Goal: Task Accomplishment & Management: Use online tool/utility

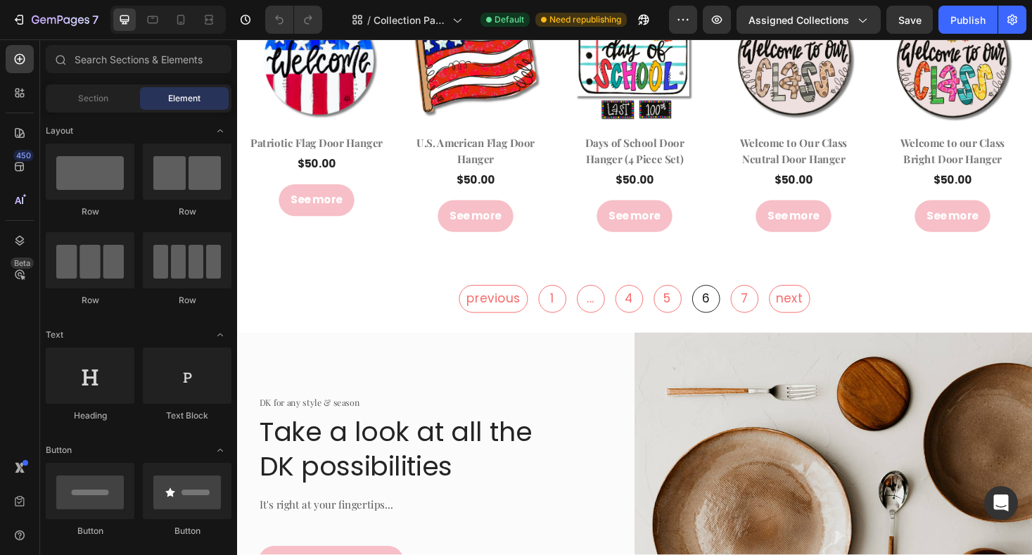
scroll to position [3266, 0]
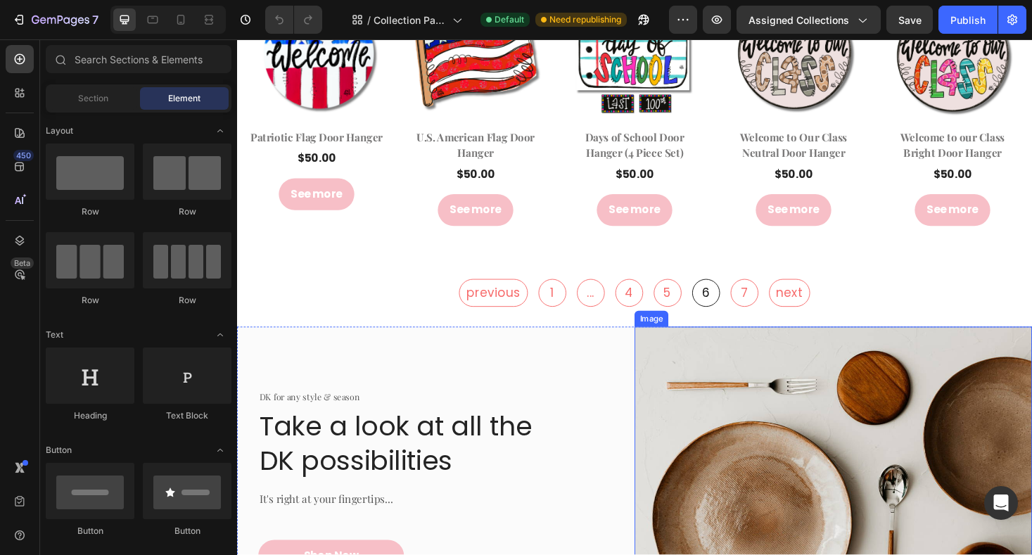
click at [830, 468] on img at bounding box center [870, 508] width 422 height 326
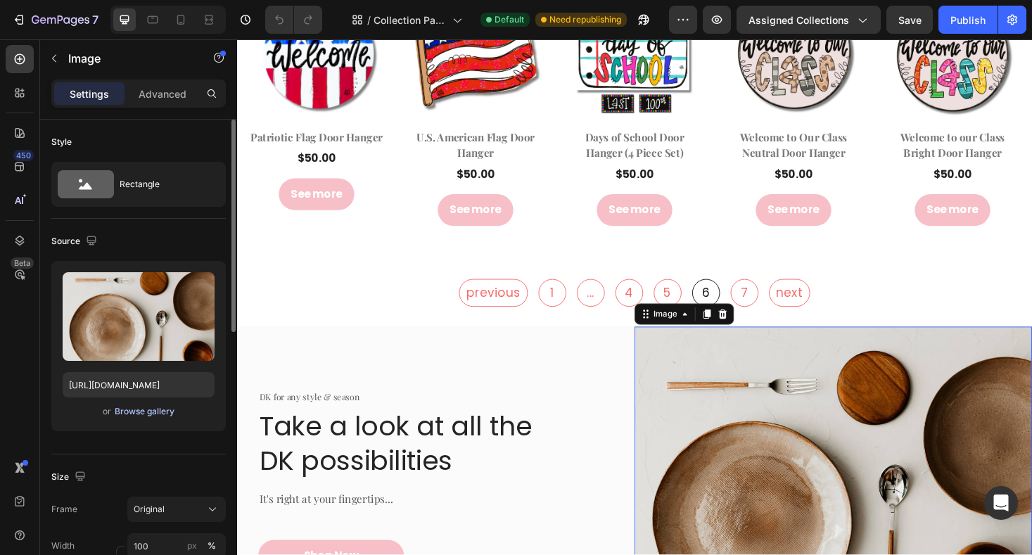
click at [148, 415] on div "Browse gallery" at bounding box center [145, 411] width 60 height 13
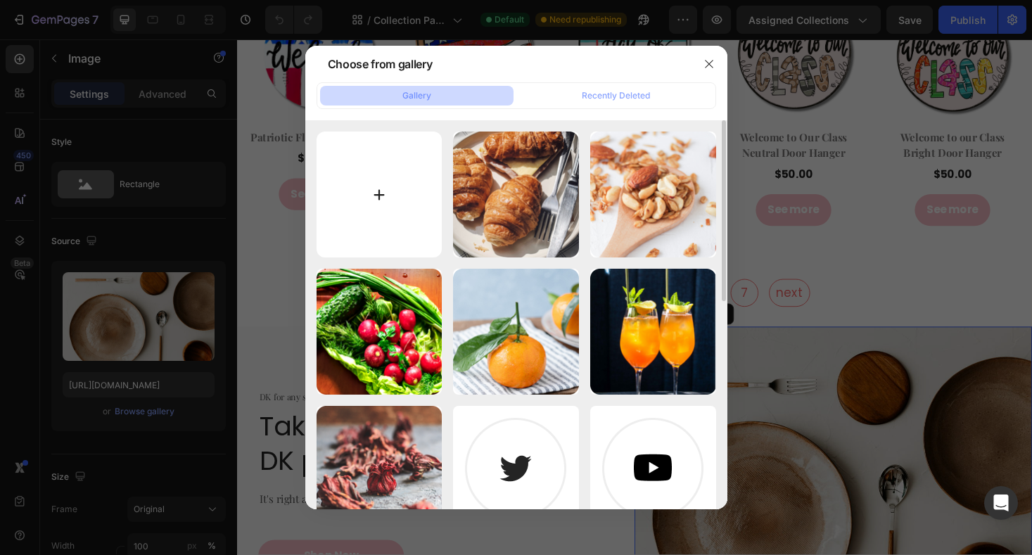
click at [416, 232] on input "file" at bounding box center [379, 195] width 126 height 126
type input "C:\fakepath\DSC_9864-2.jpg"
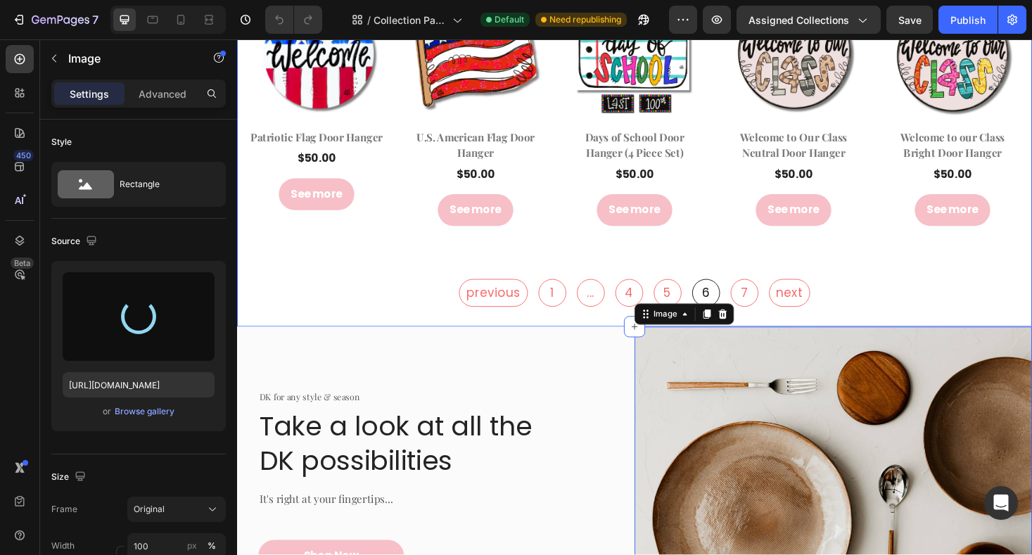
type input "https://cdn.shopify.com/s/files/1/0682/2835/0150/files/gempages_581678687787680…"
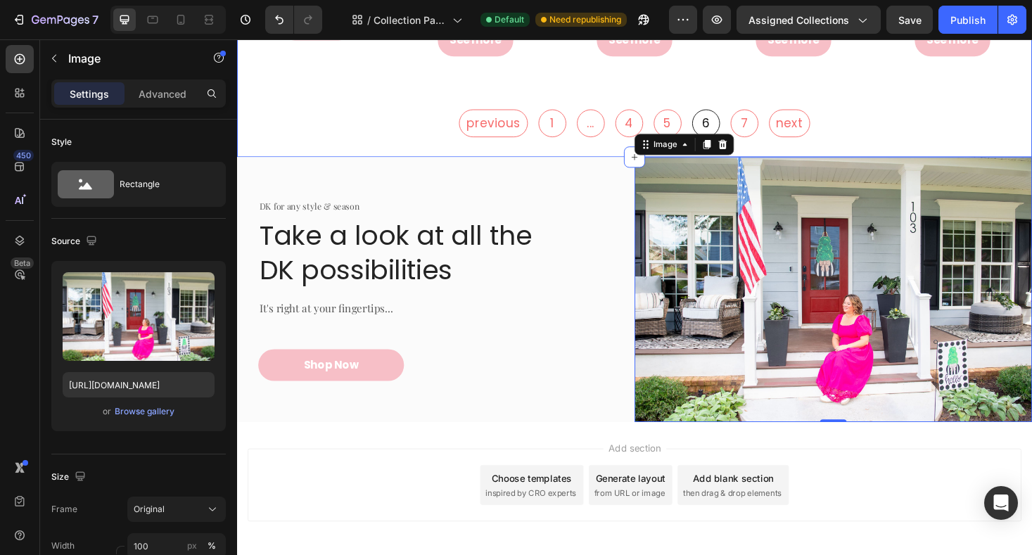
scroll to position [3447, 0]
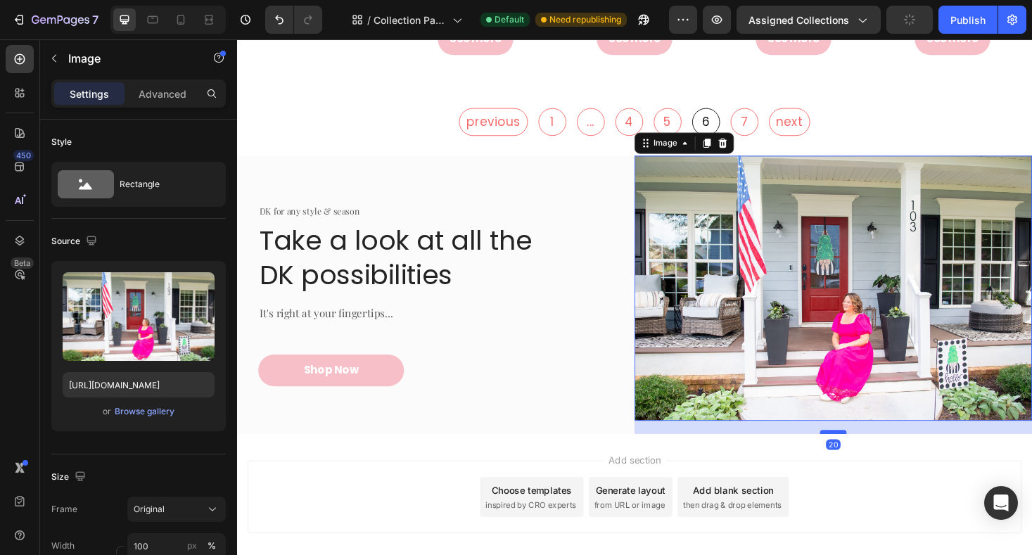
drag, startPoint x: 869, startPoint y: 440, endPoint x: 871, endPoint y: 454, distance: 14.2
click at [871, 454] on div at bounding box center [870, 456] width 28 height 4
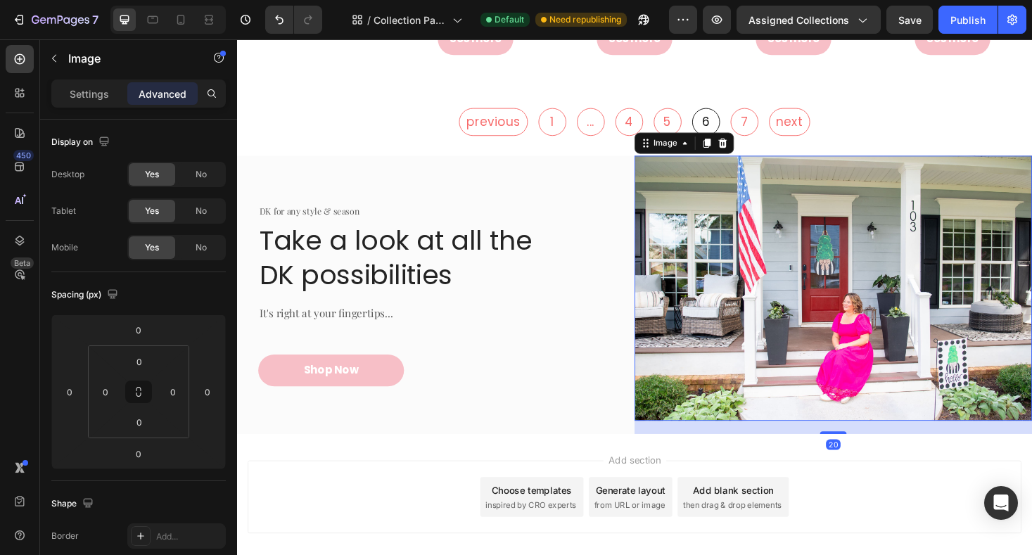
click at [834, 421] on img at bounding box center [870, 303] width 422 height 281
click at [864, 455] on div at bounding box center [870, 456] width 28 height 4
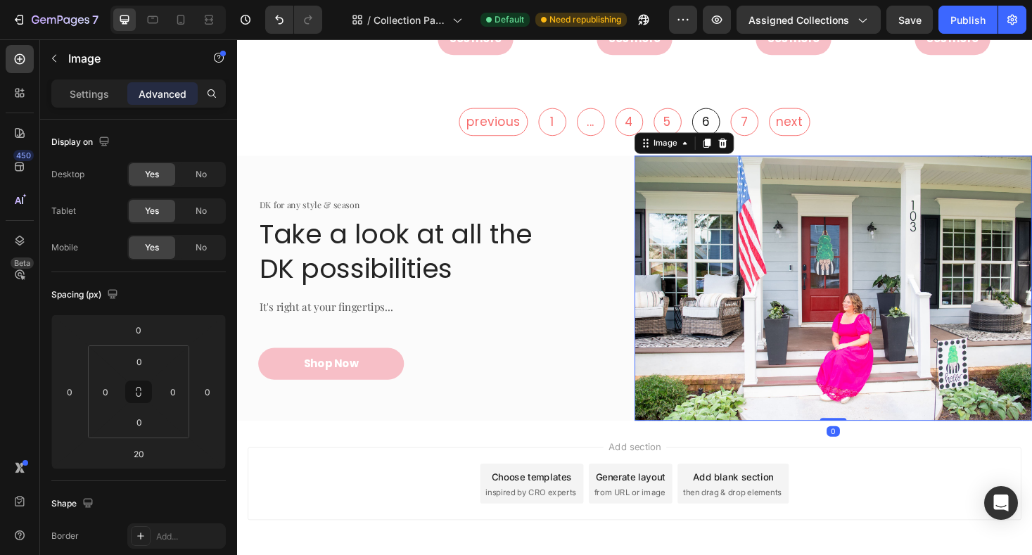
drag, startPoint x: 864, startPoint y: 455, endPoint x: 867, endPoint y: 436, distance: 19.2
click at [867, 436] on div "Image 0" at bounding box center [870, 303] width 422 height 281
type input "0"
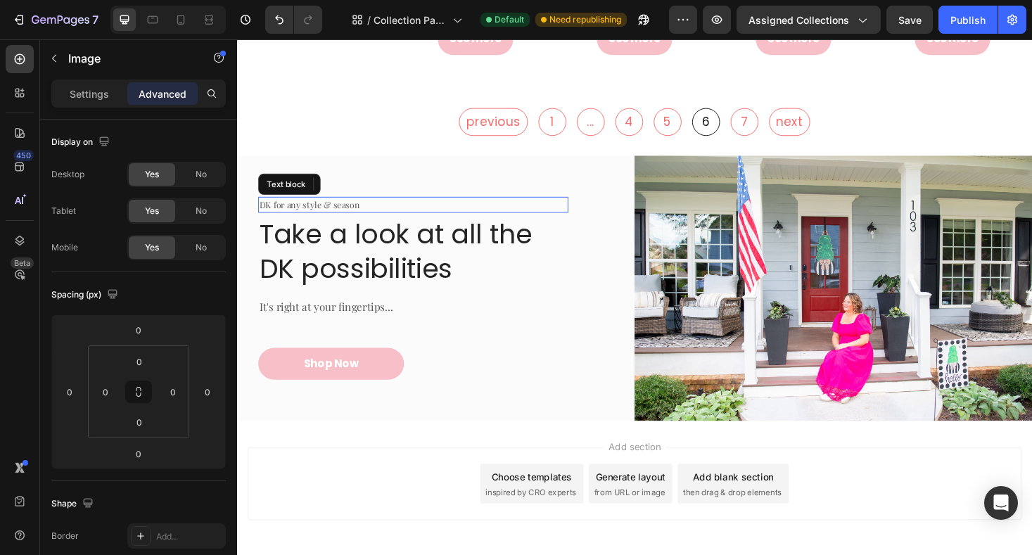
click at [337, 219] on p "DK for any style & season" at bounding box center [424, 215] width 326 height 14
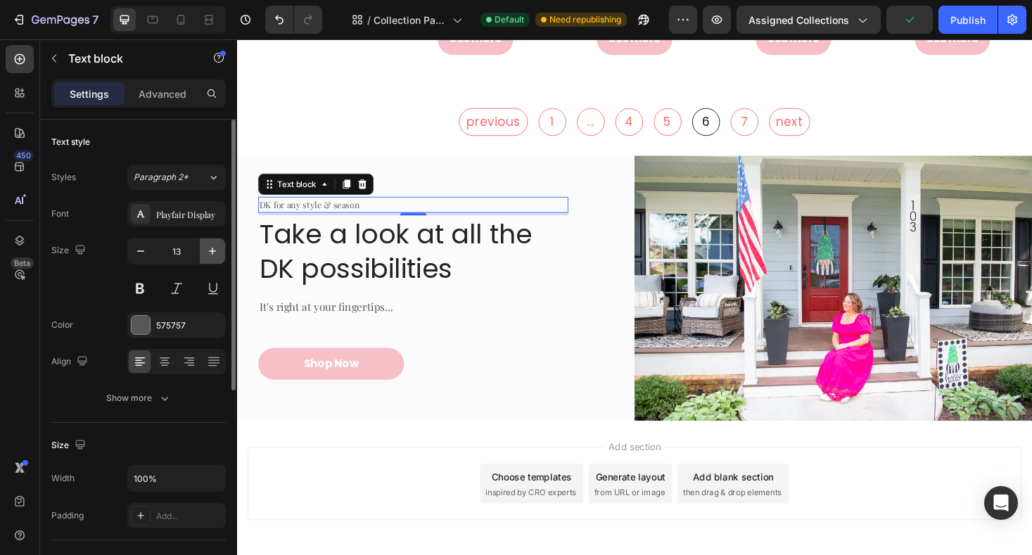
click at [208, 253] on icon "button" at bounding box center [212, 251] width 14 height 14
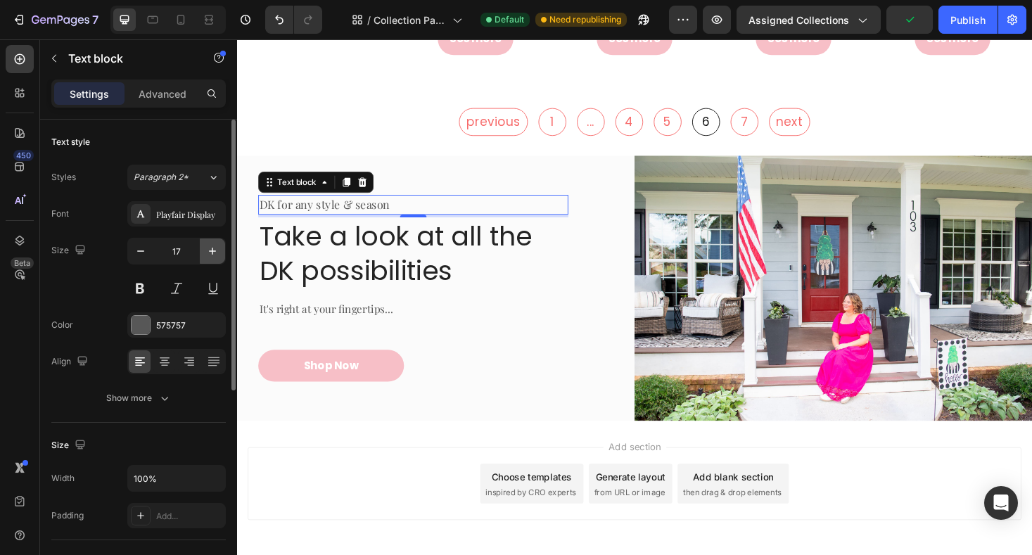
type input "18"
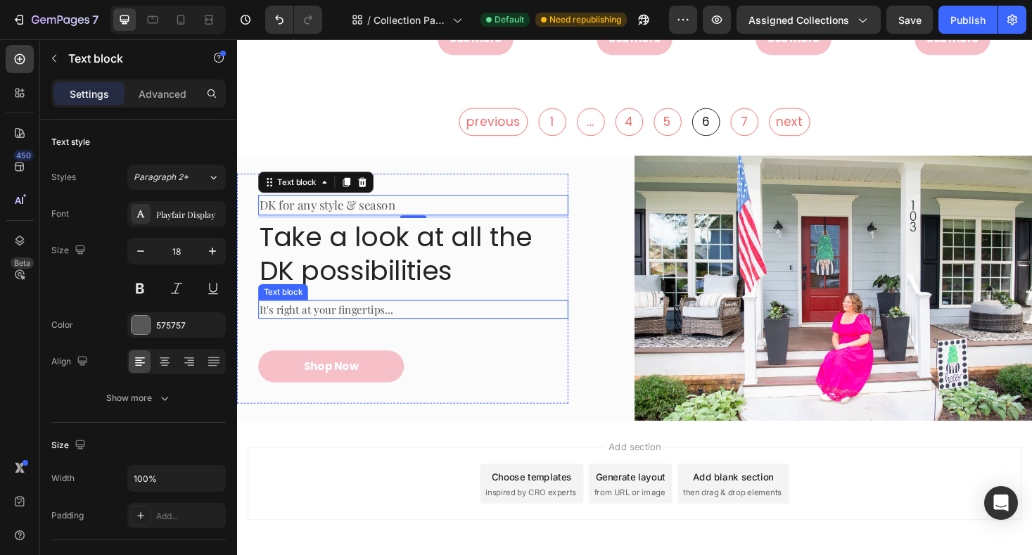
click at [350, 331] on p "It's right at your fingertips..." at bounding box center [389, 326] width 256 height 17
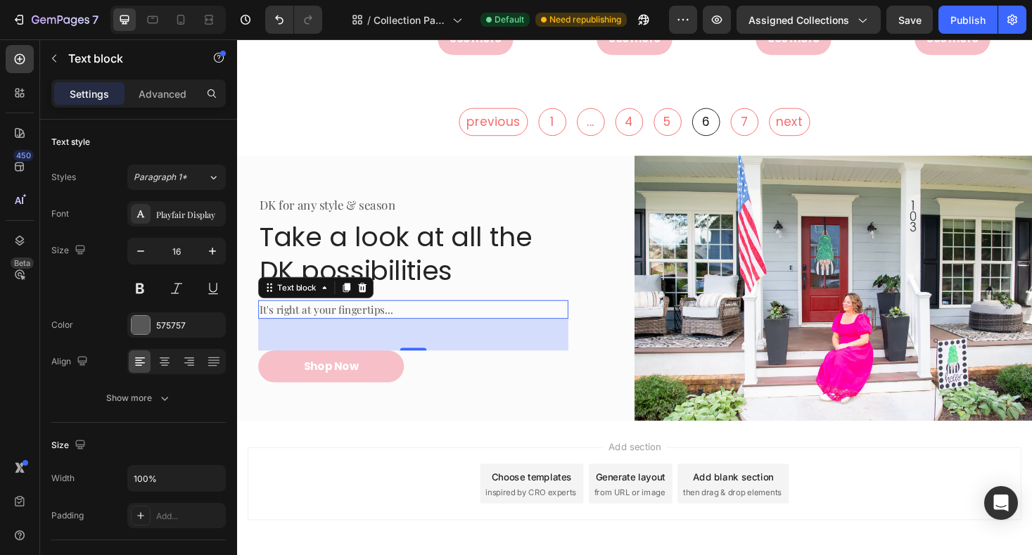
click at [345, 328] on p "It's right at your fingertips..." at bounding box center [389, 326] width 256 height 17
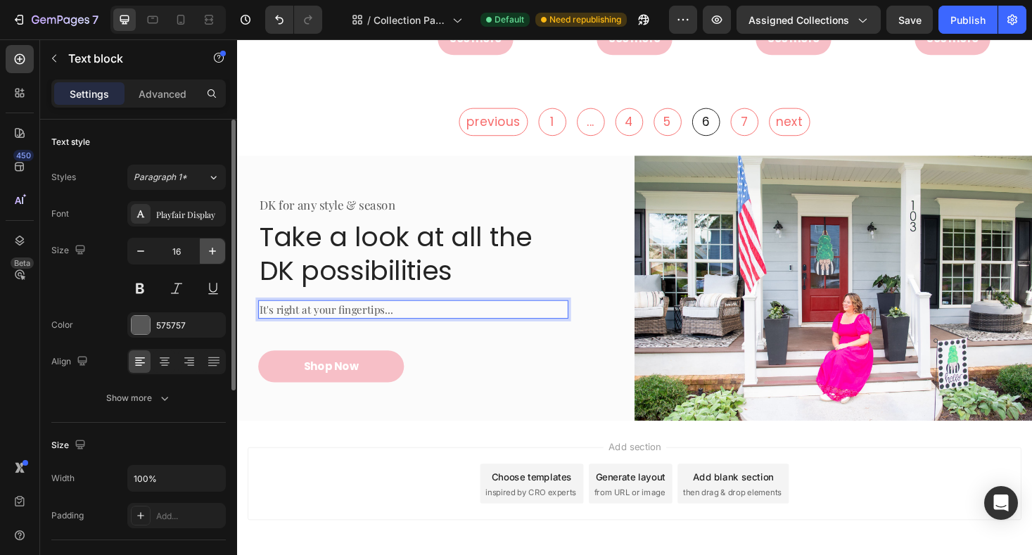
click at [215, 251] on icon "button" at bounding box center [212, 251] width 14 height 14
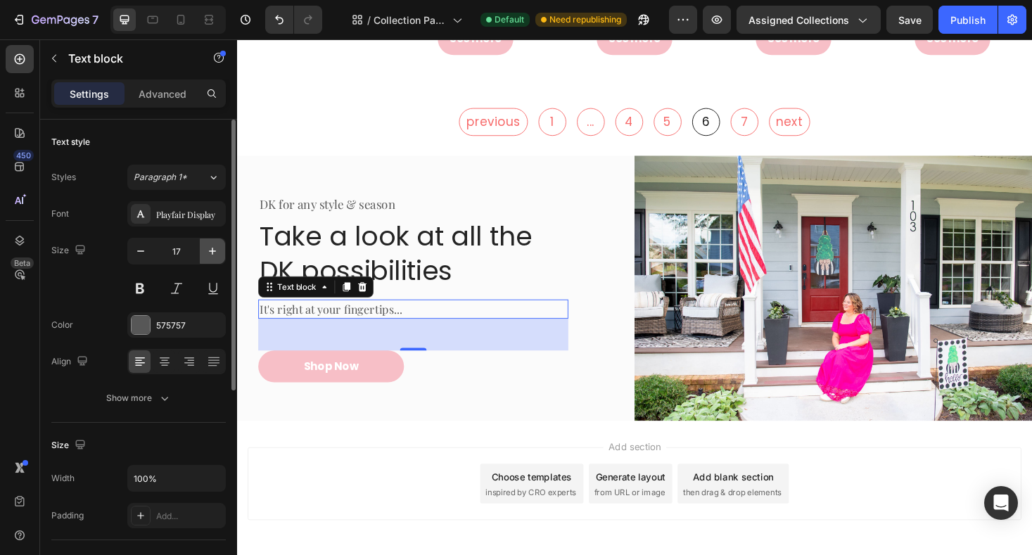
click at [216, 251] on icon "button" at bounding box center [212, 251] width 14 height 14
type input "18"
click at [513, 457] on div "Add section Choose templates inspired by CRO experts Generate layout from URL o…" at bounding box center [659, 530] width 844 height 173
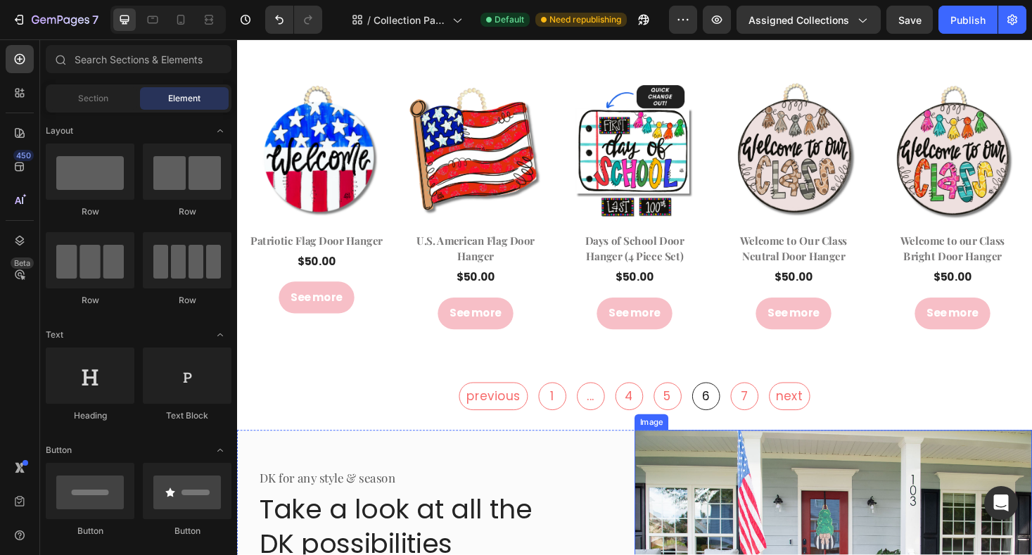
scroll to position [3144, 0]
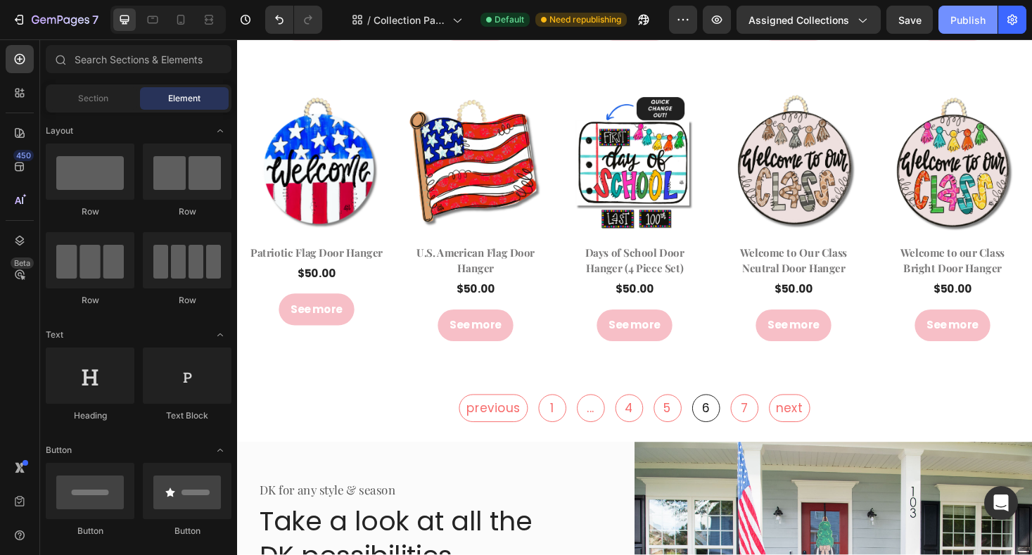
click at [961, 17] on div "Publish" at bounding box center [967, 20] width 35 height 15
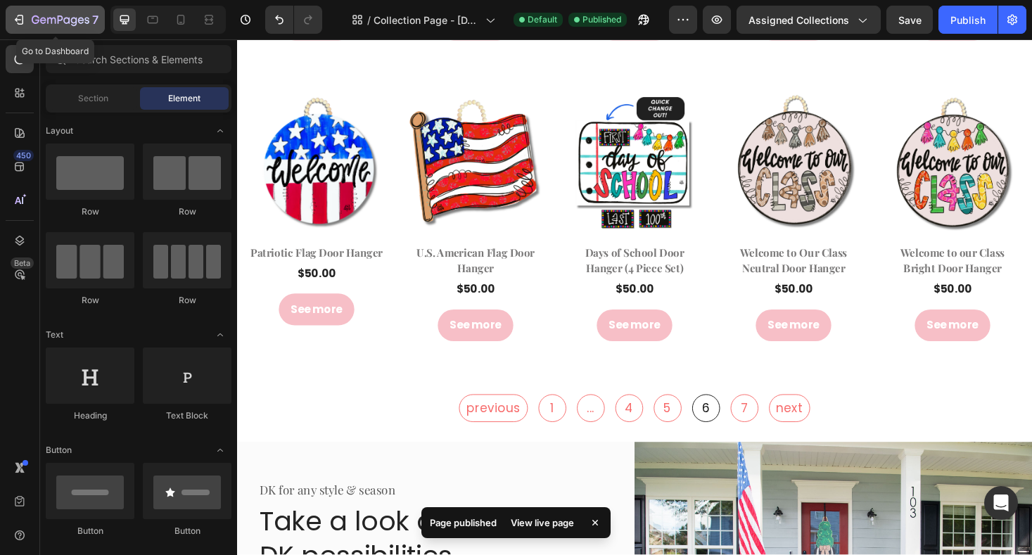
click at [70, 18] on icon "button" at bounding box center [61, 21] width 58 height 12
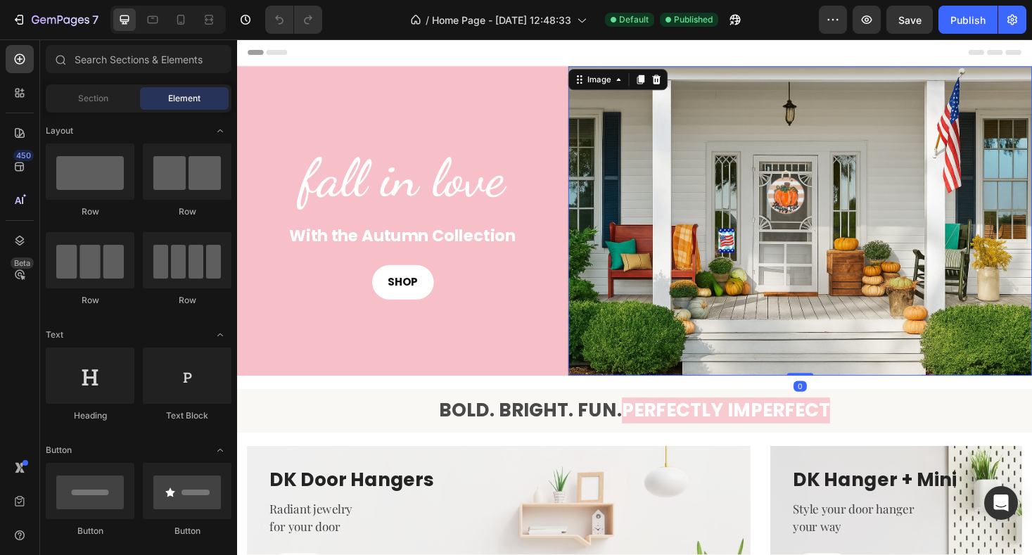
click at [732, 229] on img at bounding box center [835, 232] width 492 height 328
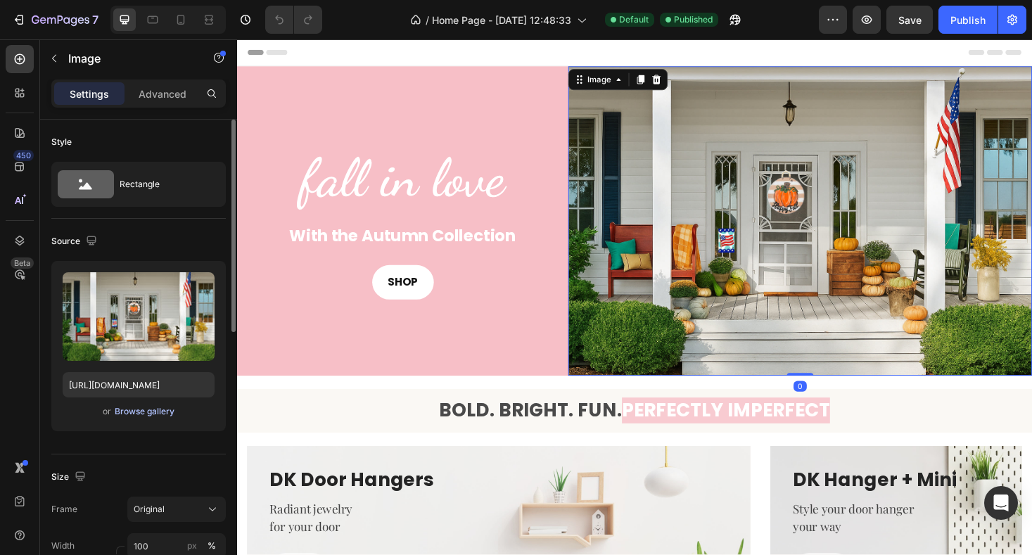
click at [137, 411] on div "Browse gallery" at bounding box center [145, 411] width 60 height 13
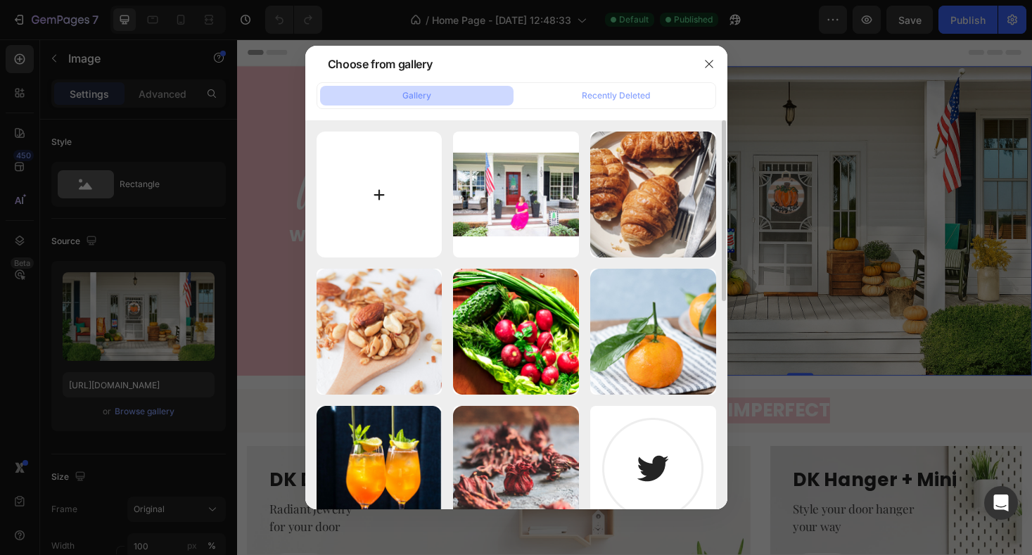
click at [380, 210] on input "file" at bounding box center [379, 195] width 126 height 126
type input "C:\fakepath\dkhero.jpg"
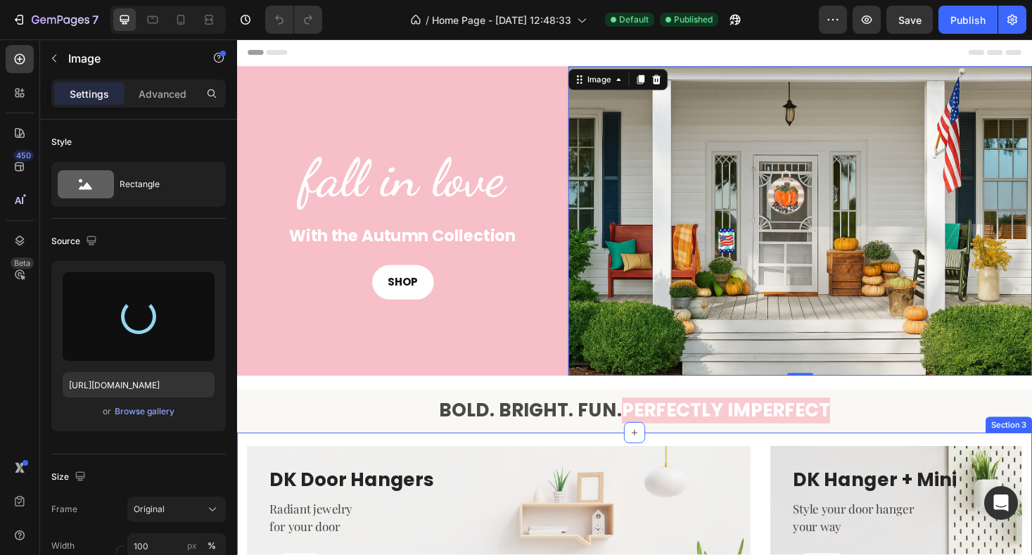
type input "https://cdn.shopify.com/s/files/1/0682/2835/0150/files/gempages_581678687787680…"
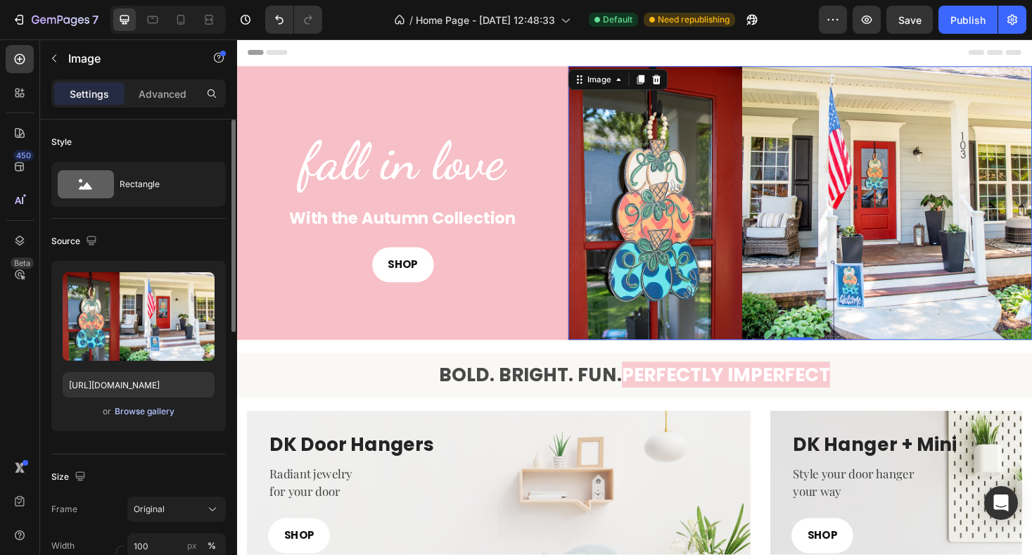
click at [131, 410] on div "Browse gallery" at bounding box center [145, 411] width 60 height 13
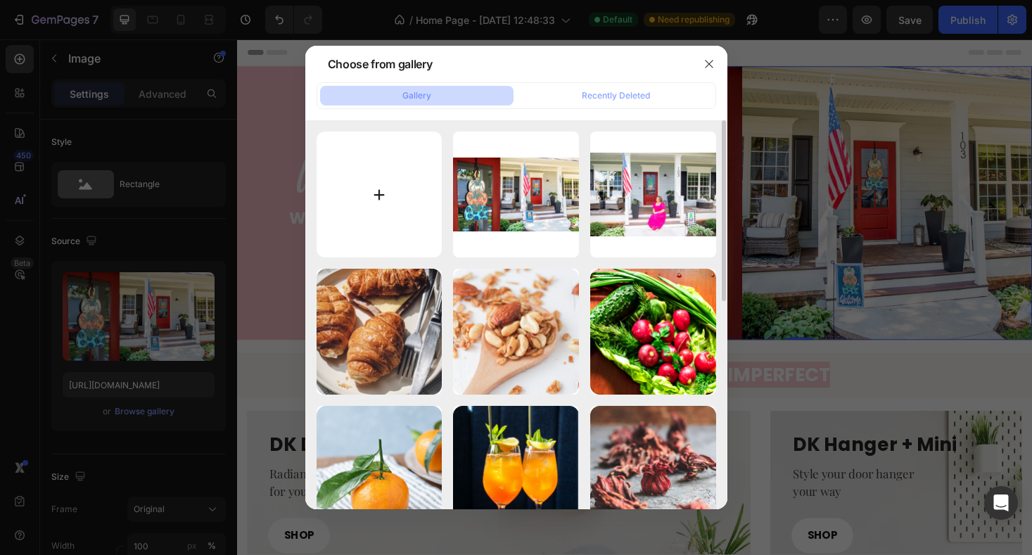
click at [391, 171] on input "file" at bounding box center [379, 195] width 126 height 126
type input "C:\fakepath\DSC_9617.jpeg"
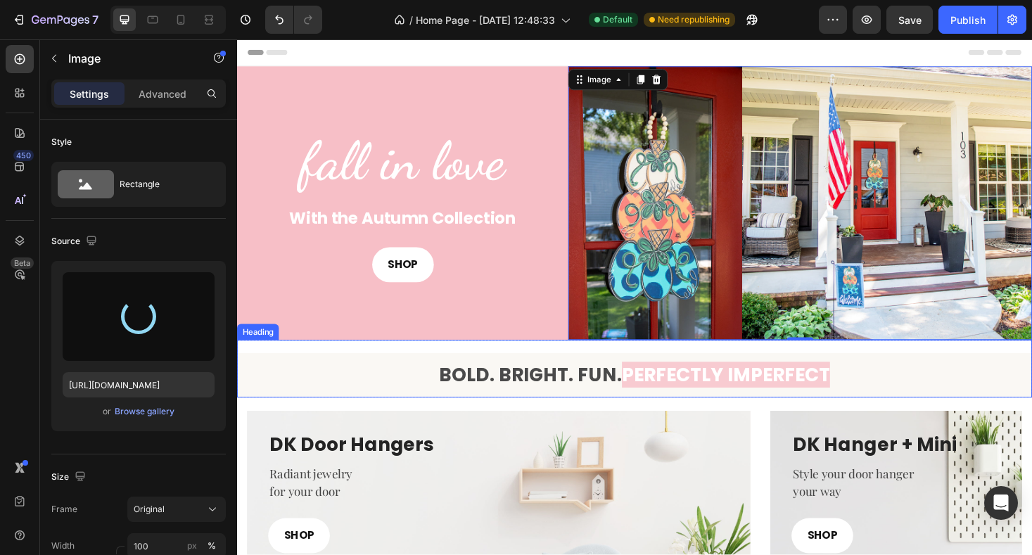
type input "https://cdn.shopify.com/s/files/1/0682/2835/0150/files/gempages_581678687787680…"
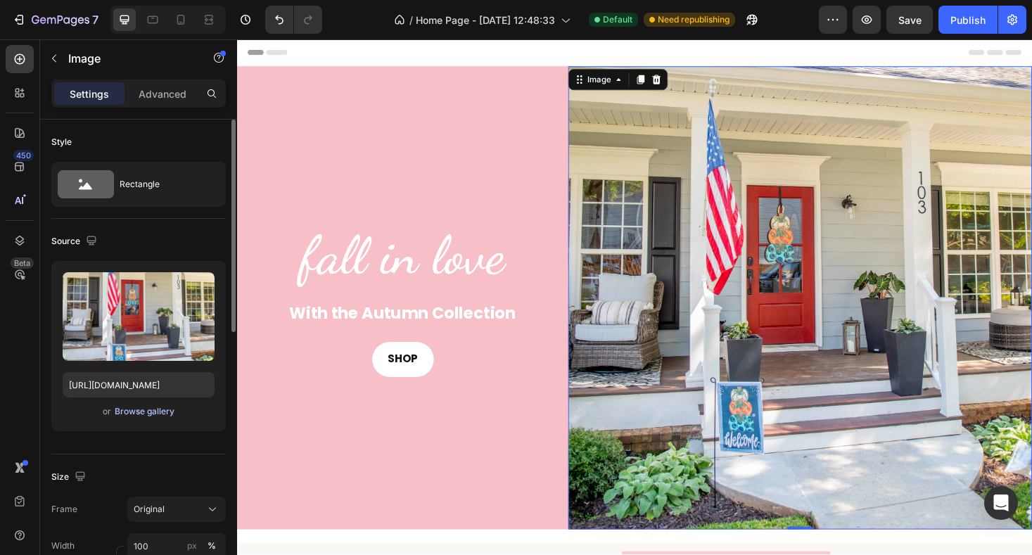
click at [158, 414] on div "Browse gallery" at bounding box center [145, 411] width 60 height 13
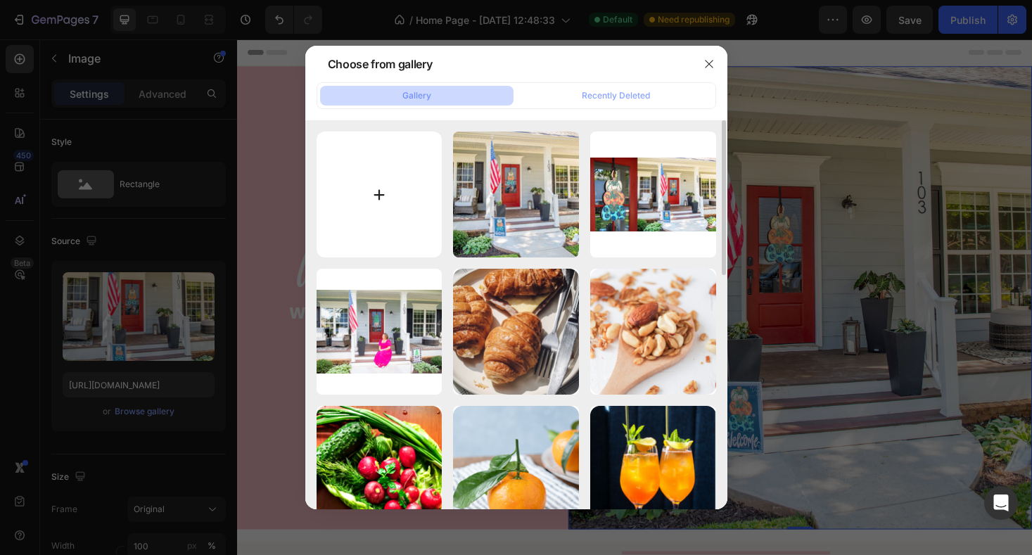
click at [372, 205] on input "file" at bounding box center [379, 195] width 126 height 126
type input "C:\fakepath\DSC_9623.jpg"
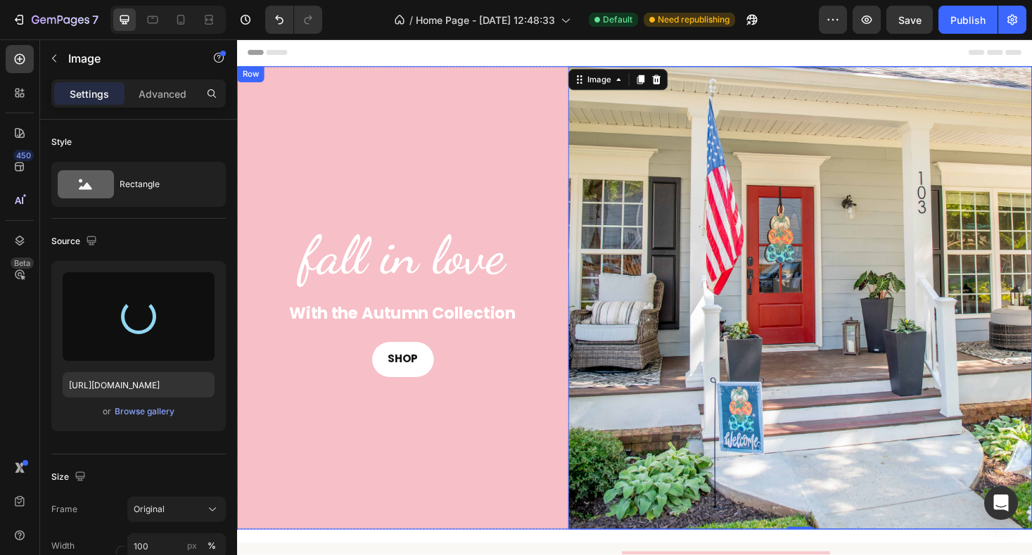
type input "https://cdn.shopify.com/s/files/1/0682/2835/0150/files/gempages_581678687787680…"
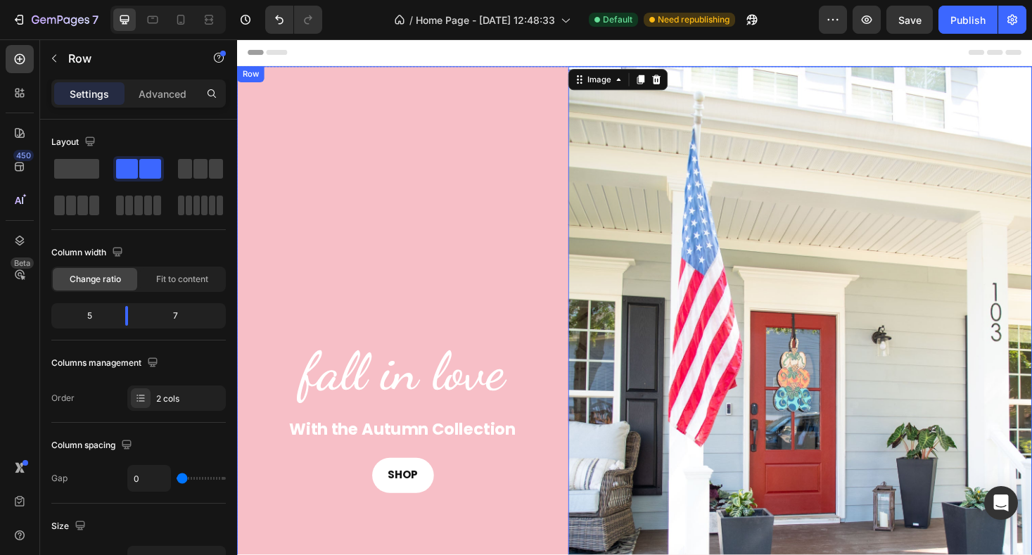
click at [516, 144] on div "fall in love Heading With the Autumn Collection Text Block SHOP Button" at bounding box center [413, 437] width 352 height 738
click at [358, 158] on div "fall in love Heading With the Autumn Collection Text Block SHOP Button" at bounding box center [413, 437] width 352 height 738
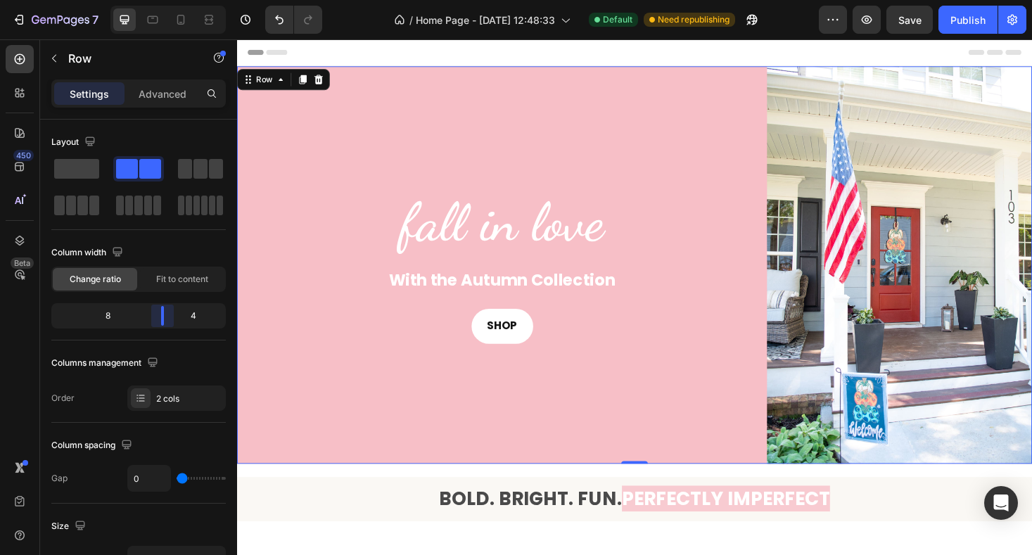
drag, startPoint x: 127, startPoint y: 320, endPoint x: 174, endPoint y: 328, distance: 47.7
click at [174, 0] on body "7 Version history / Home Page - Aug 26, 12:48:33 Default Need republishing Prev…" at bounding box center [516, 0] width 1032 height 0
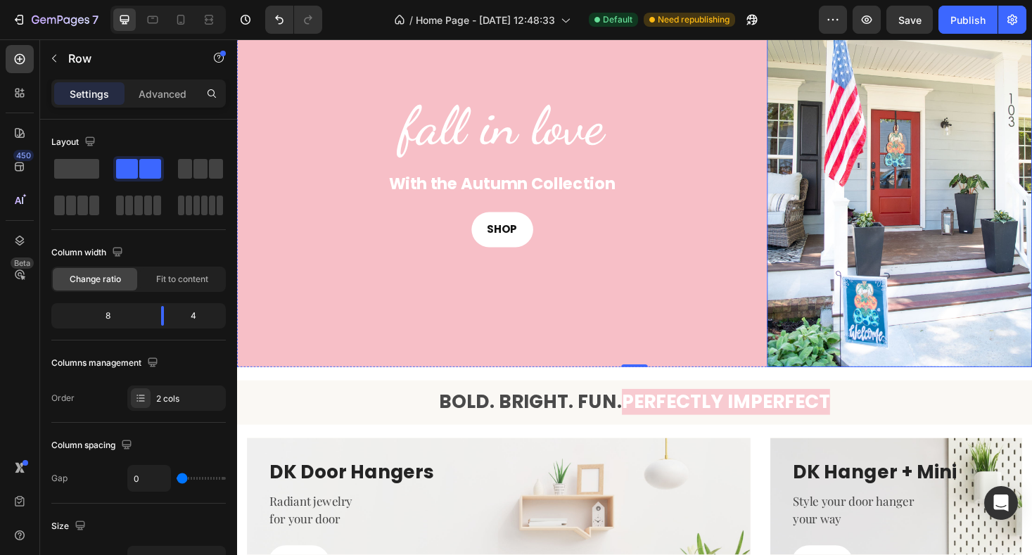
scroll to position [126, 0]
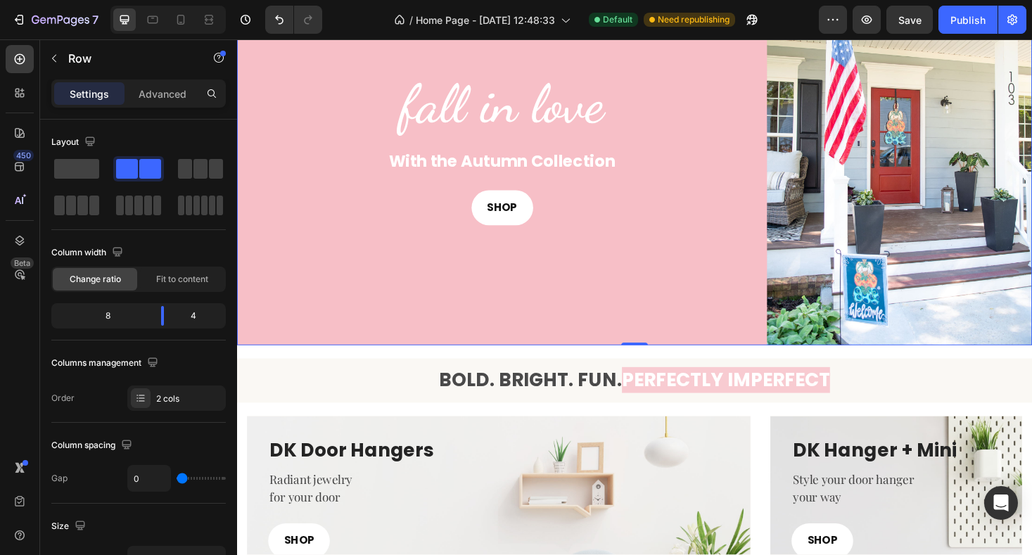
click at [755, 309] on div "fall in love Heading With the Autumn Collection Text Block SHOP Button" at bounding box center [518, 153] width 563 height 422
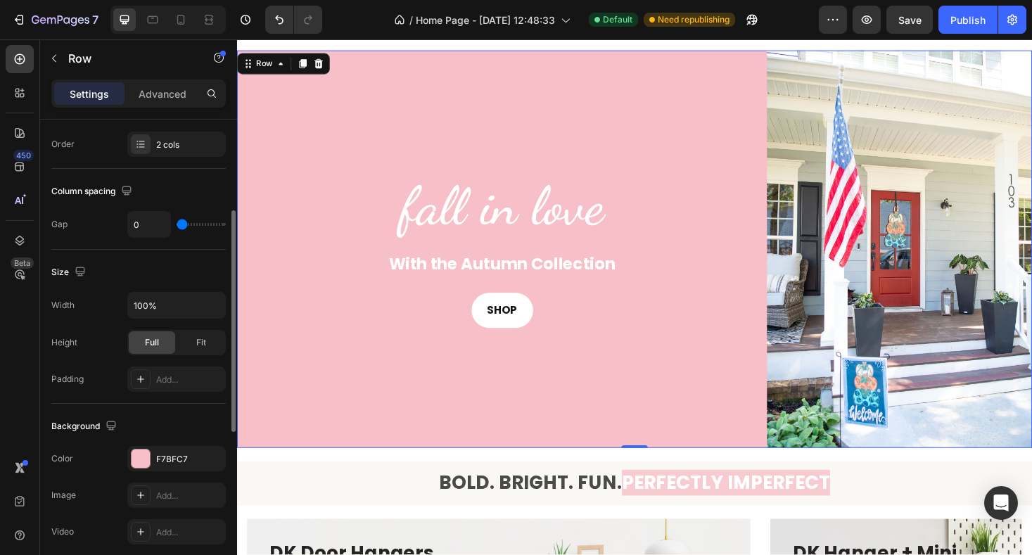
scroll to position [269, 0]
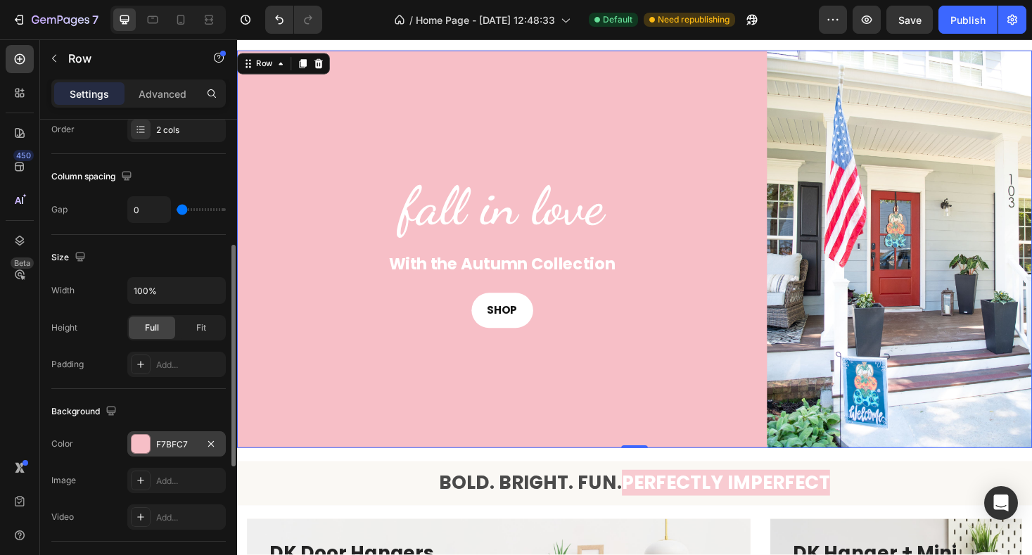
click at [141, 446] on div at bounding box center [141, 444] width 18 height 18
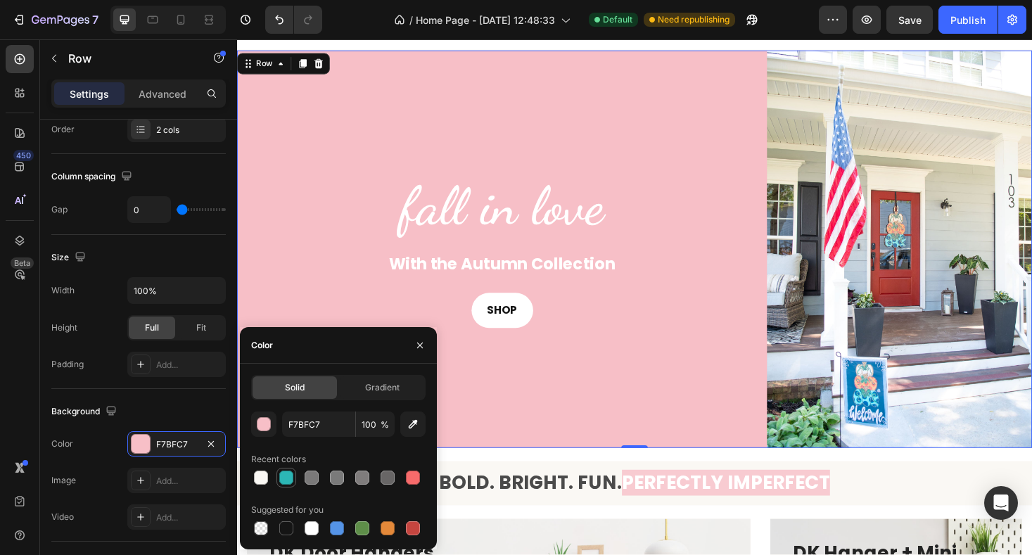
click at [286, 481] on div at bounding box center [286, 477] width 14 height 14
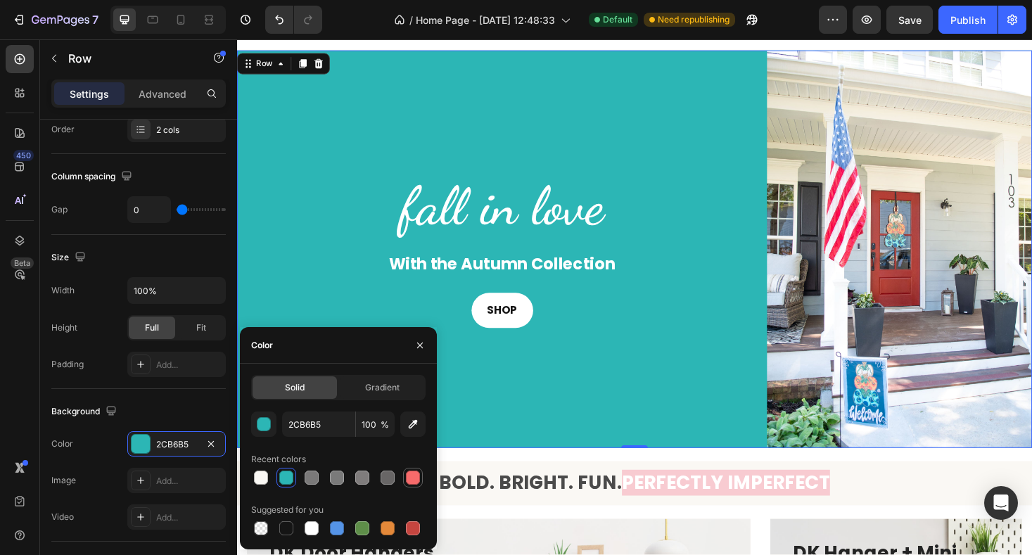
click at [417, 478] on div at bounding box center [413, 477] width 14 height 14
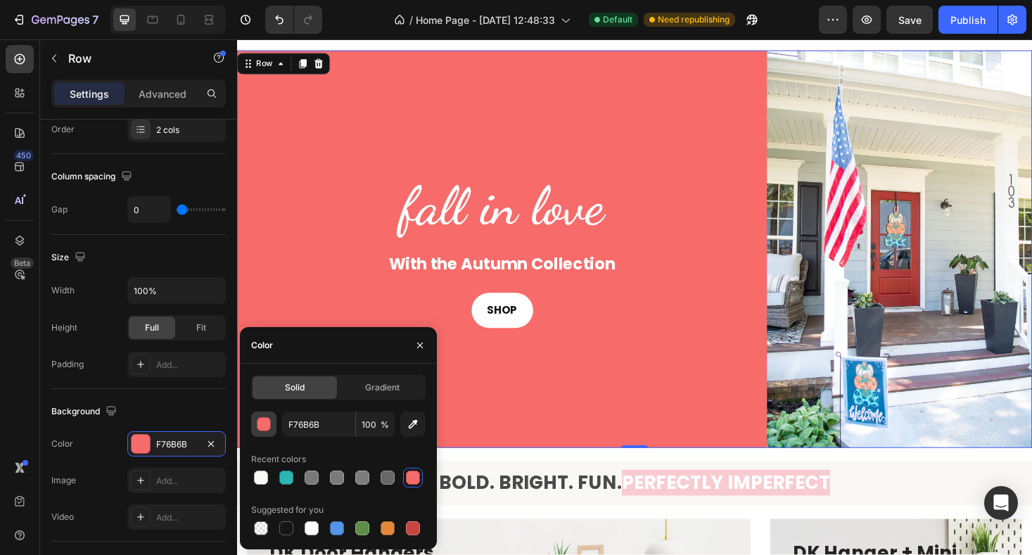
click at [261, 423] on div "button" at bounding box center [264, 425] width 14 height 14
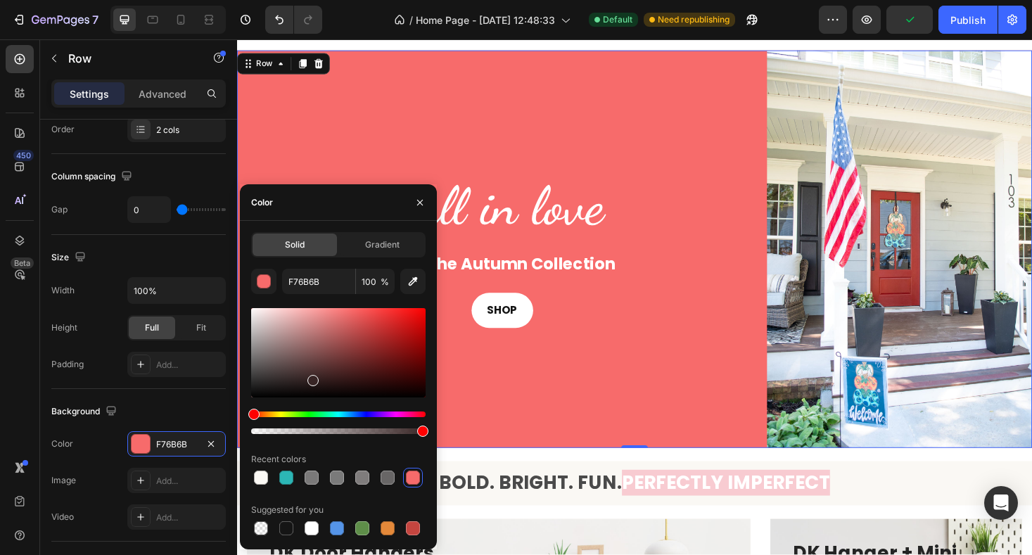
click at [312, 377] on div at bounding box center [338, 352] width 174 height 89
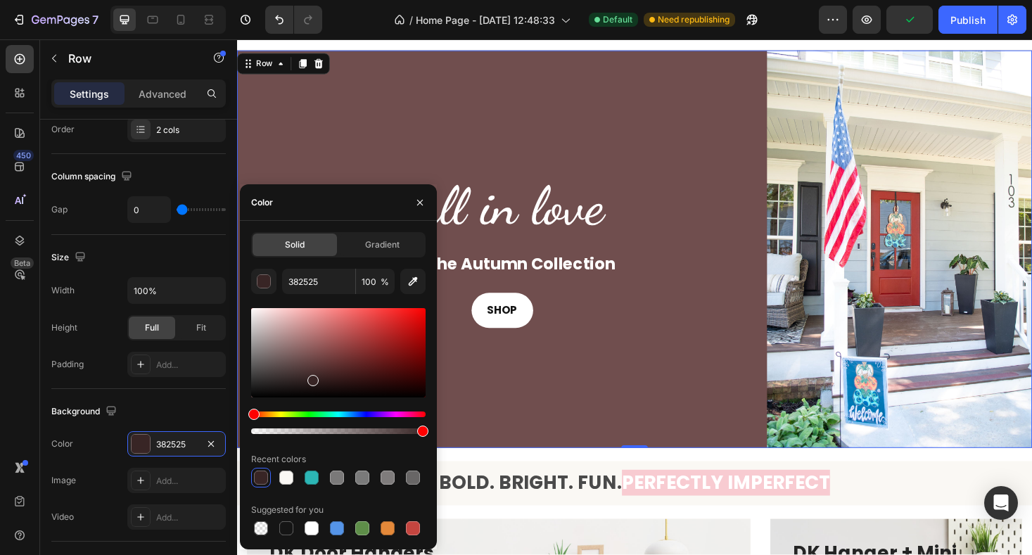
click at [304, 358] on div at bounding box center [338, 352] width 174 height 89
click at [314, 343] on div at bounding box center [338, 352] width 174 height 89
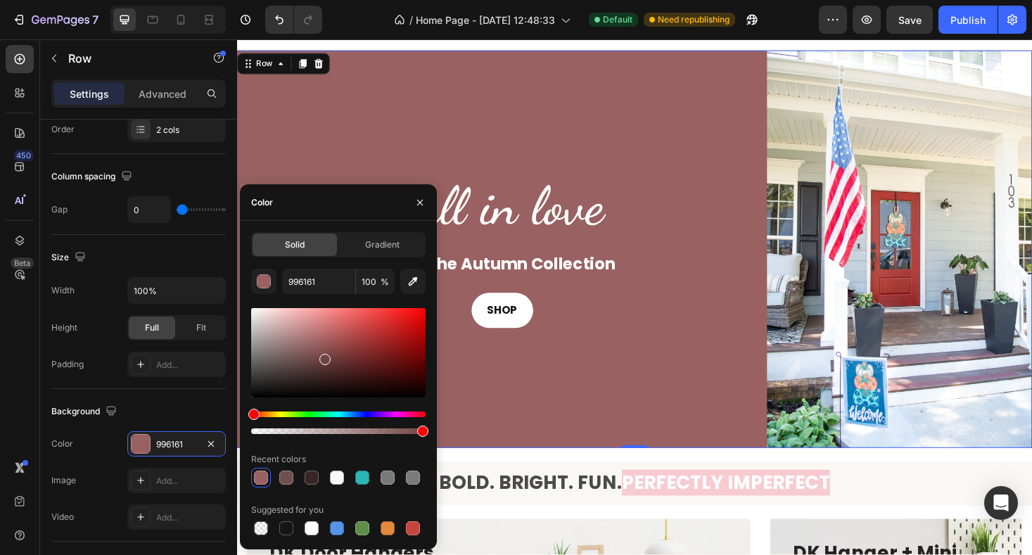
click at [324, 357] on div at bounding box center [338, 352] width 174 height 89
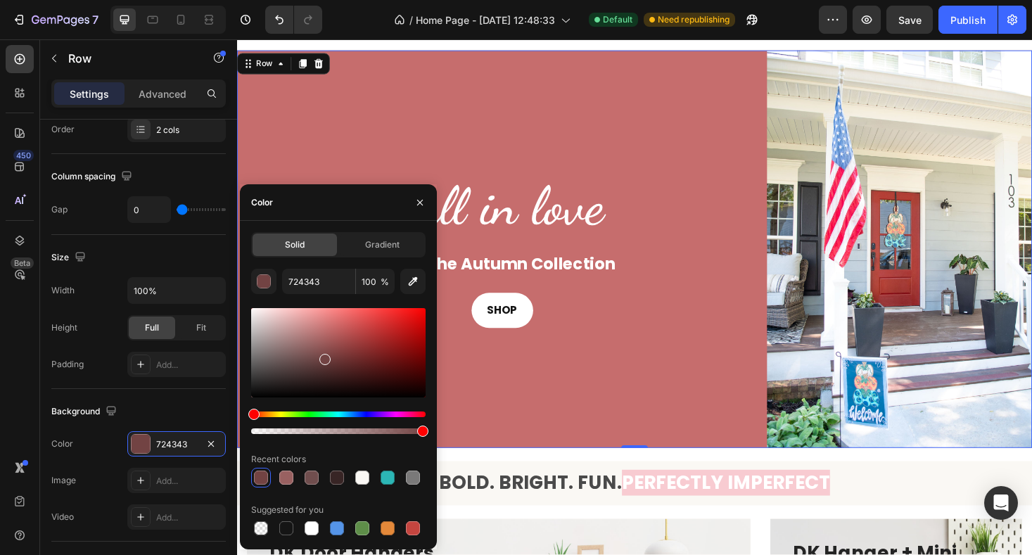
click at [331, 327] on div at bounding box center [338, 352] width 174 height 89
click at [340, 348] on div at bounding box center [338, 352] width 174 height 89
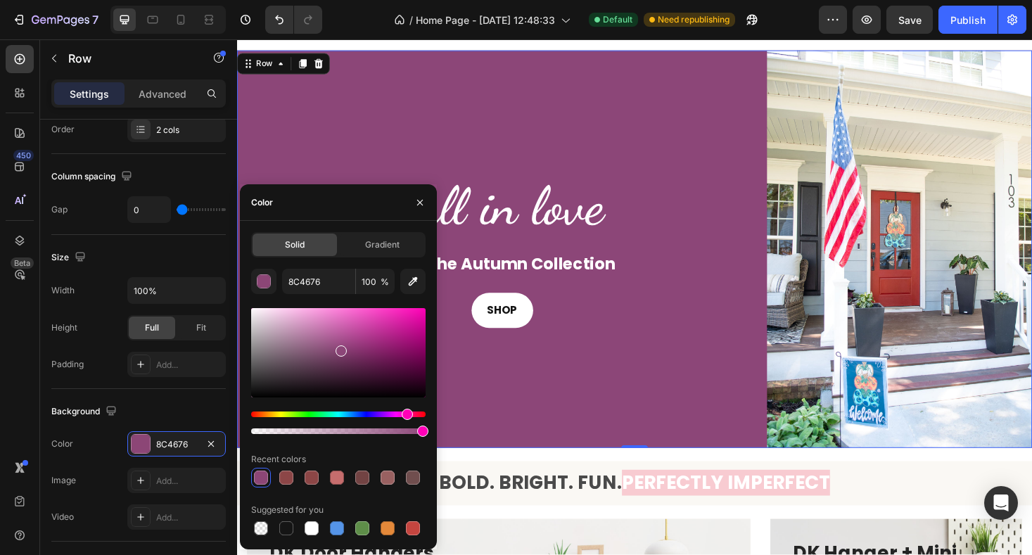
drag, startPoint x: 255, startPoint y: 418, endPoint x: 405, endPoint y: 435, distance: 151.4
click at [405, 435] on div at bounding box center [338, 371] width 174 height 132
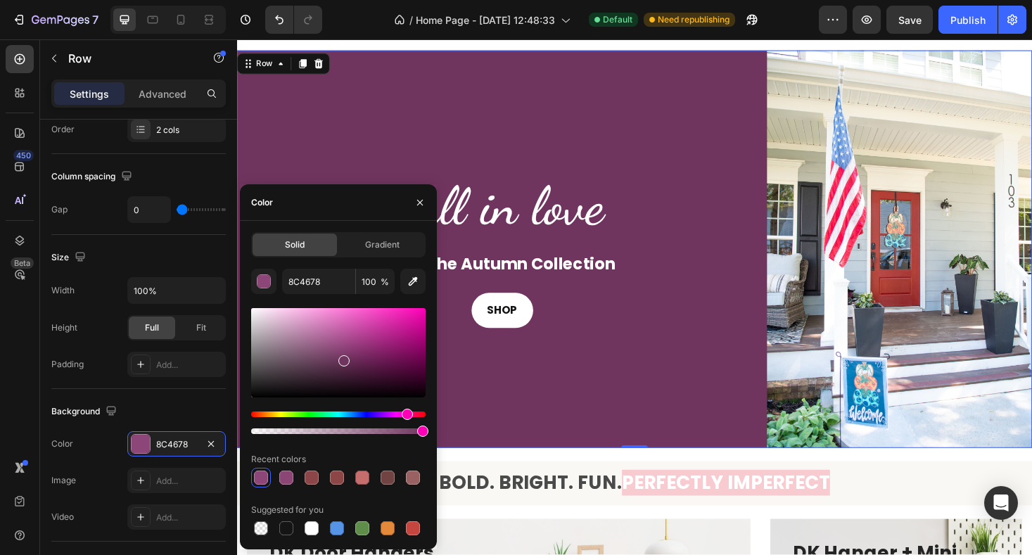
click at [343, 358] on div at bounding box center [343, 360] width 11 height 11
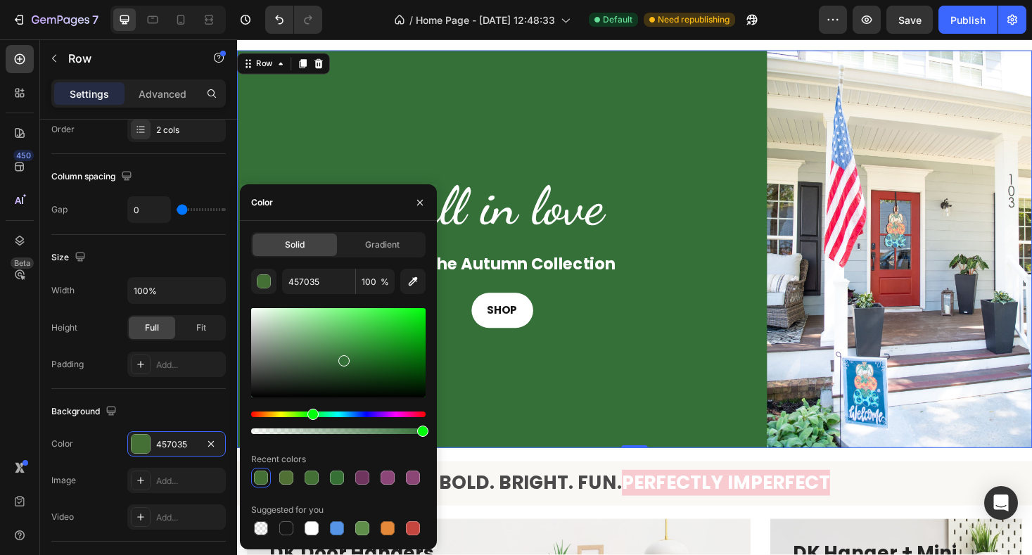
drag, startPoint x: 407, startPoint y: 414, endPoint x: 312, endPoint y: 410, distance: 95.7
click at [312, 410] on div "Hue" at bounding box center [312, 414] width 11 height 11
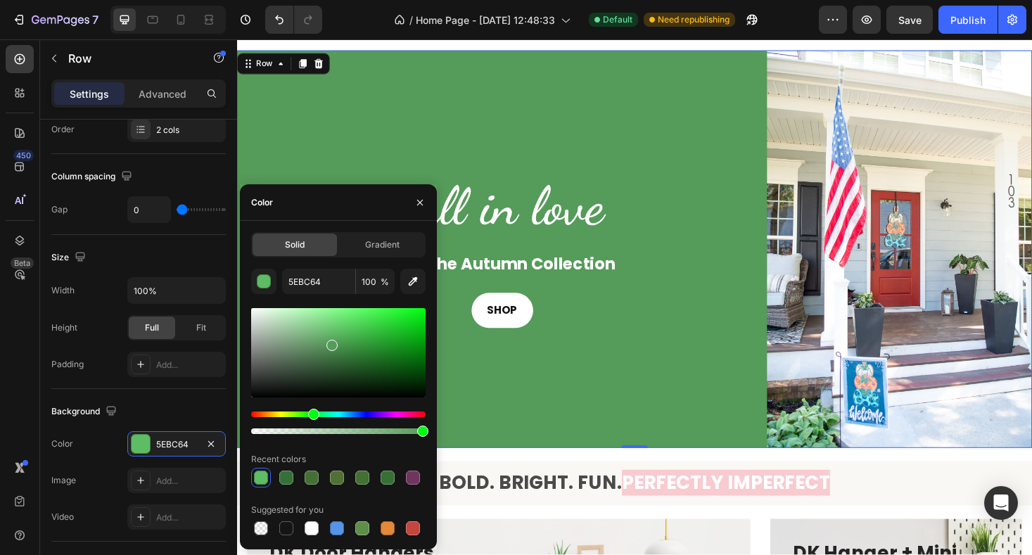
drag, startPoint x: 342, startPoint y: 361, endPoint x: 330, endPoint y: 342, distance: 21.8
click at [330, 342] on div at bounding box center [331, 345] width 11 height 11
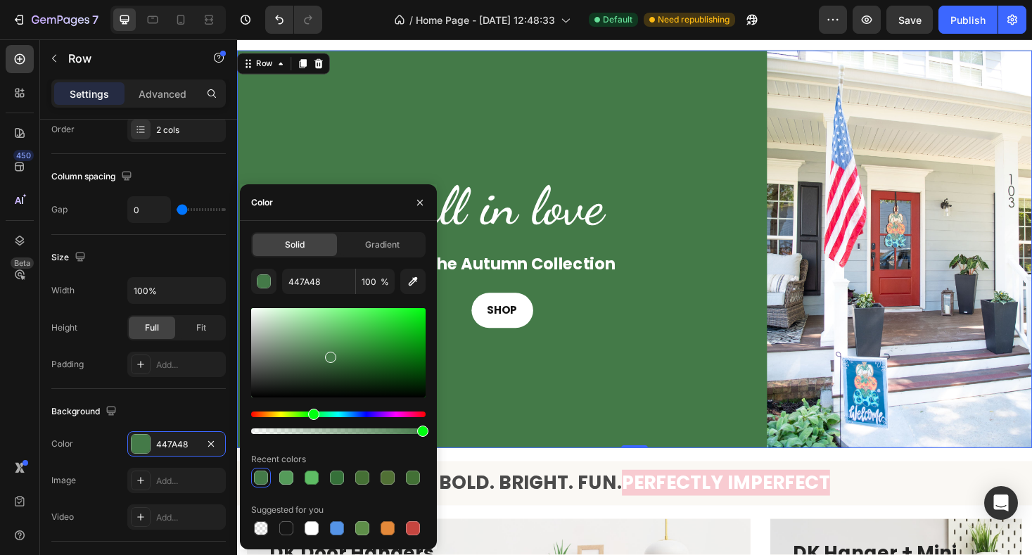
click at [329, 354] on div at bounding box center [330, 357] width 11 height 11
click at [331, 281] on input "447A48" at bounding box center [318, 281] width 73 height 25
paste input "F8C471"
type input "F8C471"
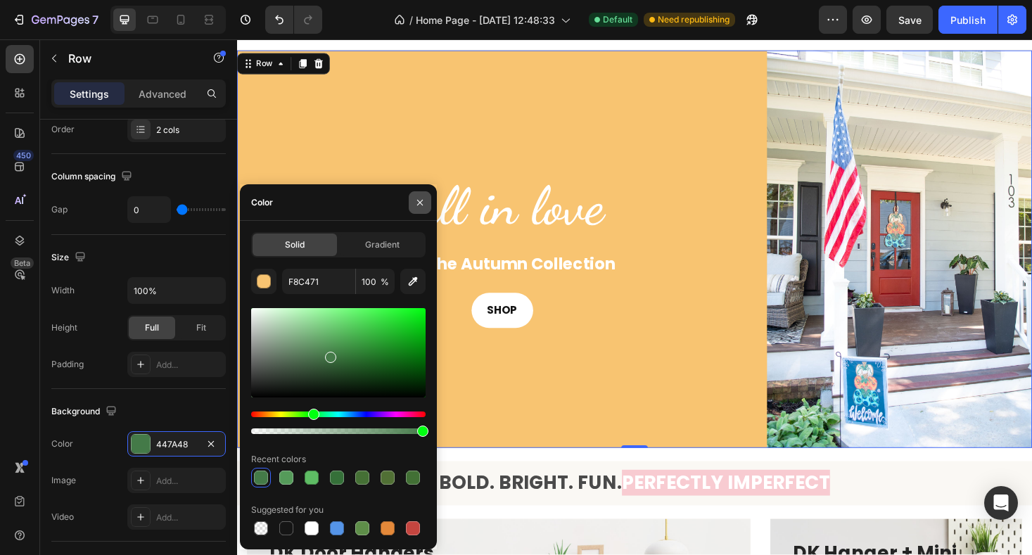
click at [418, 206] on icon "button" at bounding box center [419, 202] width 11 height 11
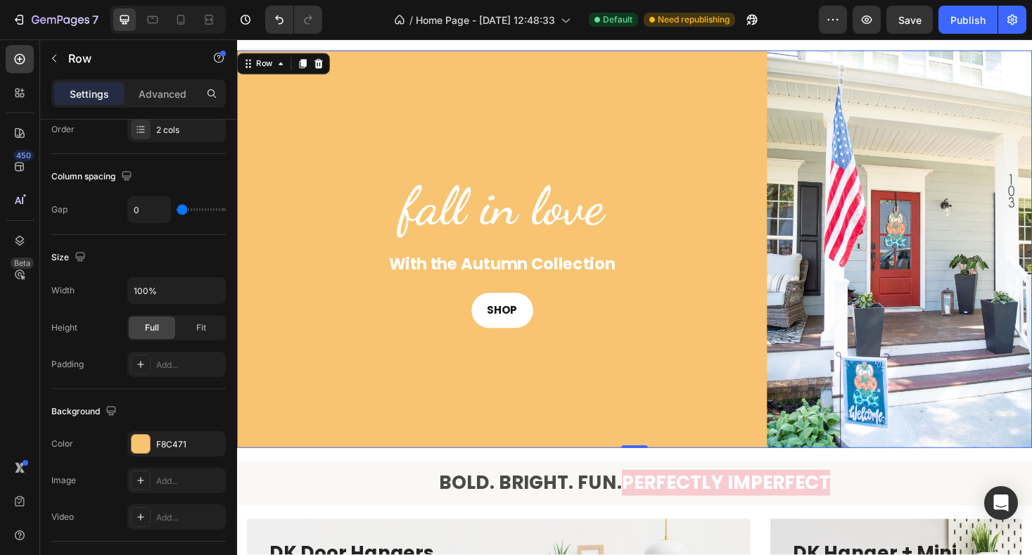
scroll to position [0, 0]
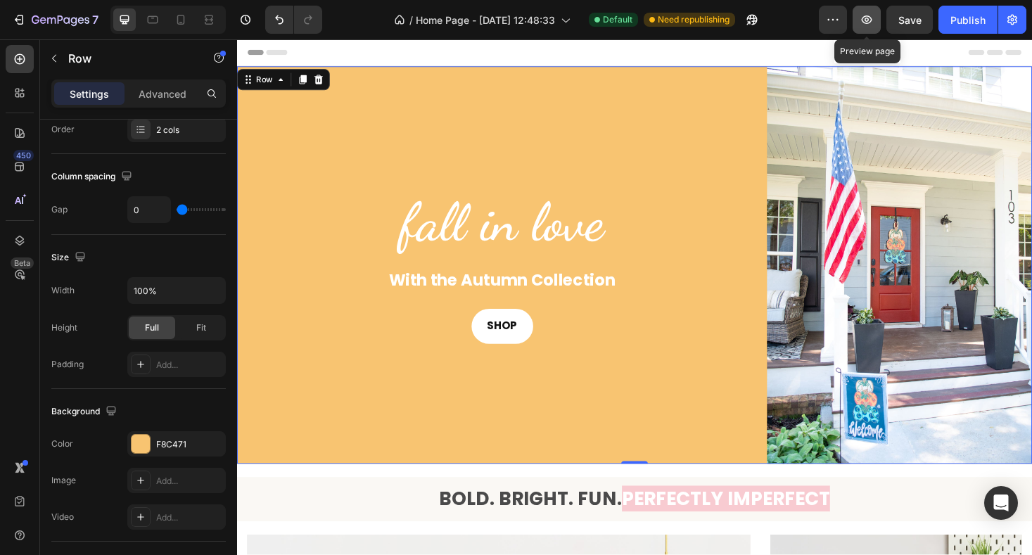
click at [867, 27] on button "button" at bounding box center [866, 20] width 28 height 28
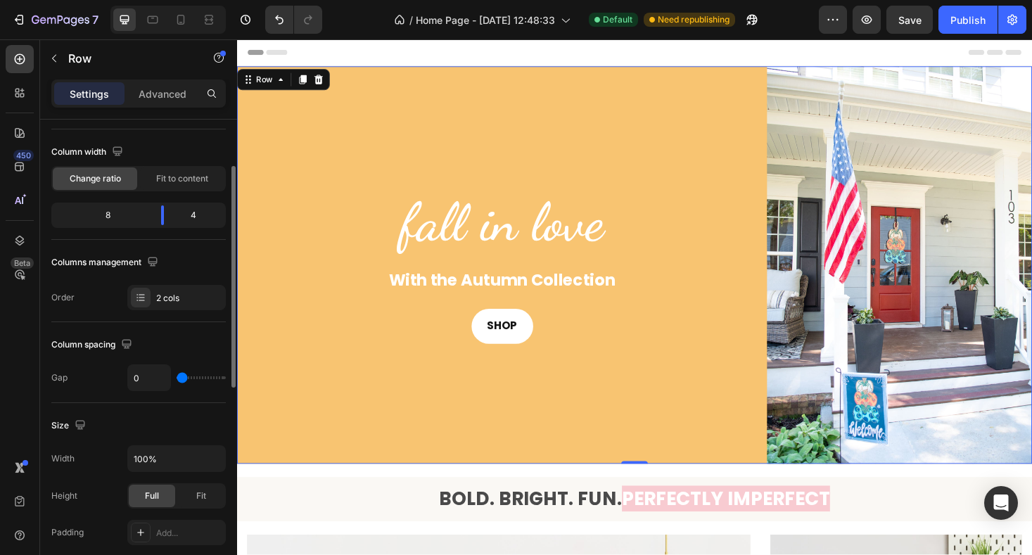
scroll to position [87, 0]
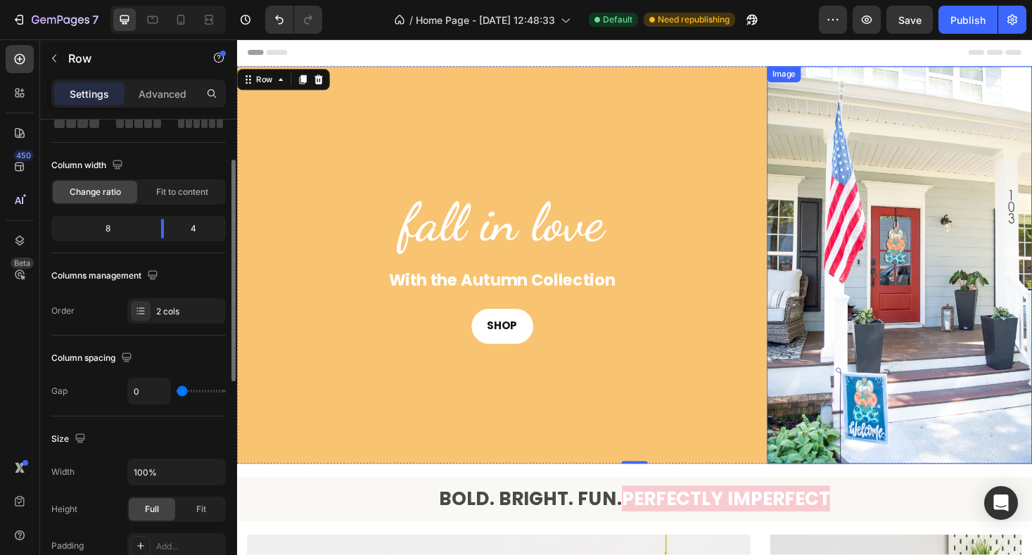
click at [921, 301] on img at bounding box center [940, 279] width 281 height 422
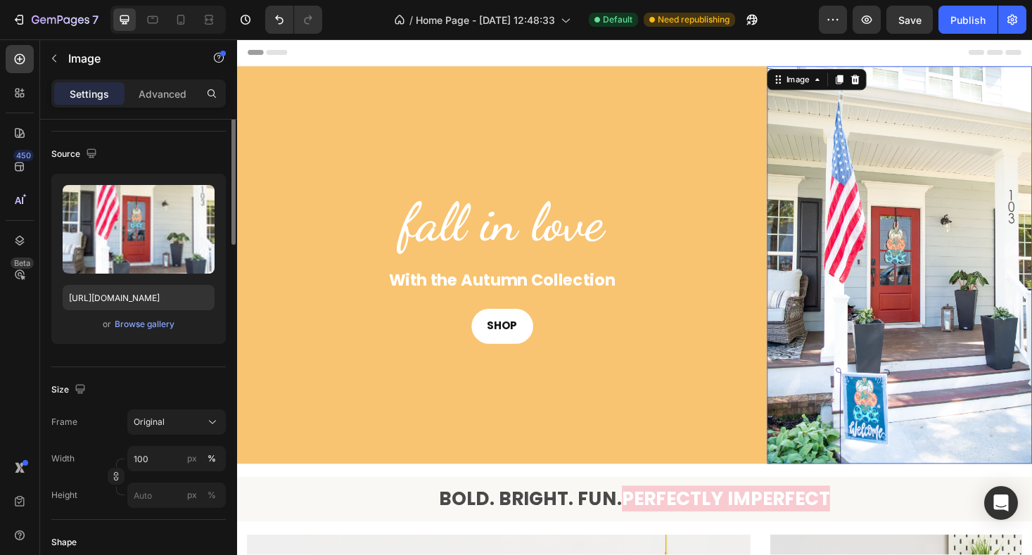
scroll to position [0, 0]
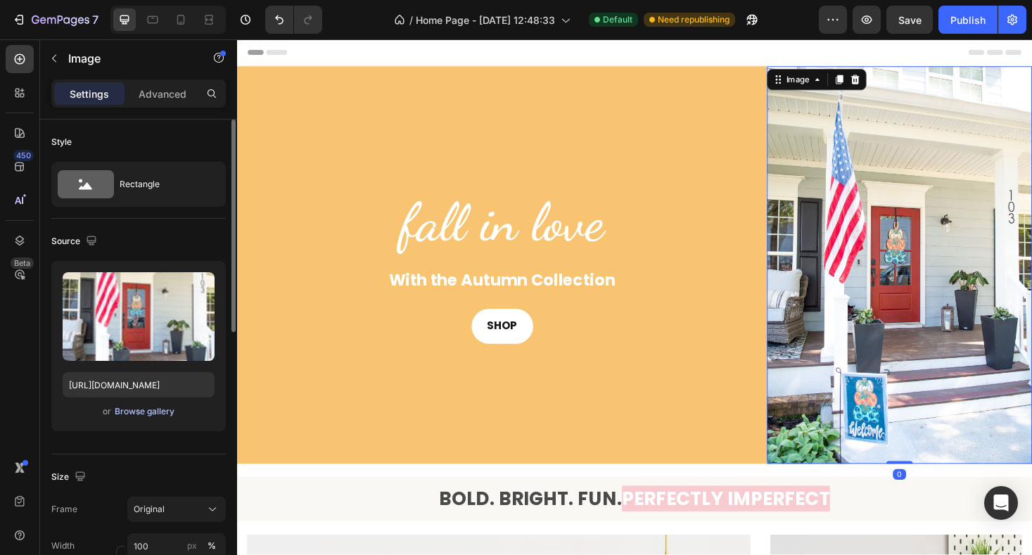
click at [125, 412] on div "Browse gallery" at bounding box center [145, 411] width 60 height 13
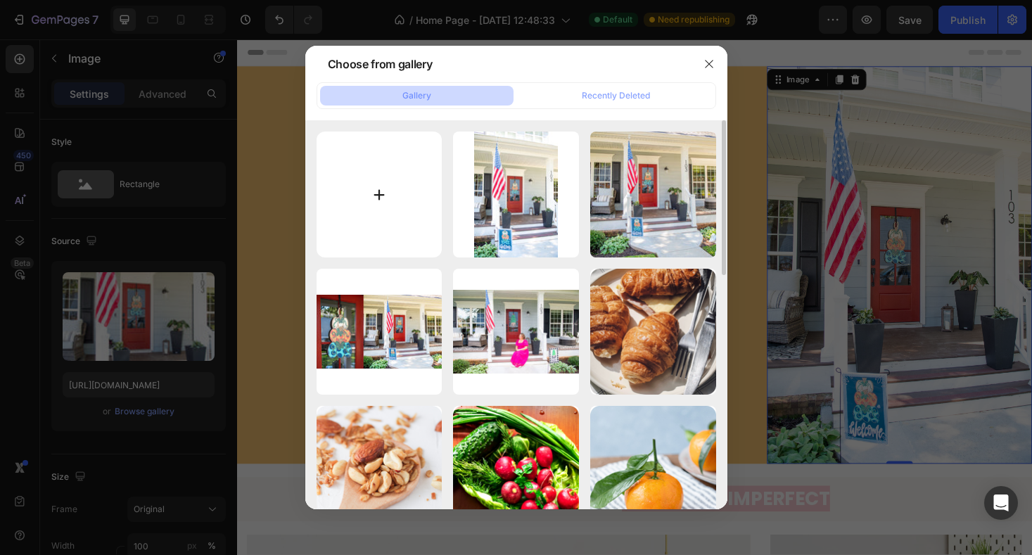
click at [391, 193] on input "file" at bounding box center [379, 195] width 126 height 126
type input "C:\fakepath\DSC_9623-2.jpg"
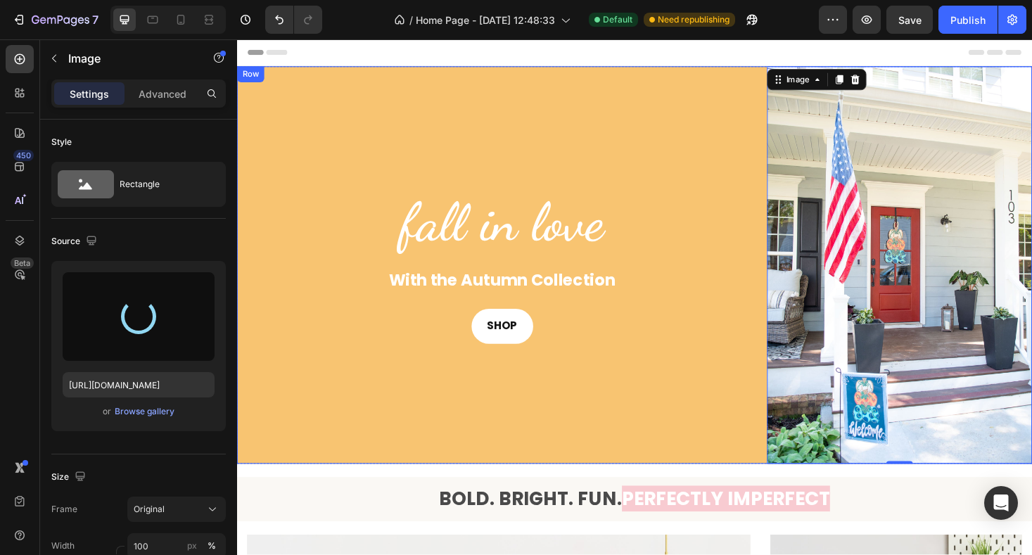
type input "https://cdn.shopify.com/s/files/1/0682/2835/0150/files/gempages_581678687787680…"
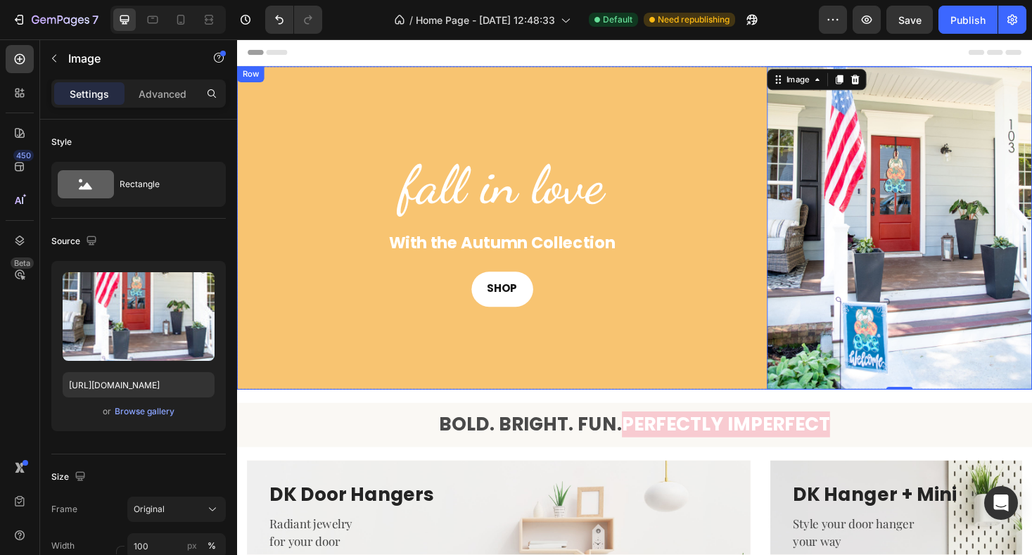
click at [686, 387] on div "fall in love Heading With the Autumn Collection Text Block SHOP Button" at bounding box center [518, 239] width 563 height 343
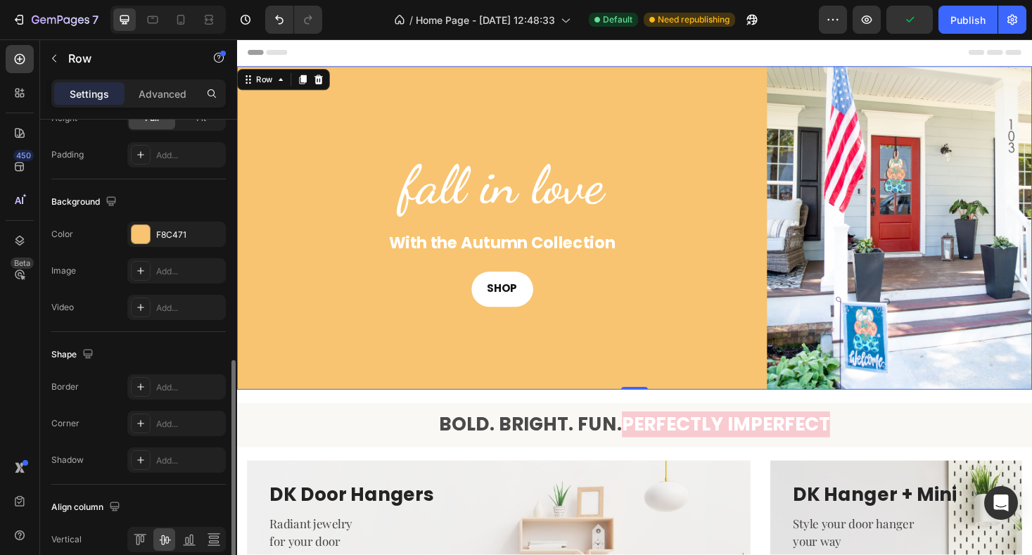
scroll to position [490, 0]
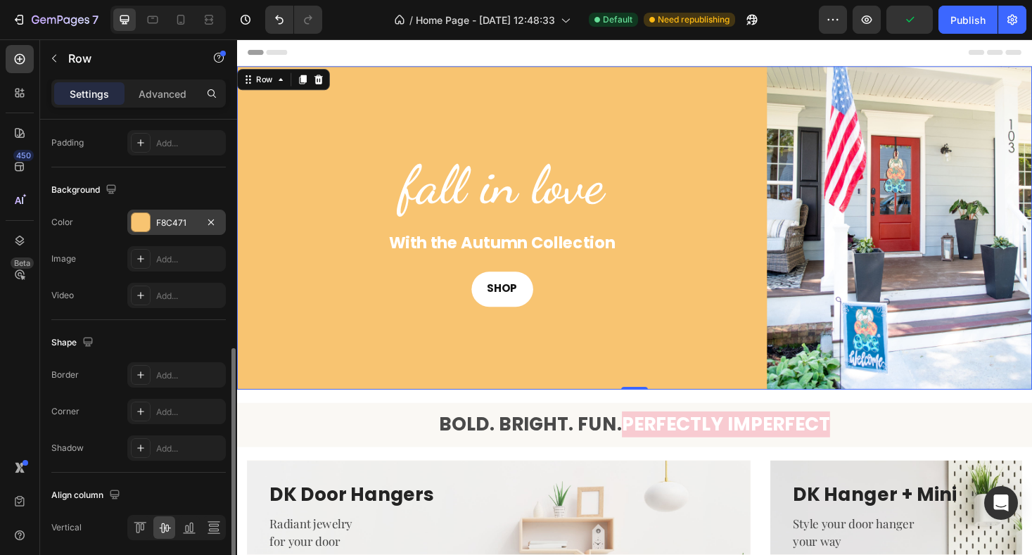
click at [140, 222] on div at bounding box center [141, 222] width 18 height 18
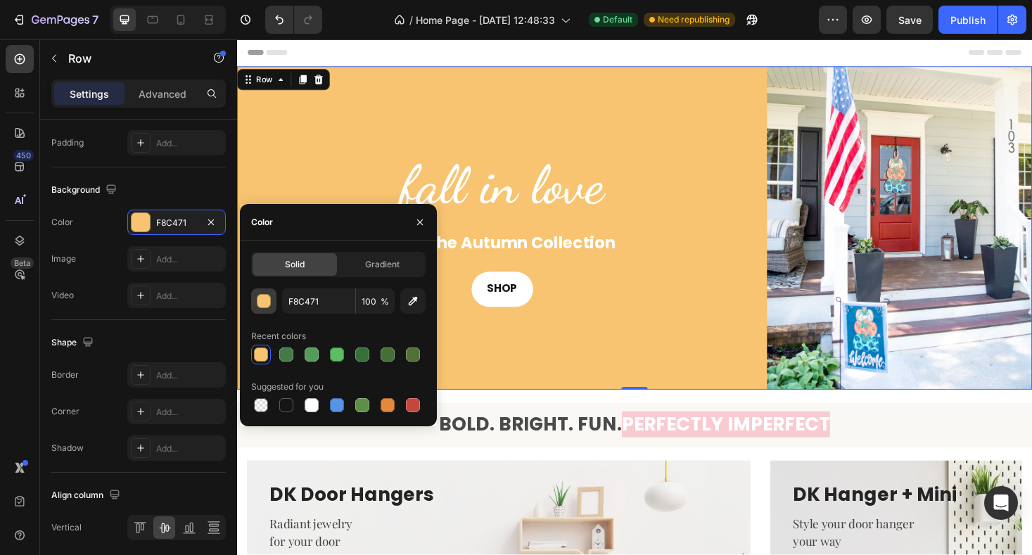
click at [269, 302] on div "button" at bounding box center [264, 302] width 14 height 14
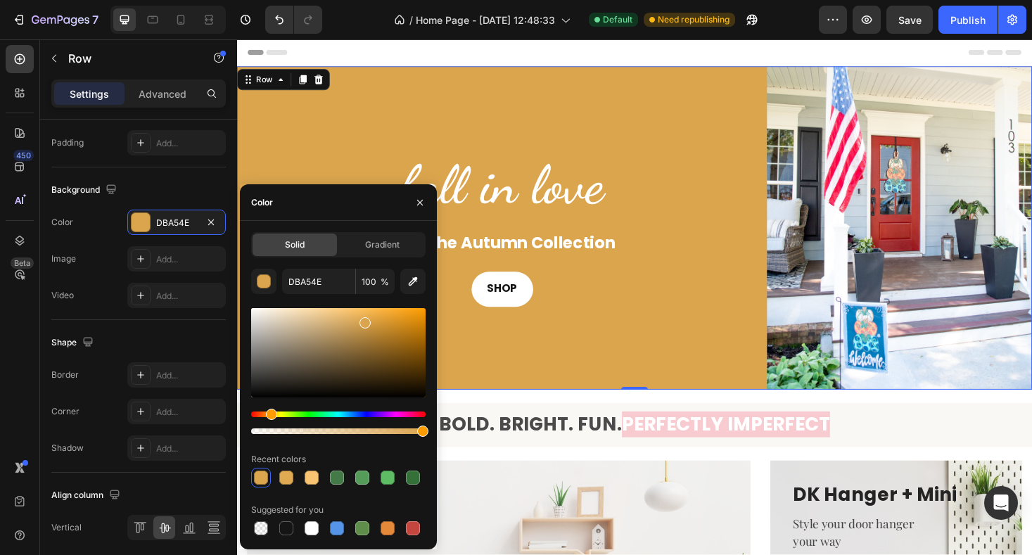
drag, startPoint x: 351, startPoint y: 315, endPoint x: 363, endPoint y: 320, distance: 12.9
click at [363, 320] on div at bounding box center [364, 322] width 11 height 11
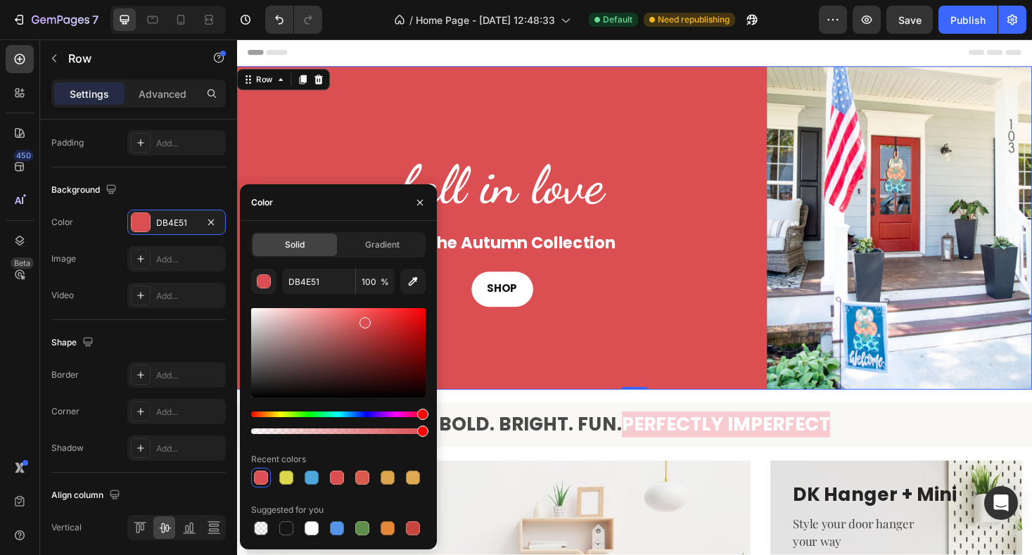
drag, startPoint x: 274, startPoint y: 411, endPoint x: 428, endPoint y: 431, distance: 155.3
click at [425, 431] on div at bounding box center [338, 422] width 174 height 23
drag, startPoint x: 596, startPoint y: 243, endPoint x: 507, endPoint y: 350, distance: 139.3
click at [321, 284] on input "DB4E51" at bounding box center [318, 281] width 73 height 25
paste input "F7BFC7"
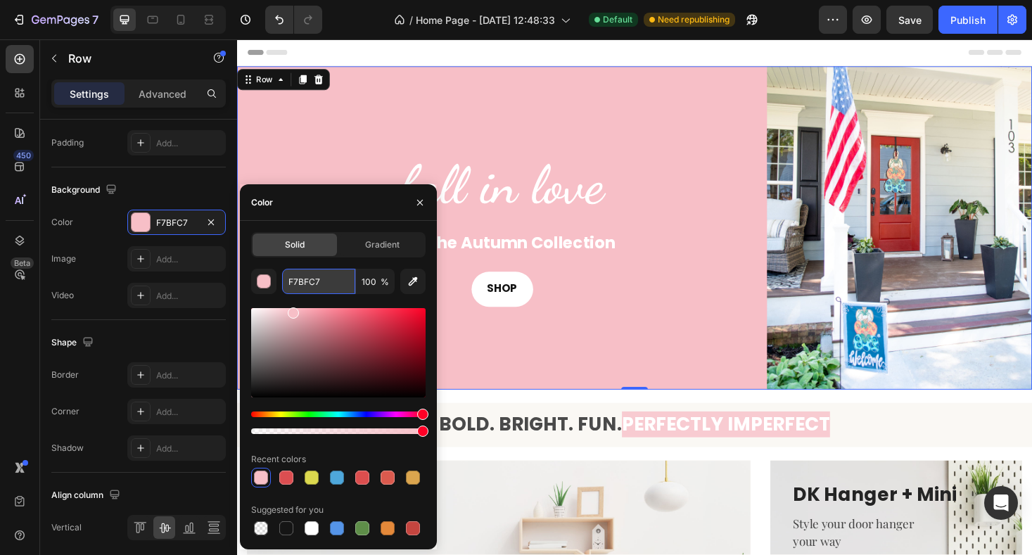
click at [314, 278] on input "F7BFC7" at bounding box center [318, 281] width 73 height 25
paste input "AF8F4"
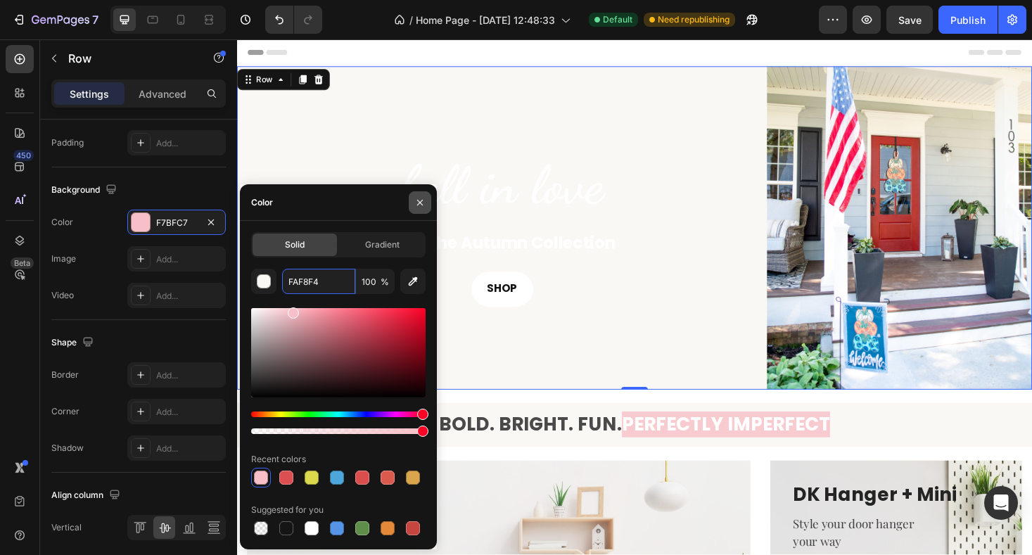
type input "FAF8F4"
click at [416, 205] on icon "button" at bounding box center [419, 202] width 11 height 11
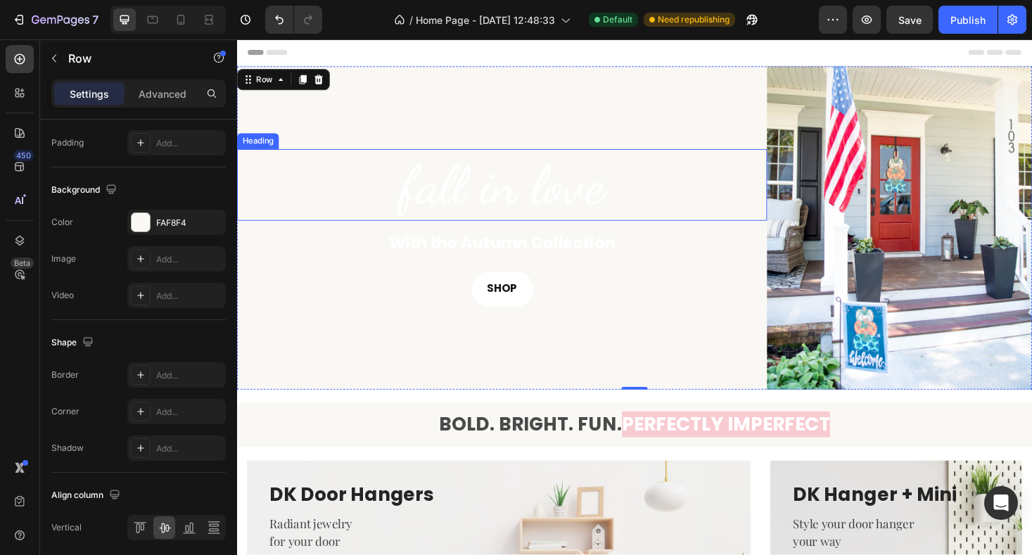
click at [543, 212] on h2 "fall in love" at bounding box center [518, 194] width 563 height 76
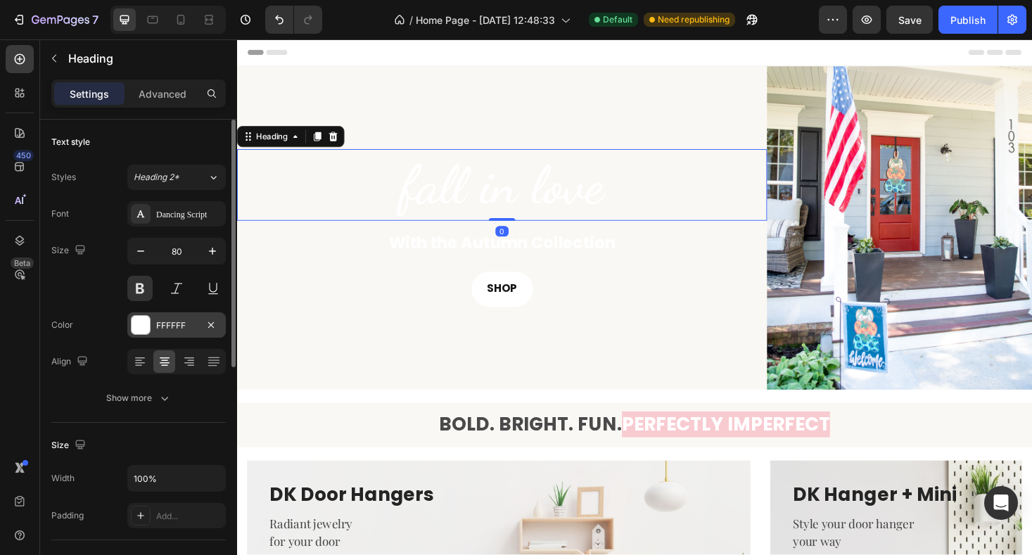
click at [147, 325] on div at bounding box center [141, 325] width 18 height 18
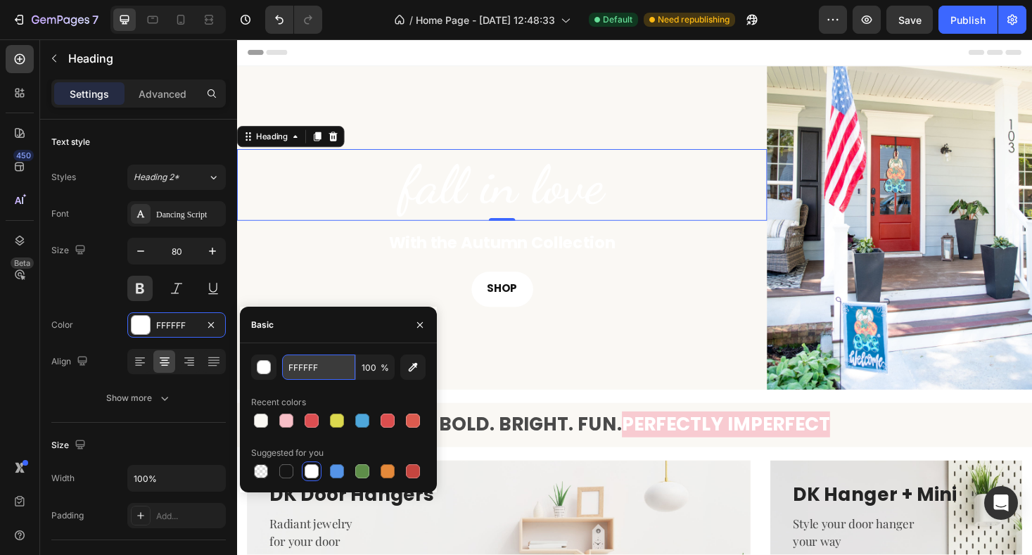
click at [300, 368] on input "FFFFFF" at bounding box center [318, 366] width 73 height 25
paste input "4A4A4A"
type input "4A4A4A"
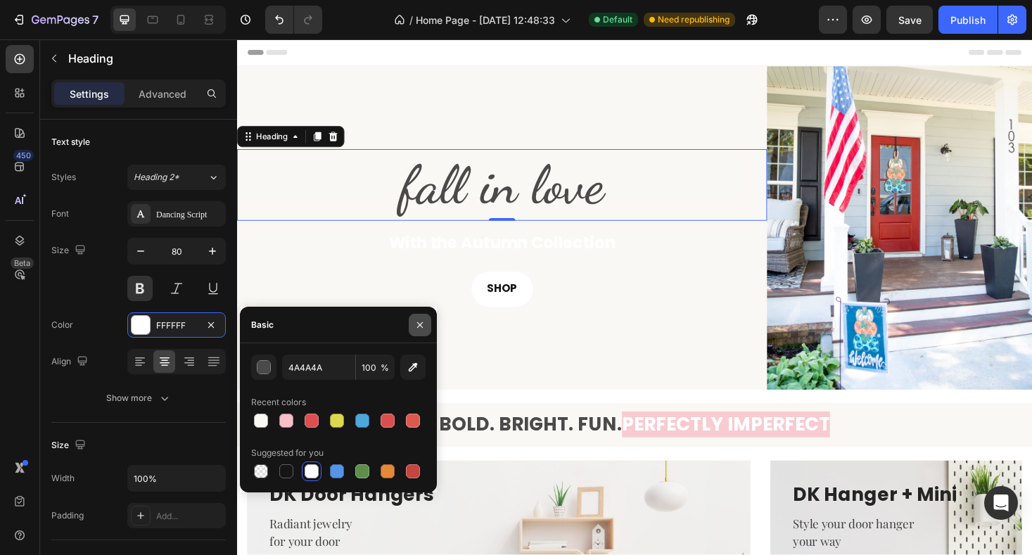
click at [419, 327] on icon "button" at bounding box center [419, 324] width 11 height 11
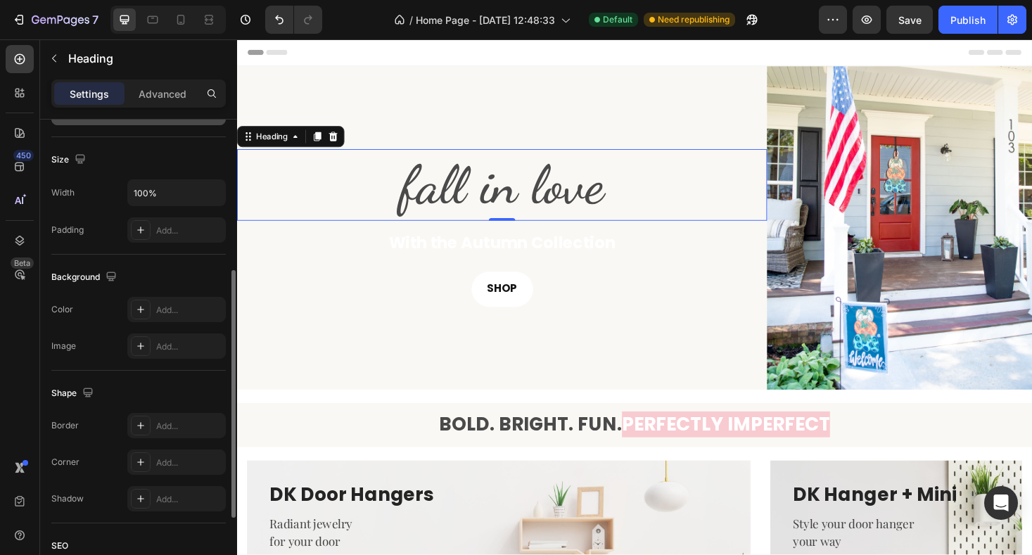
scroll to position [292, 0]
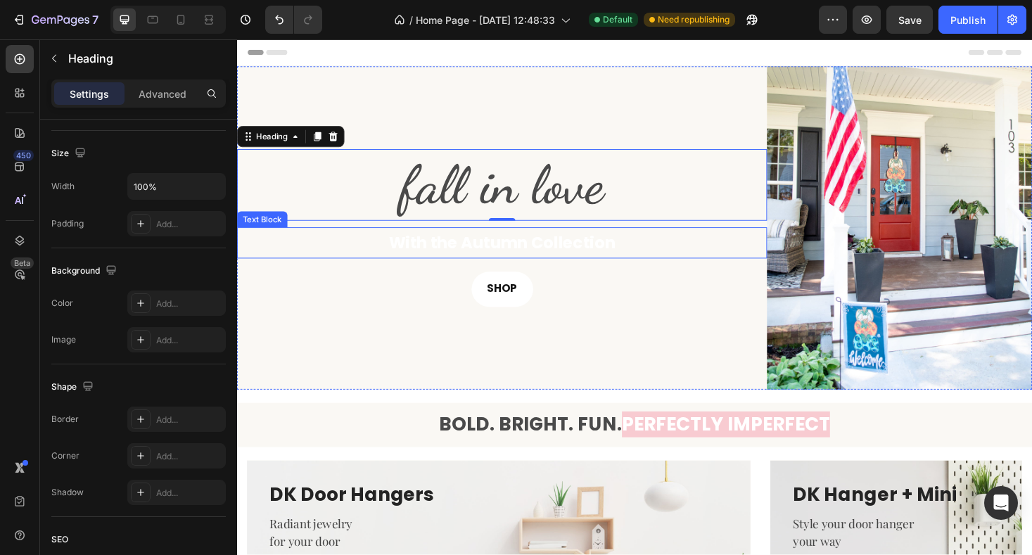
click at [463, 256] on p "With the Autumn Collection" at bounding box center [518, 256] width 560 height 30
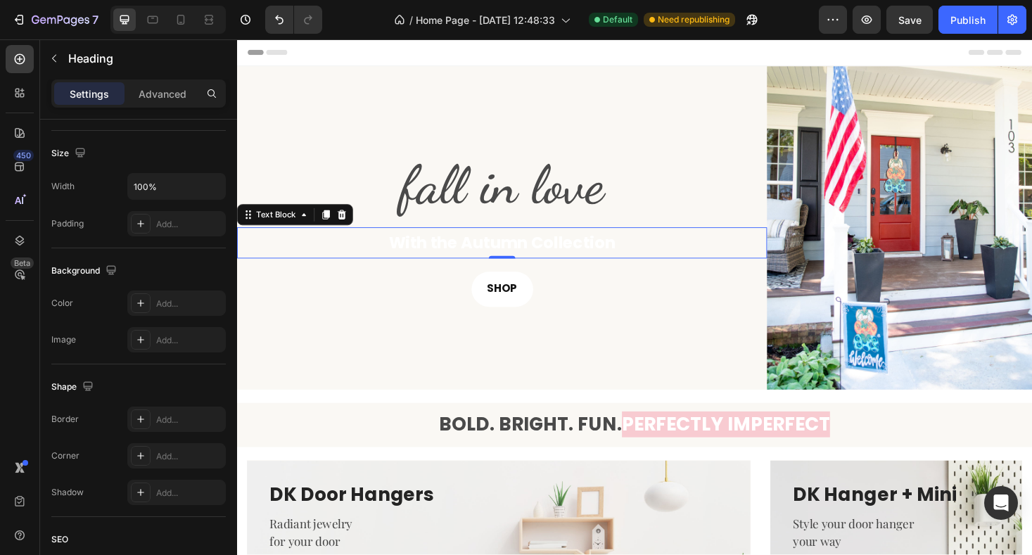
scroll to position [0, 0]
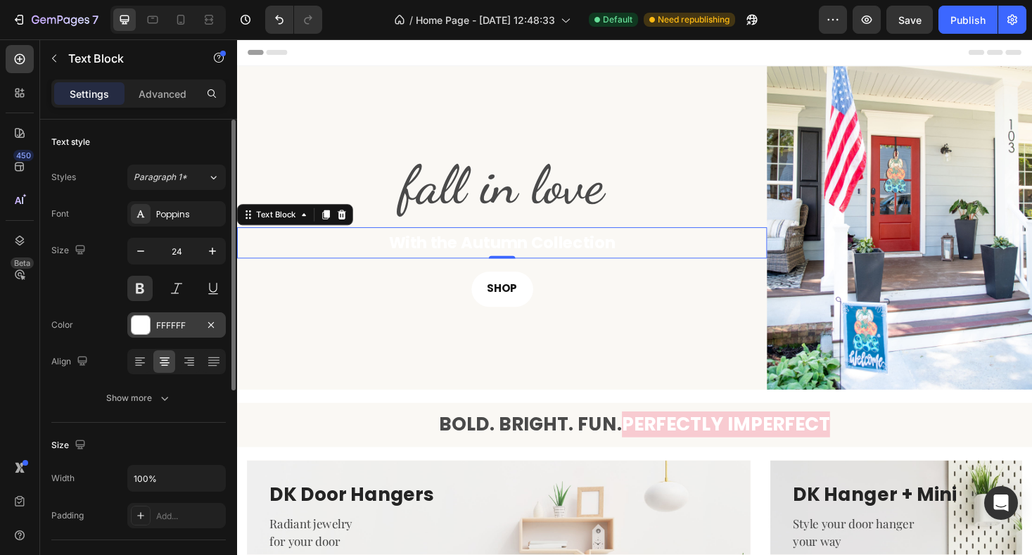
click at [142, 328] on div at bounding box center [141, 325] width 18 height 18
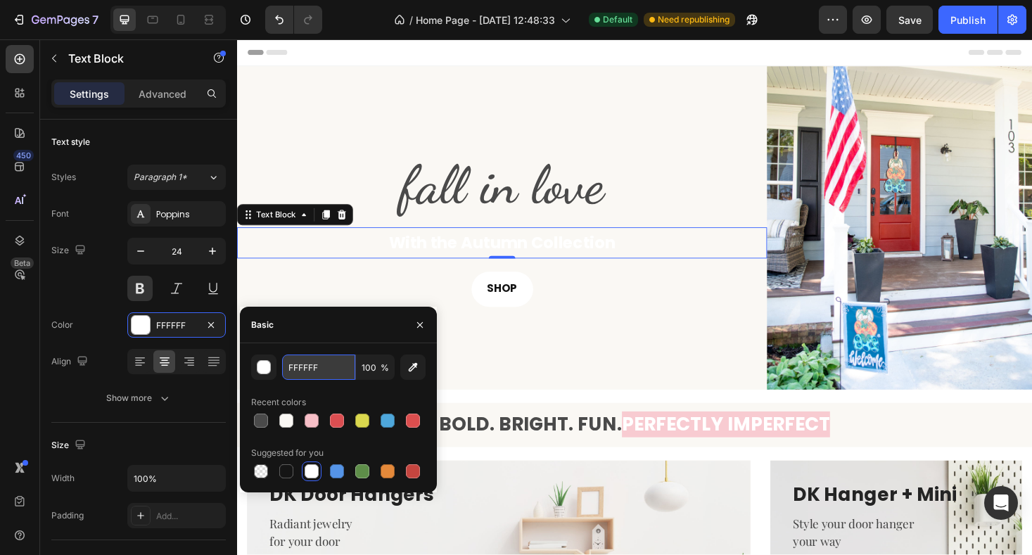
click at [308, 366] on input "FFFFFF" at bounding box center [318, 366] width 73 height 25
paste input "4A4A4A"
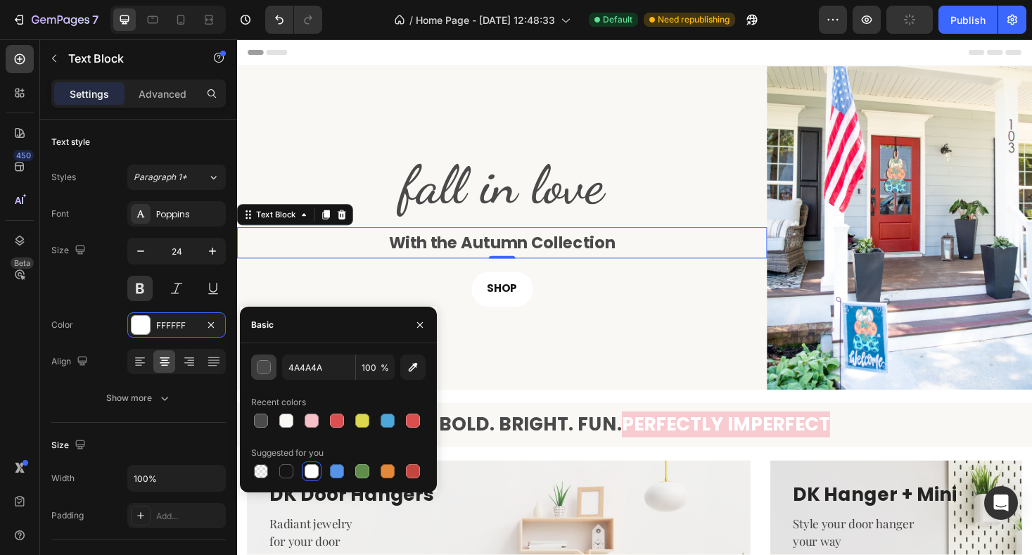
click at [269, 371] on div "button" at bounding box center [264, 368] width 14 height 14
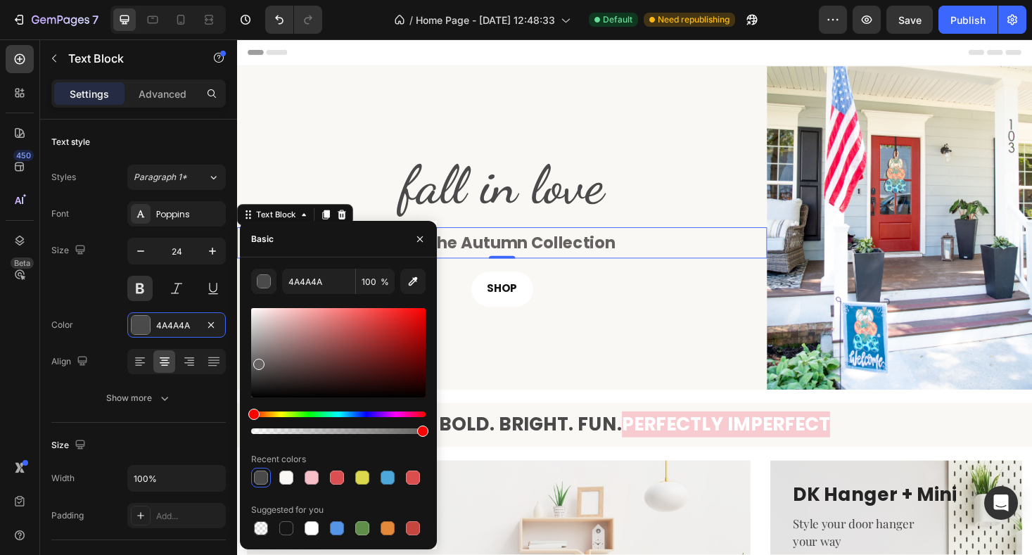
drag, startPoint x: 259, startPoint y: 374, endPoint x: 257, endPoint y: 361, distance: 13.4
click at [257, 361] on div at bounding box center [258, 364] width 11 height 11
type input "7A7979"
drag, startPoint x: 257, startPoint y: 366, endPoint x: 254, endPoint y: 354, distance: 12.5
click at [254, 354] on div at bounding box center [255, 357] width 11 height 11
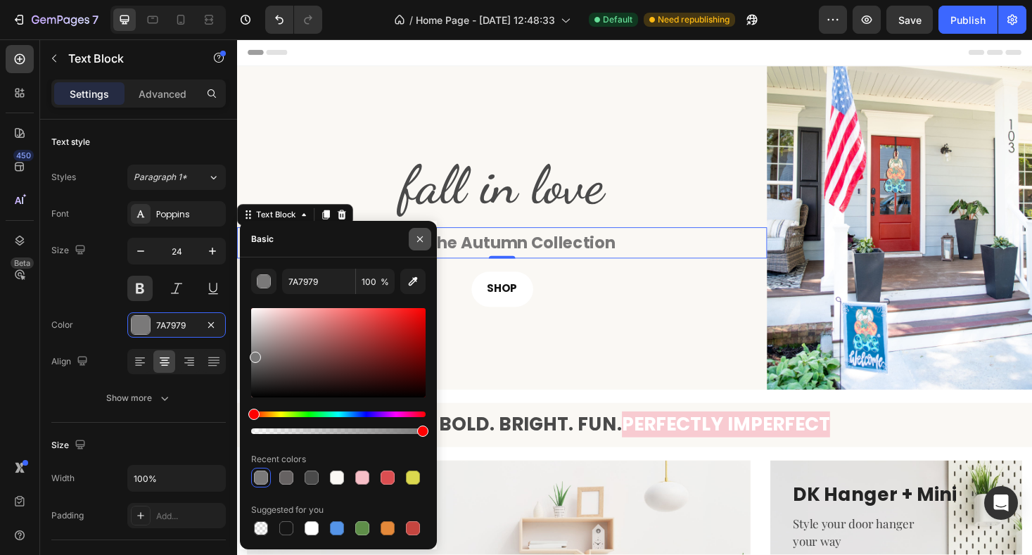
click at [421, 236] on icon "button" at bounding box center [419, 238] width 11 height 11
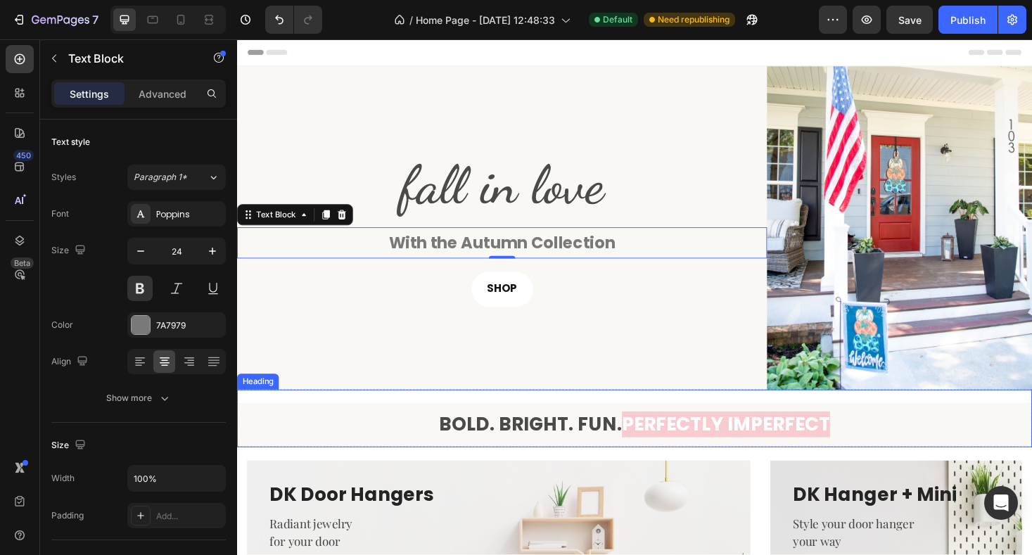
click at [634, 419] on div "BOLD. BRIGHT. FUN. PERFECTLY IMPERFECT Heading" at bounding box center [659, 441] width 844 height 60
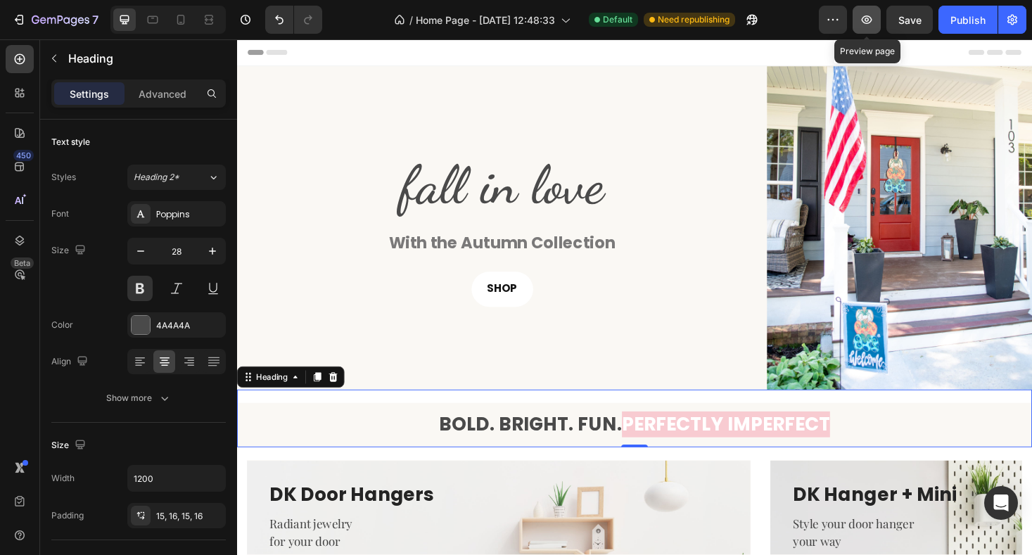
click at [866, 21] on icon "button" at bounding box center [866, 19] width 11 height 8
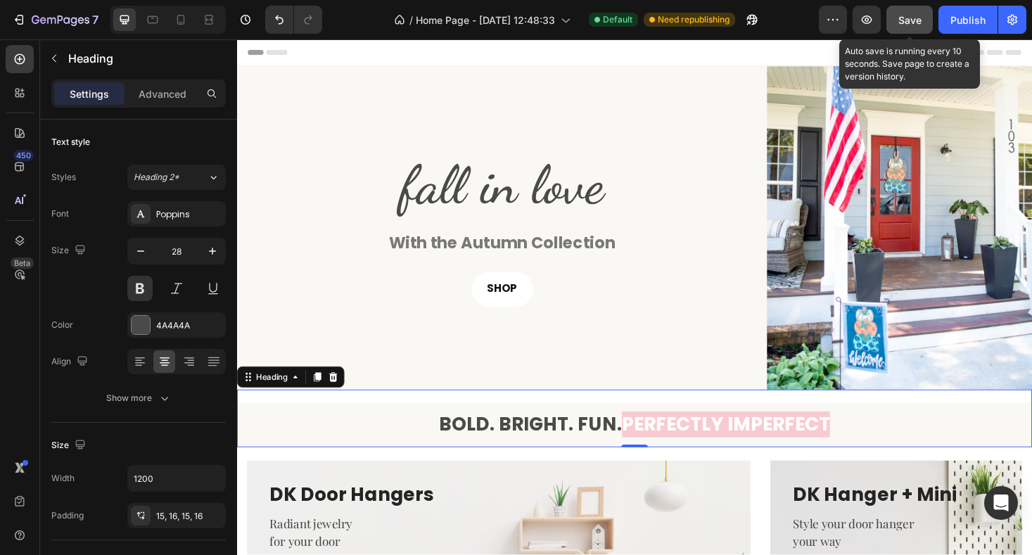
click at [916, 23] on span "Save" at bounding box center [909, 20] width 23 height 12
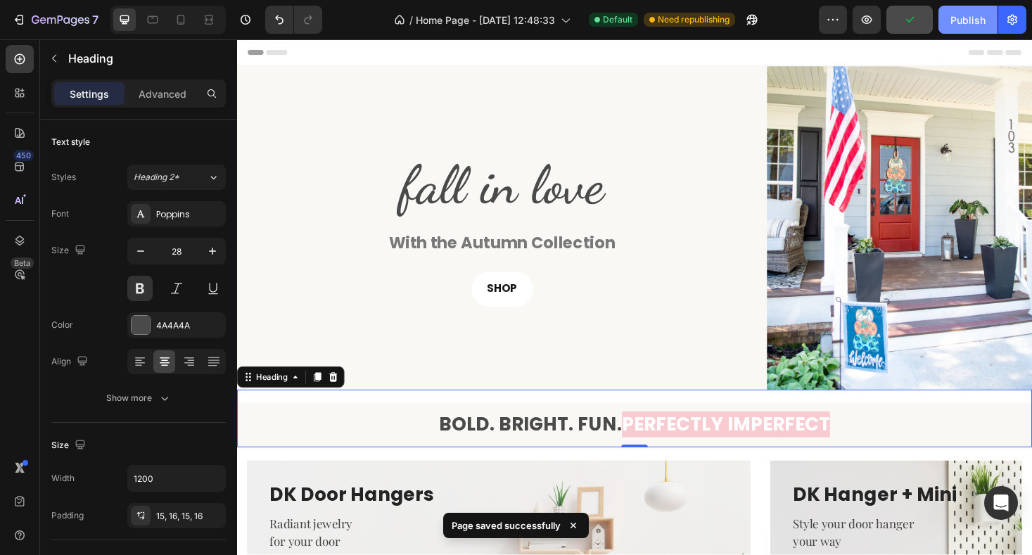
click at [973, 17] on div "Publish" at bounding box center [967, 20] width 35 height 15
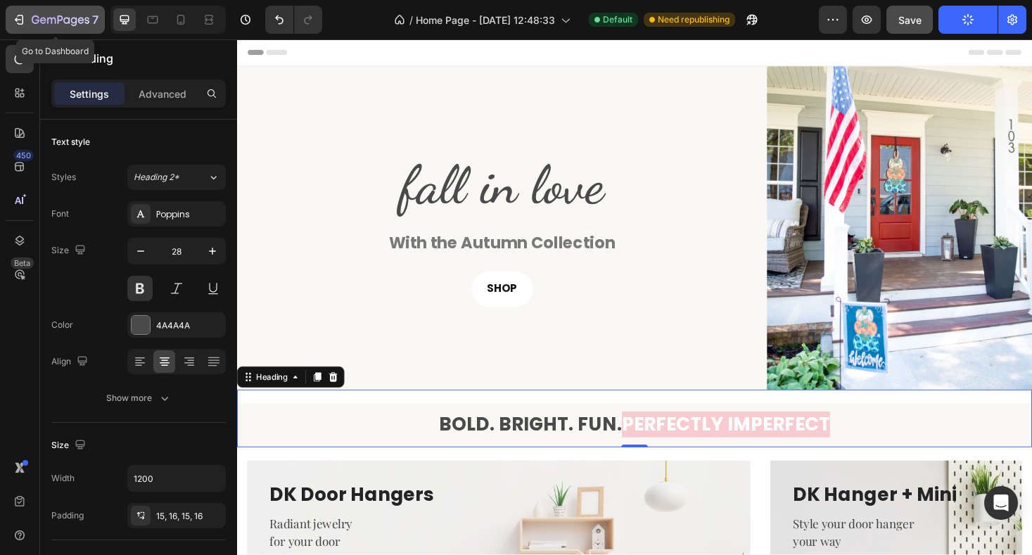
click at [51, 25] on icon "button" at bounding box center [61, 21] width 58 height 12
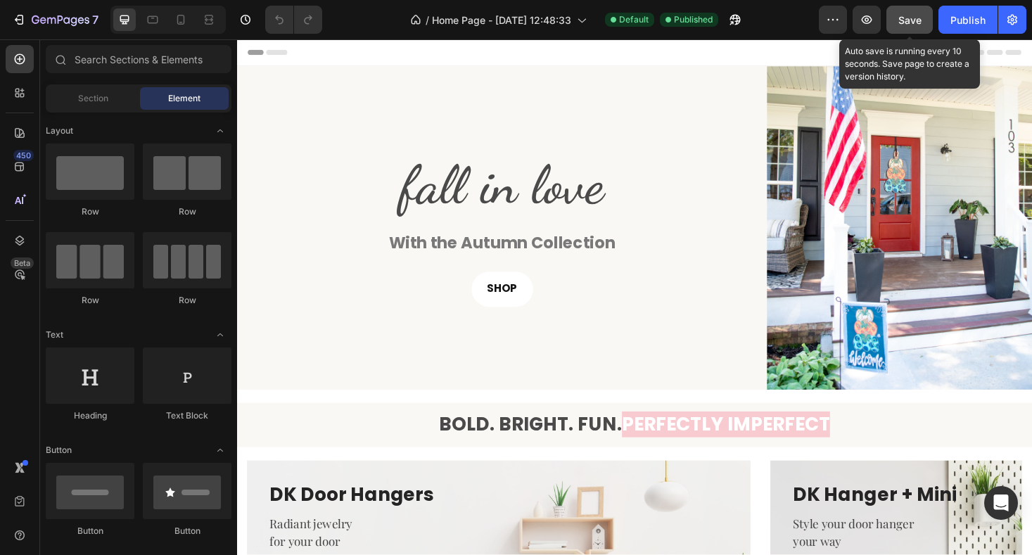
click at [908, 26] on div "Save" at bounding box center [909, 20] width 23 height 15
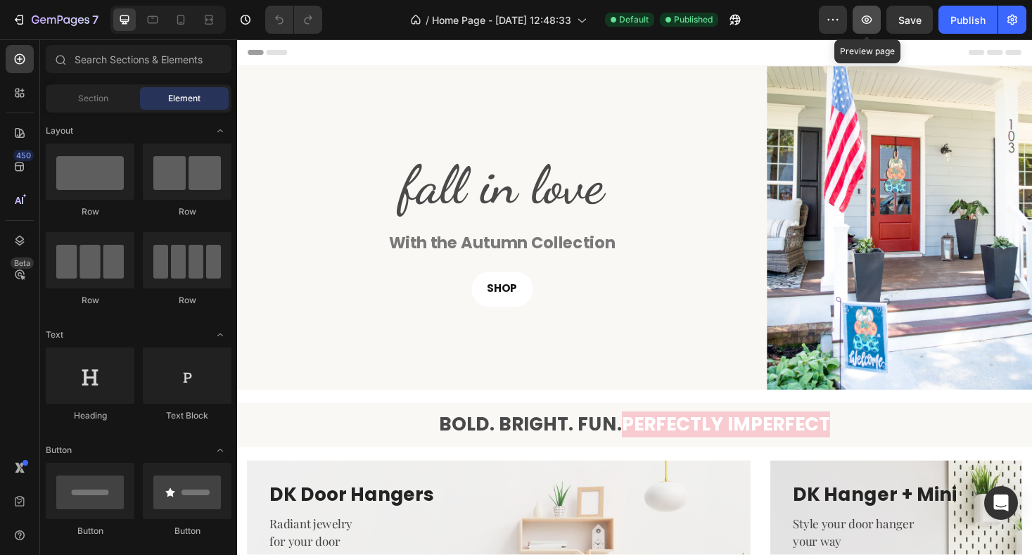
click at [870, 22] on icon "button" at bounding box center [866, 19] width 11 height 8
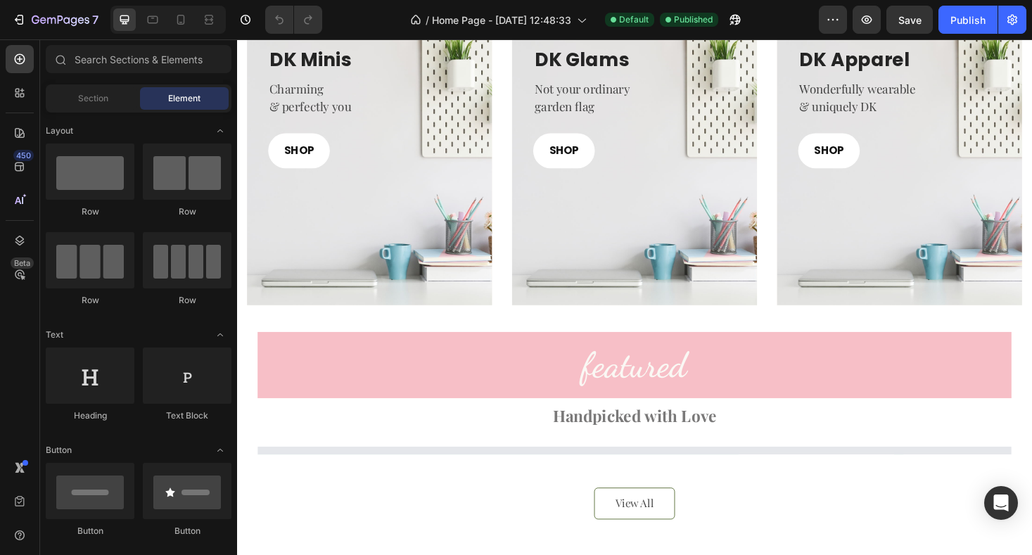
scroll to position [781, 0]
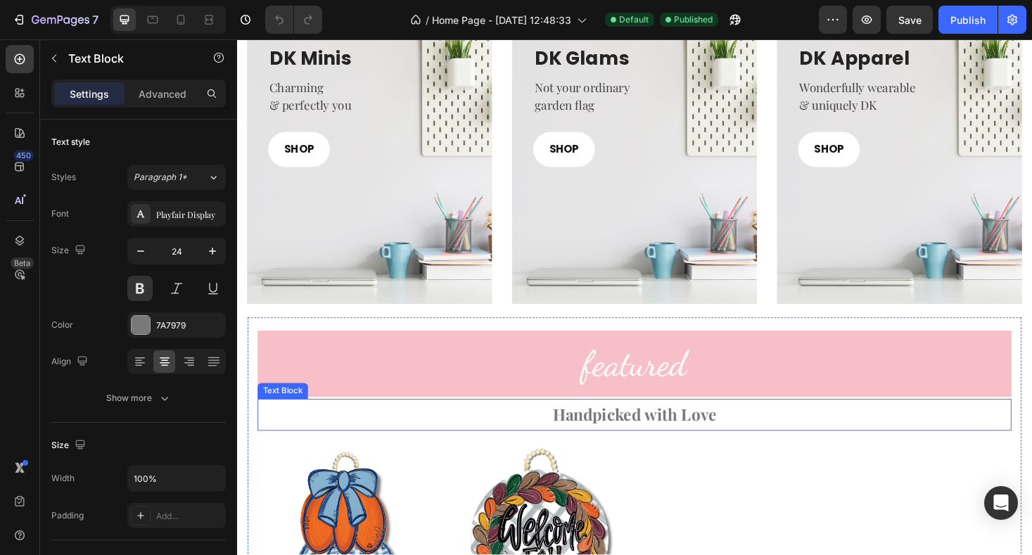
click at [662, 440] on p "Handpicked with Love" at bounding box center [658, 438] width 797 height 30
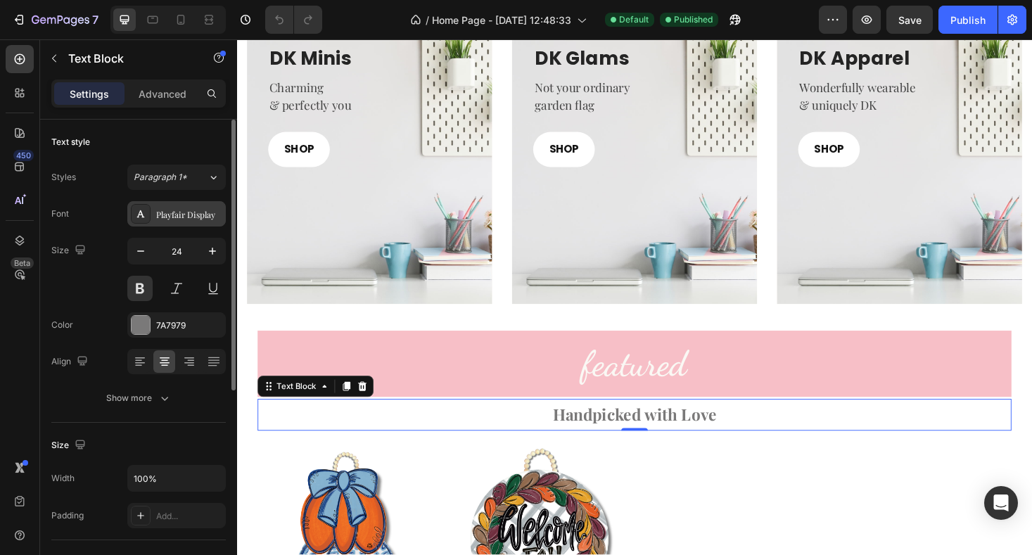
click at [173, 210] on div "Playfair Display" at bounding box center [189, 214] width 66 height 13
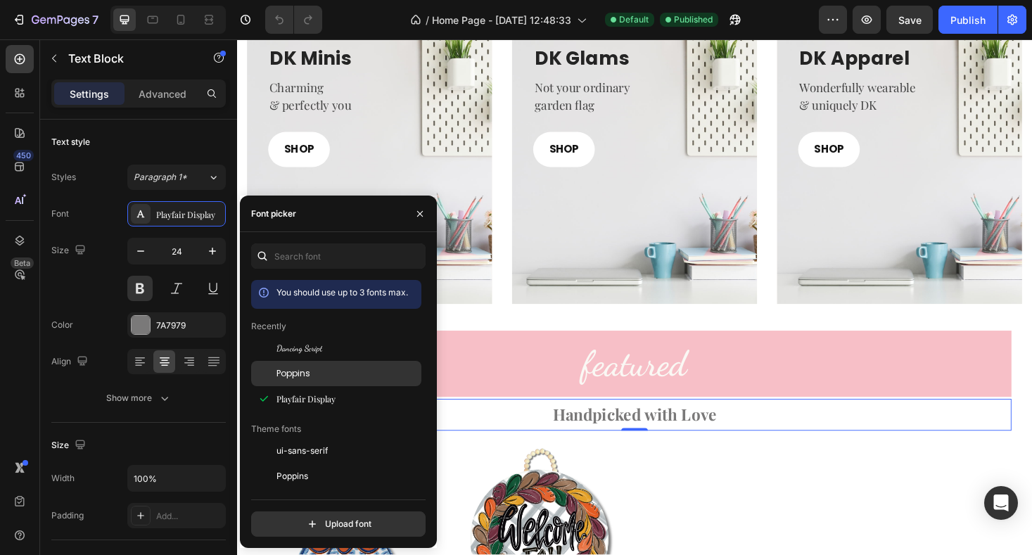
click at [302, 375] on span "Poppins" at bounding box center [293, 373] width 34 height 13
click at [416, 214] on icon "button" at bounding box center [419, 213] width 11 height 11
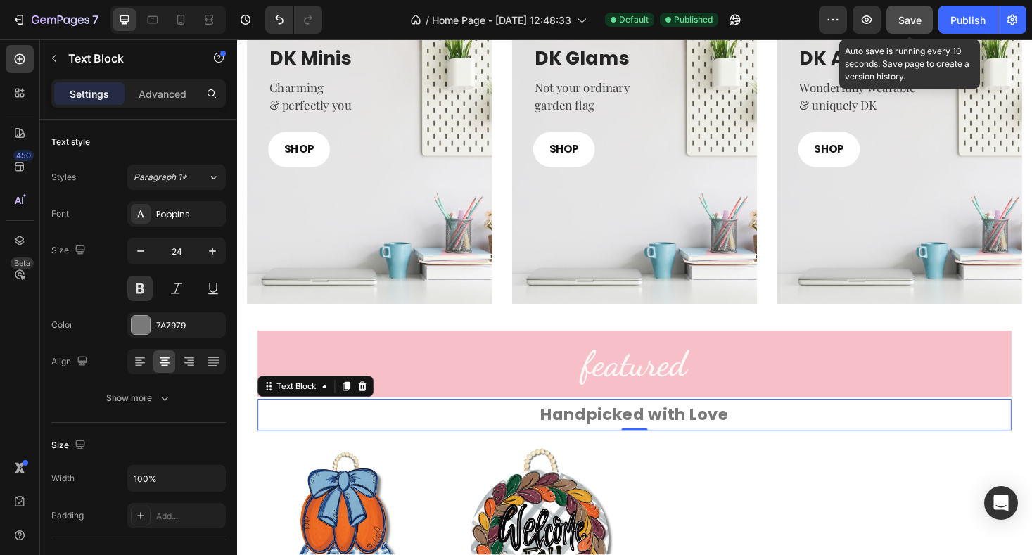
click at [916, 22] on span "Save" at bounding box center [909, 20] width 23 height 12
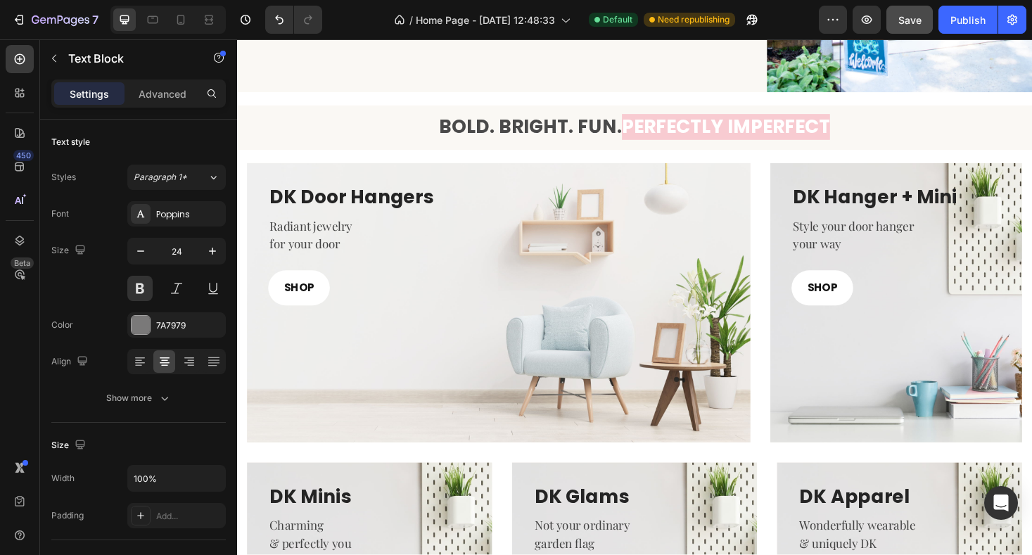
scroll to position [314, 0]
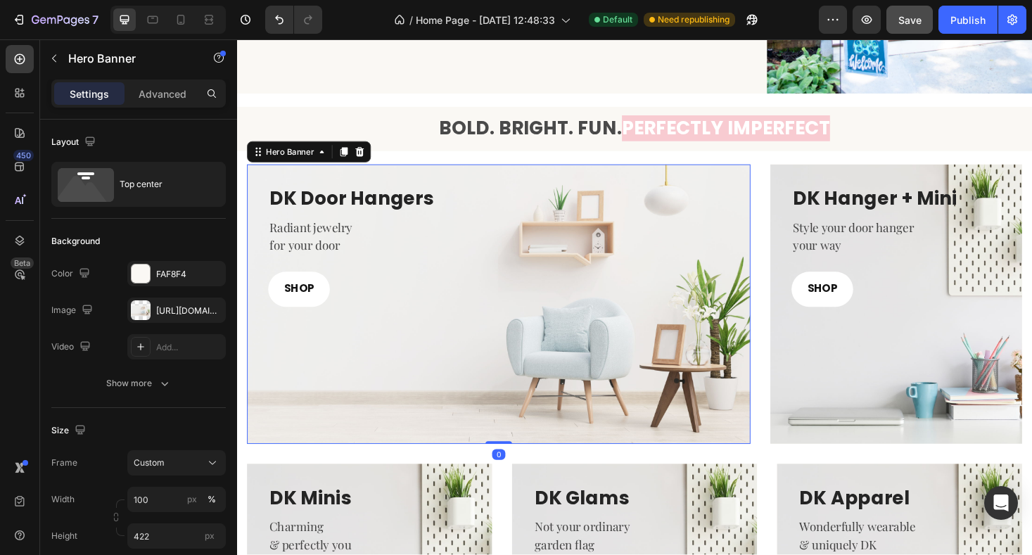
click at [364, 390] on div "Overlay" at bounding box center [515, 320] width 534 height 297
click at [143, 318] on div at bounding box center [141, 310] width 20 height 20
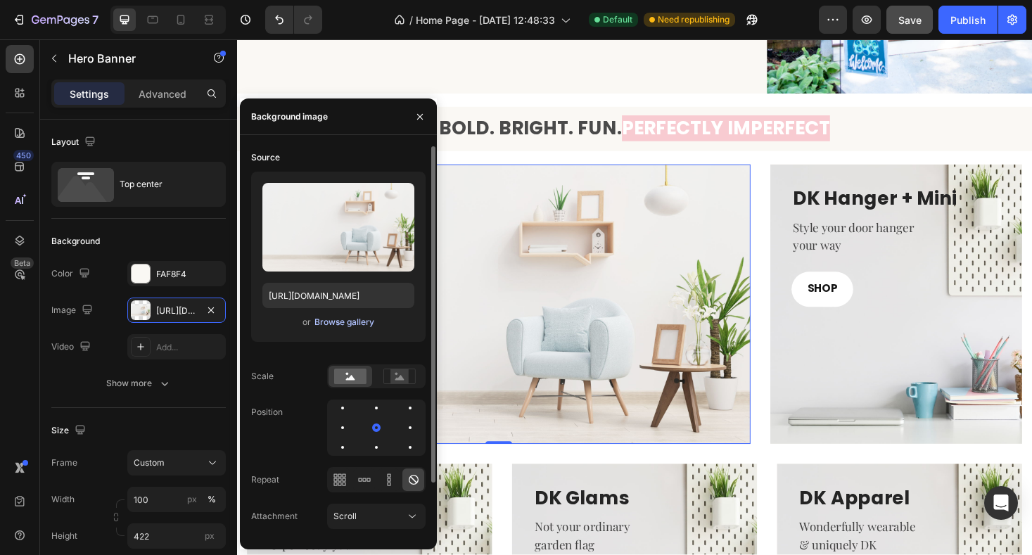
click at [335, 320] on div "Browse gallery" at bounding box center [344, 322] width 60 height 13
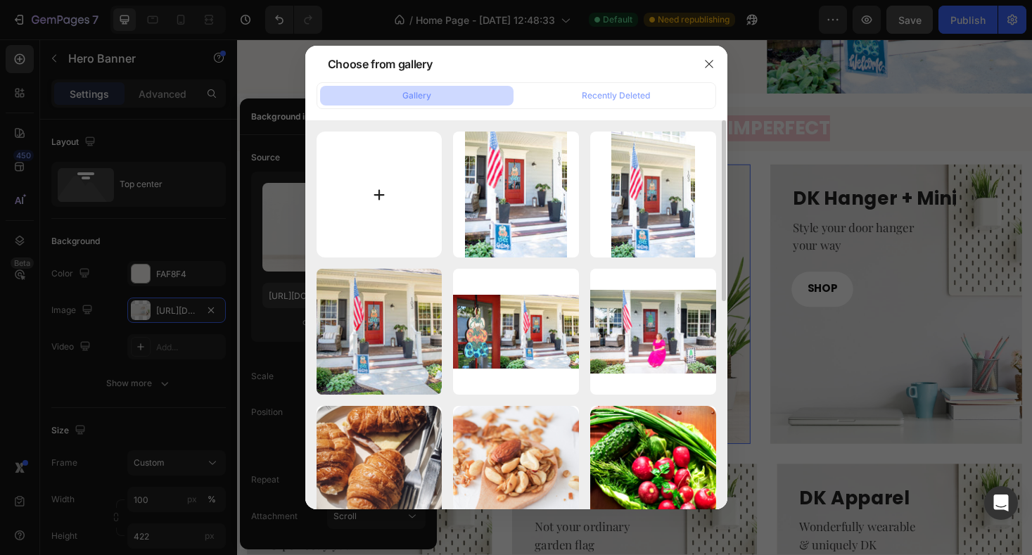
click at [371, 213] on input "file" at bounding box center [379, 195] width 126 height 126
type input "C:\fakepath\doorhangercat.png"
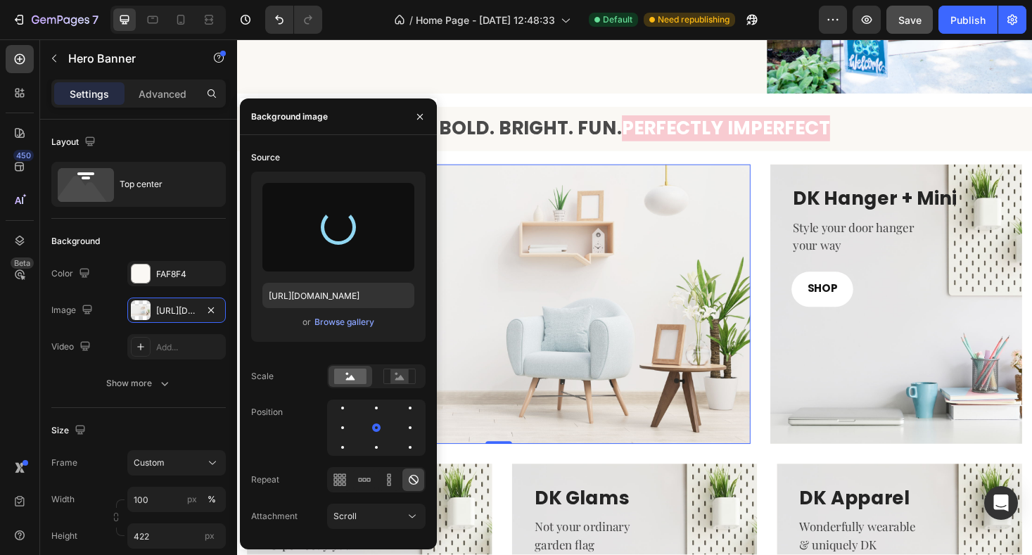
type input "https://cdn.shopify.com/s/files/1/0682/2835/0150/files/gempages_581678687787680…"
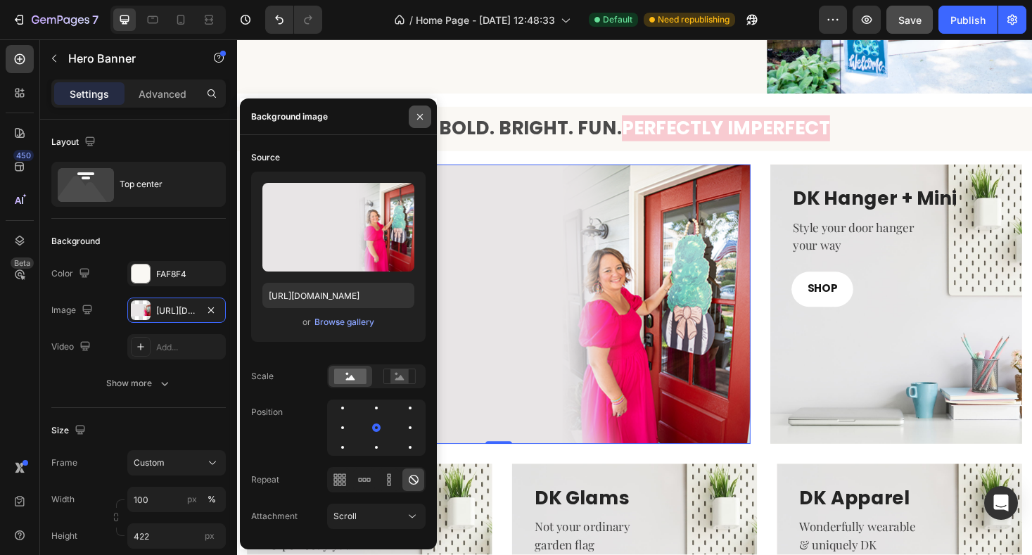
click at [416, 120] on icon "button" at bounding box center [419, 116] width 11 height 11
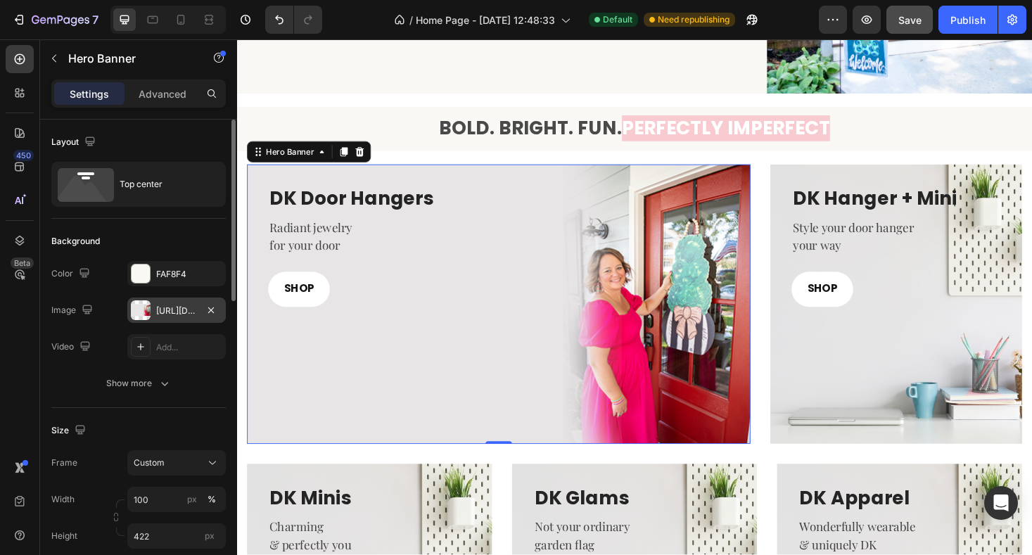
click at [153, 309] on div "https://cdn.shopify.com/s/files/1/0682/2835/0150/files/gempages_581678687787680…" at bounding box center [176, 309] width 98 height 25
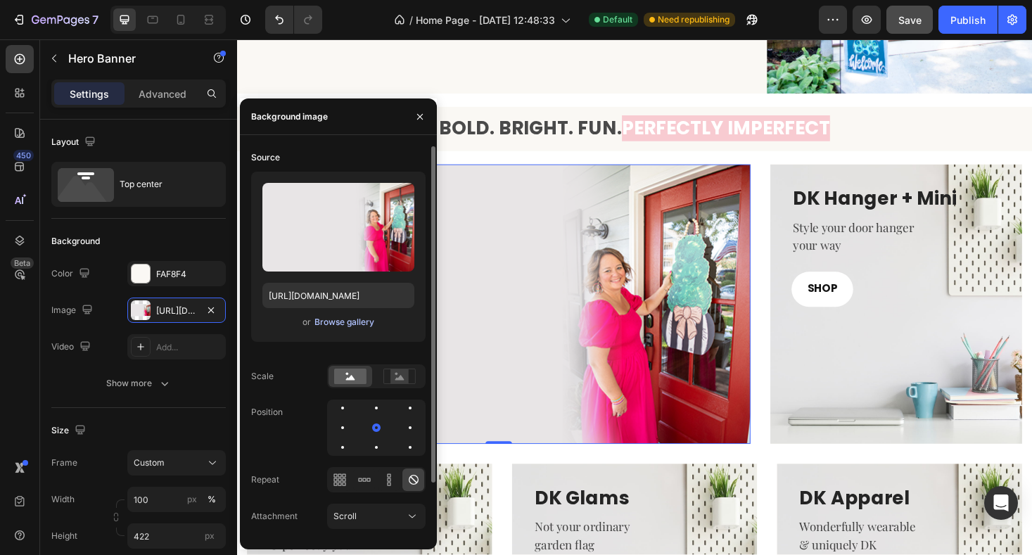
click at [334, 321] on div "Browse gallery" at bounding box center [344, 322] width 60 height 13
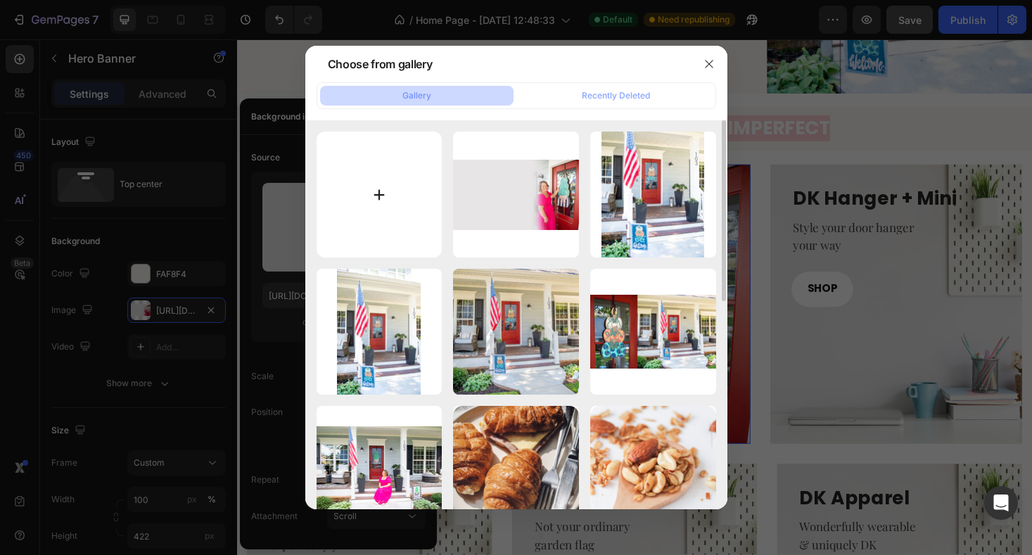
click at [378, 199] on input "file" at bounding box center [379, 195] width 126 height 126
type input "C:\fakepath\doorhangercat.png"
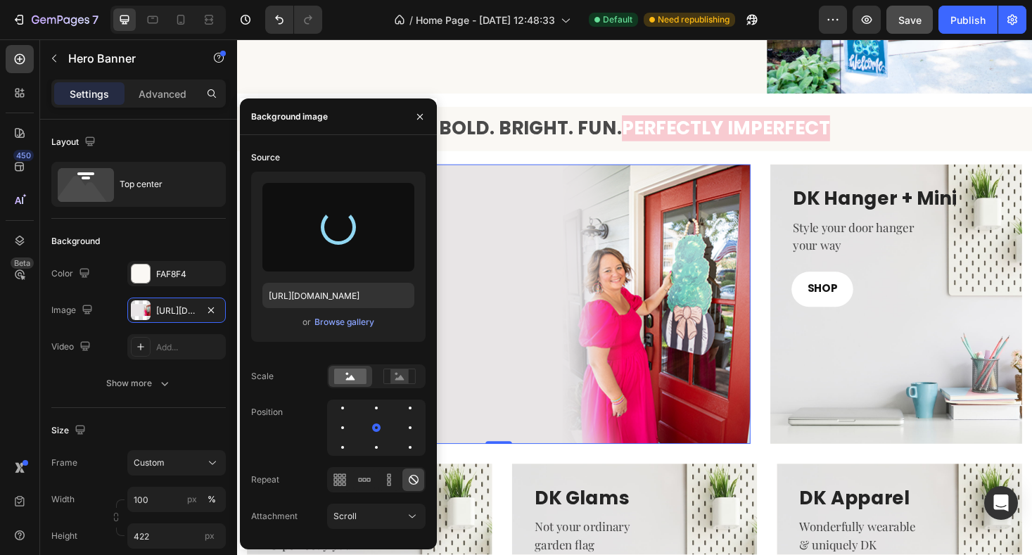
type input "https://cdn.shopify.com/s/files/1/0682/2835/0150/files/gempages_581678687787680…"
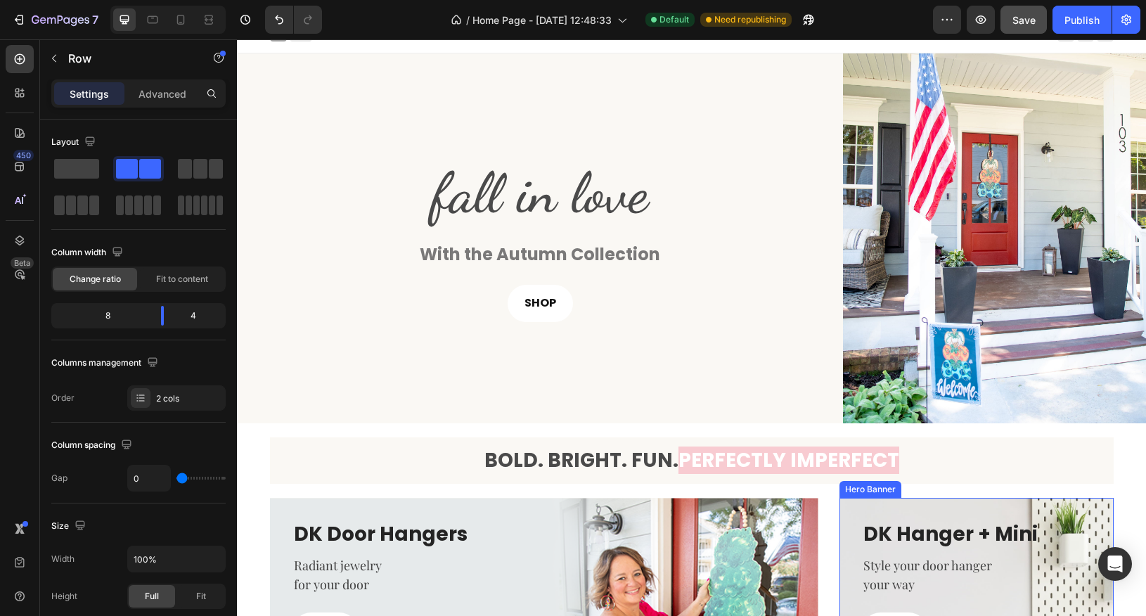
scroll to position [0, 0]
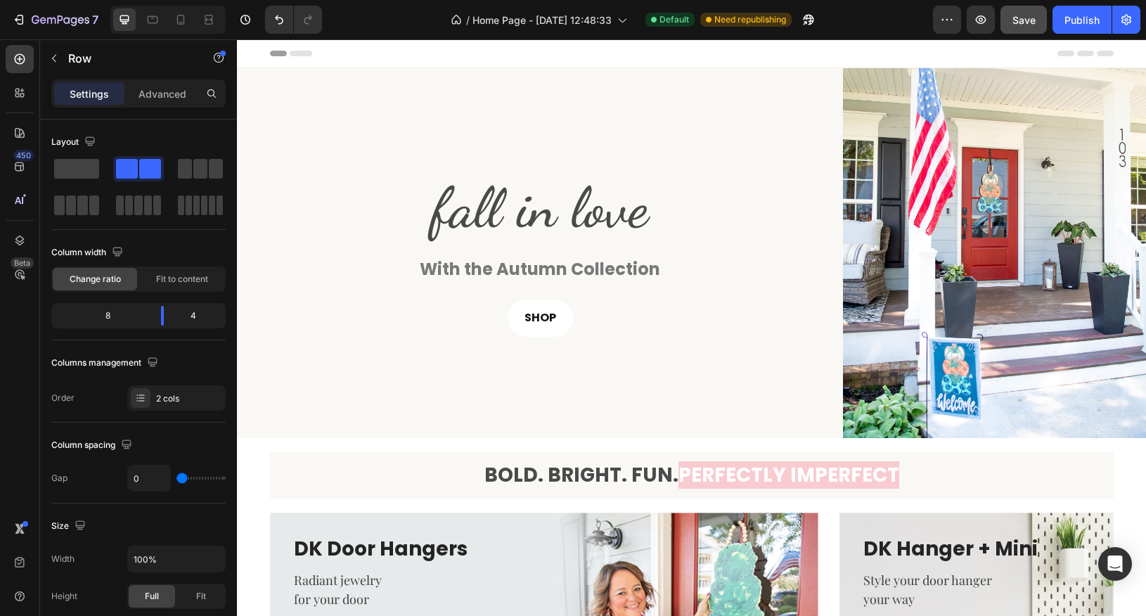
click at [761, 357] on div "fall in love Heading With the Autumn Collection Text Block SHOP Button" at bounding box center [540, 253] width 606 height 370
click at [587, 119] on div "fall in love Heading With the Autumn Collection Text Block SHOP Button" at bounding box center [540, 253] width 606 height 370
click at [325, 82] on div "fall in love Heading With the Autumn Collection Text Block SHOP Button" at bounding box center [540, 253] width 606 height 370
click at [788, 113] on div "fall in love Heading With the Autumn Collection Text Block SHOP Button" at bounding box center [540, 253] width 606 height 370
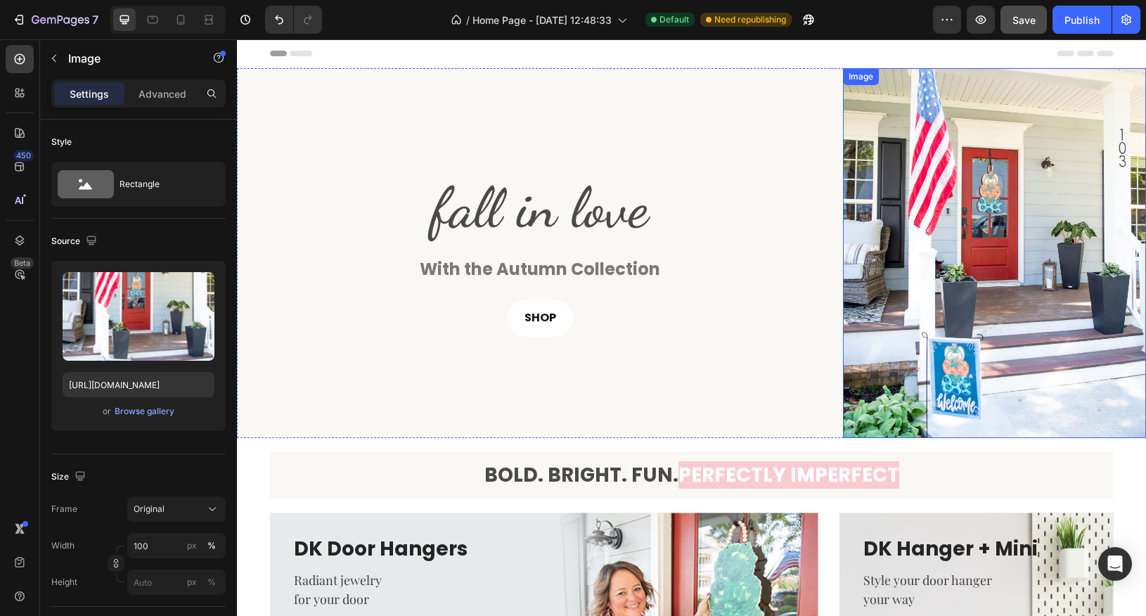
click at [843, 334] on img at bounding box center [994, 253] width 303 height 370
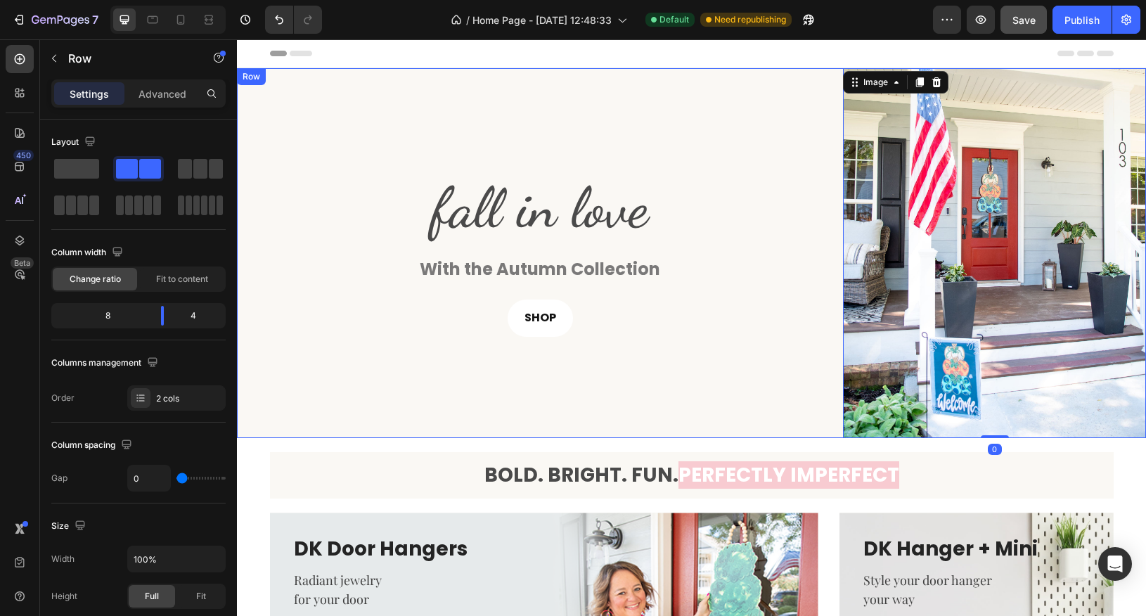
click at [788, 342] on div "fall in love Heading With the Autumn Collection Text Block SHOP Button" at bounding box center [540, 253] width 606 height 370
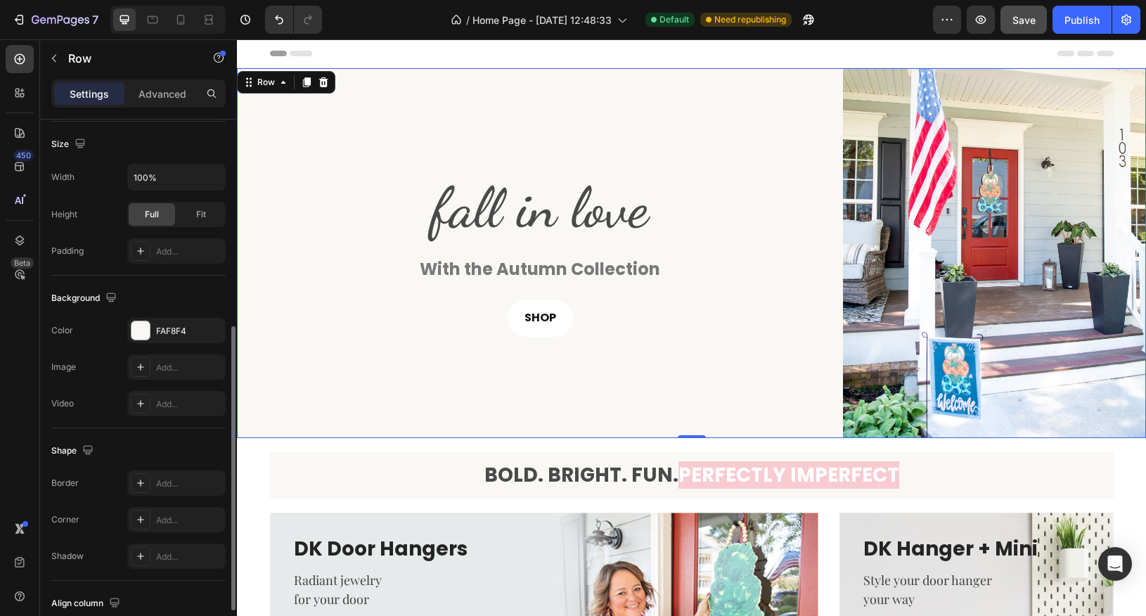
scroll to position [385, 0]
click at [158, 322] on div "FAF8F4" at bounding box center [176, 328] width 41 height 13
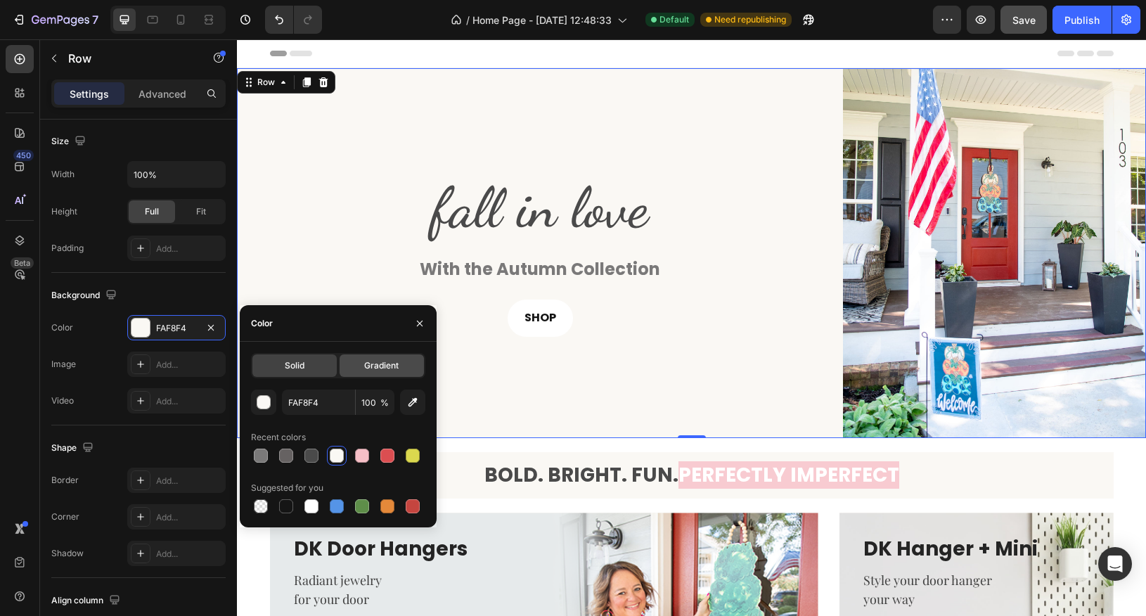
click at [397, 370] on span "Gradient" at bounding box center [381, 365] width 34 height 13
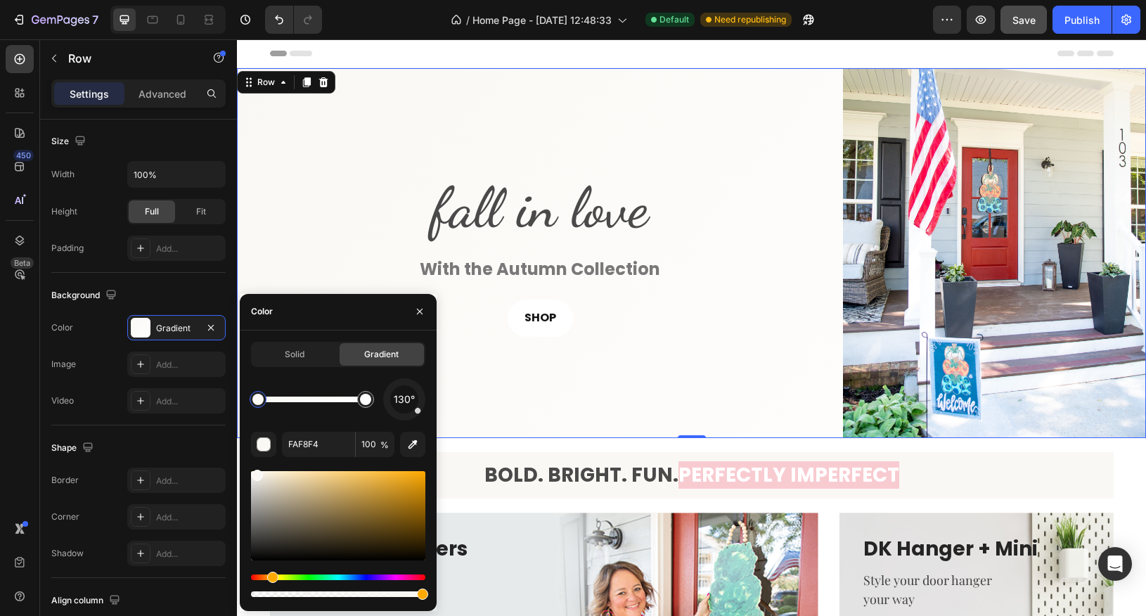
click at [323, 484] on div at bounding box center [338, 515] width 174 height 89
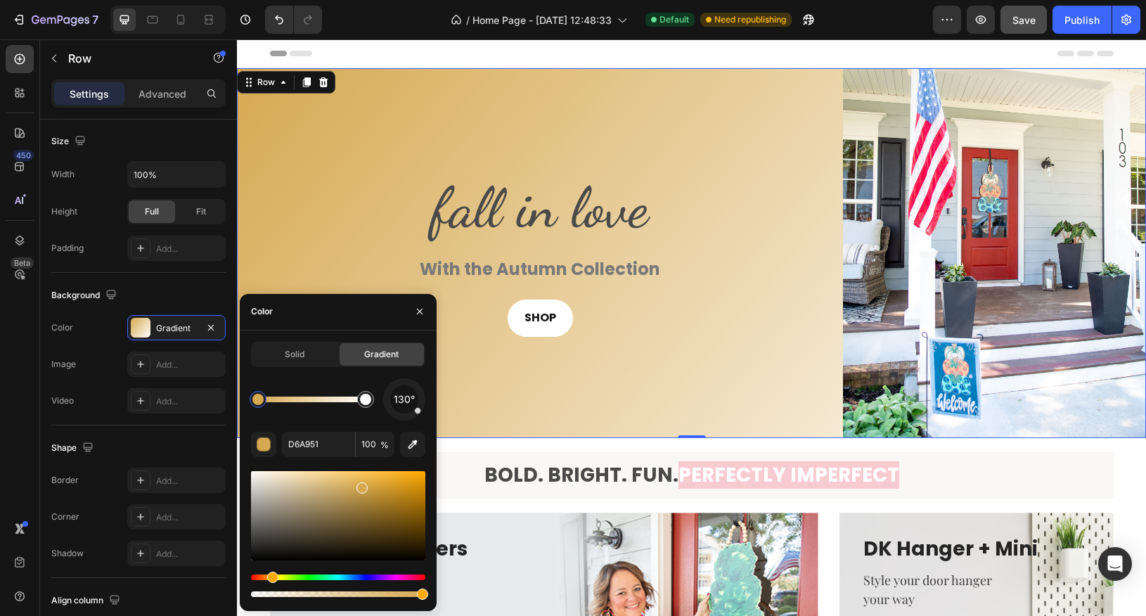
drag, startPoint x: 345, startPoint y: 488, endPoint x: 341, endPoint y: 525, distance: 36.8
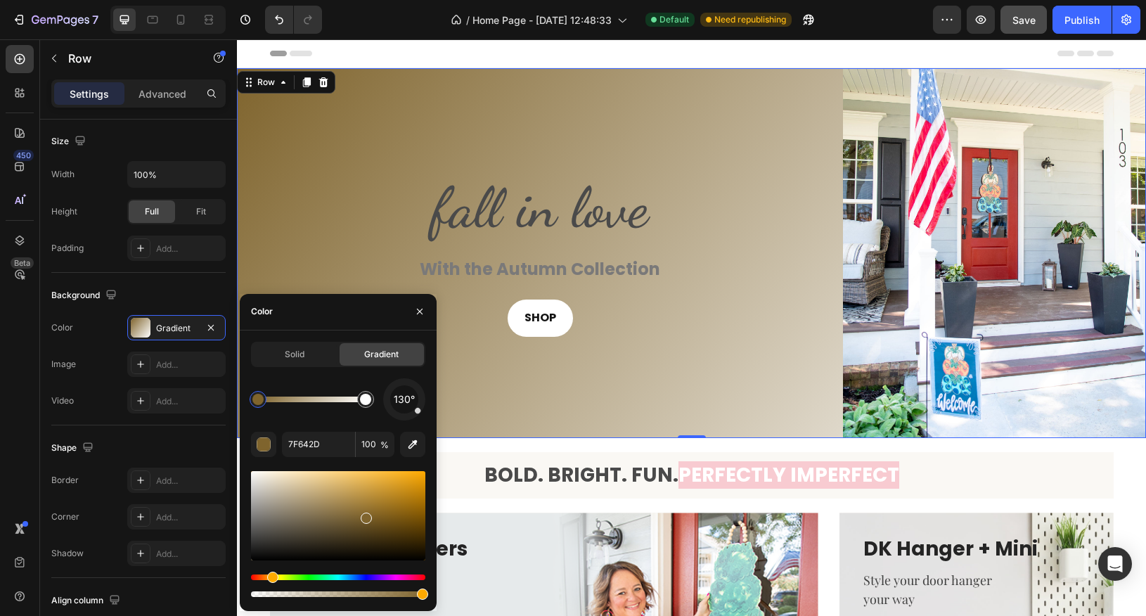
drag, startPoint x: 361, startPoint y: 488, endPoint x: 342, endPoint y: 527, distance: 43.1
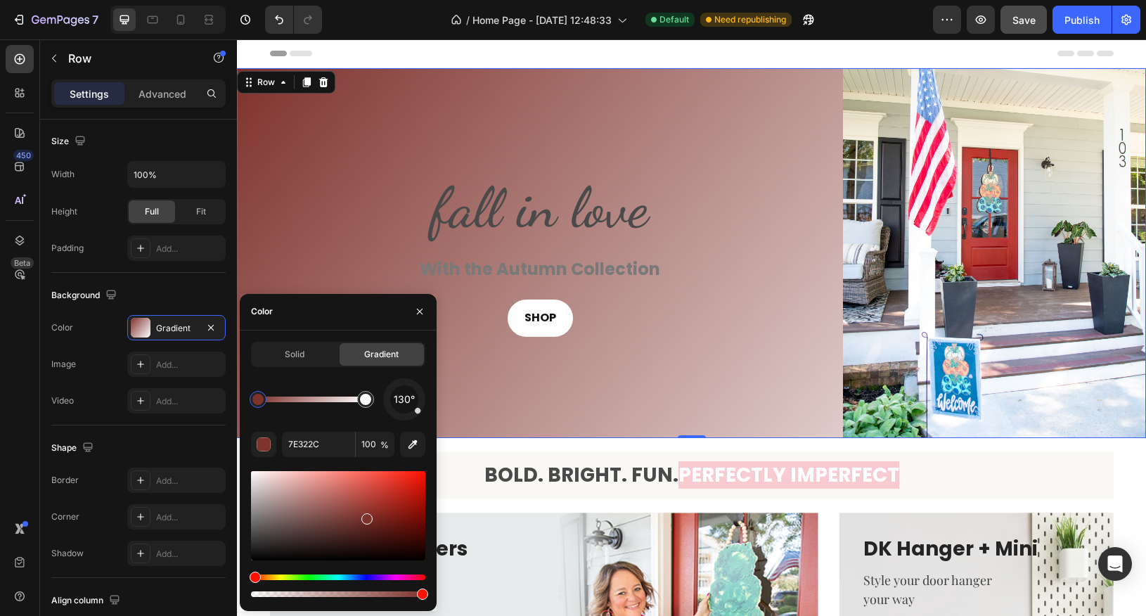
drag, startPoint x: 271, startPoint y: 578, endPoint x: 425, endPoint y: 570, distance: 153.5
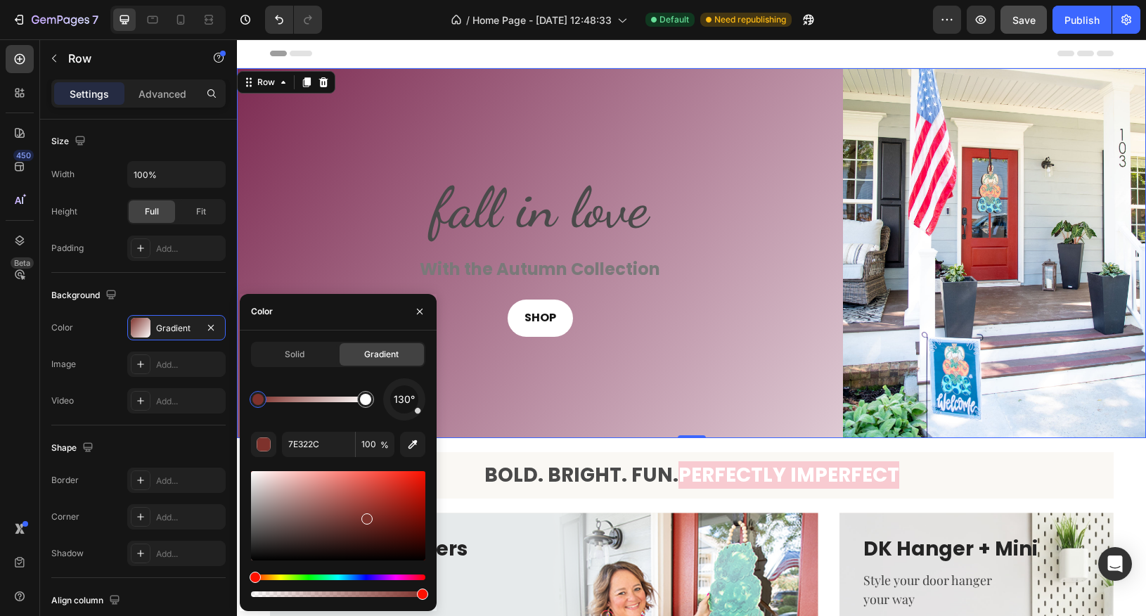
click at [413, 554] on div "Hue" at bounding box center [338, 578] width 174 height 6
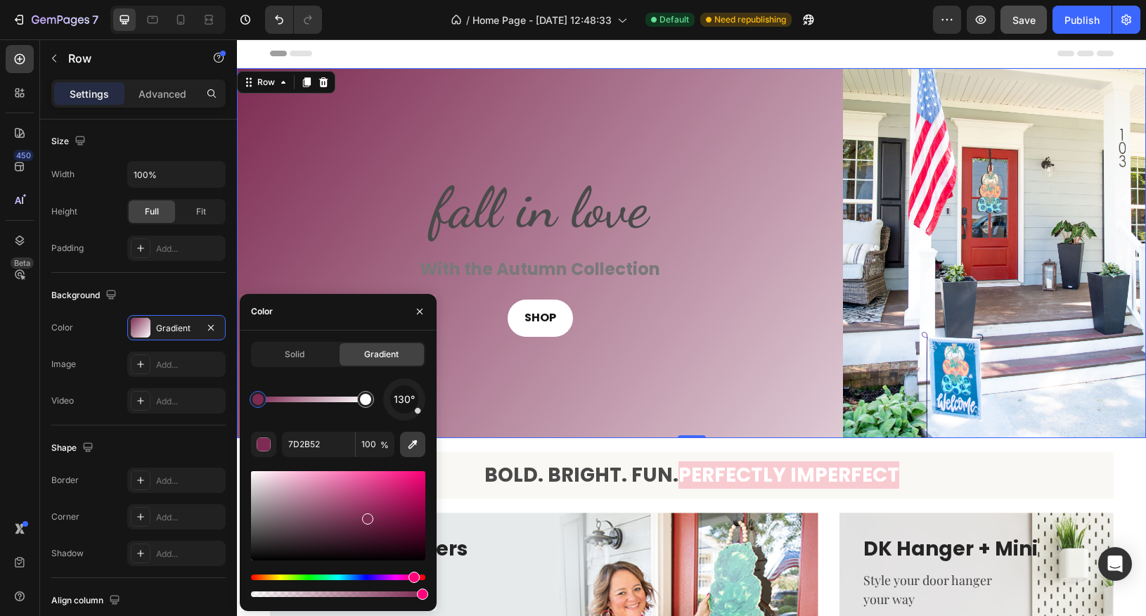
click at [411, 450] on icon "button" at bounding box center [413, 444] width 14 height 14
type input "D4DAD3"
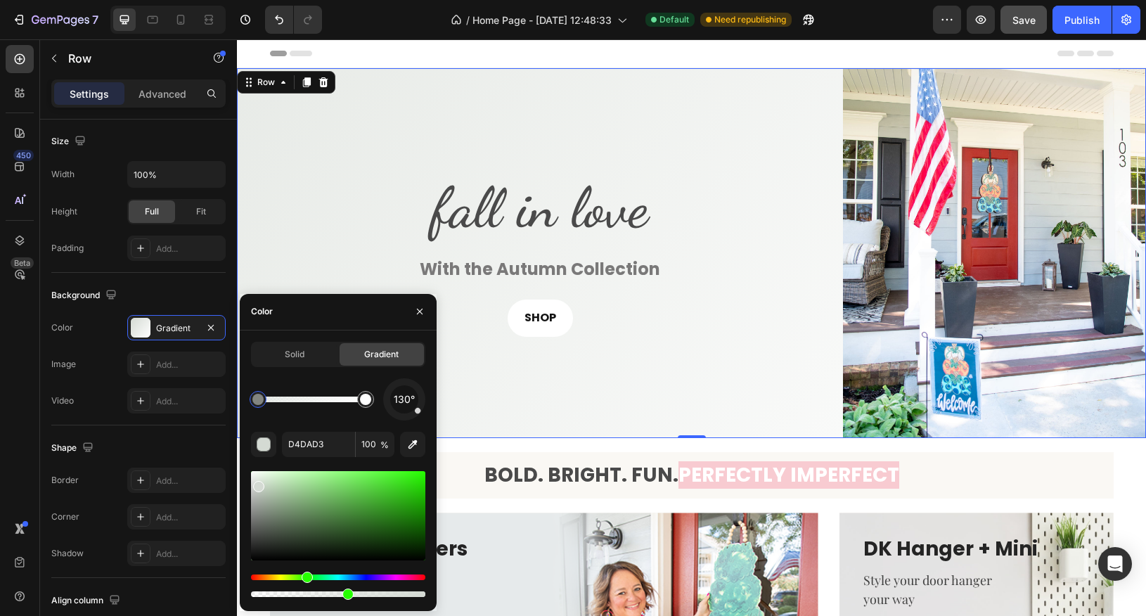
drag, startPoint x: 420, startPoint y: 598, endPoint x: 345, endPoint y: 597, distance: 74.5
click at [345, 554] on div at bounding box center [347, 594] width 11 height 11
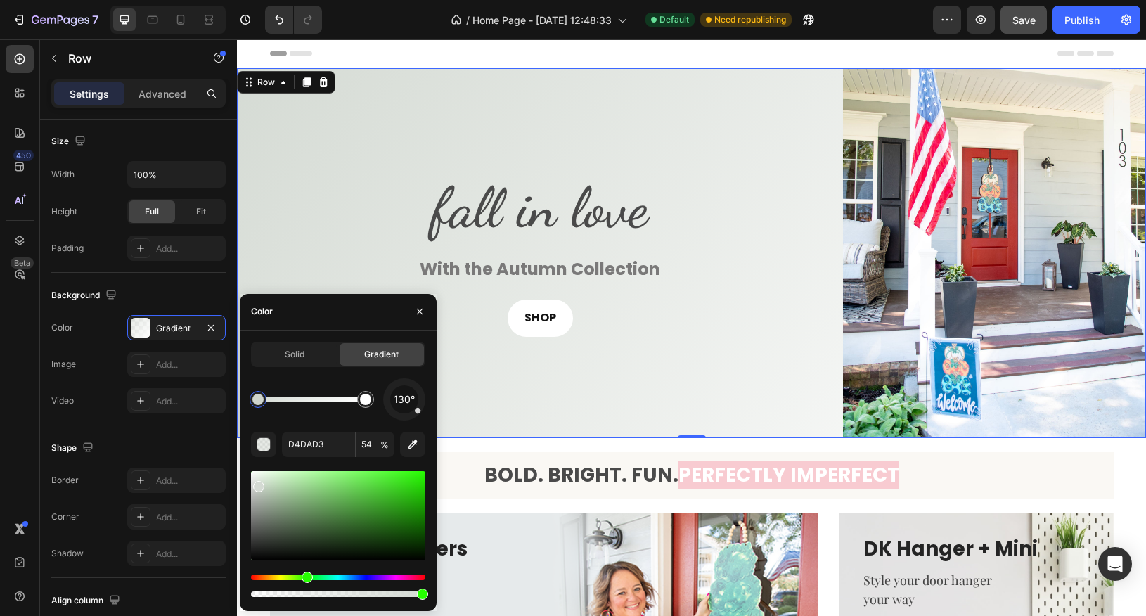
click at [423, 554] on div at bounding box center [422, 594] width 11 height 11
type input "99"
type input "FFFFFF"
type input "100"
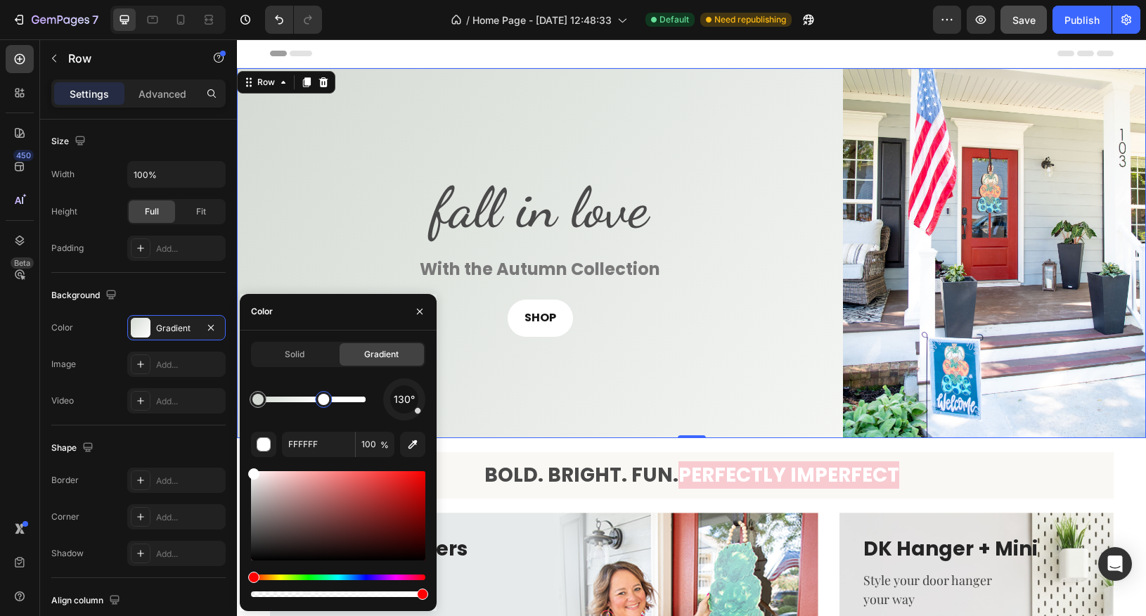
drag, startPoint x: 369, startPoint y: 405, endPoint x: 324, endPoint y: 406, distance: 44.3
click at [324, 406] on div at bounding box center [323, 399] width 17 height 17
type input "D4DAD3"
type input "99"
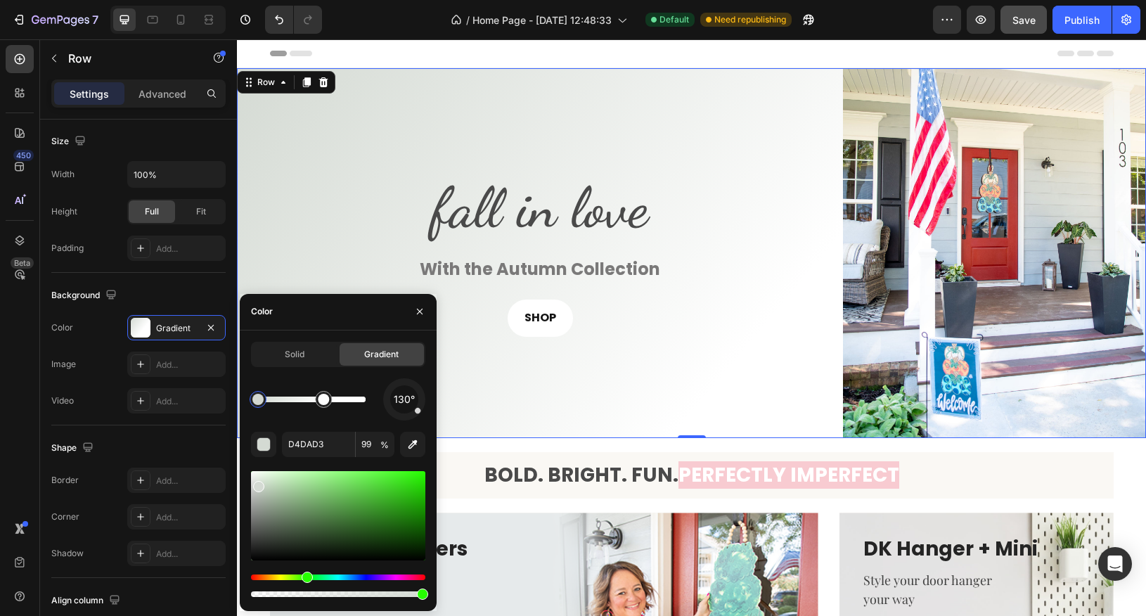
type input "FFFFFF"
type input "100"
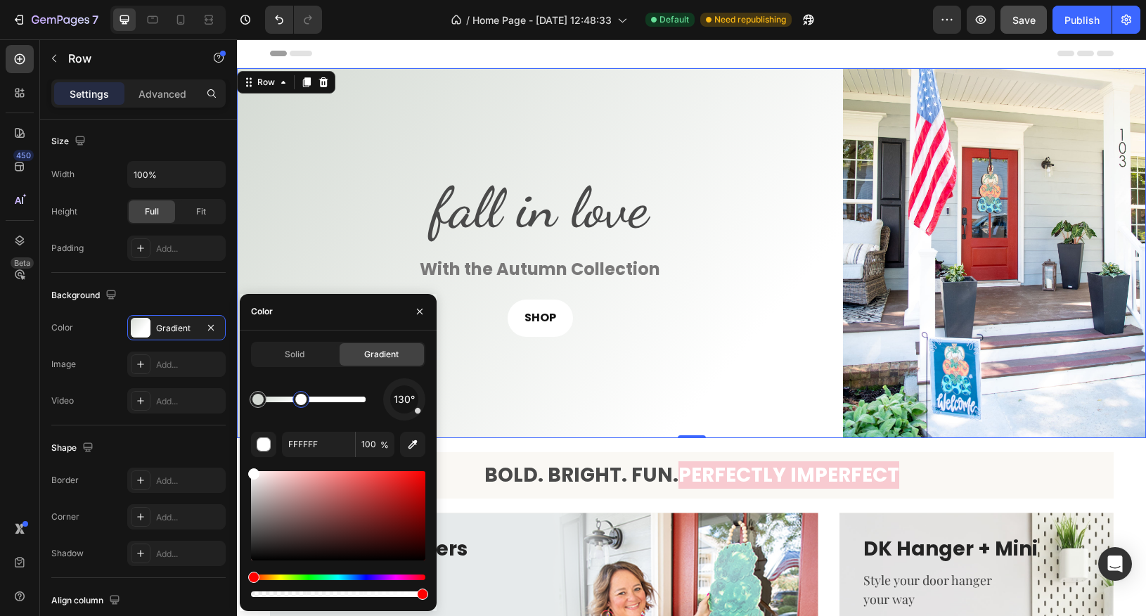
drag, startPoint x: 324, startPoint y: 406, endPoint x: 300, endPoint y: 406, distance: 23.9
click at [300, 406] on div at bounding box center [301, 399] width 17 height 17
type input "D4DAD3"
type input "99"
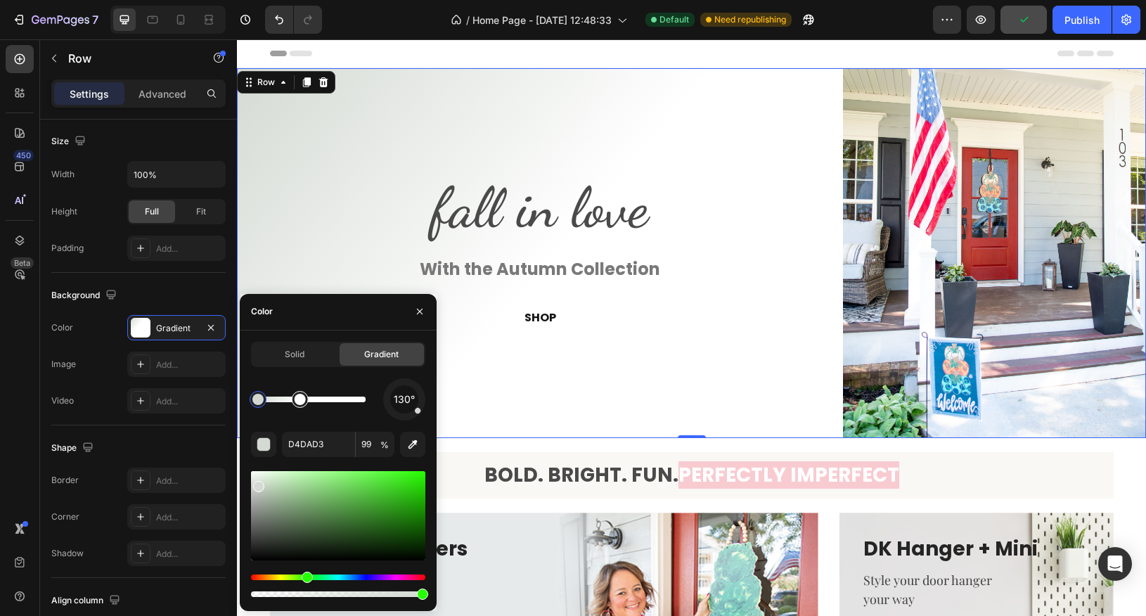
type input "FFFFFF"
type input "100"
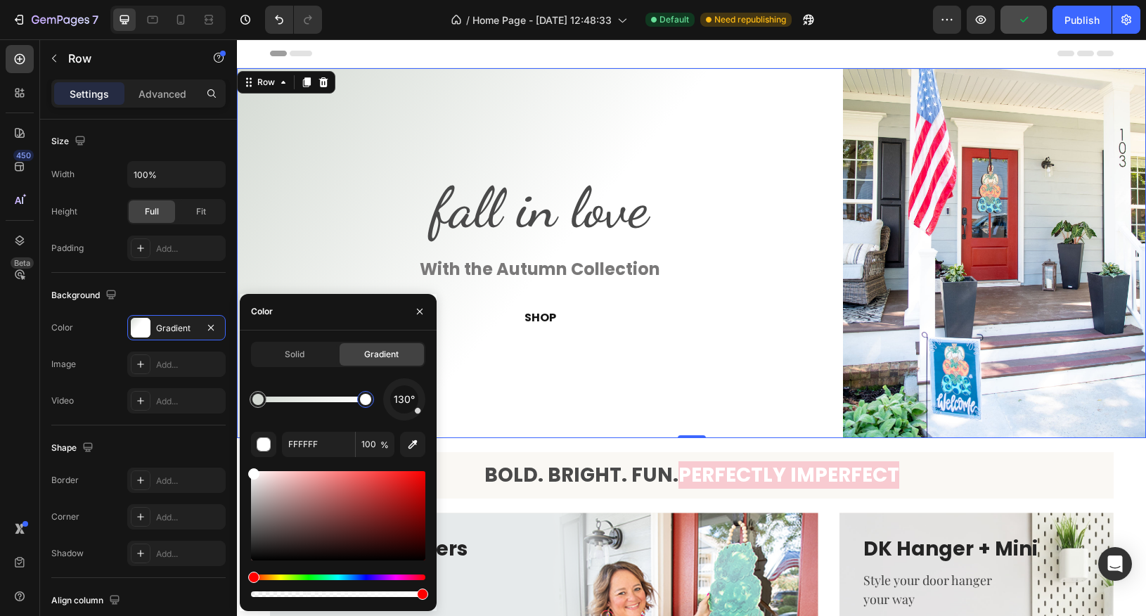
drag, startPoint x: 302, startPoint y: 404, endPoint x: 376, endPoint y: 405, distance: 73.9
click at [371, 405] on div at bounding box center [365, 399] width 11 height 11
type input "D4DAD3"
type input "99"
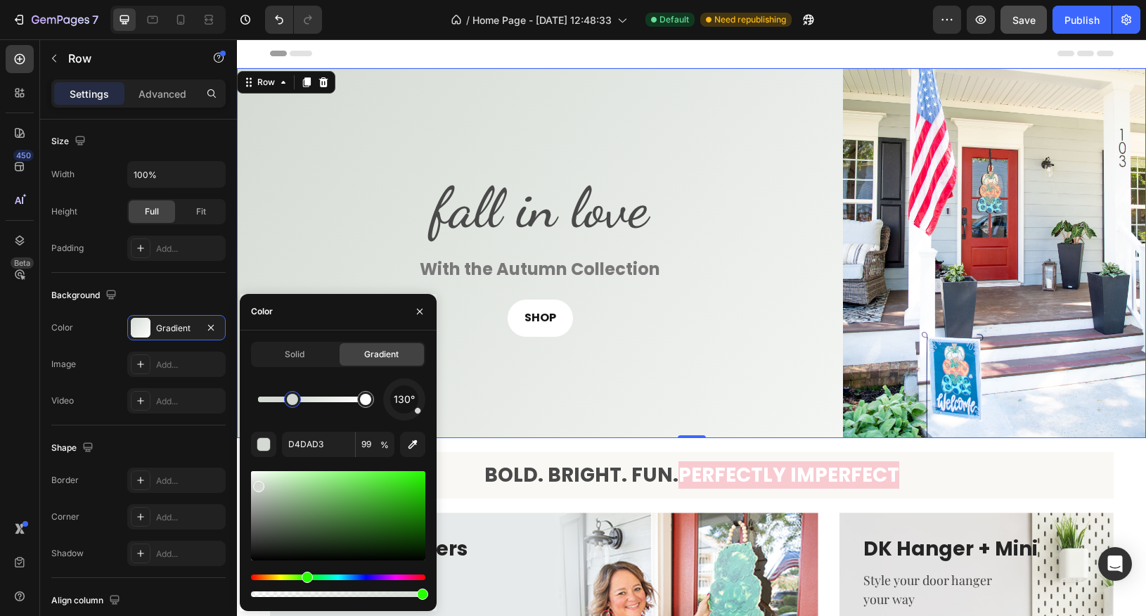
drag, startPoint x: 258, startPoint y: 399, endPoint x: 308, endPoint y: 399, distance: 49.9
click at [298, 399] on div at bounding box center [292, 399] width 11 height 11
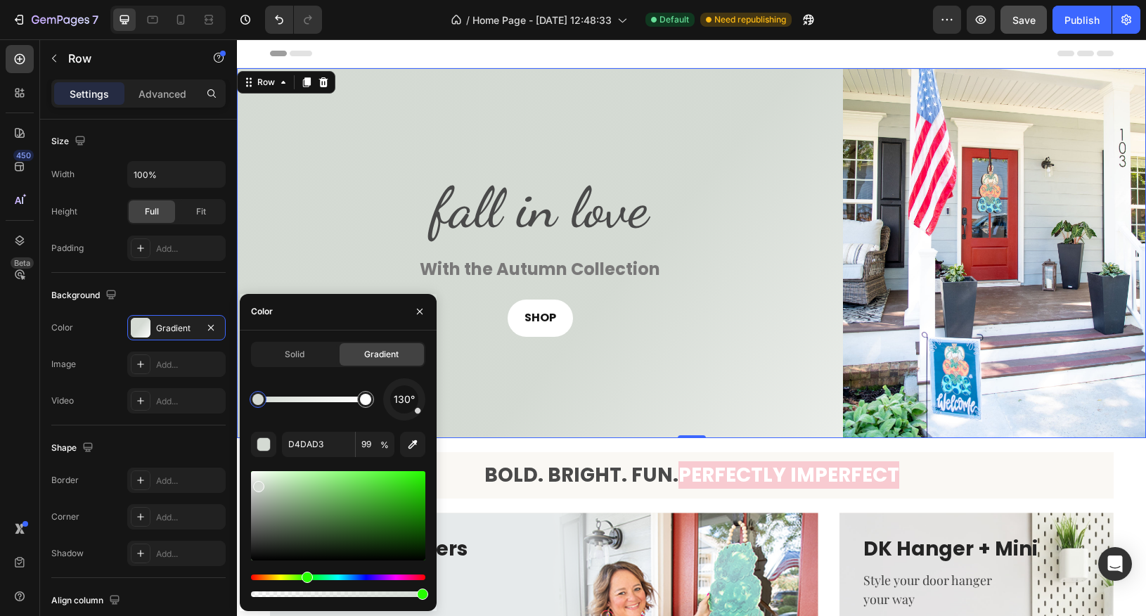
drag, startPoint x: 308, startPoint y: 399, endPoint x: 252, endPoint y: 405, distance: 56.5
click at [252, 405] on div at bounding box center [257, 399] width 11 height 11
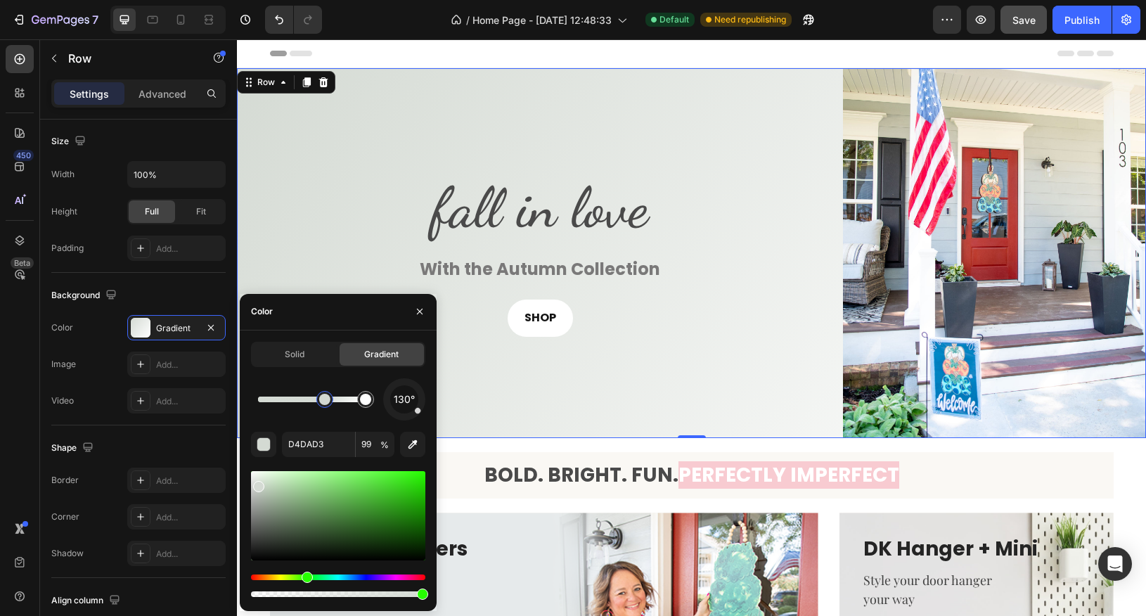
drag, startPoint x: 256, startPoint y: 400, endPoint x: 326, endPoint y: 402, distance: 69.6
click at [326, 402] on div at bounding box center [324, 399] width 11 height 11
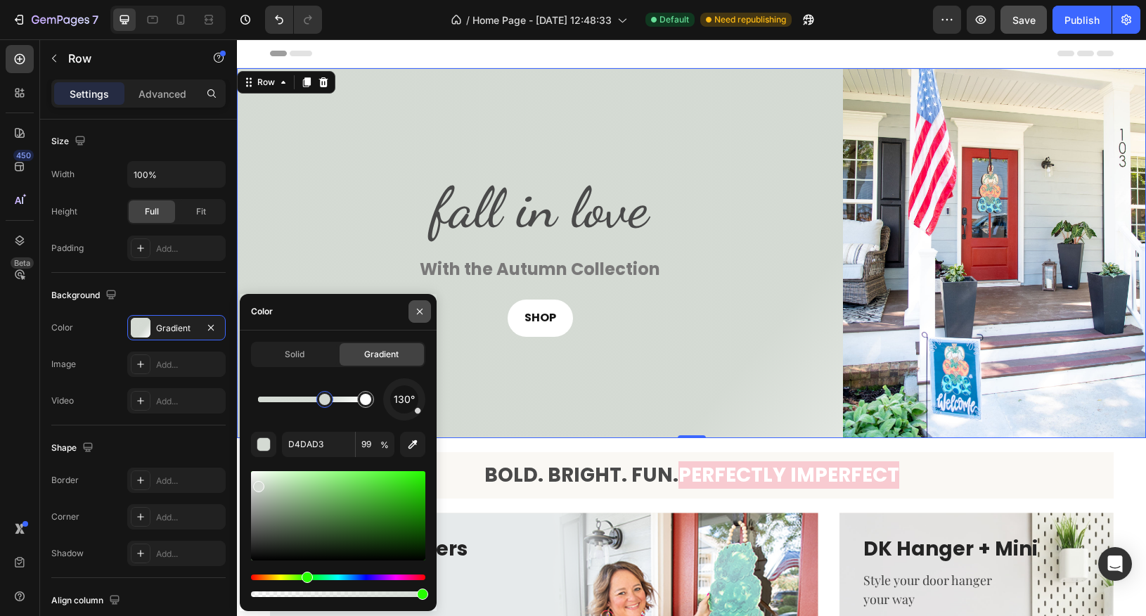
click at [416, 314] on icon "button" at bounding box center [419, 311] width 11 height 11
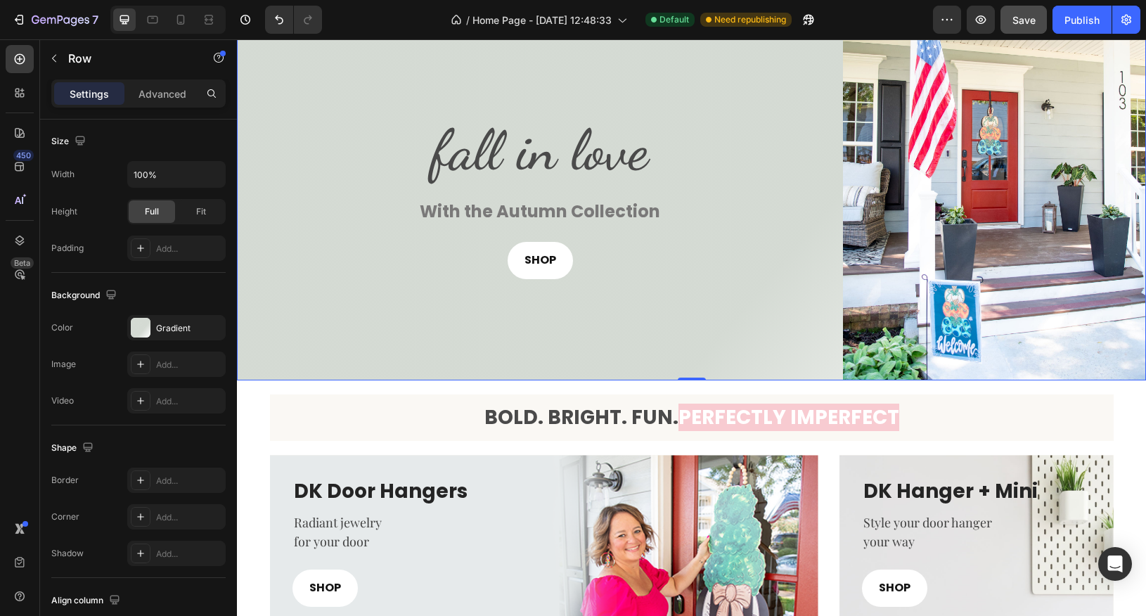
scroll to position [0, 0]
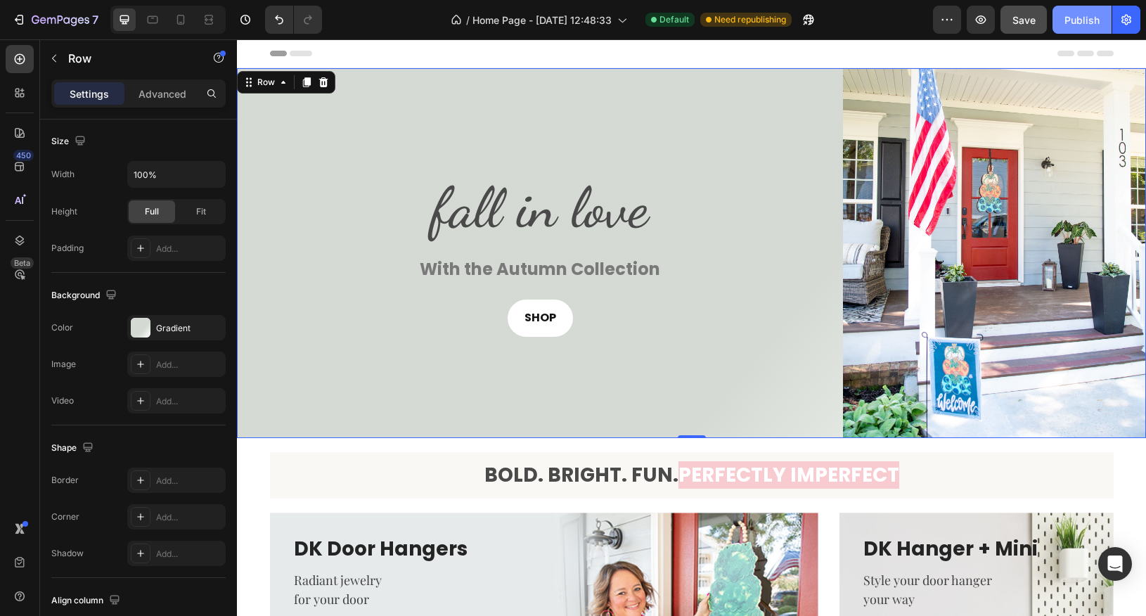
click at [1031, 23] on div "Publish" at bounding box center [1082, 20] width 35 height 15
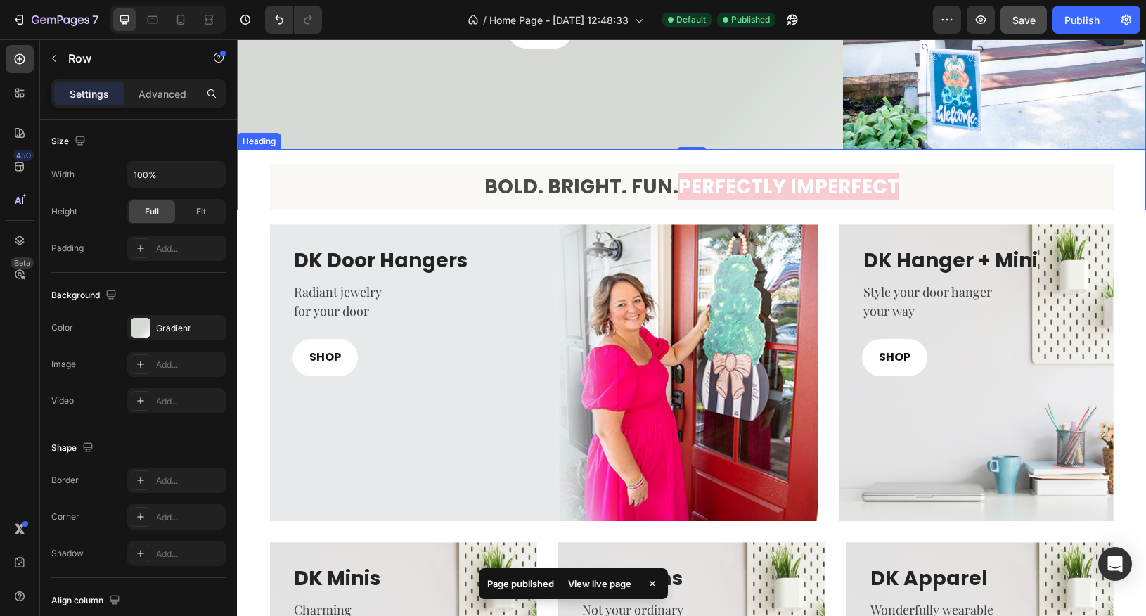
scroll to position [308, 0]
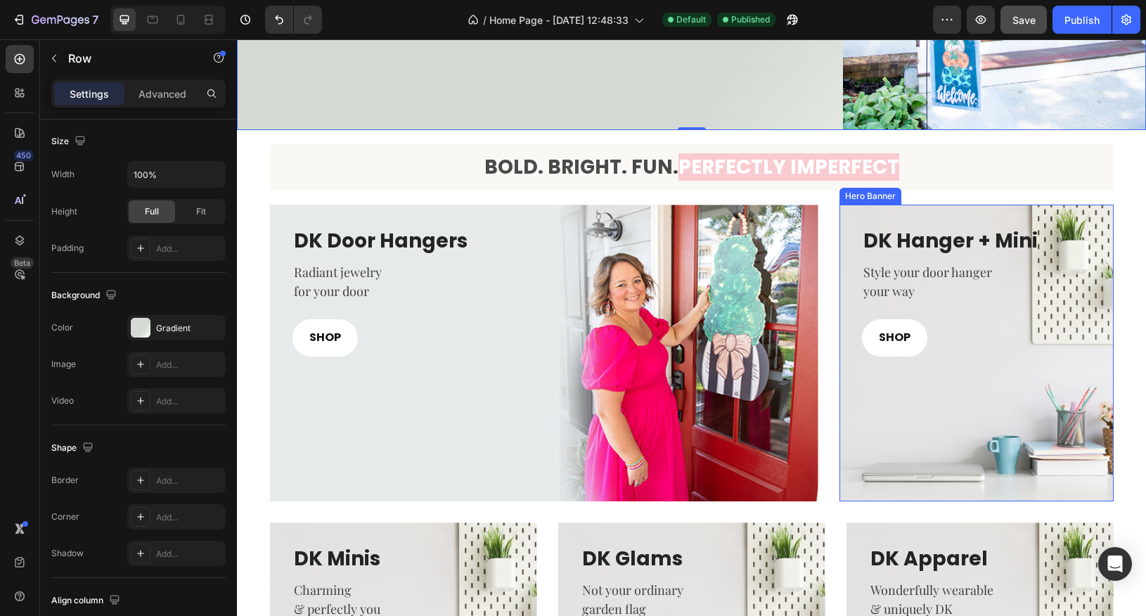
click at [906, 450] on div "Overlay" at bounding box center [977, 353] width 274 height 297
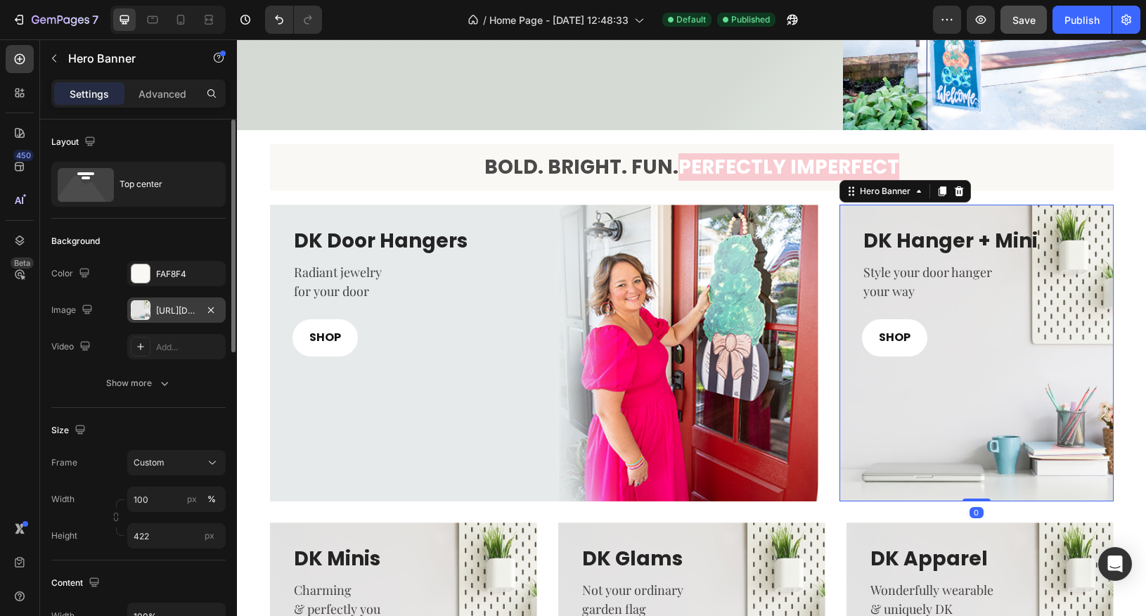
click at [138, 308] on div at bounding box center [141, 310] width 20 height 20
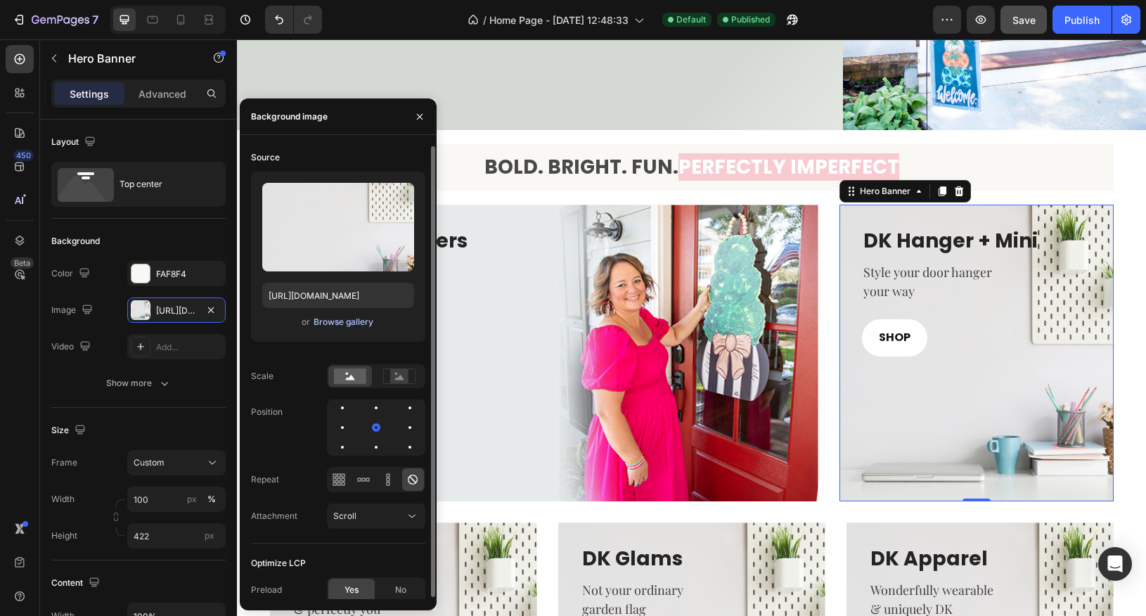
click at [331, 322] on div "Browse gallery" at bounding box center [344, 322] width 60 height 13
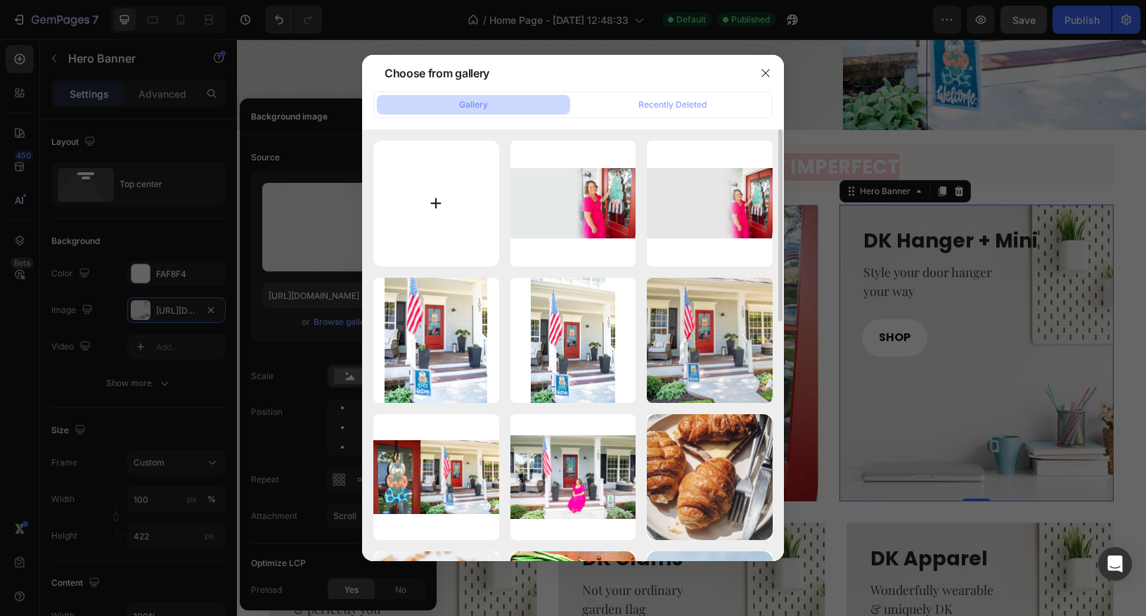
click at [466, 241] on input "file" at bounding box center [436, 204] width 126 height 126
type input "C:\fakepath\hangplus mini.jpg"
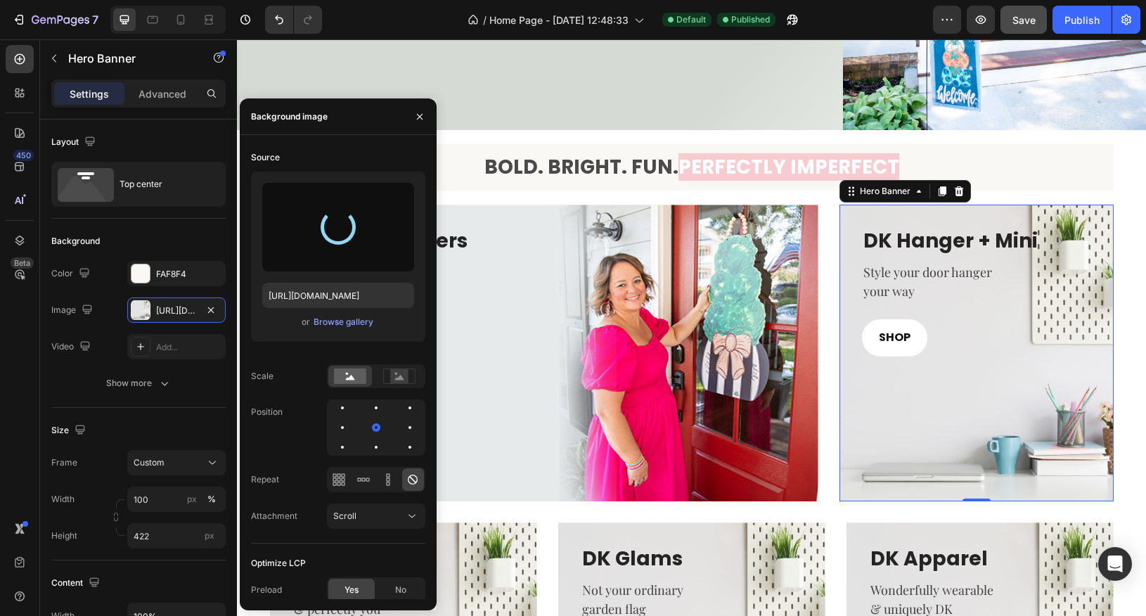
type input "https://cdn.shopify.com/s/files/1/0682/2835/0150/files/gempages_581678687787680…"
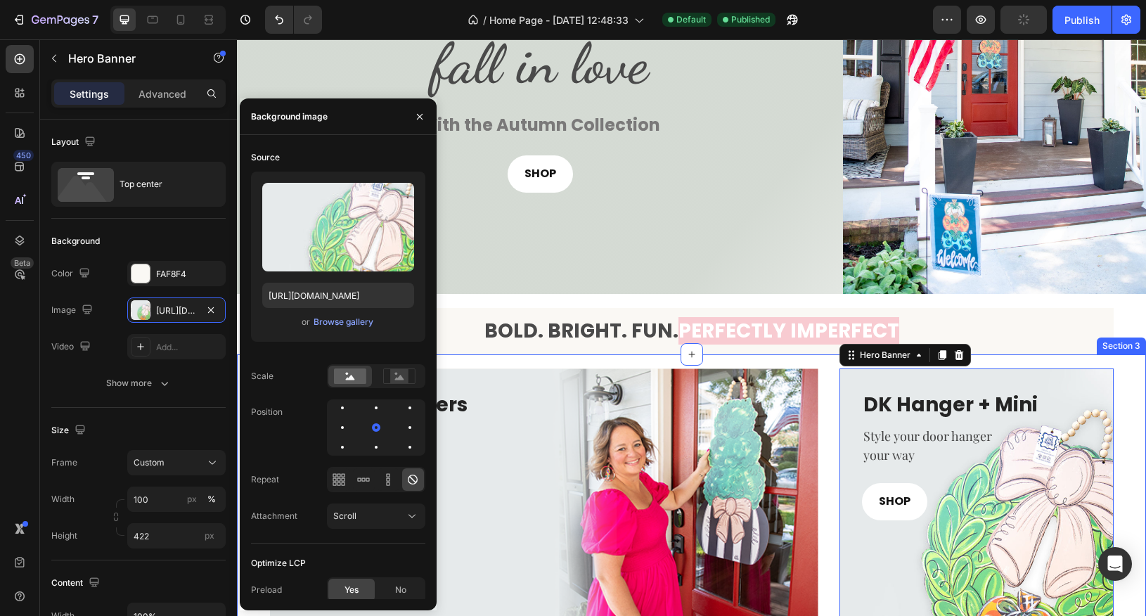
scroll to position [143, 0]
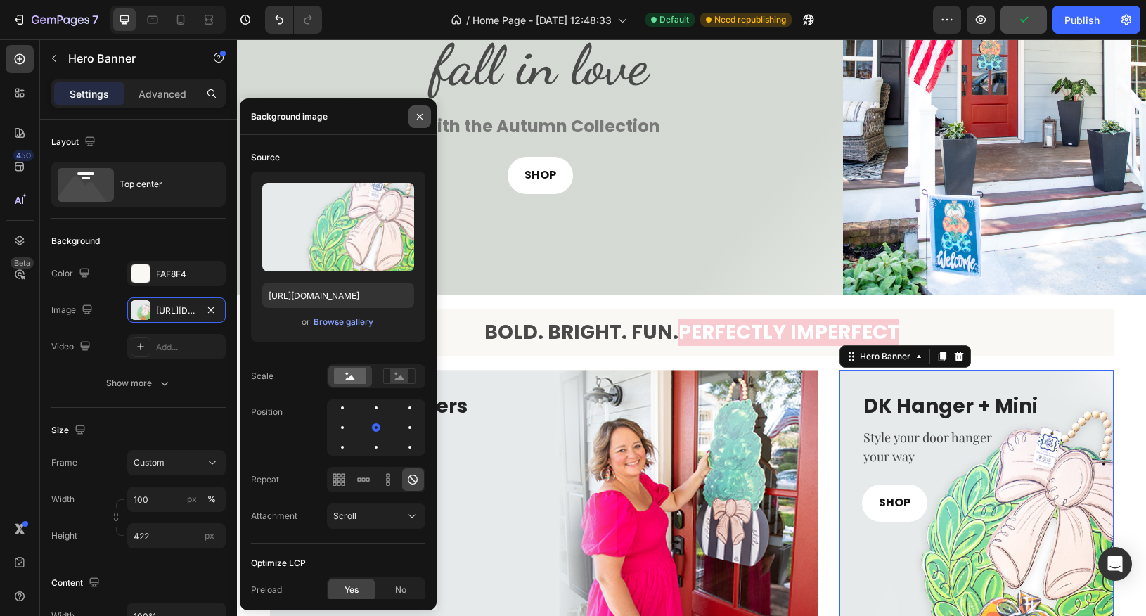
click at [421, 116] on icon "button" at bounding box center [419, 116] width 11 height 11
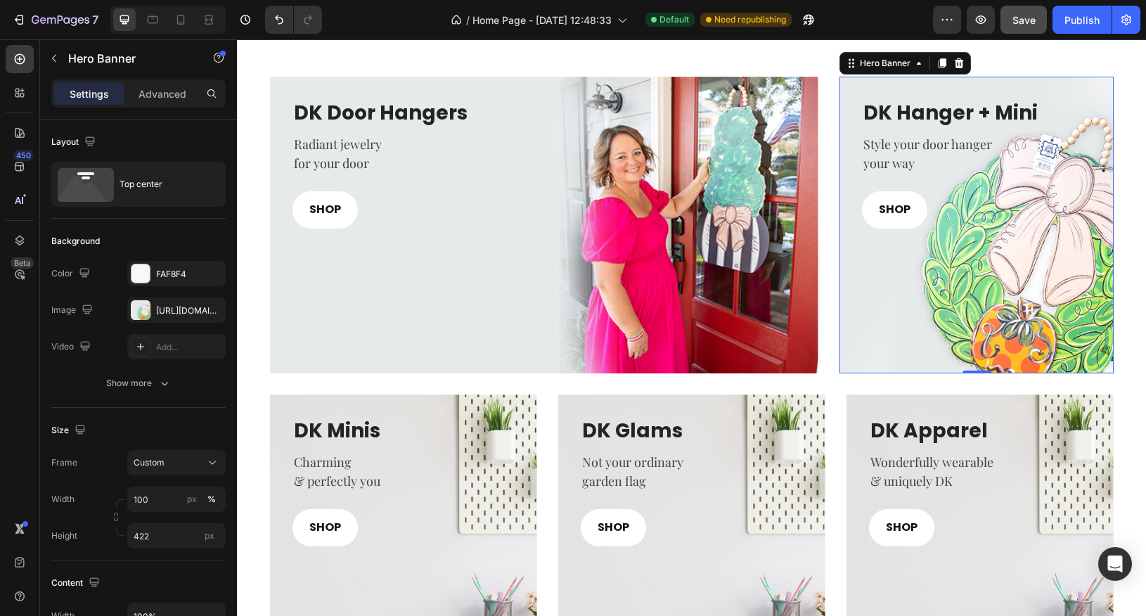
scroll to position [429, 0]
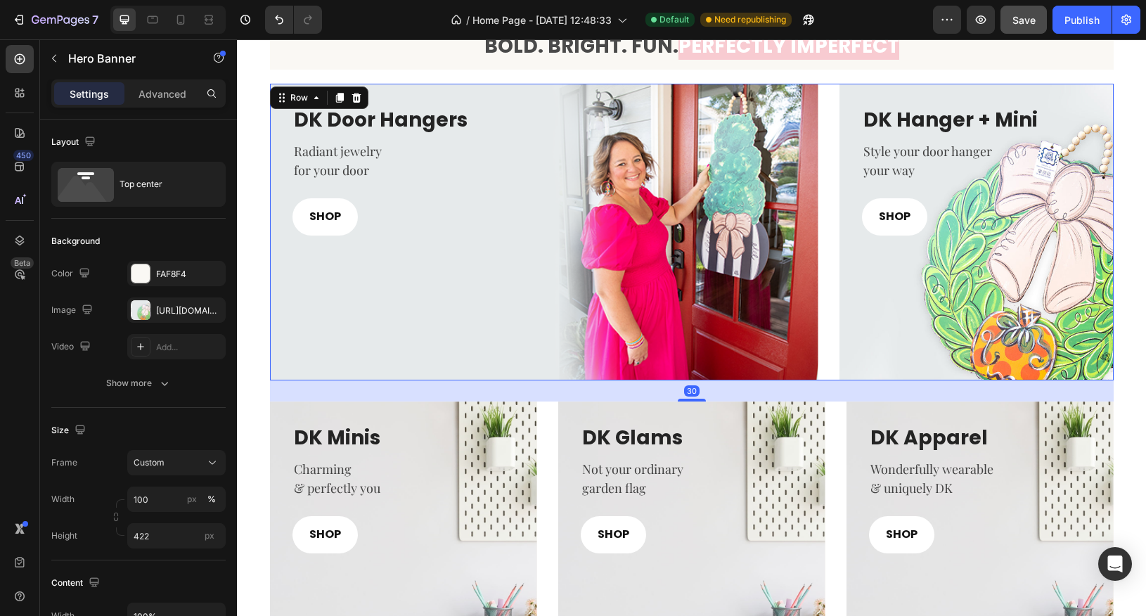
click at [830, 378] on div "DK Door Hangers Heading Radiant jewelry for your door Text block SHOP Button Ro…" at bounding box center [692, 232] width 844 height 297
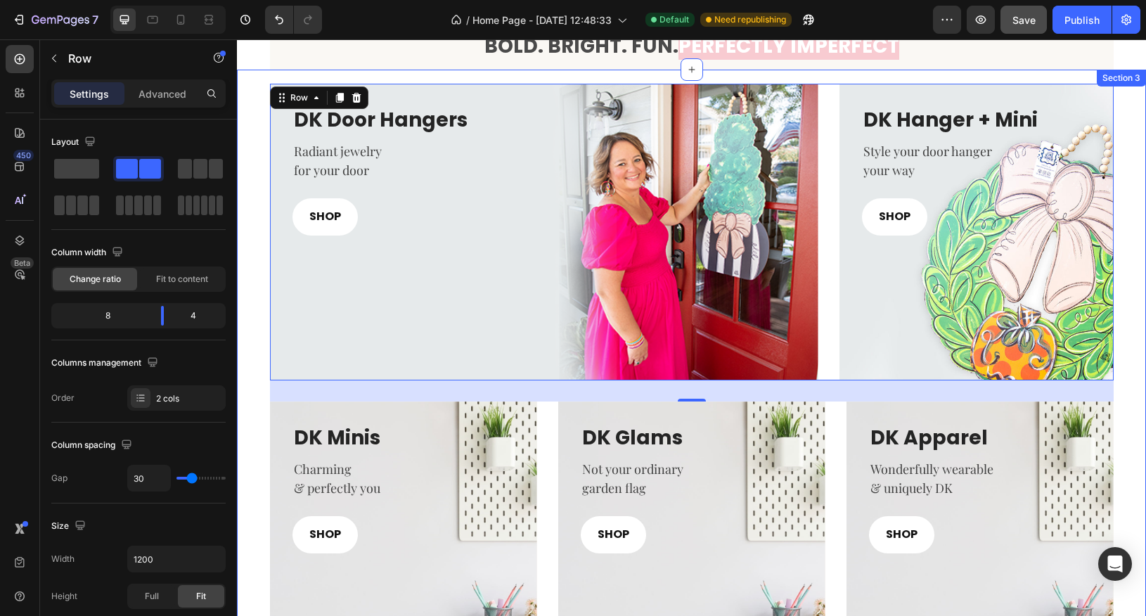
click at [250, 317] on div "DK Door Hangers Heading Radiant jewelry for your door Text block SHOP Button Ro…" at bounding box center [692, 391] width 888 height 615
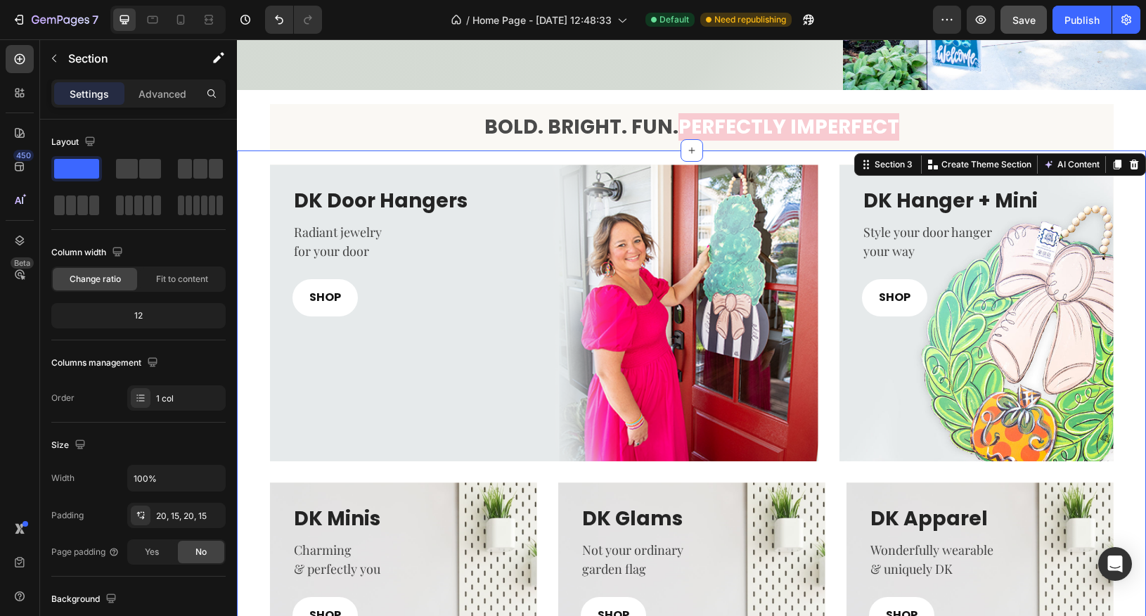
scroll to position [350, 0]
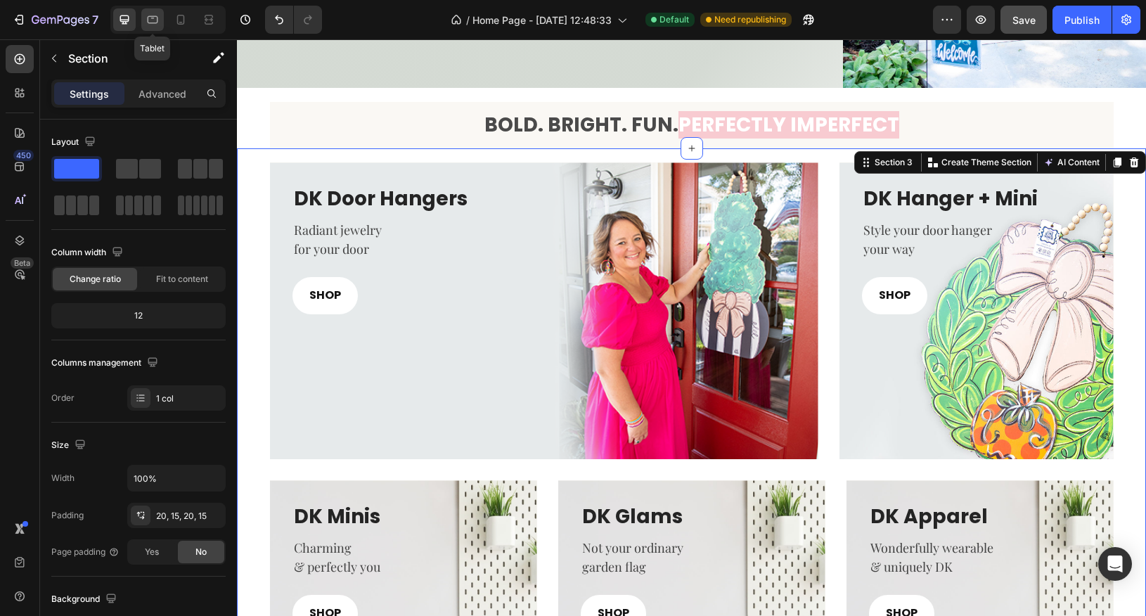
click at [146, 19] on icon at bounding box center [153, 20] width 14 height 14
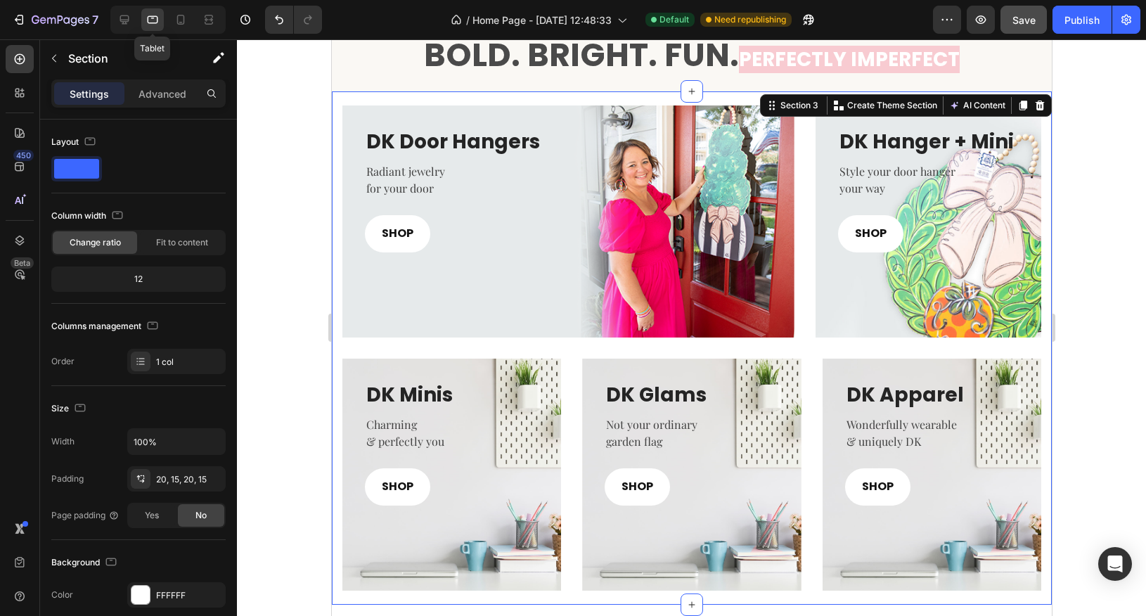
scroll to position [376, 0]
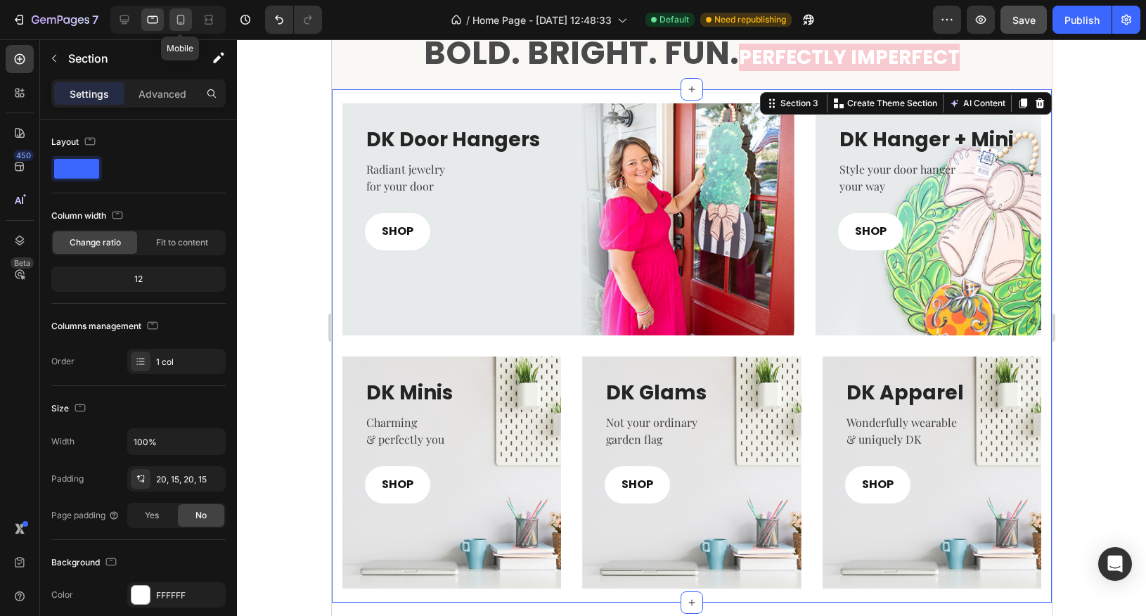
click at [185, 23] on icon at bounding box center [181, 20] width 14 height 14
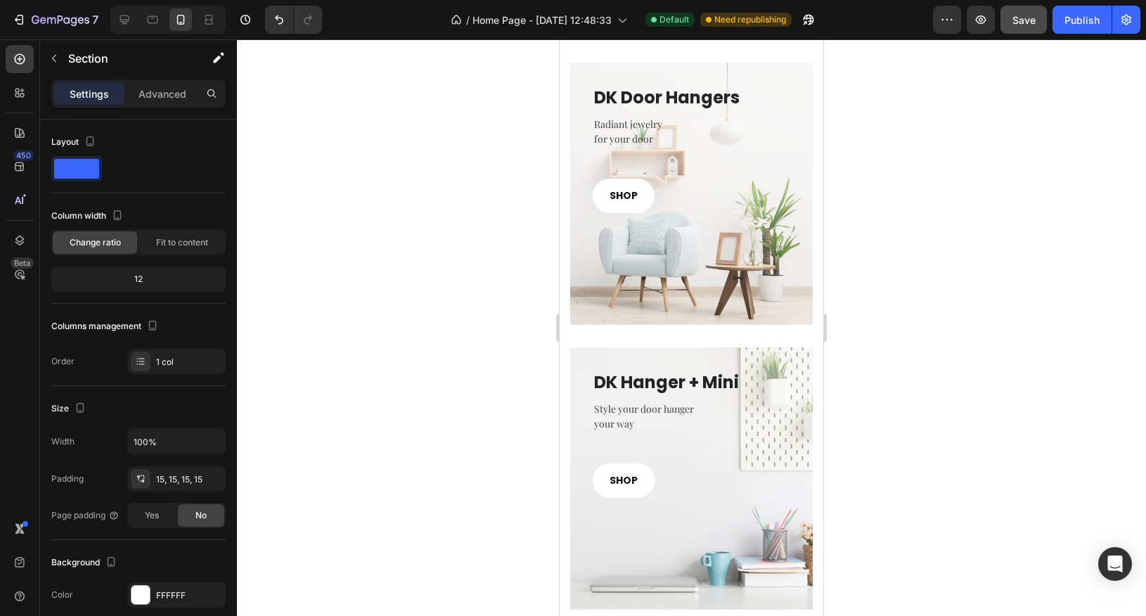
scroll to position [637, 0]
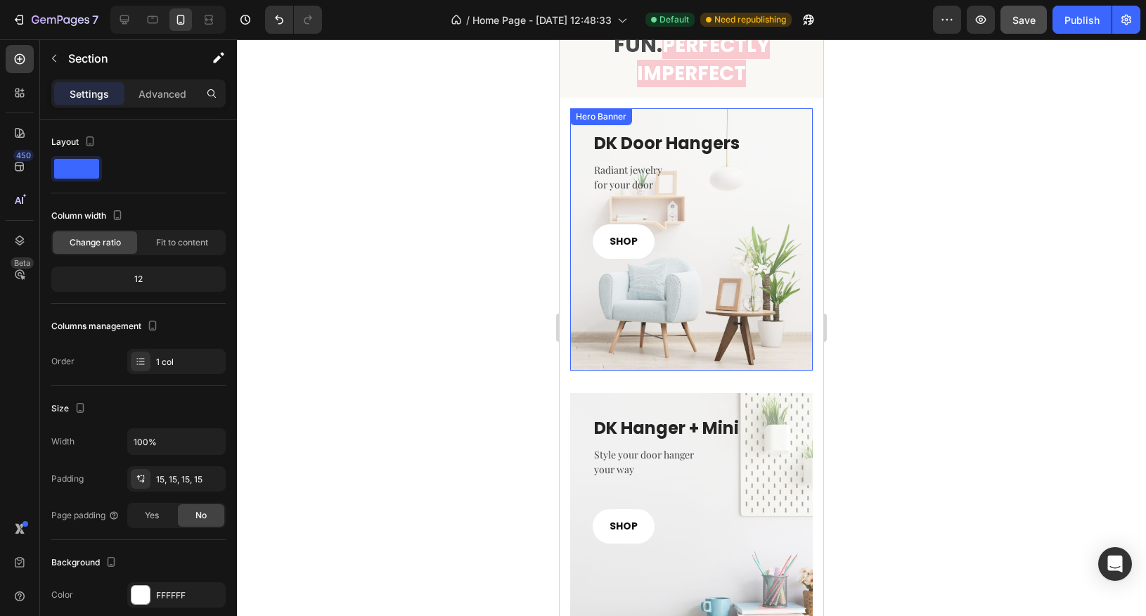
click at [798, 315] on div "Overlay" at bounding box center [691, 239] width 243 height 262
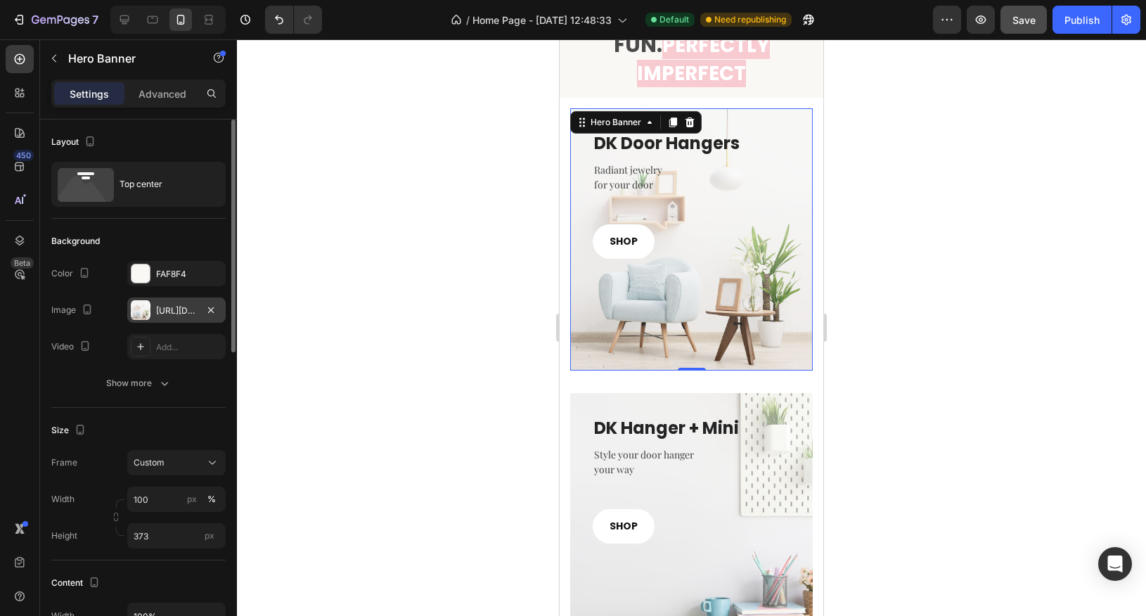
click at [165, 312] on div "https://ucarecdn.com/9e423311-3636-4e60-ad62-5b6d960360cf/-/format/auto/" at bounding box center [176, 311] width 41 height 13
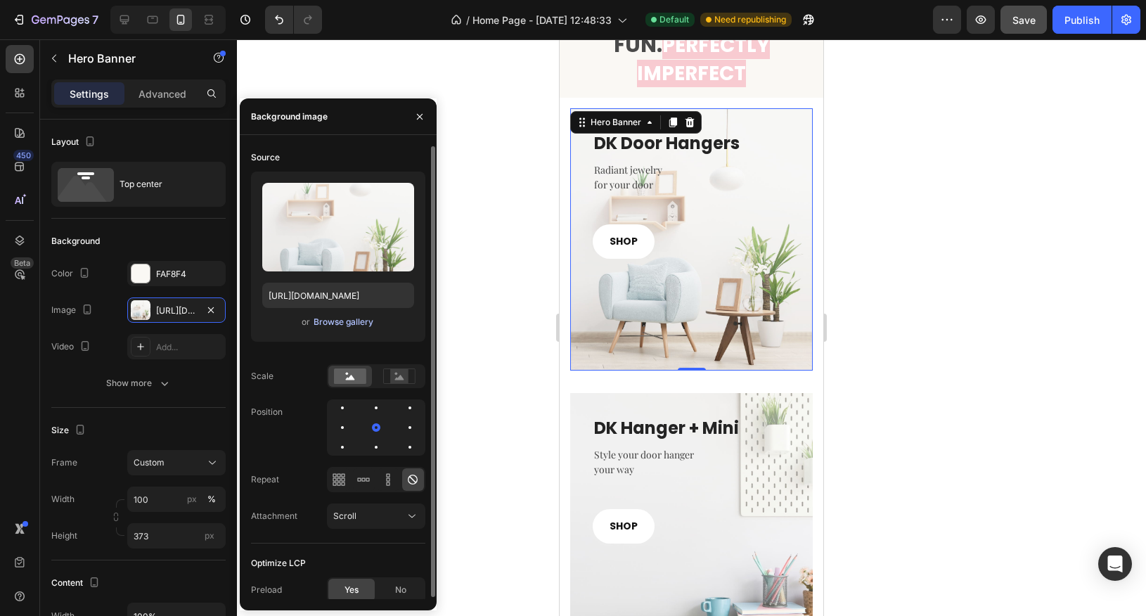
click at [330, 324] on div "Browse gallery" at bounding box center [344, 322] width 60 height 13
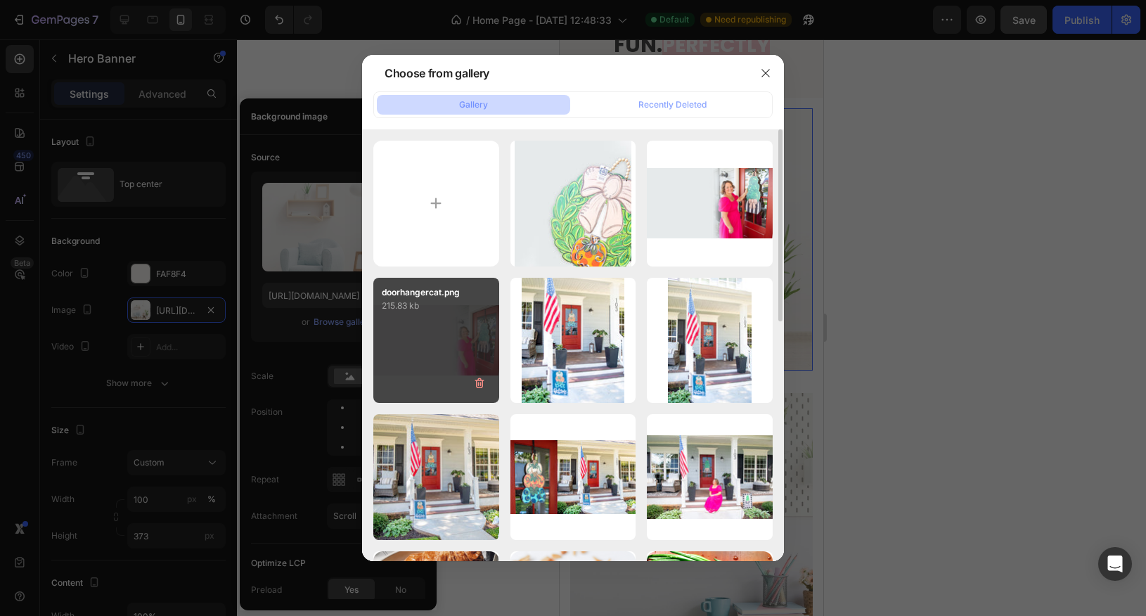
click at [472, 345] on div "doorhangercat.png 215.83 kb" at bounding box center [436, 341] width 126 height 126
type input "https://cdn.shopify.com/s/files/1/0682/2835/0150/files/gempages_581678687787680…"
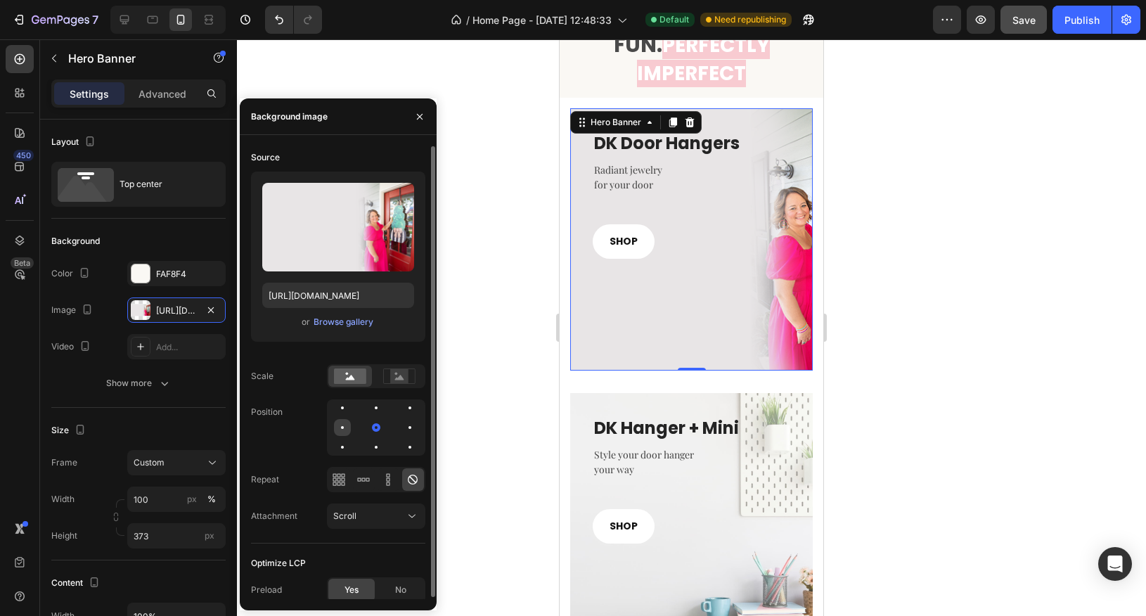
click at [368, 426] on div at bounding box center [376, 427] width 17 height 17
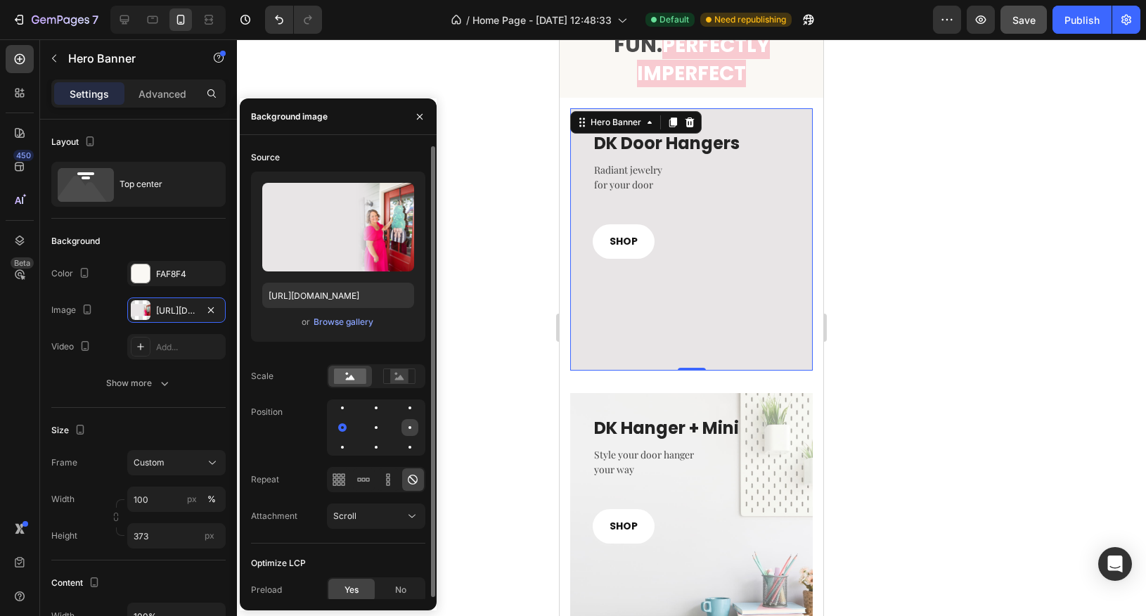
click at [351, 439] on div at bounding box center [342, 447] width 17 height 17
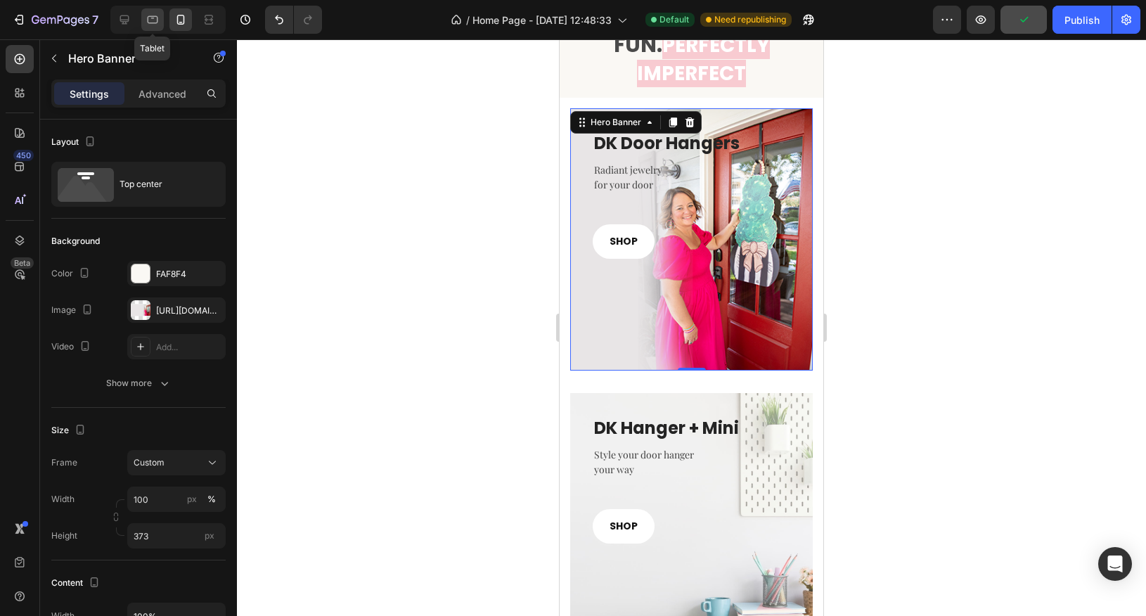
click at [155, 22] on icon at bounding box center [153, 20] width 14 height 14
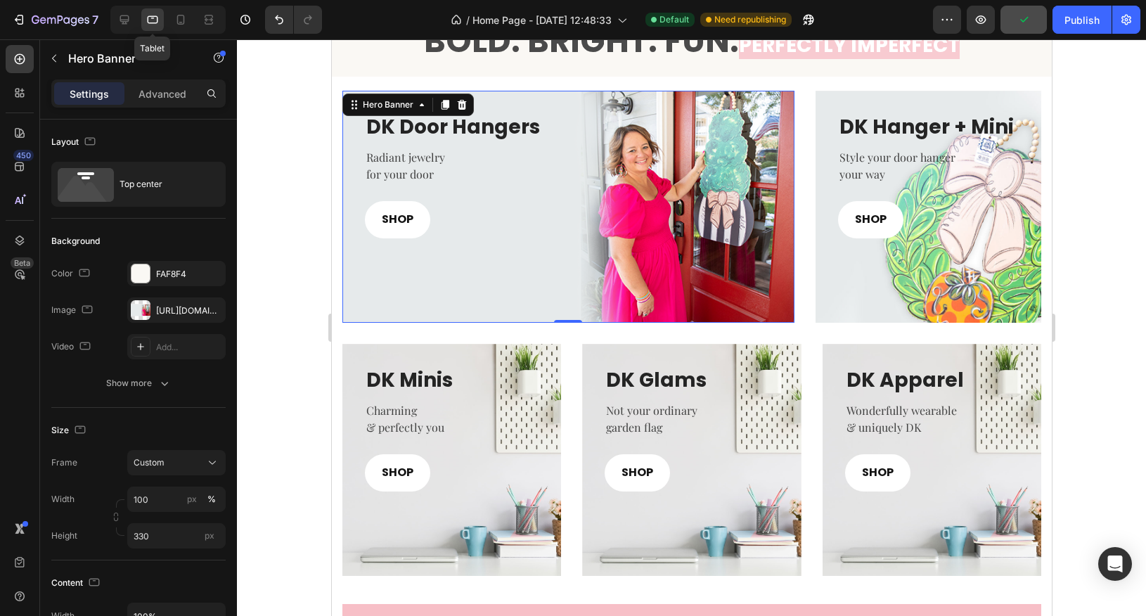
scroll to position [622, 0]
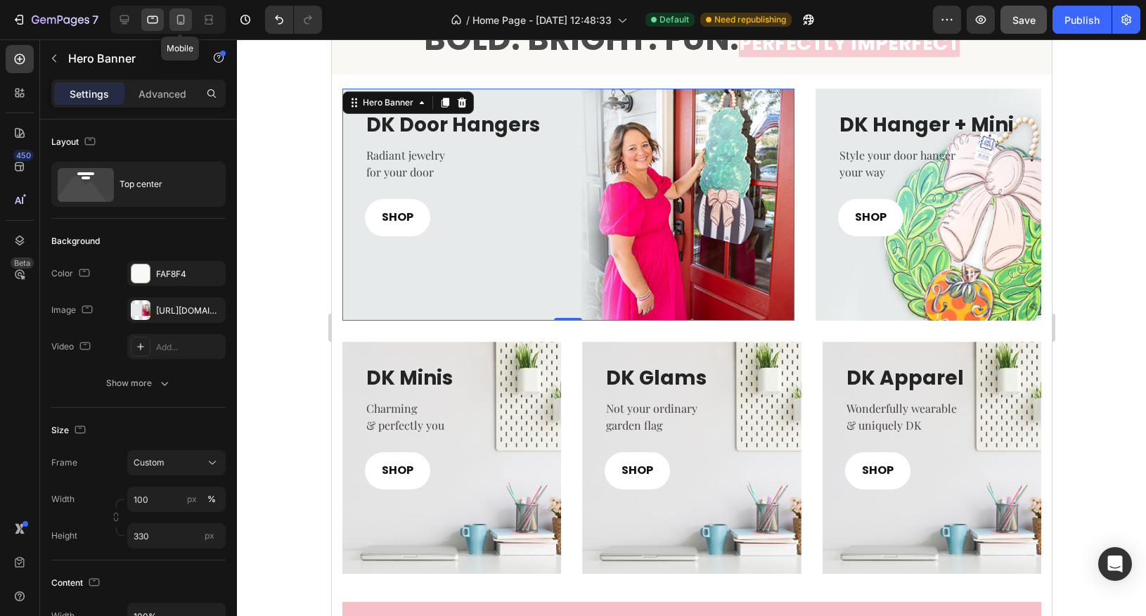
click at [185, 25] on icon at bounding box center [181, 20] width 14 height 14
type input "373"
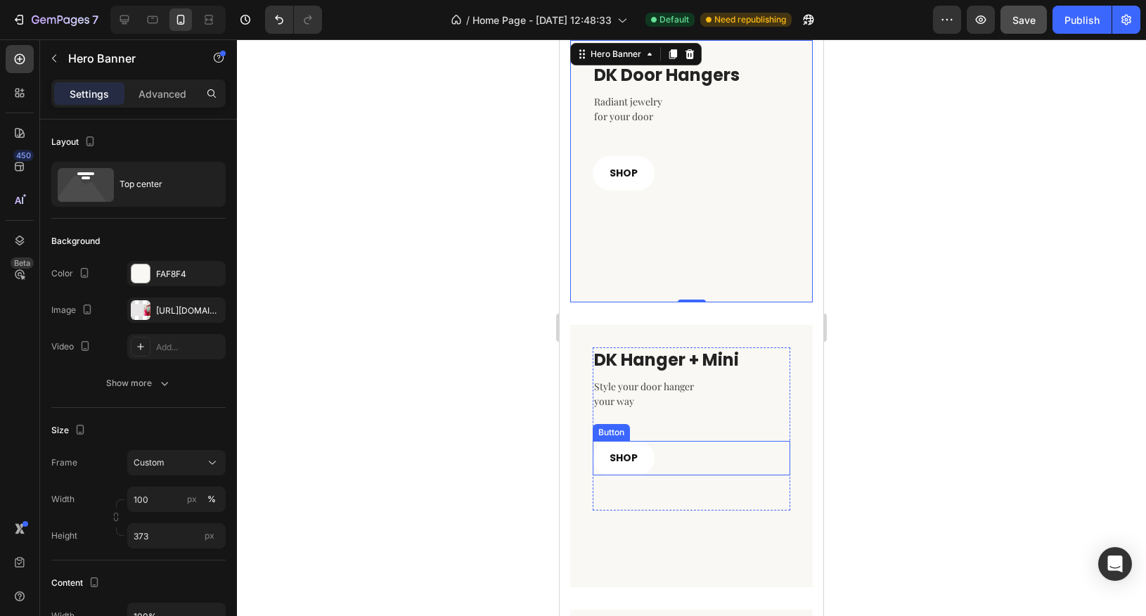
scroll to position [715, 0]
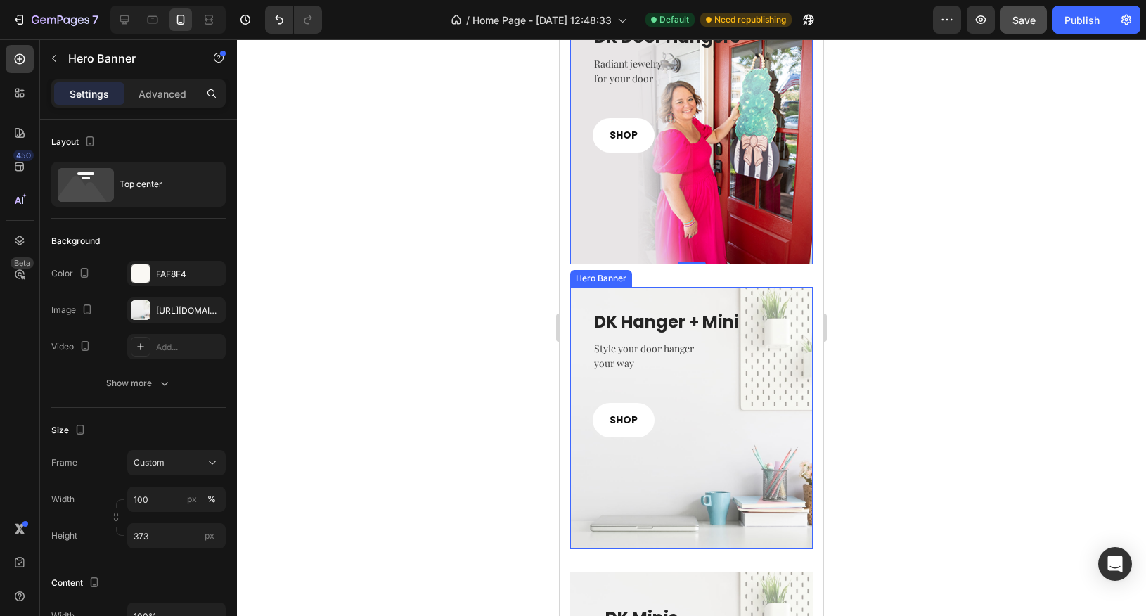
click at [703, 508] on div "Overlay" at bounding box center [691, 418] width 243 height 262
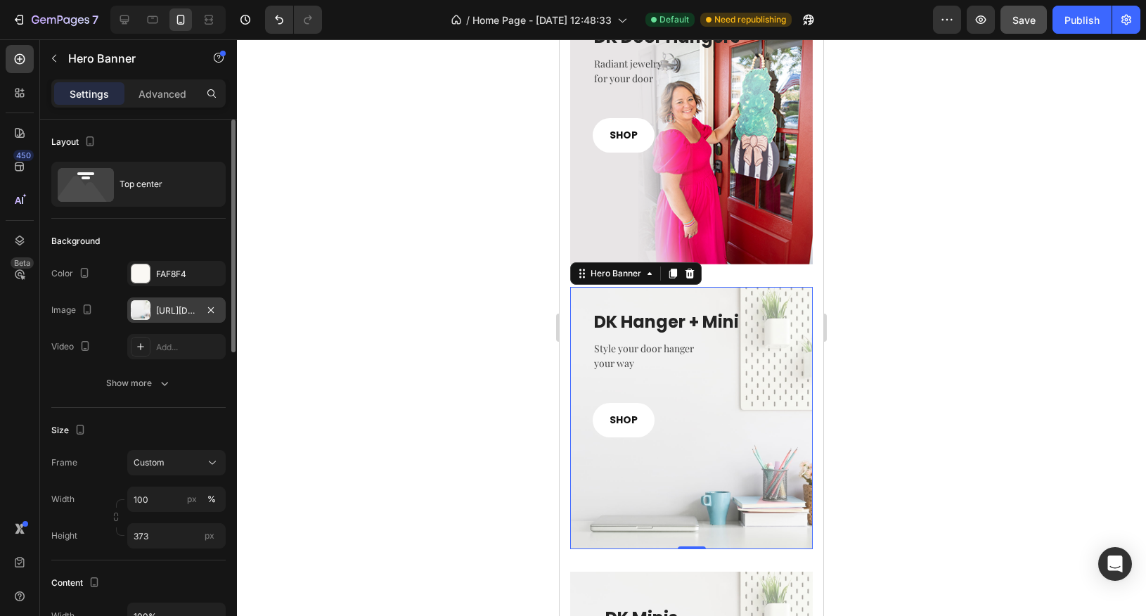
click at [192, 308] on div "https://ucarecdn.com/6583b1ab-6f11-40ff-a012-cefb5b97f967/-/format/auto/" at bounding box center [176, 311] width 41 height 13
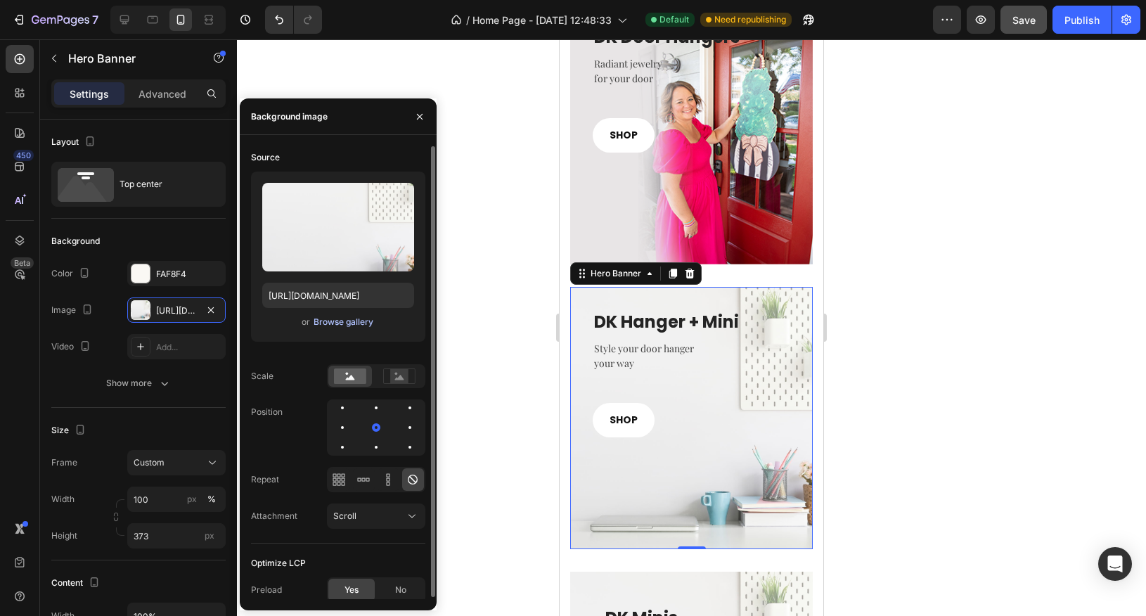
click at [350, 326] on div "Browse gallery" at bounding box center [344, 322] width 60 height 13
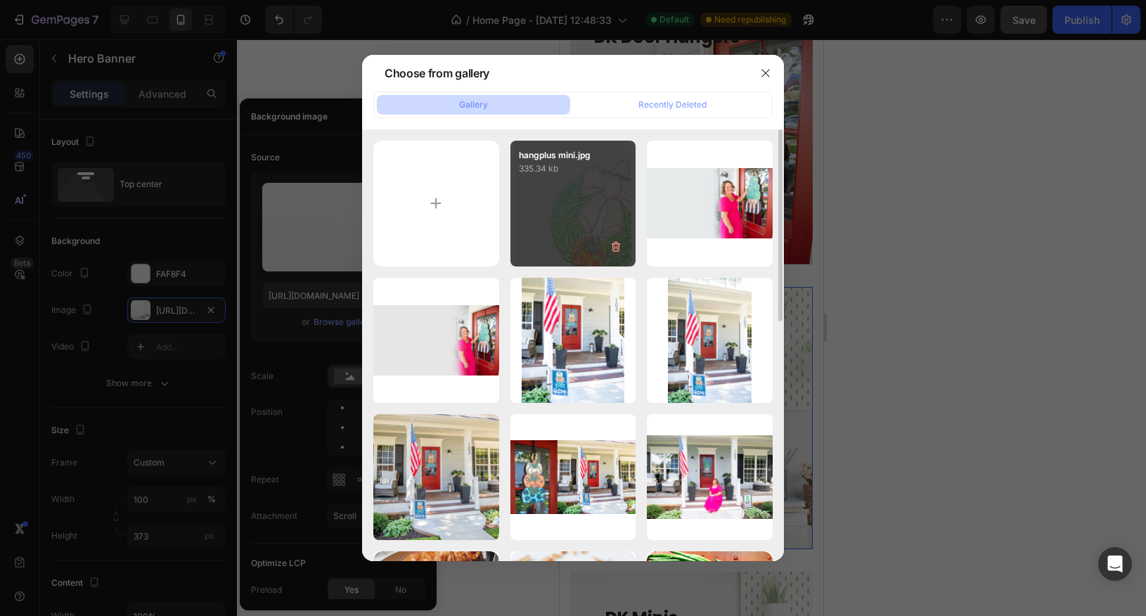
click at [561, 214] on div "hangplus mini.jpg 335.34 kb" at bounding box center [574, 204] width 126 height 126
type input "https://cdn.shopify.com/s/files/1/0682/2835/0150/files/gempages_581678687787680…"
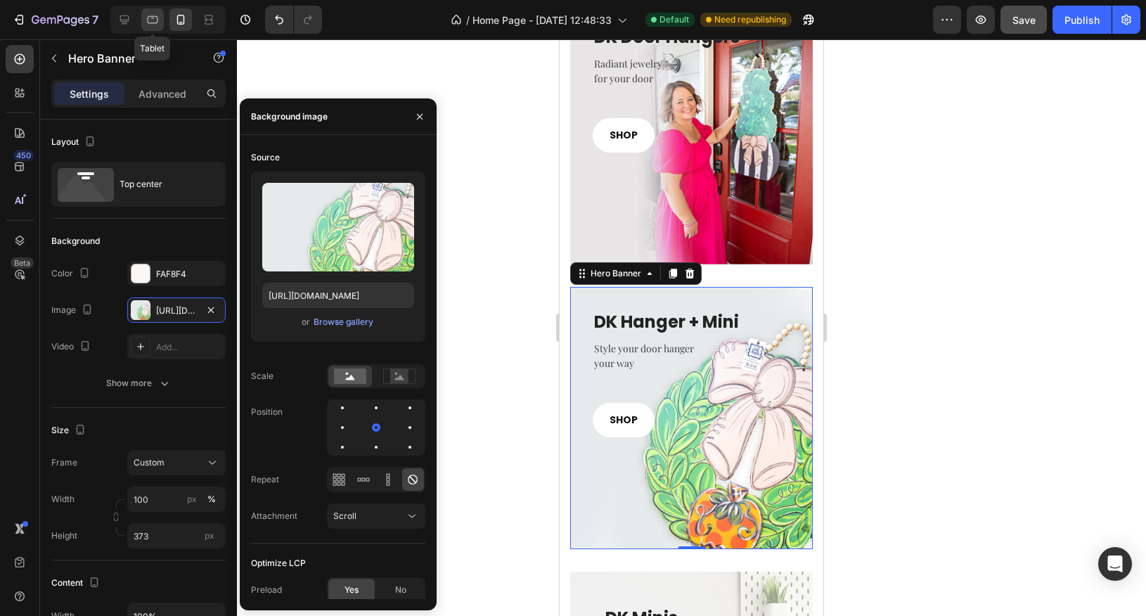
click at [158, 23] on icon at bounding box center [153, 20] width 14 height 14
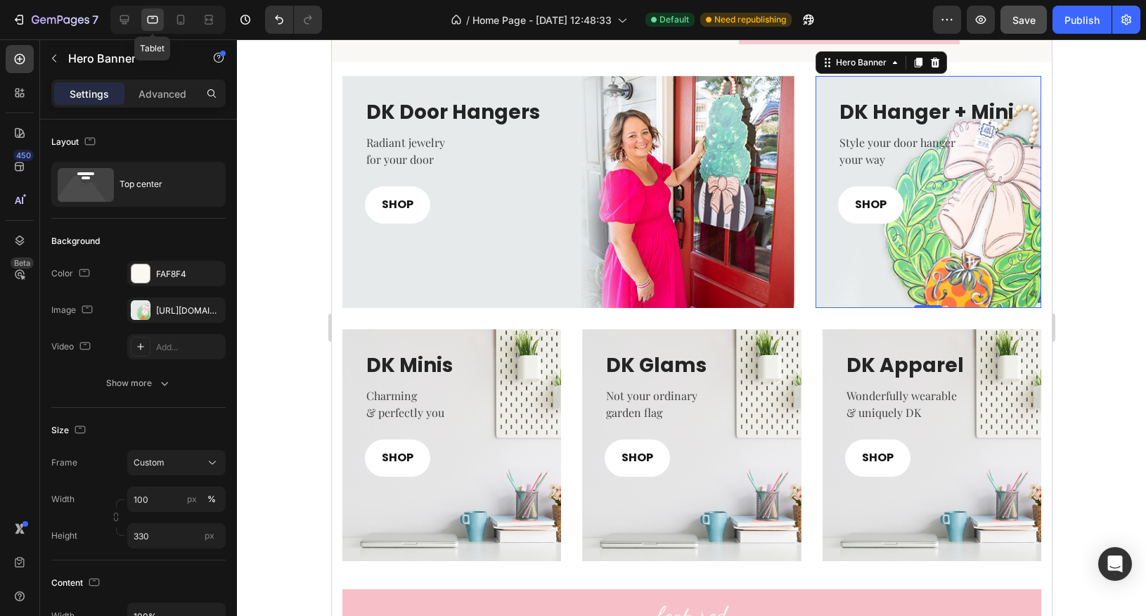
scroll to position [632, 0]
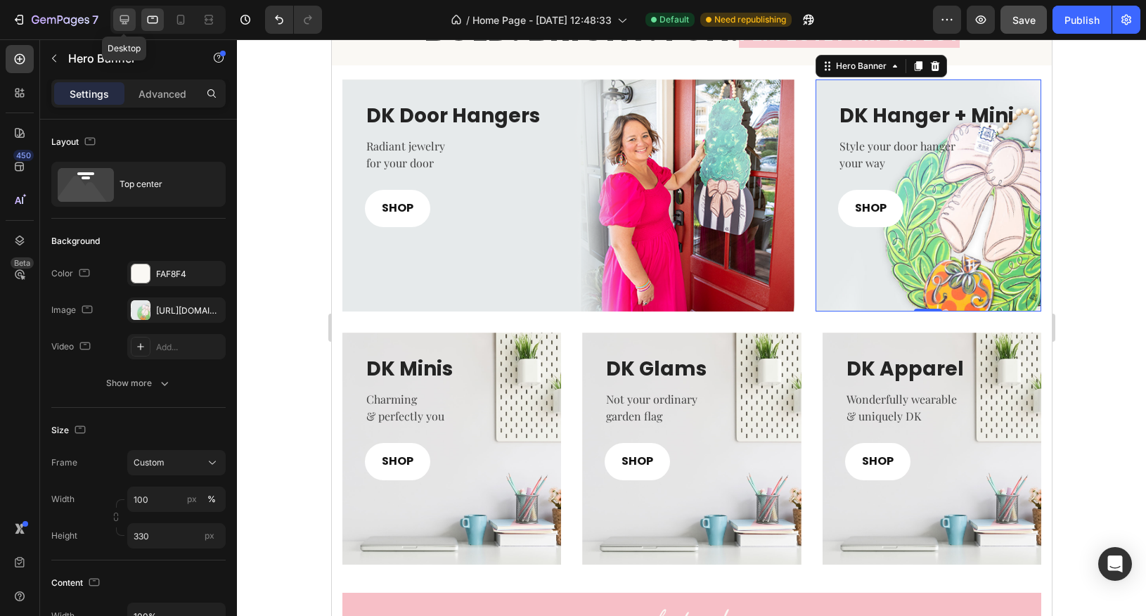
click at [119, 20] on icon at bounding box center [124, 20] width 14 height 14
type input "422"
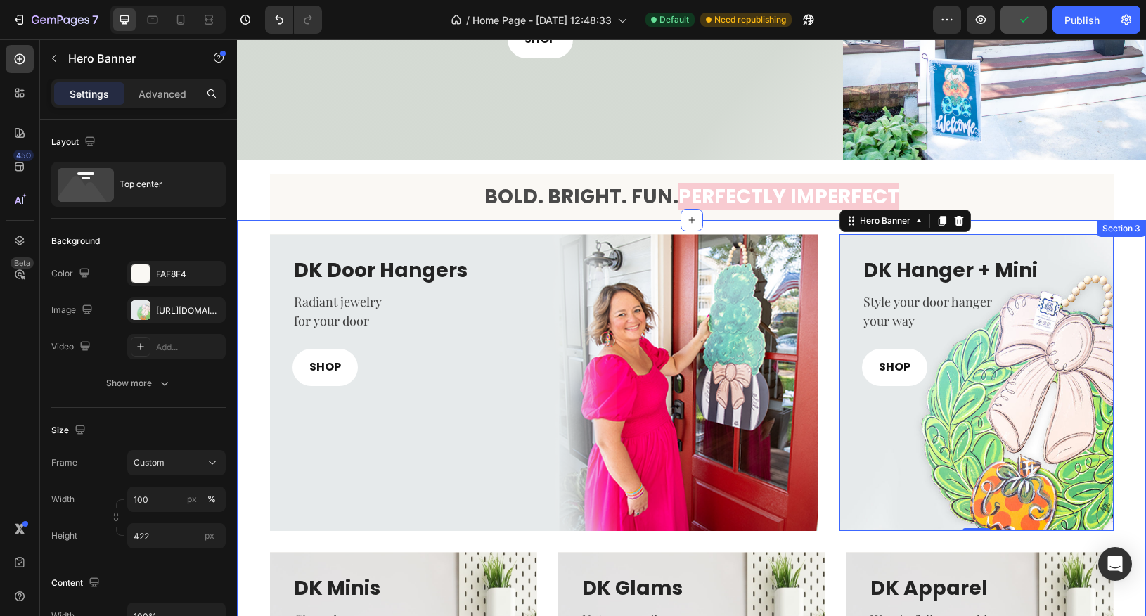
scroll to position [282, 0]
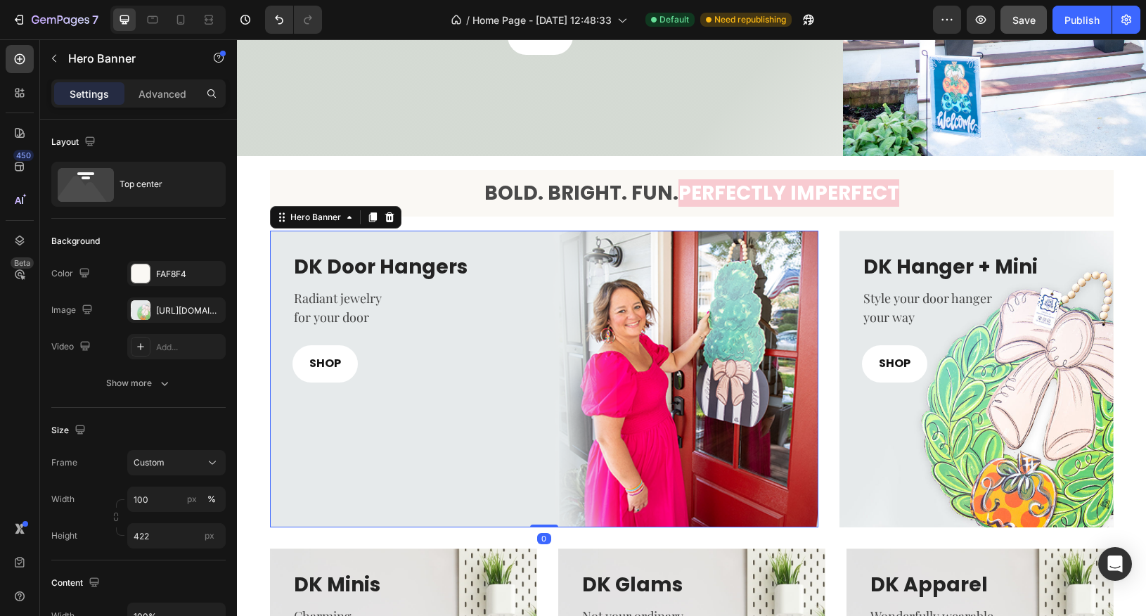
click at [426, 447] on div "Overlay" at bounding box center [544, 379] width 549 height 297
click at [806, 245] on div "DK Door Hangers Heading Radiant jewelry for your door Text block SHOP Button Ro…" at bounding box center [544, 306] width 549 height 151
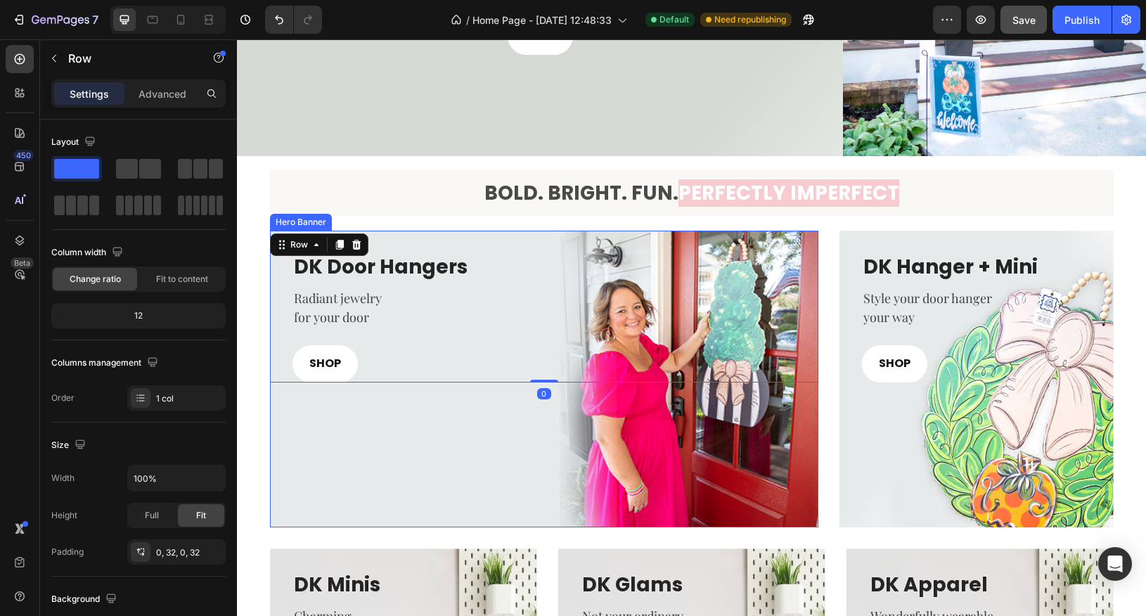
click at [783, 504] on div "Overlay" at bounding box center [544, 379] width 549 height 297
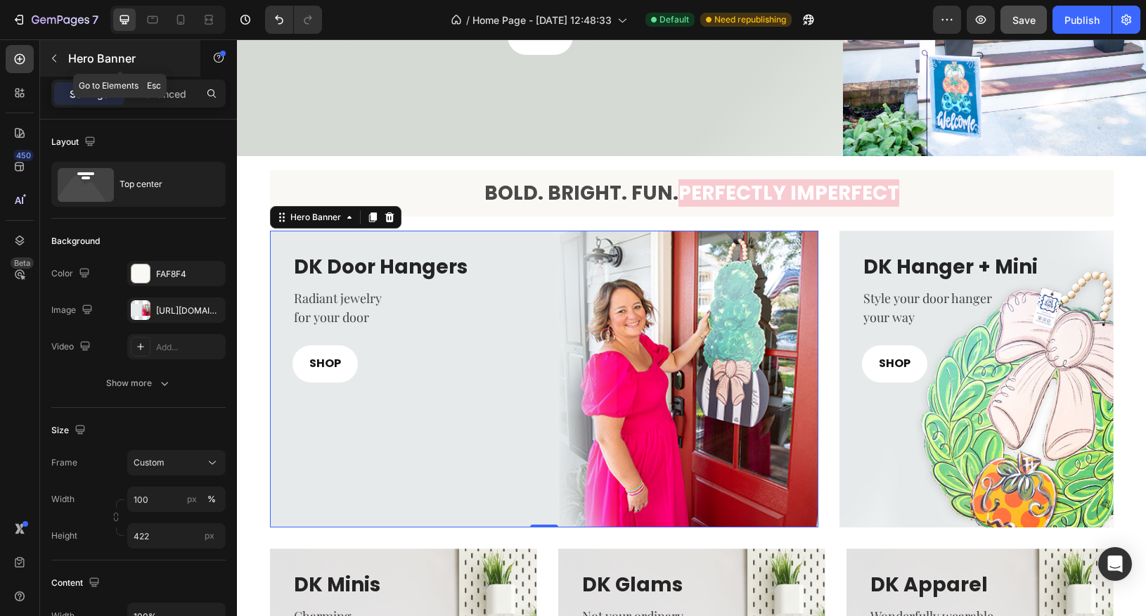
click at [60, 59] on button "button" at bounding box center [54, 58] width 23 height 23
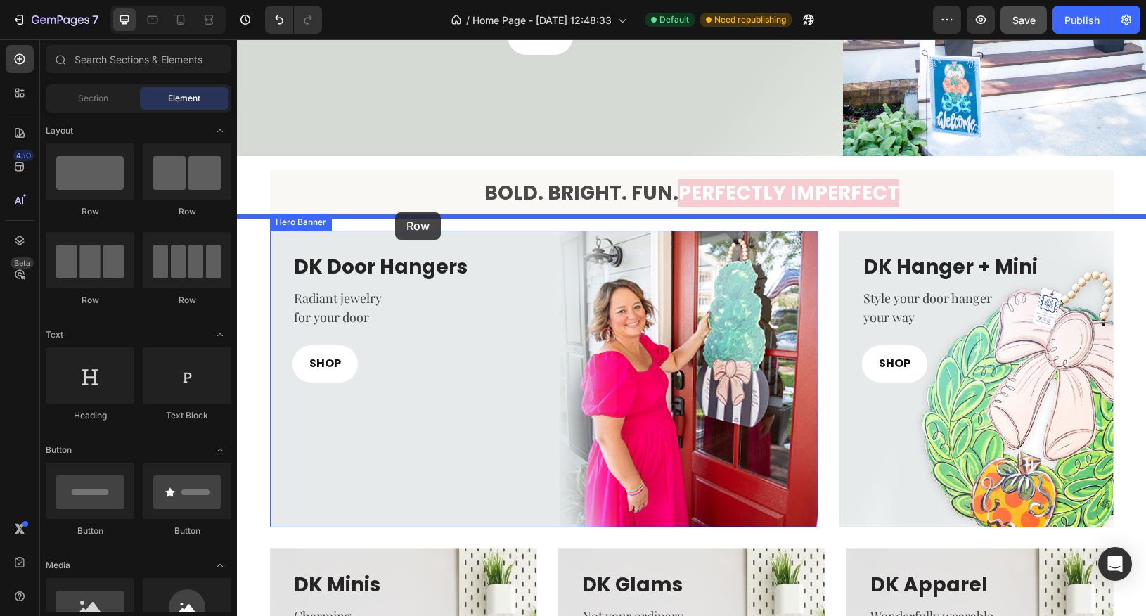
drag, startPoint x: 409, startPoint y: 222, endPoint x: 395, endPoint y: 212, distance: 16.8
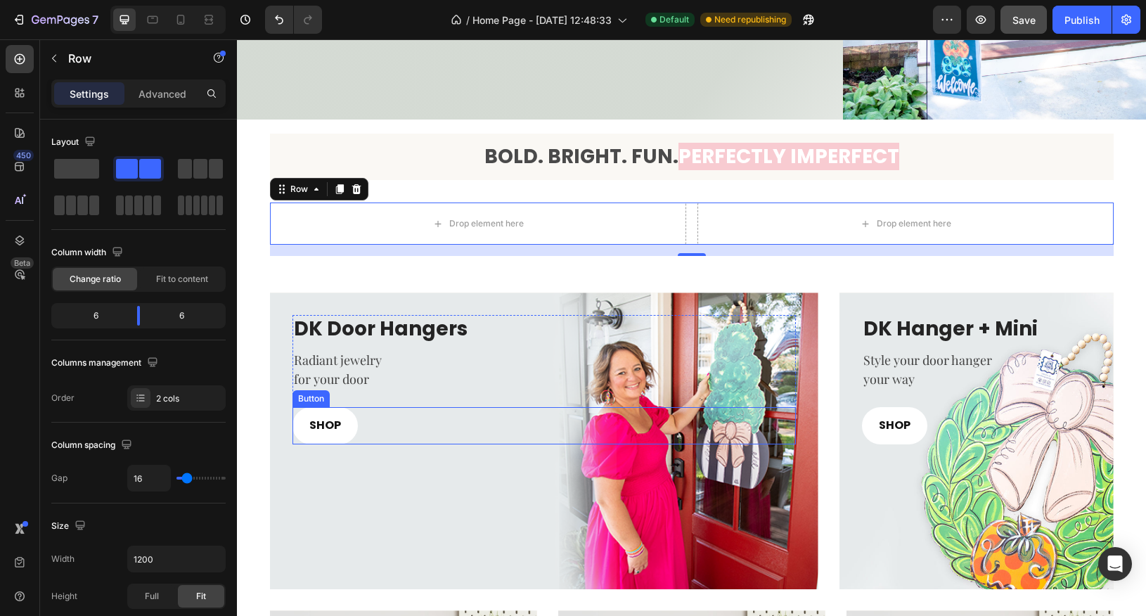
scroll to position [321, 0]
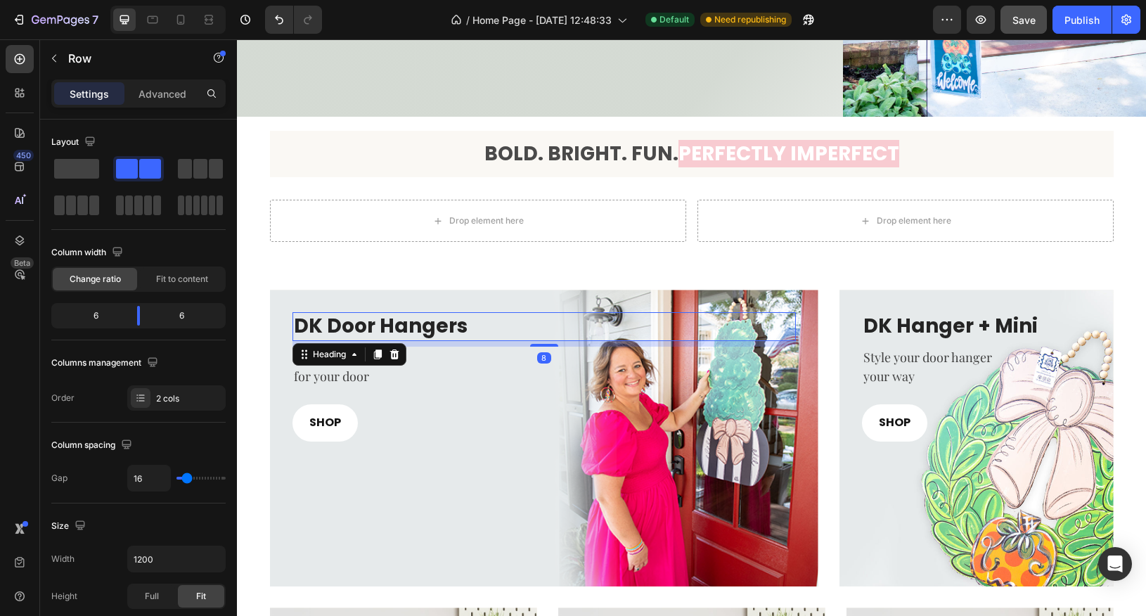
click at [383, 331] on h3 "DK Door Hangers" at bounding box center [545, 326] width 504 height 28
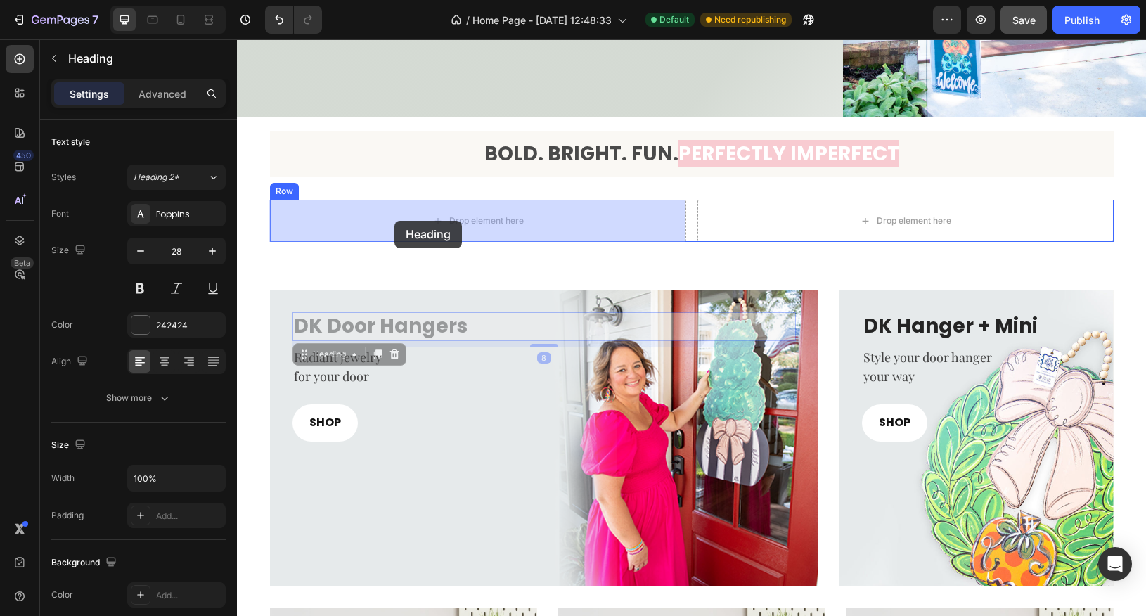
drag, startPoint x: 305, startPoint y: 352, endPoint x: 395, endPoint y: 221, distance: 159.4
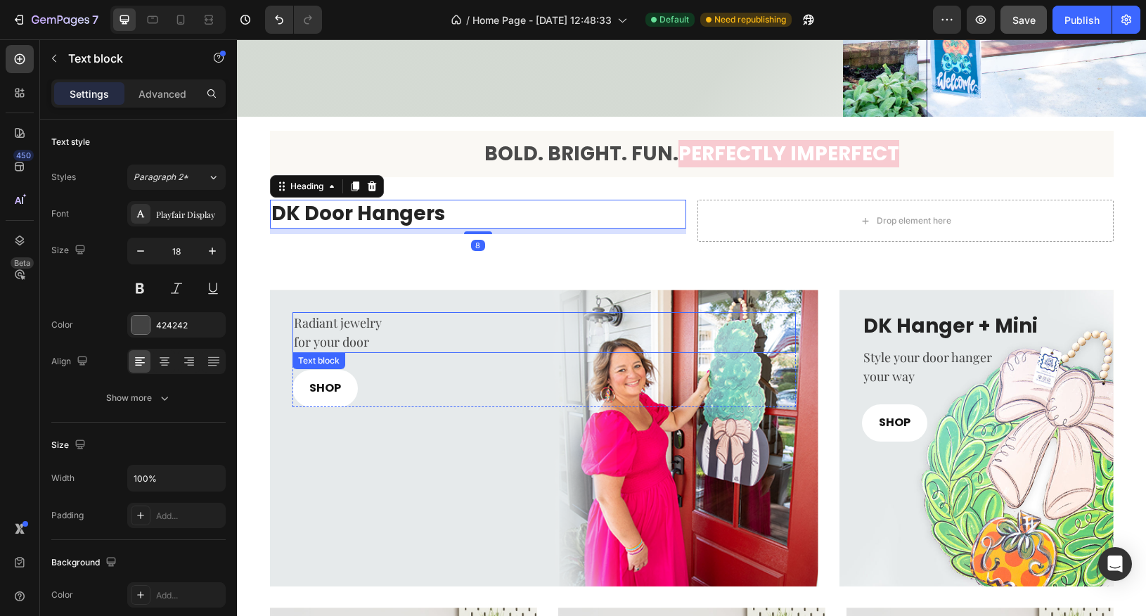
click at [309, 326] on p "Radiant jewelry" at bounding box center [544, 323] width 501 height 19
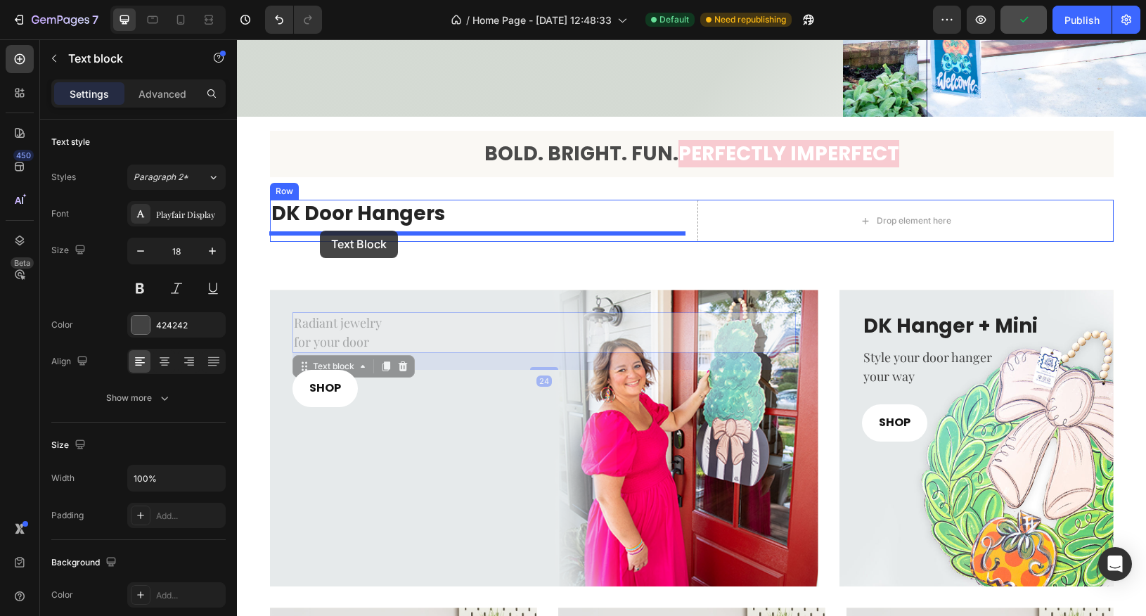
drag, startPoint x: 305, startPoint y: 368, endPoint x: 320, endPoint y: 231, distance: 138.0
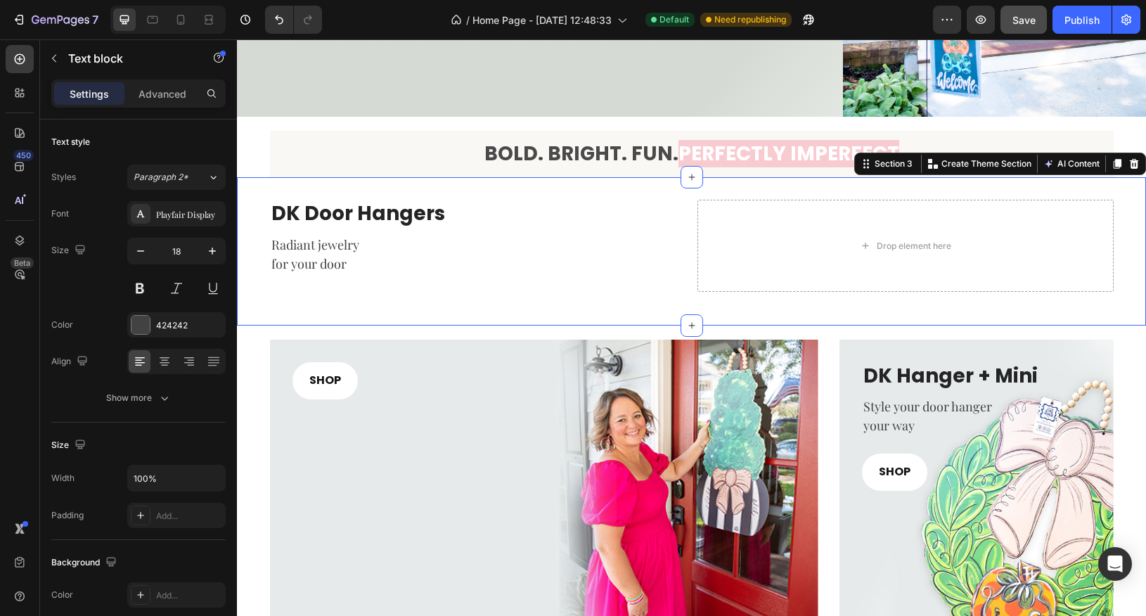
click at [473, 195] on div "DK Door Hangers Heading Radiant jewelry for your door Text block Drop element h…" at bounding box center [691, 251] width 909 height 148
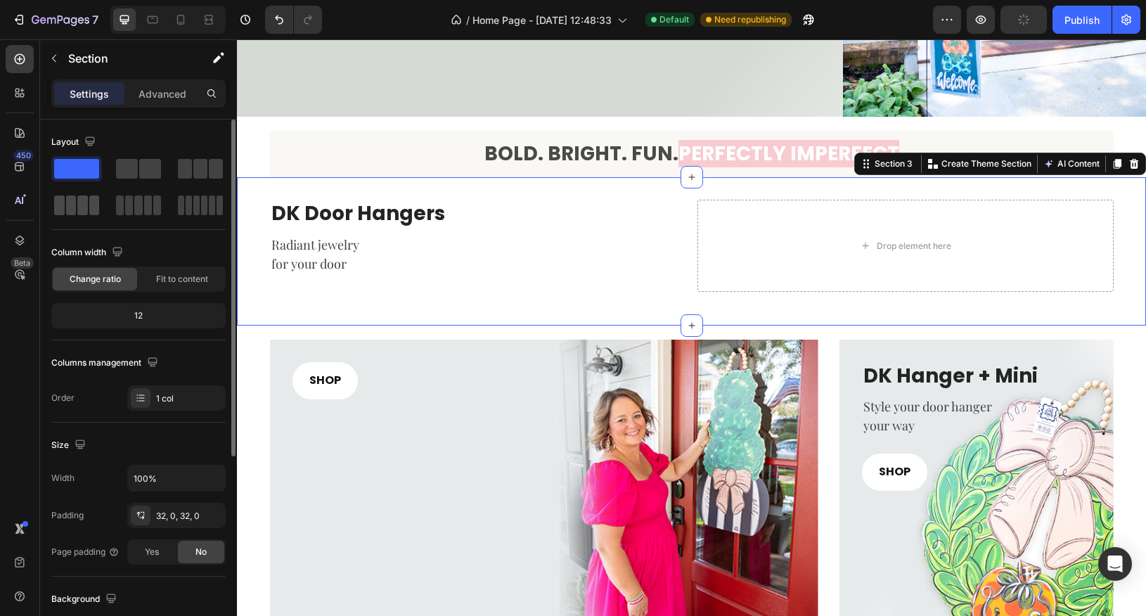
click at [84, 208] on span at bounding box center [82, 206] width 11 height 20
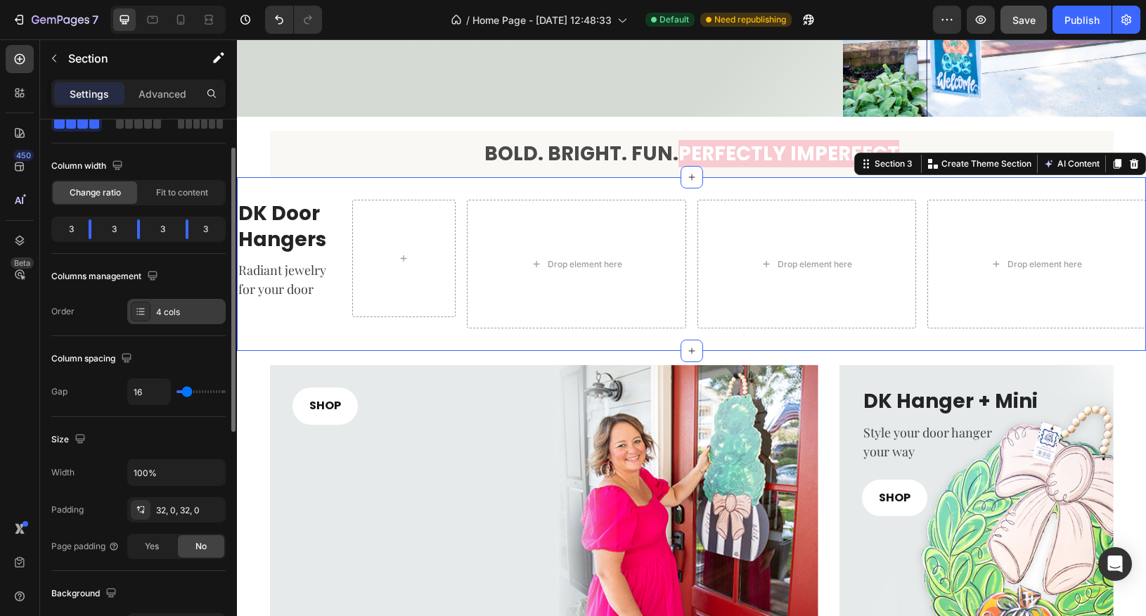
scroll to position [89, 0]
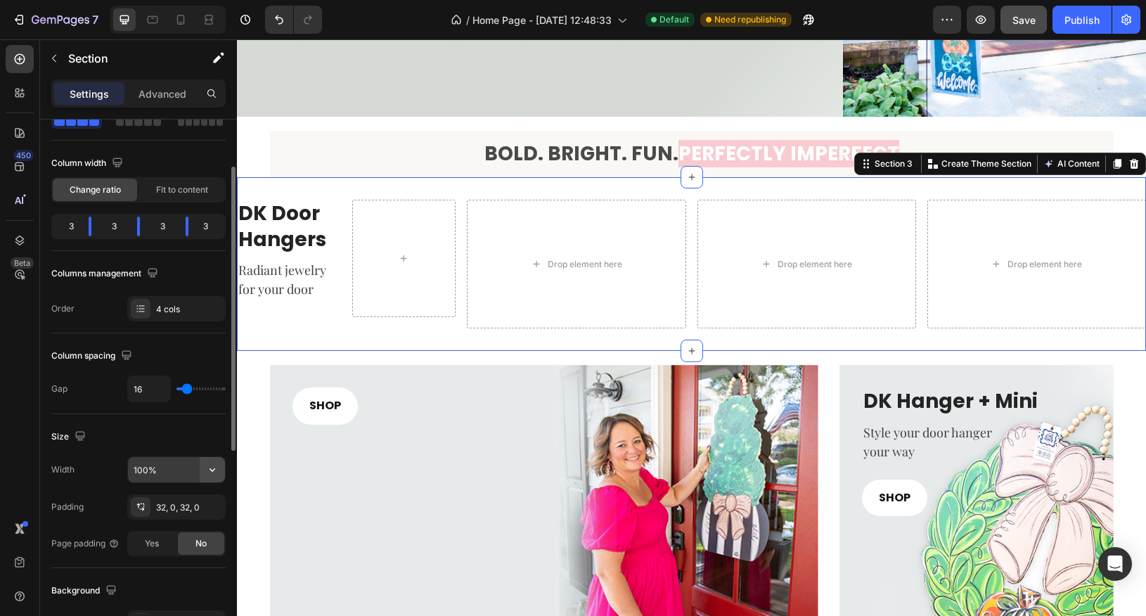
click at [213, 468] on icon "button" at bounding box center [212, 470] width 14 height 14
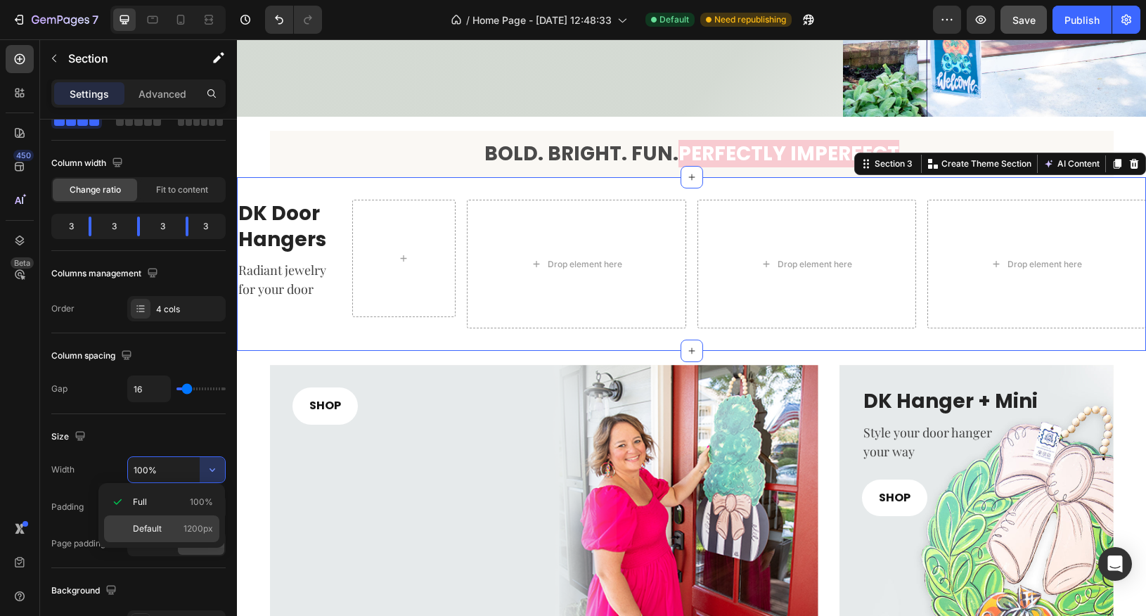
click at [182, 525] on p "Default 1200px" at bounding box center [173, 529] width 80 height 13
type input "1200"
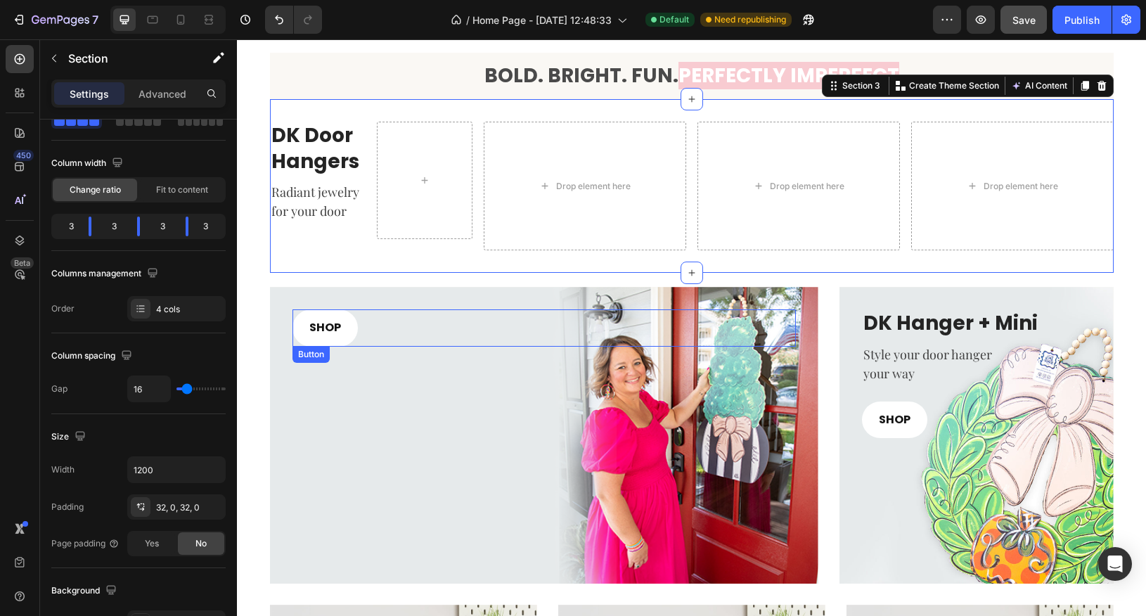
scroll to position [401, 0]
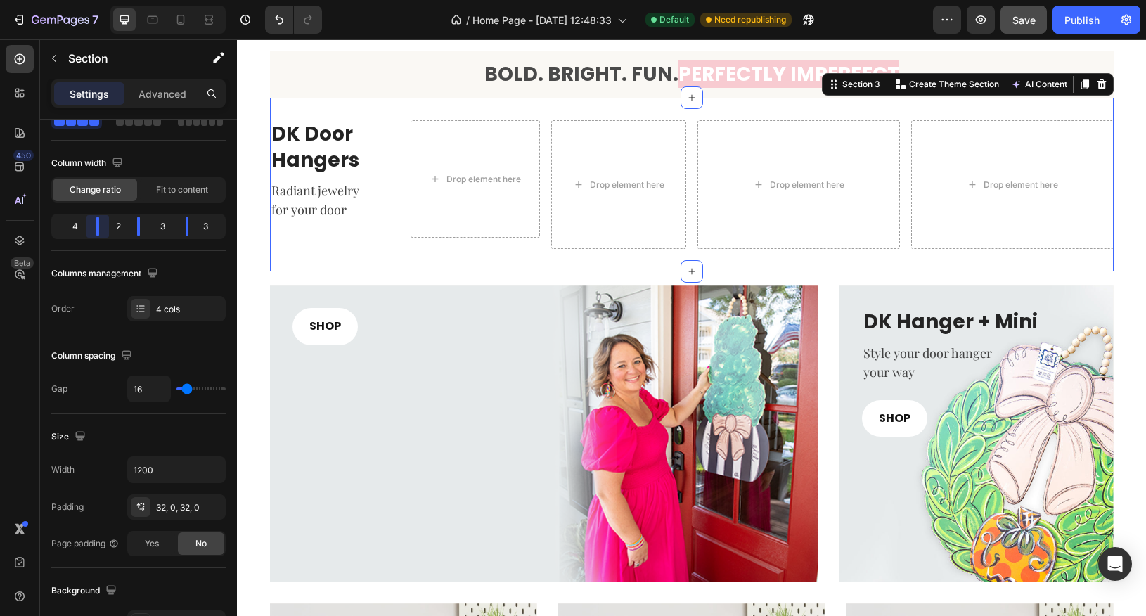
drag, startPoint x: 91, startPoint y: 228, endPoint x: 103, endPoint y: 228, distance: 12.0
click at [103, 0] on body "7 Version history / Home Page - Aug 26, 12:48:33 Default Need republishing Prev…" at bounding box center [573, 0] width 1146 height 0
click at [341, 326] on link "SHOP" at bounding box center [325, 326] width 65 height 37
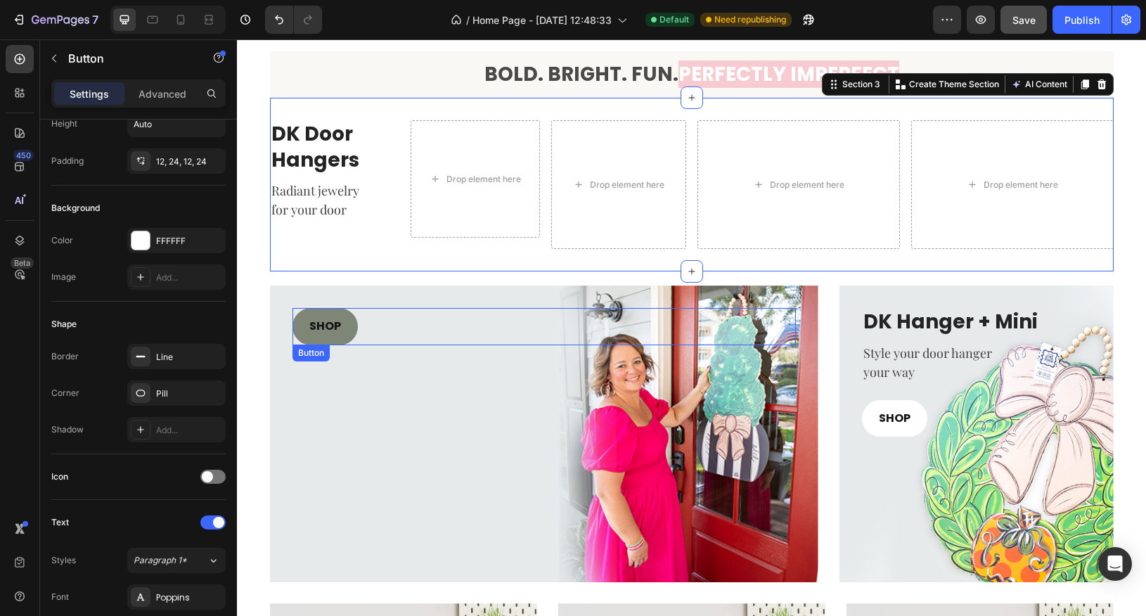
scroll to position [0, 0]
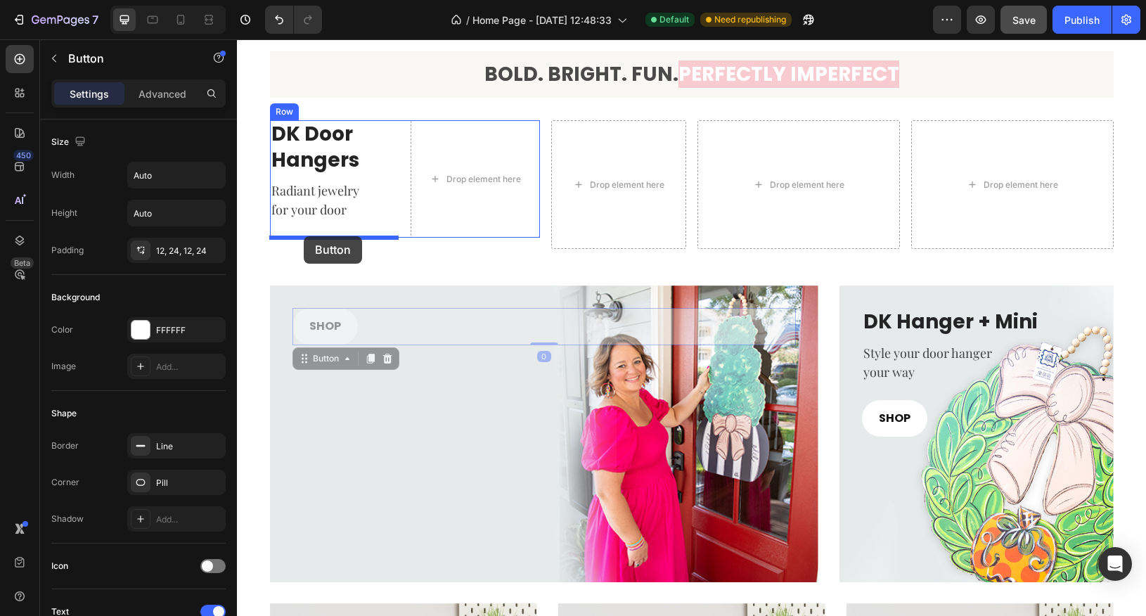
drag, startPoint x: 302, startPoint y: 361, endPoint x: 304, endPoint y: 236, distance: 125.2
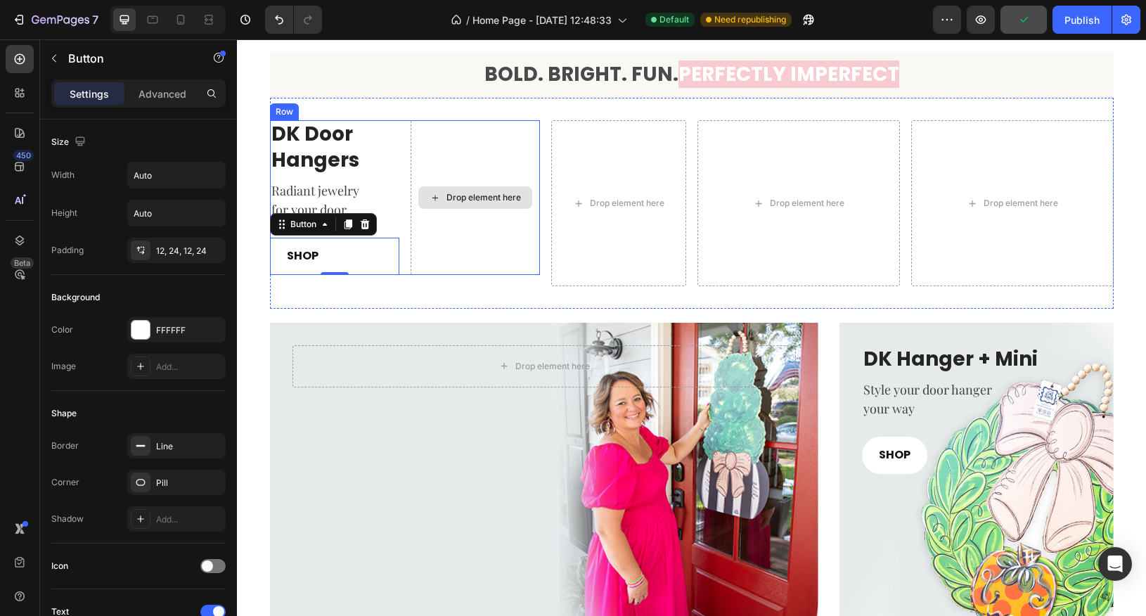
click at [473, 231] on div "Drop element here" at bounding box center [475, 197] width 129 height 155
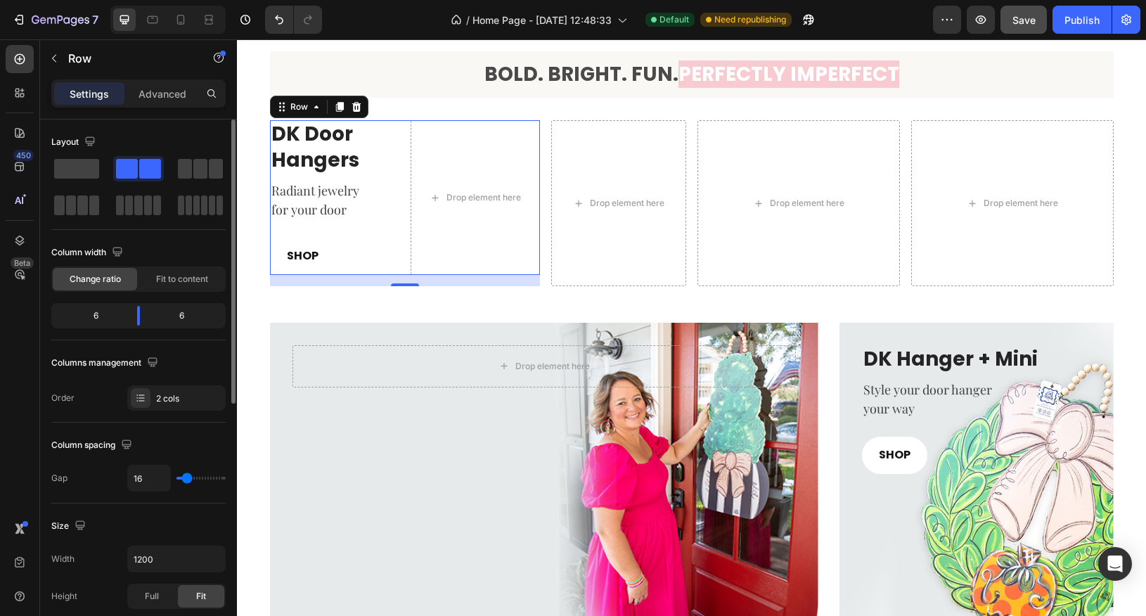
click at [139, 169] on span at bounding box center [150, 169] width 22 height 20
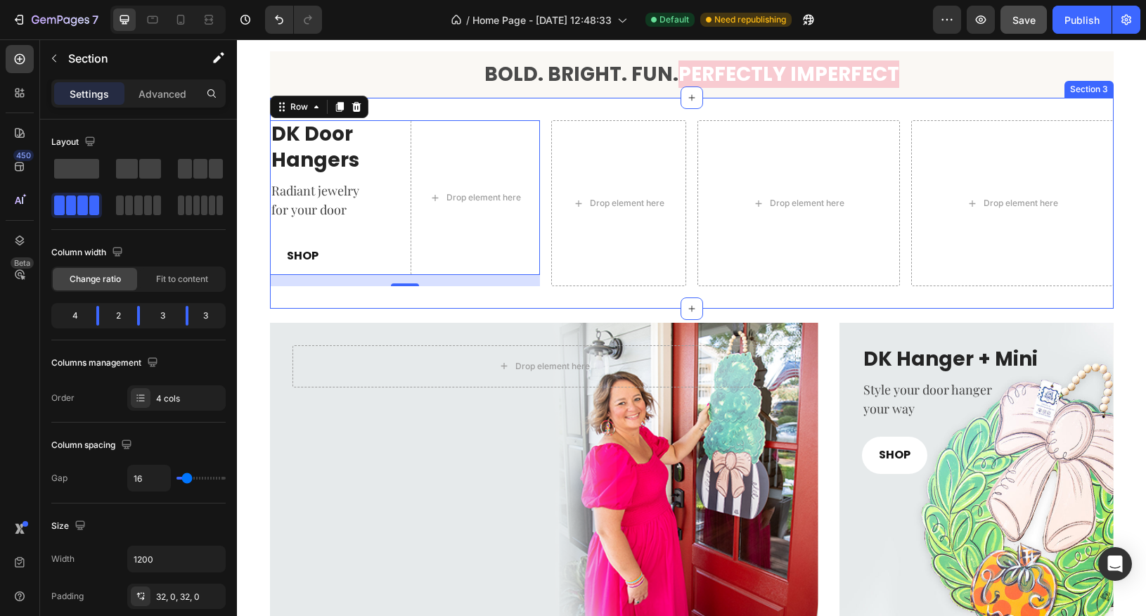
click at [409, 302] on div "DK Door Hangers Heading Radiant jewelry for your door Text block SHOP Button Dr…" at bounding box center [692, 203] width 844 height 211
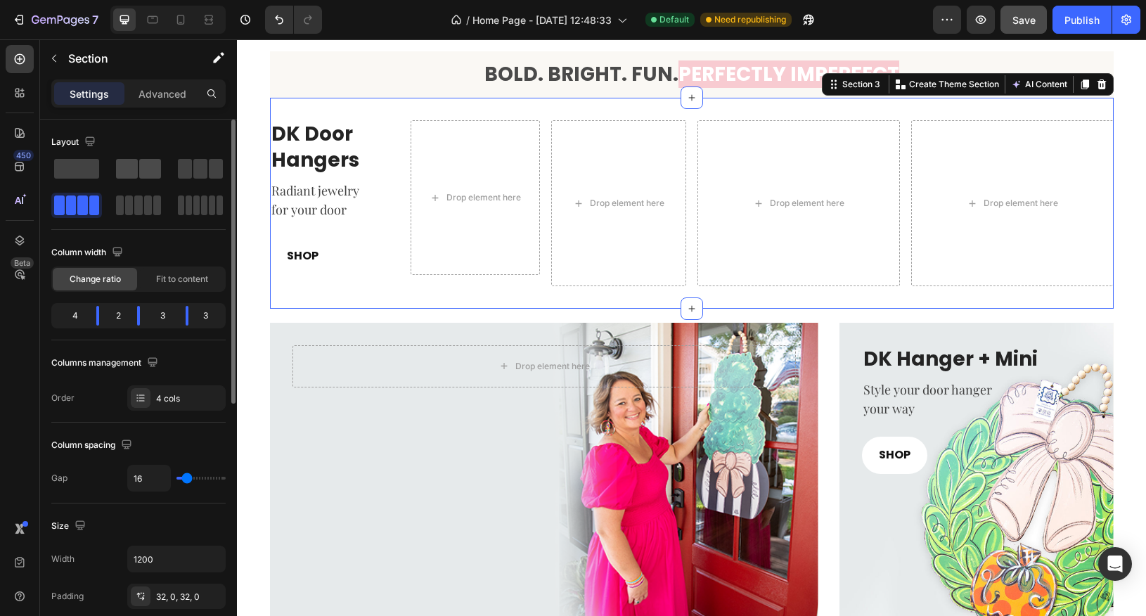
click at [142, 174] on span at bounding box center [150, 169] width 22 height 20
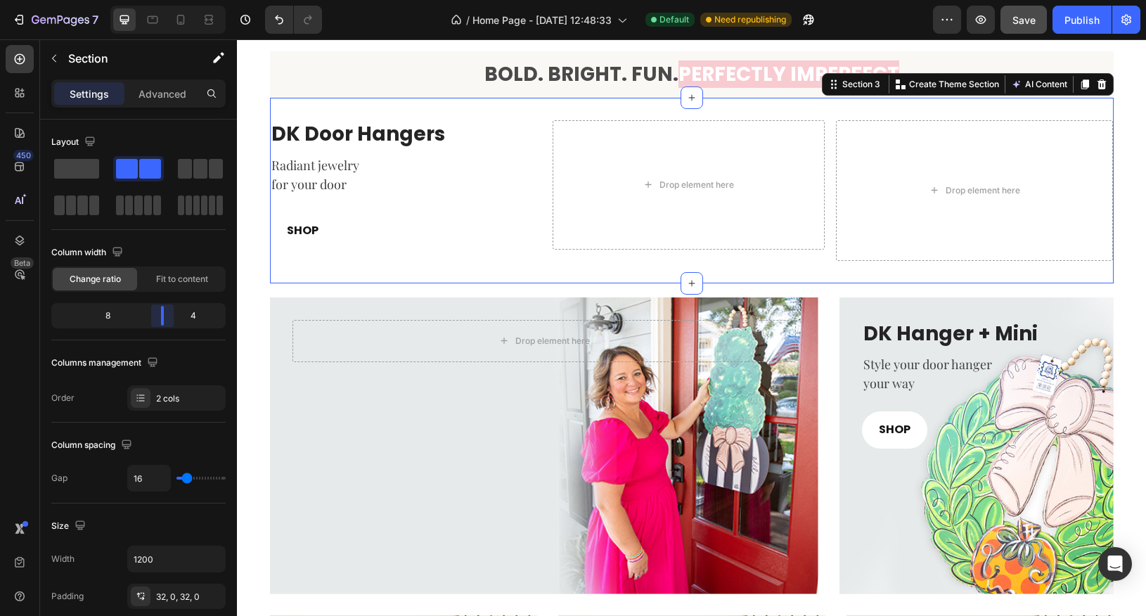
drag, startPoint x: 140, startPoint y: 317, endPoint x: 169, endPoint y: 320, distance: 29.0
click at [169, 0] on body "7 Version history / Home Page - Aug 26, 12:48:33 Default Need republishing Prev…" at bounding box center [573, 0] width 1146 height 0
click at [523, 264] on div "DK Door Hangers Heading Radiant jewelry for your door Text block SHOP Button Dr…" at bounding box center [692, 190] width 844 height 185
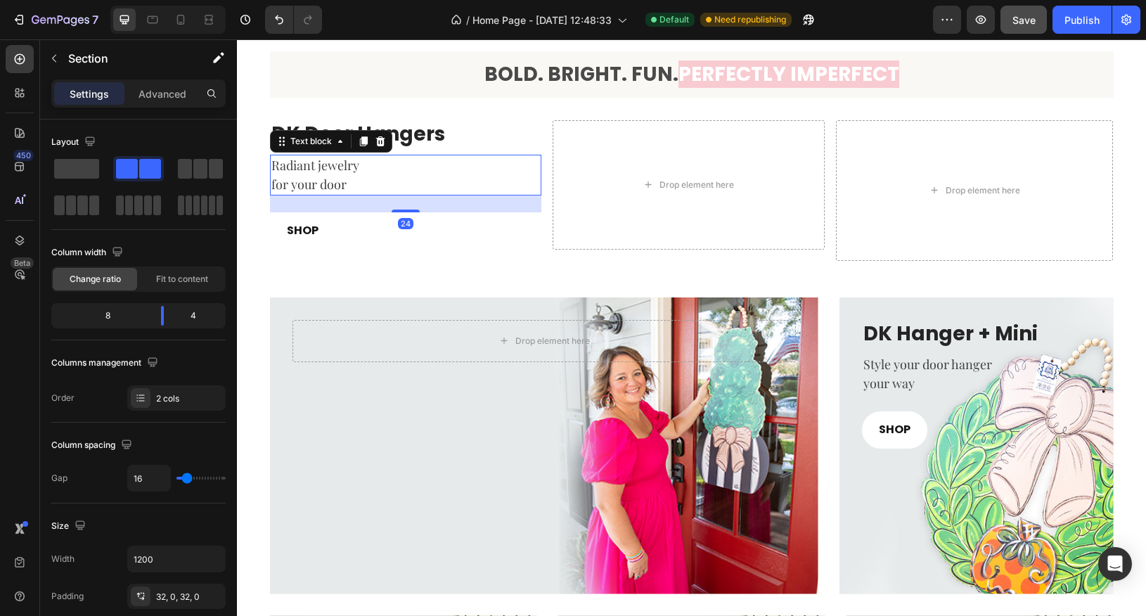
click at [467, 179] on p "for your door" at bounding box center [405, 184] width 269 height 19
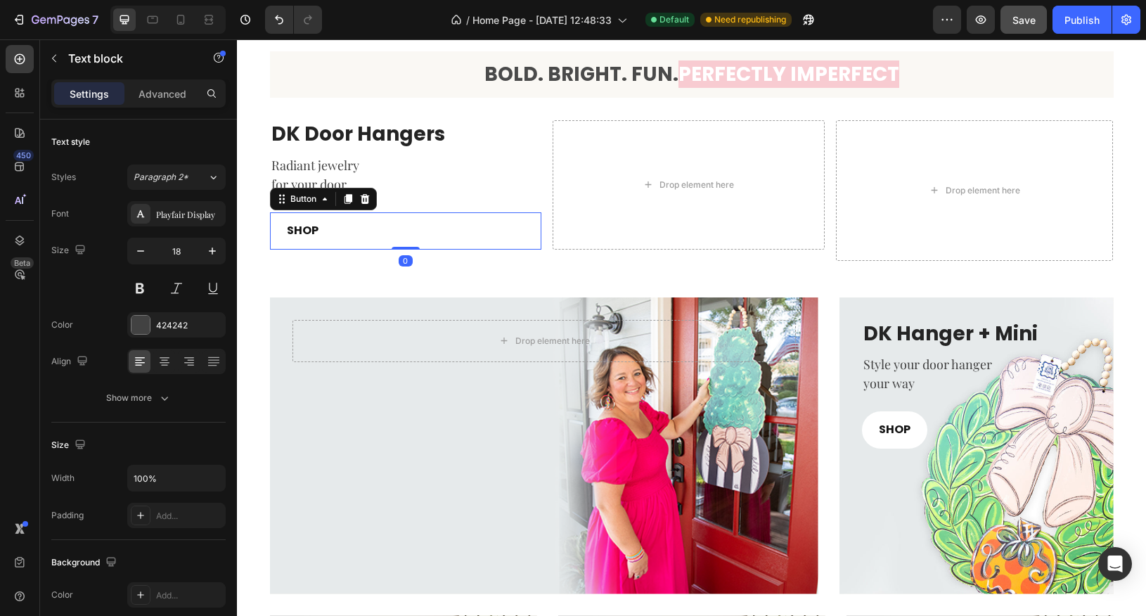
click at [480, 221] on div "SHOP Button 0" at bounding box center [406, 230] width 272 height 37
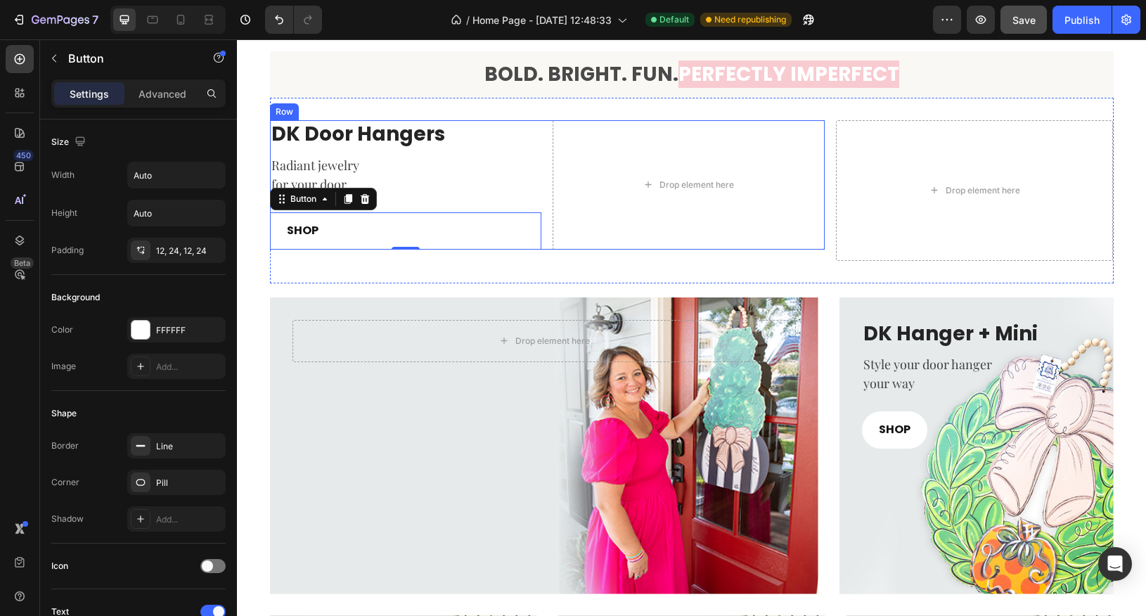
click at [552, 169] on div "DK Door Hangers Heading Radiant jewelry for your door Text block SHOP Button 0 …" at bounding box center [547, 184] width 555 height 129
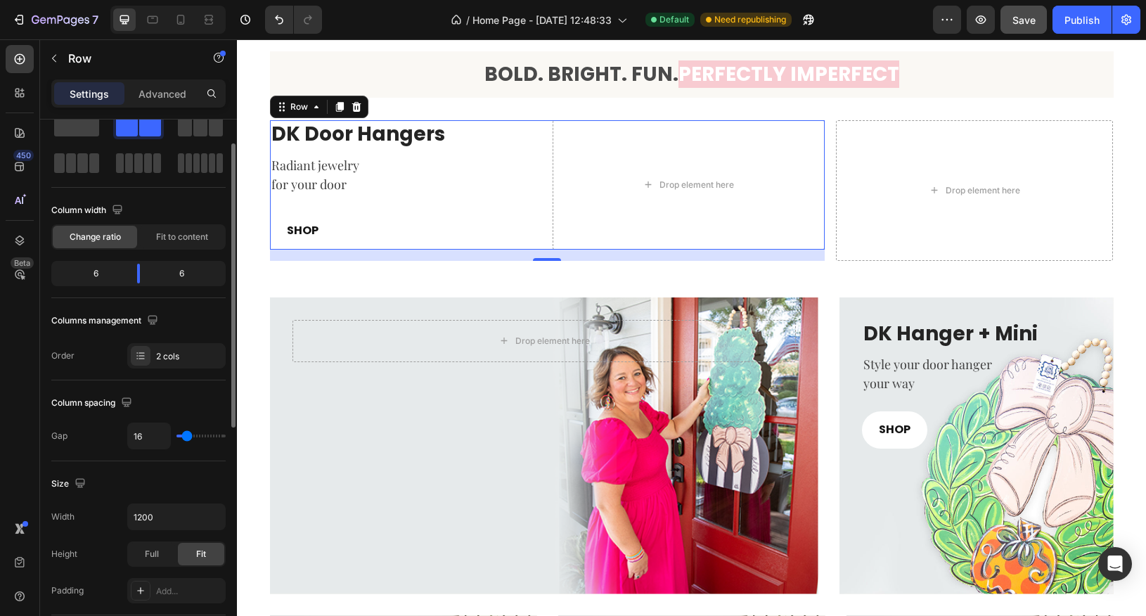
scroll to position [44, 0]
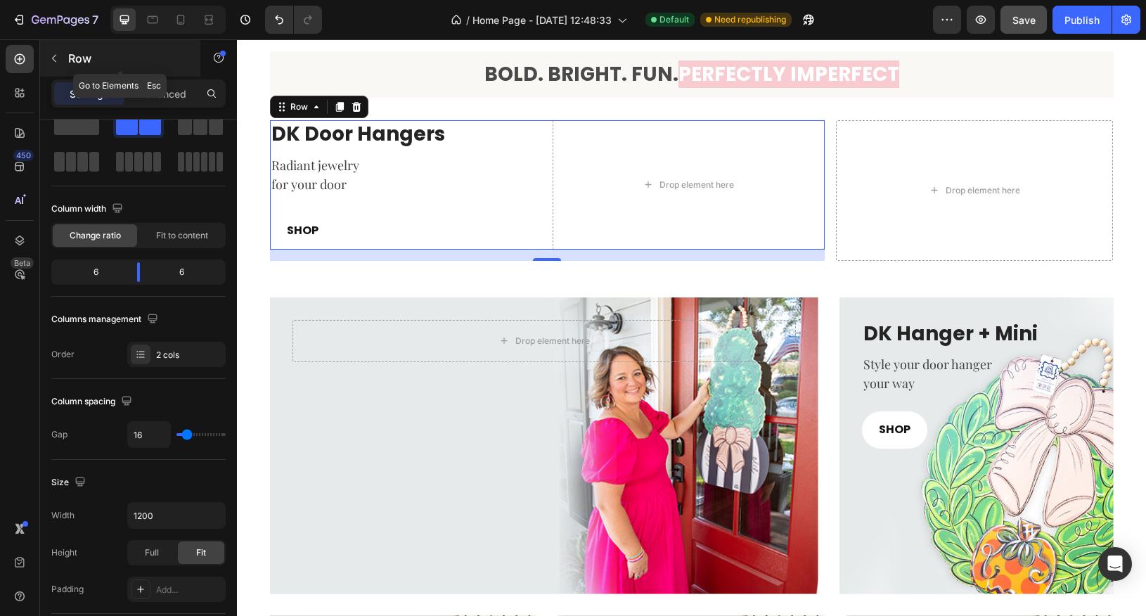
click at [54, 58] on icon "button" at bounding box center [54, 58] width 11 height 11
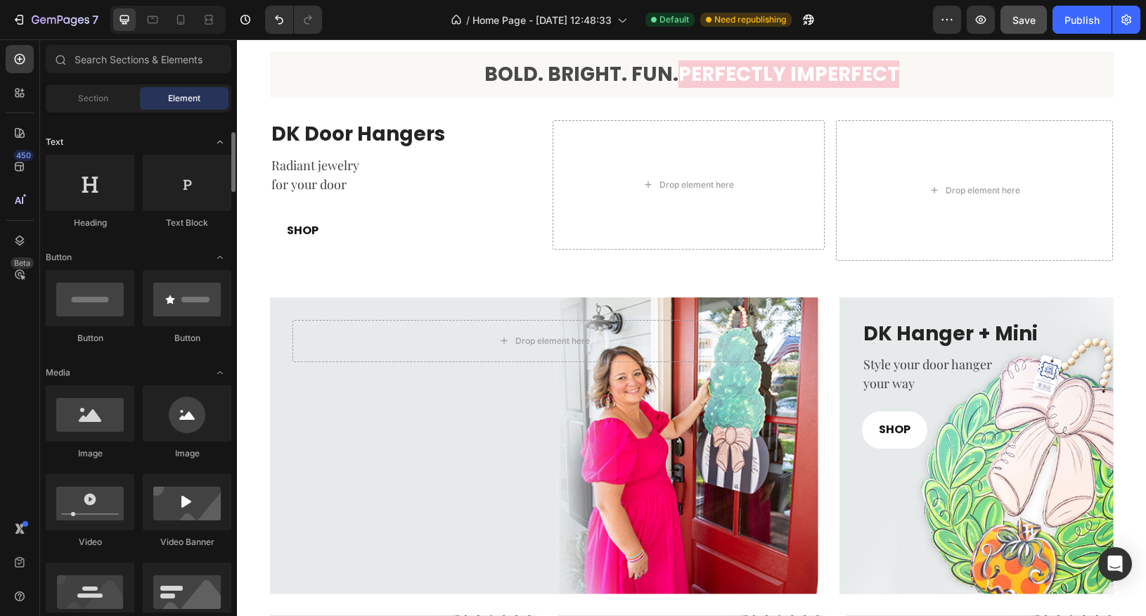
scroll to position [209, 0]
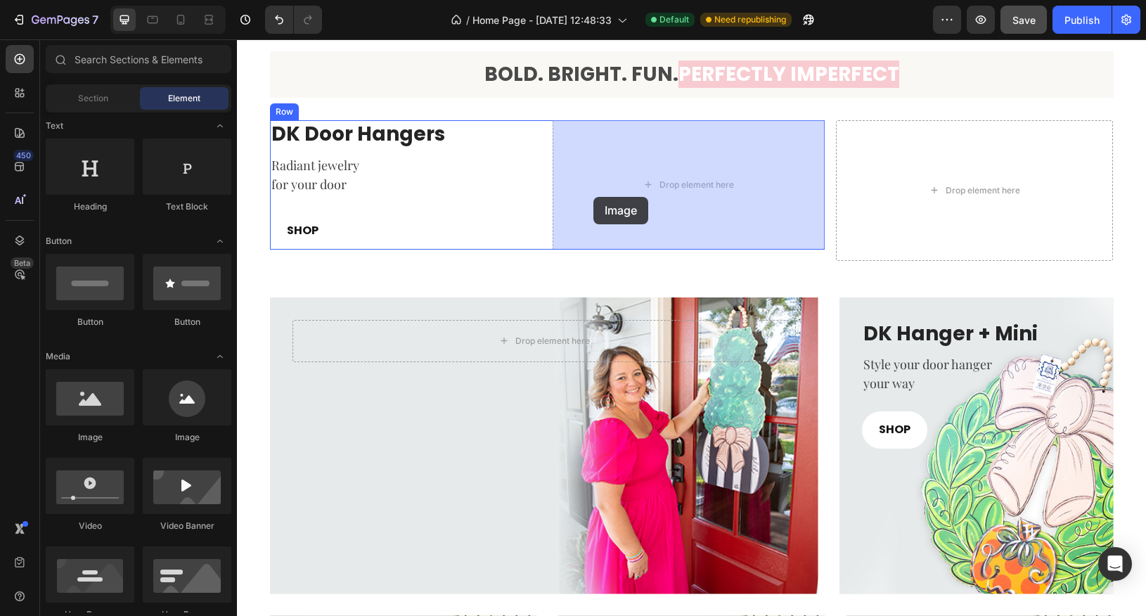
drag, startPoint x: 432, startPoint y: 449, endPoint x: 594, endPoint y: 197, distance: 299.8
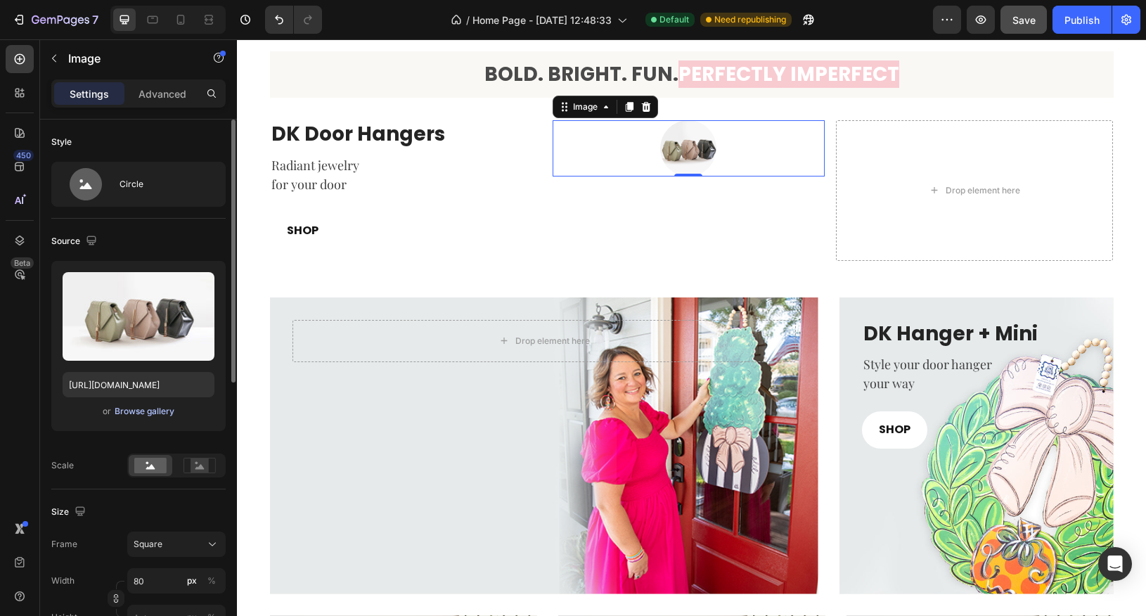
click at [143, 411] on div "Browse gallery" at bounding box center [145, 411] width 60 height 13
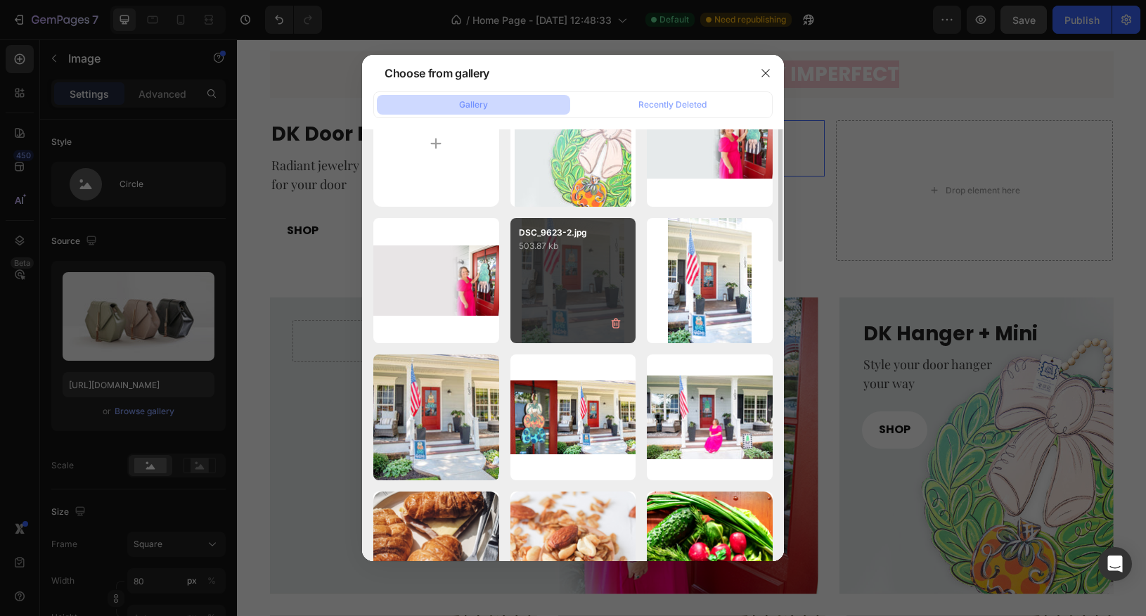
scroll to position [0, 0]
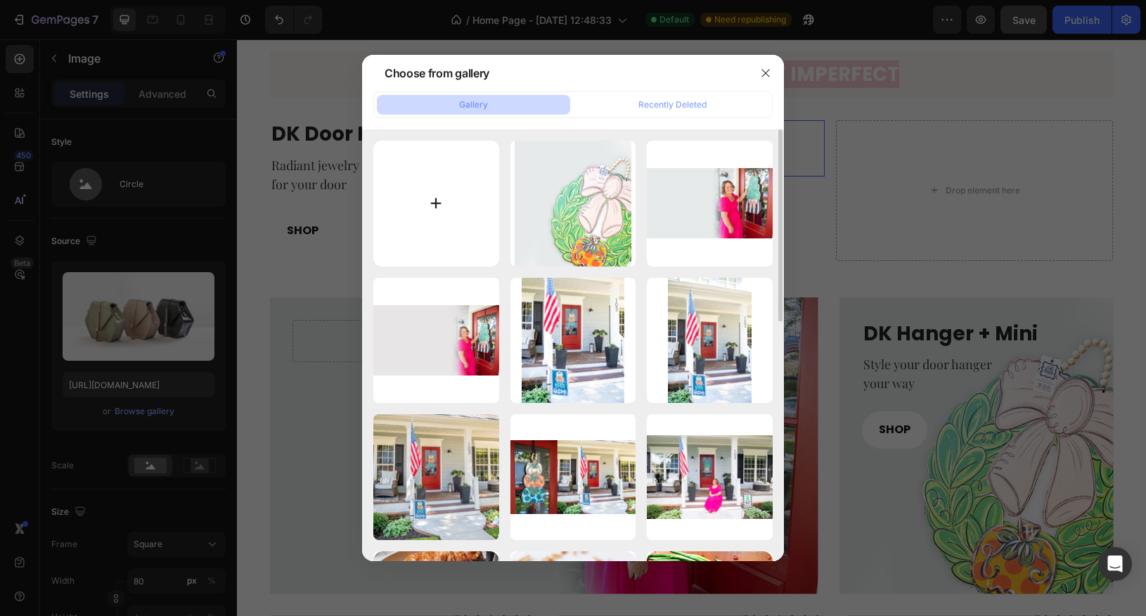
click at [473, 200] on input "file" at bounding box center [436, 204] width 126 height 126
type input "C:\fakepath\DSC_9815.jpg"
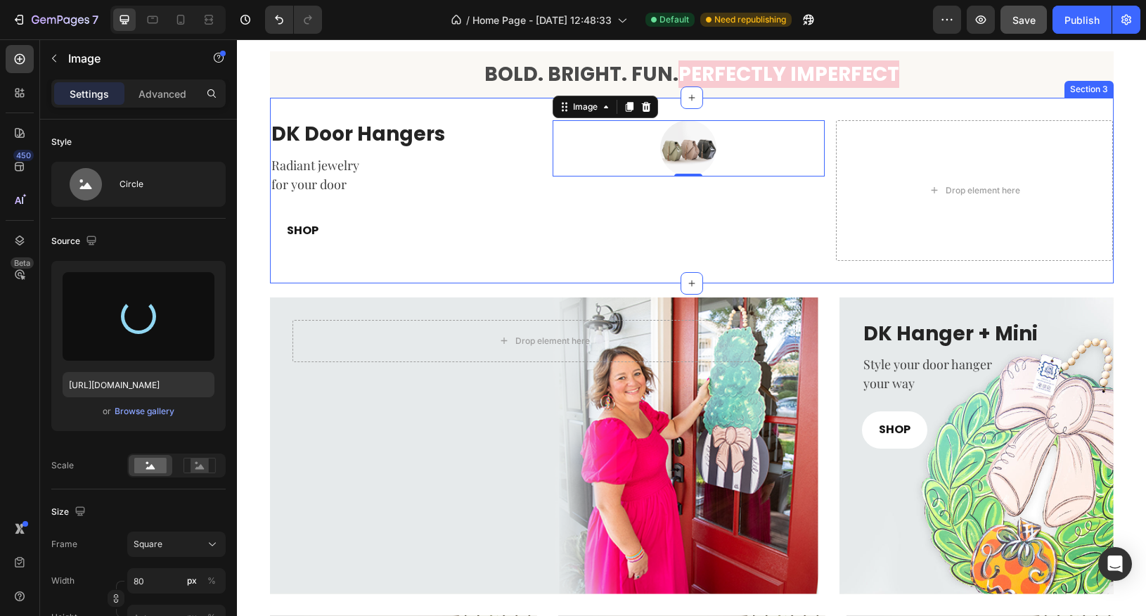
type input "https://cdn.shopify.com/s/files/1/0682/2835/0150/files/gempages_581678687787680…"
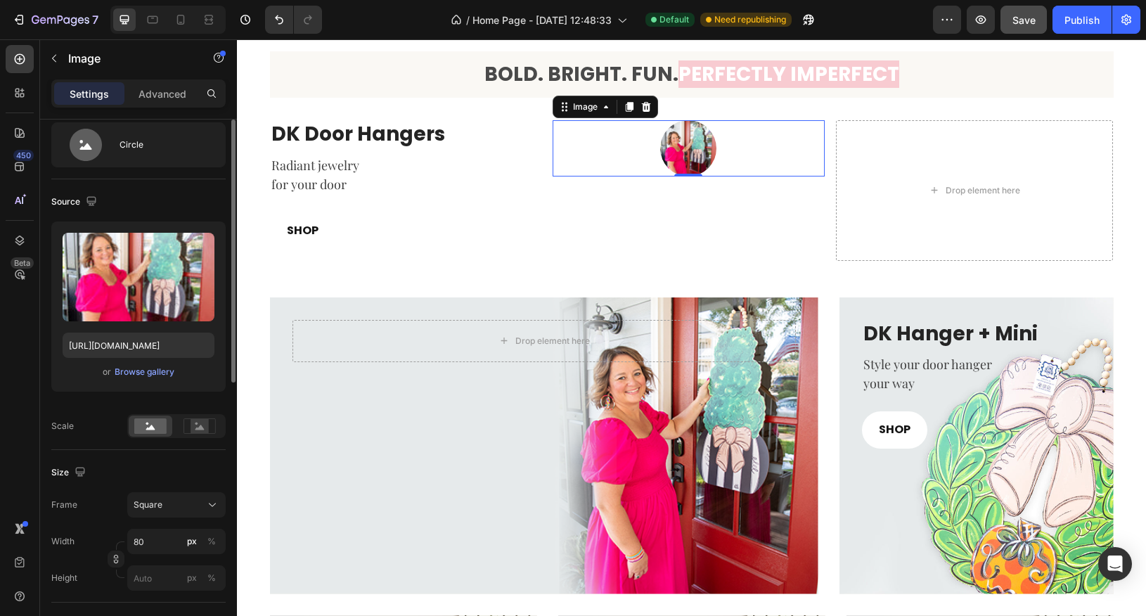
scroll to position [52, 0]
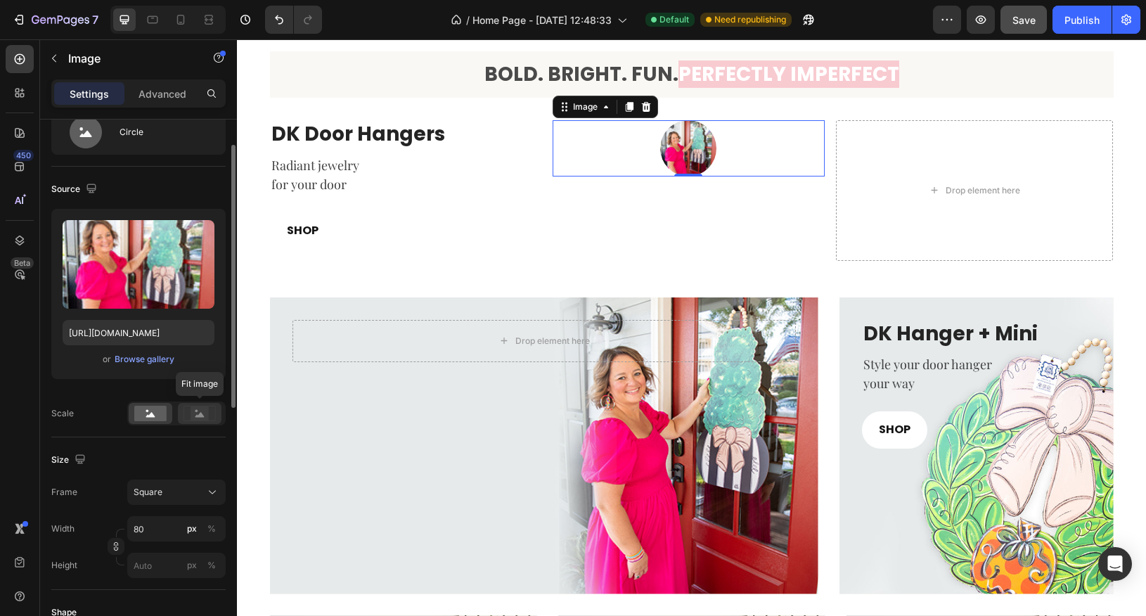
click at [199, 411] on rect at bounding box center [200, 413] width 18 height 14
click at [150, 413] on icon at bounding box center [150, 414] width 9 height 5
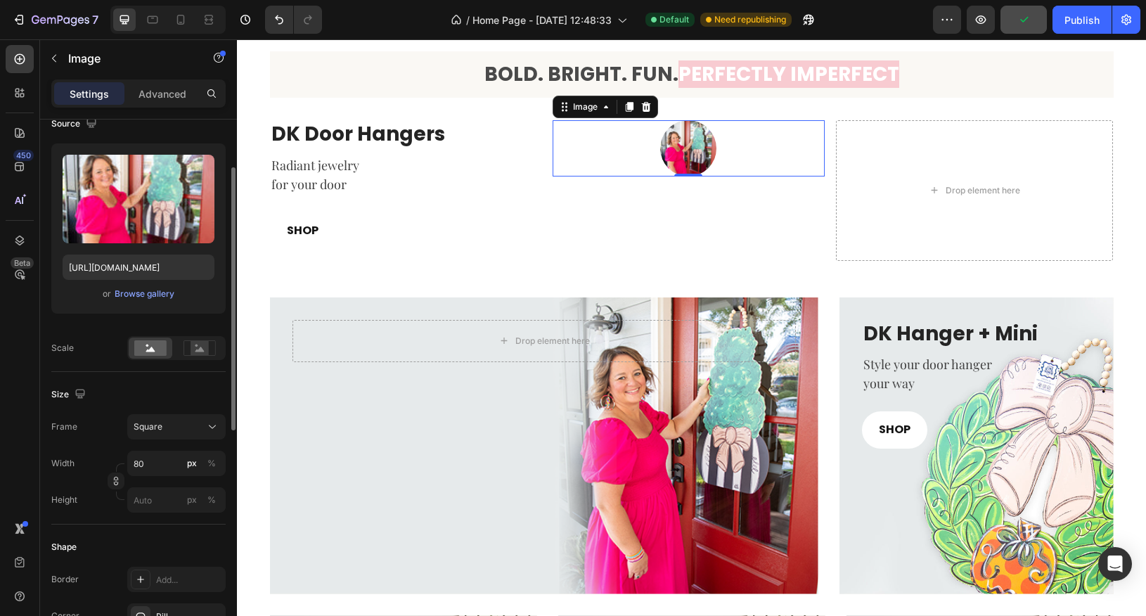
scroll to position [120, 0]
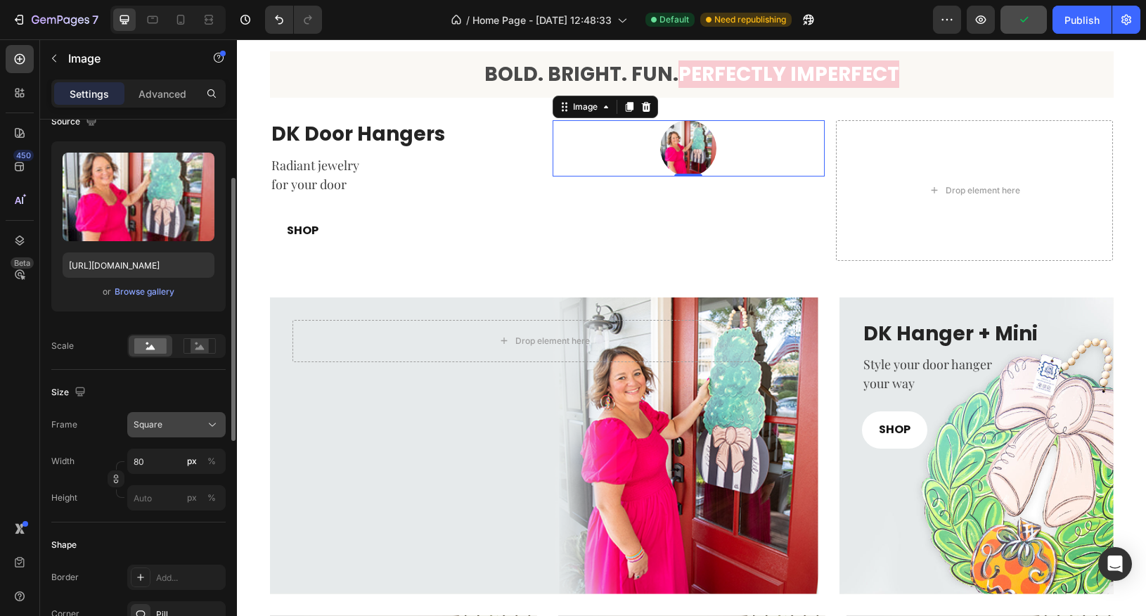
click at [188, 418] on div "Square" at bounding box center [168, 424] width 69 height 13
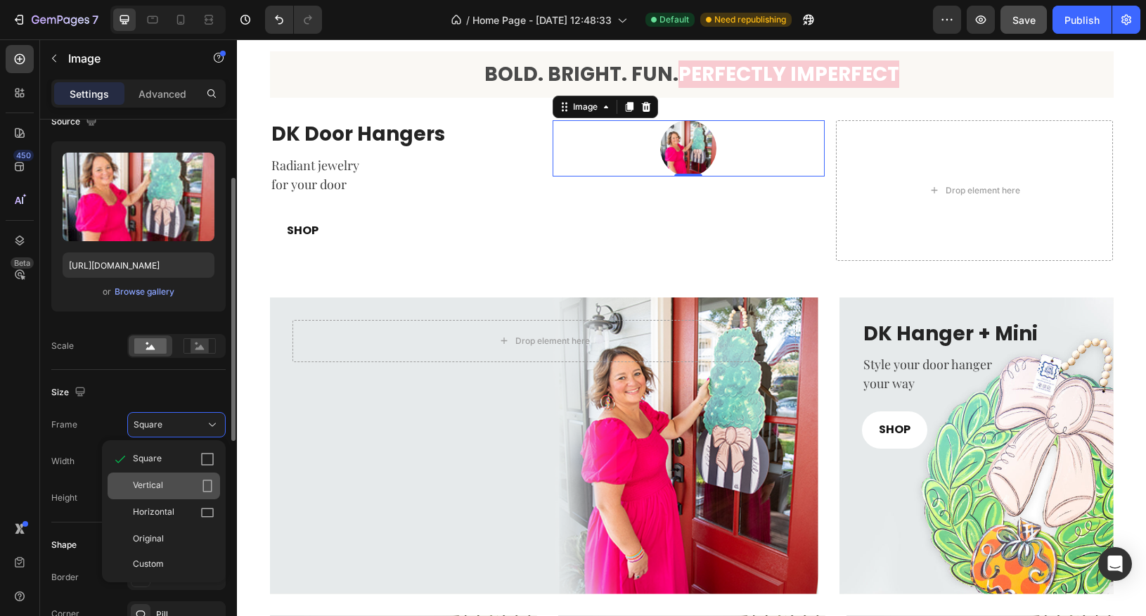
click at [191, 479] on div "Vertical" at bounding box center [174, 486] width 82 height 14
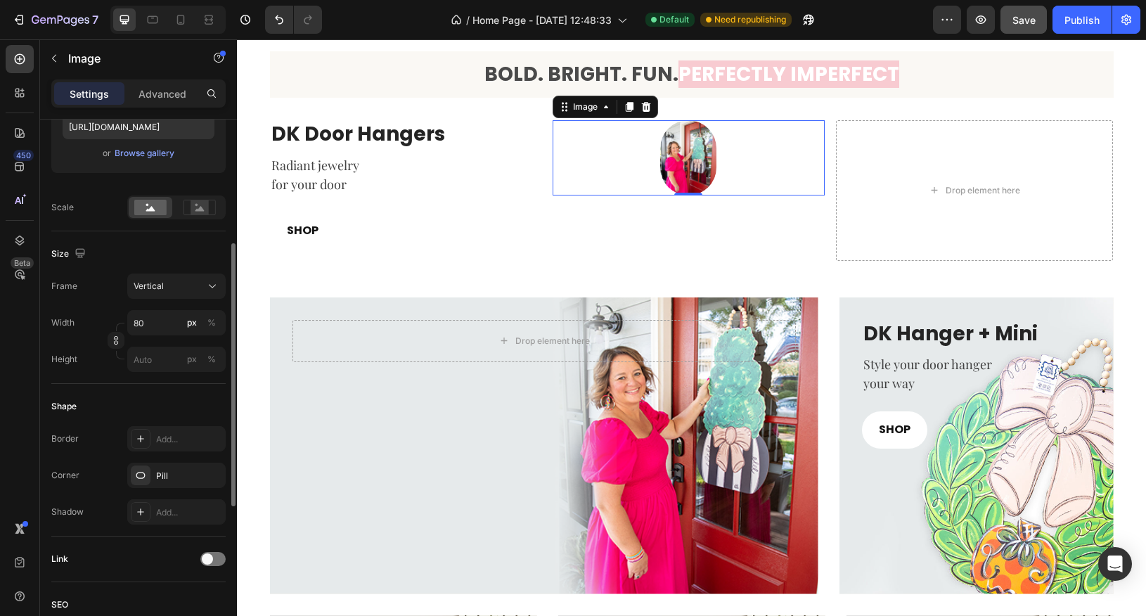
scroll to position [279, 0]
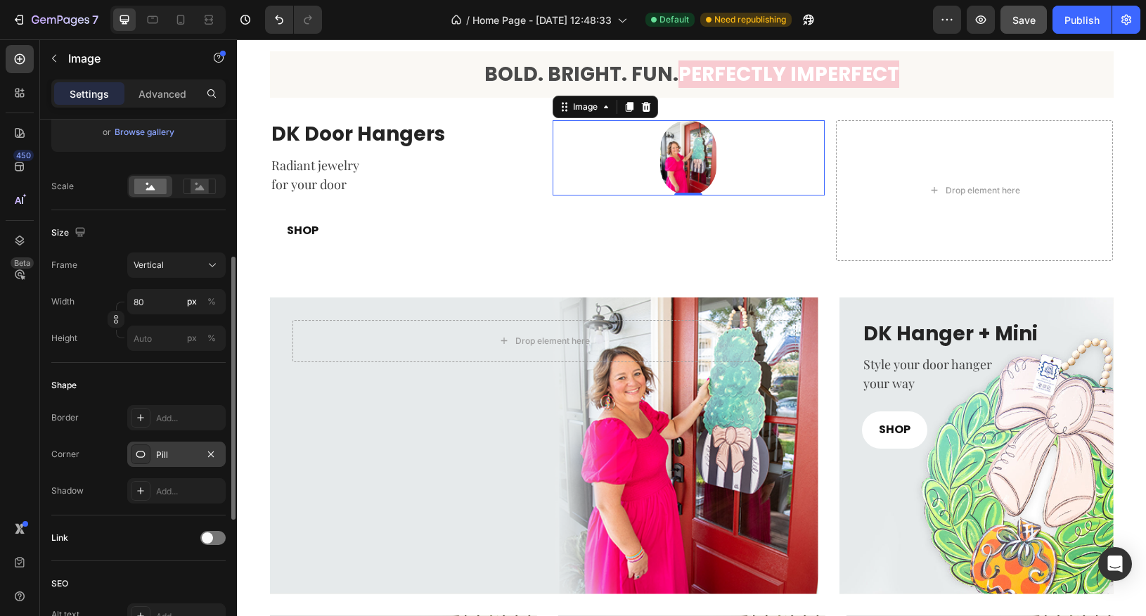
click at [143, 456] on icon at bounding box center [140, 454] width 11 height 11
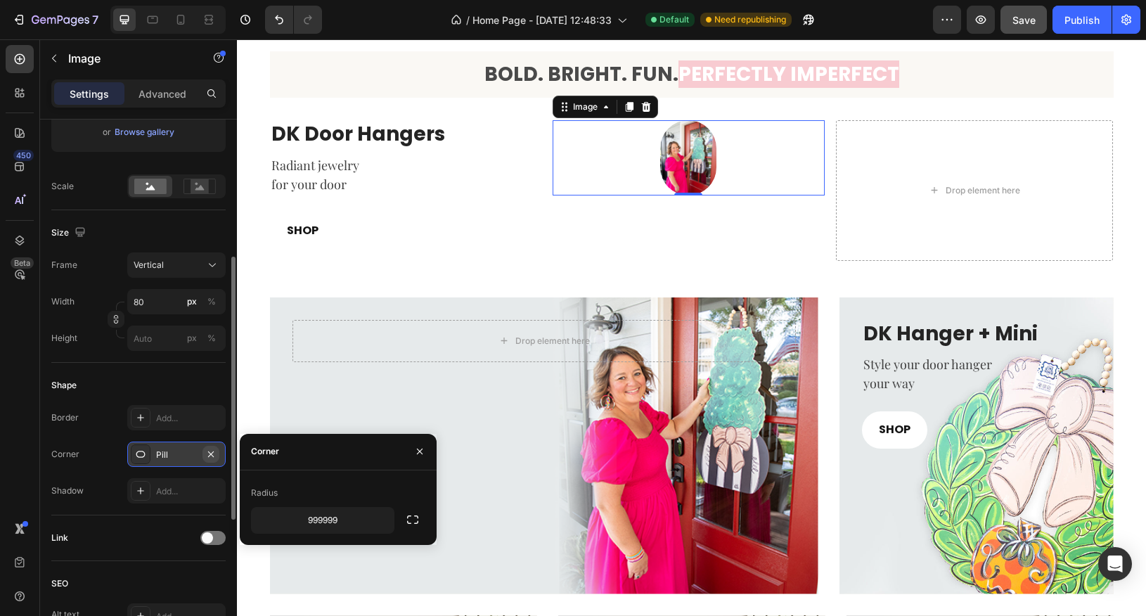
click at [212, 455] on icon "button" at bounding box center [210, 454] width 11 height 11
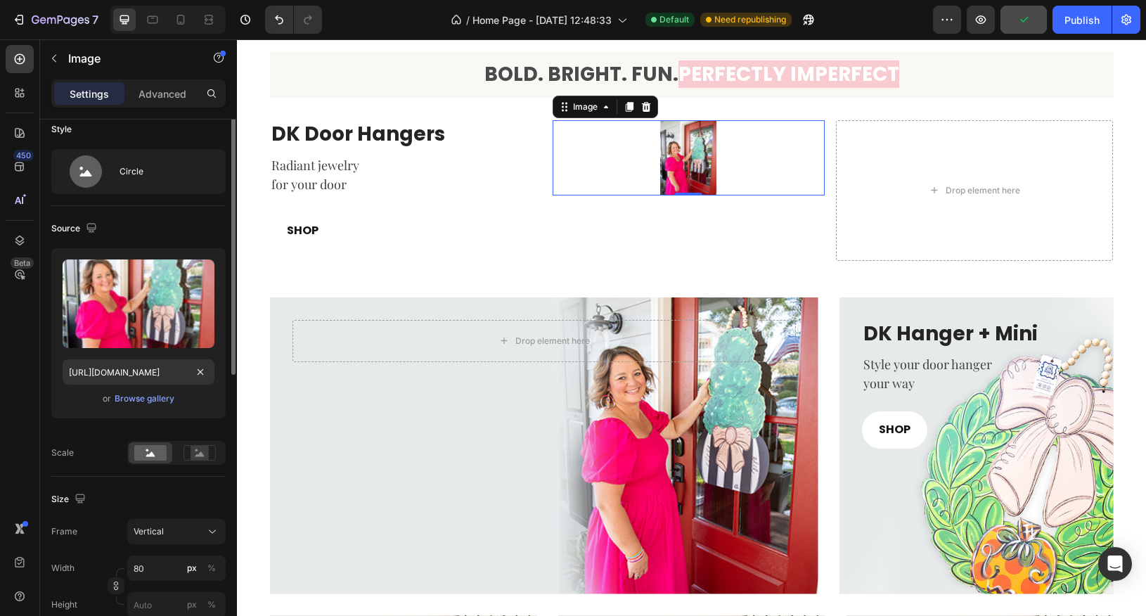
scroll to position [0, 0]
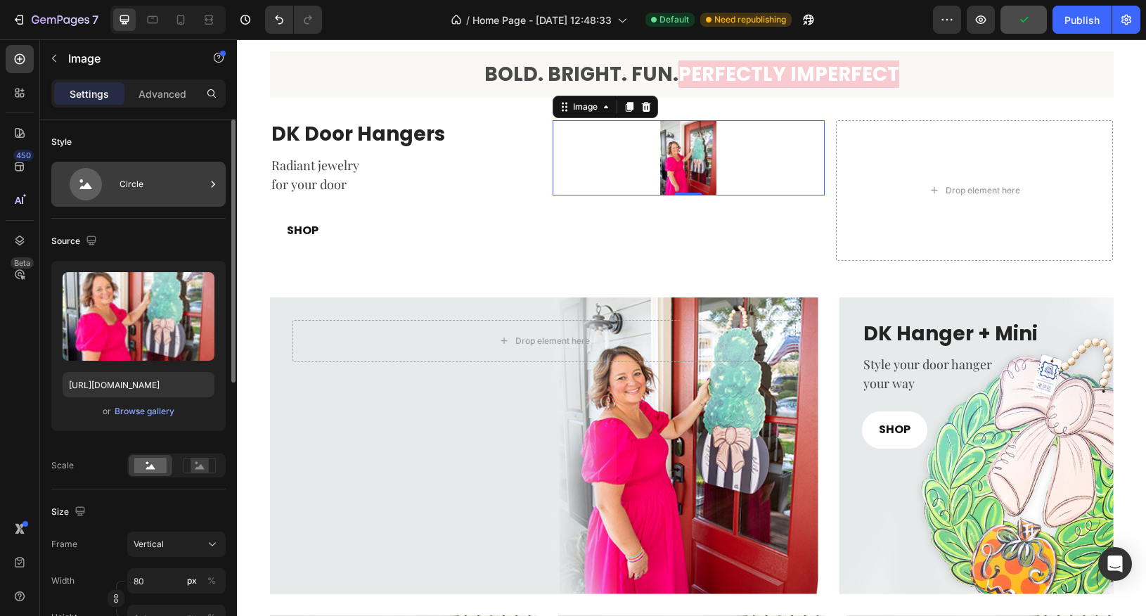
click at [87, 183] on icon at bounding box center [85, 186] width 12 height 6
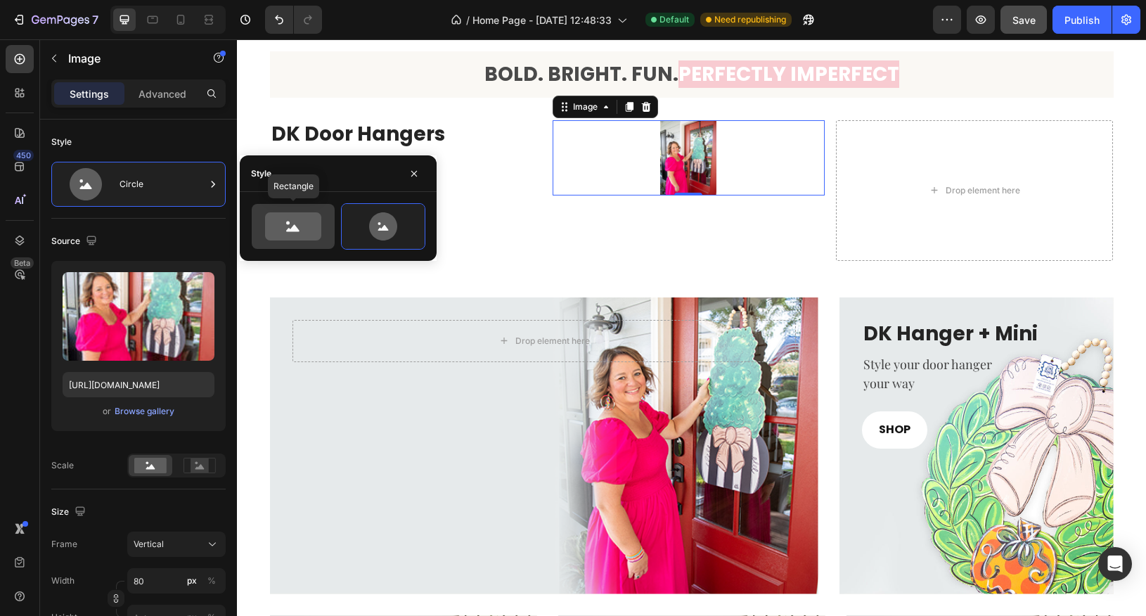
click at [283, 222] on icon at bounding box center [293, 226] width 56 height 28
type input "100"
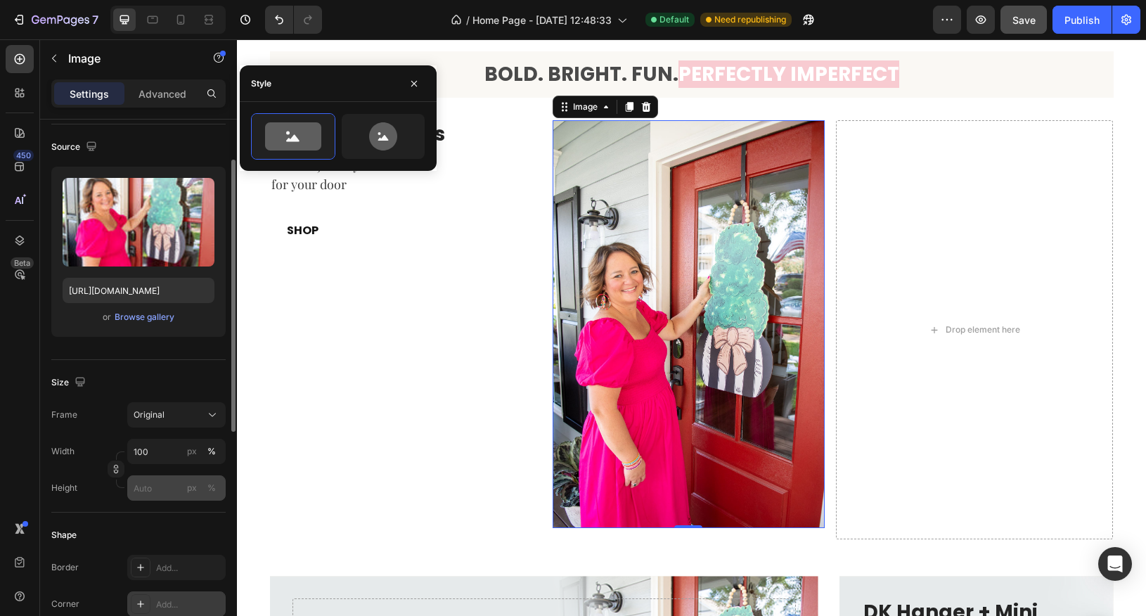
scroll to position [103, 0]
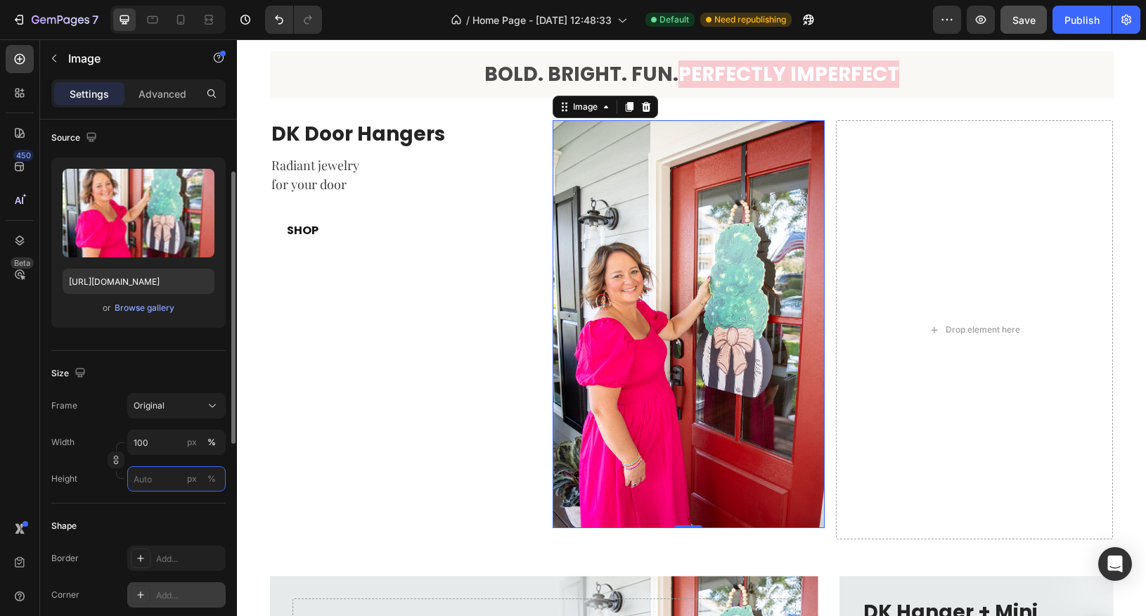
click at [154, 481] on input "px %" at bounding box center [176, 478] width 98 height 25
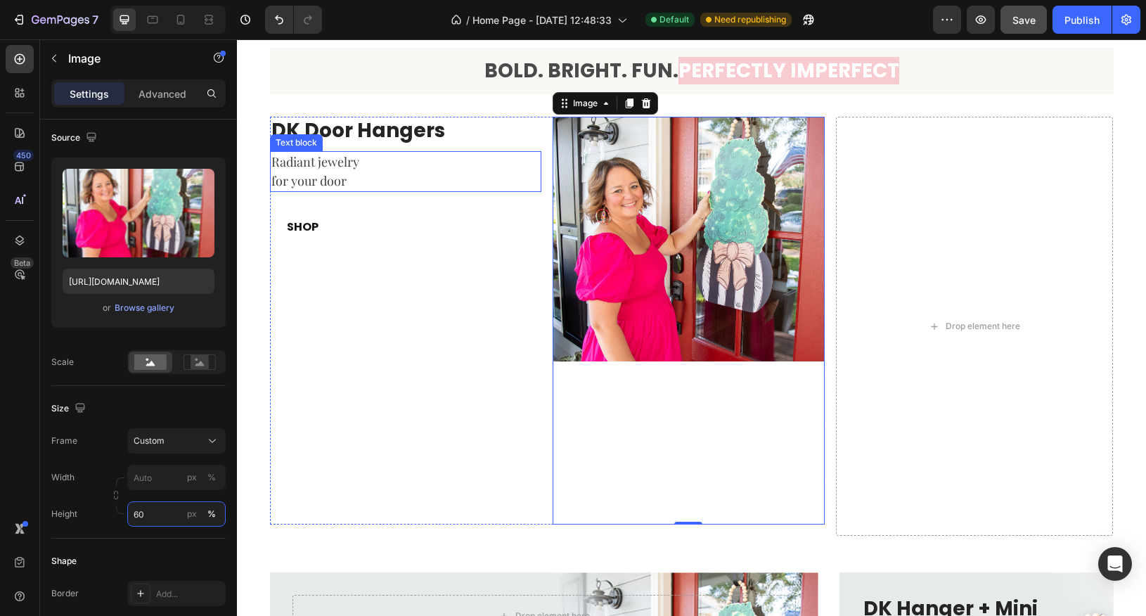
scroll to position [421, 0]
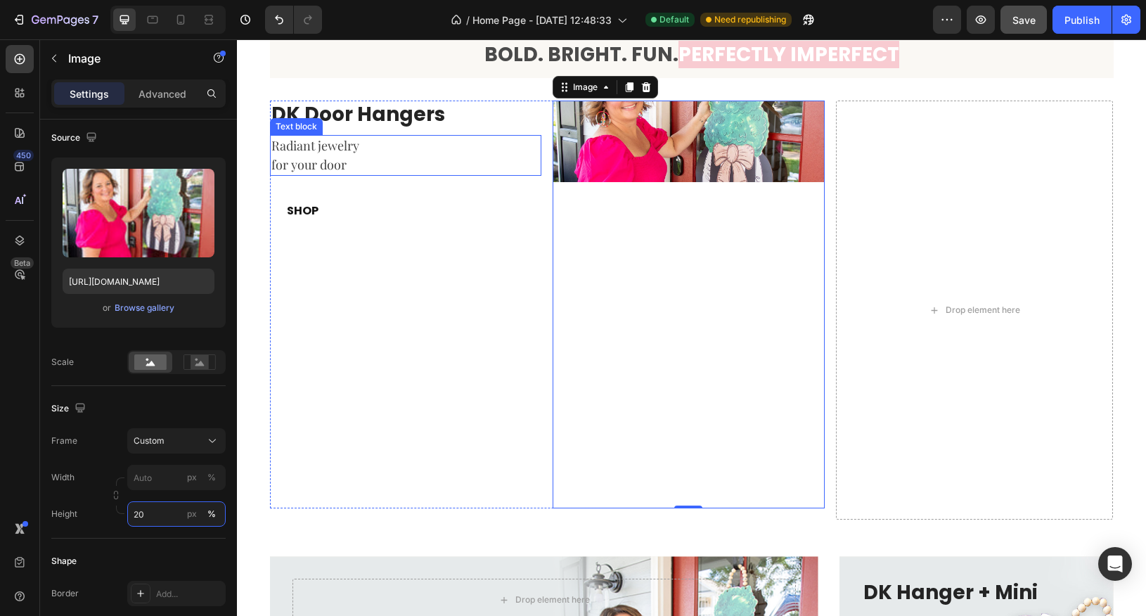
type input "2"
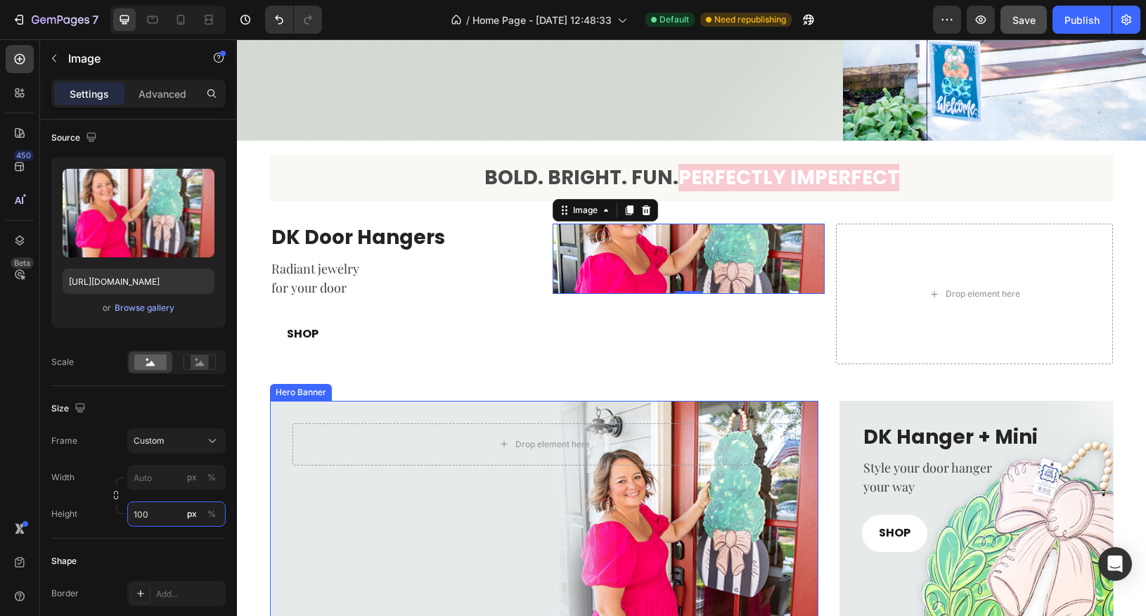
scroll to position [297, 0]
type input "1"
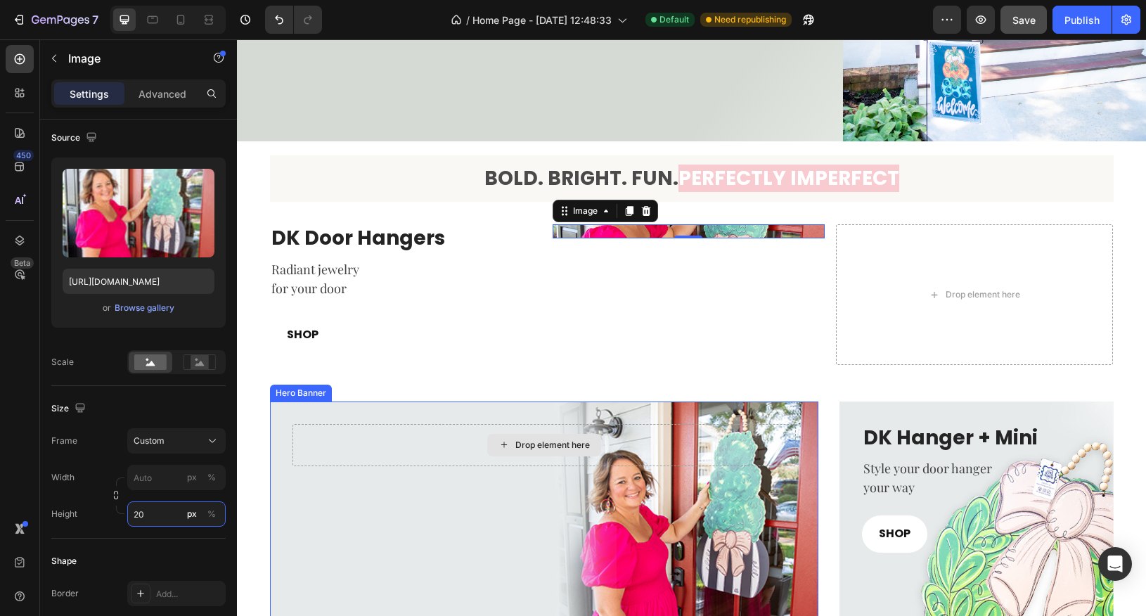
type input "2"
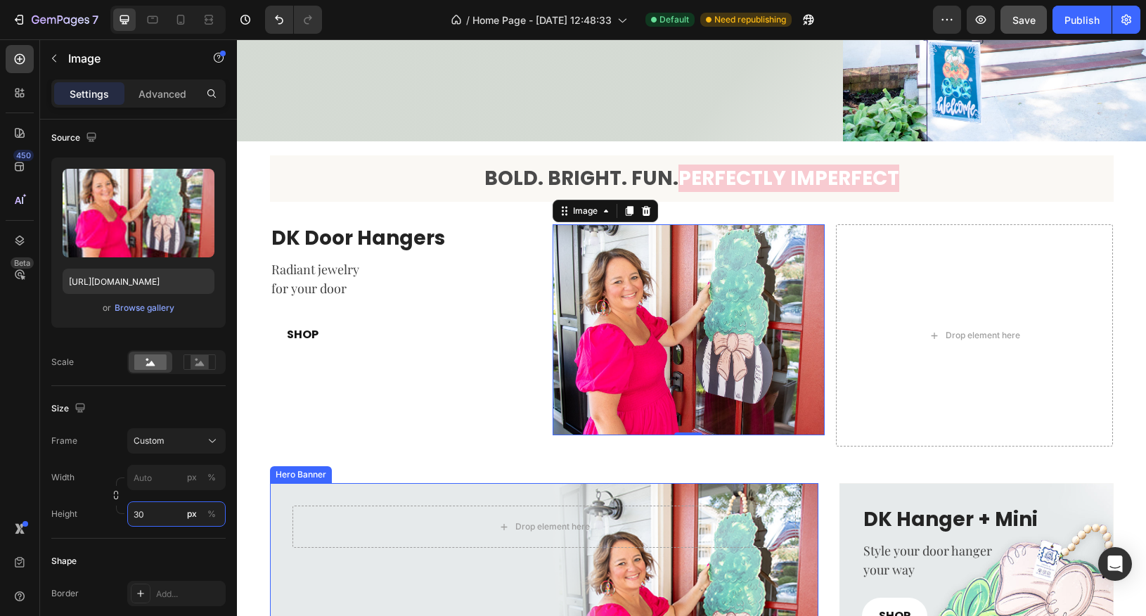
type input "3"
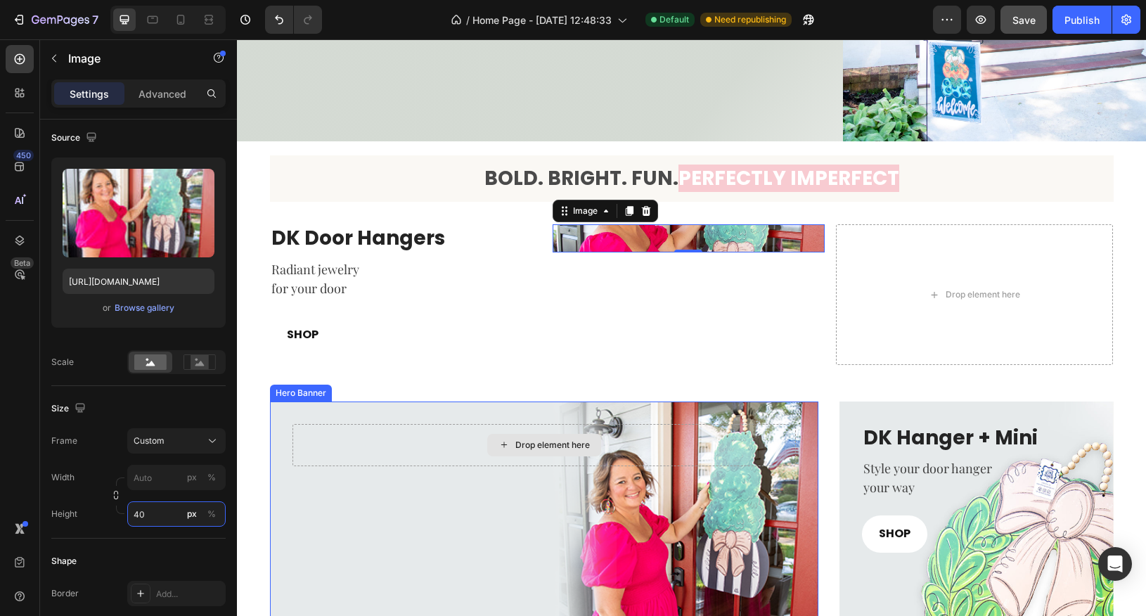
type input "400"
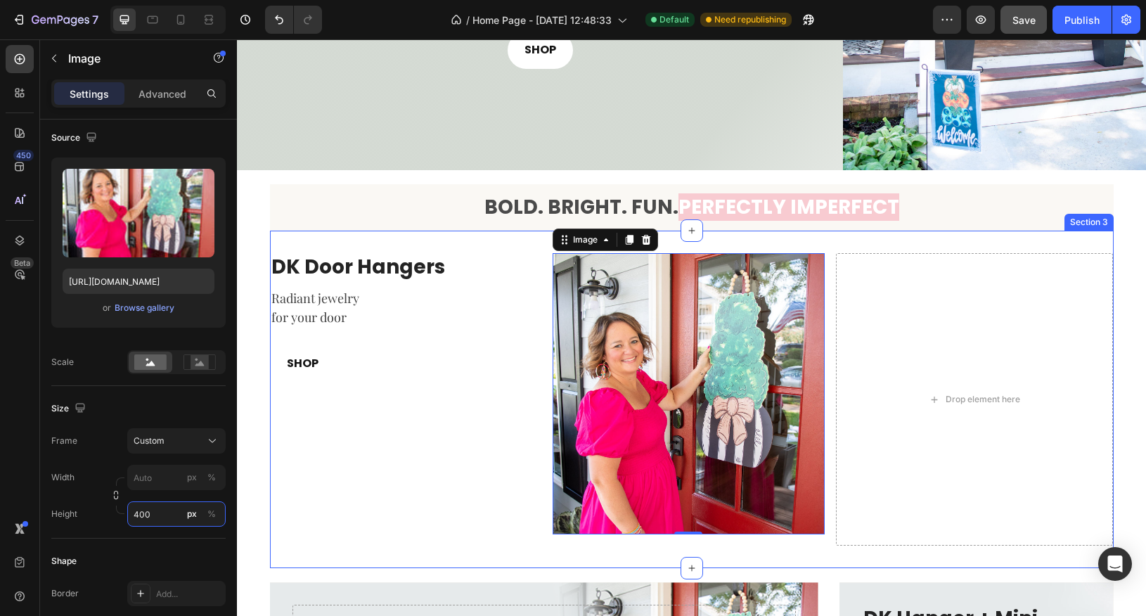
scroll to position [275, 0]
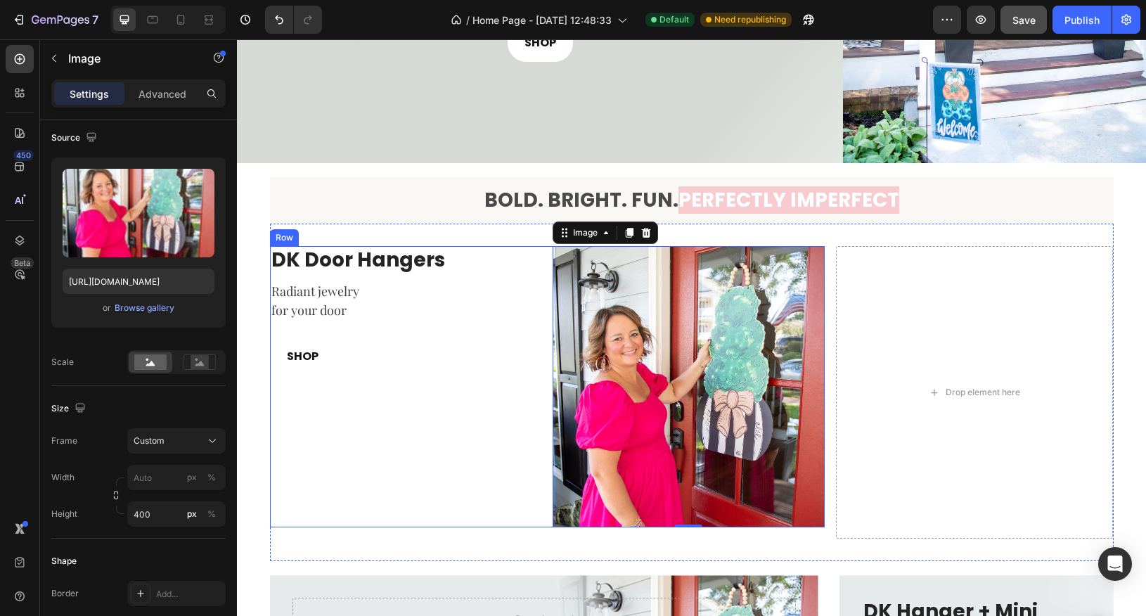
click at [476, 499] on div "DK Door Hangers Heading Radiant jewelry for your door Text block SHOP Button" at bounding box center [406, 386] width 272 height 281
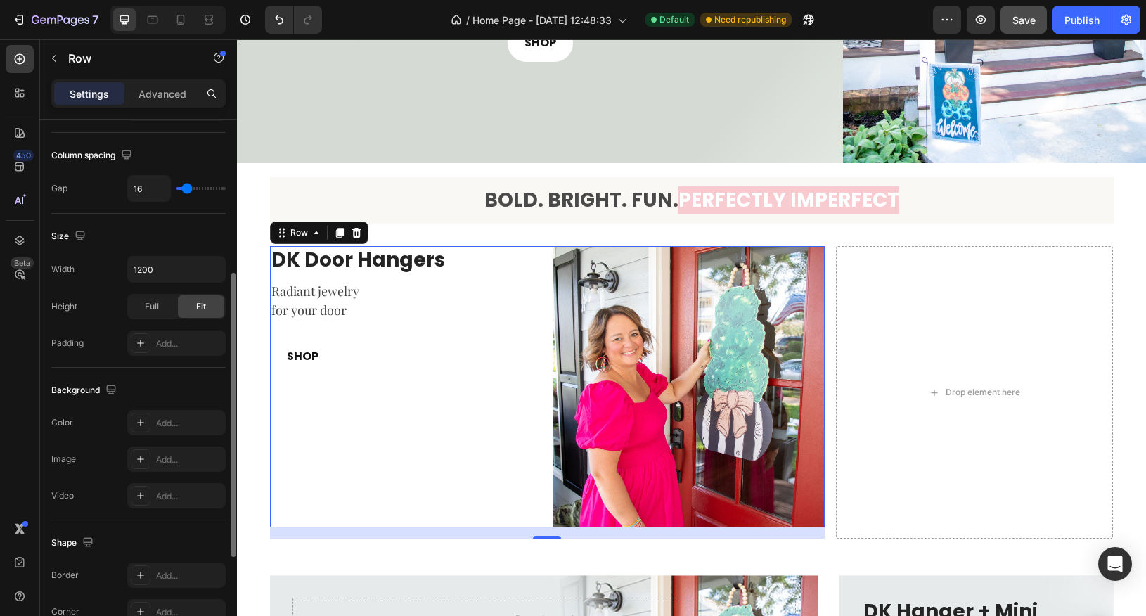
scroll to position [288, 0]
click at [155, 414] on div "Add..." at bounding box center [176, 423] width 98 height 25
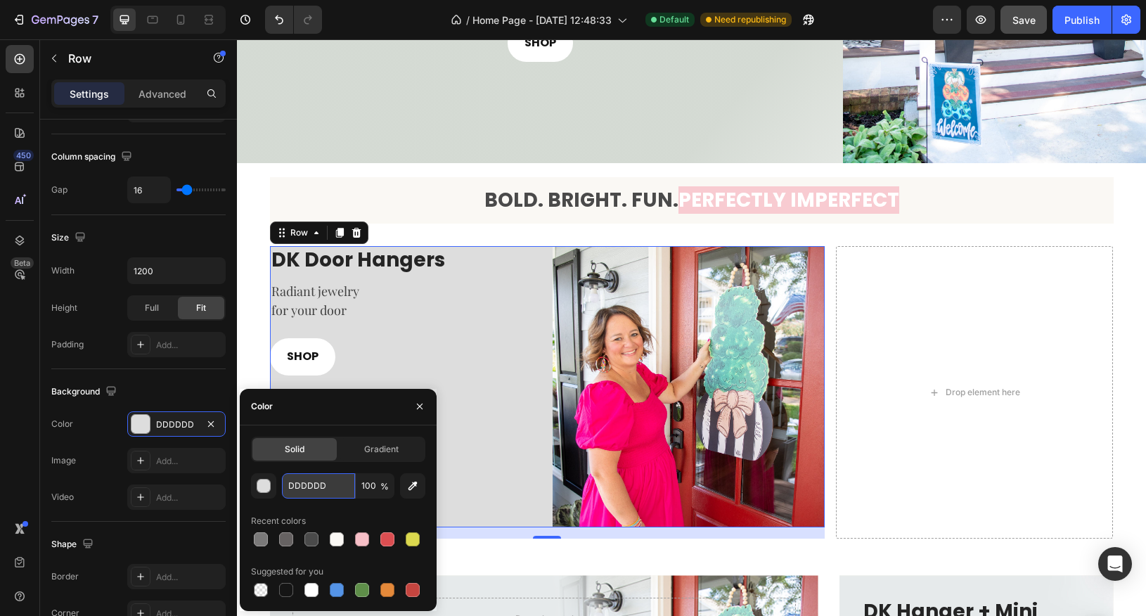
click at [293, 494] on input "DDDDDD" at bounding box center [318, 485] width 73 height 25
paste input "e6eaeb"
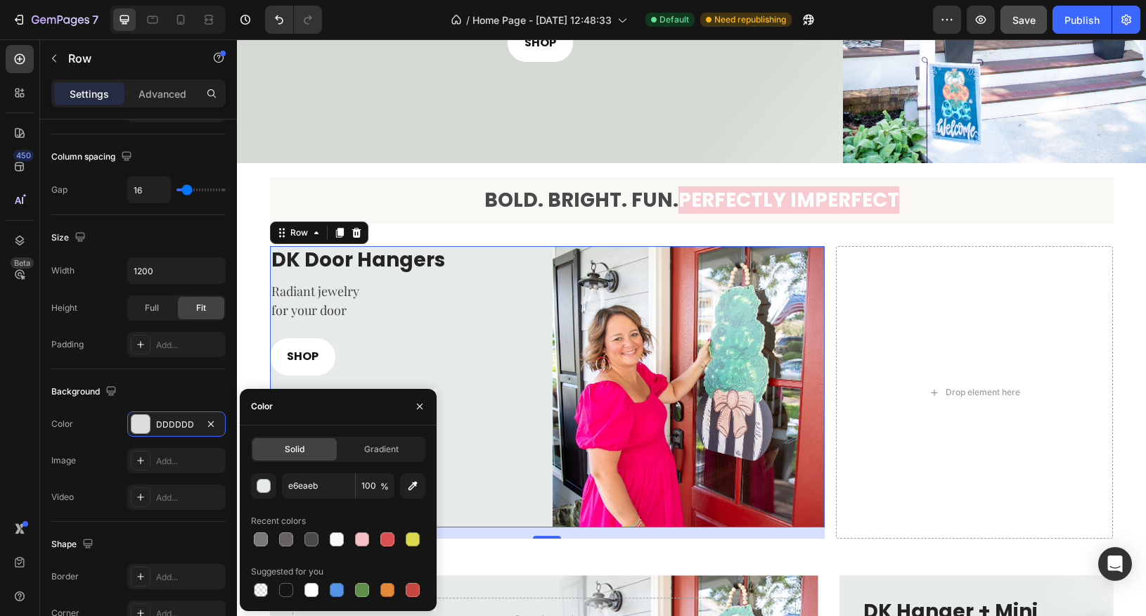
type input "E6EAEB"
click at [395, 519] on div "Recent colors" at bounding box center [338, 521] width 174 height 23
click at [422, 407] on icon "button" at bounding box center [419, 406] width 11 height 11
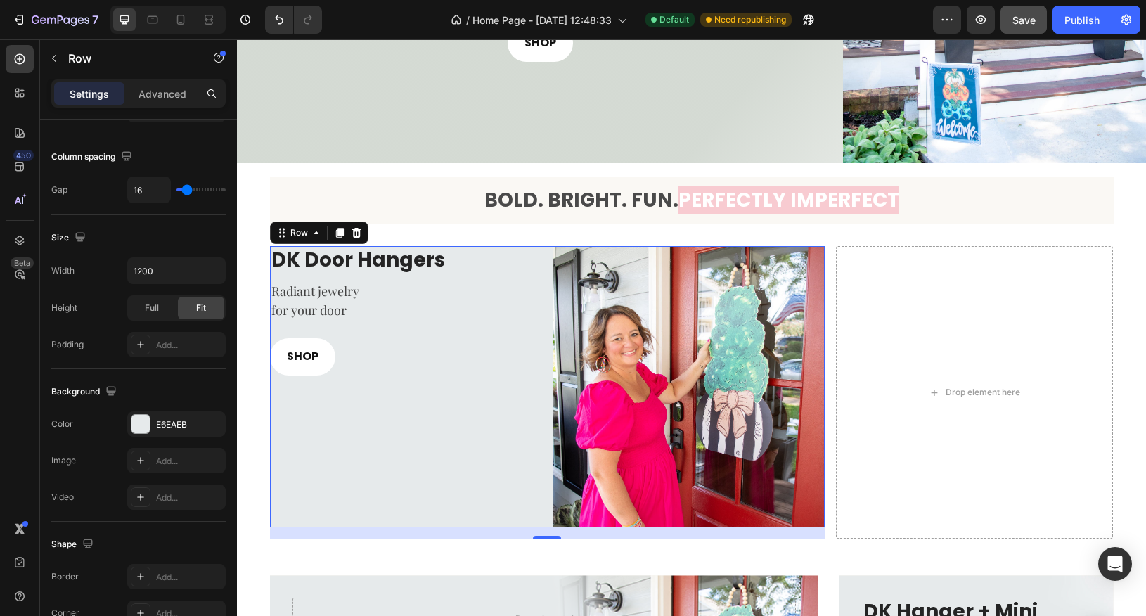
click at [497, 428] on div "DK Door Hangers Heading Radiant jewelry for your door Text block SHOP Button" at bounding box center [406, 386] width 272 height 281
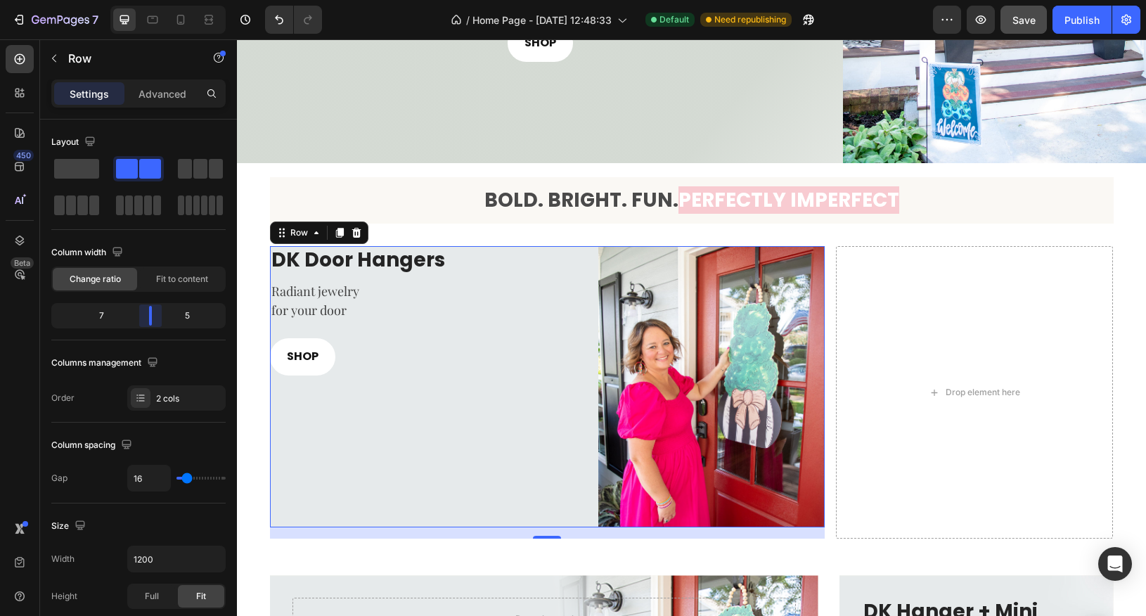
drag, startPoint x: 141, startPoint y: 319, endPoint x: 155, endPoint y: 319, distance: 13.4
click at [155, 0] on body "7 Version history / Home Page - Aug 26, 12:48:33 Default Need republishing Prev…" at bounding box center [573, 0] width 1146 height 0
click at [340, 276] on div "DK Door Hangers Heading Radiant jewelry for your door Text block SHOP Button" at bounding box center [428, 386] width 317 height 281
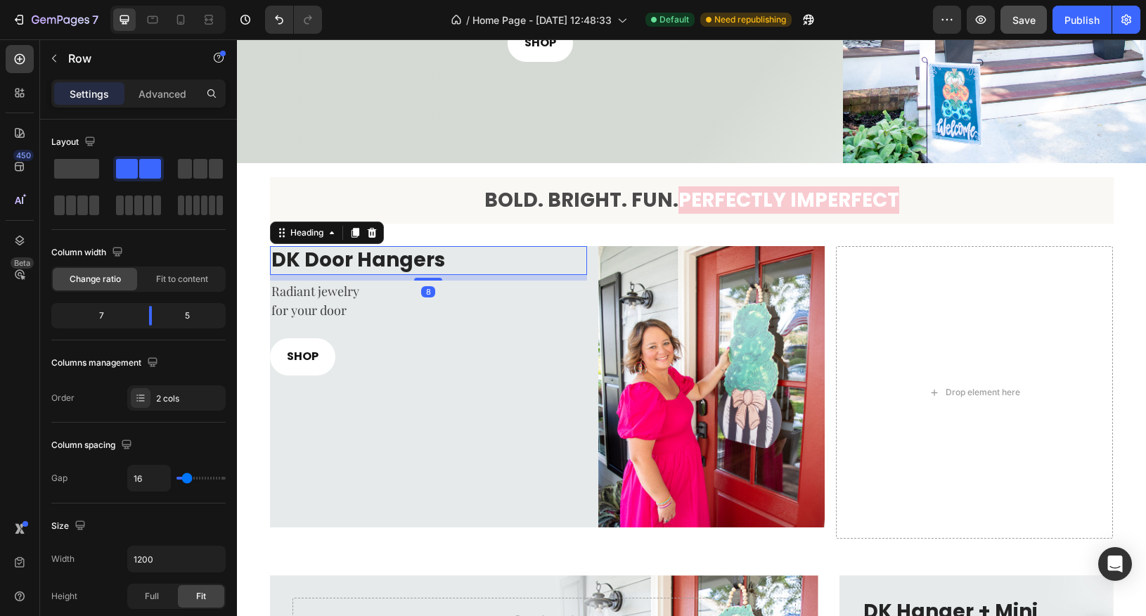
click at [328, 261] on h3 "DK Door Hangers" at bounding box center [428, 260] width 317 height 28
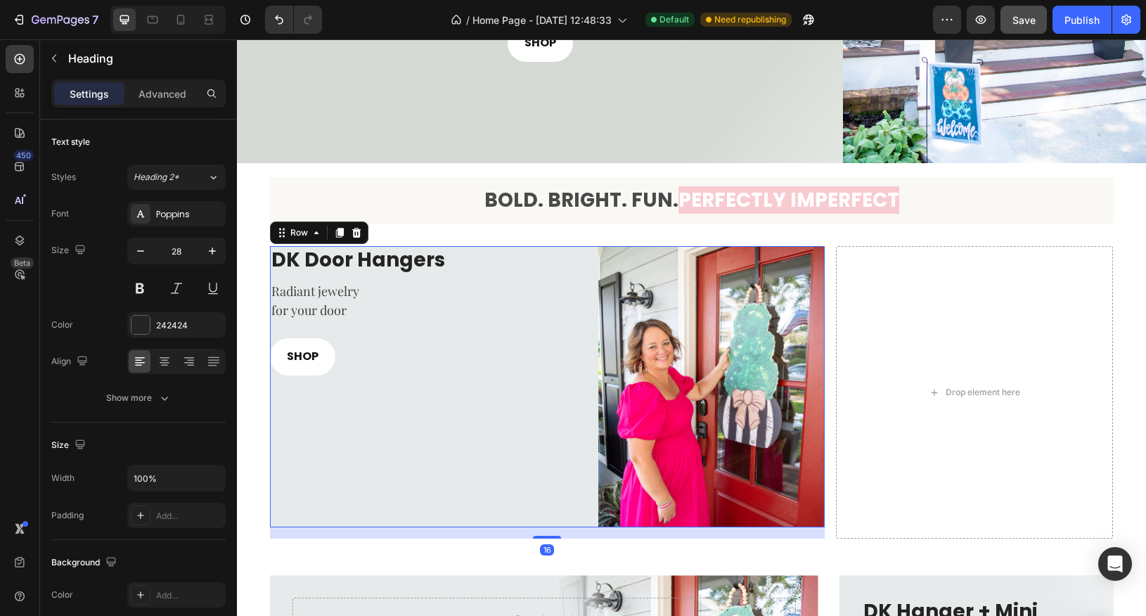
click at [381, 469] on div "DK Door Hangers Heading Radiant jewelry for your door Text block SHOP Button" at bounding box center [428, 386] width 317 height 281
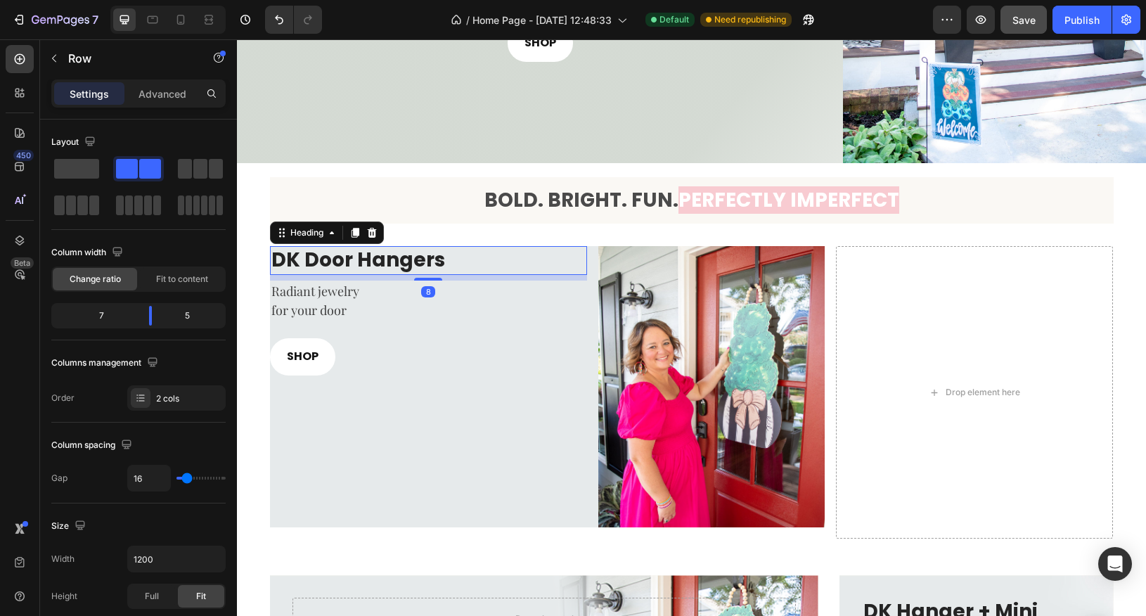
click at [340, 259] on h3 "DK Door Hangers" at bounding box center [428, 260] width 317 height 28
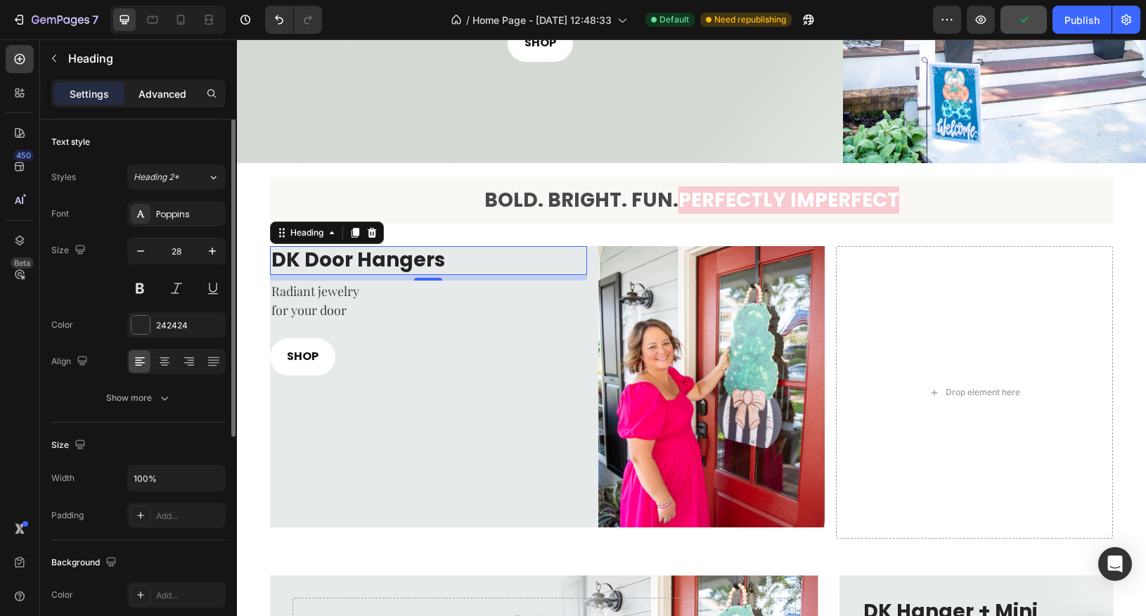
click at [162, 96] on p "Advanced" at bounding box center [163, 93] width 48 height 15
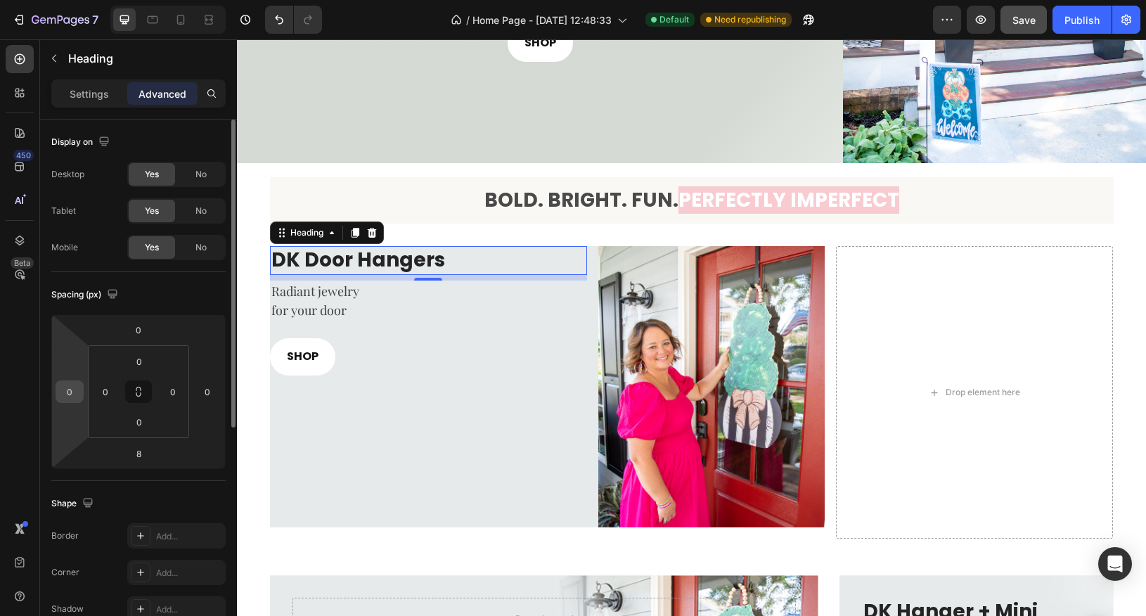
click at [73, 392] on input "0" at bounding box center [69, 391] width 21 height 21
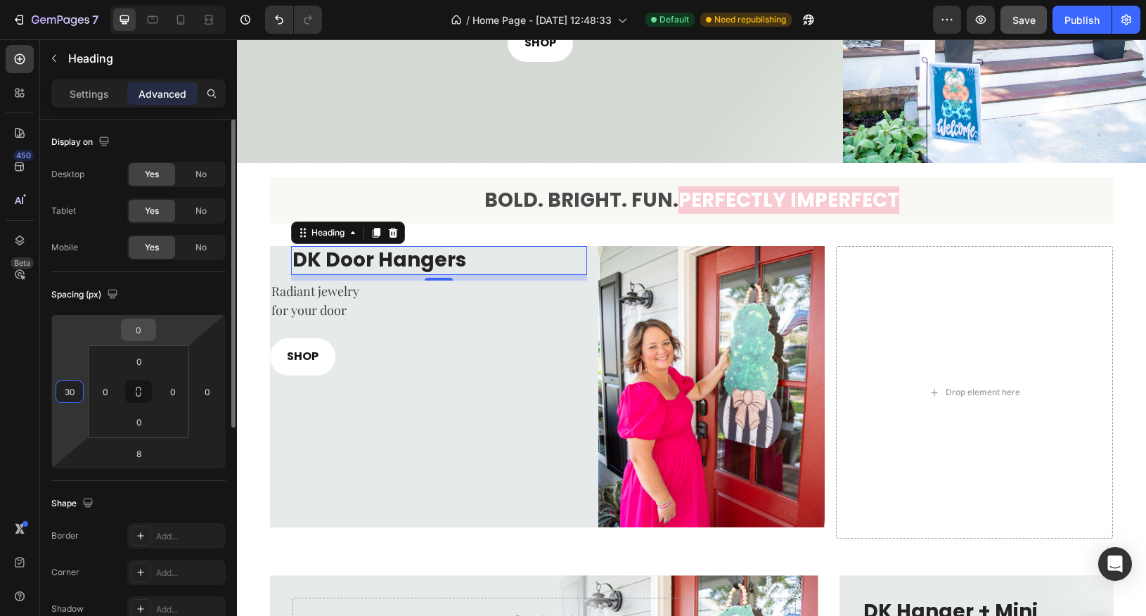
type input "30"
click at [137, 336] on input "0" at bounding box center [138, 329] width 28 height 21
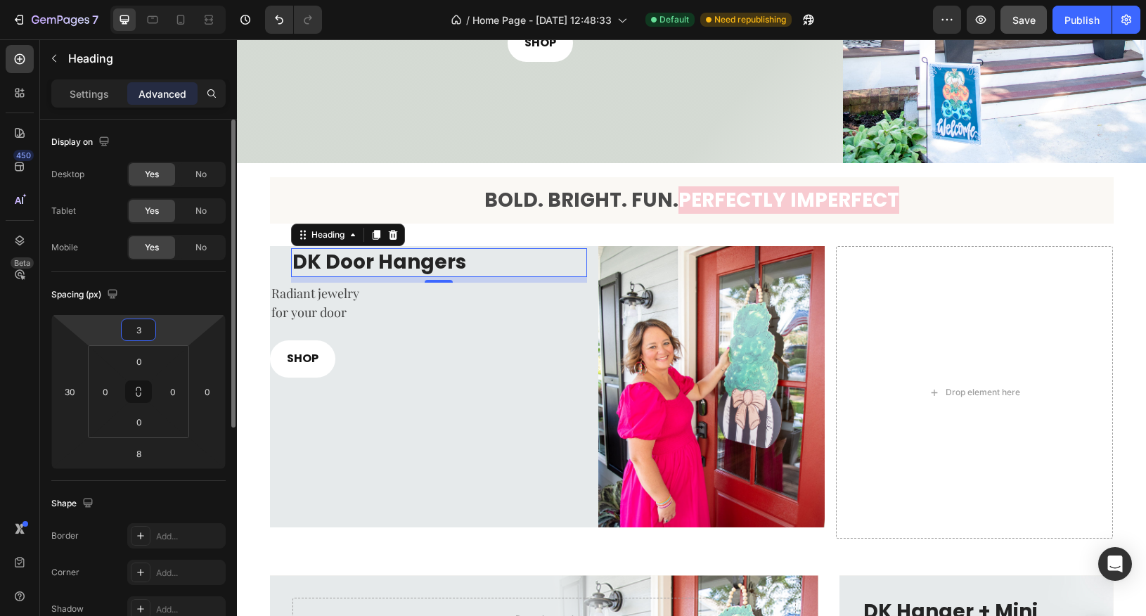
type input "30"
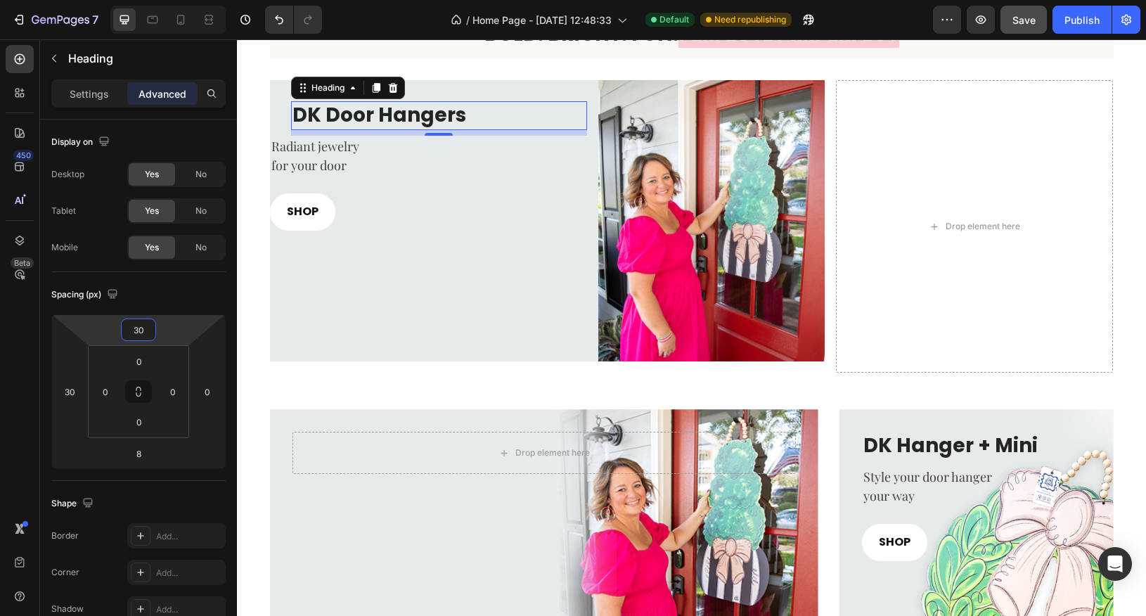
scroll to position [410, 0]
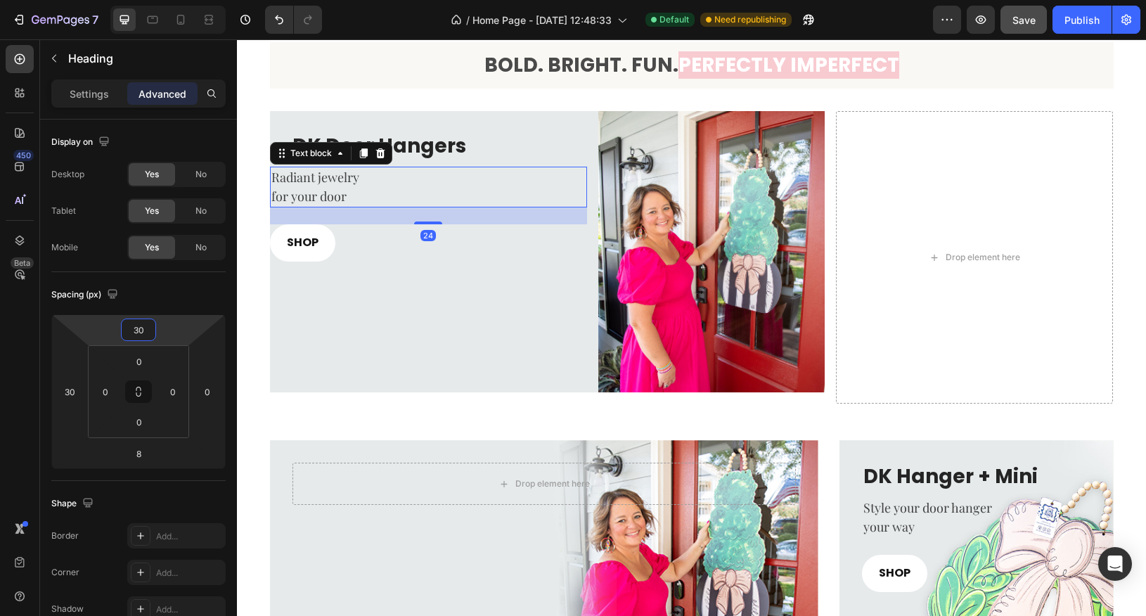
click at [309, 194] on p "for your door" at bounding box center [428, 196] width 314 height 19
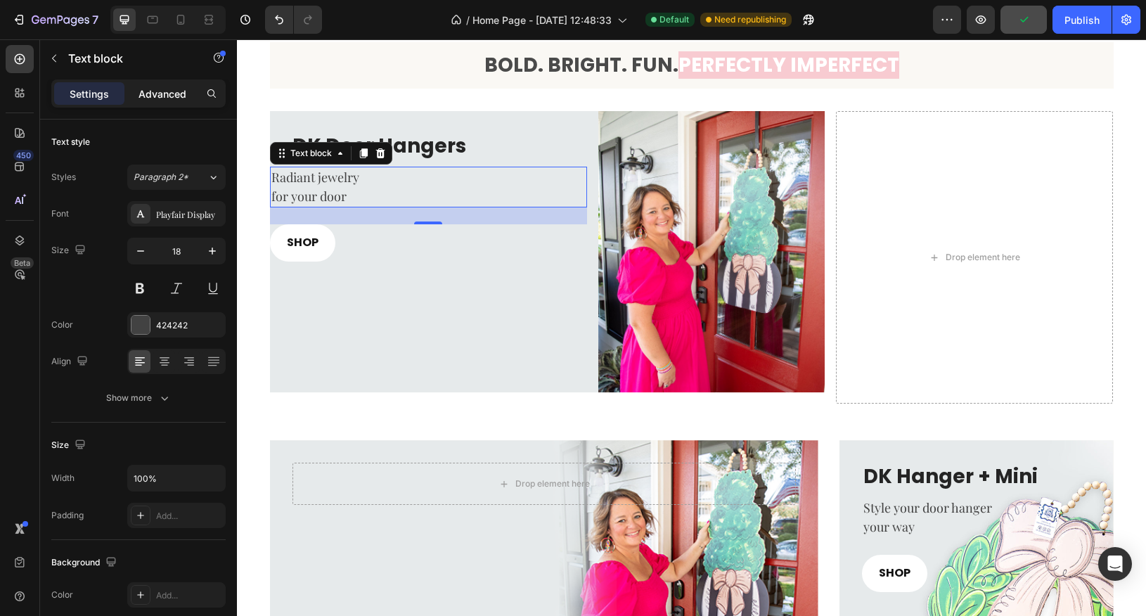
click at [172, 100] on p "Advanced" at bounding box center [163, 93] width 48 height 15
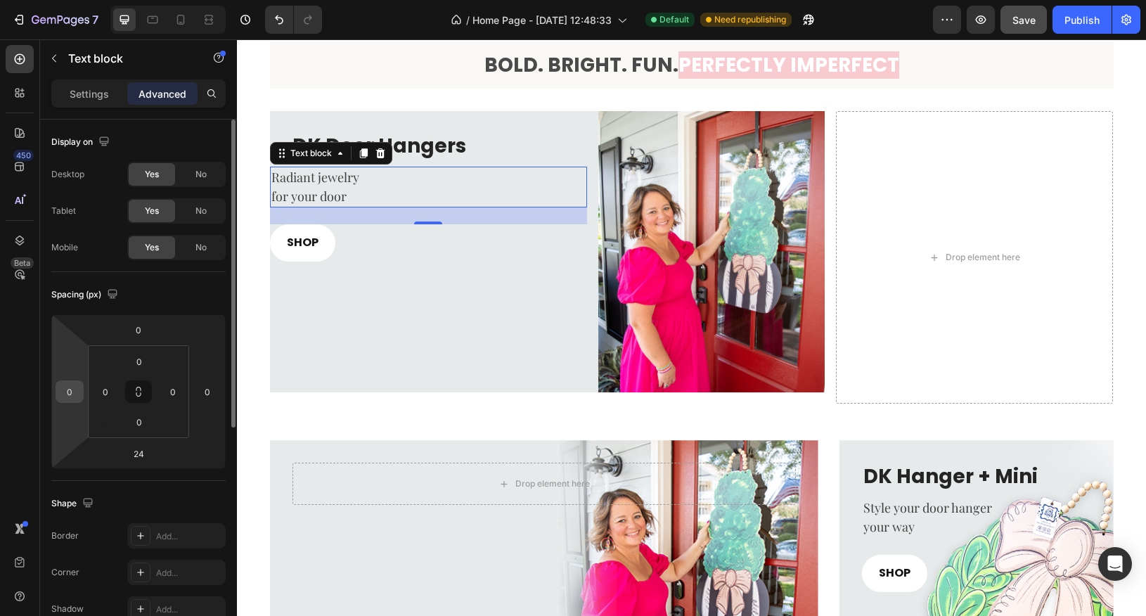
click at [70, 381] on input "0" at bounding box center [69, 391] width 21 height 21
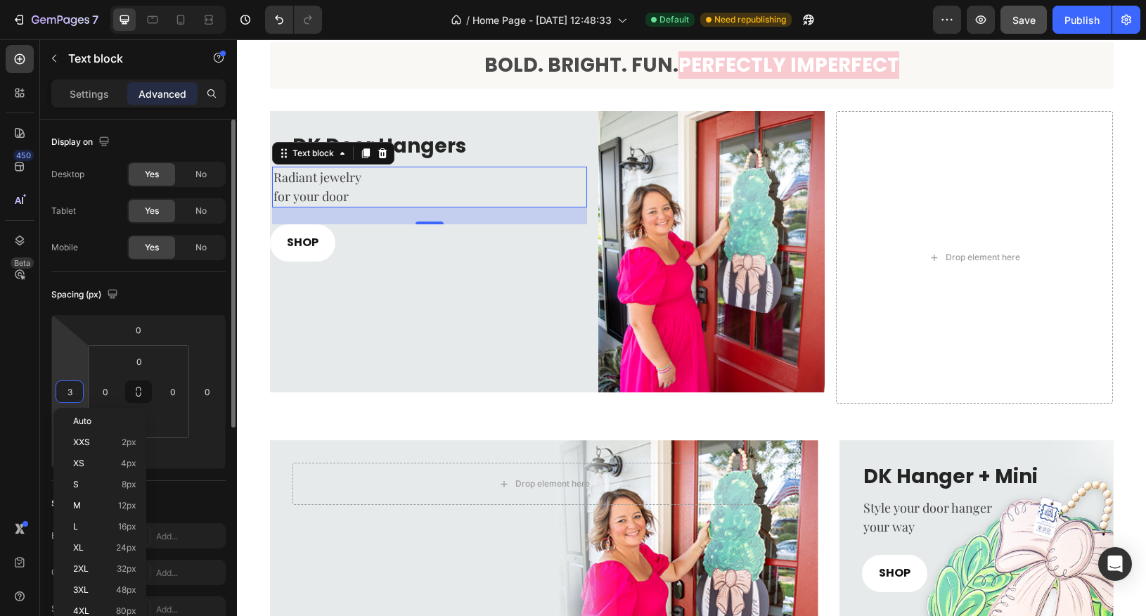
type input "30"
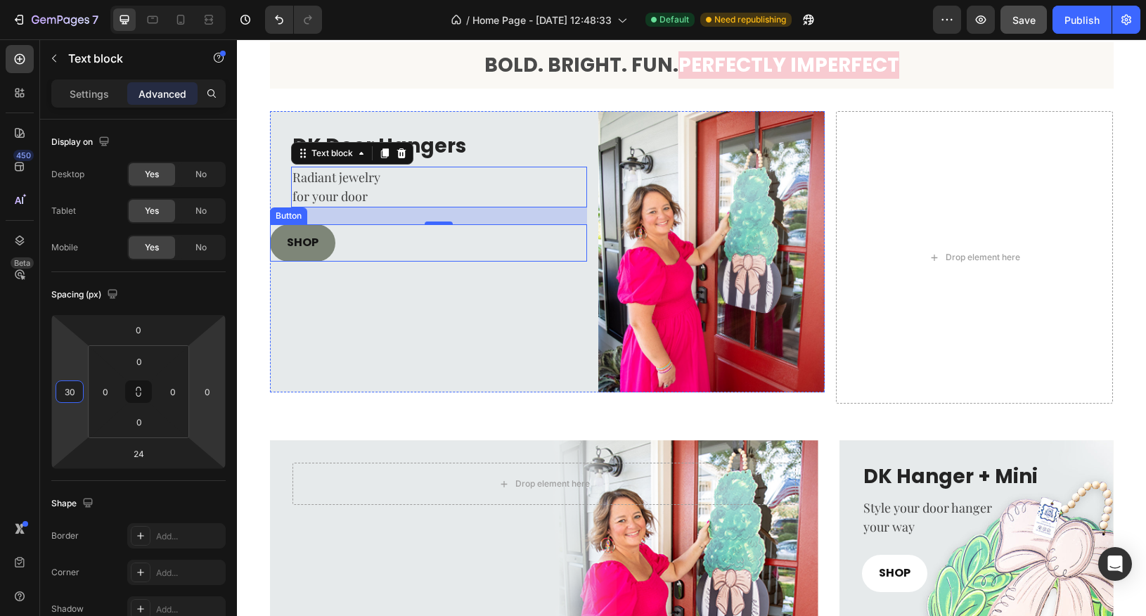
click at [323, 243] on link "SHOP" at bounding box center [302, 242] width 65 height 37
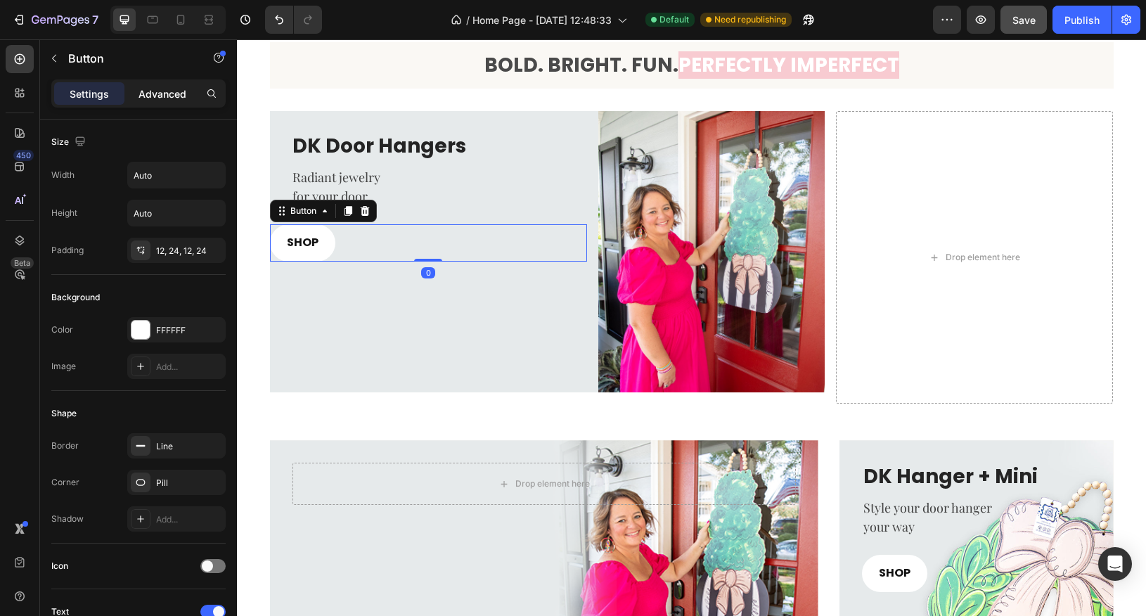
click at [170, 92] on p "Advanced" at bounding box center [163, 93] width 48 height 15
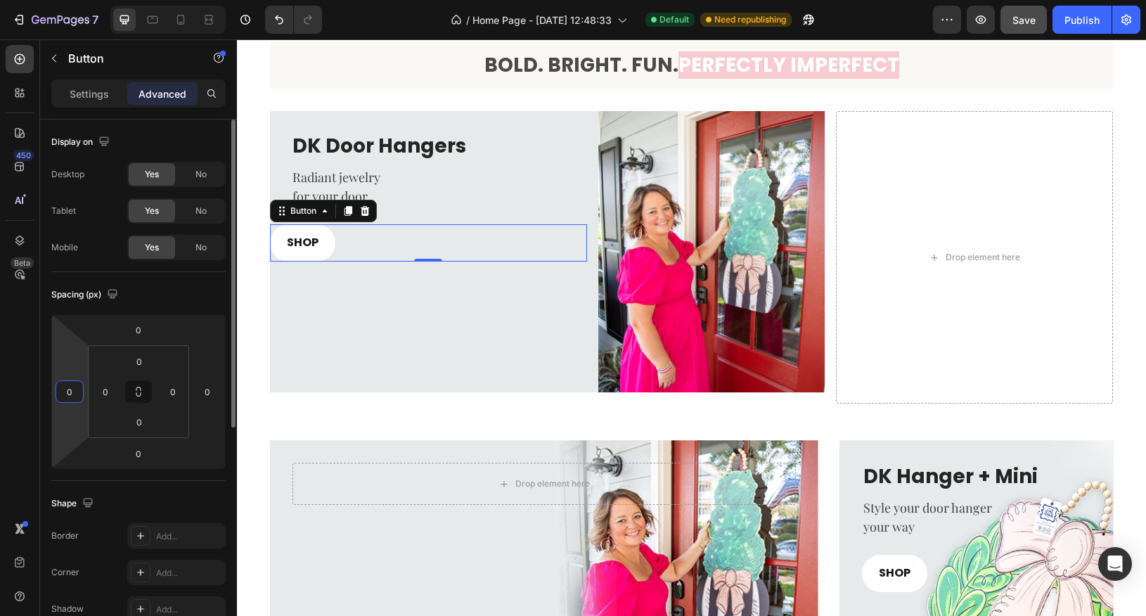
click at [68, 399] on input "0" at bounding box center [69, 391] width 21 height 21
type input "30"
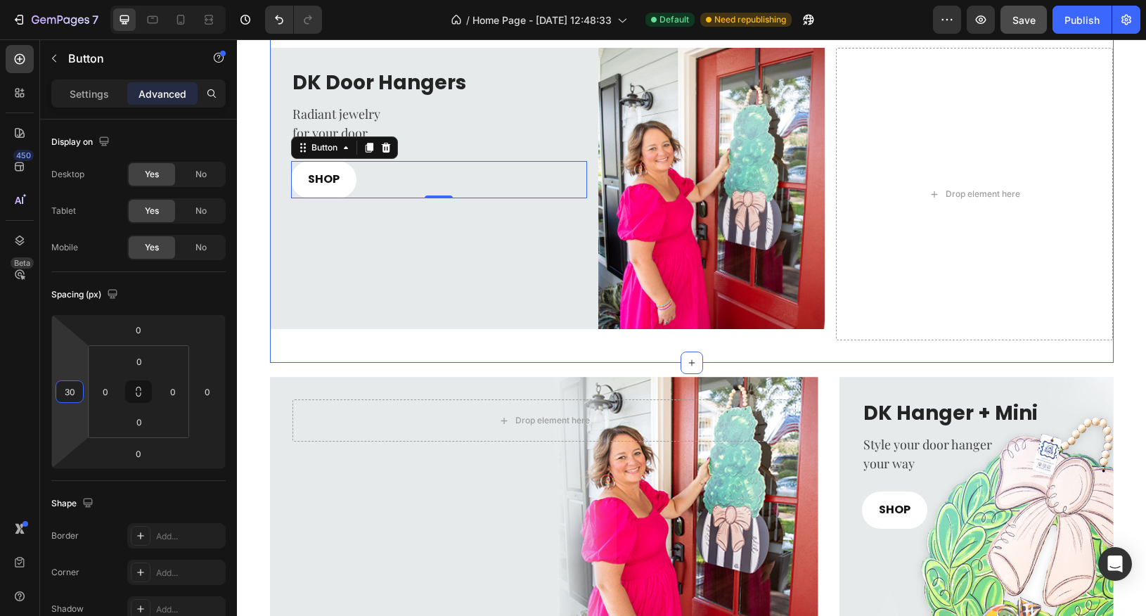
scroll to position [502, 0]
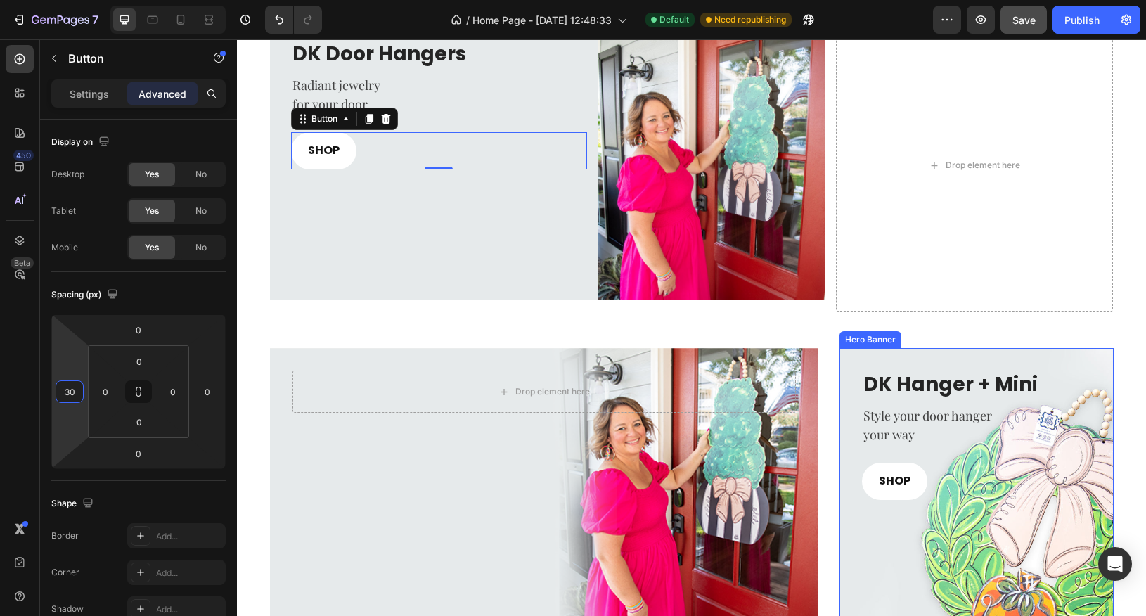
click at [872, 554] on div "Overlay" at bounding box center [977, 496] width 274 height 297
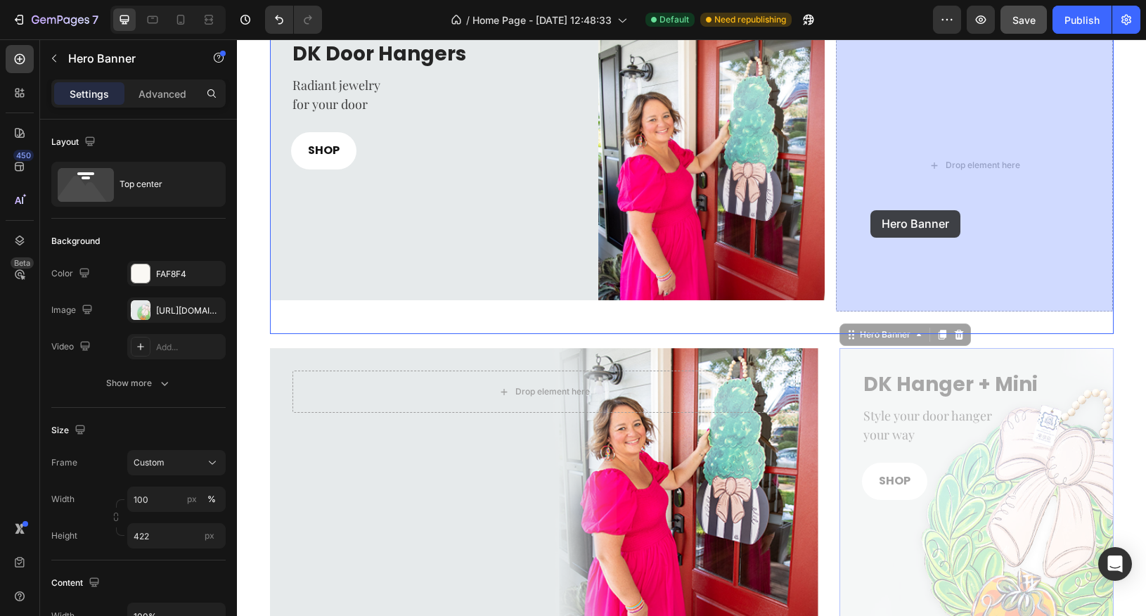
drag, startPoint x: 851, startPoint y: 333, endPoint x: 871, endPoint y: 210, distance: 124.6
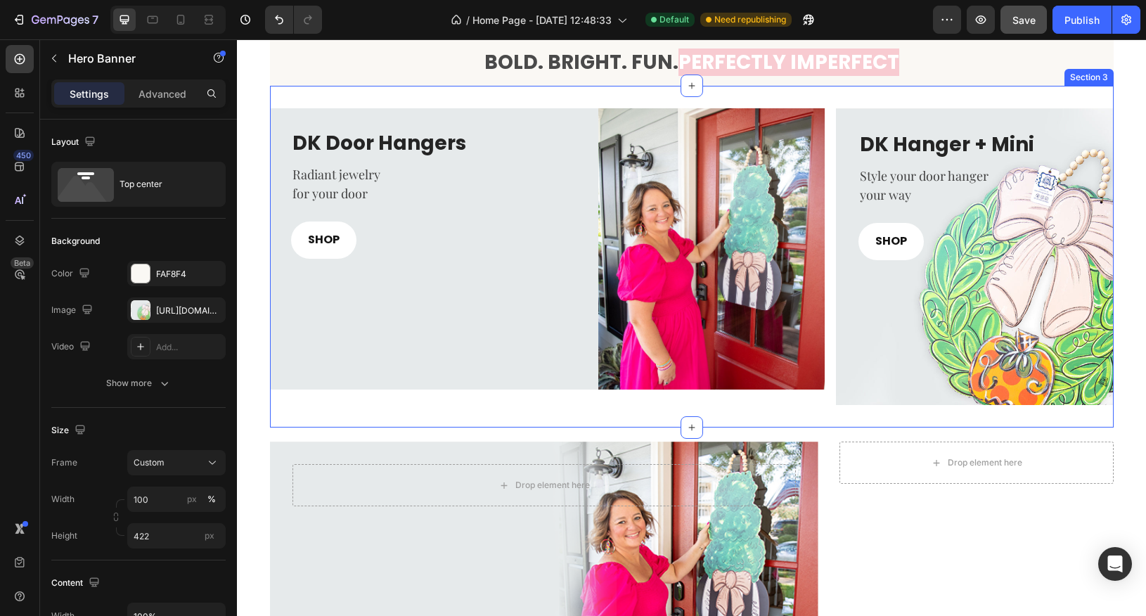
scroll to position [418, 0]
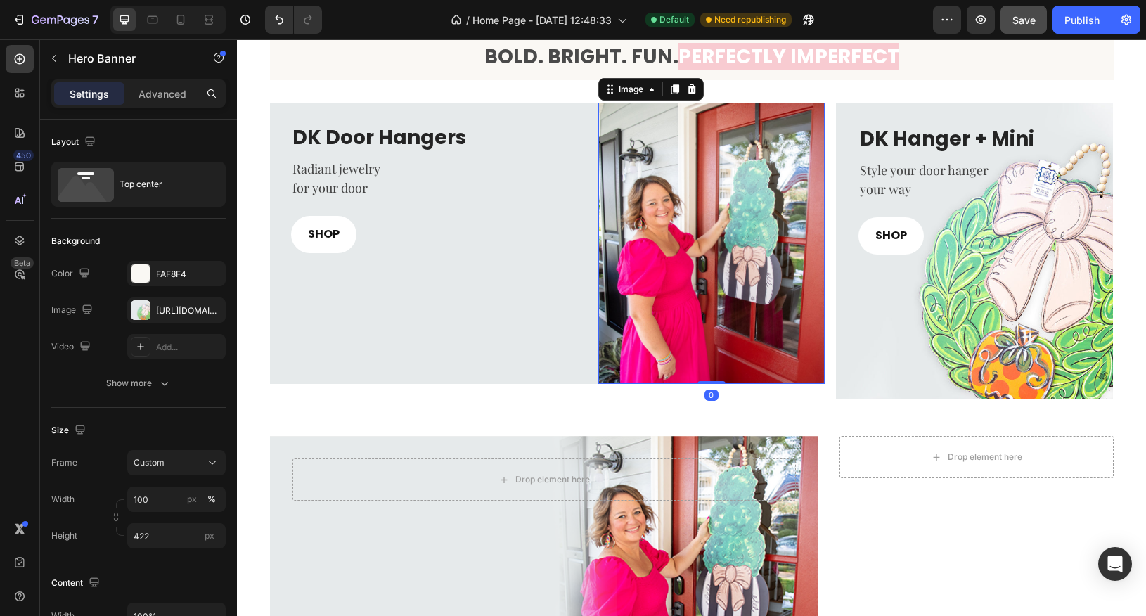
click at [722, 338] on img at bounding box center [711, 243] width 226 height 281
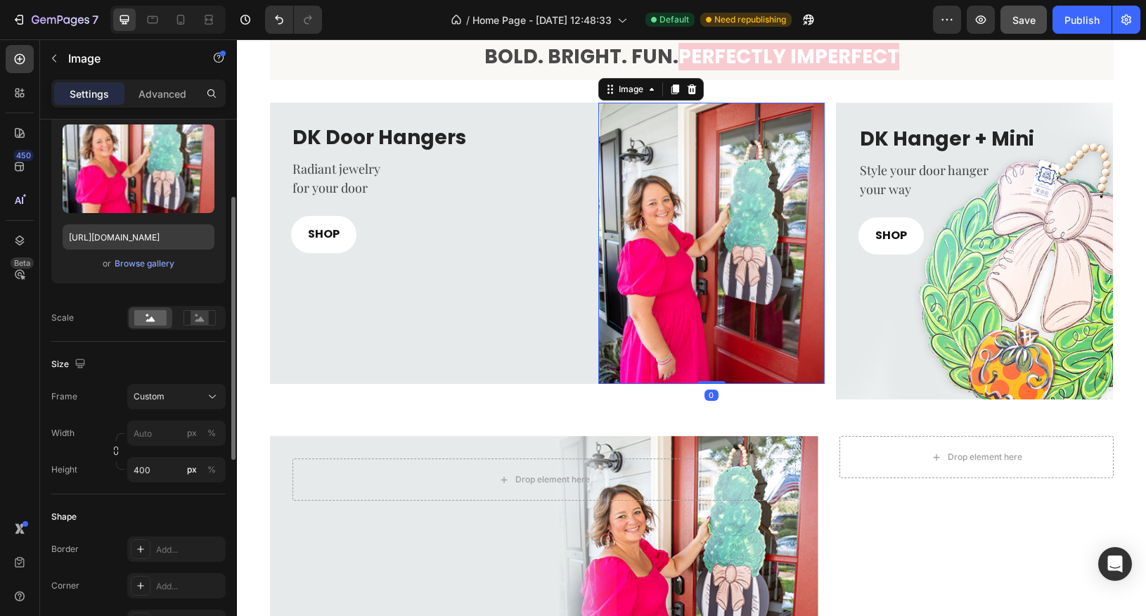
scroll to position [151, 0]
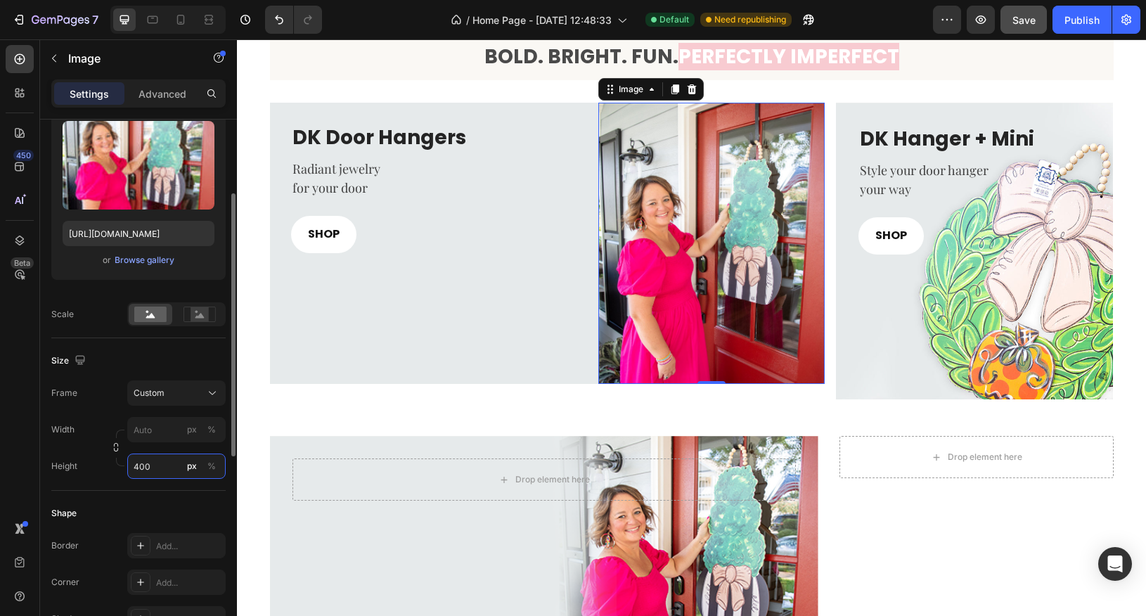
click at [150, 468] on input "400" at bounding box center [176, 466] width 98 height 25
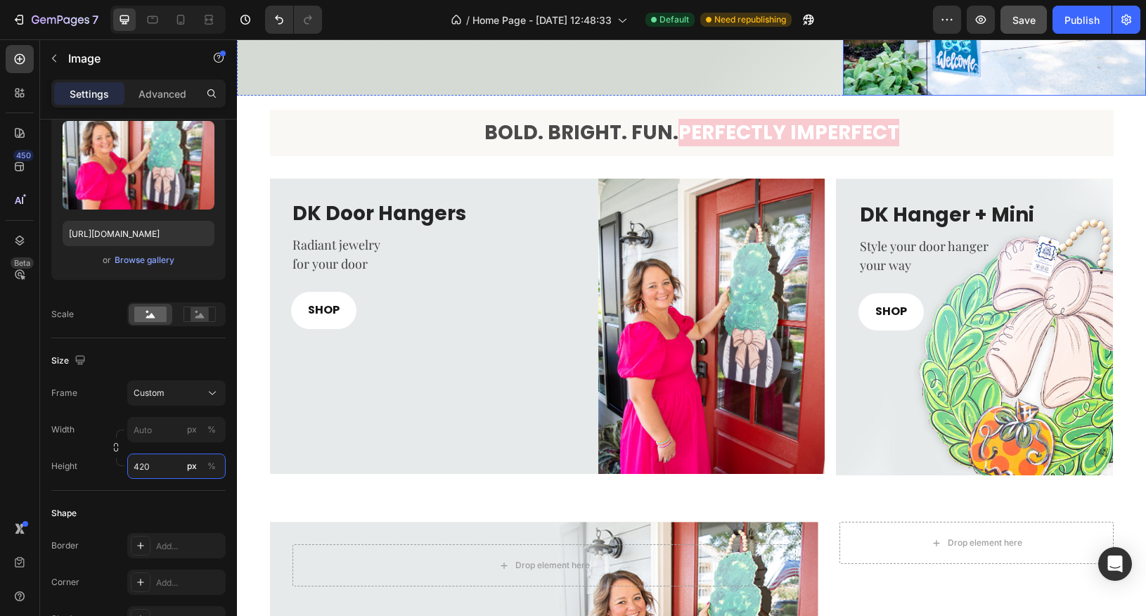
scroll to position [355, 0]
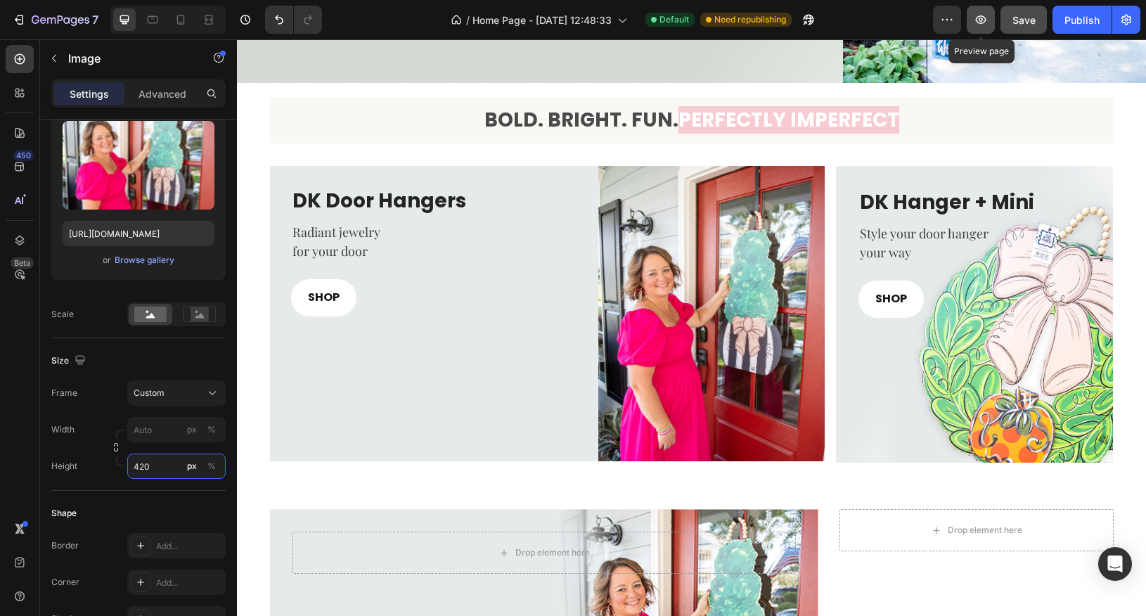
type input "420"
click at [986, 25] on icon "button" at bounding box center [981, 20] width 14 height 14
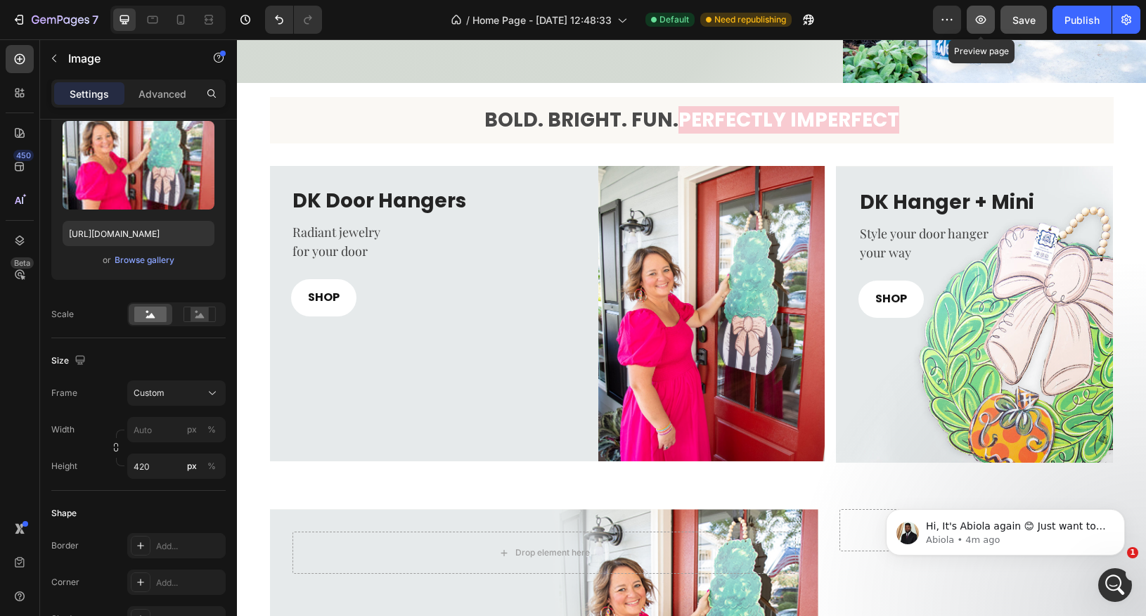
scroll to position [0, 0]
click at [873, 423] on div "Overlay" at bounding box center [975, 314] width 278 height 297
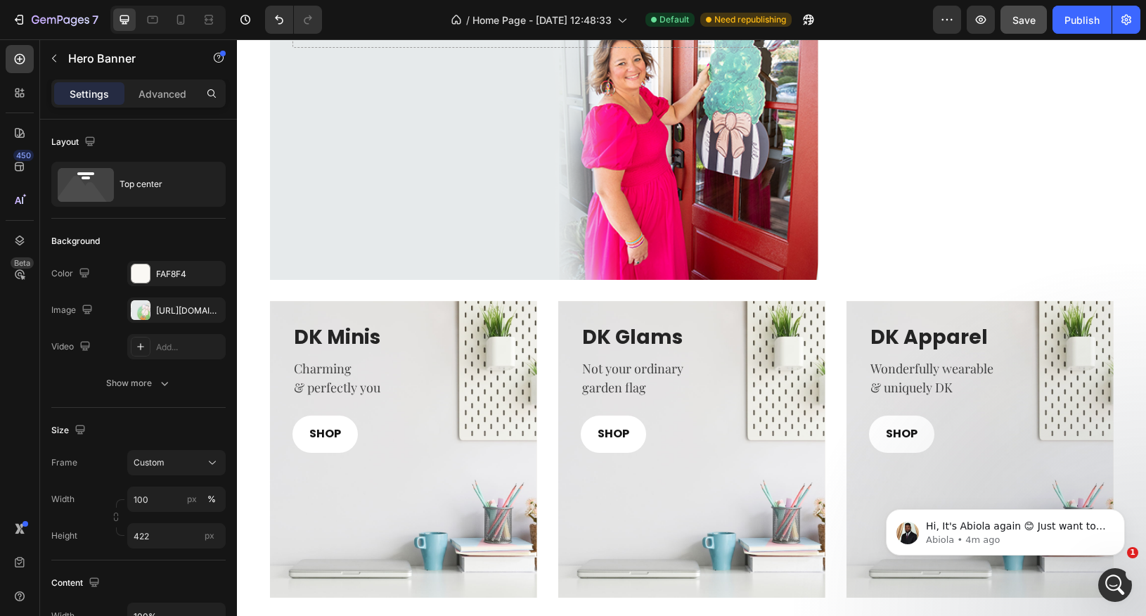
scroll to position [880, 0]
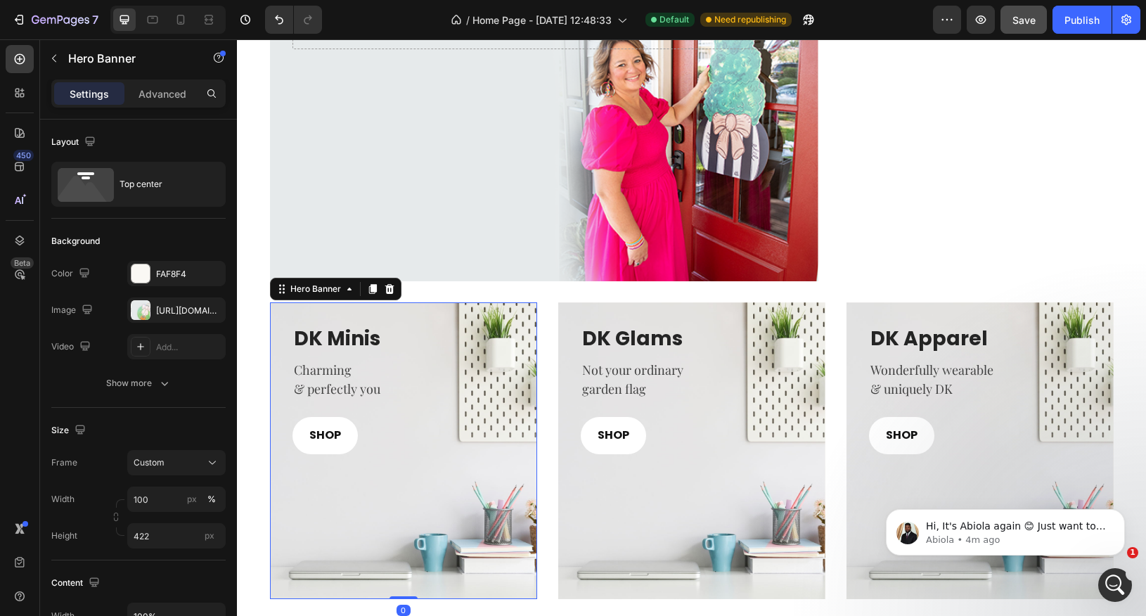
click at [432, 539] on div "Overlay" at bounding box center [403, 450] width 267 height 297
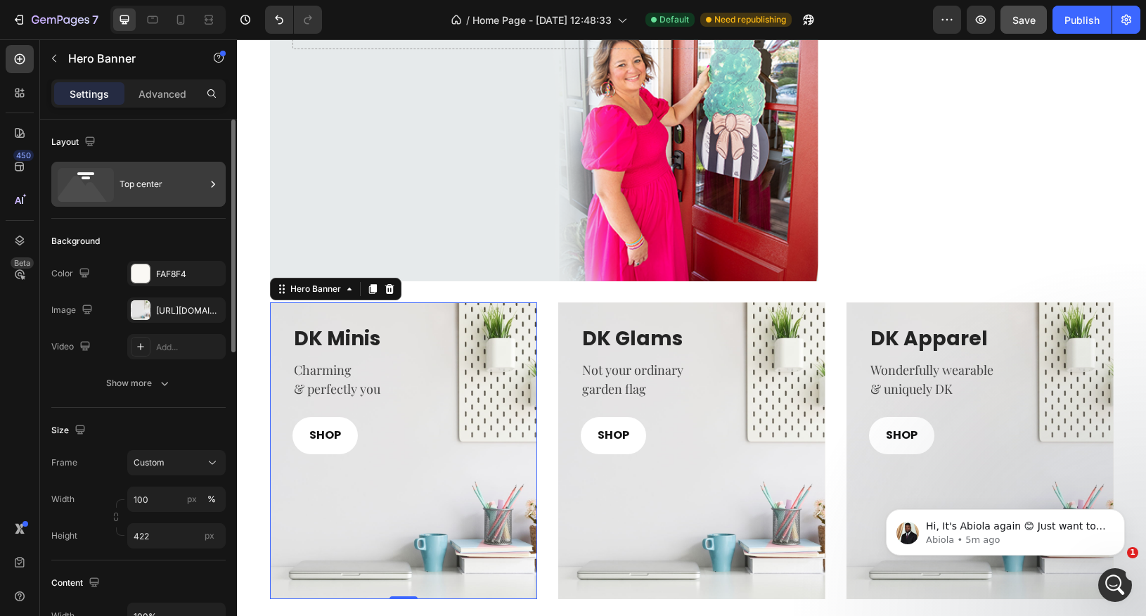
click at [103, 184] on icon at bounding box center [86, 185] width 56 height 34
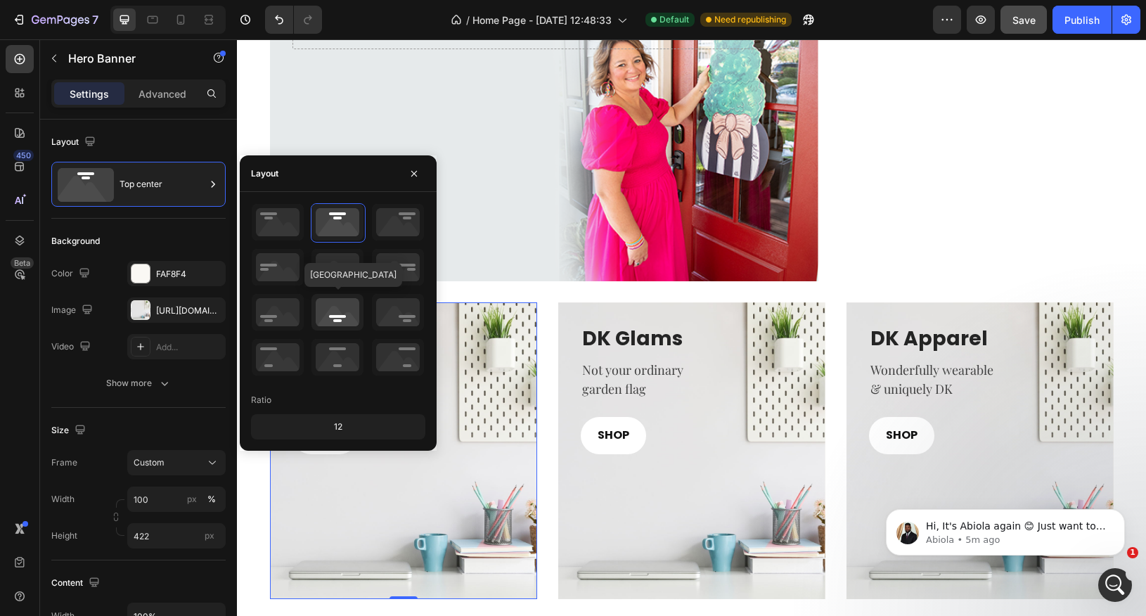
click at [349, 315] on icon at bounding box center [338, 312] width 52 height 37
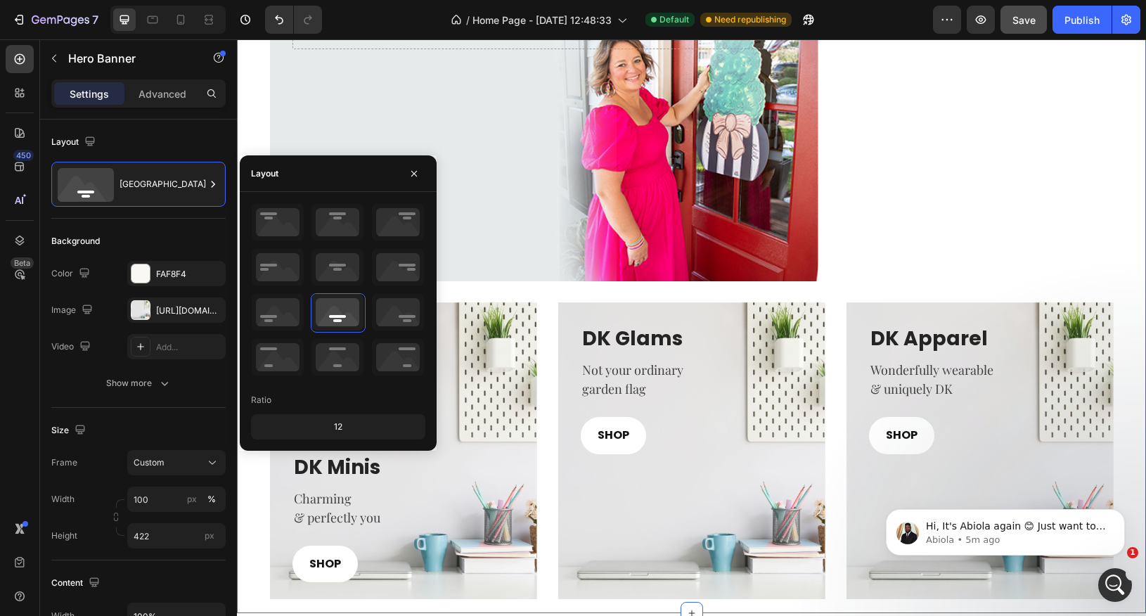
click at [483, 287] on div "Drop element here Row Row Hero Banner Row Drop element here Row Row DK Minis He…" at bounding box center [692, 292] width 888 height 615
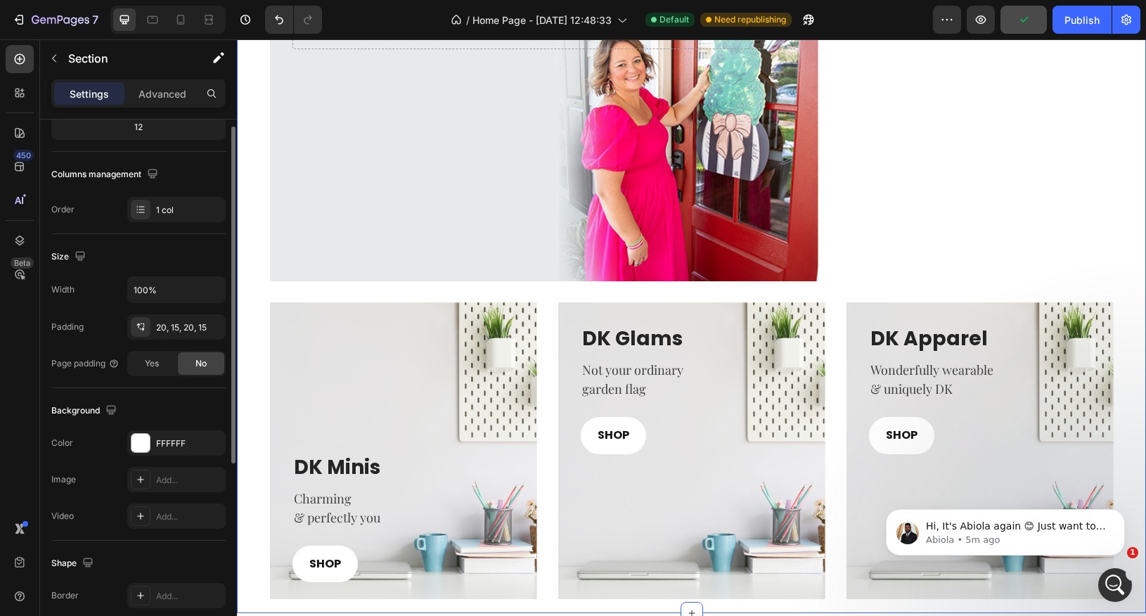
scroll to position [0, 0]
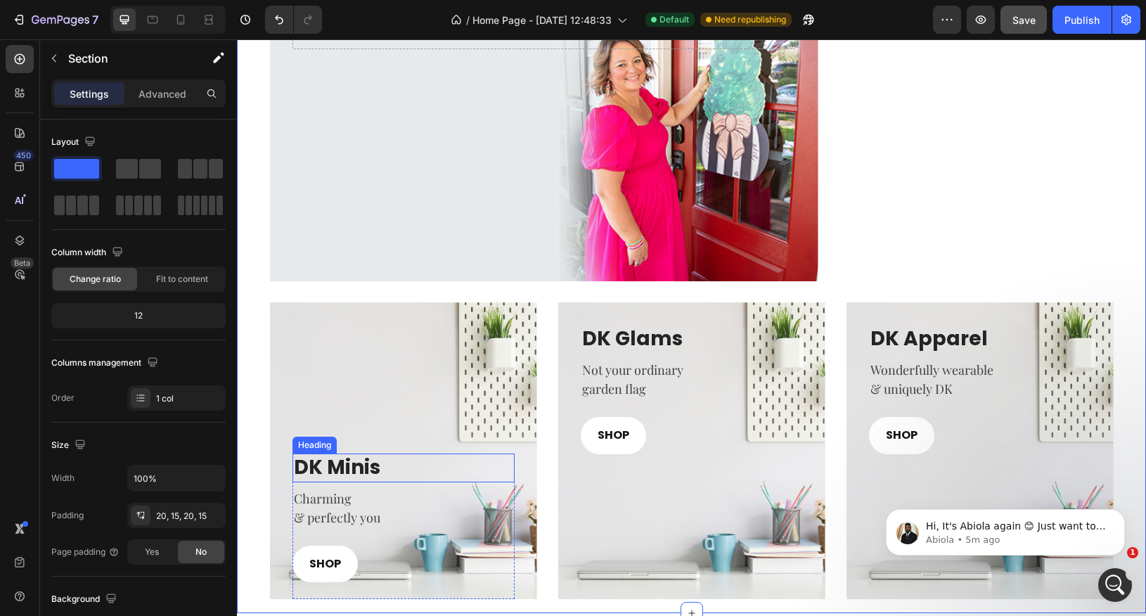
click at [366, 474] on h3 "DK Minis" at bounding box center [404, 468] width 222 height 28
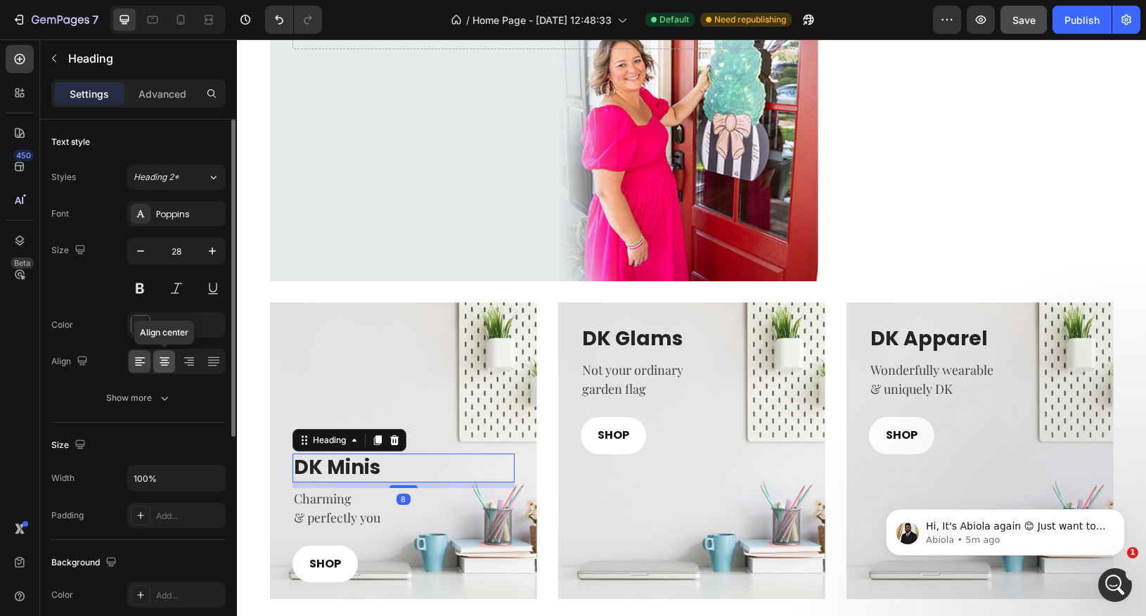
click at [162, 366] on icon at bounding box center [165, 361] width 14 height 14
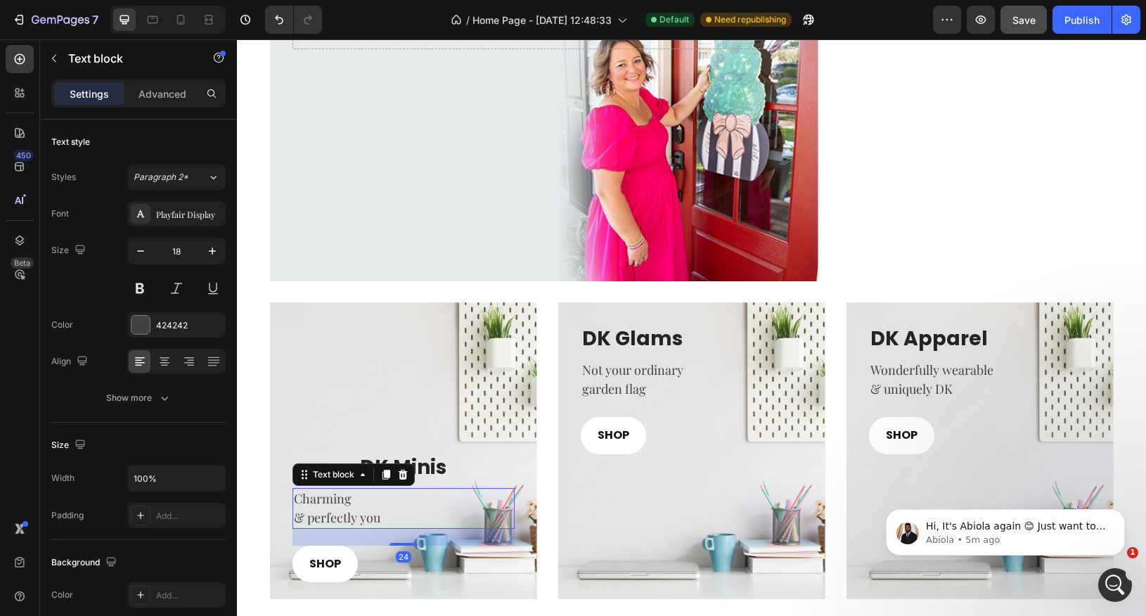
click at [323, 519] on p "& perfectly you" at bounding box center [403, 517] width 219 height 19
click at [162, 360] on icon at bounding box center [164, 360] width 7 height 1
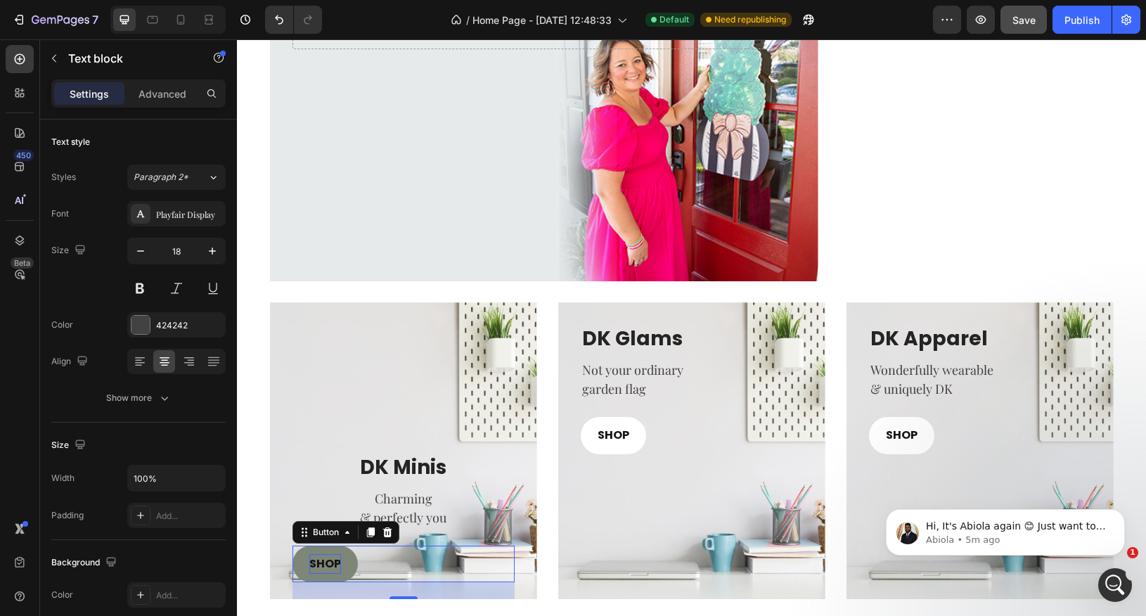
click at [334, 554] on p "SHOP" at bounding box center [325, 564] width 32 height 20
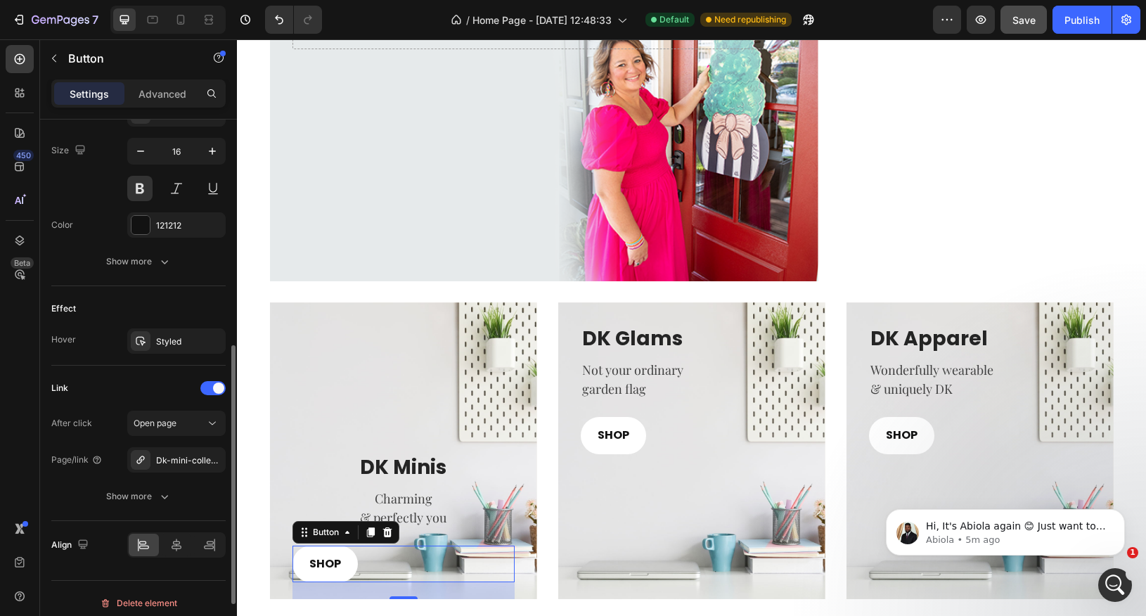
scroll to position [577, 0]
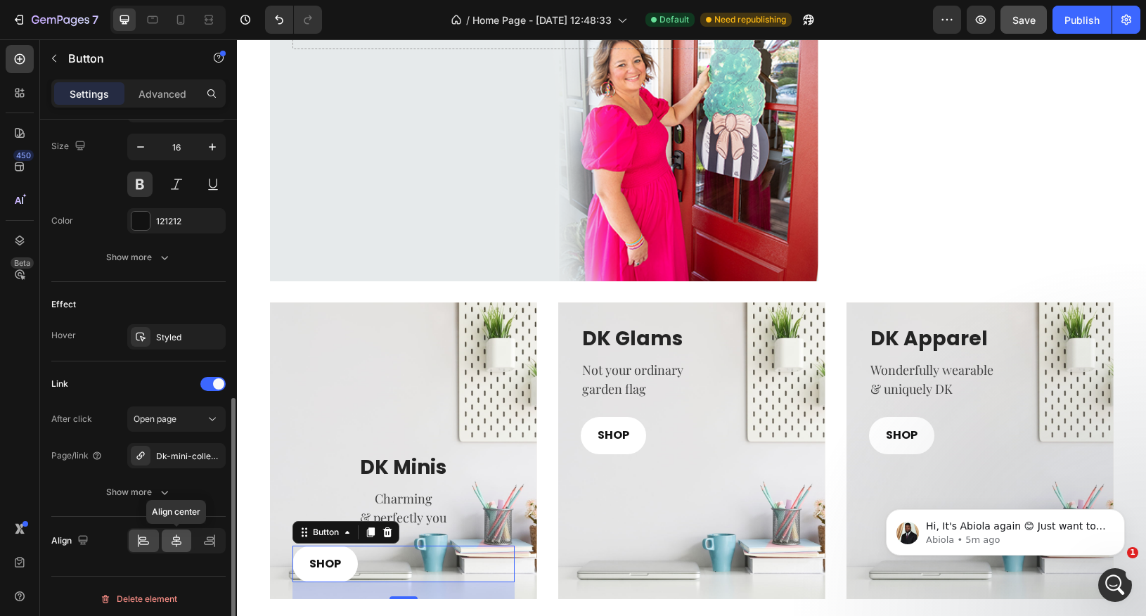
click at [181, 539] on icon at bounding box center [176, 541] width 14 height 14
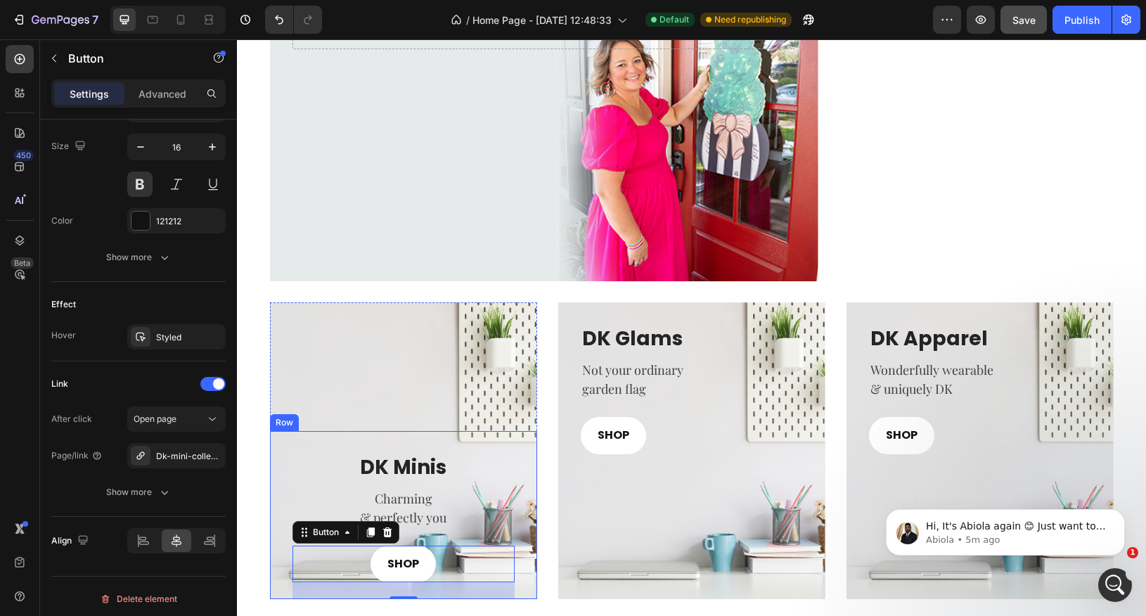
click at [321, 431] on div "DK Minis Heading Charming & perfectly you Text block SHOP Button 24 Row" at bounding box center [404, 515] width 222 height 168
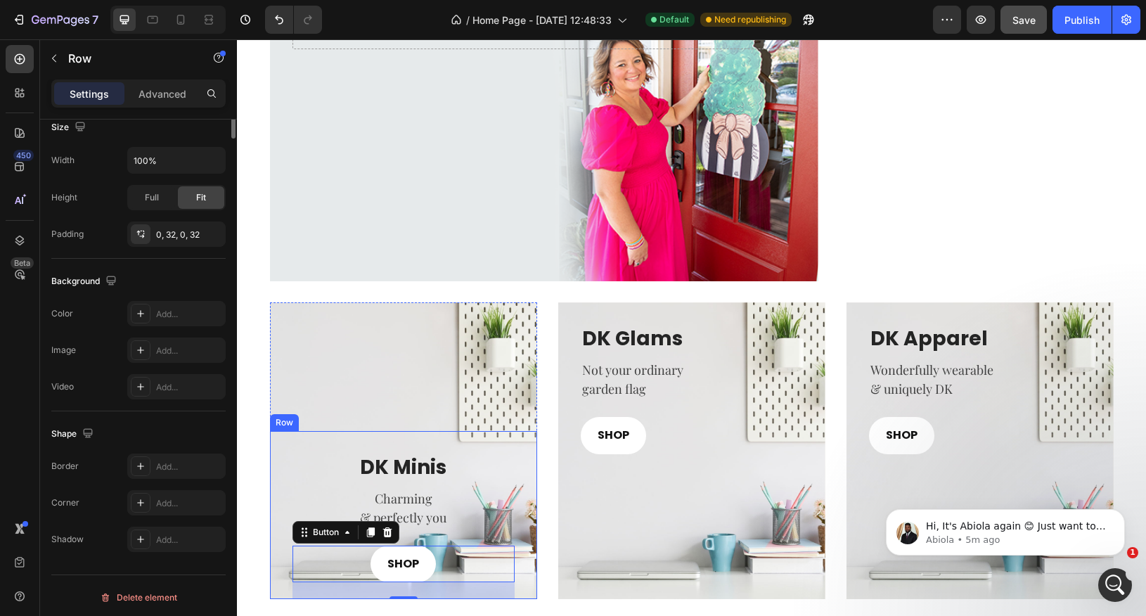
scroll to position [0, 0]
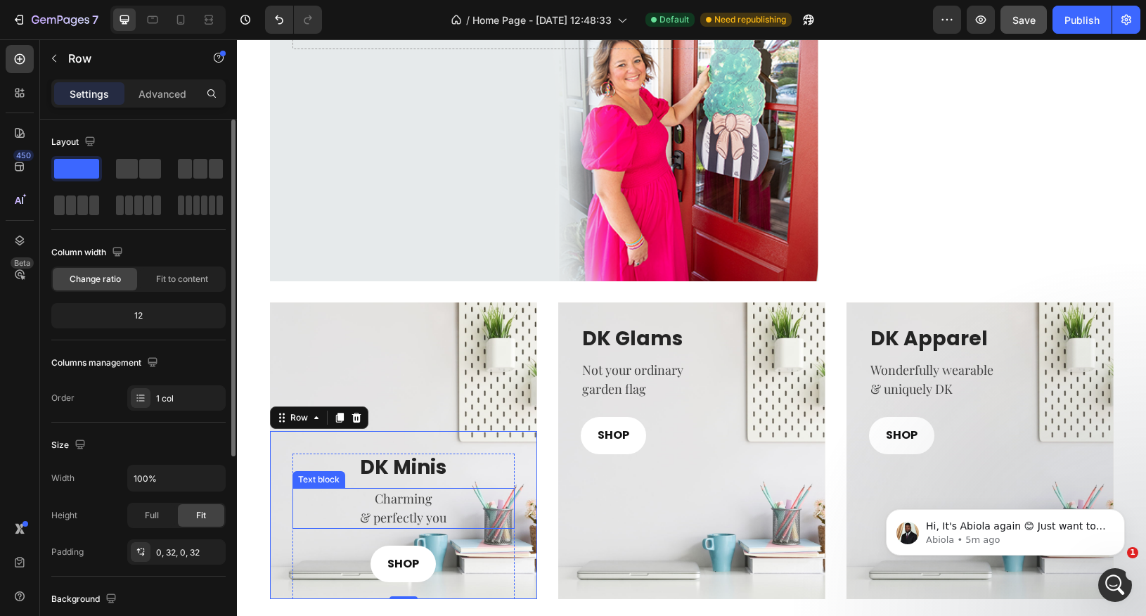
click at [312, 494] on p "Charming" at bounding box center [403, 498] width 219 height 19
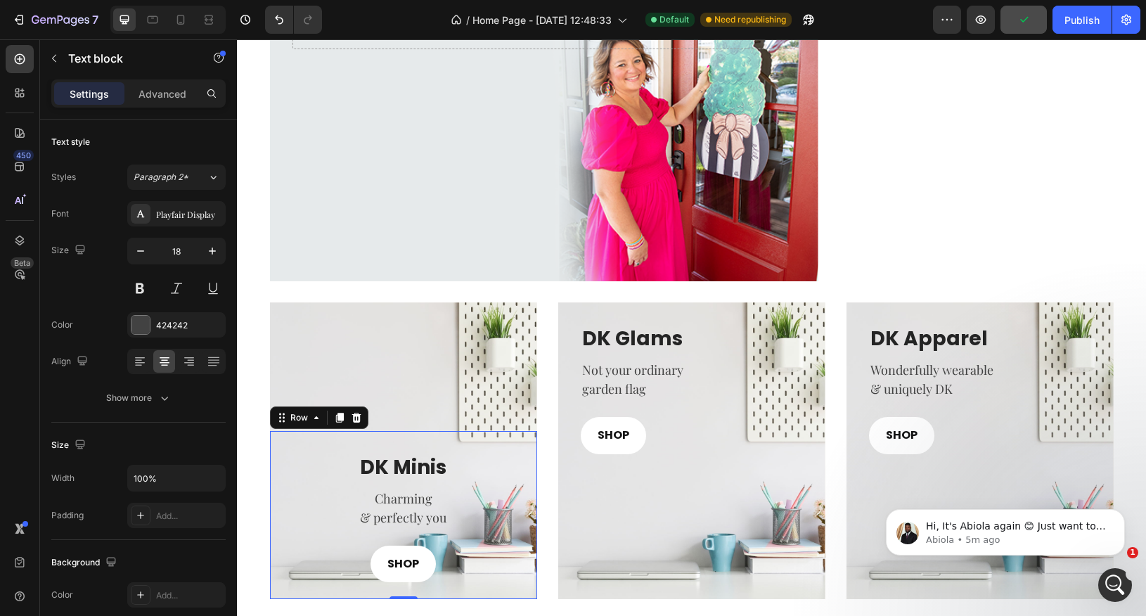
click at [281, 468] on div "DK Minis Heading Charming & perfectly you Text block SHOP Button Row Row 0" at bounding box center [403, 515] width 267 height 168
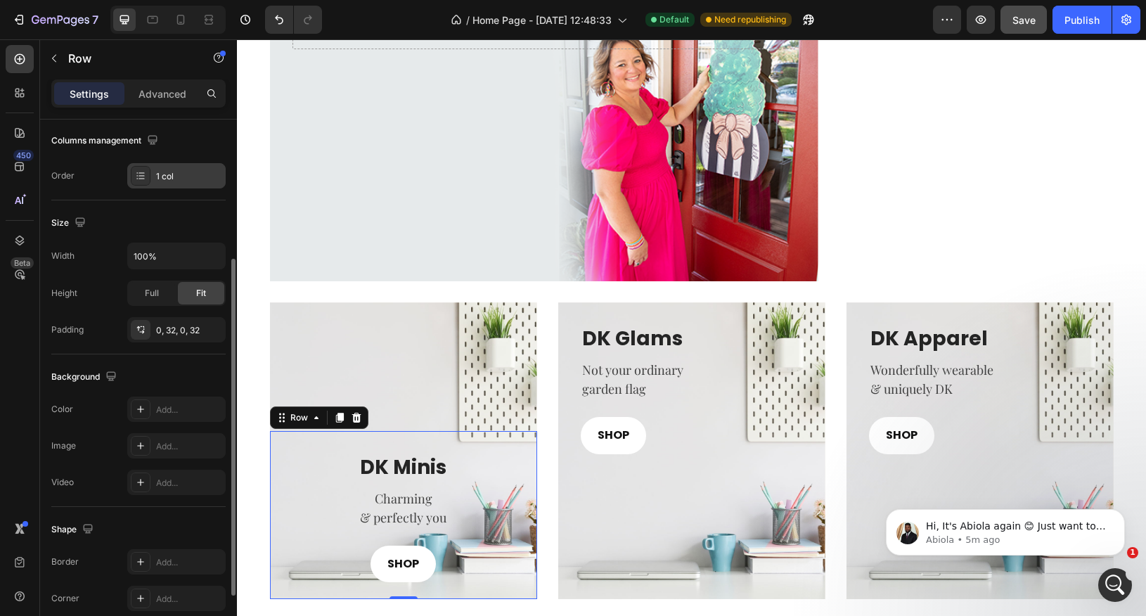
scroll to position [226, 0]
click at [160, 439] on div "Add..." at bounding box center [189, 442] width 66 height 13
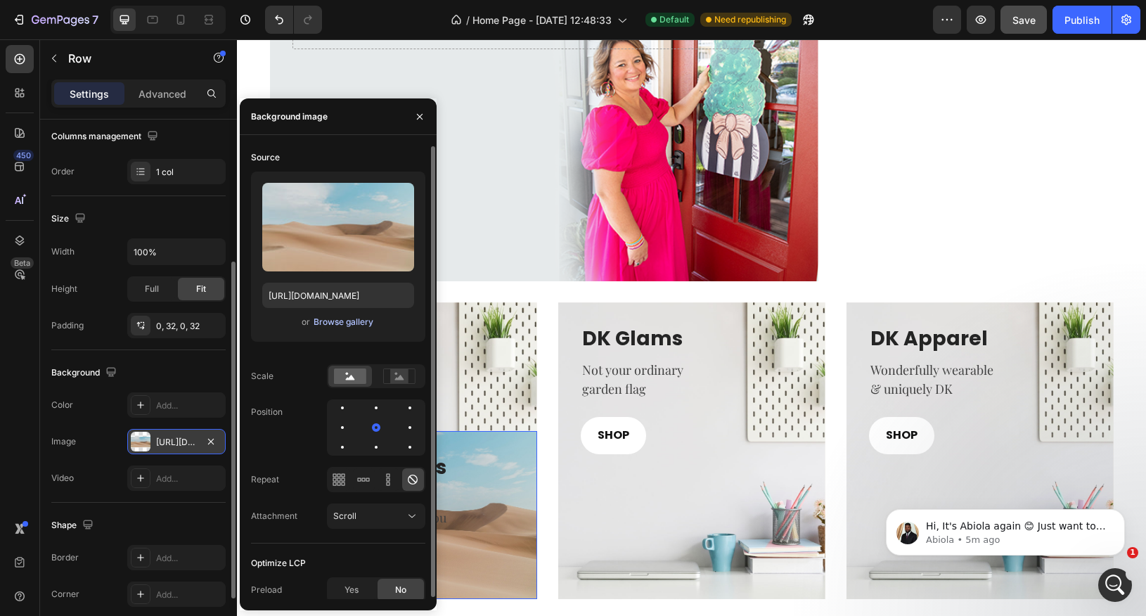
click at [325, 324] on div "Browse gallery" at bounding box center [344, 322] width 60 height 13
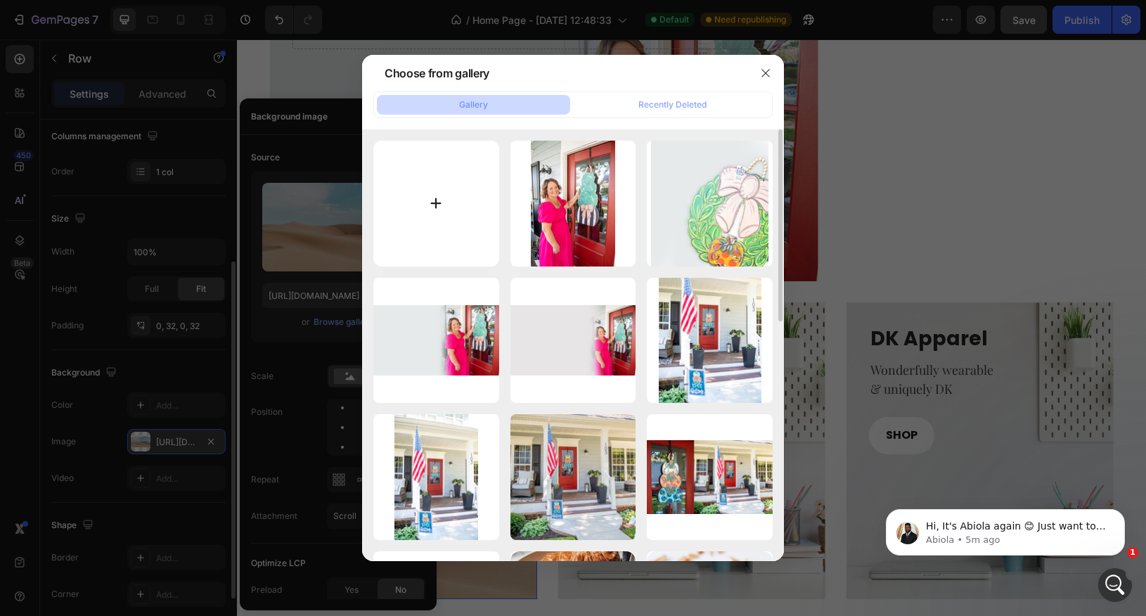
click at [434, 225] on input "file" at bounding box center [436, 204] width 126 height 126
type input "C:\fakepath\mini.jpg"
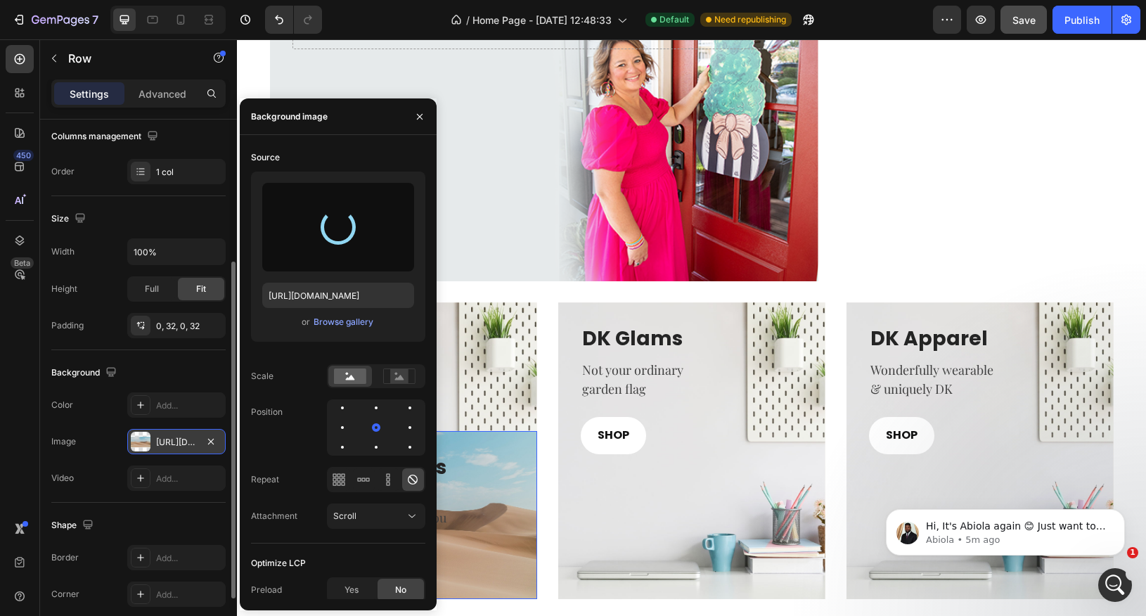
type input "https://cdn.shopify.com/s/files/1/0682/2835/0150/files/gempages_581678687787680…"
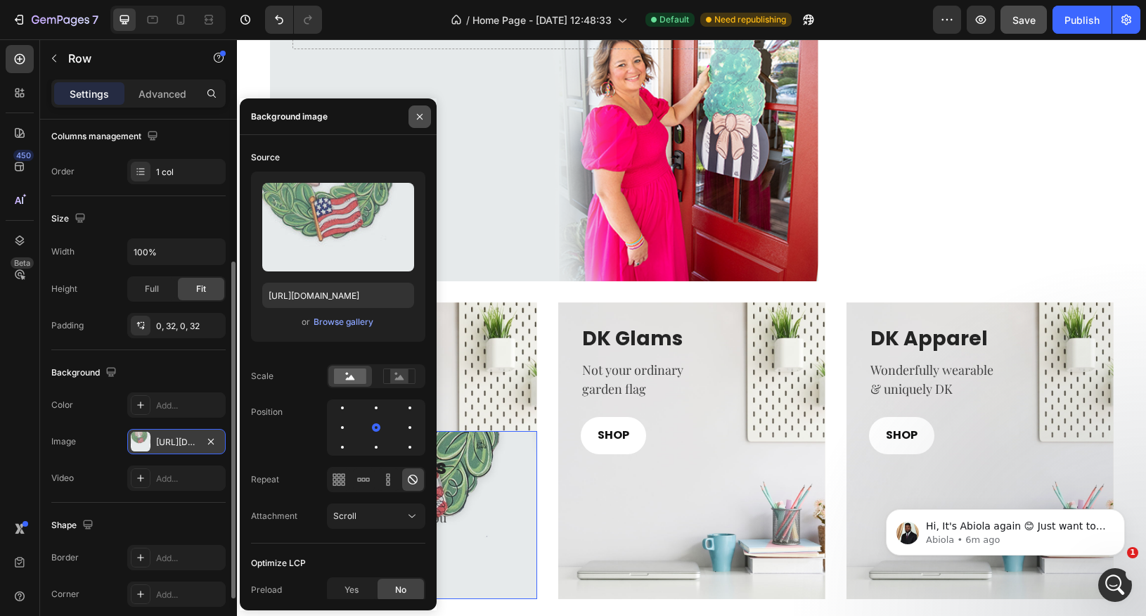
click at [416, 122] on button "button" at bounding box center [420, 116] width 23 height 23
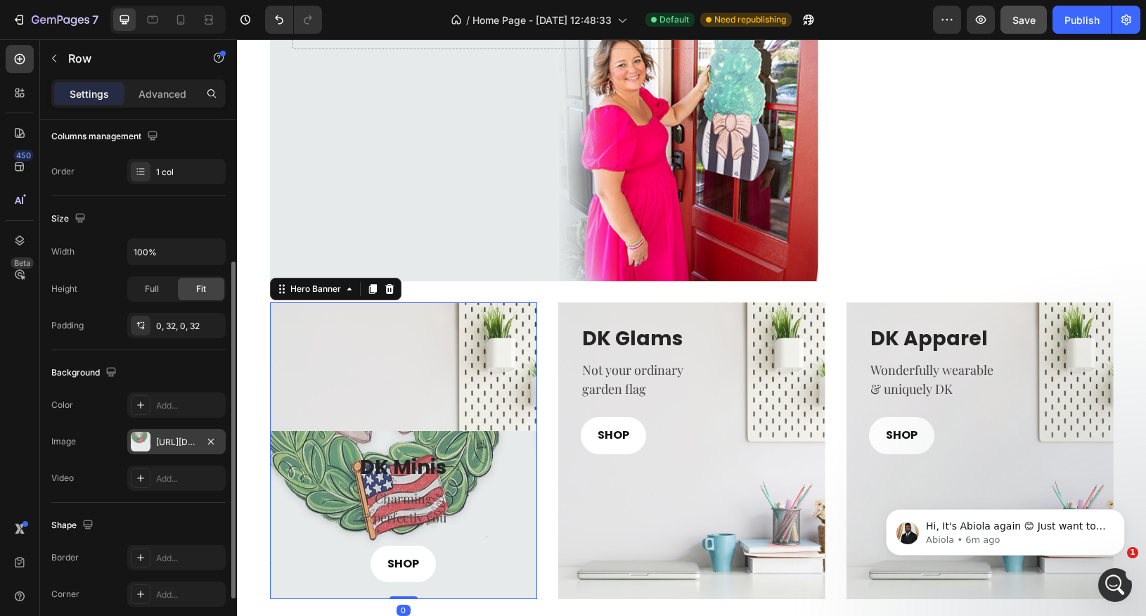
click at [438, 352] on div "Overlay" at bounding box center [403, 450] width 267 height 297
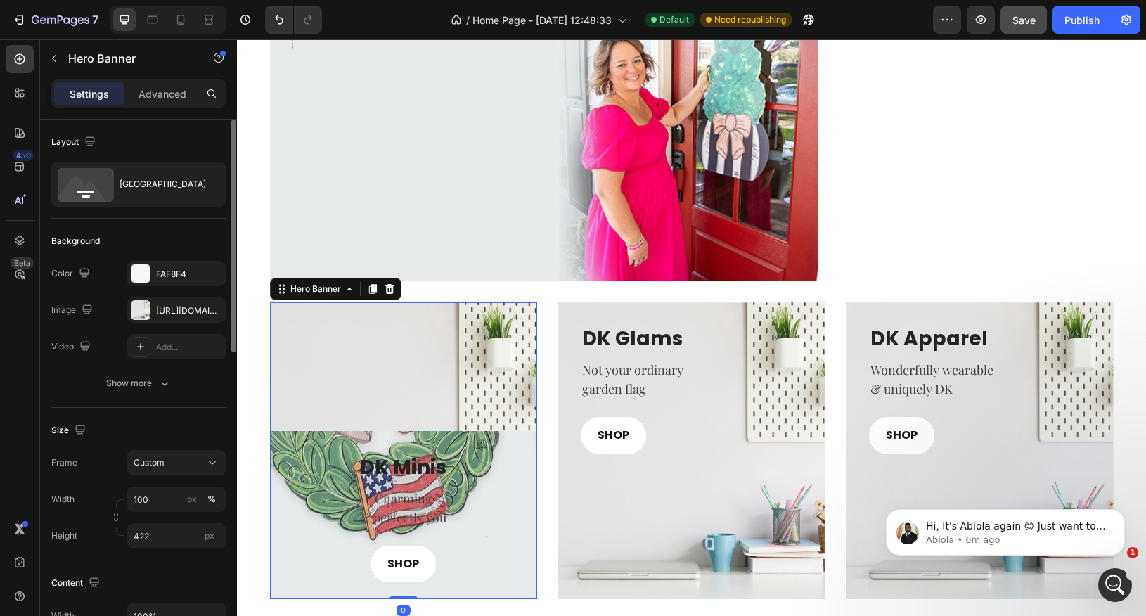
click at [473, 401] on div "Overlay" at bounding box center [403, 450] width 267 height 297
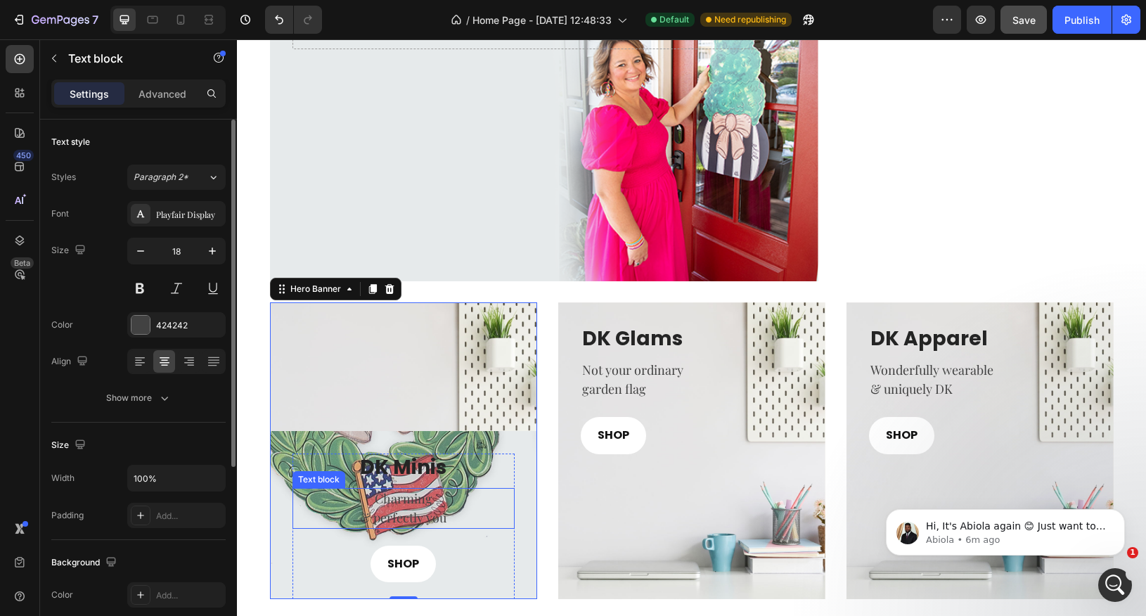
click at [504, 497] on p "Charming" at bounding box center [403, 498] width 219 height 19
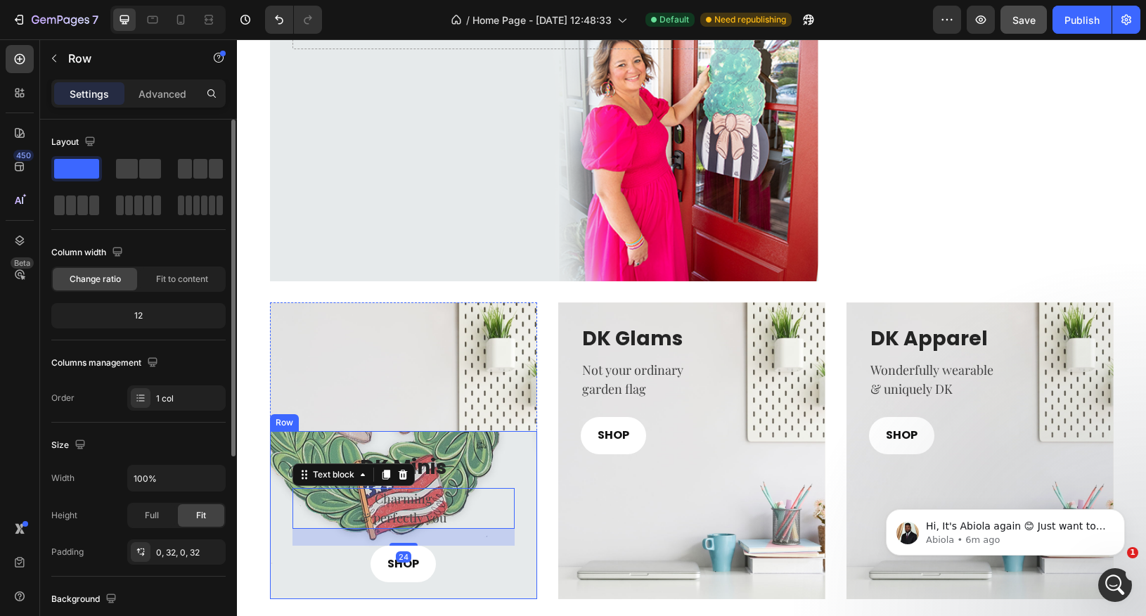
click at [521, 467] on div "DK Minis Heading Charming & perfectly you Text block 24 SHOP Button Row Row" at bounding box center [403, 515] width 267 height 168
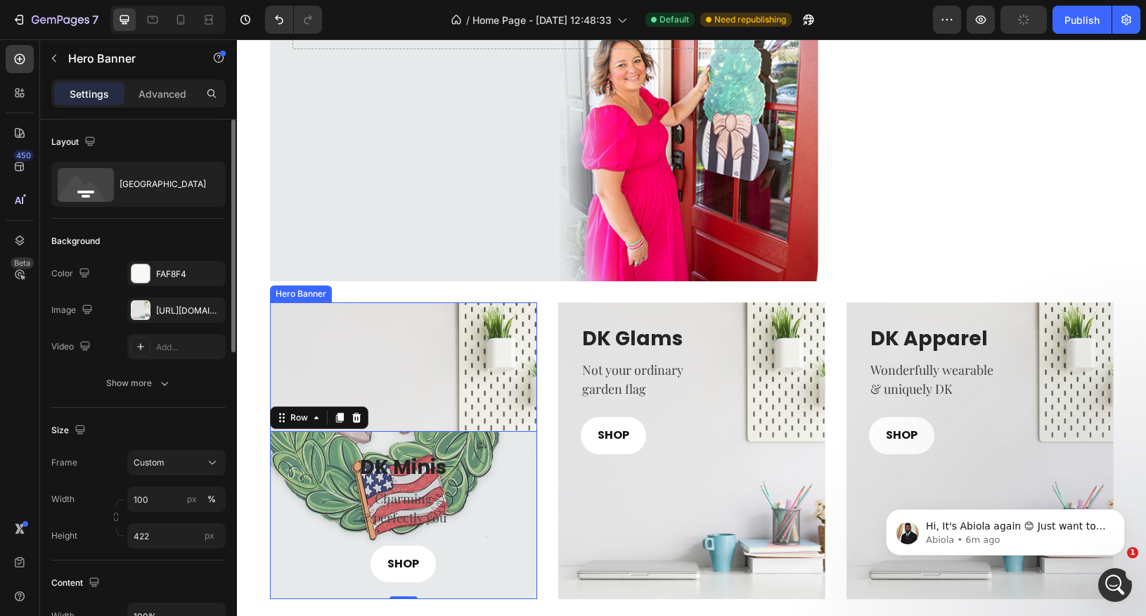
click at [498, 399] on div "Overlay" at bounding box center [403, 450] width 267 height 297
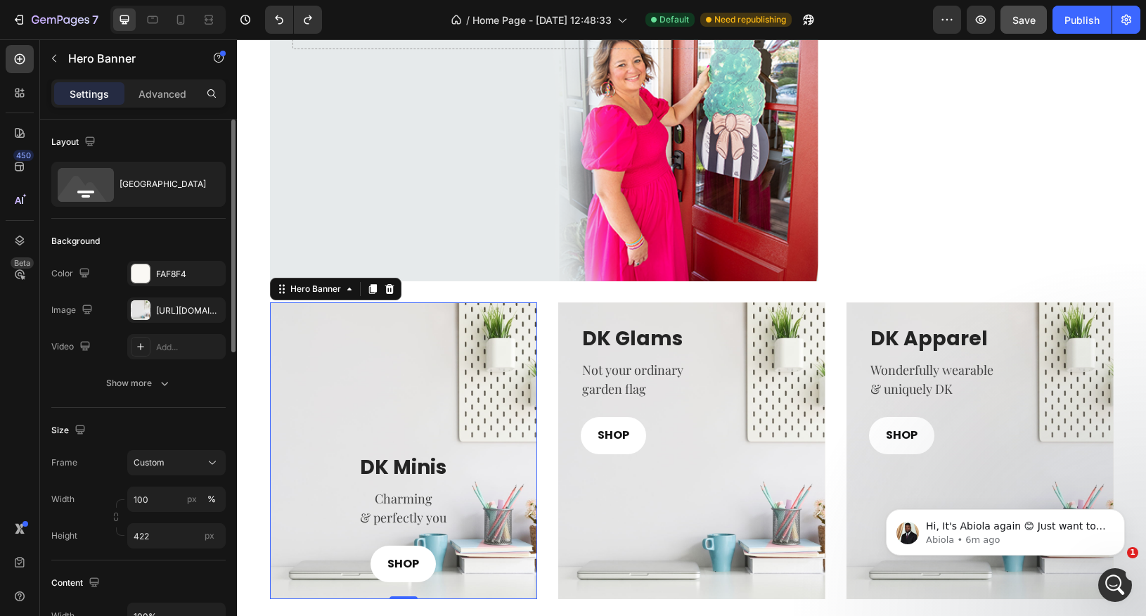
click at [350, 340] on div "Overlay" at bounding box center [403, 450] width 267 height 297
click at [162, 311] on div "https://ucarecdn.com/ced81d6b-b24d-4648-9113-677cd7f76e9e/-/format/auto/" at bounding box center [176, 311] width 41 height 13
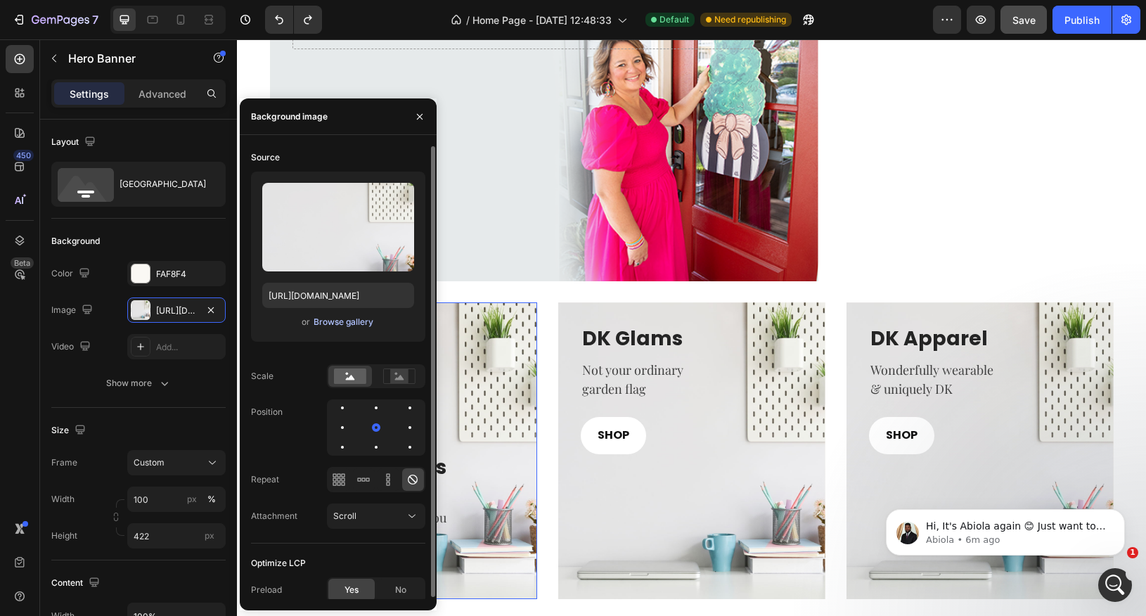
click at [332, 317] on div "Browse gallery" at bounding box center [344, 322] width 60 height 13
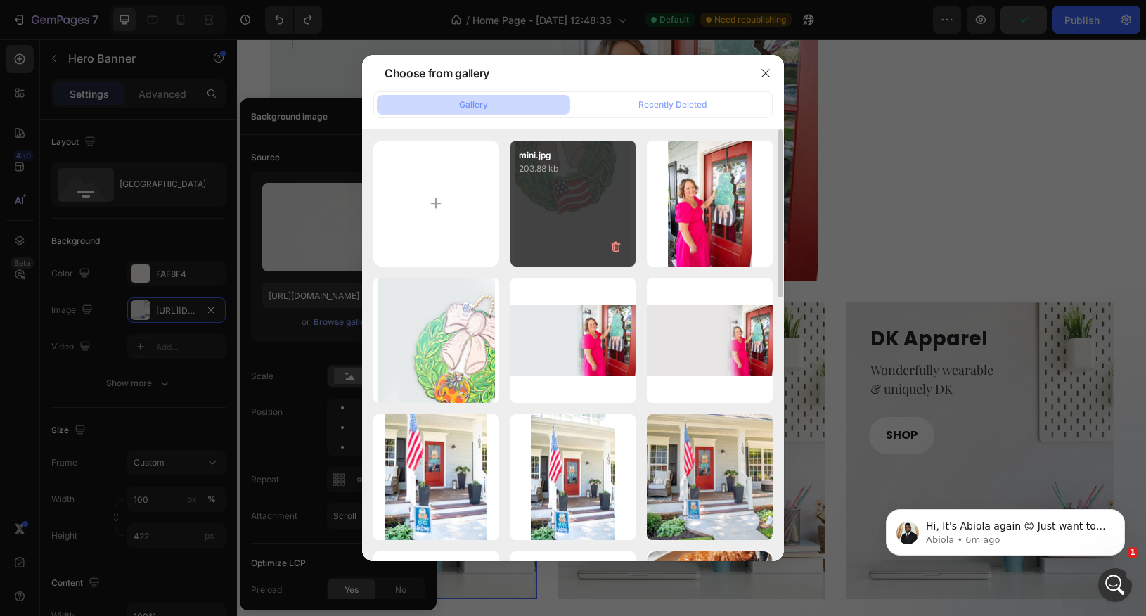
click at [524, 233] on div "mini.jpg 203.88 kb" at bounding box center [574, 204] width 126 height 126
type input "https://cdn.shopify.com/s/files/1/0682/2835/0150/files/gempages_581678687787680…"
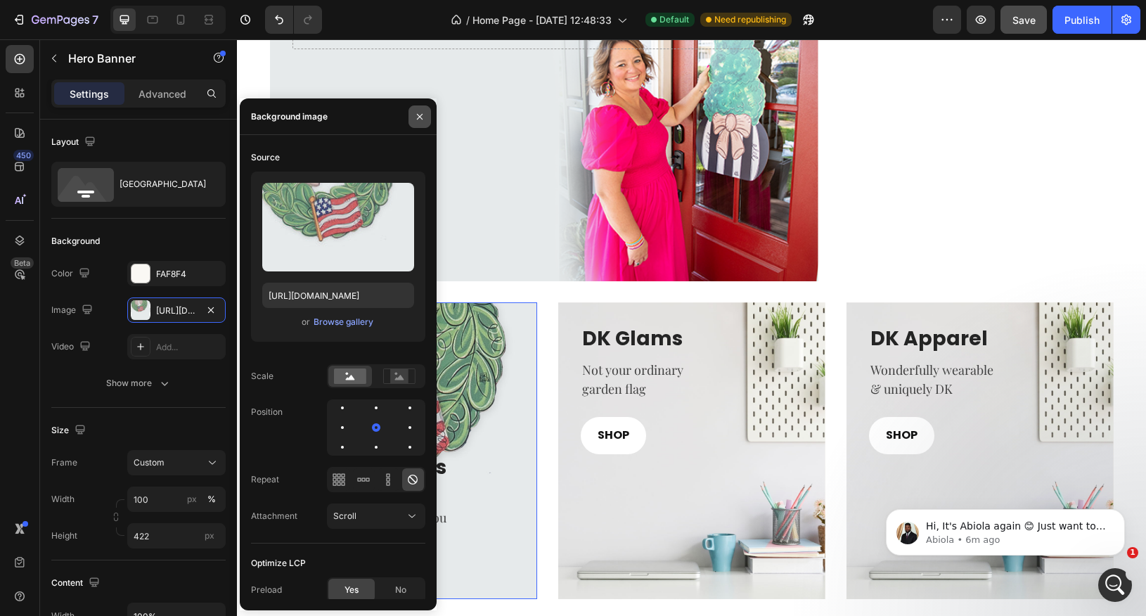
click at [420, 117] on icon "button" at bounding box center [420, 116] width 6 height 6
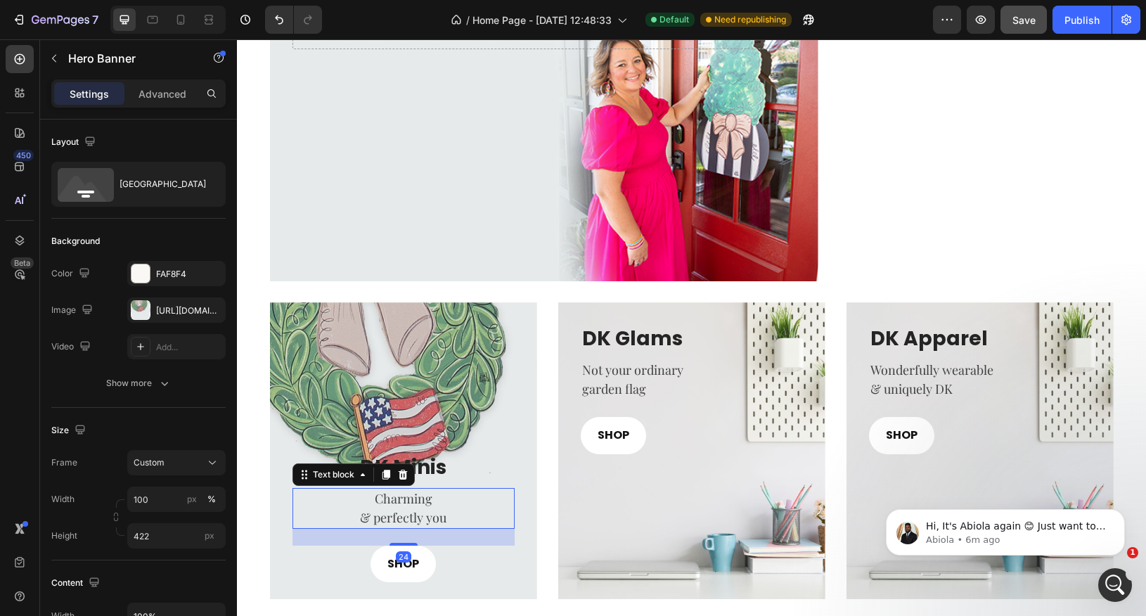
click at [418, 511] on p "& perfectly you" at bounding box center [403, 517] width 219 height 19
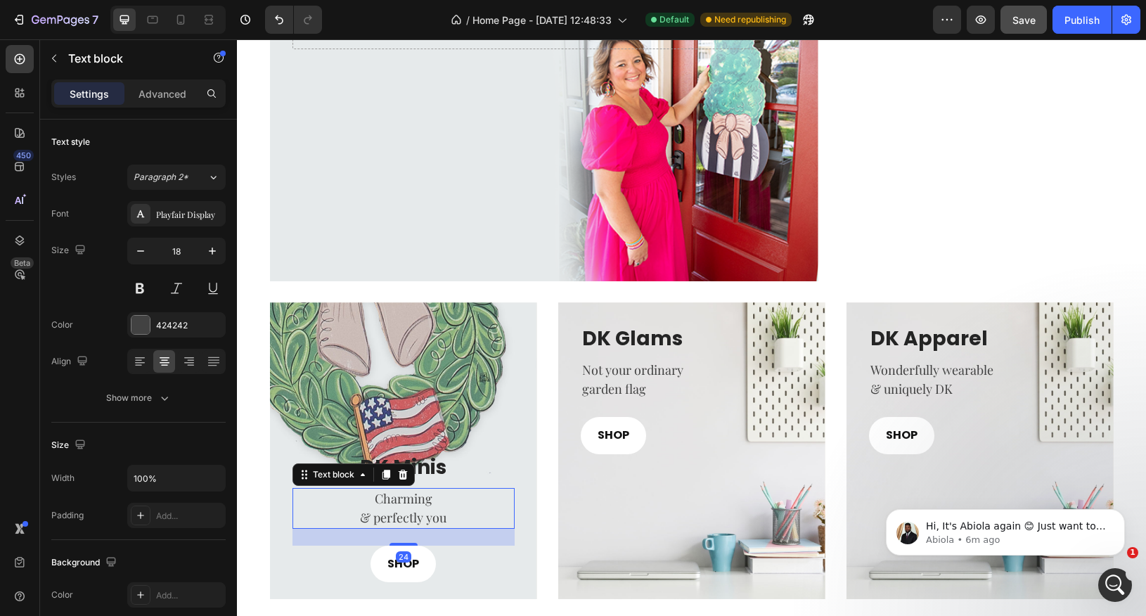
click at [363, 518] on p "& perfectly you" at bounding box center [403, 517] width 219 height 19
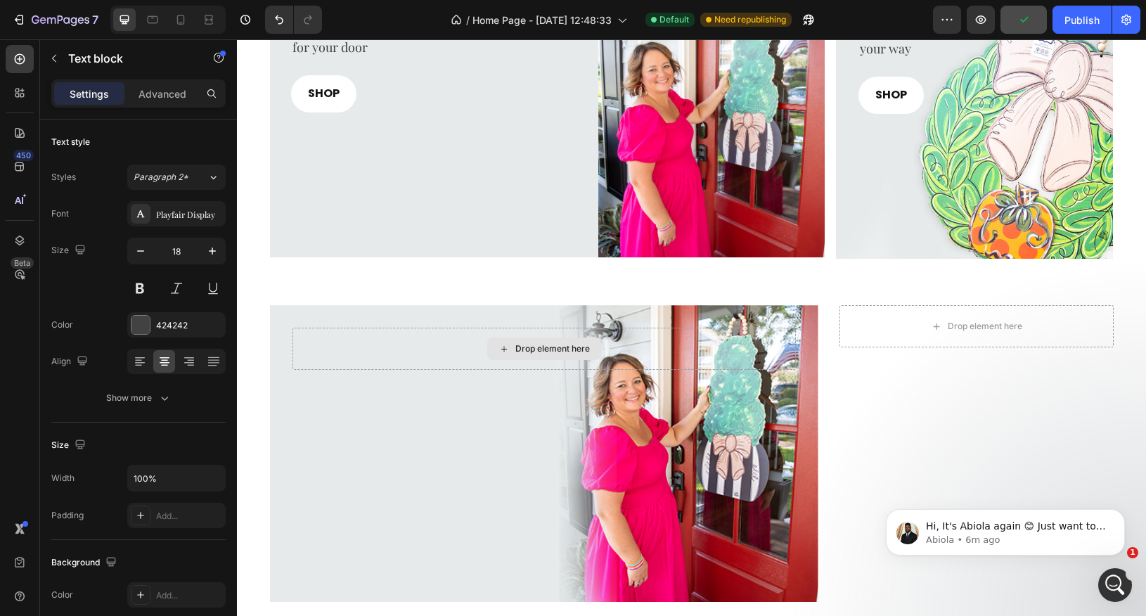
scroll to position [558, 0]
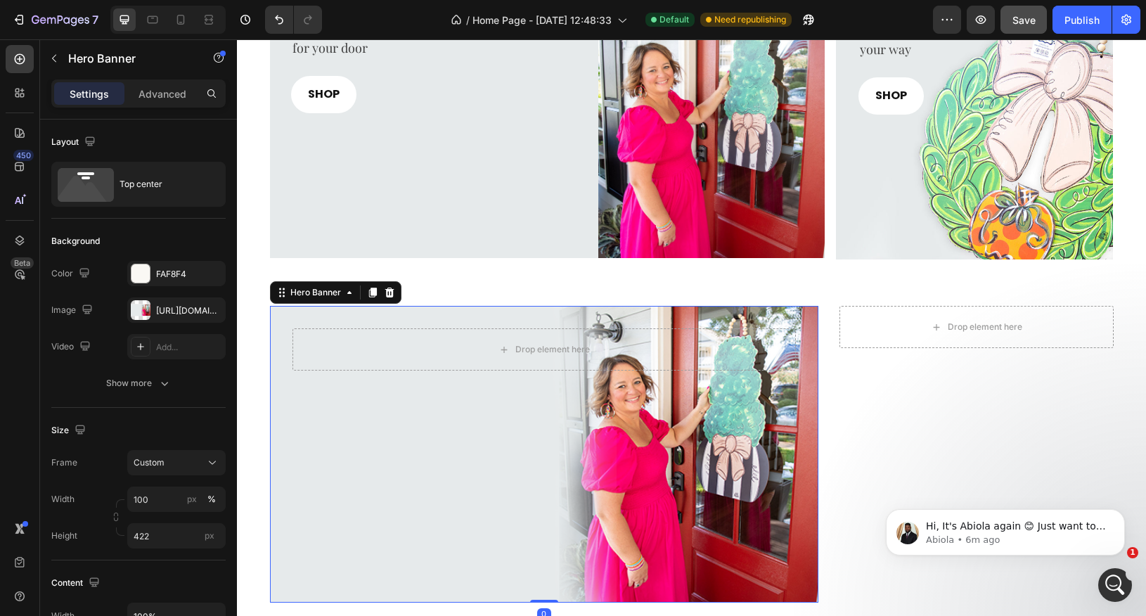
click at [441, 492] on div "Overlay" at bounding box center [544, 454] width 549 height 297
click at [392, 287] on icon at bounding box center [389, 292] width 11 height 11
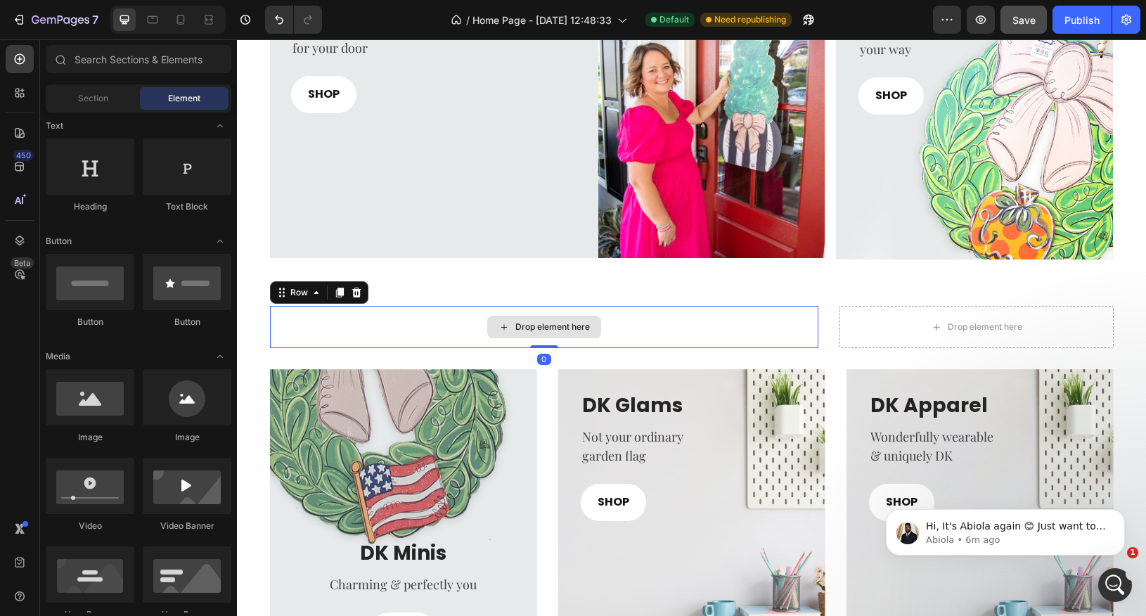
click at [409, 320] on div "Drop element here" at bounding box center [544, 327] width 549 height 42
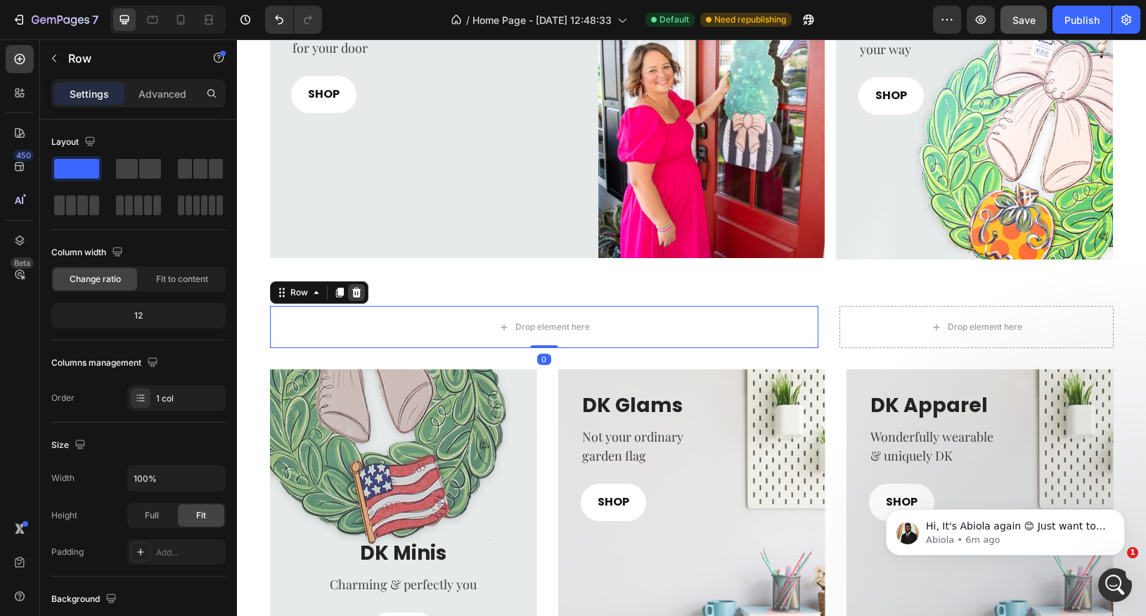
click at [358, 293] on icon at bounding box center [356, 293] width 9 height 10
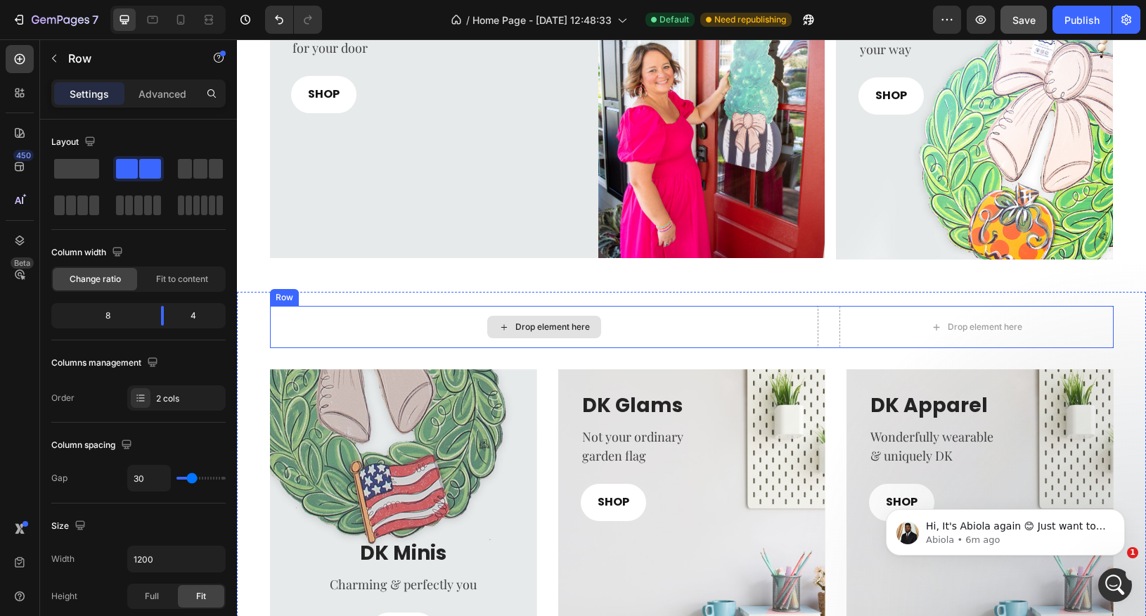
click at [815, 321] on div "Drop element here" at bounding box center [544, 327] width 549 height 42
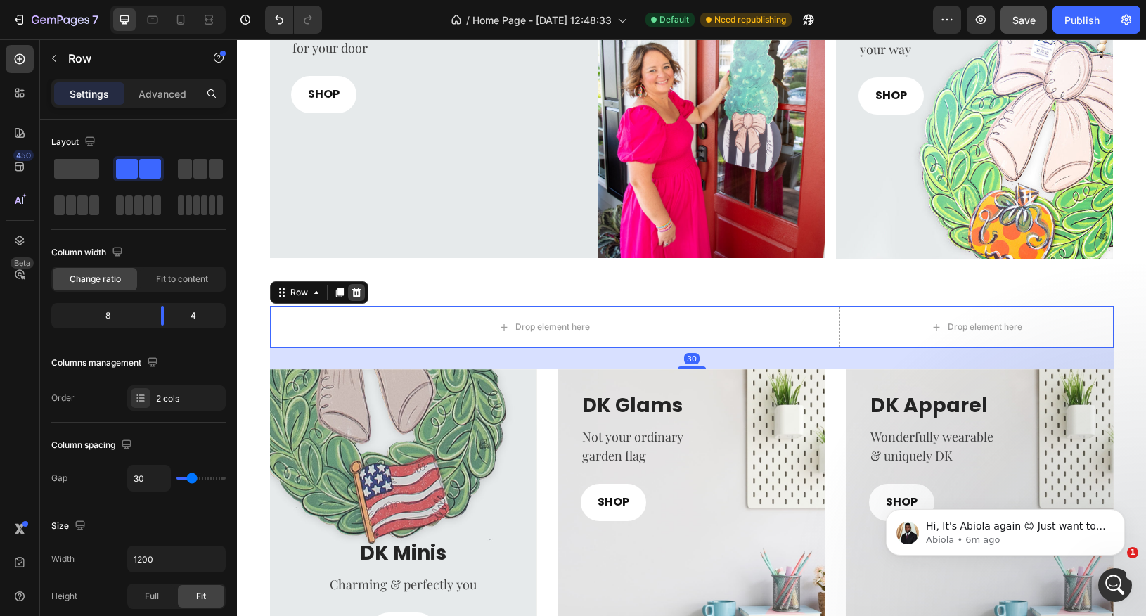
click at [356, 293] on icon at bounding box center [356, 293] width 9 height 10
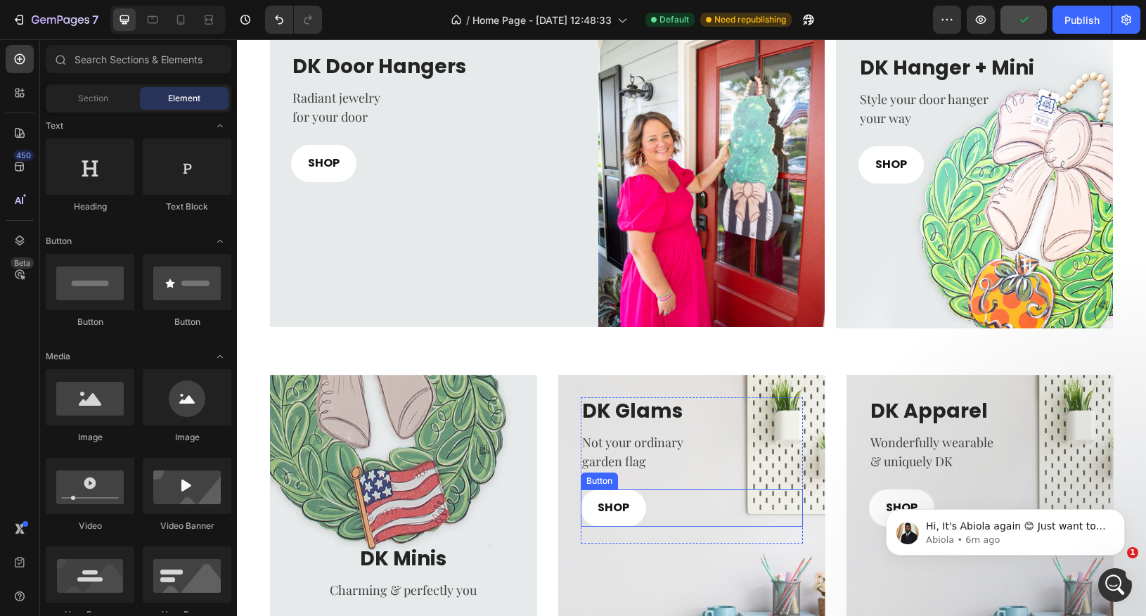
scroll to position [486, 0]
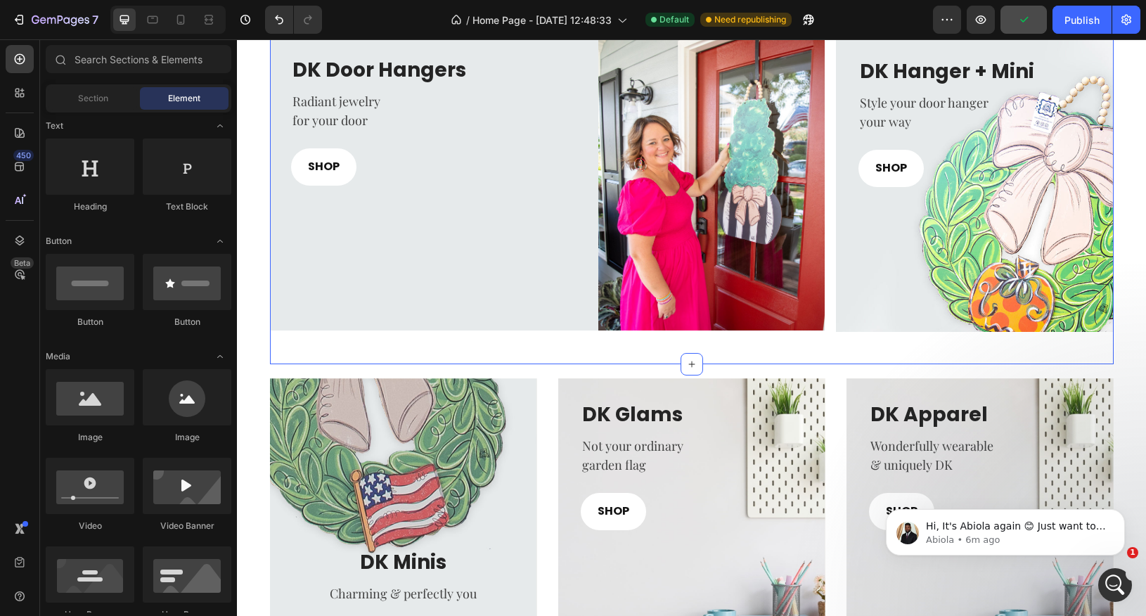
click at [511, 346] on div "DK Door Hangers Heading Radiant jewelry for your door Text block SHOP Button Im…" at bounding box center [692, 189] width 844 height 352
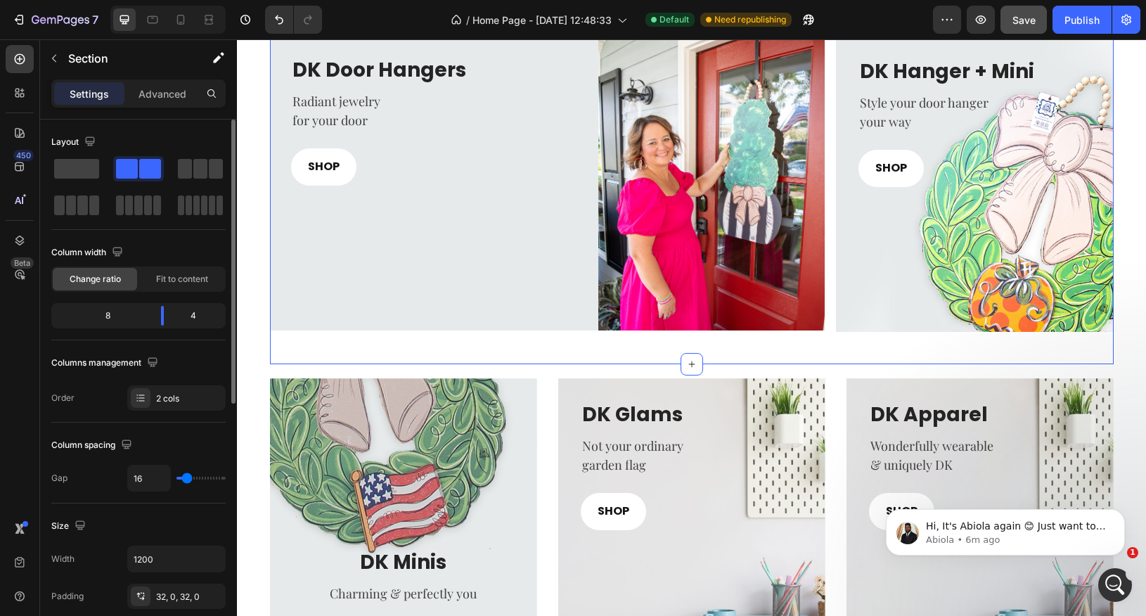
scroll to position [52, 0]
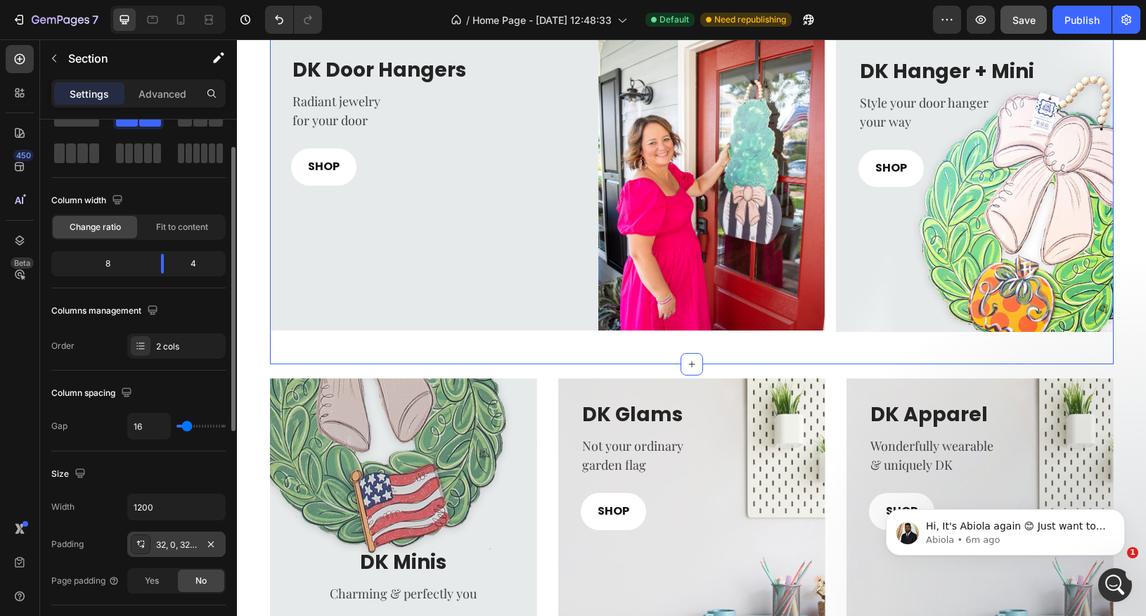
click at [188, 539] on div "32, 0, 32, 0" at bounding box center [176, 545] width 41 height 13
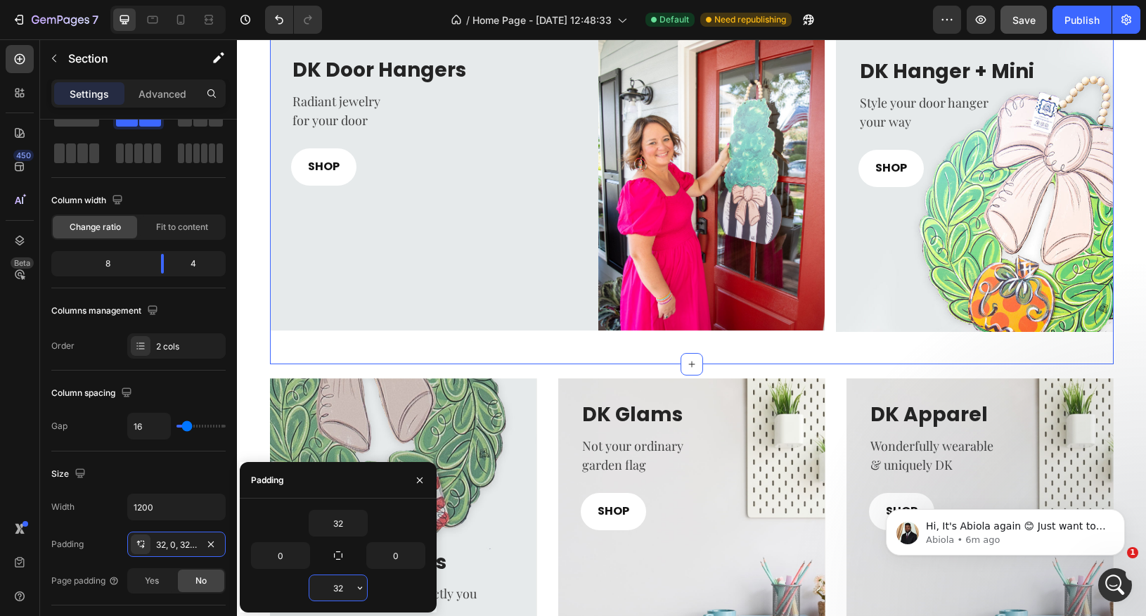
click at [345, 554] on input "32" at bounding box center [338, 587] width 58 height 25
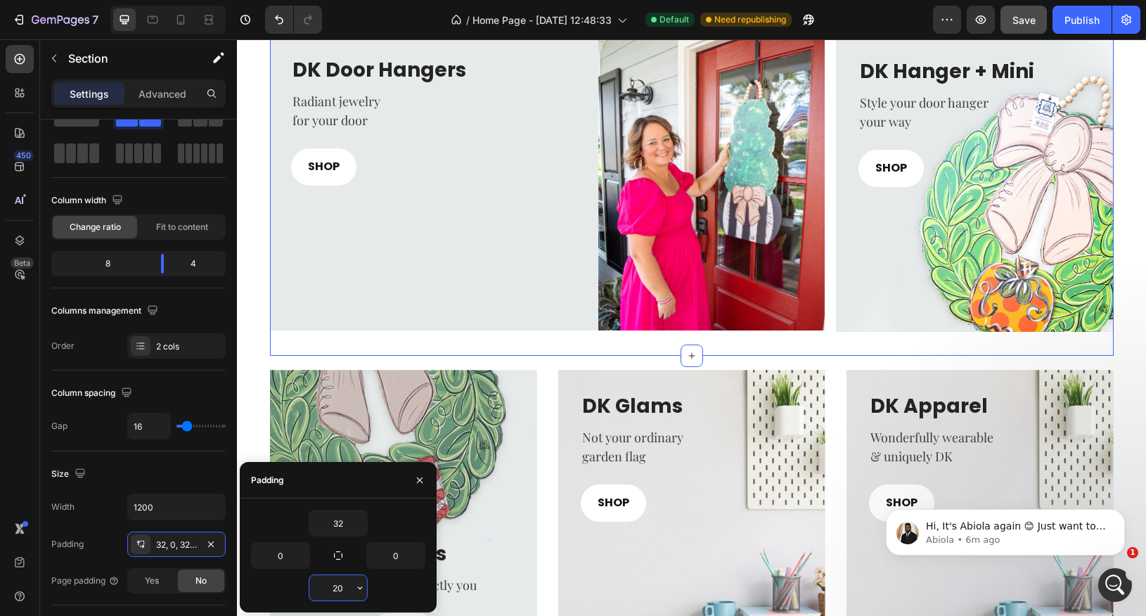
type input "2"
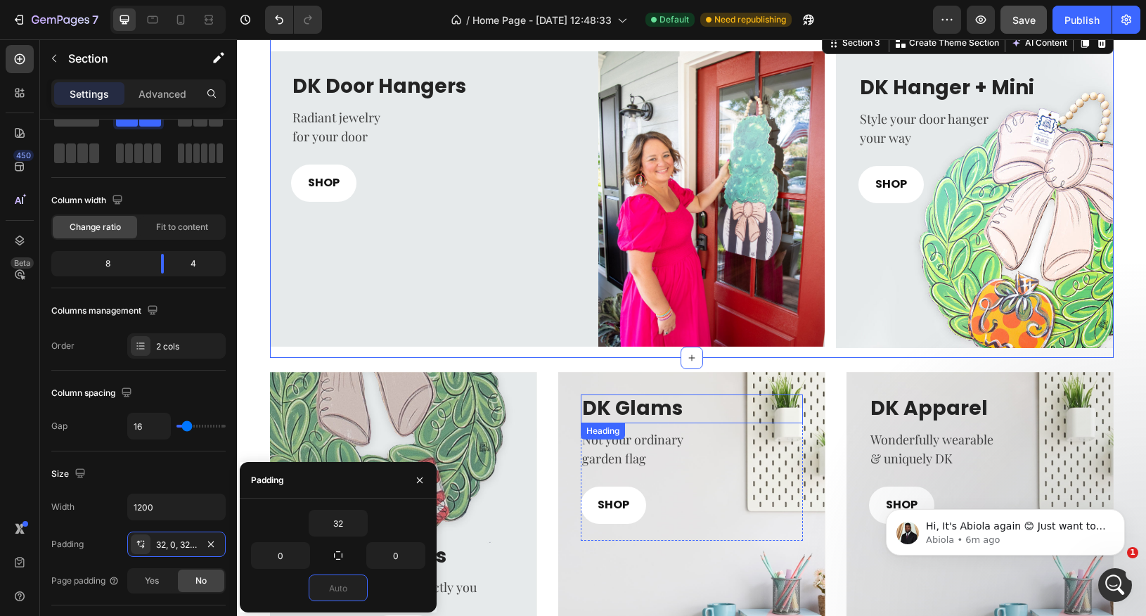
scroll to position [466, 0]
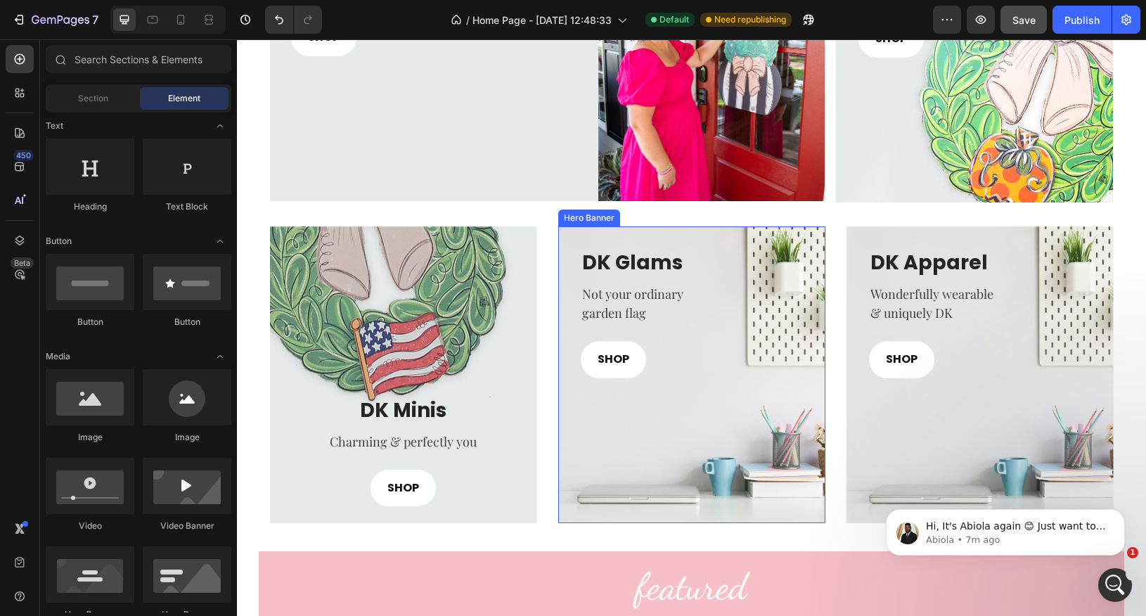
scroll to position [619, 0]
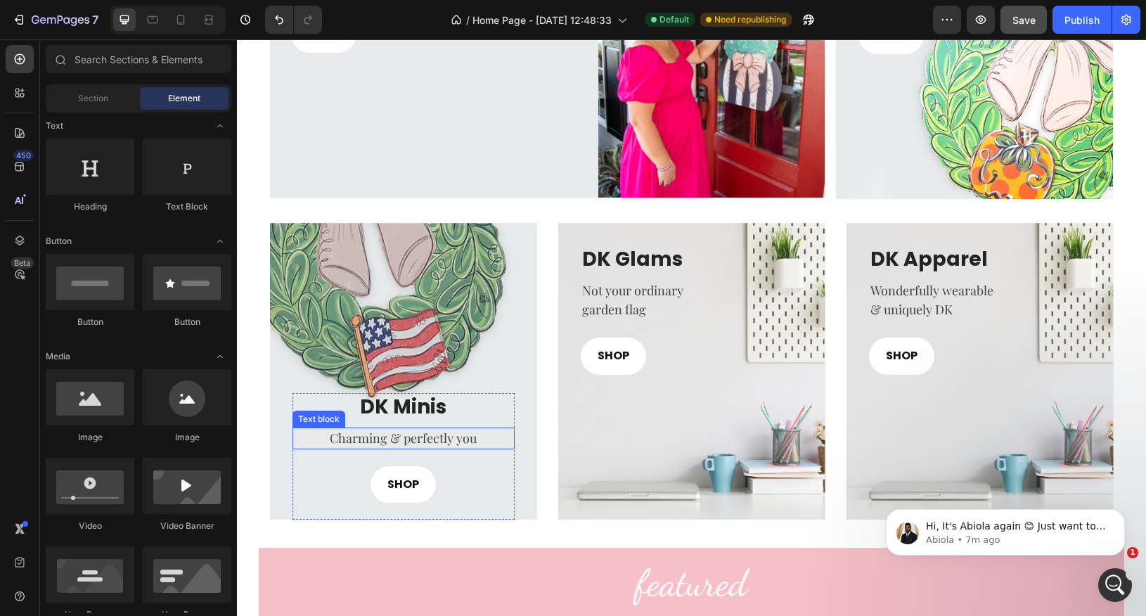
click at [430, 430] on p "Charming & perfectly you" at bounding box center [403, 438] width 219 height 19
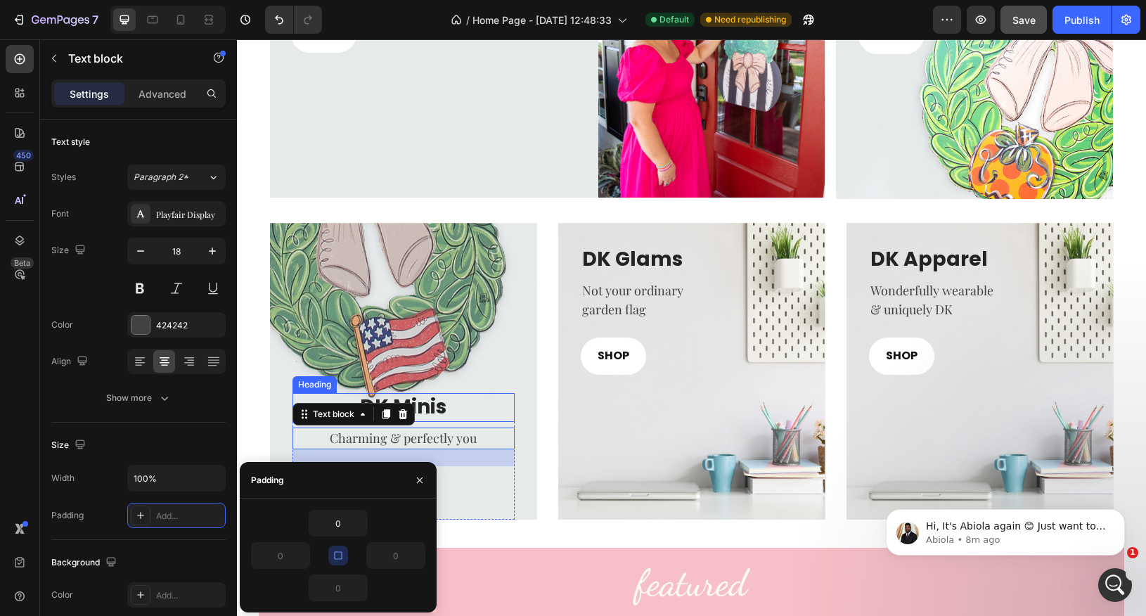
click at [431, 408] on h3 "DK Minis" at bounding box center [404, 407] width 222 height 28
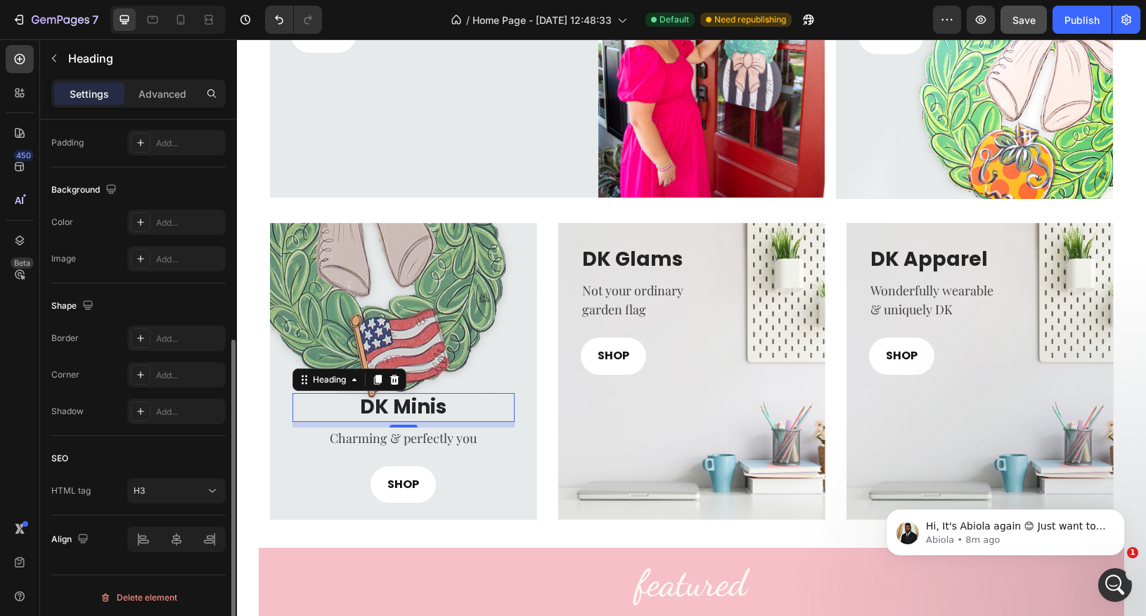
scroll to position [0, 0]
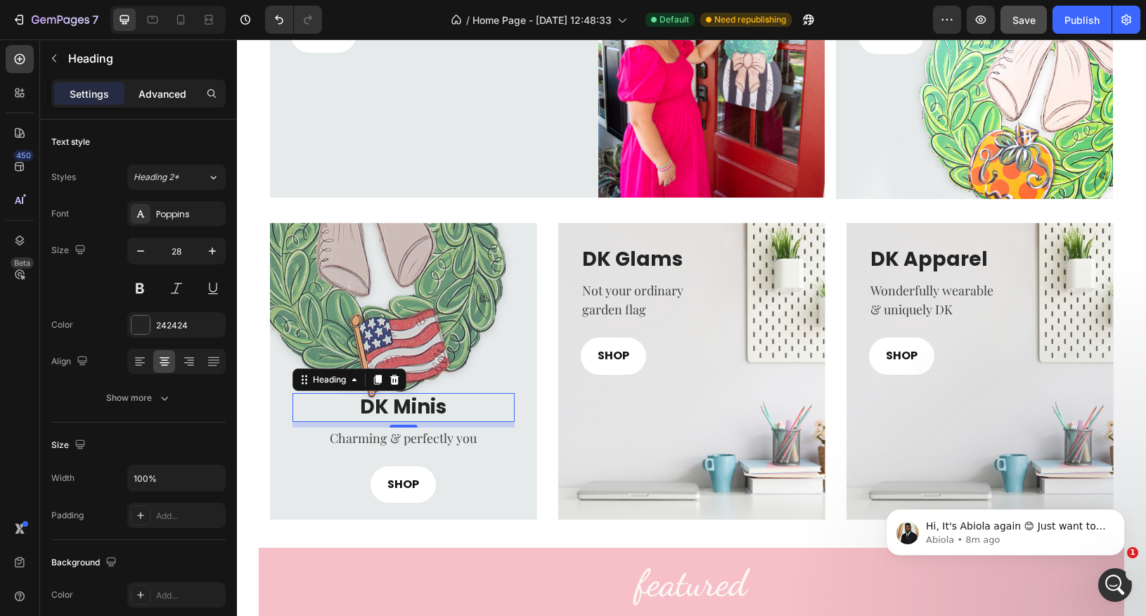
click at [163, 92] on p "Advanced" at bounding box center [163, 93] width 48 height 15
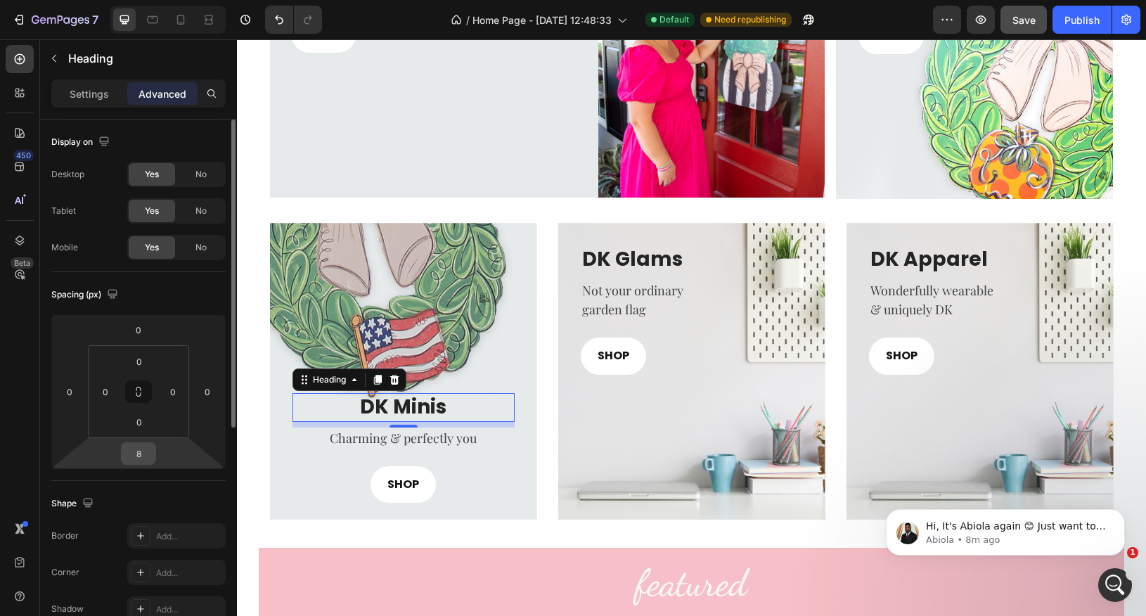
click at [149, 458] on input "8" at bounding box center [138, 453] width 28 height 21
type input "0"
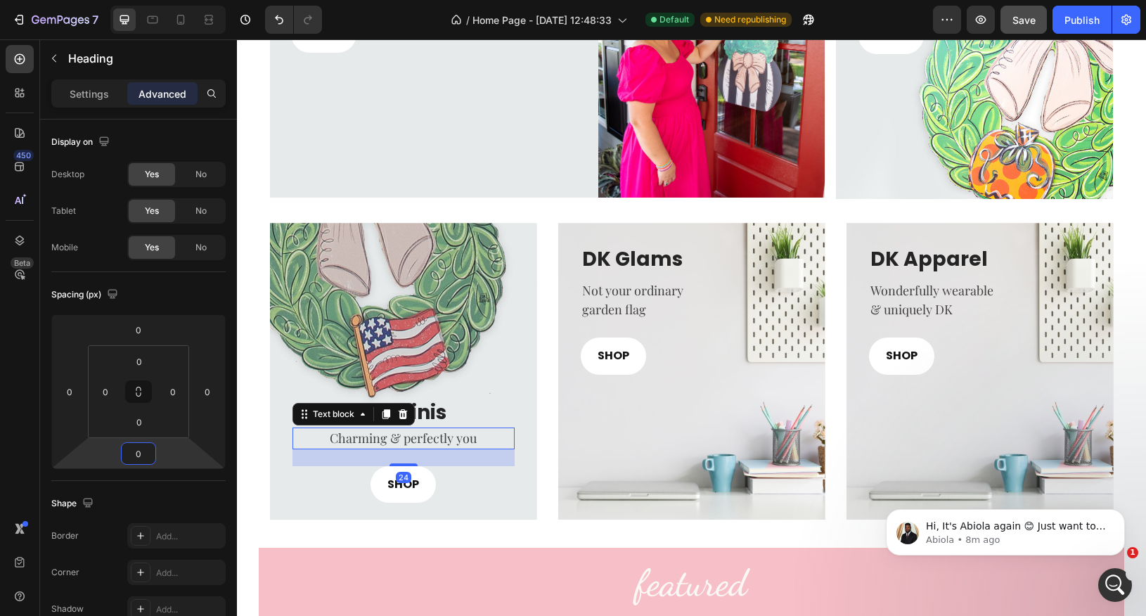
click at [364, 435] on p "Charming & perfectly you" at bounding box center [403, 438] width 219 height 19
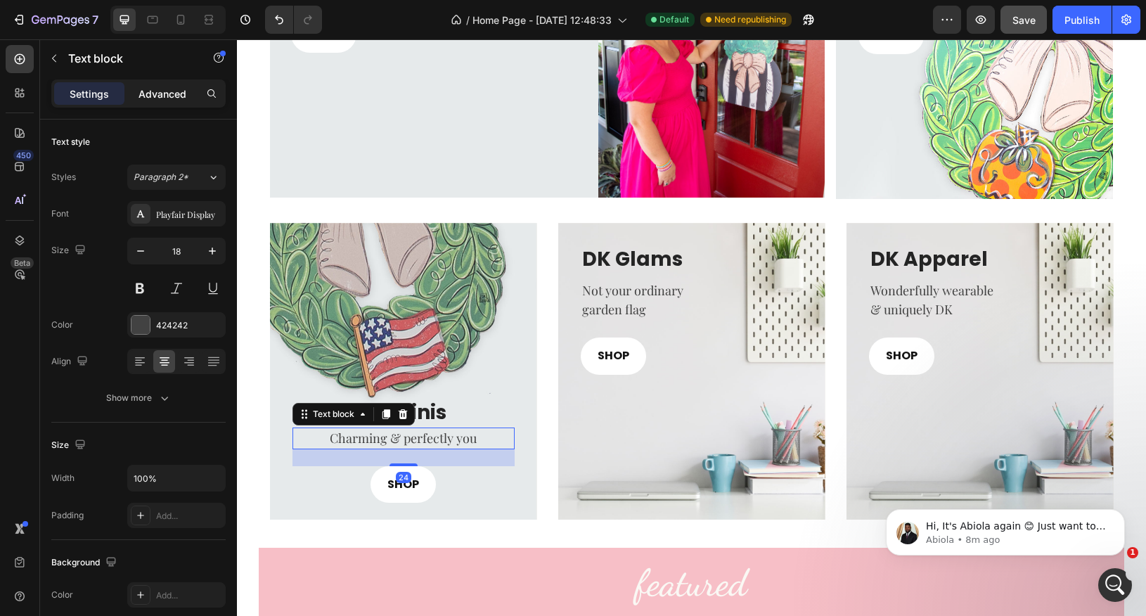
click at [158, 90] on p "Advanced" at bounding box center [163, 93] width 48 height 15
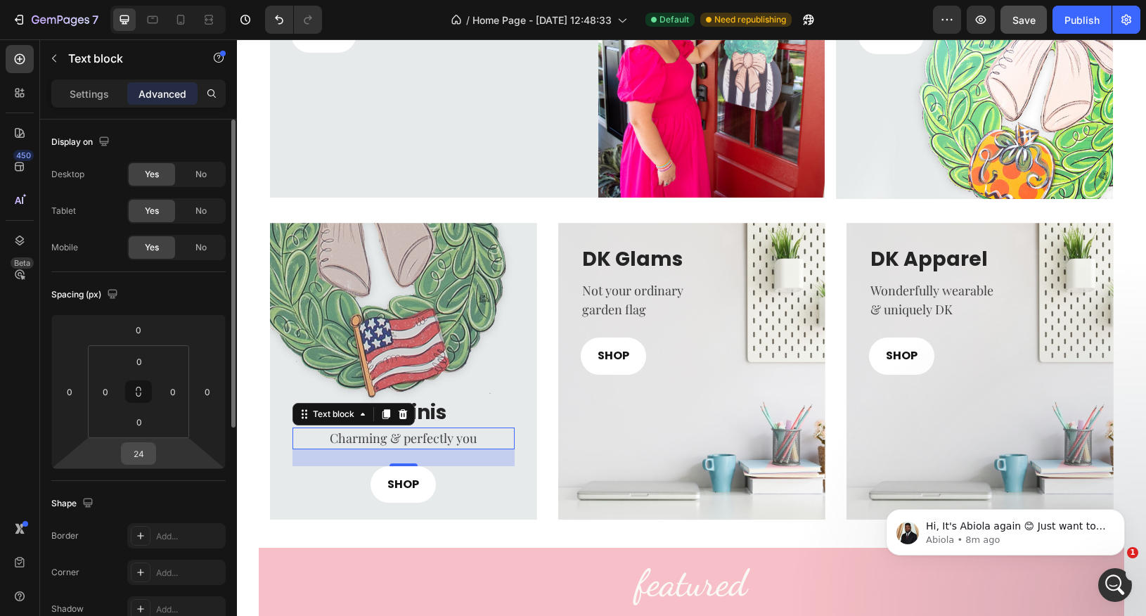
click at [146, 451] on input "24" at bounding box center [138, 453] width 28 height 21
type input "10"
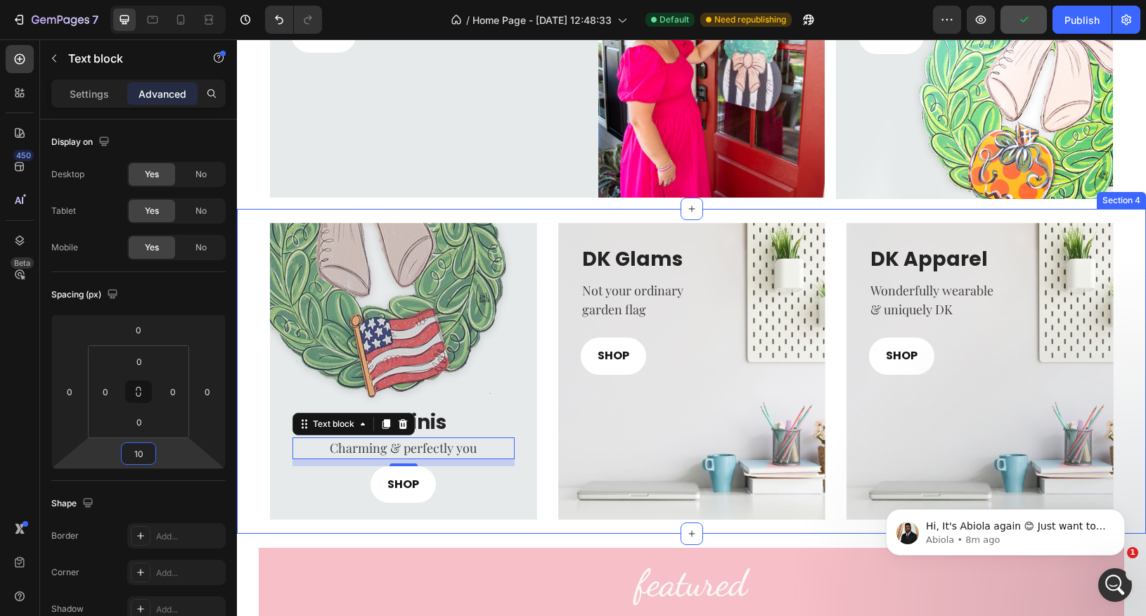
click at [456, 526] on div "DK Minis Heading Charming & perfectly you Text block 10 SHOP Button Row Row Her…" at bounding box center [691, 371] width 909 height 325
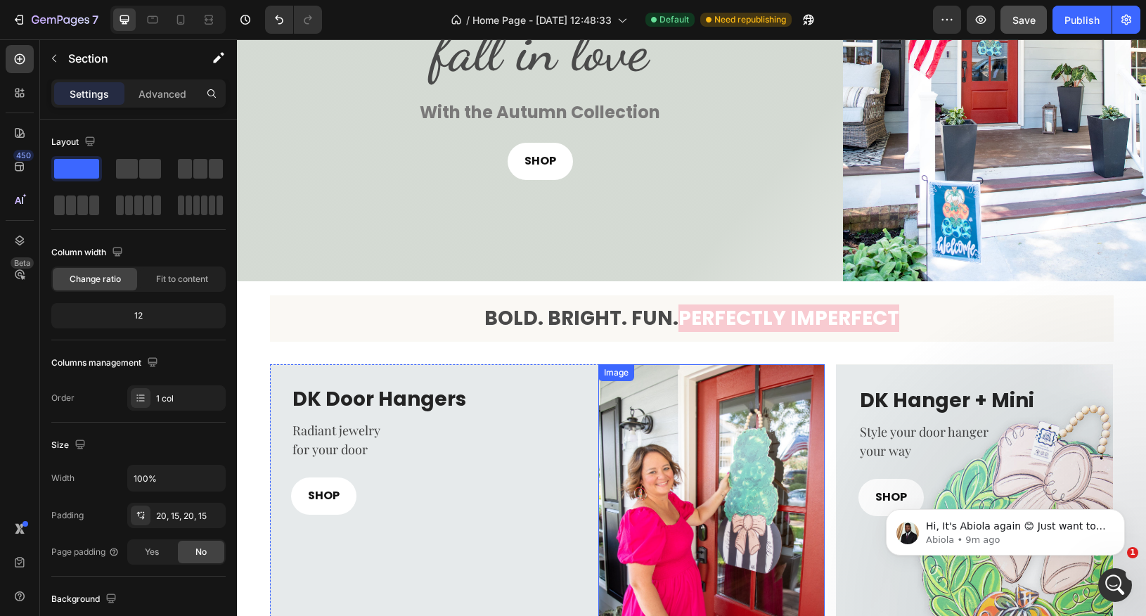
scroll to position [108, 0]
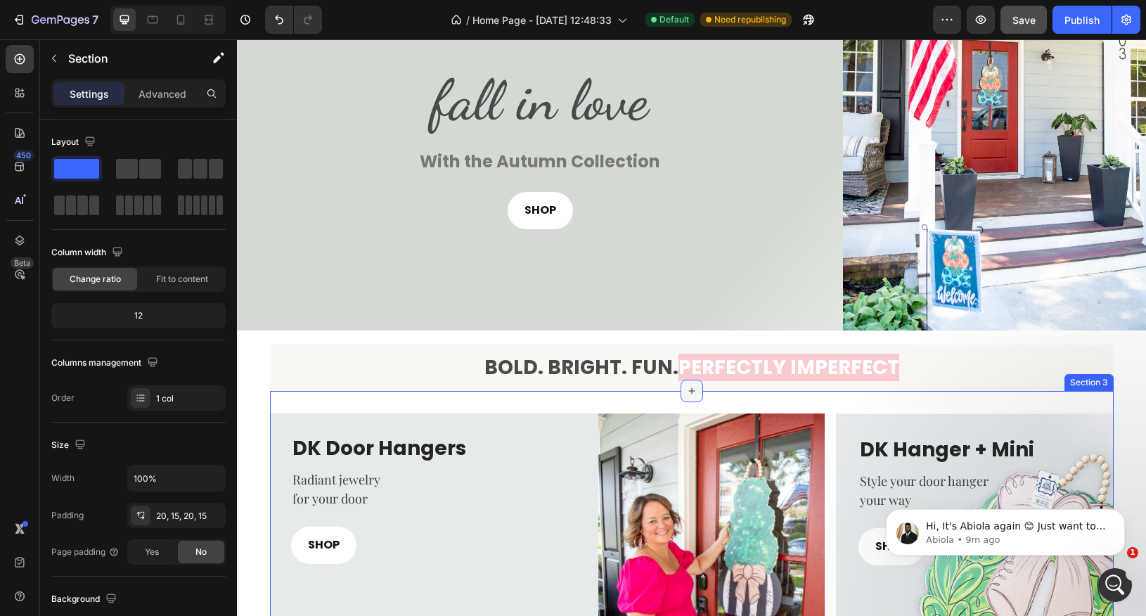
click at [696, 398] on div at bounding box center [692, 391] width 23 height 23
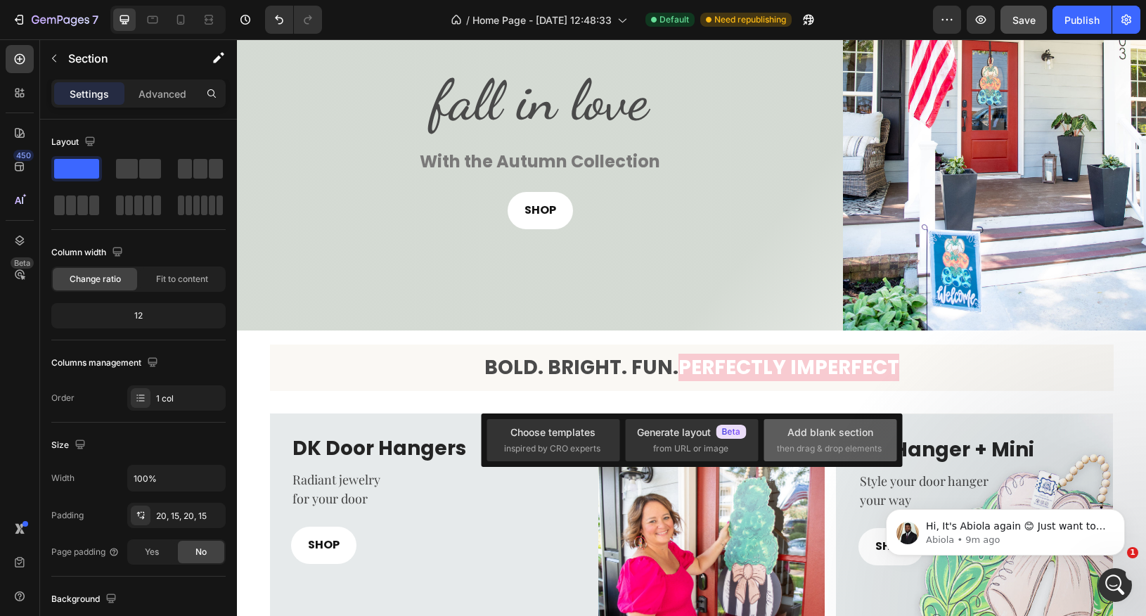
click at [823, 453] on span "then drag & drop elements" at bounding box center [829, 448] width 105 height 13
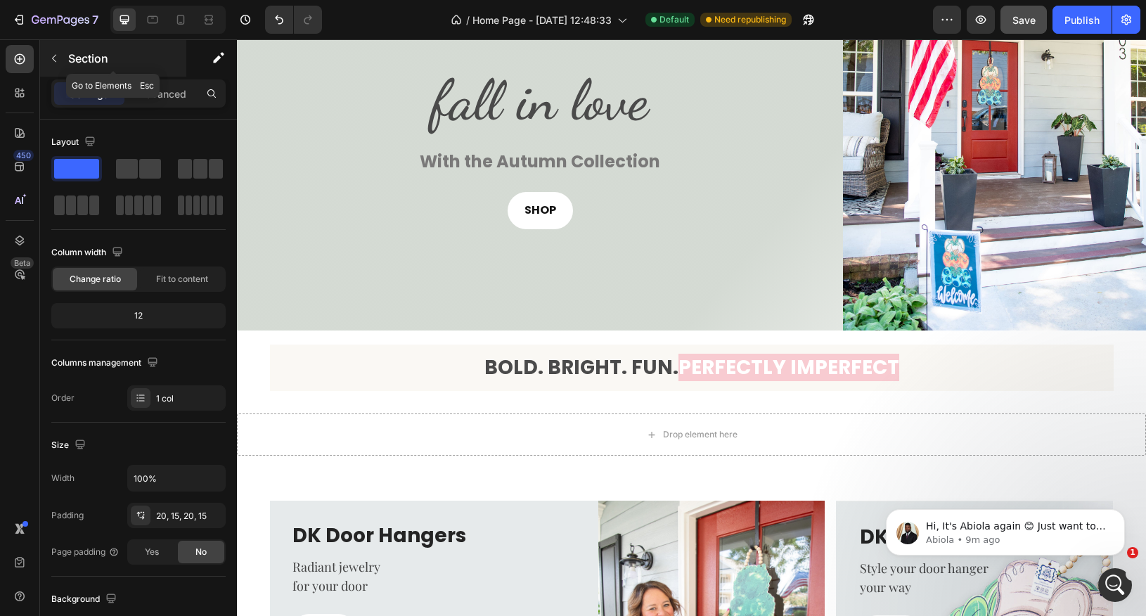
click at [58, 61] on icon "button" at bounding box center [54, 58] width 11 height 11
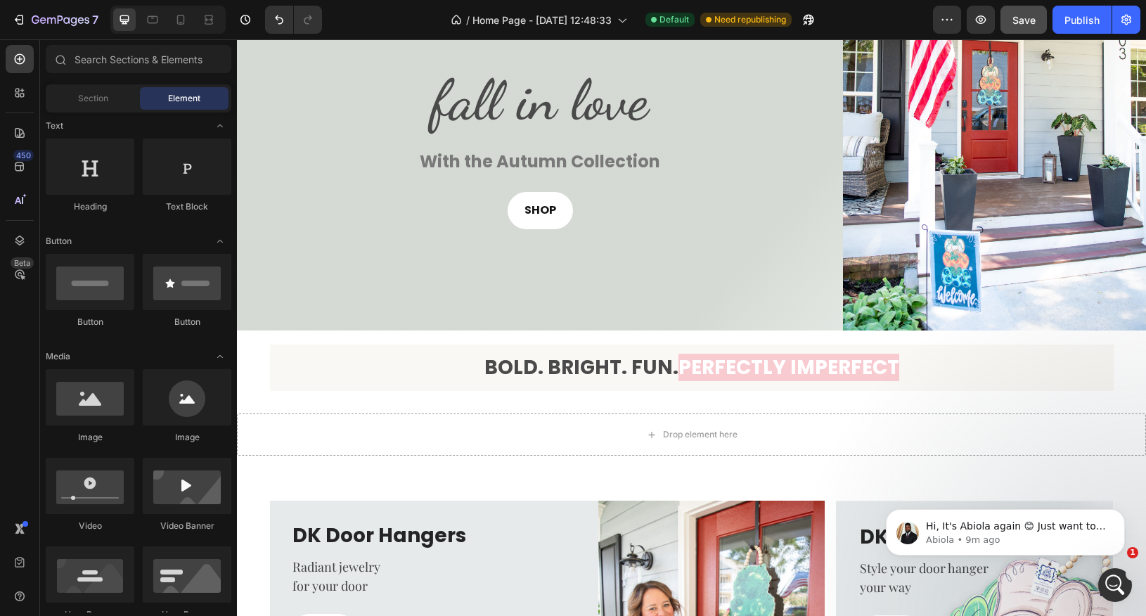
scroll to position [0, 0]
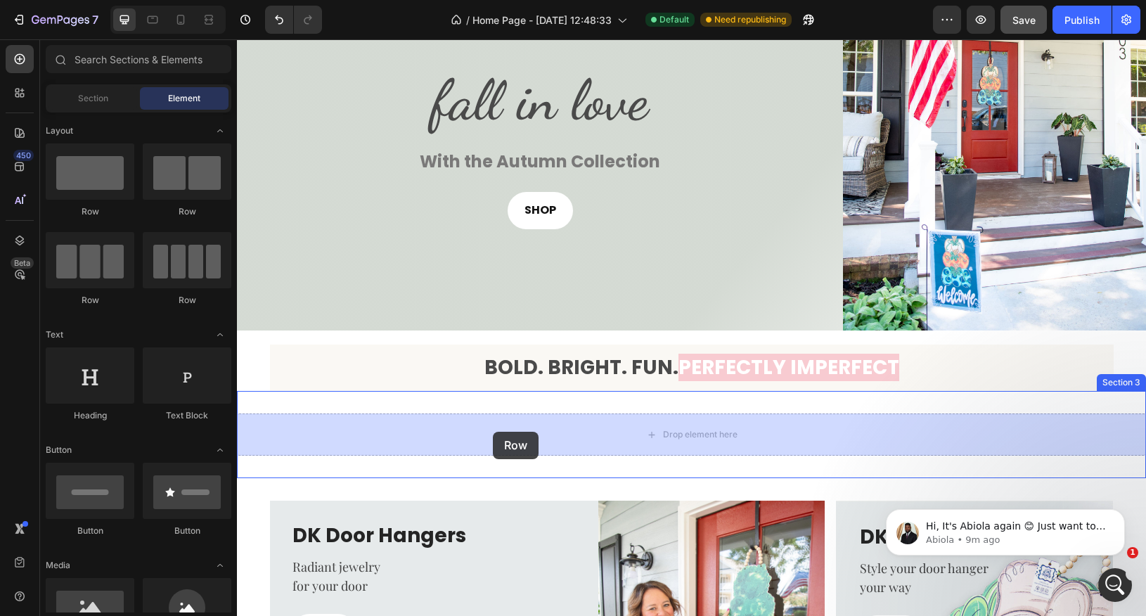
drag, startPoint x: 416, startPoint y: 218, endPoint x: 493, endPoint y: 432, distance: 227.4
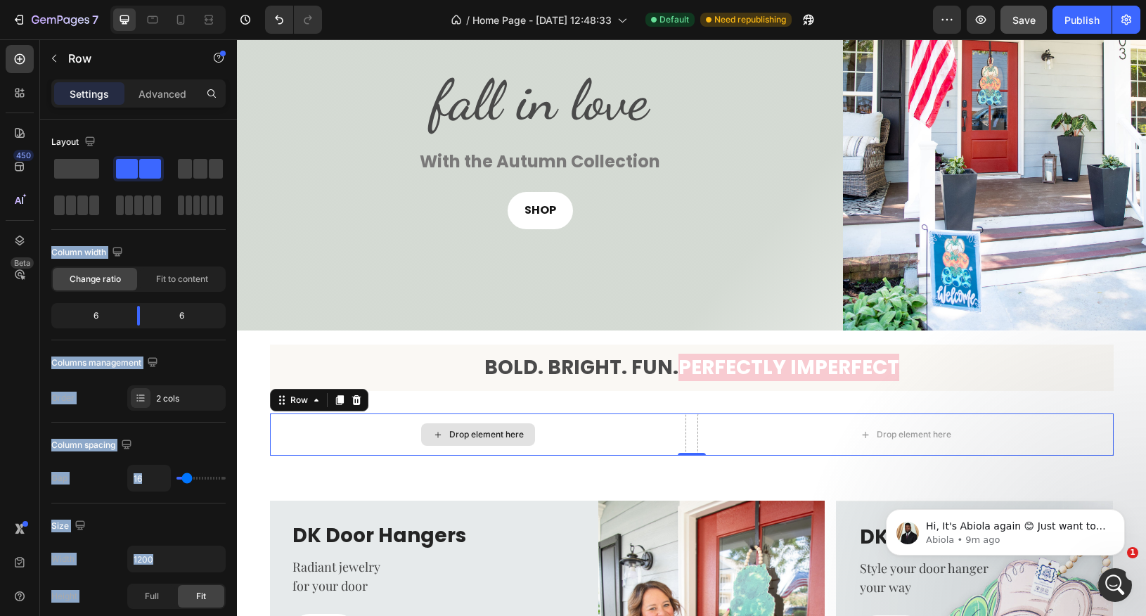
drag, startPoint x: 314, startPoint y: 200, endPoint x: 444, endPoint y: 437, distance: 271.0
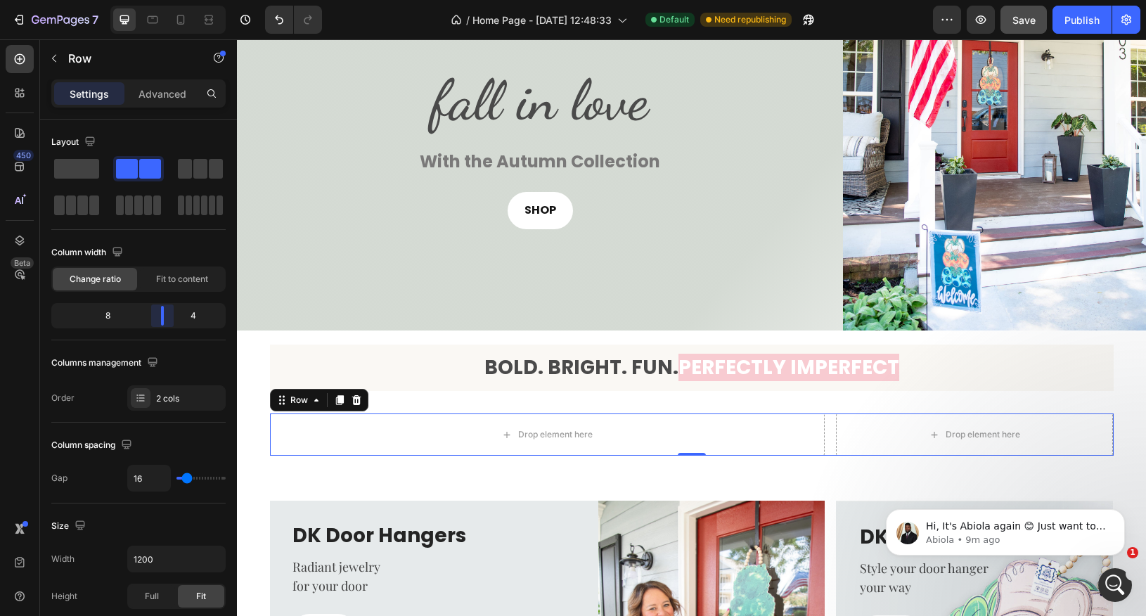
drag, startPoint x: 137, startPoint y: 317, endPoint x: 174, endPoint y: 317, distance: 36.6
click at [174, 0] on body "7 Version history / Home Page - Aug 26, 12:48:33 Default Need republishing Prev…" at bounding box center [573, 0] width 1146 height 0
click at [57, 61] on icon "button" at bounding box center [54, 58] width 11 height 11
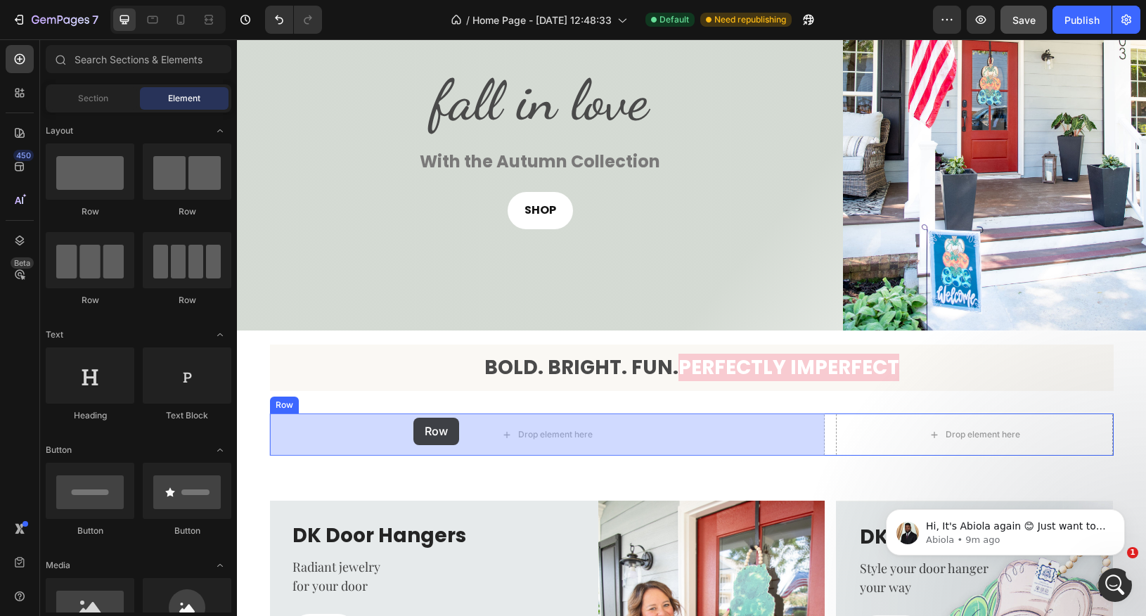
drag, startPoint x: 335, startPoint y: 214, endPoint x: 414, endPoint y: 418, distance: 218.4
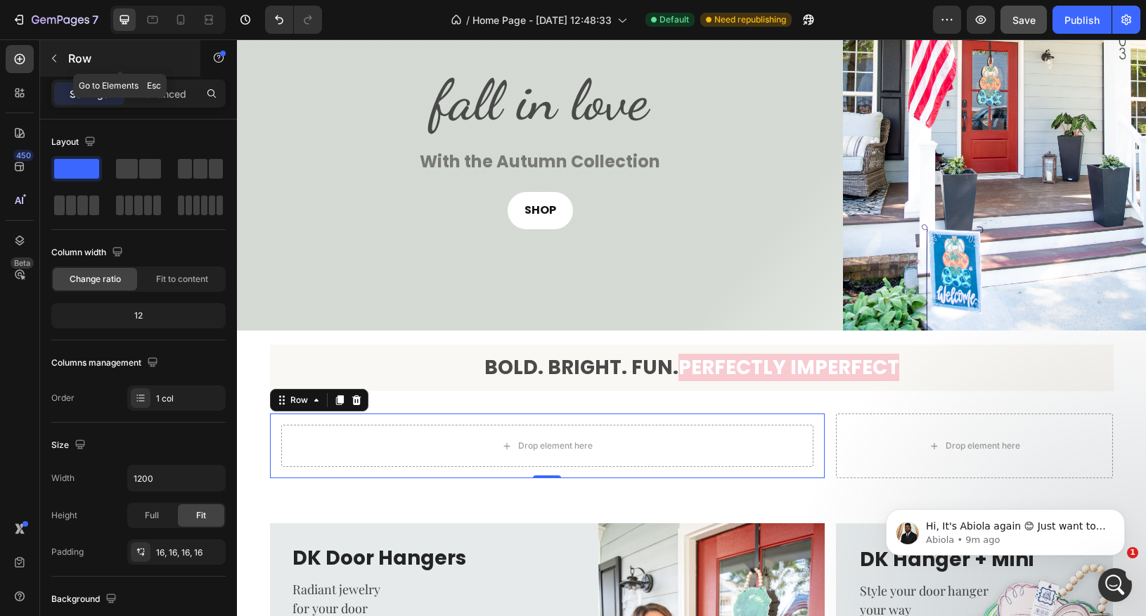
click at [54, 61] on icon "button" at bounding box center [54, 58] width 11 height 11
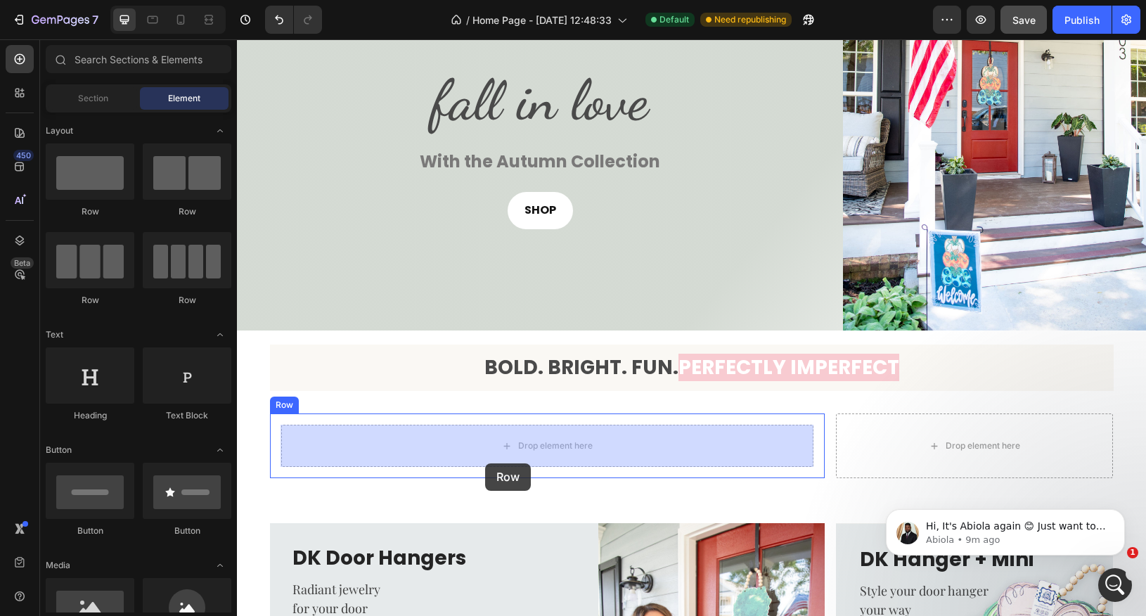
drag, startPoint x: 341, startPoint y: 226, endPoint x: 485, endPoint y: 463, distance: 278.0
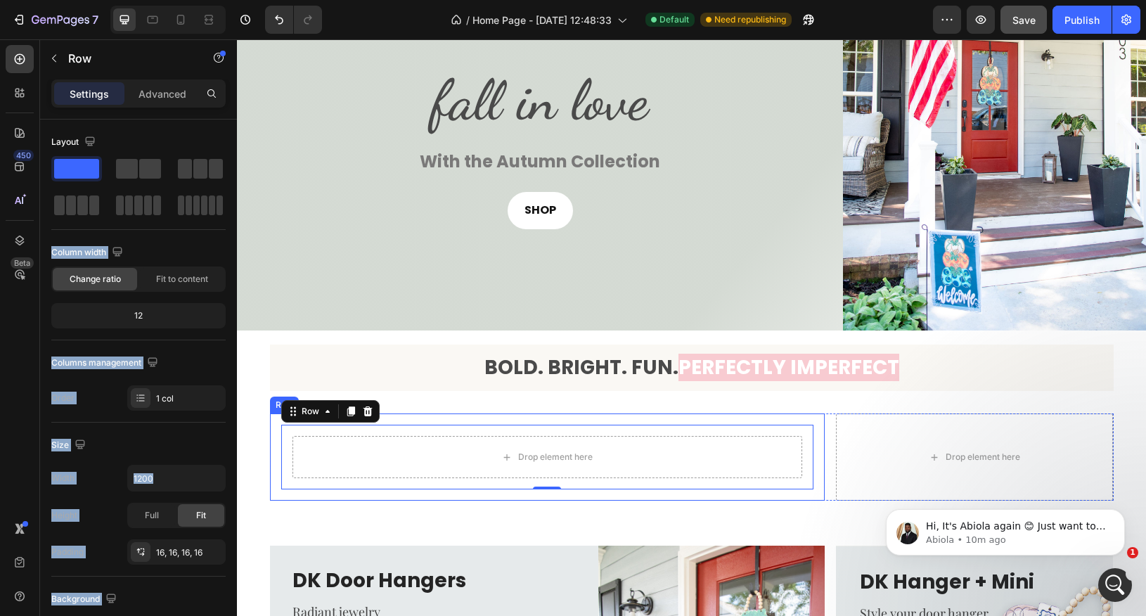
drag, startPoint x: 312, startPoint y: 204, endPoint x: 482, endPoint y: 492, distance: 334.2
click at [129, 172] on span at bounding box center [127, 169] width 22 height 20
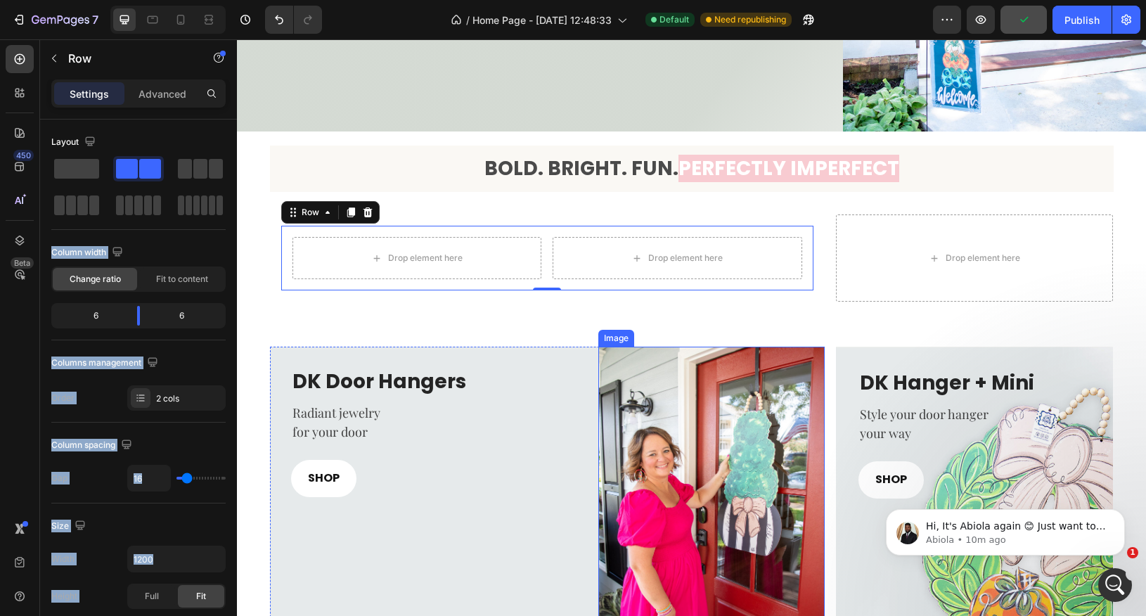
scroll to position [321, 0]
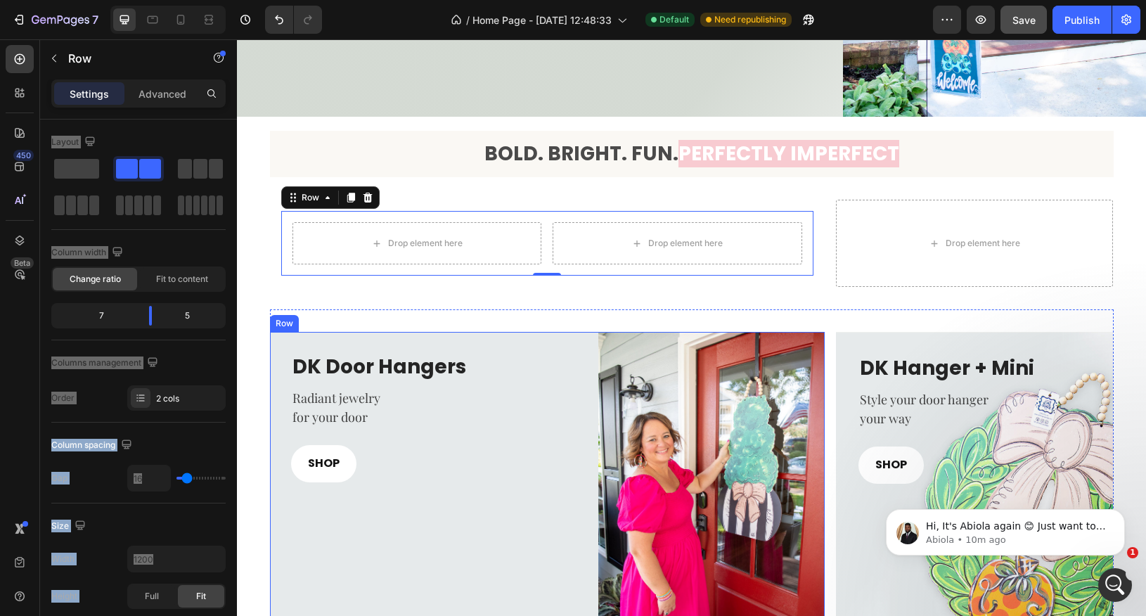
click at [423, 551] on div "DK Door Hangers Heading Radiant jewelry for your door Text block SHOP Button" at bounding box center [428, 479] width 317 height 295
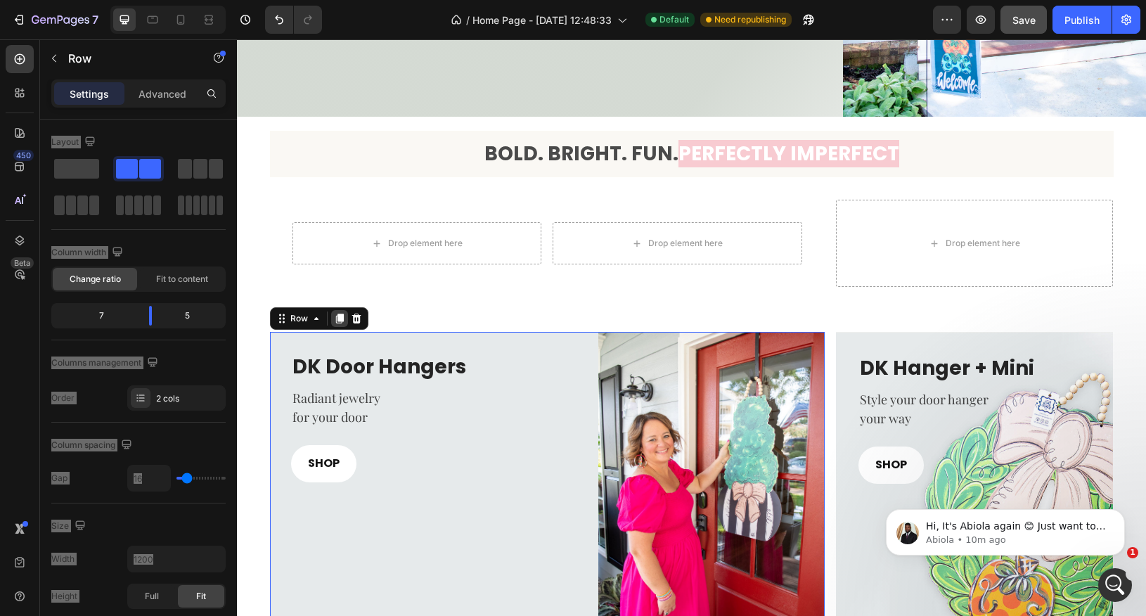
click at [342, 320] on icon at bounding box center [339, 319] width 8 height 10
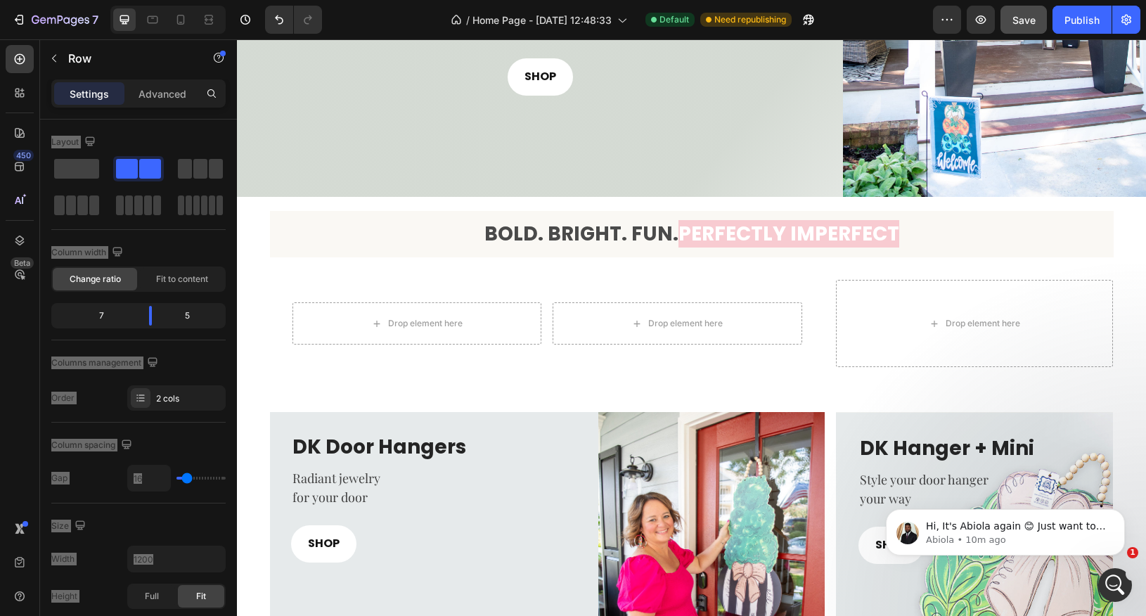
scroll to position [226, 0]
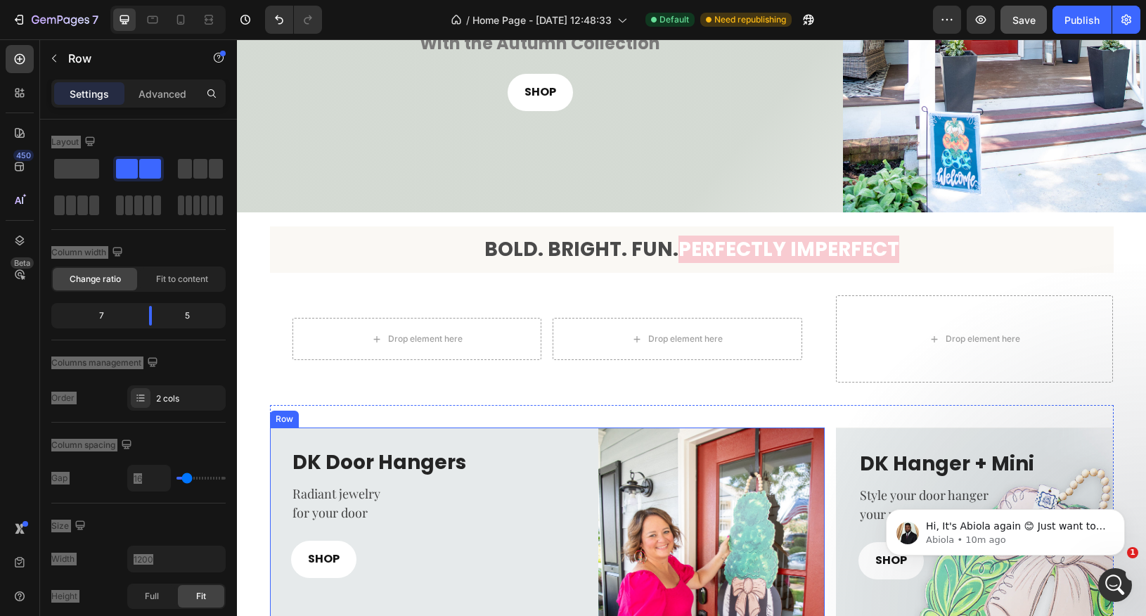
click at [297, 434] on div "DK Door Hangers Heading Radiant jewelry for your door Text block SHOP Button" at bounding box center [428, 575] width 317 height 295
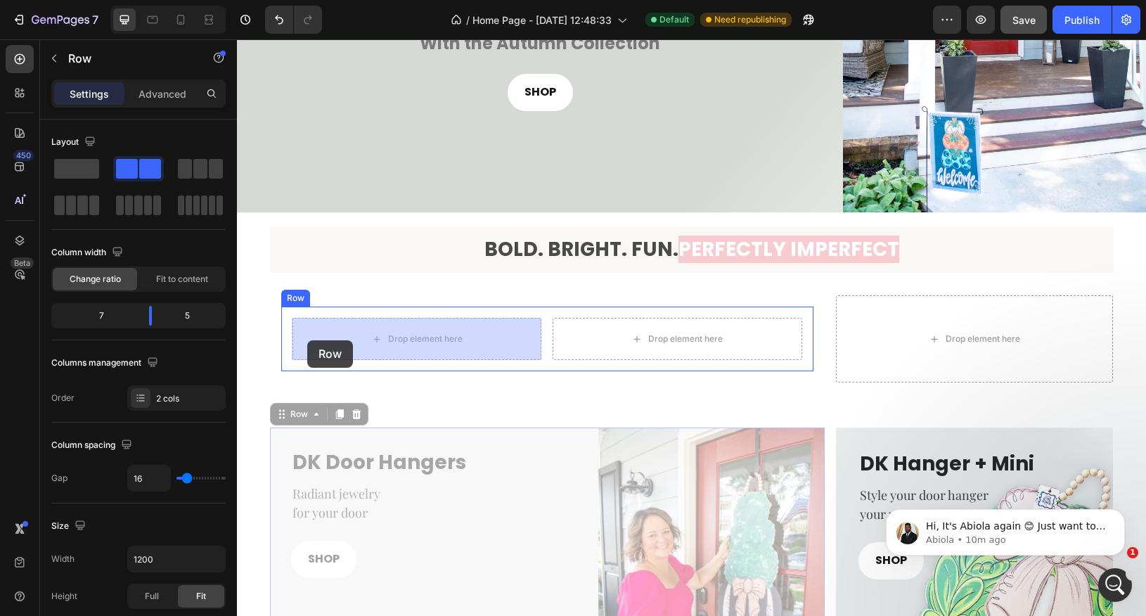
drag, startPoint x: 279, startPoint y: 415, endPoint x: 307, endPoint y: 340, distance: 79.7
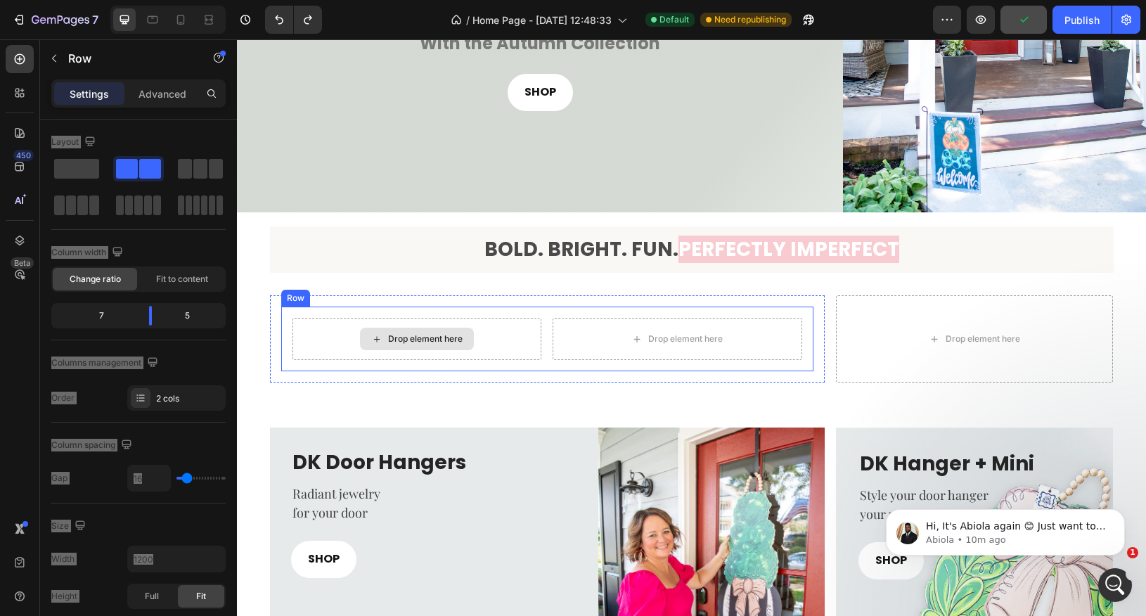
click at [479, 343] on div "Drop element here" at bounding box center [418, 339] width 250 height 42
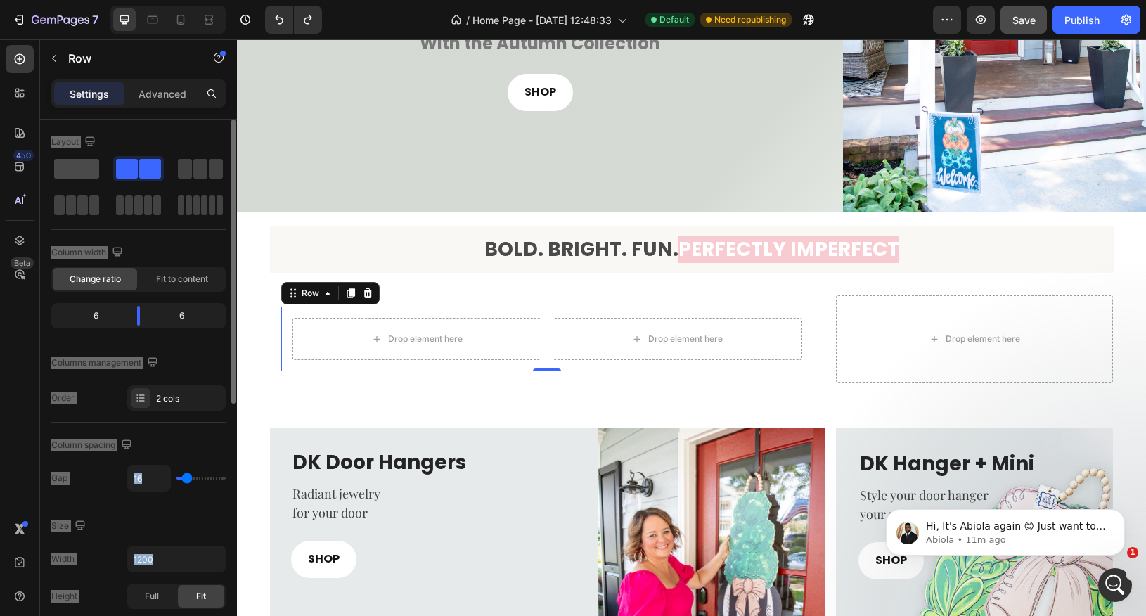
click at [84, 170] on span at bounding box center [76, 169] width 45 height 20
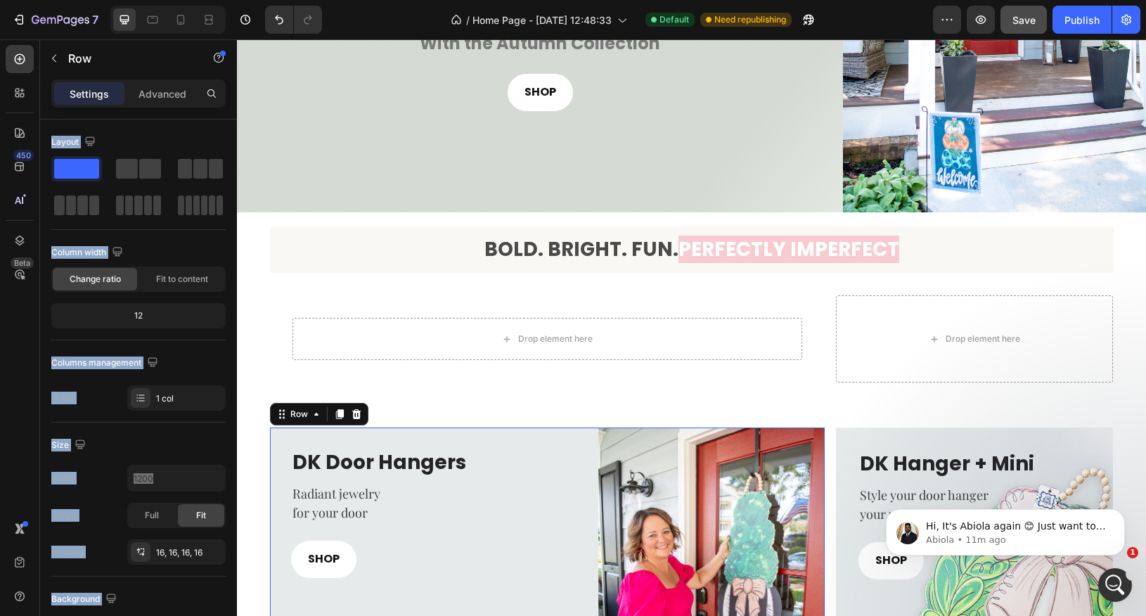
click at [283, 473] on div "DK Door Hangers Heading Radiant jewelry for your door Text block SHOP Button" at bounding box center [428, 575] width 317 height 295
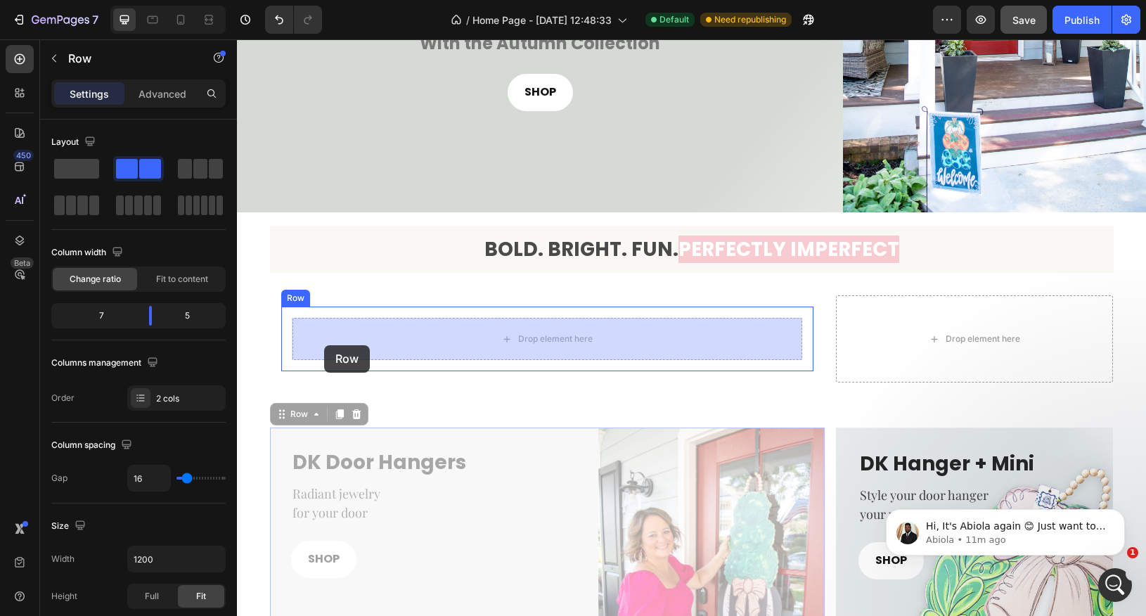
drag, startPoint x: 285, startPoint y: 416, endPoint x: 324, endPoint y: 345, distance: 81.2
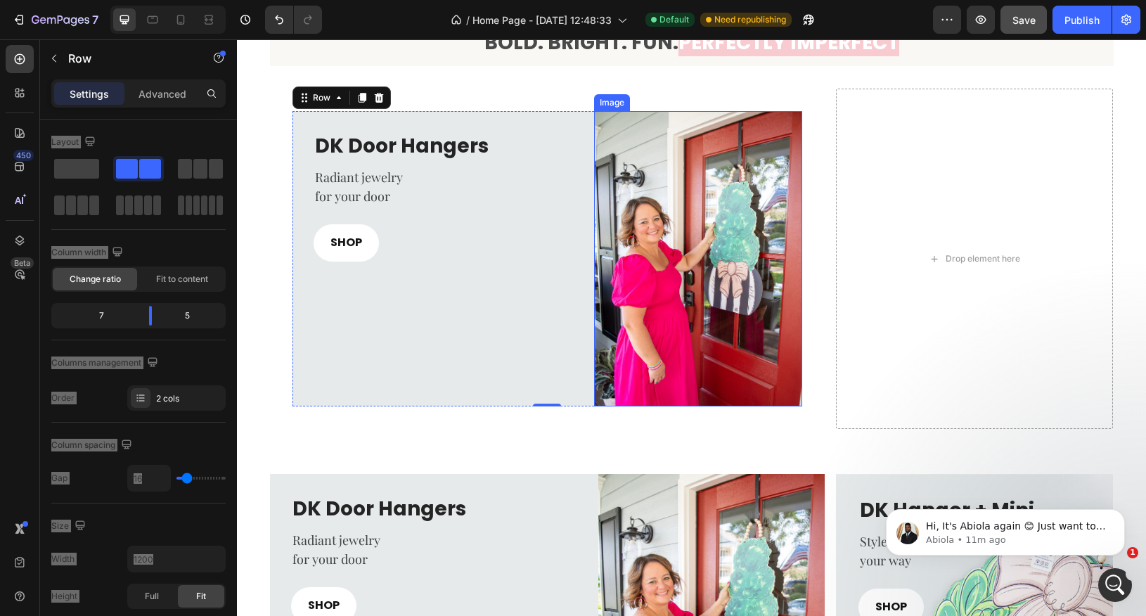
scroll to position [437, 0]
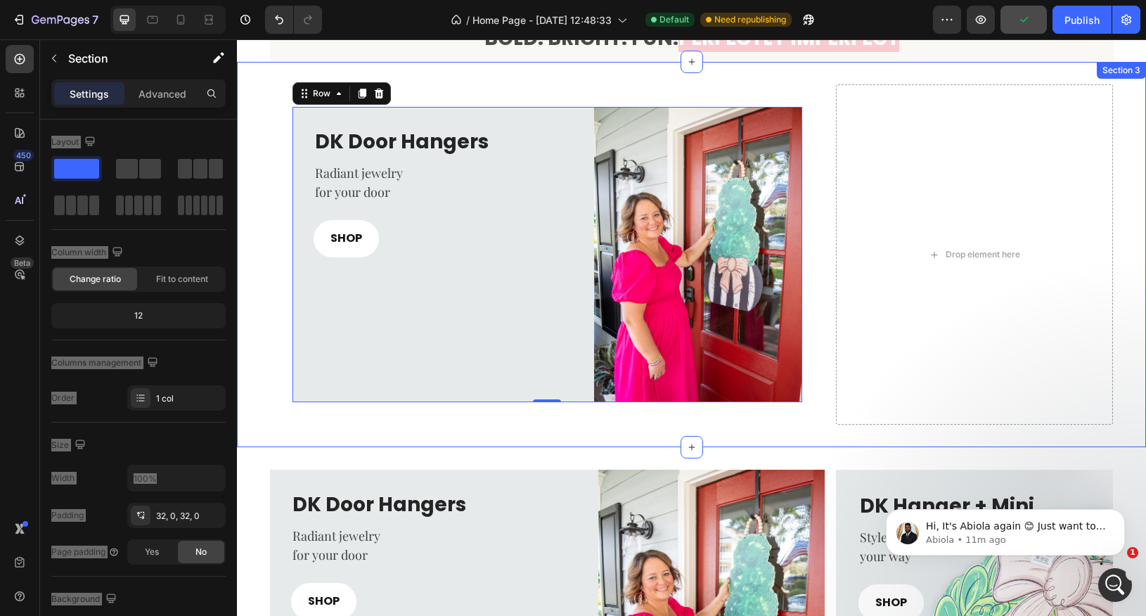
click at [267, 330] on div "DK Door Hangers Heading Radiant jewelry for your door Text block SHOP Button Im…" at bounding box center [691, 254] width 909 height 340
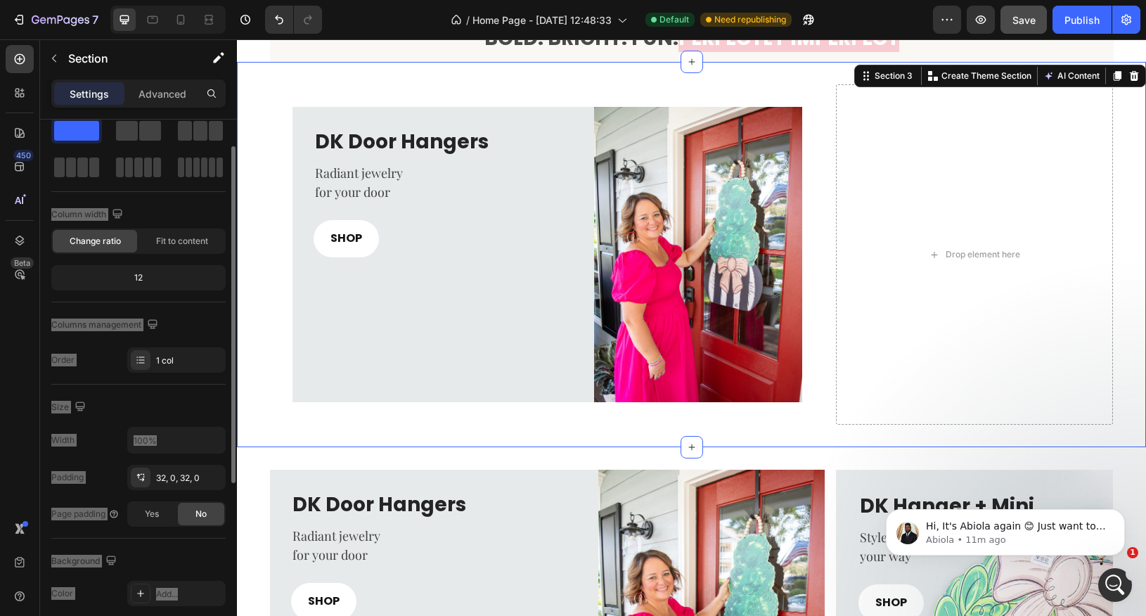
scroll to position [40, 0]
click at [187, 473] on div "32, 0, 32, 0" at bounding box center [176, 476] width 41 height 13
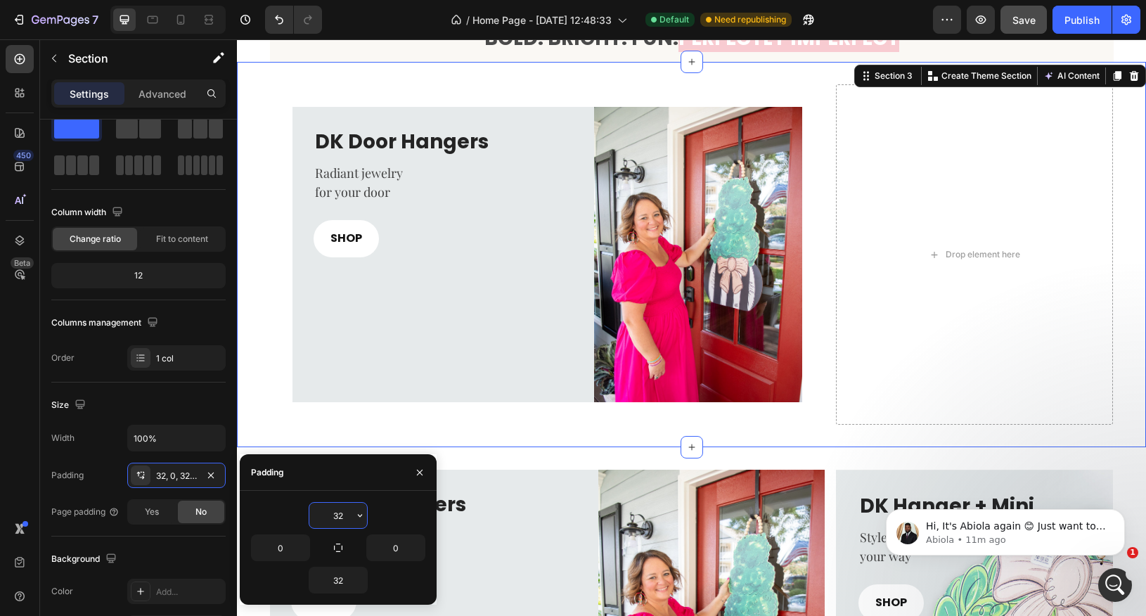
click at [342, 522] on input "32" at bounding box center [338, 515] width 58 height 25
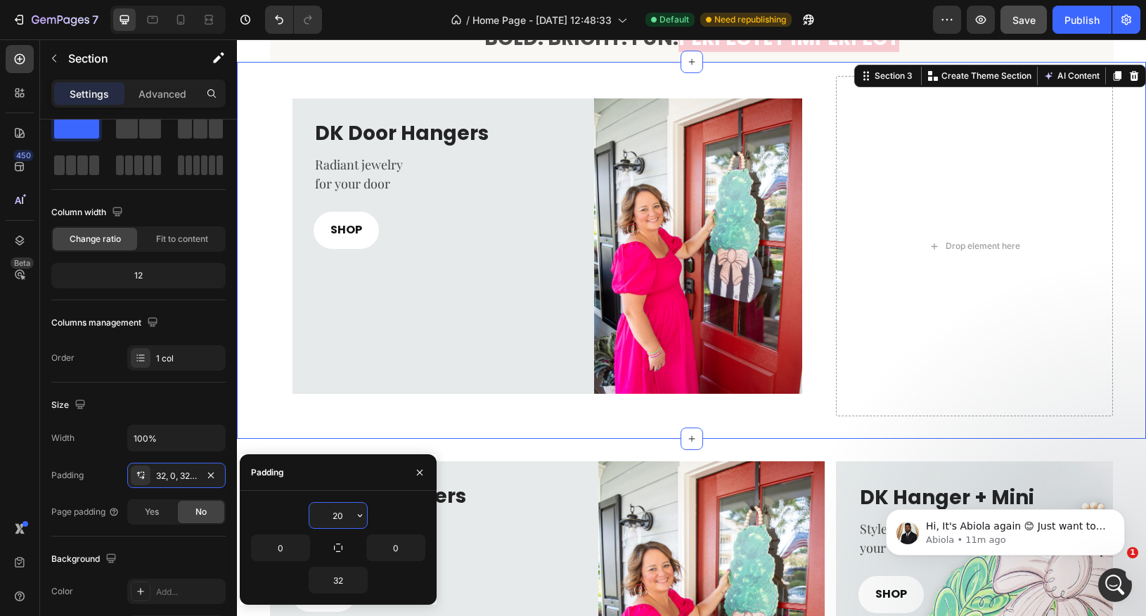
type input "2"
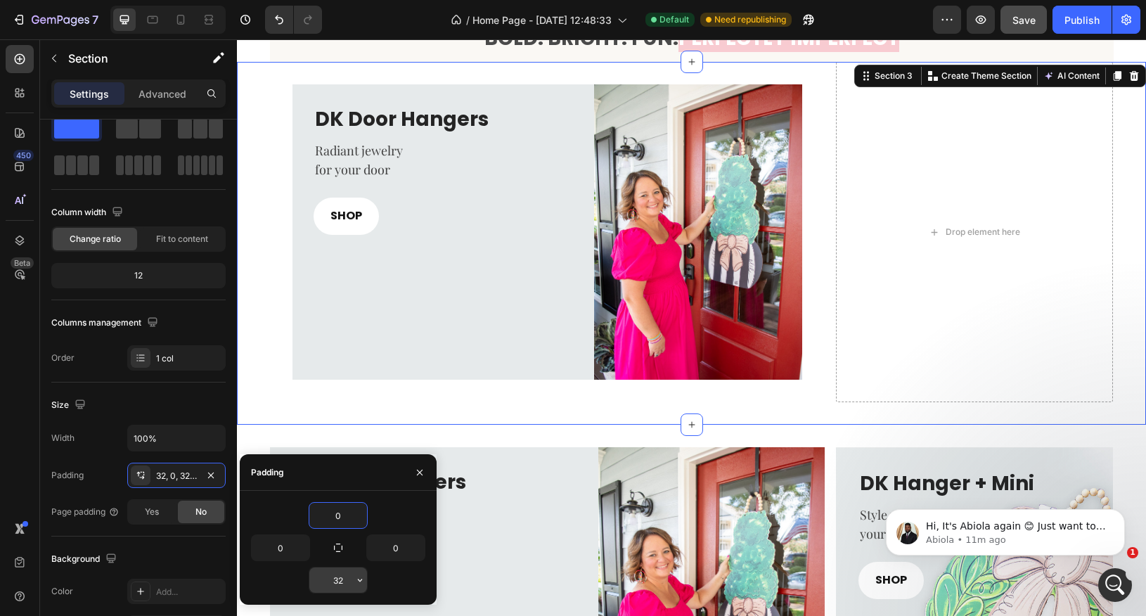
type input "0"
click at [341, 554] on input "32" at bounding box center [338, 580] width 58 height 25
type input "0"
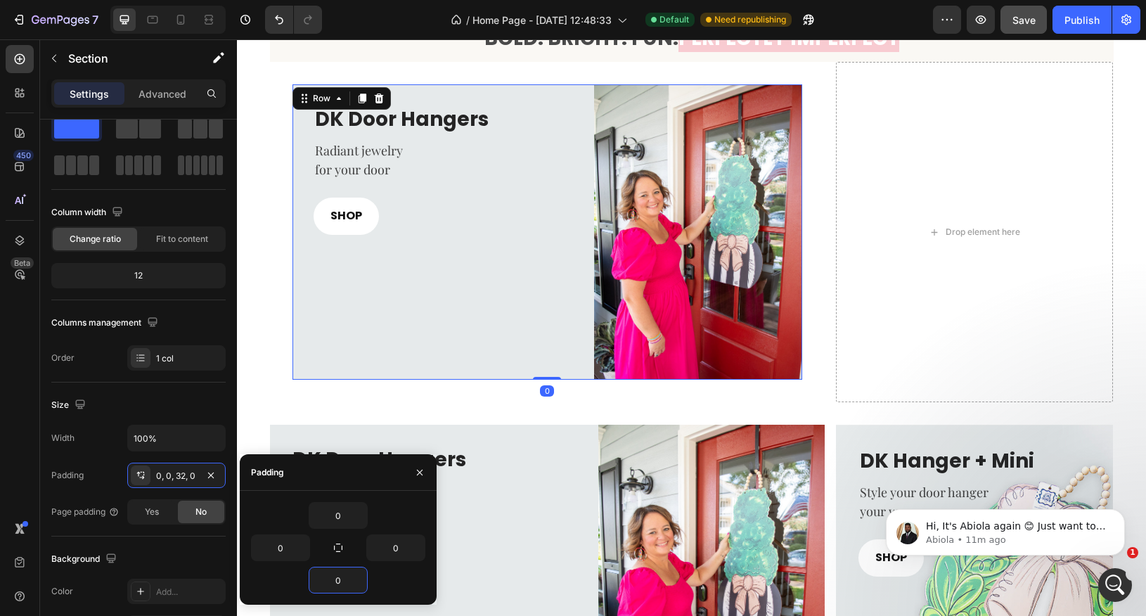
click at [345, 312] on div "DK Door Hangers Heading Radiant jewelry for your door Text block SHOP Button" at bounding box center [438, 231] width 291 height 295
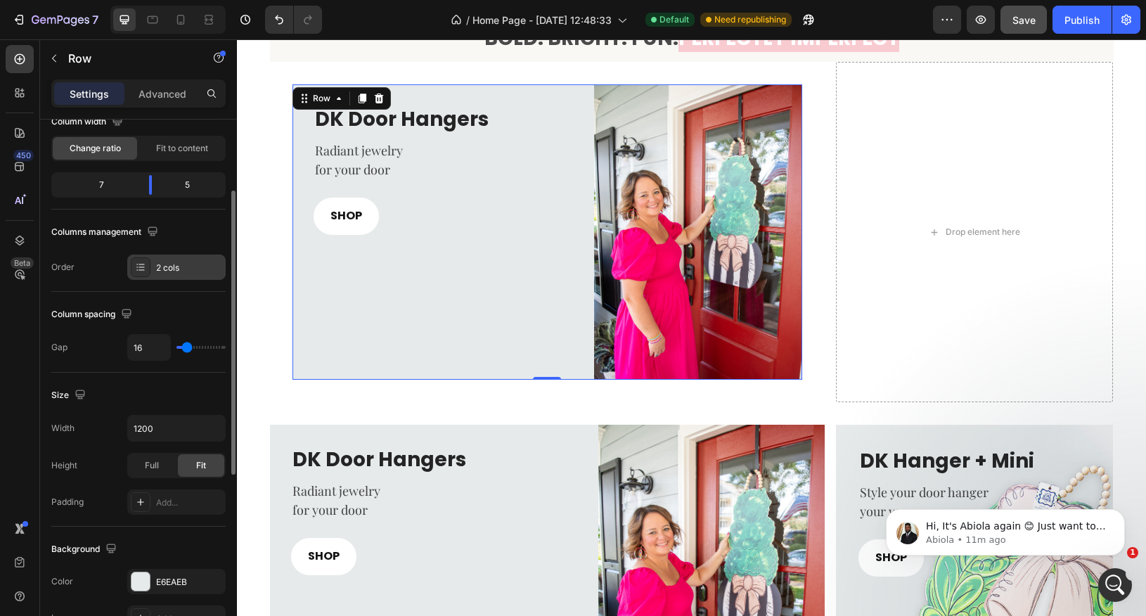
scroll to position [148, 0]
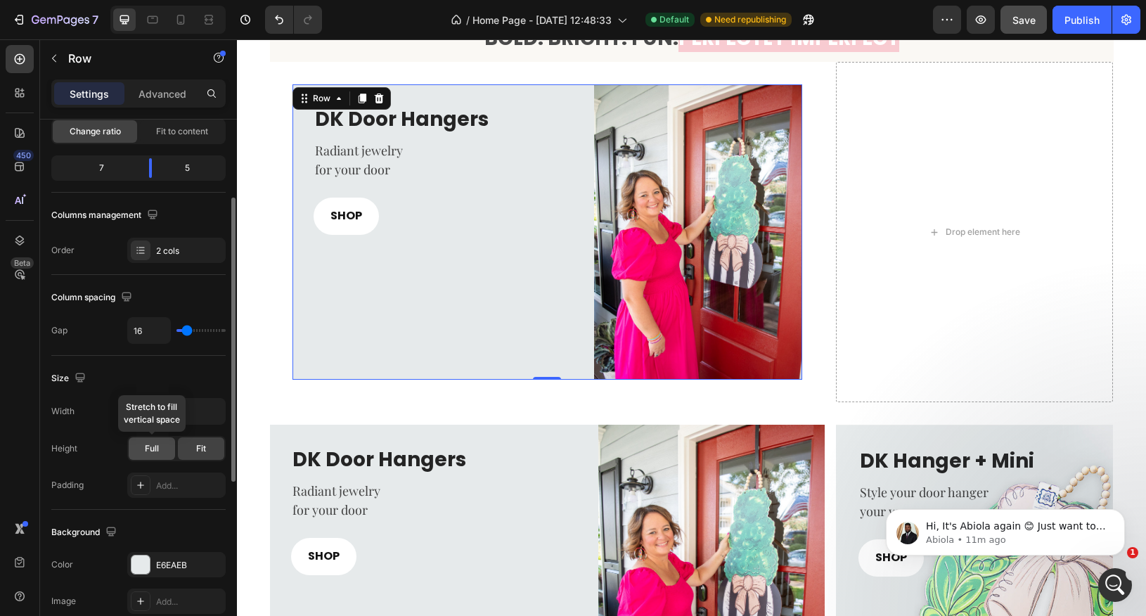
click at [156, 454] on div "Full" at bounding box center [152, 448] width 46 height 23
click at [193, 449] on div "Fit" at bounding box center [201, 448] width 46 height 23
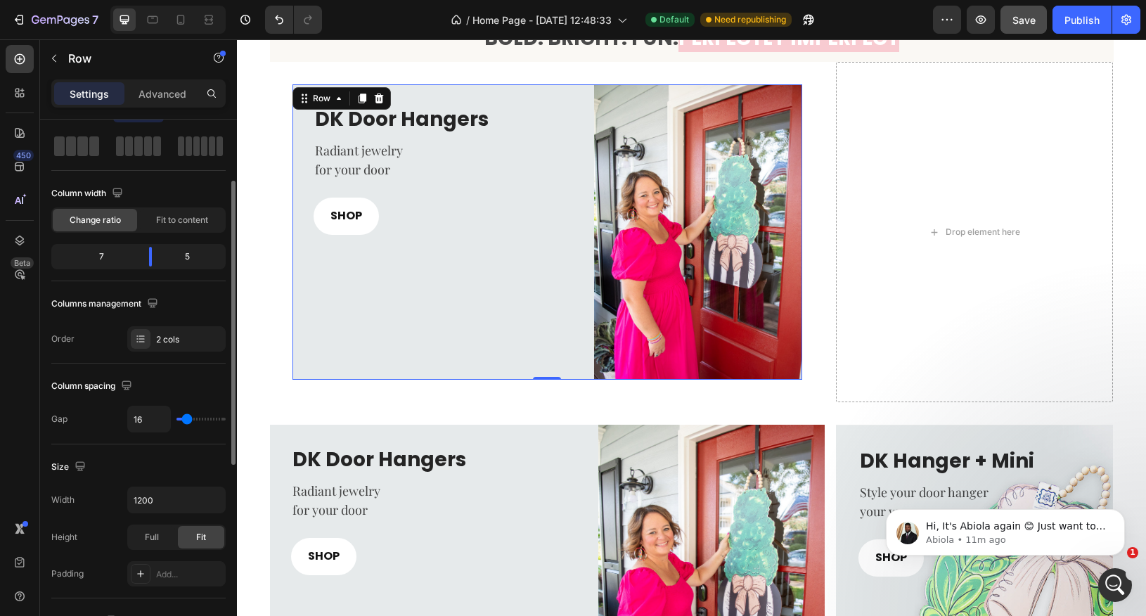
scroll to position [0, 0]
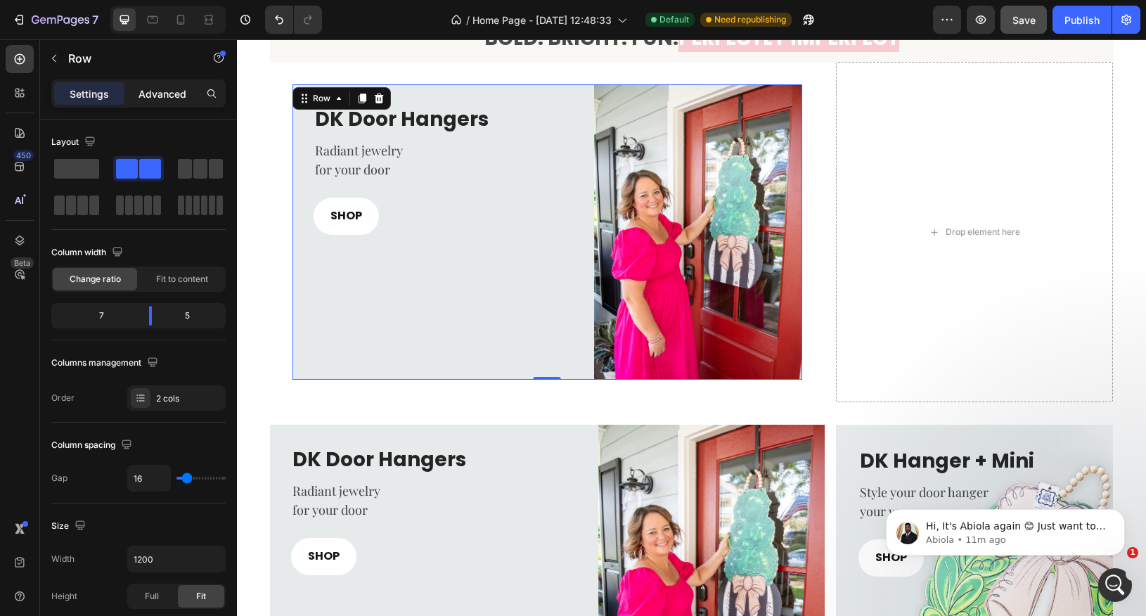
click at [169, 100] on p "Advanced" at bounding box center [163, 93] width 48 height 15
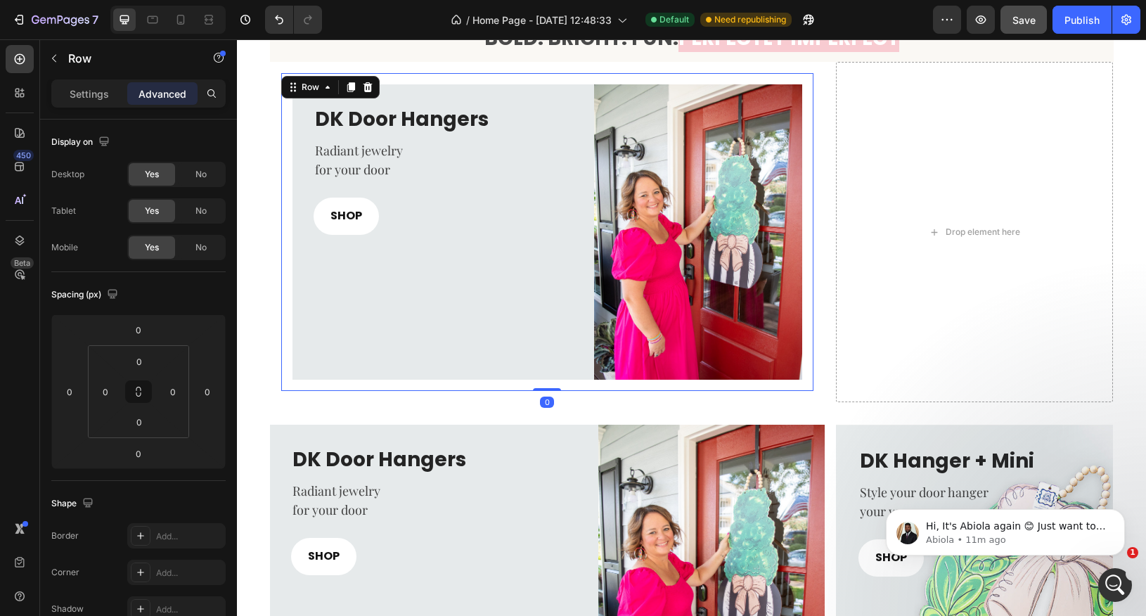
click at [285, 334] on div "DK Door Hangers Heading Radiant jewelry for your door Text block SHOP Button Im…" at bounding box center [547, 232] width 532 height 318
click at [143, 397] on button at bounding box center [138, 391] width 27 height 23
click at [104, 395] on input "16" at bounding box center [105, 391] width 21 height 21
type input "0"
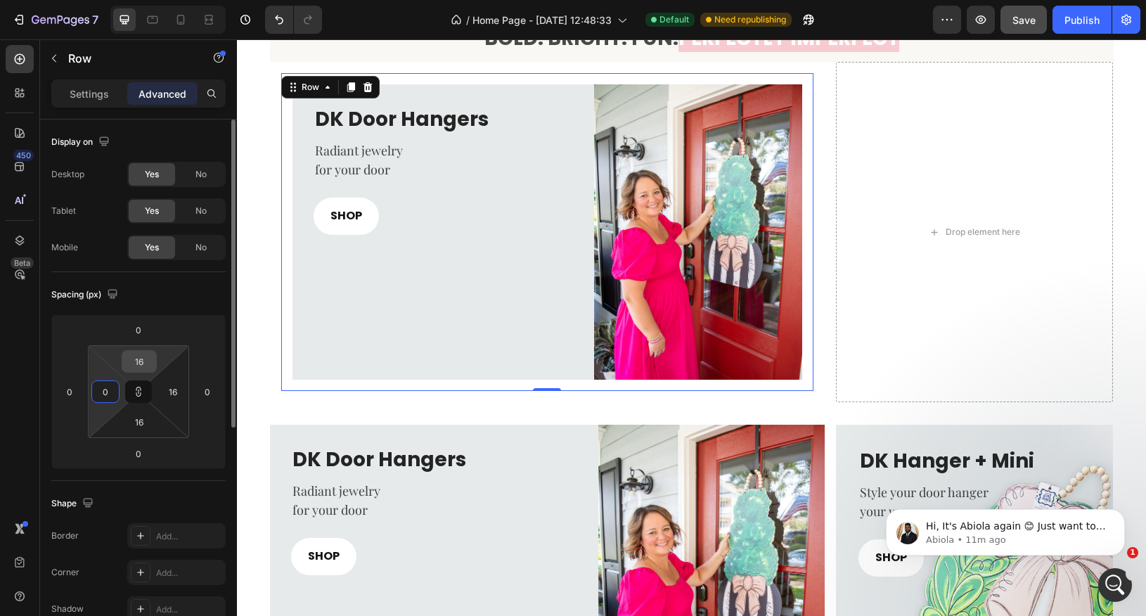
type input "0"
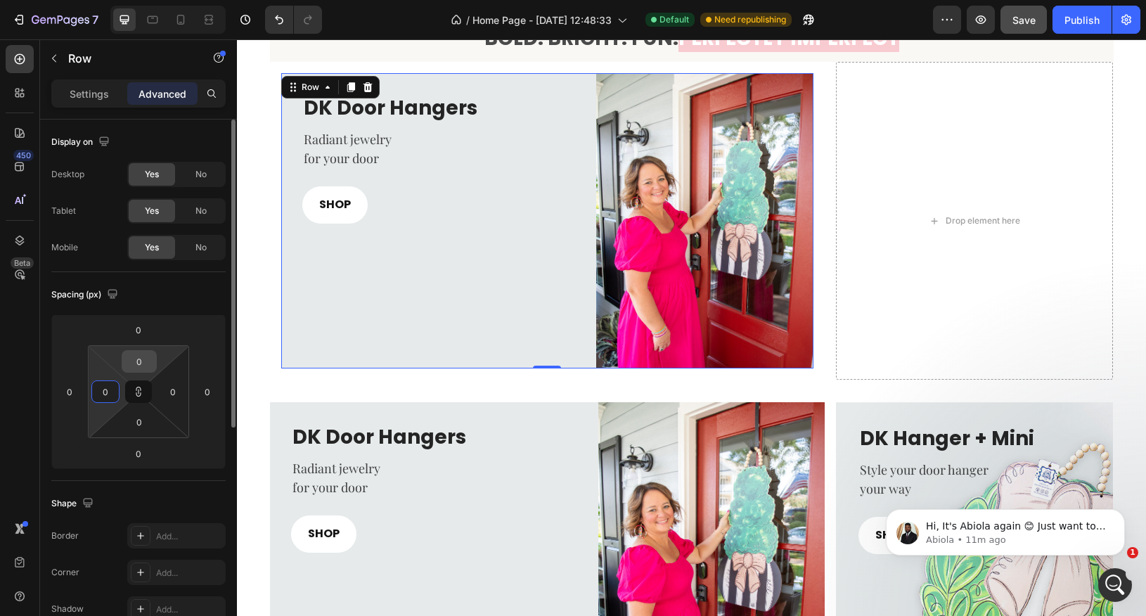
click at [135, 365] on input "0" at bounding box center [139, 361] width 28 height 21
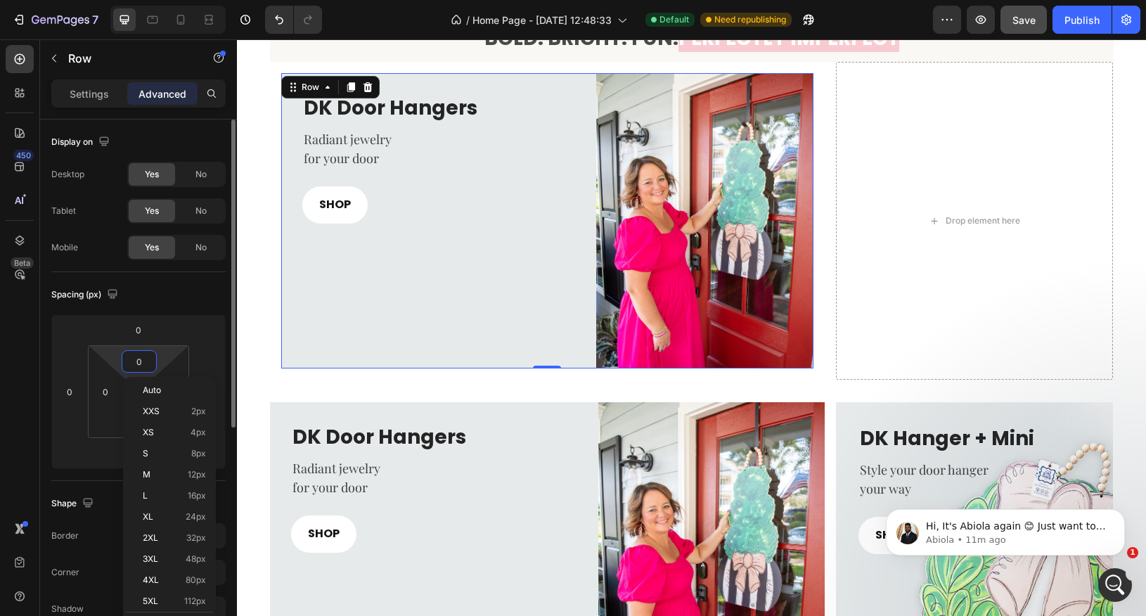
click at [153, 299] on div "Spacing (px)" at bounding box center [138, 294] width 174 height 23
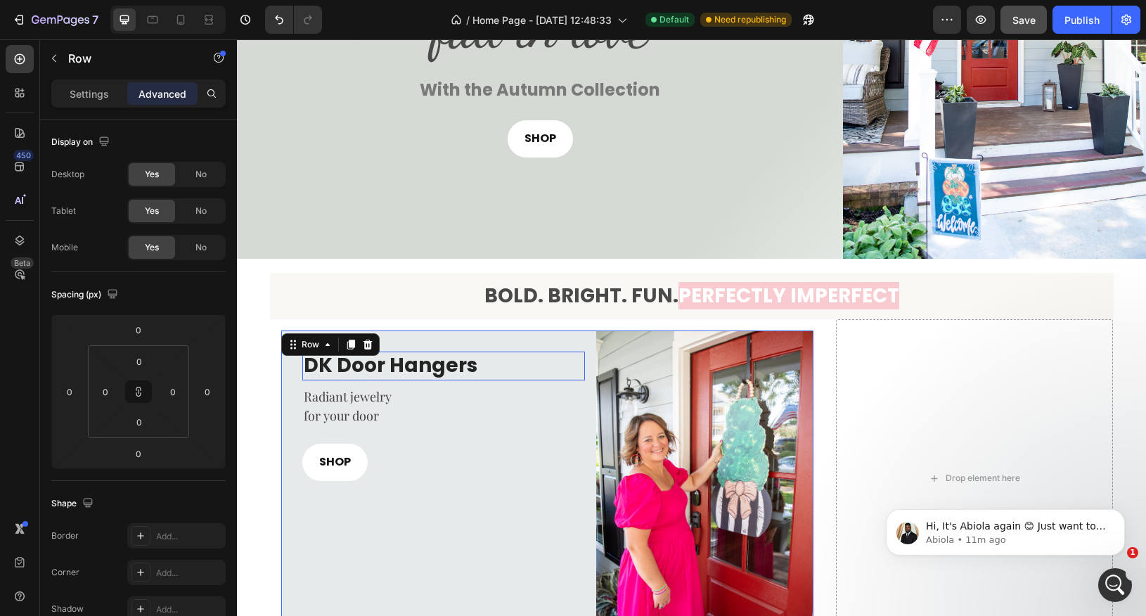
scroll to position [235, 0]
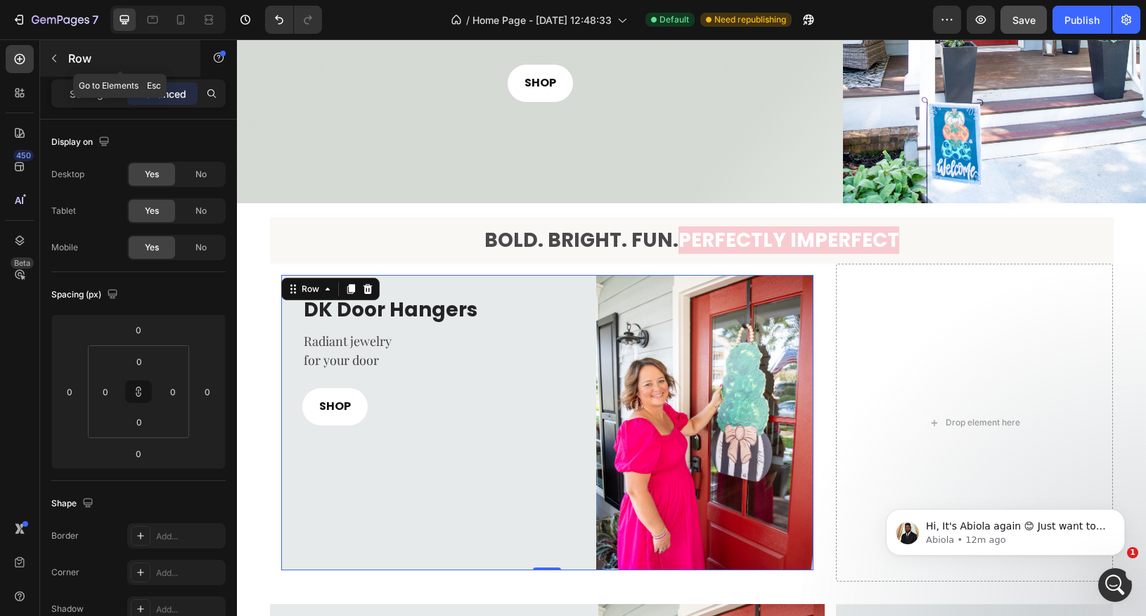
click at [56, 60] on icon "button" at bounding box center [54, 58] width 11 height 11
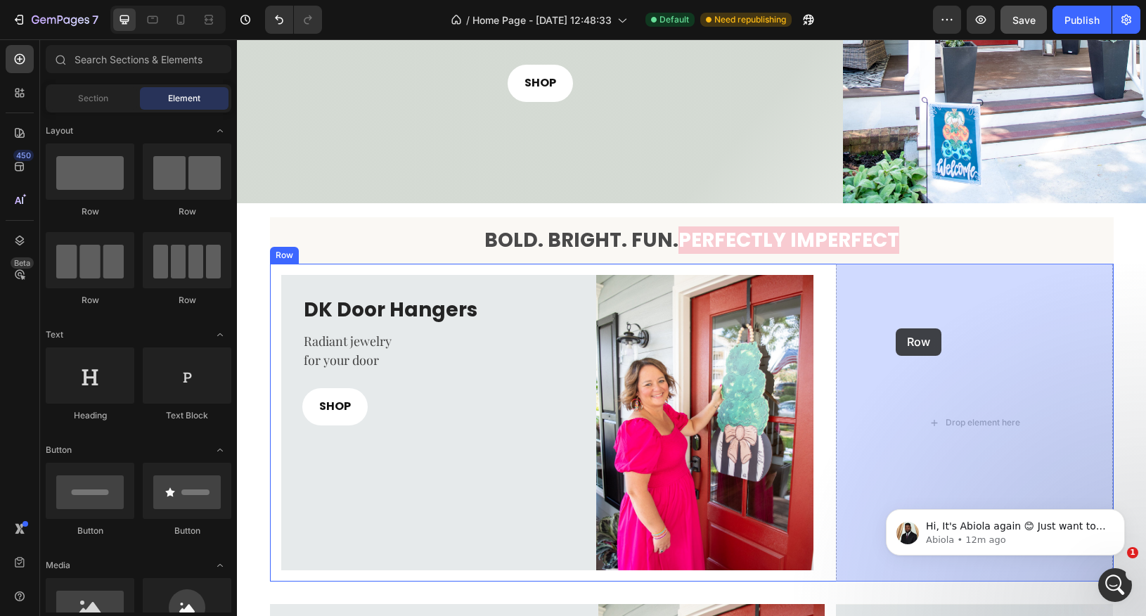
drag, startPoint x: 345, startPoint y: 223, endPoint x: 896, endPoint y: 328, distance: 560.7
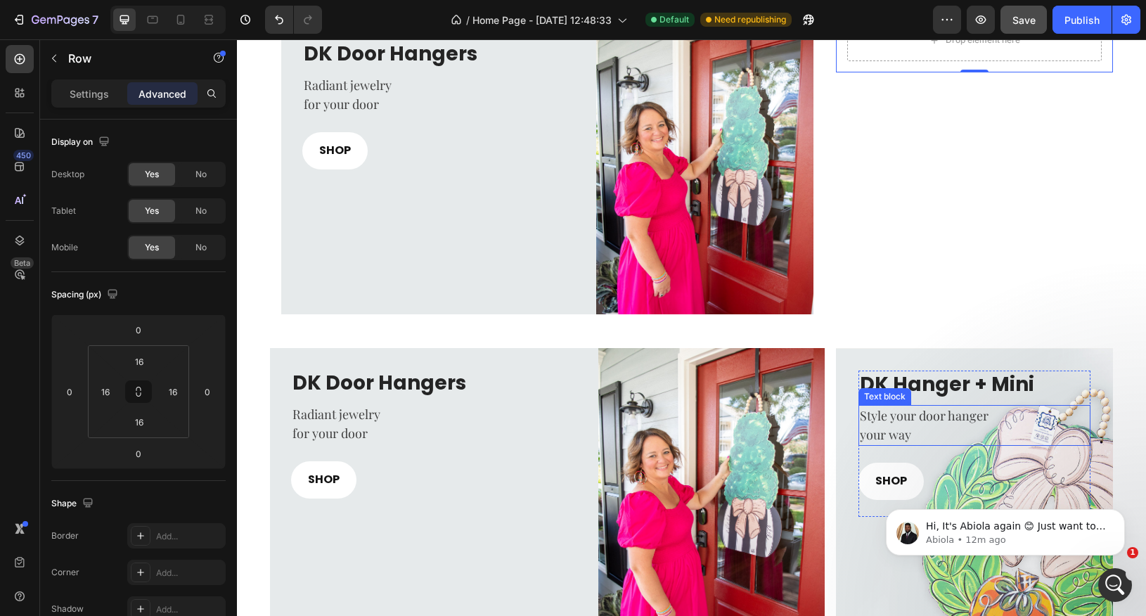
scroll to position [248, 0]
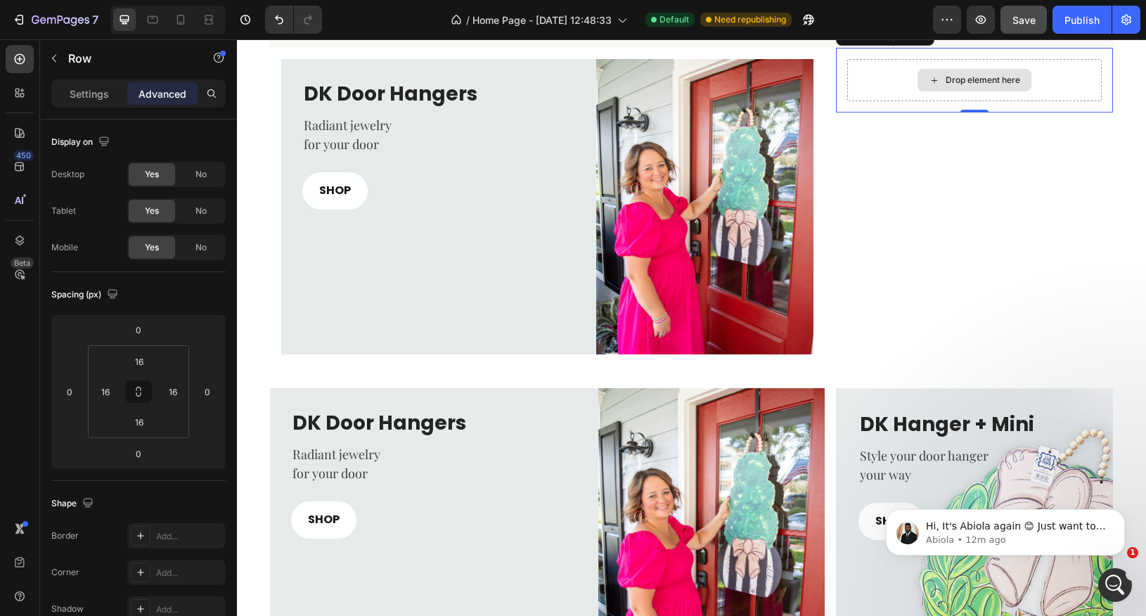
click at [982, 84] on div "Drop element here" at bounding box center [983, 80] width 75 height 11
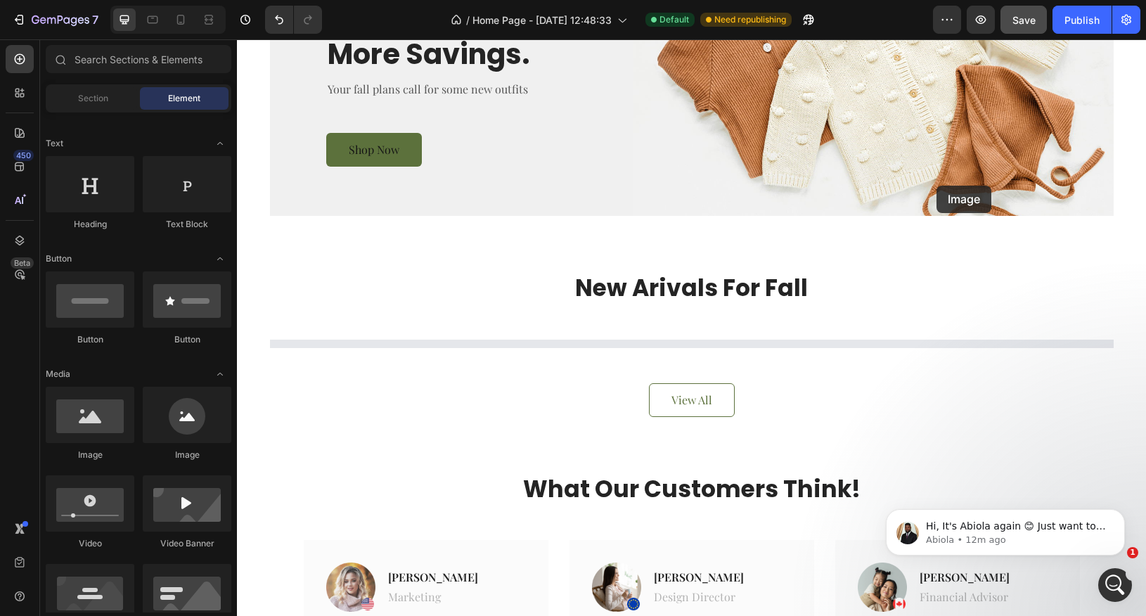
scroll to position [2565, 0]
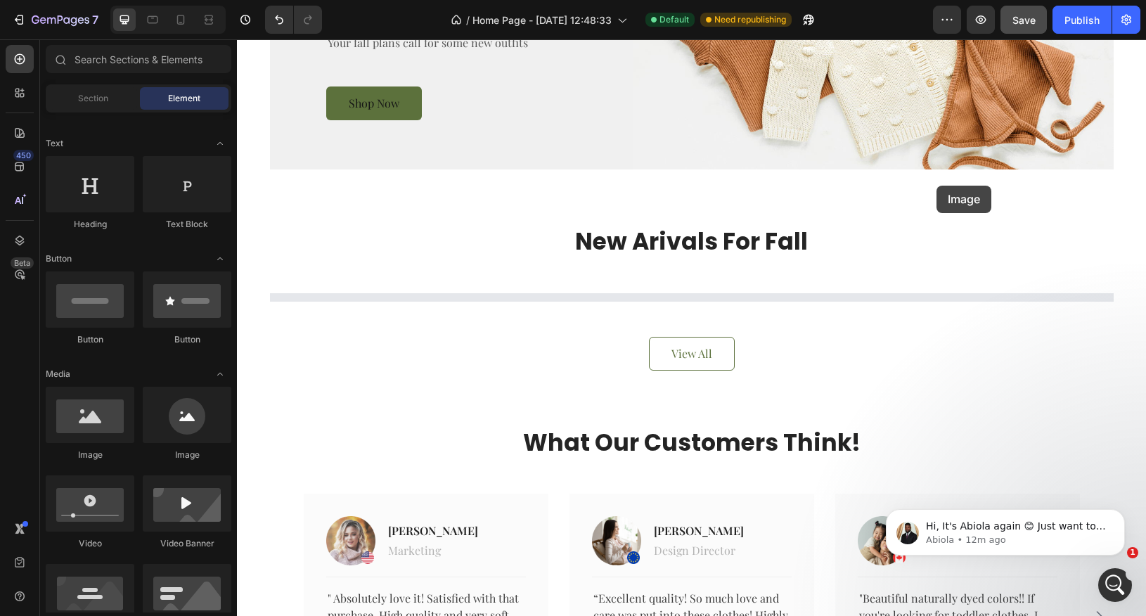
drag, startPoint x: 337, startPoint y: 461, endPoint x: 935, endPoint y: 182, distance: 659.4
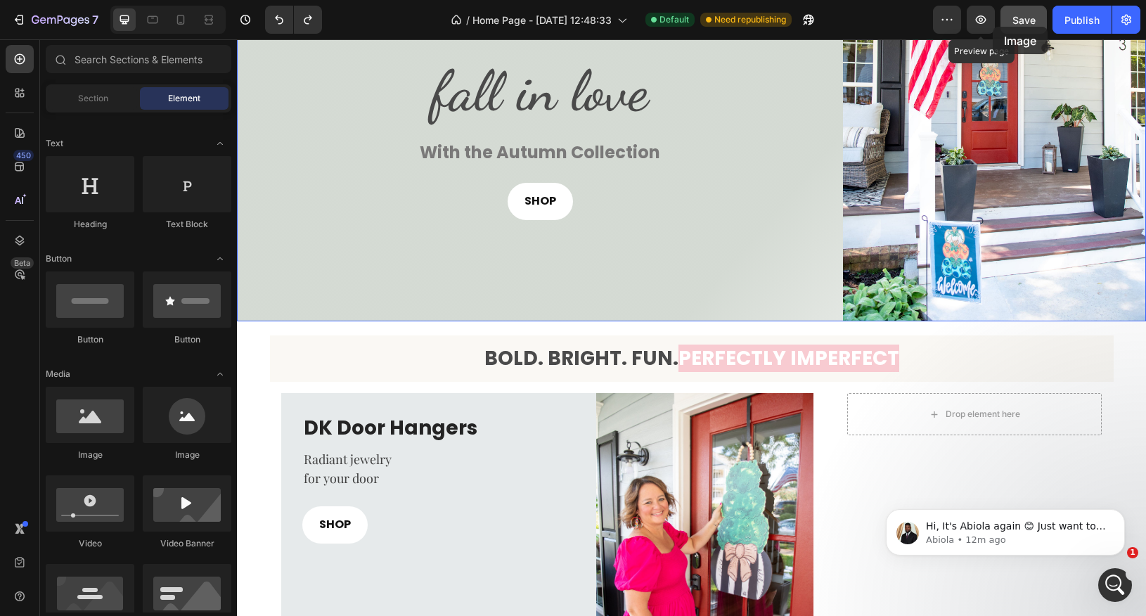
scroll to position [0, 0]
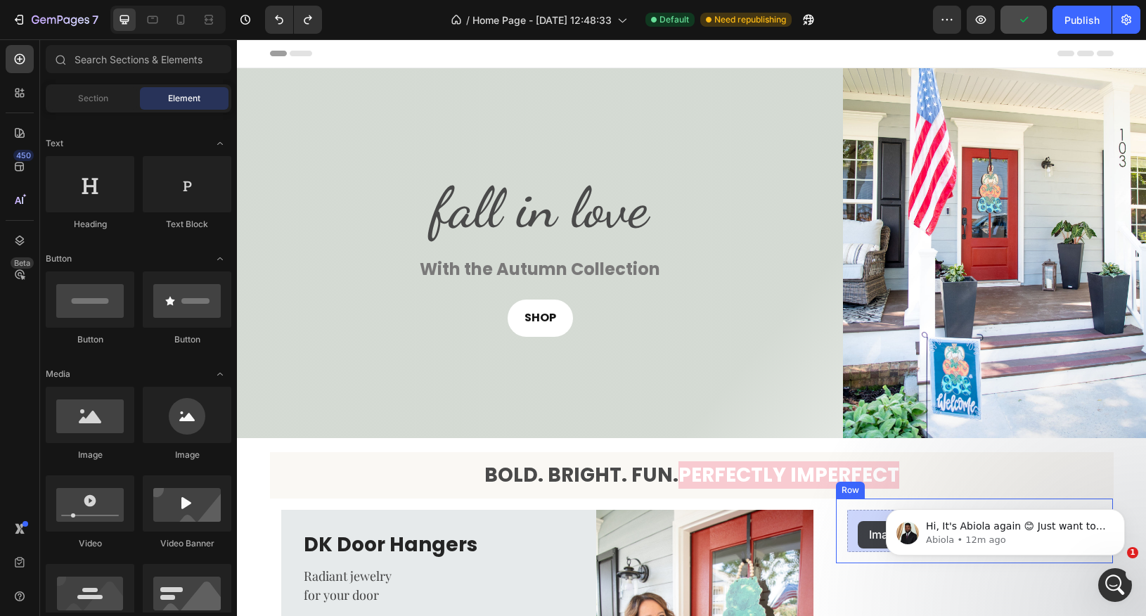
drag, startPoint x: 328, startPoint y: 466, endPoint x: 858, endPoint y: 521, distance: 532.4
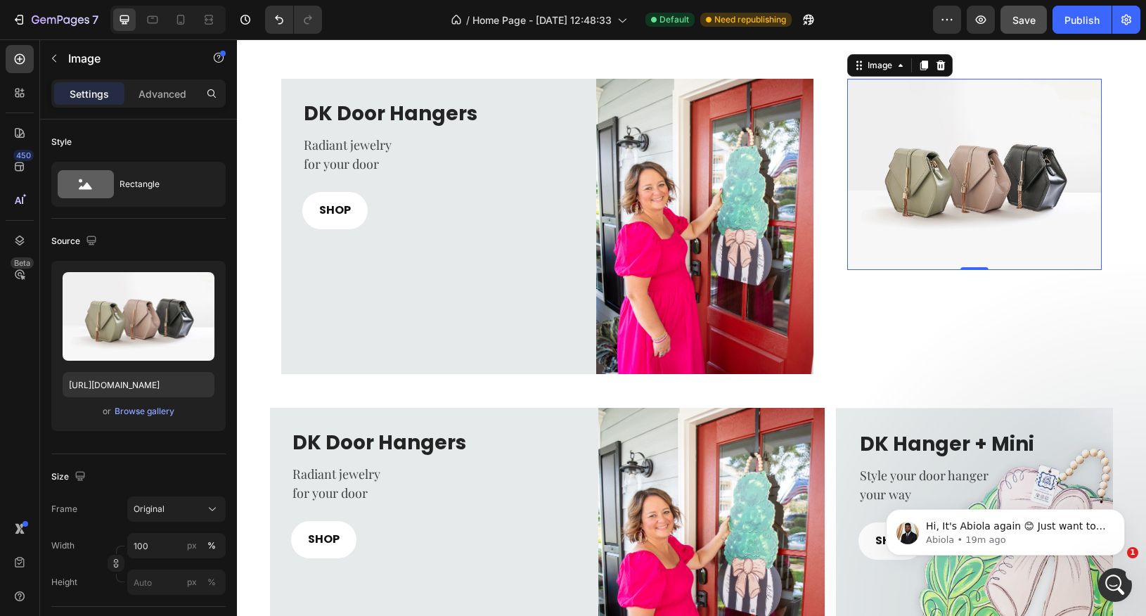
scroll to position [150, 0]
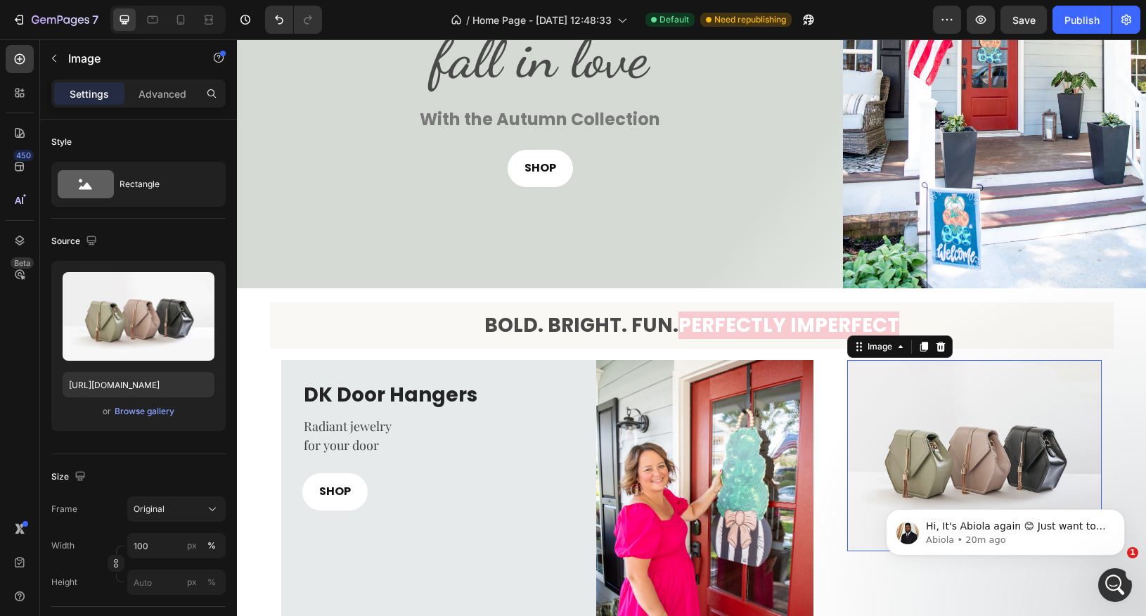
click at [964, 446] on img at bounding box center [974, 455] width 255 height 191
click at [145, 409] on div "Browse gallery" at bounding box center [145, 411] width 60 height 13
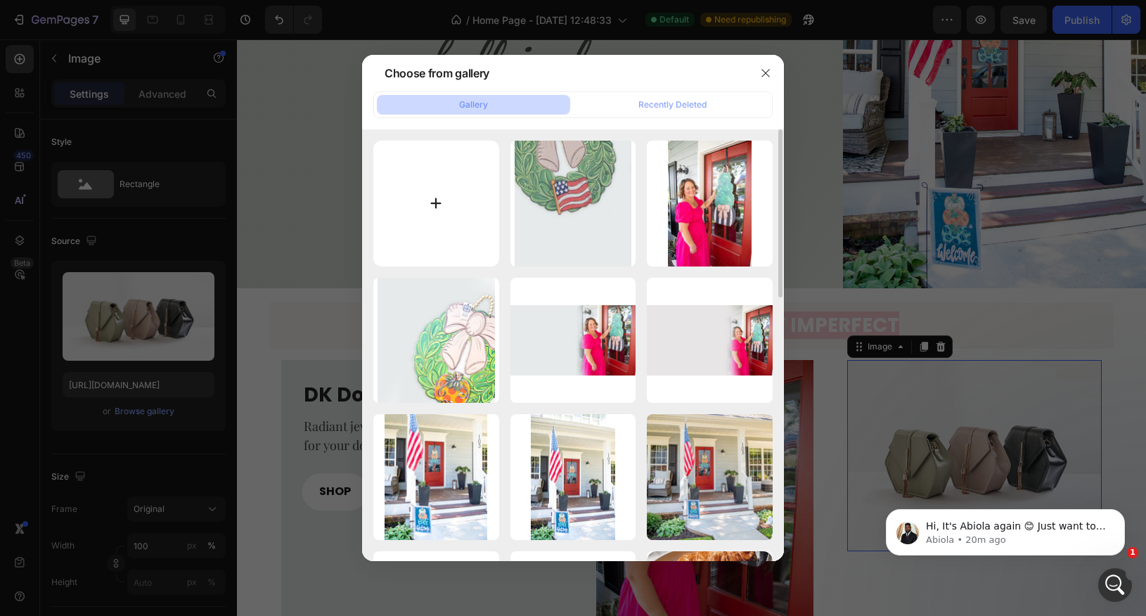
click at [449, 205] on input "file" at bounding box center [436, 204] width 126 height 126
type input "C:\fakepath\DSC_9575.jpg"
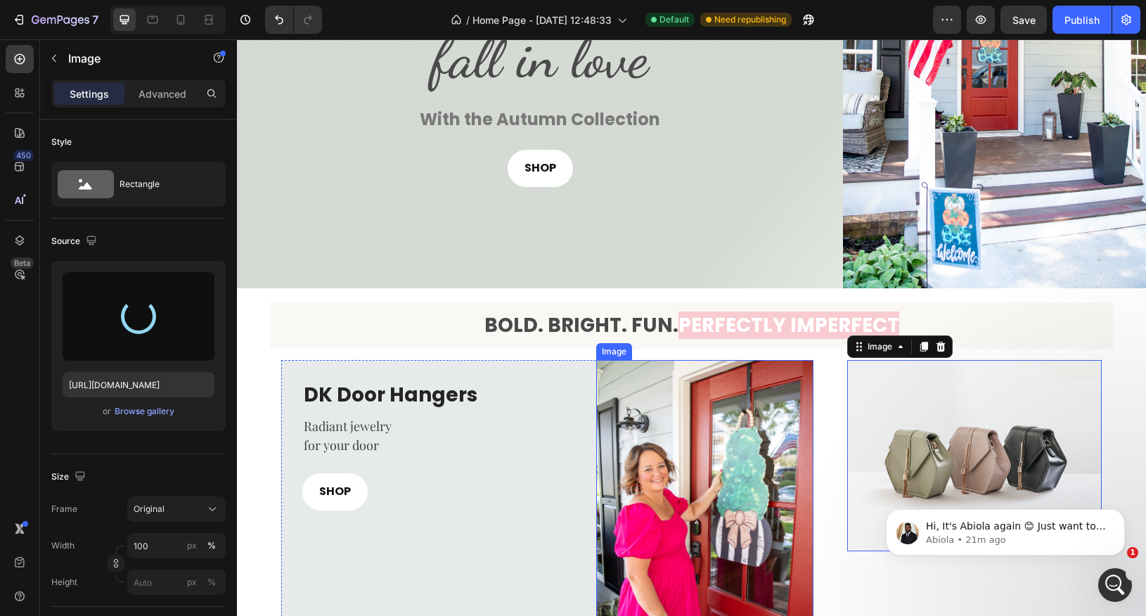
type input "[URL][DOMAIN_NAME]"
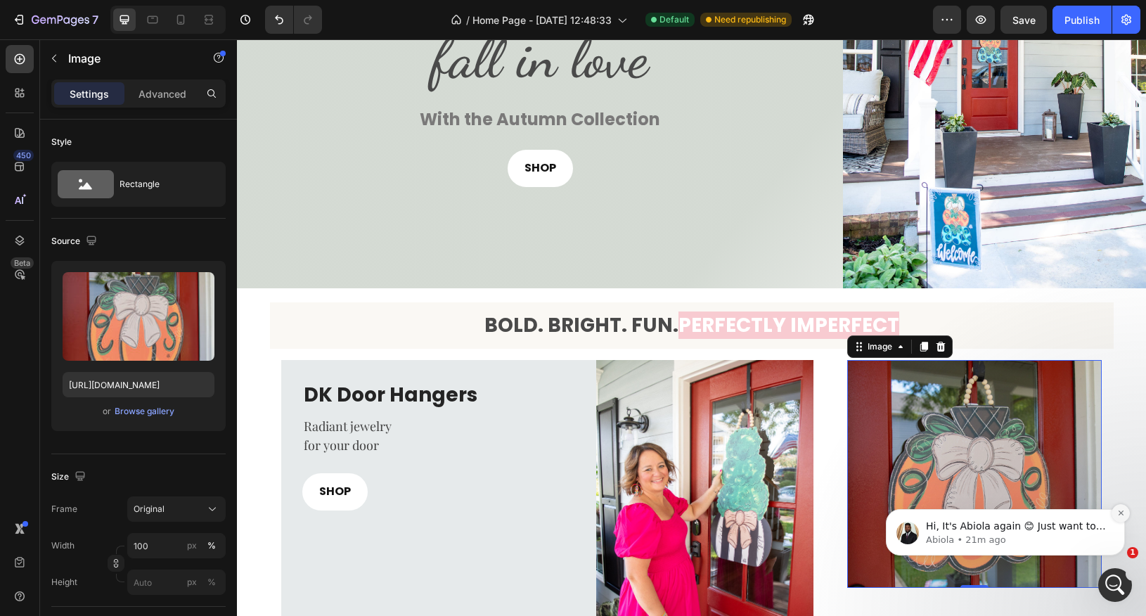
click at [1122, 510] on icon "Dismiss notification" at bounding box center [1121, 513] width 8 height 8
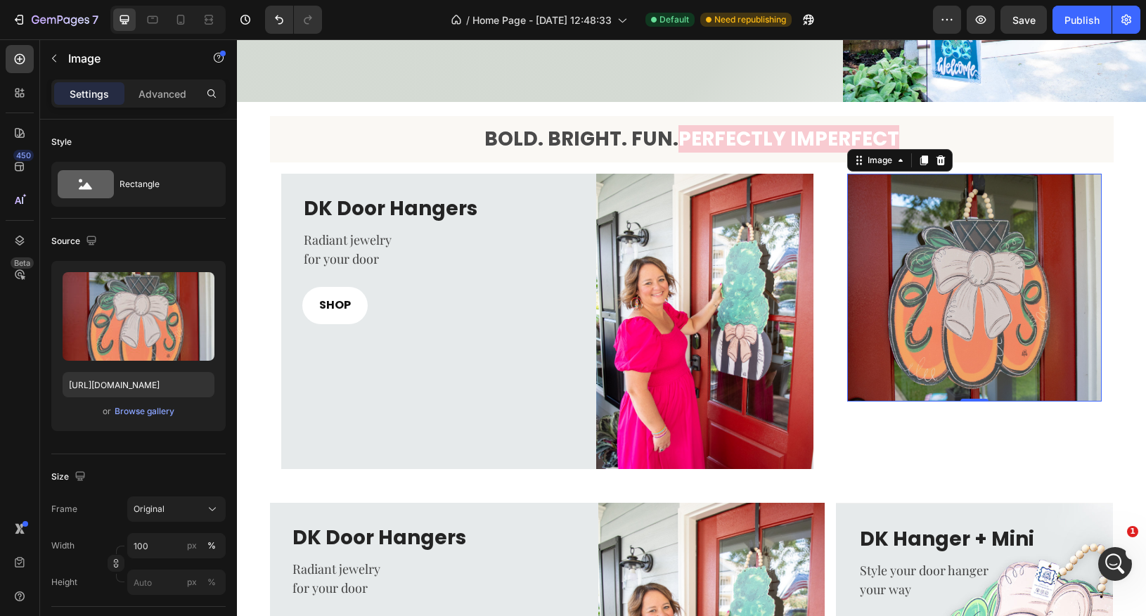
scroll to position [338, 0]
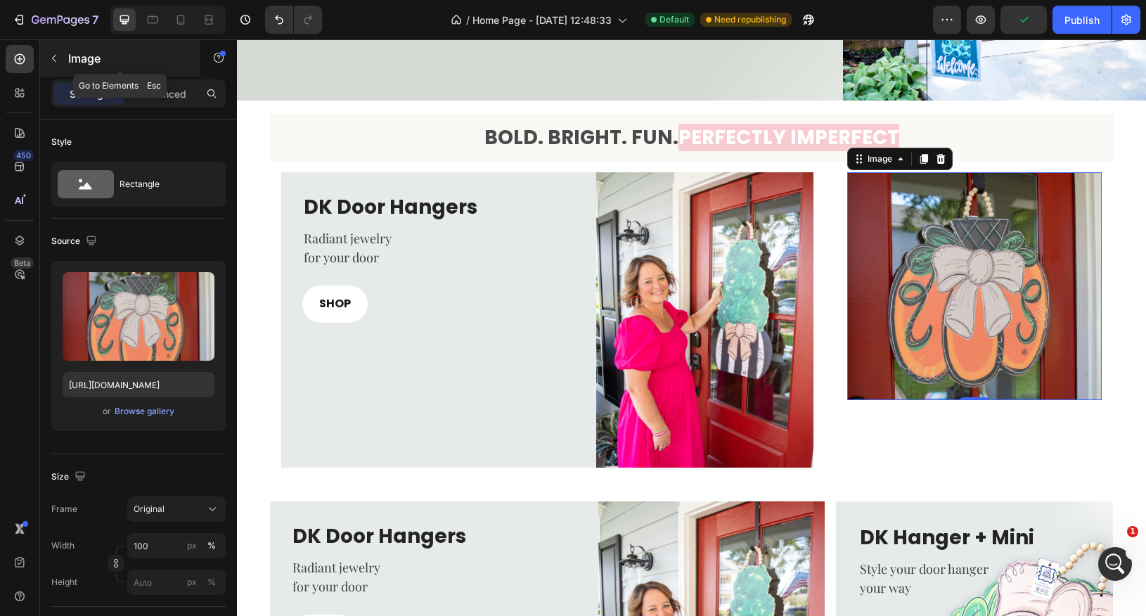
click at [57, 62] on icon "button" at bounding box center [54, 58] width 11 height 11
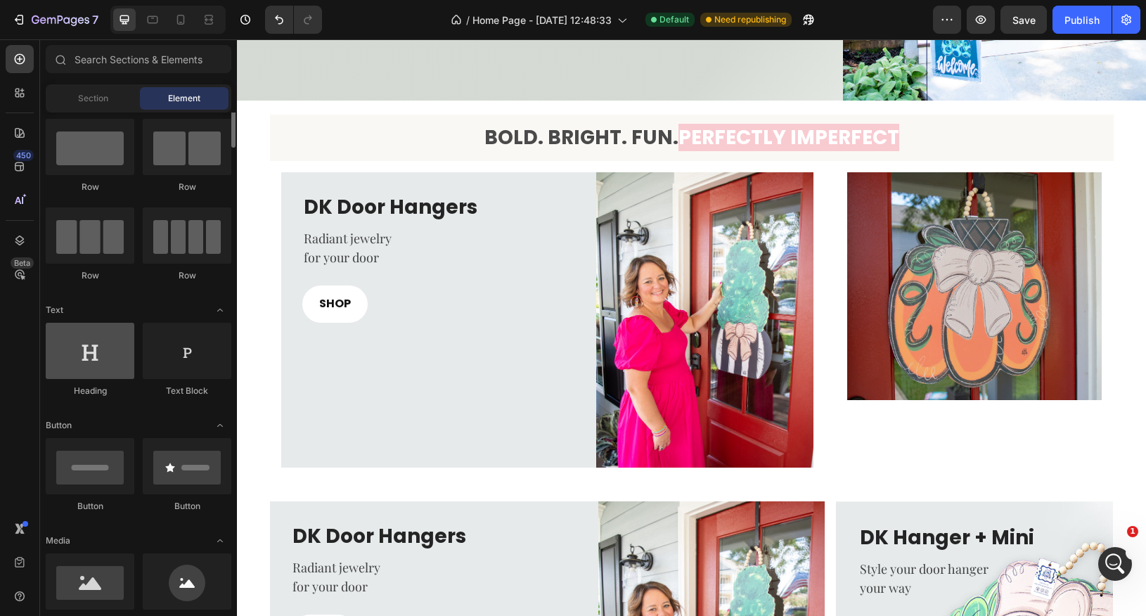
scroll to position [0, 0]
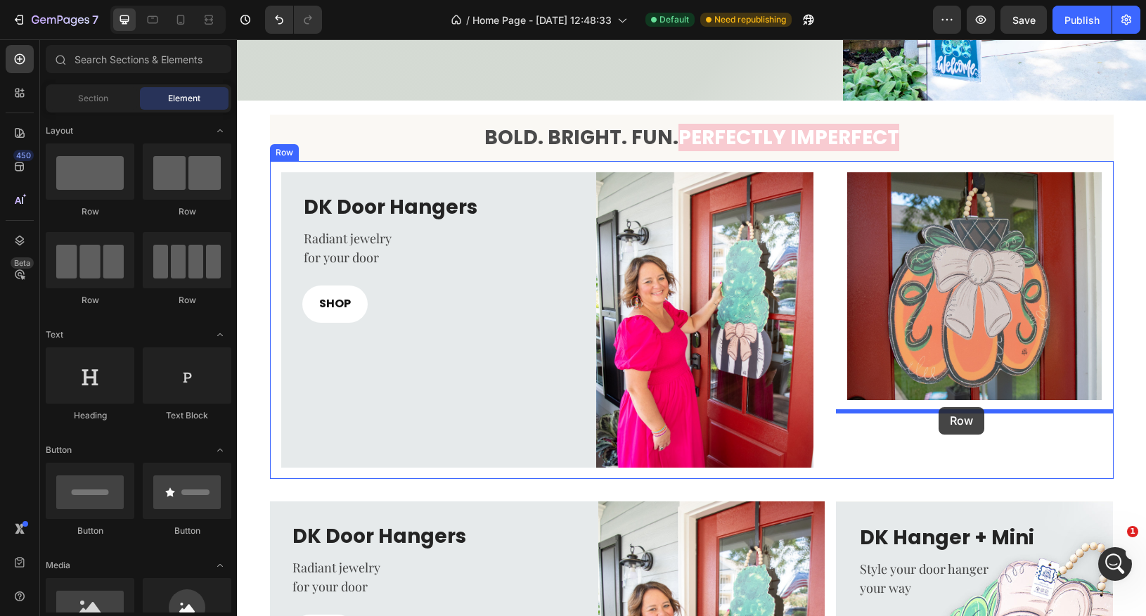
drag, startPoint x: 322, startPoint y: 220, endPoint x: 939, endPoint y: 407, distance: 644.5
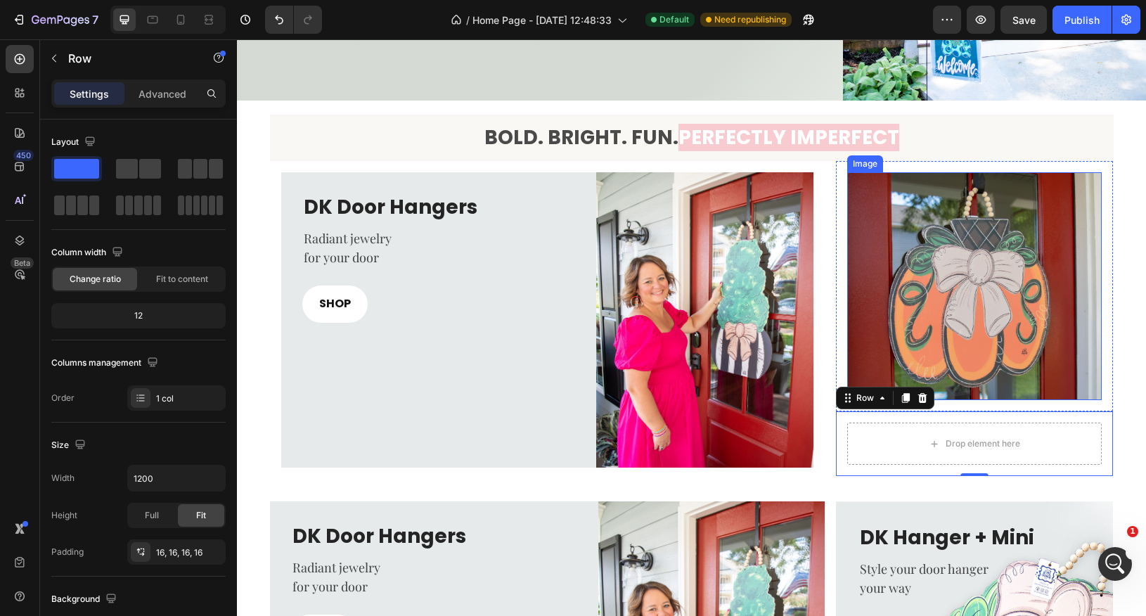
click at [970, 373] on img at bounding box center [974, 286] width 255 height 228
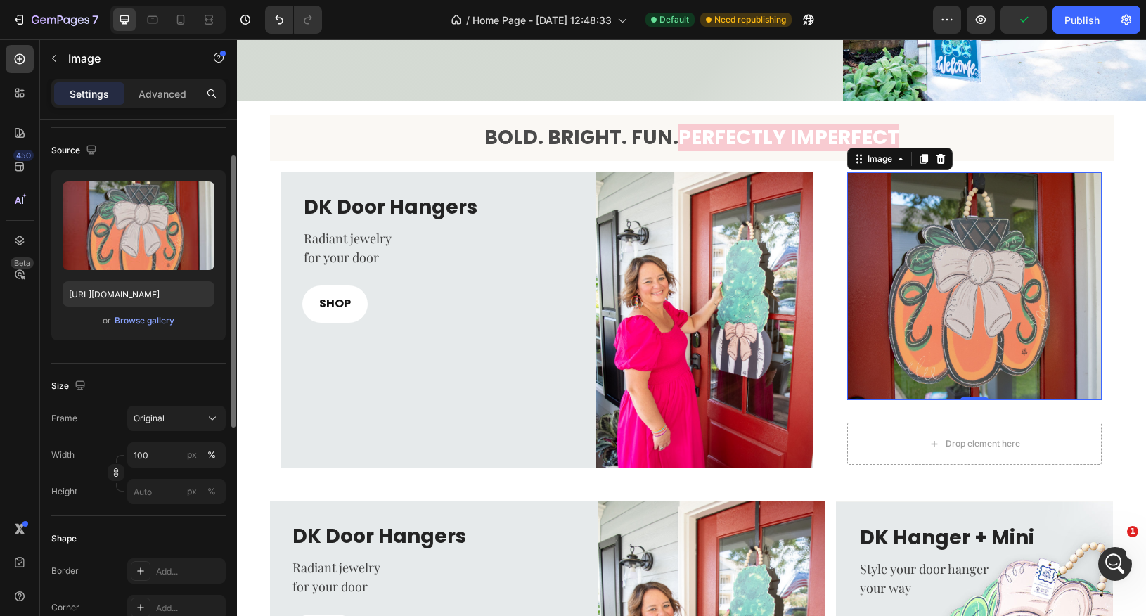
scroll to position [84, 0]
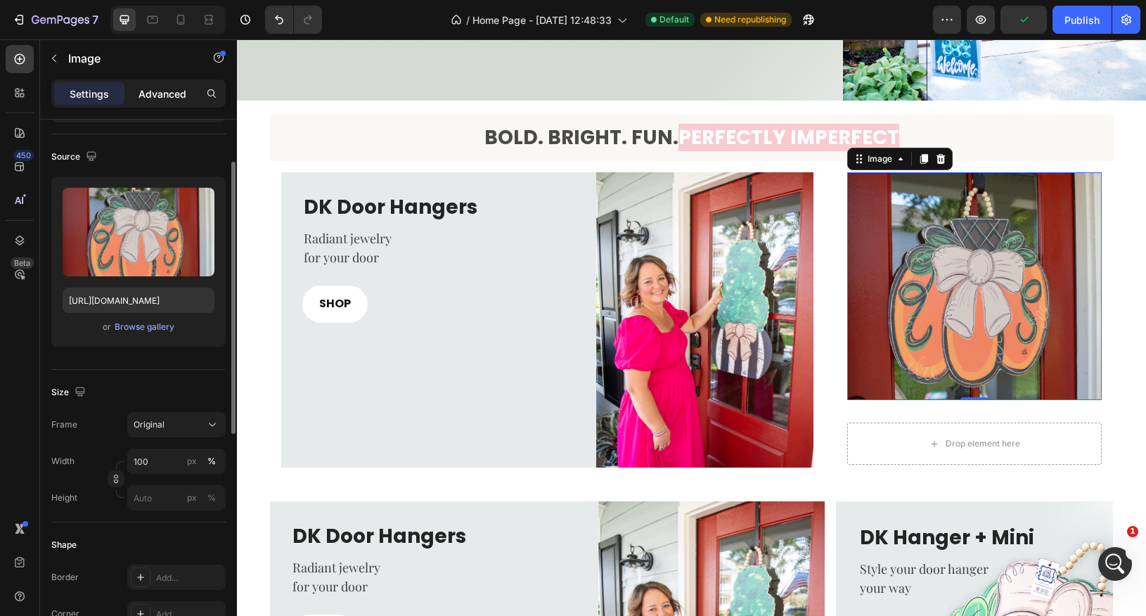
click at [158, 92] on p "Advanced" at bounding box center [163, 93] width 48 height 15
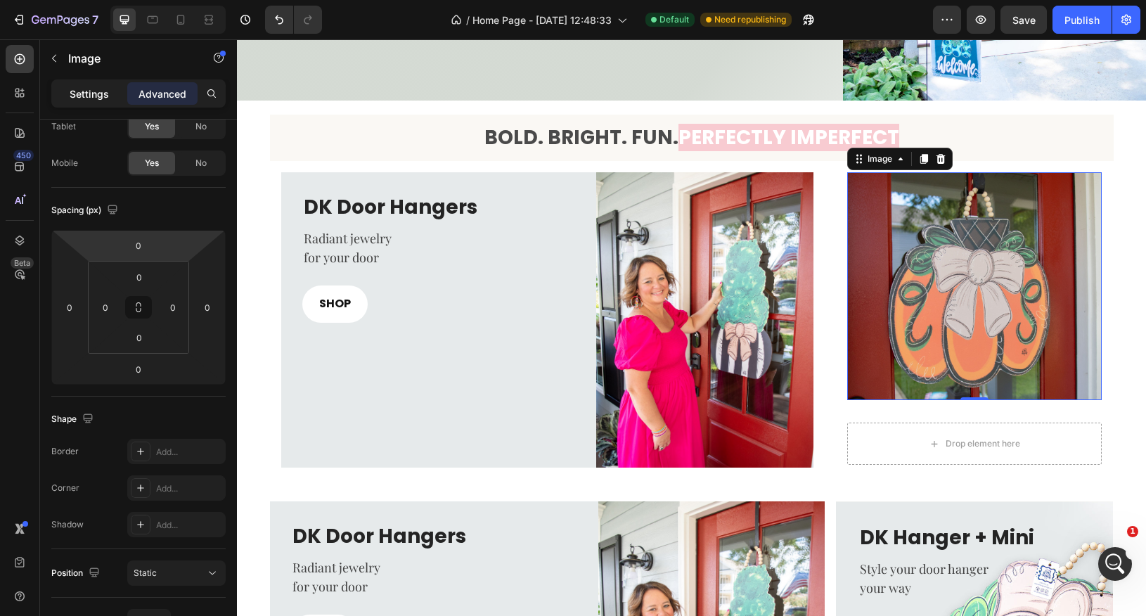
click at [98, 94] on p "Settings" at bounding box center [89, 93] width 39 height 15
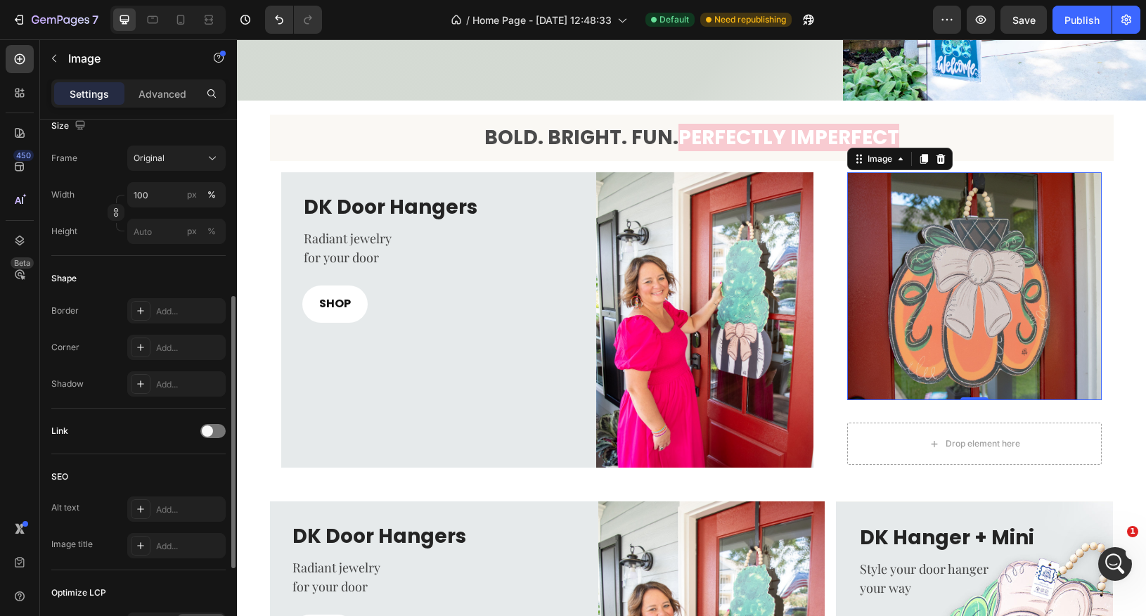
scroll to position [349, 0]
click at [898, 387] on img at bounding box center [974, 286] width 255 height 228
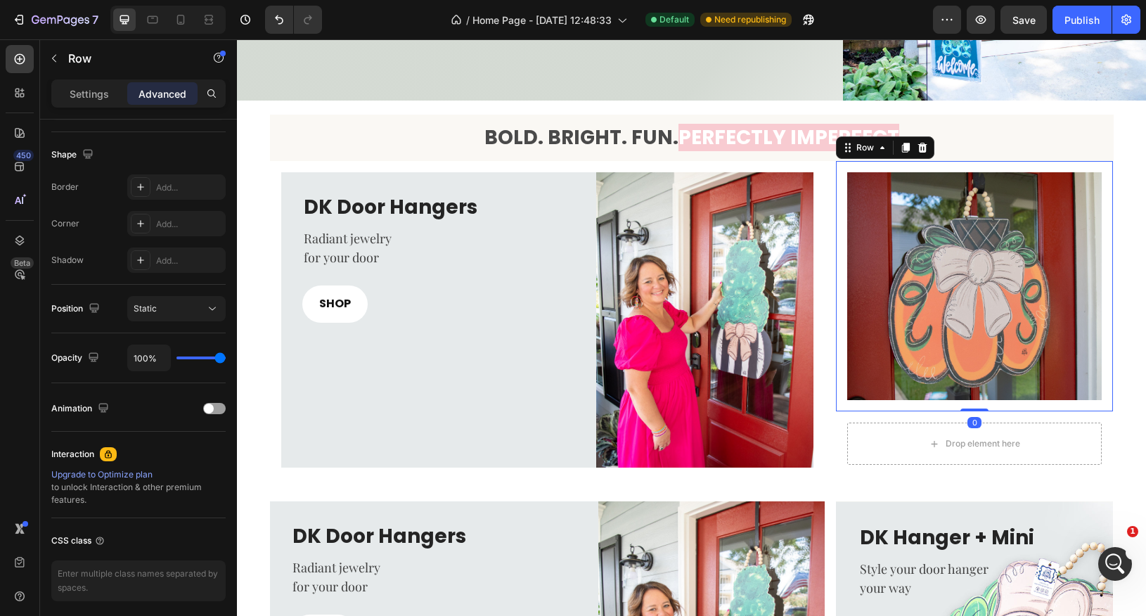
click at [910, 408] on div "Image Row 0" at bounding box center [975, 286] width 278 height 250
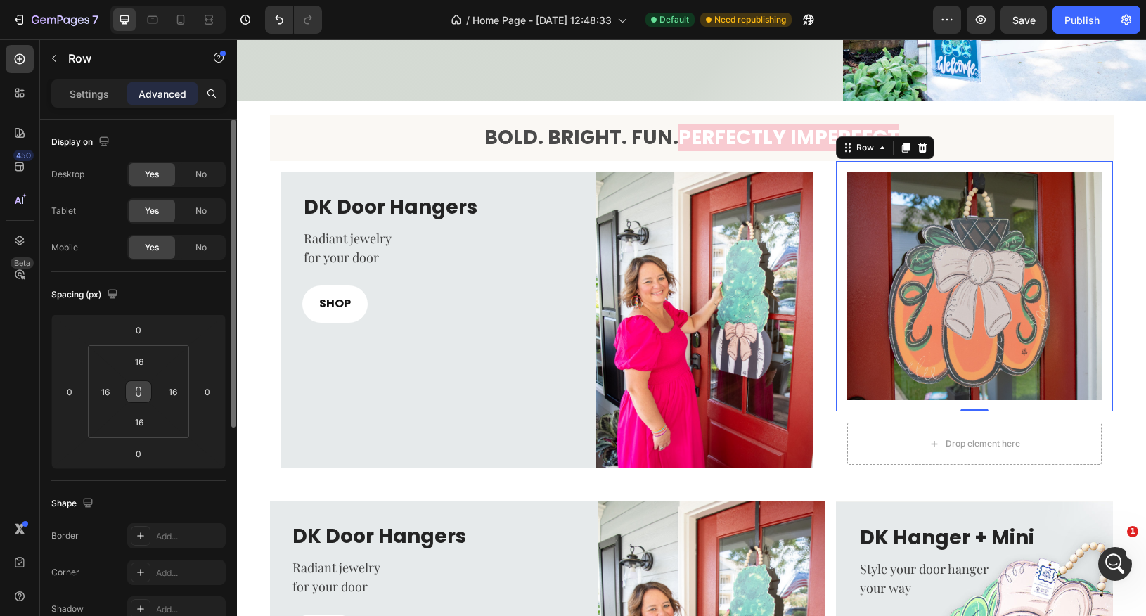
click at [139, 386] on icon at bounding box center [138, 391] width 11 height 11
click at [111, 397] on input "16" at bounding box center [105, 391] width 21 height 21
type input "0"
click at [172, 396] on input "16" at bounding box center [172, 391] width 21 height 21
type input "0"
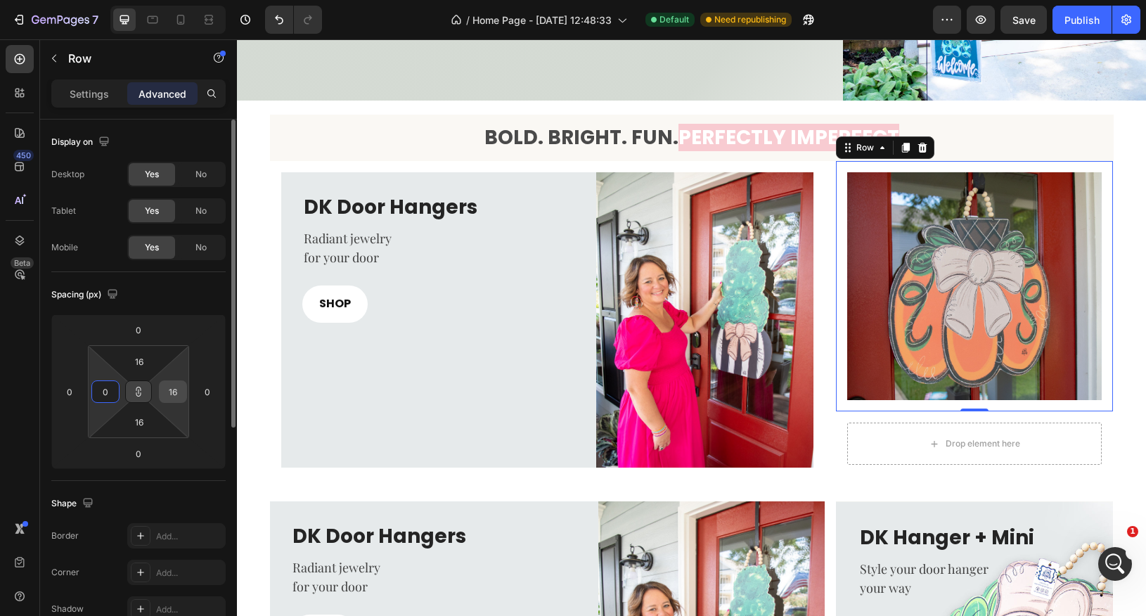
type input "0"
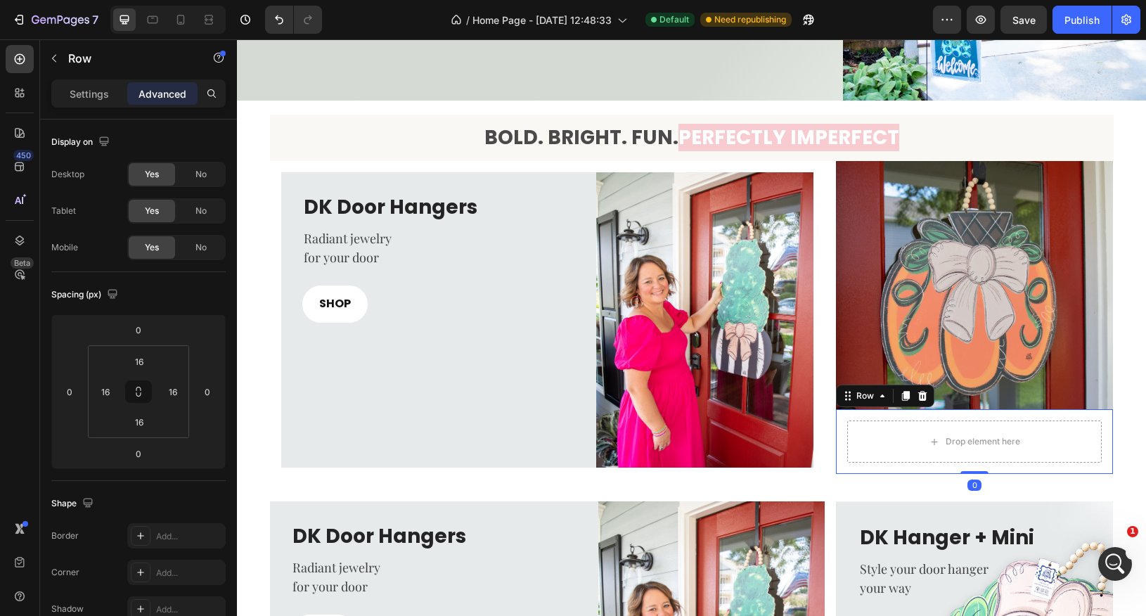
click at [872, 414] on div "Drop element here Row 0" at bounding box center [975, 441] width 278 height 65
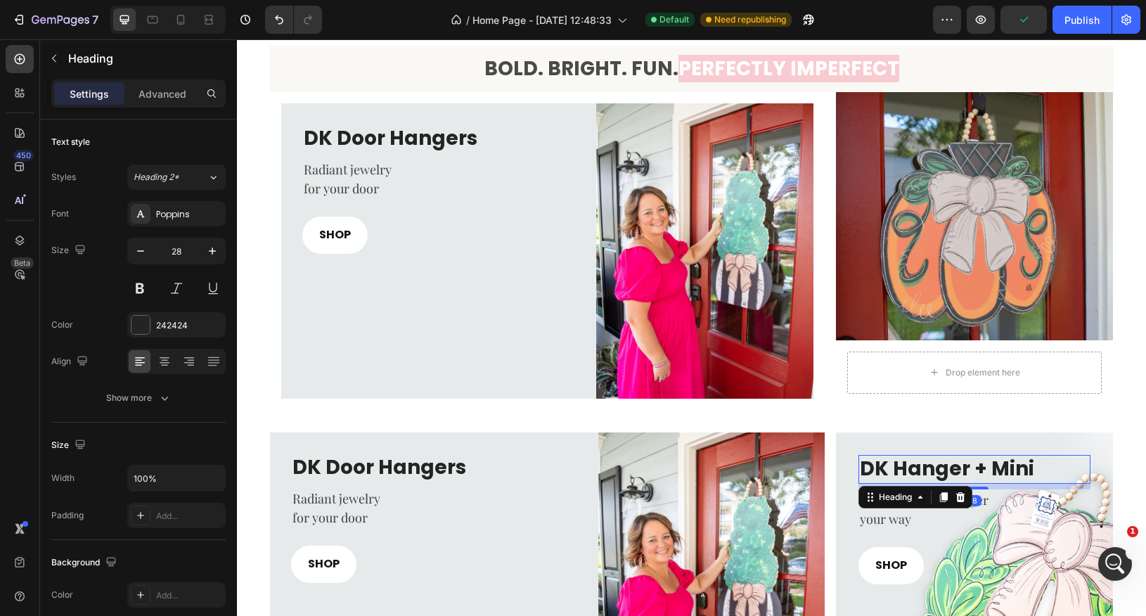
click at [961, 475] on h3 "DK Hanger + Mini" at bounding box center [975, 469] width 233 height 28
click at [942, 500] on icon at bounding box center [944, 497] width 8 height 10
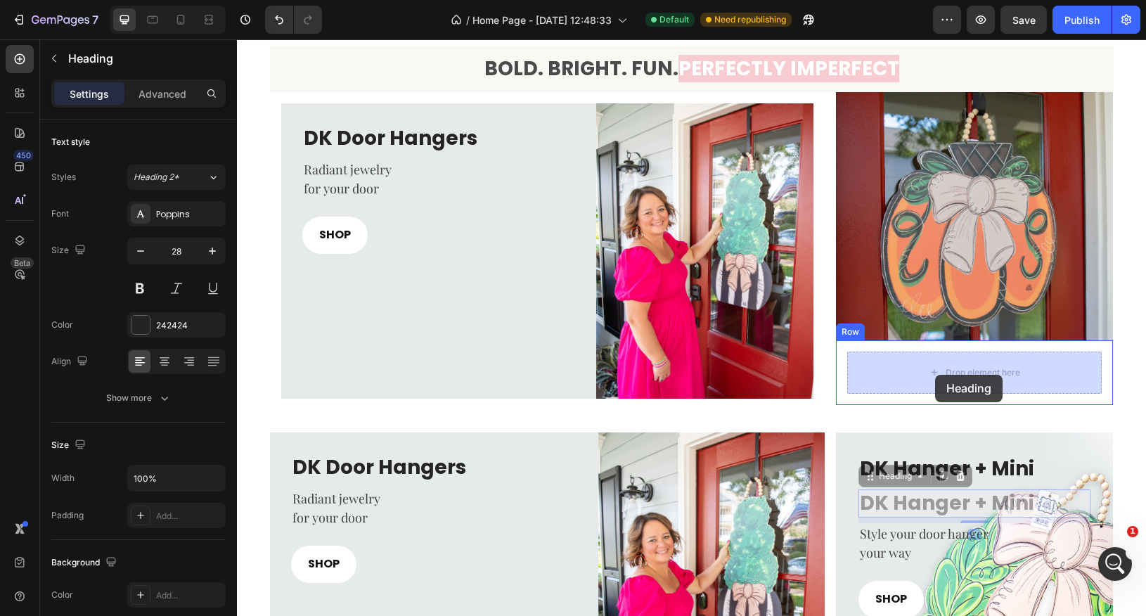
drag, startPoint x: 869, startPoint y: 480, endPoint x: 935, endPoint y: 375, distance: 124.3
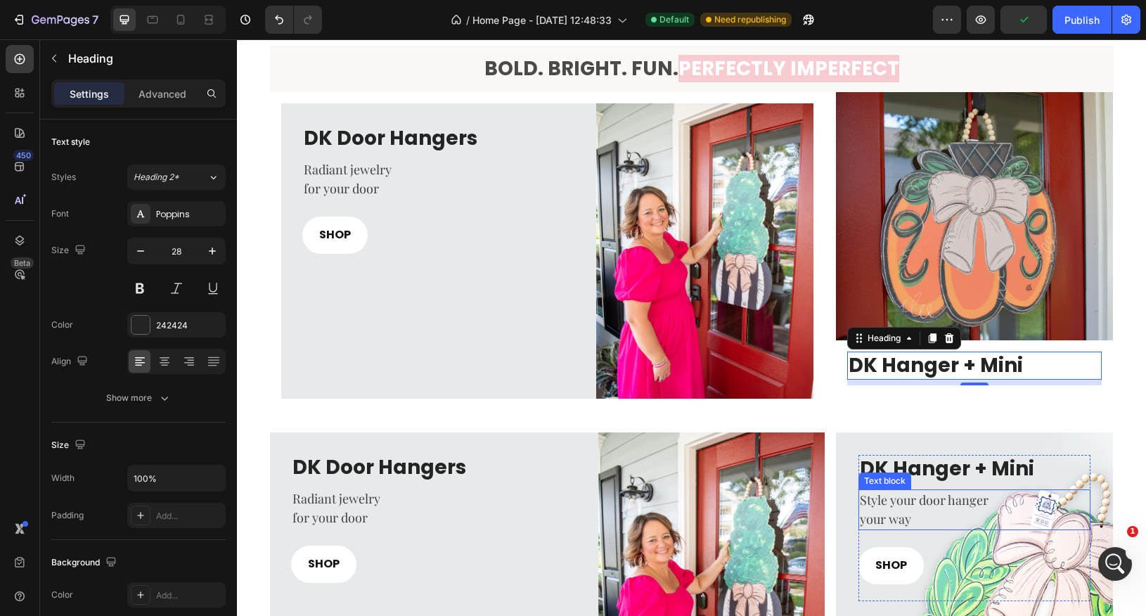
click at [905, 481] on div "Text block" at bounding box center [884, 481] width 47 height 13
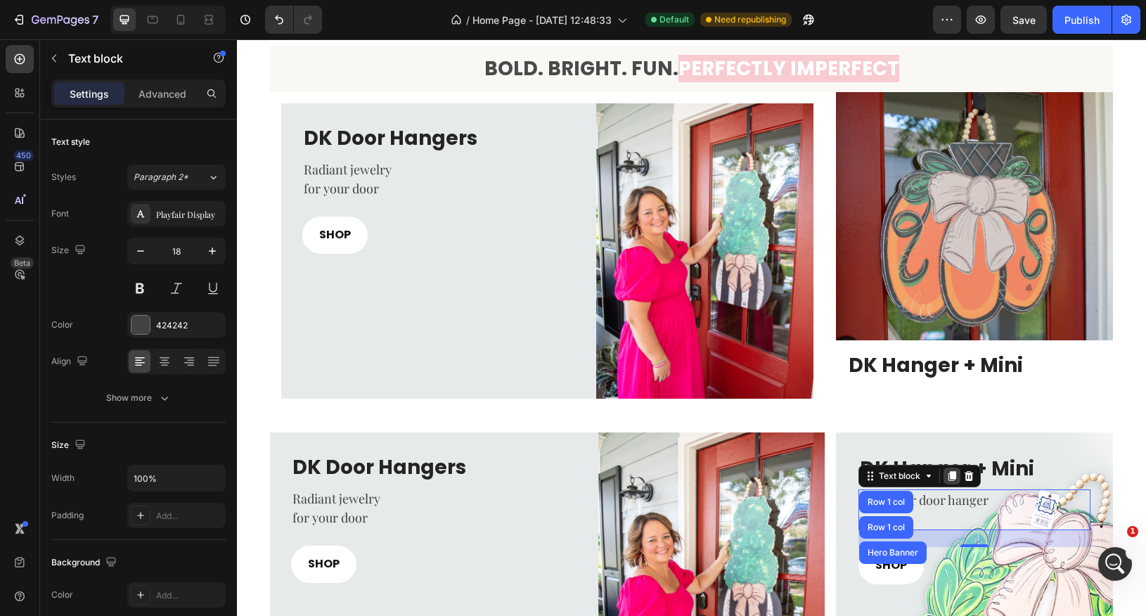
click at [956, 476] on icon at bounding box center [953, 476] width 8 height 10
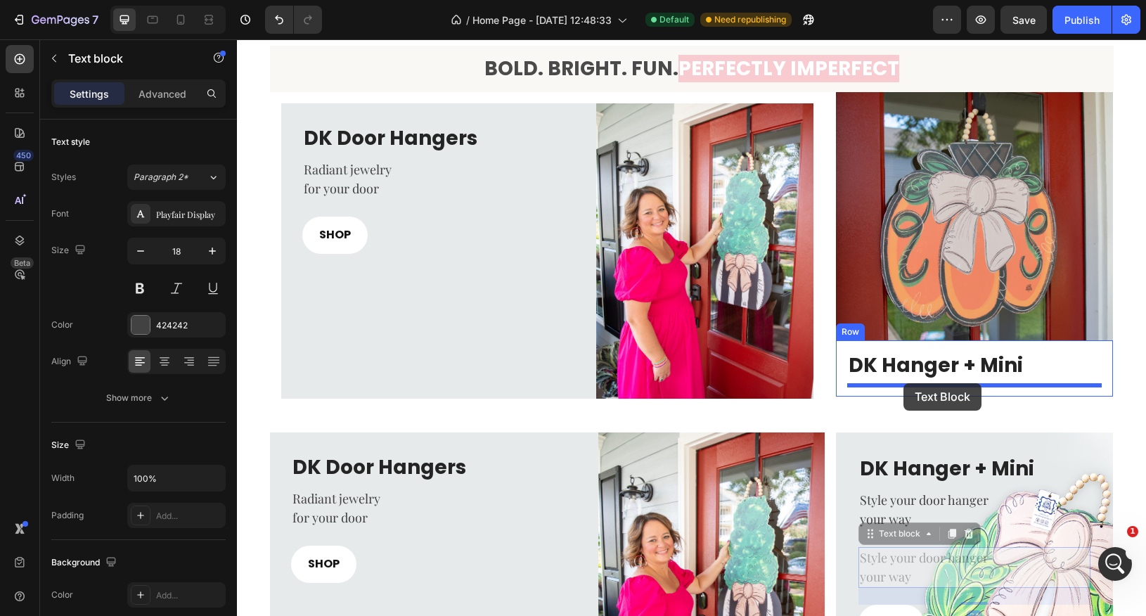
drag, startPoint x: 868, startPoint y: 532, endPoint x: 904, endPoint y: 383, distance: 153.3
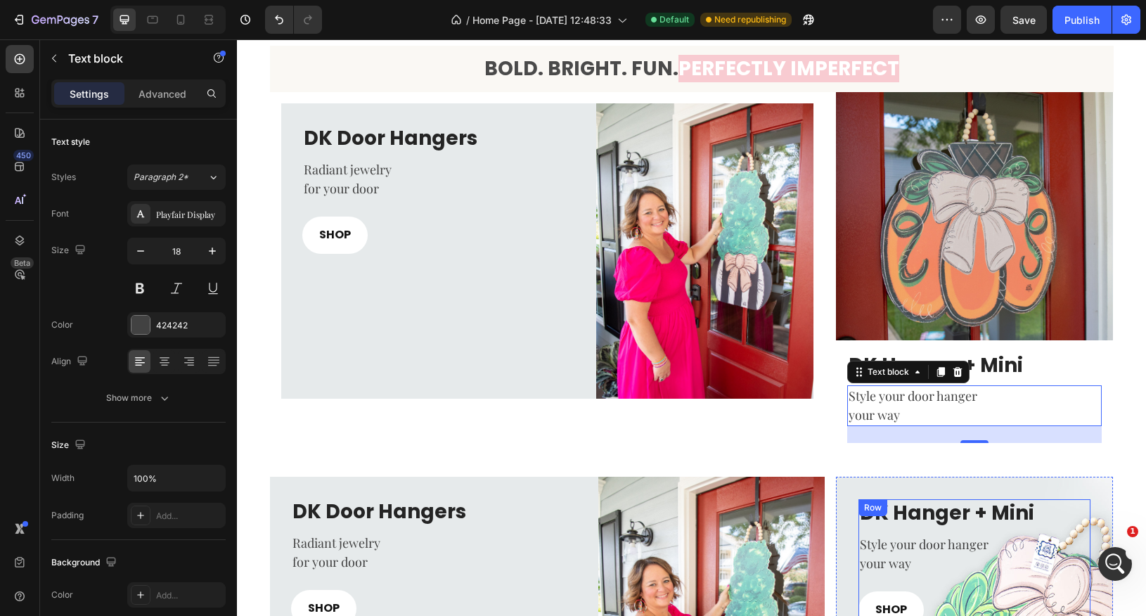
scroll to position [445, 0]
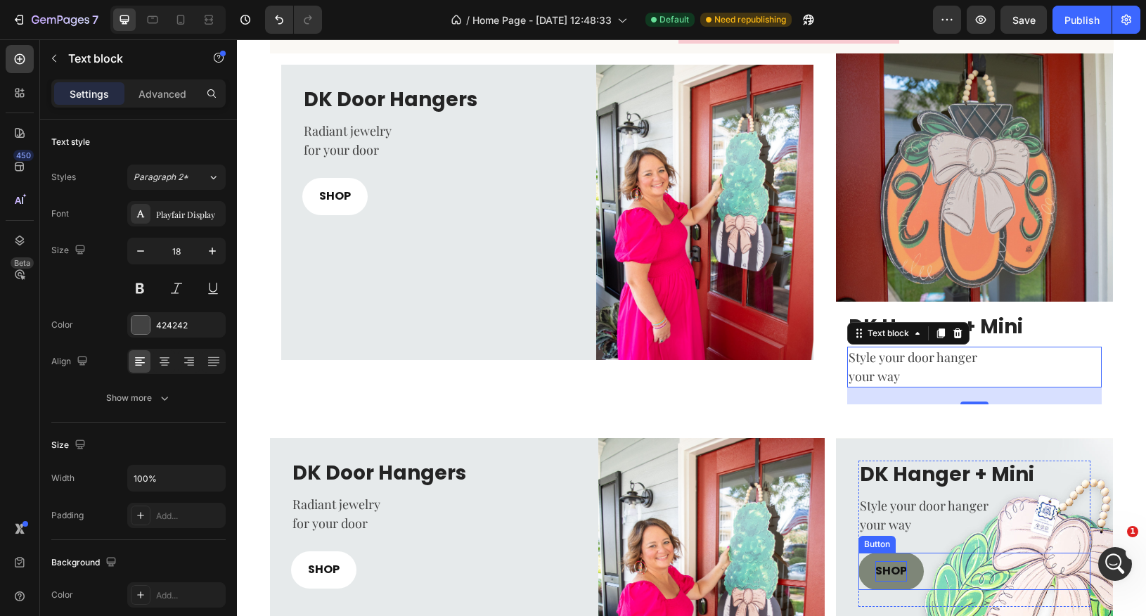
click at [883, 570] on p "SHOP" at bounding box center [892, 571] width 32 height 20
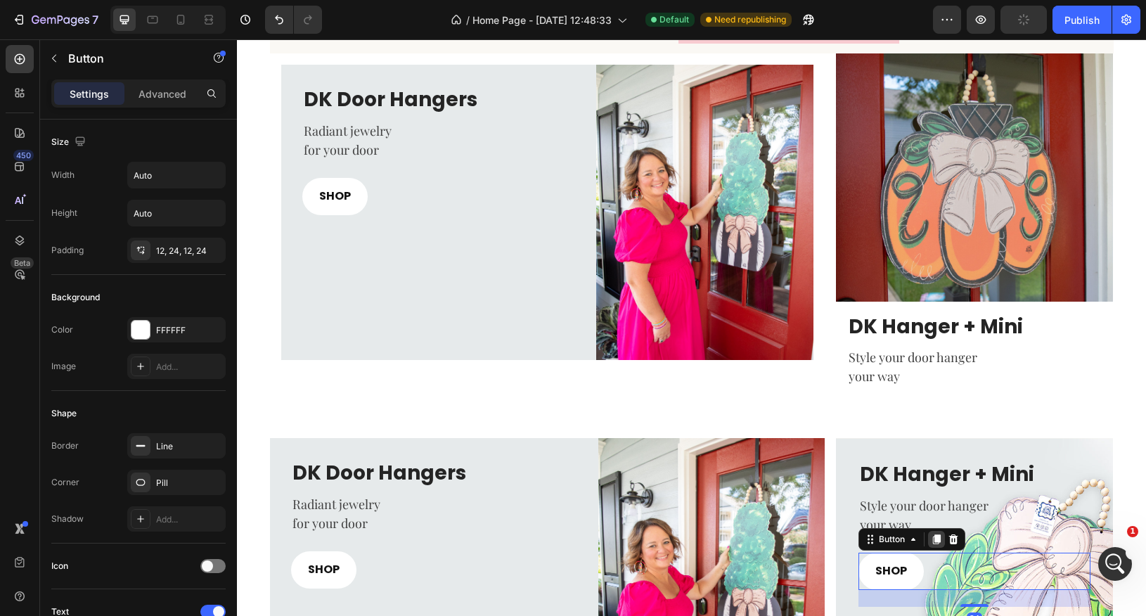
click at [939, 540] on icon at bounding box center [937, 539] width 8 height 10
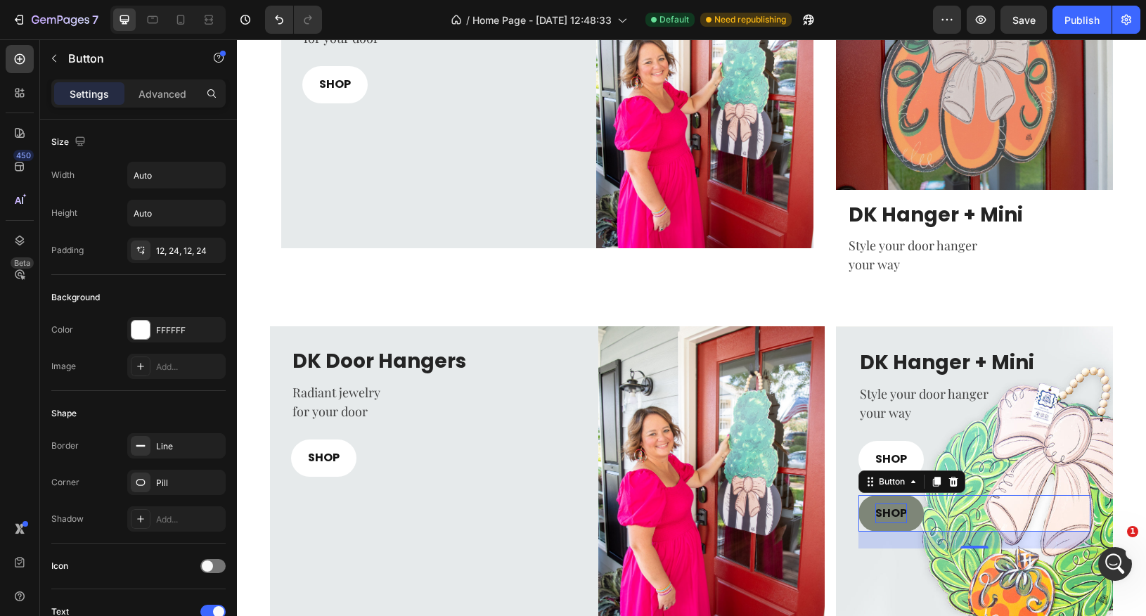
scroll to position [554, 0]
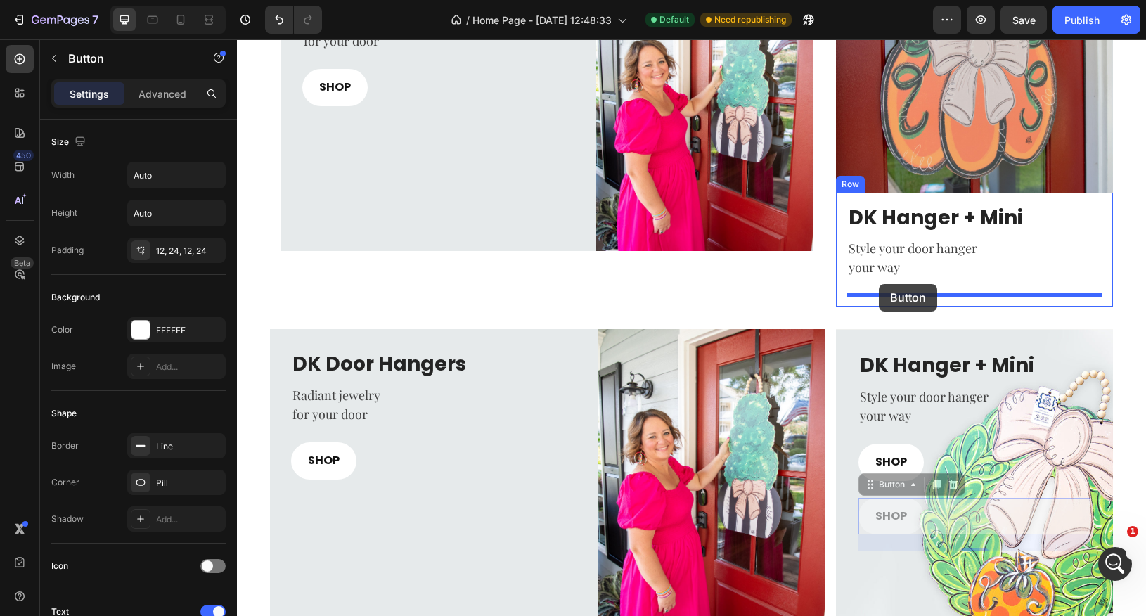
drag, startPoint x: 869, startPoint y: 487, endPoint x: 879, endPoint y: 284, distance: 203.5
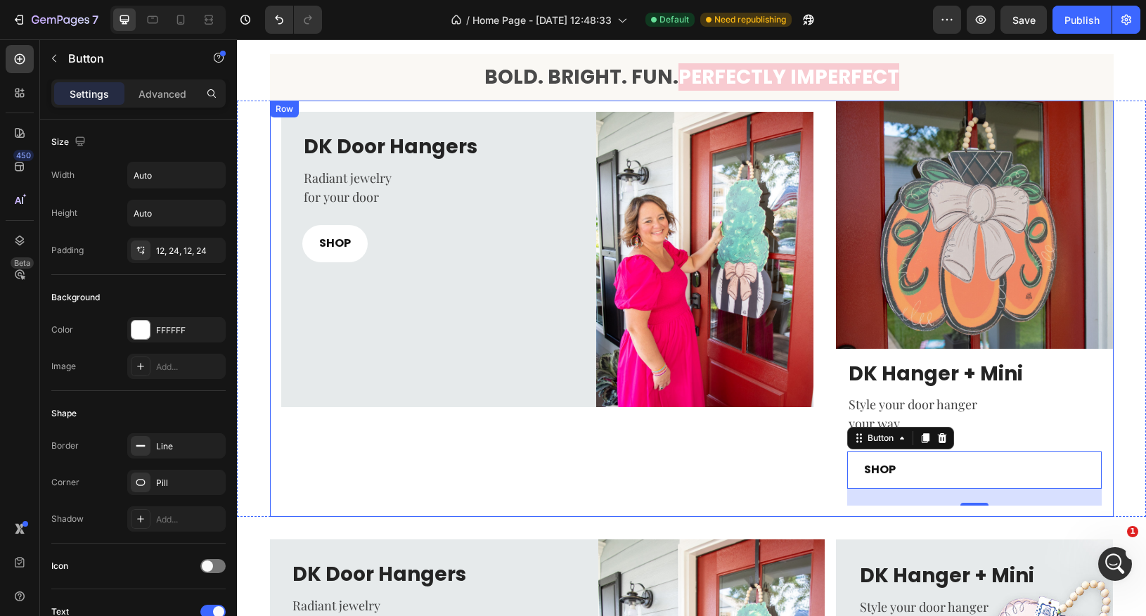
scroll to position [393, 0]
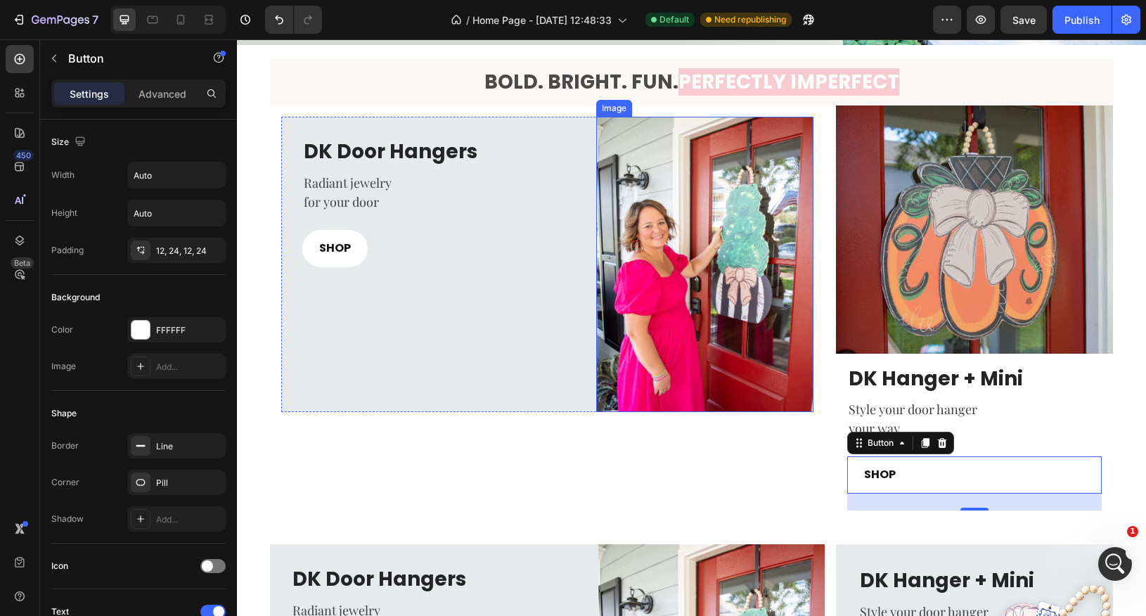
click at [705, 289] on img at bounding box center [704, 264] width 217 height 295
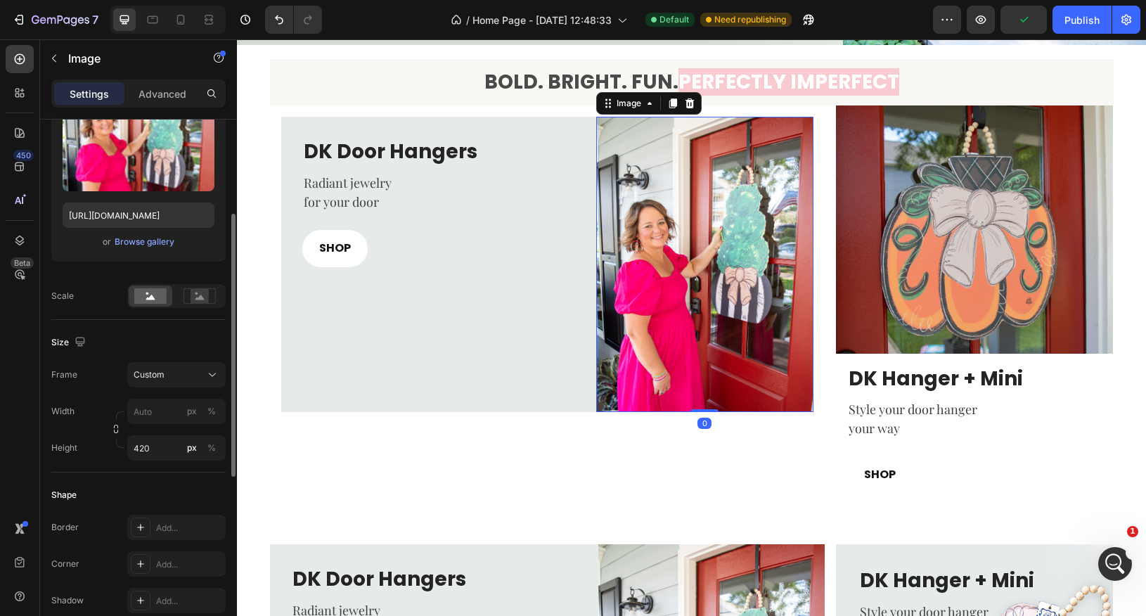
scroll to position [180, 0]
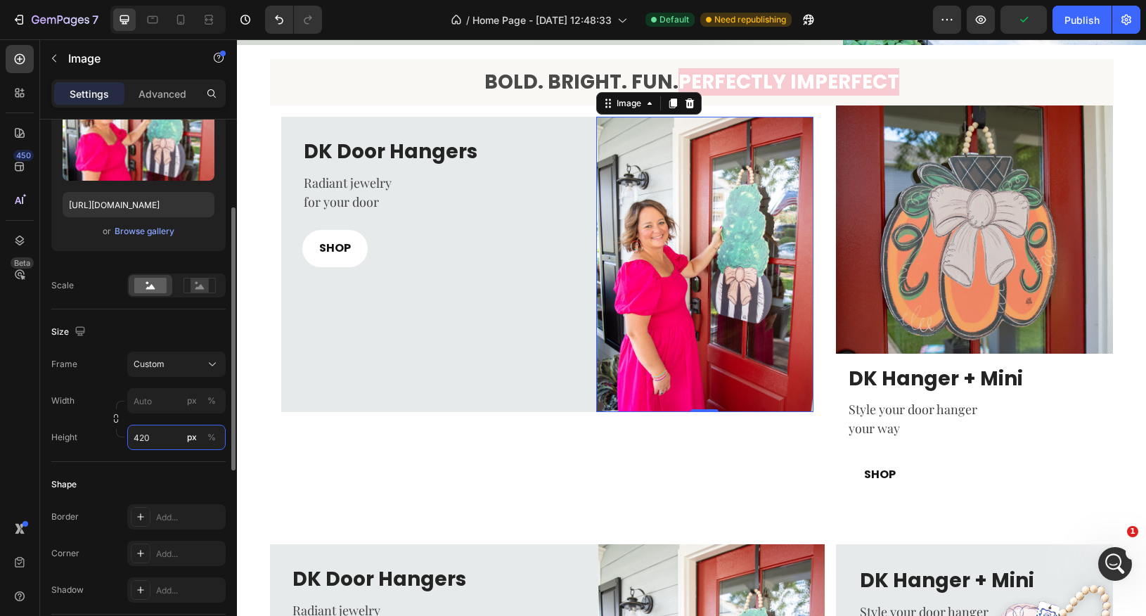
click at [160, 440] on input "420" at bounding box center [176, 437] width 98 height 25
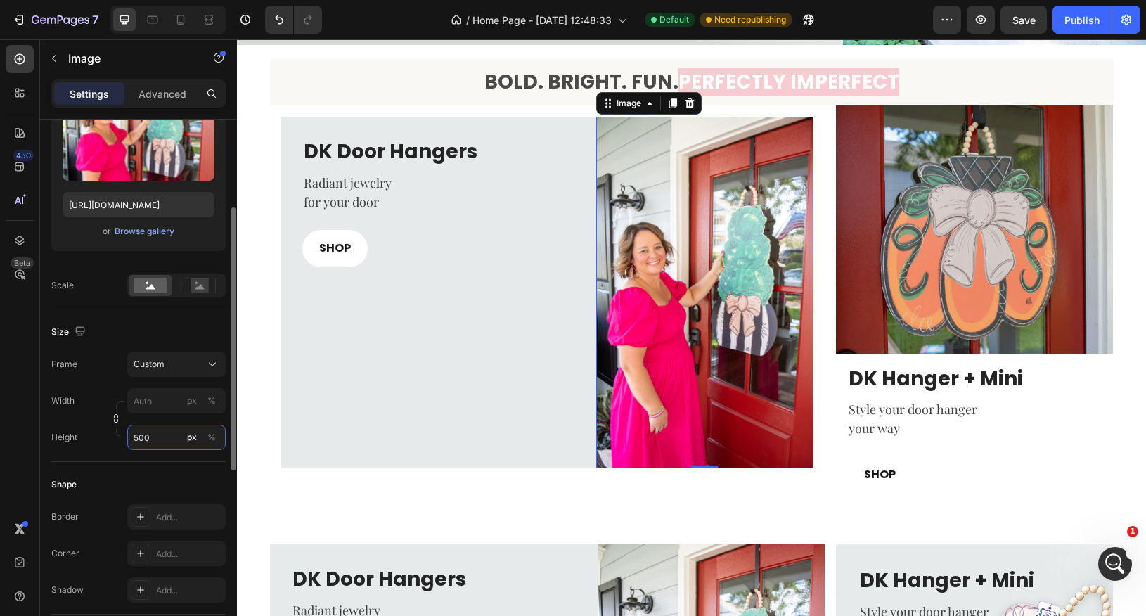
drag, startPoint x: 160, startPoint y: 435, endPoint x: 133, endPoint y: 435, distance: 26.7
click at [133, 435] on input "500" at bounding box center [176, 437] width 98 height 25
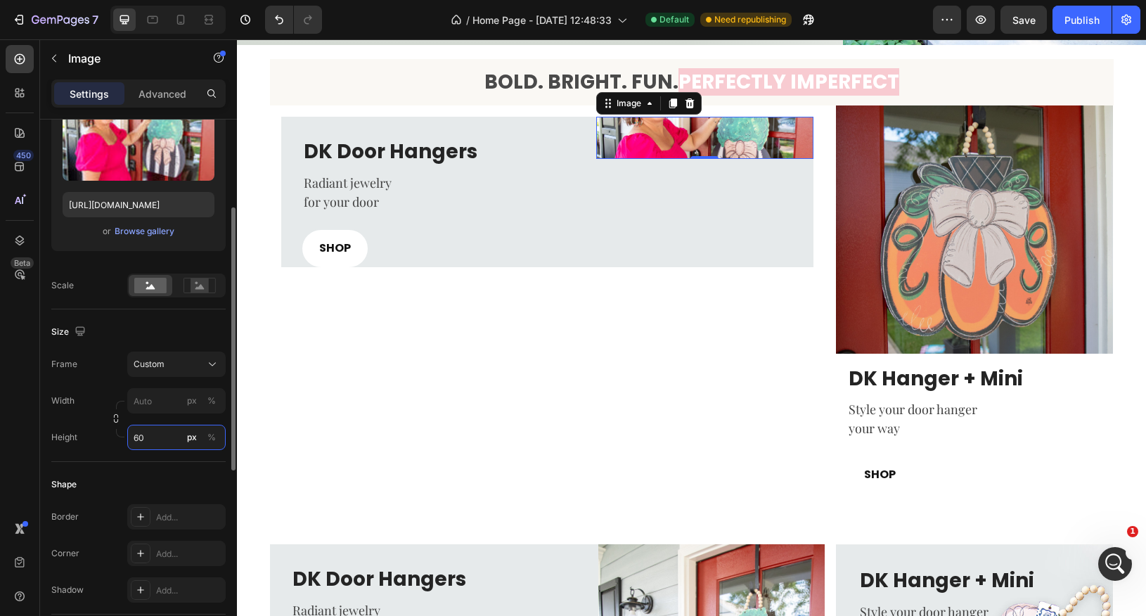
type input "600"
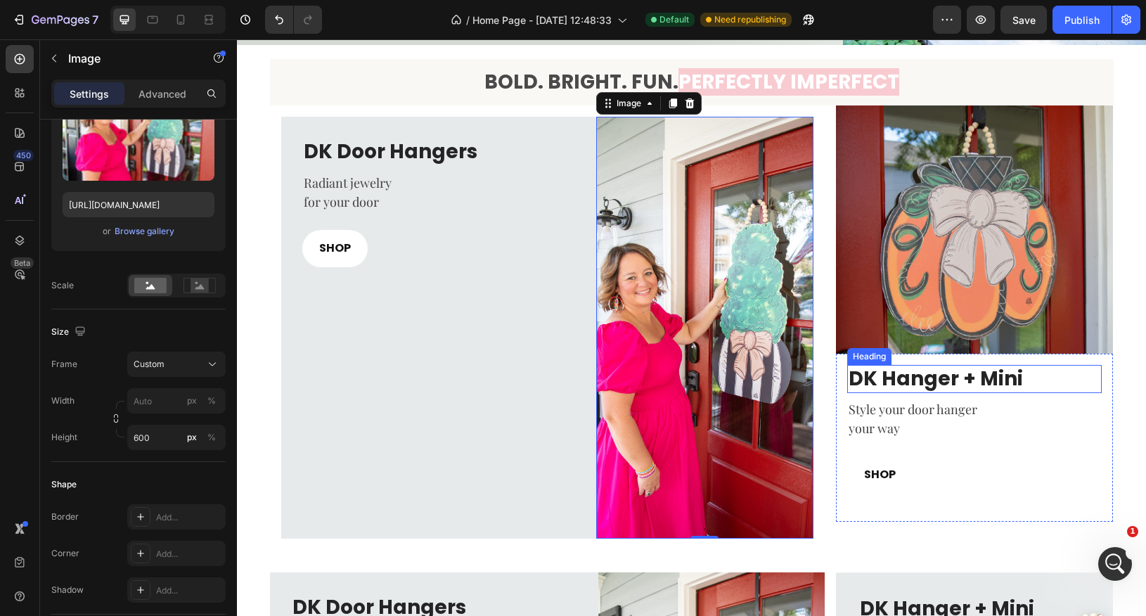
click at [914, 378] on h3 "DK Hanger + Mini" at bounding box center [974, 379] width 255 height 28
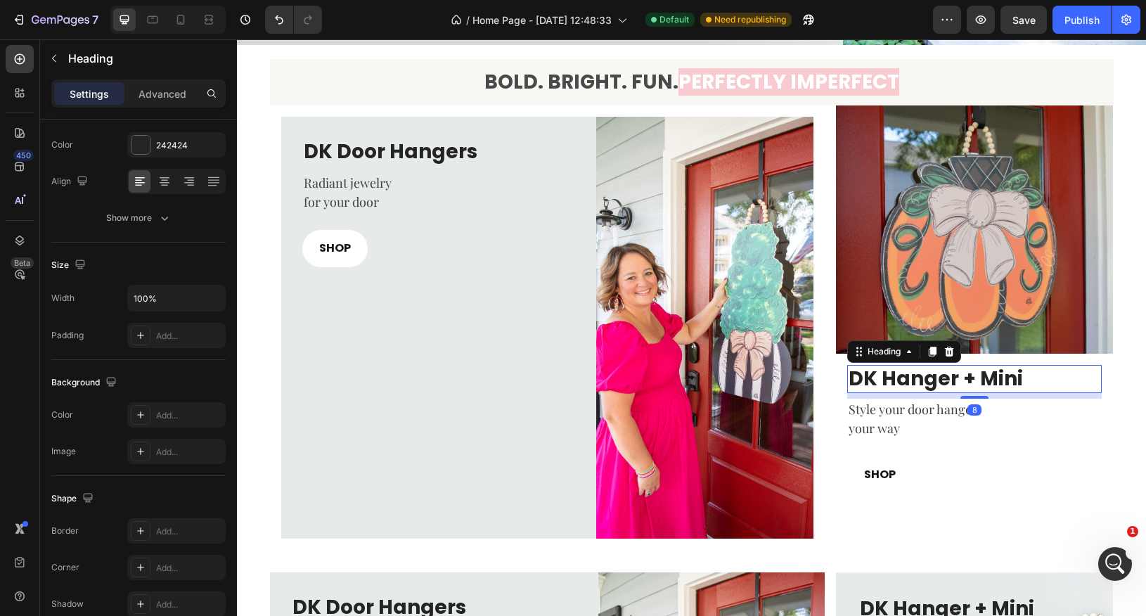
scroll to position [0, 0]
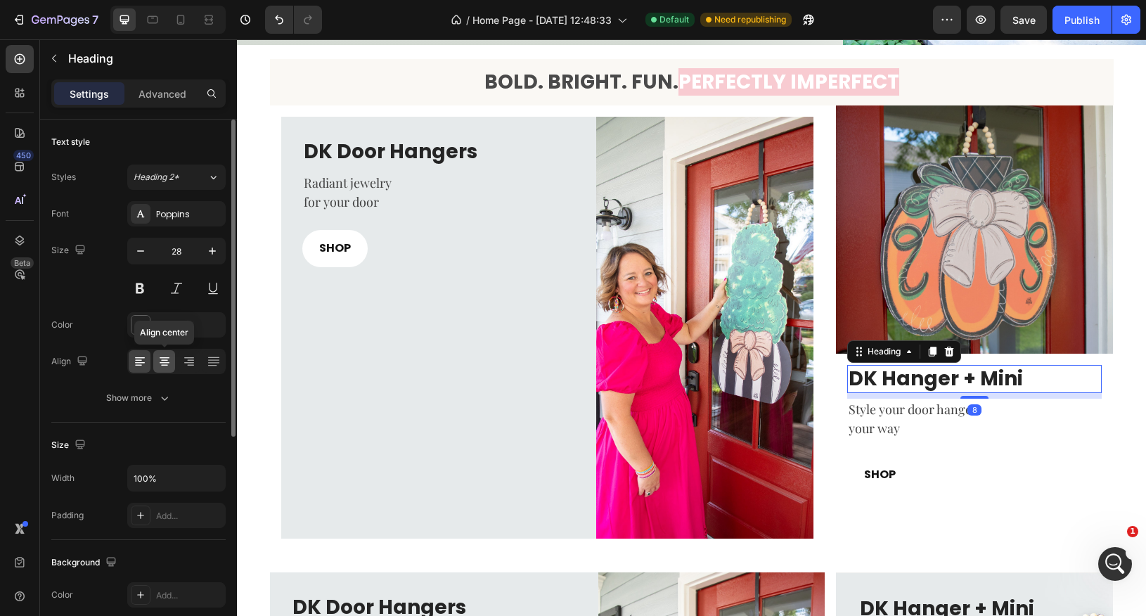
click at [164, 366] on icon at bounding box center [165, 361] width 14 height 14
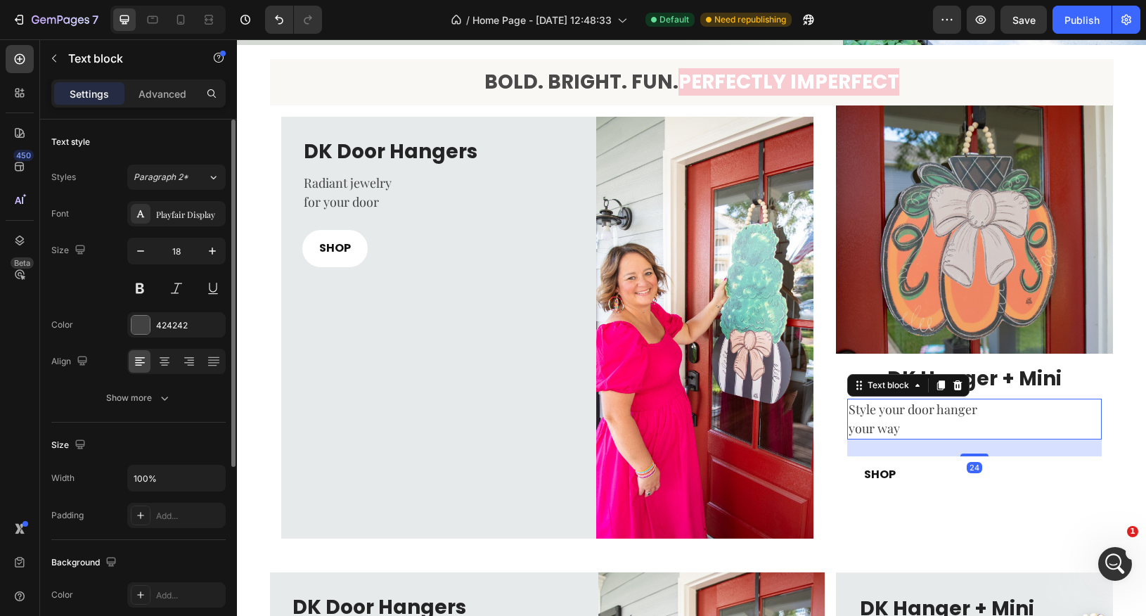
click at [898, 416] on p "Style your door hanger" at bounding box center [975, 409] width 252 height 19
click at [171, 365] on div at bounding box center [164, 361] width 22 height 23
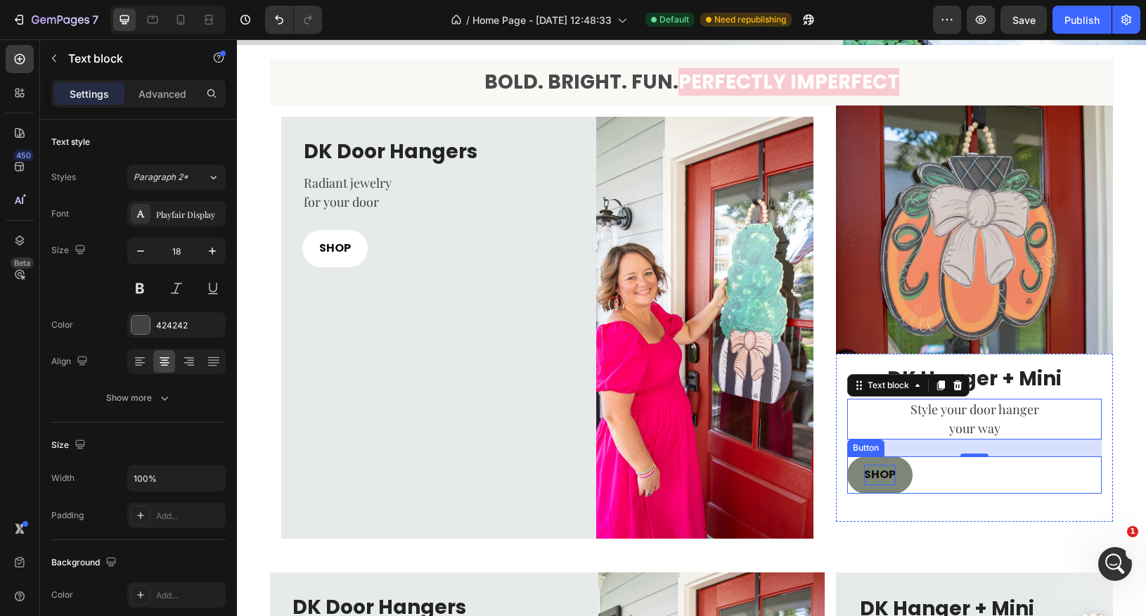
click at [885, 483] on p "SHOP" at bounding box center [880, 475] width 32 height 20
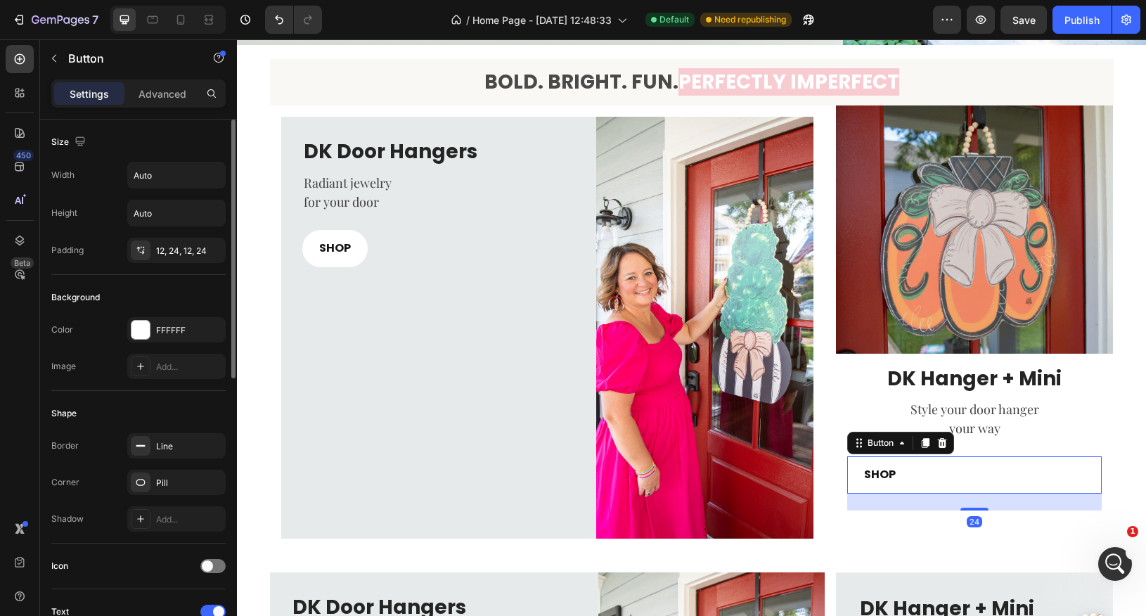
scroll to position [577, 0]
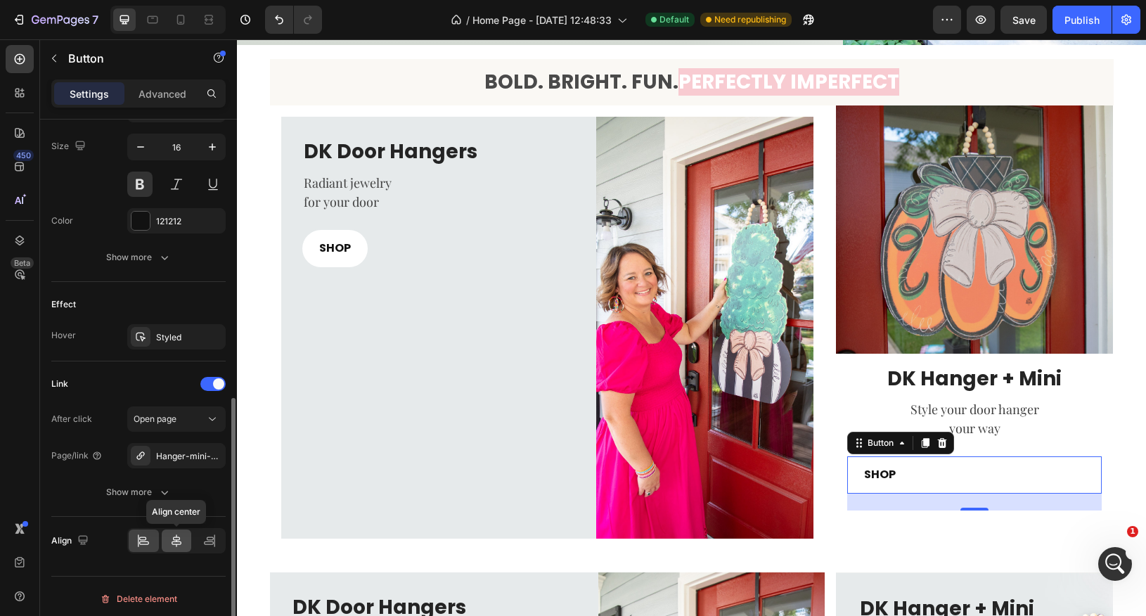
click at [181, 543] on div at bounding box center [177, 541] width 30 height 23
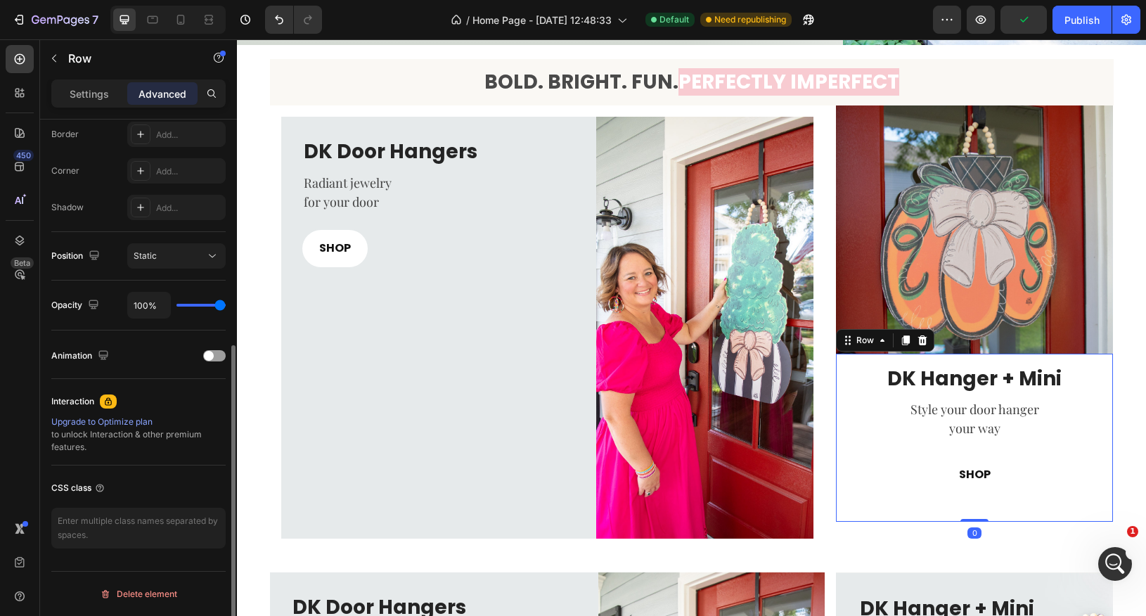
click at [844, 376] on div "DK Hanger + Mini Heading Style your door hanger your way Text block SHOP Button…" at bounding box center [975, 438] width 278 height 168
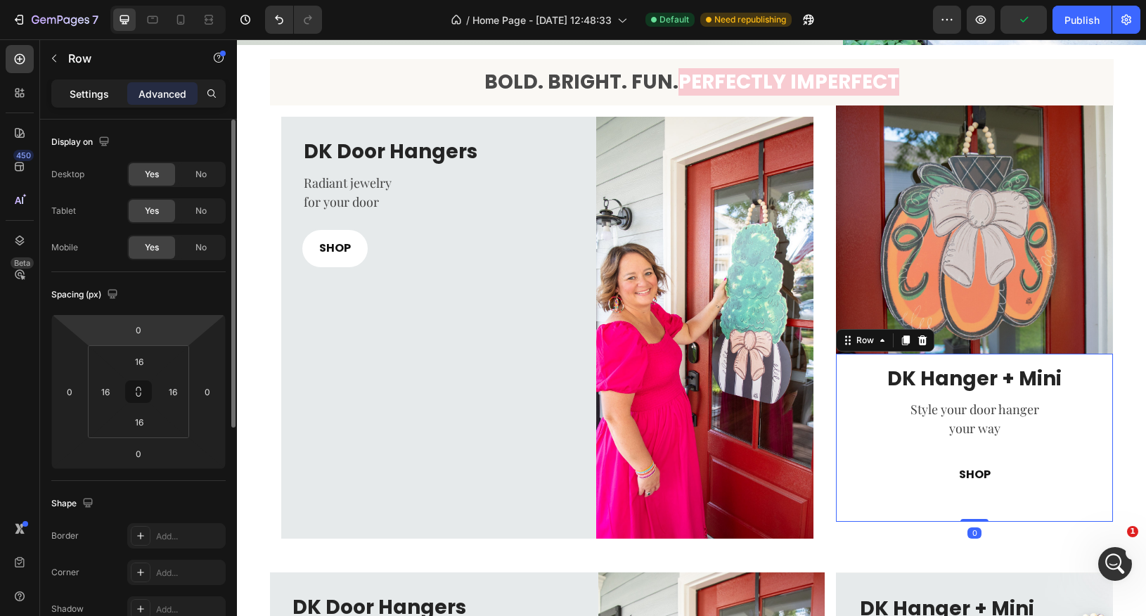
click at [89, 93] on p "Settings" at bounding box center [89, 93] width 39 height 15
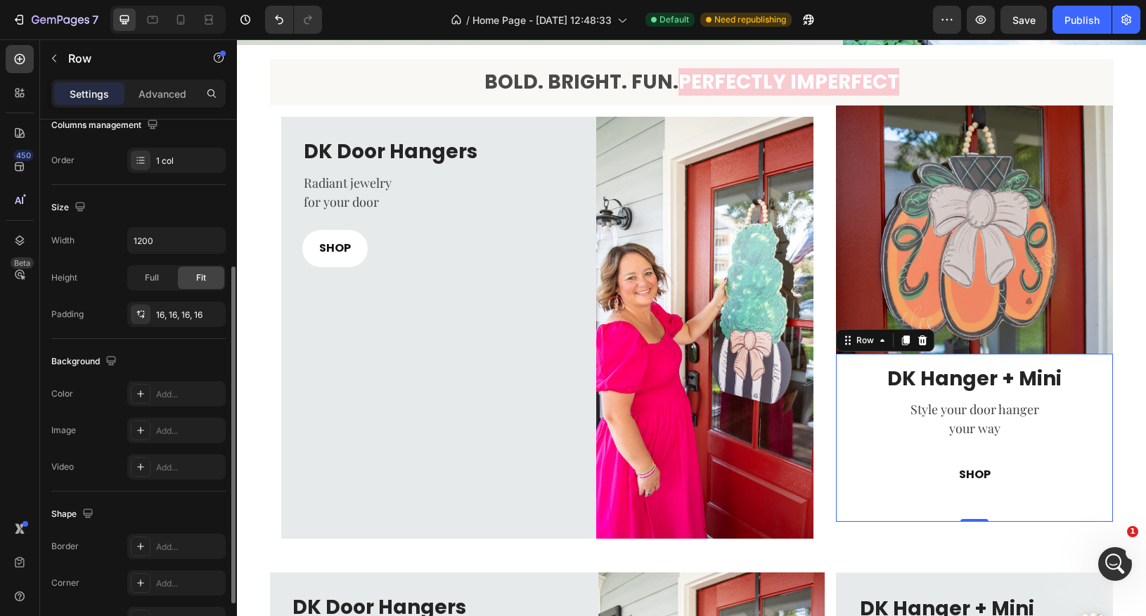
scroll to position [244, 0]
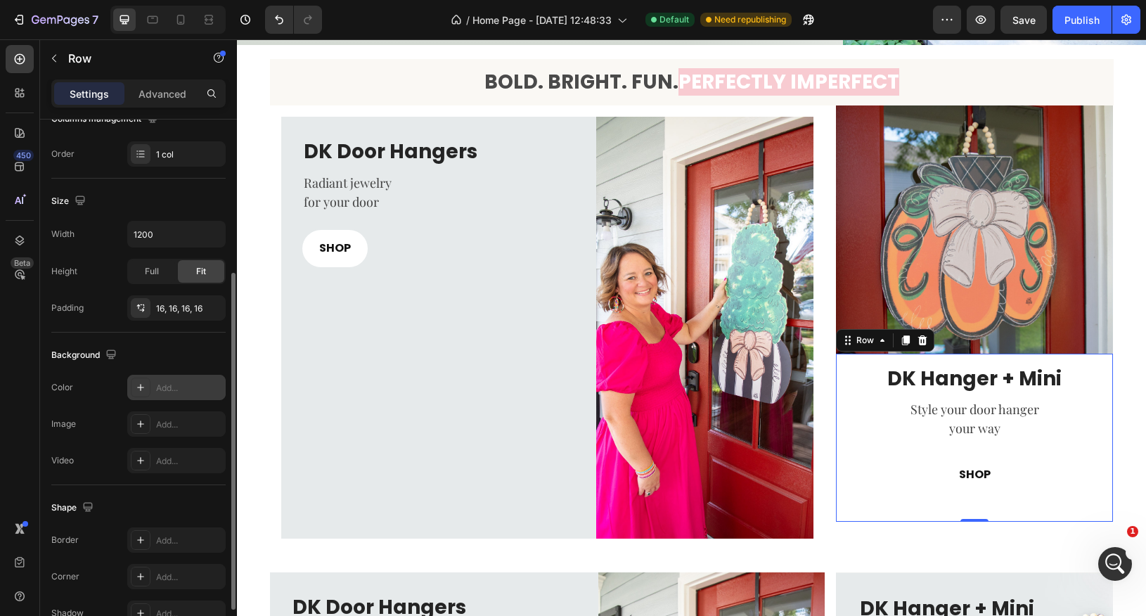
click at [159, 390] on div "Add..." at bounding box center [189, 388] width 66 height 13
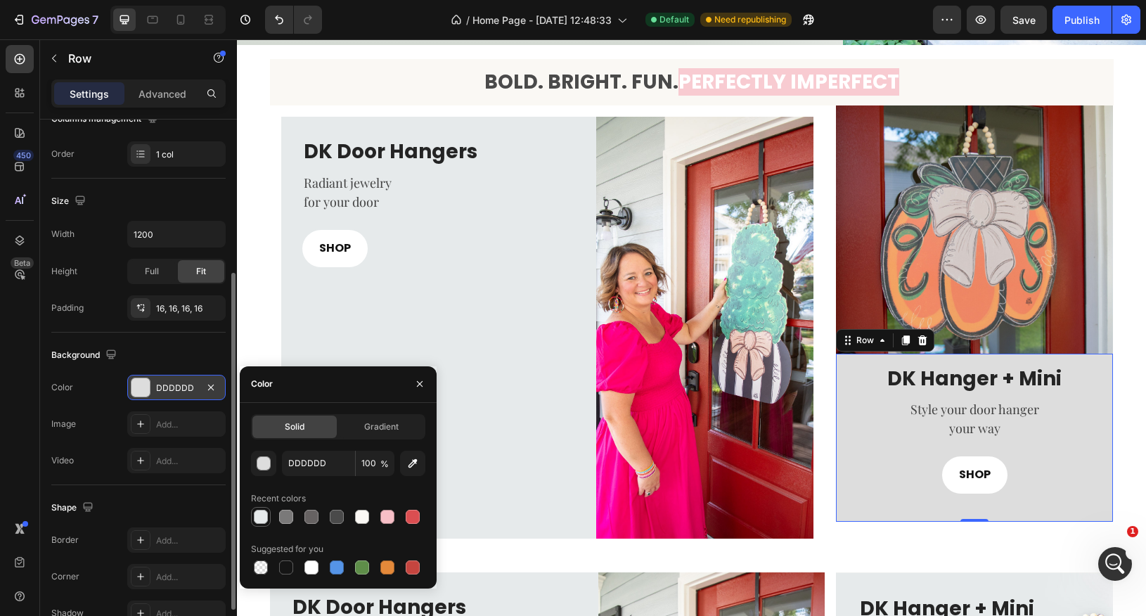
click at [259, 515] on div at bounding box center [261, 517] width 14 height 14
type input "E6EAEB"
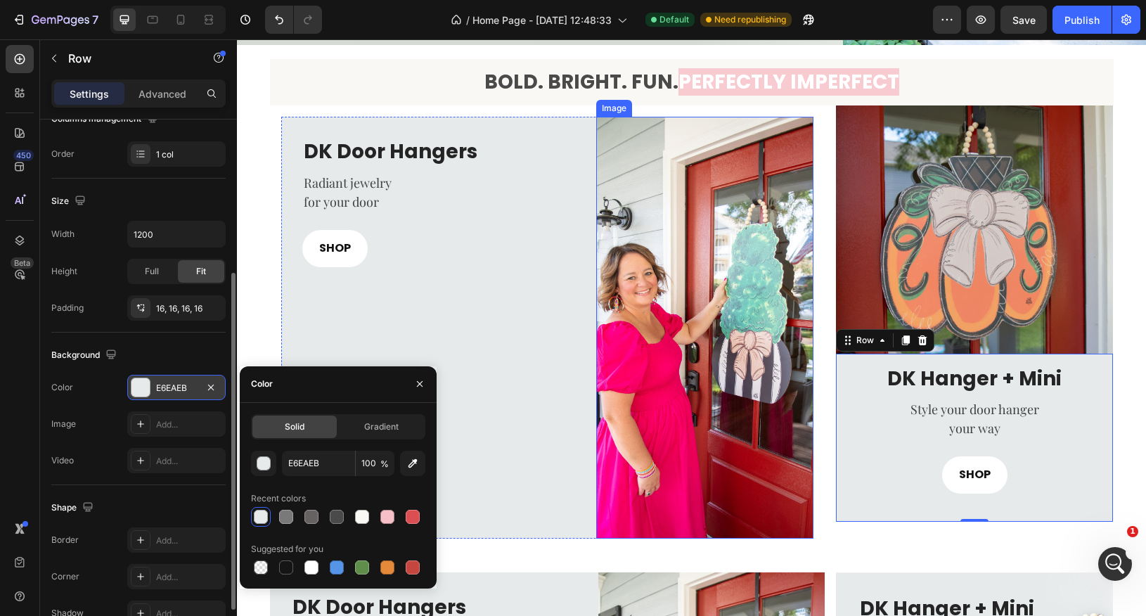
click at [784, 496] on img at bounding box center [704, 328] width 217 height 422
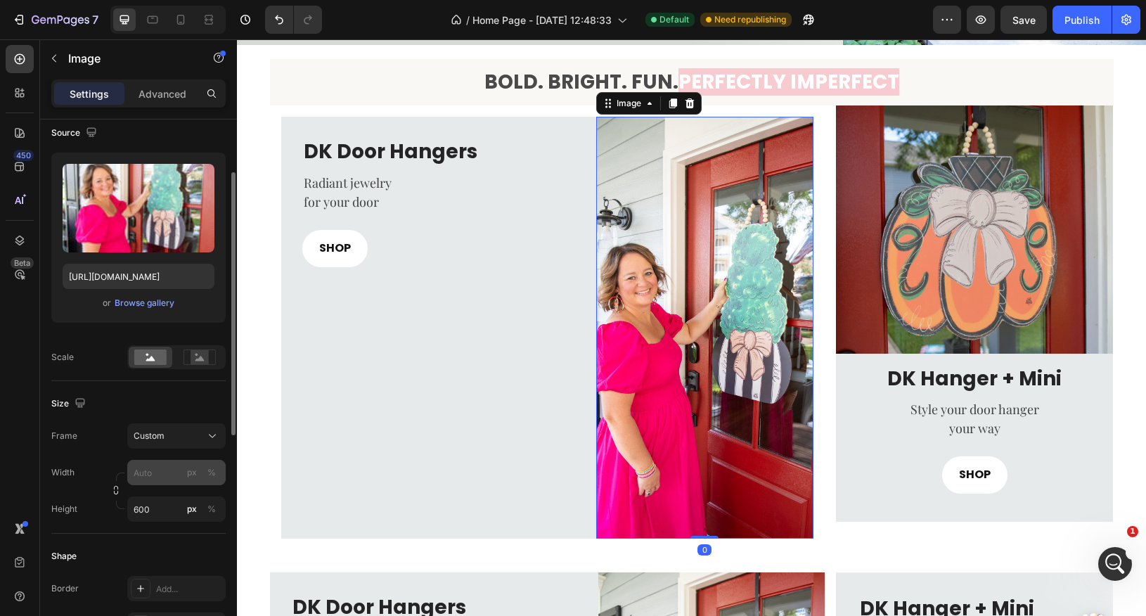
scroll to position [111, 0]
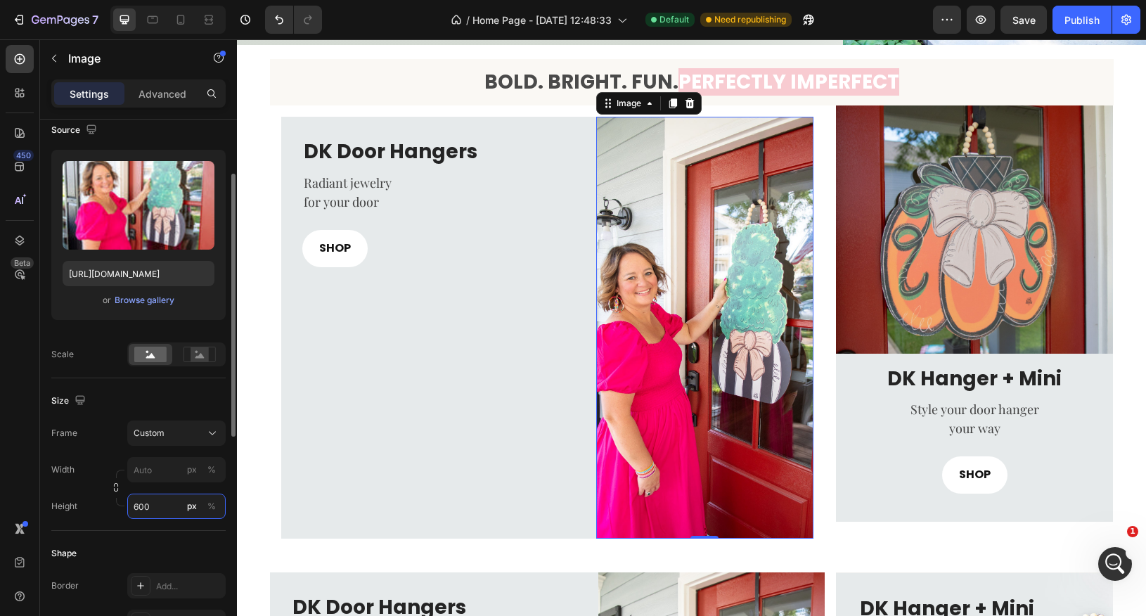
click at [155, 508] on input "600" at bounding box center [176, 506] width 98 height 25
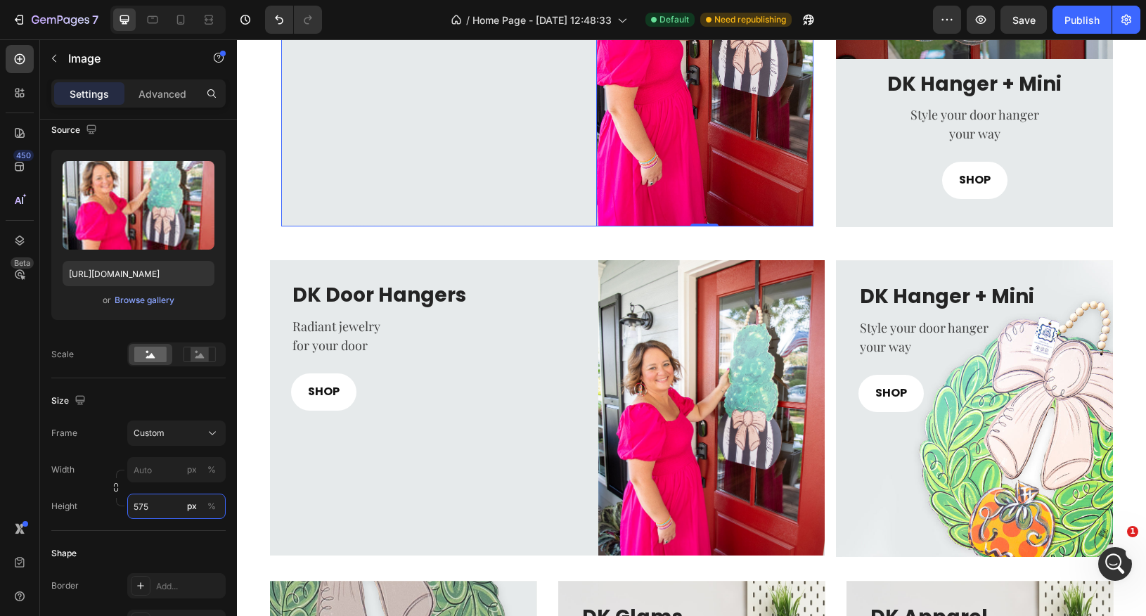
scroll to position [688, 0]
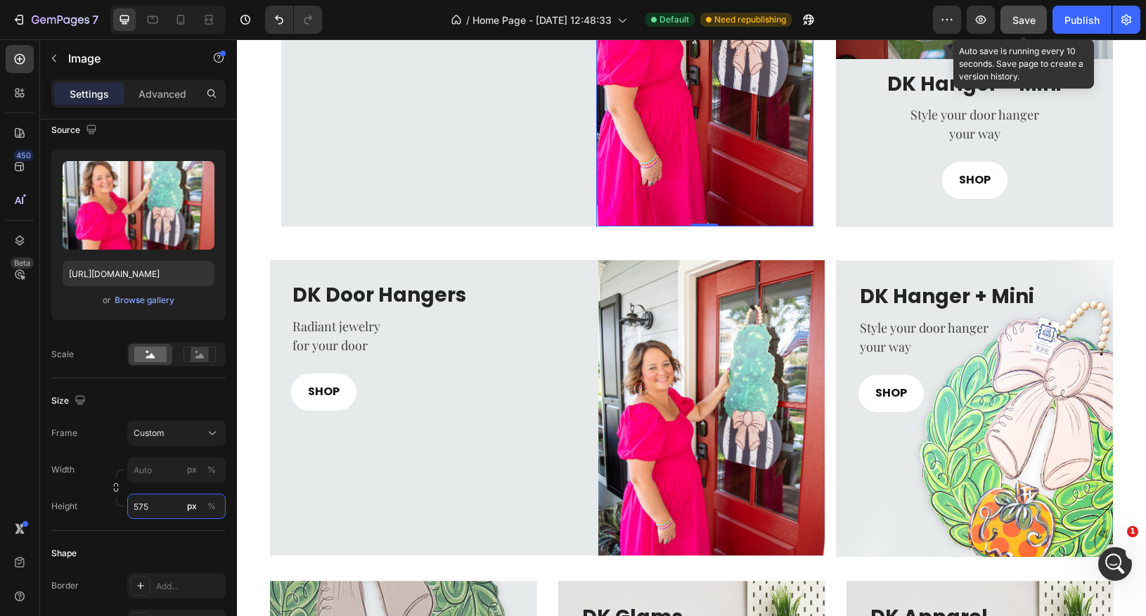
type input "575"
click at [1025, 18] on span "Save" at bounding box center [1024, 20] width 23 height 12
click at [985, 30] on button "button" at bounding box center [981, 20] width 28 height 28
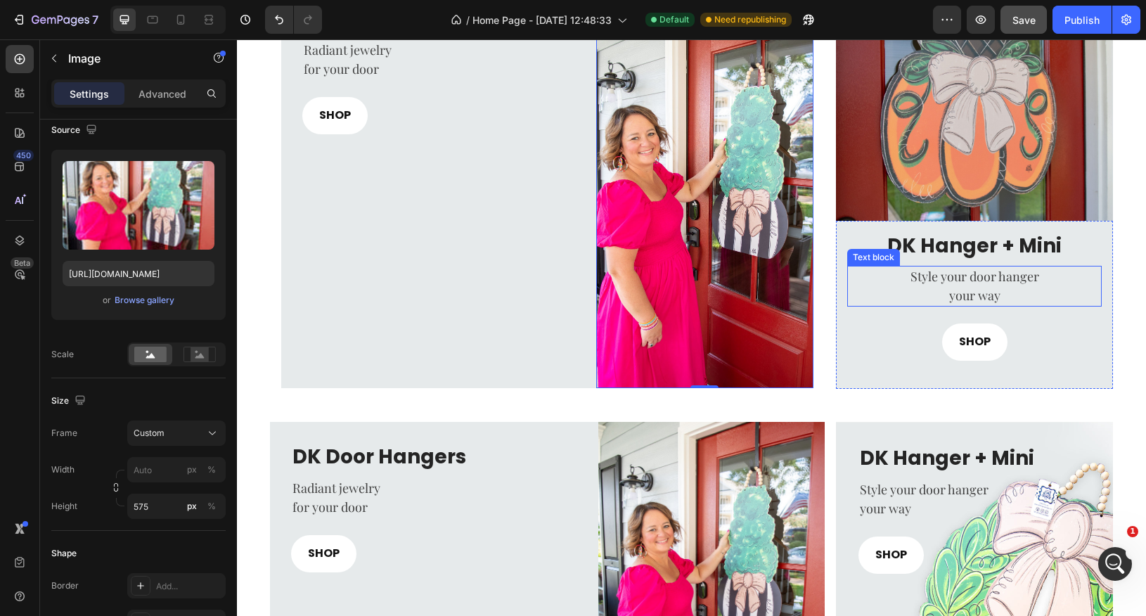
scroll to position [496, 0]
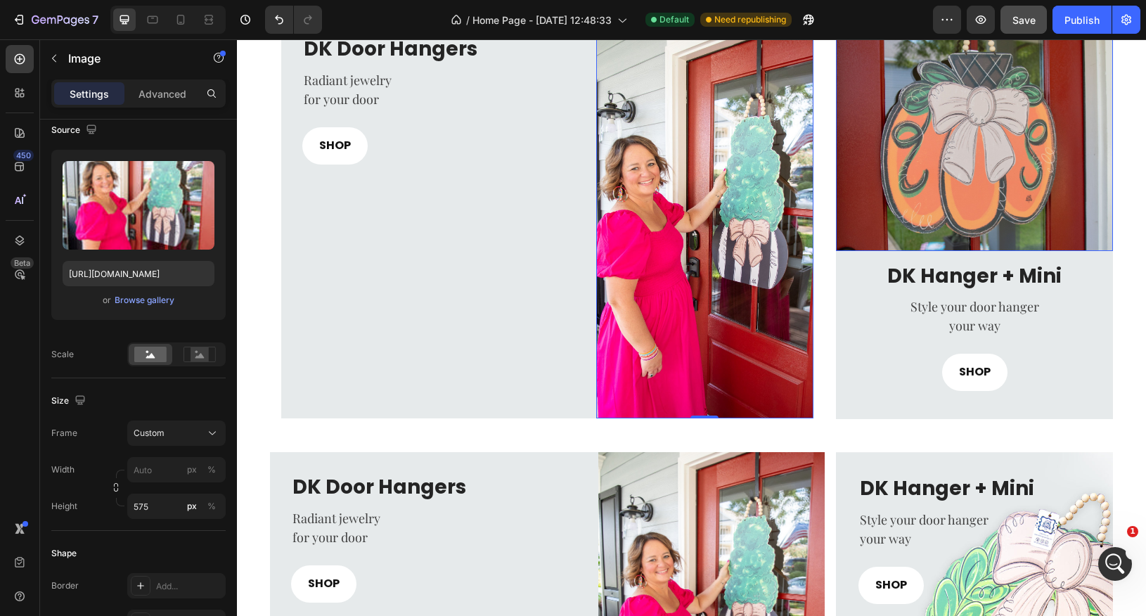
click at [979, 158] on img at bounding box center [975, 127] width 278 height 248
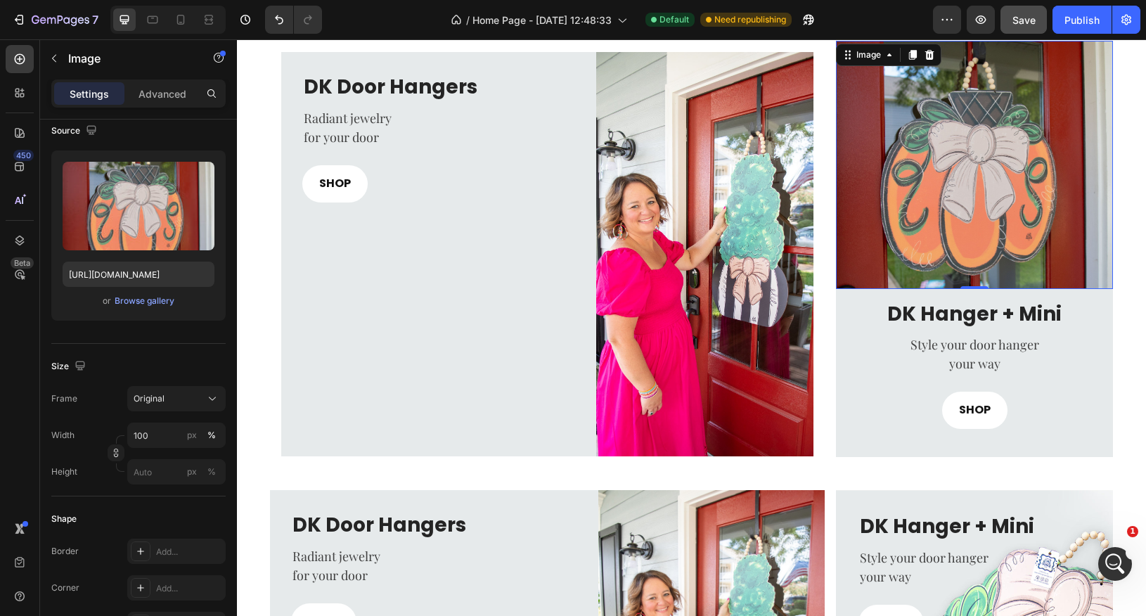
scroll to position [430, 0]
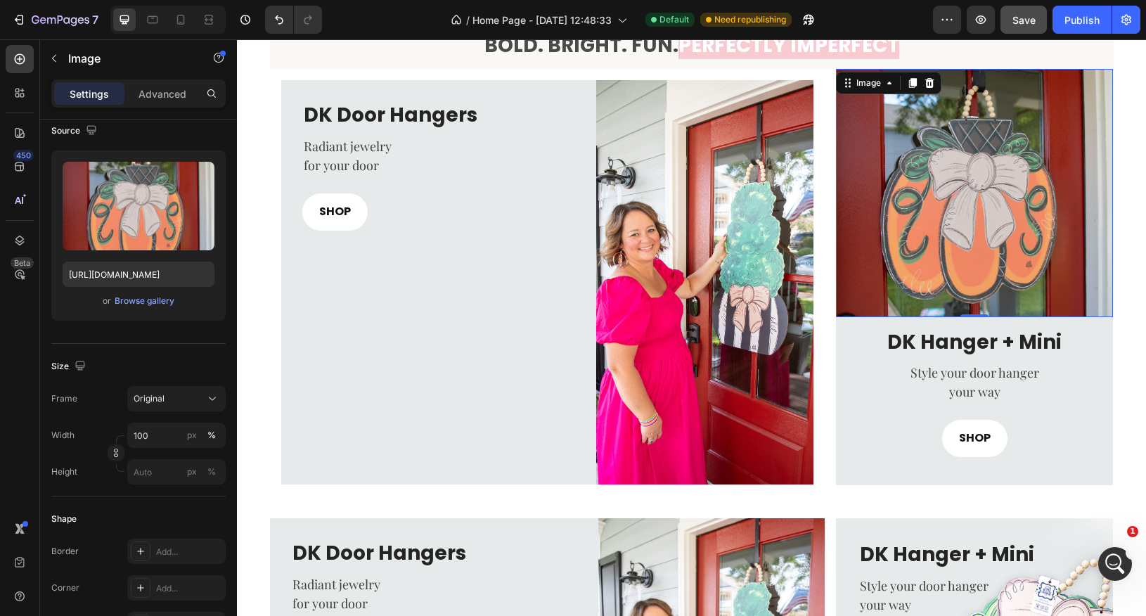
click at [921, 132] on img at bounding box center [975, 193] width 278 height 248
click at [156, 305] on div "Browse gallery" at bounding box center [145, 301] width 60 height 13
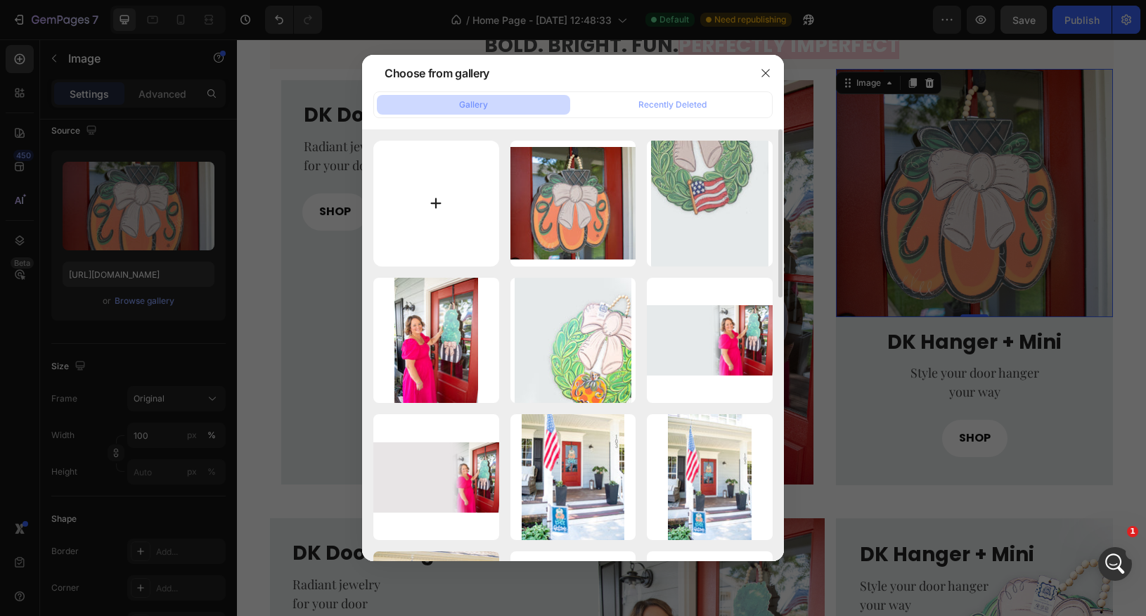
click at [440, 201] on input "file" at bounding box center [436, 204] width 126 height 126
type input "C:\fakepath\DSC_9653.jpg"
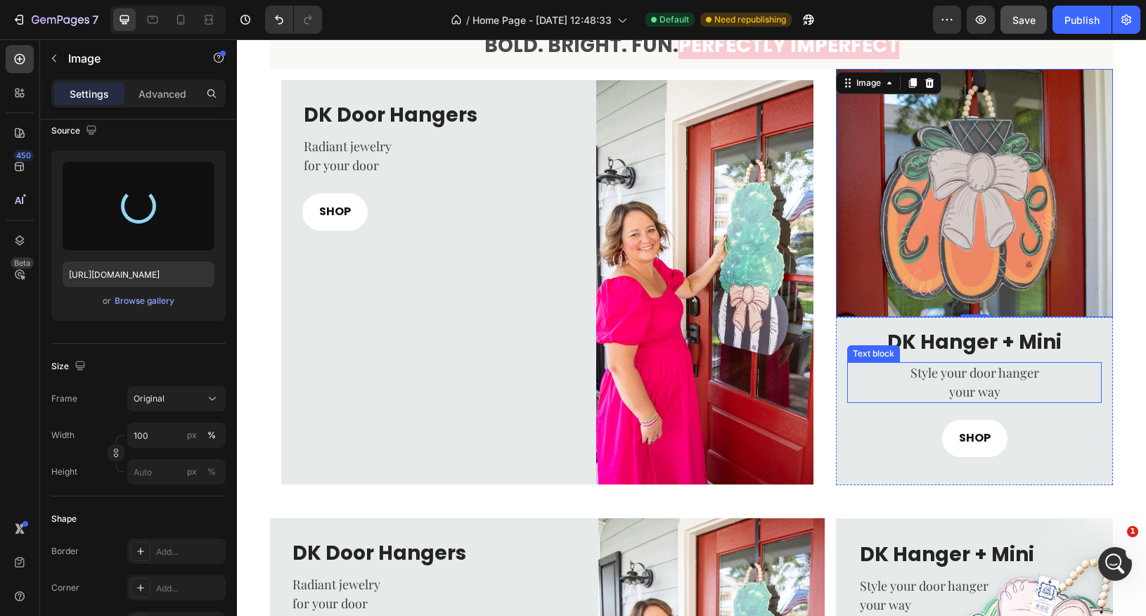
type input "https://cdn.shopify.com/s/files/1/0682/2835/0150/files/gempages_581678687787680…"
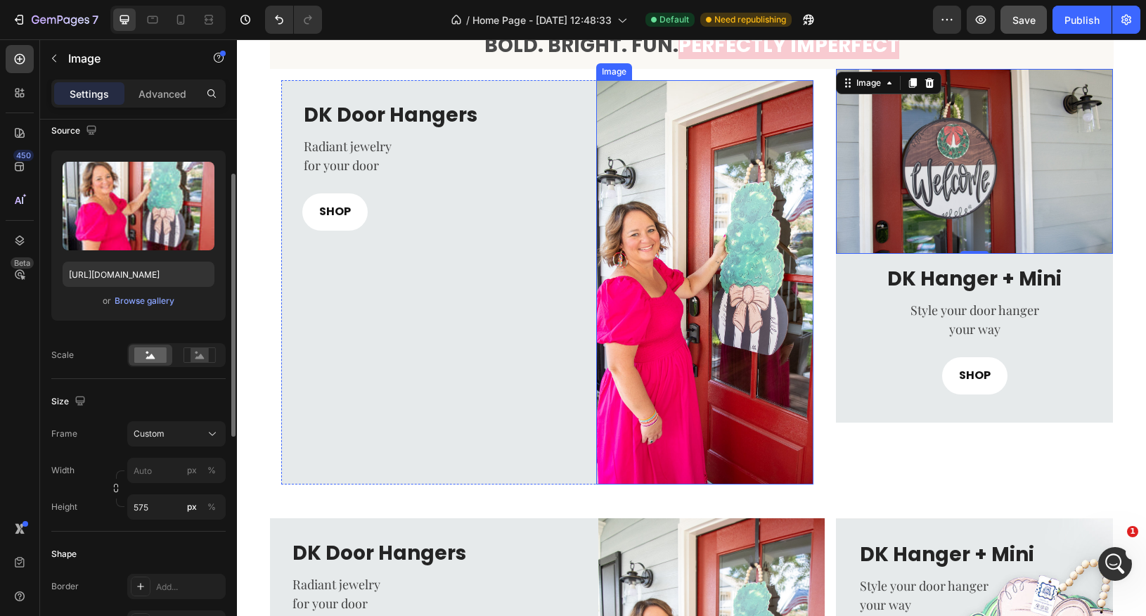
scroll to position [110, 0]
click at [766, 409] on img at bounding box center [704, 282] width 217 height 404
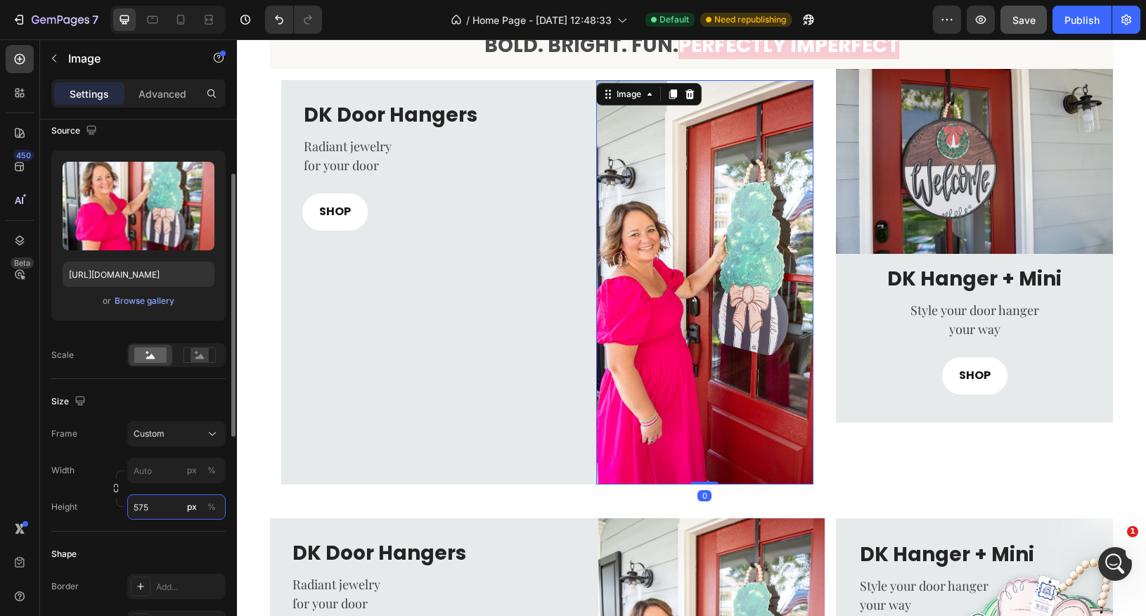
click at [157, 508] on input "575" at bounding box center [176, 506] width 98 height 25
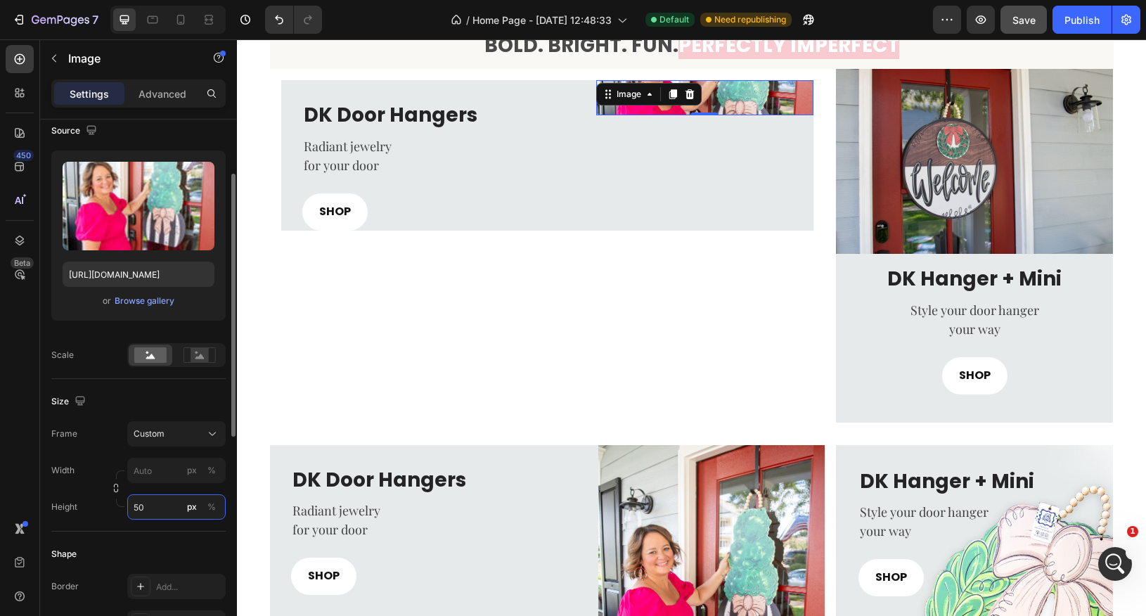
type input "500"
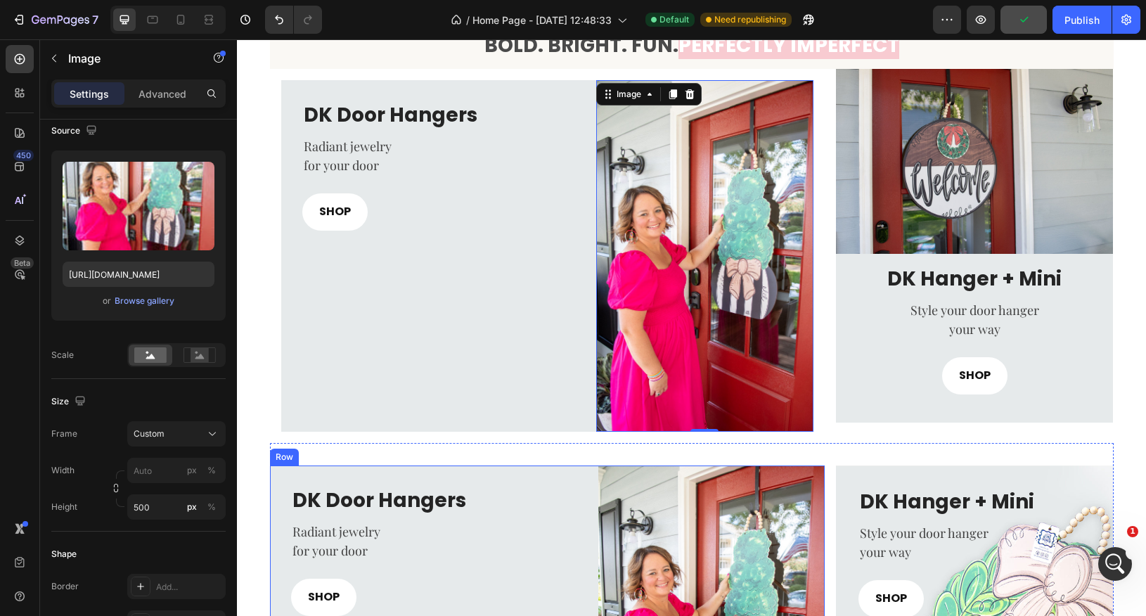
click at [589, 514] on div "DK Door Hangers Heading Radiant jewelry for your door Text block SHOP Button Im…" at bounding box center [547, 613] width 555 height 295
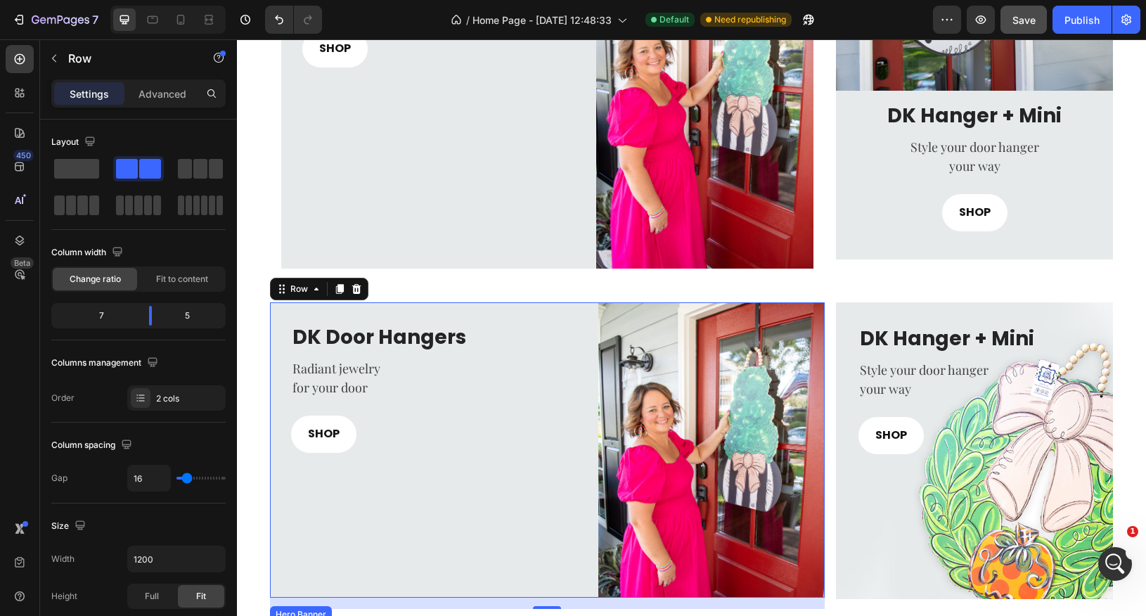
scroll to position [437, 0]
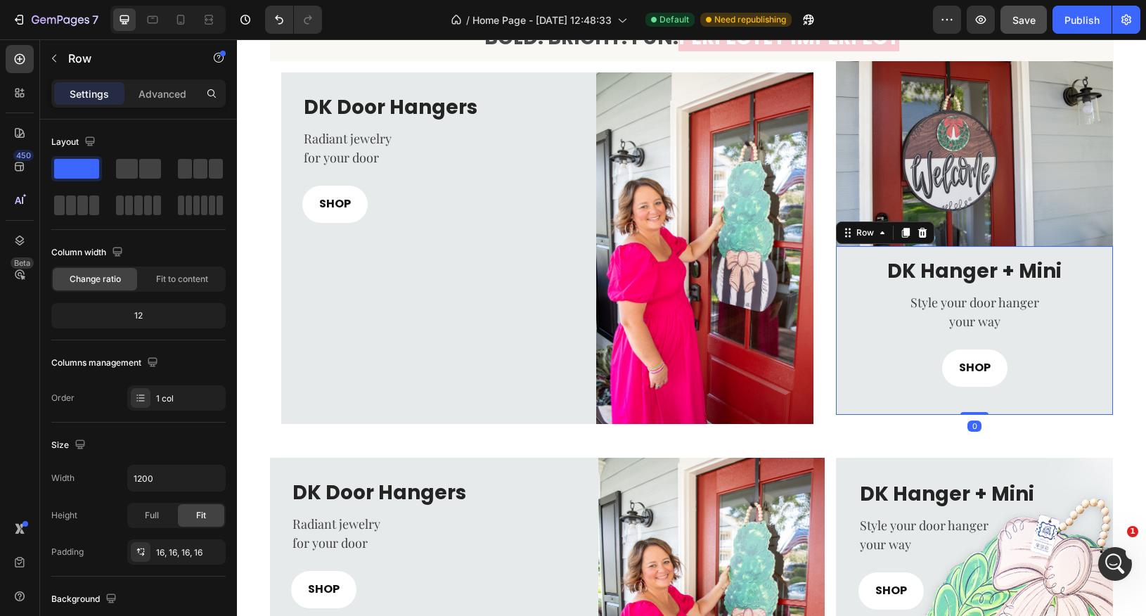
click at [854, 404] on div "DK Hanger + Mini Heading Style your door hanger your way Text block SHOP Button…" at bounding box center [975, 330] width 278 height 168
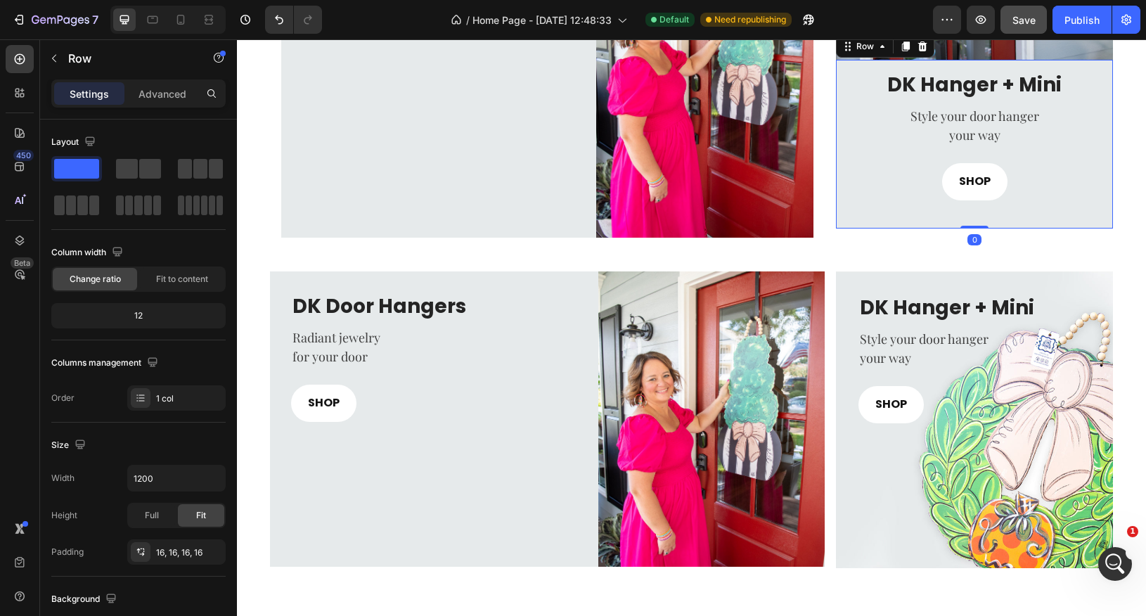
scroll to position [629, 0]
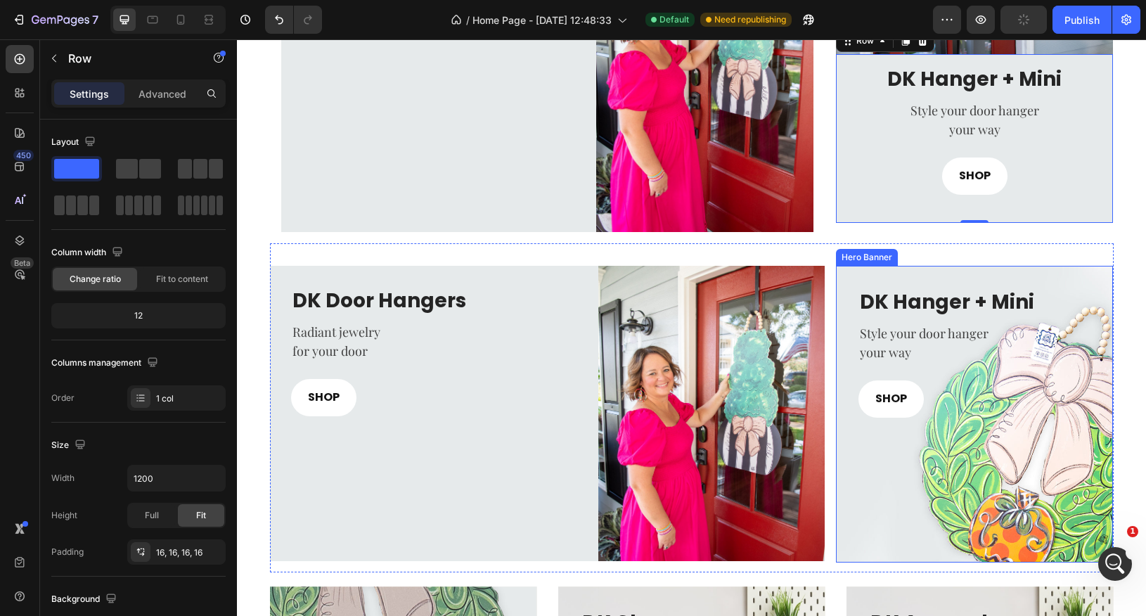
click at [850, 480] on div "Overlay" at bounding box center [975, 414] width 278 height 297
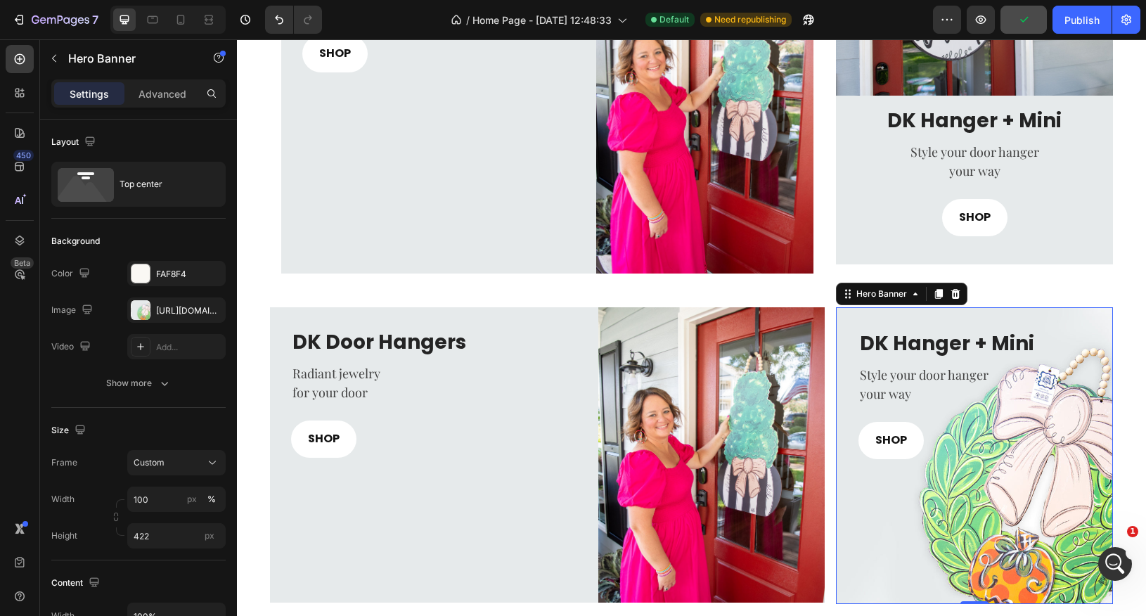
scroll to position [377, 0]
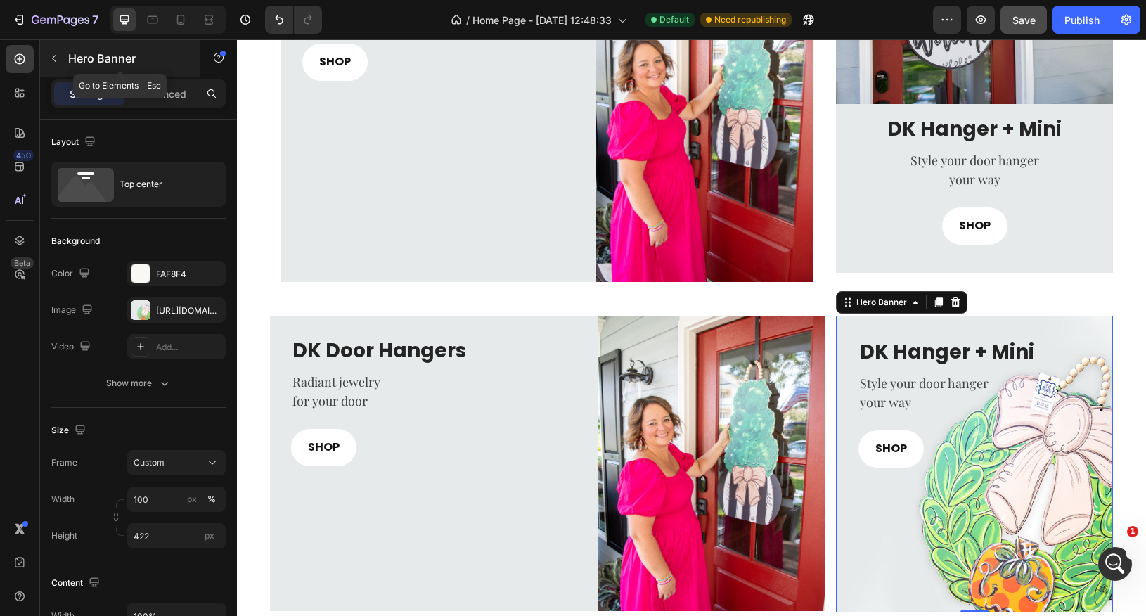
click at [58, 58] on icon "button" at bounding box center [54, 58] width 11 height 11
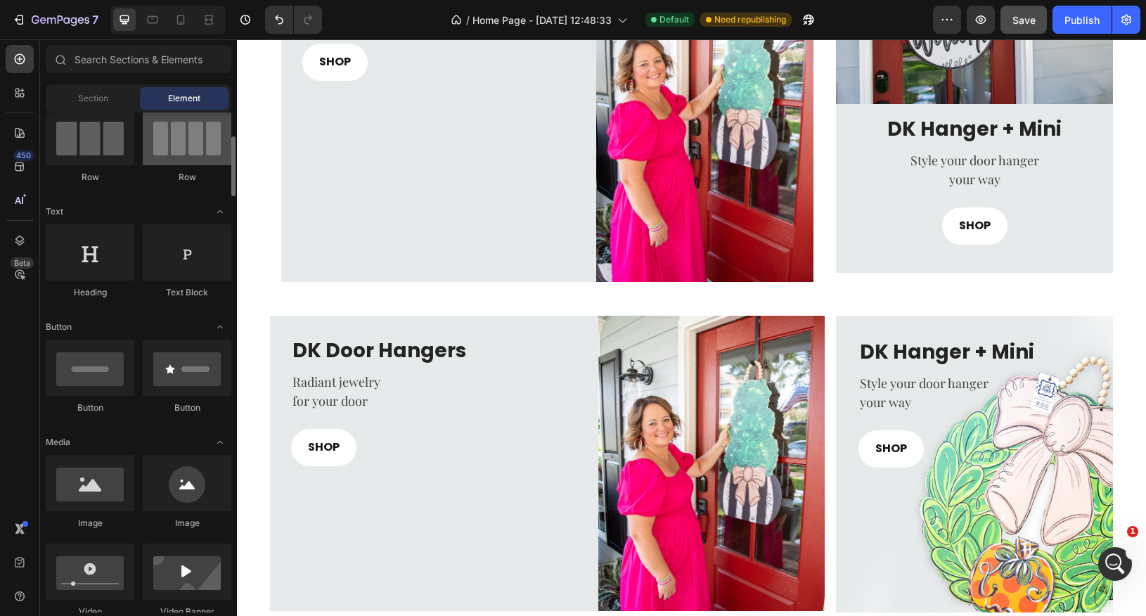
scroll to position [0, 0]
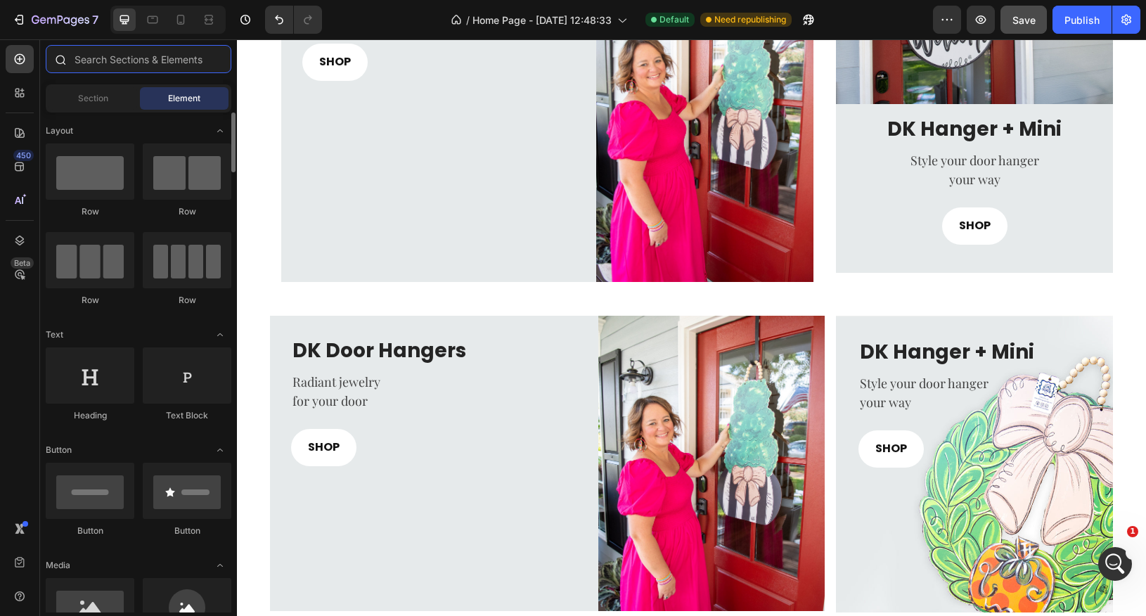
click at [153, 59] on input "text" at bounding box center [139, 59] width 186 height 28
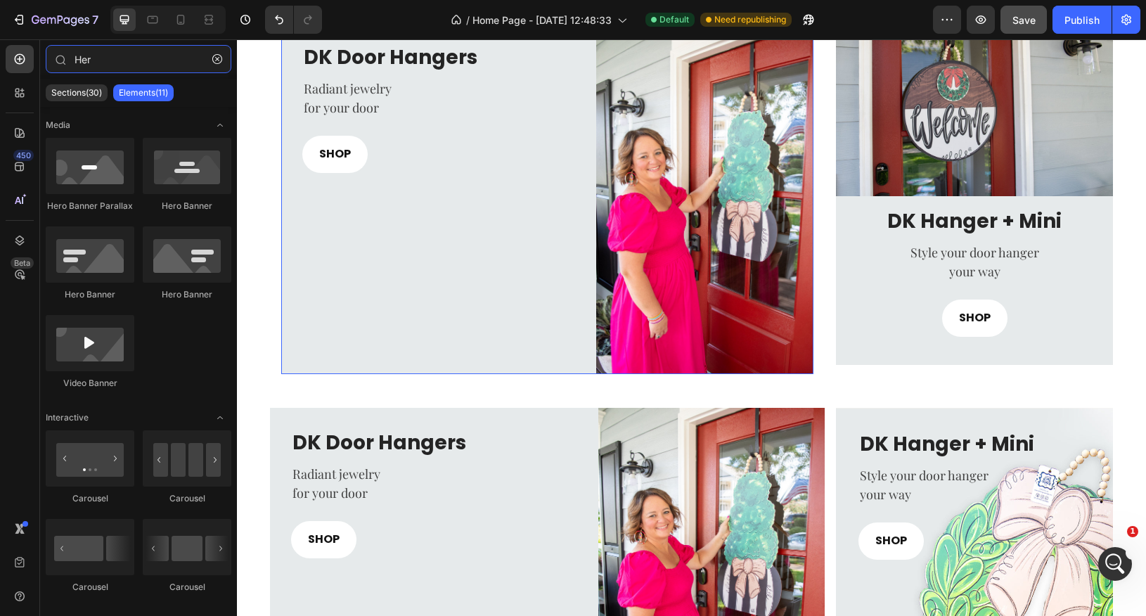
scroll to position [276, 0]
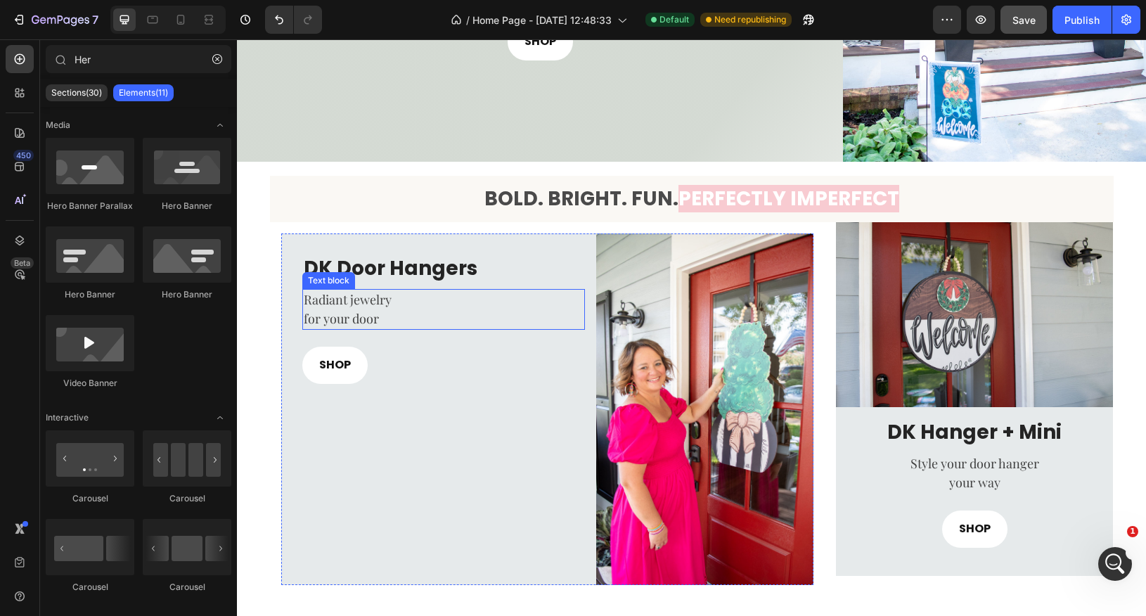
click at [515, 326] on p "for your door" at bounding box center [444, 318] width 280 height 19
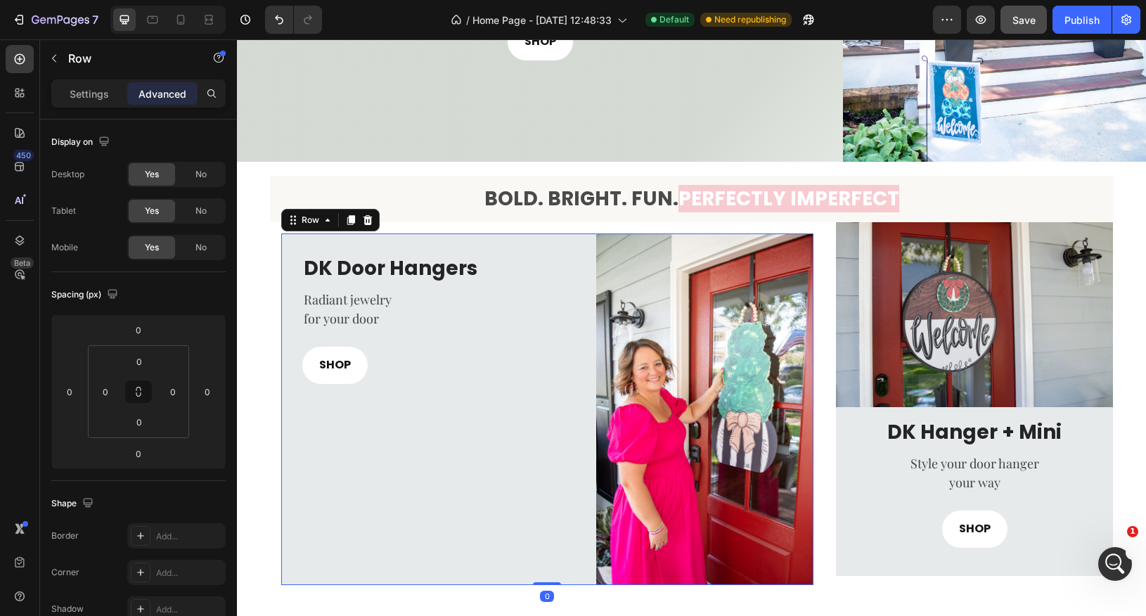
click at [369, 241] on div "DK Door Hangers Heading Radiant jewelry for your door Text block SHOP Button" at bounding box center [433, 409] width 304 height 352
click at [369, 222] on icon at bounding box center [367, 220] width 9 height 10
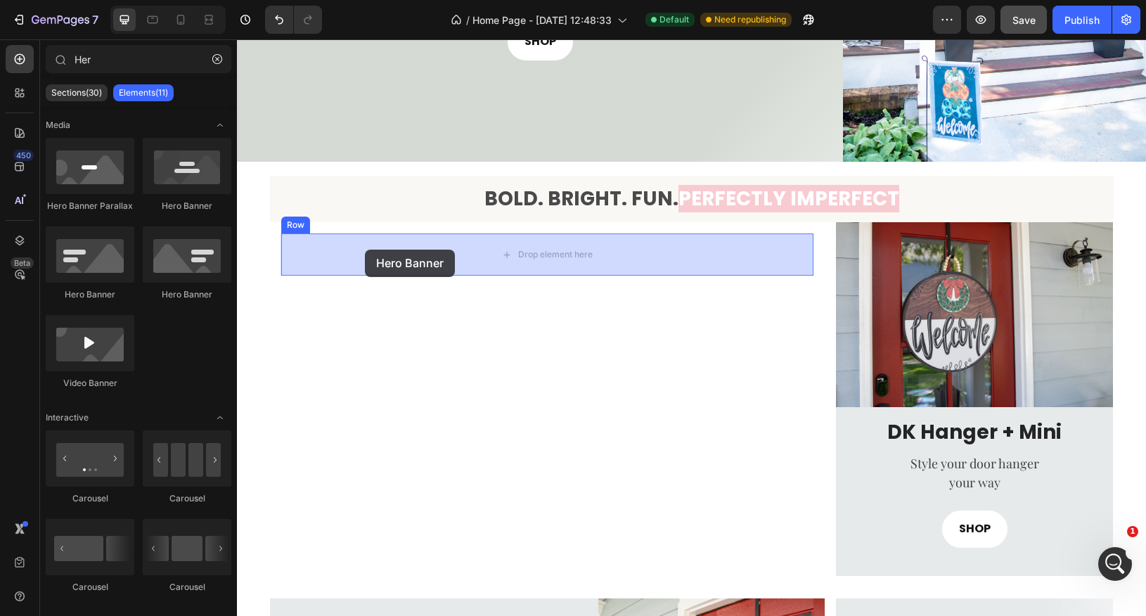
drag, startPoint x: 406, startPoint y: 221, endPoint x: 365, endPoint y: 250, distance: 50.0
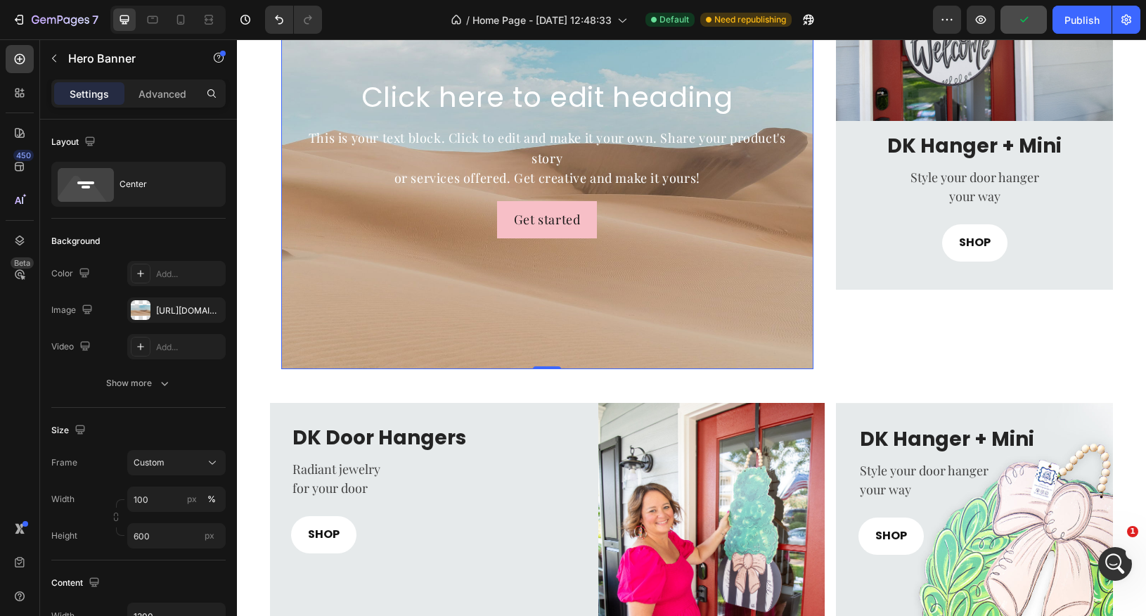
scroll to position [585, 0]
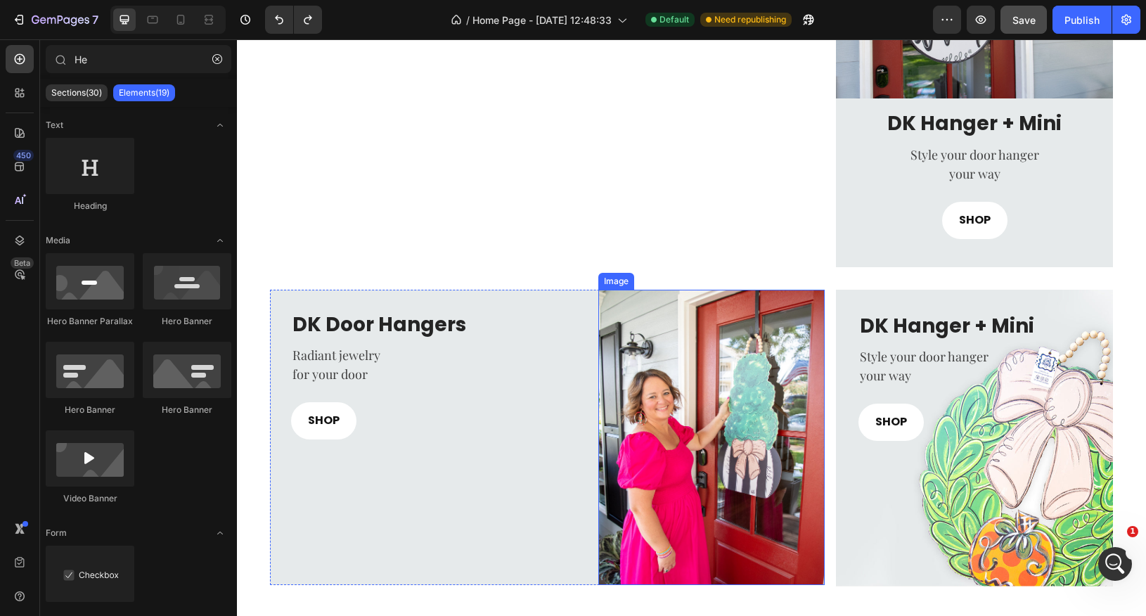
type input "H"
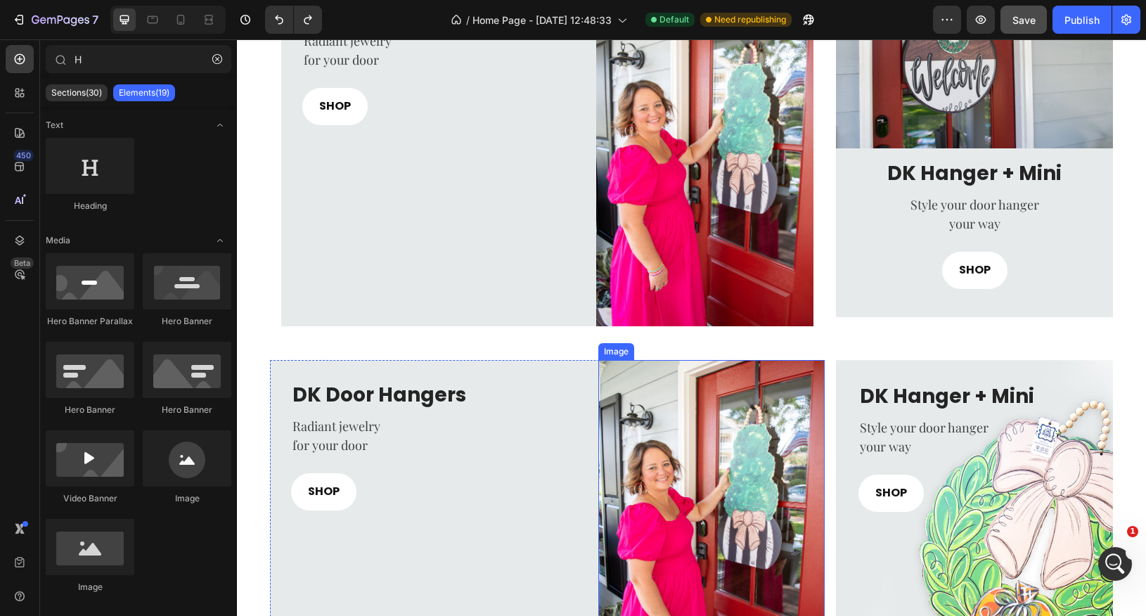
scroll to position [511, 0]
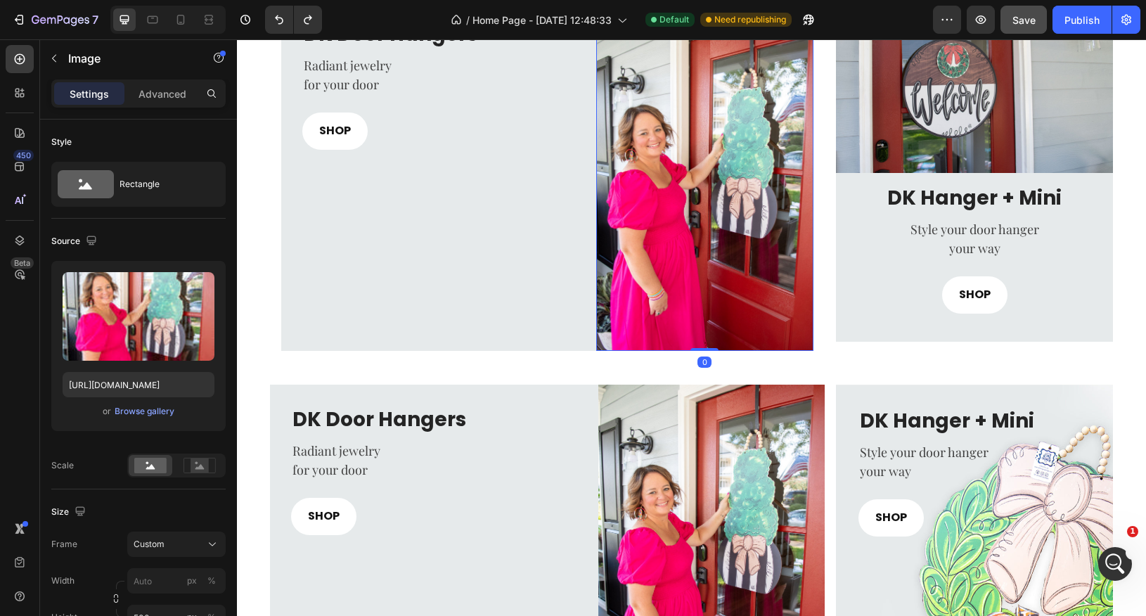
click at [741, 276] on img at bounding box center [704, 175] width 217 height 352
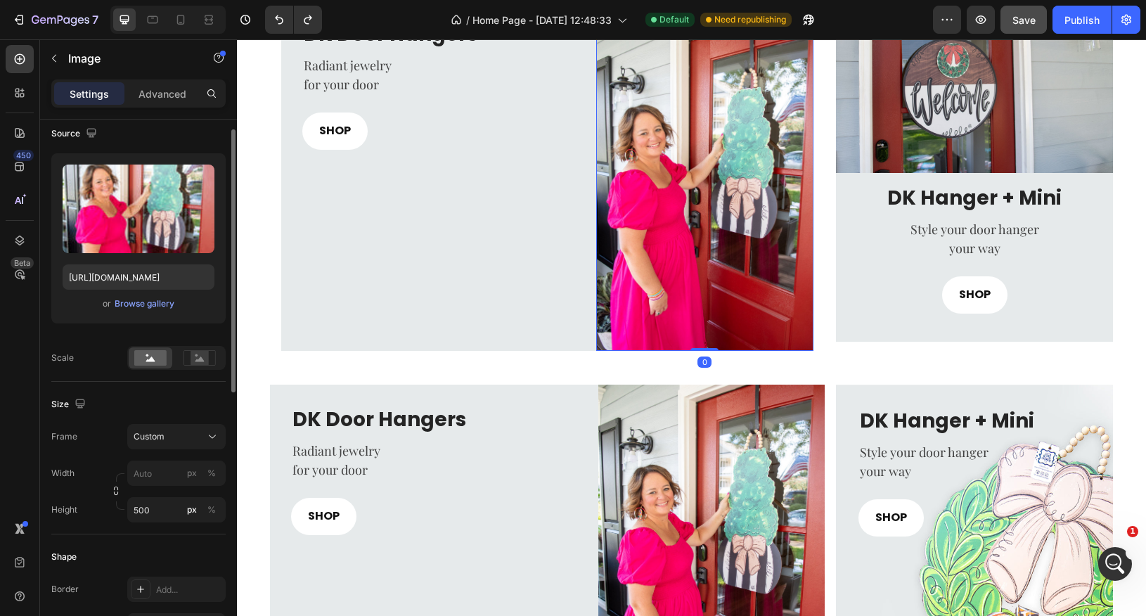
scroll to position [136, 0]
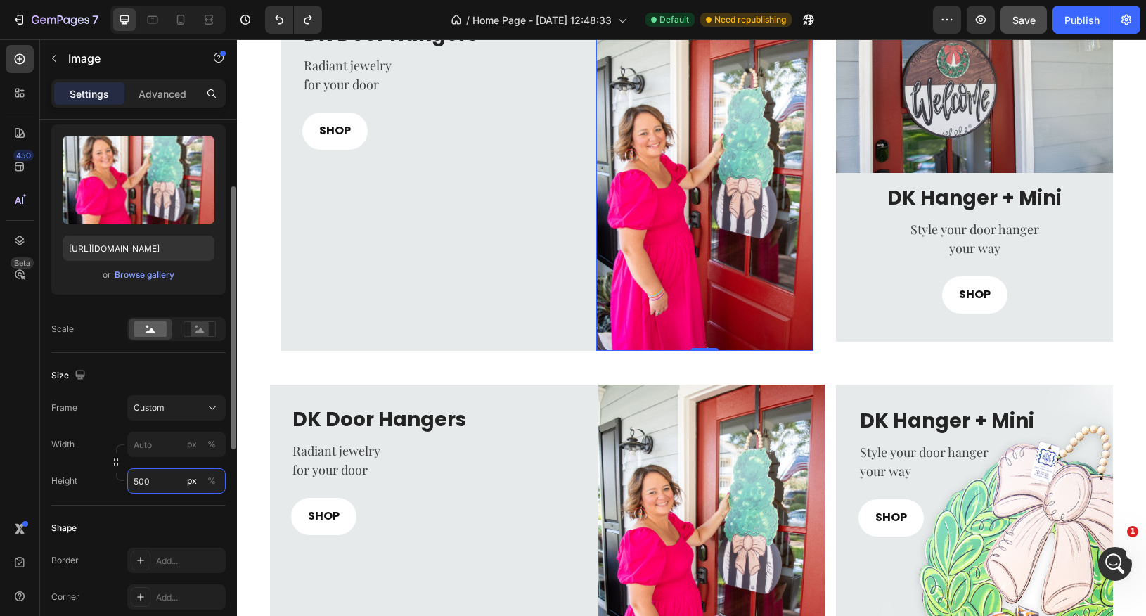
click at [157, 484] on input "500" at bounding box center [176, 480] width 98 height 25
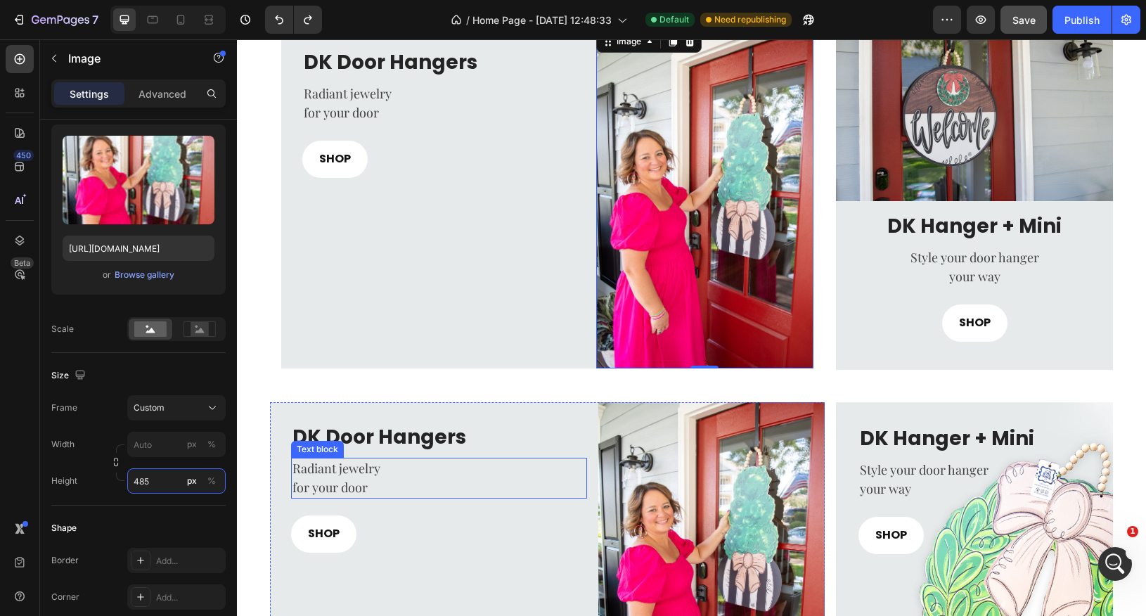
scroll to position [480, 0]
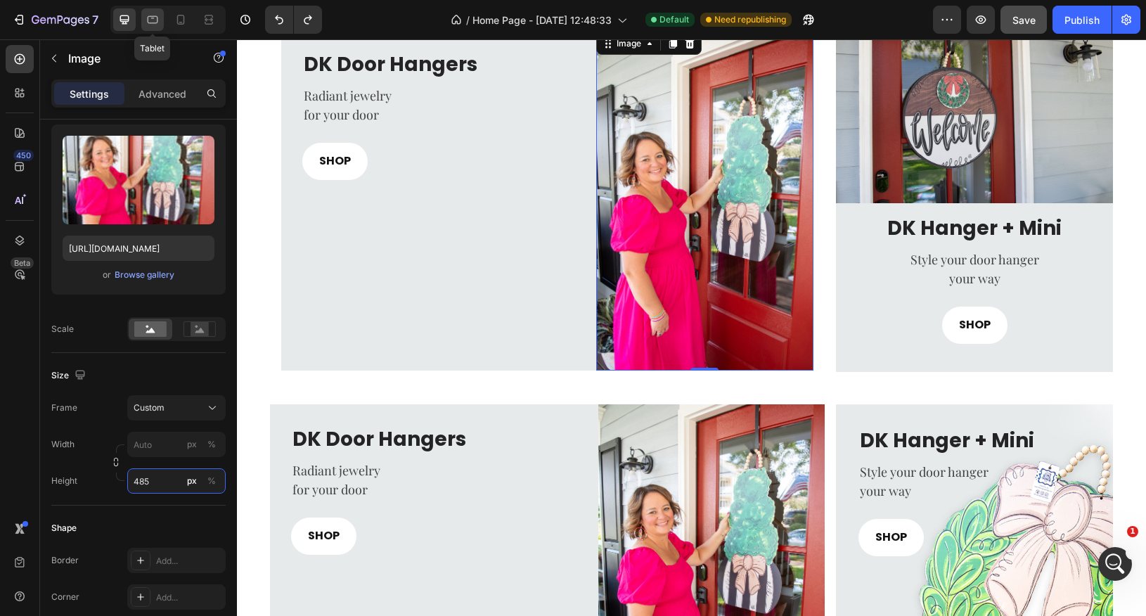
type input "485"
click at [155, 19] on icon at bounding box center [153, 20] width 14 height 14
type input "80"
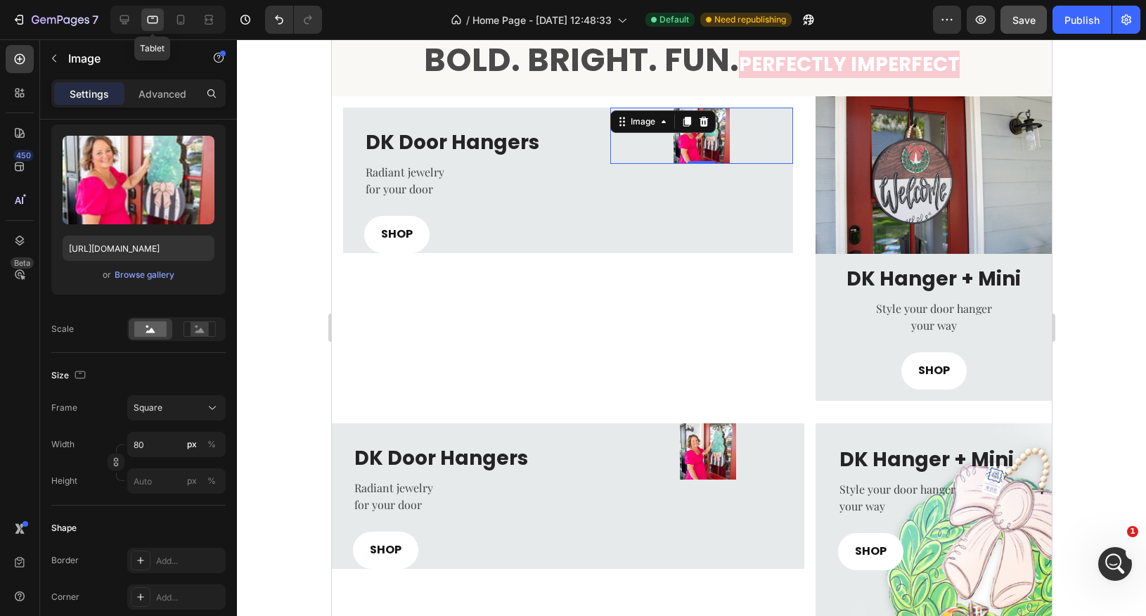
scroll to position [421, 0]
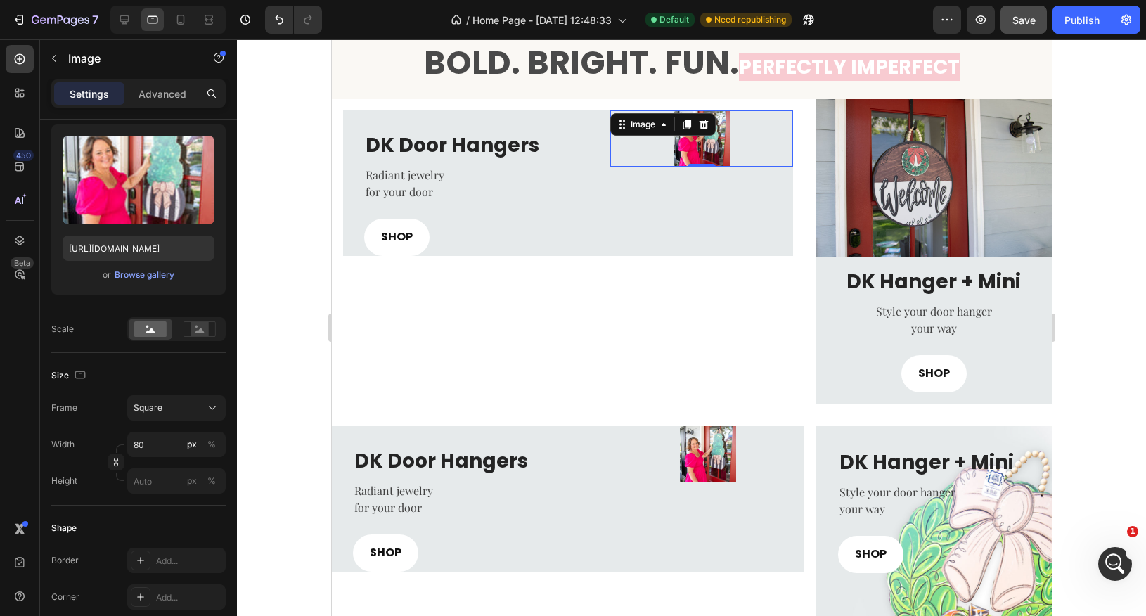
click at [687, 157] on img at bounding box center [701, 138] width 56 height 56
click at [165, 443] on input "80" at bounding box center [176, 444] width 98 height 25
type input "3"
type input "30"
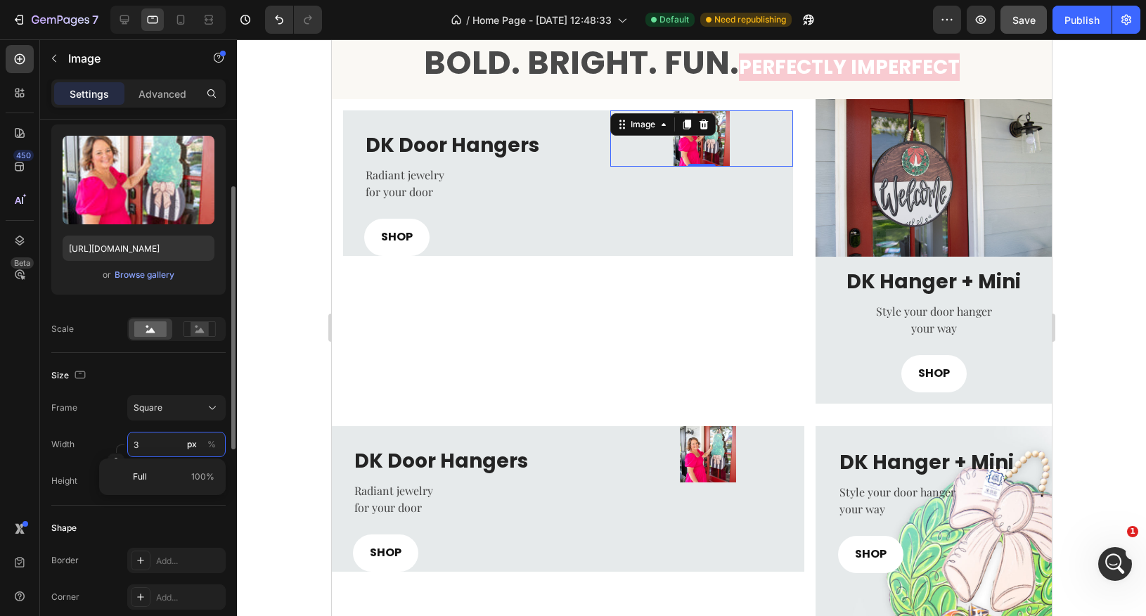
type input "30"
type input "300"
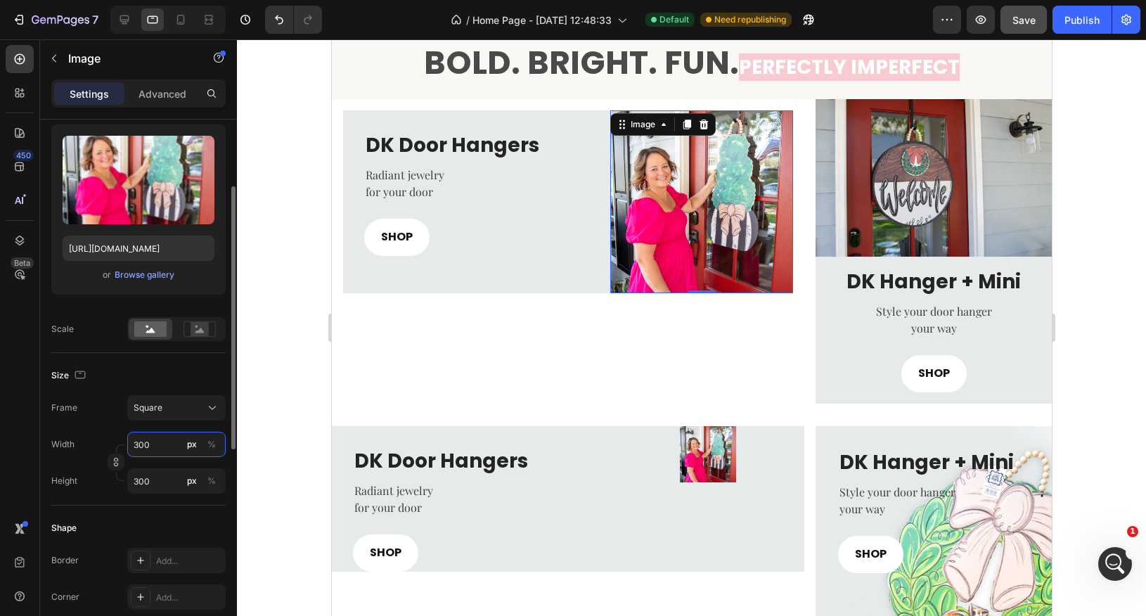
type input "30"
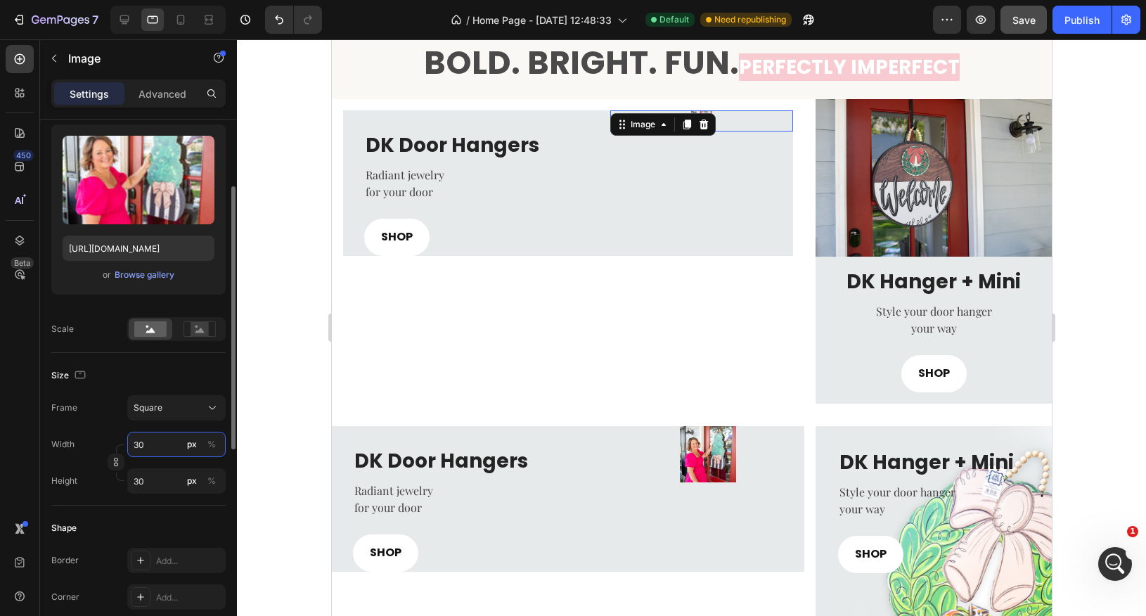
type input "3"
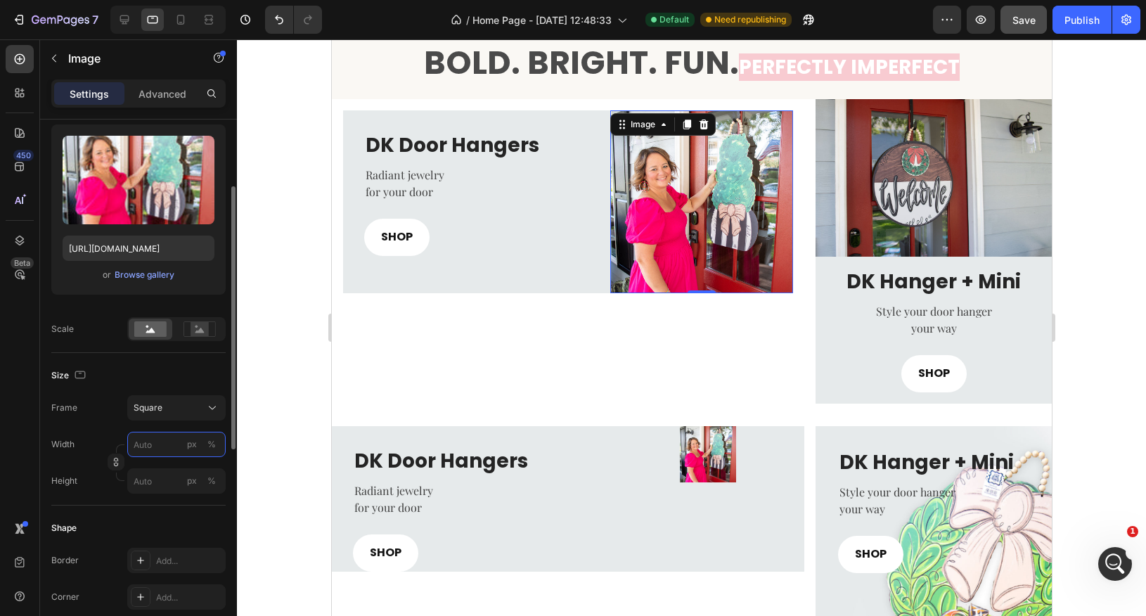
type input "4"
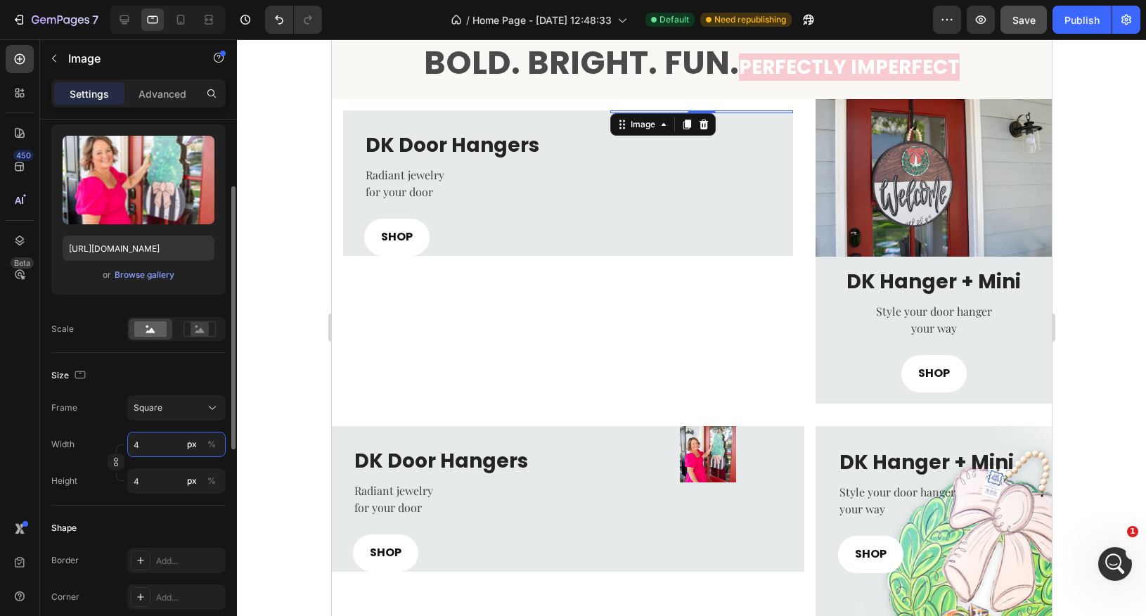
type input "40"
type input "400"
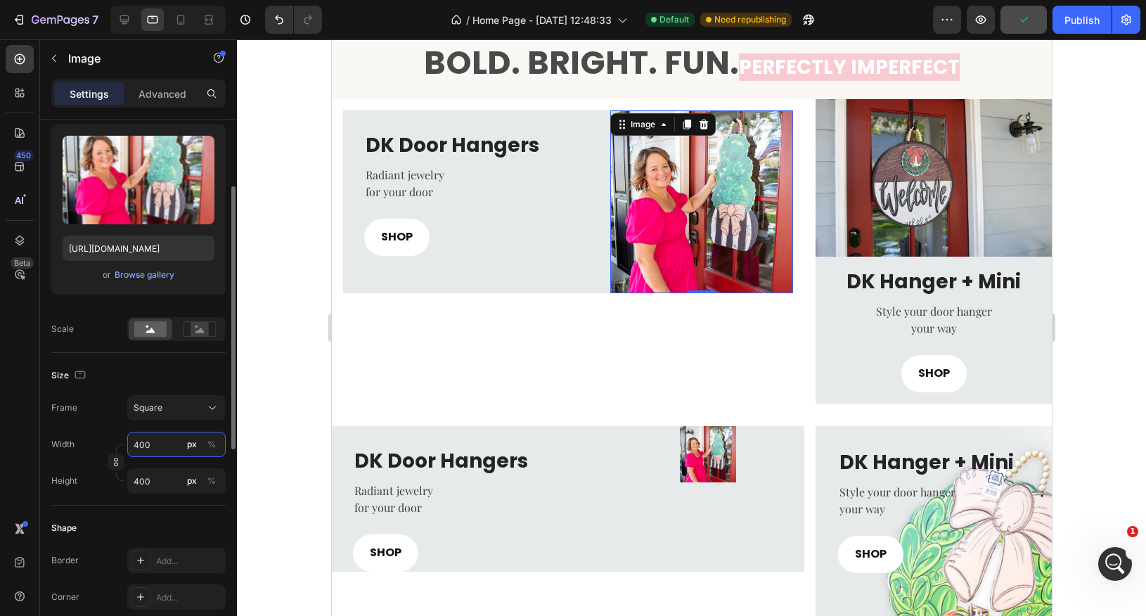
type input "40"
type input "4"
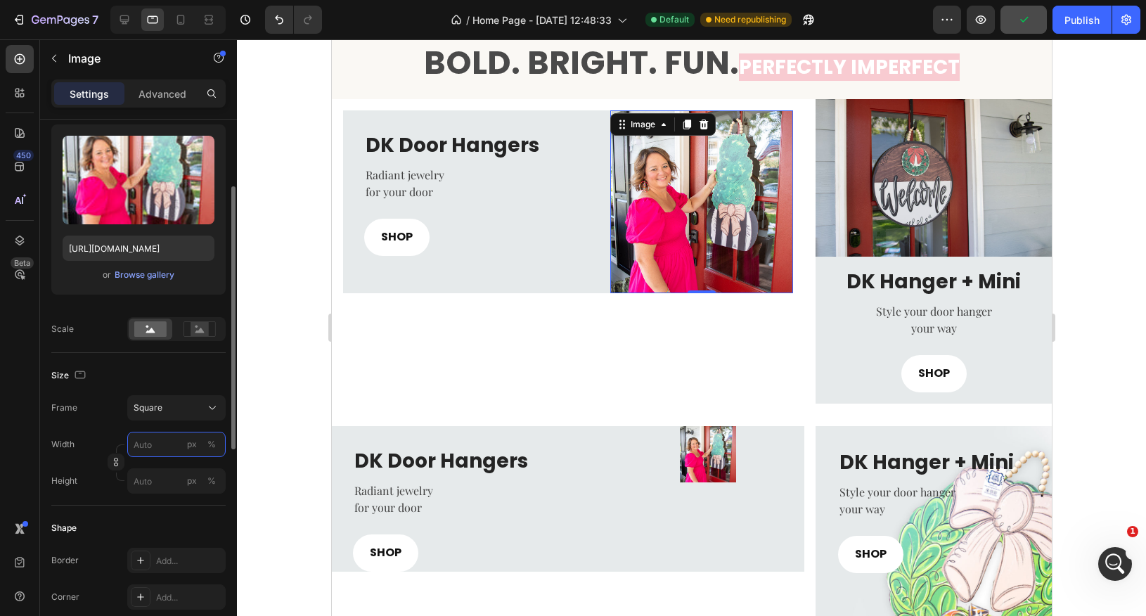
type input "4"
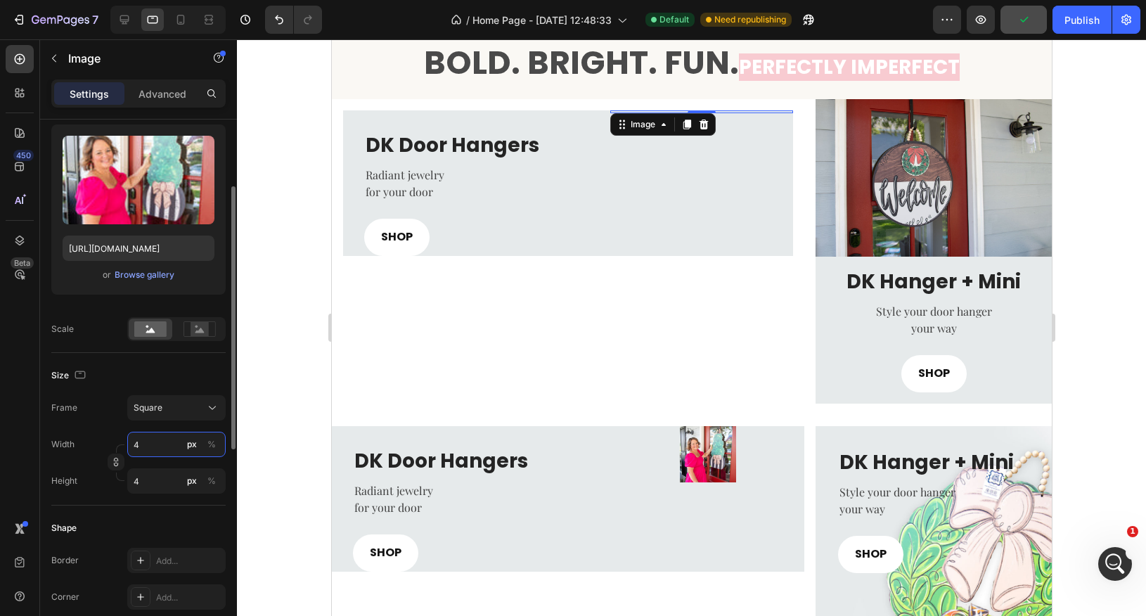
type input "48"
type input "480"
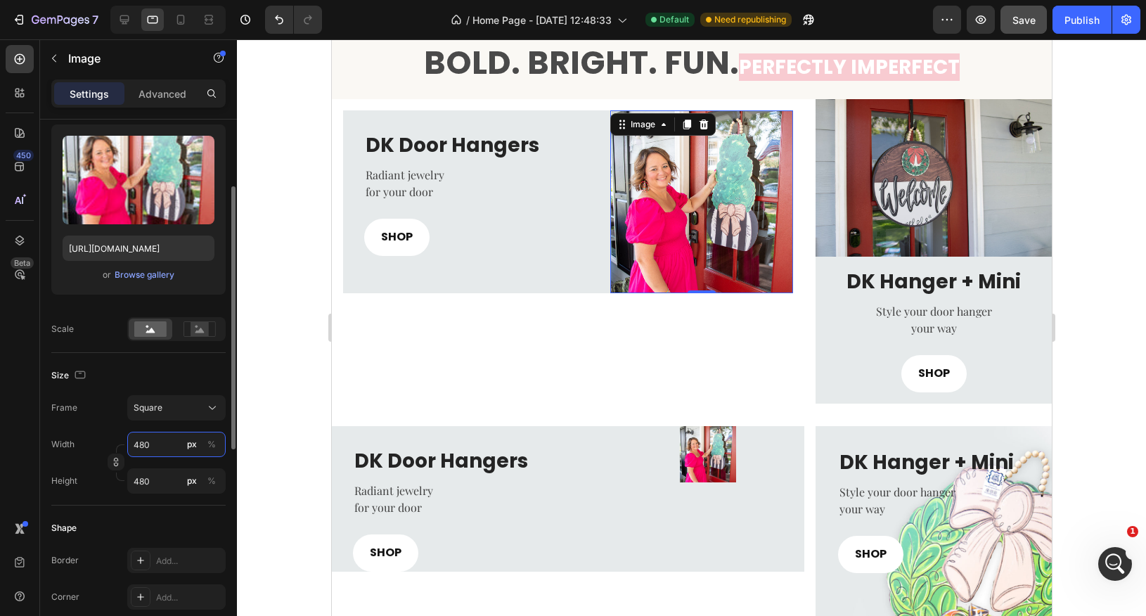
type input "48"
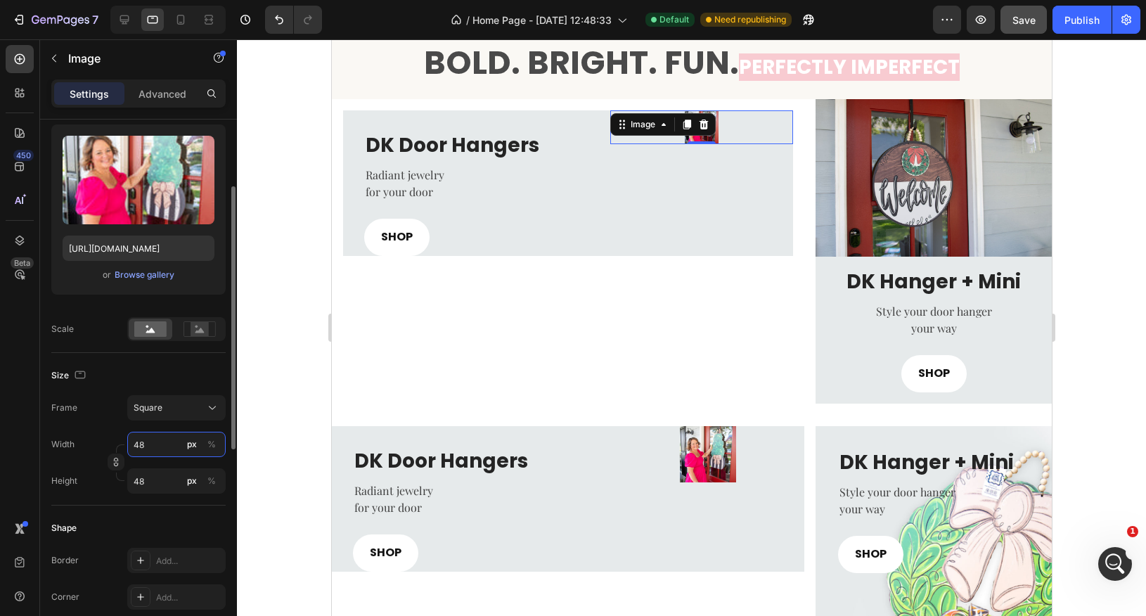
type input "4"
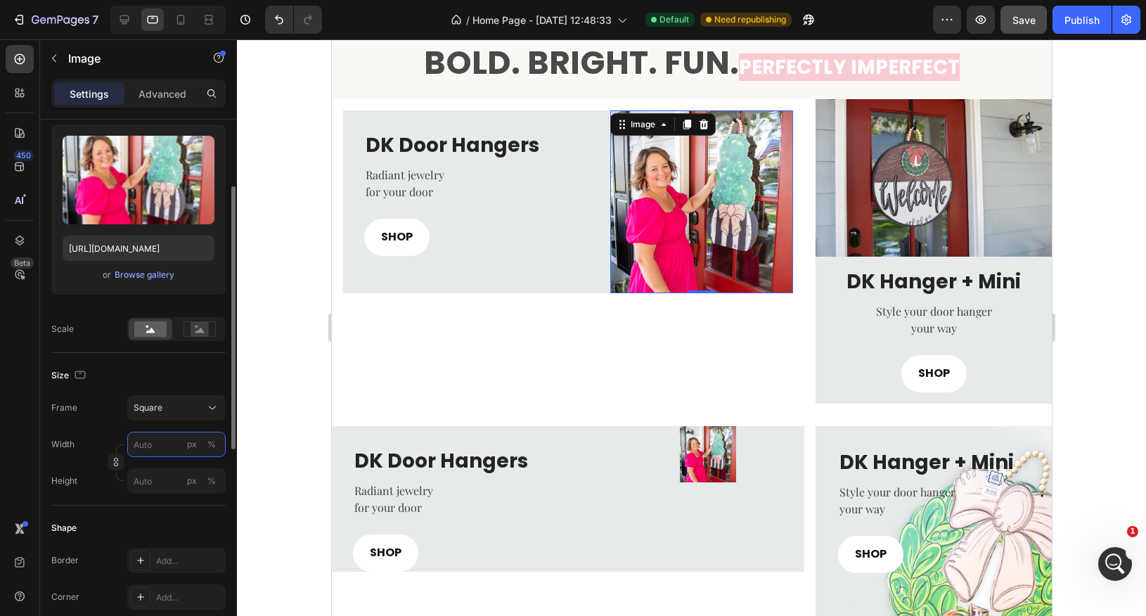
type input "6"
type input "60"
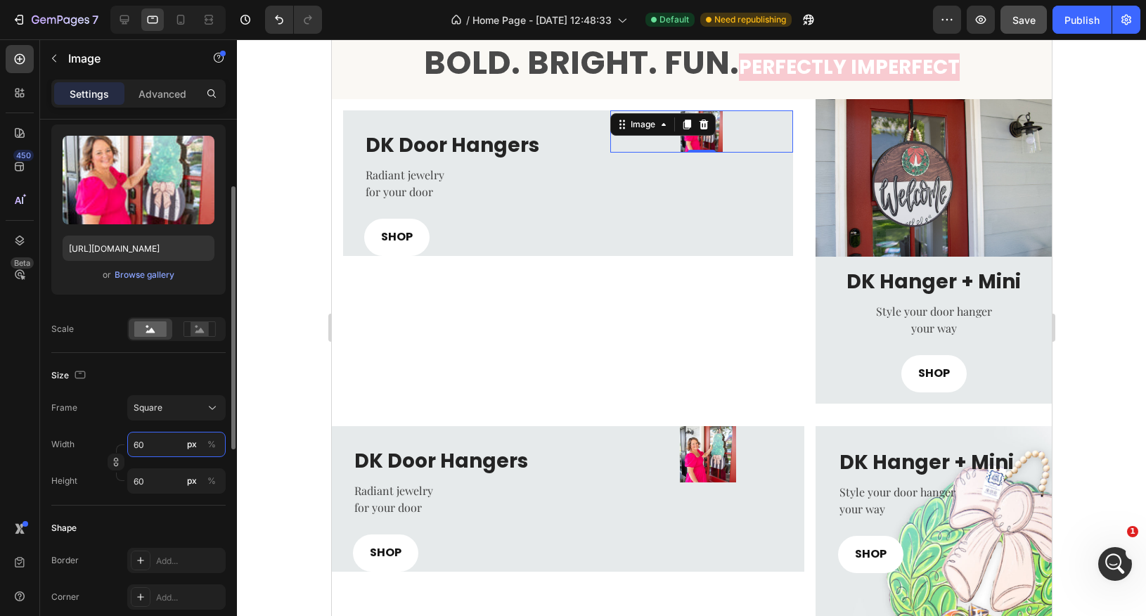
type input "600"
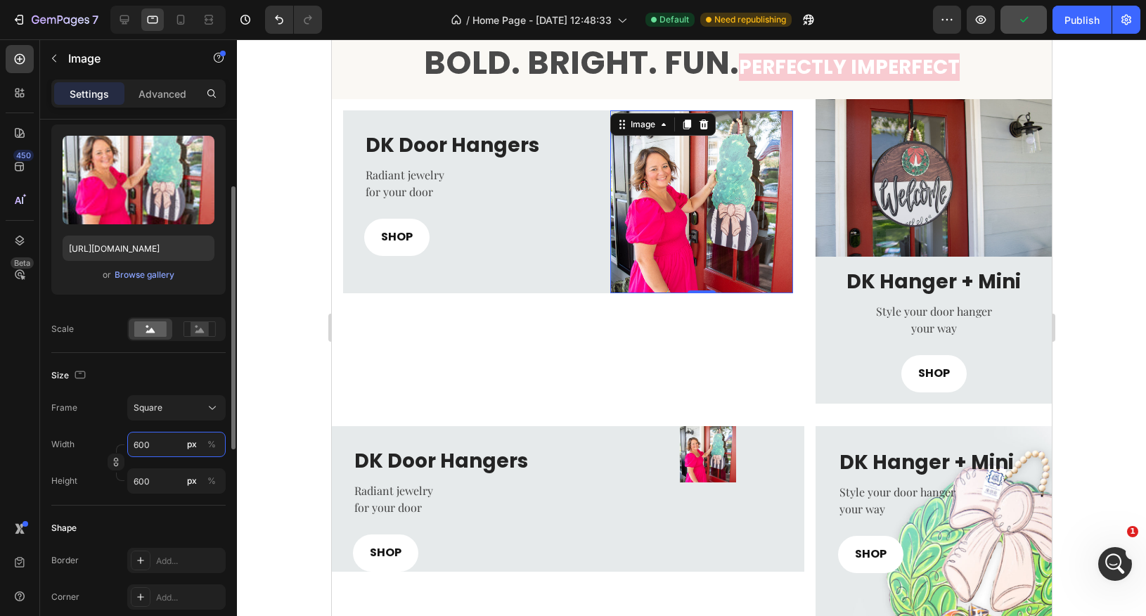
type input "48"
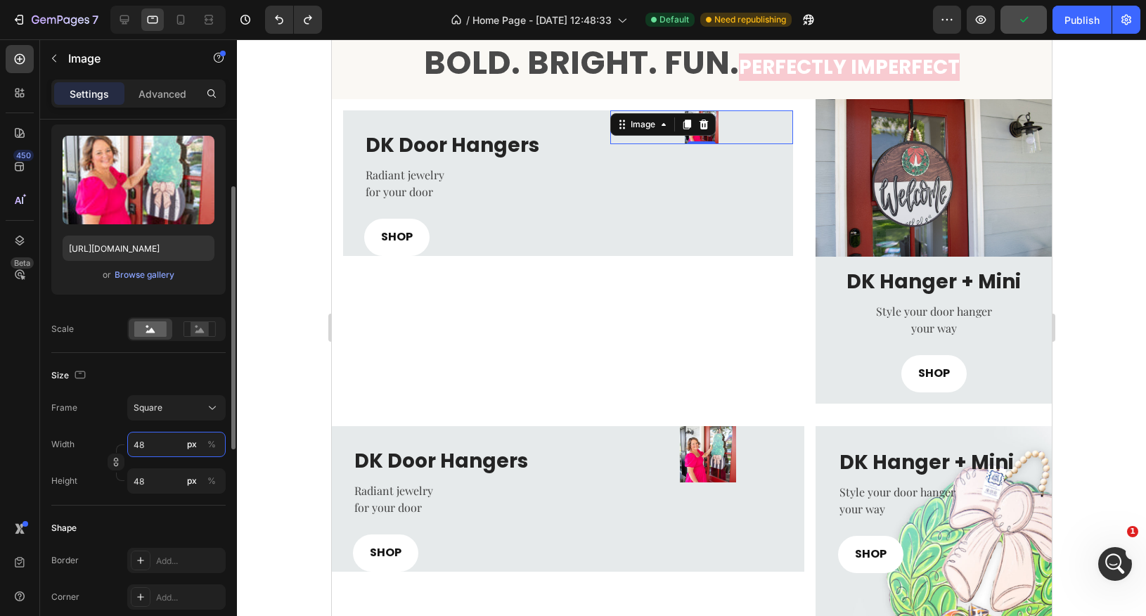
type input "480"
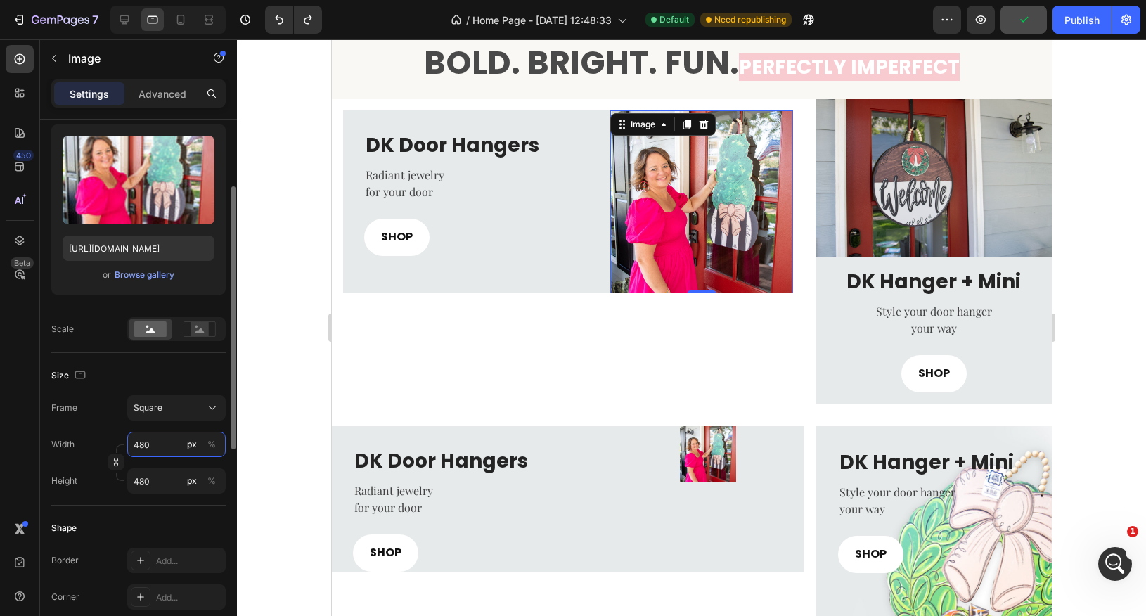
type input "400"
type input "804"
type input "80"
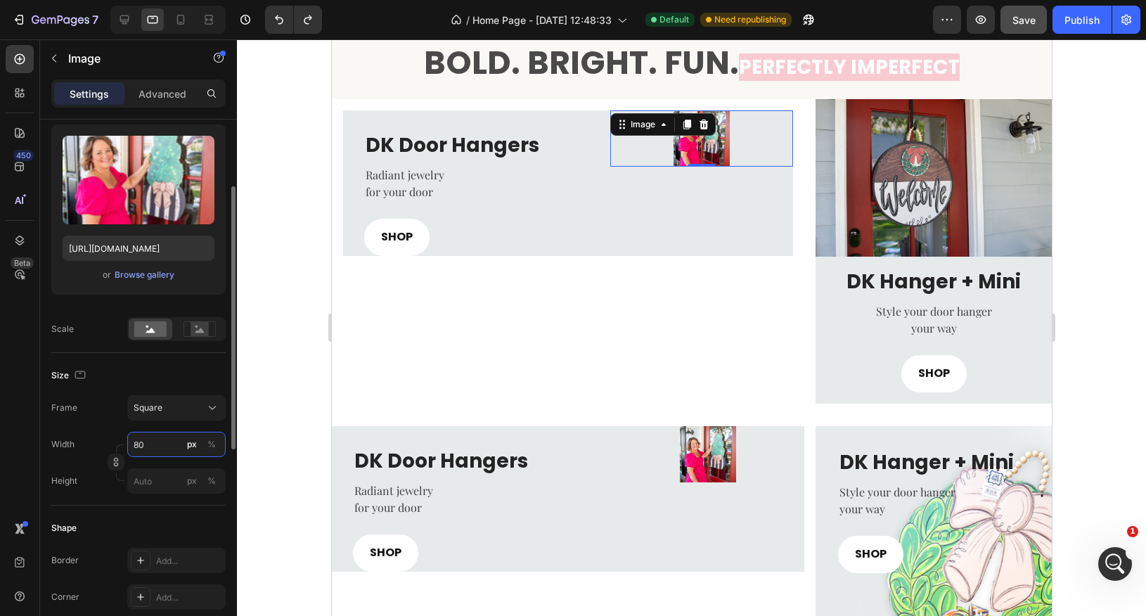
type input "804"
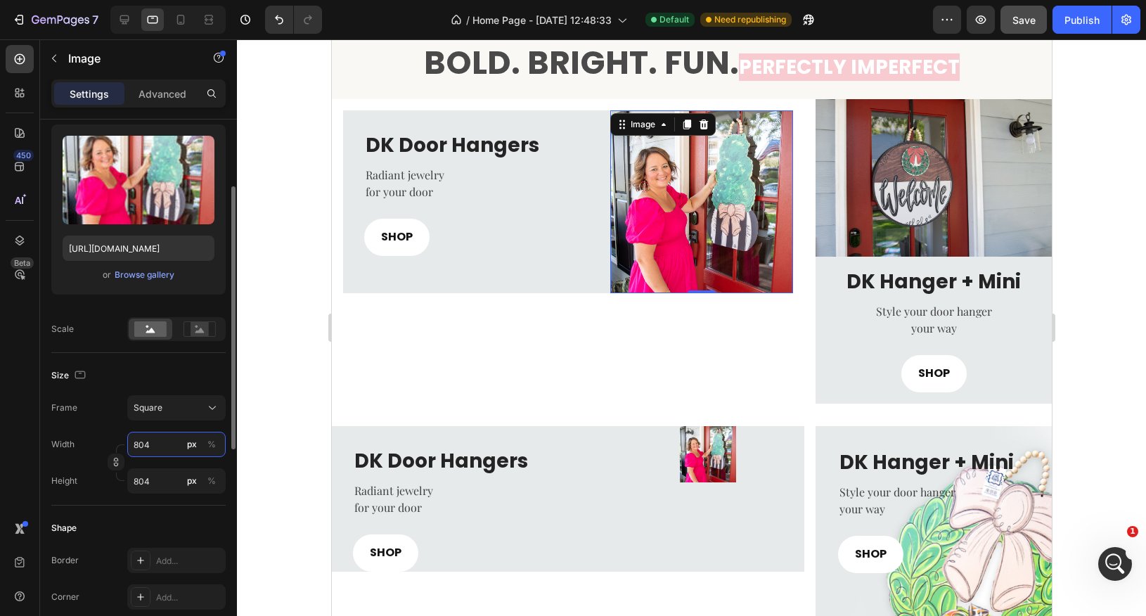
type input "80"
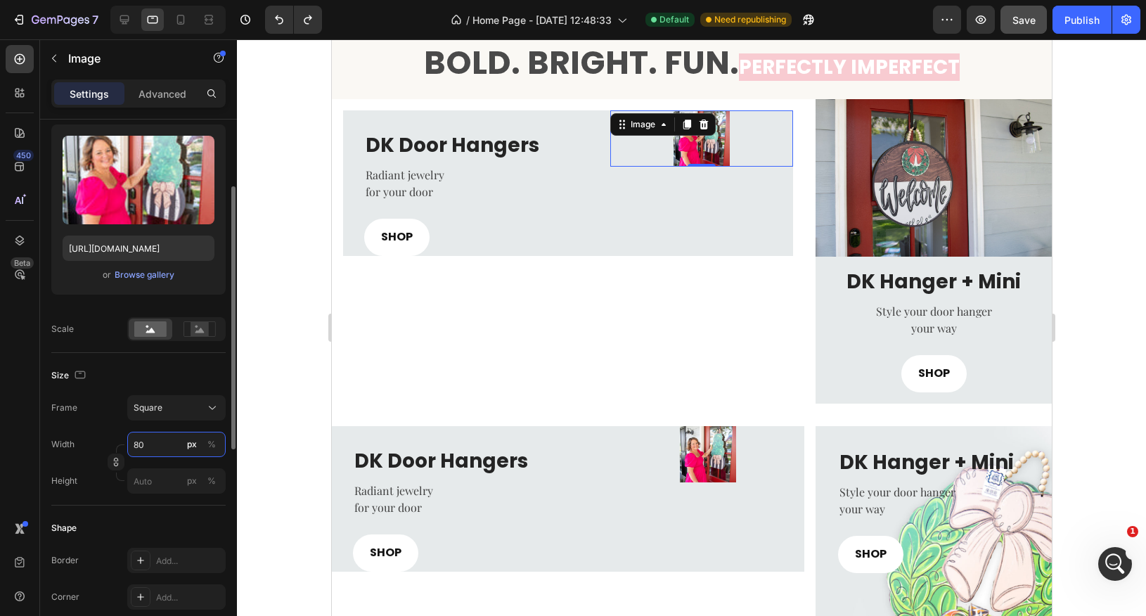
drag, startPoint x: 146, startPoint y: 447, endPoint x: 132, endPoint y: 445, distance: 14.8
click at [132, 445] on input "80" at bounding box center [176, 444] width 98 height 25
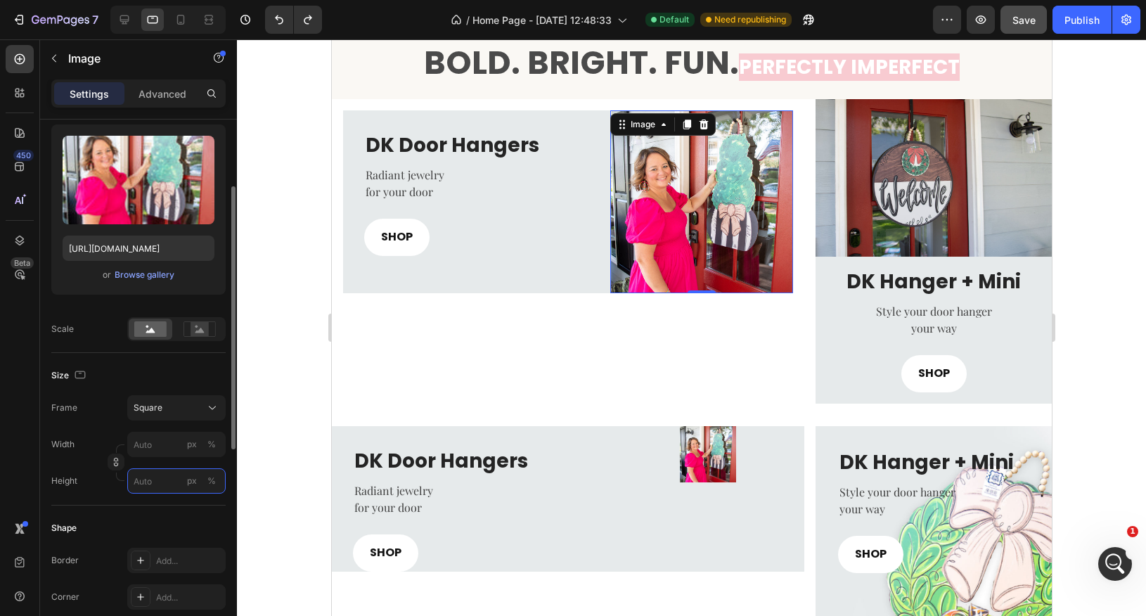
click at [152, 480] on input "px %" at bounding box center [176, 480] width 98 height 25
type input "4"
type input "40"
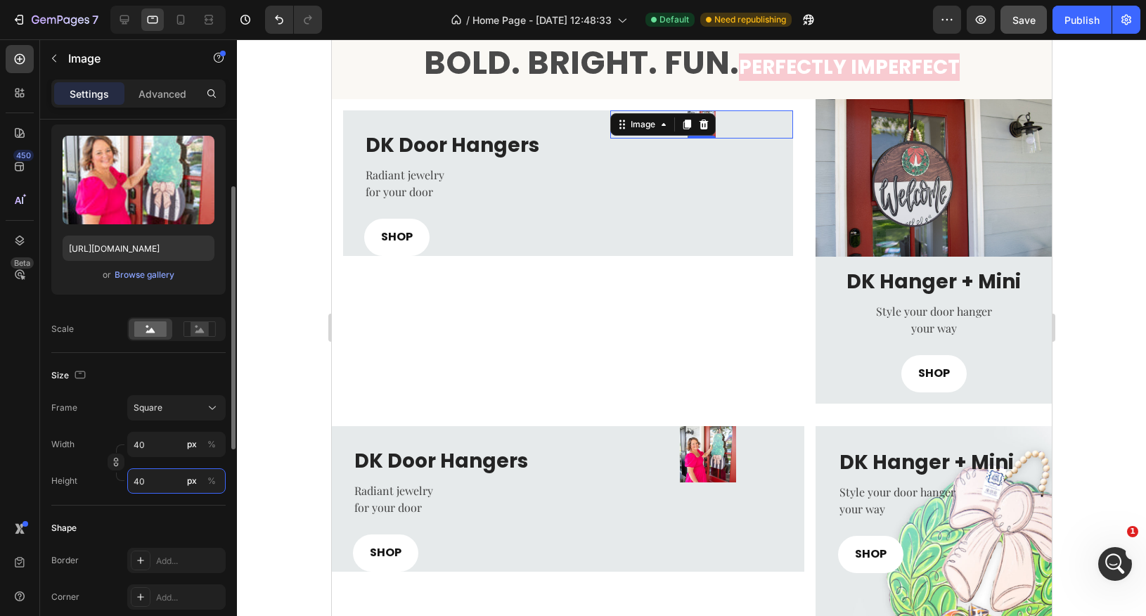
type input "400"
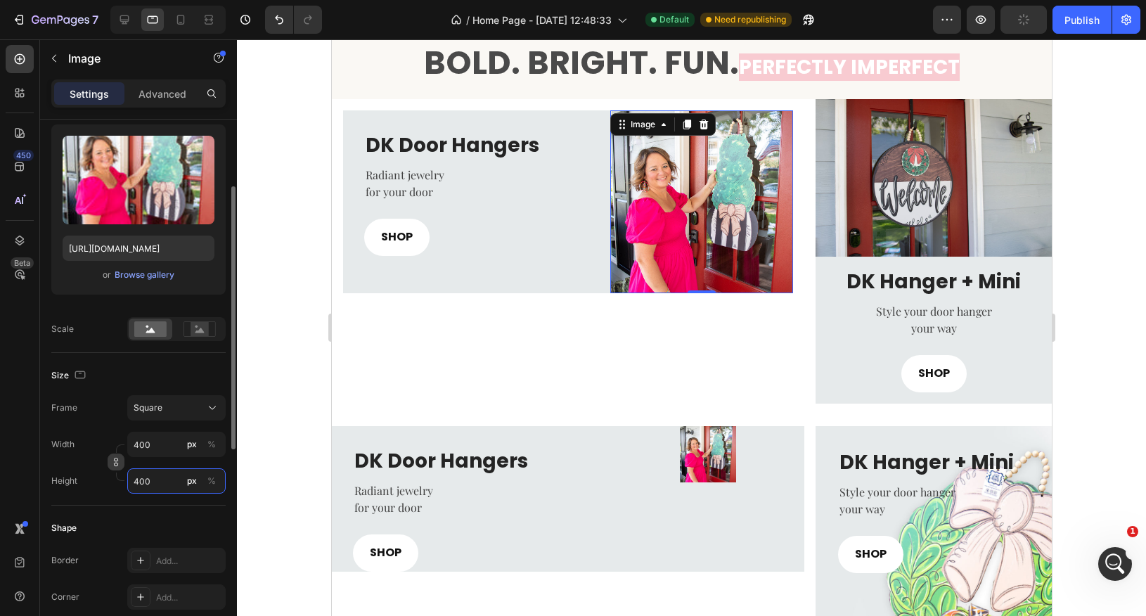
type input "400"
click at [117, 463] on icon "button" at bounding box center [116, 462] width 10 height 10
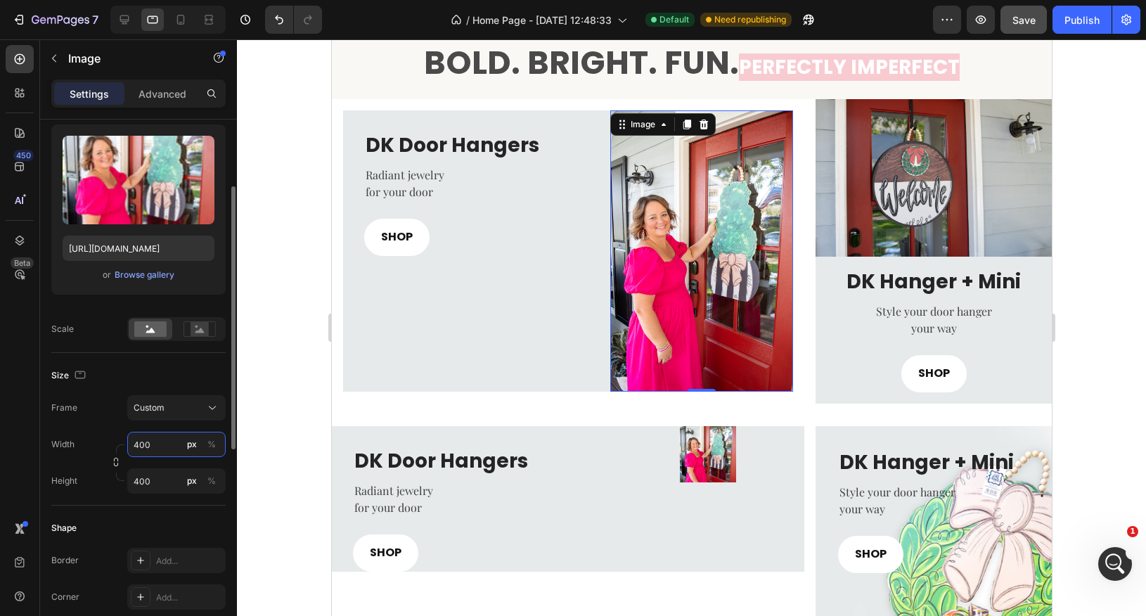
drag, startPoint x: 160, startPoint y: 446, endPoint x: 124, endPoint y: 444, distance: 35.9
click at [124, 444] on div "Width 400 px % Height 400 px %" at bounding box center [138, 463] width 174 height 62
click at [151, 446] on input "400" at bounding box center [176, 444] width 98 height 25
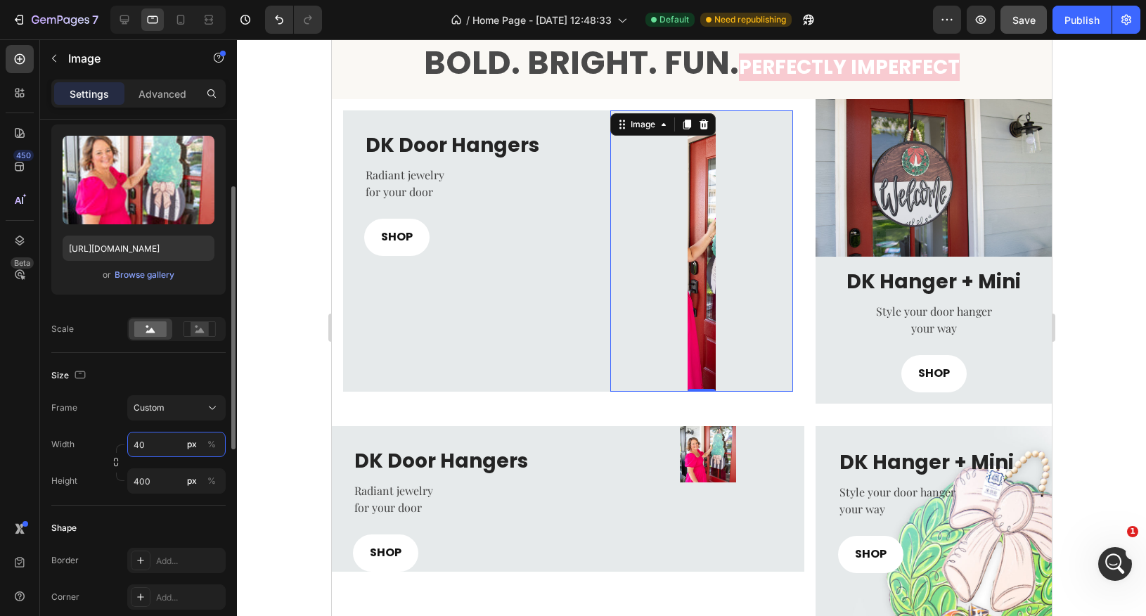
type input "4"
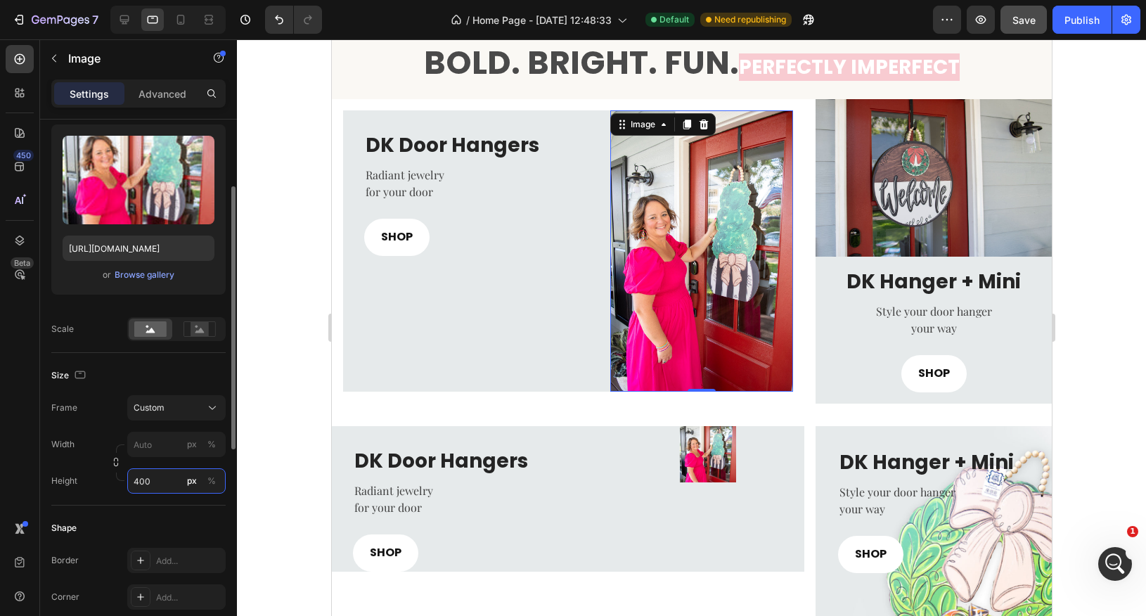
click at [167, 482] on div "Style Rectangle Source Upload Image https://cdn.shopify.com/s/files/1/0682/2835…" at bounding box center [138, 483] width 174 height 1001
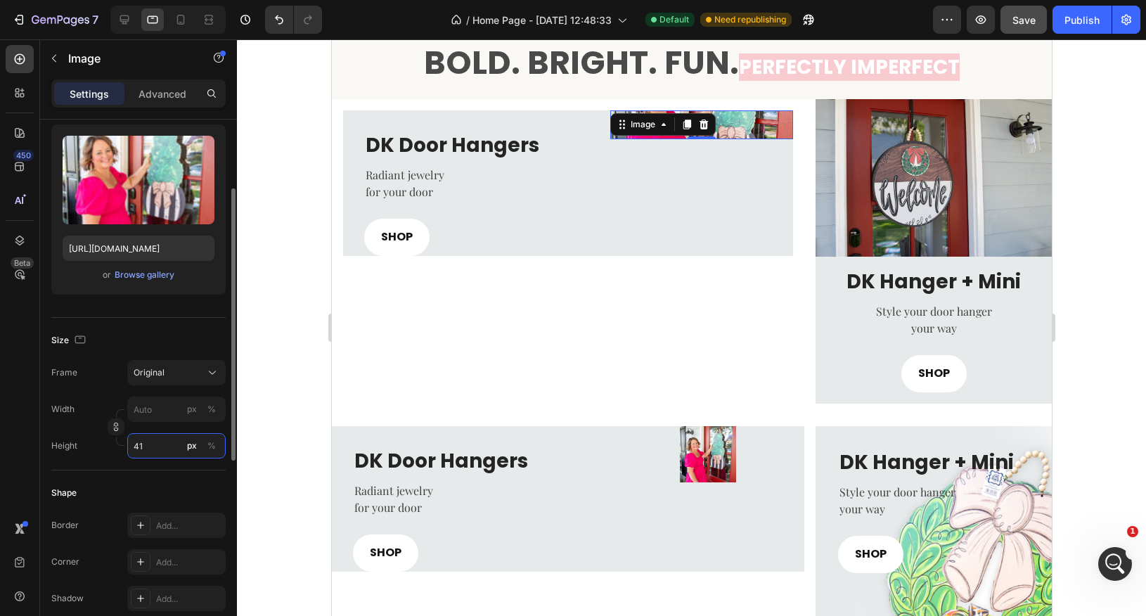
type input "415"
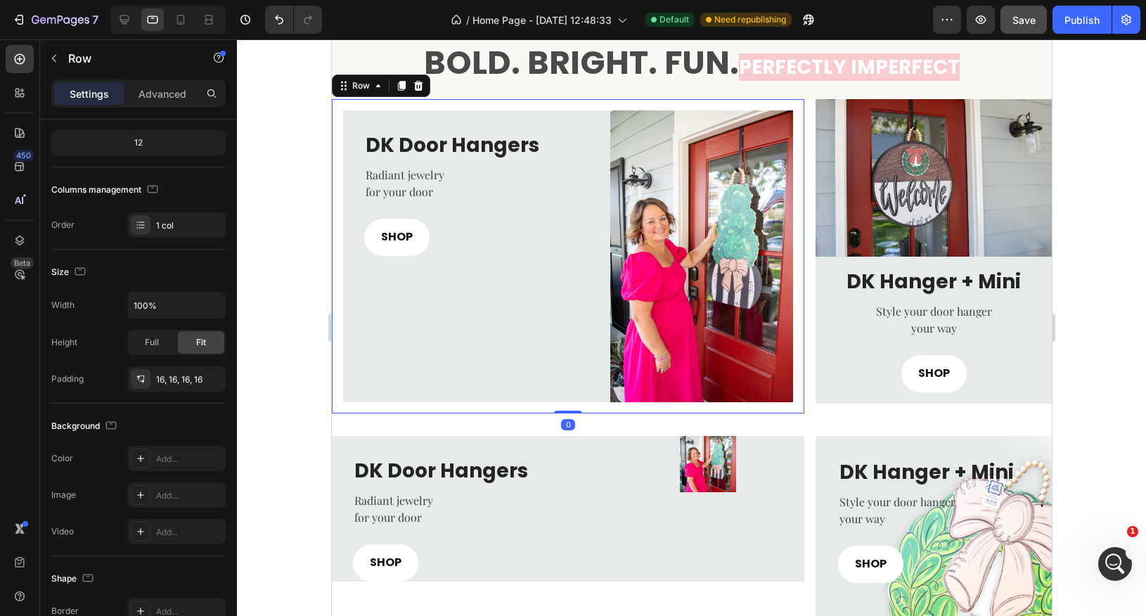
click at [741, 102] on div "DK Door Hangers Heading Radiant jewelry for your door Text block SHOP Button Im…" at bounding box center [567, 256] width 473 height 314
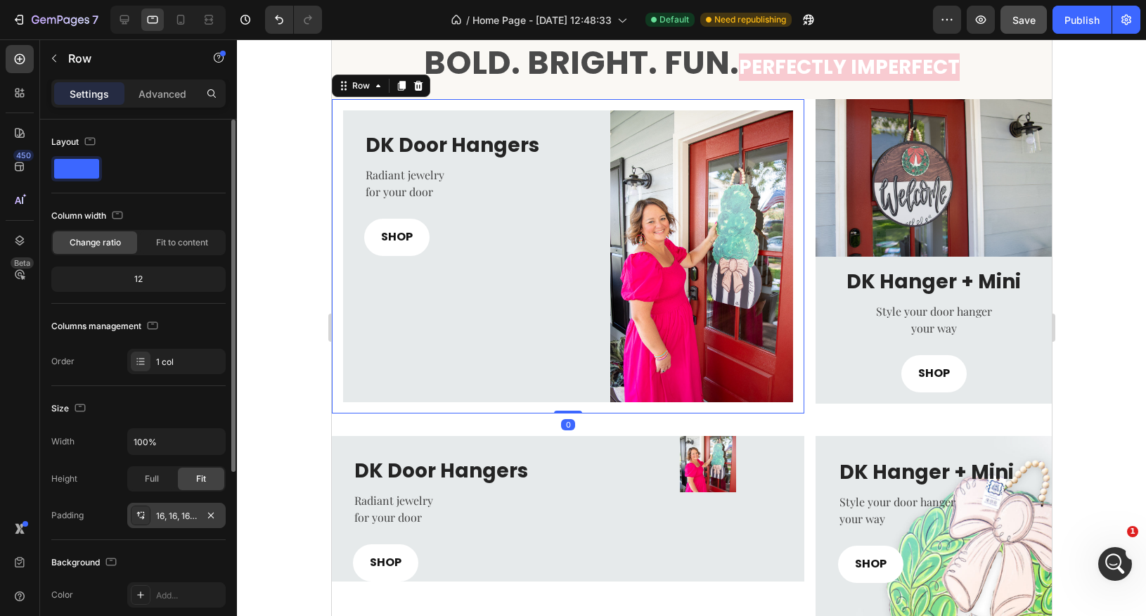
click at [162, 510] on div "16, 16, 16, 16" at bounding box center [176, 516] width 41 height 13
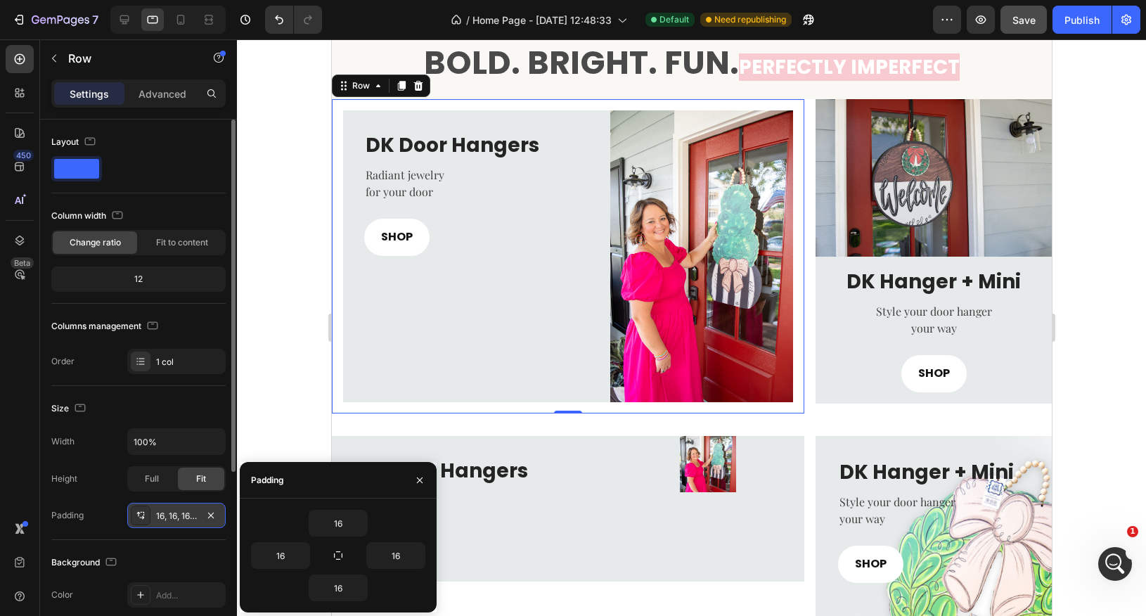
click at [166, 512] on div "16, 16, 16, 16" at bounding box center [176, 516] width 41 height 13
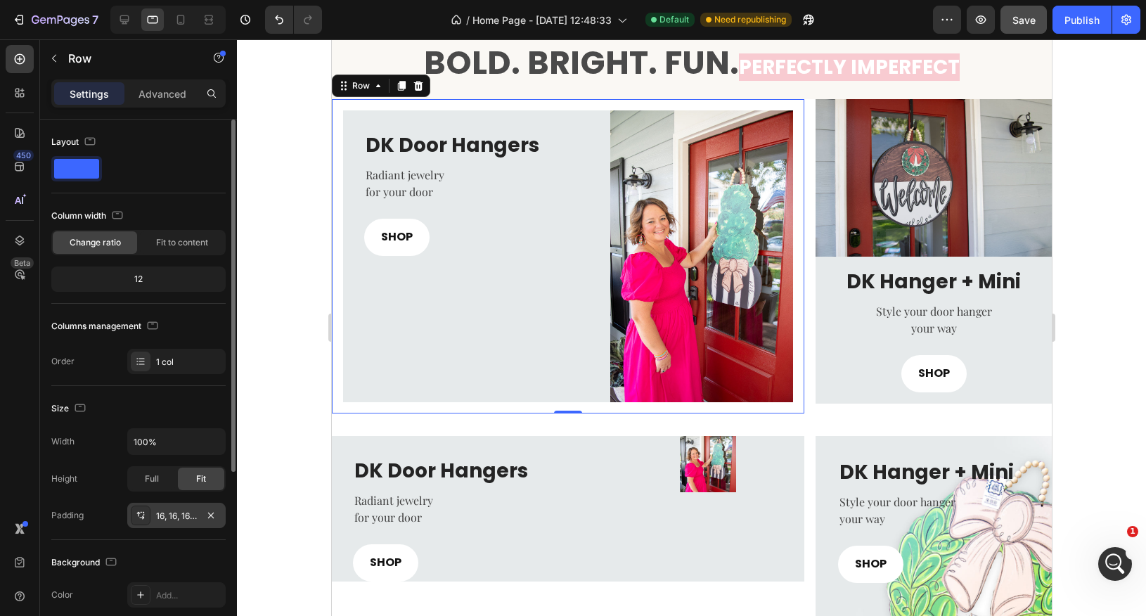
click at [166, 512] on div "16, 16, 16, 16" at bounding box center [176, 516] width 41 height 13
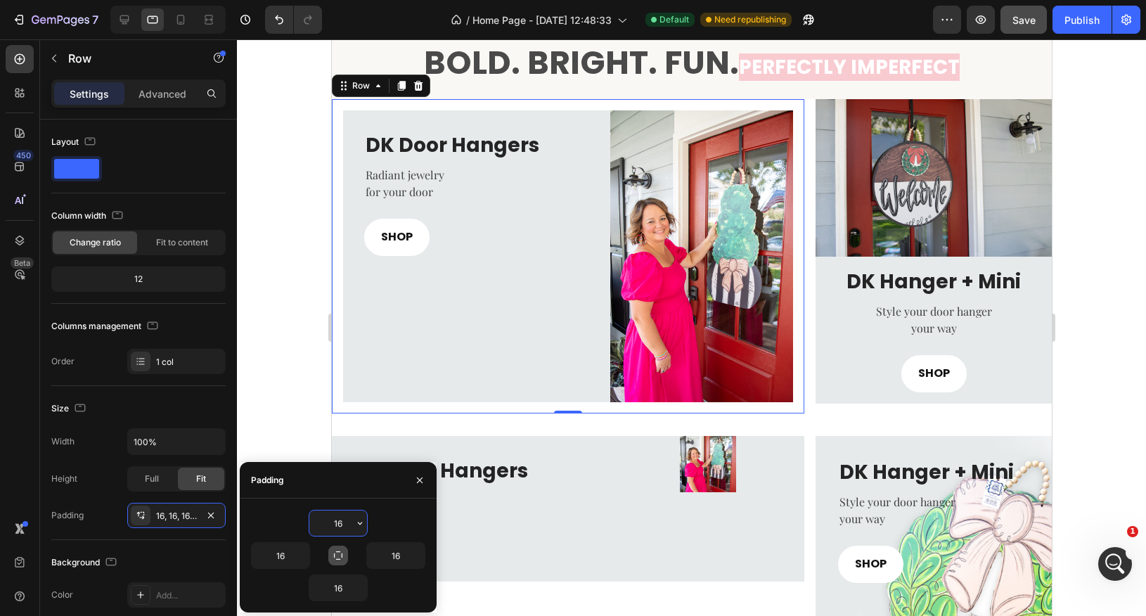
click at [342, 557] on icon "button" at bounding box center [338, 555] width 11 height 11
click at [344, 527] on input "16" at bounding box center [338, 523] width 58 height 25
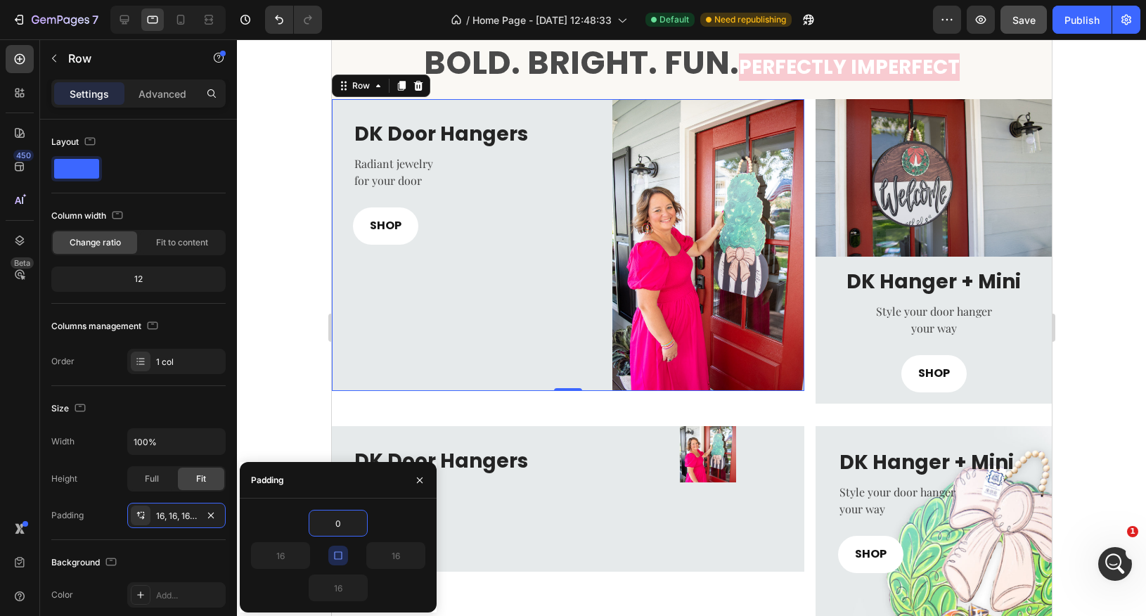
type input "0"
click at [406, 532] on div "0" at bounding box center [338, 523] width 174 height 27
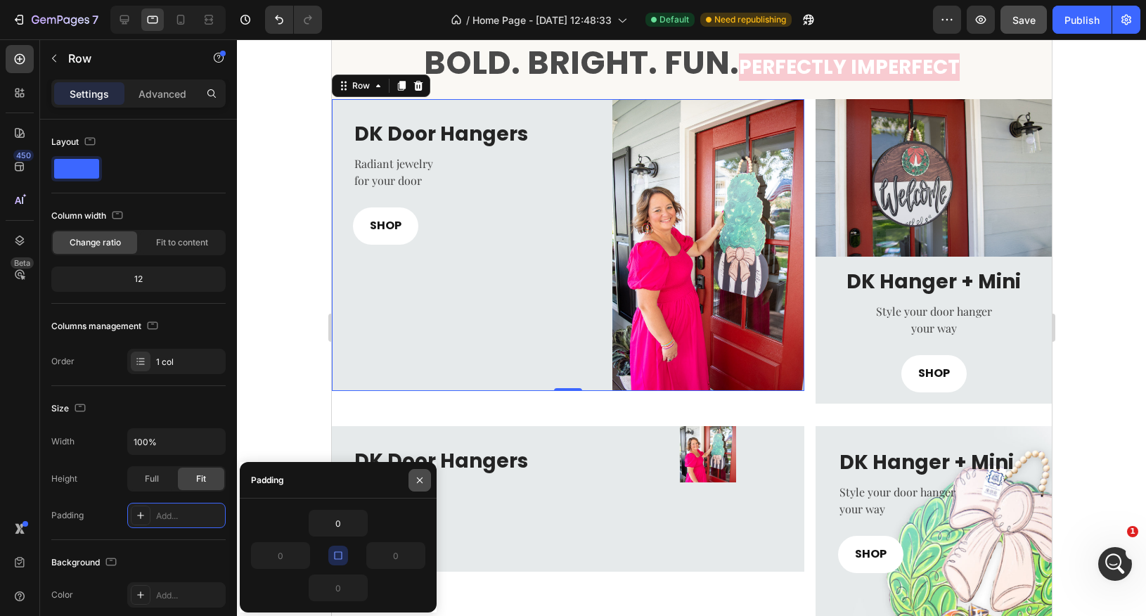
click at [418, 479] on icon "button" at bounding box center [420, 481] width 6 height 6
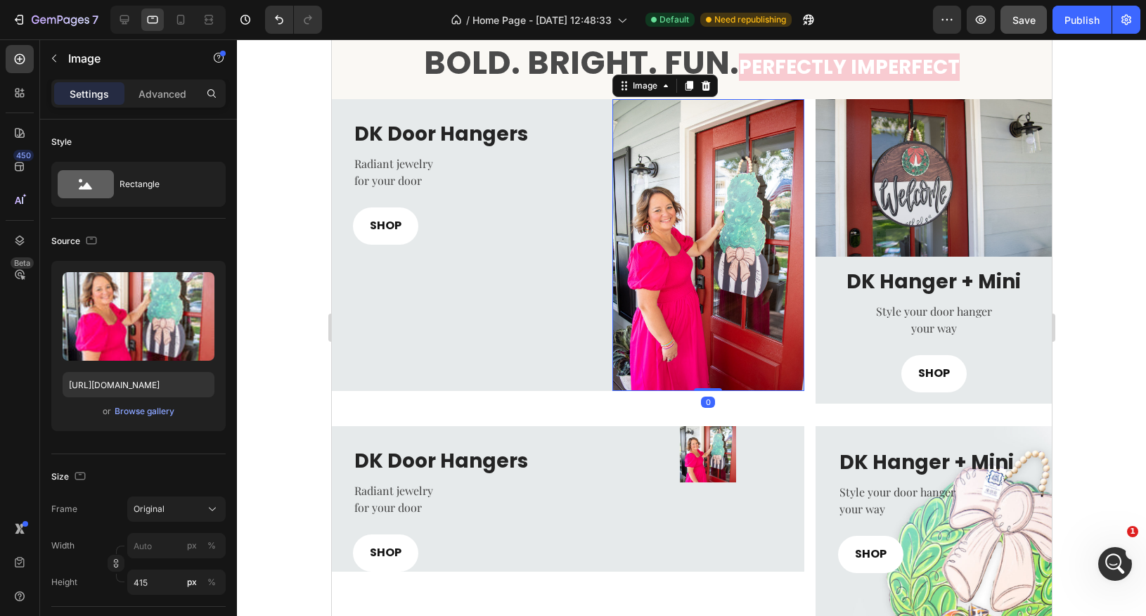
click at [698, 292] on img at bounding box center [708, 245] width 192 height 292
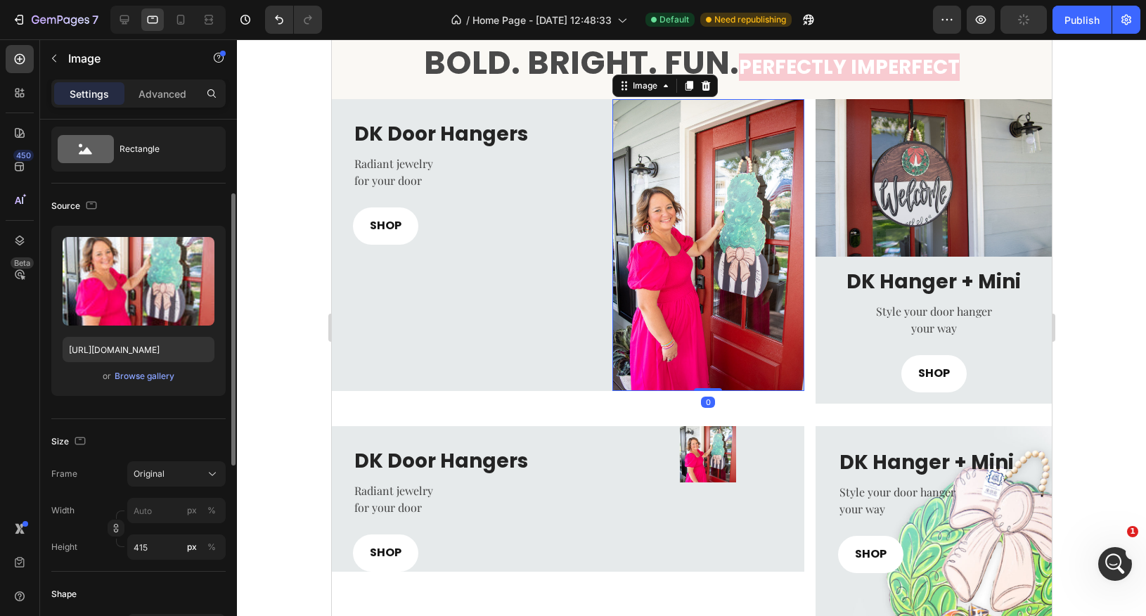
scroll to position [72, 0]
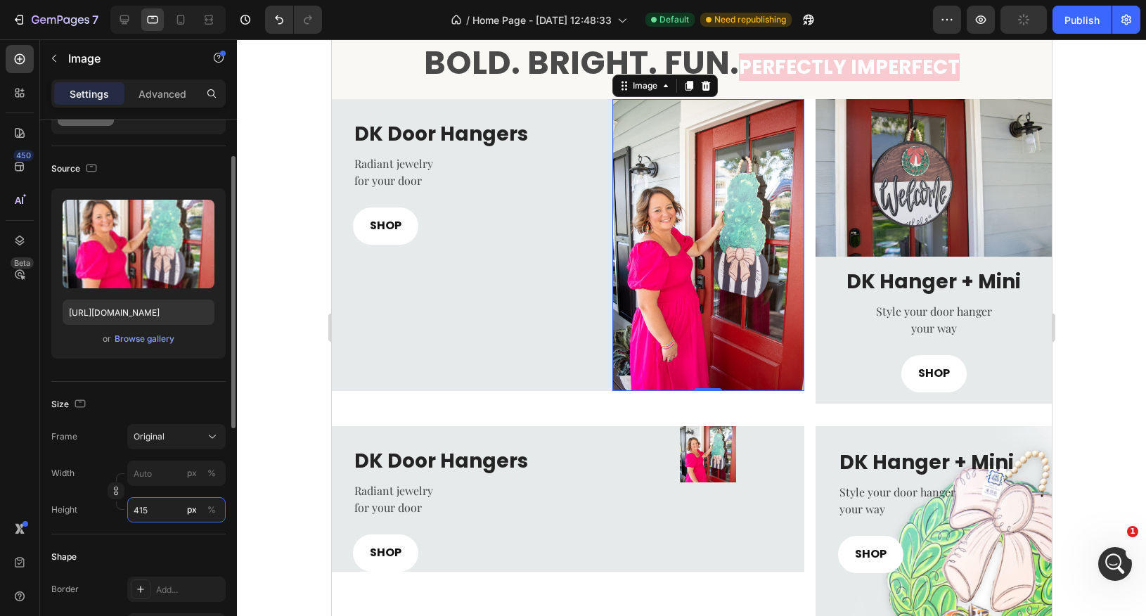
click at [155, 513] on input "415" at bounding box center [176, 509] width 98 height 25
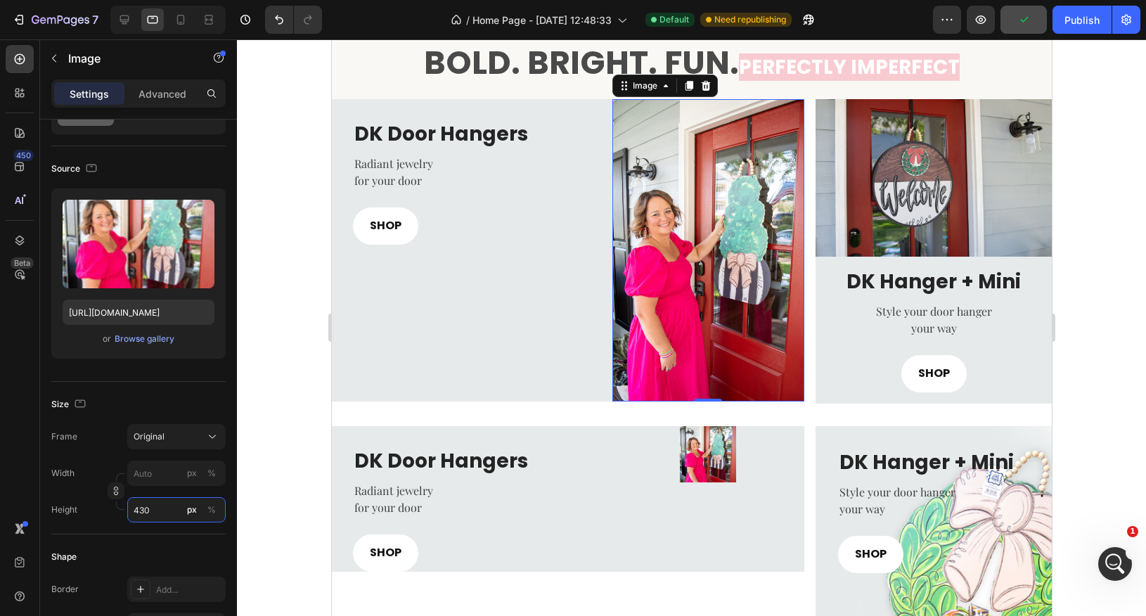
type input "430"
click at [1098, 262] on div at bounding box center [691, 327] width 909 height 577
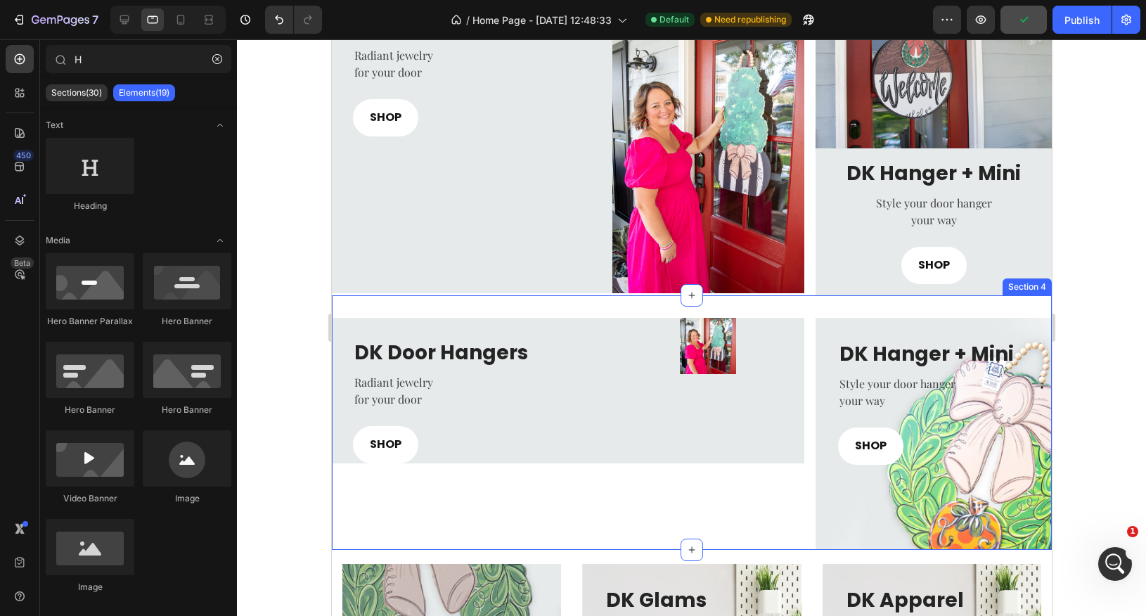
scroll to position [459, 0]
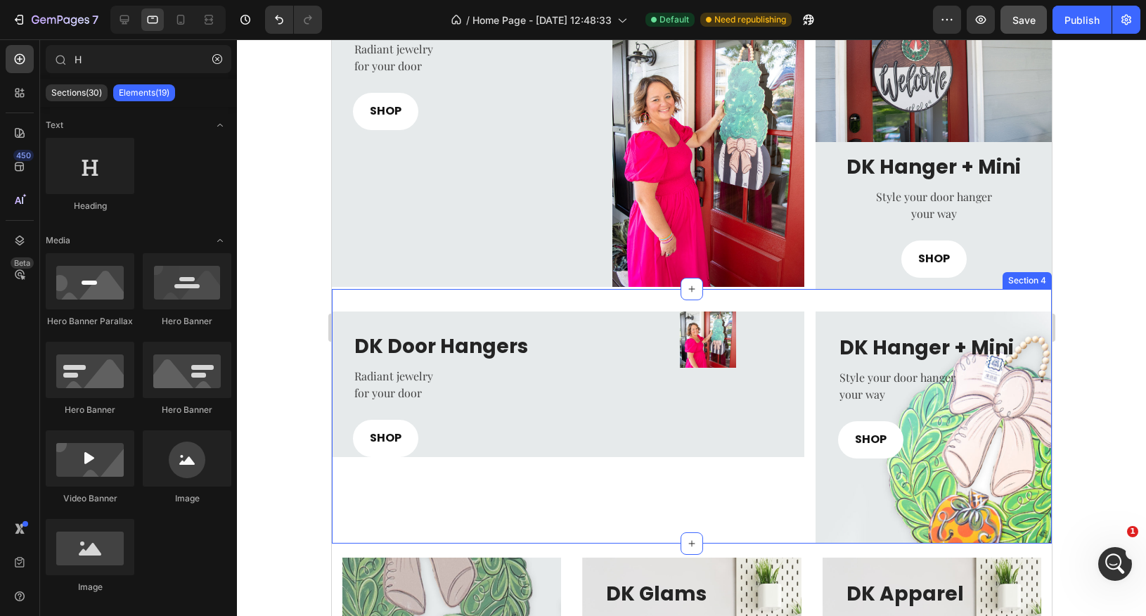
click at [724, 516] on div "DK Door Hangers Heading Radiant jewelry for your door Text block SHOP Button Im…" at bounding box center [567, 428] width 473 height 232
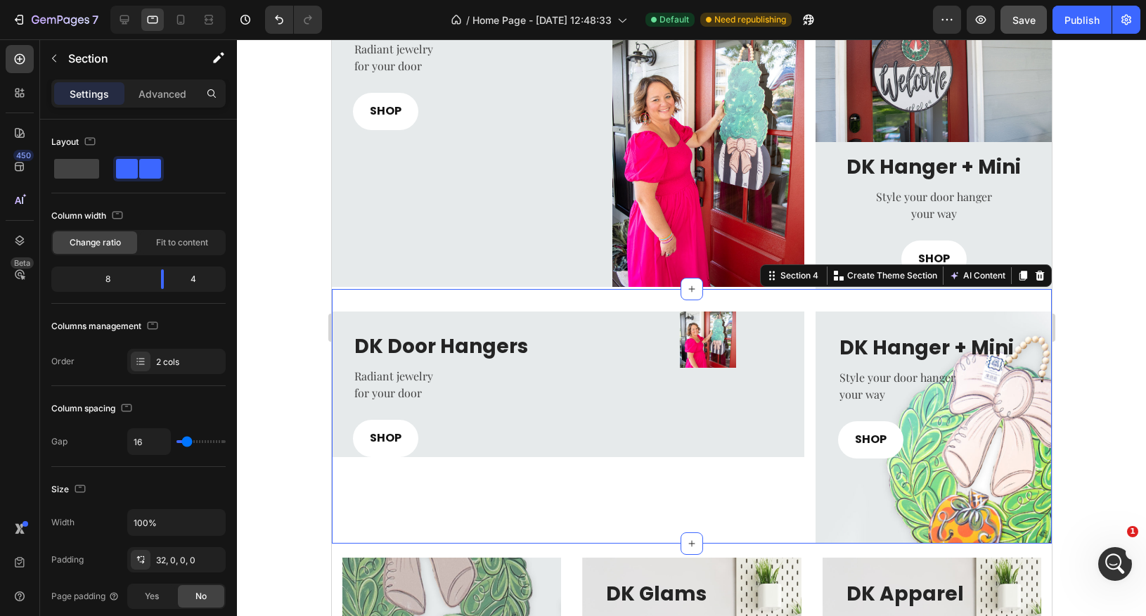
click at [561, 496] on div "DK Door Hangers Heading Radiant jewelry for your door Text block SHOP Button Im…" at bounding box center [567, 428] width 473 height 232
click at [1044, 277] on icon at bounding box center [1039, 275] width 11 height 11
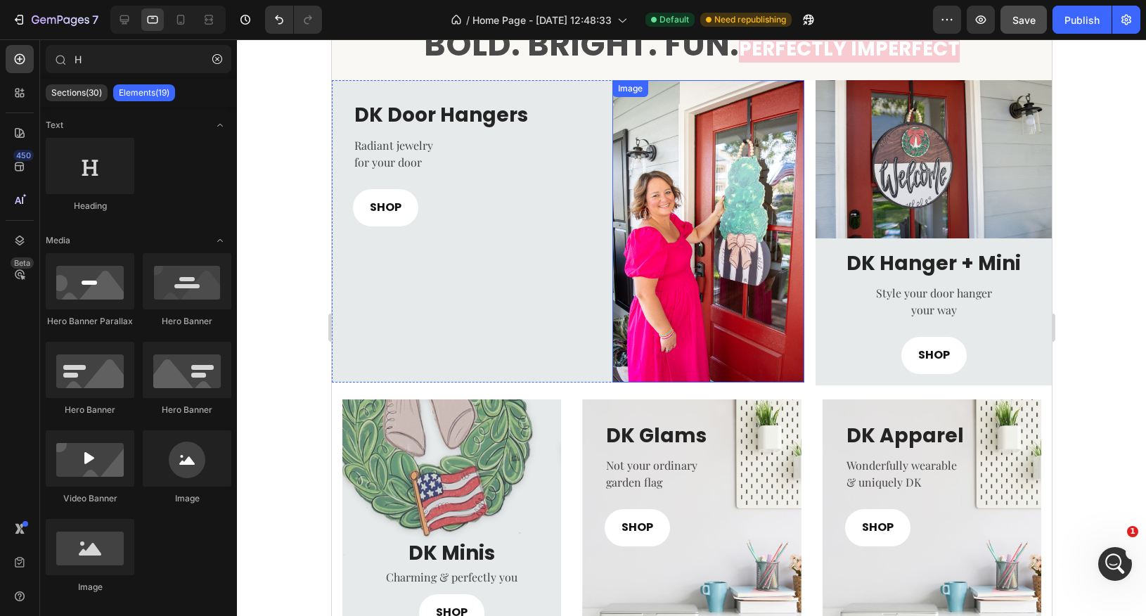
scroll to position [350, 0]
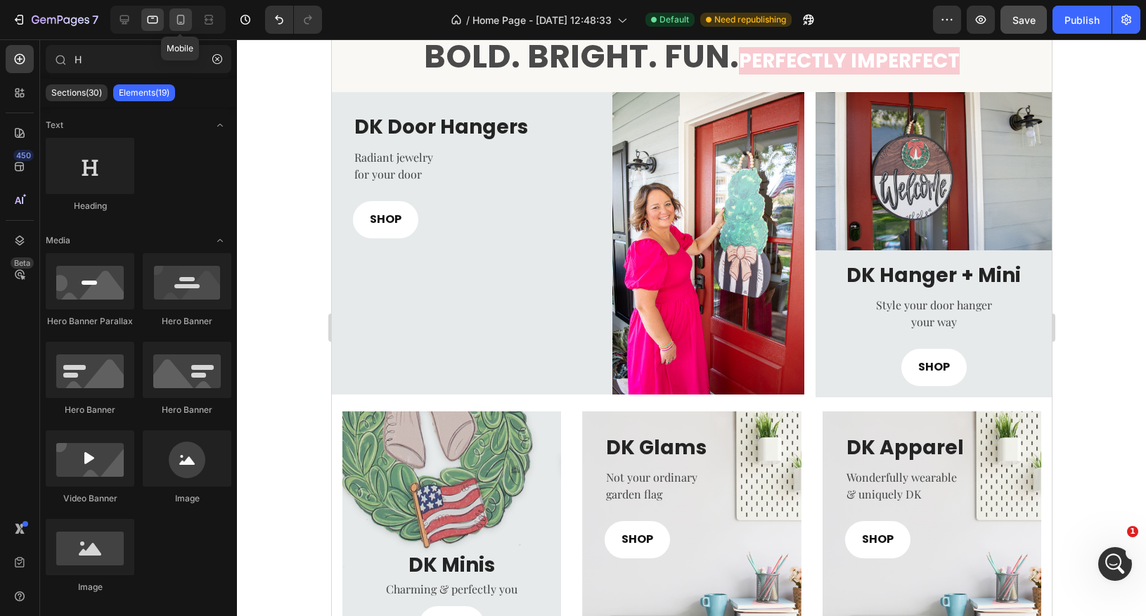
click at [185, 23] on icon at bounding box center [181, 20] width 14 height 14
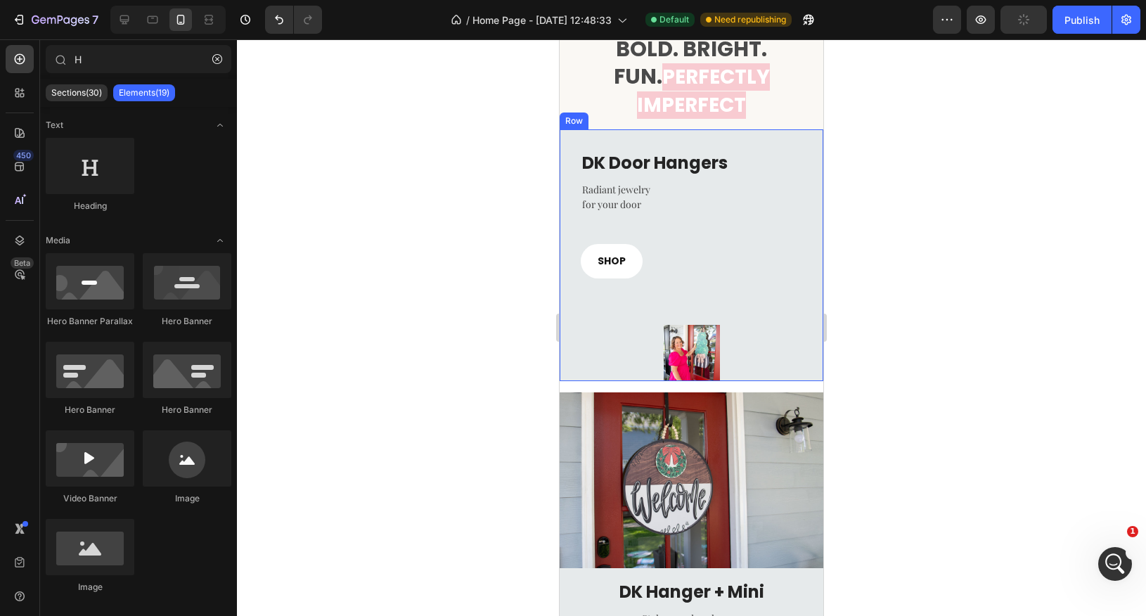
scroll to position [282, 0]
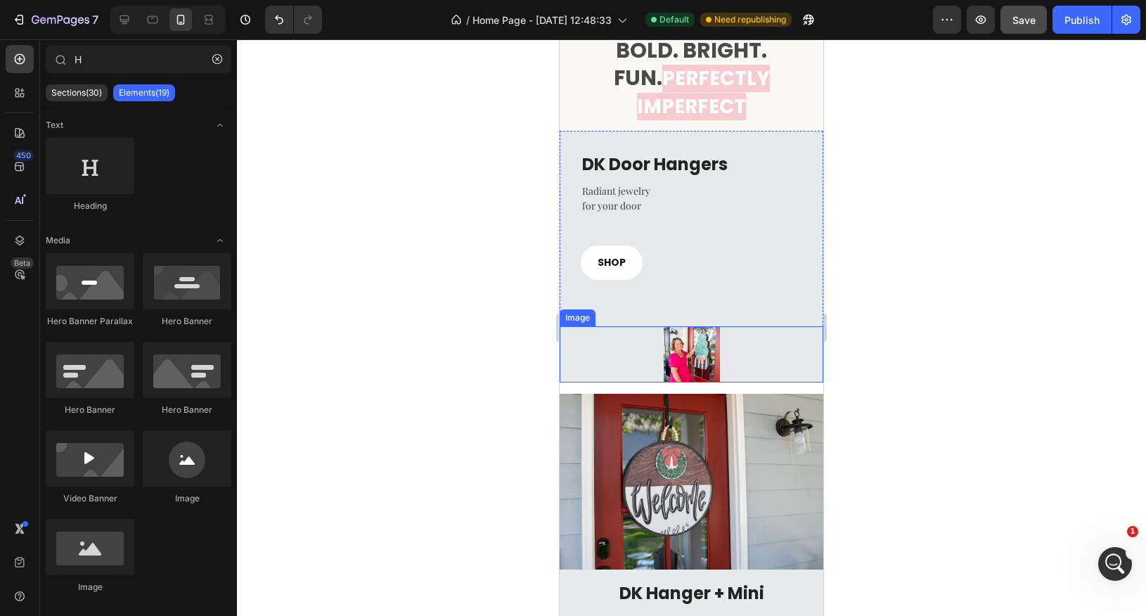
click at [699, 327] on img at bounding box center [692, 354] width 56 height 56
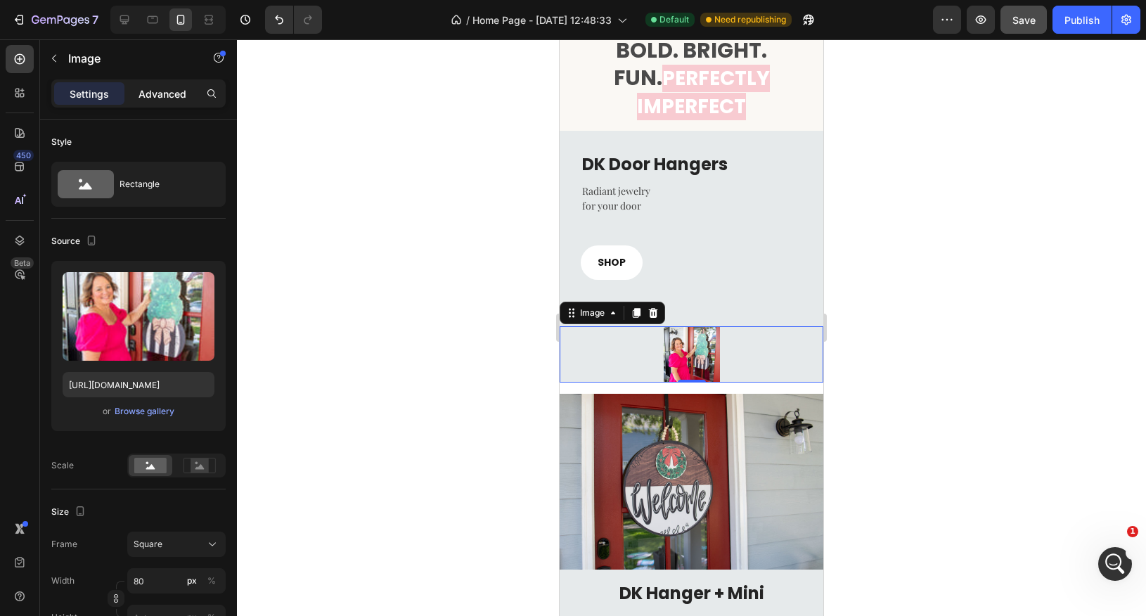
click at [163, 101] on div "Advanced" at bounding box center [162, 93] width 70 height 23
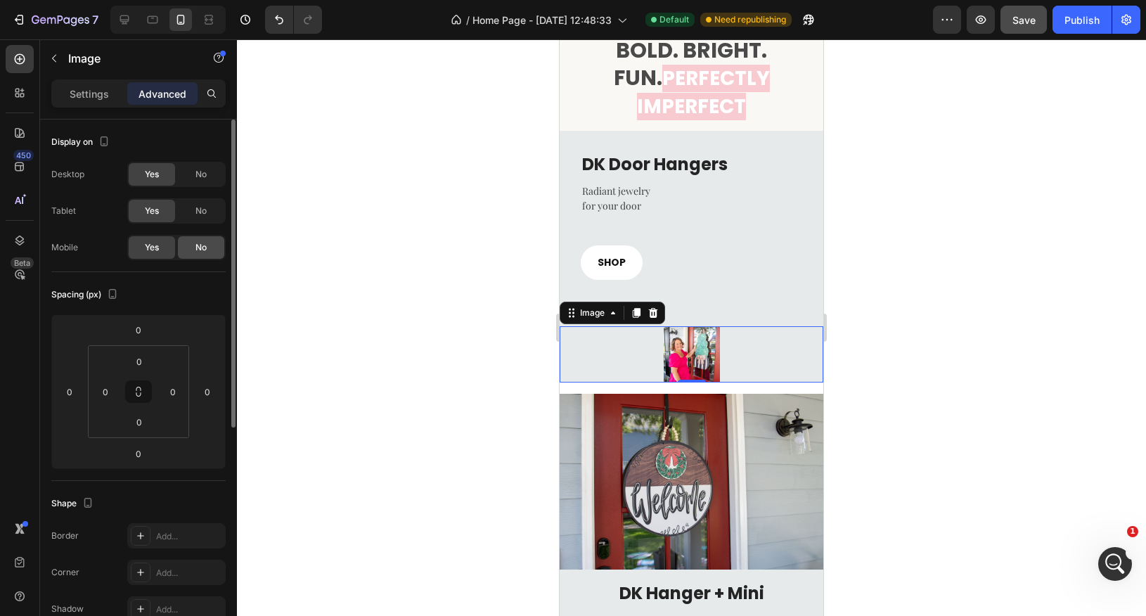
click at [198, 250] on span "No" at bounding box center [201, 247] width 11 height 13
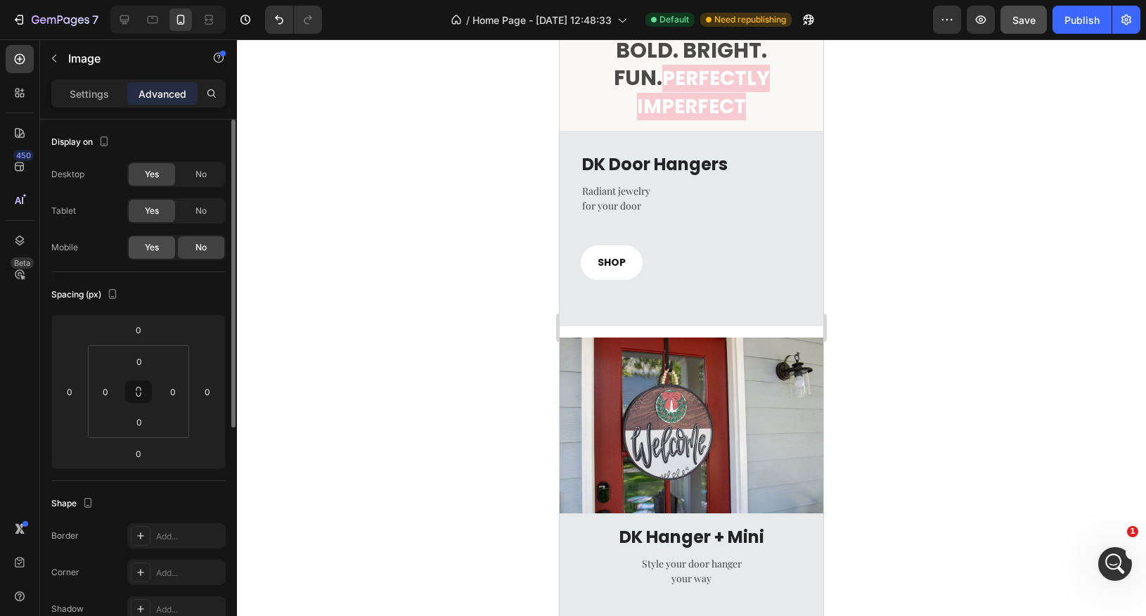
click at [159, 248] on span "Yes" at bounding box center [152, 247] width 14 height 13
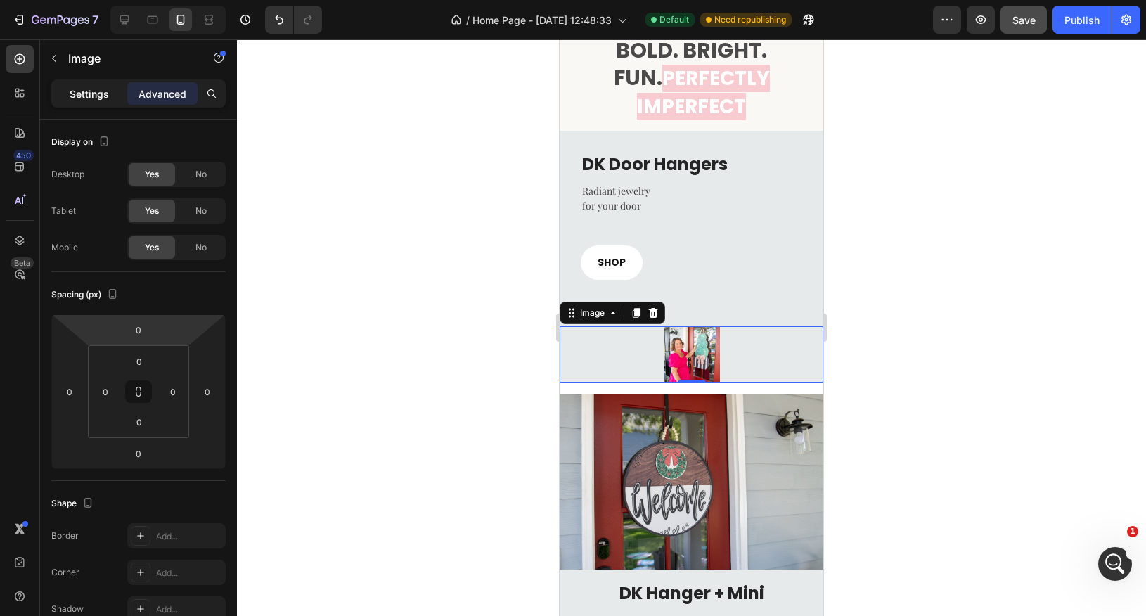
click at [93, 95] on p "Settings" at bounding box center [89, 93] width 39 height 15
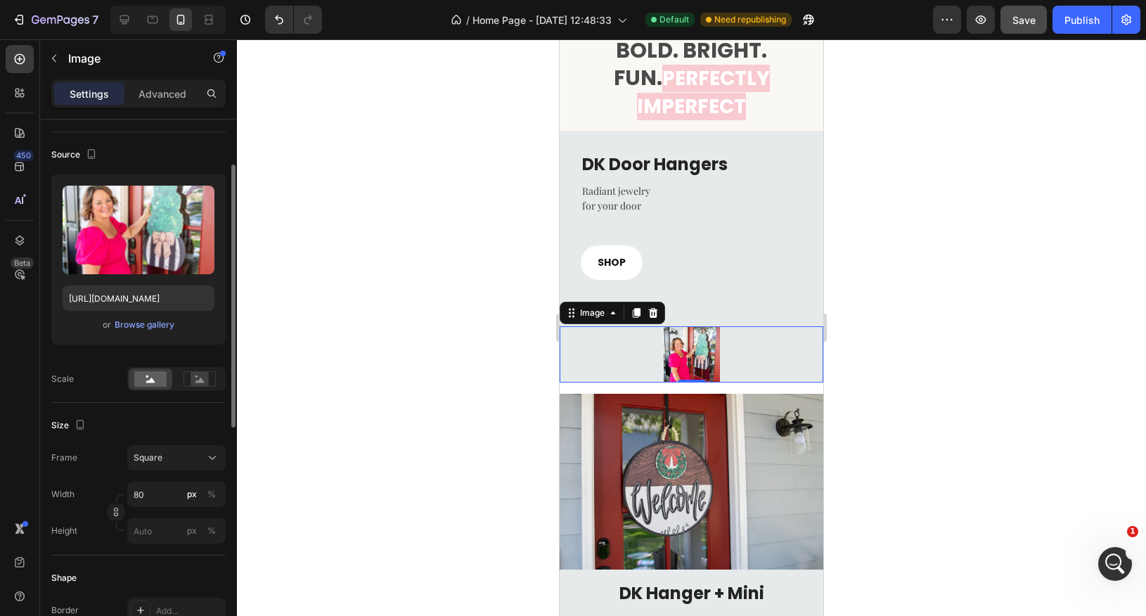
scroll to position [94, 0]
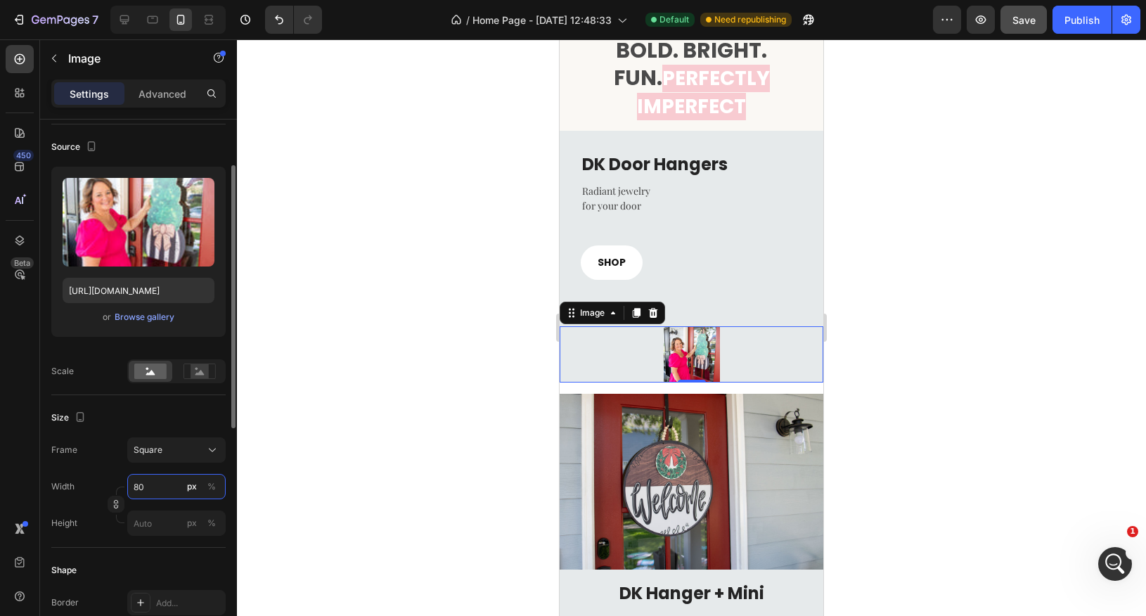
click at [147, 489] on input "80" at bounding box center [176, 486] width 98 height 25
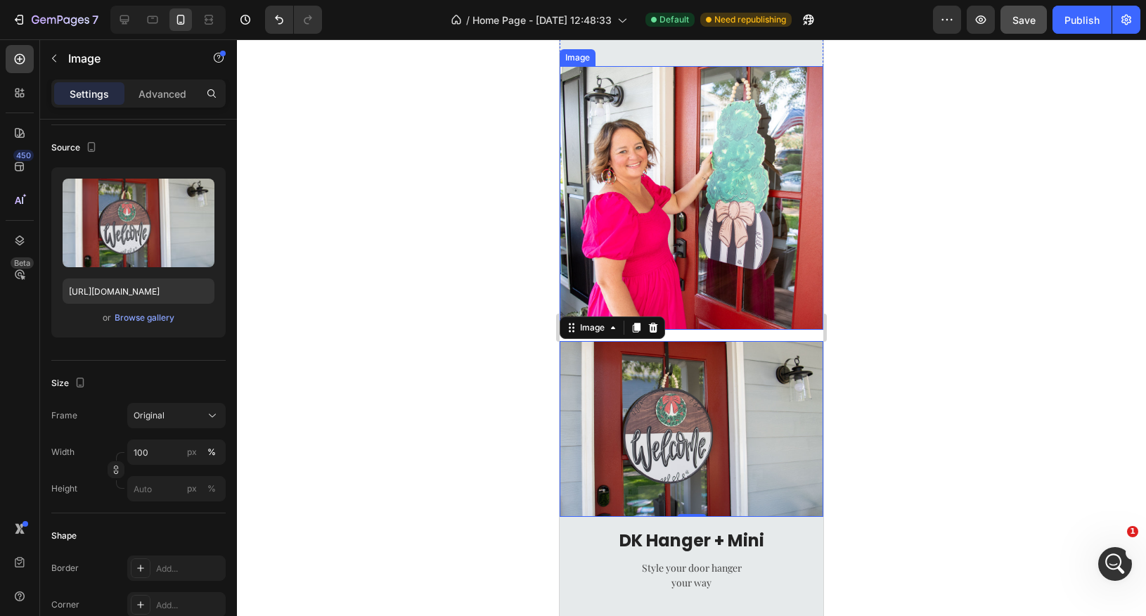
scroll to position [537, 0]
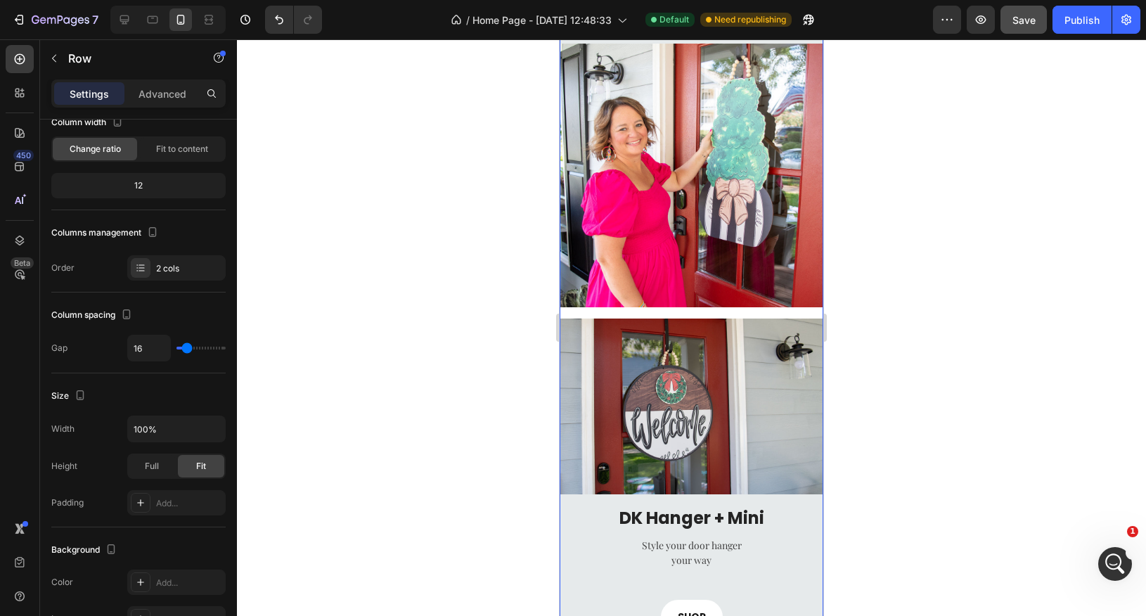
click at [736, 316] on div "DK Door Hangers Heading Radiant jewelry for your door Text block SHOP Button Im…" at bounding box center [692, 264] width 264 height 833
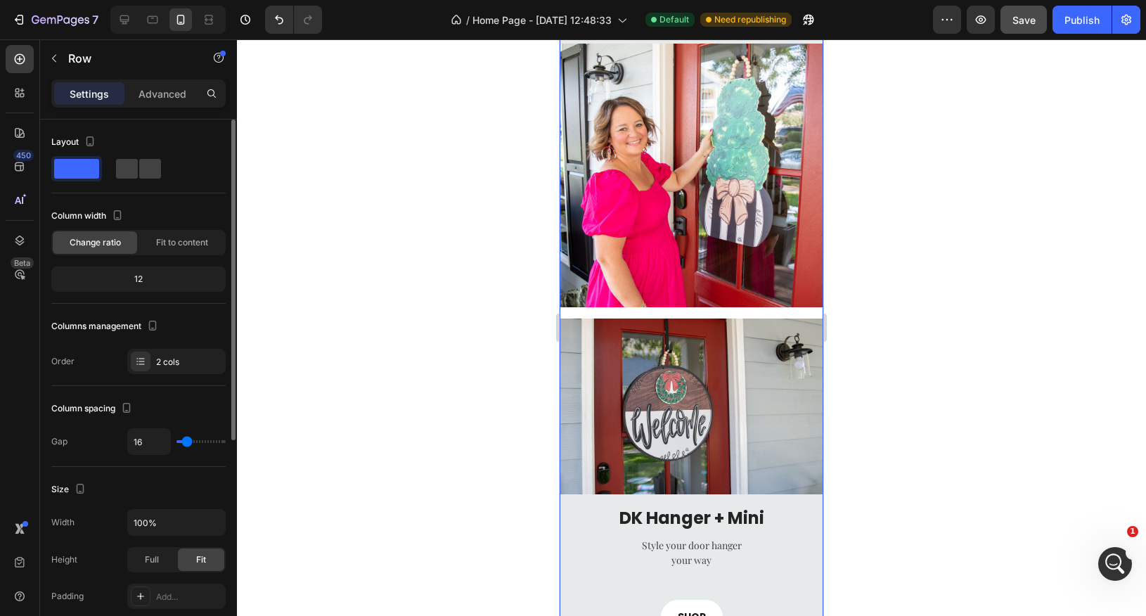
click at [736, 312] on div "DK Door Hangers Heading Radiant jewelry for your door Text block SHOP Button Im…" at bounding box center [692, 264] width 264 height 833
click at [649, 293] on img at bounding box center [692, 176] width 264 height 264
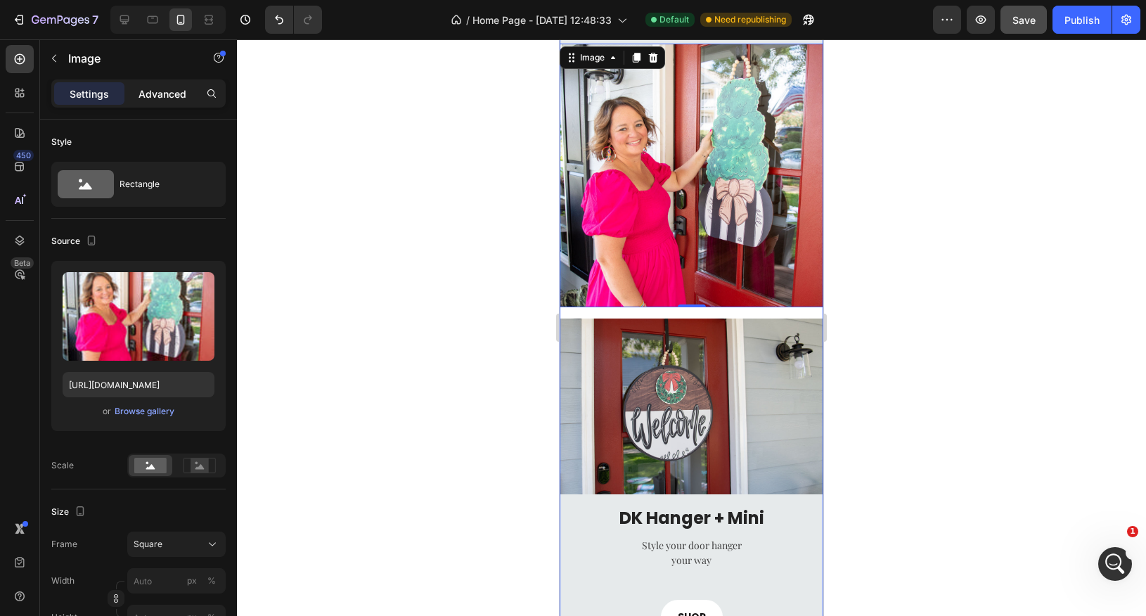
click at [161, 97] on p "Advanced" at bounding box center [163, 93] width 48 height 15
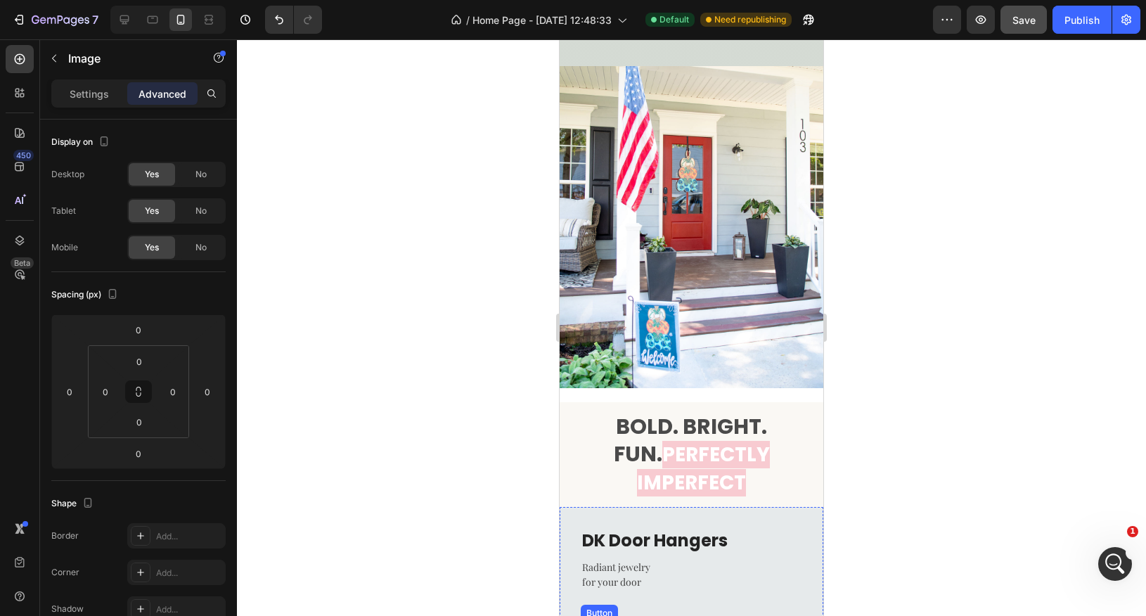
scroll to position [213, 0]
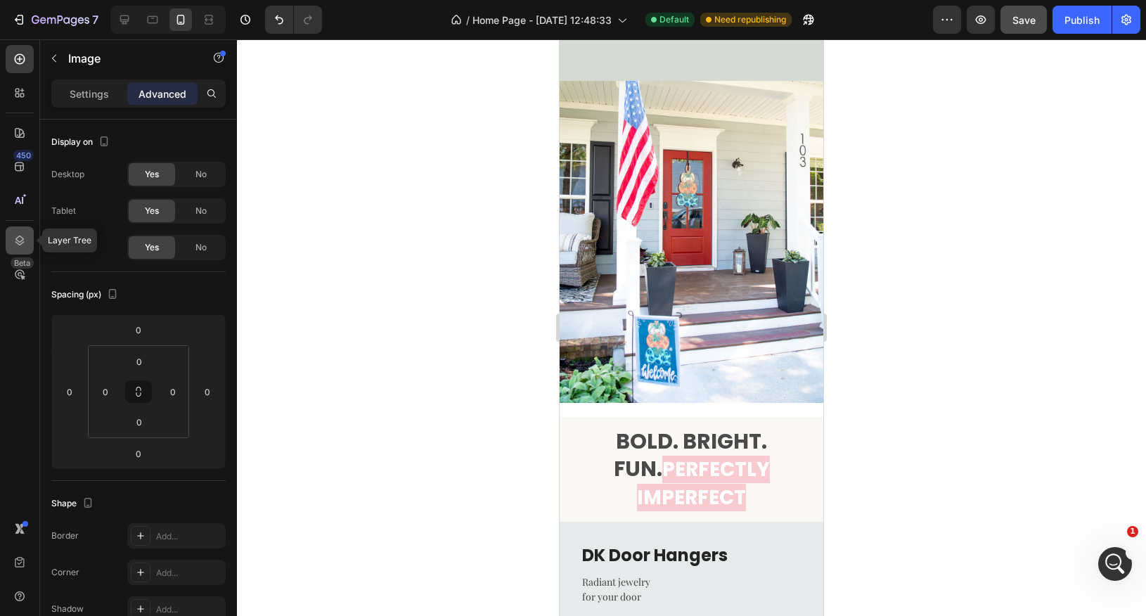
click at [18, 240] on icon at bounding box center [20, 240] width 14 height 14
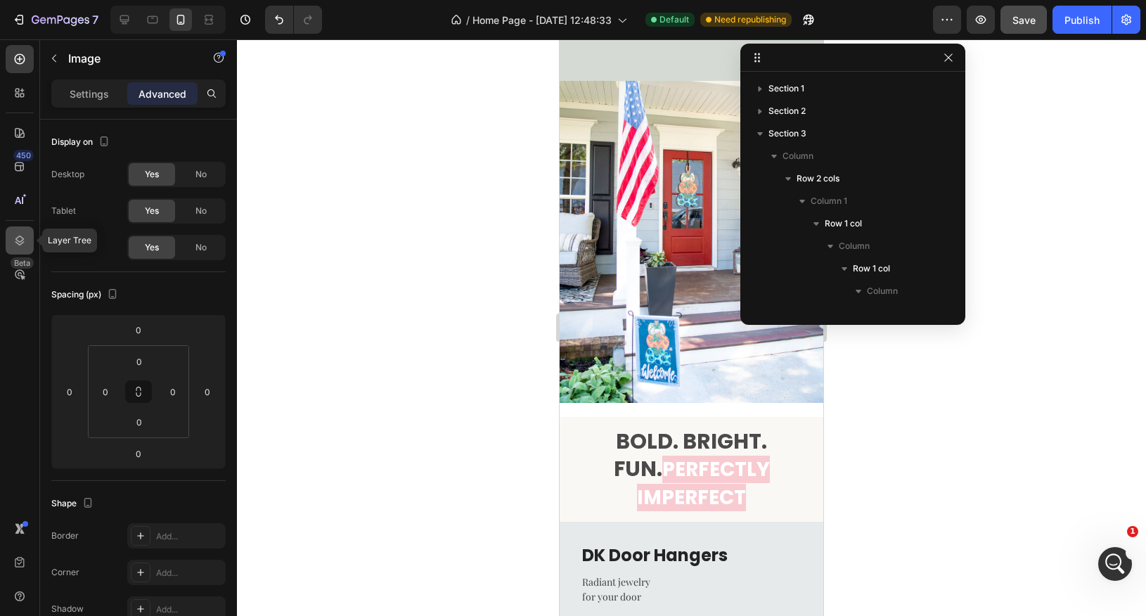
scroll to position [266, 0]
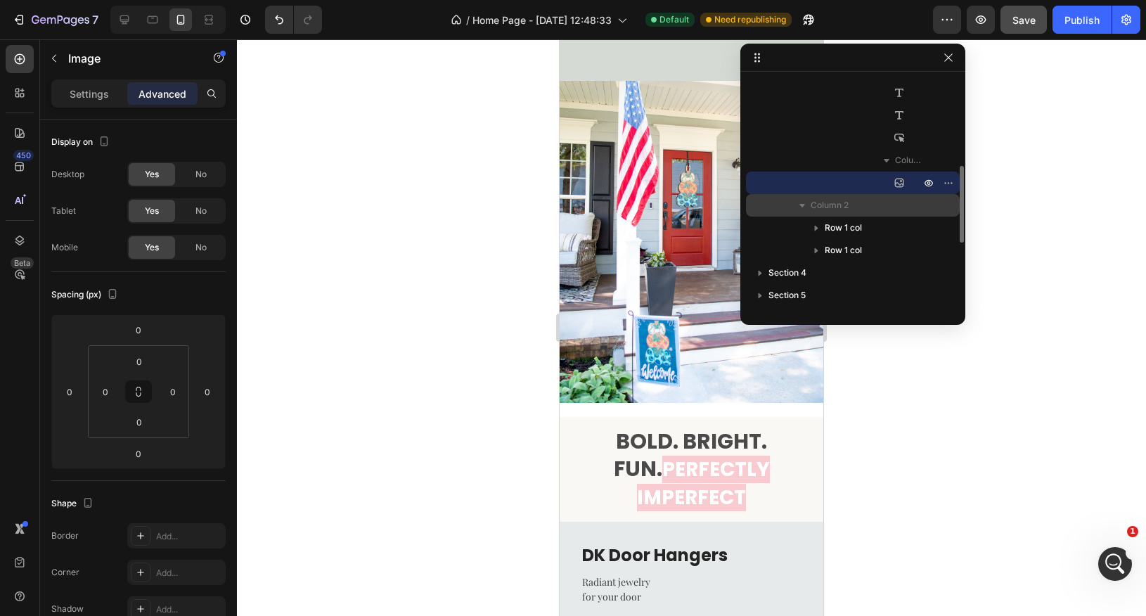
click at [854, 207] on p "Column 2" at bounding box center [867, 205] width 113 height 14
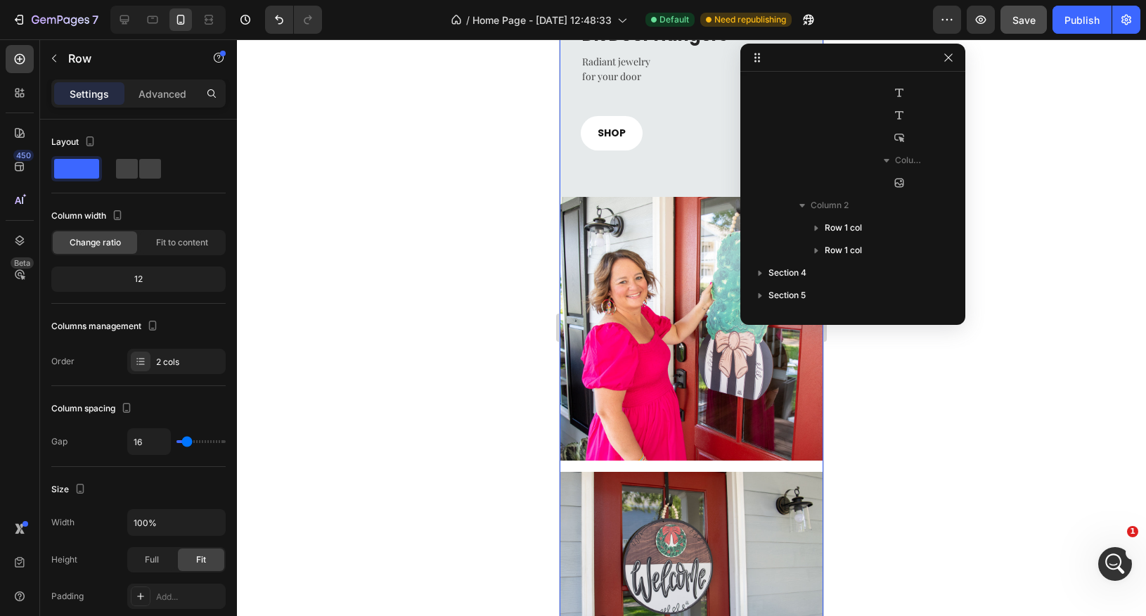
scroll to position [706, 0]
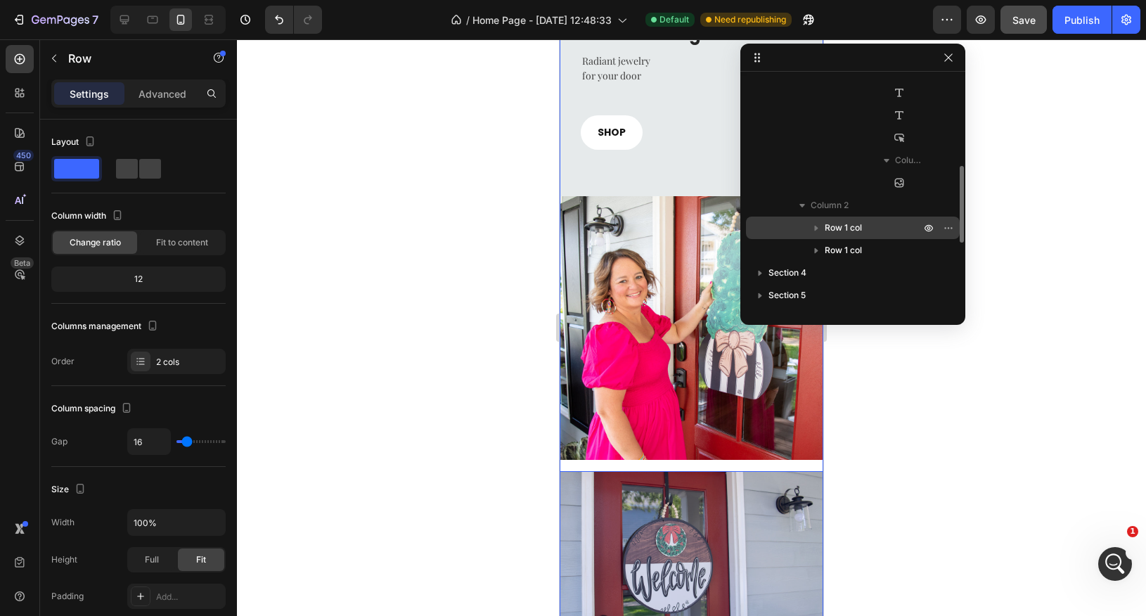
click at [845, 225] on span "Row 1 col" at bounding box center [843, 228] width 37 height 14
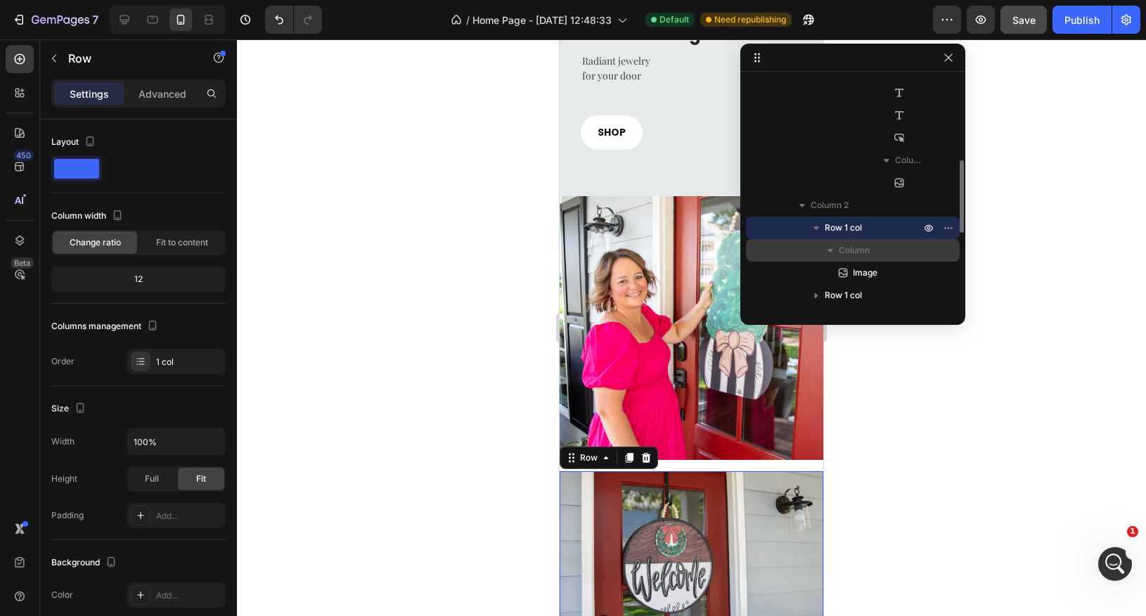
click at [847, 251] on span "Column" at bounding box center [854, 250] width 31 height 14
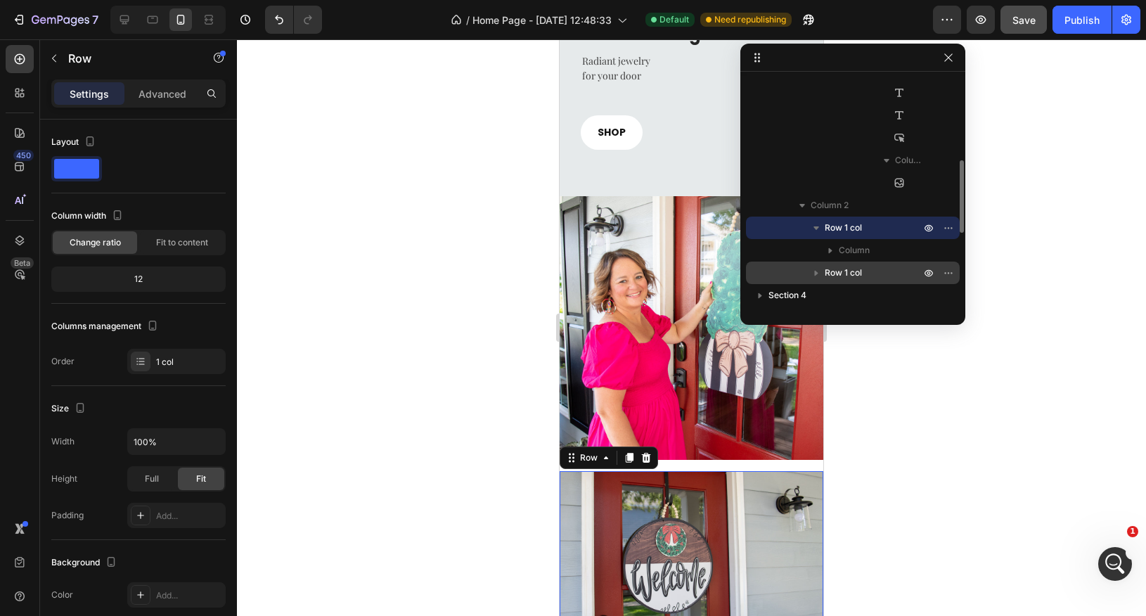
click at [859, 271] on span "Row 1 col" at bounding box center [843, 273] width 37 height 14
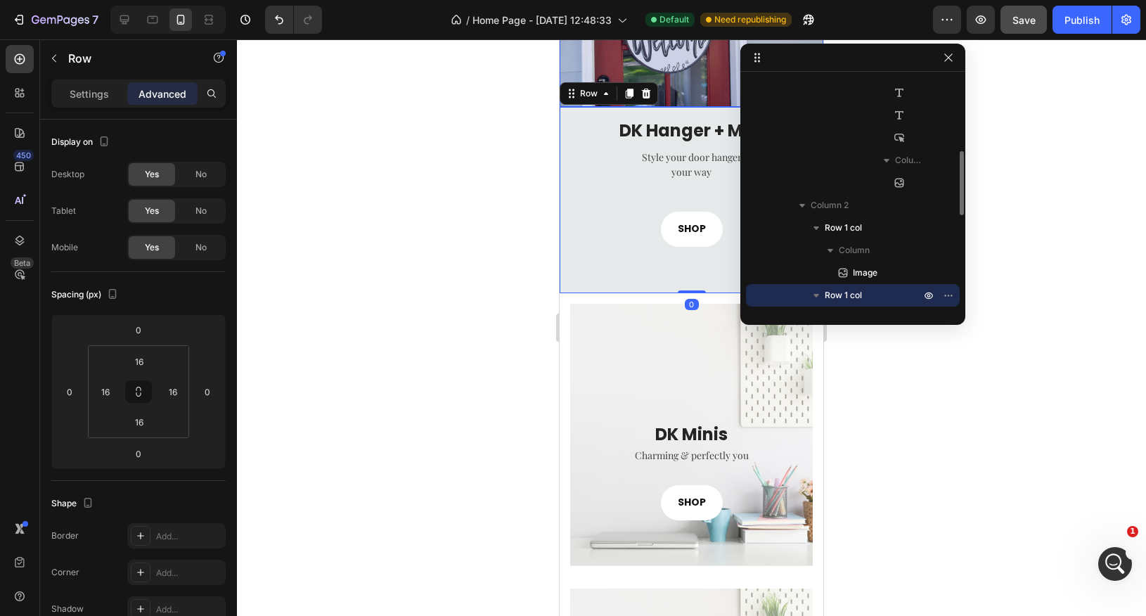
scroll to position [1264, 0]
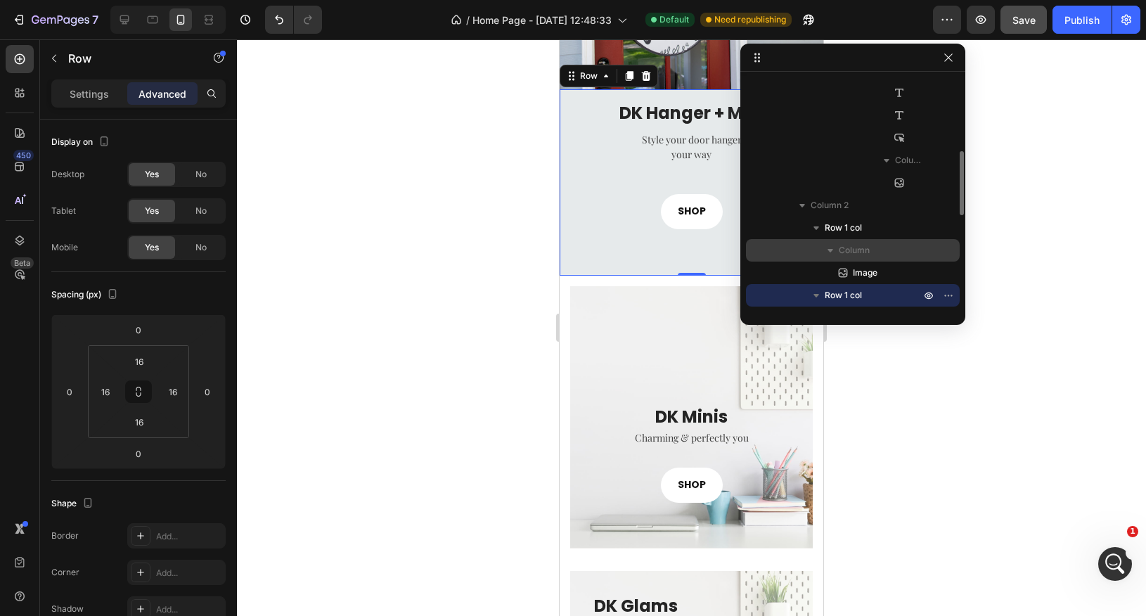
click at [866, 253] on span "Column" at bounding box center [854, 250] width 31 height 14
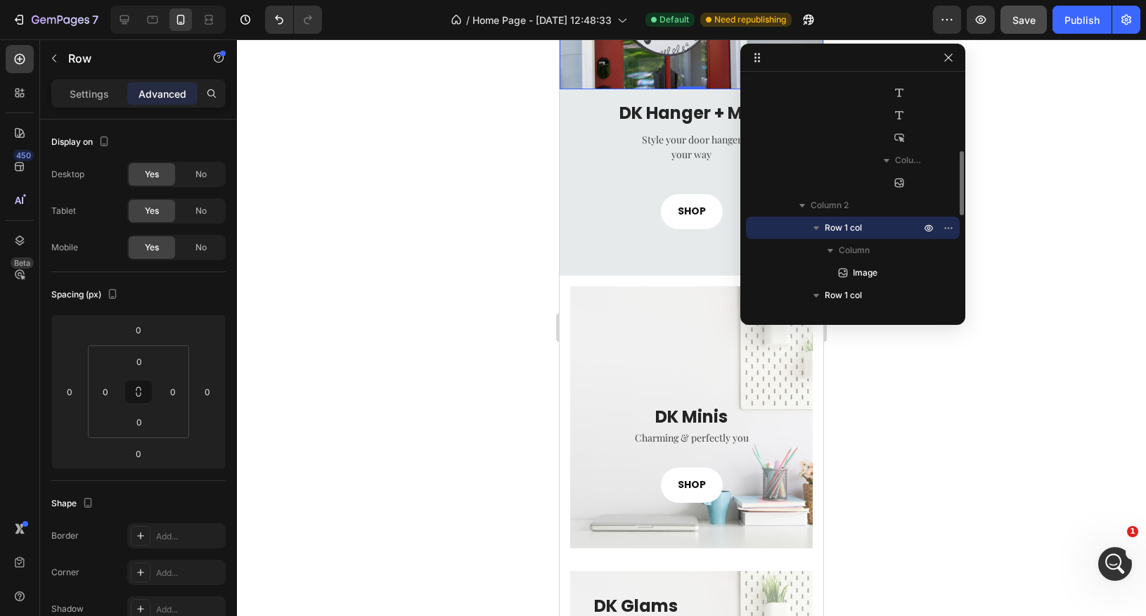
click at [869, 233] on p "Row 1 col" at bounding box center [874, 228] width 98 height 14
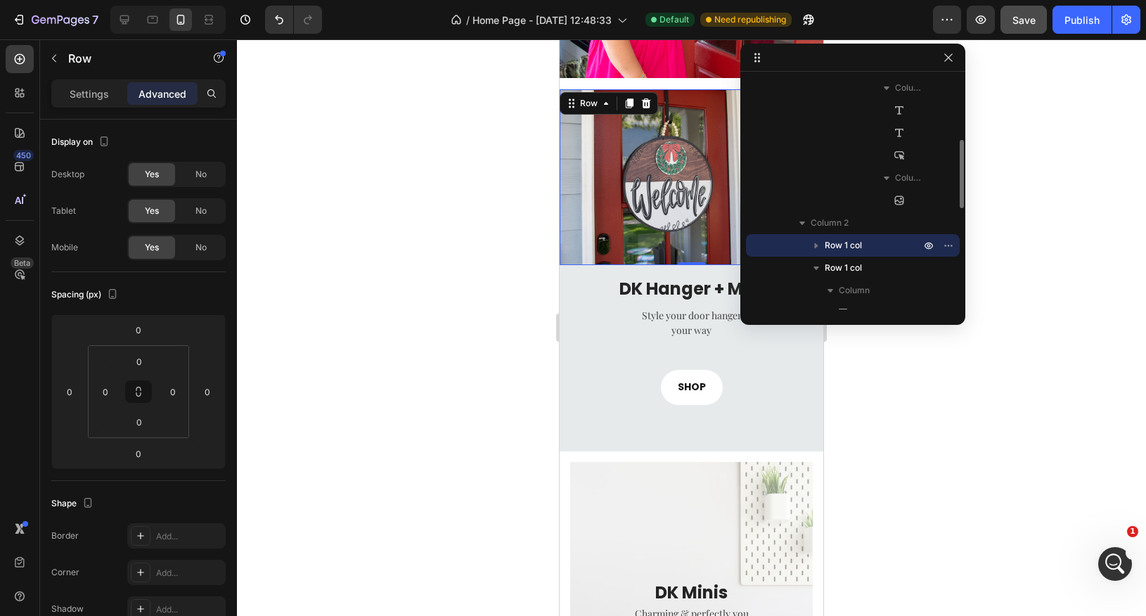
scroll to position [236, 0]
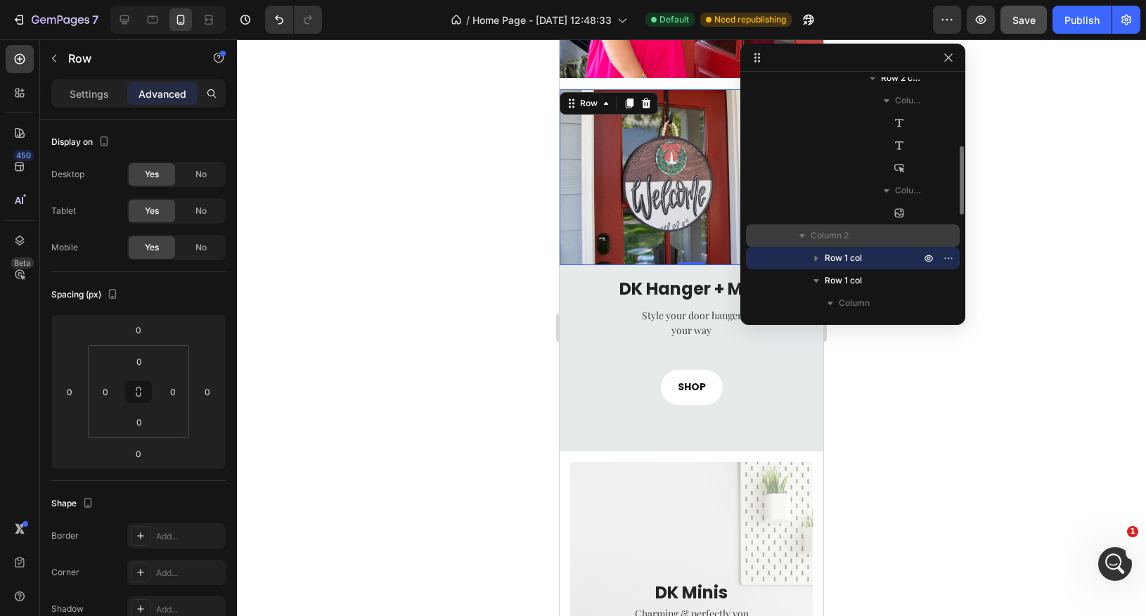
click at [852, 234] on p "Column 2" at bounding box center [867, 236] width 113 height 14
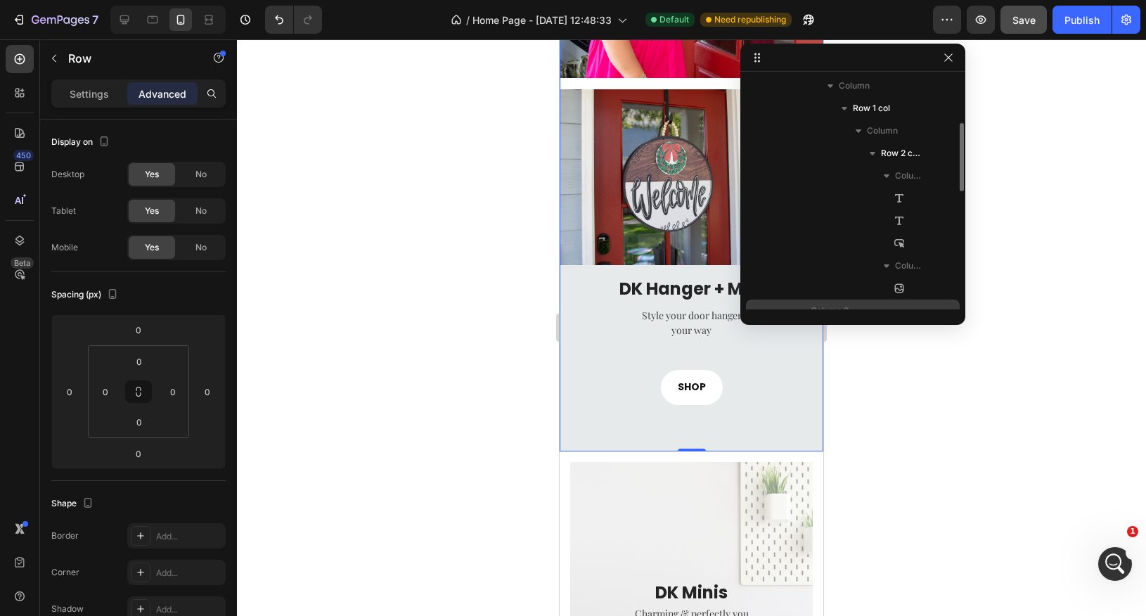
scroll to position [160, 0]
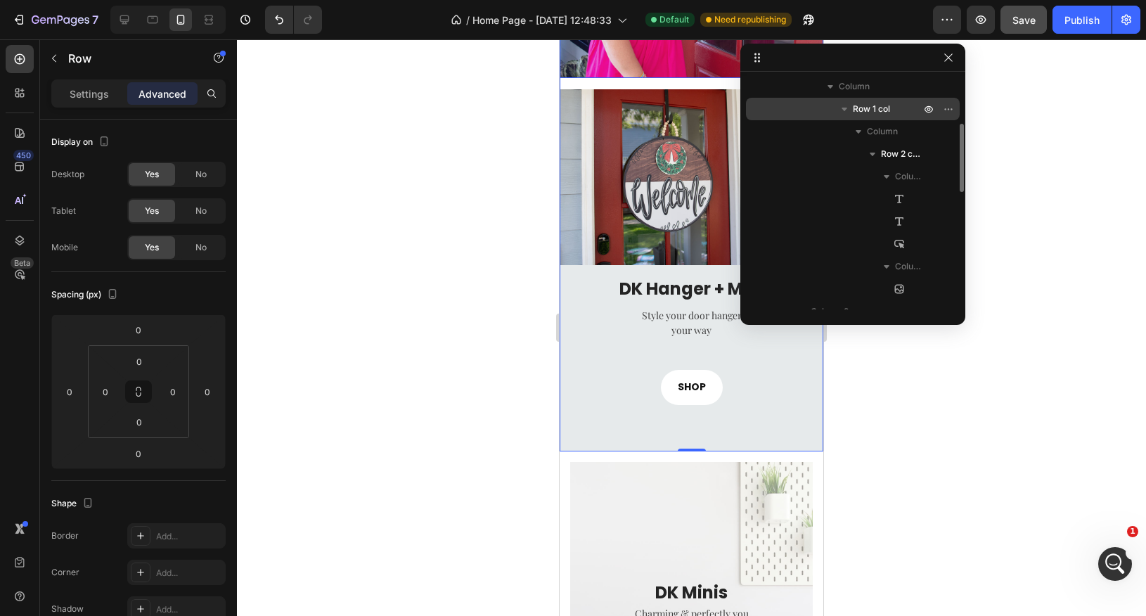
click at [877, 113] on span "Row 1 col" at bounding box center [871, 109] width 37 height 14
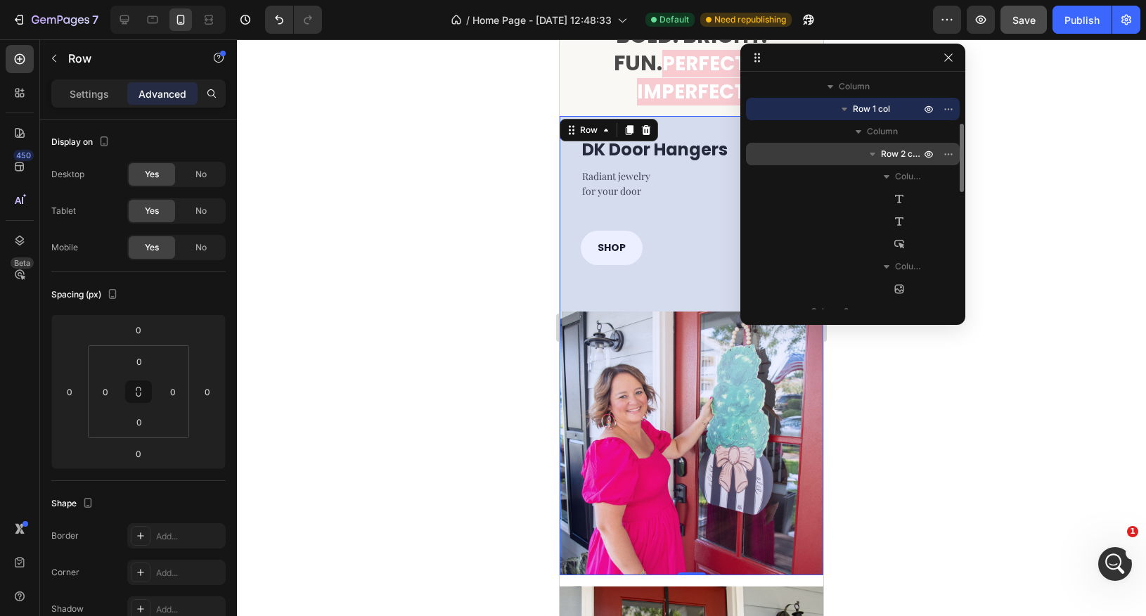
scroll to position [617, 0]
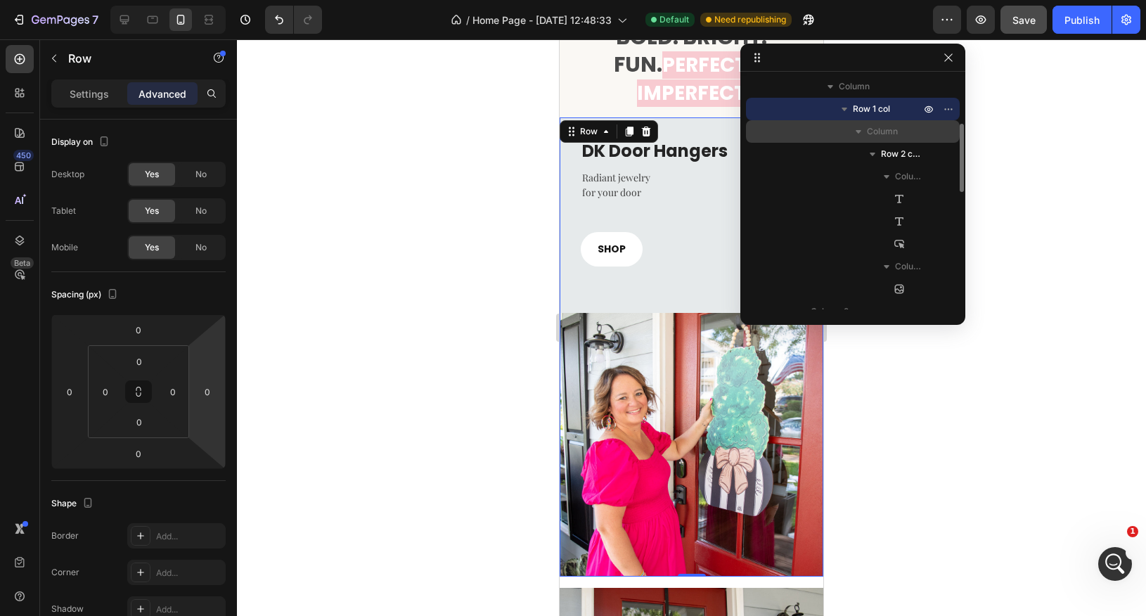
click at [890, 125] on span "Column" at bounding box center [882, 131] width 31 height 14
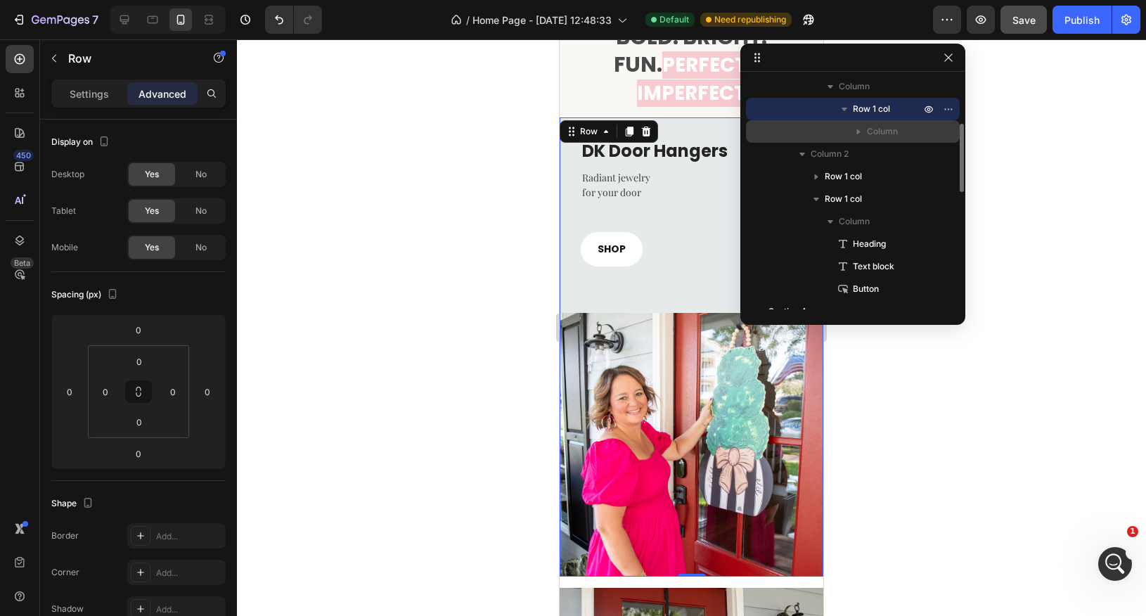
click at [888, 130] on span "Column" at bounding box center [882, 131] width 31 height 14
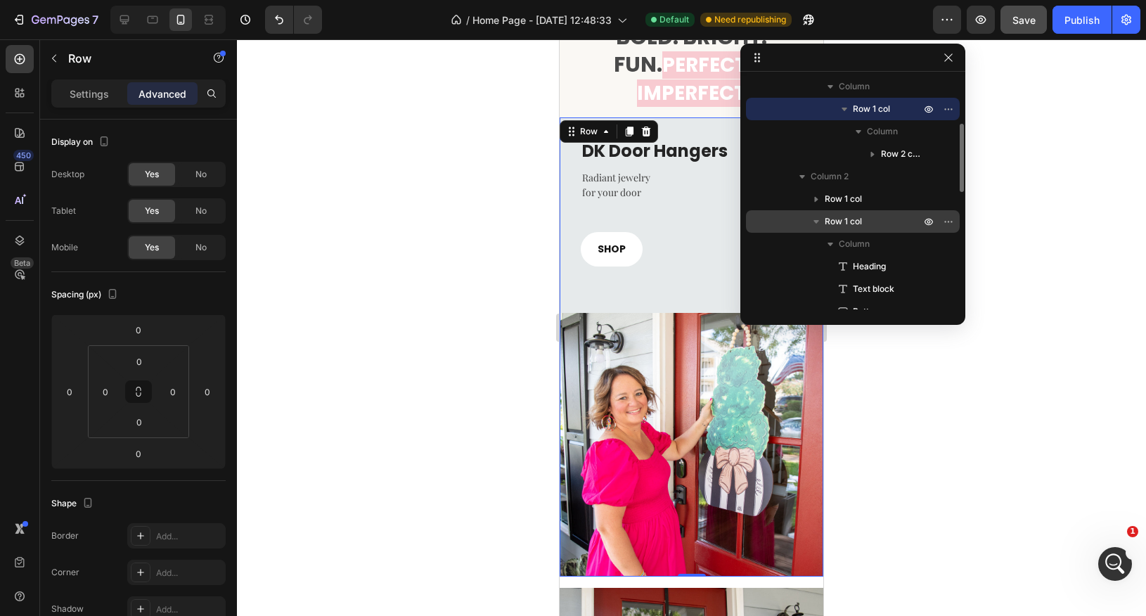
click at [871, 222] on p "Row 1 col" at bounding box center [874, 221] width 98 height 14
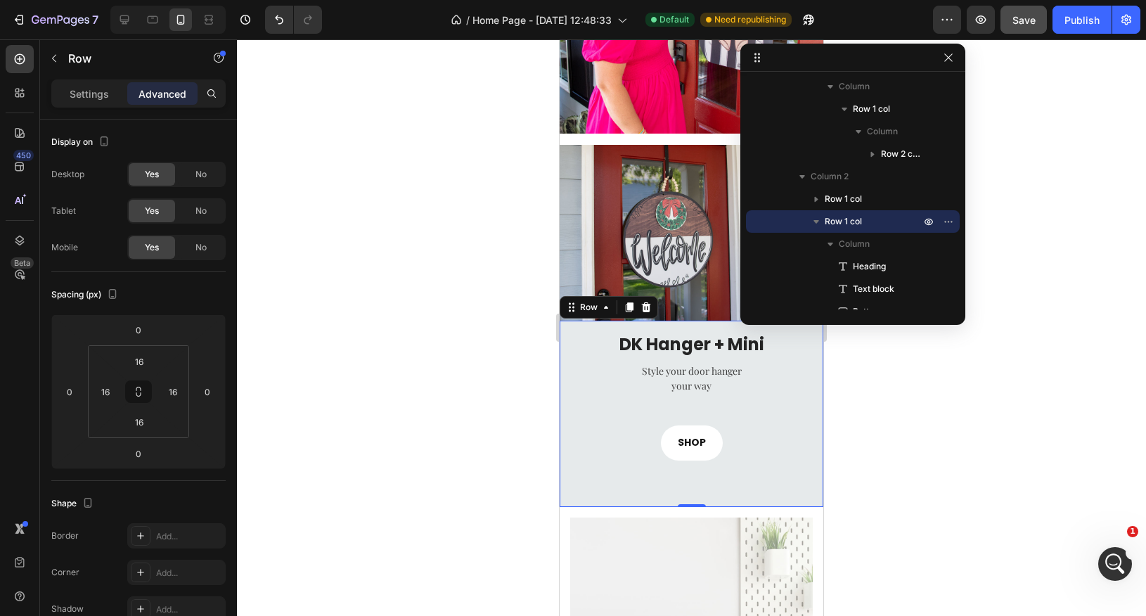
scroll to position [1008, 0]
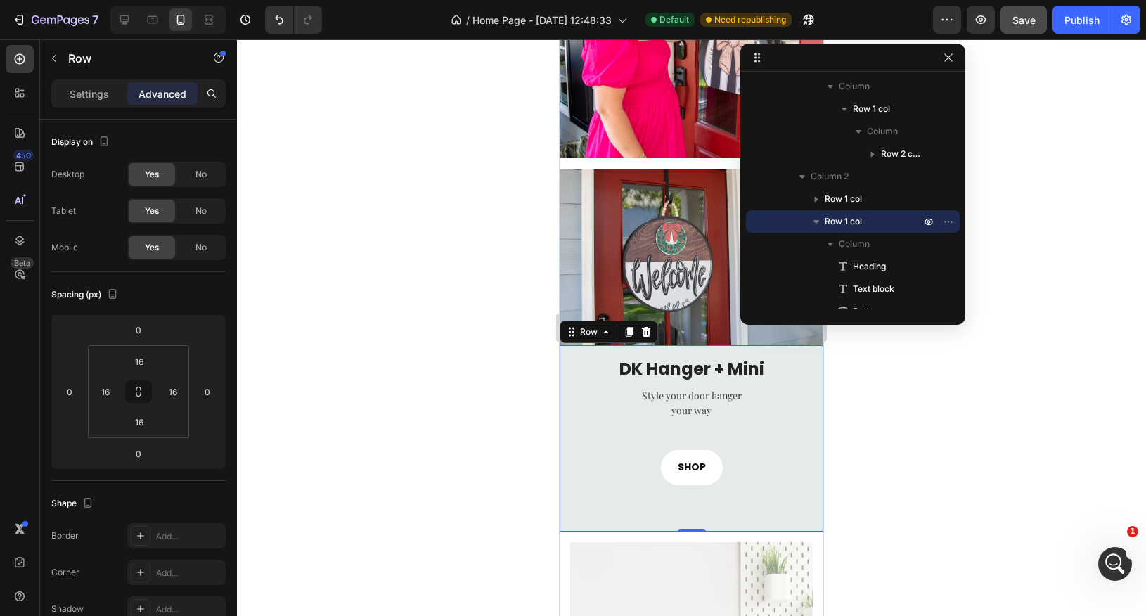
click at [943, 409] on div at bounding box center [691, 327] width 909 height 577
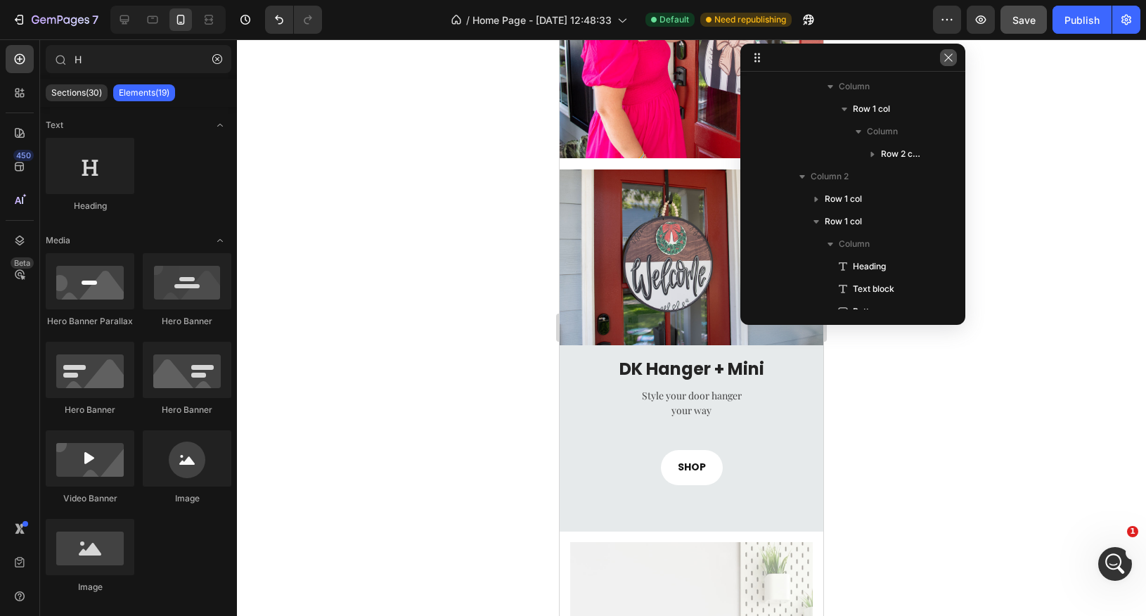
click at [954, 58] on icon "button" at bounding box center [948, 57] width 11 height 11
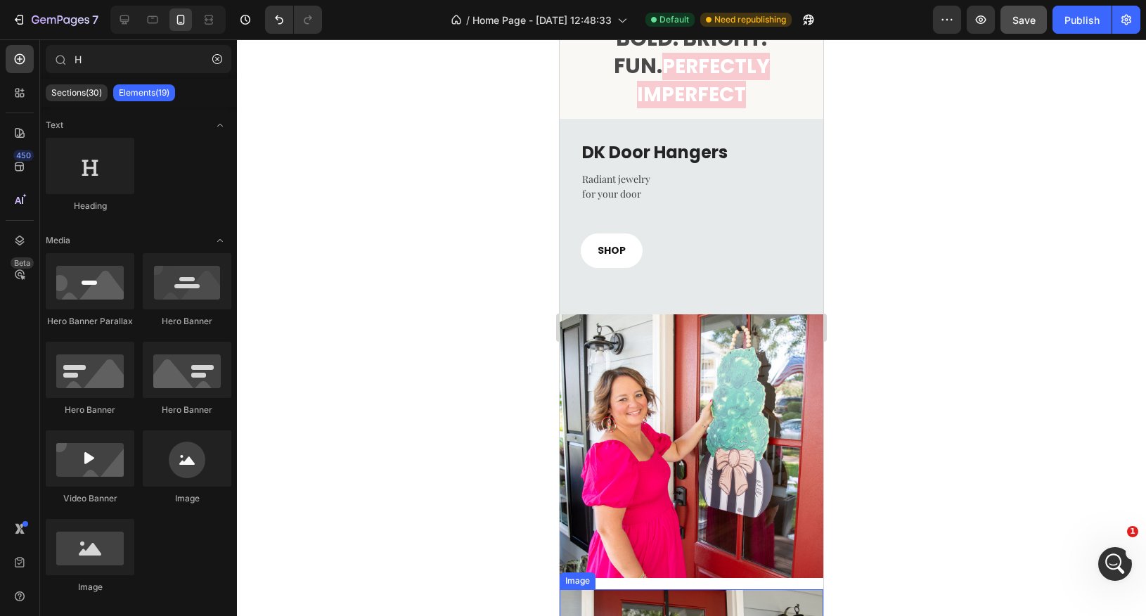
scroll to position [280, 0]
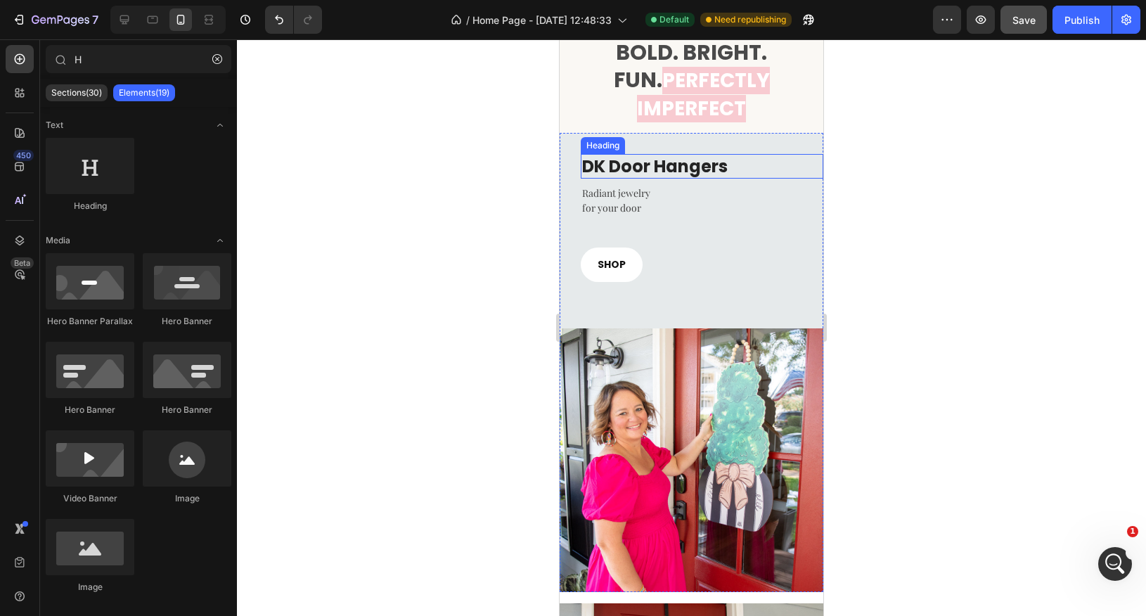
click at [641, 154] on h3 "DK Door Hangers" at bounding box center [702, 166] width 243 height 25
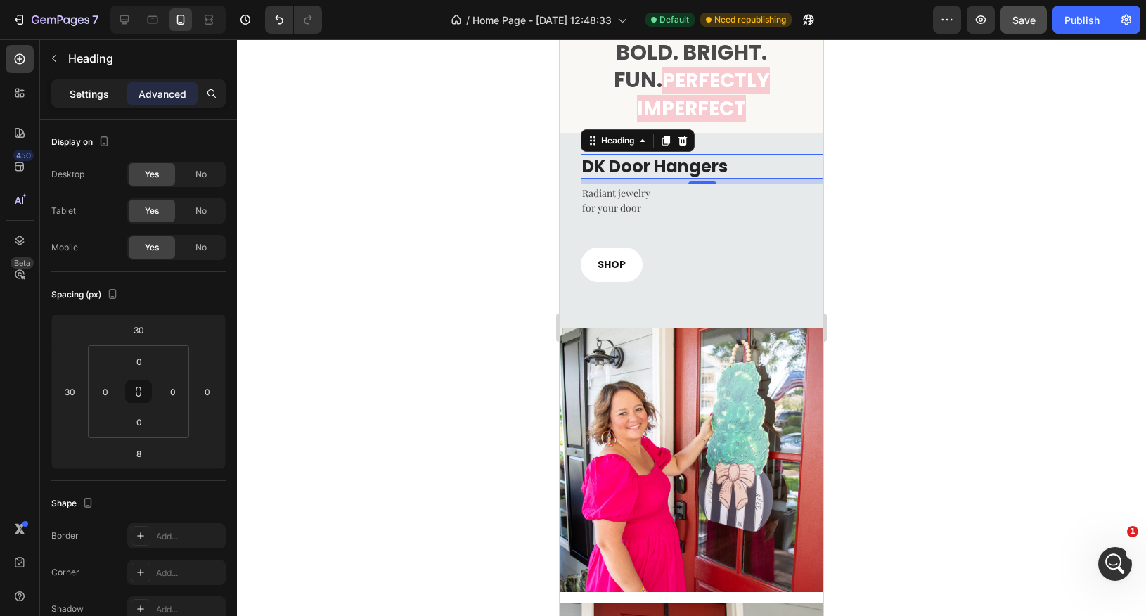
click at [84, 96] on p "Settings" at bounding box center [89, 93] width 39 height 15
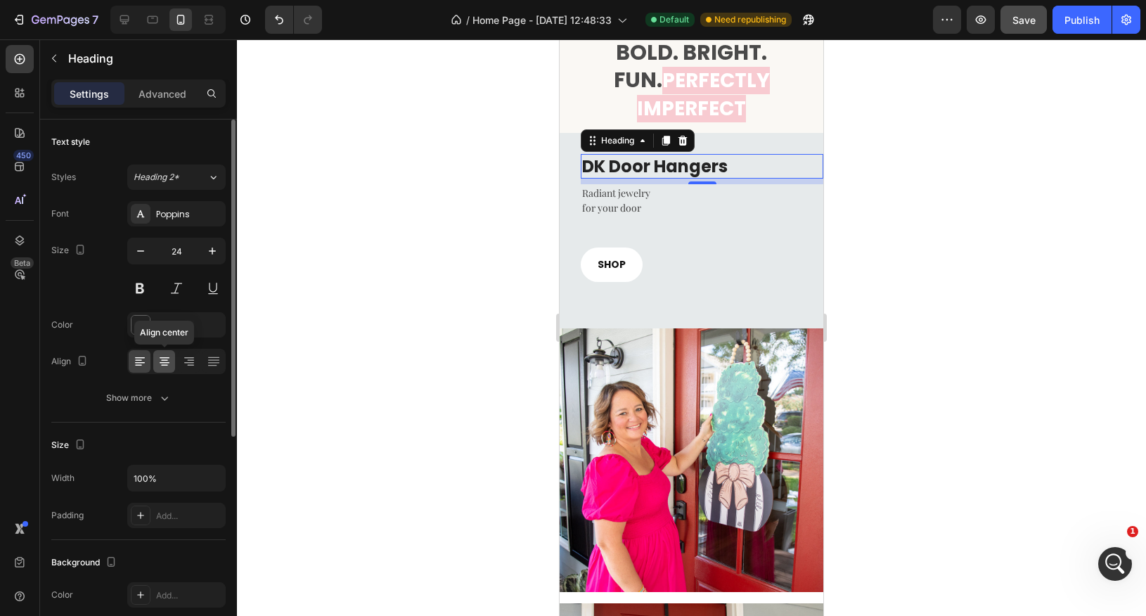
click at [167, 360] on icon at bounding box center [165, 361] width 14 height 14
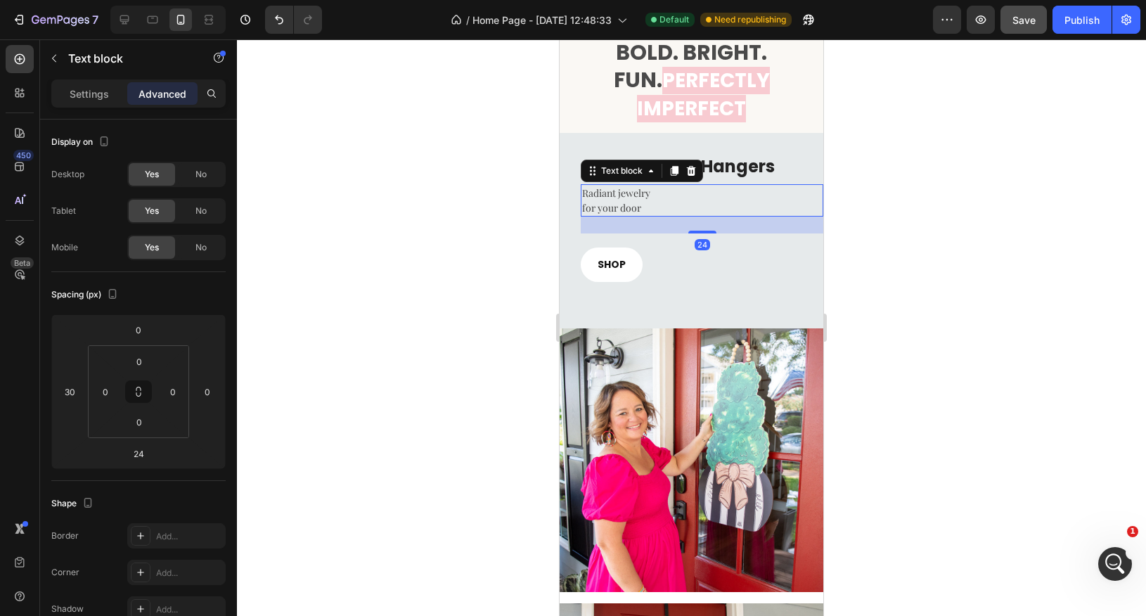
click at [624, 186] on p "Radiant jewelry" at bounding box center [702, 193] width 240 height 15
click at [82, 89] on p "Settings" at bounding box center [89, 93] width 39 height 15
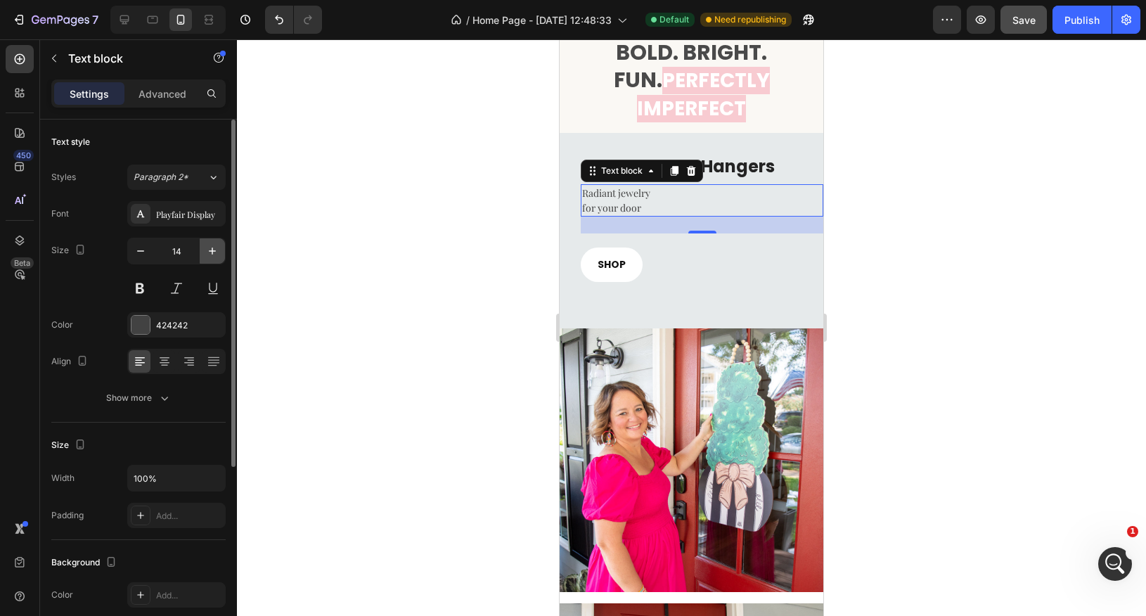
click at [214, 247] on icon "button" at bounding box center [212, 251] width 14 height 14
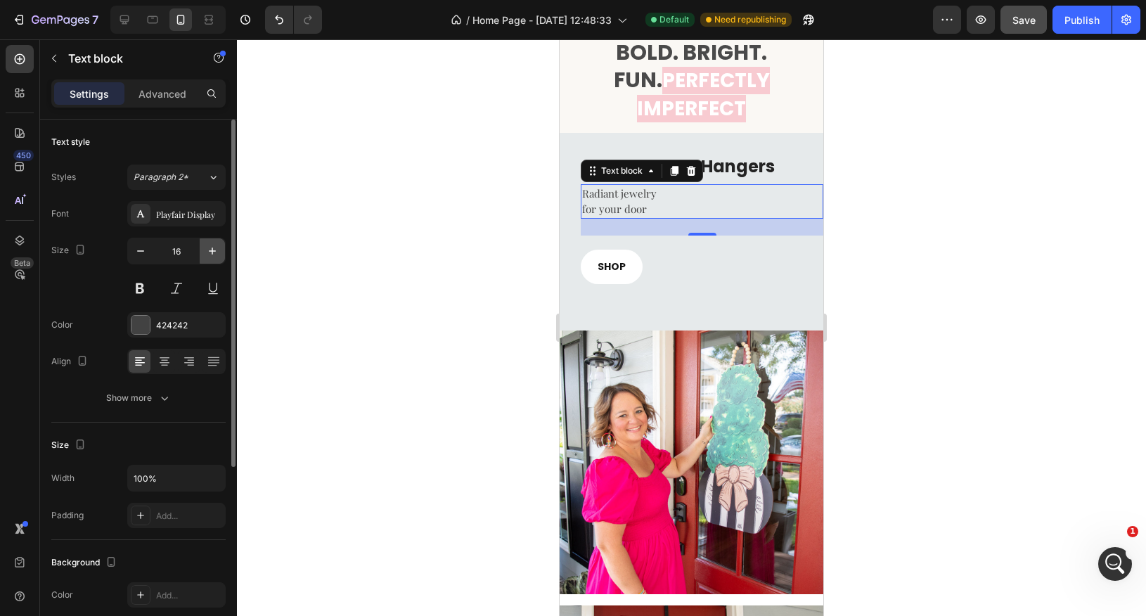
click at [214, 247] on icon "button" at bounding box center [212, 251] width 14 height 14
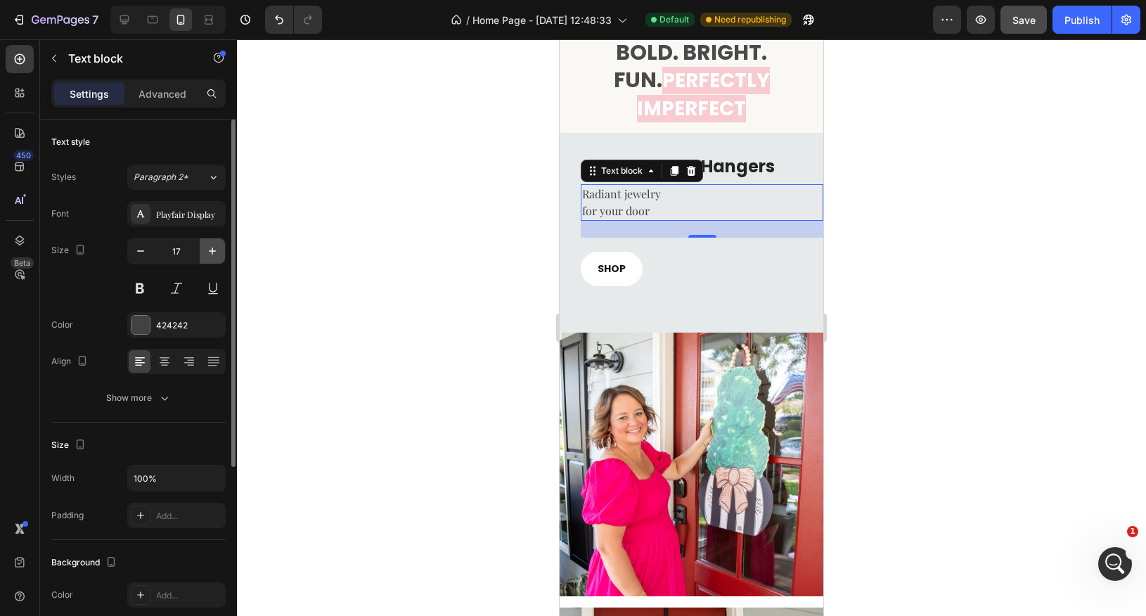
click at [214, 247] on icon "button" at bounding box center [212, 251] width 14 height 14
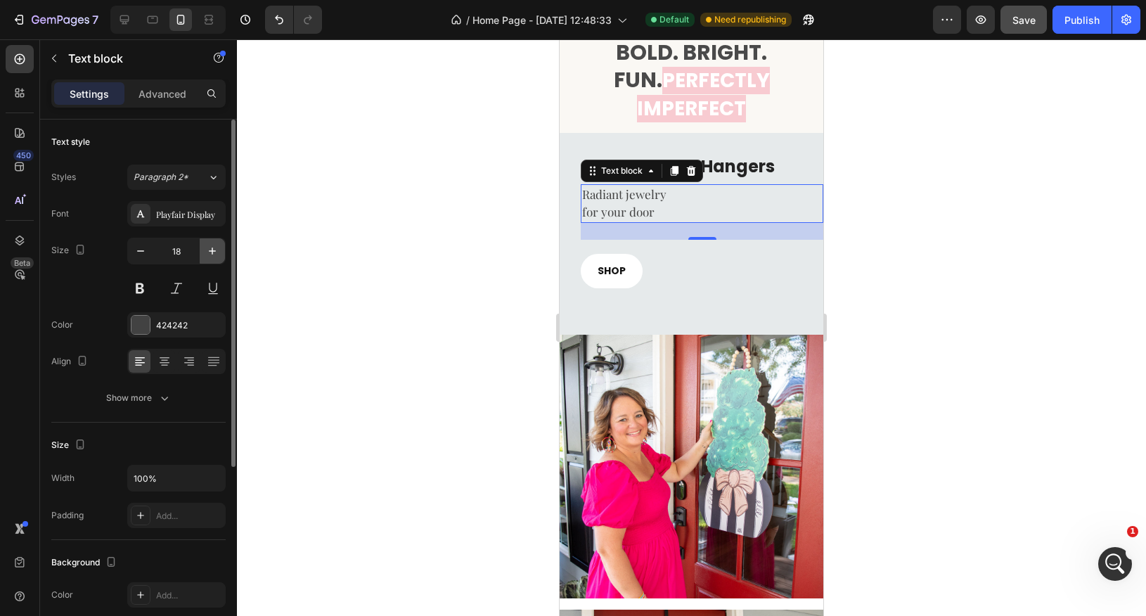
click at [214, 247] on icon "button" at bounding box center [212, 251] width 14 height 14
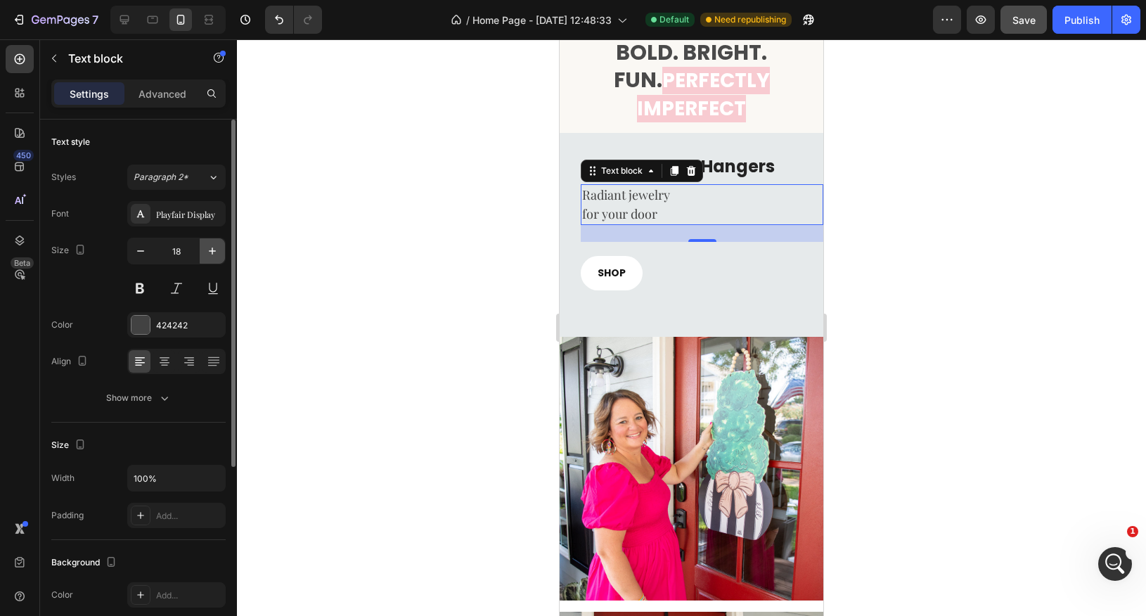
type input "19"
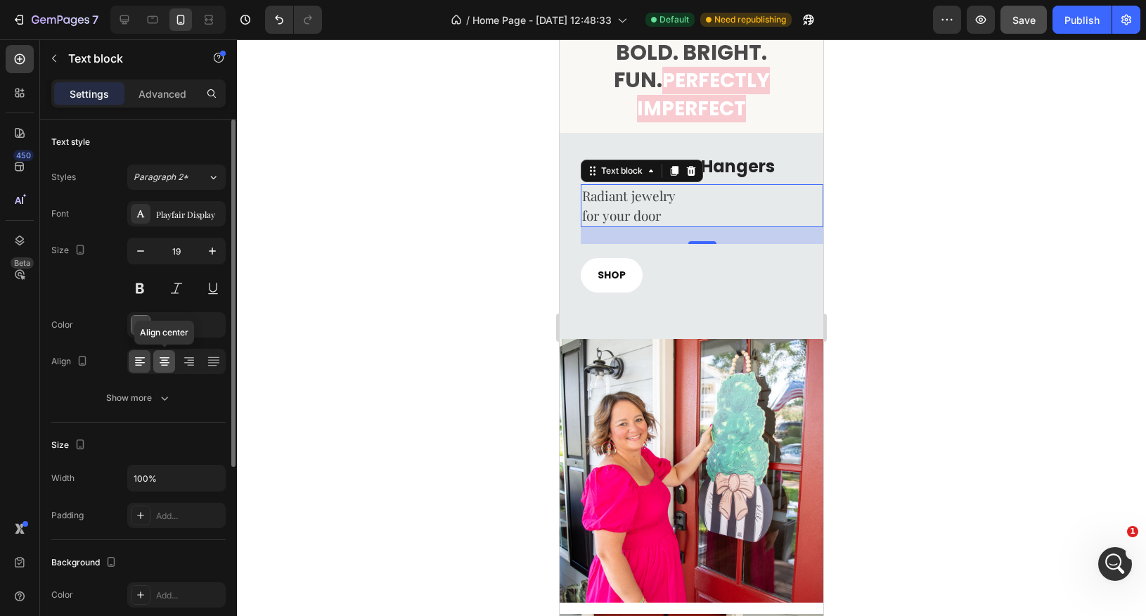
click at [161, 360] on icon at bounding box center [164, 360] width 7 height 1
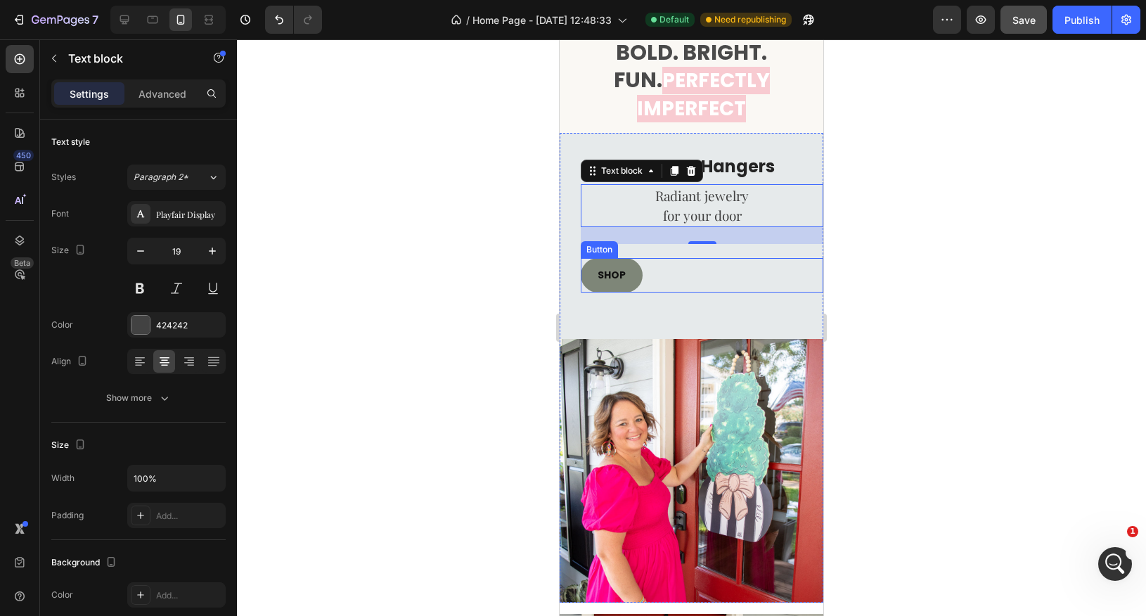
click at [611, 258] on link "SHOP" at bounding box center [612, 275] width 62 height 34
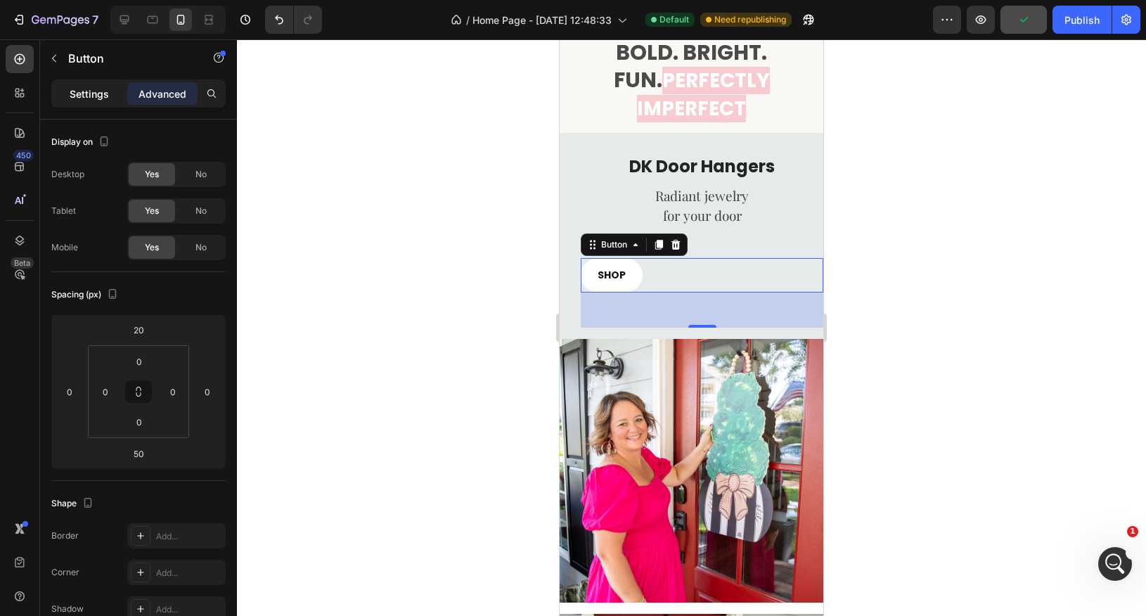
click at [98, 96] on p "Settings" at bounding box center [89, 93] width 39 height 15
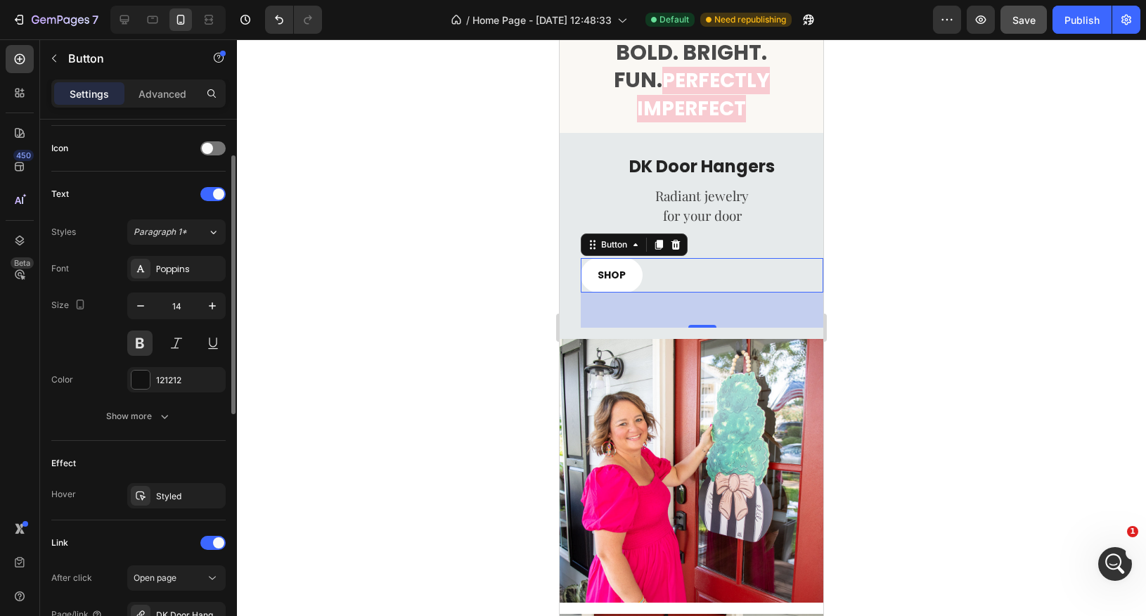
scroll to position [577, 0]
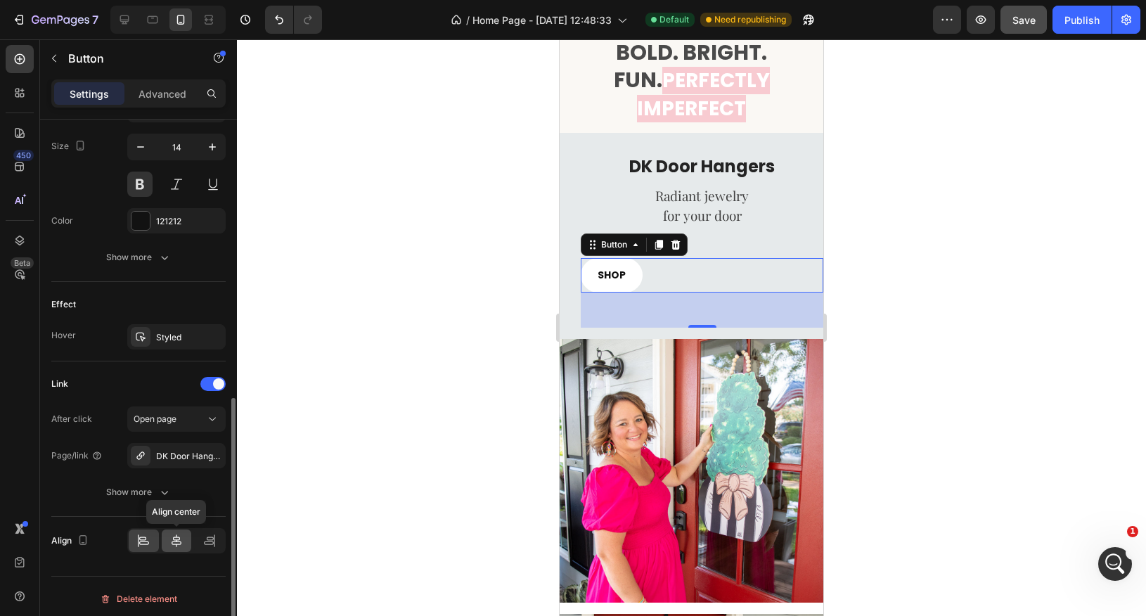
click at [171, 536] on icon at bounding box center [176, 541] width 14 height 14
click at [897, 319] on div at bounding box center [691, 327] width 909 height 577
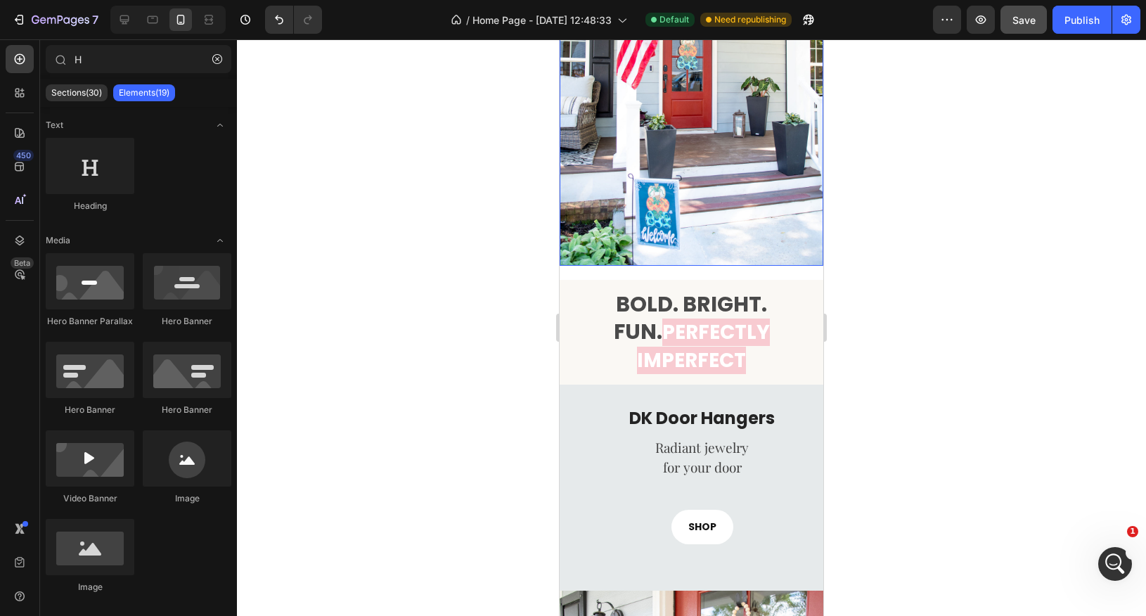
scroll to position [356, 0]
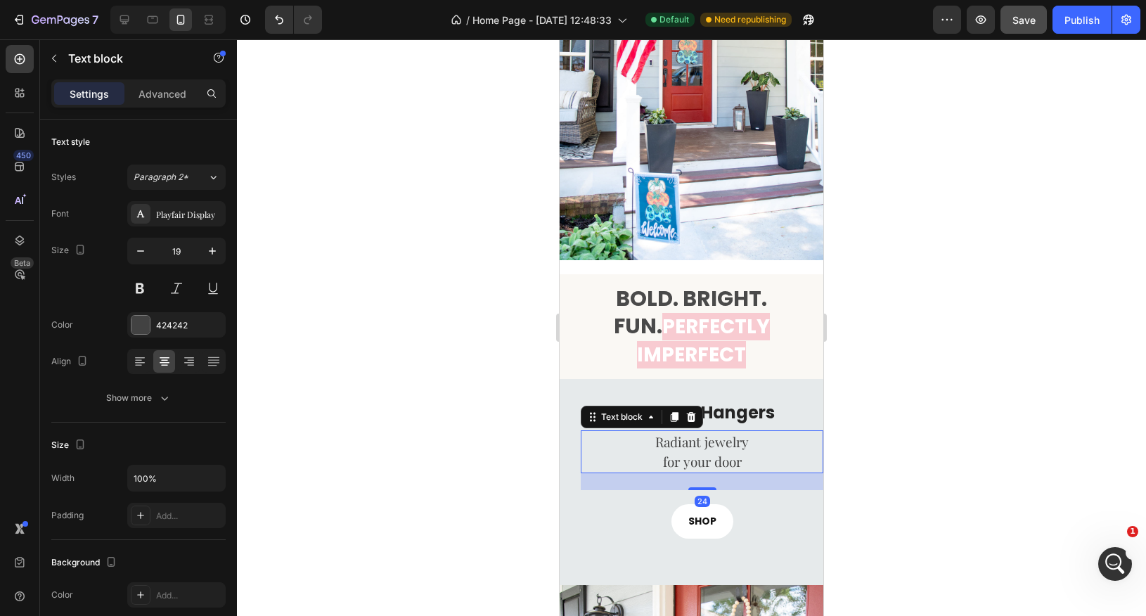
click at [695, 432] on p "Radiant jewelry" at bounding box center [702, 442] width 240 height 20
click at [714, 400] on h3 "DK Door Hangers" at bounding box center [702, 412] width 243 height 25
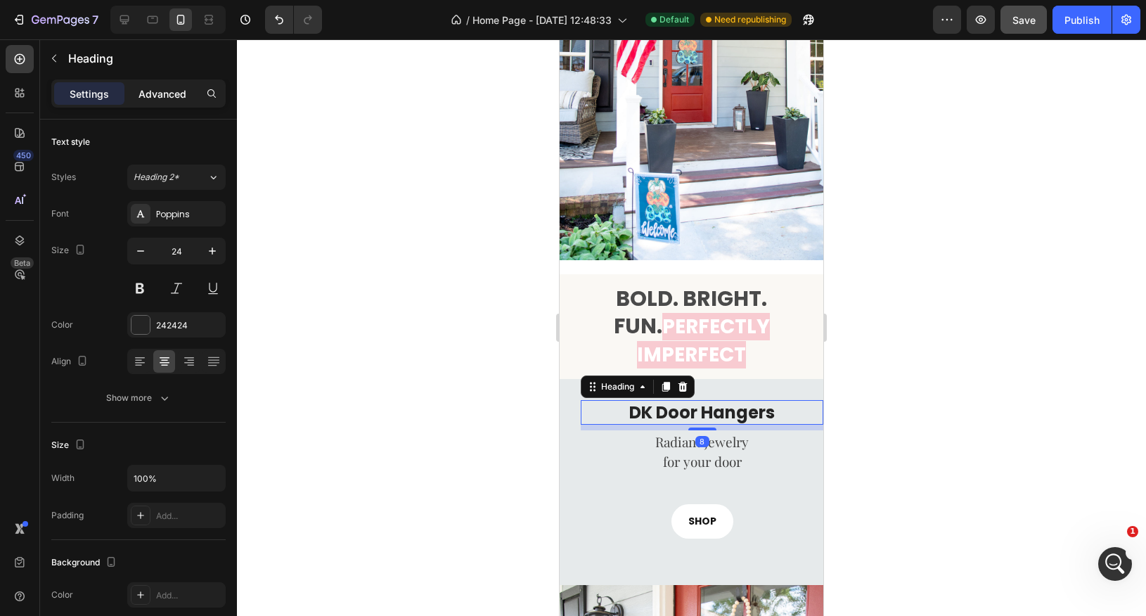
click at [169, 91] on p "Advanced" at bounding box center [163, 93] width 48 height 15
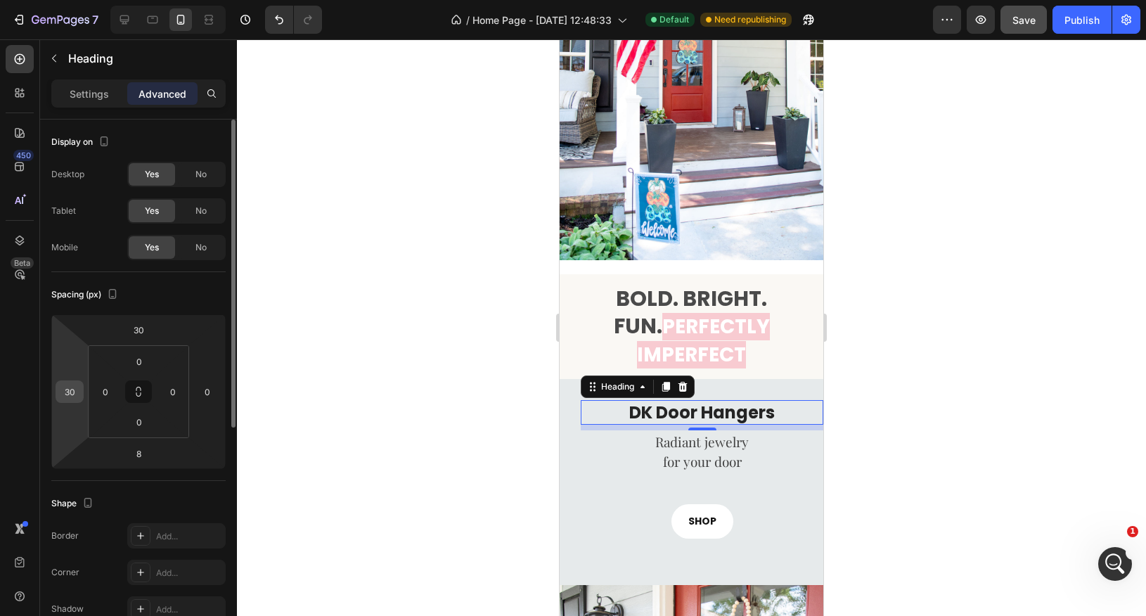
click at [68, 383] on input "30" at bounding box center [69, 391] width 21 height 21
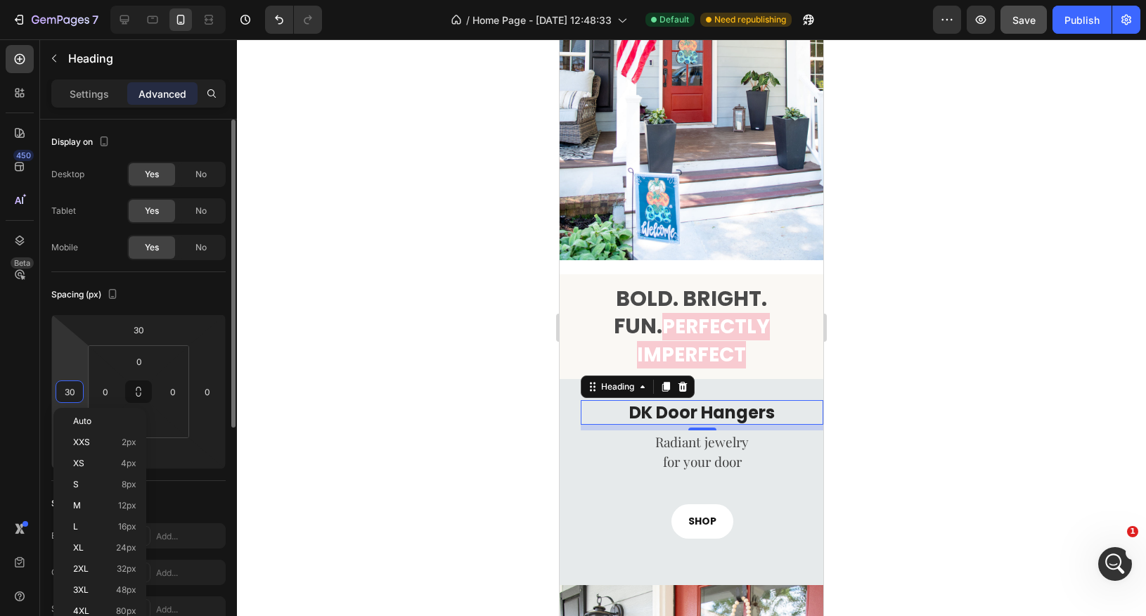
type input "0"
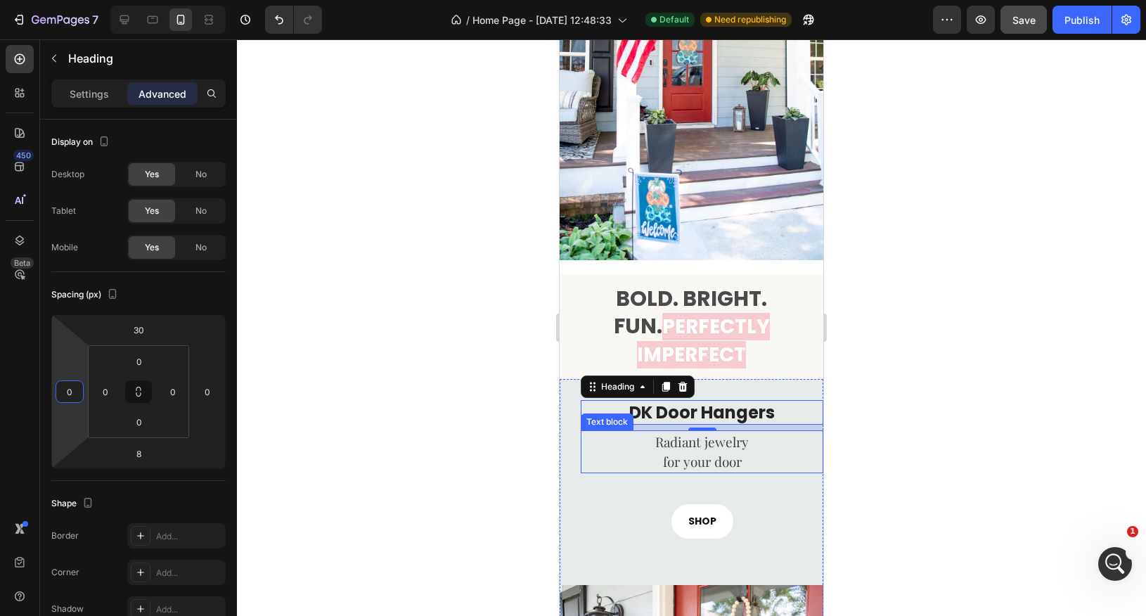
click at [686, 451] on p "for your door" at bounding box center [702, 461] width 240 height 20
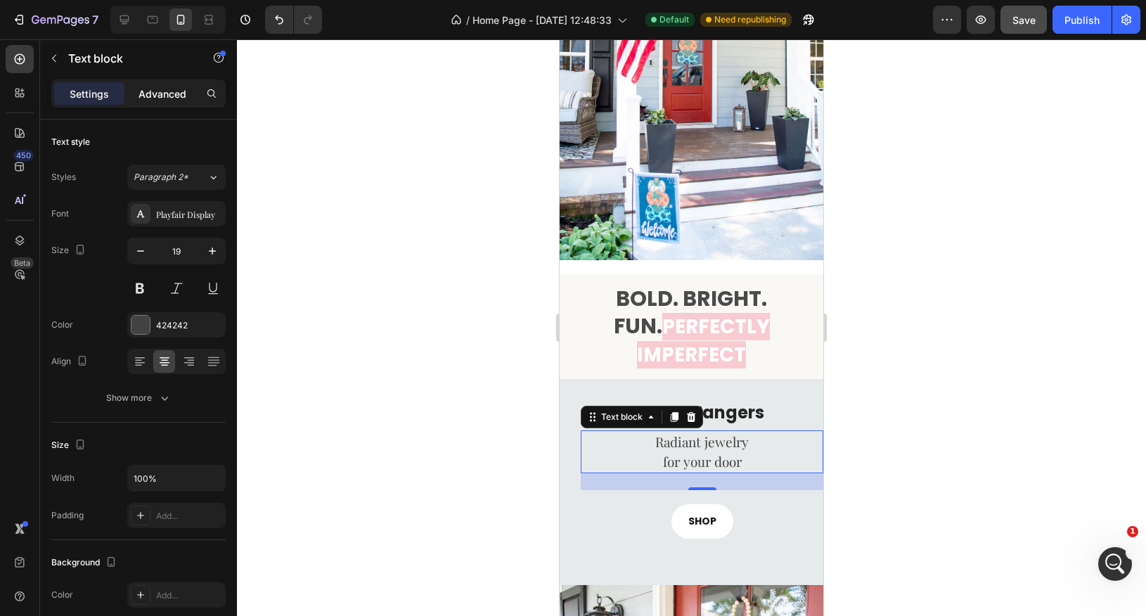
click at [154, 89] on p "Advanced" at bounding box center [163, 93] width 48 height 15
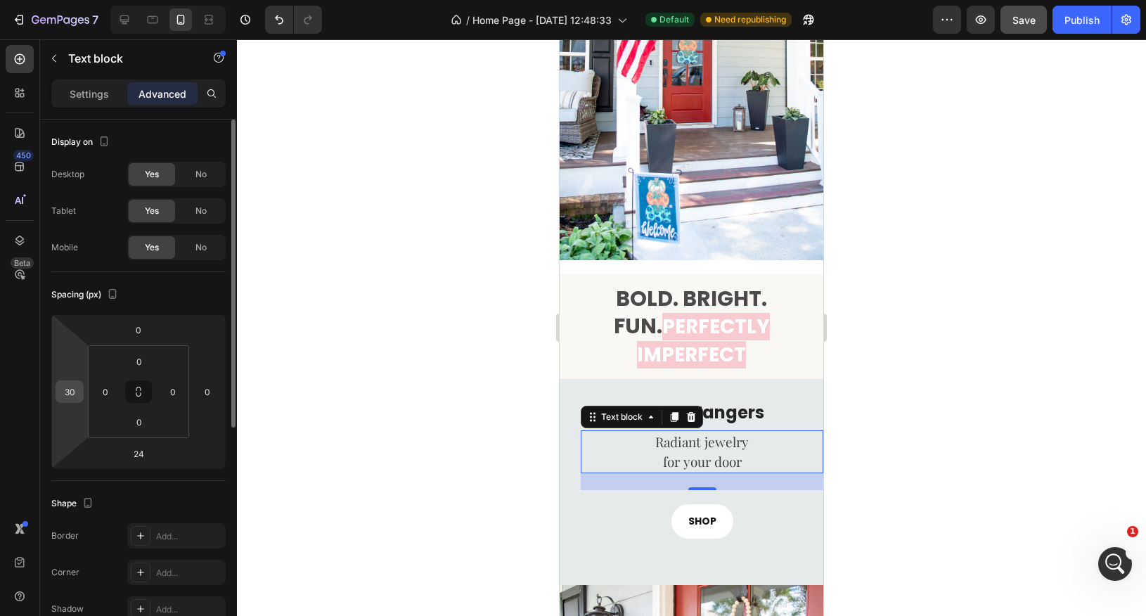
click at [74, 395] on input "30" at bounding box center [69, 391] width 21 height 21
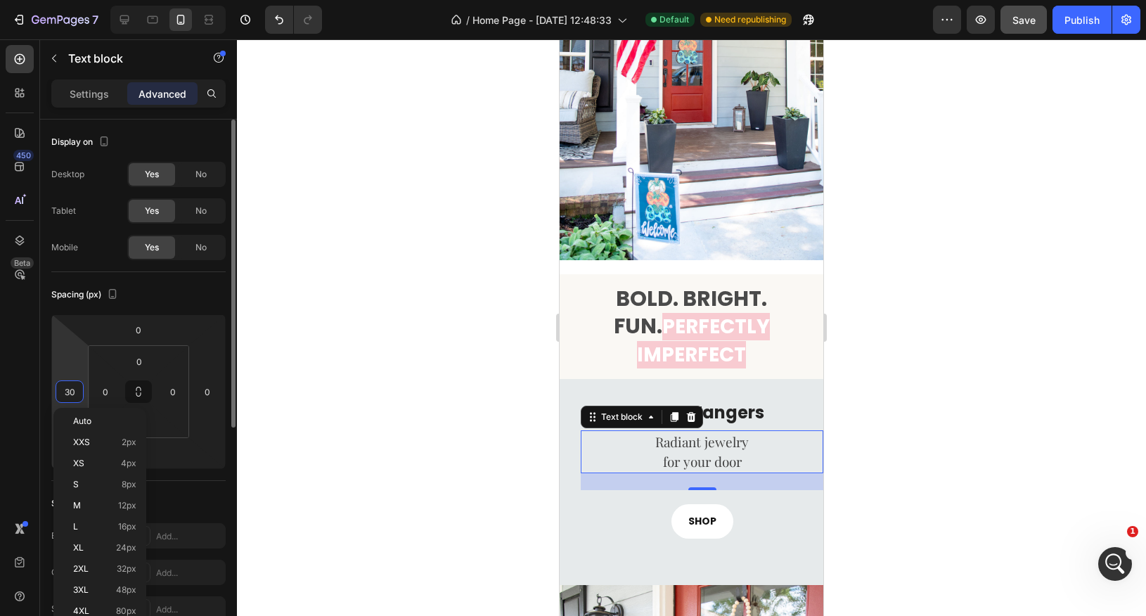
type input "0"
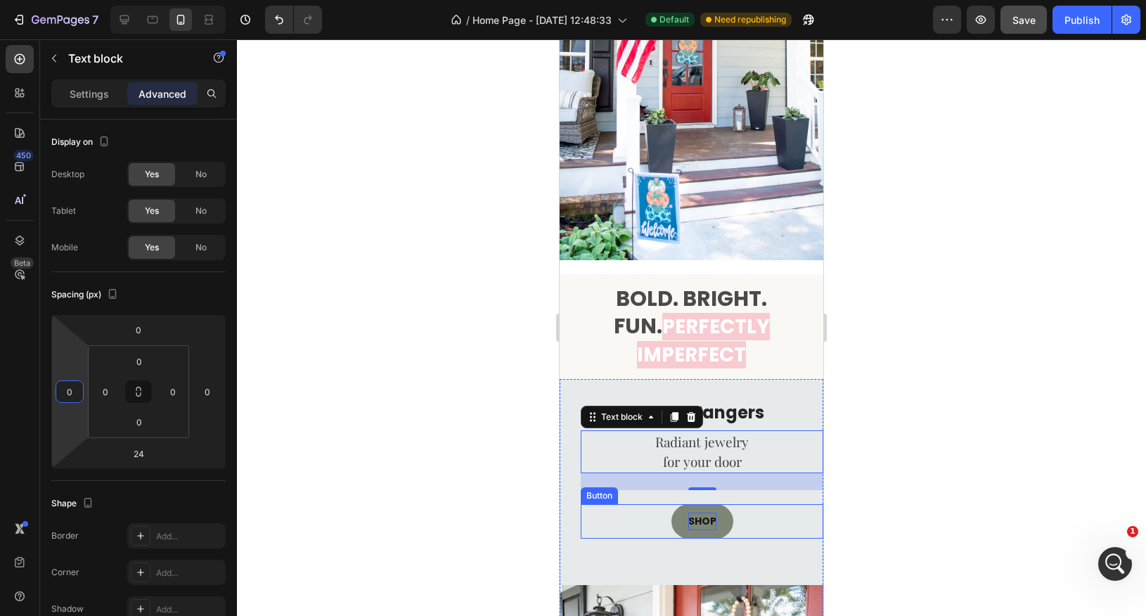
click at [688, 513] on p "SHOP" at bounding box center [702, 522] width 28 height 18
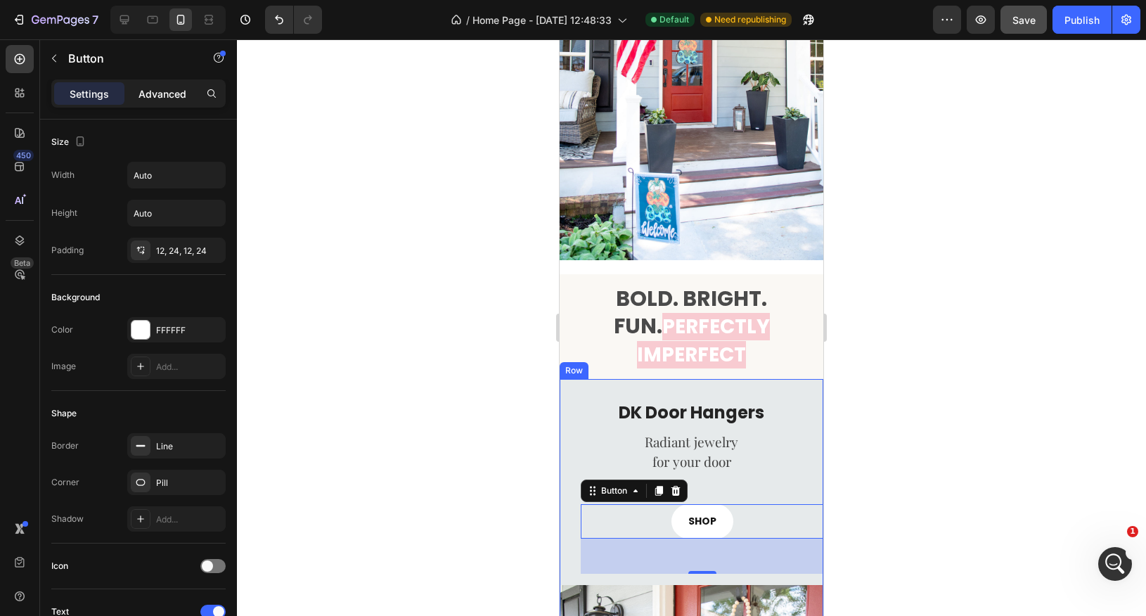
click at [165, 94] on p "Advanced" at bounding box center [163, 93] width 48 height 15
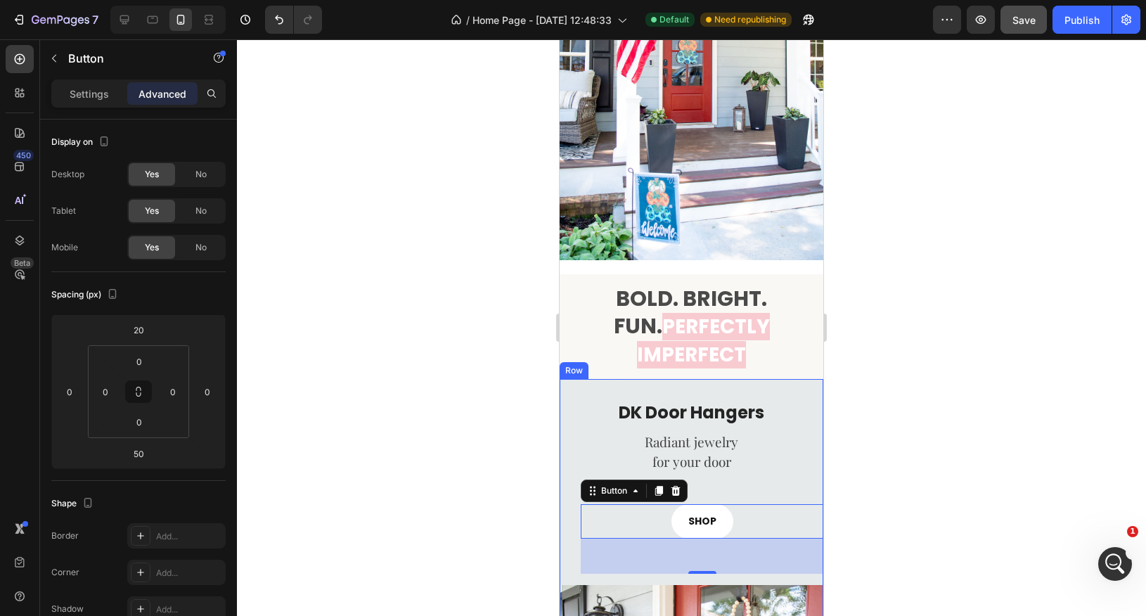
click at [894, 457] on div at bounding box center [691, 327] width 909 height 577
click at [722, 504] on link "SHOP" at bounding box center [703, 521] width 62 height 34
click at [86, 97] on p "Settings" at bounding box center [89, 93] width 39 height 15
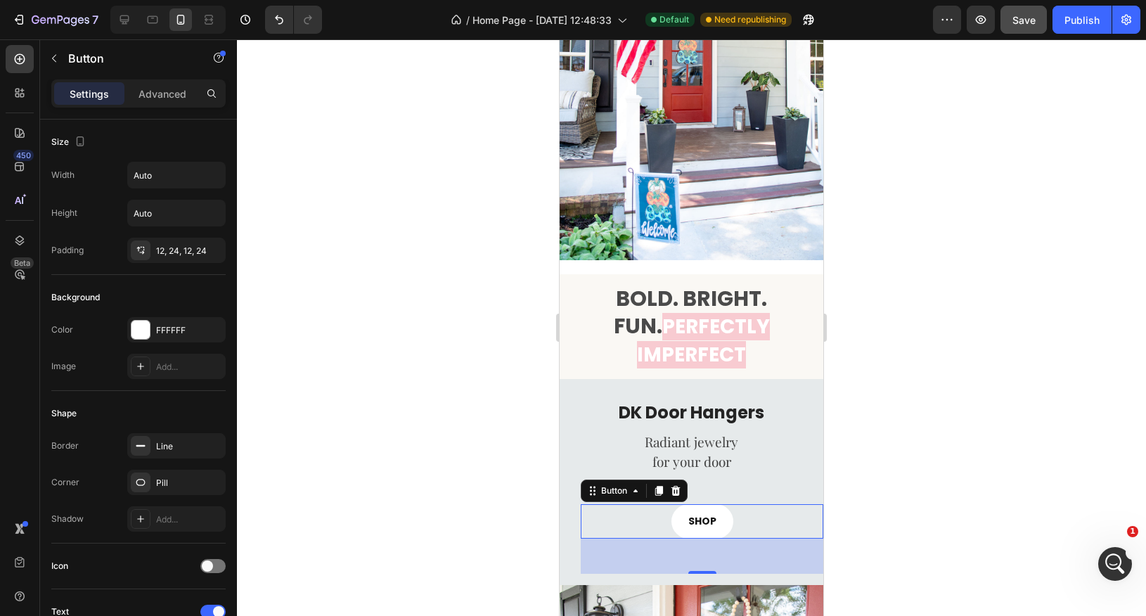
click at [925, 526] on div at bounding box center [691, 327] width 909 height 577
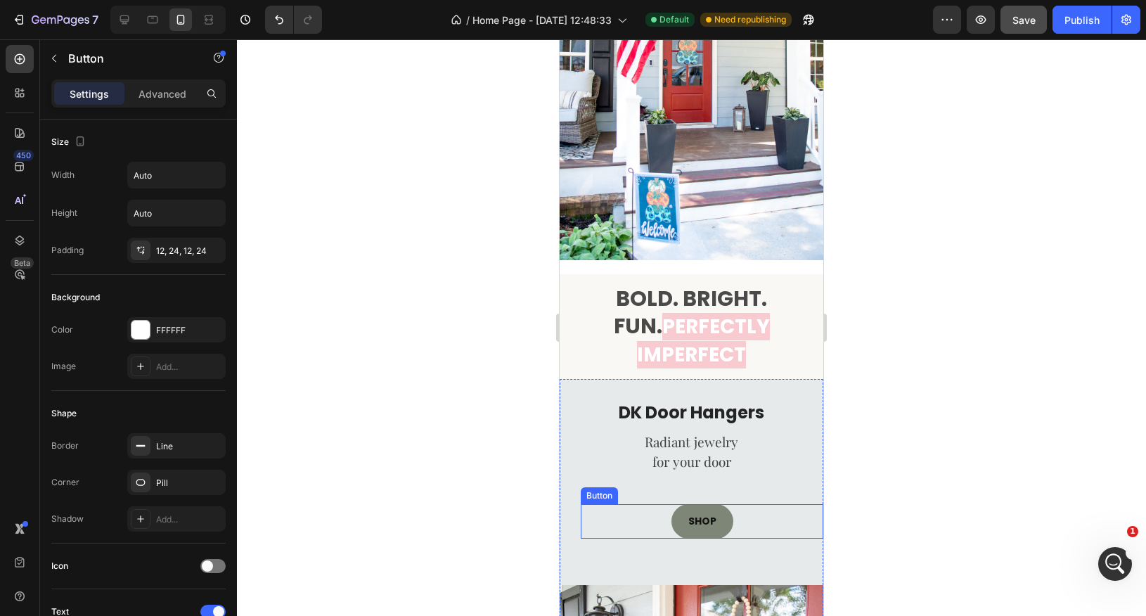
click at [719, 504] on link "SHOP" at bounding box center [703, 521] width 62 height 34
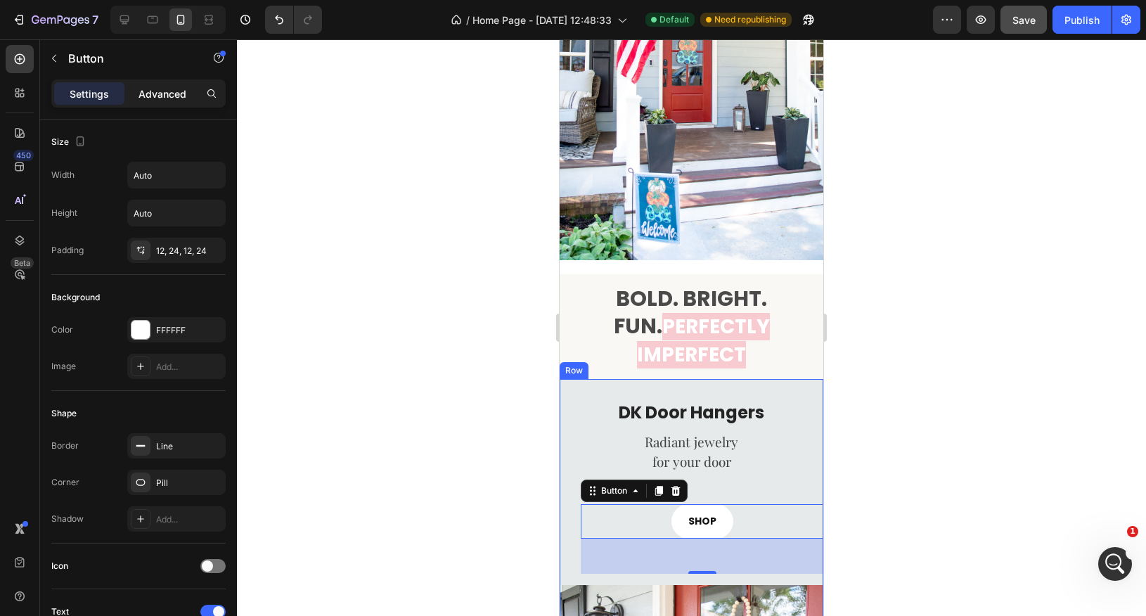
click at [171, 98] on p "Advanced" at bounding box center [163, 93] width 48 height 15
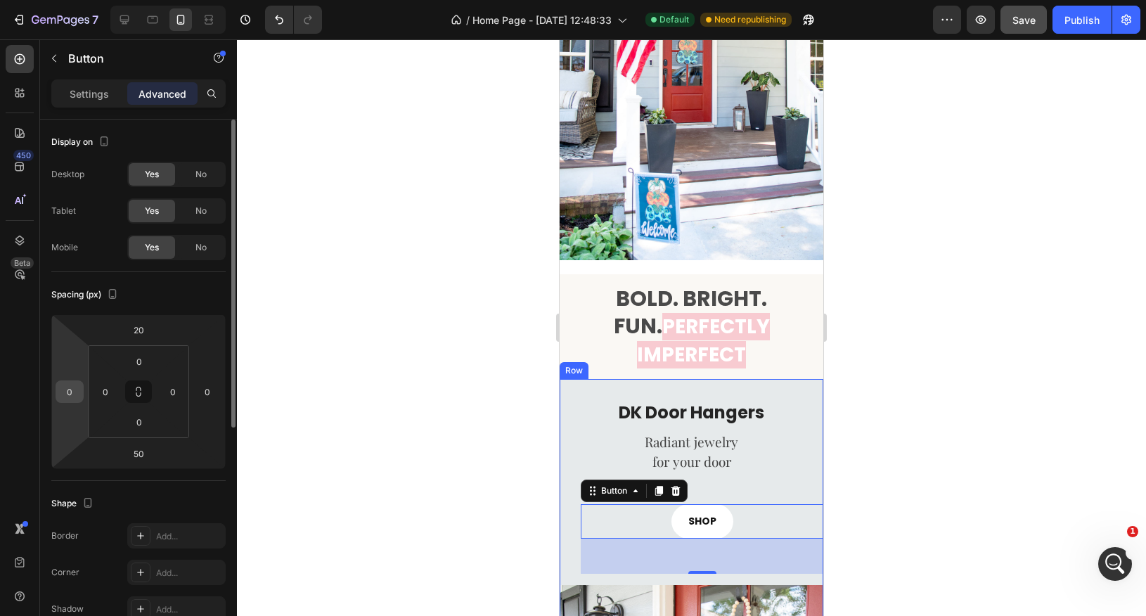
click at [63, 398] on input "0" at bounding box center [69, 391] width 21 height 21
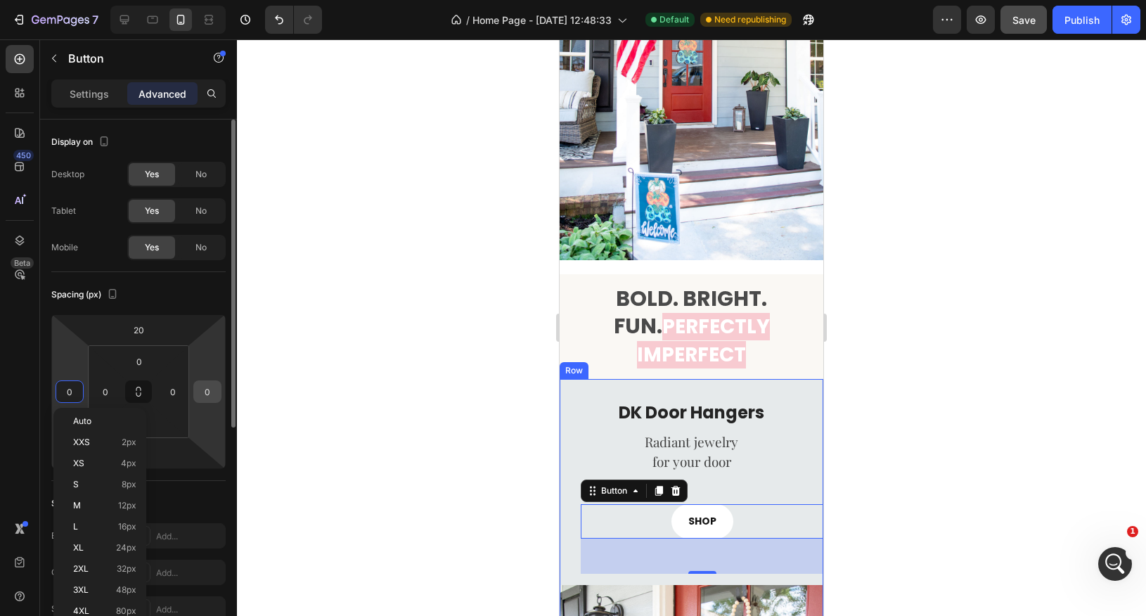
click at [211, 395] on input "0" at bounding box center [207, 391] width 21 height 21
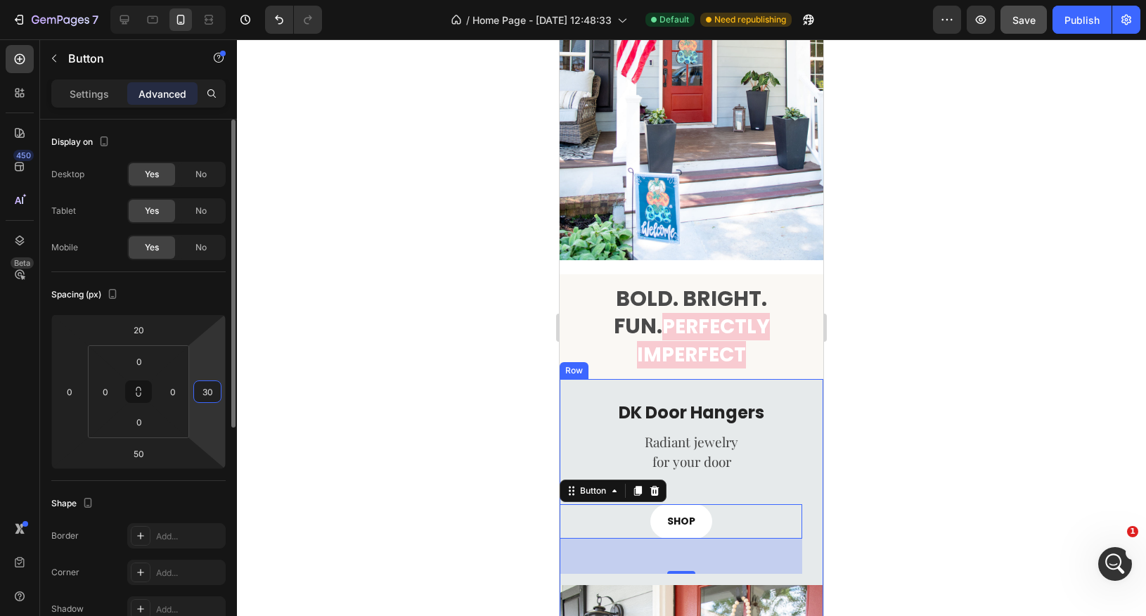
type input "3"
type input "20"
click at [891, 474] on div at bounding box center [691, 327] width 909 height 577
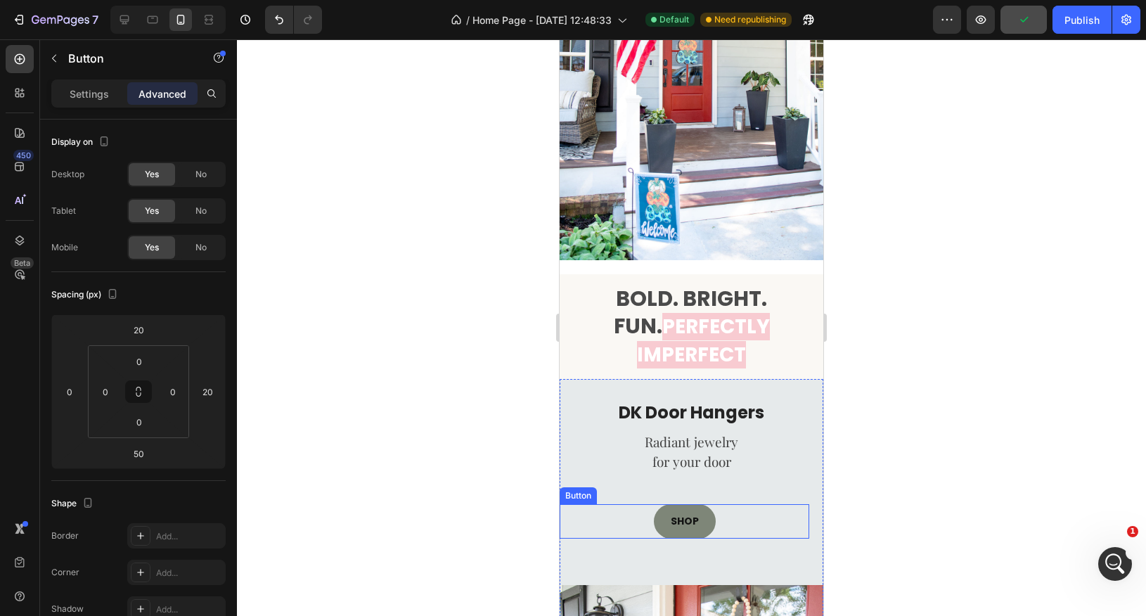
click at [704, 504] on link "SHOP" at bounding box center [685, 521] width 62 height 34
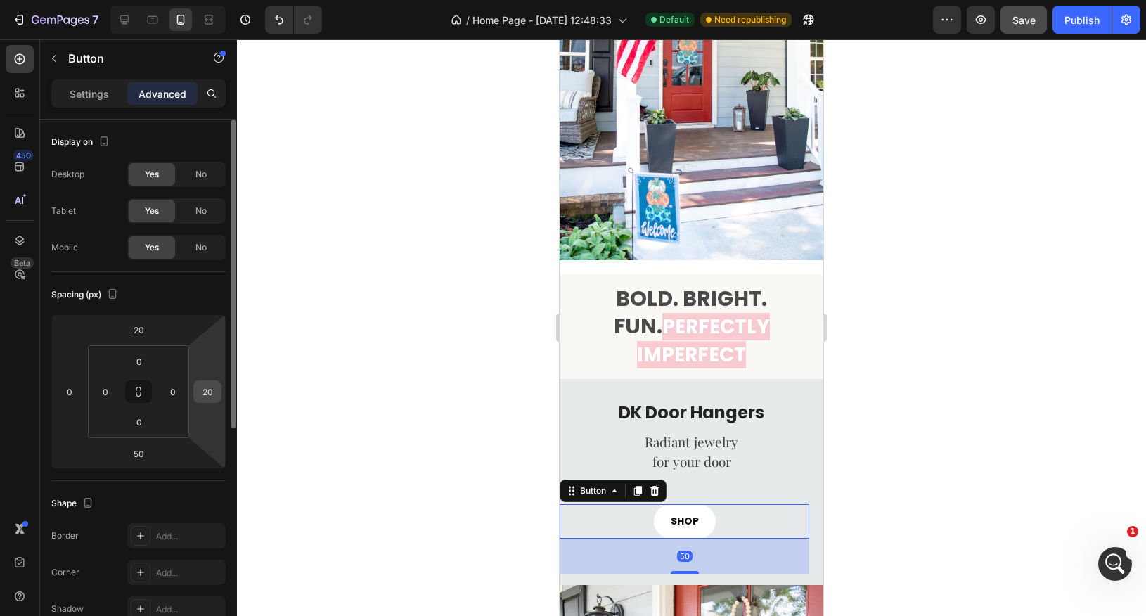
click at [210, 398] on input "20" at bounding box center [207, 391] width 21 height 21
type input "0"
click at [940, 432] on div at bounding box center [691, 327] width 909 height 577
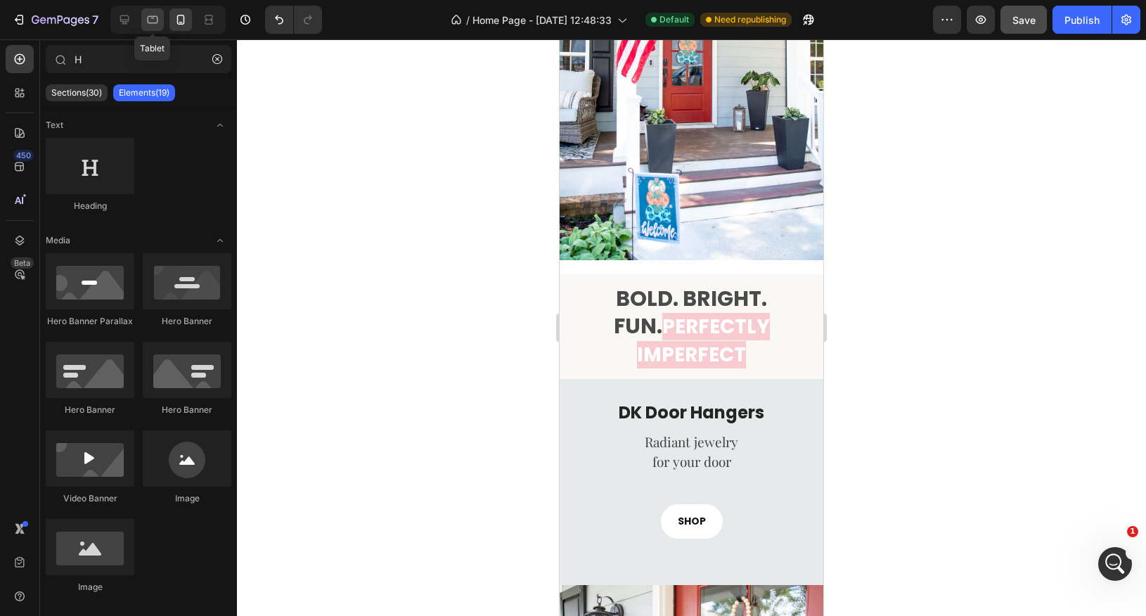
click at [157, 22] on icon at bounding box center [153, 20] width 11 height 8
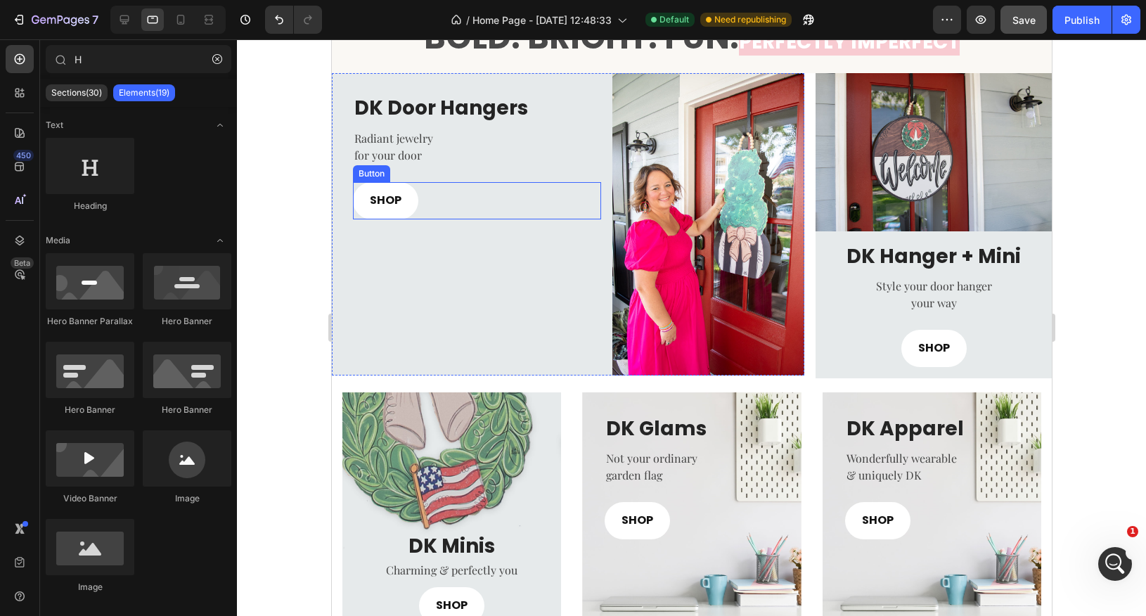
scroll to position [370, 0]
click at [219, 66] on button "button" at bounding box center [217, 59] width 23 height 23
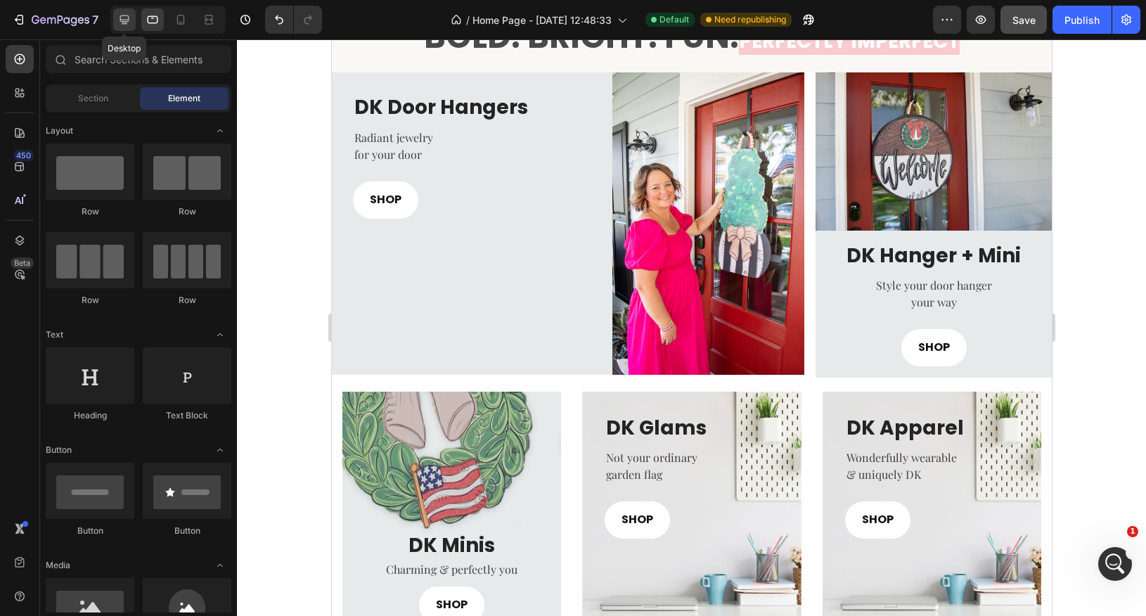
click at [124, 25] on icon at bounding box center [124, 20] width 14 height 14
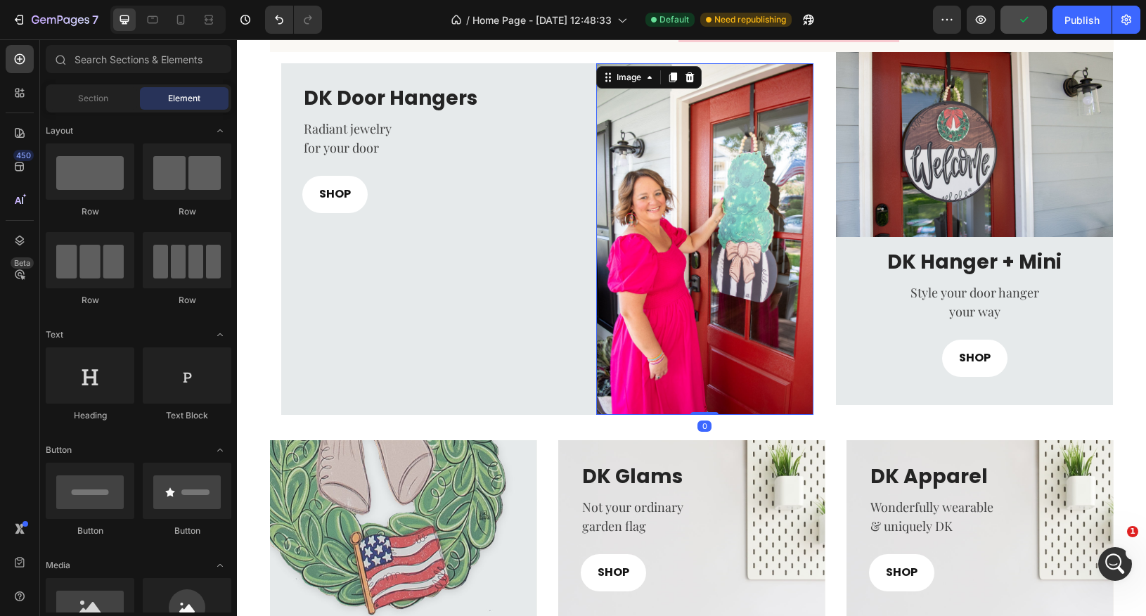
click at [721, 366] on img at bounding box center [704, 239] width 217 height 352
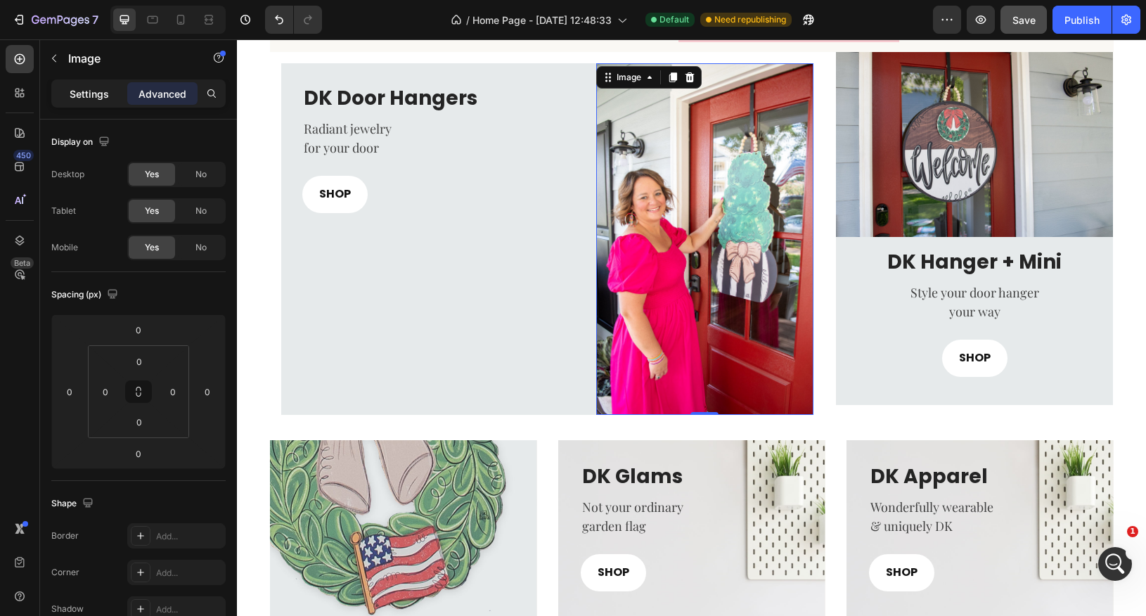
click at [92, 91] on p "Settings" at bounding box center [89, 93] width 39 height 15
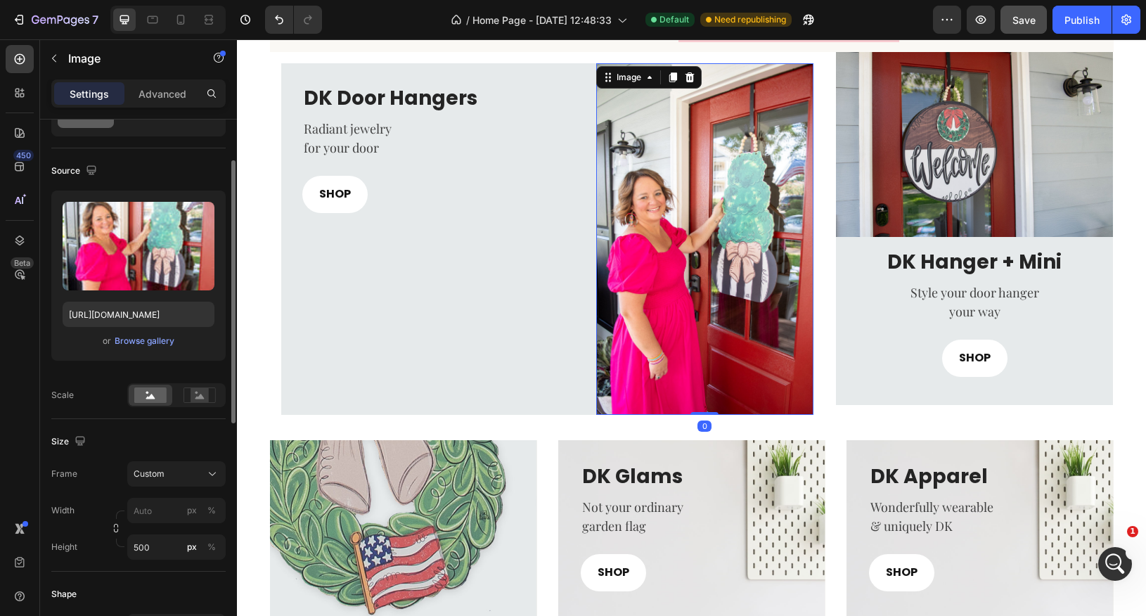
scroll to position [75, 0]
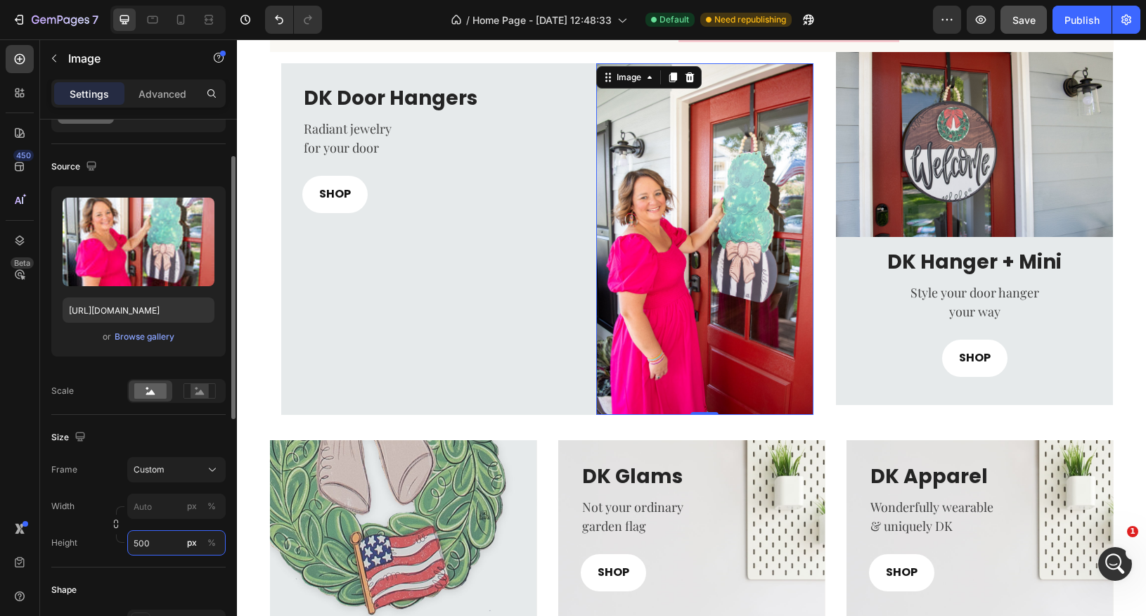
click at [159, 546] on input "500" at bounding box center [176, 542] width 98 height 25
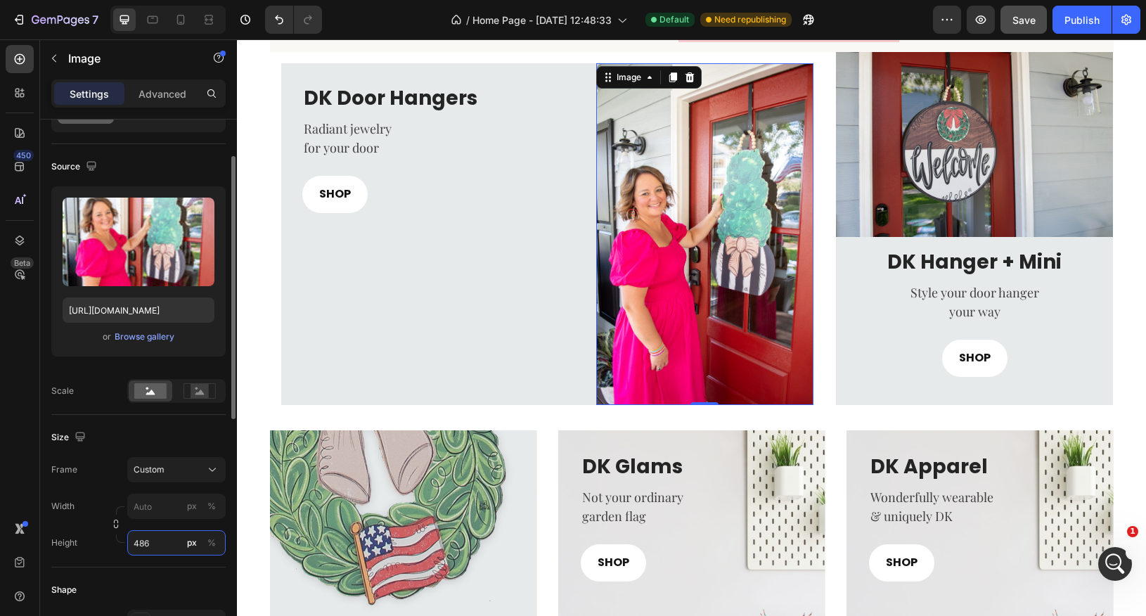
type input "487"
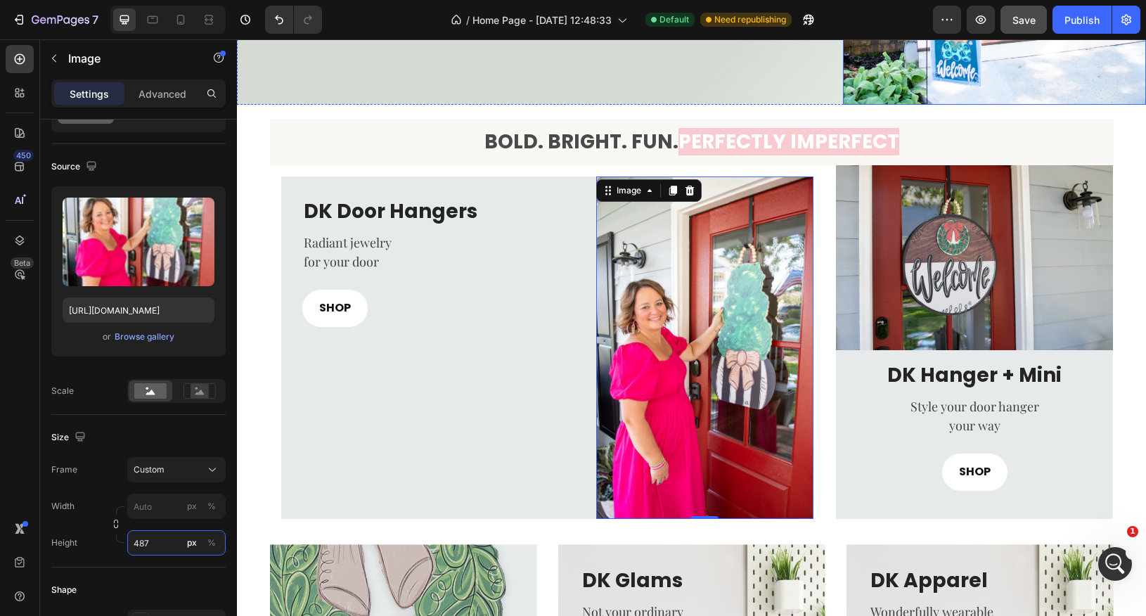
scroll to position [343, 0]
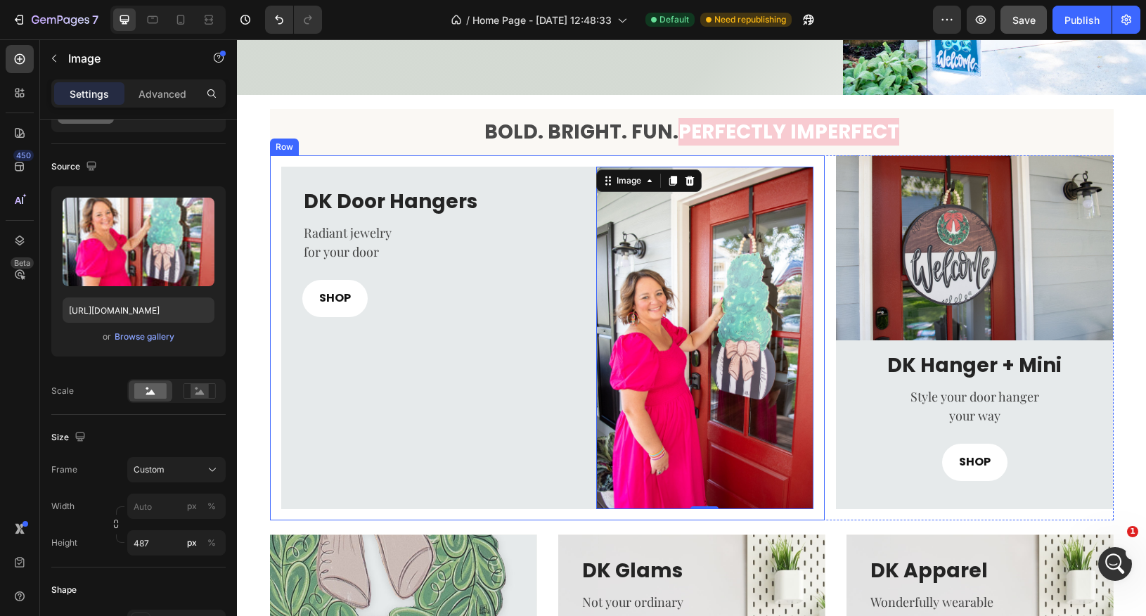
click at [821, 347] on div "DK Door Hangers Heading Radiant jewelry for your door Text block SHOP Button Im…" at bounding box center [547, 337] width 555 height 365
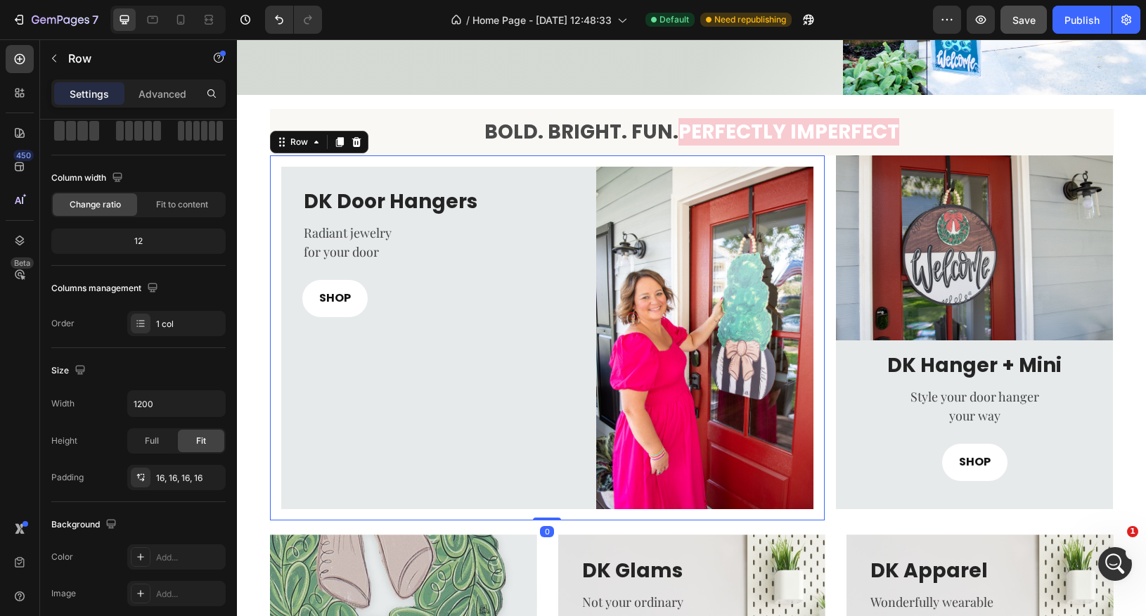
scroll to position [0, 0]
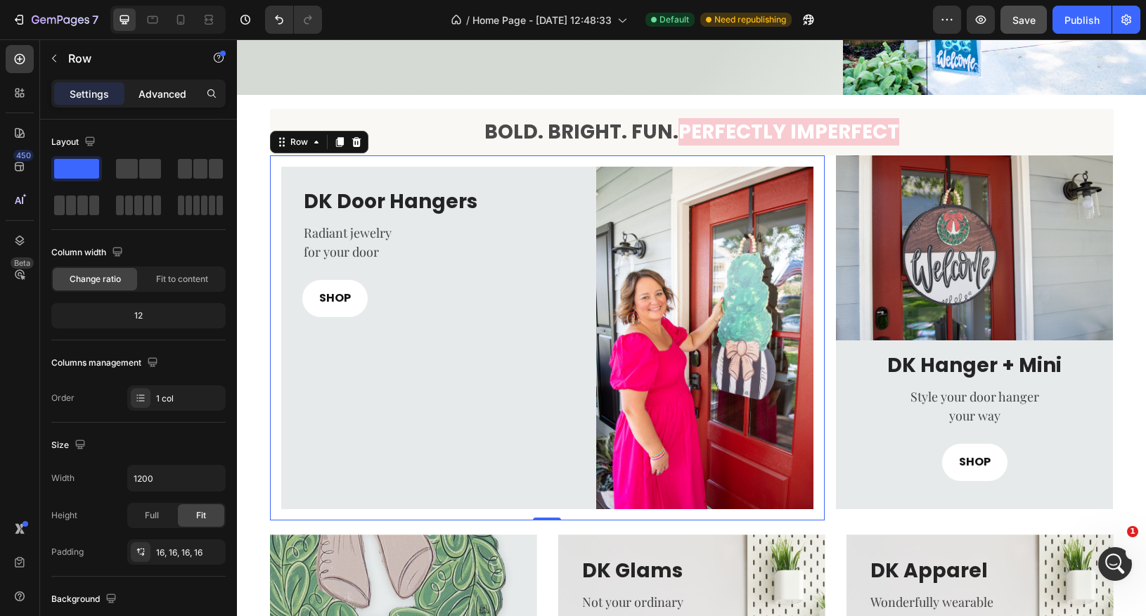
click at [167, 96] on p "Advanced" at bounding box center [163, 93] width 48 height 15
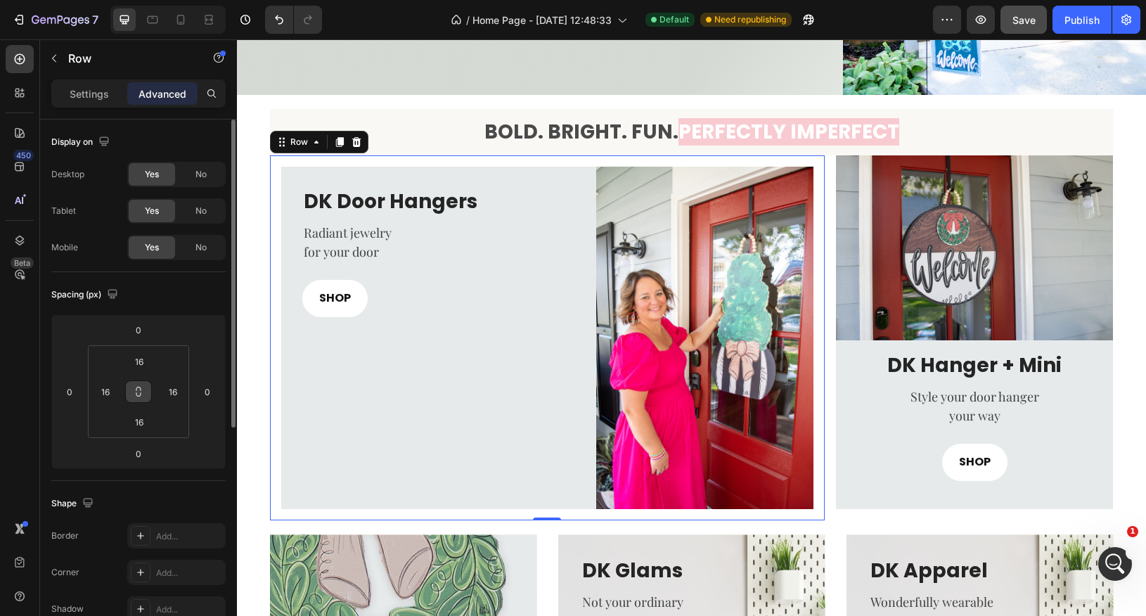
click at [139, 389] on icon at bounding box center [138, 391] width 11 height 11
click at [111, 392] on input "16" at bounding box center [105, 391] width 21 height 21
type input "0"
click at [139, 359] on input "16" at bounding box center [139, 361] width 28 height 21
type input "0"
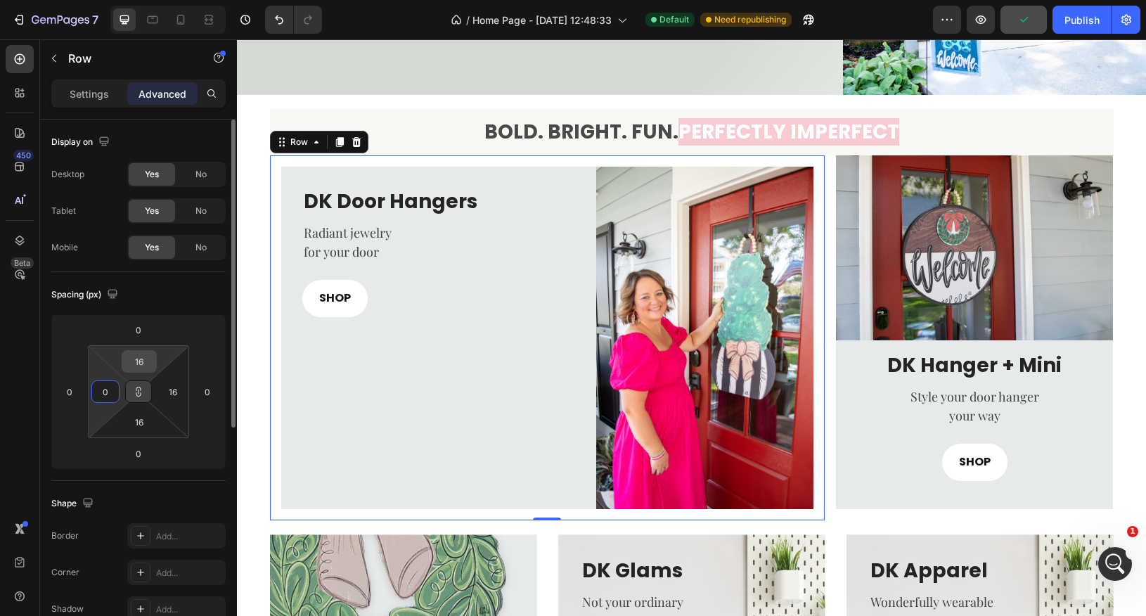
type input "0"
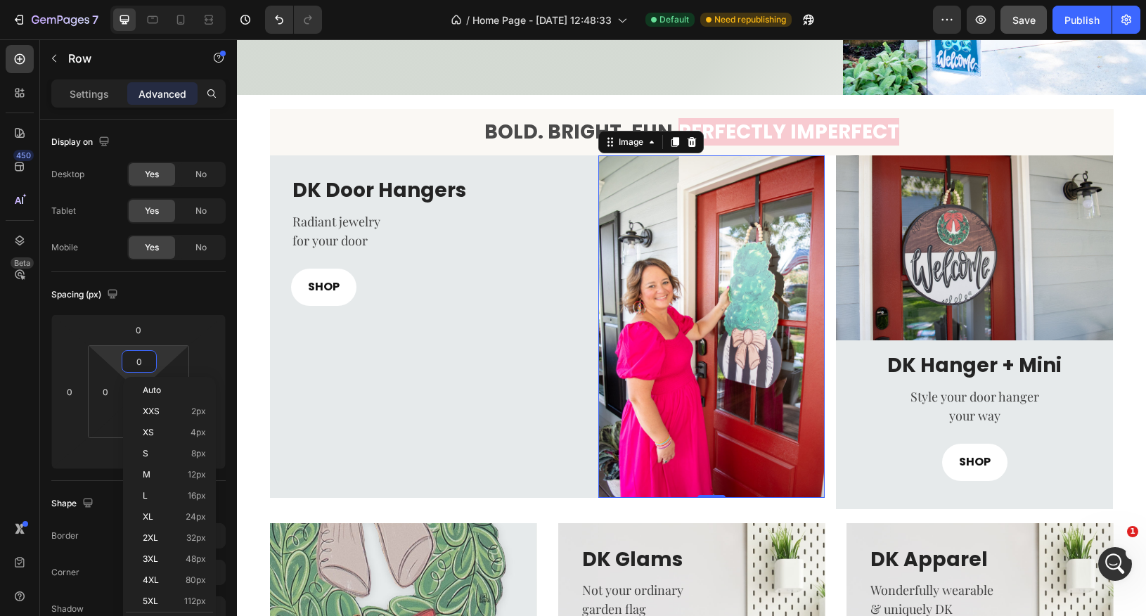
click at [683, 388] on img at bounding box center [711, 326] width 226 height 342
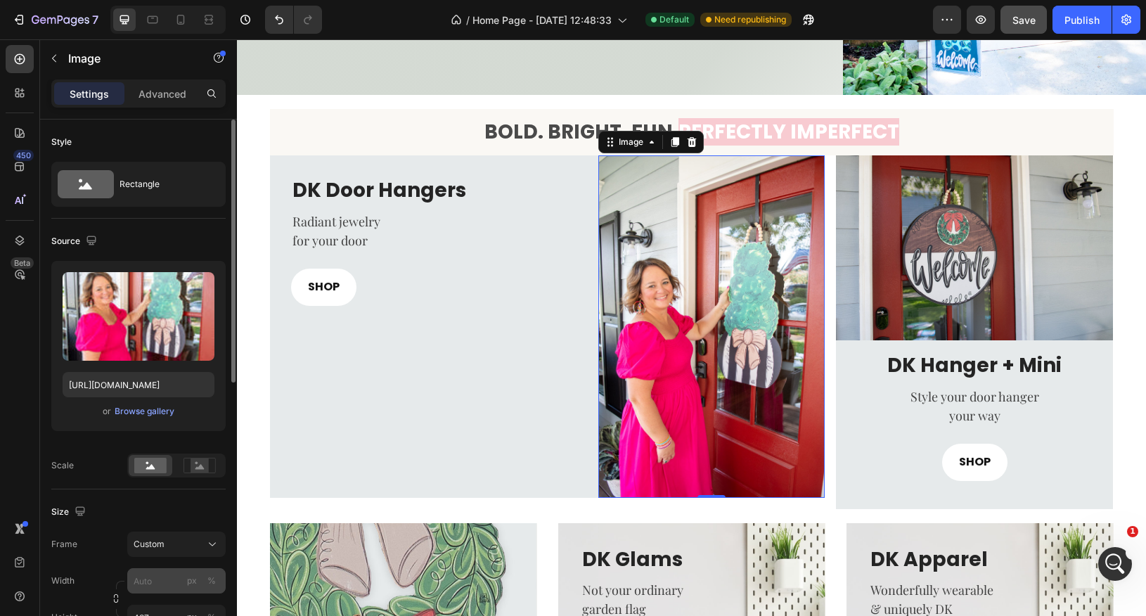
scroll to position [56, 0]
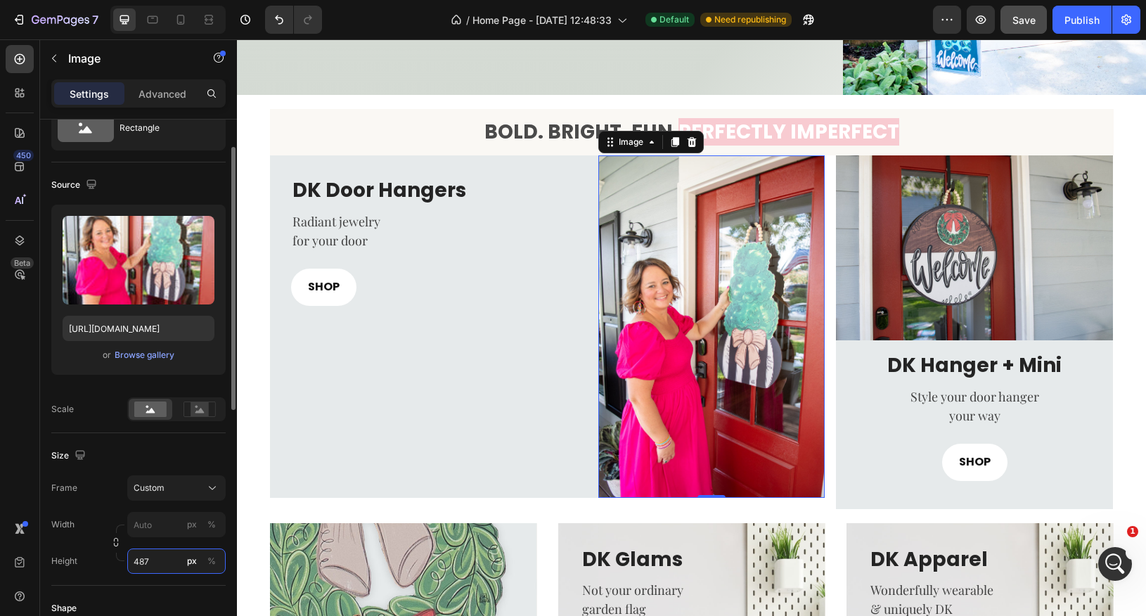
click at [139, 556] on input "487" at bounding box center [176, 561] width 98 height 25
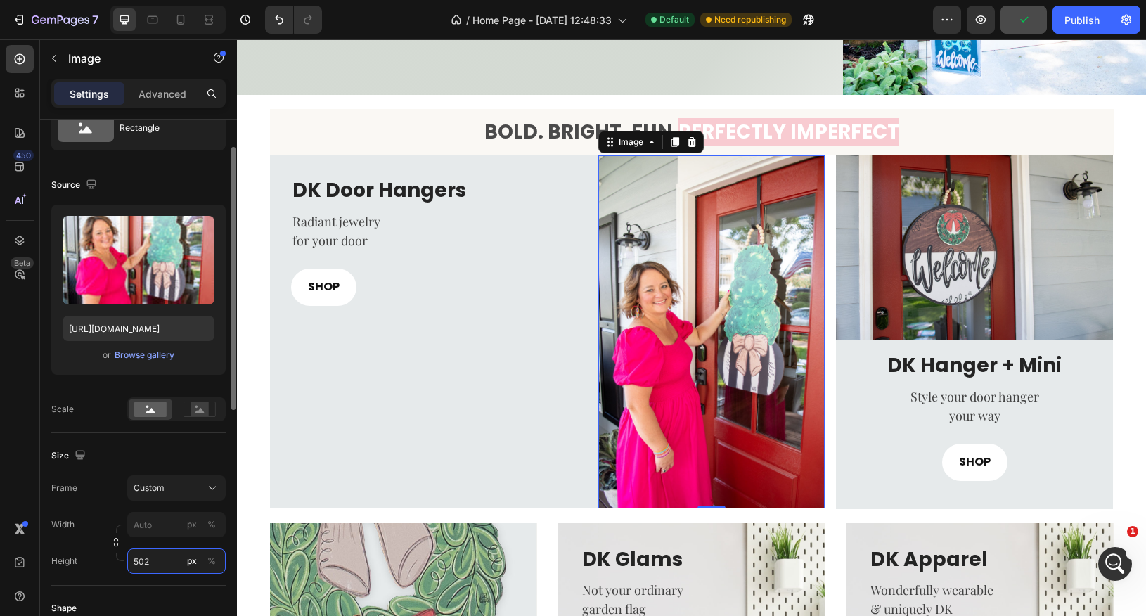
type input "501"
click at [166, 97] on p "Advanced" at bounding box center [163, 93] width 48 height 15
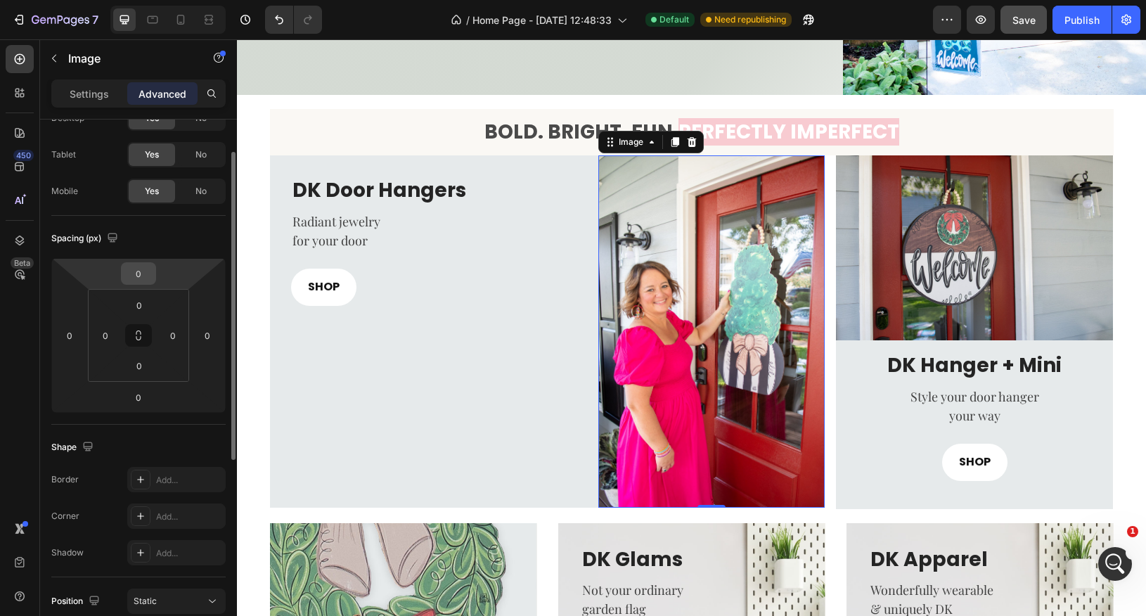
click at [141, 276] on input "0" at bounding box center [138, 273] width 28 height 21
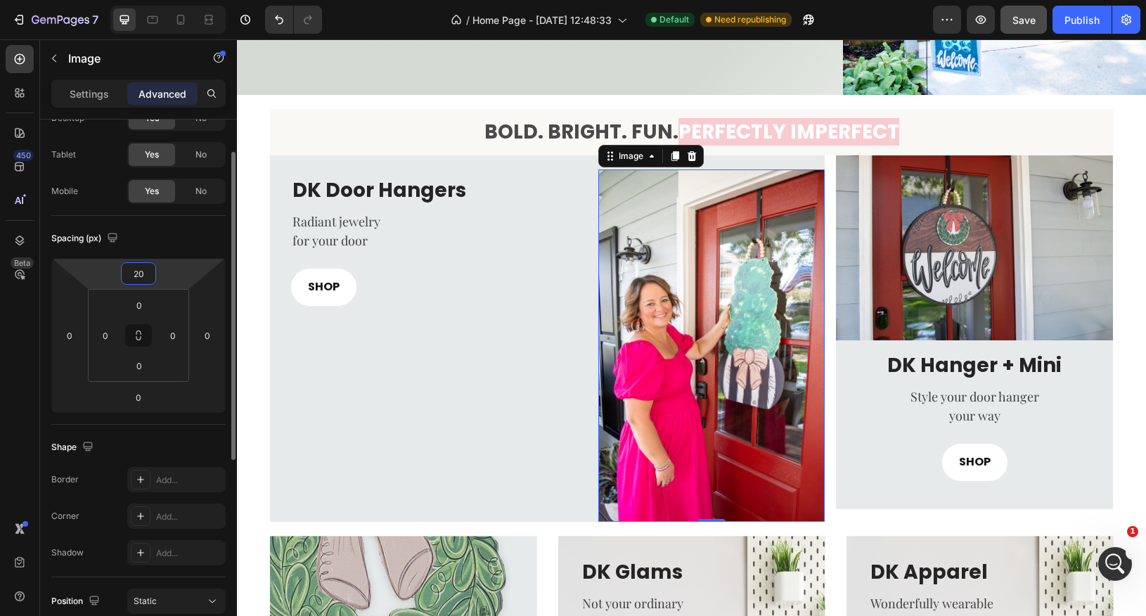
type input "0"
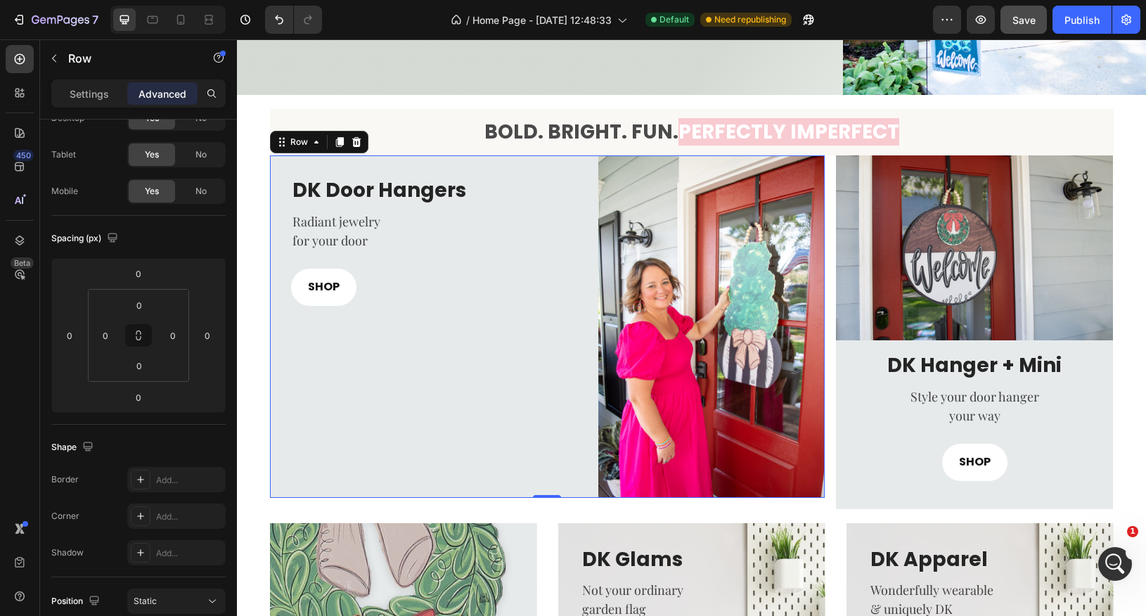
click at [279, 167] on div "DK Door Hangers Heading Radiant jewelry for your door Text block SHOP Button" at bounding box center [428, 326] width 317 height 342
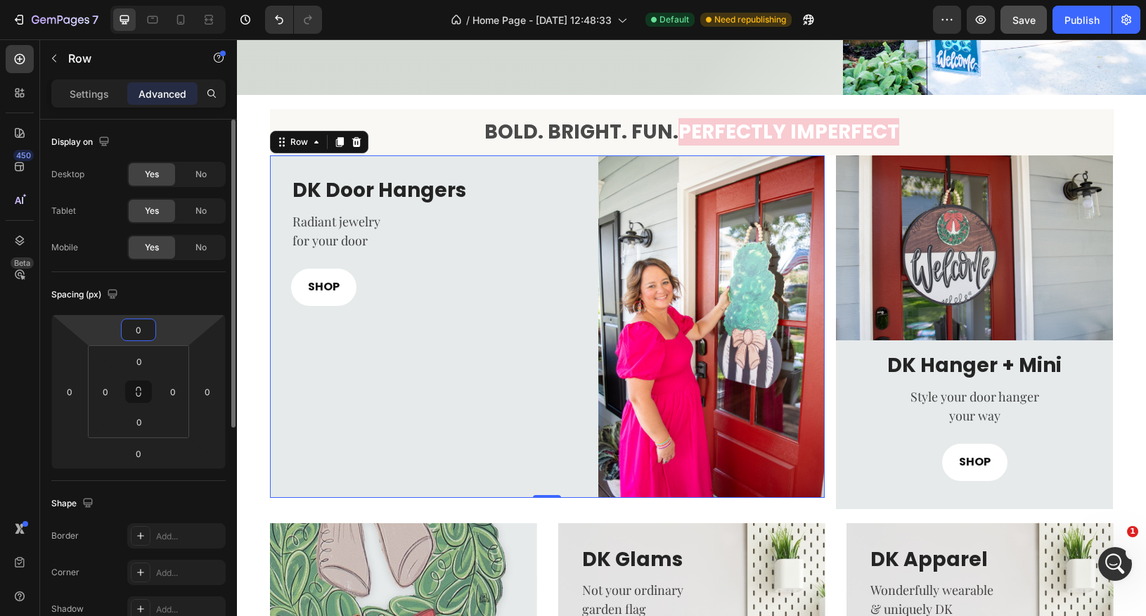
click at [150, 331] on input "0" at bounding box center [138, 329] width 28 height 21
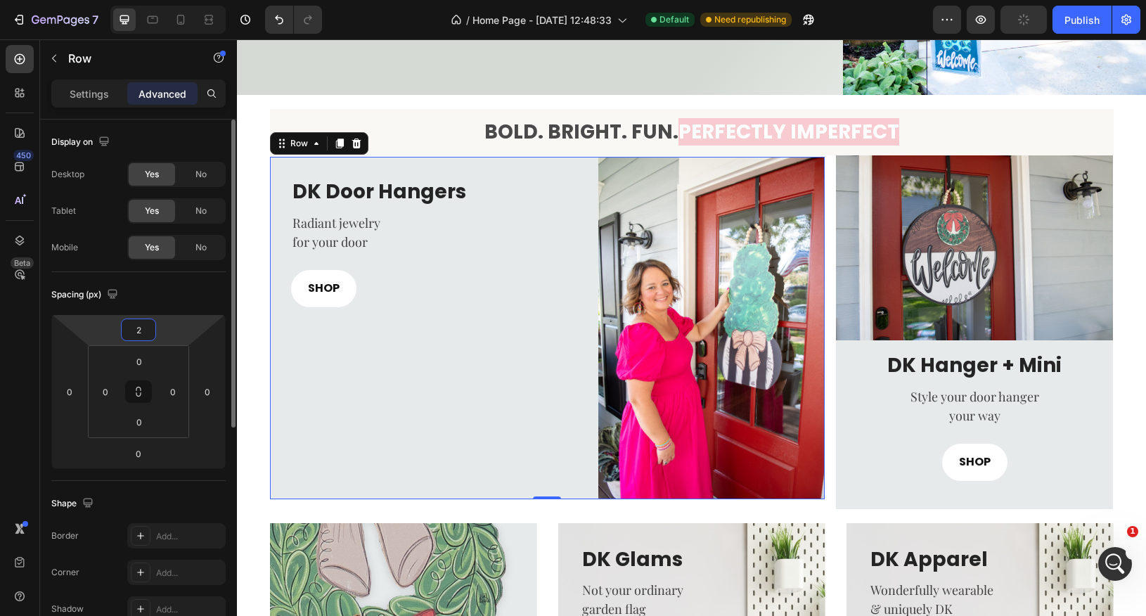
type input "20"
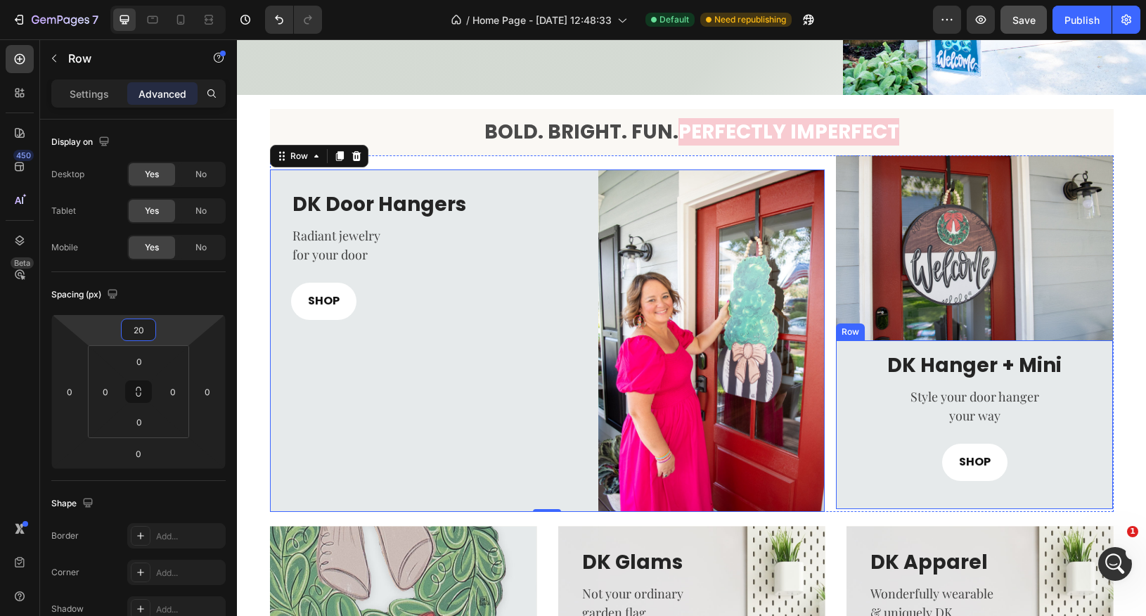
click at [849, 499] on div "DK Hanger + Mini Heading Style your door hanger your way Text block SHOP Button…" at bounding box center [975, 424] width 278 height 168
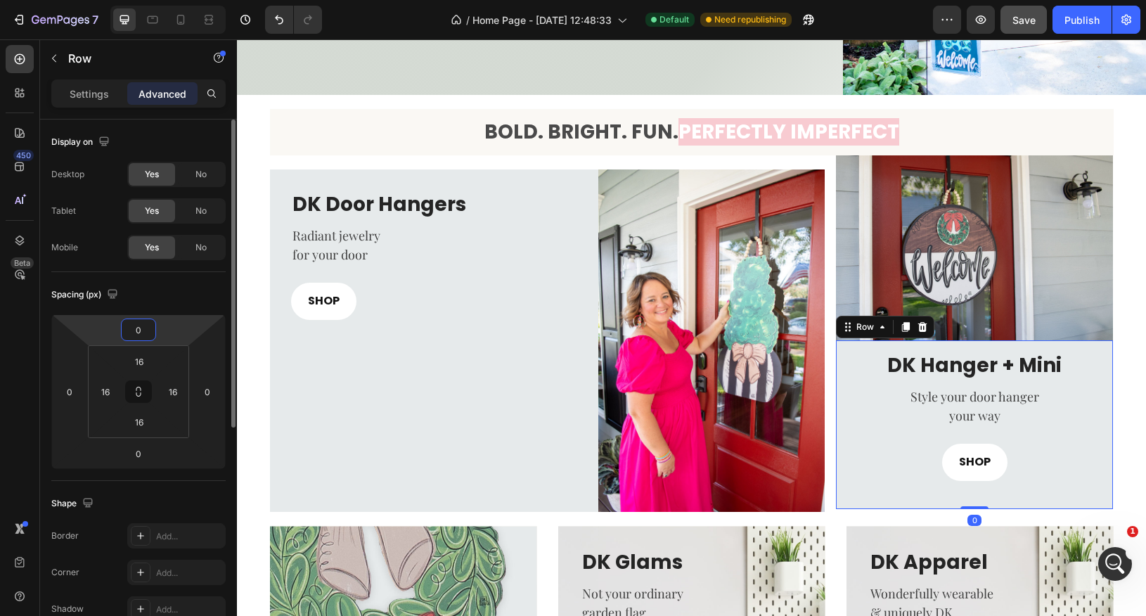
click at [143, 328] on input "0" at bounding box center [138, 329] width 28 height 21
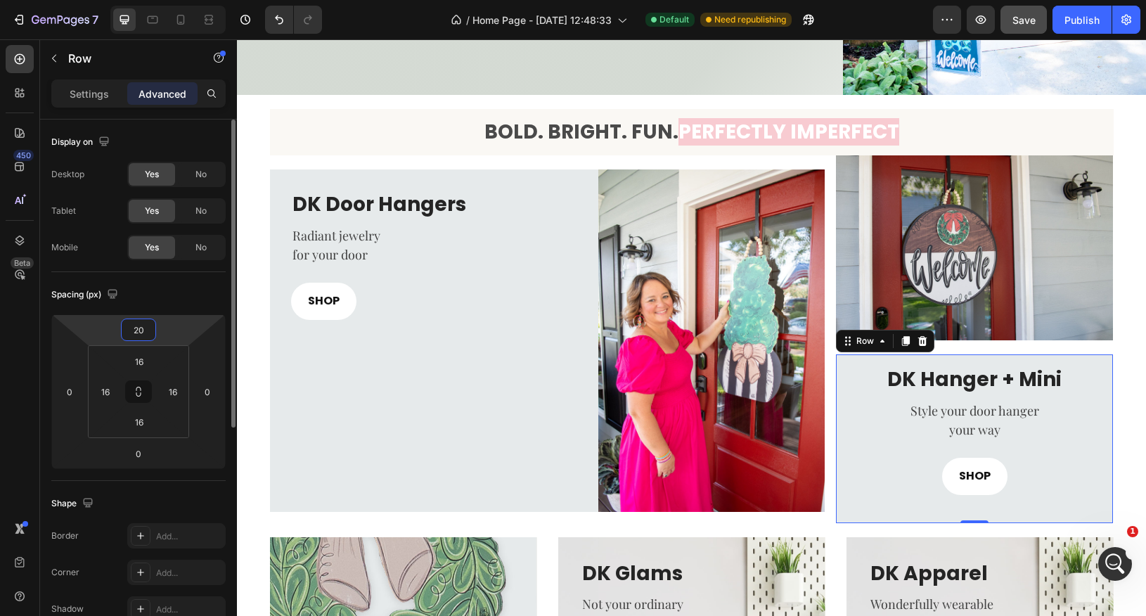
type input "0"
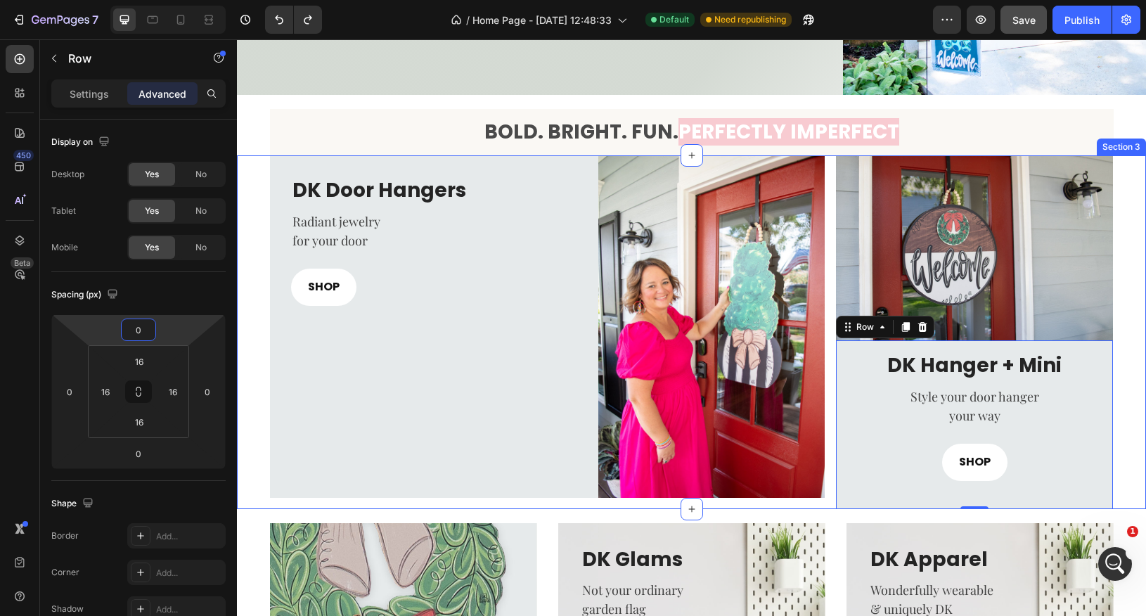
click at [1129, 165] on div "DK Door Hangers Heading Radiant jewelry for your door Text block SHOP Button Im…" at bounding box center [691, 331] width 909 height 353
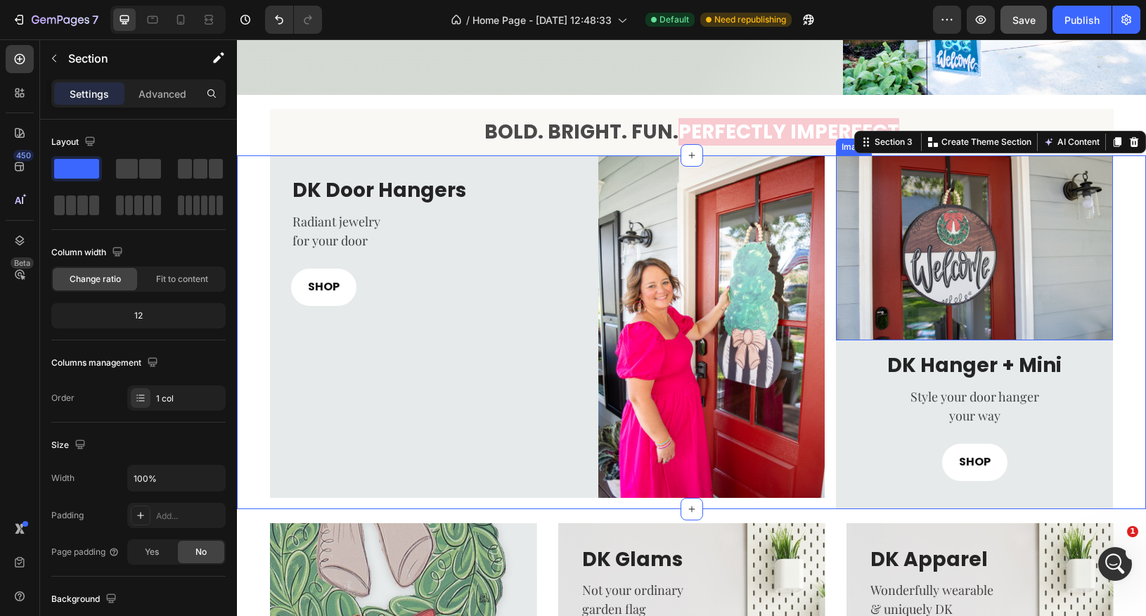
click at [1108, 193] on img at bounding box center [975, 247] width 278 height 185
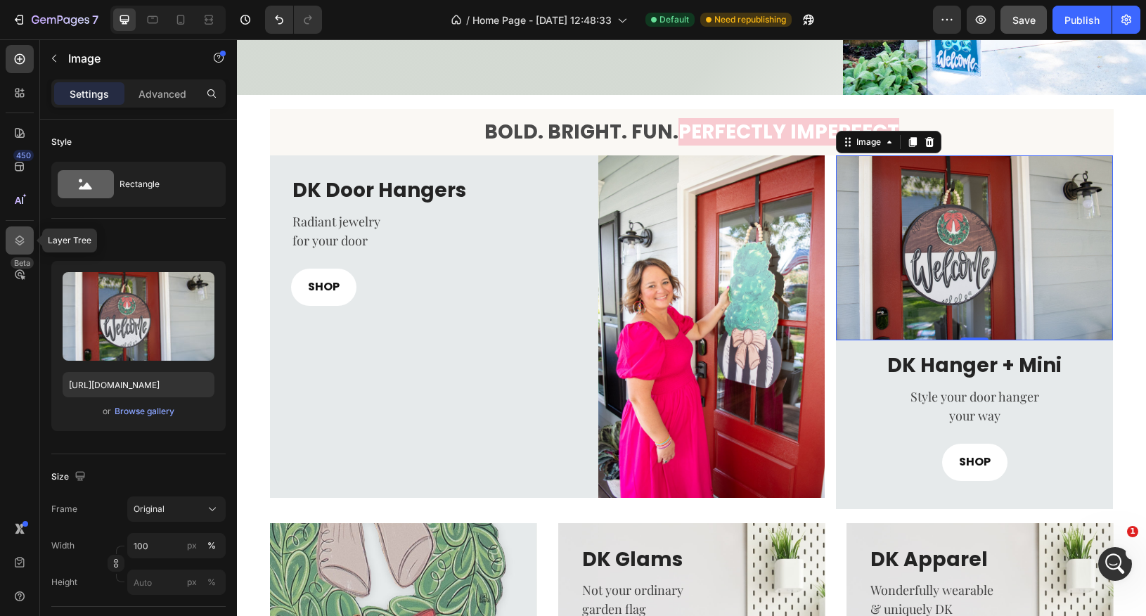
click at [26, 244] on icon at bounding box center [20, 240] width 14 height 14
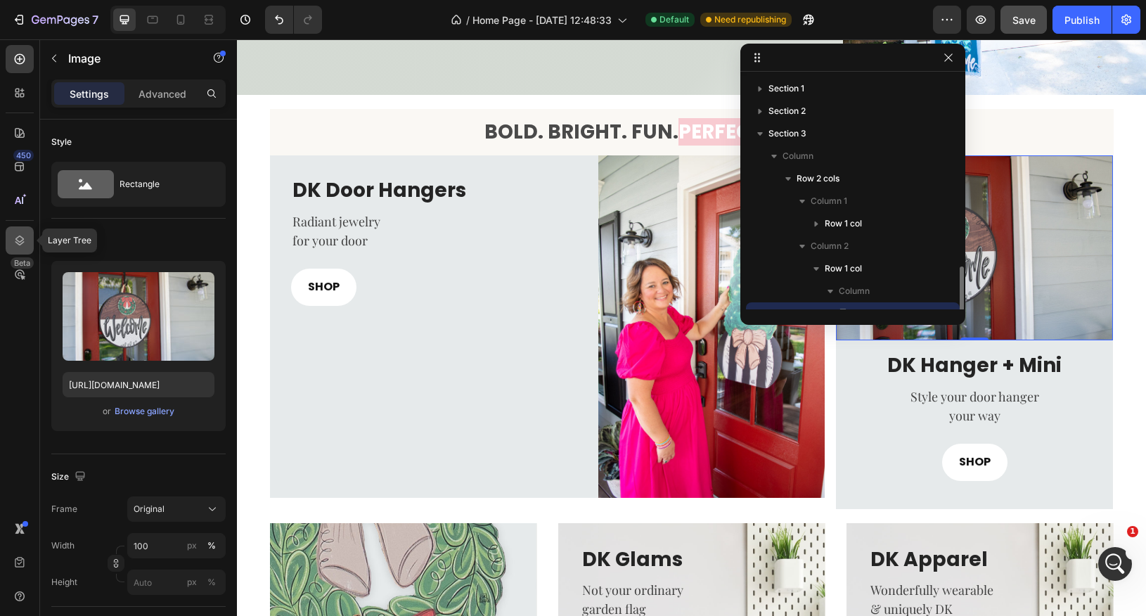
scroll to position [131, 0]
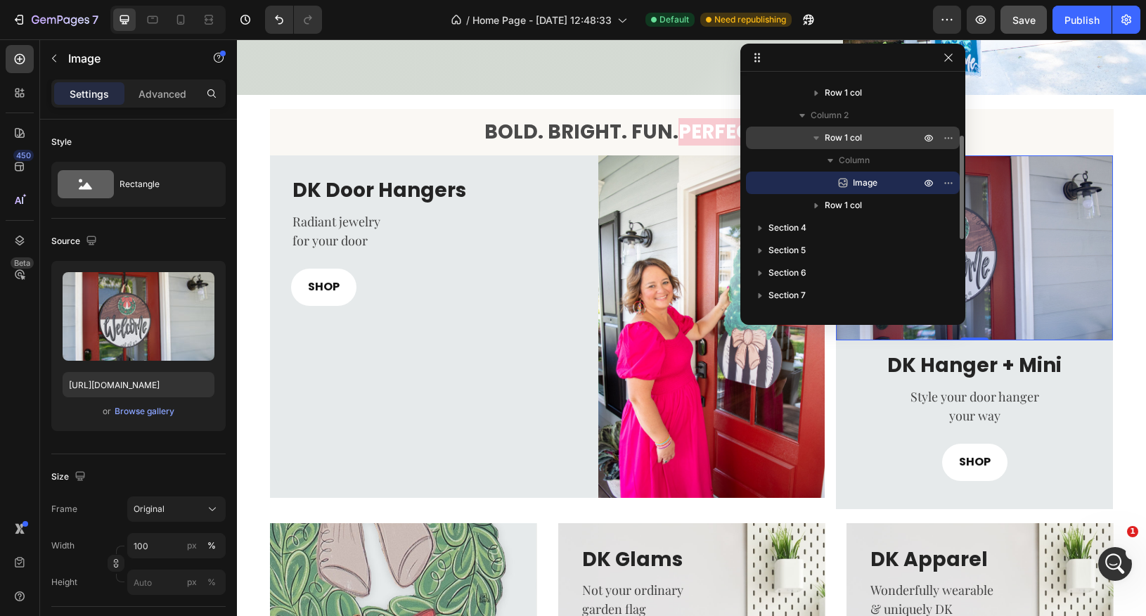
click at [864, 139] on p "Row 1 col" at bounding box center [874, 138] width 98 height 14
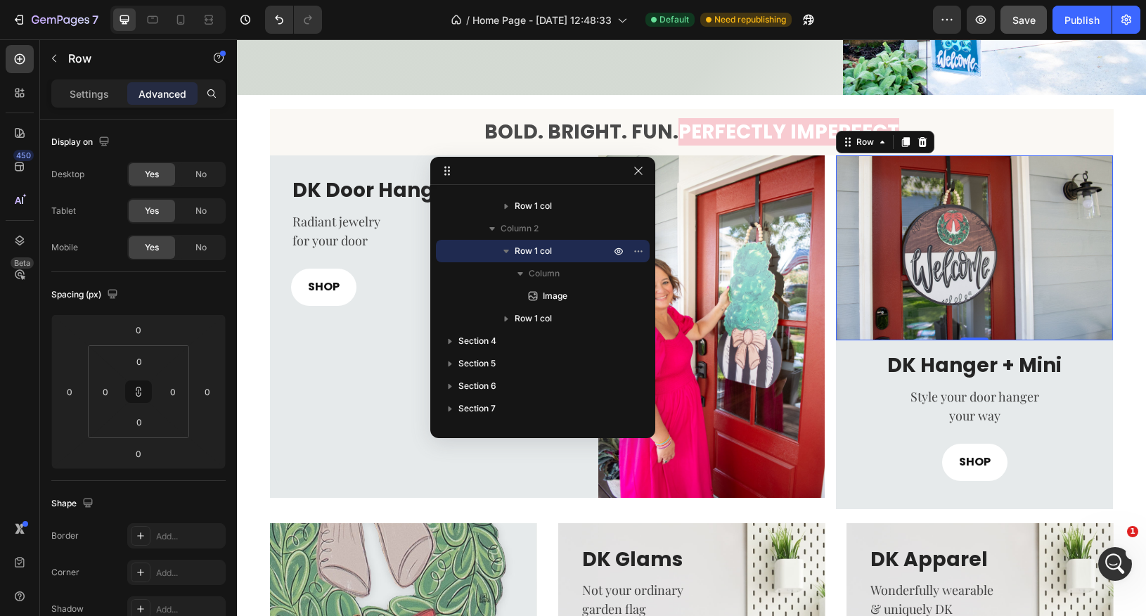
drag, startPoint x: 862, startPoint y: 52, endPoint x: 555, endPoint y: 160, distance: 325.6
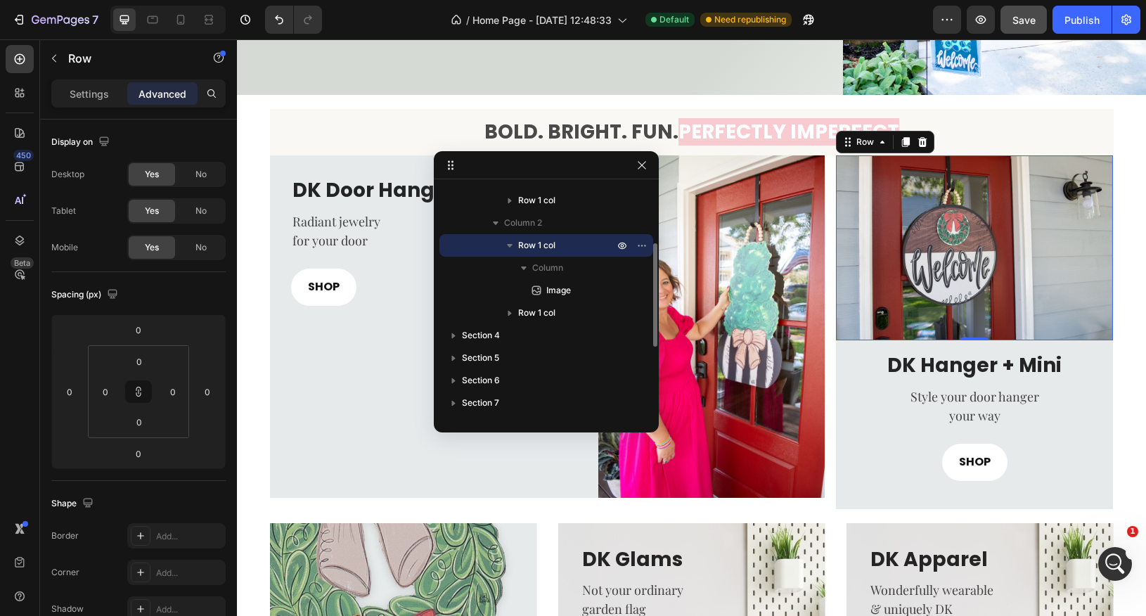
click at [570, 247] on p "Row 1 col" at bounding box center [567, 245] width 98 height 14
click at [560, 224] on p "Column 2" at bounding box center [560, 223] width 113 height 14
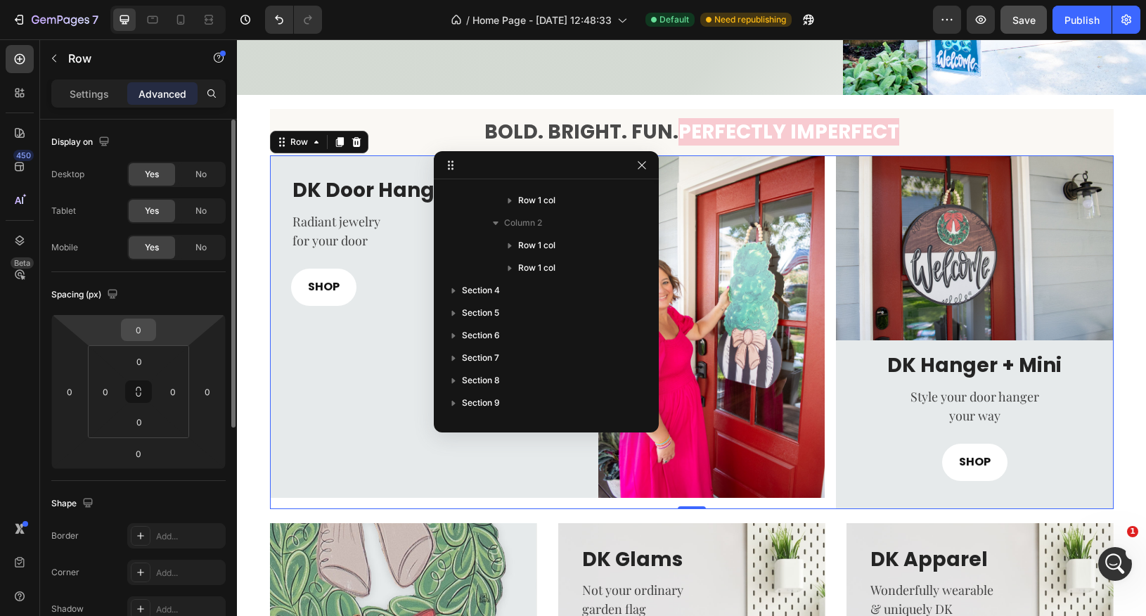
click at [153, 330] on div "0" at bounding box center [138, 330] width 35 height 23
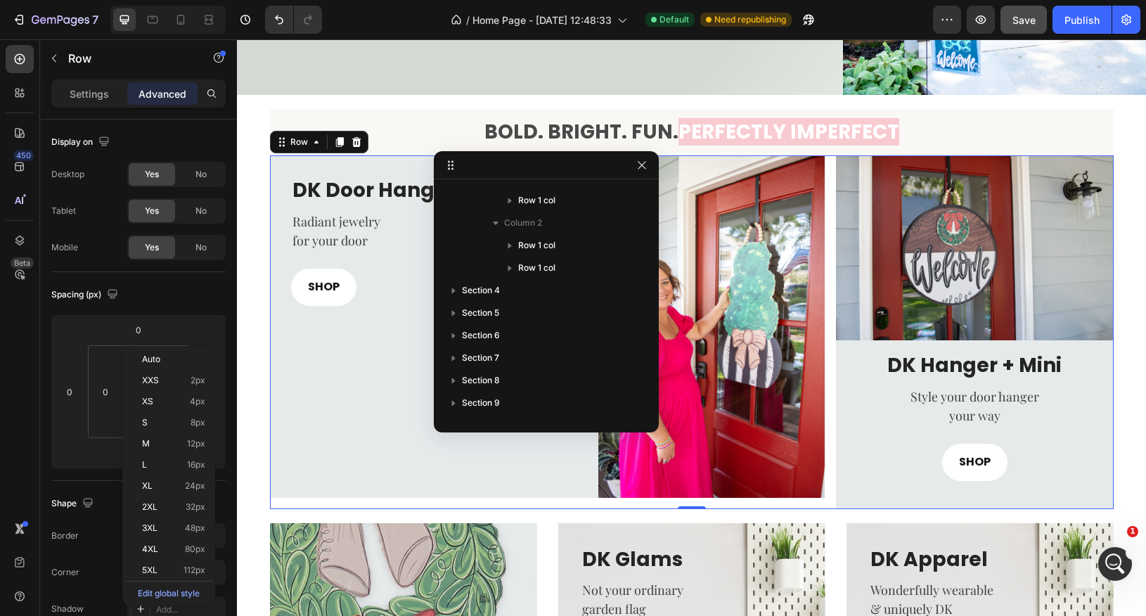
click at [316, 501] on div "DK Door Hangers Heading Radiant jewelry for your door Text block SHOP Button Im…" at bounding box center [547, 331] width 555 height 353
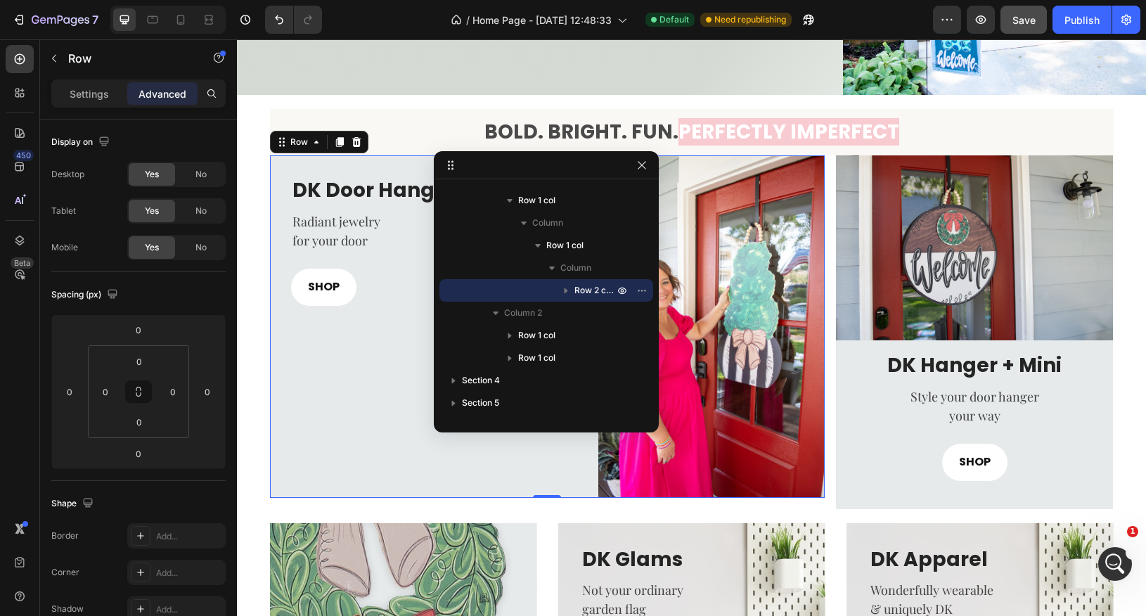
click at [349, 459] on div "DK Door Hangers Heading Radiant jewelry for your door Text block SHOP Button" at bounding box center [428, 326] width 317 height 342
click at [643, 170] on icon "button" at bounding box center [641, 165] width 11 height 11
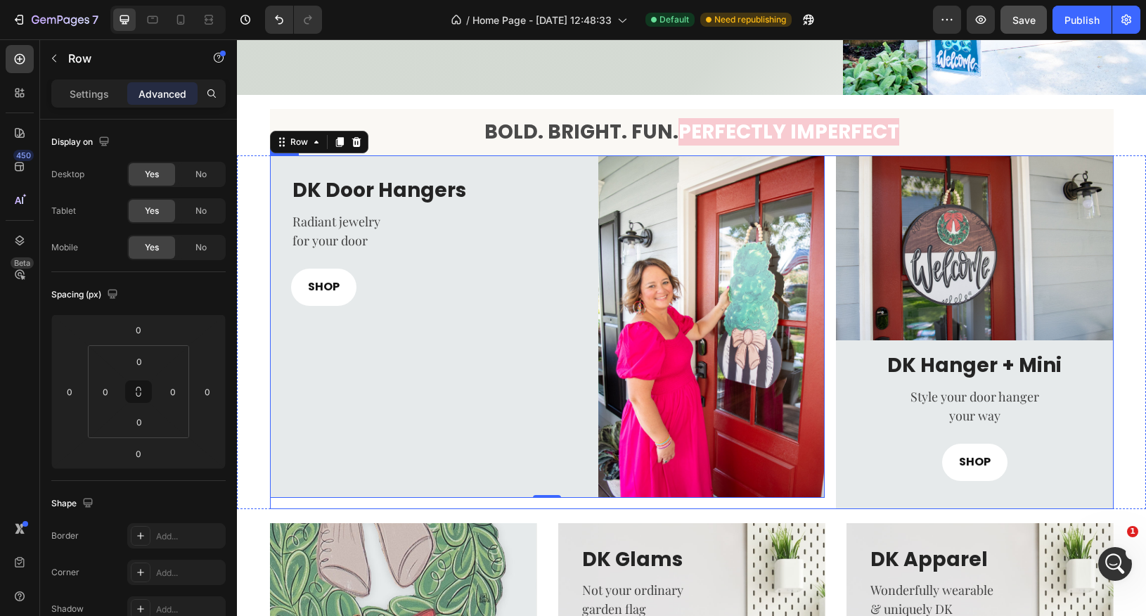
click at [518, 503] on div "DK Door Hangers Heading Radiant jewelry for your door Text block SHOP Button Im…" at bounding box center [547, 331] width 555 height 353
click at [495, 485] on div "DK Door Hangers Heading Radiant jewelry for your door Text block SHOP Button" at bounding box center [428, 326] width 317 height 342
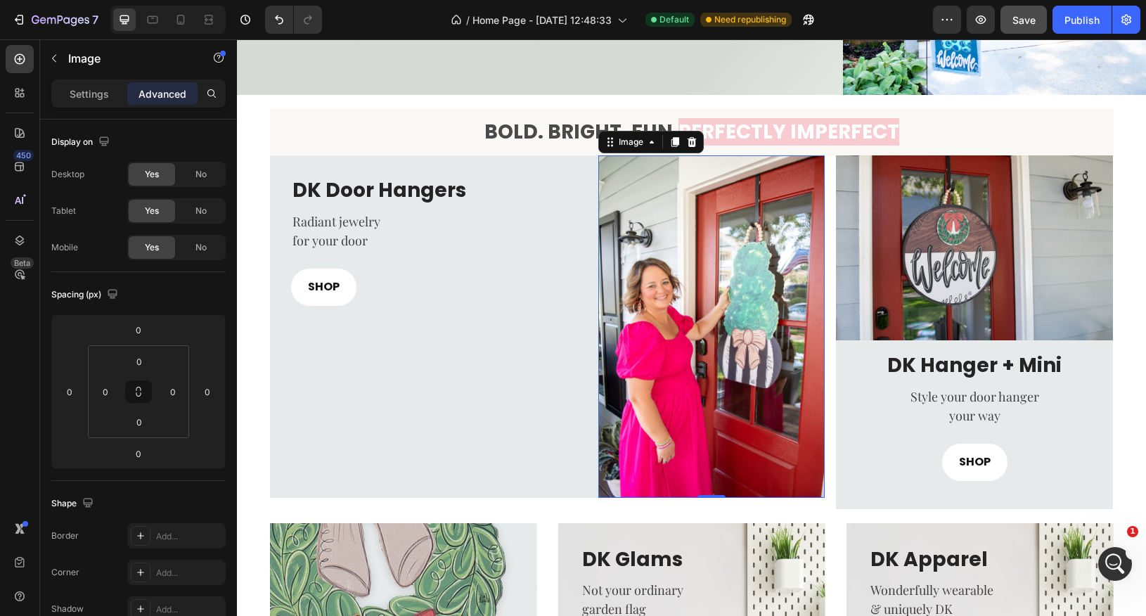
click at [688, 421] on img at bounding box center [711, 326] width 226 height 342
click at [503, 416] on div "DK Door Hangers Heading Radiant jewelry for your door Text block SHOP Button" at bounding box center [428, 326] width 317 height 342
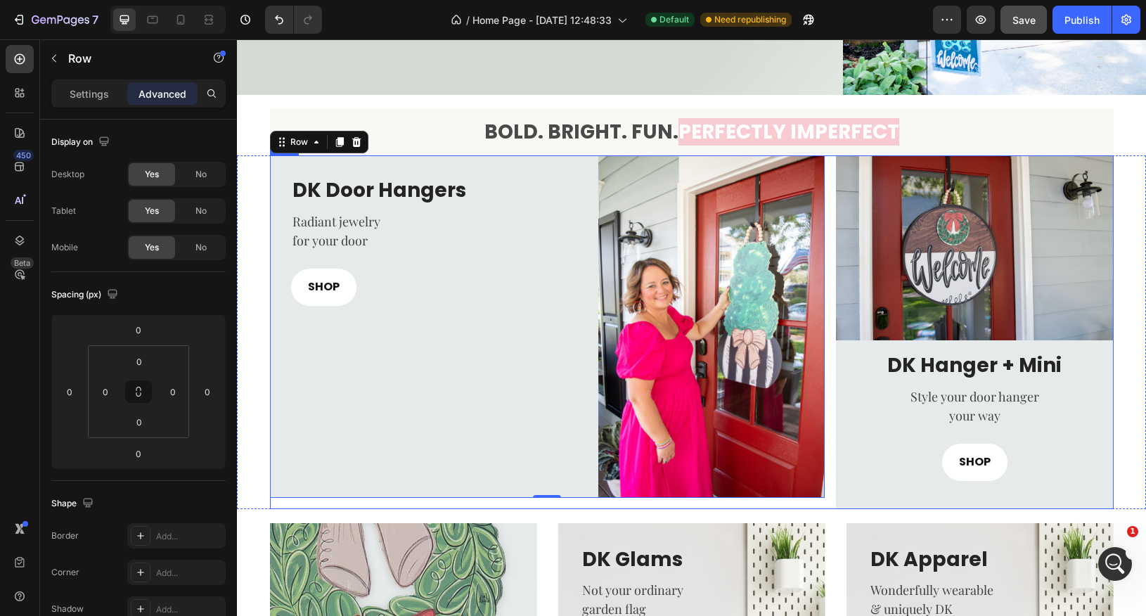
click at [443, 503] on div "DK Door Hangers Heading Radiant jewelry for your door Text block SHOP Button Im…" at bounding box center [547, 331] width 555 height 353
click at [392, 501] on div "DK Door Hangers Heading Radiant jewelry for your door Text block SHOP Button Im…" at bounding box center [547, 331] width 555 height 353
click at [94, 95] on p "Settings" at bounding box center [89, 93] width 39 height 15
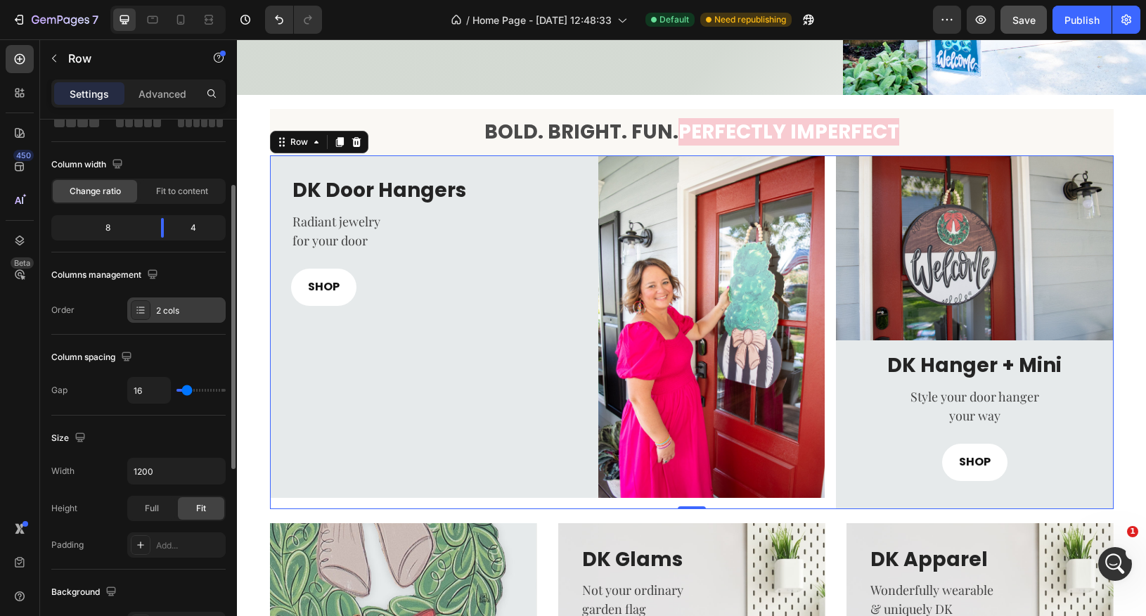
scroll to position [102, 0]
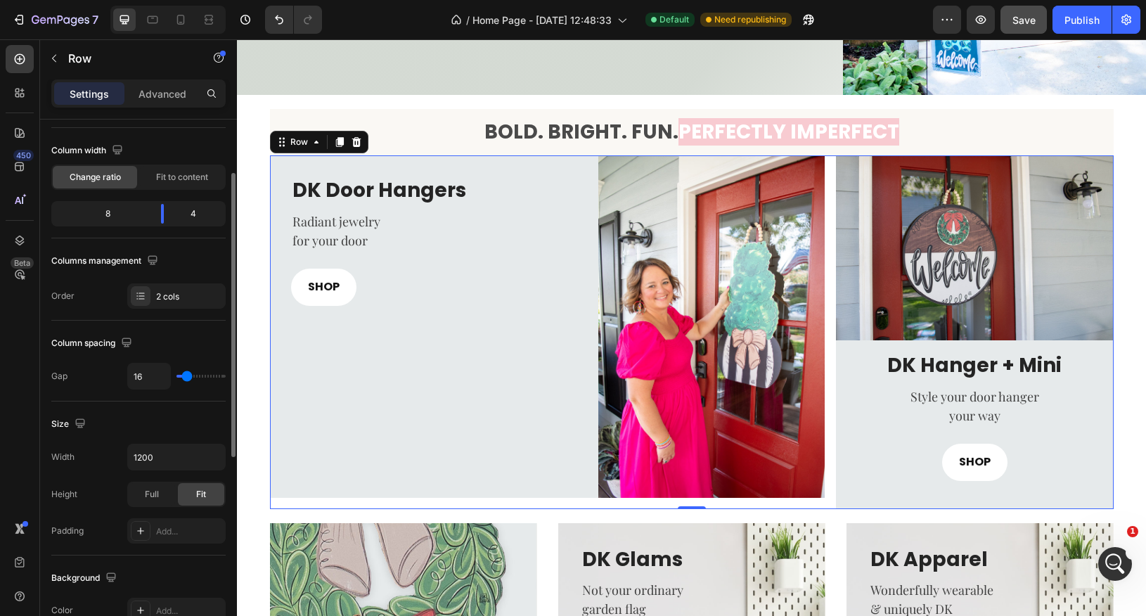
type input "5"
type input "0"
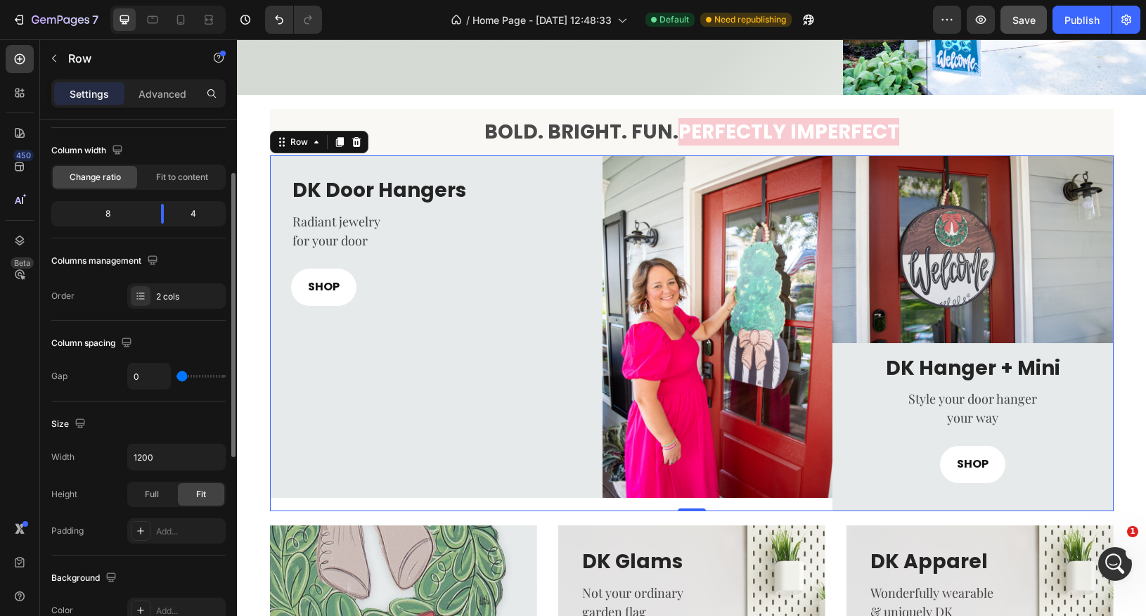
type input "6"
type input "11"
type input "12"
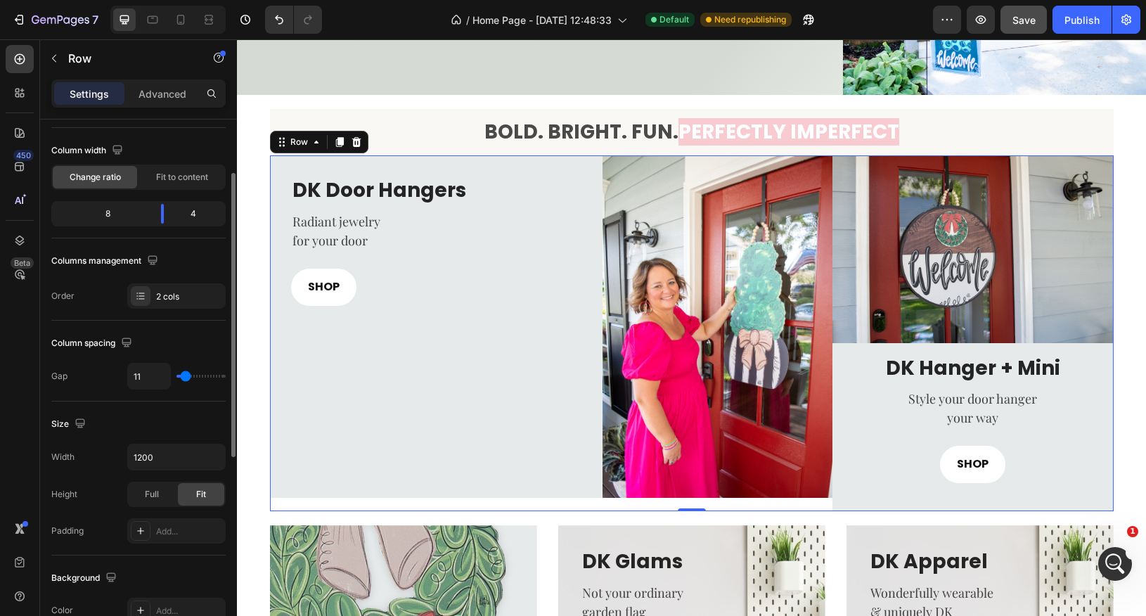
type input "12"
type input "13"
type input "14"
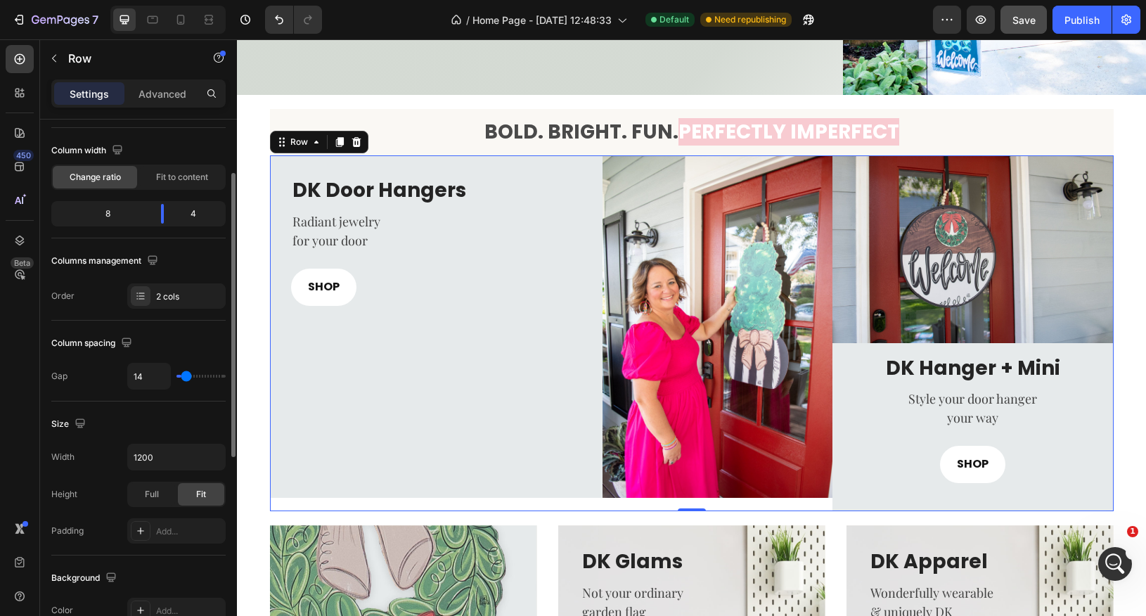
type input "16"
type input "17"
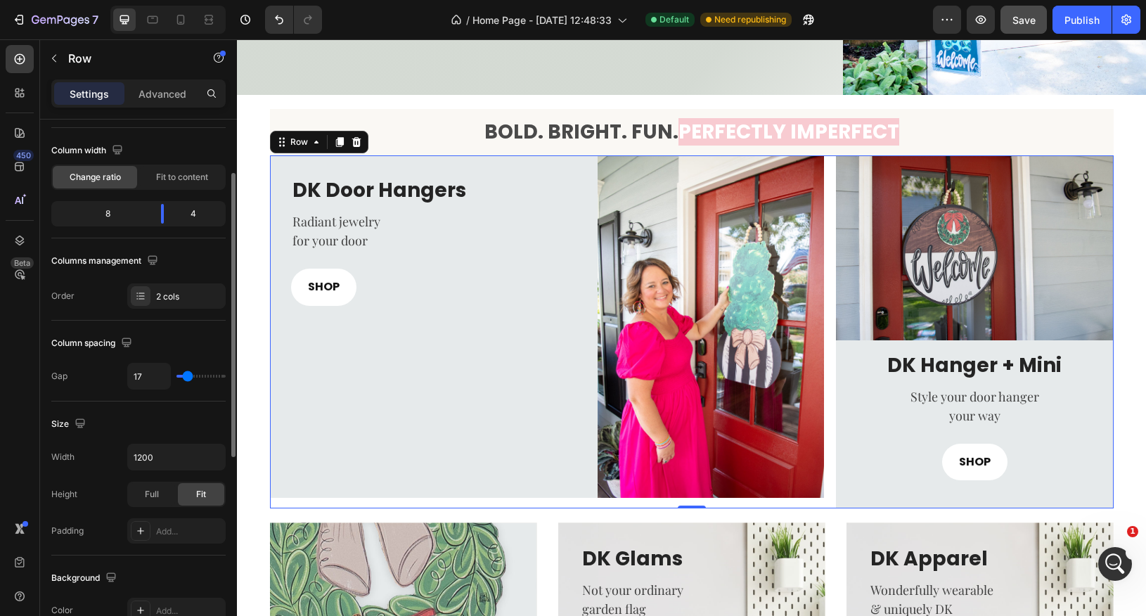
type input "18"
type input "19"
type input "20"
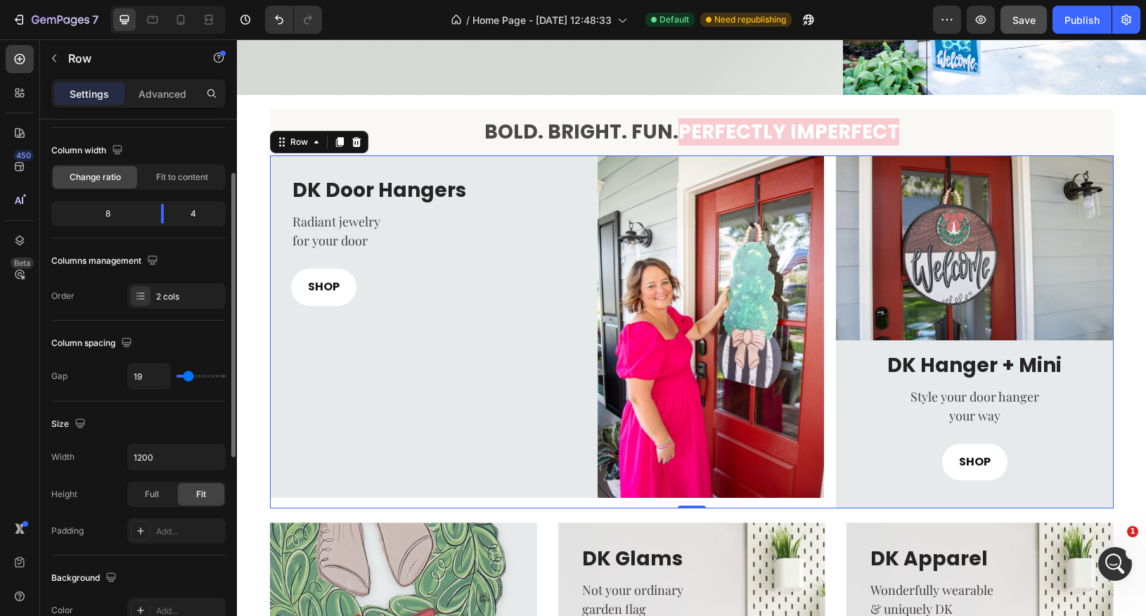
type input "20"
type input "21"
type input "22"
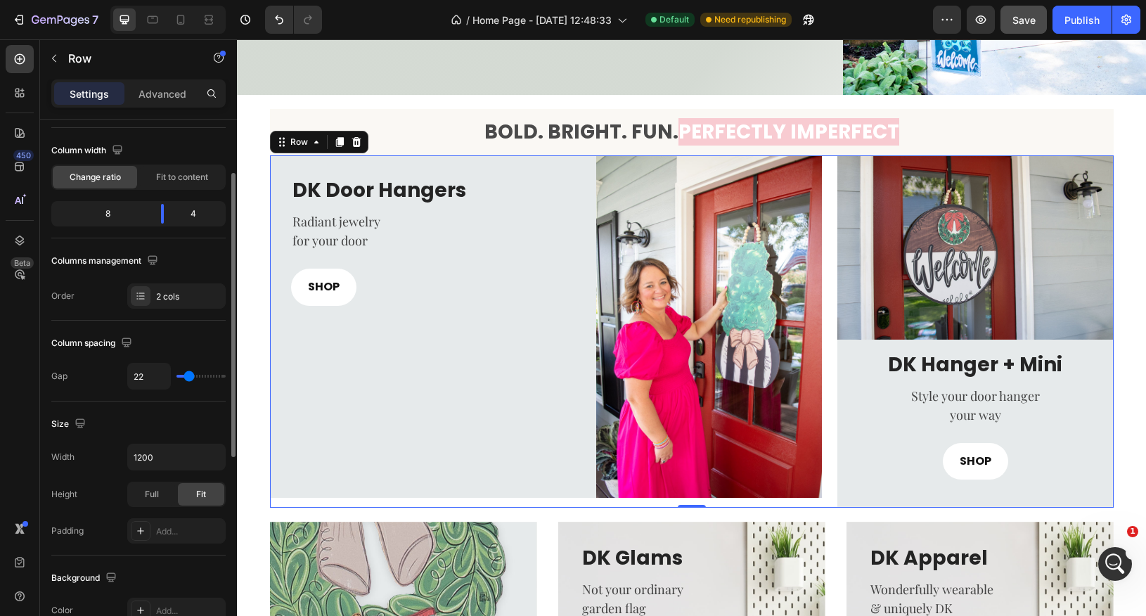
type input "23"
type input "22"
type input "21"
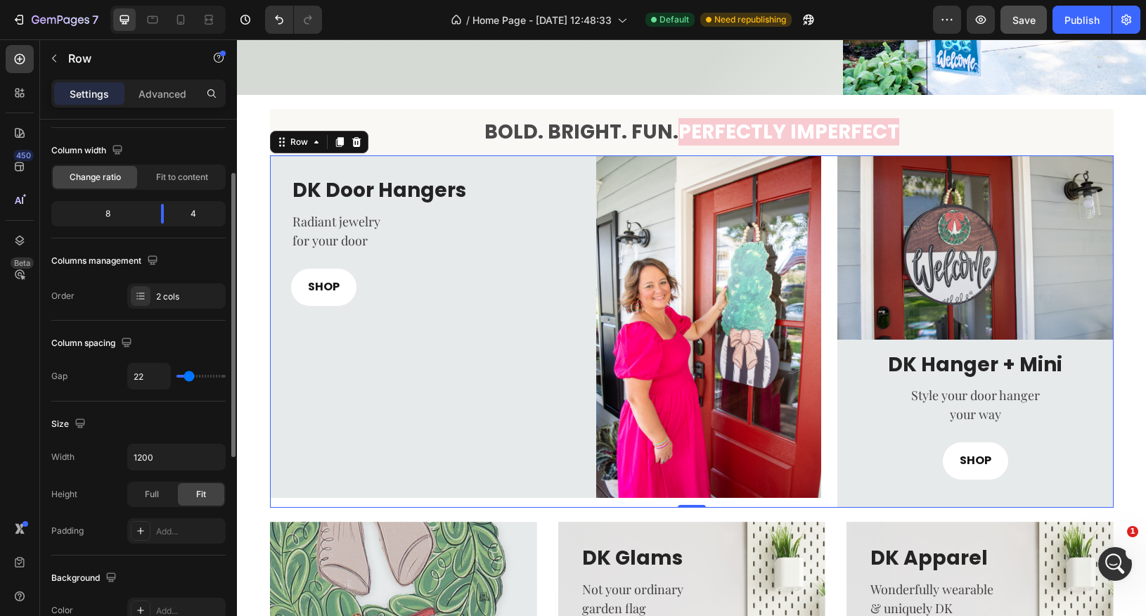
type input "21"
type input "20"
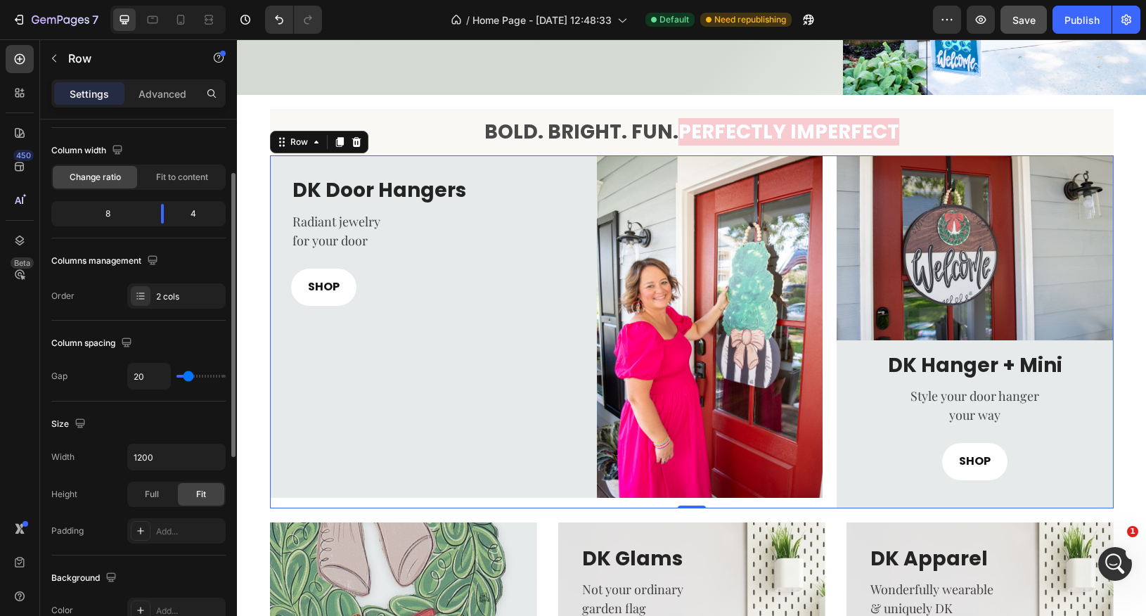
type input "19"
type input "18"
type input "17"
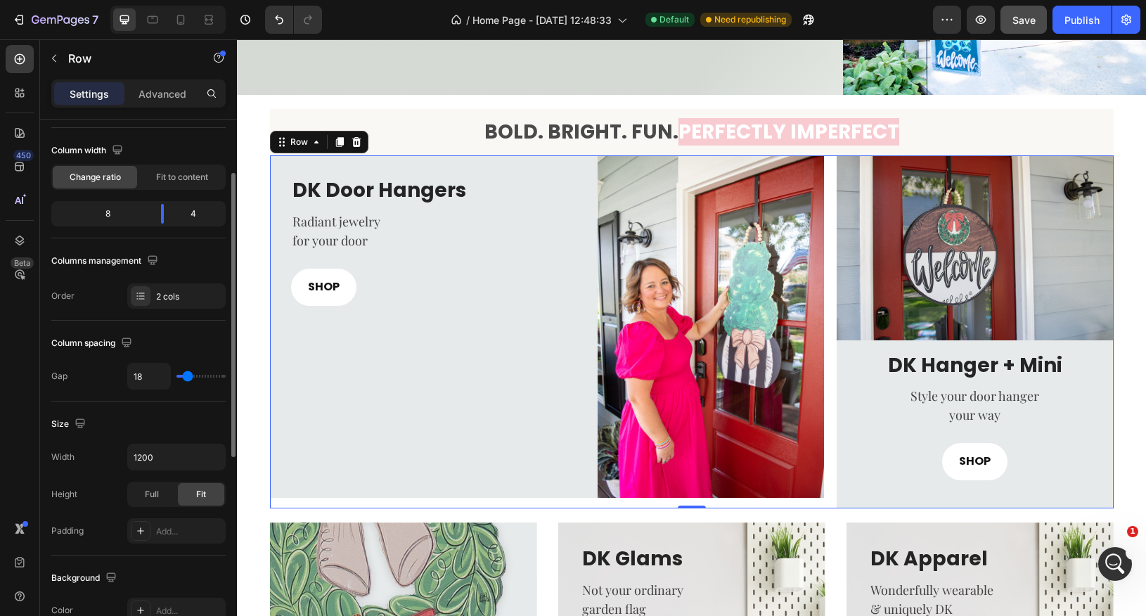
type input "17"
type input "16"
type input "15"
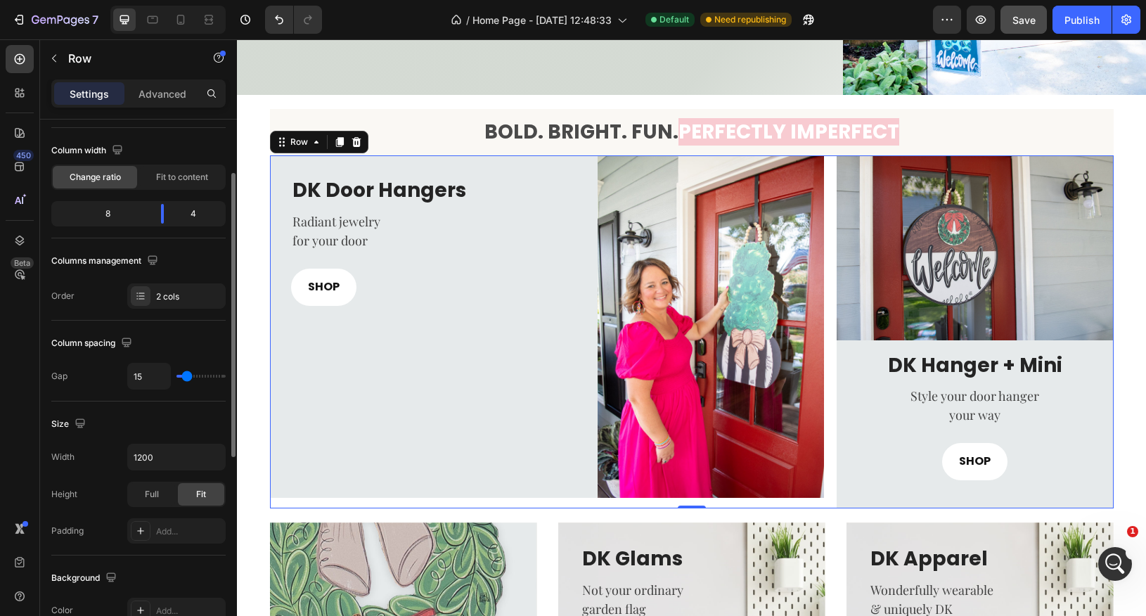
type input "14"
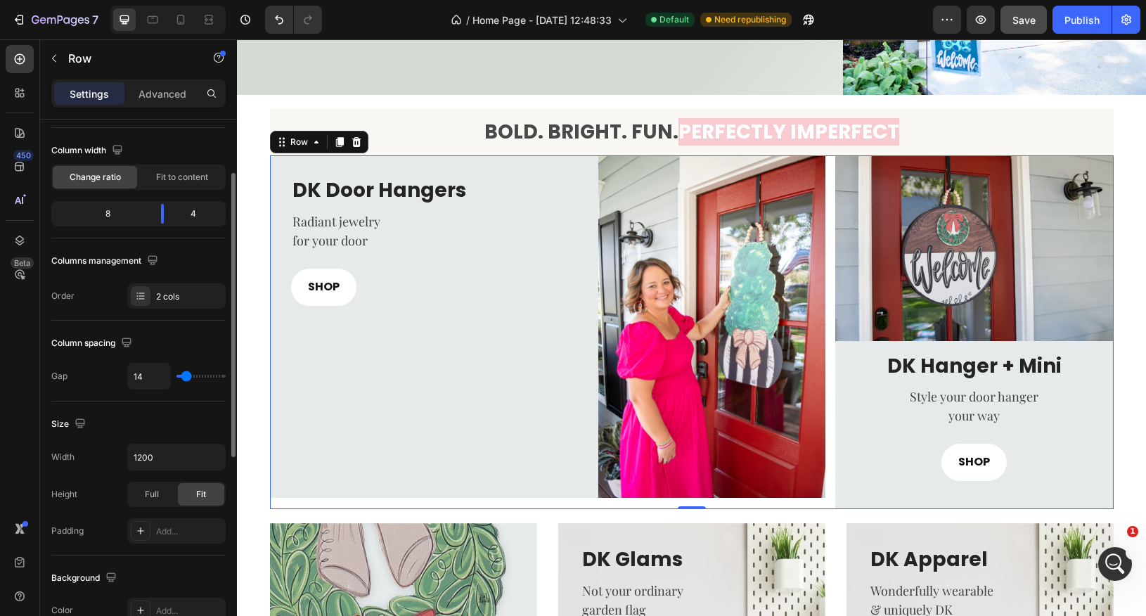
type input "13"
type input "12"
type input "11"
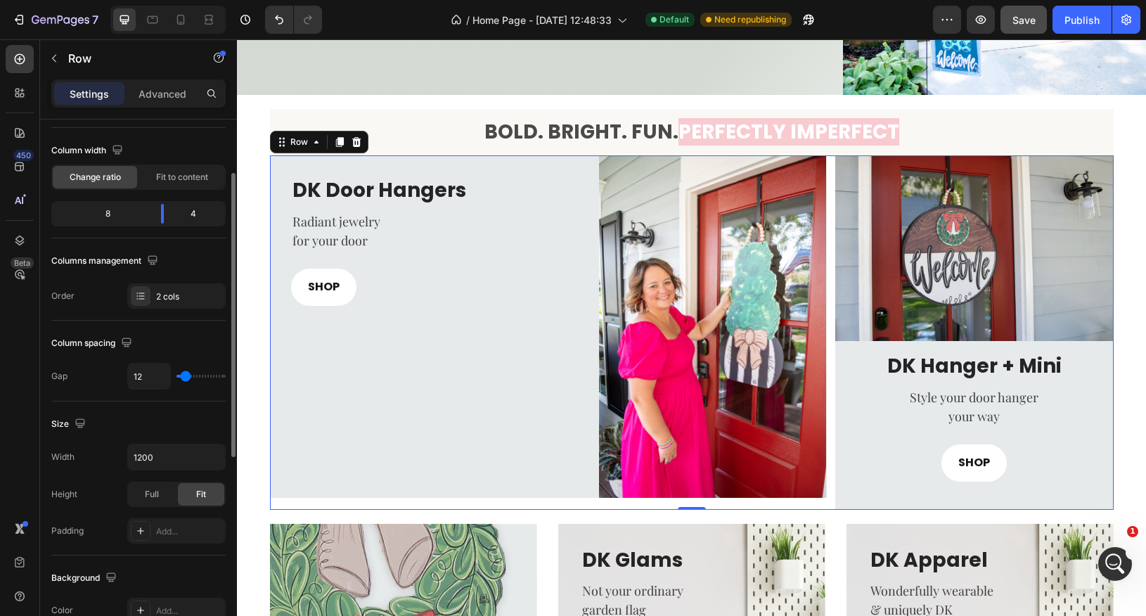
type input "11"
type input "10"
type input "9"
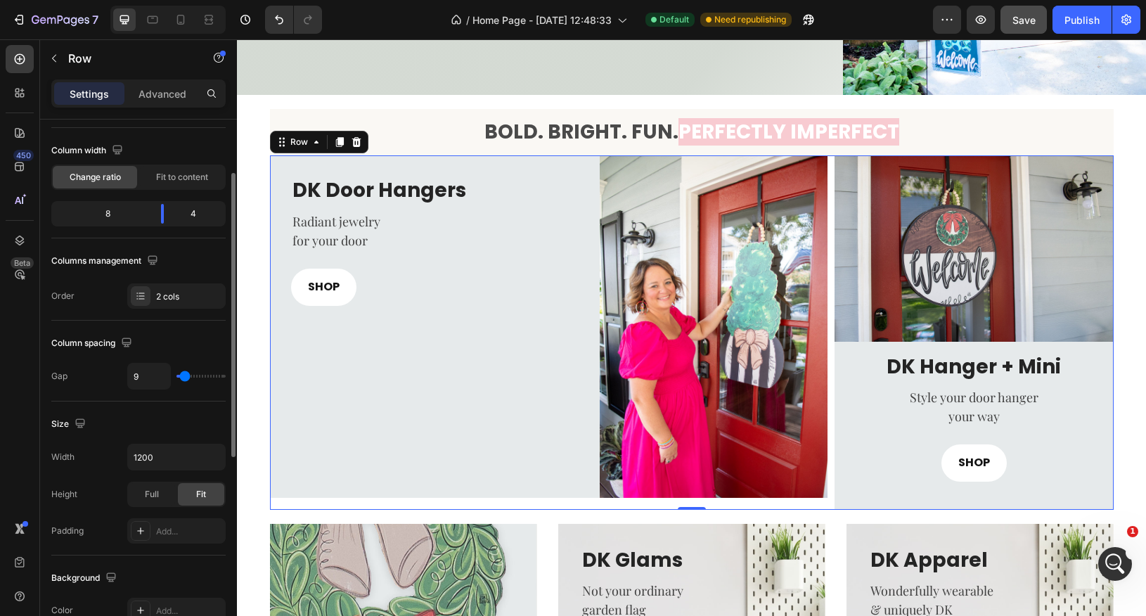
type input "8"
type input "7"
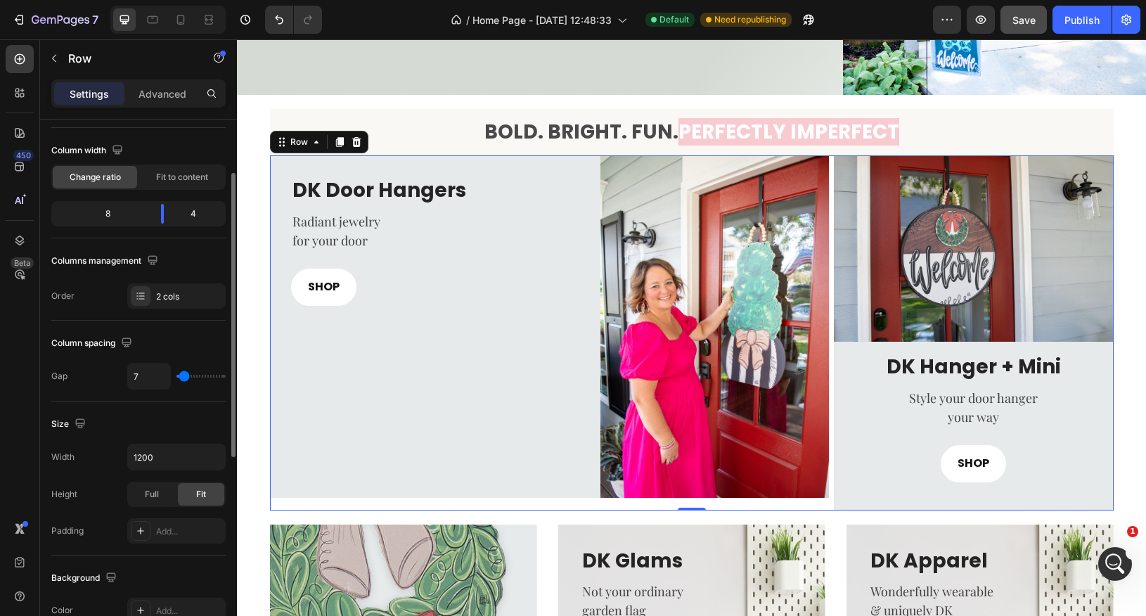
type input "9"
type input "10"
type input "11"
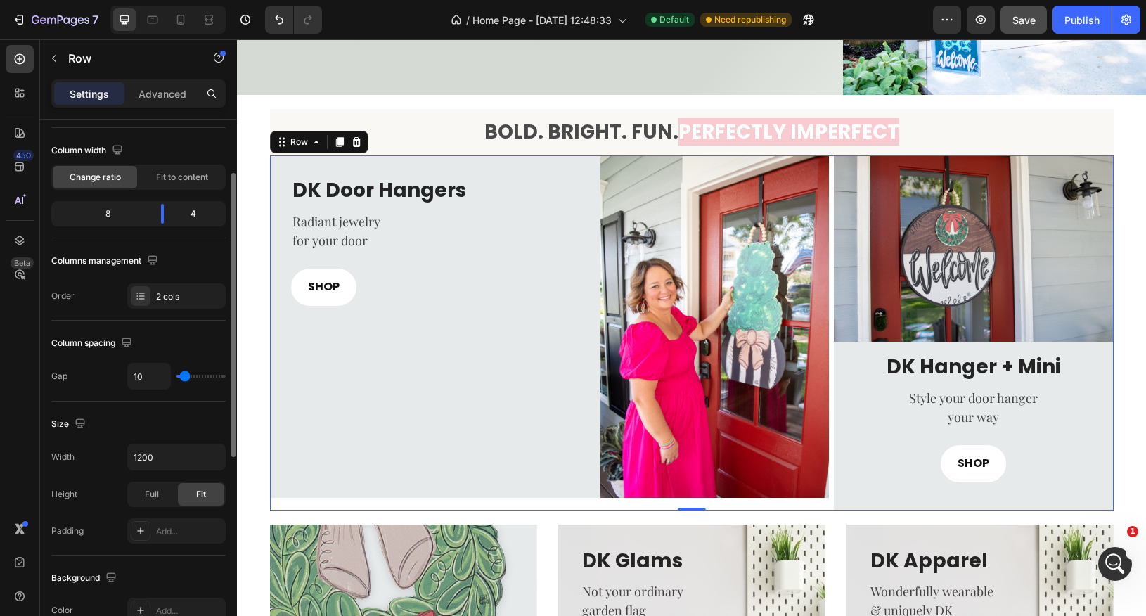
type input "11"
type input "12"
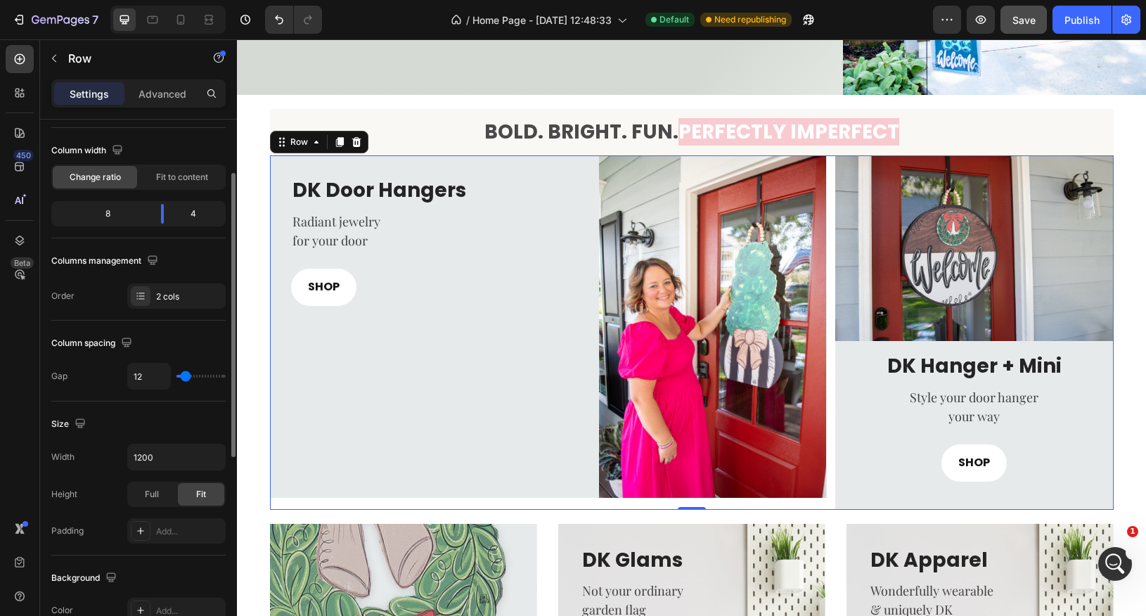
type input "13"
type input "14"
type input "15"
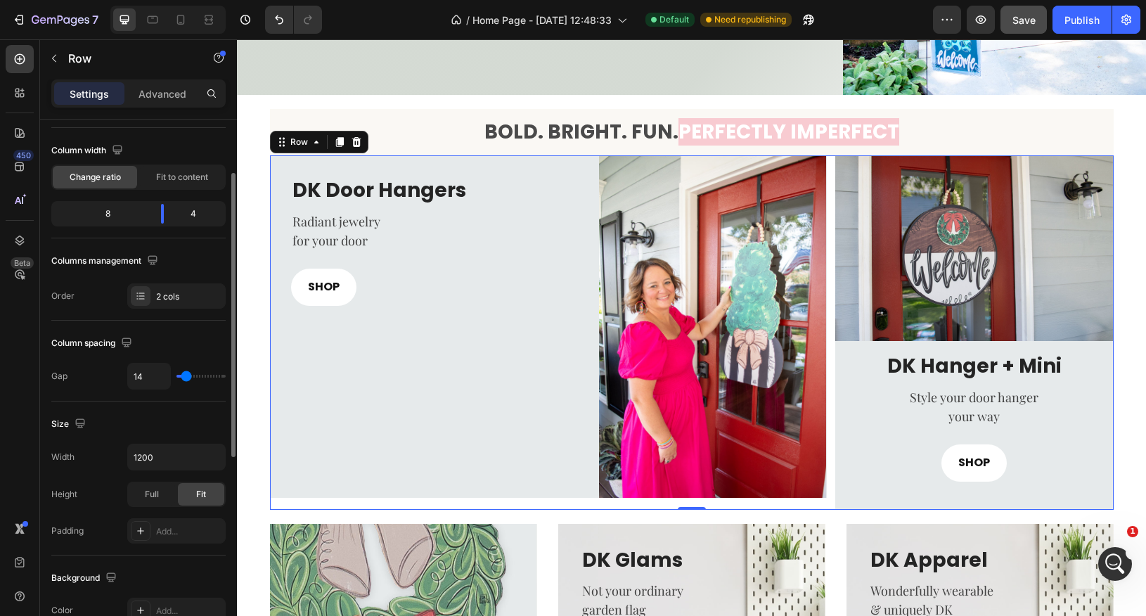
type input "15"
type input "16"
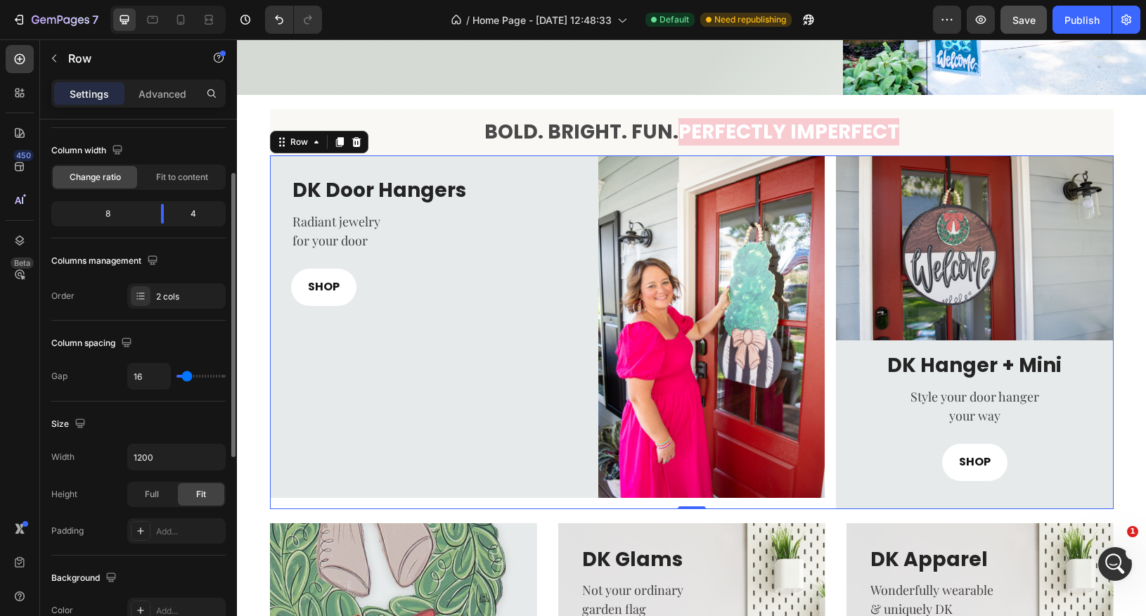
type input "17"
type input "18"
type input "19"
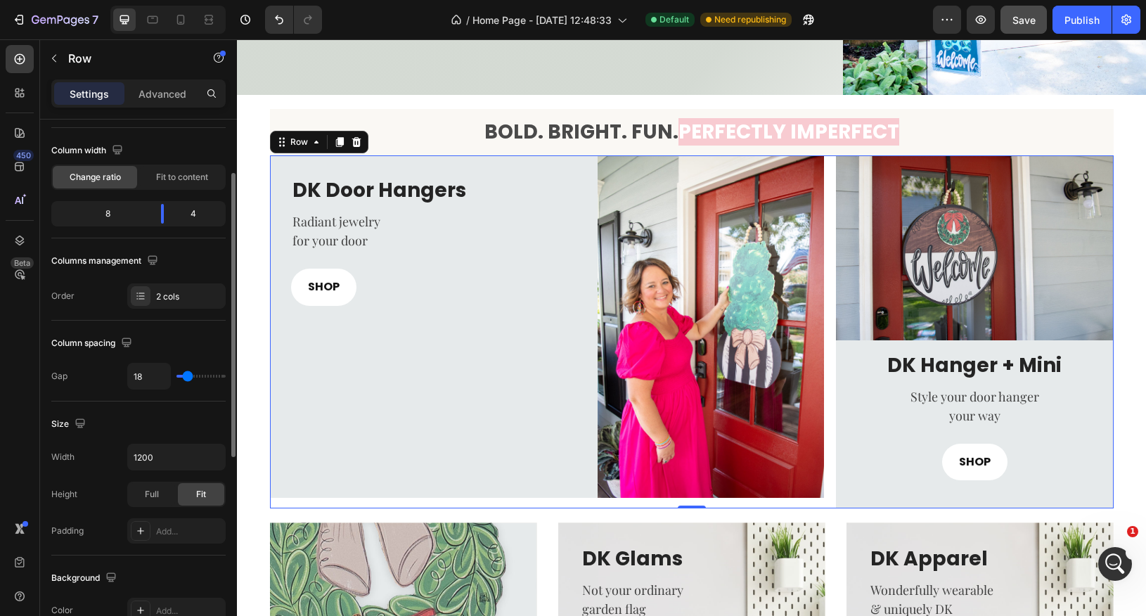
type input "19"
type input "20"
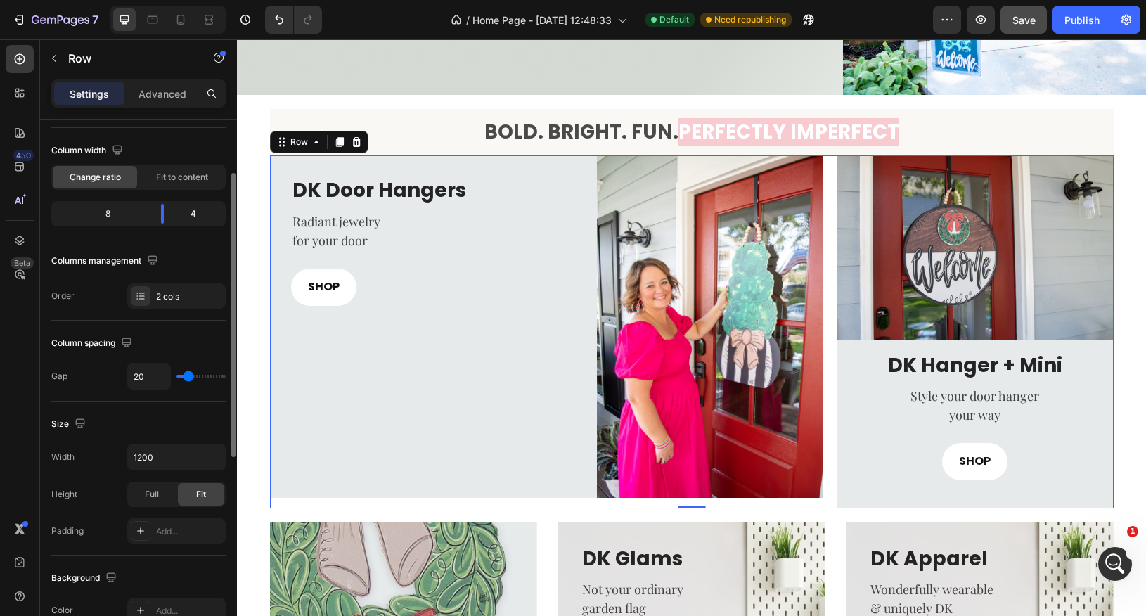
type input "21"
type input "20"
type input "19"
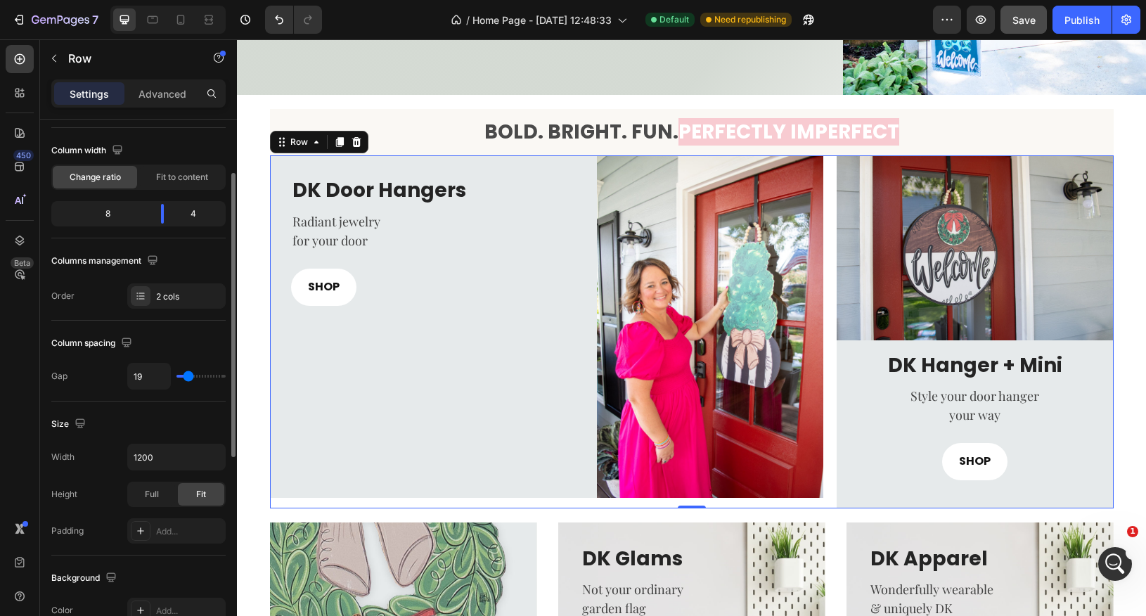
type input "19"
click at [188, 378] on input "range" at bounding box center [201, 376] width 49 height 3
click at [150, 378] on input "19" at bounding box center [149, 376] width 42 height 25
type input "2"
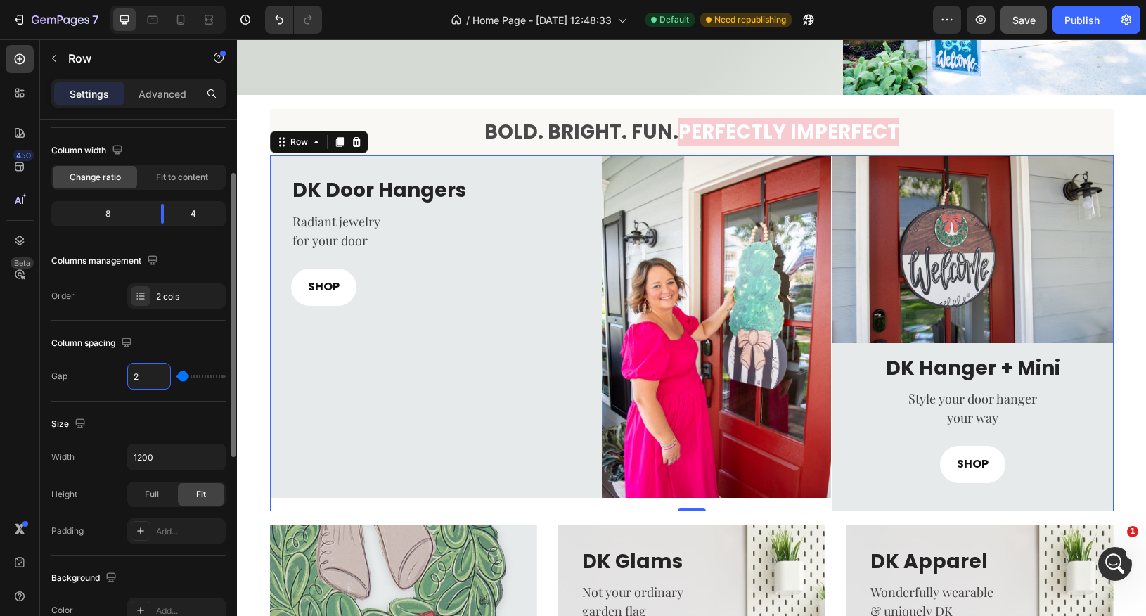
type input "20"
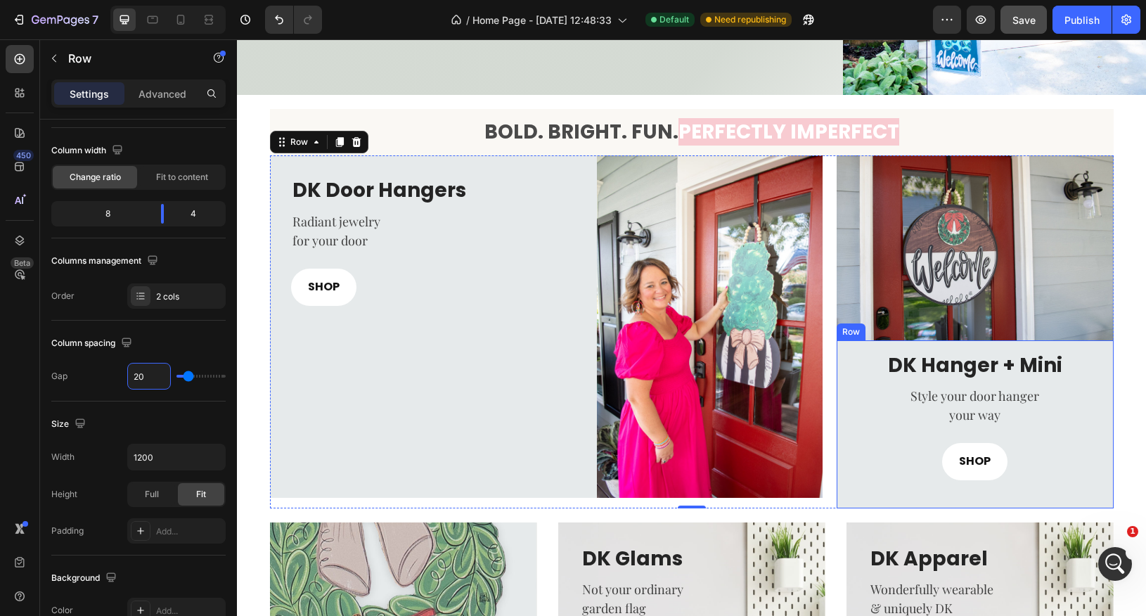
click at [976, 504] on div "DK Hanger + Mini Heading Style your door hanger your way Text block SHOP Button…" at bounding box center [975, 424] width 276 height 168
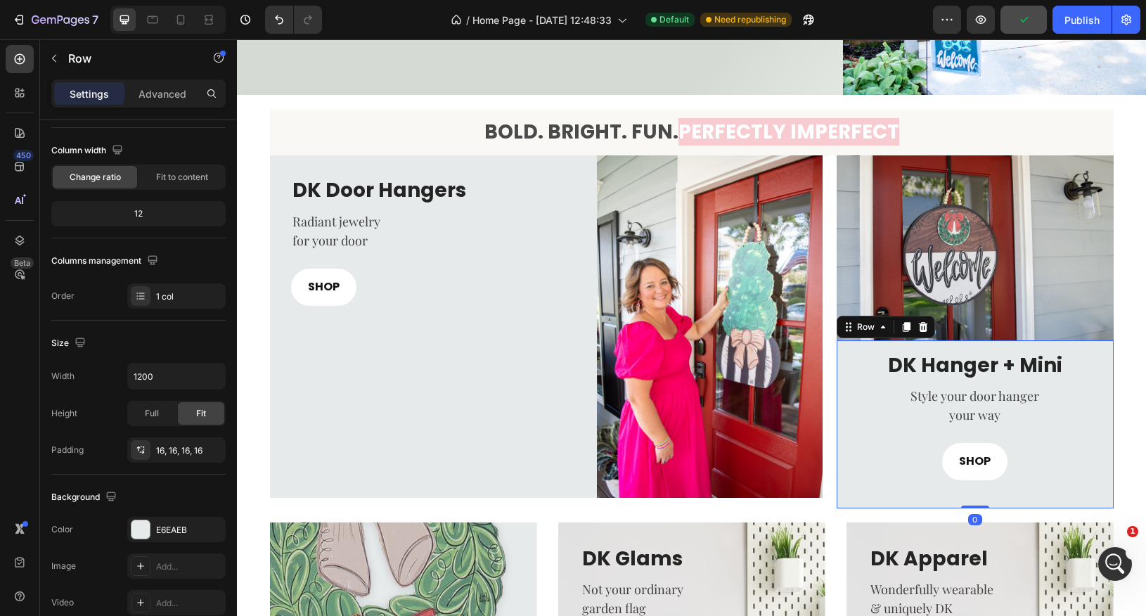
drag, startPoint x: 976, startPoint y: 504, endPoint x: 975, endPoint y: 494, distance: 9.2
click at [975, 494] on div "DK Hanger + Mini Heading Style your door hanger your way Text block SHOP Button…" at bounding box center [975, 424] width 276 height 168
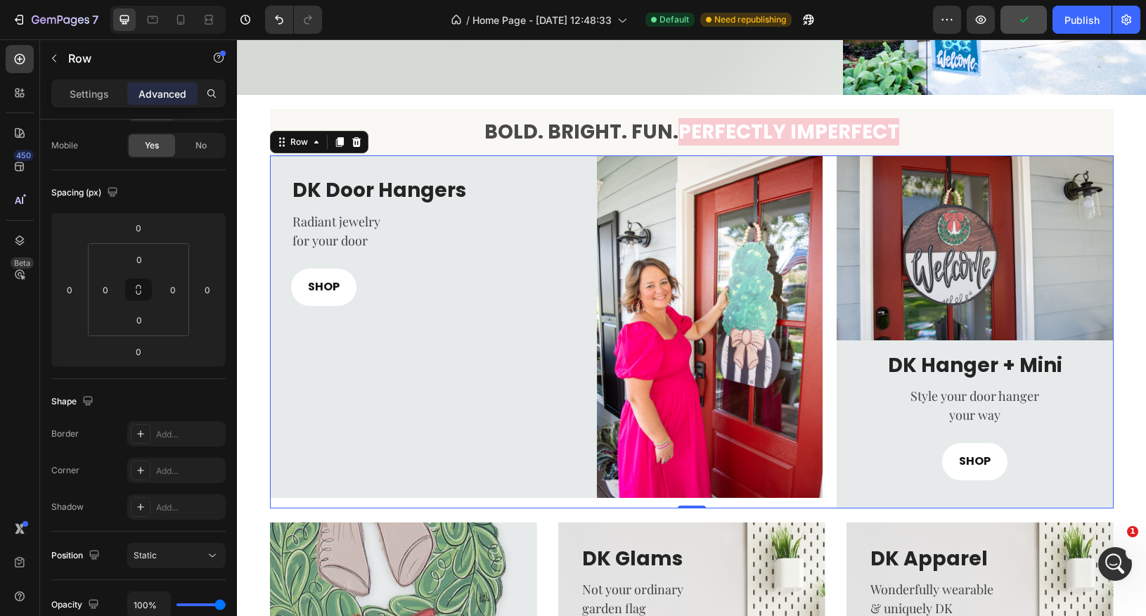
click at [759, 502] on div "DK Door Hangers Heading Radiant jewelry for your door Text block SHOP Button Im…" at bounding box center [546, 331] width 553 height 352
drag, startPoint x: 693, startPoint y: 504, endPoint x: 694, endPoint y: 491, distance: 12.7
click at [694, 491] on div "DK Door Hangers Heading Radiant jewelry for your door Text block SHOP Button Im…" at bounding box center [692, 331] width 844 height 352
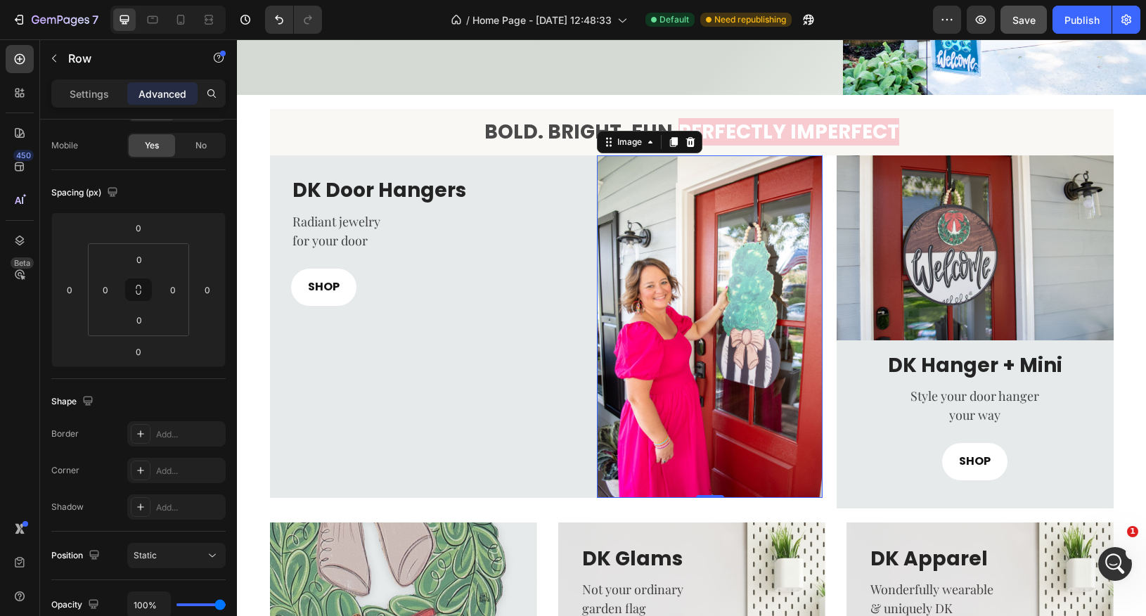
click at [691, 479] on img at bounding box center [710, 326] width 226 height 342
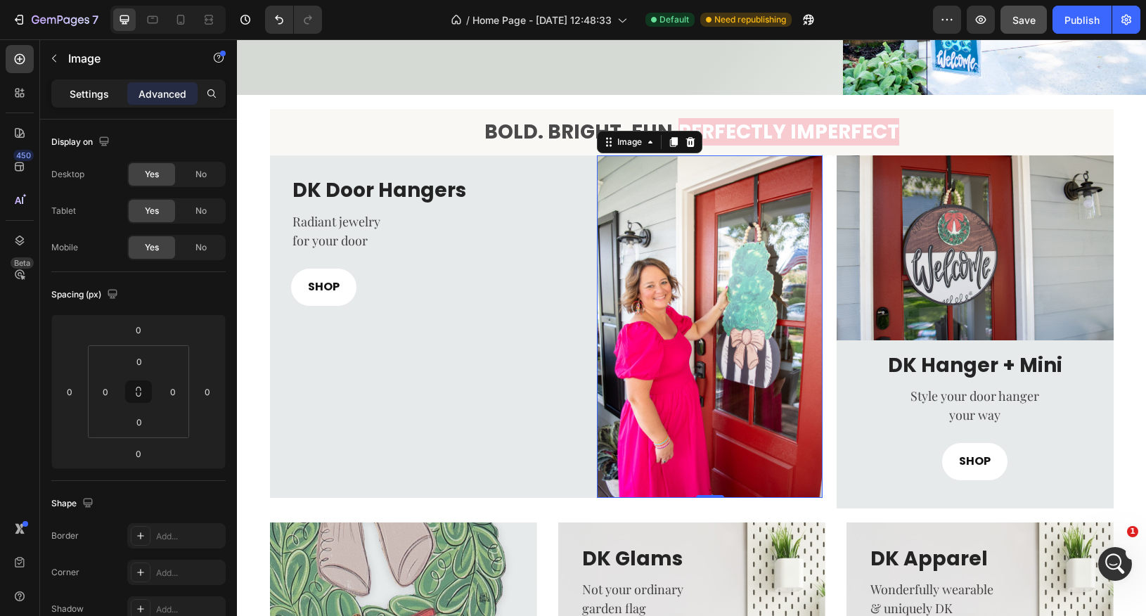
click at [89, 94] on p "Settings" at bounding box center [89, 93] width 39 height 15
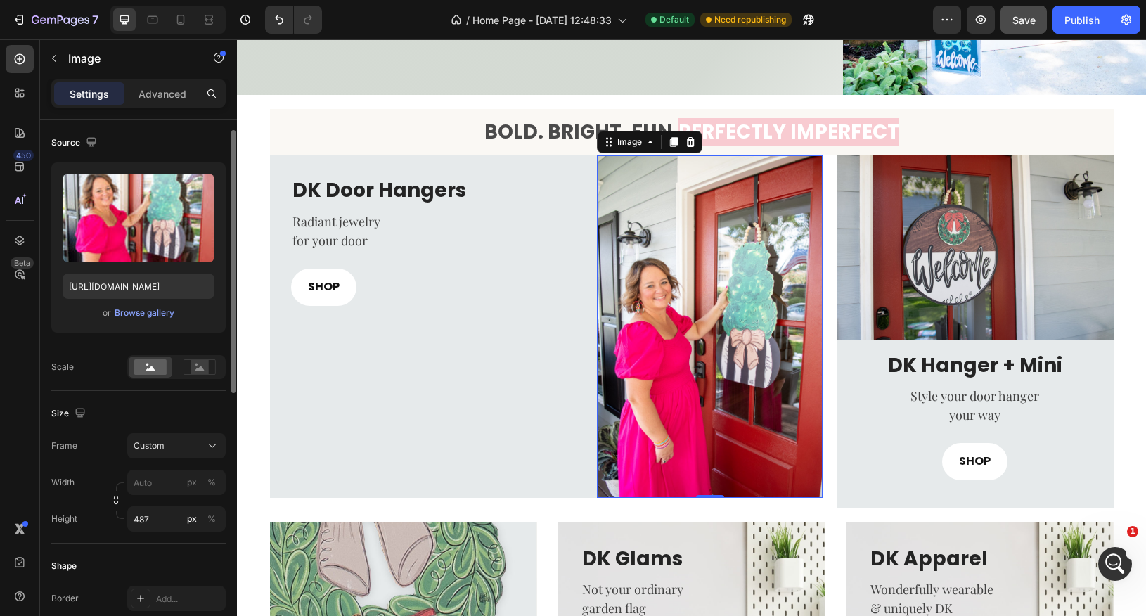
scroll to position [101, 0]
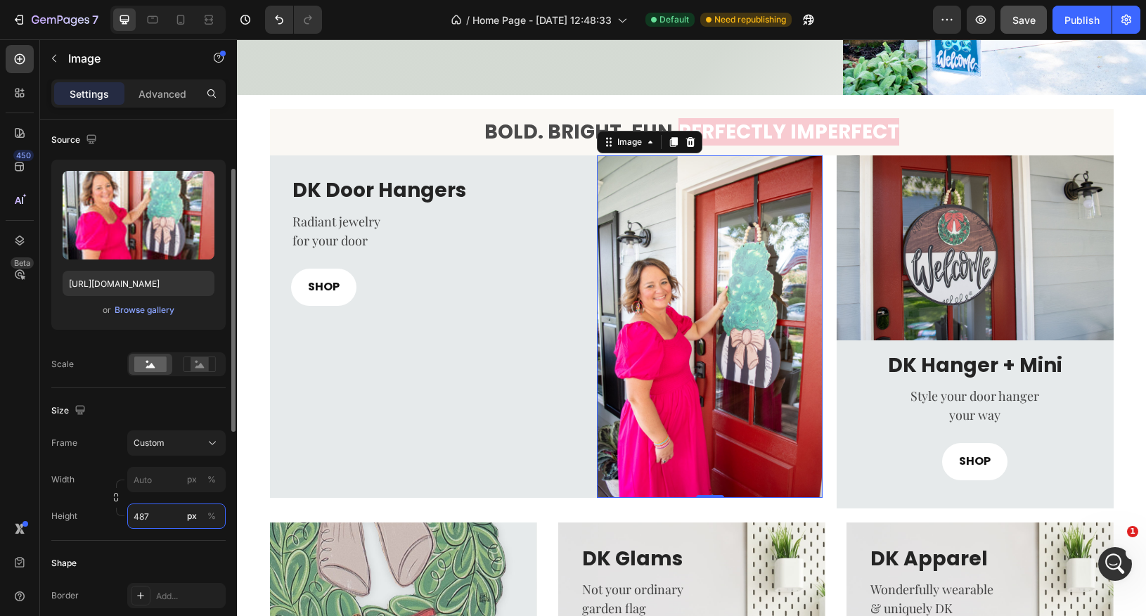
click at [156, 514] on input "487" at bounding box center [176, 516] width 98 height 25
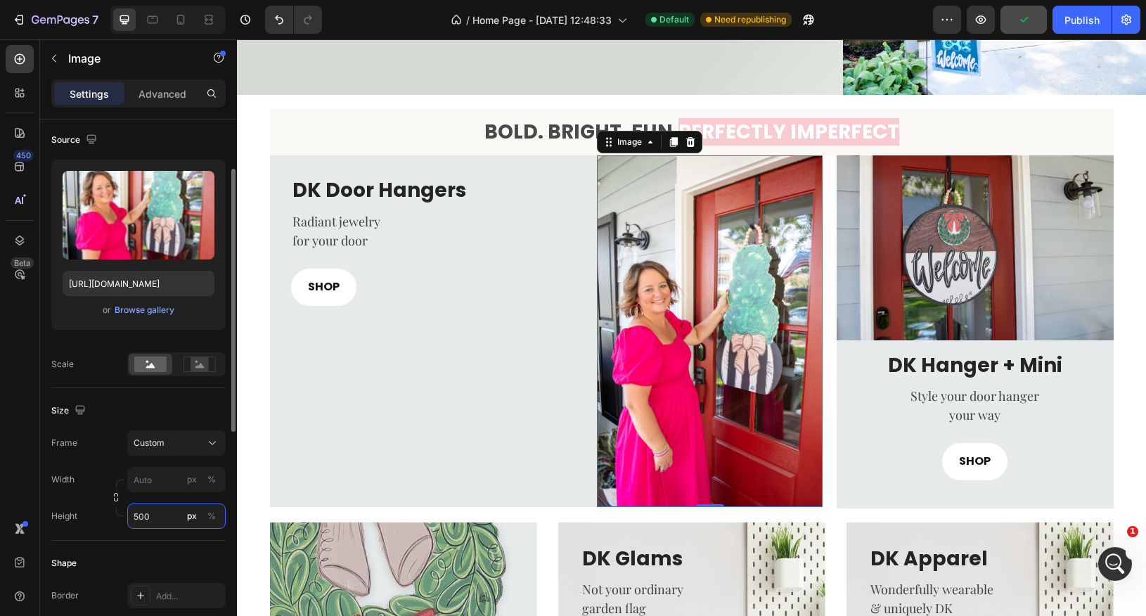
type input "501"
click at [27, 243] on div at bounding box center [20, 240] width 28 height 28
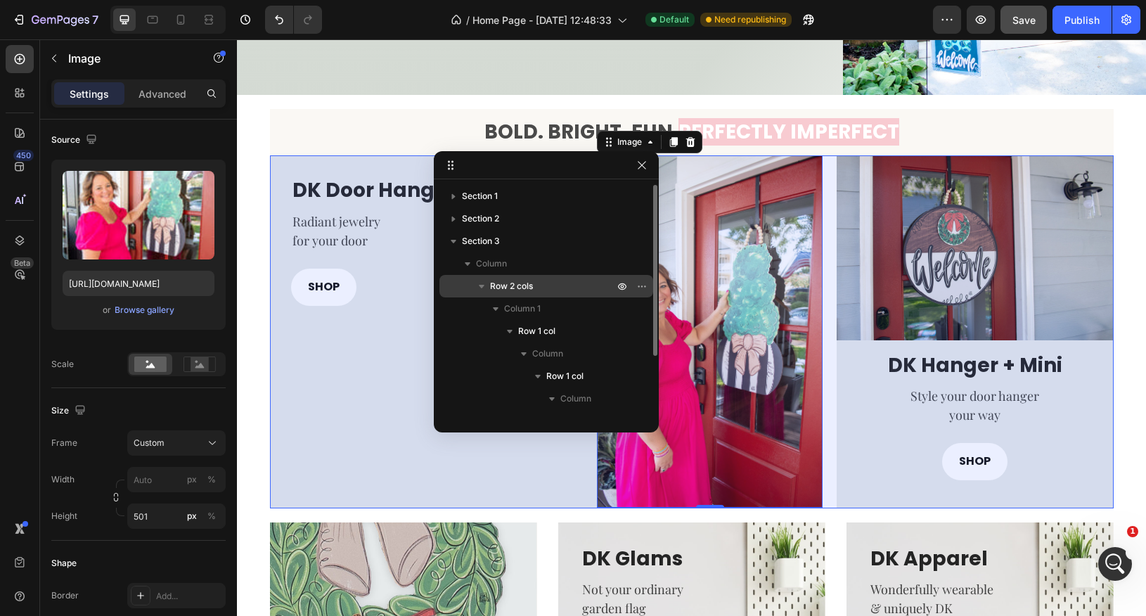
click at [520, 282] on span "Row 2 cols" at bounding box center [511, 286] width 43 height 14
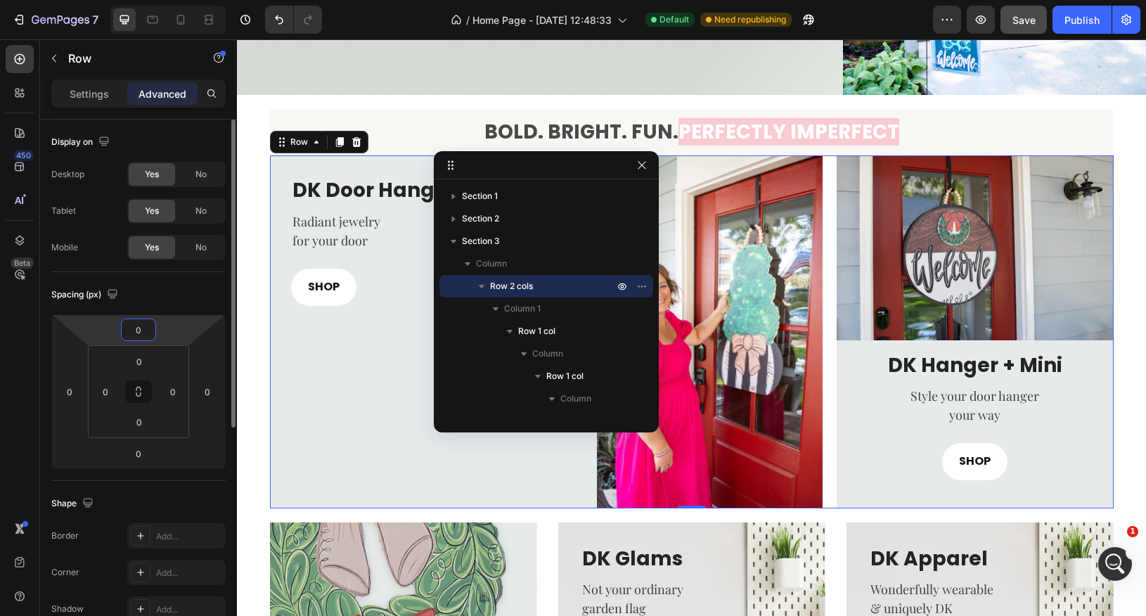
click at [148, 328] on input "0" at bounding box center [138, 329] width 28 height 21
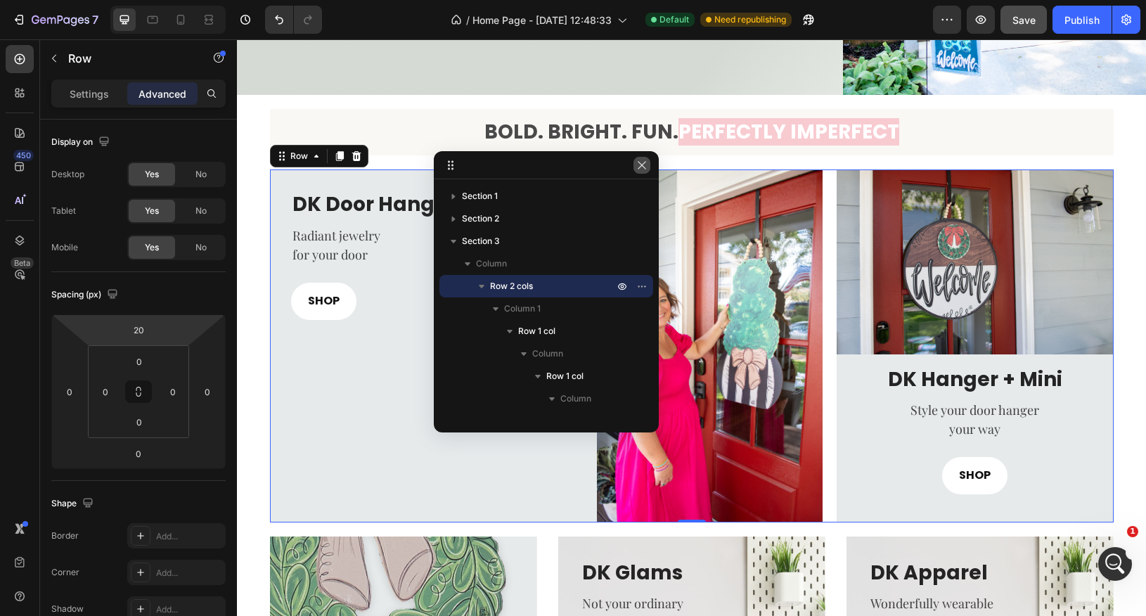
click at [643, 165] on icon "button" at bounding box center [641, 165] width 11 height 11
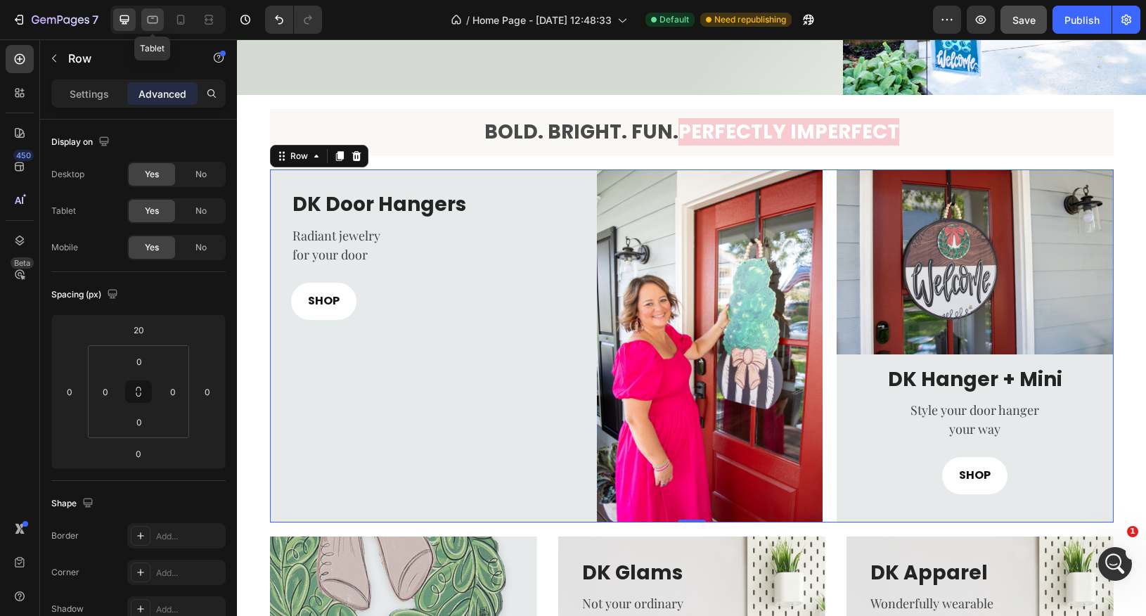
click at [158, 24] on icon at bounding box center [153, 20] width 14 height 14
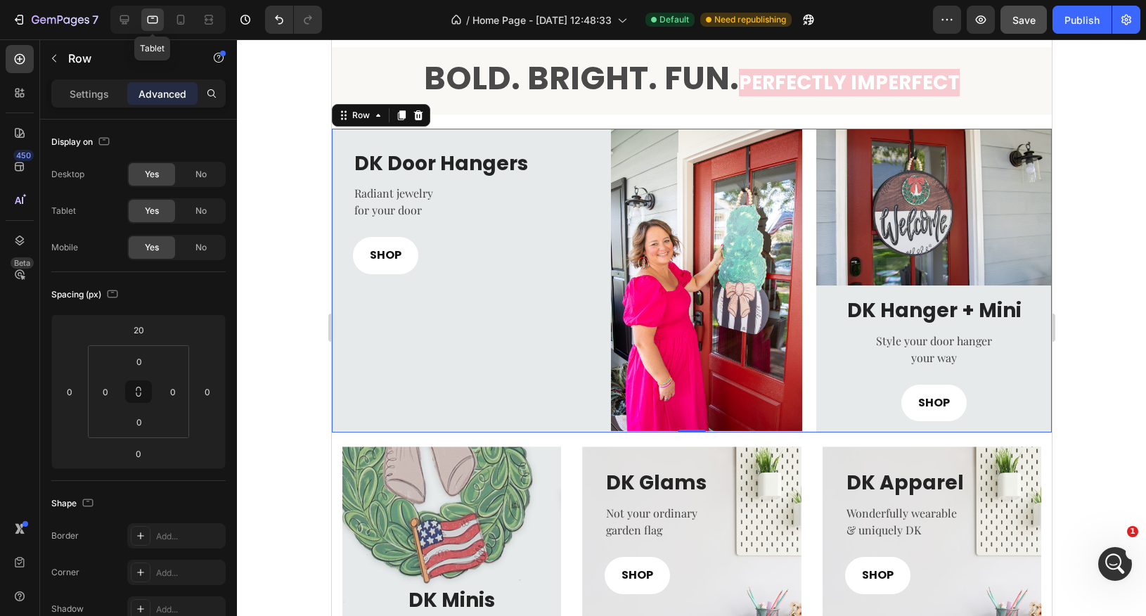
scroll to position [383, 0]
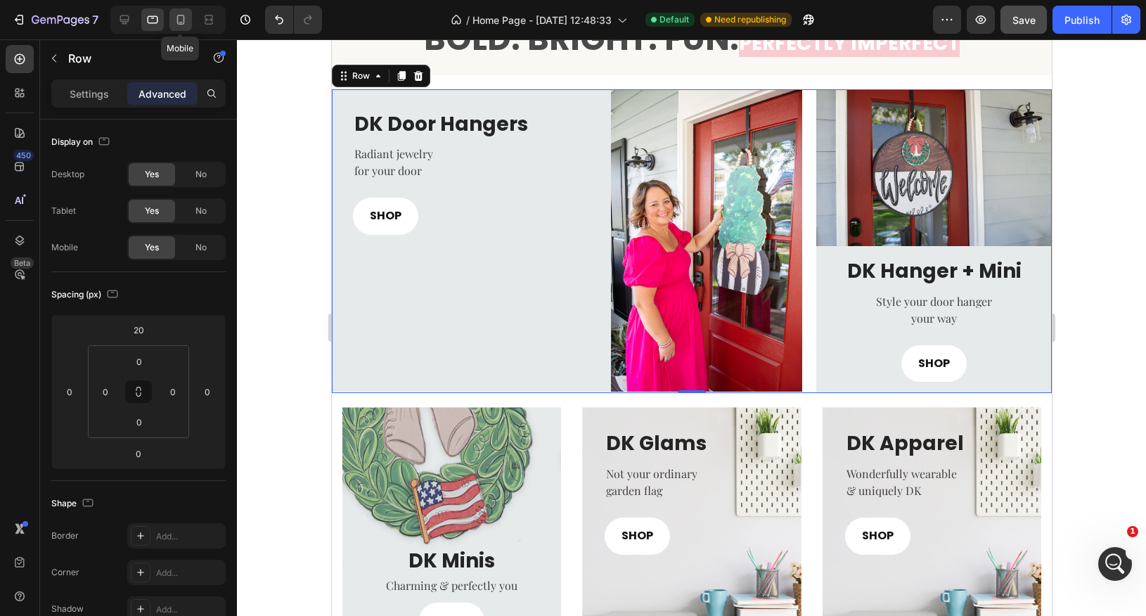
click at [174, 25] on icon at bounding box center [181, 20] width 14 height 14
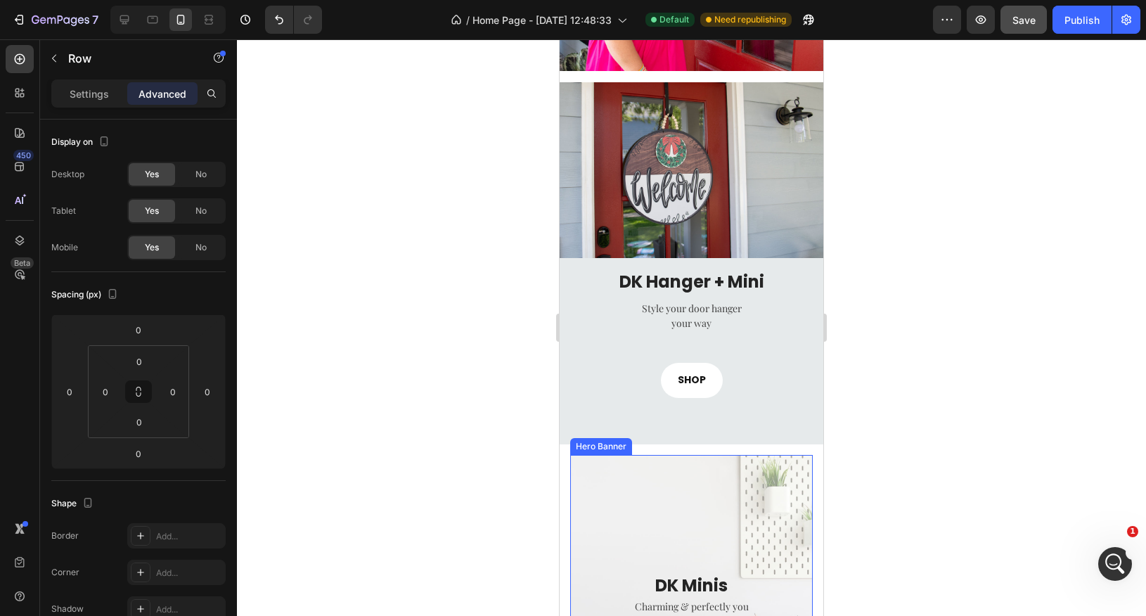
scroll to position [1115, 0]
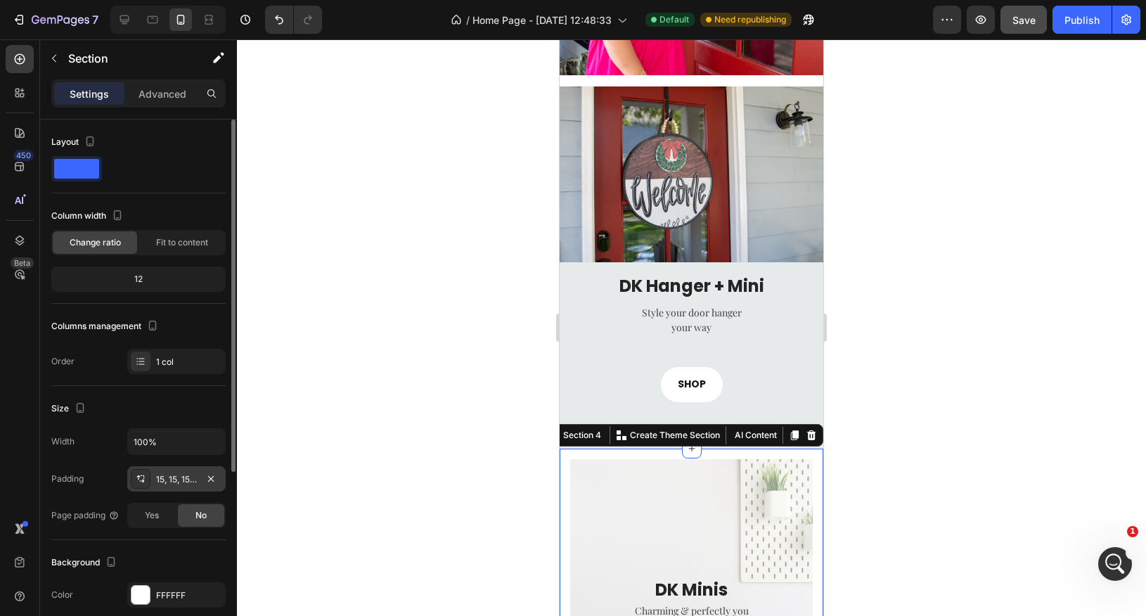
click at [181, 480] on div "15, 15, 15, 15" at bounding box center [176, 479] width 41 height 13
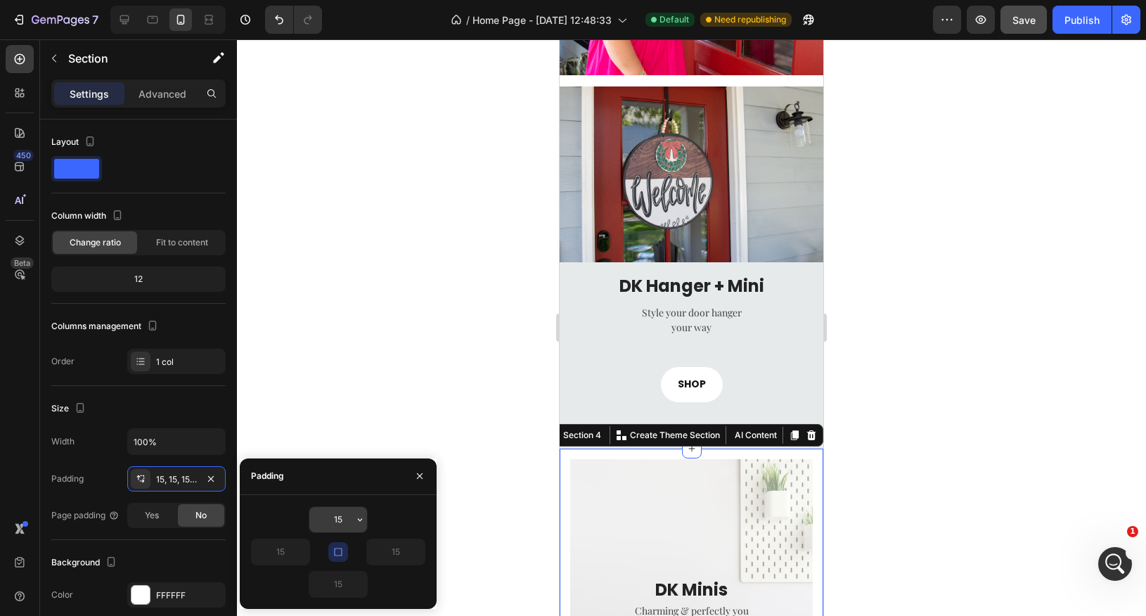
click at [329, 523] on input "15" at bounding box center [338, 519] width 58 height 25
click at [381, 393] on div at bounding box center [691, 327] width 909 height 577
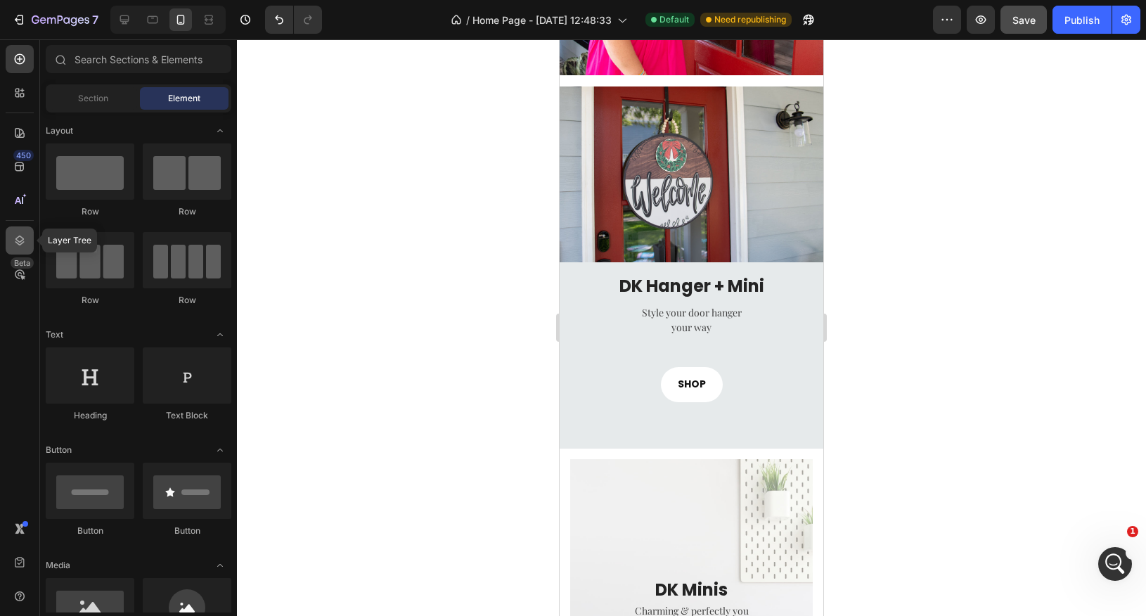
click at [23, 248] on div at bounding box center [20, 240] width 28 height 28
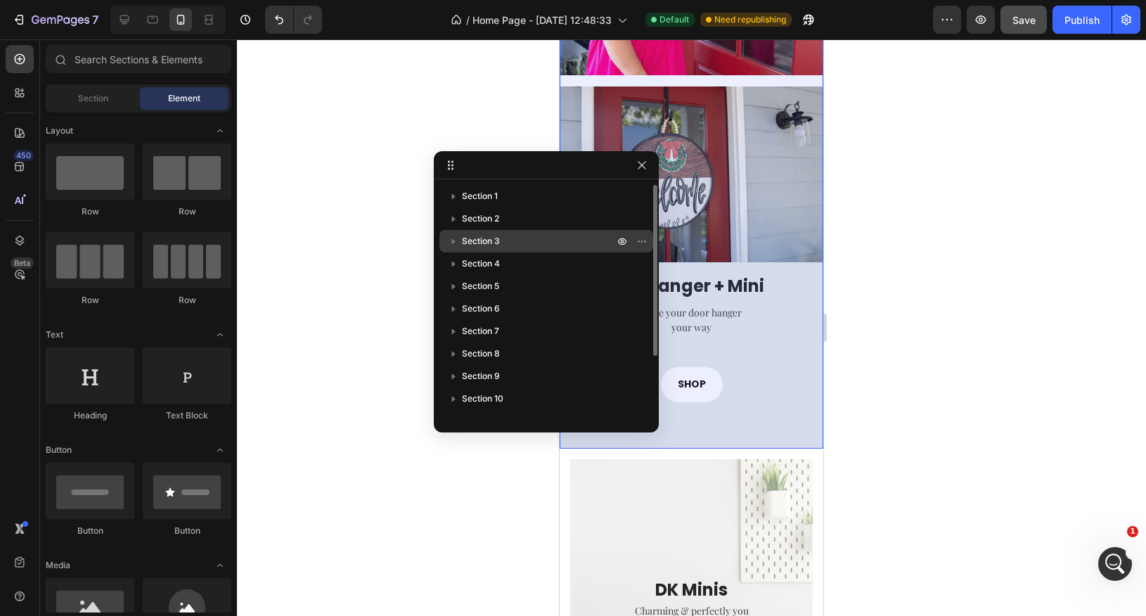
click at [497, 236] on span "Section 3" at bounding box center [481, 241] width 38 height 14
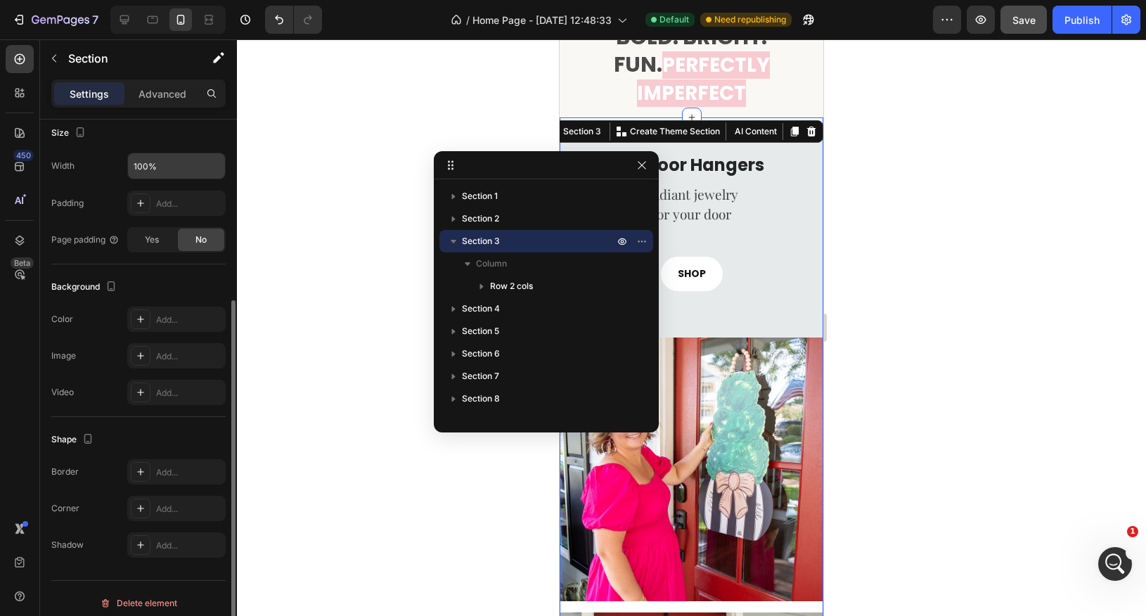
scroll to position [282, 0]
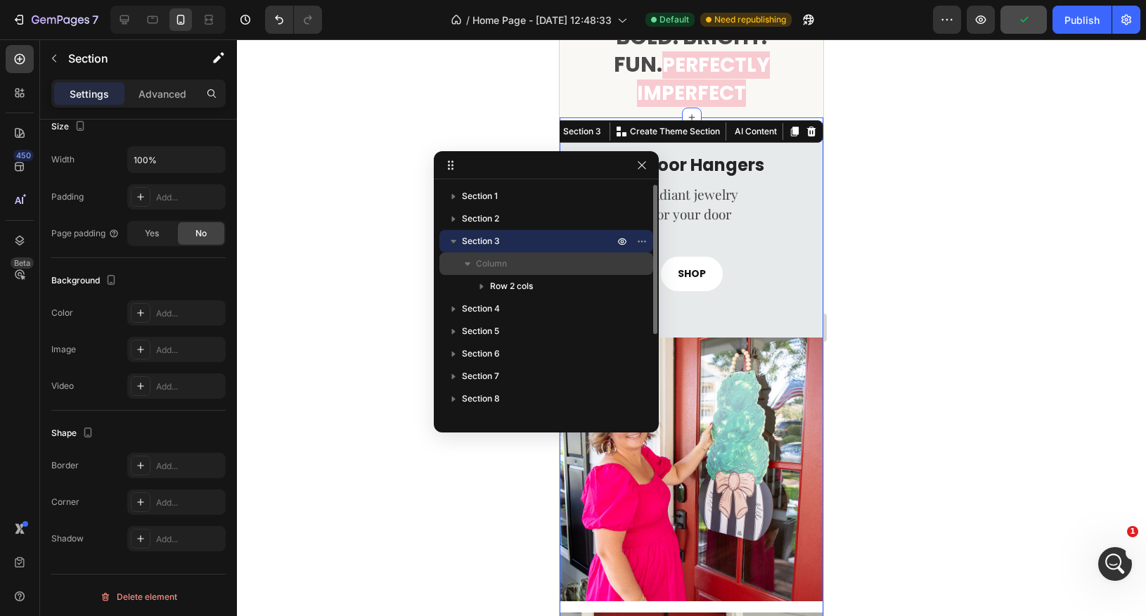
click at [507, 261] on p "Column" at bounding box center [546, 264] width 141 height 14
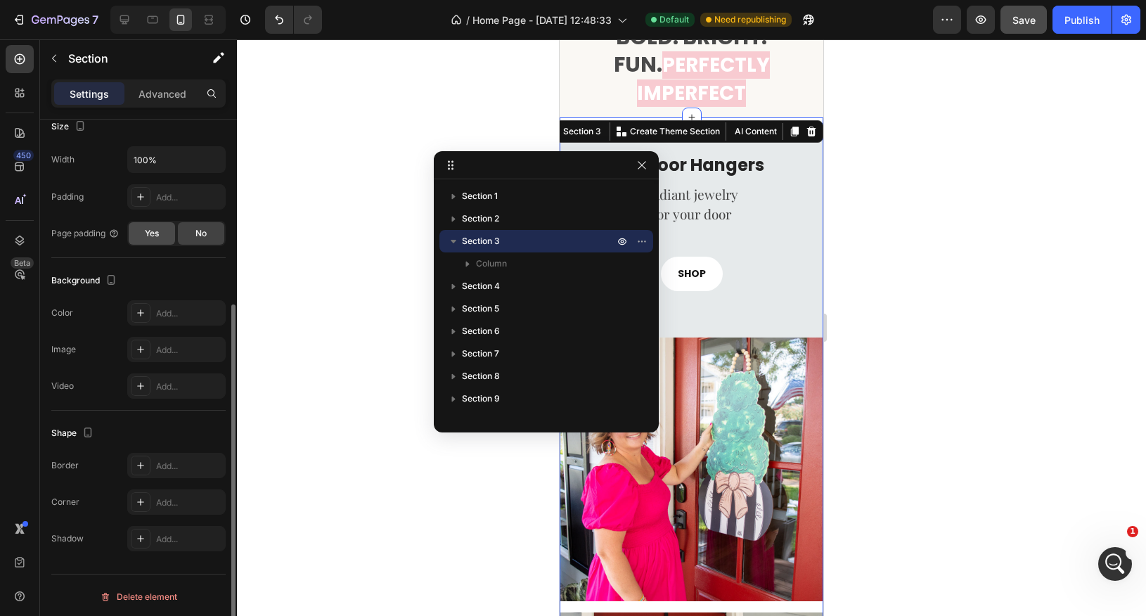
click at [164, 236] on div "Yes" at bounding box center [152, 233] width 46 height 23
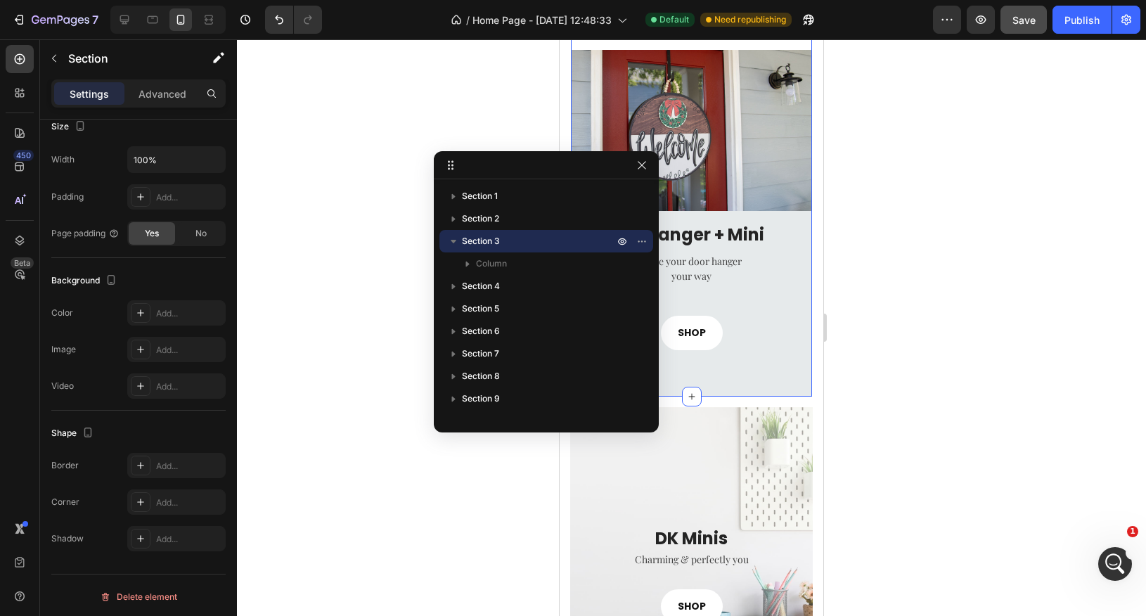
scroll to position [1132, 0]
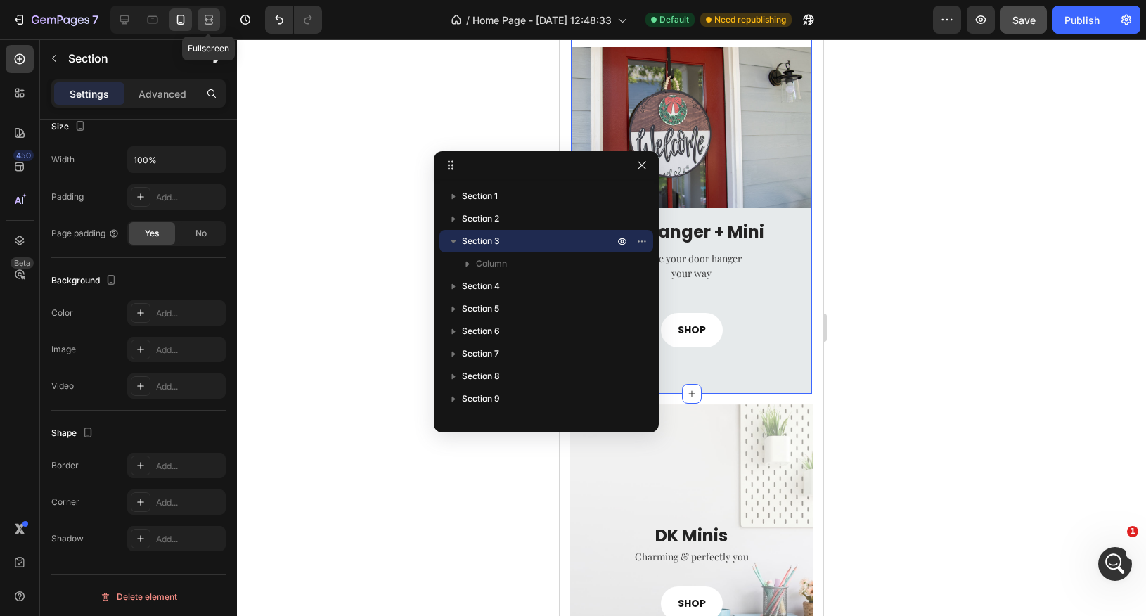
click at [205, 22] on icon at bounding box center [209, 20] width 14 height 14
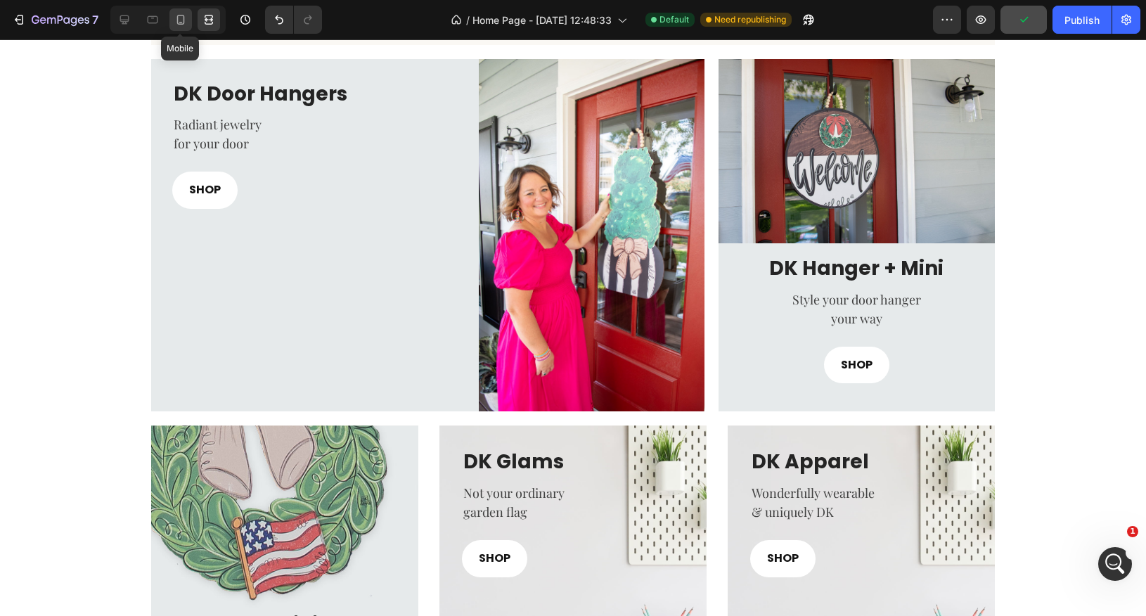
scroll to position [617, 0]
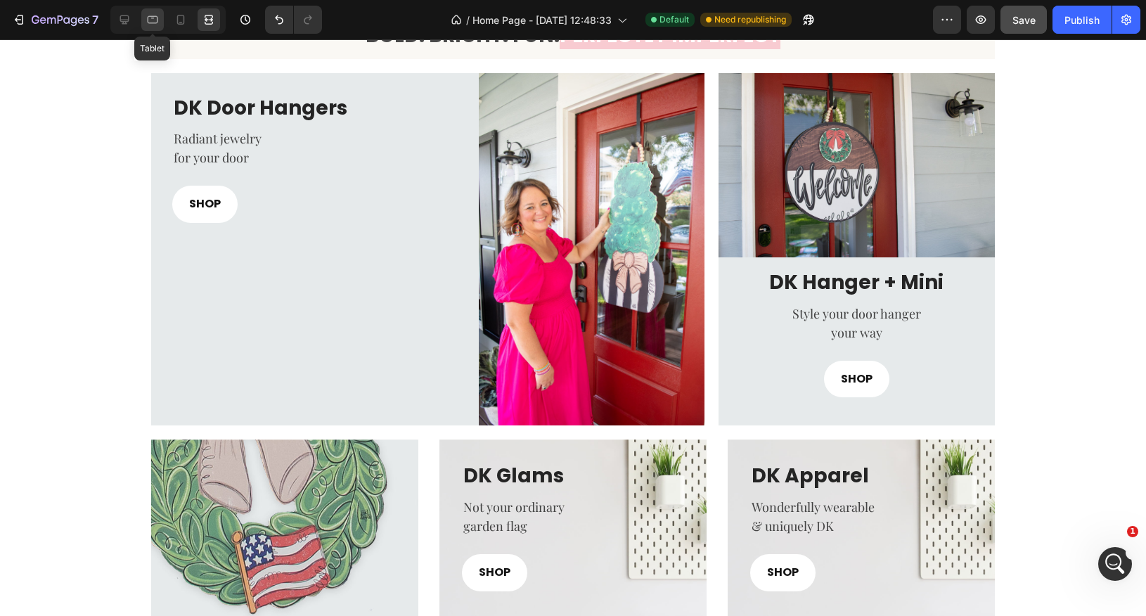
click at [150, 21] on icon at bounding box center [153, 20] width 14 height 14
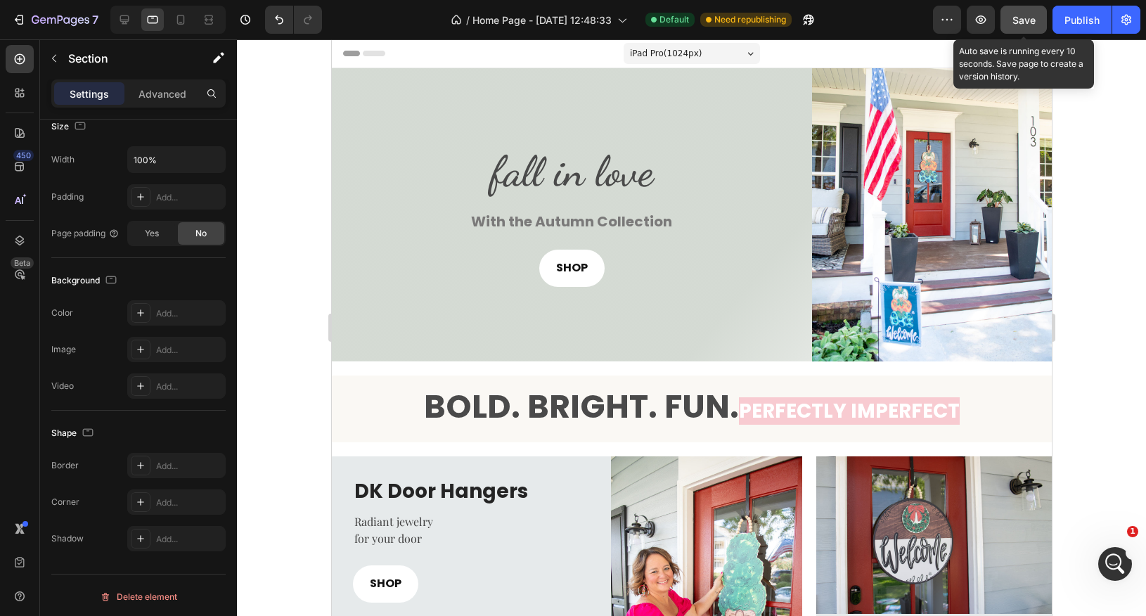
click at [1026, 19] on span "Save" at bounding box center [1024, 20] width 23 height 12
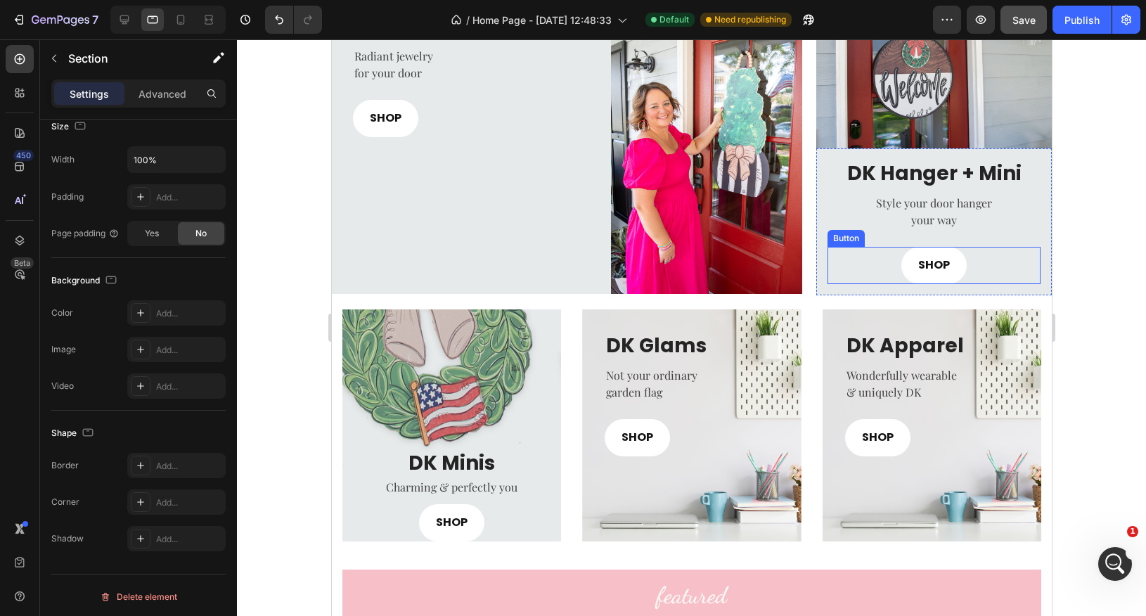
scroll to position [455, 0]
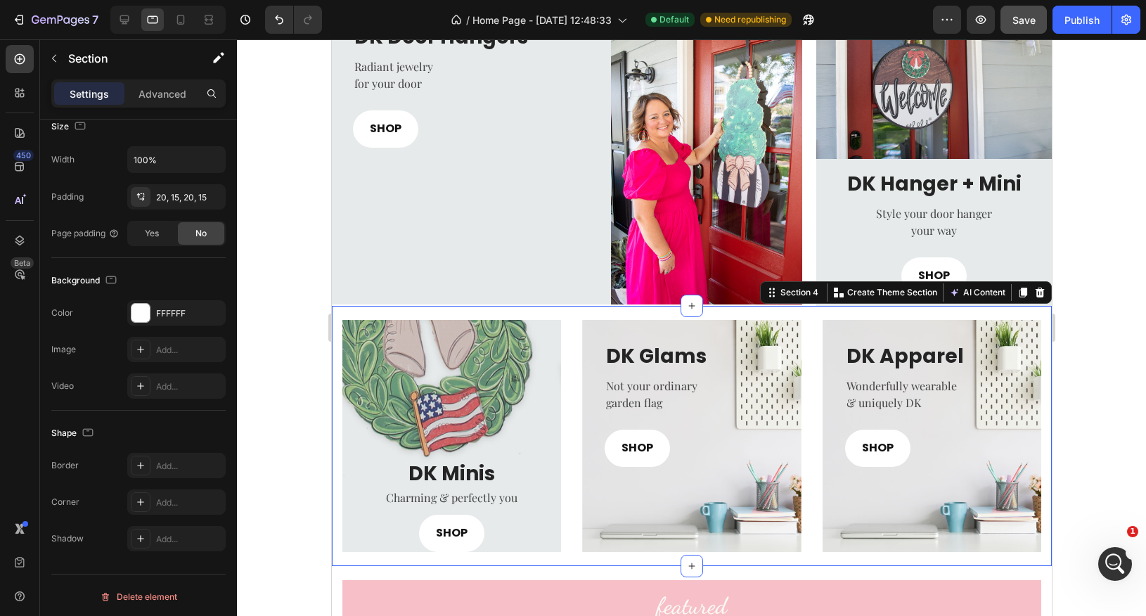
click at [336, 364] on div "DK Minis Heading Charming & perfectly you Text block SHOP Button Row Row Hero B…" at bounding box center [691, 436] width 720 height 260
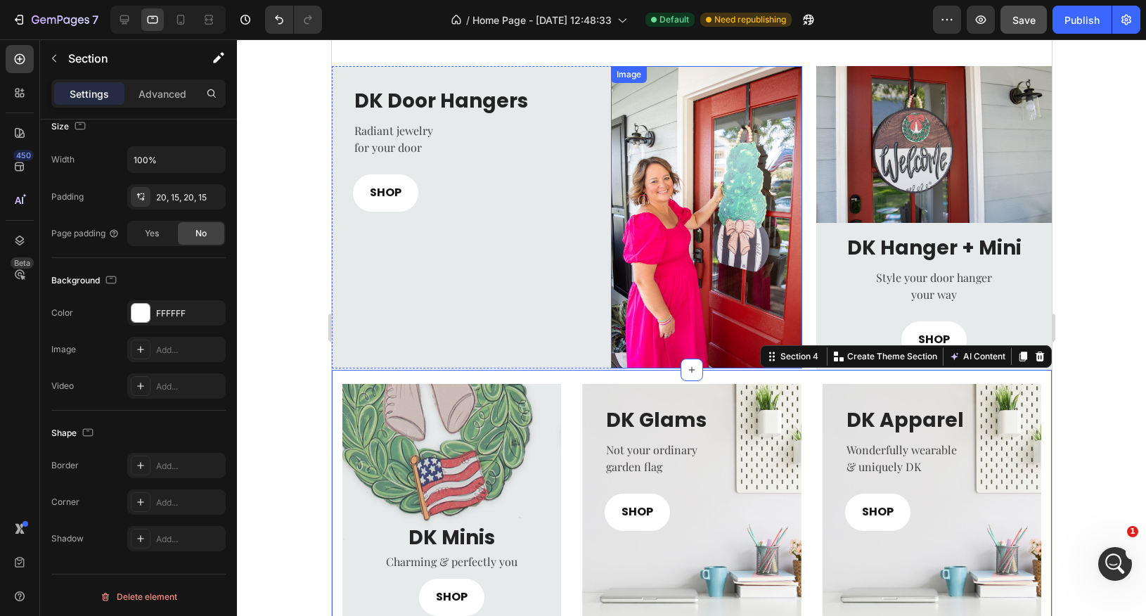
scroll to position [376, 0]
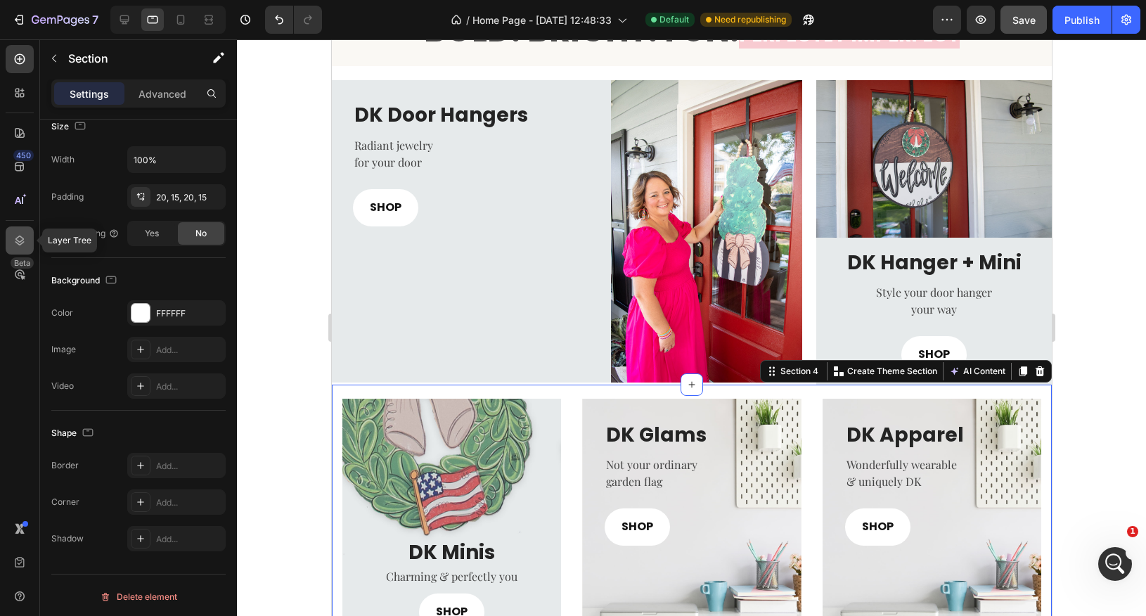
click at [24, 237] on icon at bounding box center [20, 240] width 14 height 14
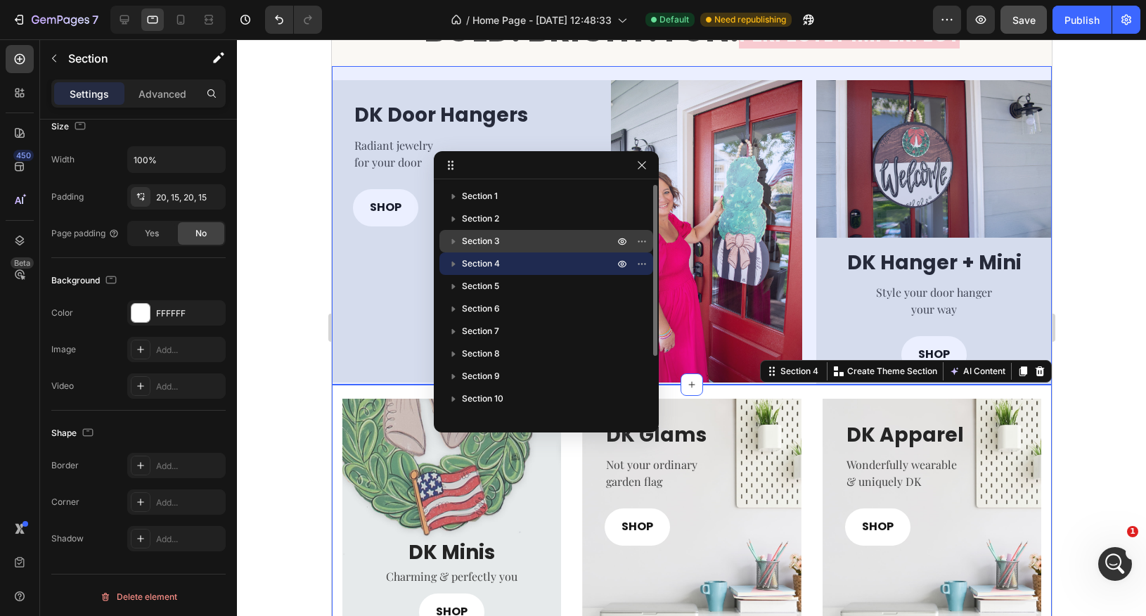
click at [456, 241] on icon "button" at bounding box center [454, 241] width 14 height 14
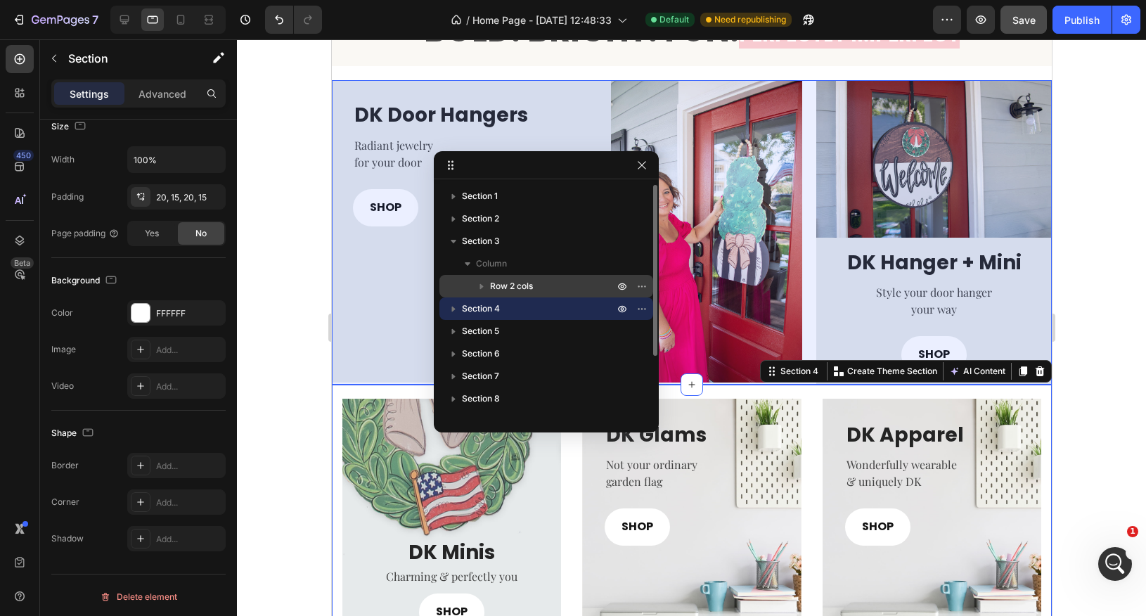
click at [481, 286] on icon "button" at bounding box center [482, 287] width 4 height 6
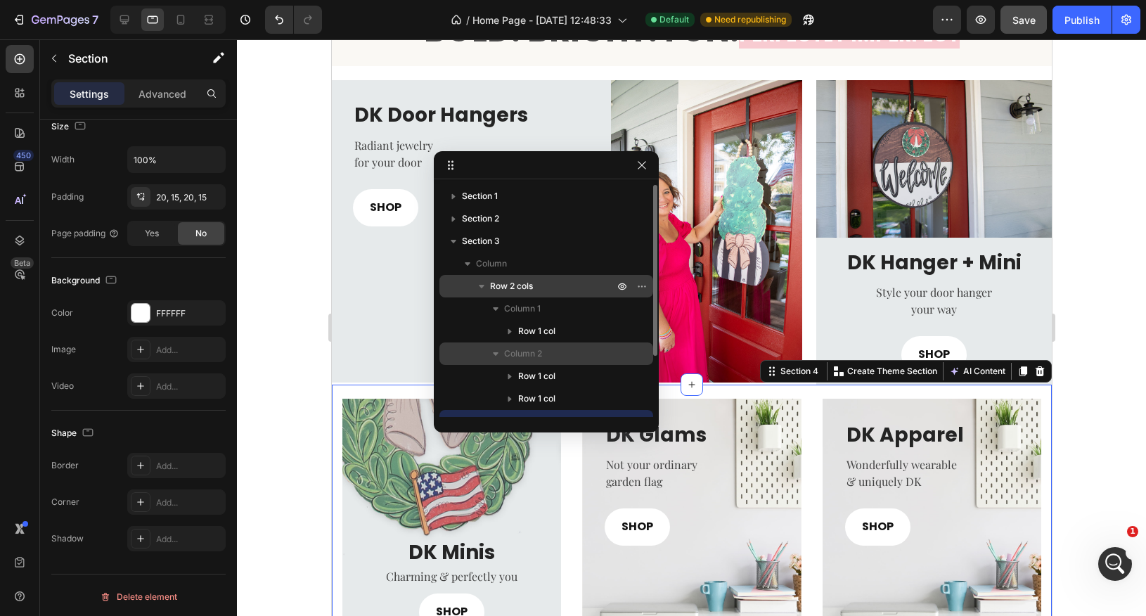
click at [540, 360] on span "Column 2" at bounding box center [523, 354] width 38 height 14
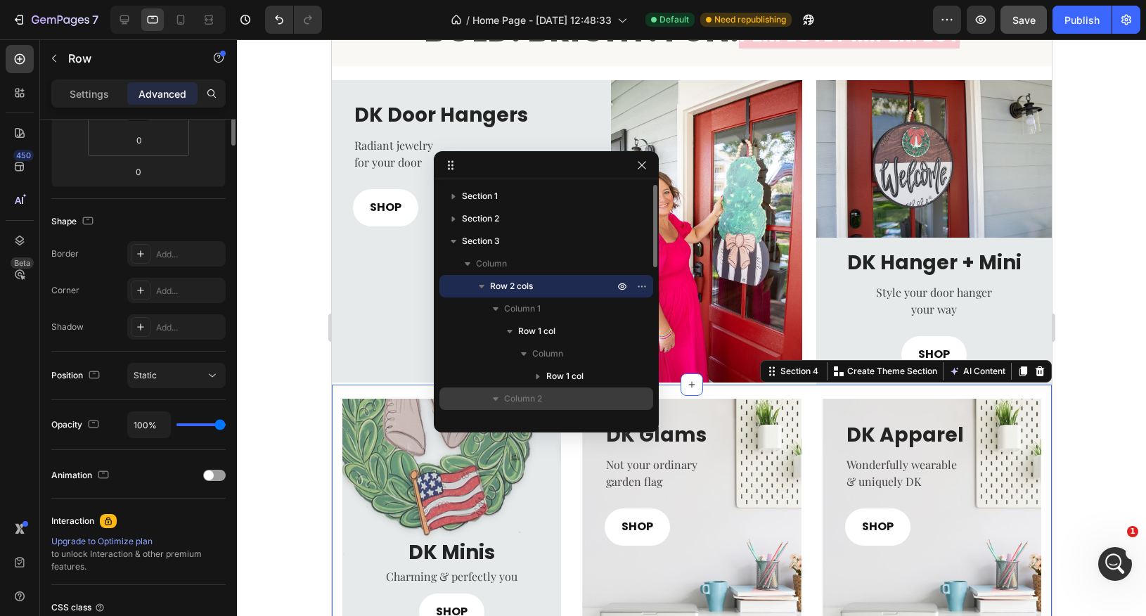
scroll to position [0, 0]
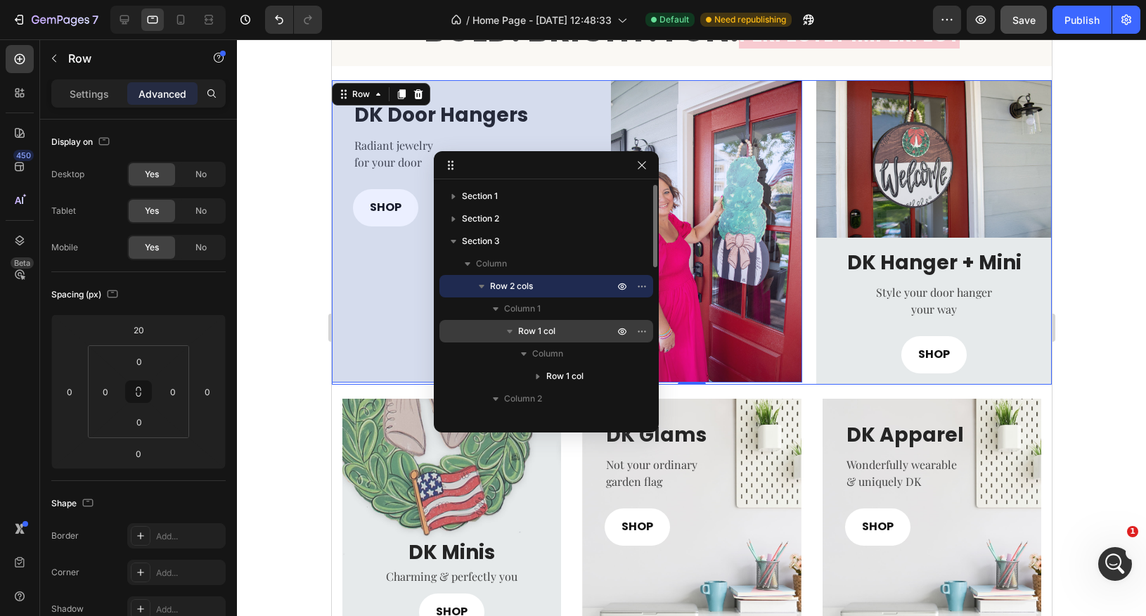
click at [549, 330] on span "Row 1 col" at bounding box center [536, 331] width 37 height 14
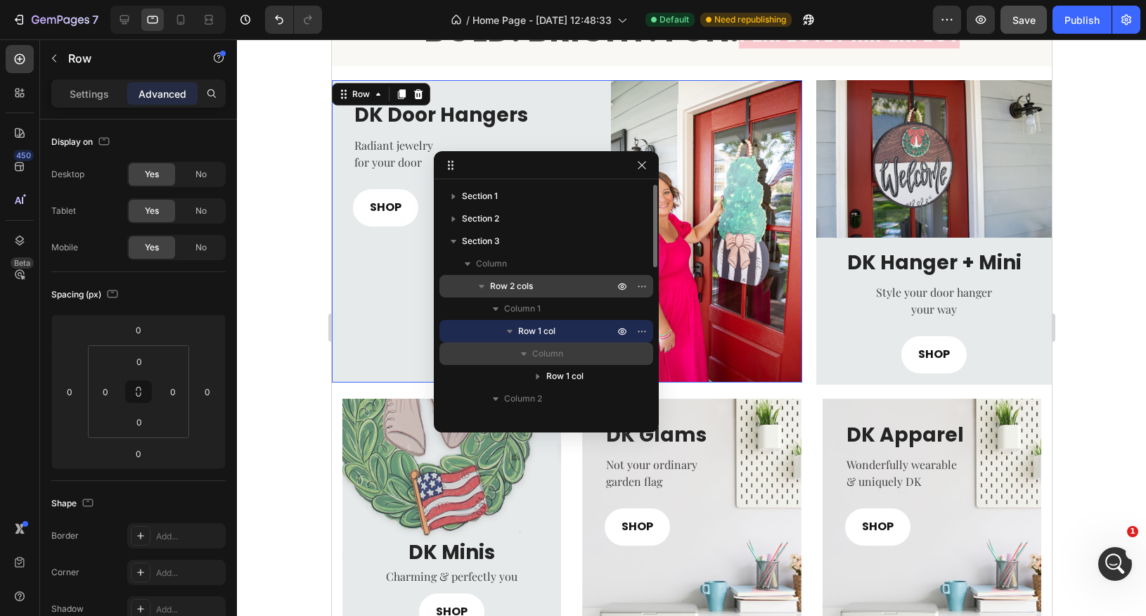
click at [547, 352] on span "Column" at bounding box center [547, 354] width 31 height 14
click at [524, 354] on icon "button" at bounding box center [525, 355] width 4 height 6
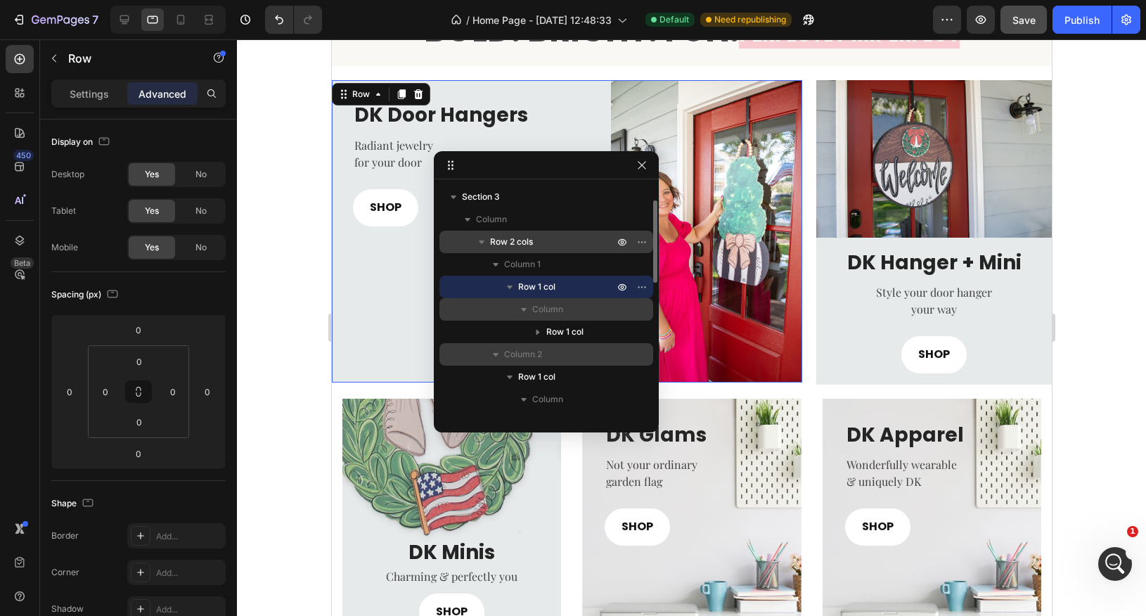
scroll to position [47, 0]
click at [545, 350] on p "Column 2" at bounding box center [560, 352] width 113 height 14
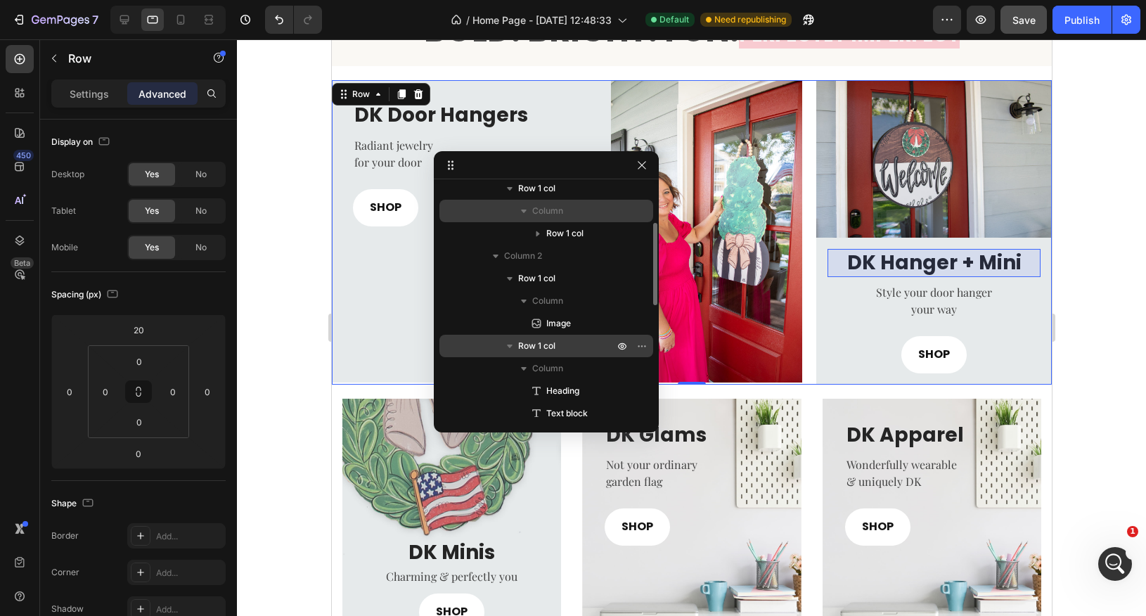
scroll to position [144, 0]
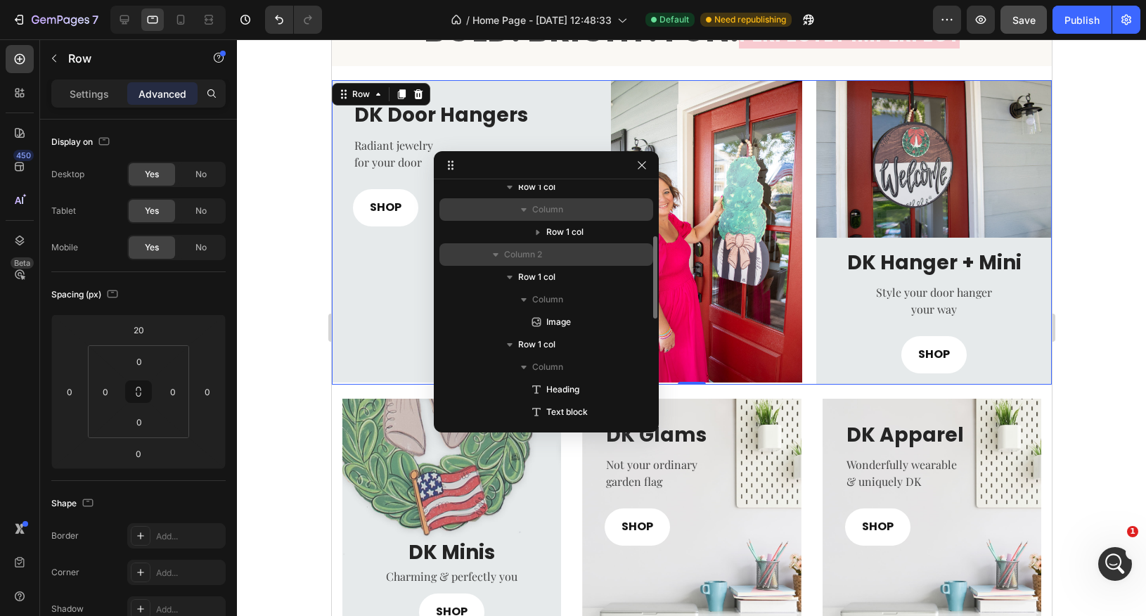
click at [494, 257] on icon "button" at bounding box center [496, 255] width 14 height 14
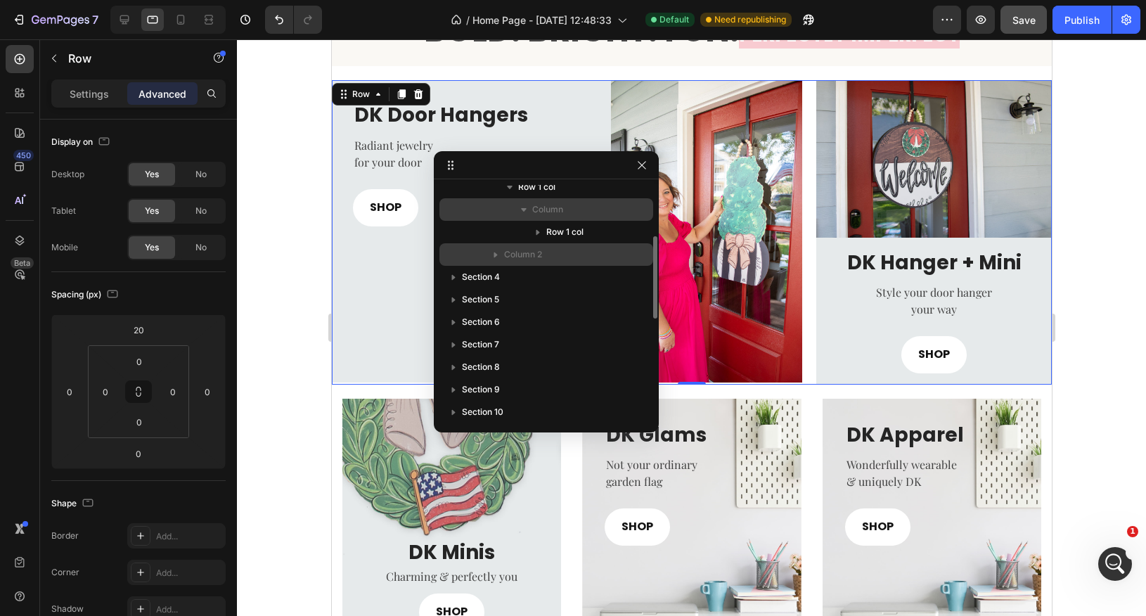
click at [530, 259] on span "Column 2" at bounding box center [523, 255] width 38 height 14
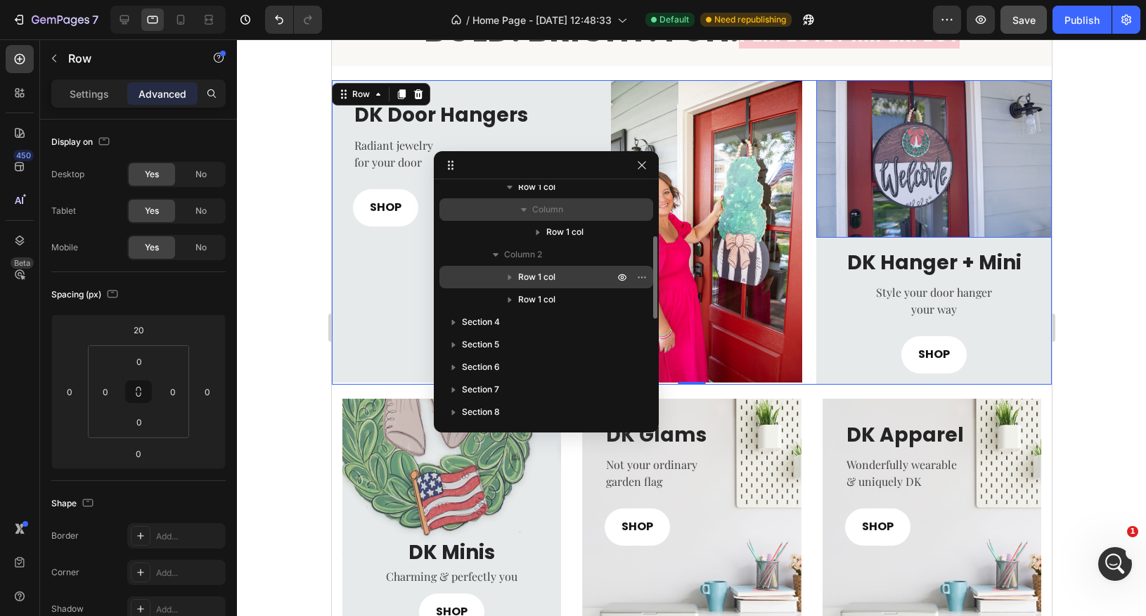
click at [519, 274] on span "Row 1 col" at bounding box center [536, 277] width 37 height 14
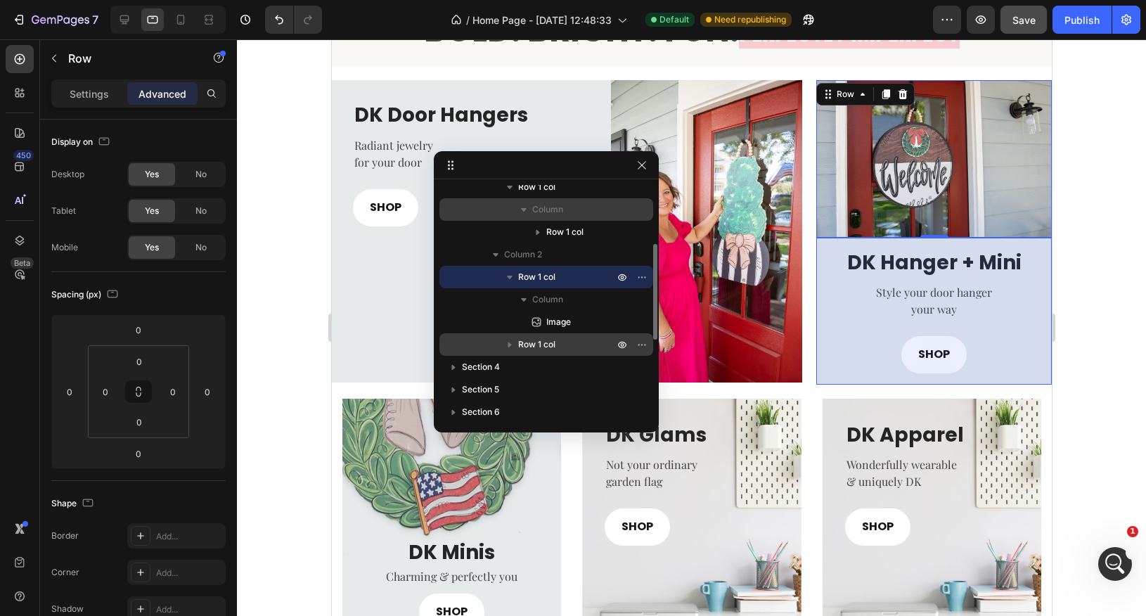
click at [509, 346] on icon "button" at bounding box center [510, 345] width 4 height 6
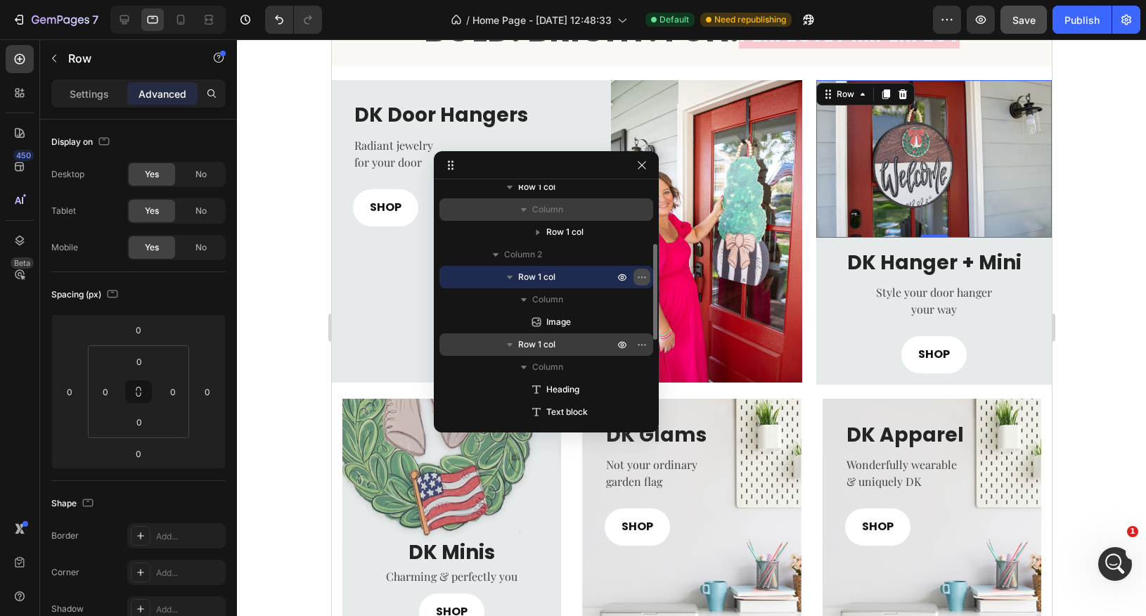
click at [645, 278] on icon "button" at bounding box center [641, 276] width 11 height 11
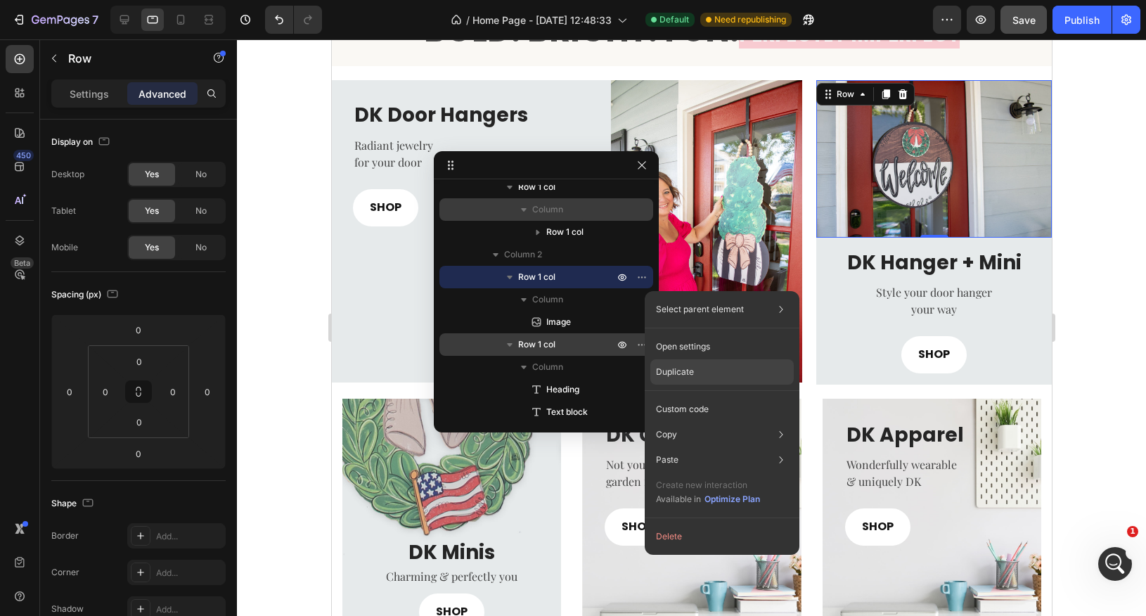
click at [696, 397] on div "Duplicate" at bounding box center [722, 409] width 143 height 25
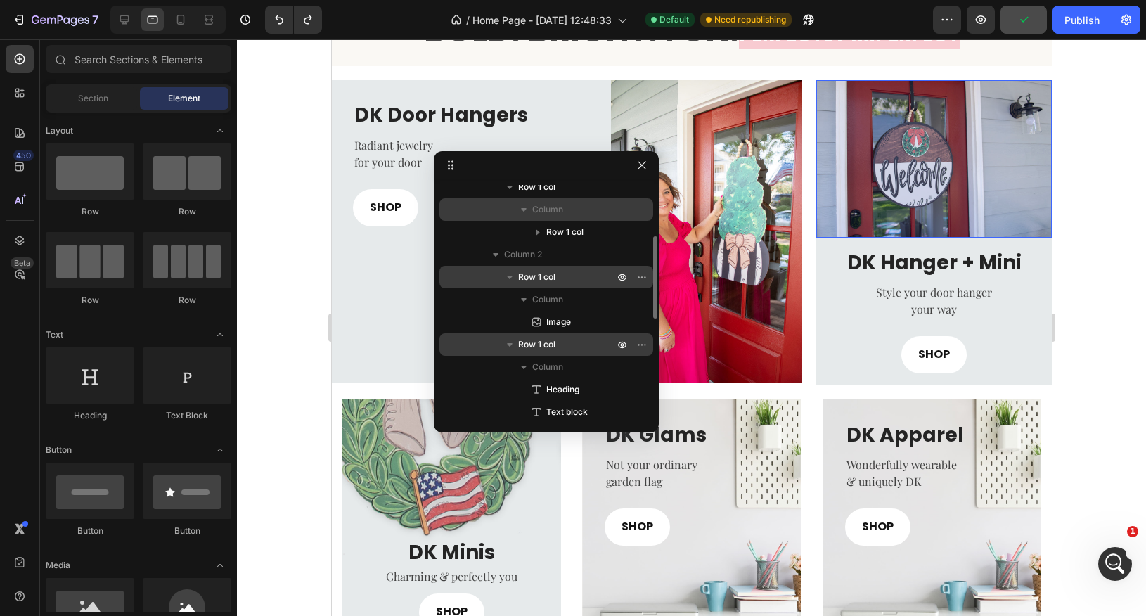
click at [511, 274] on icon "button" at bounding box center [510, 277] width 14 height 14
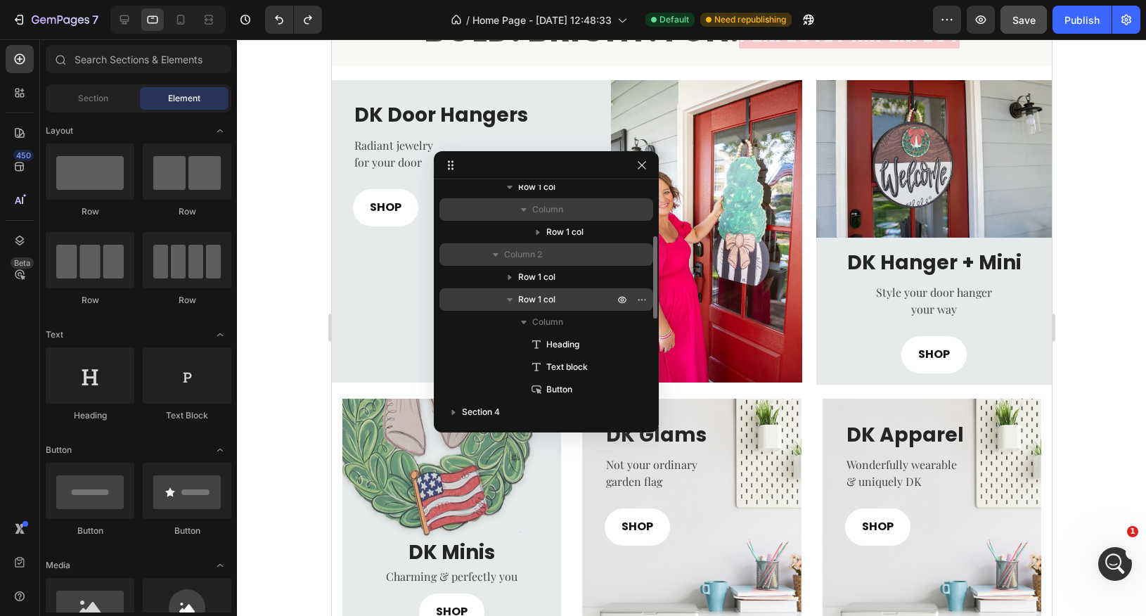
click at [496, 258] on icon "button" at bounding box center [496, 255] width 14 height 14
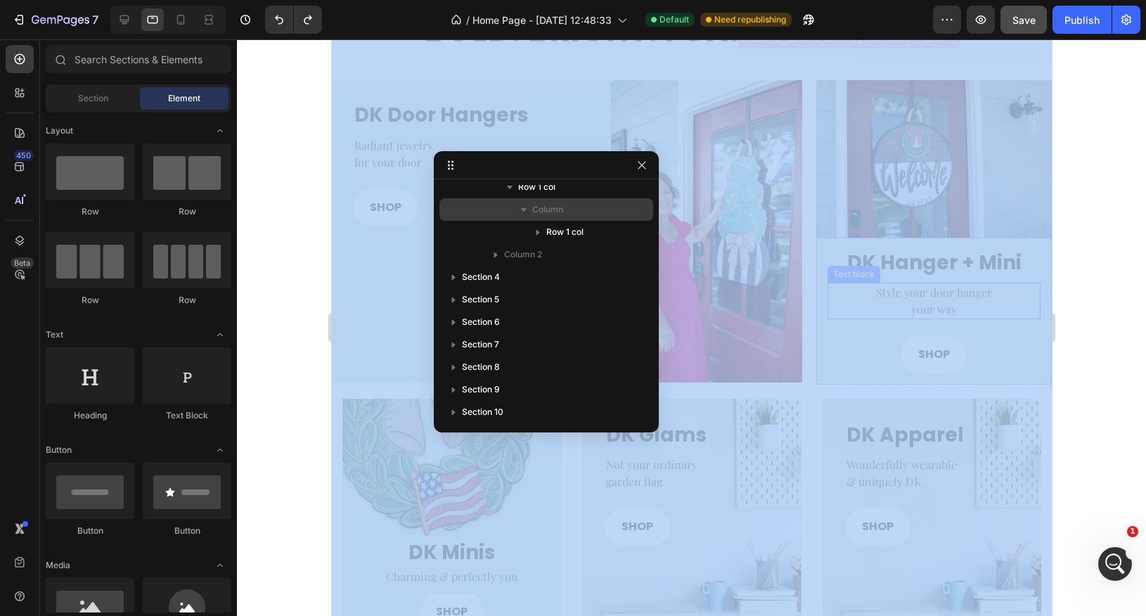
drag, startPoint x: 1417, startPoint y: 113, endPoint x: 982, endPoint y: 285, distance: 467.3
click at [1101, 217] on div at bounding box center [691, 327] width 909 height 577
click at [1109, 219] on div at bounding box center [691, 327] width 909 height 577
click at [649, 166] on button "button" at bounding box center [642, 165] width 17 height 17
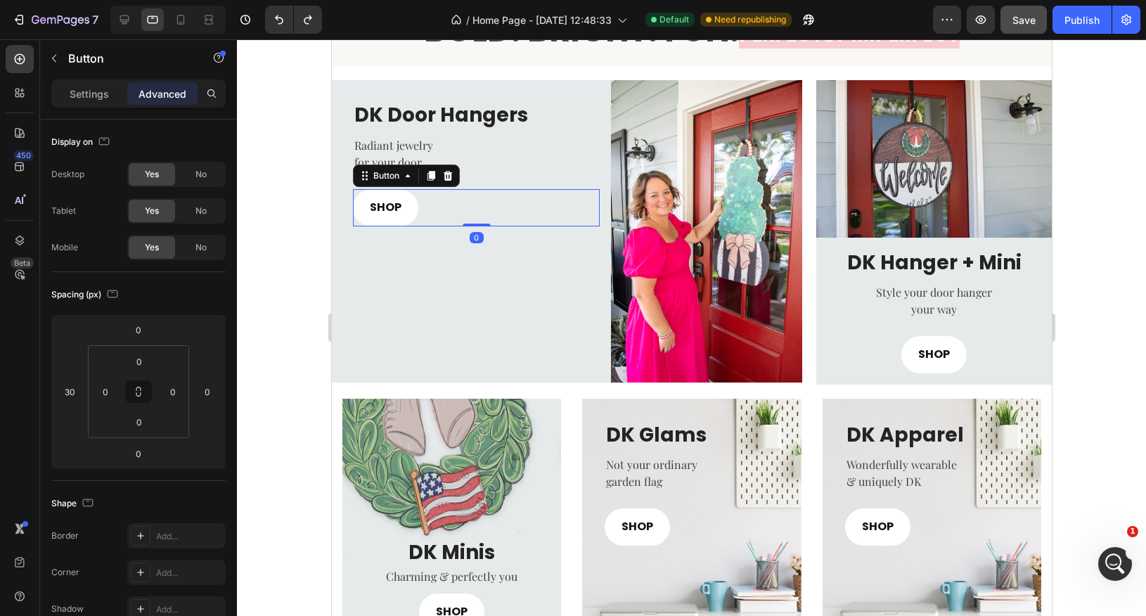
click at [415, 217] on div "SHOP Button 0" at bounding box center [475, 207] width 247 height 37
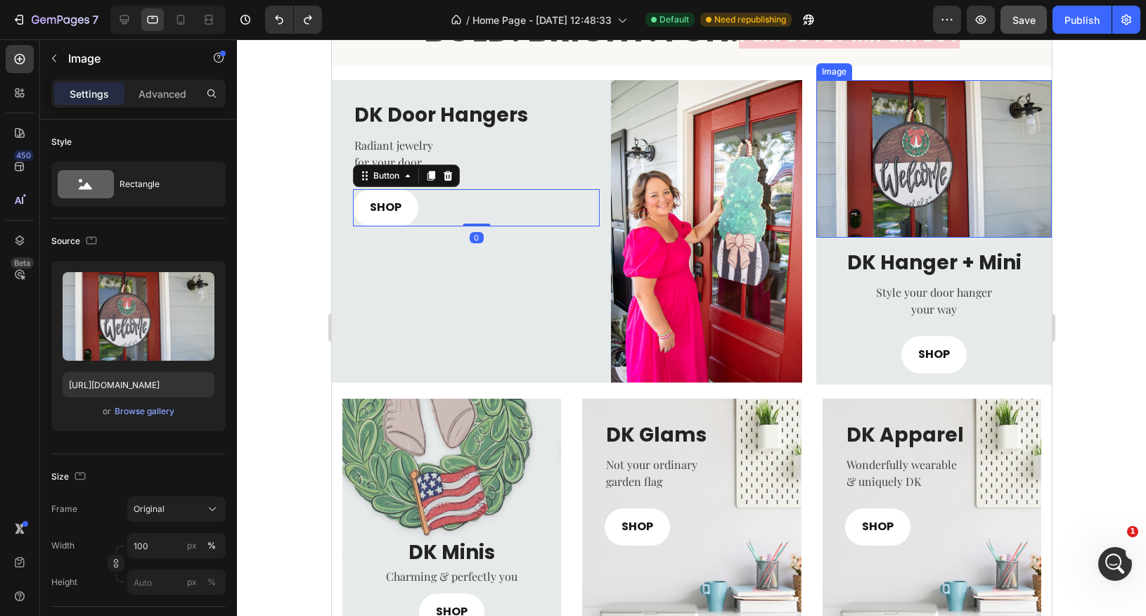
click at [951, 141] on img at bounding box center [934, 158] width 236 height 157
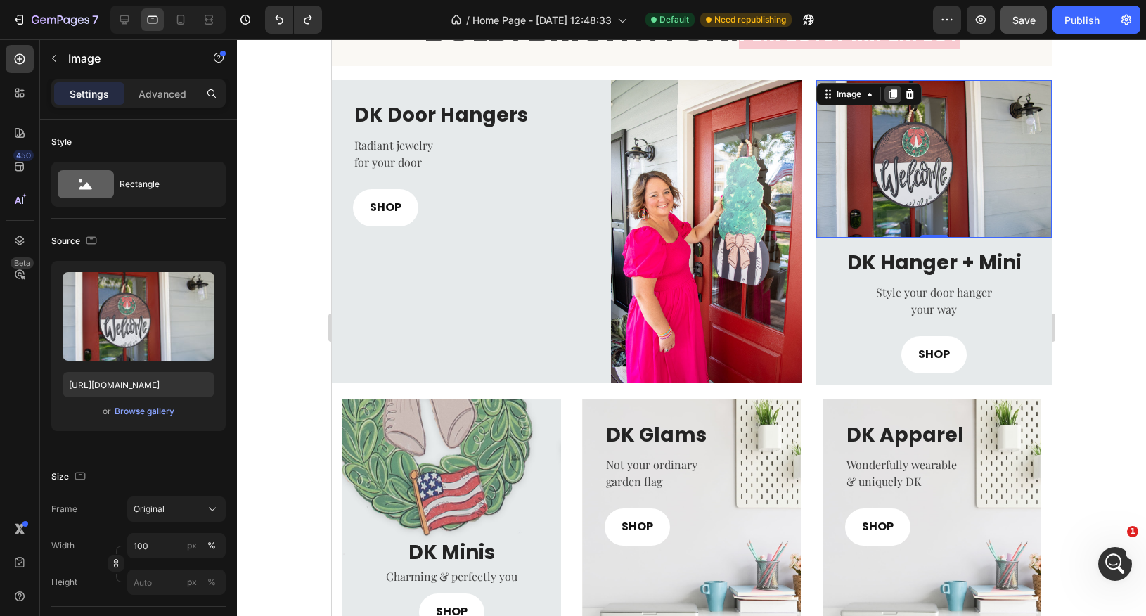
click at [892, 96] on icon at bounding box center [893, 95] width 8 height 10
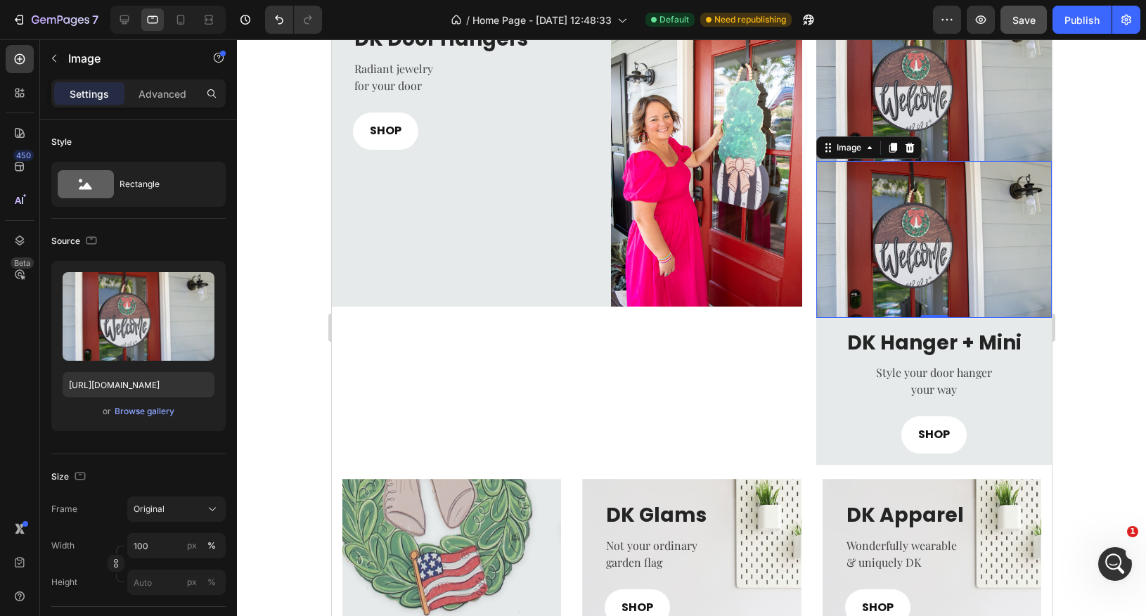
scroll to position [454, 0]
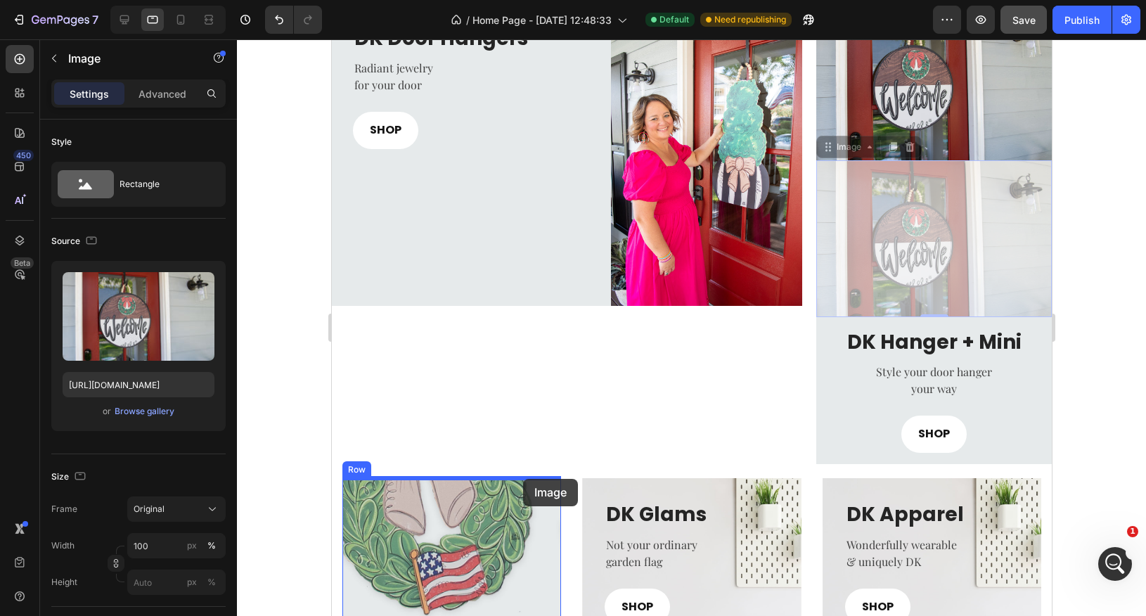
drag, startPoint x: 828, startPoint y: 150, endPoint x: 523, endPoint y: 479, distance: 448.3
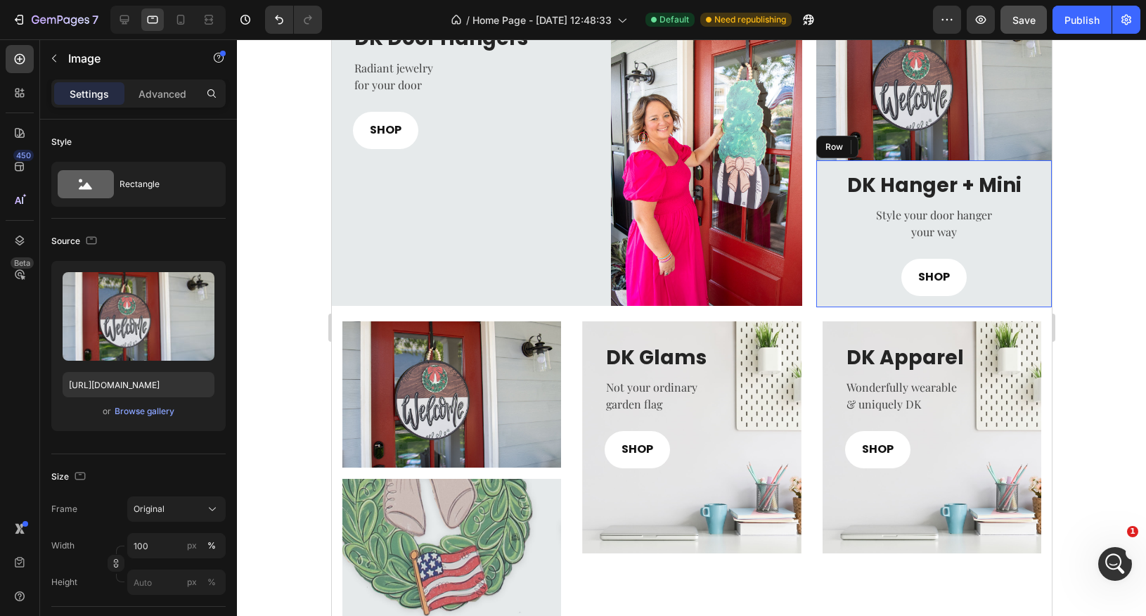
click at [1046, 179] on div "DK Hanger + Mini Heading Style your door hanger your way Text block SHOP Button…" at bounding box center [934, 233] width 236 height 147
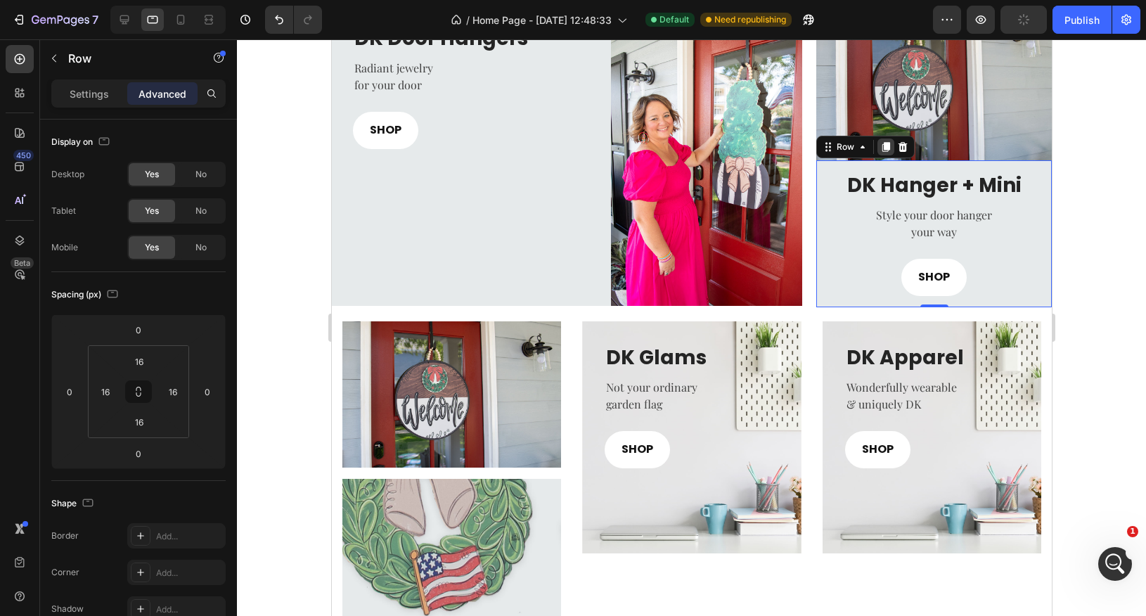
click at [884, 146] on icon at bounding box center [886, 147] width 8 height 10
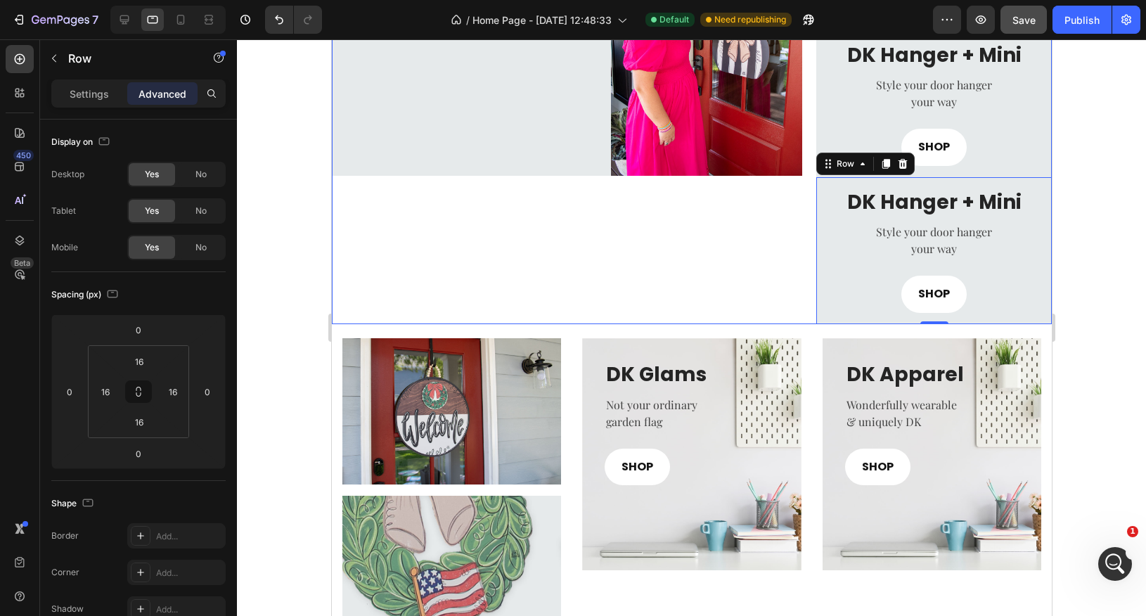
scroll to position [594, 0]
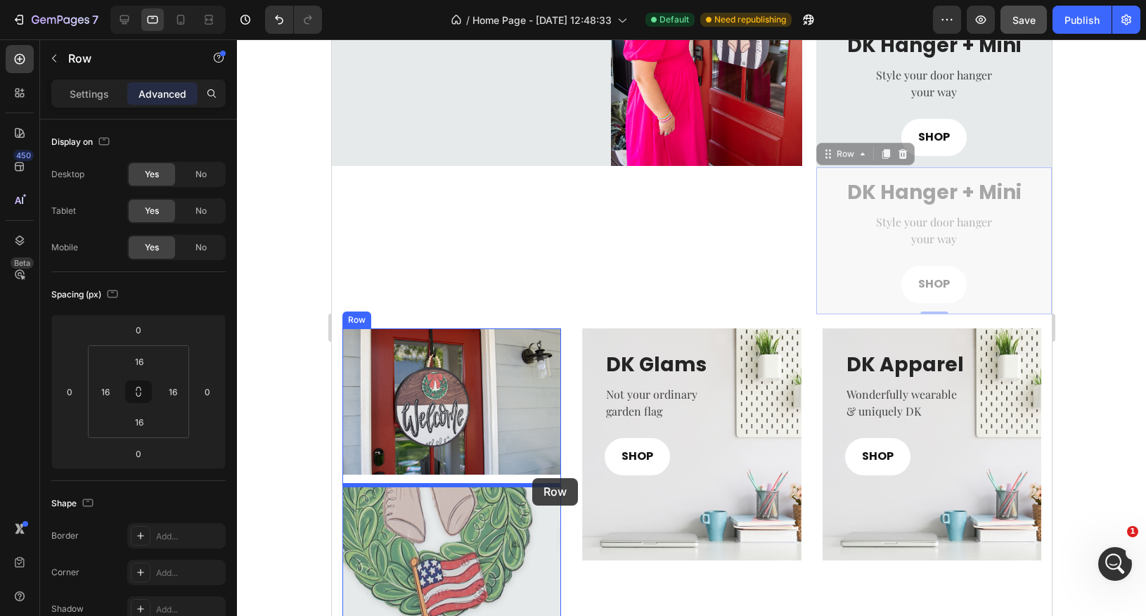
drag, startPoint x: 827, startPoint y: 155, endPoint x: 532, endPoint y: 478, distance: 437.6
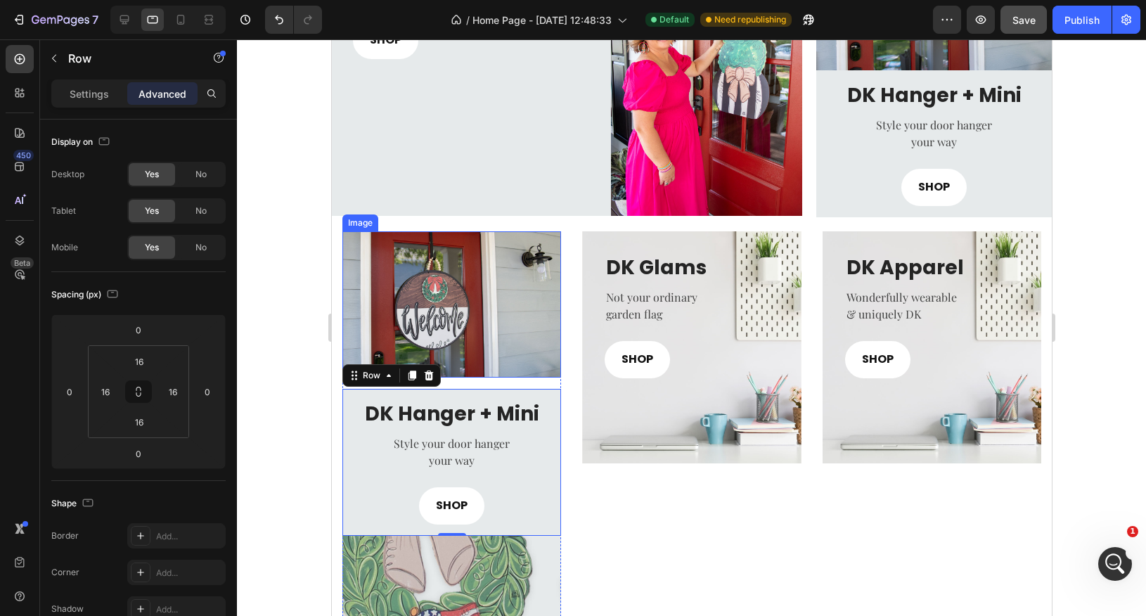
scroll to position [551, 0]
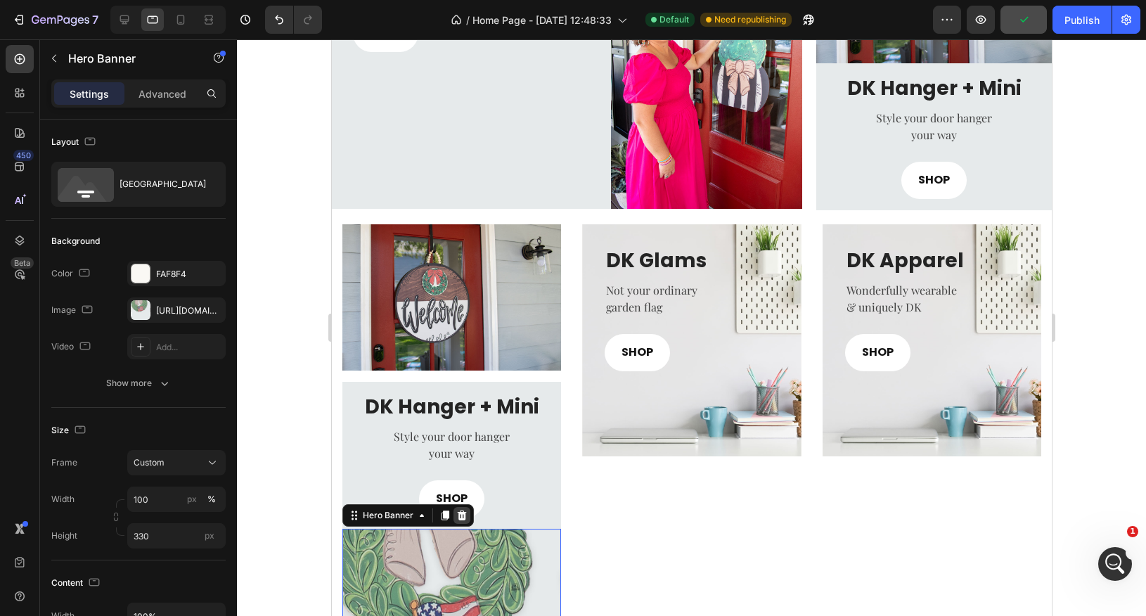
click at [461, 518] on icon at bounding box center [461, 516] width 9 height 10
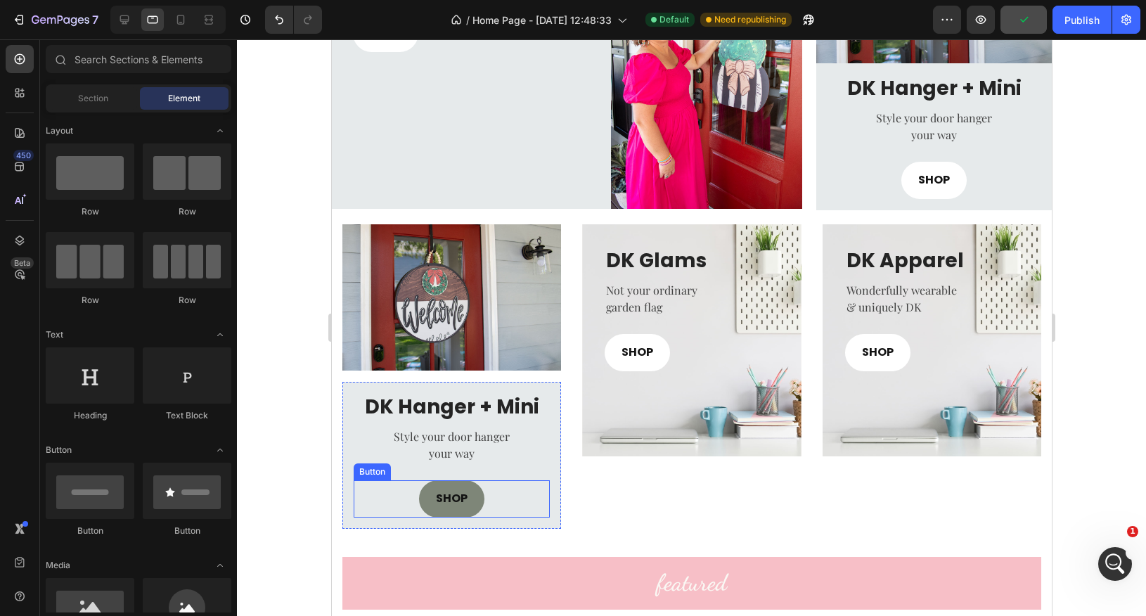
scroll to position [644, 0]
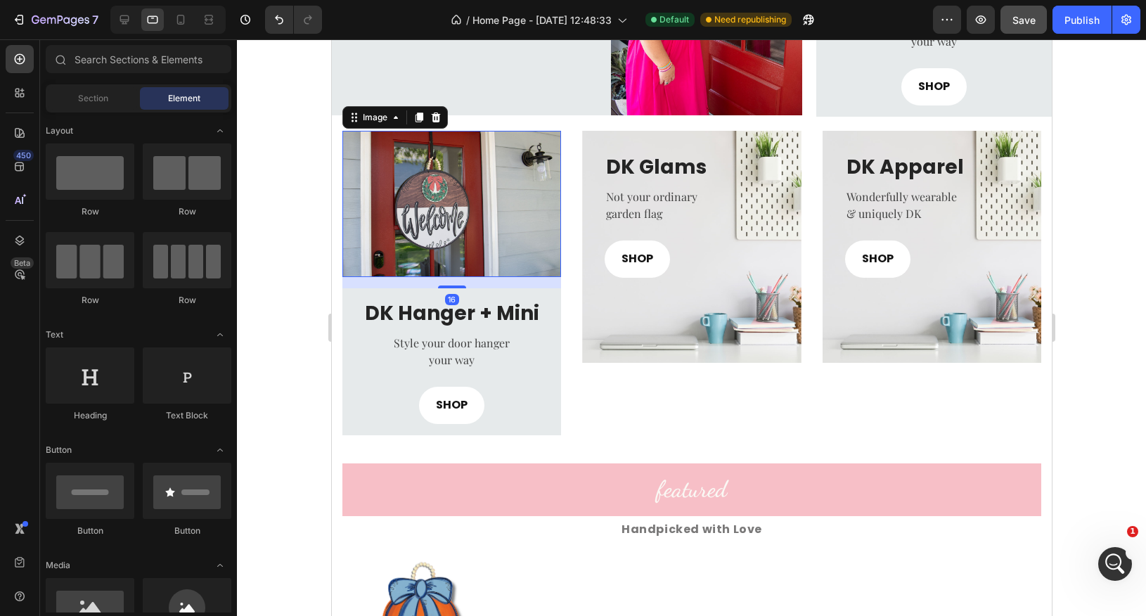
click at [461, 259] on img at bounding box center [451, 204] width 219 height 146
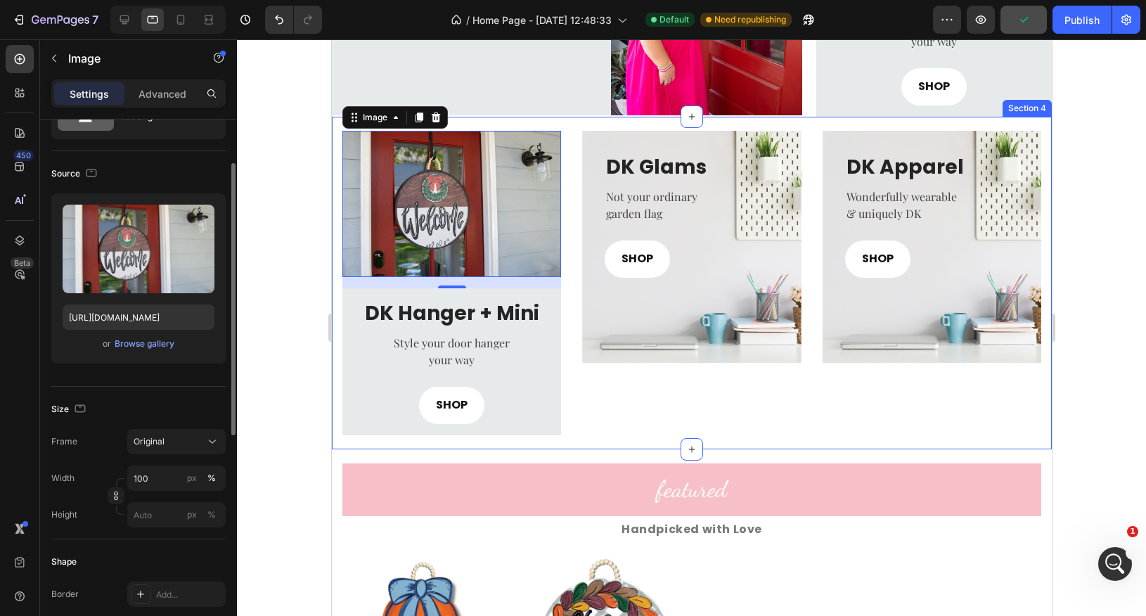
scroll to position [75, 0]
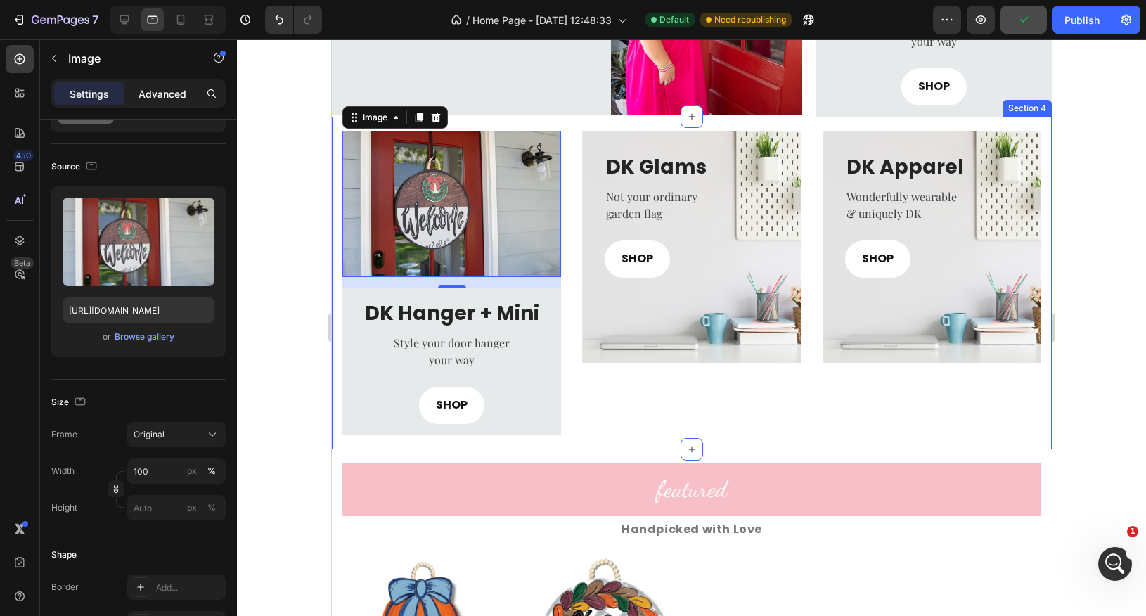
click at [168, 95] on p "Advanced" at bounding box center [163, 93] width 48 height 15
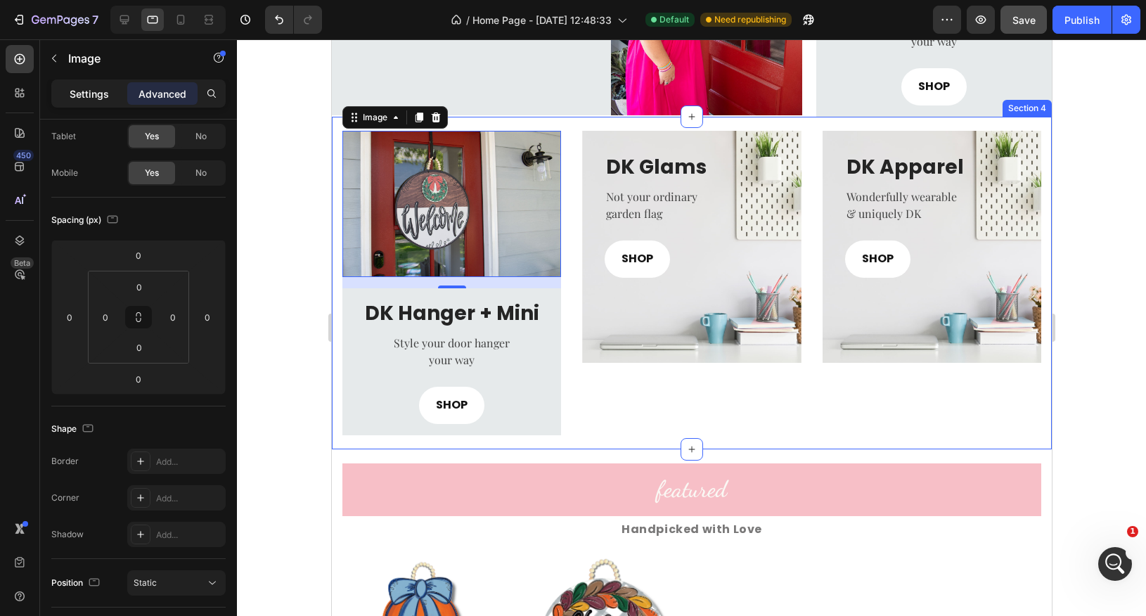
click at [87, 94] on p "Settings" at bounding box center [89, 93] width 39 height 15
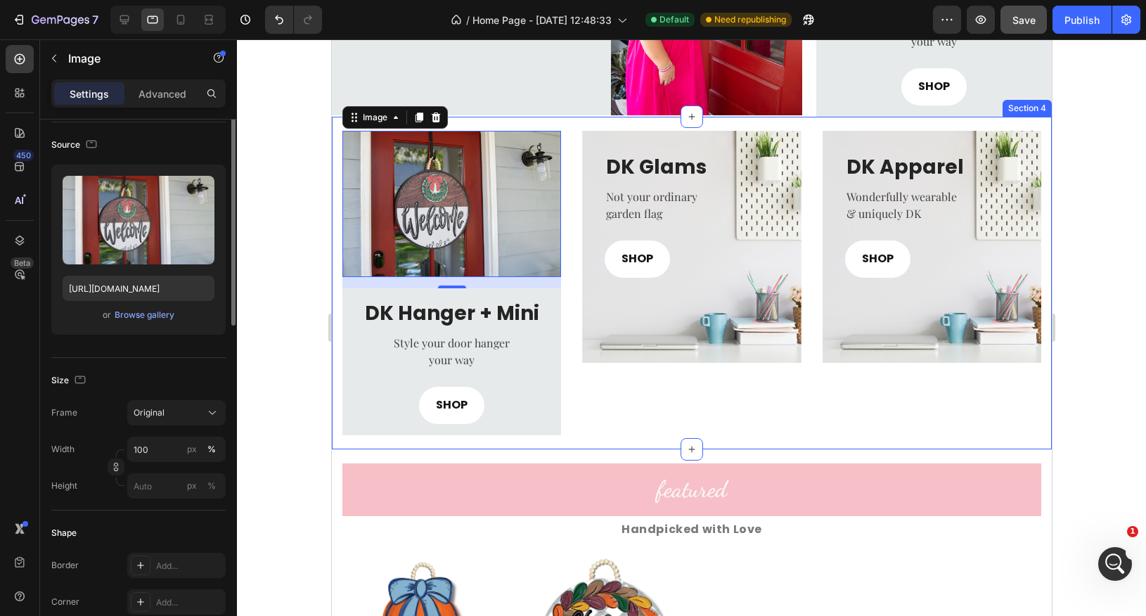
scroll to position [0, 0]
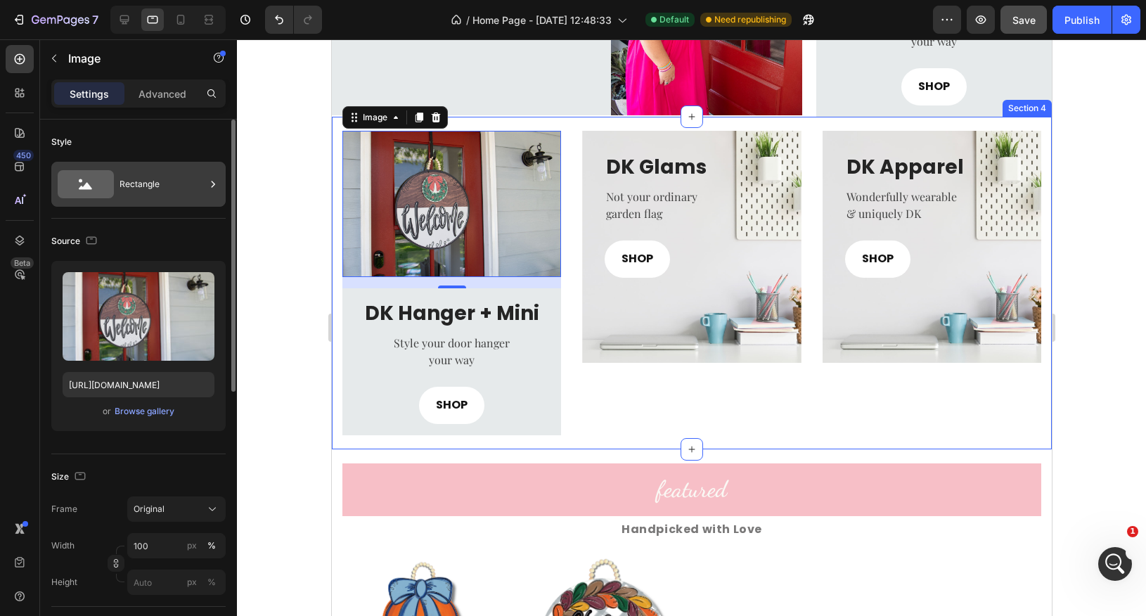
click at [113, 180] on icon at bounding box center [86, 184] width 56 height 28
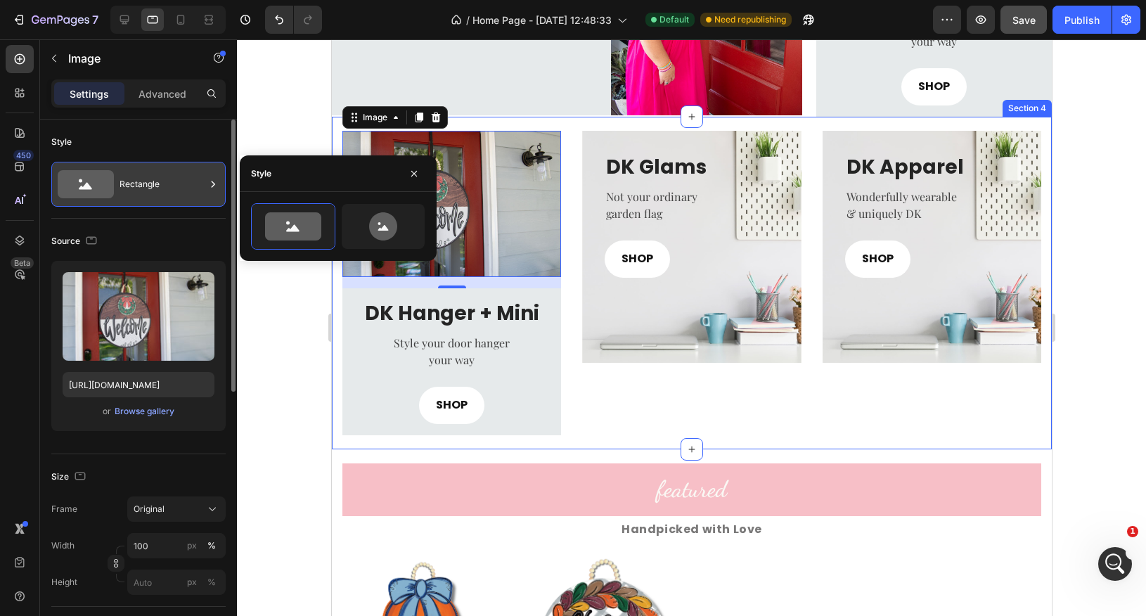
click at [113, 180] on icon at bounding box center [86, 184] width 56 height 28
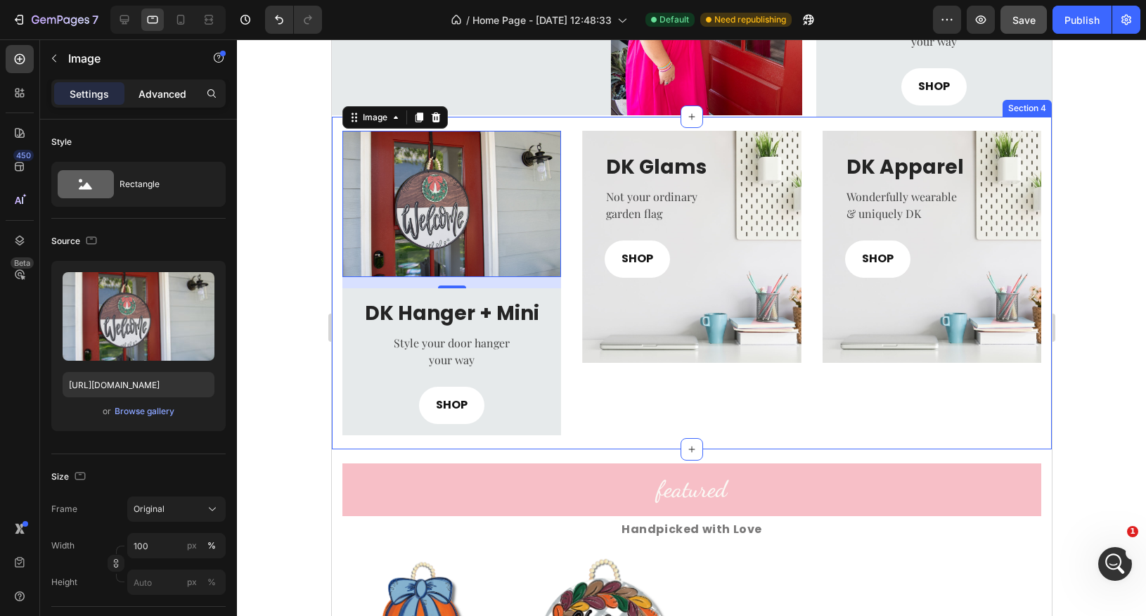
click at [171, 96] on p "Advanced" at bounding box center [163, 93] width 48 height 15
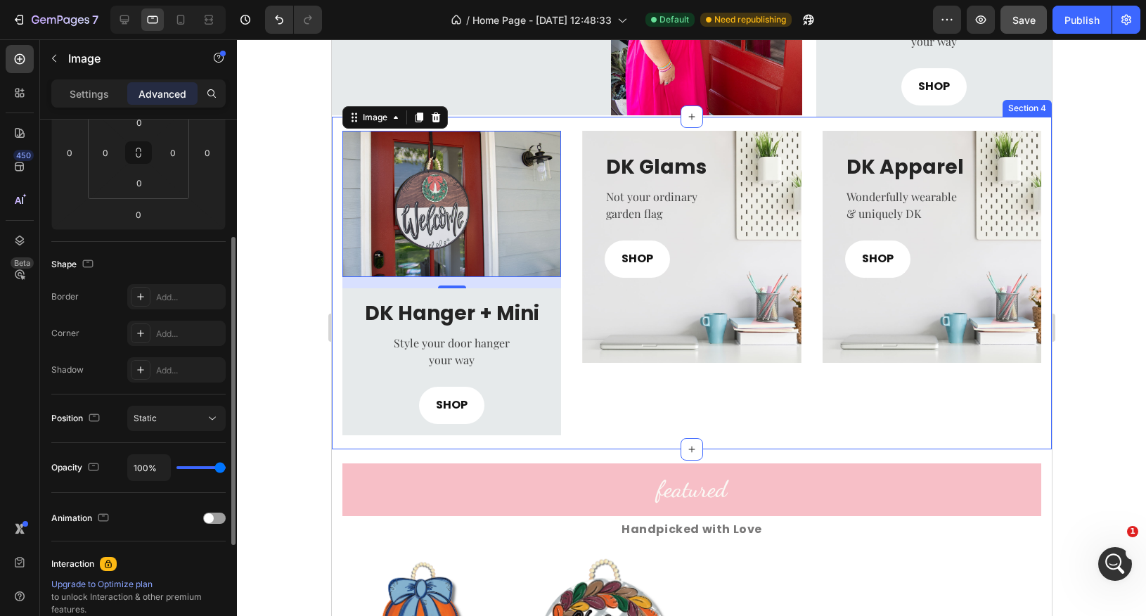
scroll to position [257, 0]
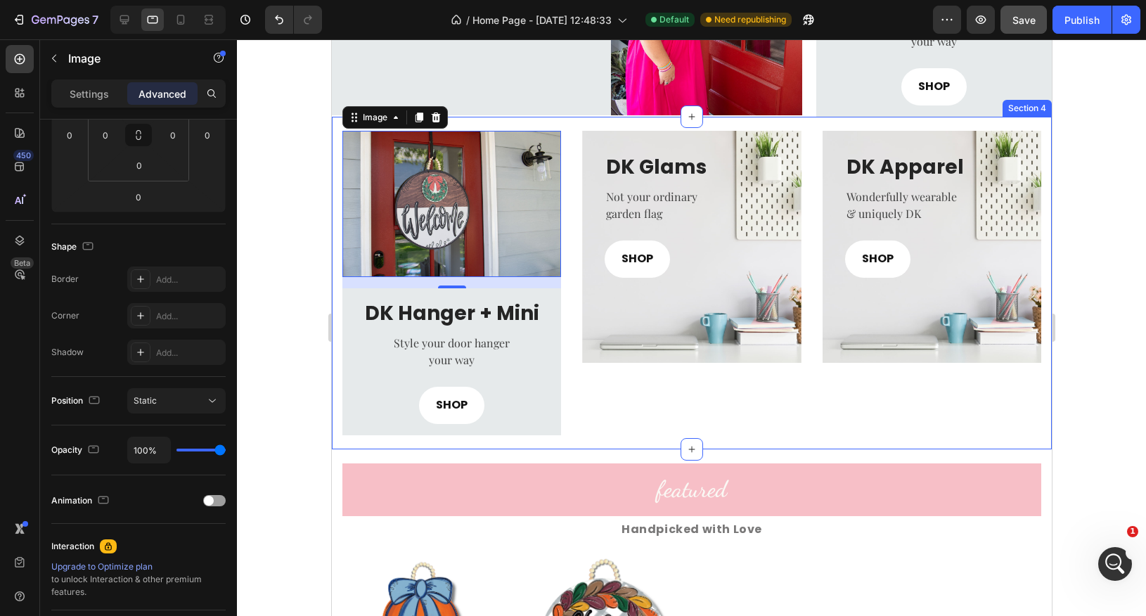
click at [361, 442] on div "Image 16 DK Hanger + Mini Heading Style your door hanger your way Text block SH…" at bounding box center [691, 283] width 720 height 333
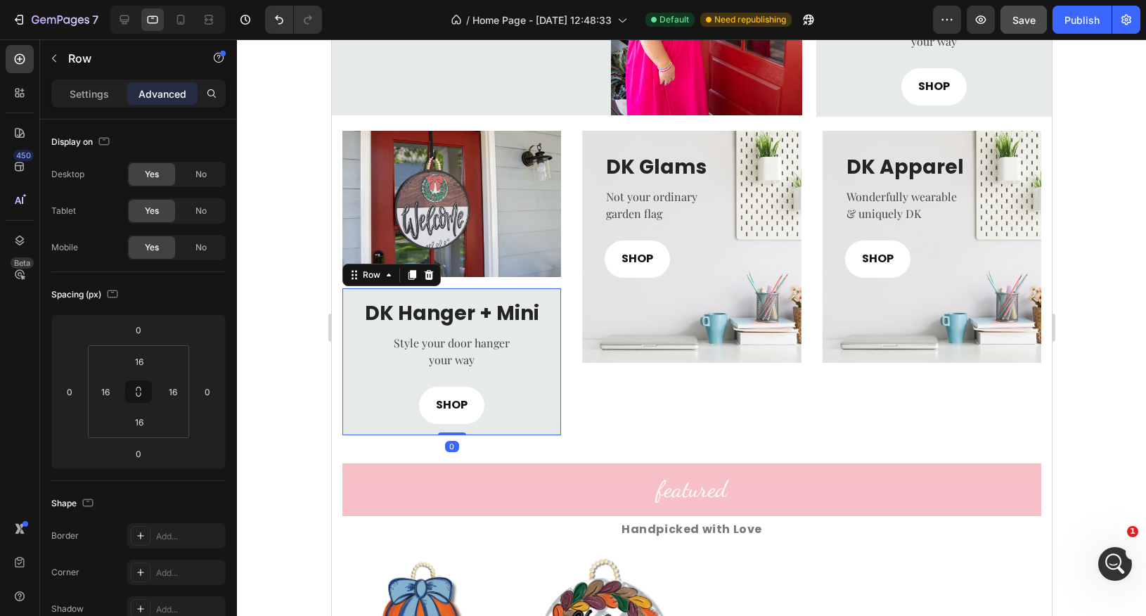
click at [411, 295] on div "DK Hanger + Mini Heading Style your door hanger your way Text block SHOP Button…" at bounding box center [451, 361] width 219 height 147
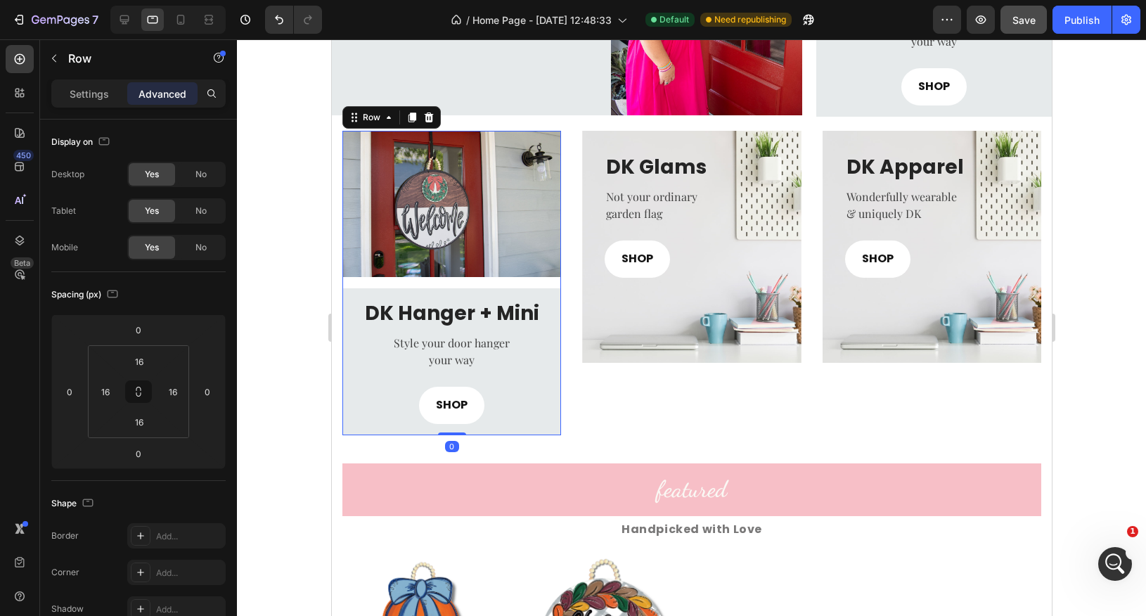
click at [461, 281] on div "Image DK Hanger + Mini Heading Style your door hanger your way Text block SHOP …" at bounding box center [451, 283] width 219 height 305
click at [475, 225] on img at bounding box center [451, 204] width 219 height 146
click at [456, 280] on div "16" at bounding box center [451, 282] width 219 height 11
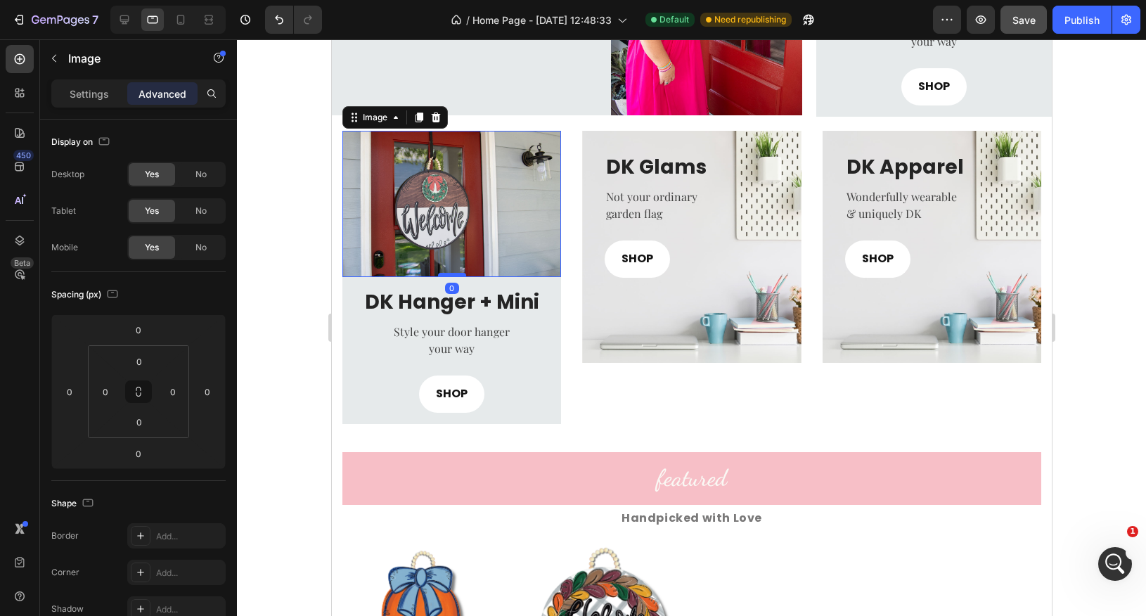
drag, startPoint x: 454, startPoint y: 284, endPoint x: 454, endPoint y: 272, distance: 12.0
click at [454, 273] on div at bounding box center [451, 275] width 28 height 4
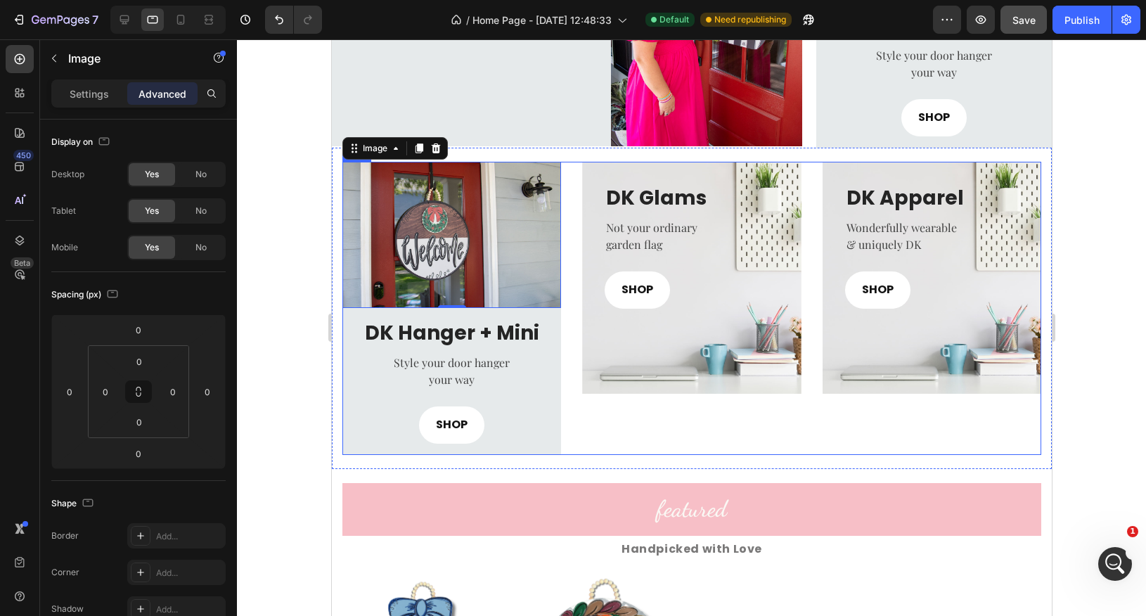
scroll to position [608, 0]
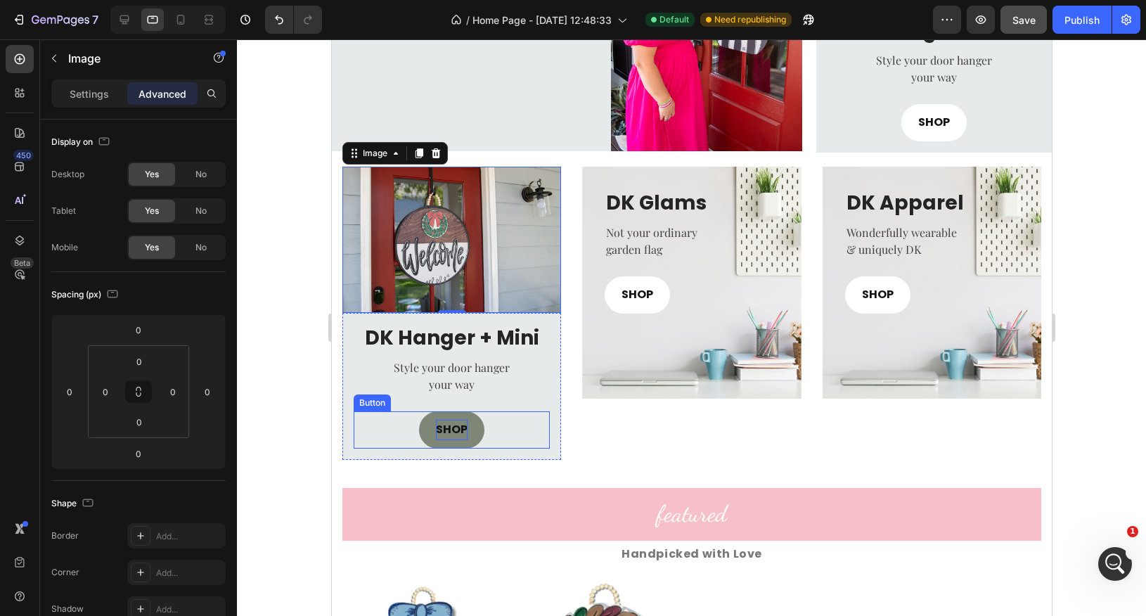
click at [461, 433] on p "SHOP" at bounding box center [451, 430] width 32 height 20
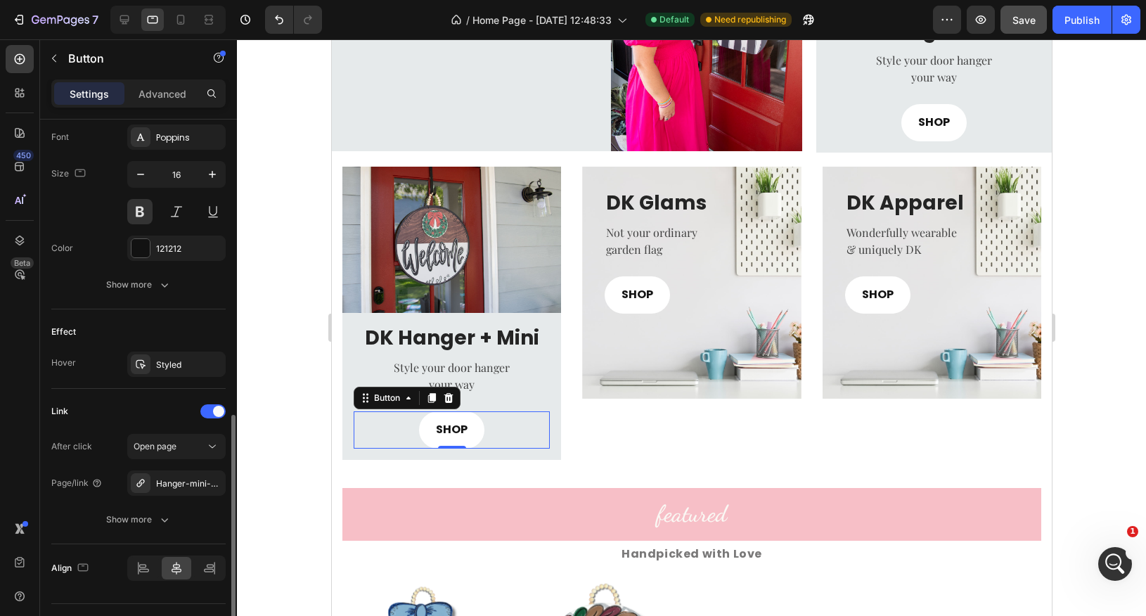
scroll to position [577, 0]
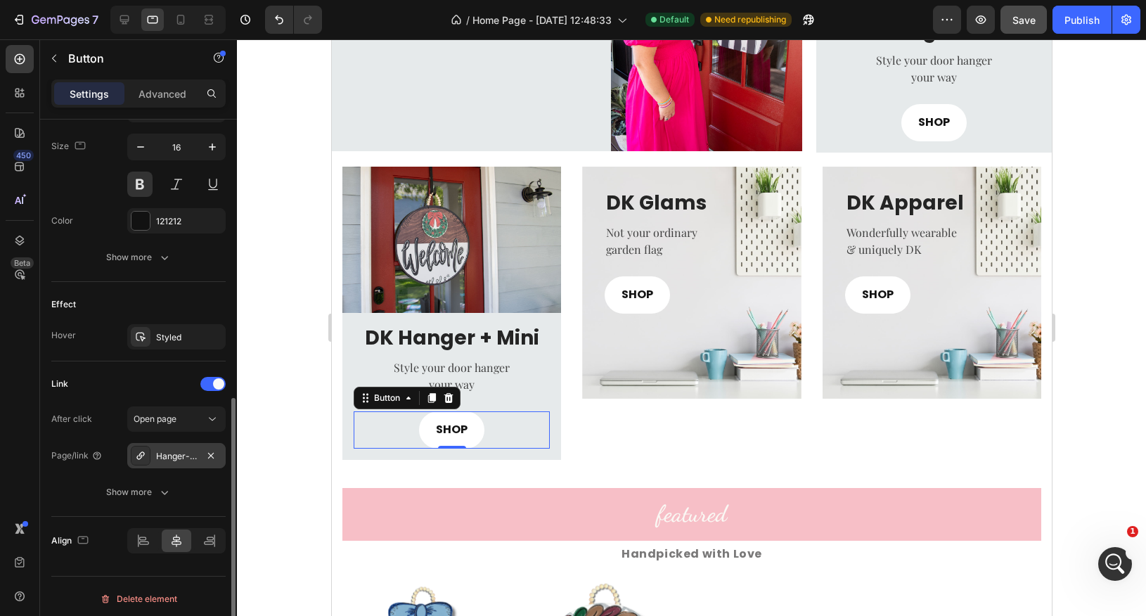
click at [145, 456] on icon at bounding box center [140, 455] width 11 height 11
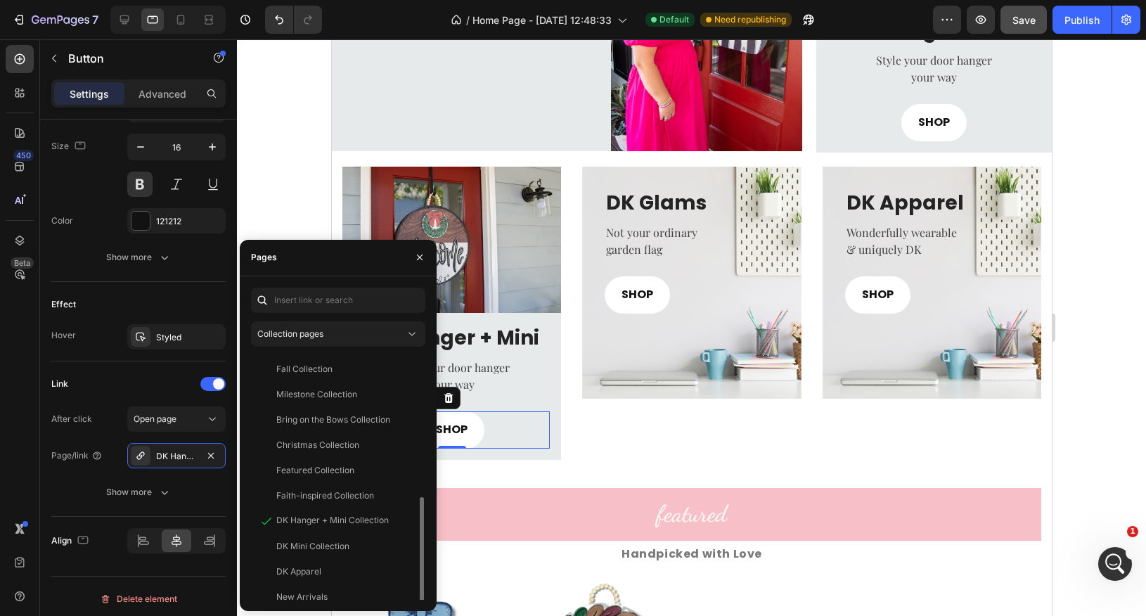
scroll to position [287, 0]
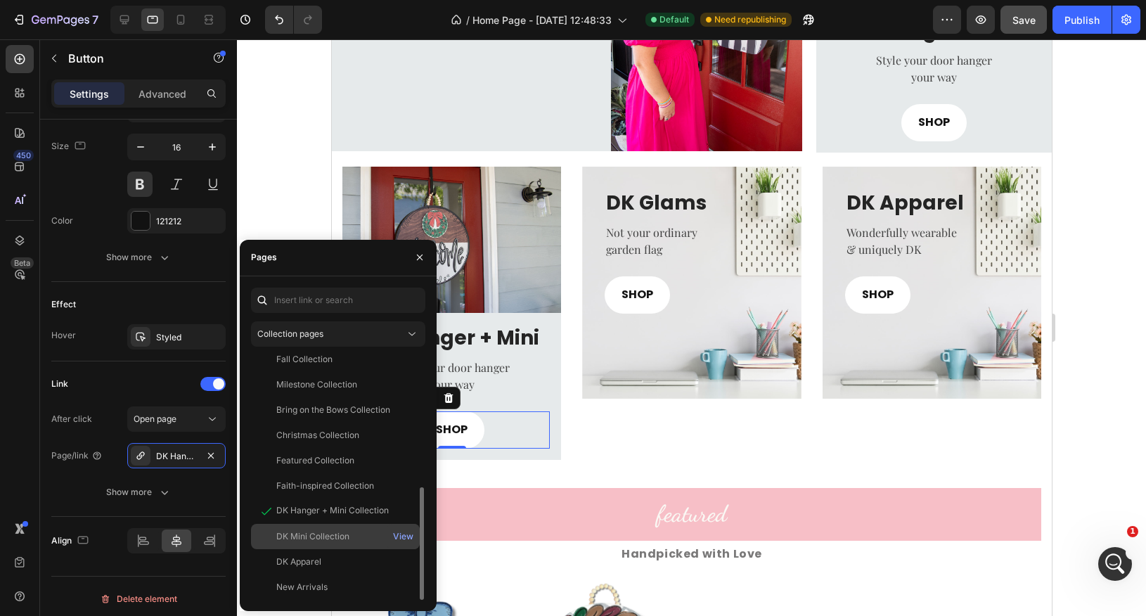
click at [340, 536] on div "DK Mini Collection" at bounding box center [312, 536] width 73 height 13
click at [419, 263] on icon "button" at bounding box center [419, 257] width 11 height 11
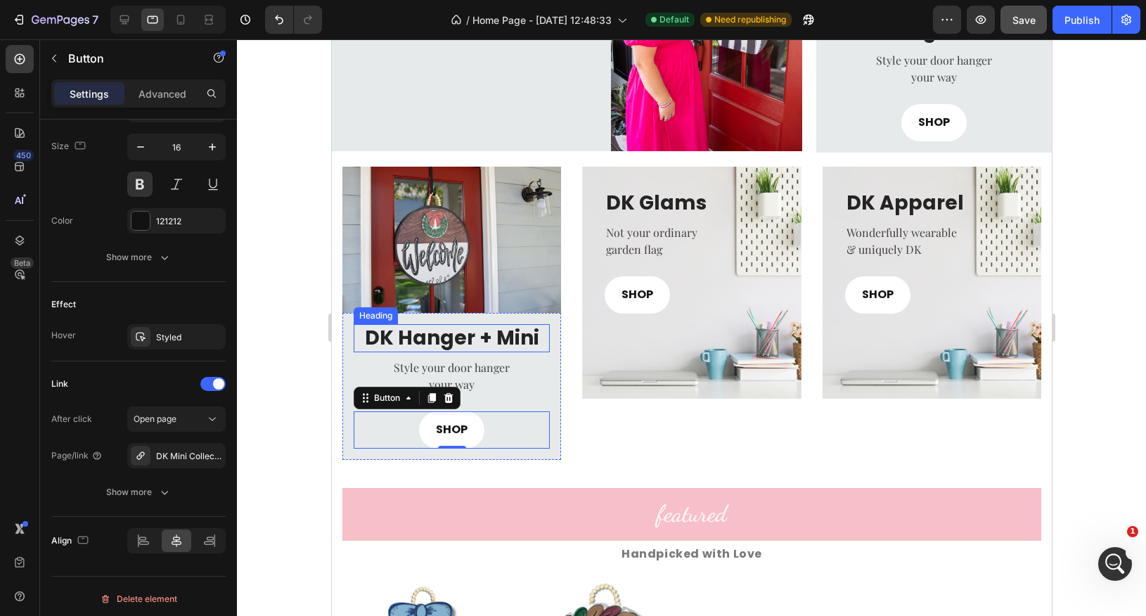
click at [468, 338] on h3 "DK Hanger + Mini" at bounding box center [451, 338] width 196 height 28
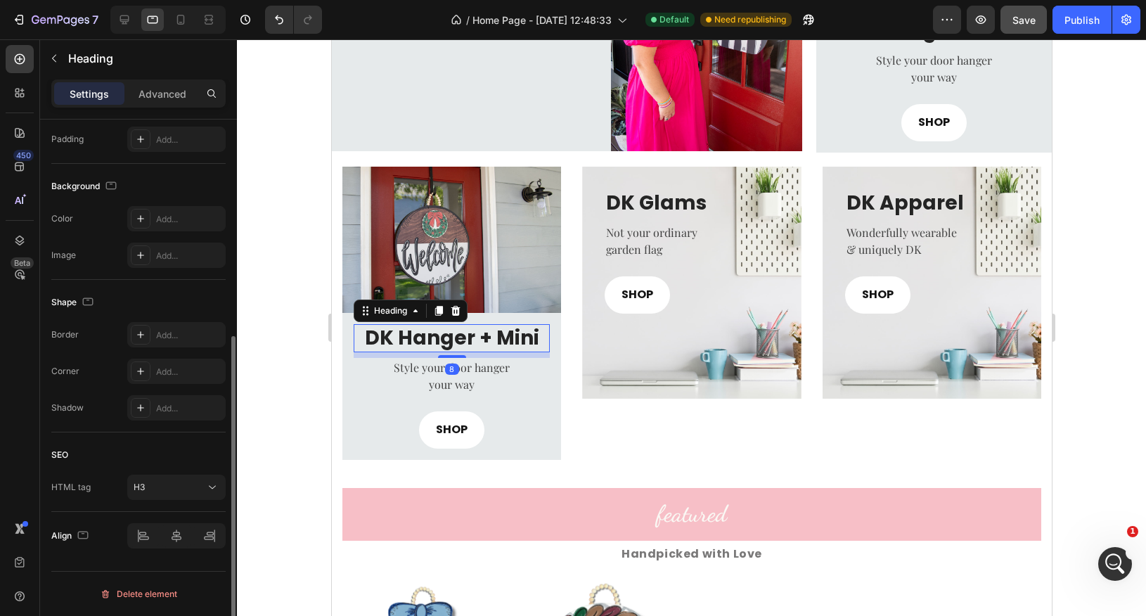
scroll to position [0, 0]
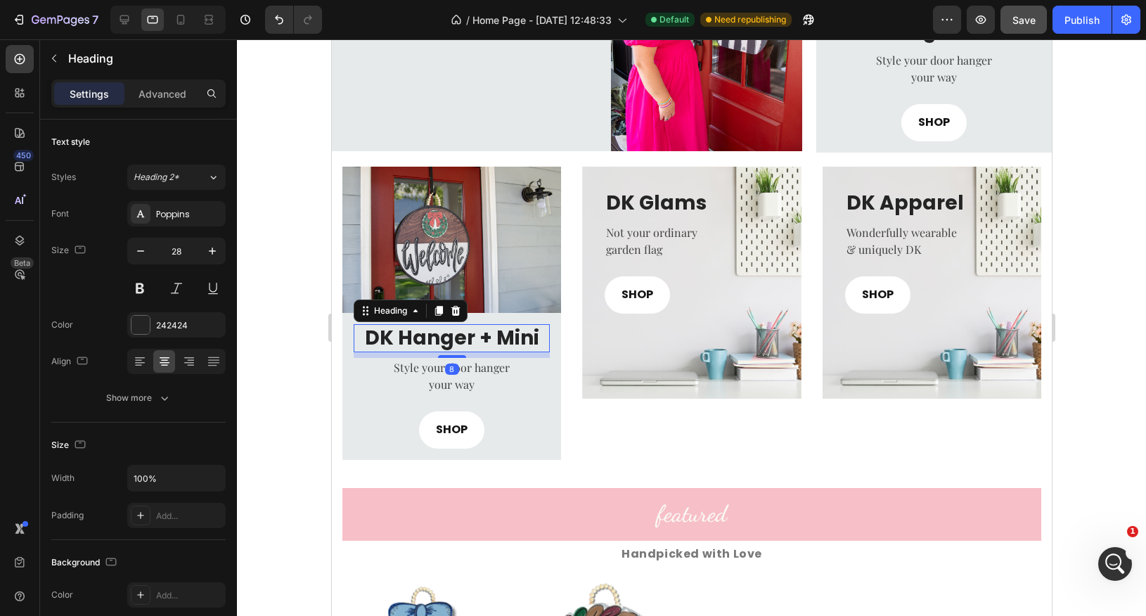
click at [468, 338] on h3 "DK Hanger + Mini" at bounding box center [451, 338] width 196 height 28
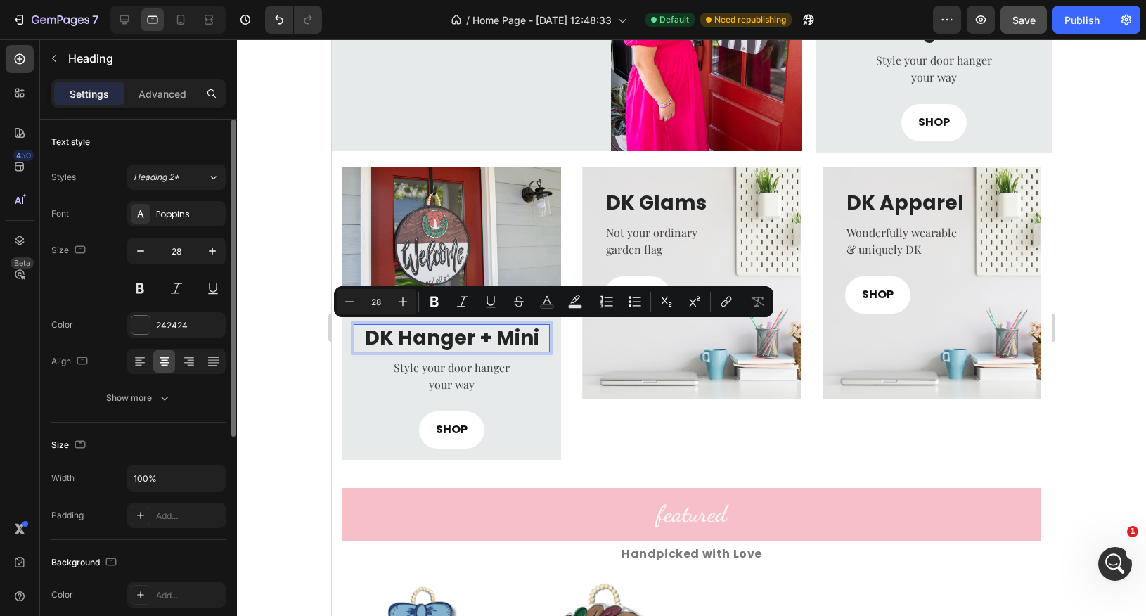
click at [488, 340] on p "DK Hanger + Mini" at bounding box center [450, 338] width 193 height 25
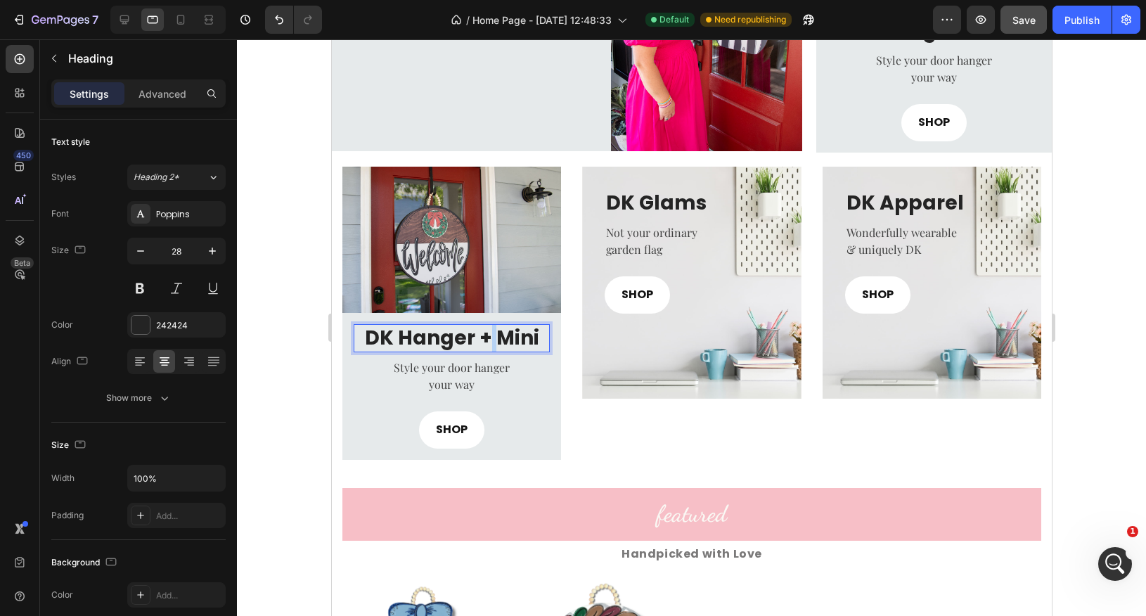
click at [488, 340] on p "DK Hanger + Mini" at bounding box center [450, 338] width 193 height 25
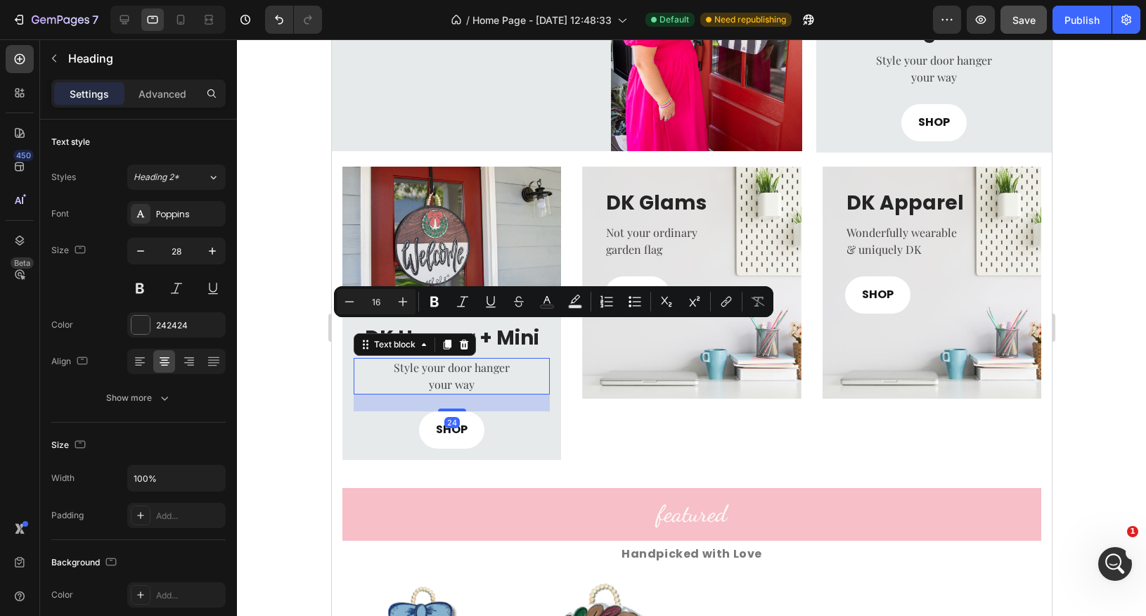
click at [475, 382] on p "your way" at bounding box center [450, 384] width 193 height 17
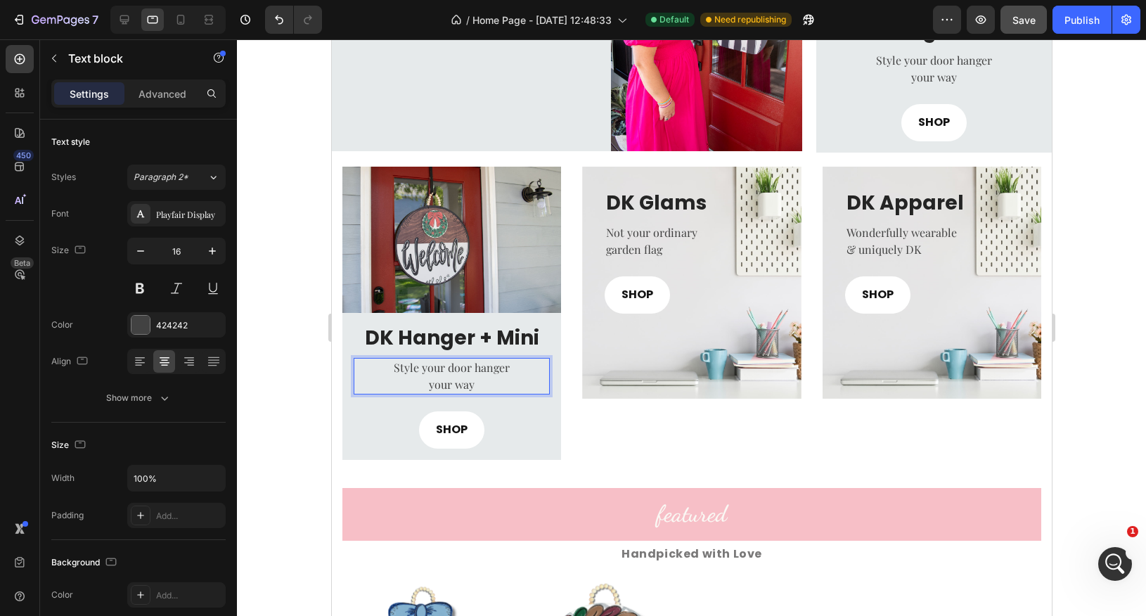
click at [468, 380] on p "your way" at bounding box center [450, 384] width 193 height 17
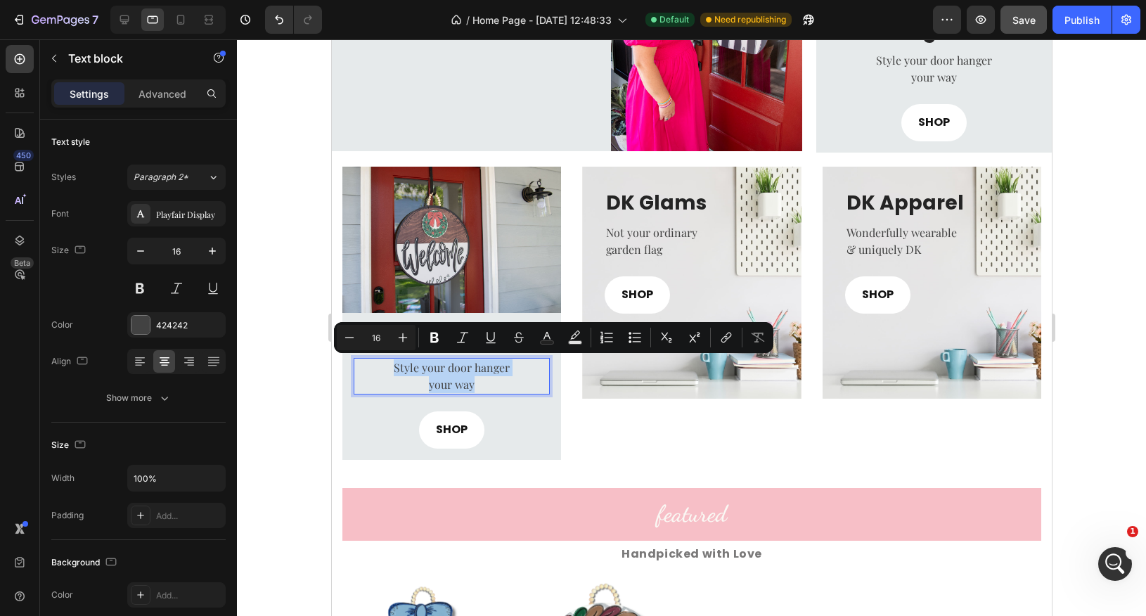
copy div "Style your door hanger your way"
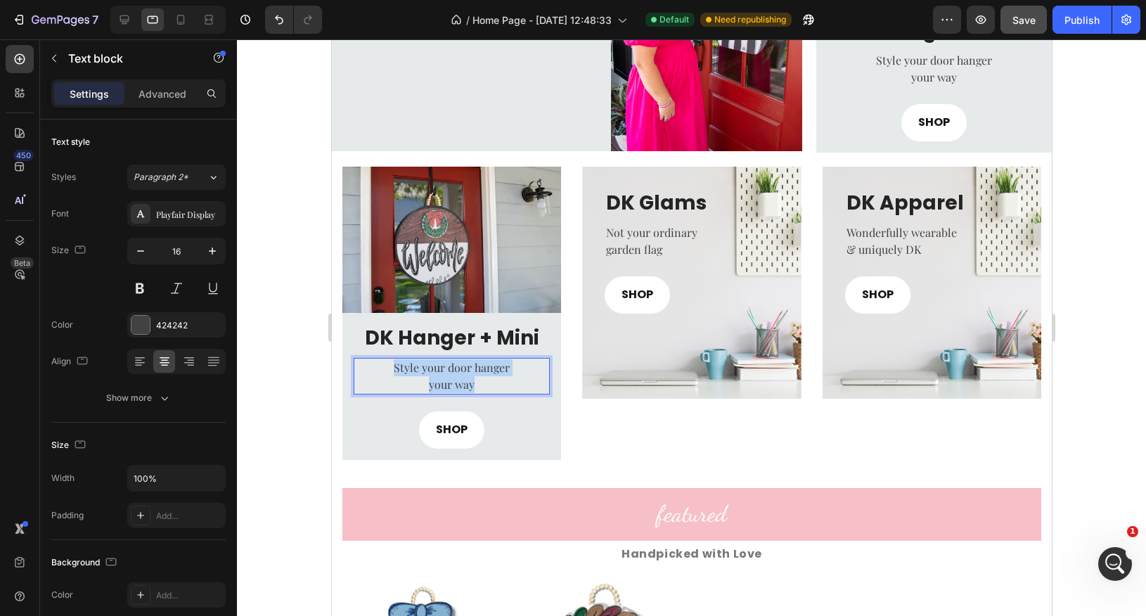
drag, startPoint x: 473, startPoint y: 385, endPoint x: 388, endPoint y: 363, distance: 87.3
click at [388, 363] on div "Style your door hanger your way" at bounding box center [451, 376] width 196 height 37
click at [430, 378] on p "your way" at bounding box center [450, 384] width 193 height 17
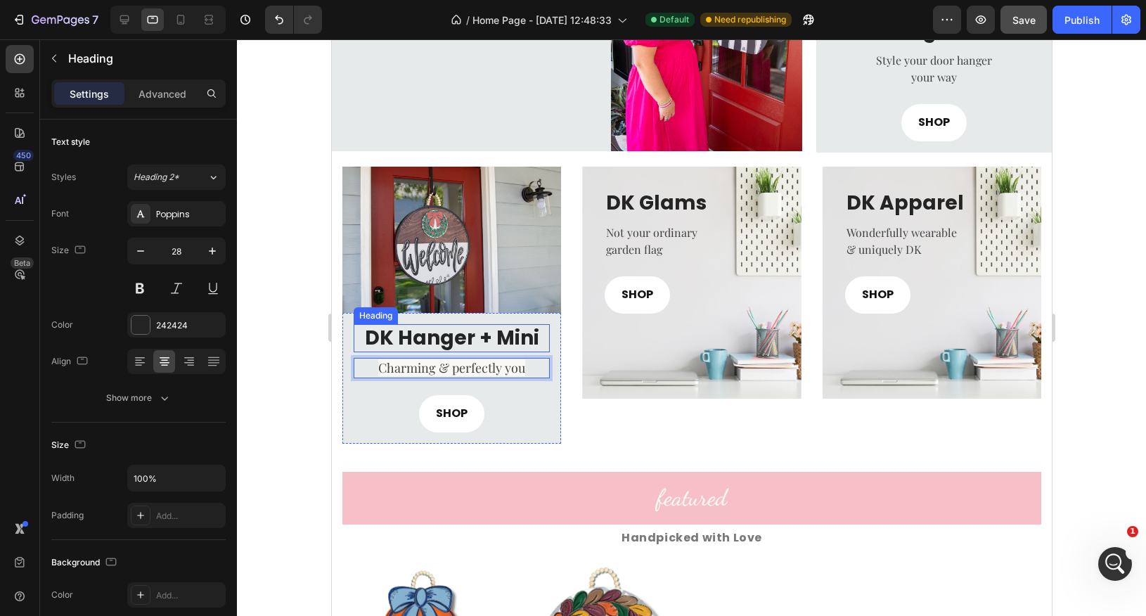
click at [495, 336] on p "DK Hanger + Mini" at bounding box center [450, 338] width 193 height 25
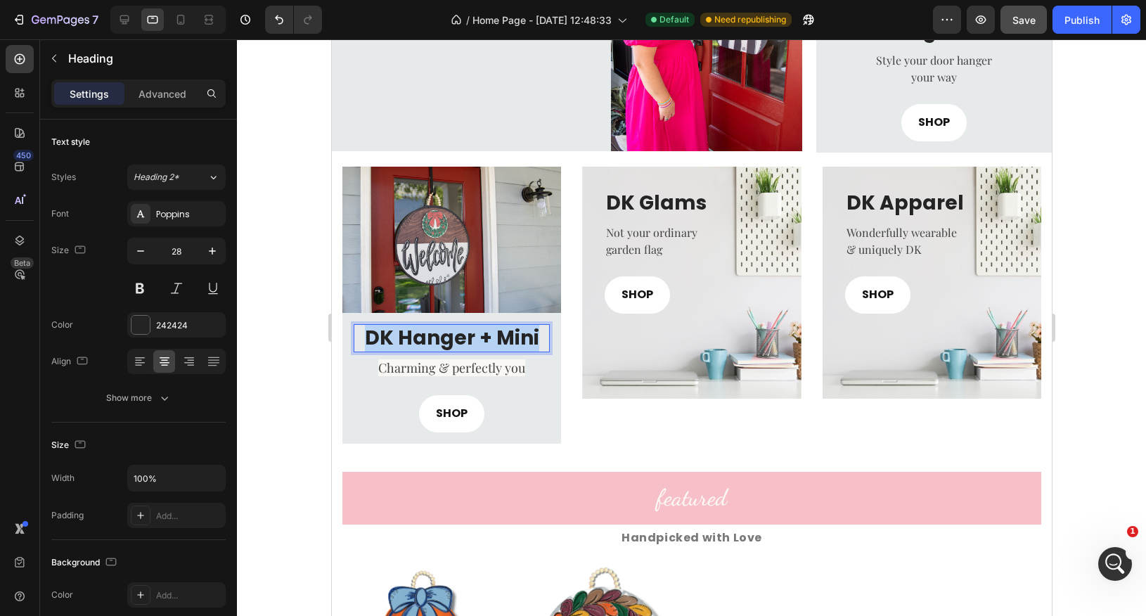
click at [495, 336] on p "DK Hanger + Mini" at bounding box center [450, 338] width 193 height 25
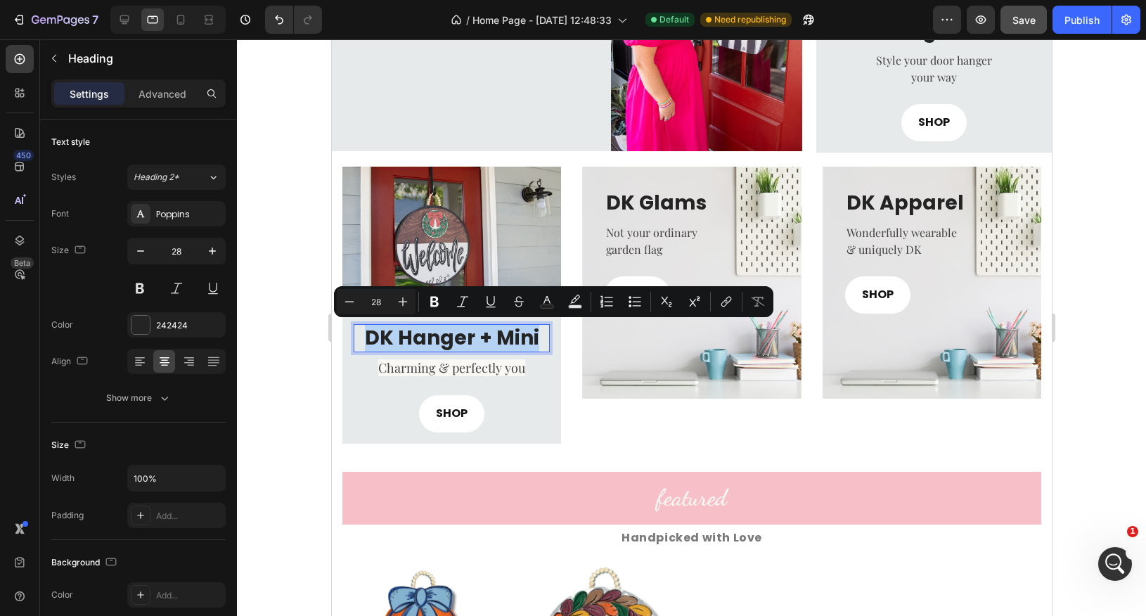
click at [495, 336] on p "DK Hanger + Mini" at bounding box center [450, 338] width 193 height 25
click at [490, 345] on p "DK Hanger + Mini" at bounding box center [450, 338] width 193 height 25
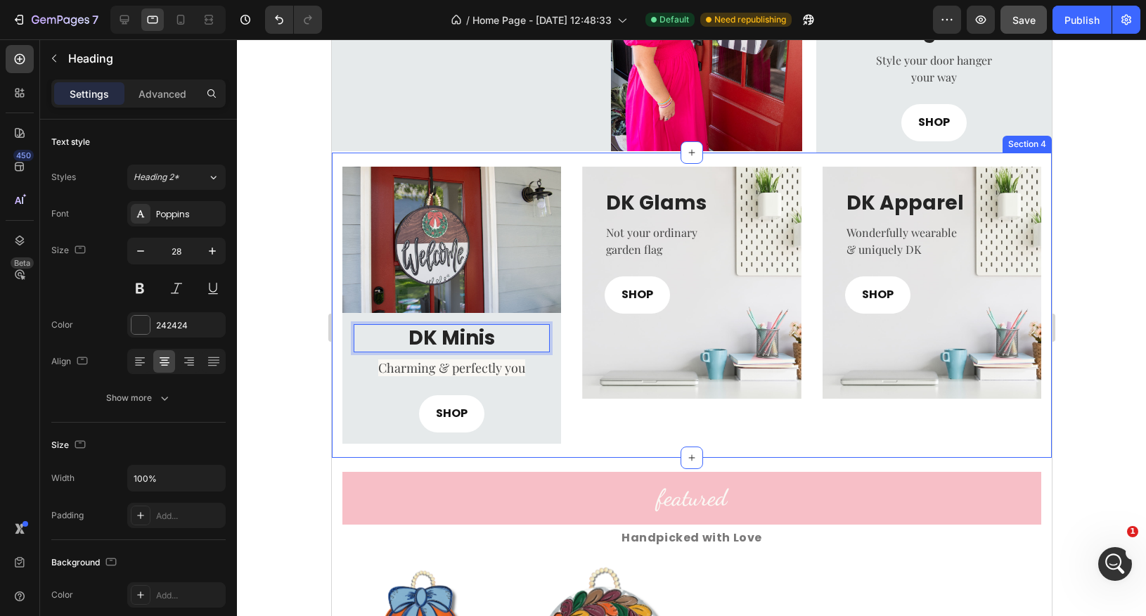
click at [306, 385] on div at bounding box center [691, 327] width 909 height 577
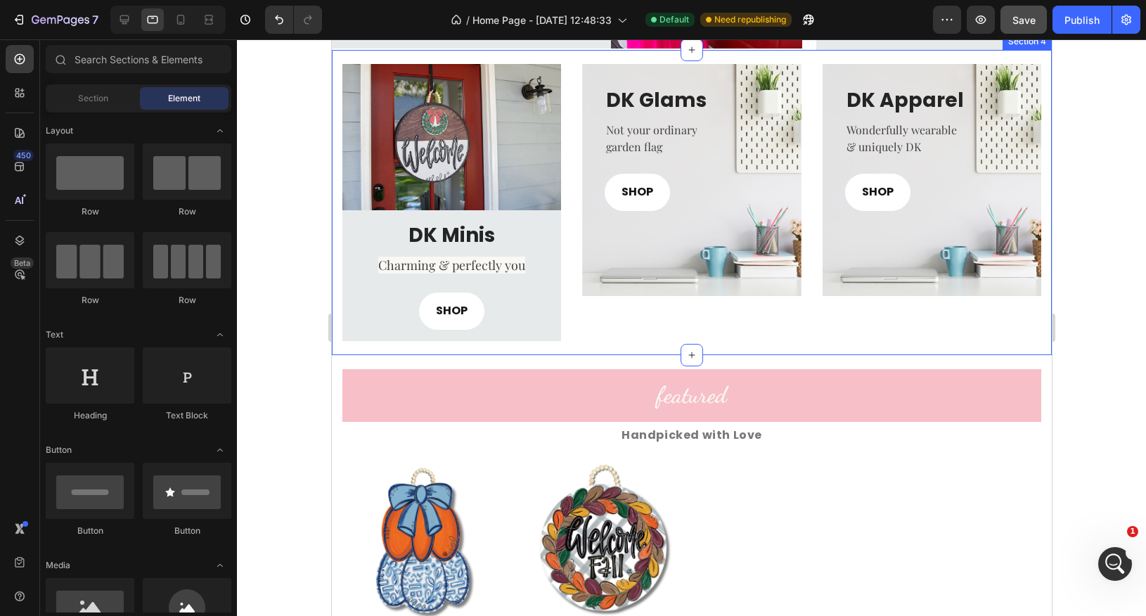
scroll to position [712, 0]
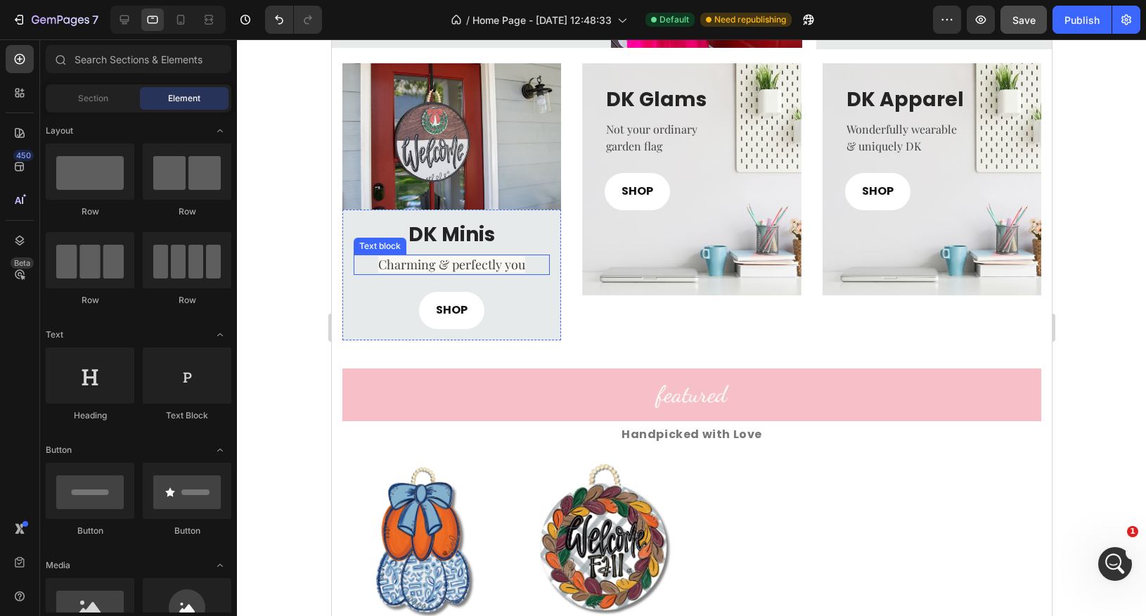
click at [467, 269] on span "Charming & perfectly you" at bounding box center [451, 264] width 147 height 17
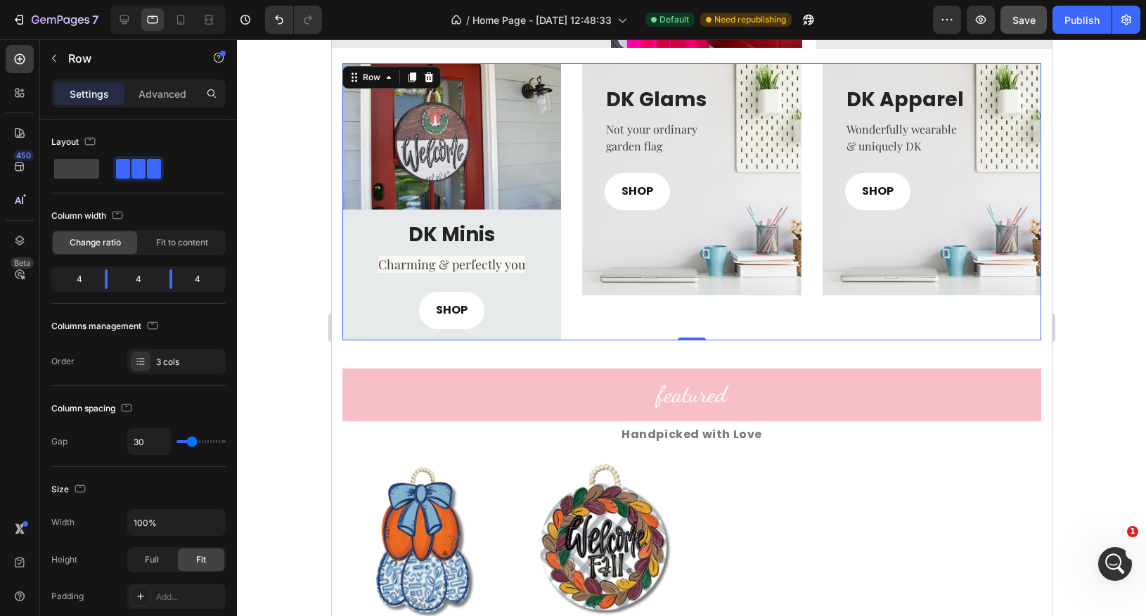
click at [603, 327] on div "DK Glams Heading Not your ordinary garden flag Text block SHOP Button Row Row H…" at bounding box center [691, 201] width 219 height 277
click at [435, 264] on span "Charming & perfectly you" at bounding box center [451, 264] width 147 height 17
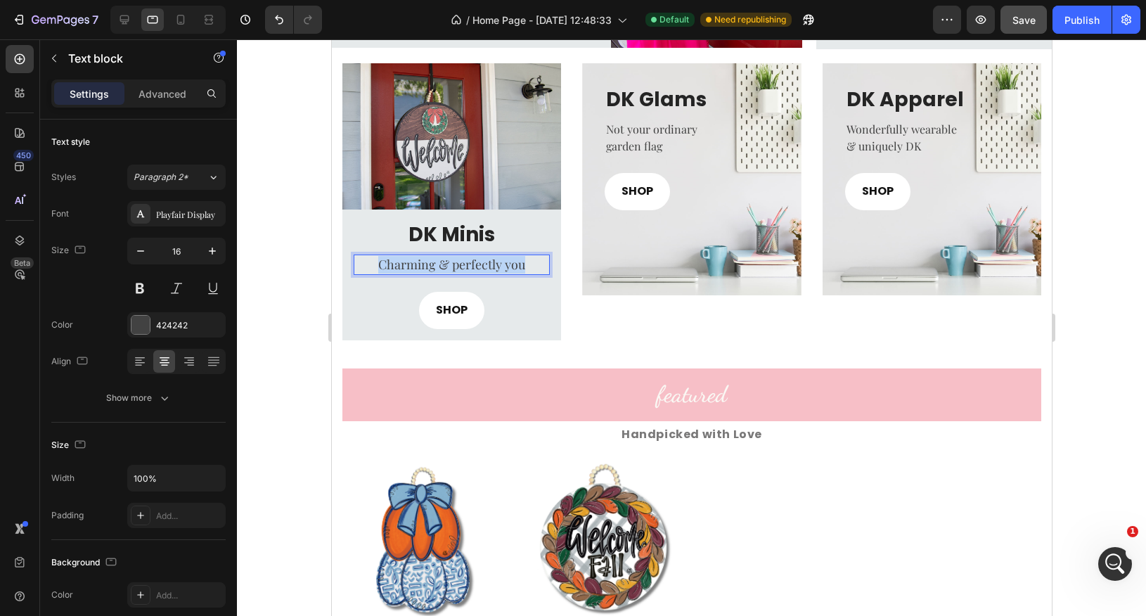
click at [435, 264] on span "Charming & perfectly you" at bounding box center [451, 264] width 147 height 17
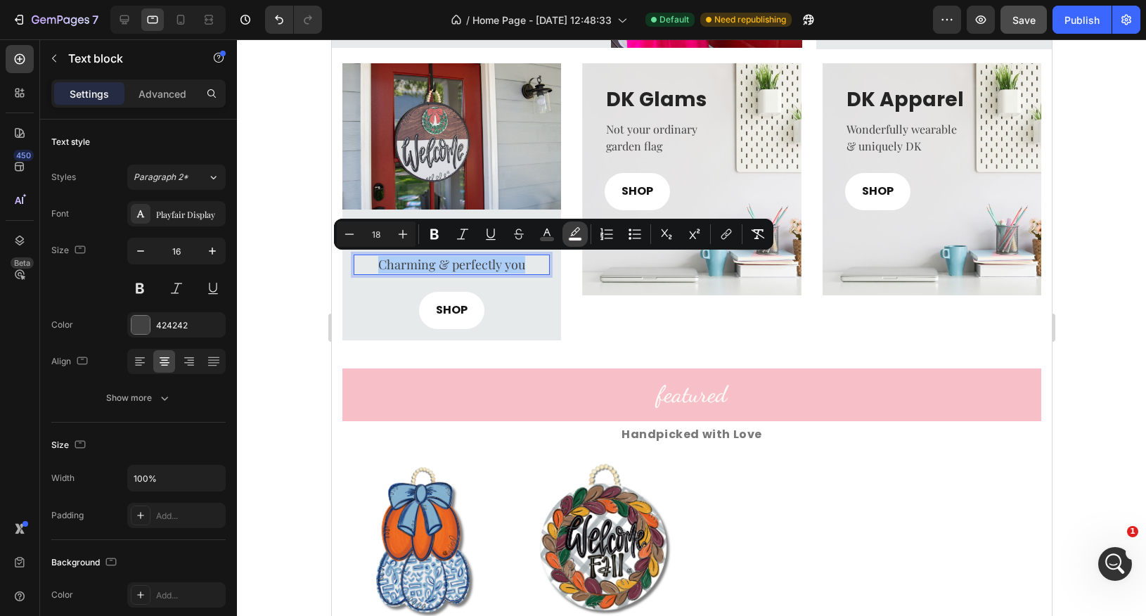
click at [571, 239] on rect "Editor contextual toolbar" at bounding box center [575, 240] width 13 height 4
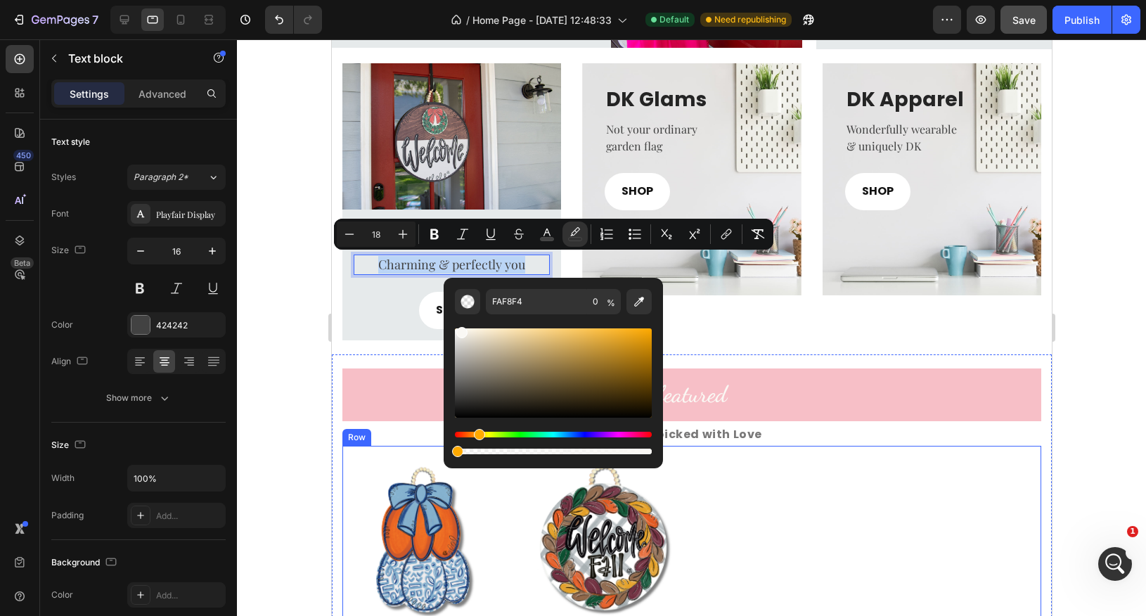
drag, startPoint x: 983, startPoint y: 494, endPoint x: 435, endPoint y: 447, distance: 550.5
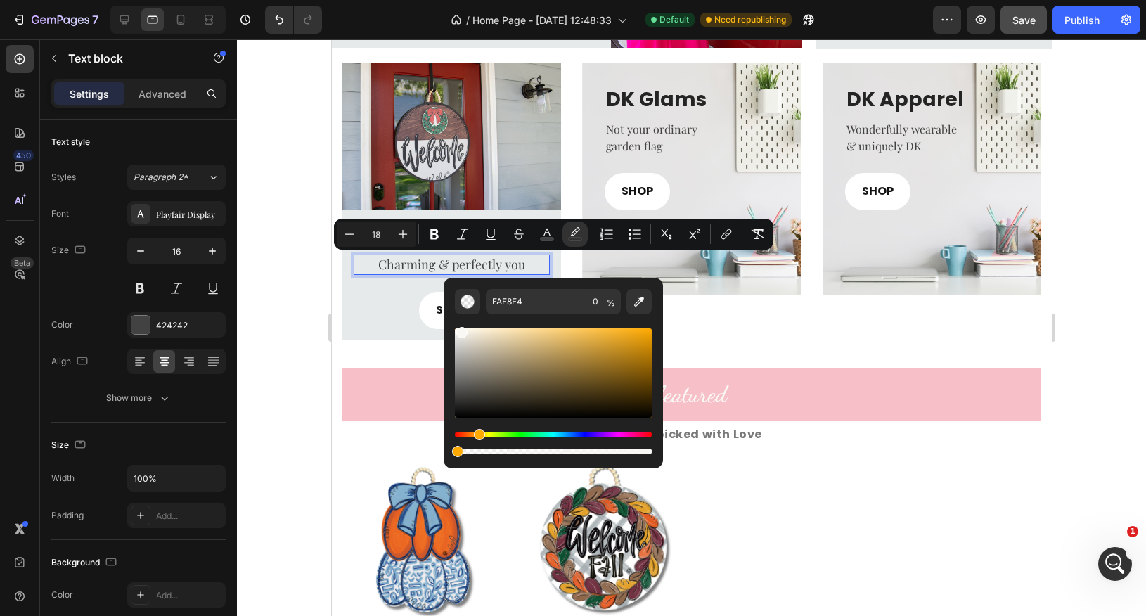
click at [255, 356] on div at bounding box center [691, 327] width 909 height 577
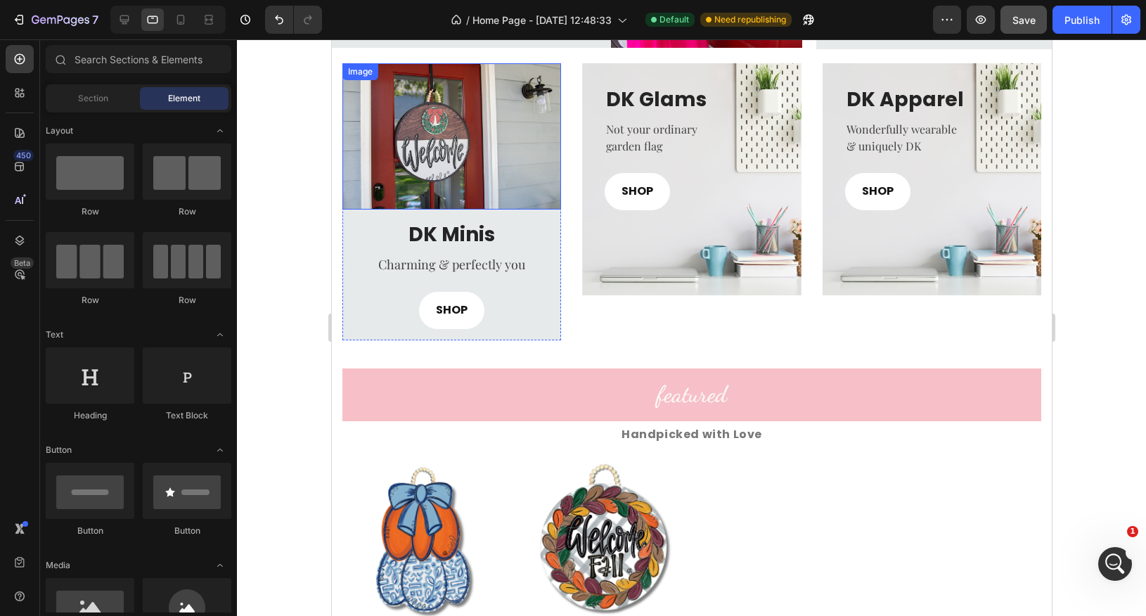
click at [460, 155] on img at bounding box center [451, 136] width 219 height 146
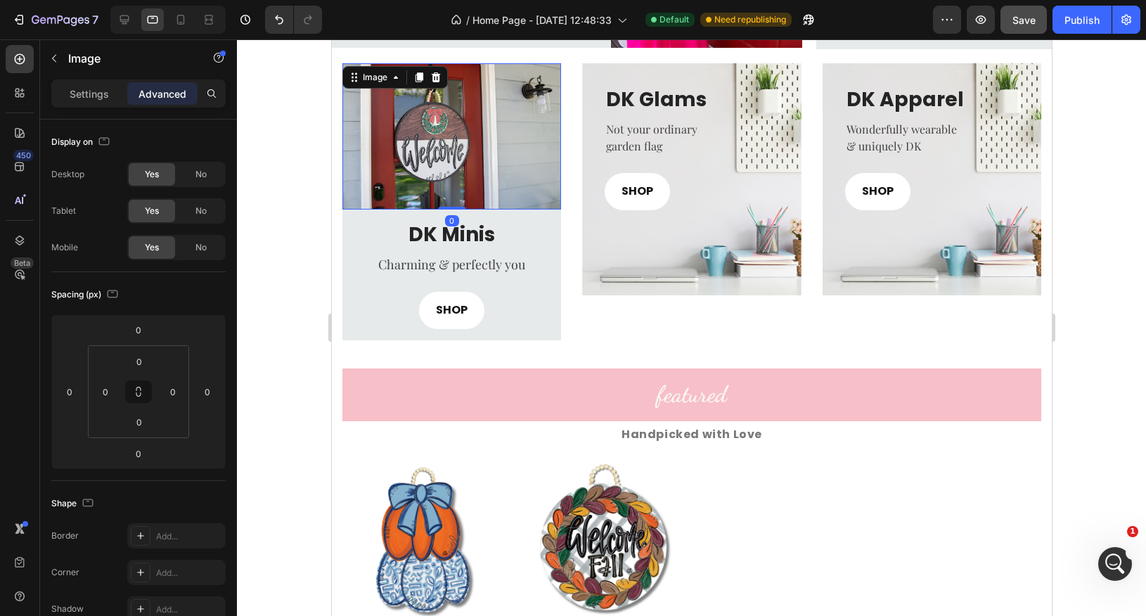
click at [384, 115] on img at bounding box center [451, 136] width 219 height 146
click at [92, 97] on p "Settings" at bounding box center [89, 93] width 39 height 15
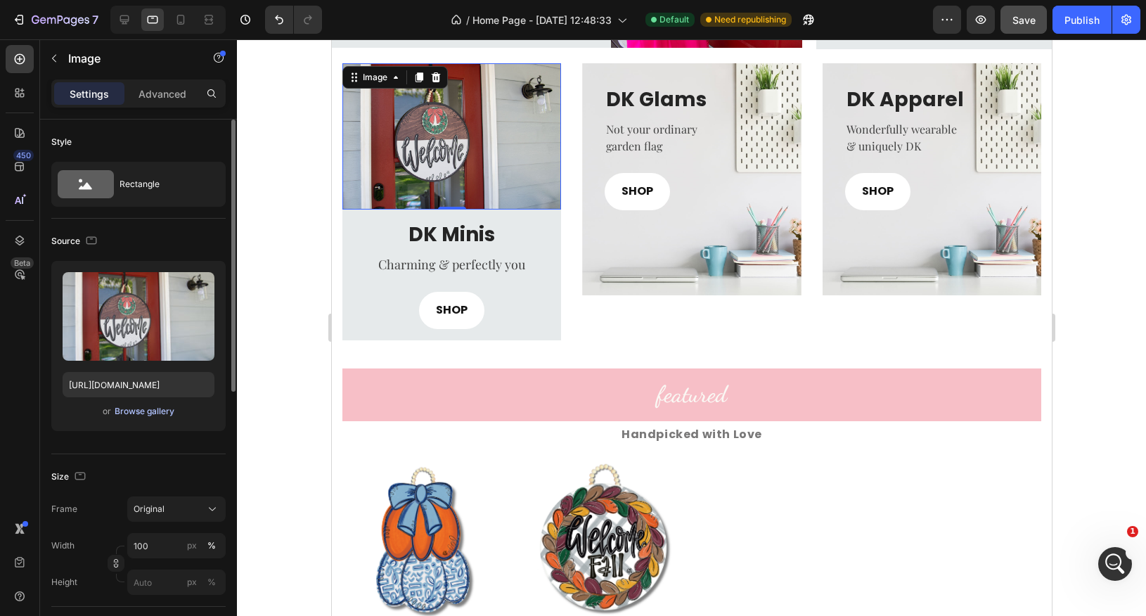
click at [136, 416] on div "Browse gallery" at bounding box center [145, 411] width 60 height 13
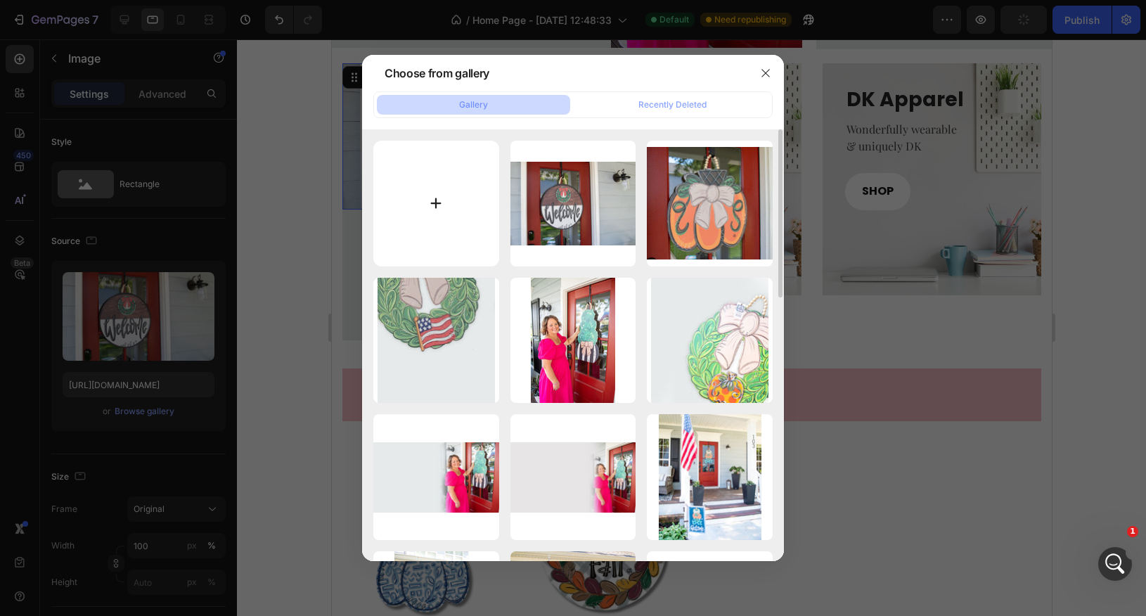
click at [414, 201] on input "file" at bounding box center [436, 204] width 126 height 126
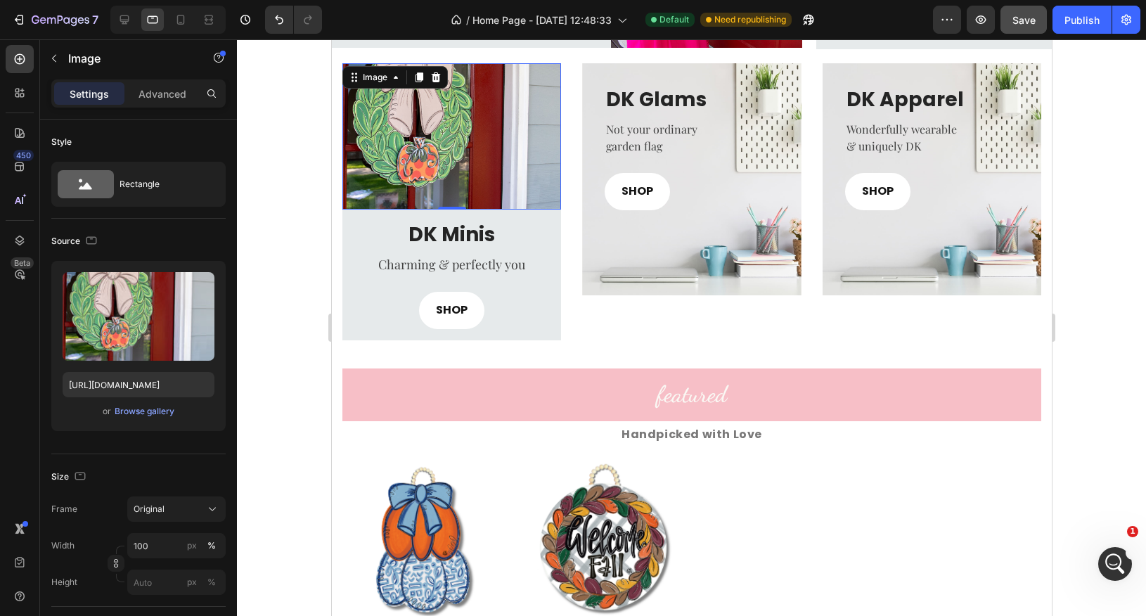
click at [260, 282] on div at bounding box center [691, 327] width 909 height 577
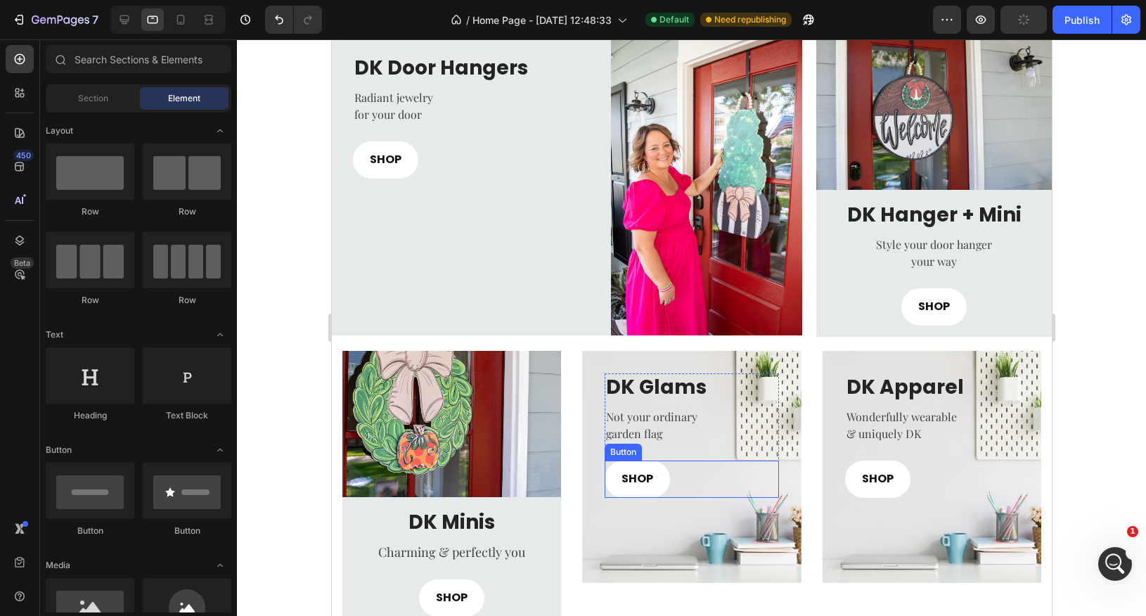
scroll to position [450, 0]
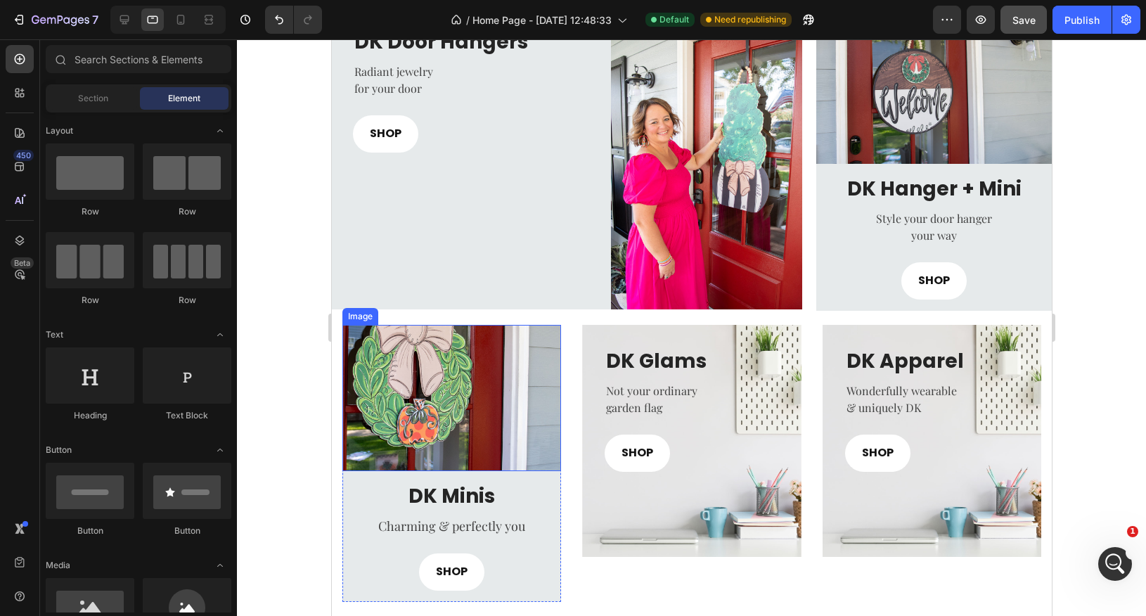
click at [408, 376] on img at bounding box center [451, 398] width 219 height 146
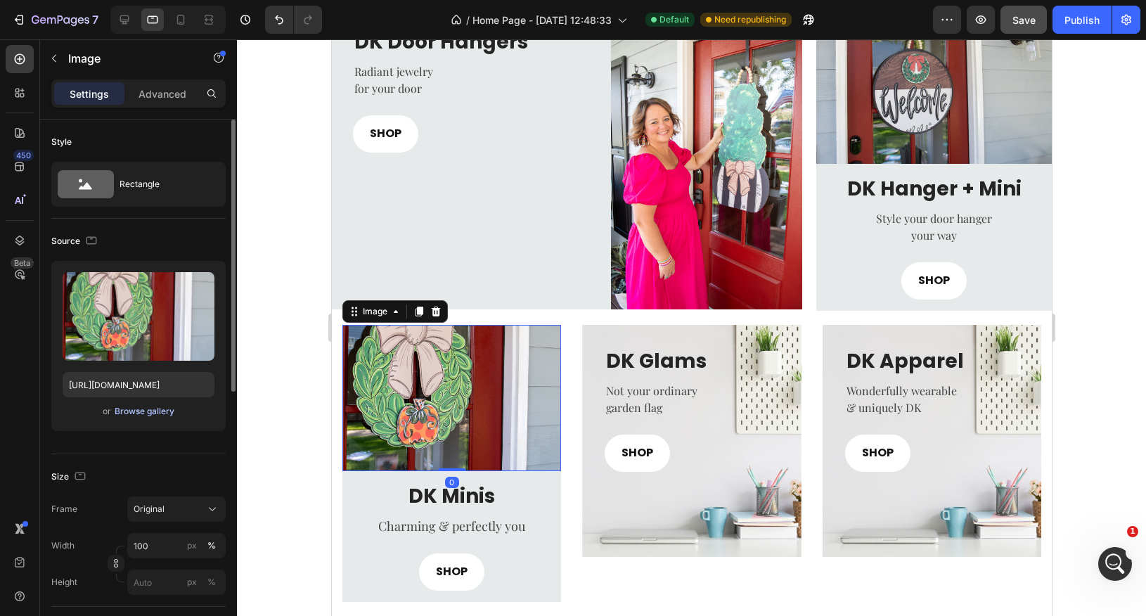
click at [132, 409] on div "Browse gallery" at bounding box center [145, 411] width 60 height 13
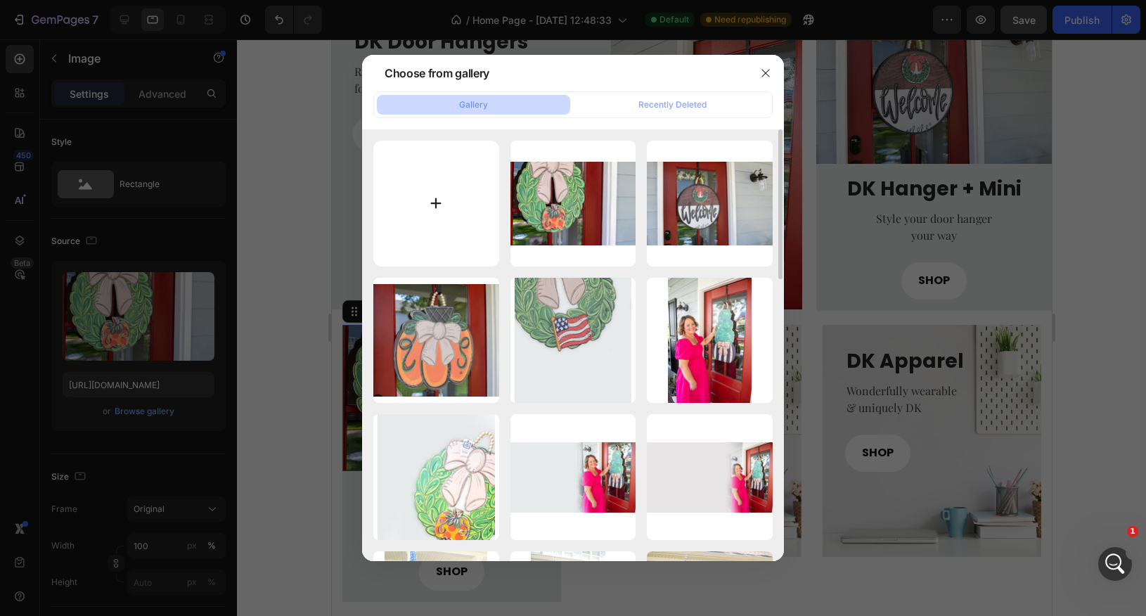
click at [425, 197] on input "file" at bounding box center [436, 204] width 126 height 126
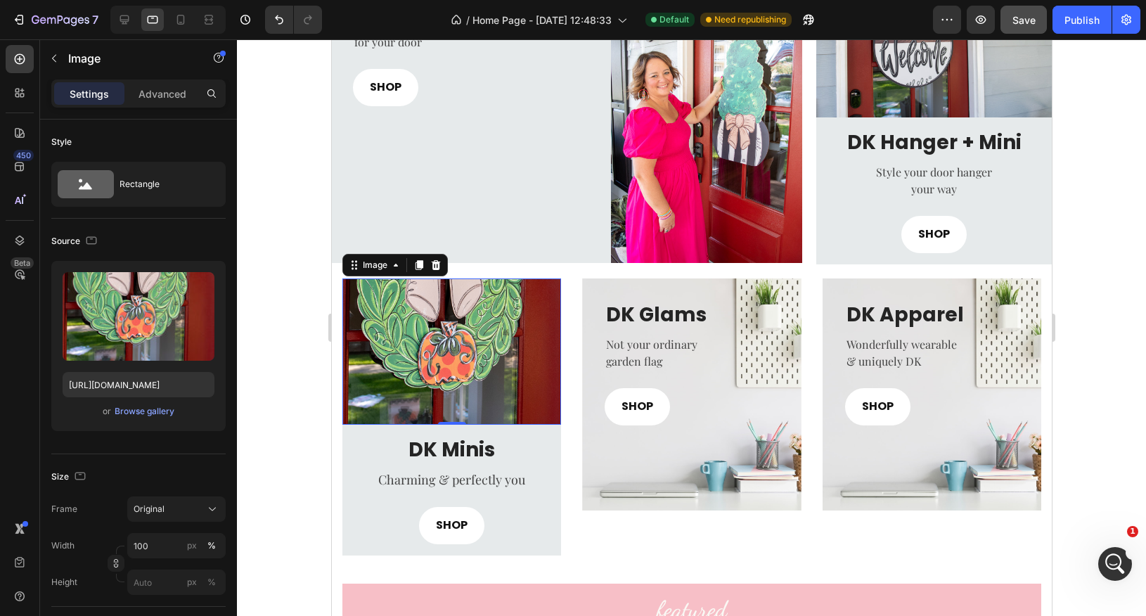
scroll to position [502, 0]
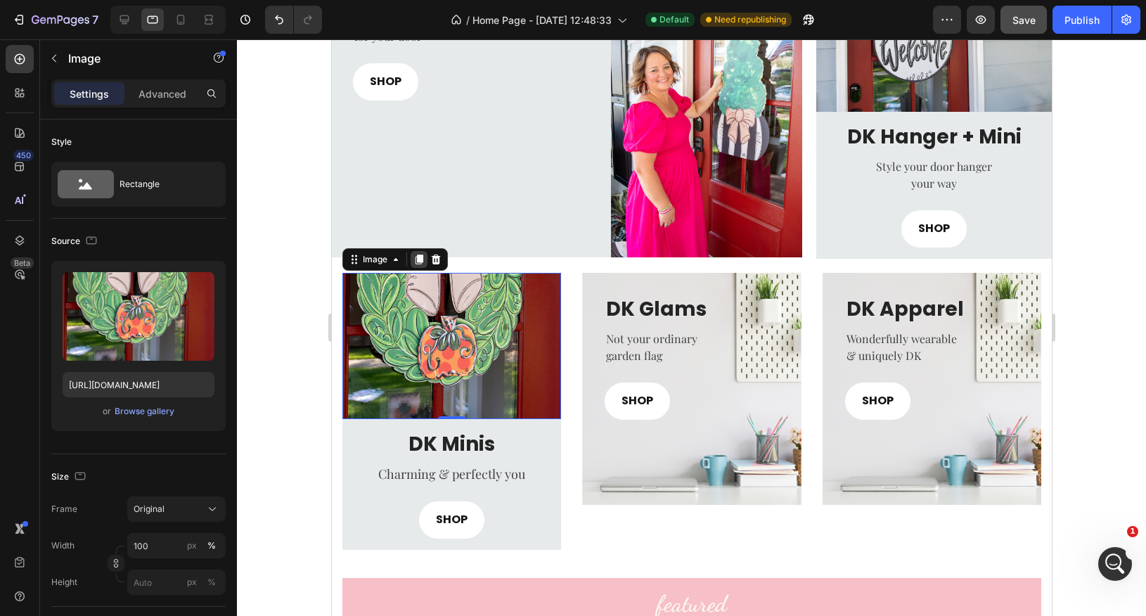
click at [418, 262] on icon at bounding box center [418, 259] width 11 height 11
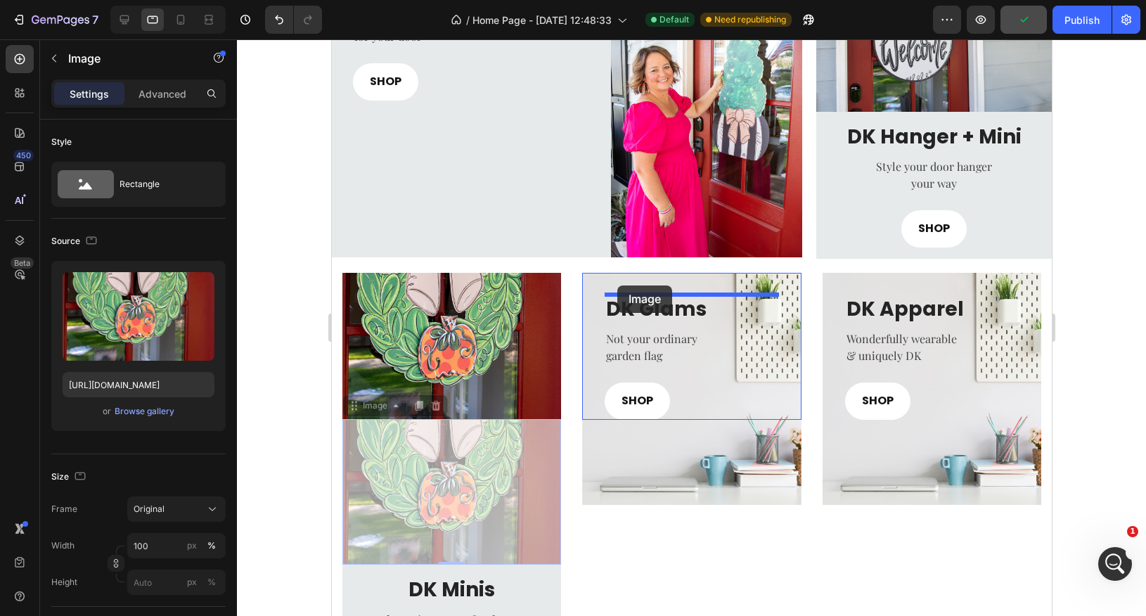
drag, startPoint x: 352, startPoint y: 406, endPoint x: 617, endPoint y: 286, distance: 291.1
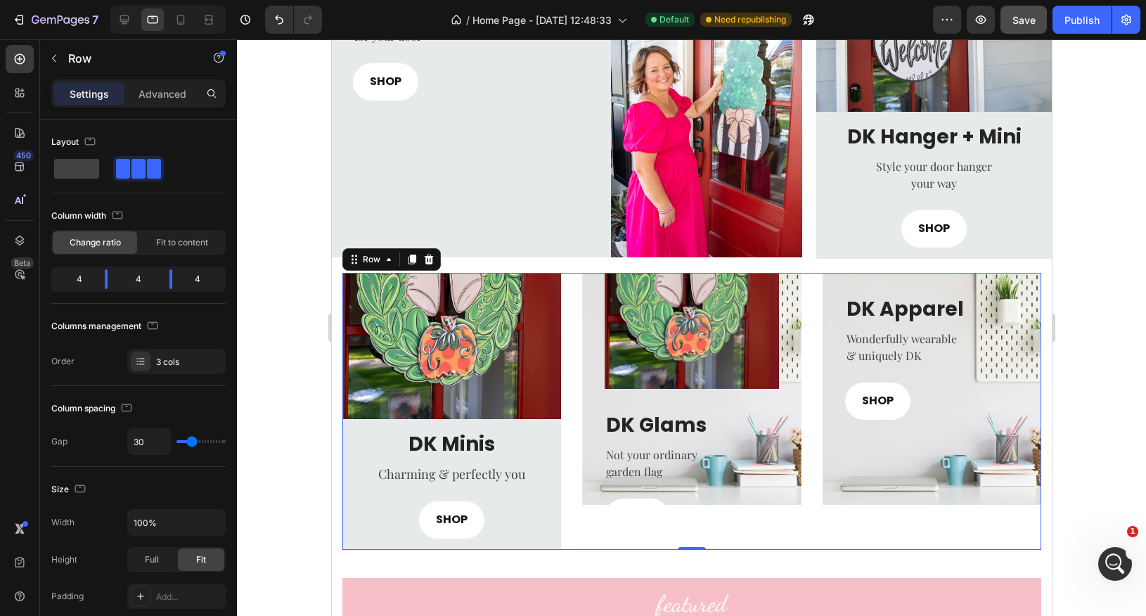
click at [568, 419] on div "Image DK Minis Heading Charming & perfectly you Text block SHOP Button Row Row …" at bounding box center [691, 411] width 699 height 277
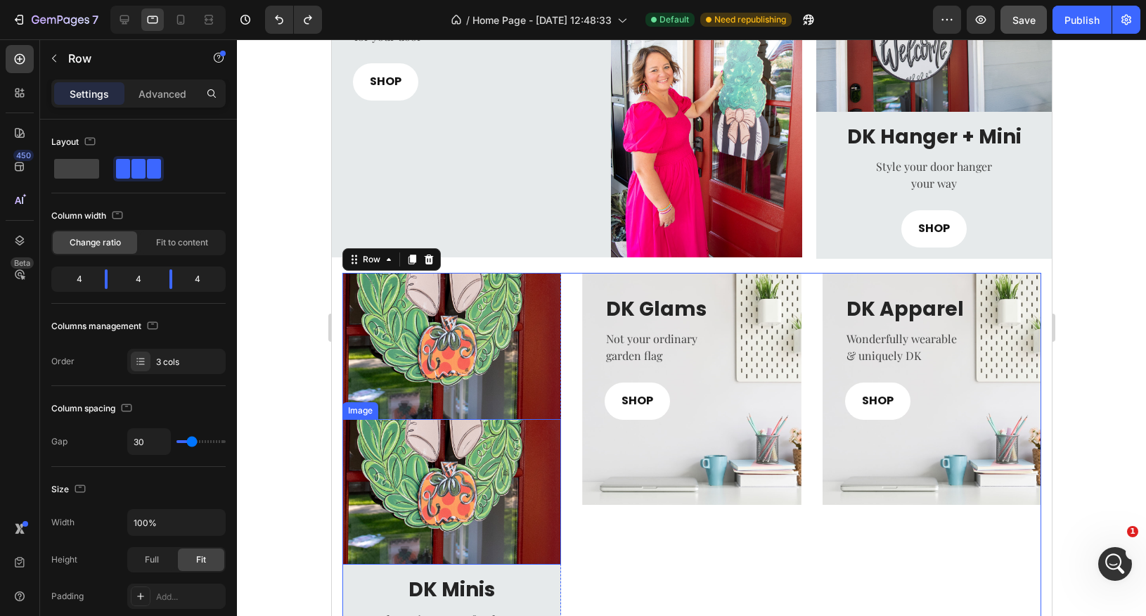
click at [380, 447] on img at bounding box center [451, 492] width 219 height 146
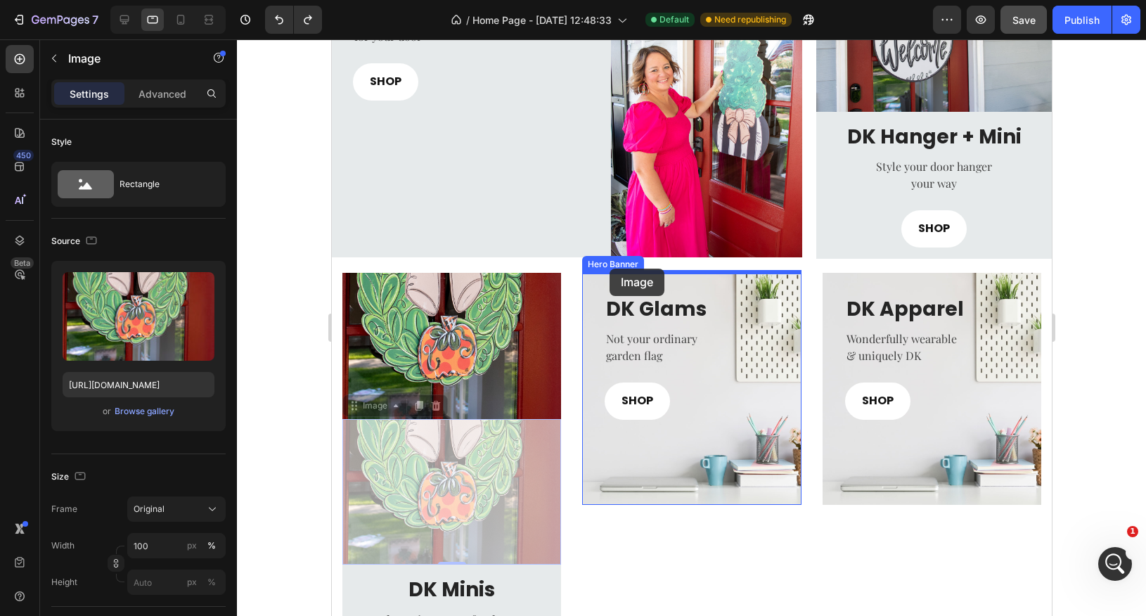
drag, startPoint x: 356, startPoint y: 406, endPoint x: 610, endPoint y: 269, distance: 288.9
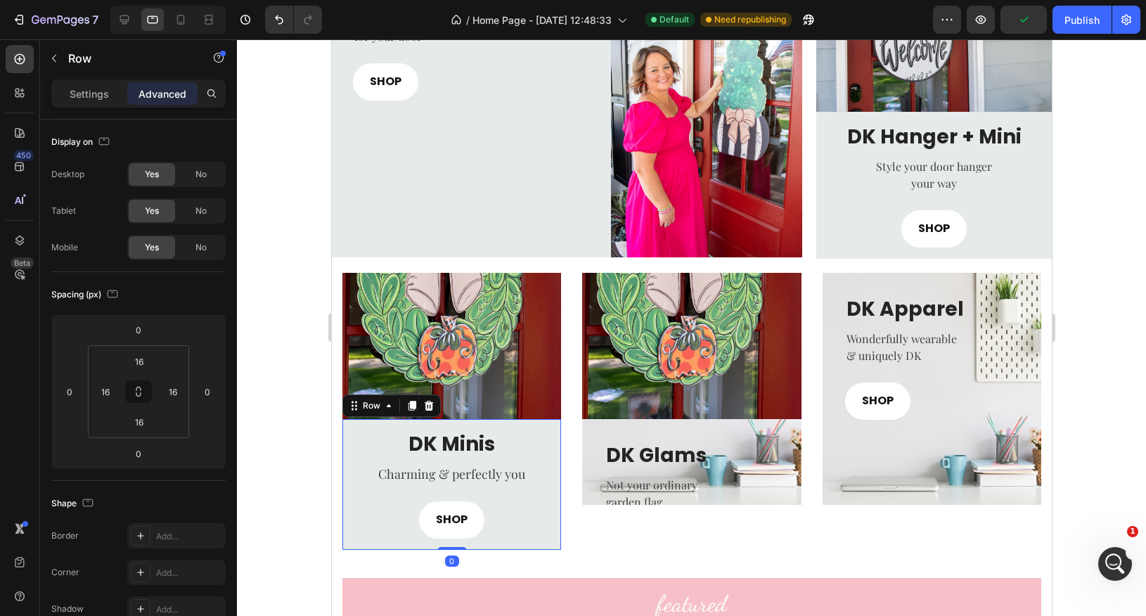
click at [346, 445] on div "DK Minis Heading Charming & perfectly you Text block SHOP Button Row 0" at bounding box center [451, 484] width 219 height 131
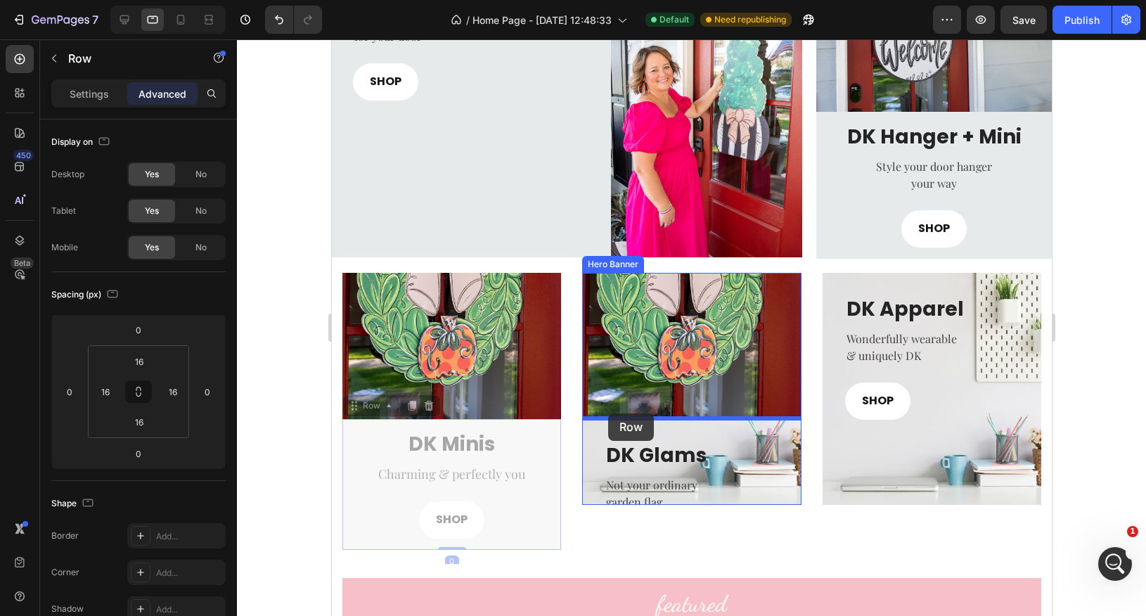
drag, startPoint x: 354, startPoint y: 407, endPoint x: 608, endPoint y: 414, distance: 254.7
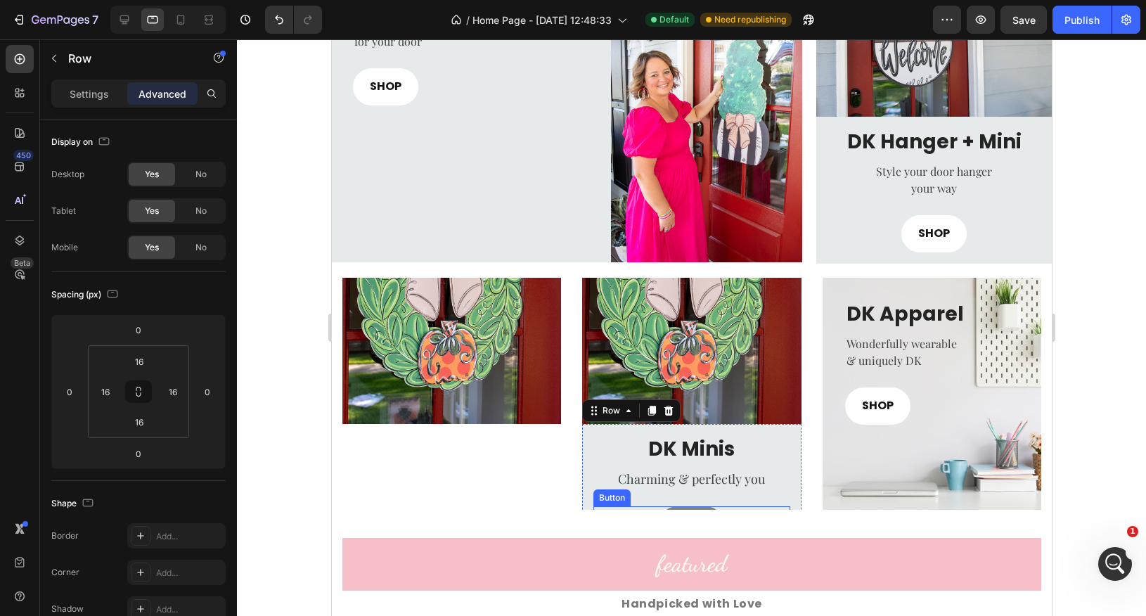
scroll to position [492, 0]
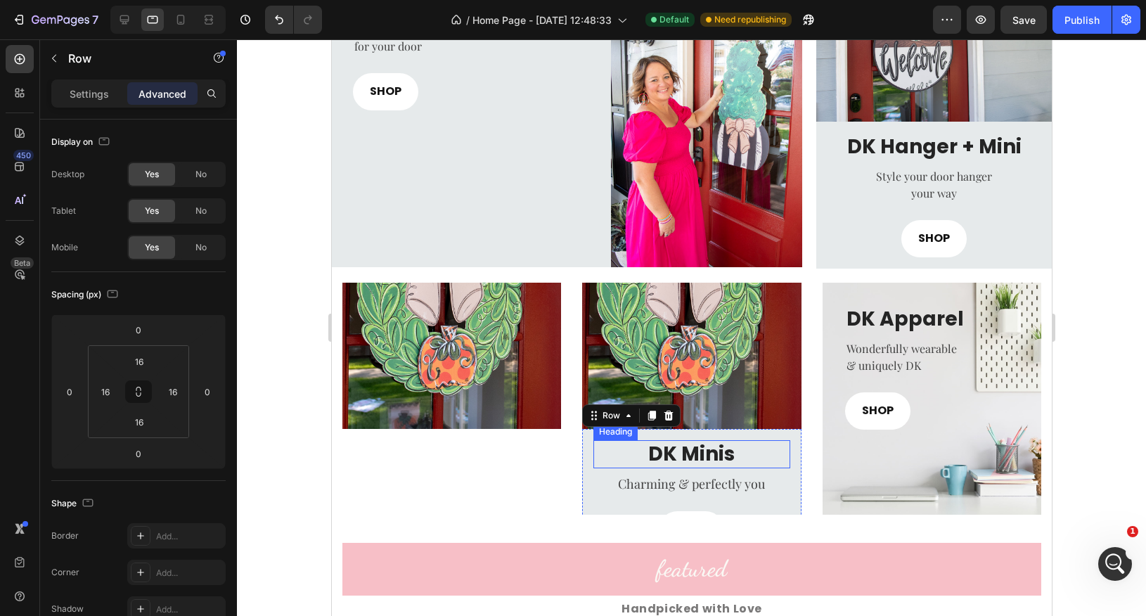
click at [697, 456] on h3 "DK Minis" at bounding box center [691, 454] width 196 height 28
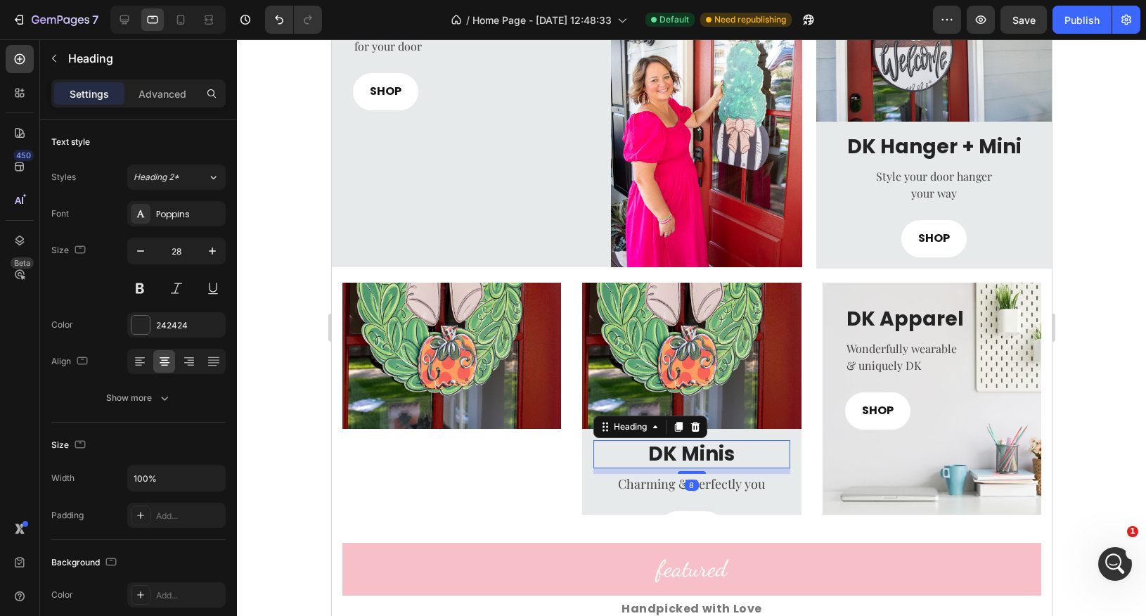
click at [697, 456] on h3 "DK Minis" at bounding box center [691, 454] width 196 height 28
click at [696, 456] on p "DK Minis" at bounding box center [690, 454] width 193 height 25
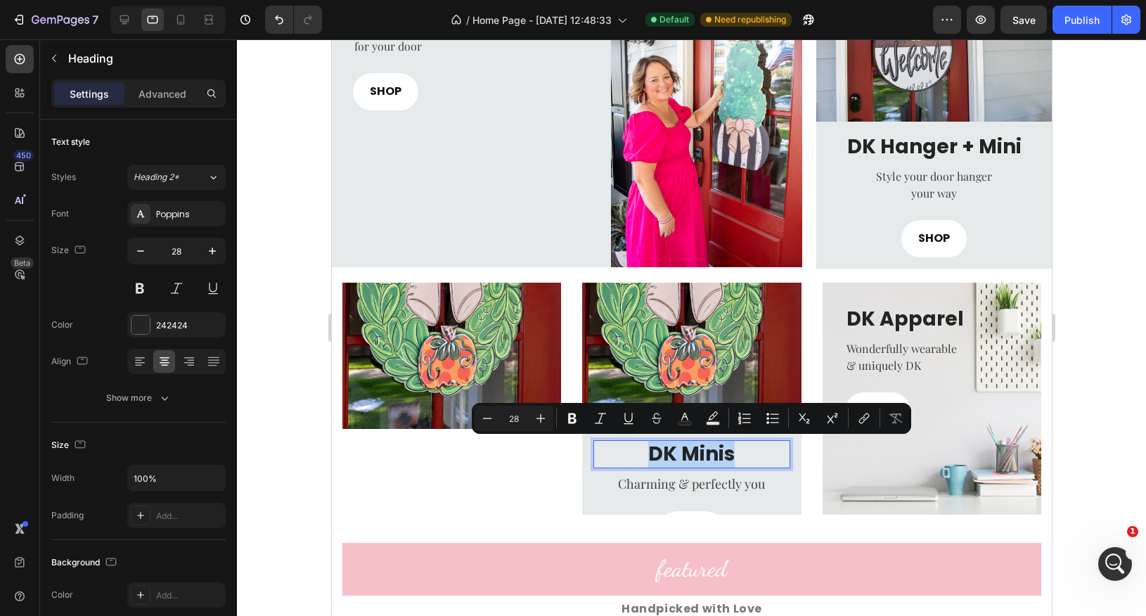
click at [720, 459] on p "DK Minis" at bounding box center [690, 454] width 193 height 25
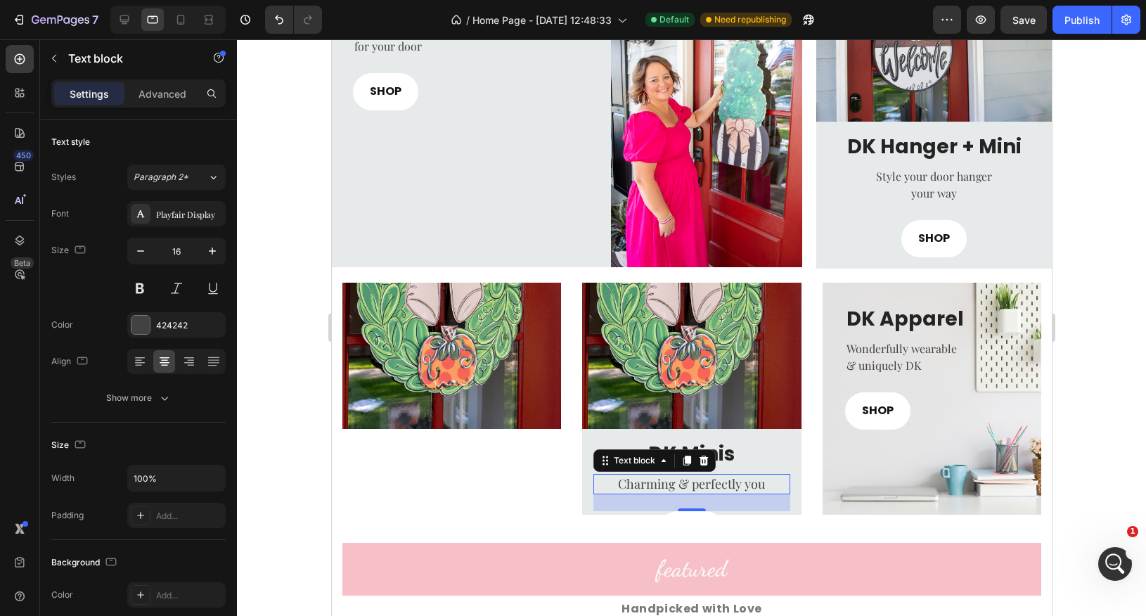
click at [769, 493] on div "Charming & perfectly you" at bounding box center [691, 484] width 196 height 20
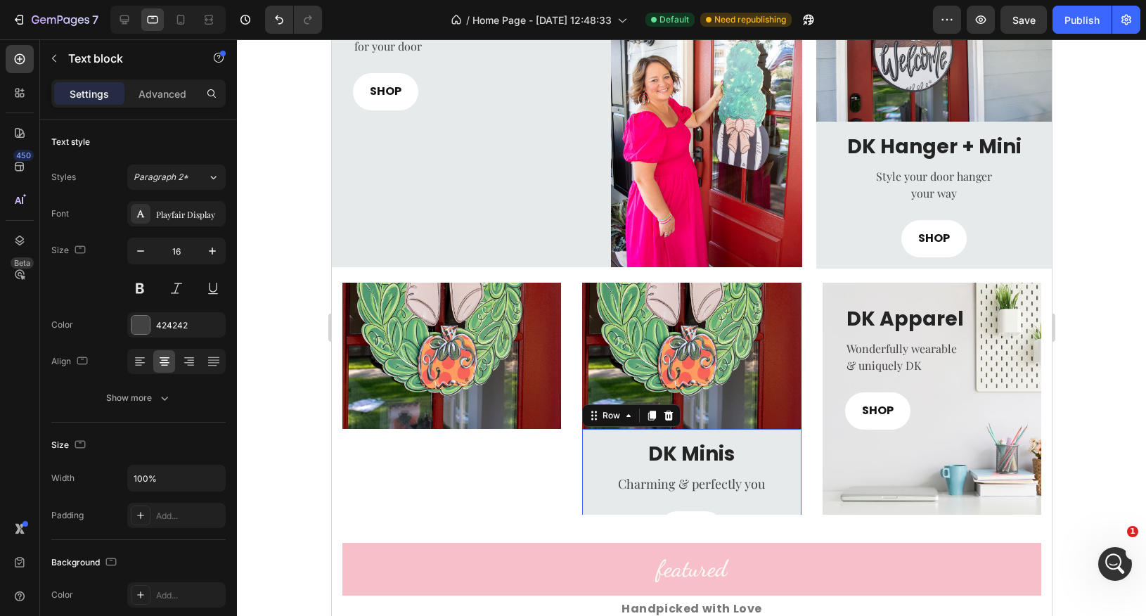
click at [795, 466] on div "DK Minis Heading Charming & perfectly you Text block SHOP Button Row 0" at bounding box center [691, 494] width 219 height 131
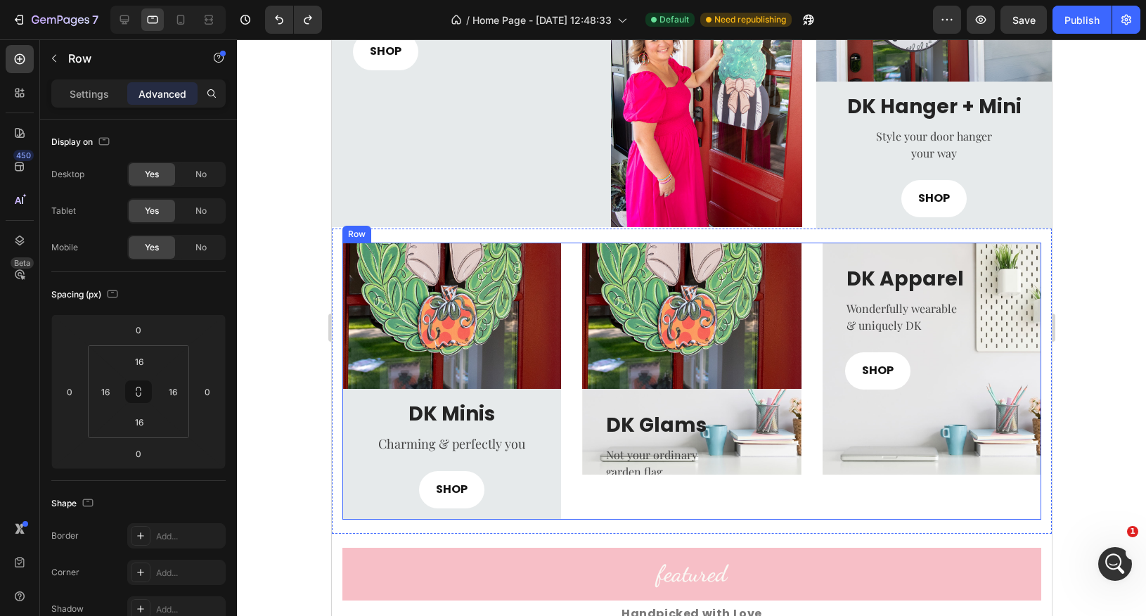
scroll to position [546, 0]
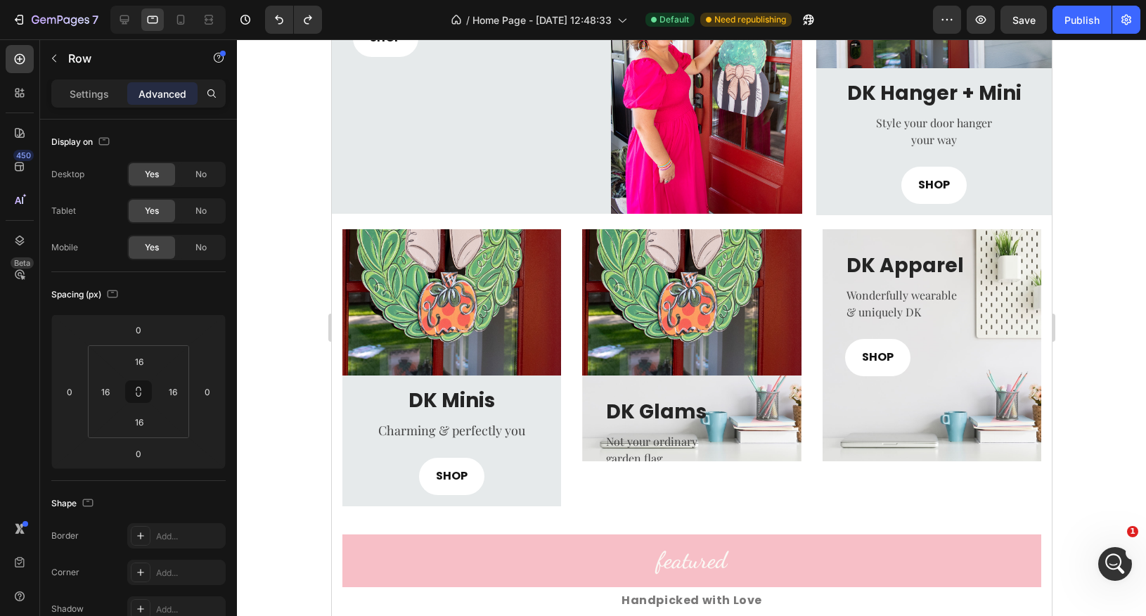
click at [347, 499] on div "DK Minis Heading Charming & perfectly you Text block SHOP Button Row" at bounding box center [451, 441] width 219 height 131
click at [355, 430] on p "Charming & perfectly you" at bounding box center [450, 431] width 193 height 18
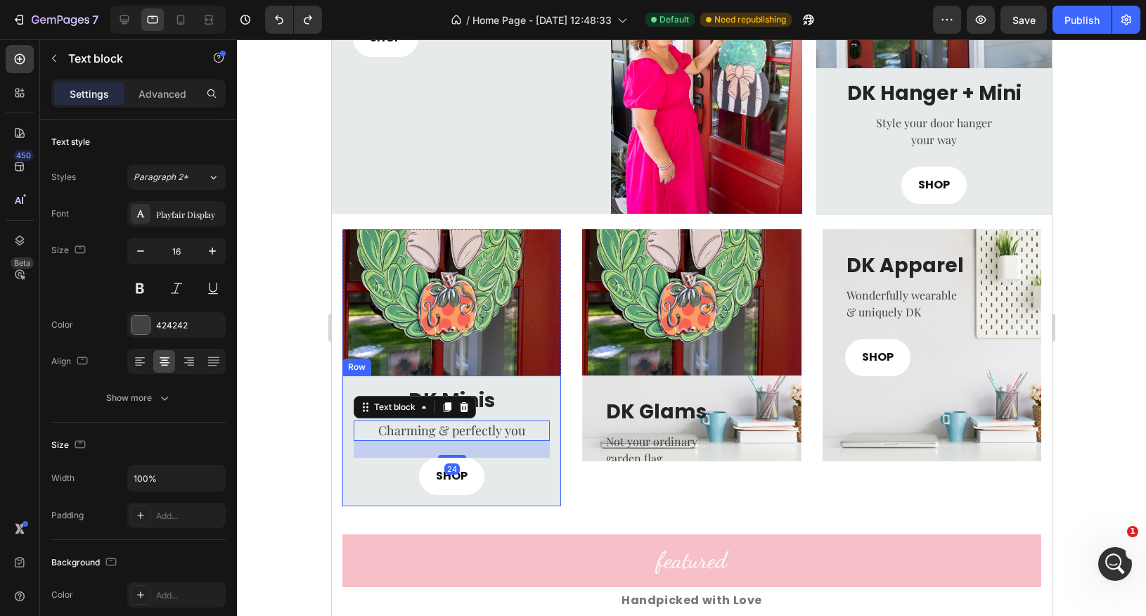
click at [350, 414] on div "DK Minis Heading Charming & perfectly you Text block 24 SHOP Button Row" at bounding box center [451, 441] width 219 height 131
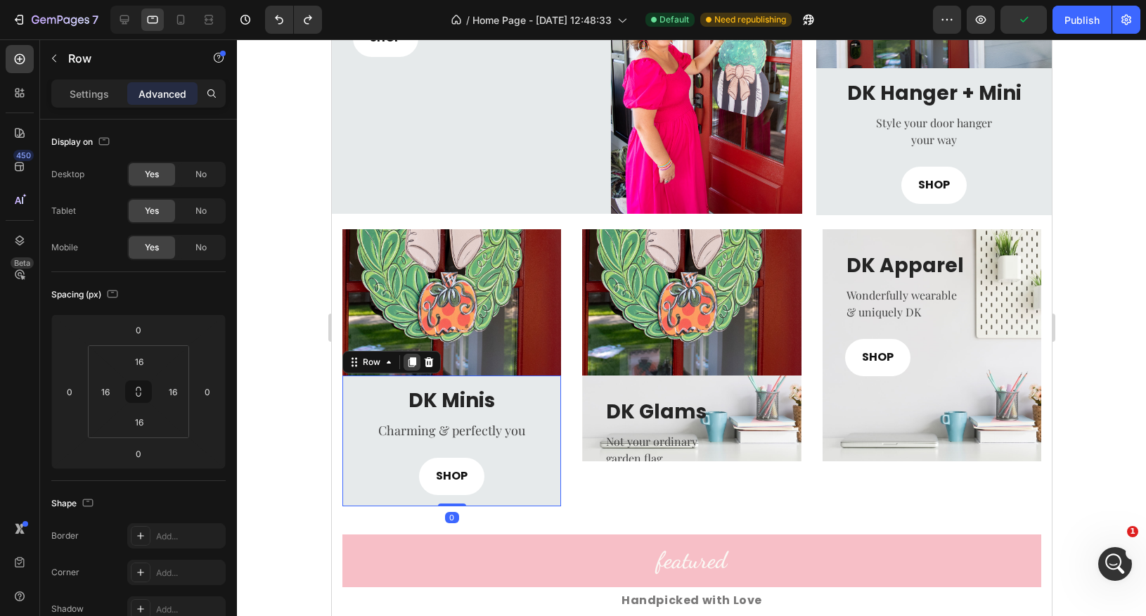
click at [412, 359] on icon at bounding box center [412, 362] width 8 height 10
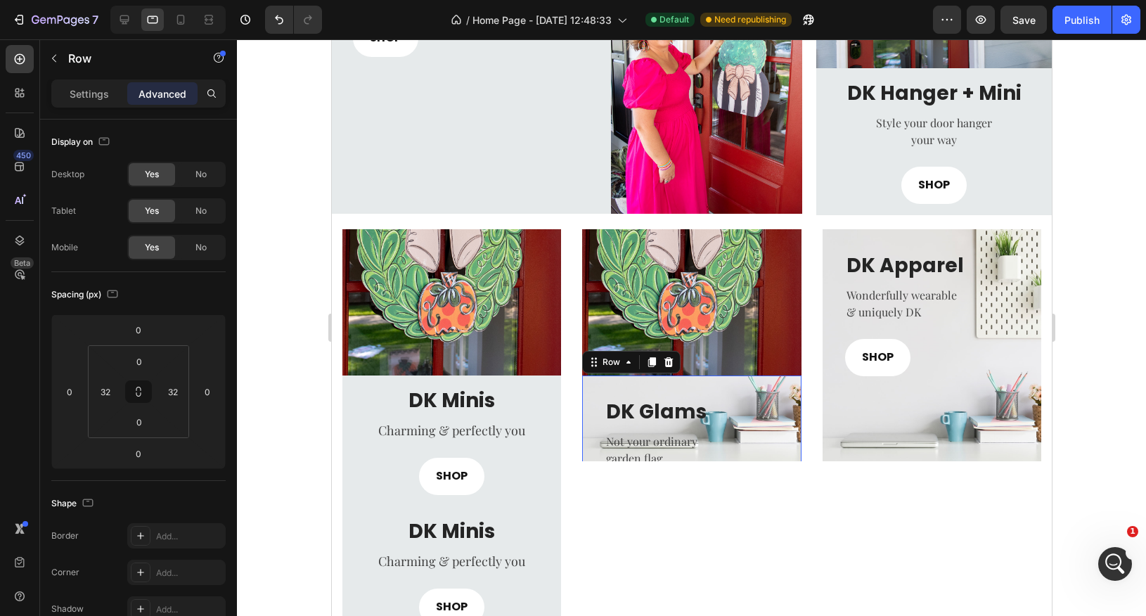
click at [723, 387] on div "DK Glams Heading Not your ordinary garden flag Text block SHOP Button Row" at bounding box center [691, 449] width 174 height 147
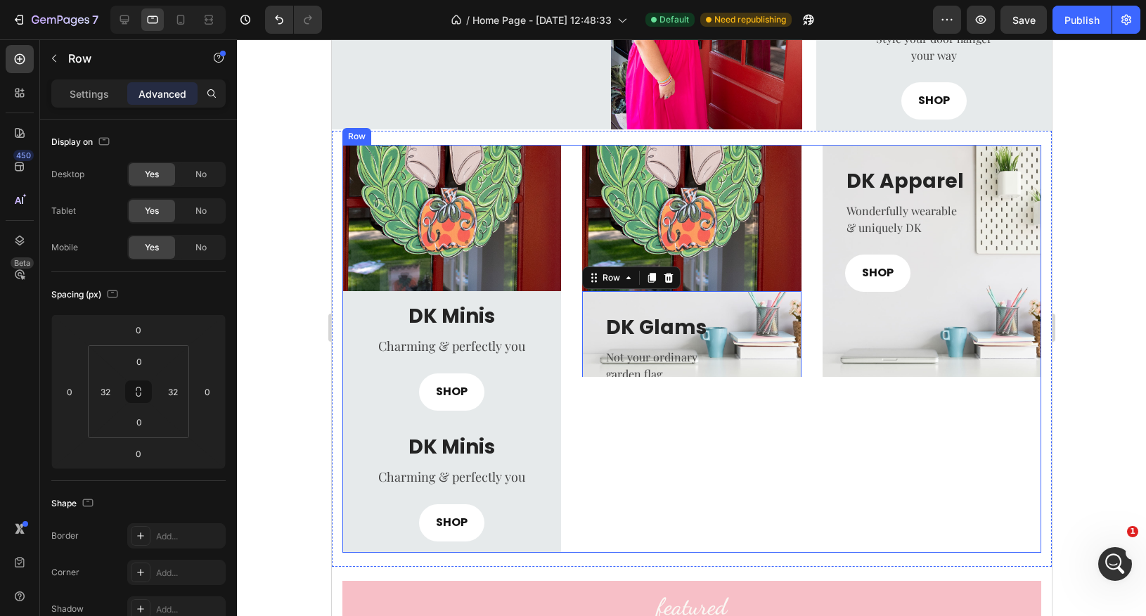
scroll to position [639, 0]
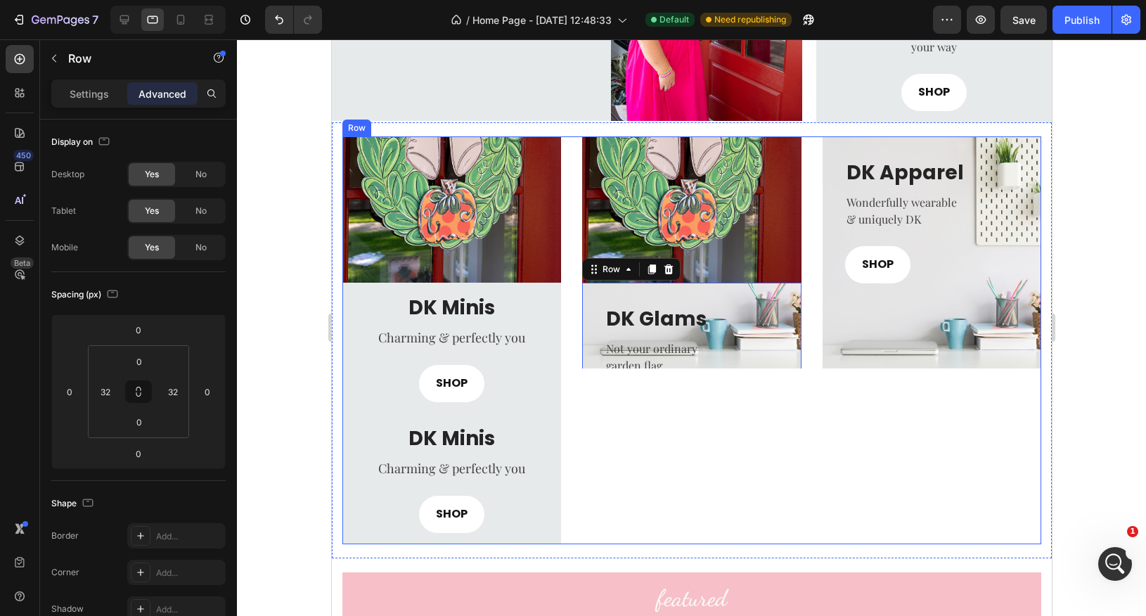
click at [669, 385] on div "Image DK Glams Heading Not your ordinary garden flag Text block SHOP Button Row…" at bounding box center [691, 340] width 219 height 408
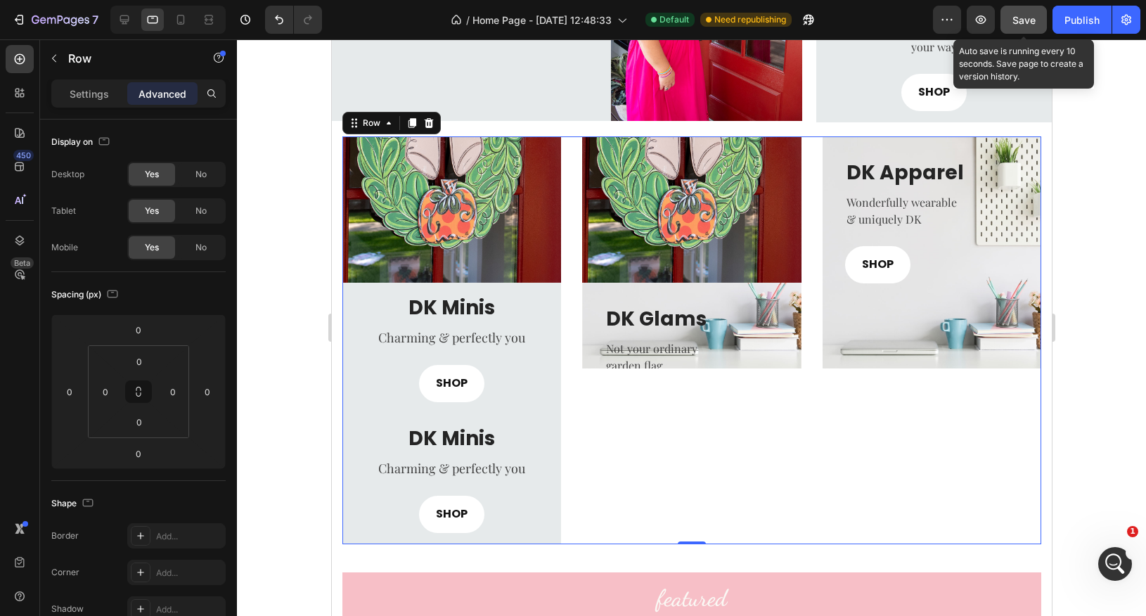
click at [1032, 24] on span "Save" at bounding box center [1024, 20] width 23 height 12
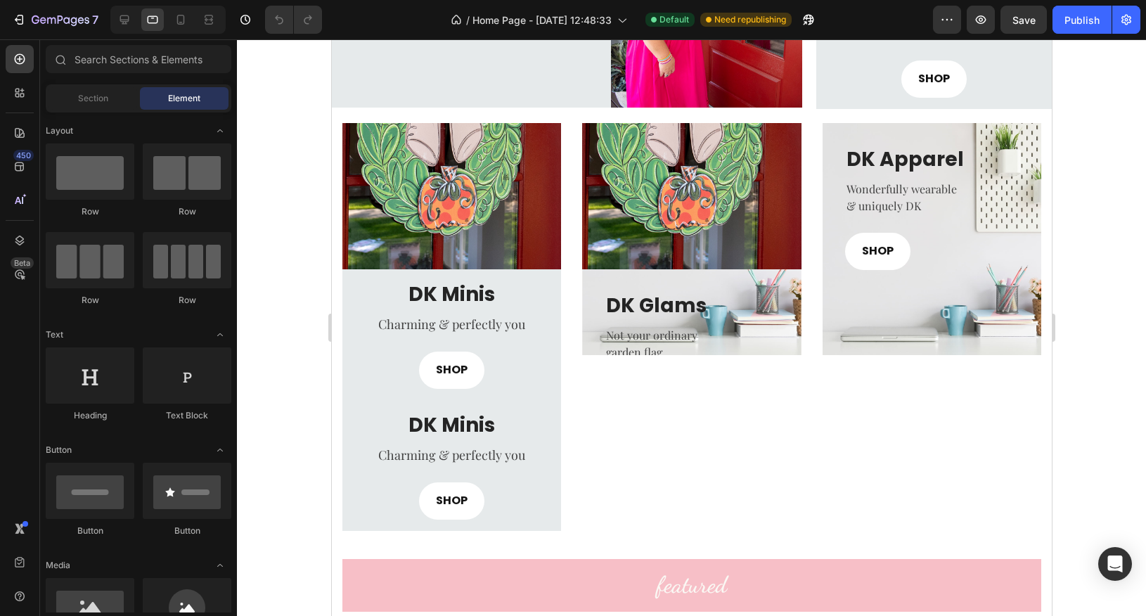
scroll to position [654, 0]
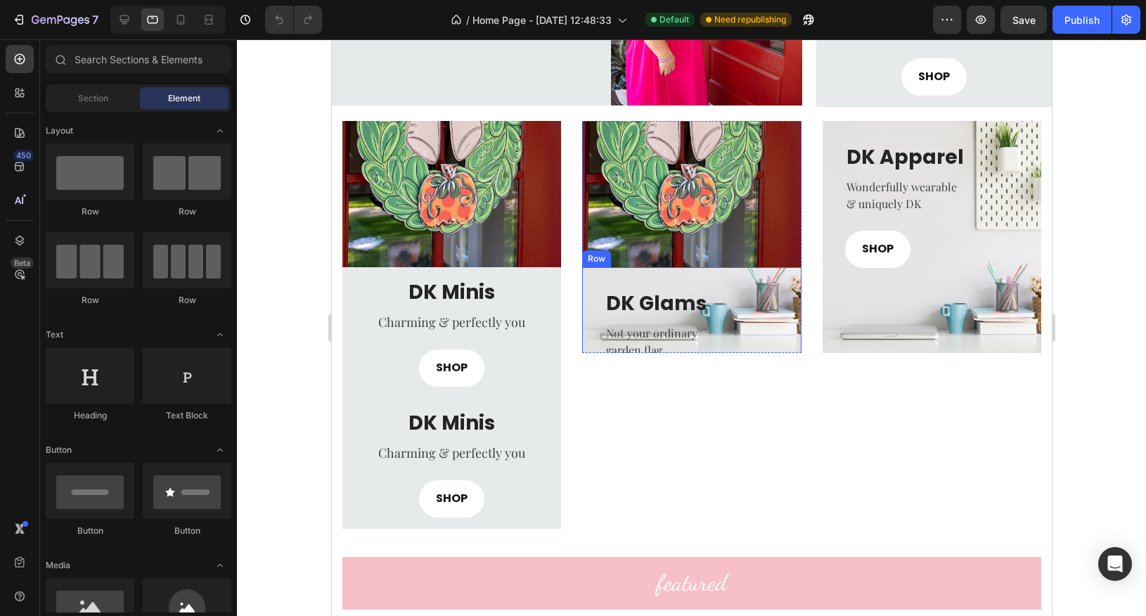
click at [784, 335] on div "DK Glams Heading Not your ordinary garden flag Text block SHOP Button Row Row" at bounding box center [691, 340] width 219 height 147
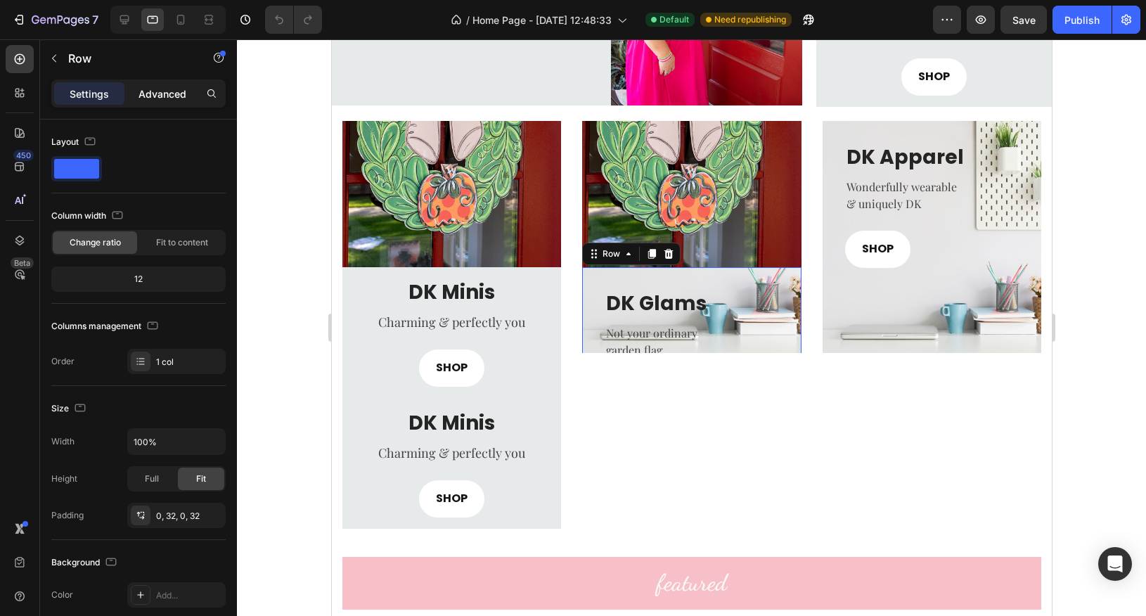
click at [159, 95] on p "Advanced" at bounding box center [163, 93] width 48 height 15
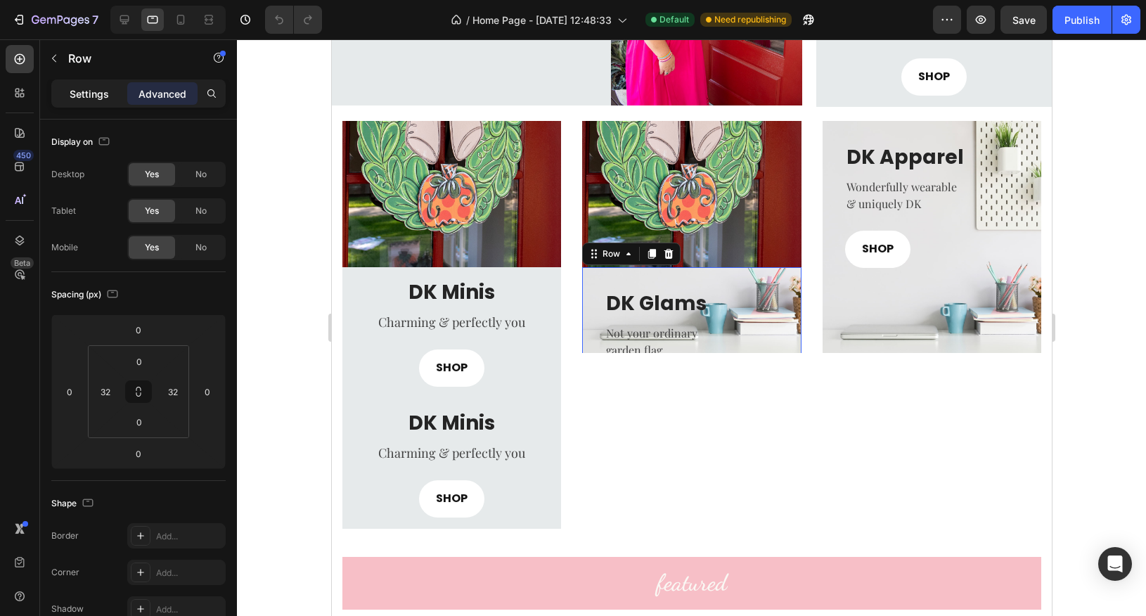
click at [95, 92] on p "Settings" at bounding box center [89, 93] width 39 height 15
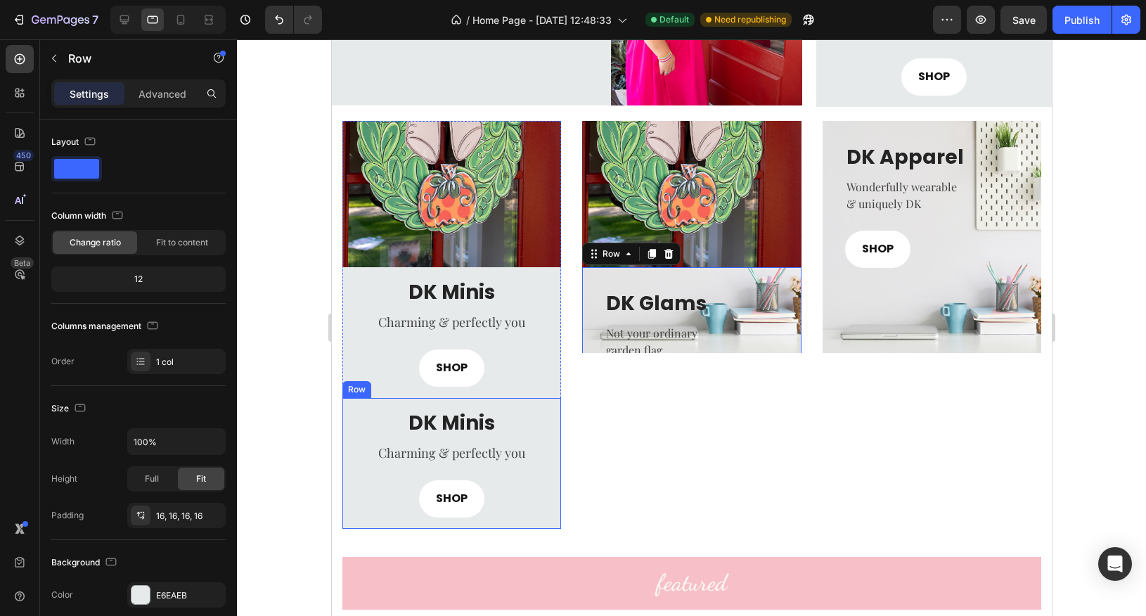
click at [352, 407] on div "DK Minis Heading Charming & perfectly you Text block SHOP Button Row" at bounding box center [451, 463] width 219 height 131
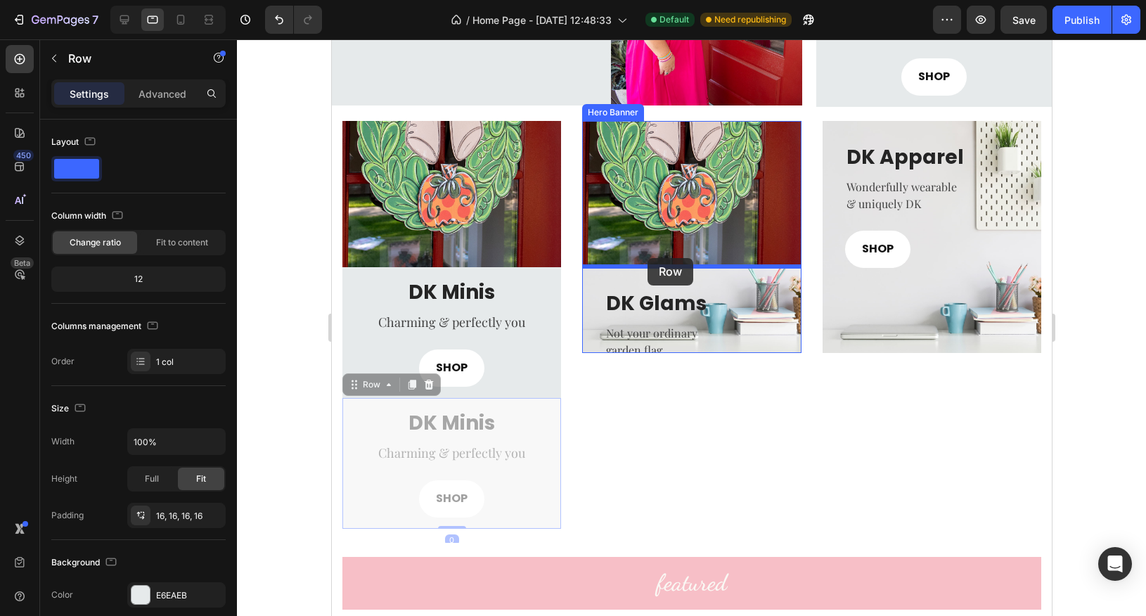
drag, startPoint x: 354, startPoint y: 385, endPoint x: 648, endPoint y: 258, distance: 319.4
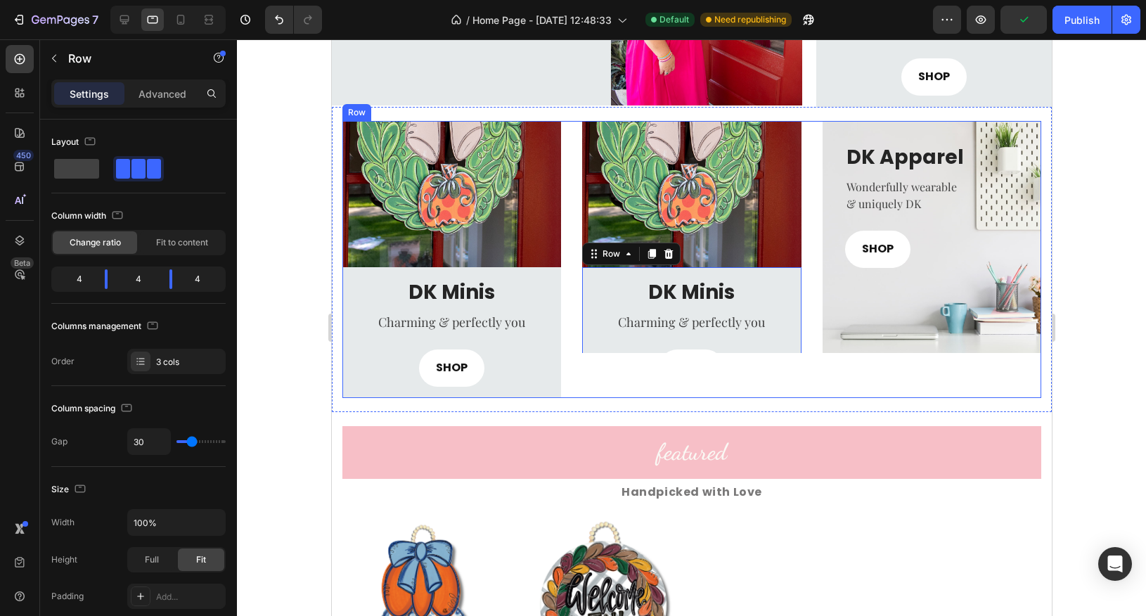
click at [653, 378] on div "Image DK Minis Heading Charming & perfectly you Text block SHOP Button Row 0 DK…" at bounding box center [691, 259] width 219 height 277
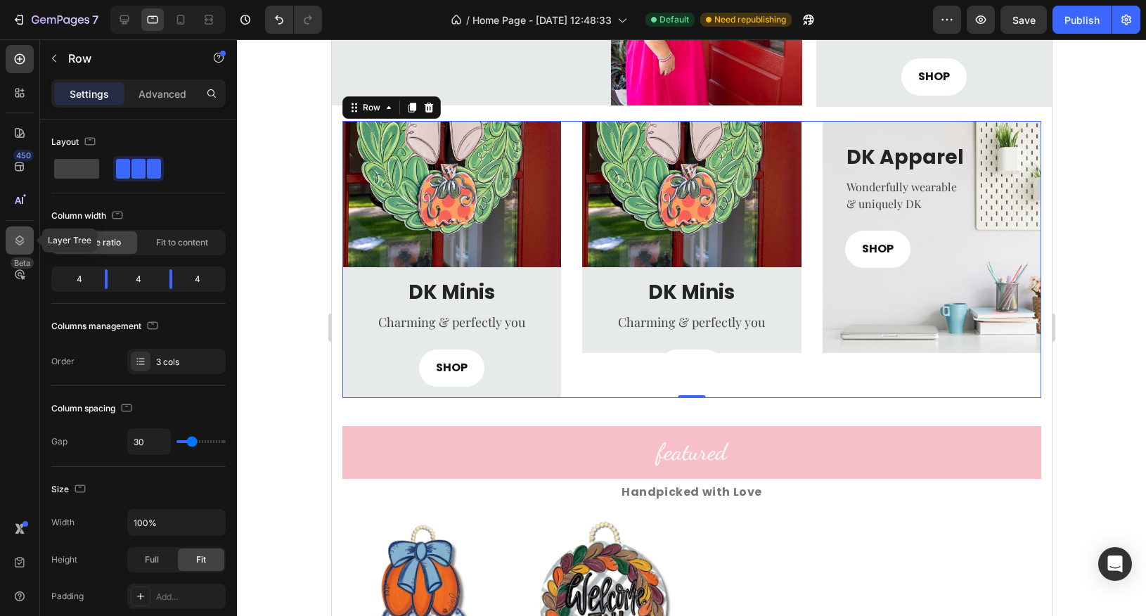
click at [23, 246] on icon at bounding box center [20, 240] width 14 height 14
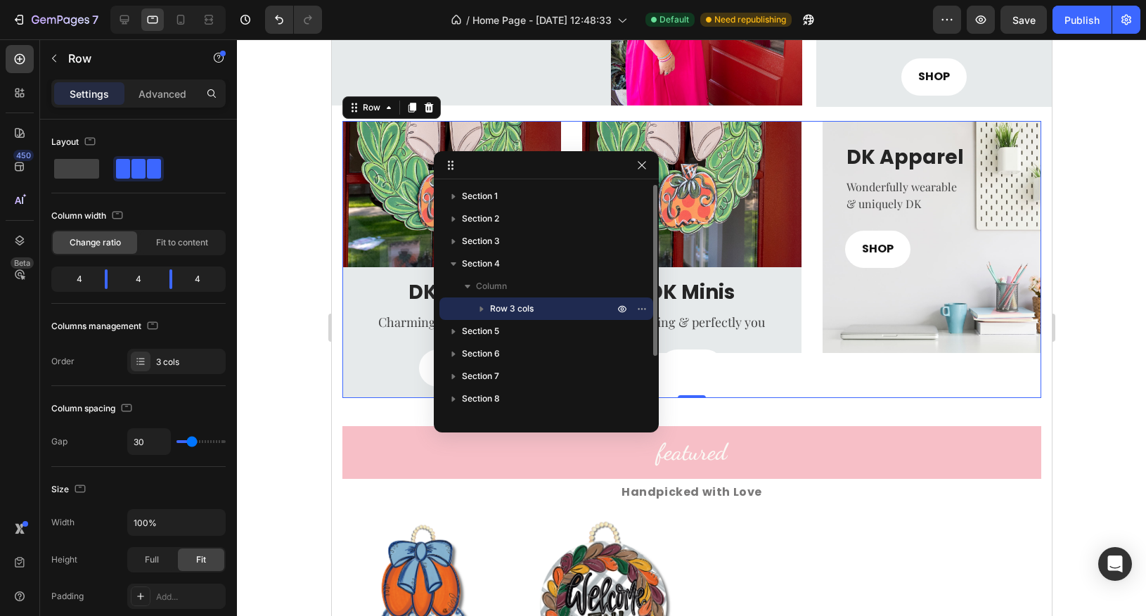
click at [530, 307] on span "Row 3 cols" at bounding box center [512, 309] width 44 height 14
click at [534, 335] on span "Column 1" at bounding box center [522, 331] width 37 height 14
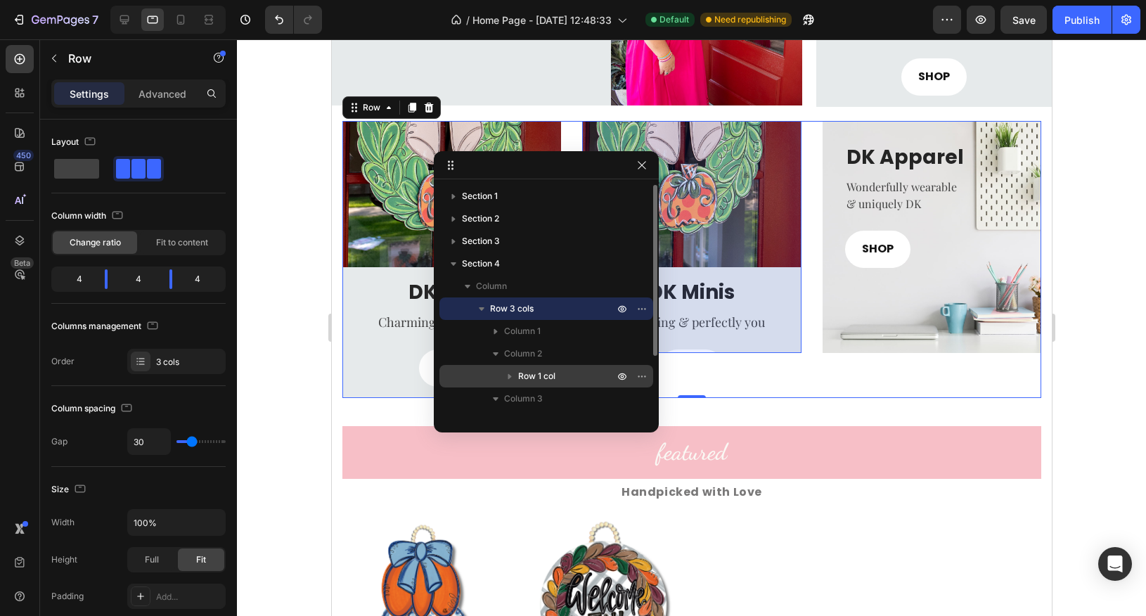
click at [509, 376] on icon "button" at bounding box center [510, 377] width 4 height 6
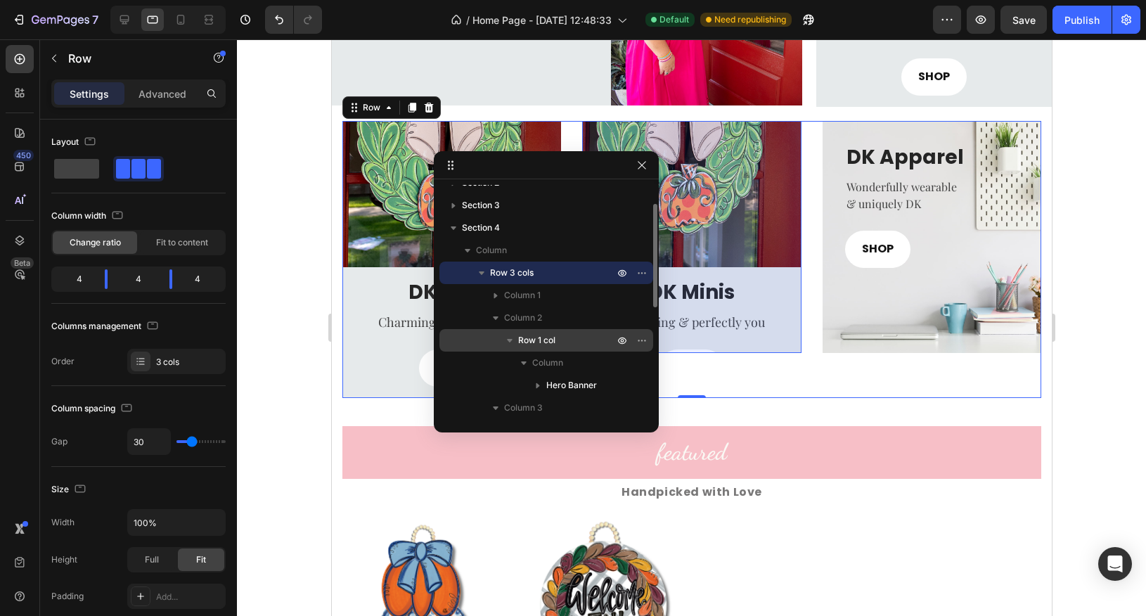
scroll to position [38, 0]
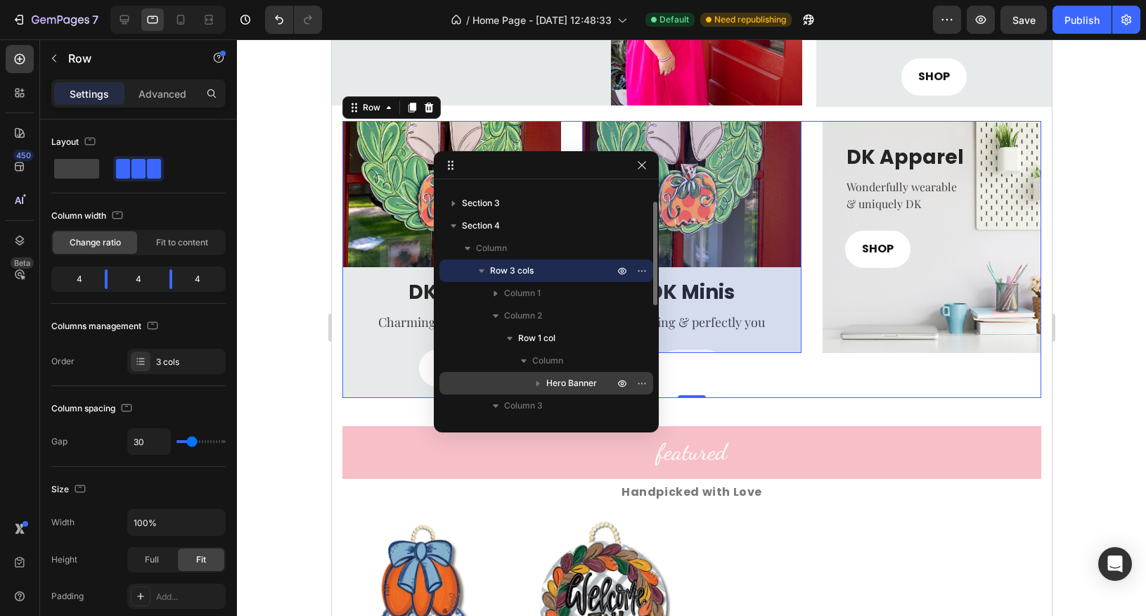
click at [549, 378] on span "Hero Banner" at bounding box center [571, 383] width 51 height 14
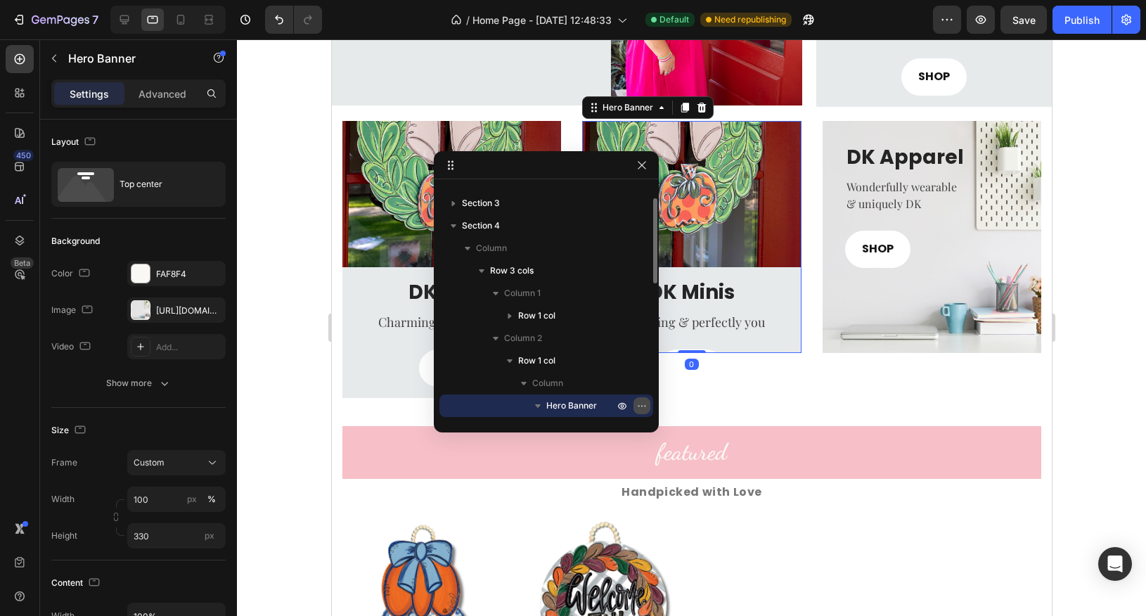
click at [641, 402] on icon "button" at bounding box center [641, 405] width 11 height 11
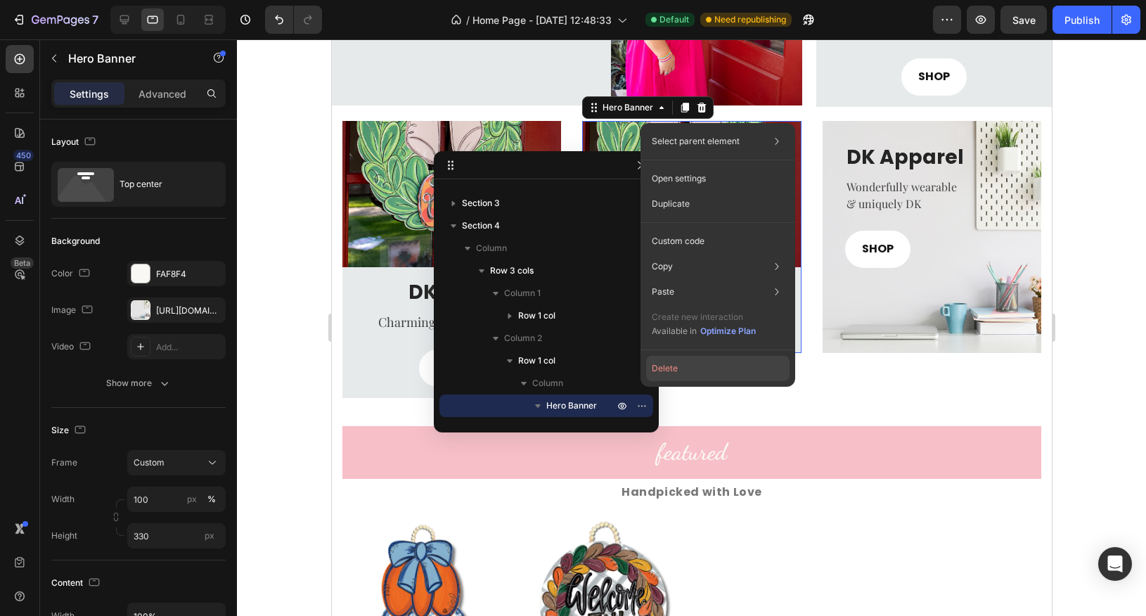
click at [684, 369] on button "Delete" at bounding box center [717, 368] width 143 height 25
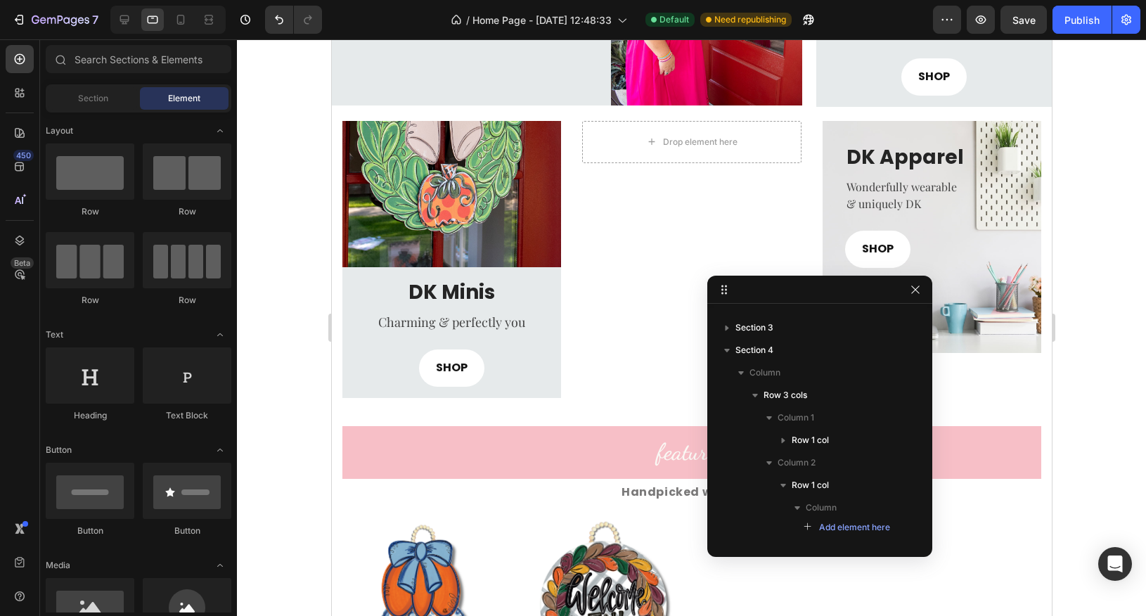
drag, startPoint x: 580, startPoint y: 165, endPoint x: 854, endPoint y: 288, distance: 300.0
click at [914, 292] on icon "button" at bounding box center [915, 288] width 11 height 11
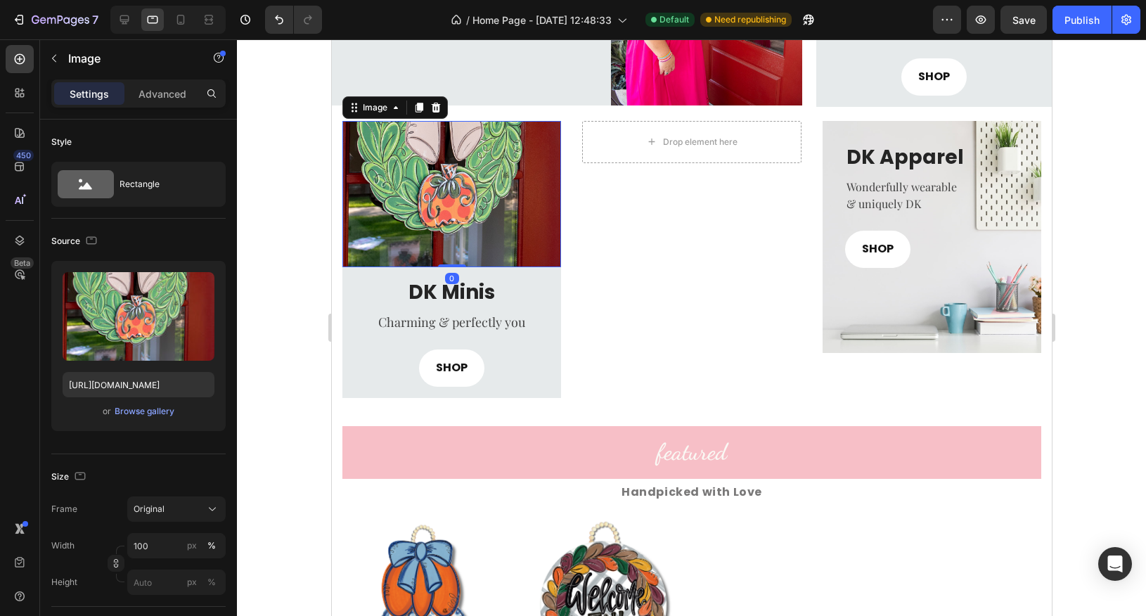
click at [398, 165] on img at bounding box center [451, 194] width 219 height 146
click at [419, 110] on icon at bounding box center [418, 107] width 11 height 11
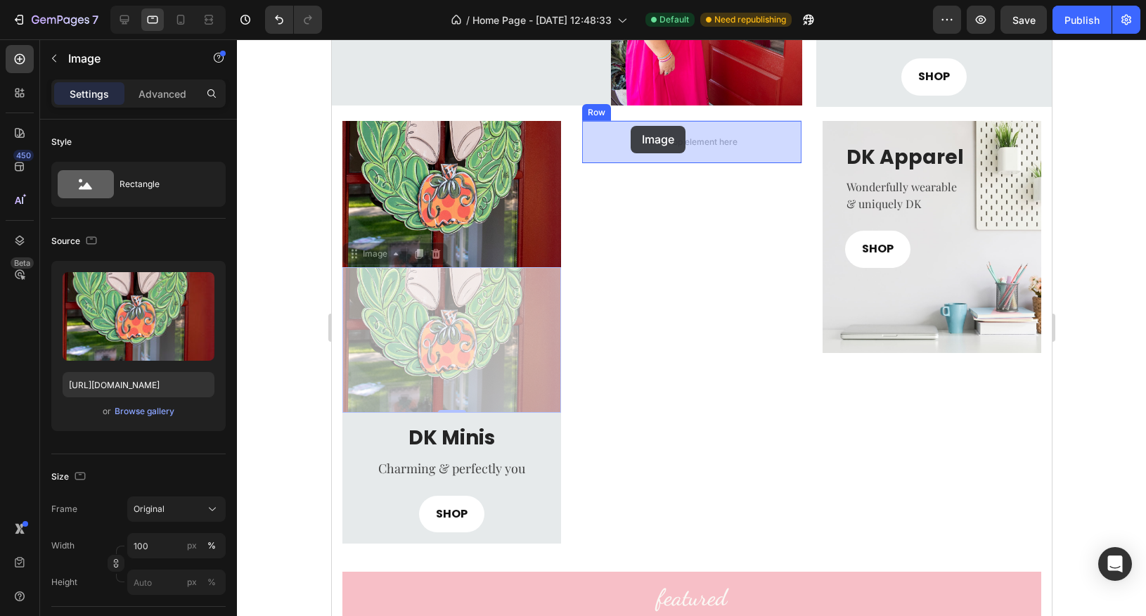
drag, startPoint x: 355, startPoint y: 255, endPoint x: 631, endPoint y: 126, distance: 304.2
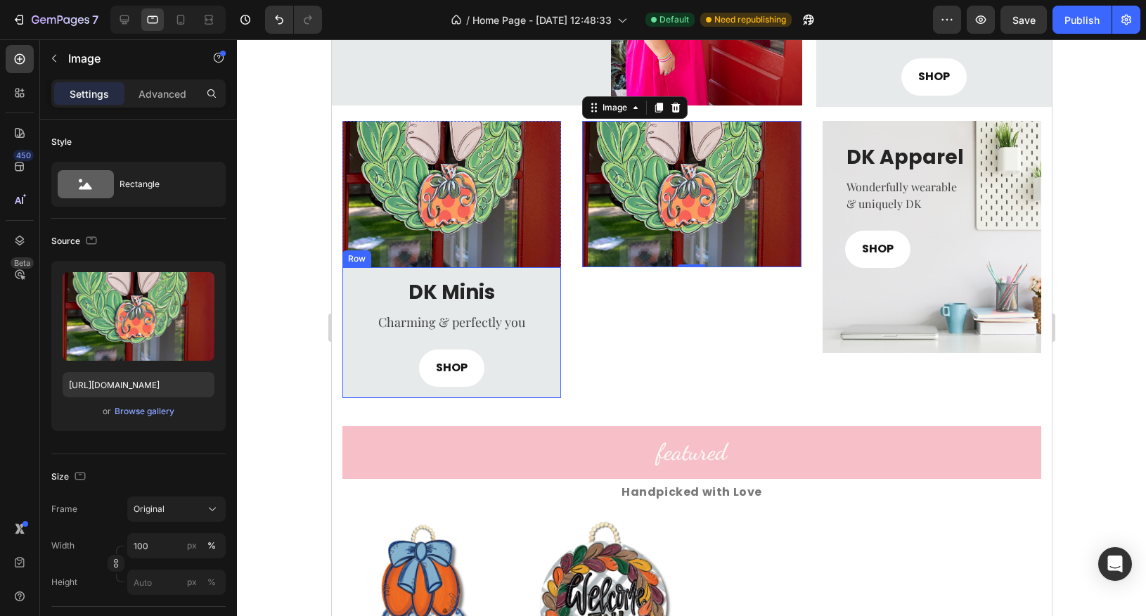
click at [347, 391] on div "DK Minis Heading Charming & perfectly you Text block SHOP Button Row" at bounding box center [451, 332] width 219 height 131
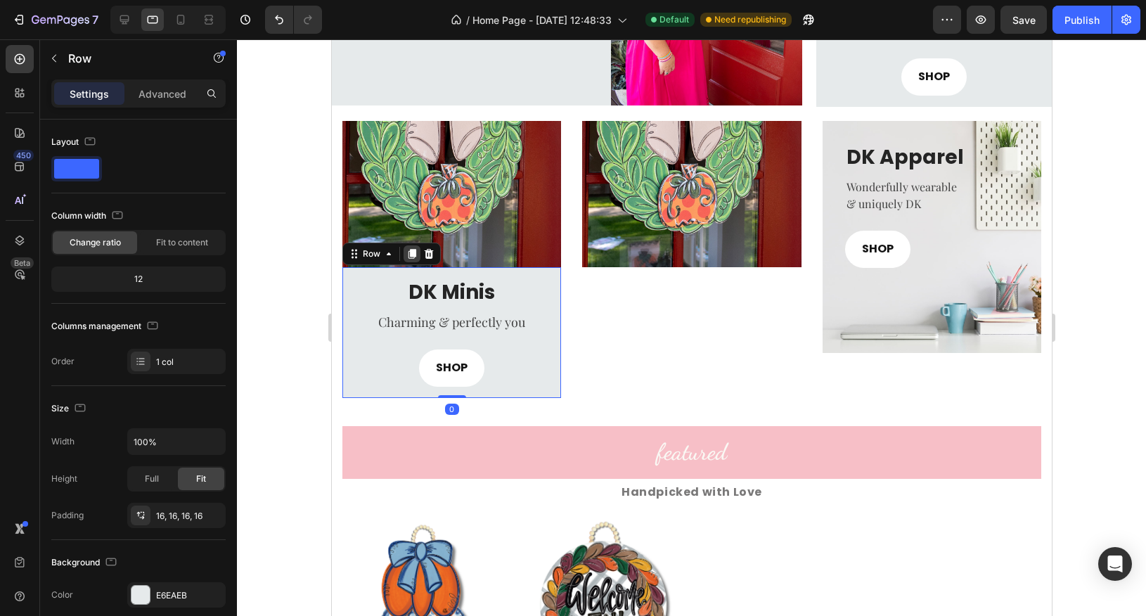
click at [409, 251] on icon at bounding box center [412, 254] width 8 height 10
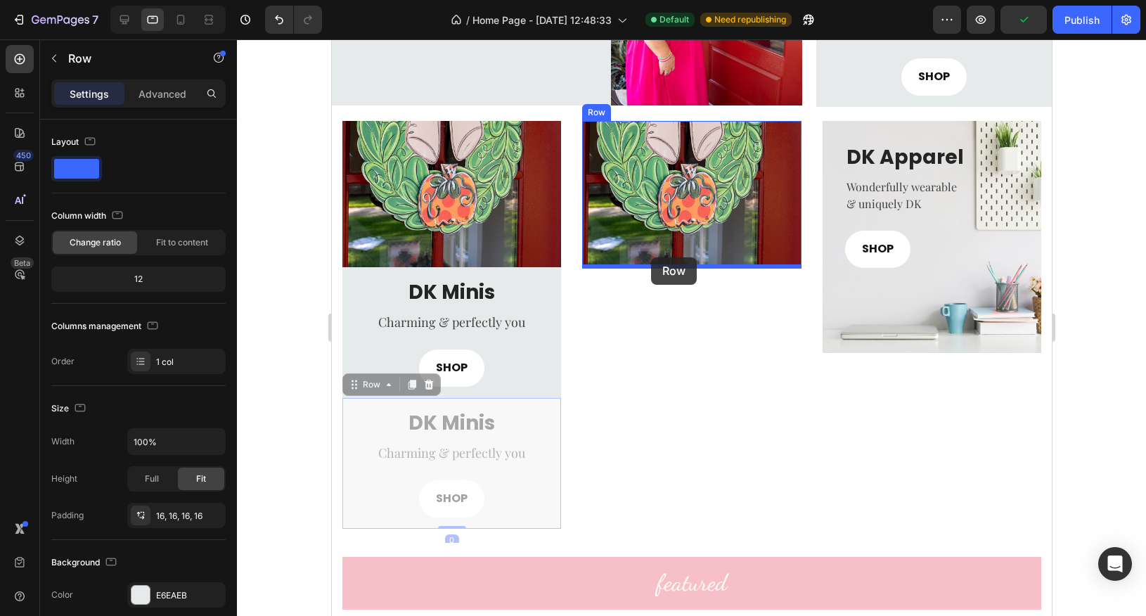
drag, startPoint x: 352, startPoint y: 386, endPoint x: 651, endPoint y: 257, distance: 326.1
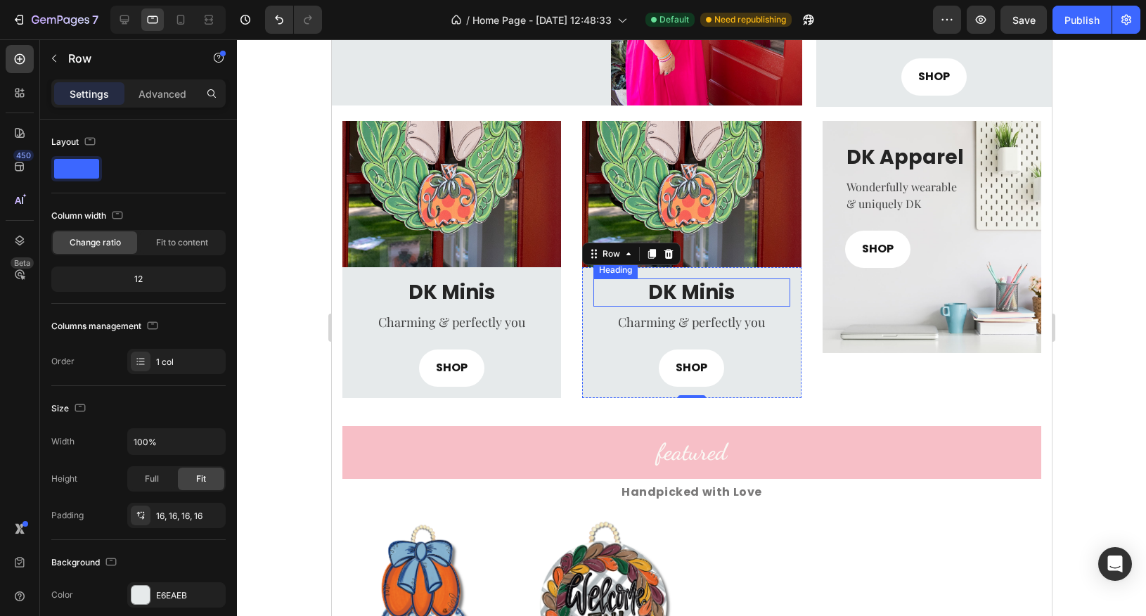
click at [685, 295] on h3 "DK Minis" at bounding box center [691, 292] width 196 height 28
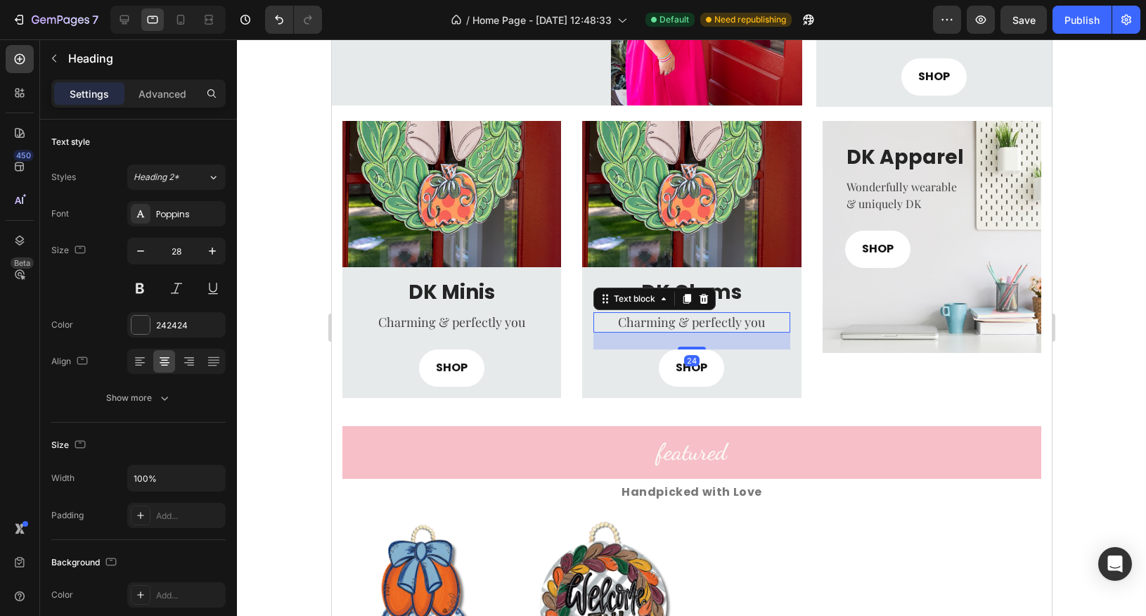
click at [675, 323] on span "Charming & perfectly you" at bounding box center [690, 322] width 147 height 17
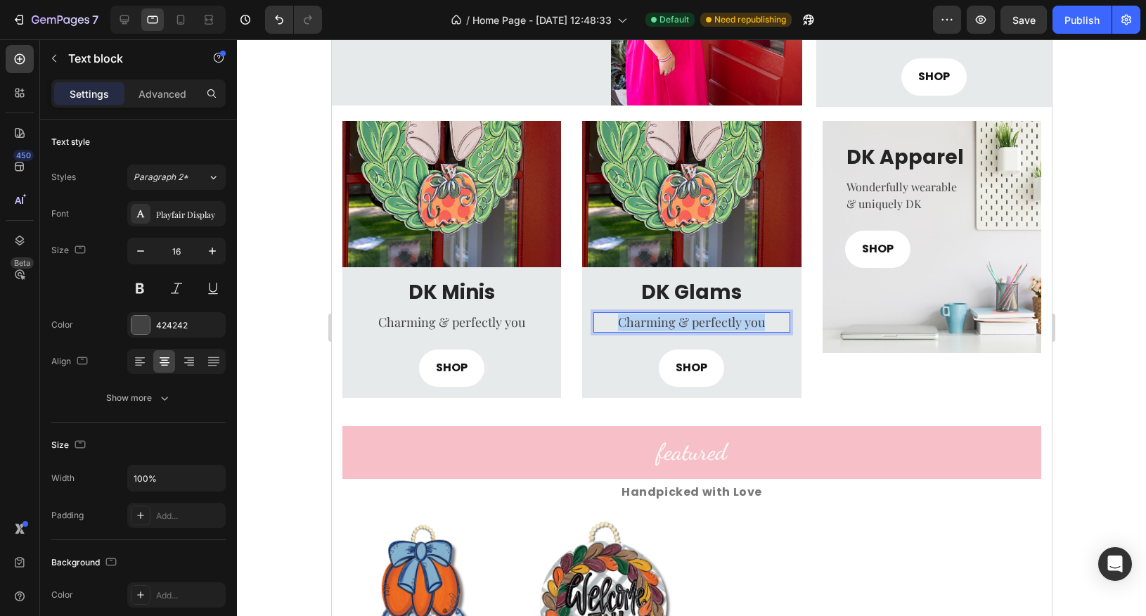
click at [675, 323] on span "Charming & perfectly you" at bounding box center [690, 322] width 147 height 17
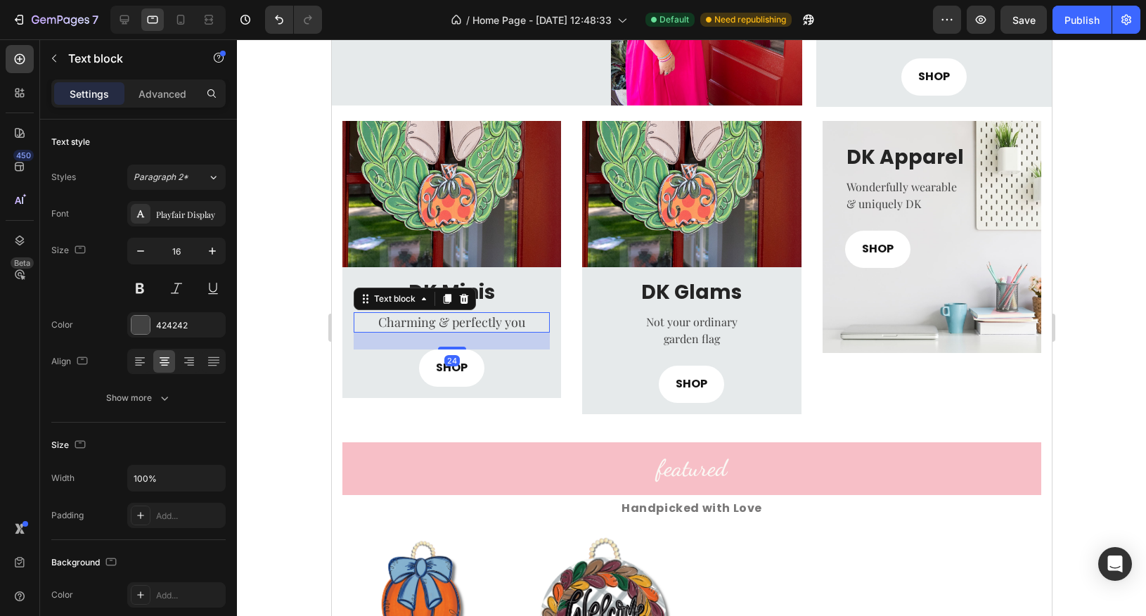
click at [493, 323] on span "Charming & perfectly you" at bounding box center [451, 322] width 147 height 17
click at [693, 319] on p "Not your ordinary" at bounding box center [690, 322] width 193 height 17
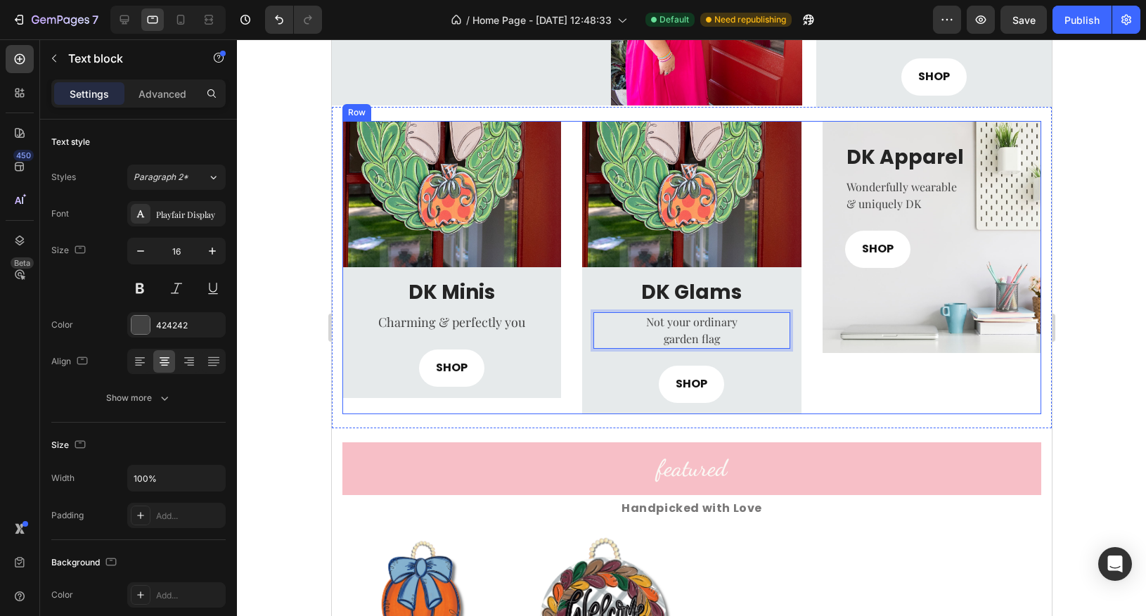
click at [840, 411] on div "DK Apparel Heading Wonderfully wearable & uniquely DK Text block SHOP Button Ro…" at bounding box center [931, 267] width 219 height 293
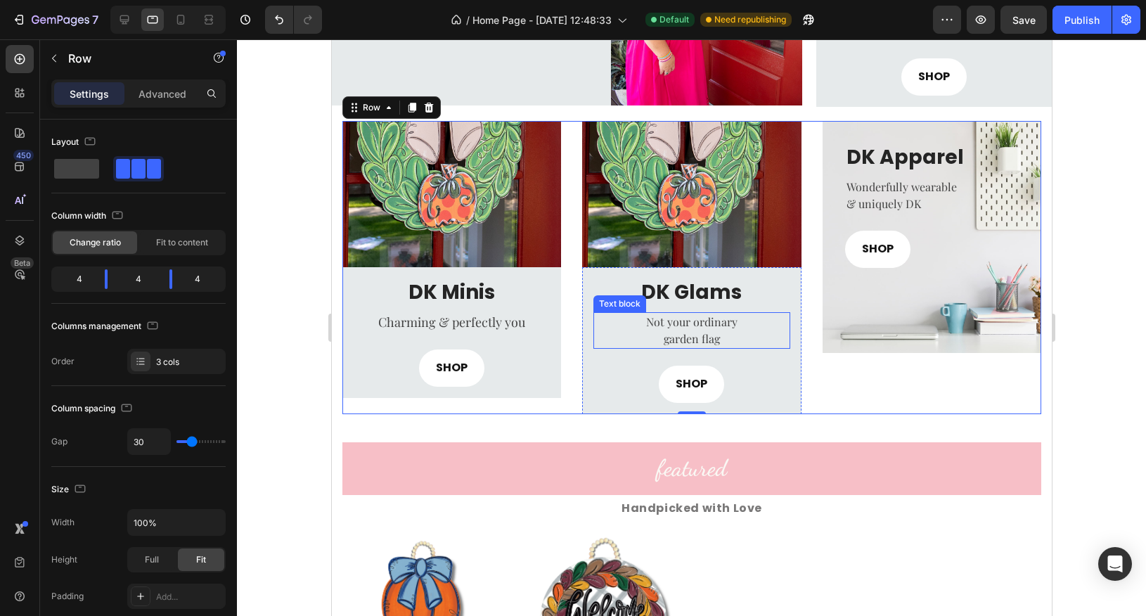
click at [707, 333] on p "garden flag" at bounding box center [690, 339] width 193 height 17
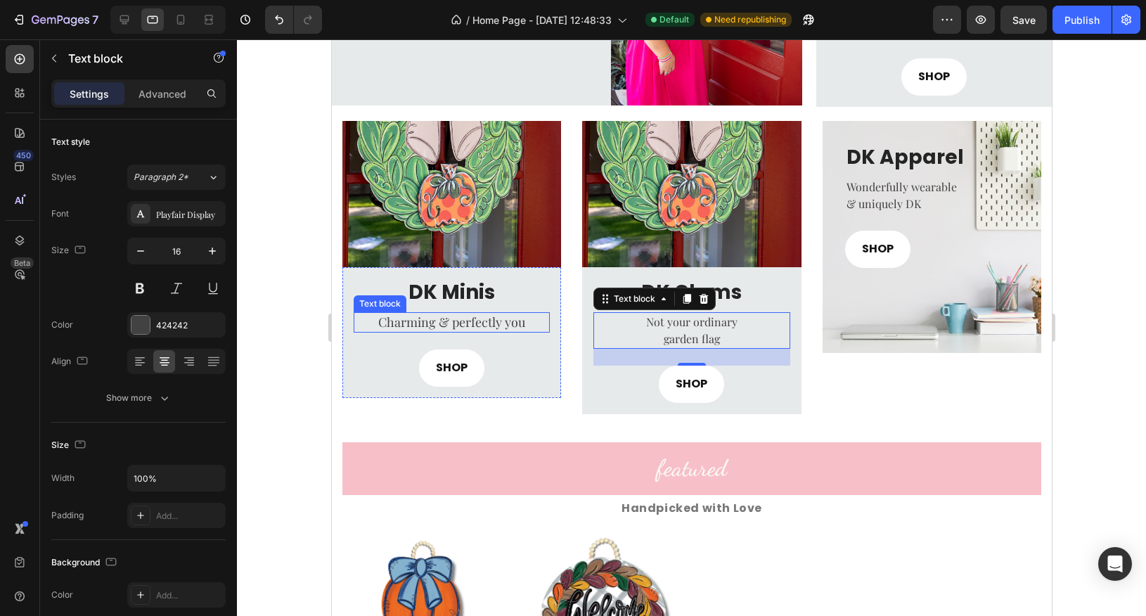
click at [491, 323] on span "Charming & perfectly you" at bounding box center [451, 322] width 147 height 17
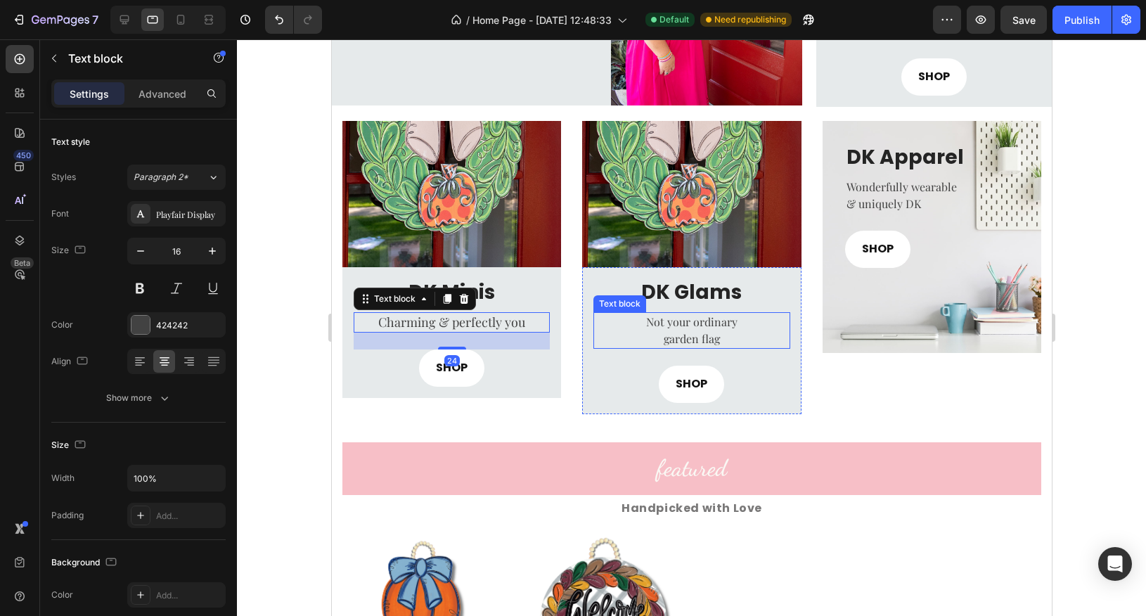
click at [658, 328] on p "Not your ordinary" at bounding box center [690, 322] width 193 height 17
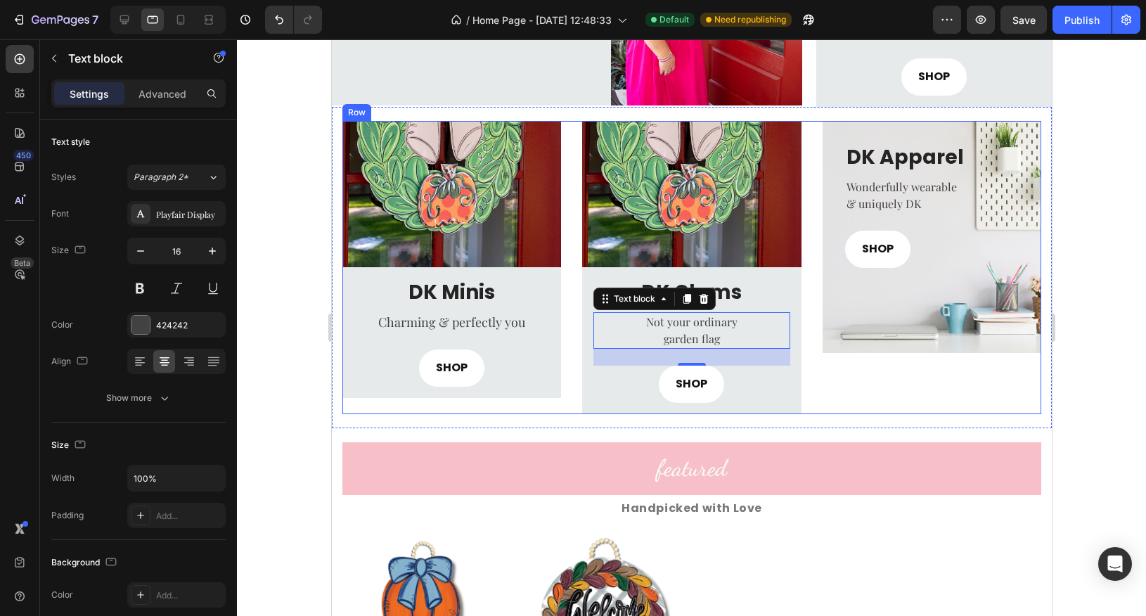
click at [864, 411] on div "DK Apparel Heading Wonderfully wearable & uniquely DK Text block SHOP Button Ro…" at bounding box center [931, 267] width 219 height 293
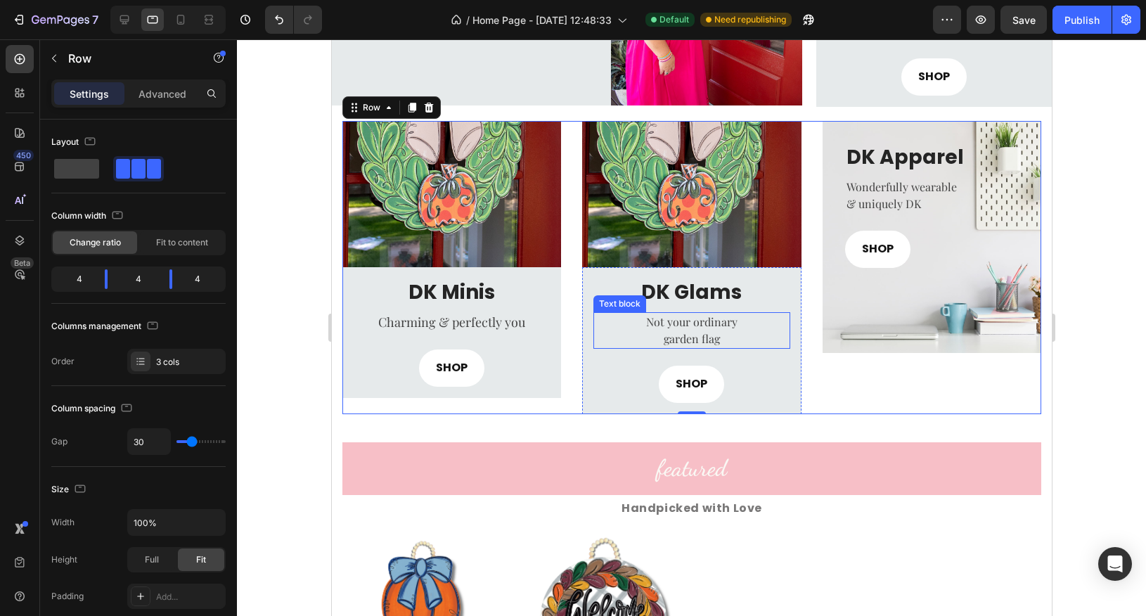
click at [667, 336] on p "garden flag" at bounding box center [690, 339] width 193 height 17
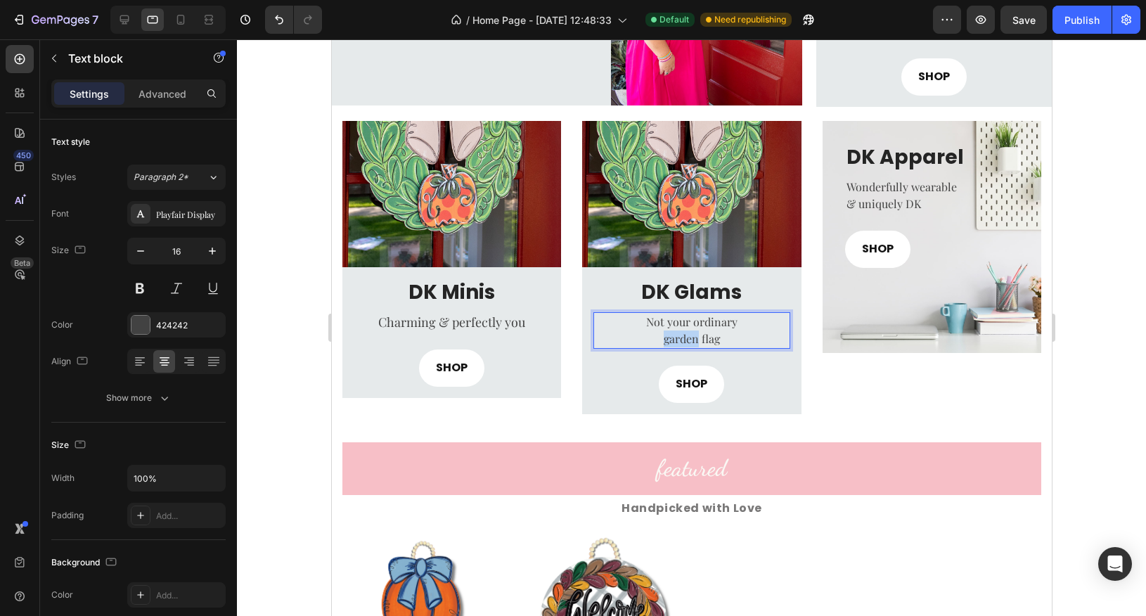
click at [662, 338] on p "garden flag" at bounding box center [690, 339] width 193 height 17
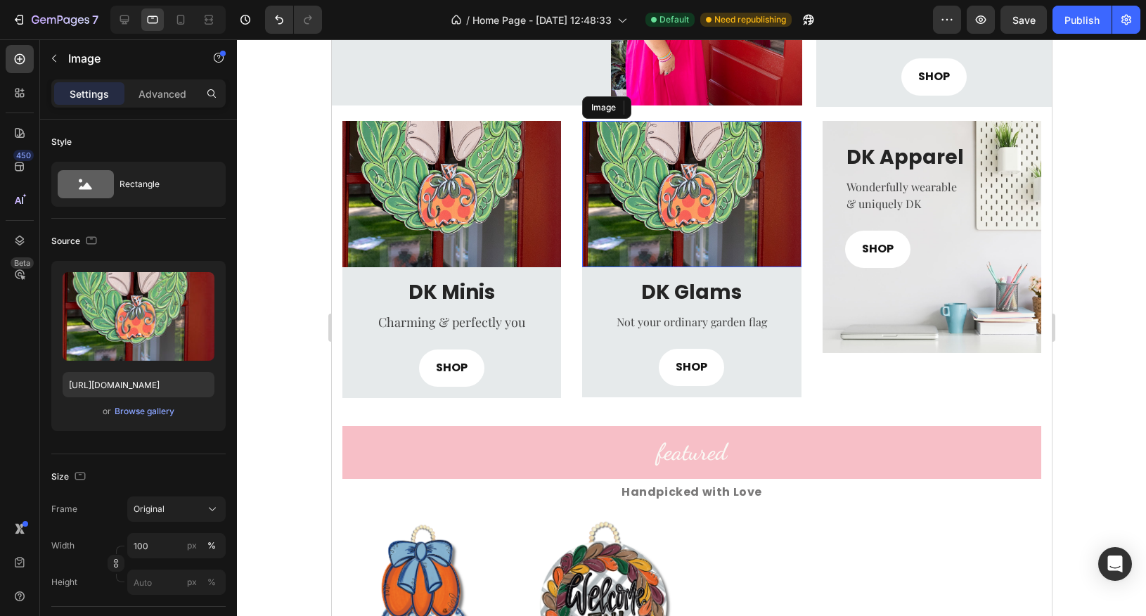
click at [627, 232] on img at bounding box center [691, 194] width 219 height 146
click at [159, 413] on div "Browse gallery" at bounding box center [145, 411] width 60 height 13
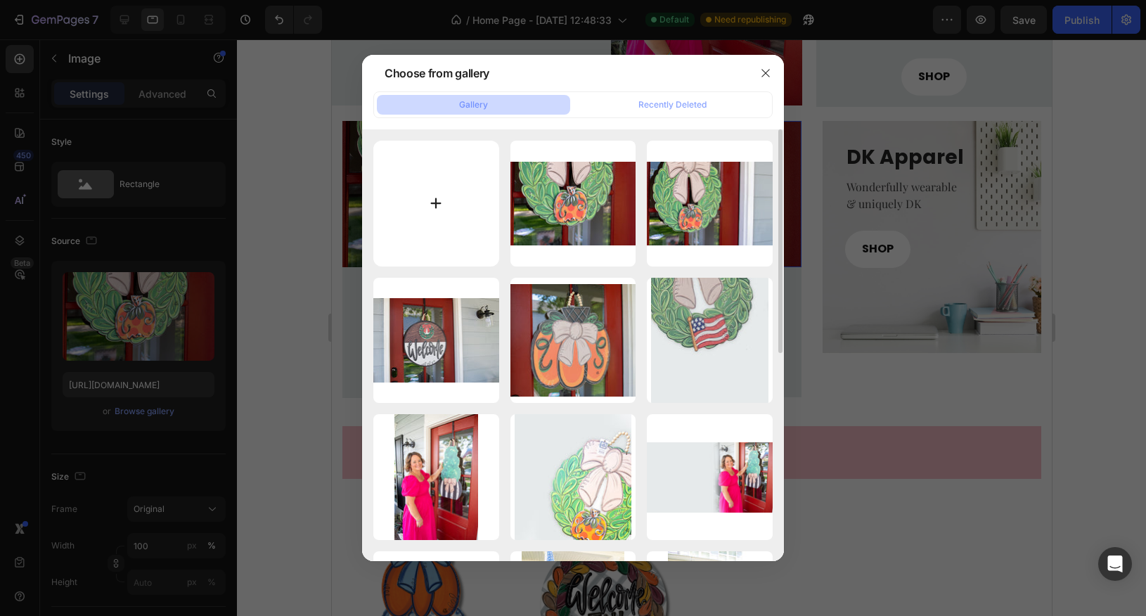
click at [459, 217] on input "file" at bounding box center [436, 204] width 126 height 126
type input "C:\fakepath\DSC_9624.jpg"
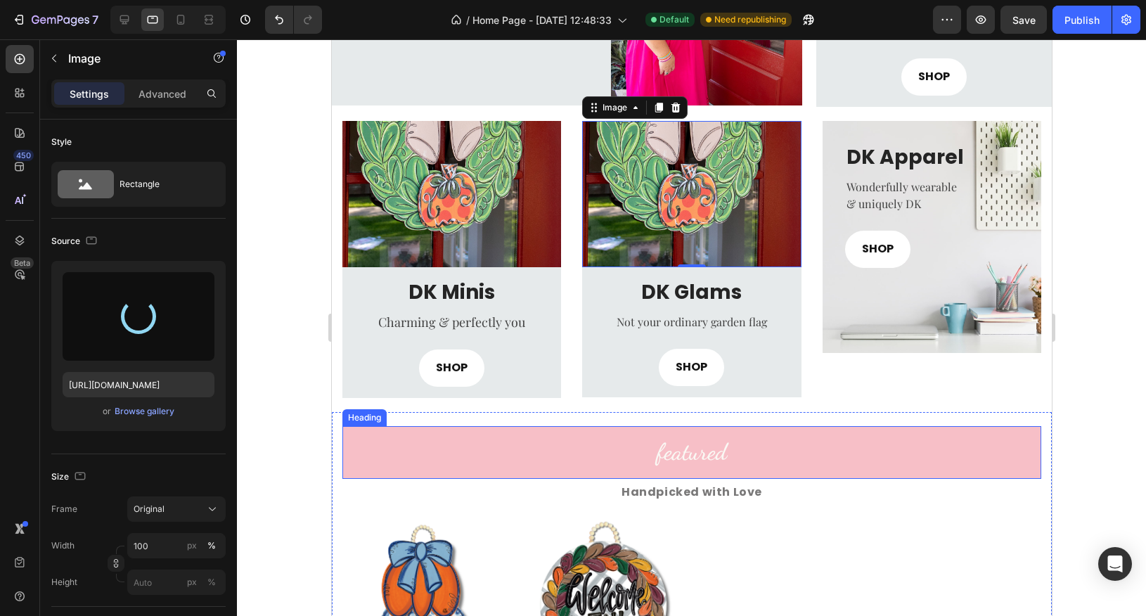
type input "[URL][DOMAIN_NAME]"
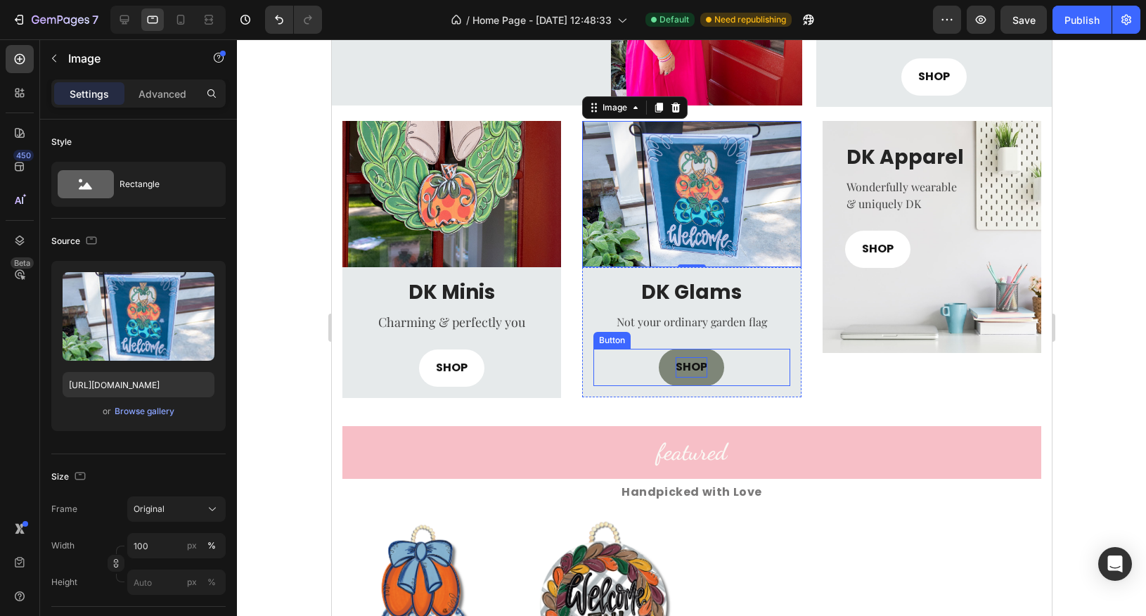
click at [705, 365] on p "SHOP" at bounding box center [691, 367] width 32 height 20
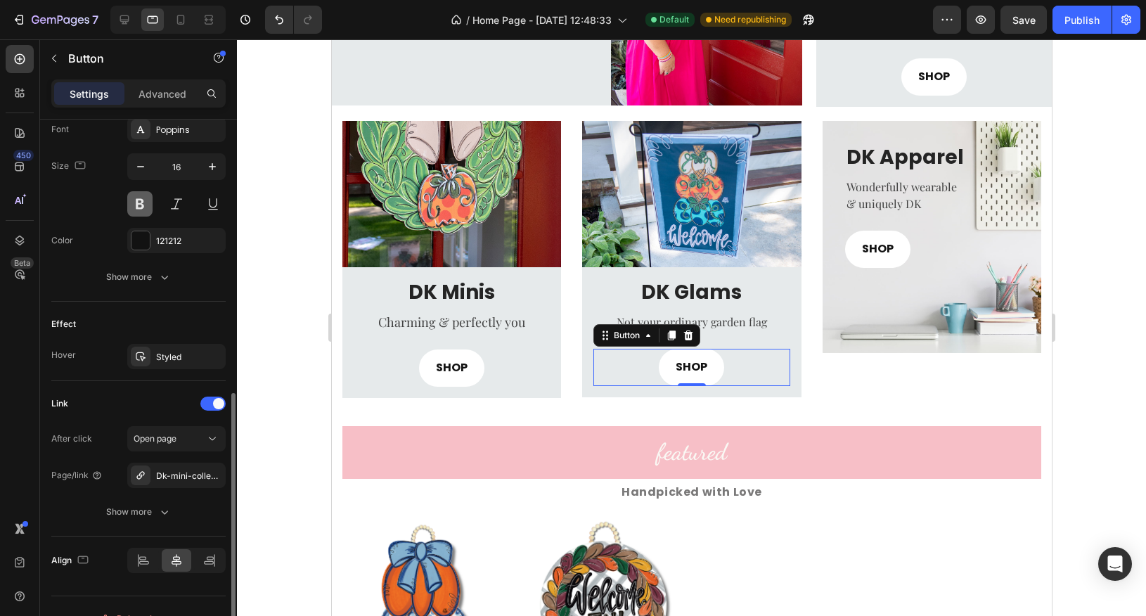
scroll to position [577, 0]
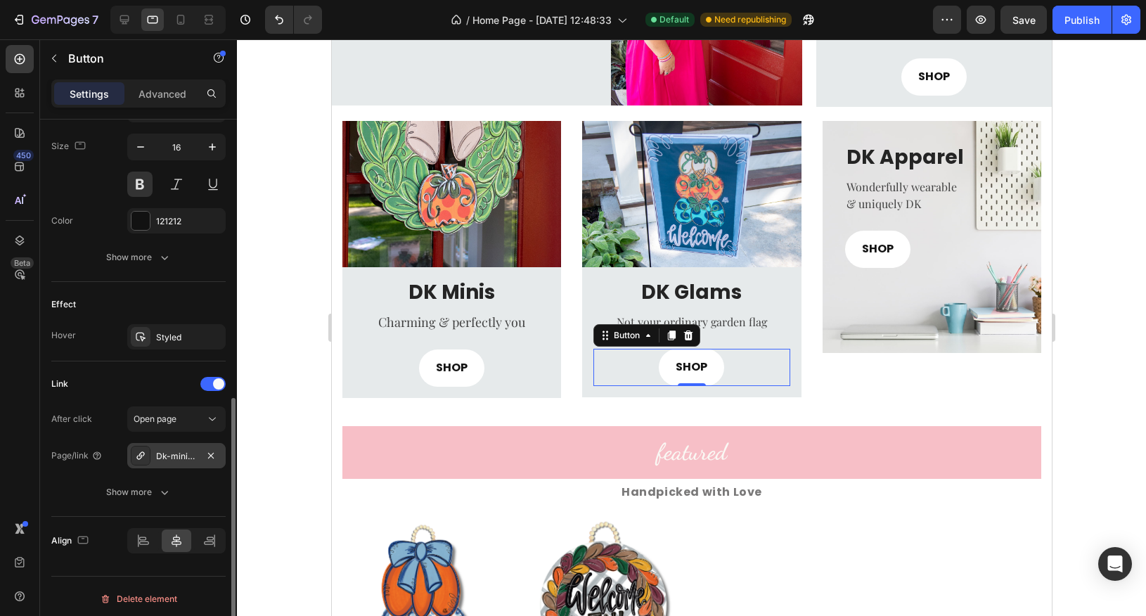
click at [185, 454] on div "Dk-mini-collection" at bounding box center [176, 456] width 41 height 13
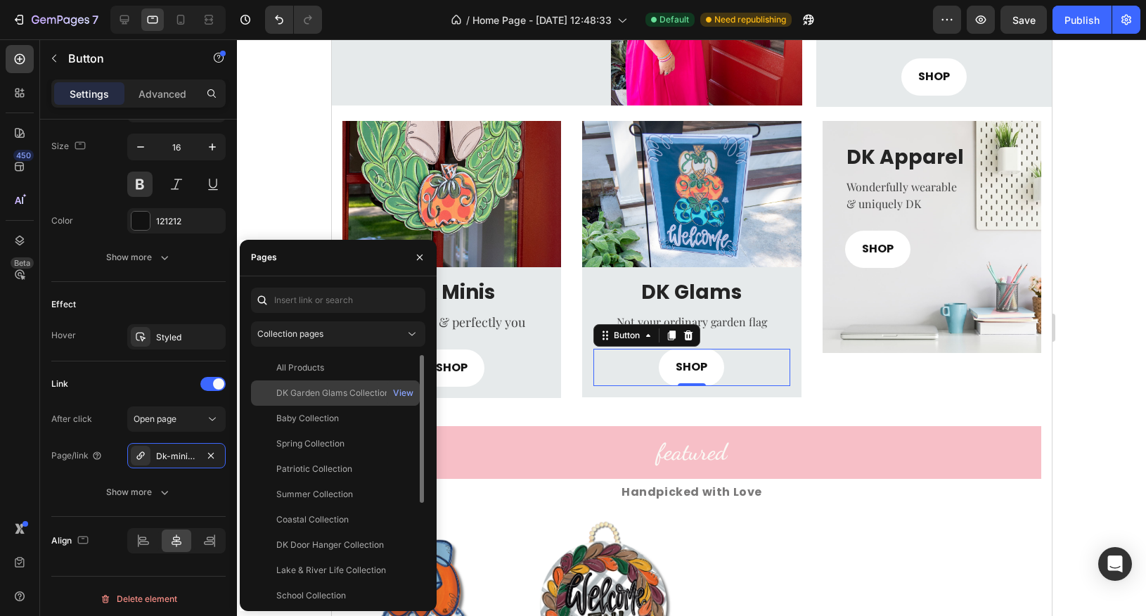
click at [335, 393] on div "DK Garden Glams Collection" at bounding box center [332, 393] width 113 height 13
click at [421, 264] on button "button" at bounding box center [420, 257] width 23 height 23
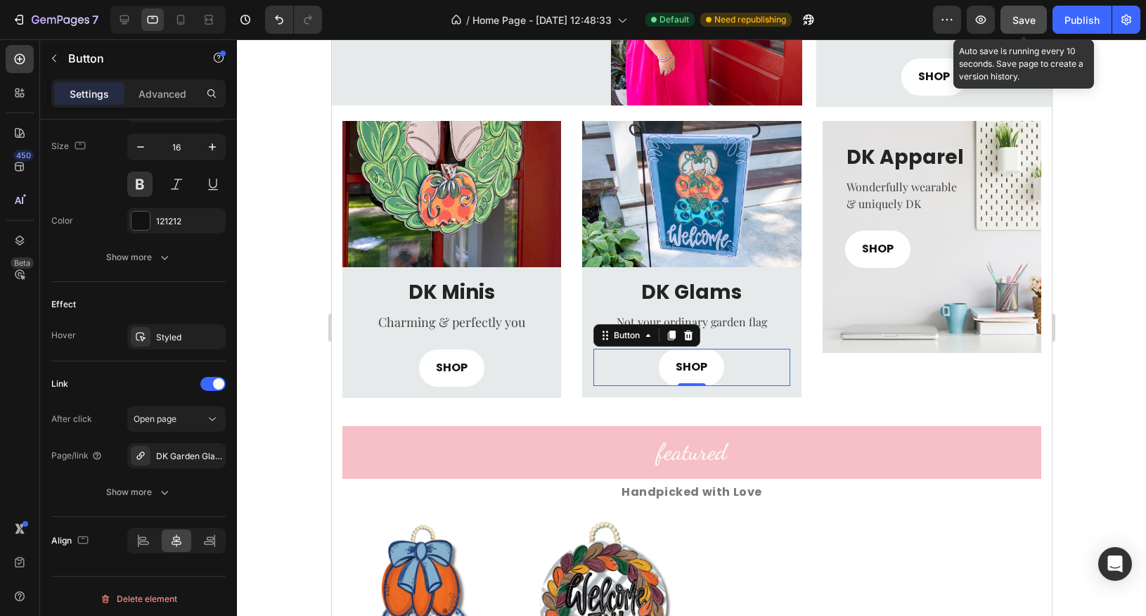
click at [1022, 28] on button "Save" at bounding box center [1024, 20] width 46 height 28
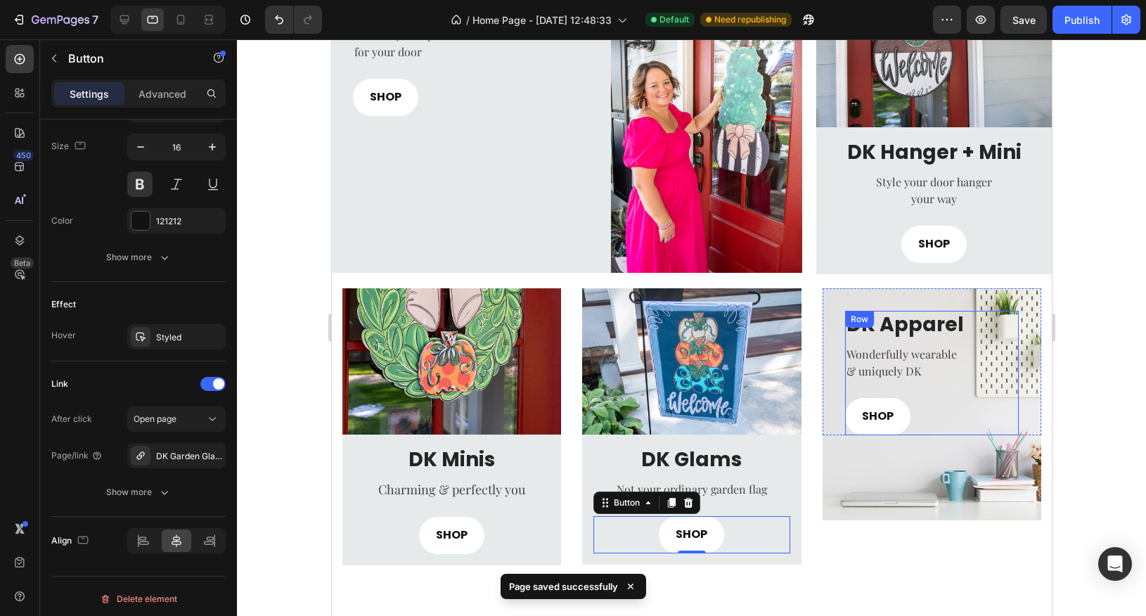
scroll to position [493, 0]
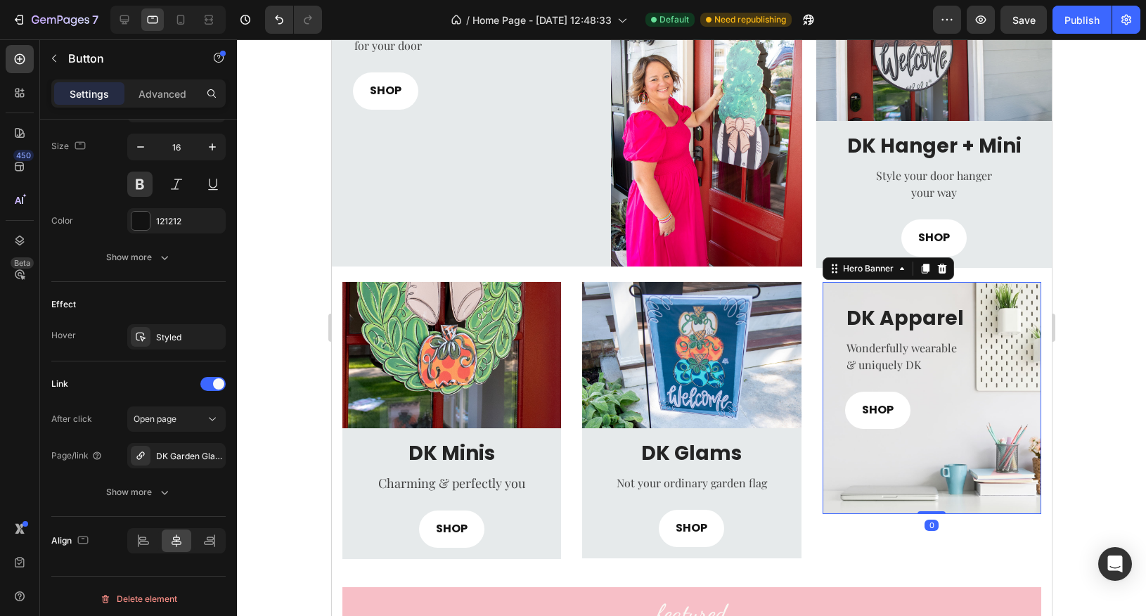
click at [830, 507] on div "Overlay" at bounding box center [931, 398] width 219 height 232
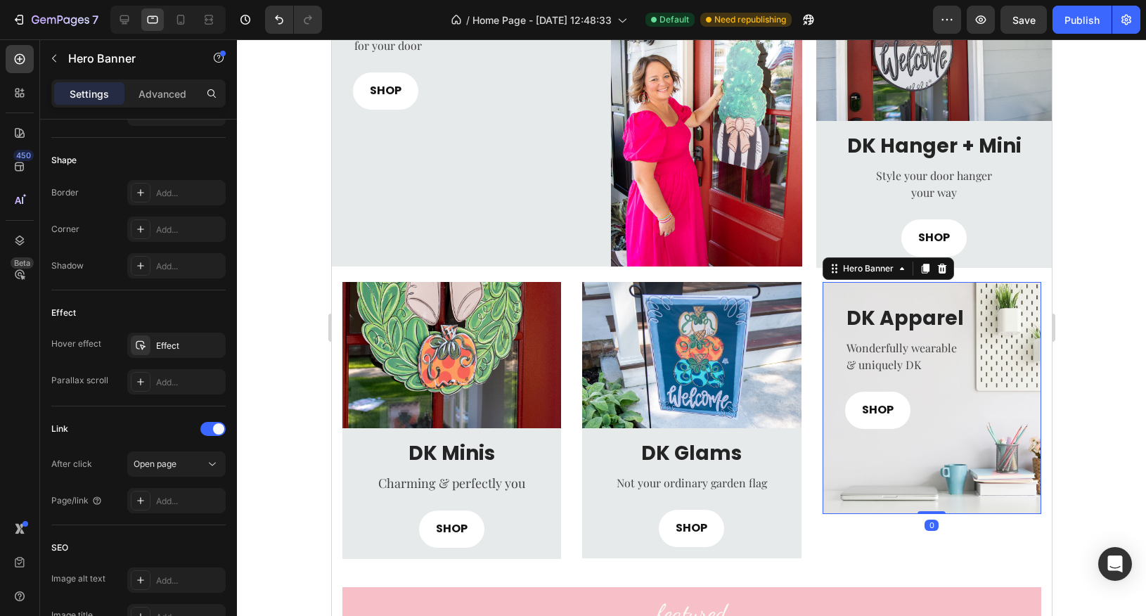
scroll to position [0, 0]
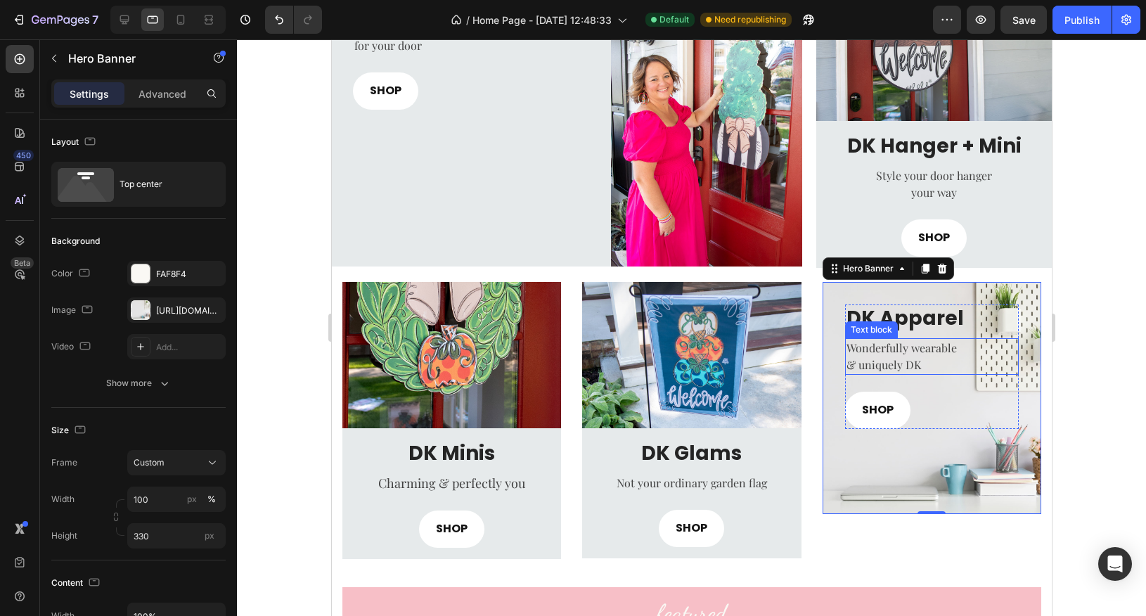
click at [899, 359] on p "& uniquely DK" at bounding box center [931, 365] width 171 height 17
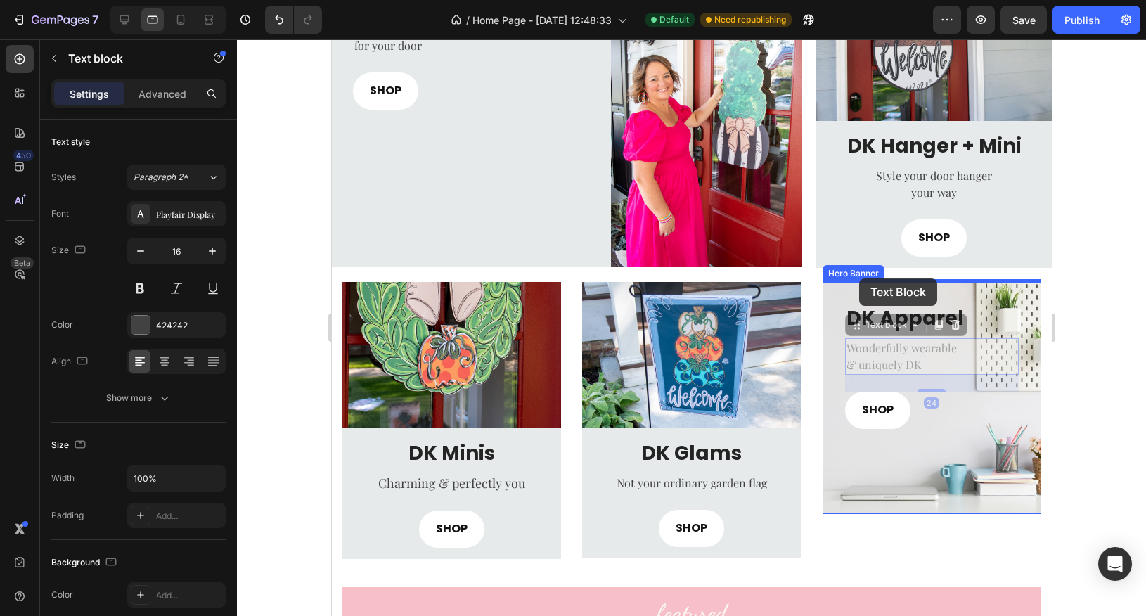
drag, startPoint x: 857, startPoint y: 328, endPoint x: 859, endPoint y: 278, distance: 49.3
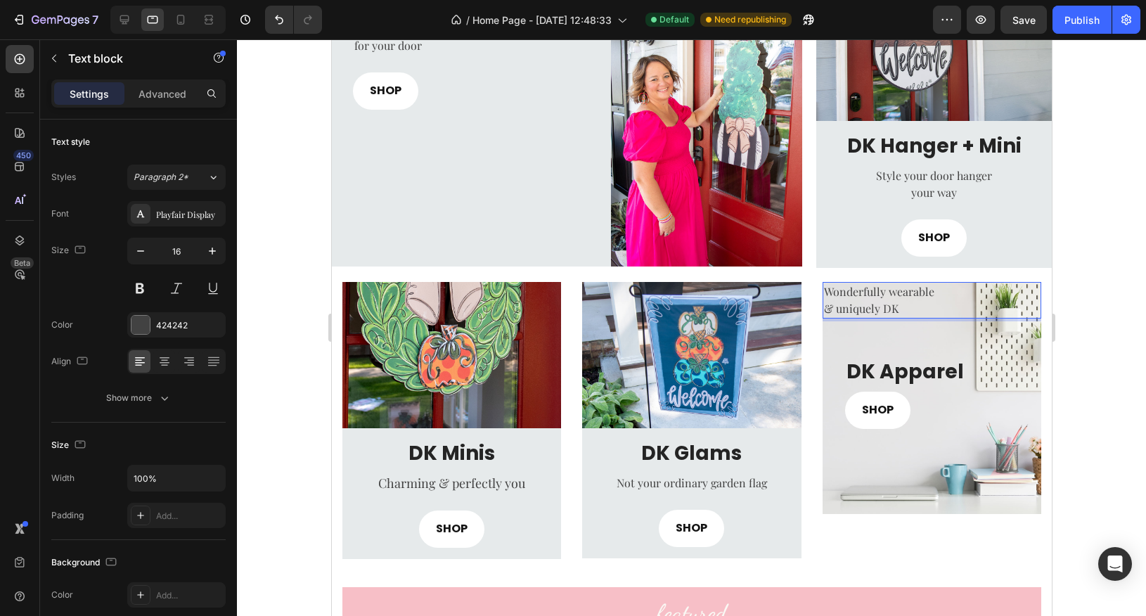
click at [865, 299] on p "Wonderfully wearable" at bounding box center [932, 291] width 216 height 17
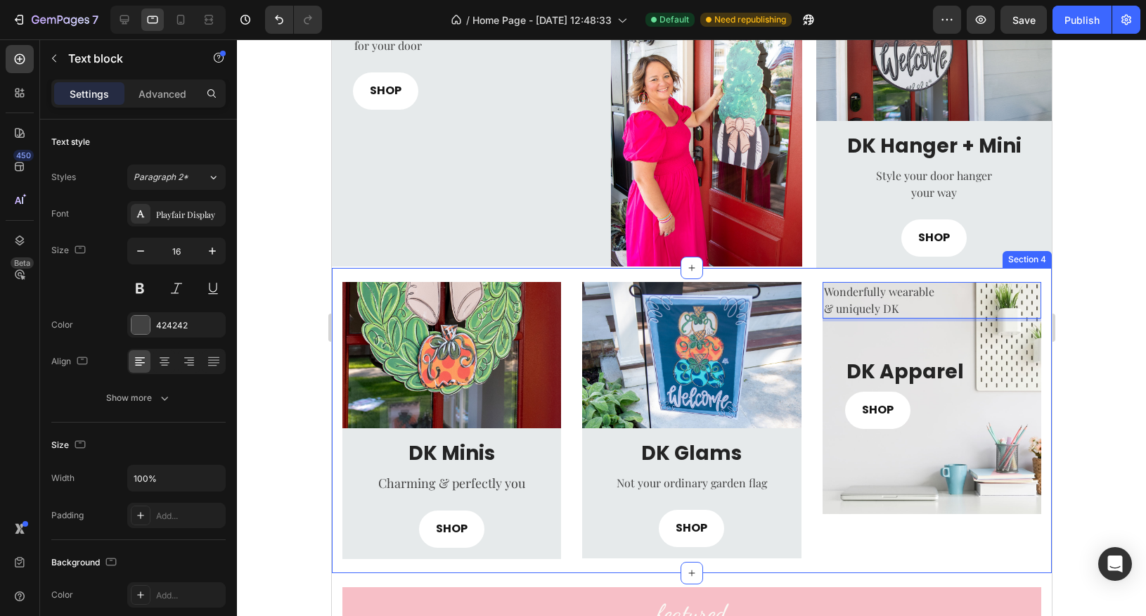
click at [1082, 363] on div at bounding box center [691, 327] width 909 height 577
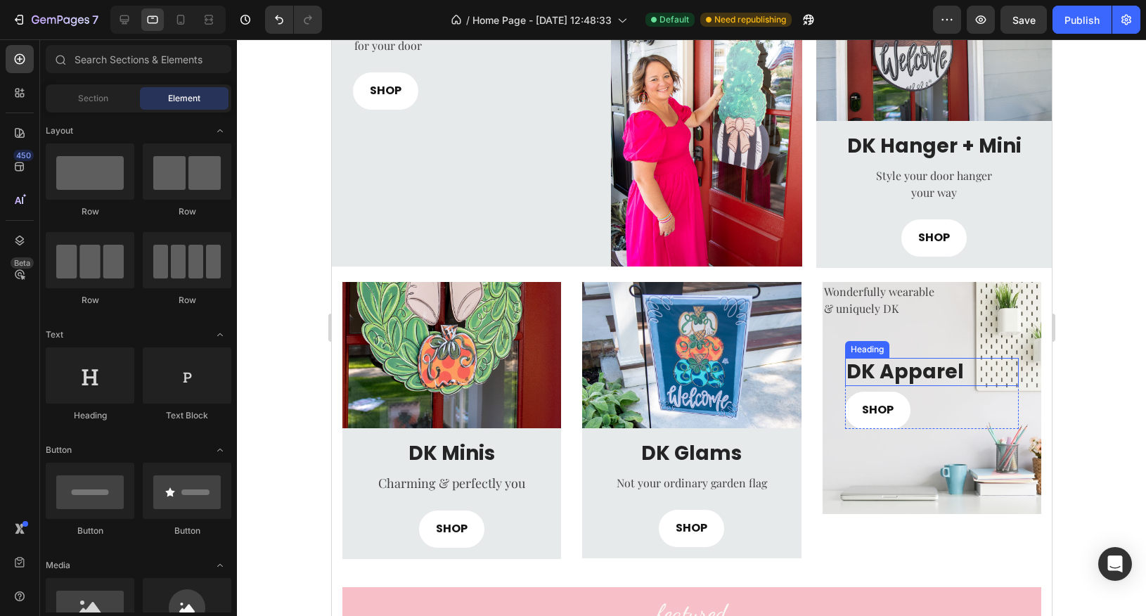
click at [871, 372] on h3 "DK Apparel" at bounding box center [932, 372] width 174 height 28
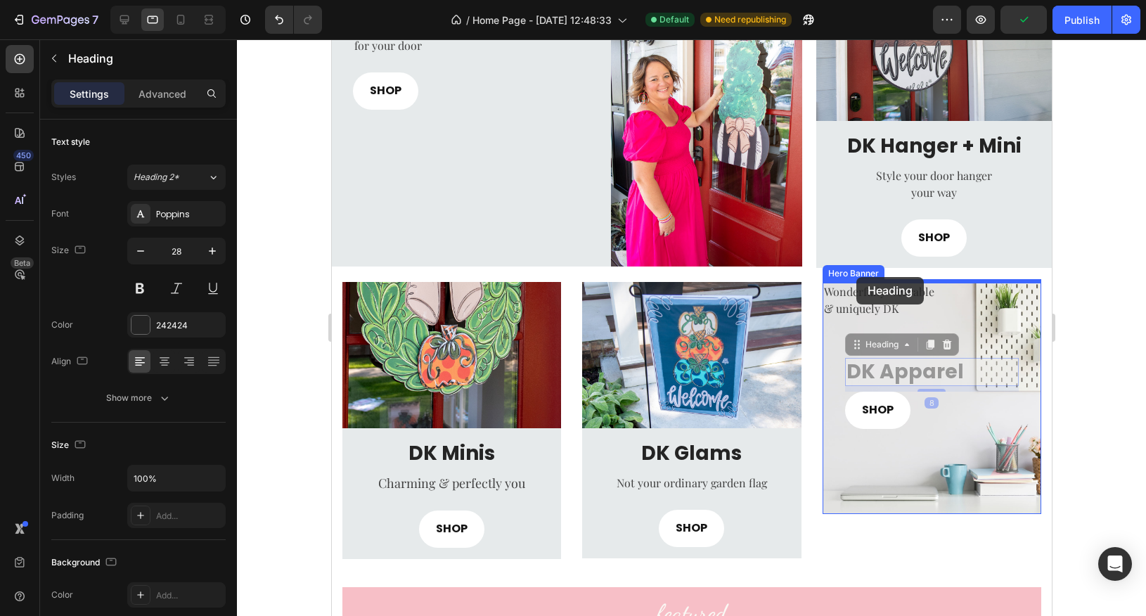
drag, startPoint x: 854, startPoint y: 345, endPoint x: 857, endPoint y: 277, distance: 67.5
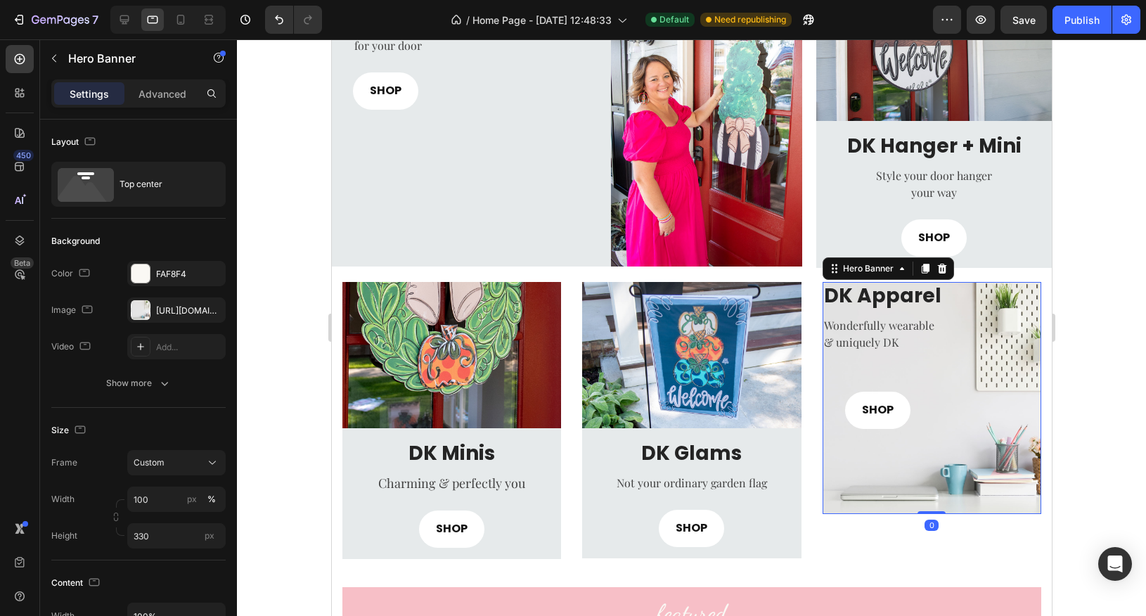
click at [835, 494] on div "Overlay" at bounding box center [931, 398] width 219 height 232
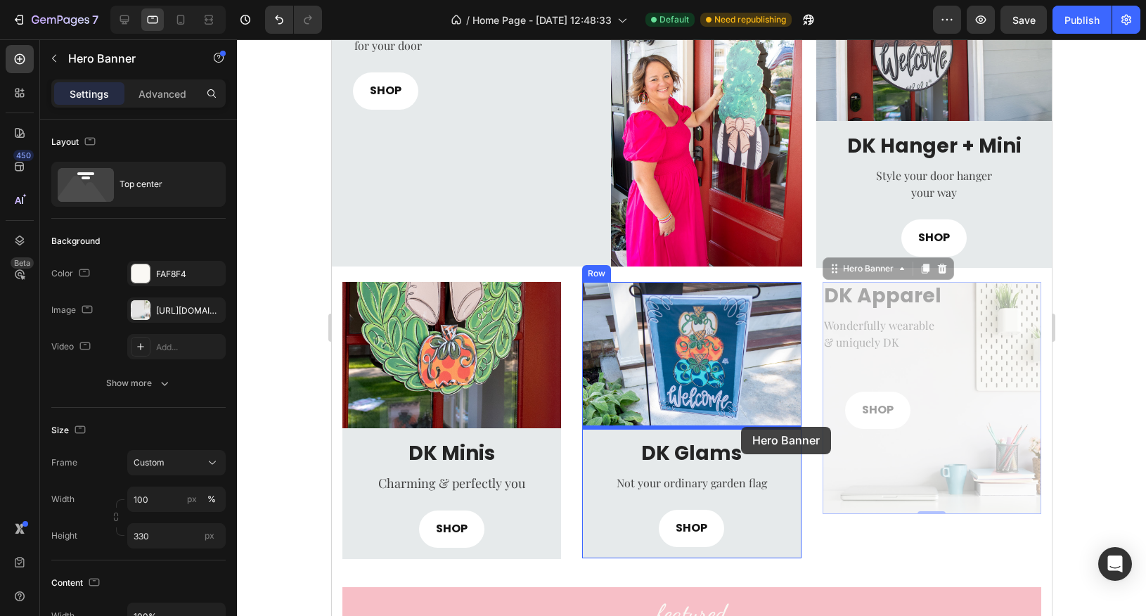
drag, startPoint x: 833, startPoint y: 269, endPoint x: 741, endPoint y: 427, distance: 183.1
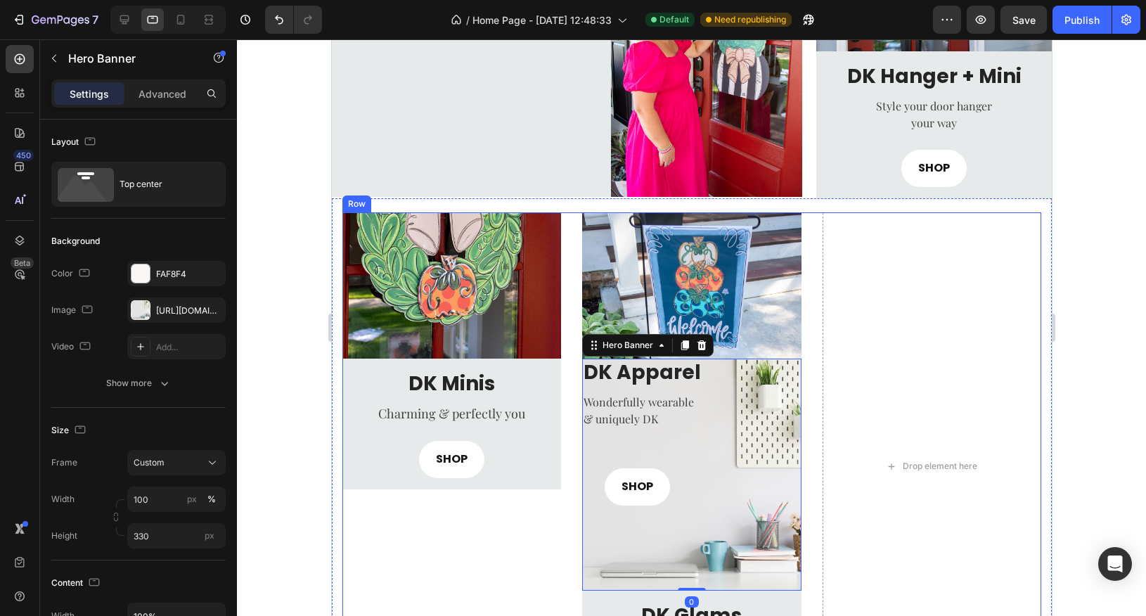
scroll to position [563, 0]
click at [885, 427] on div "Drop element here" at bounding box center [931, 466] width 219 height 508
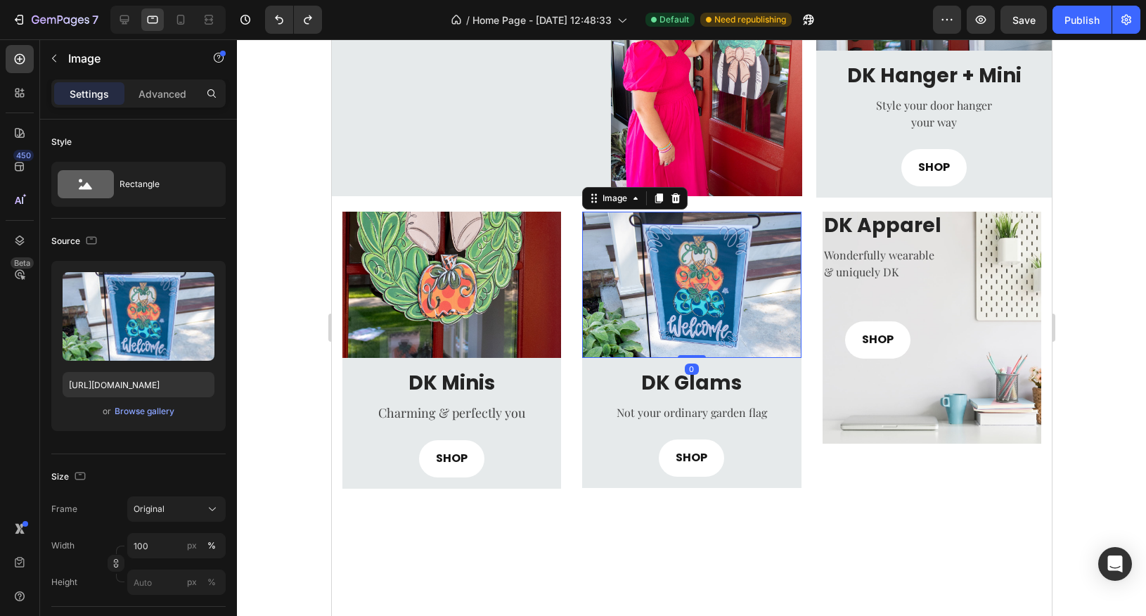
click at [712, 274] on img at bounding box center [691, 285] width 219 height 146
click at [653, 200] on icon at bounding box center [658, 198] width 11 height 11
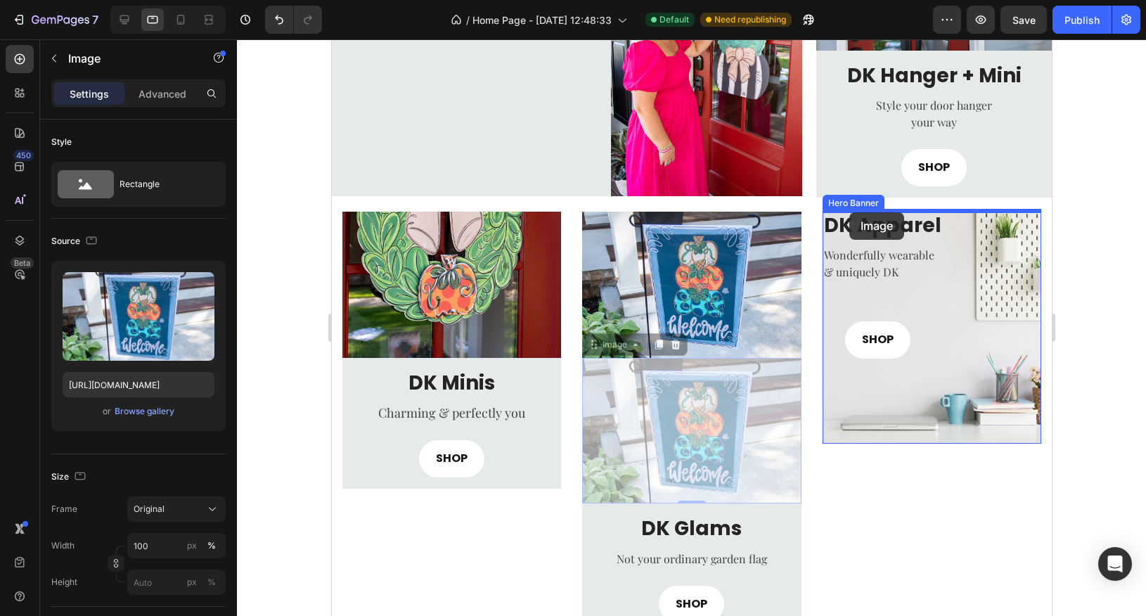
drag, startPoint x: 594, startPoint y: 344, endPoint x: 850, endPoint y: 212, distance: 287.2
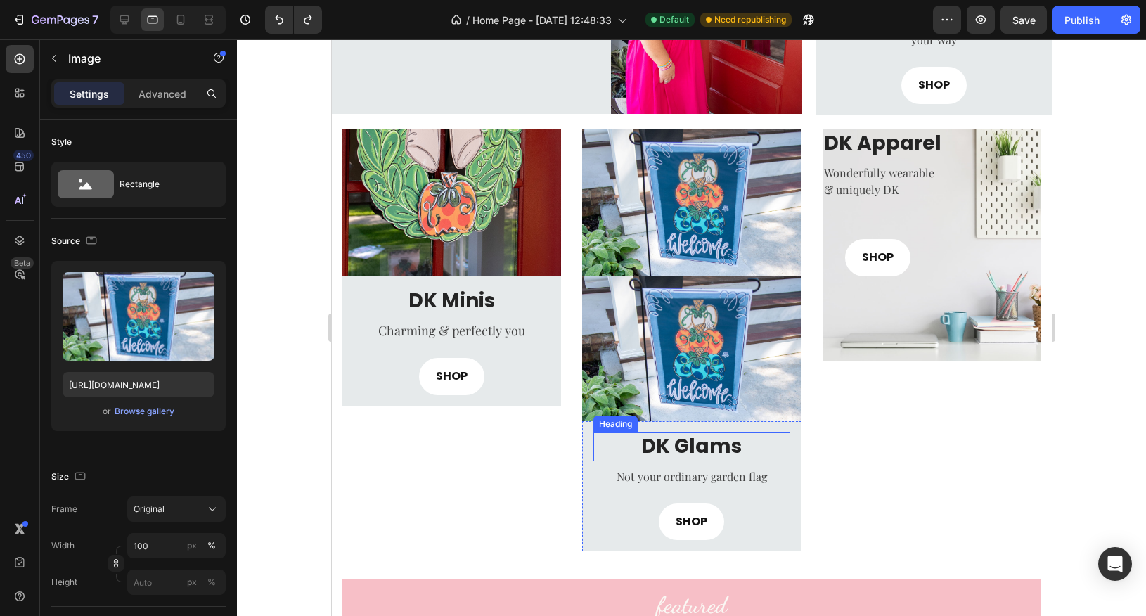
scroll to position [649, 0]
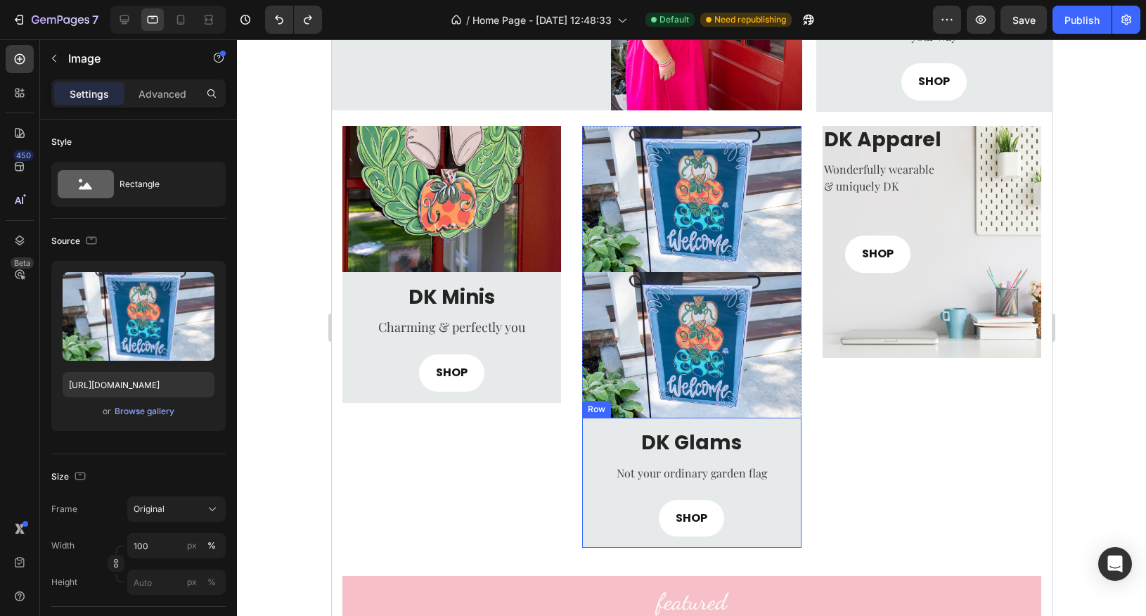
click at [589, 537] on div "DK Glams Heading Not your ordinary garden flag Text block SHOP Button Row" at bounding box center [691, 483] width 219 height 130
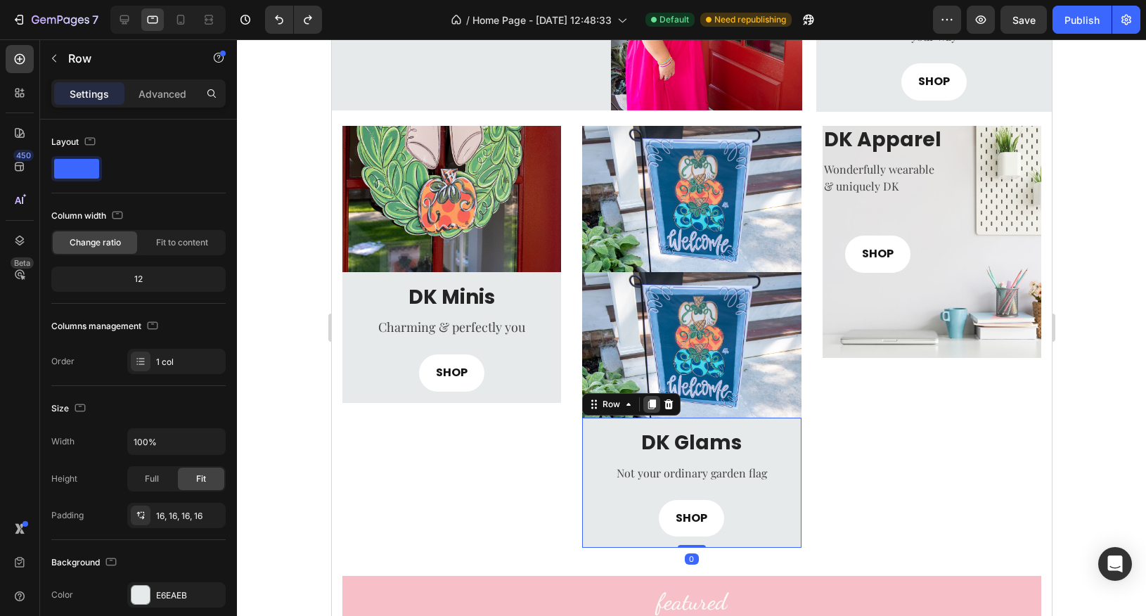
click at [651, 407] on icon at bounding box center [651, 404] width 11 height 11
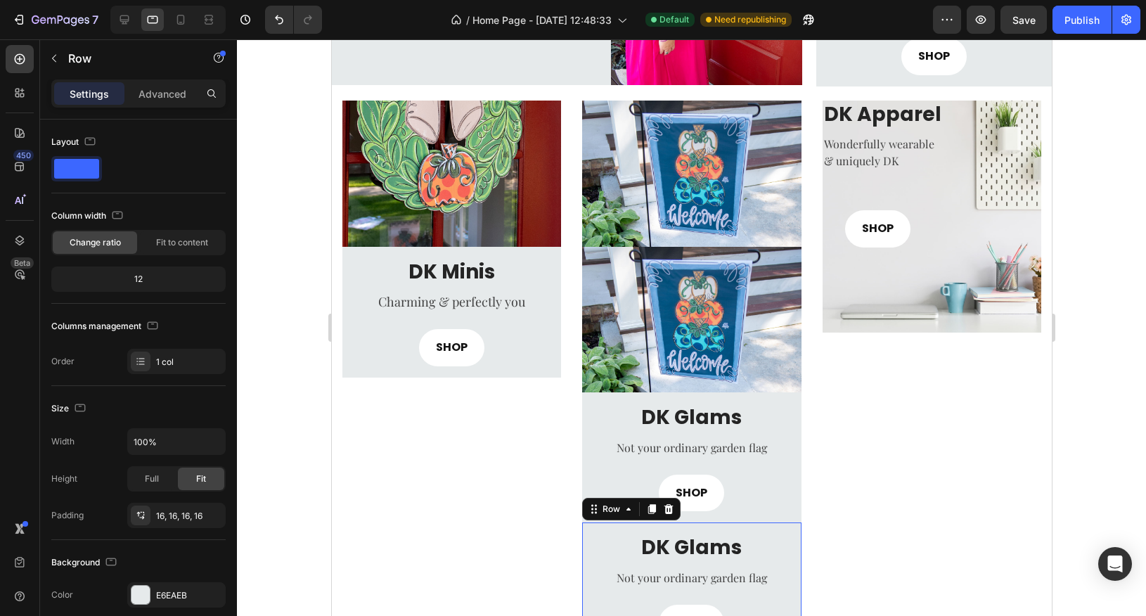
scroll to position [667, 0]
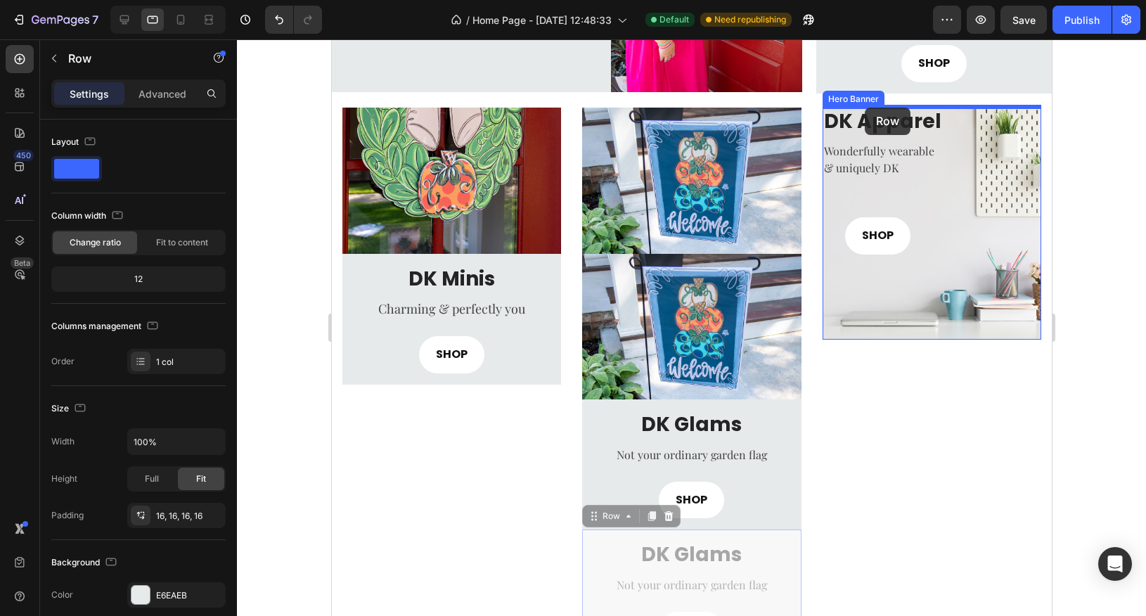
drag, startPoint x: 595, startPoint y: 517, endPoint x: 865, endPoint y: 108, distance: 490.4
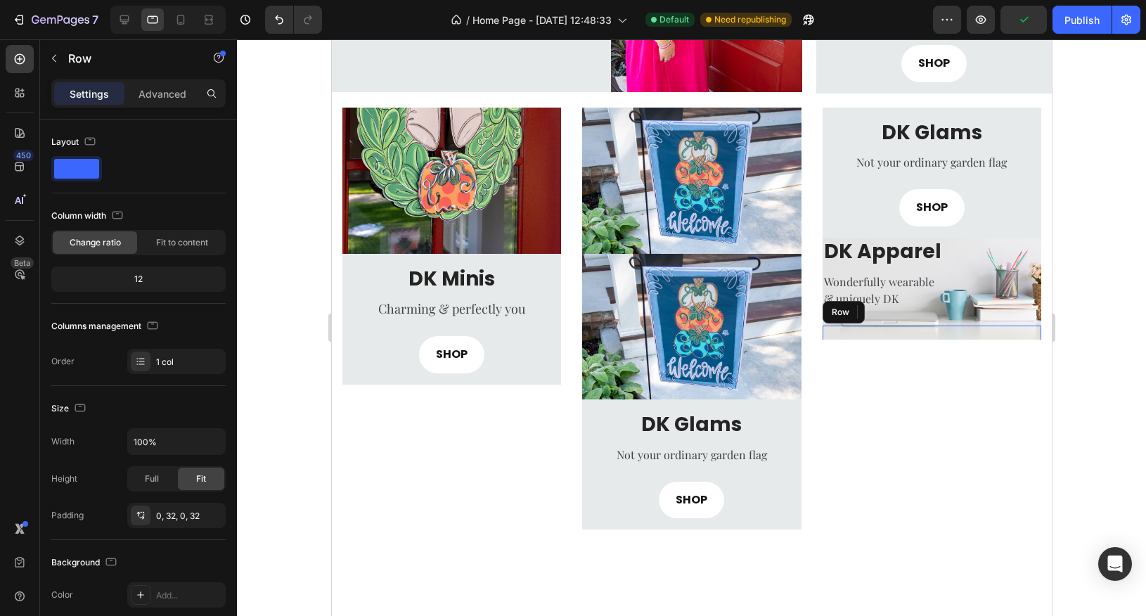
click at [994, 326] on div "SHOP Button Row" at bounding box center [932, 356] width 174 height 60
click at [1021, 333] on div "SHOP Button Row Row 0" at bounding box center [931, 356] width 219 height 60
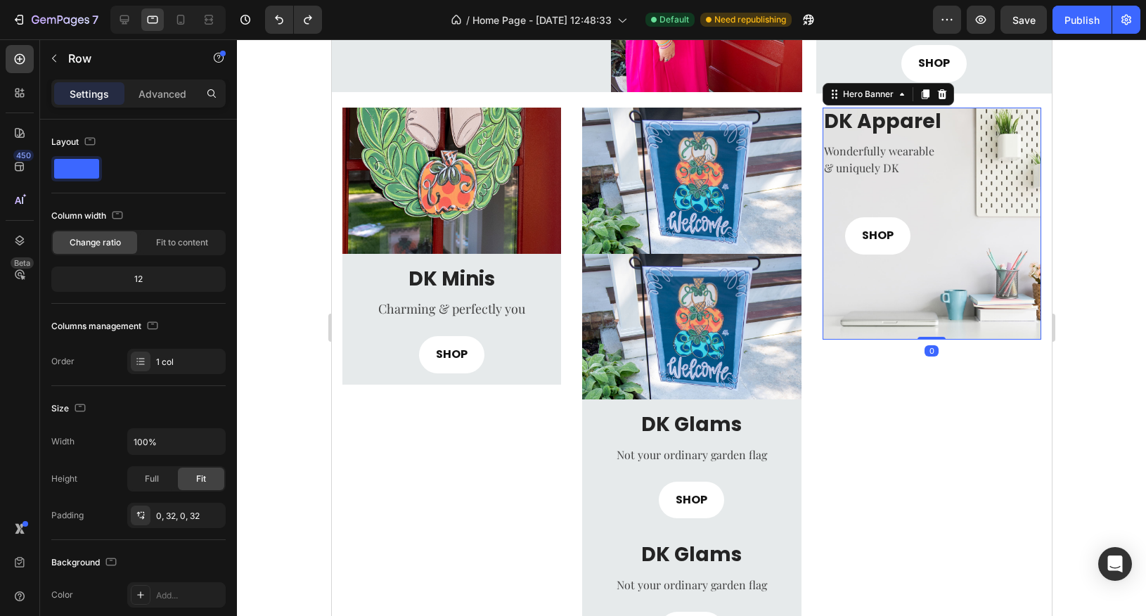
click at [1027, 333] on div "Overlay" at bounding box center [931, 224] width 219 height 232
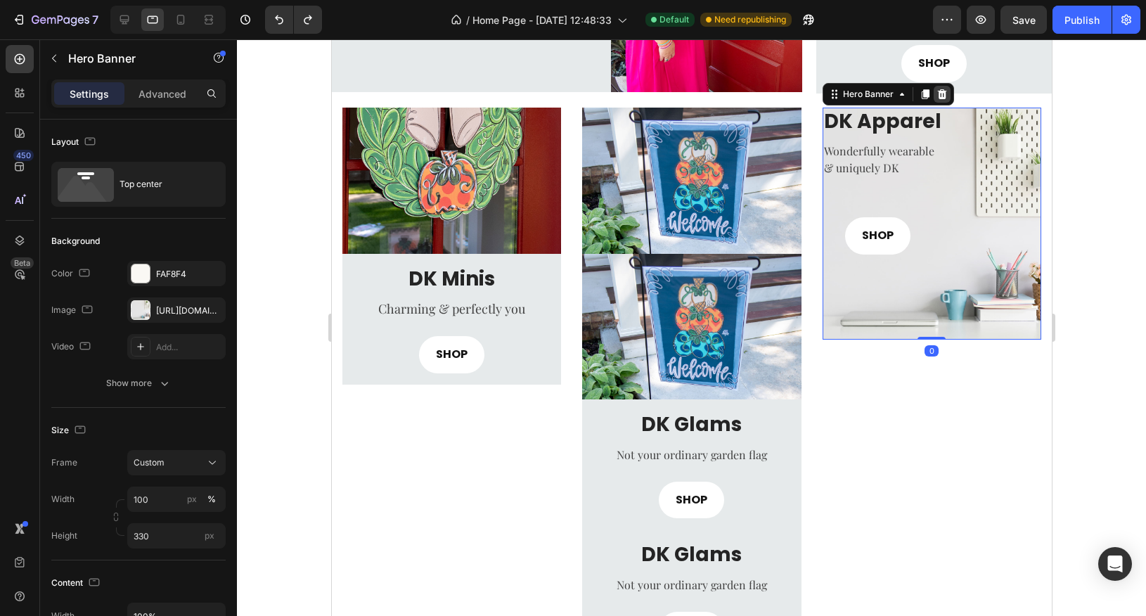
click at [940, 96] on icon at bounding box center [941, 94] width 9 height 10
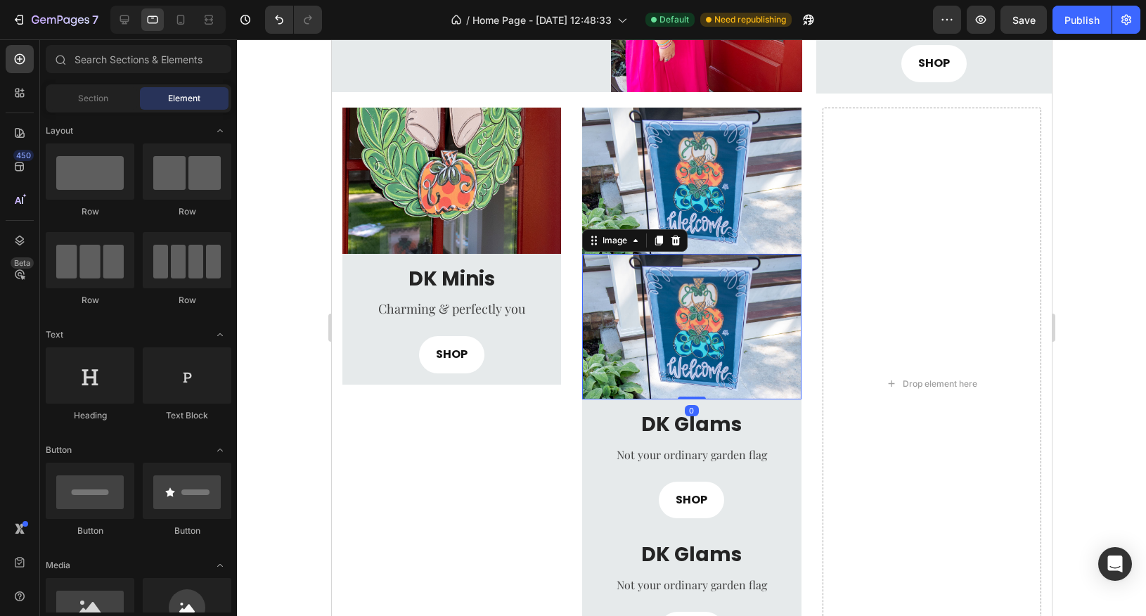
click at [590, 271] on img at bounding box center [691, 327] width 219 height 146
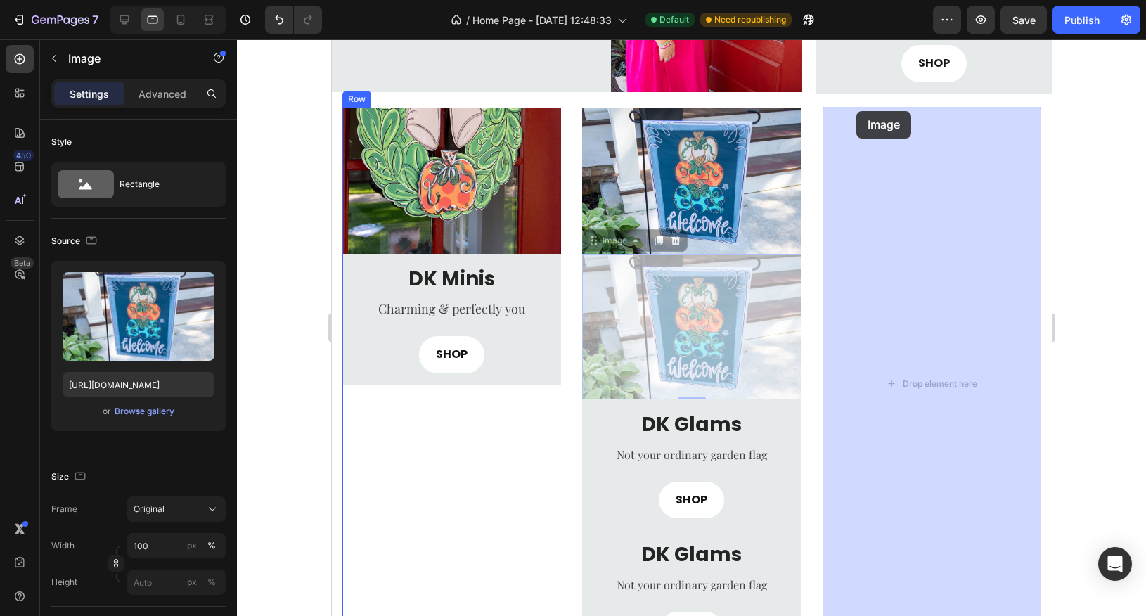
drag, startPoint x: 598, startPoint y: 243, endPoint x: 857, endPoint y: 111, distance: 290.6
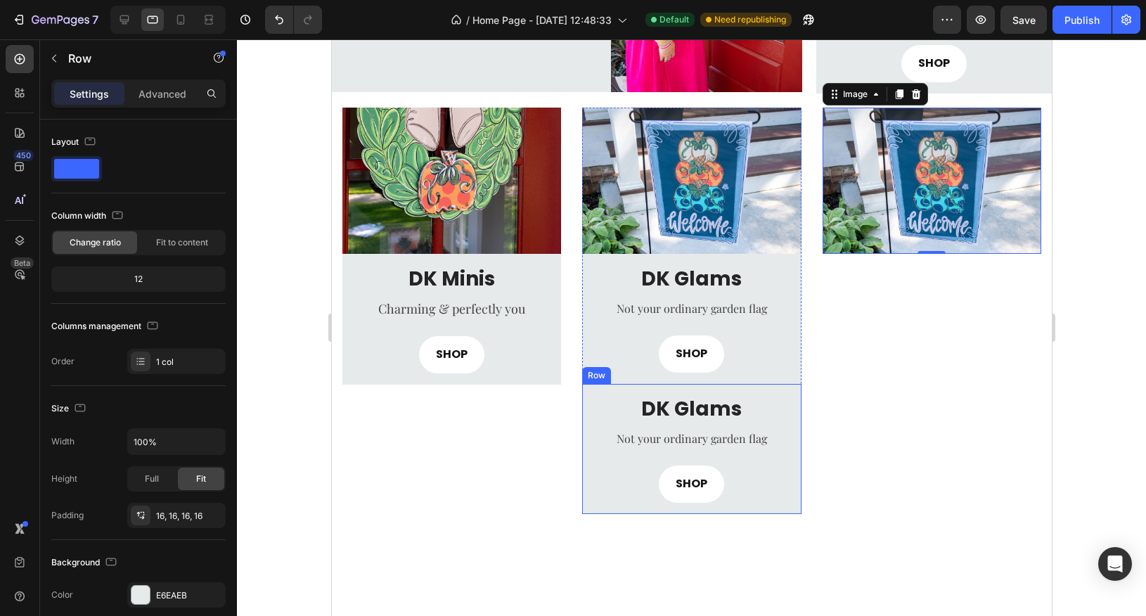
click at [589, 489] on div "DK Glams Heading Not your ordinary garden flag Text block SHOP Button Row" at bounding box center [691, 449] width 219 height 130
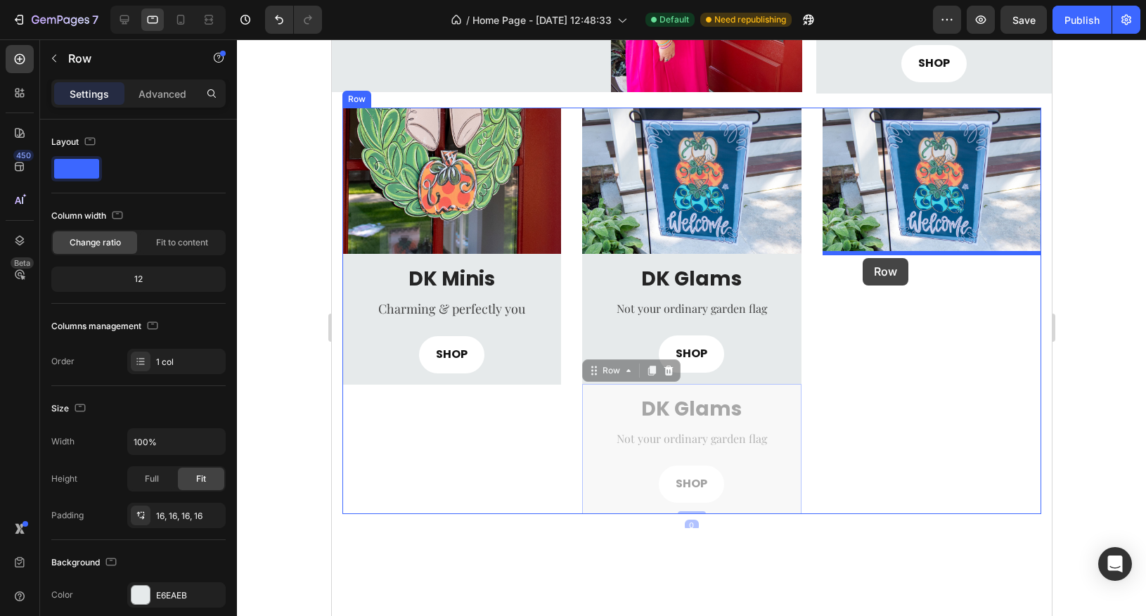
drag, startPoint x: 592, startPoint y: 369, endPoint x: 863, endPoint y: 258, distance: 292.4
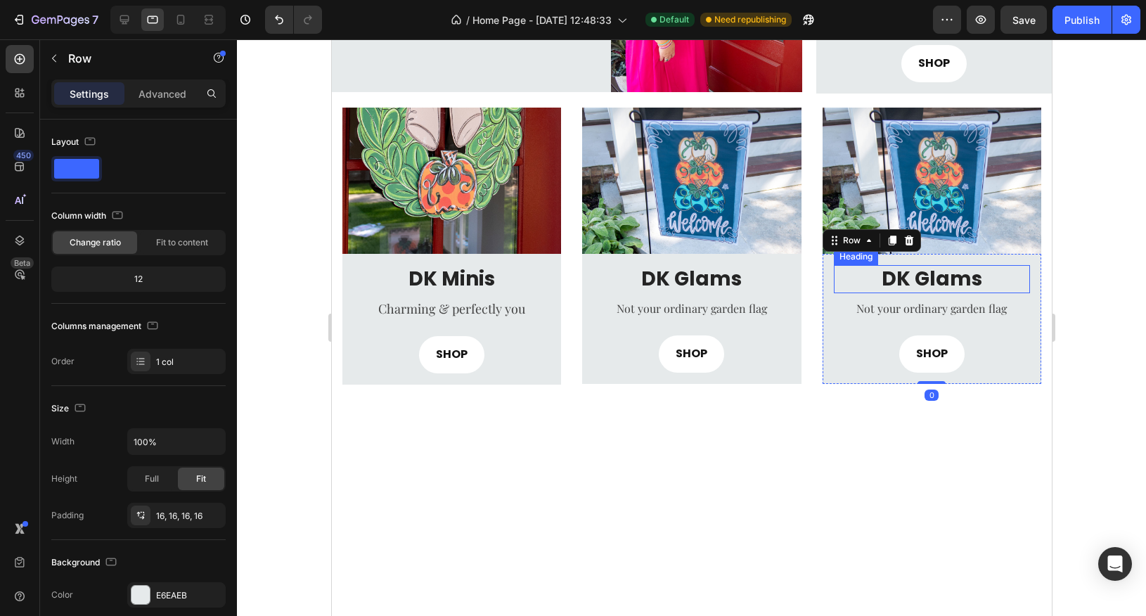
click at [944, 277] on h3 "DK Glams" at bounding box center [931, 279] width 196 height 28
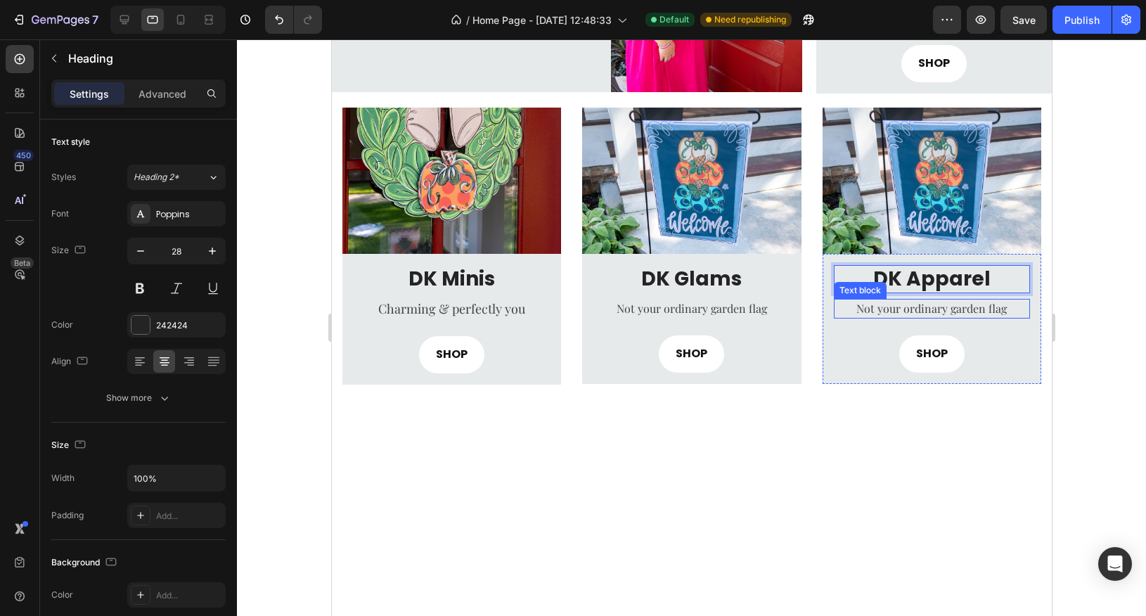
click at [949, 307] on p "Not your ordinary garden flag" at bounding box center [931, 308] width 193 height 17
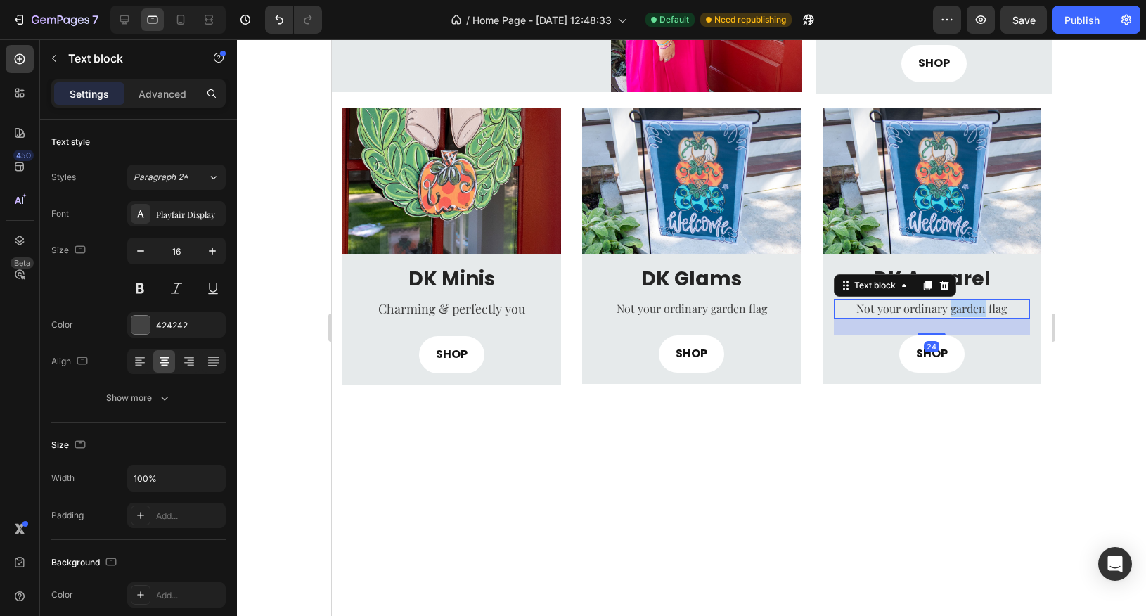
click at [949, 307] on p "Not your ordinary garden flag" at bounding box center [931, 308] width 193 height 17
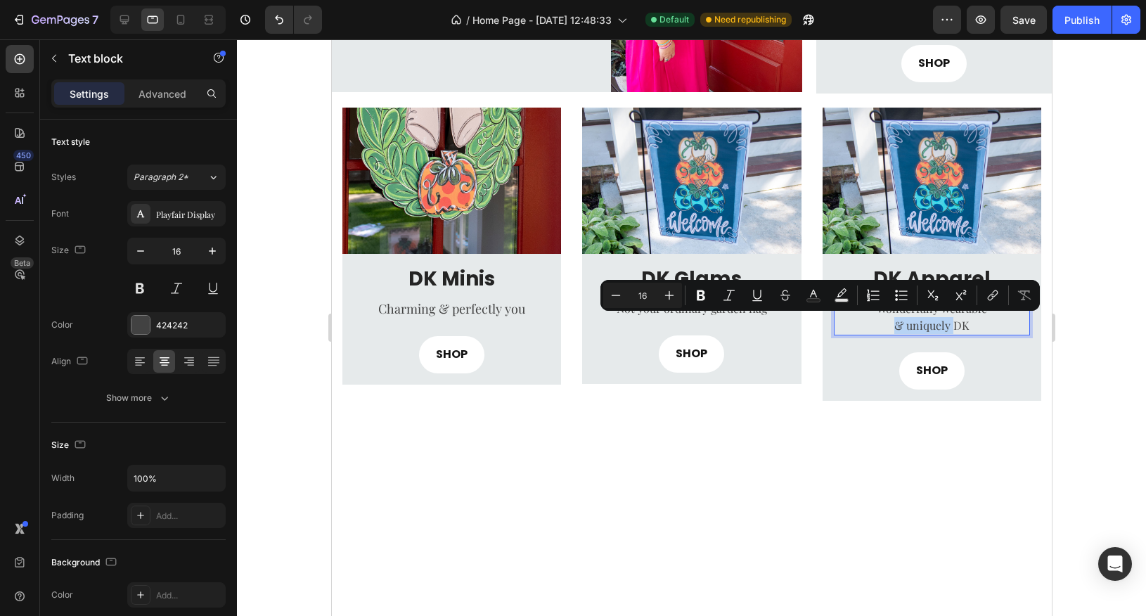
drag, startPoint x: 953, startPoint y: 328, endPoint x: 897, endPoint y: 328, distance: 56.3
click at [897, 328] on p "& uniquely DK" at bounding box center [931, 325] width 193 height 17
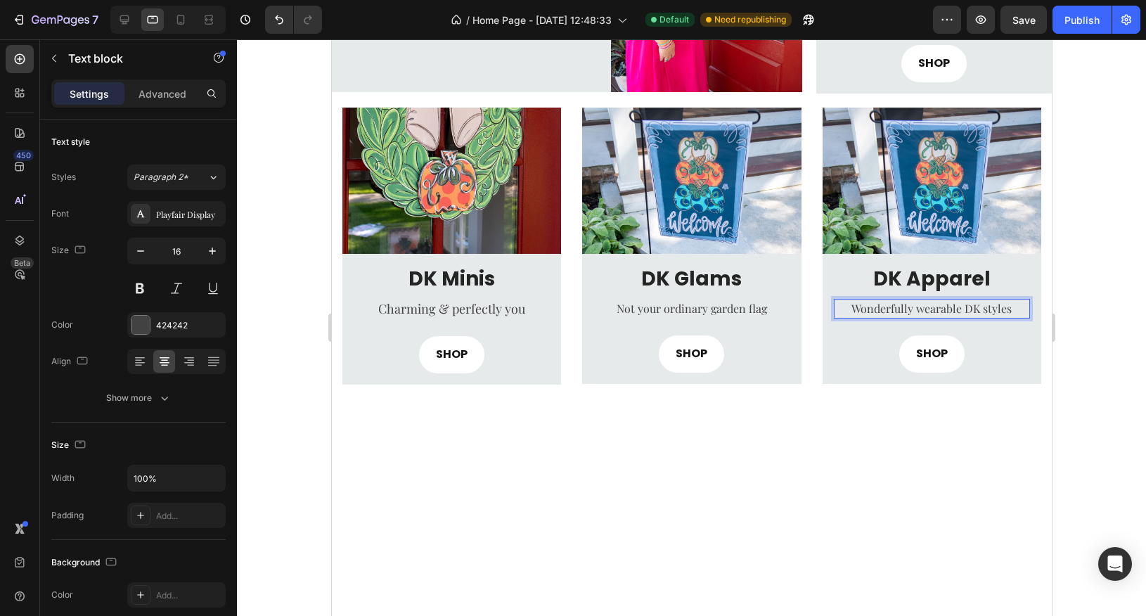
click at [1011, 307] on p "Wonderfully wearable DK styles" at bounding box center [931, 308] width 193 height 17
click at [906, 200] on img at bounding box center [931, 181] width 219 height 146
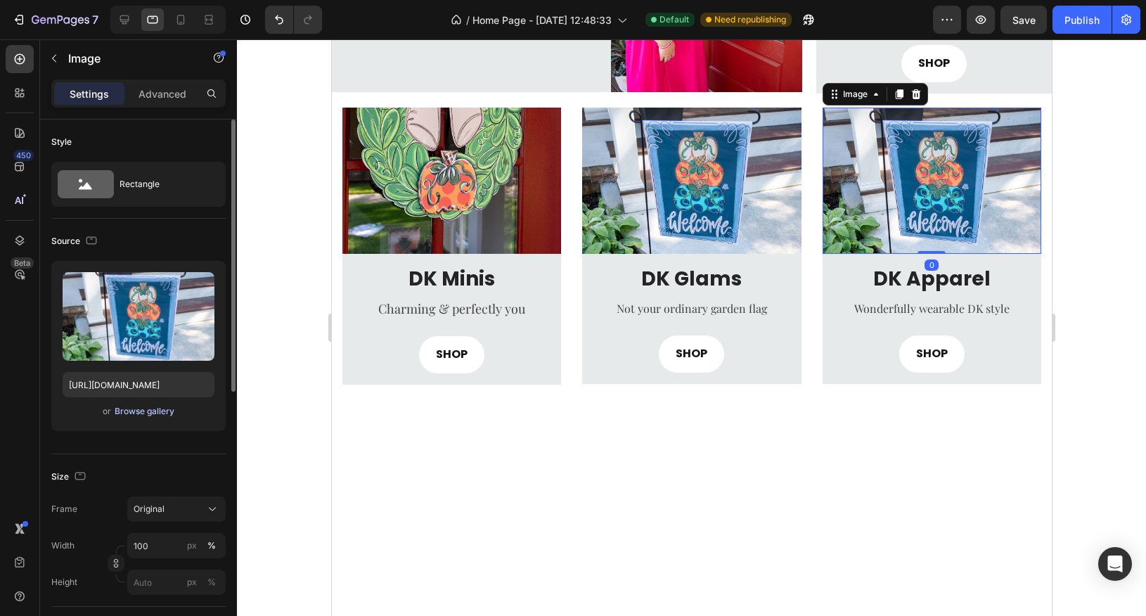
click at [148, 414] on div "Browse gallery" at bounding box center [145, 411] width 60 height 13
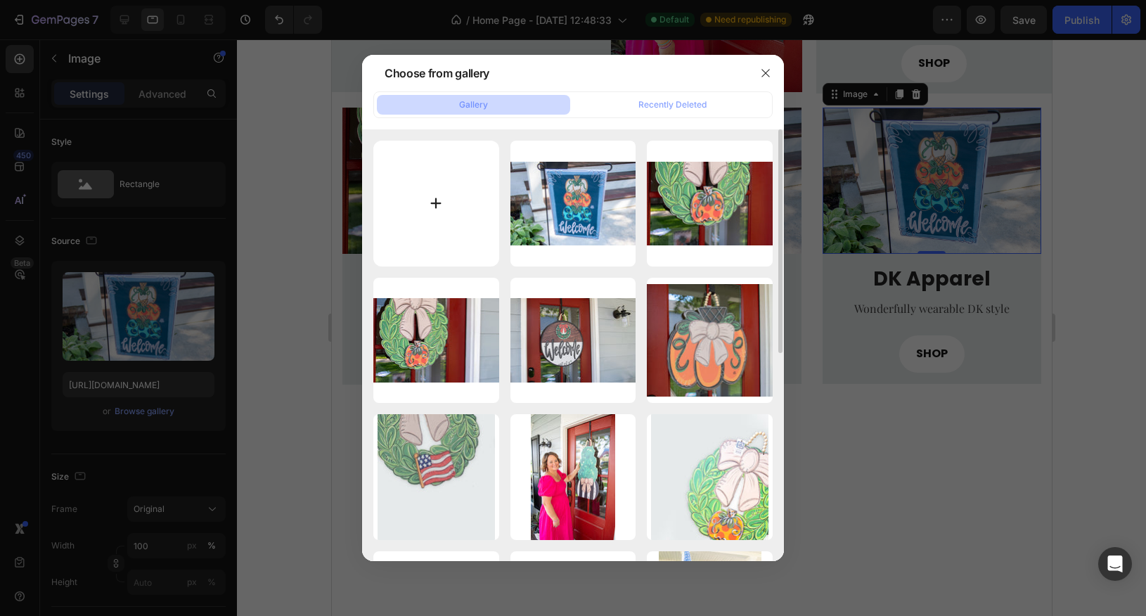
click at [448, 221] on input "file" at bounding box center [436, 204] width 126 height 126
type input "C:\fakepath\DSC_9823.jpg"
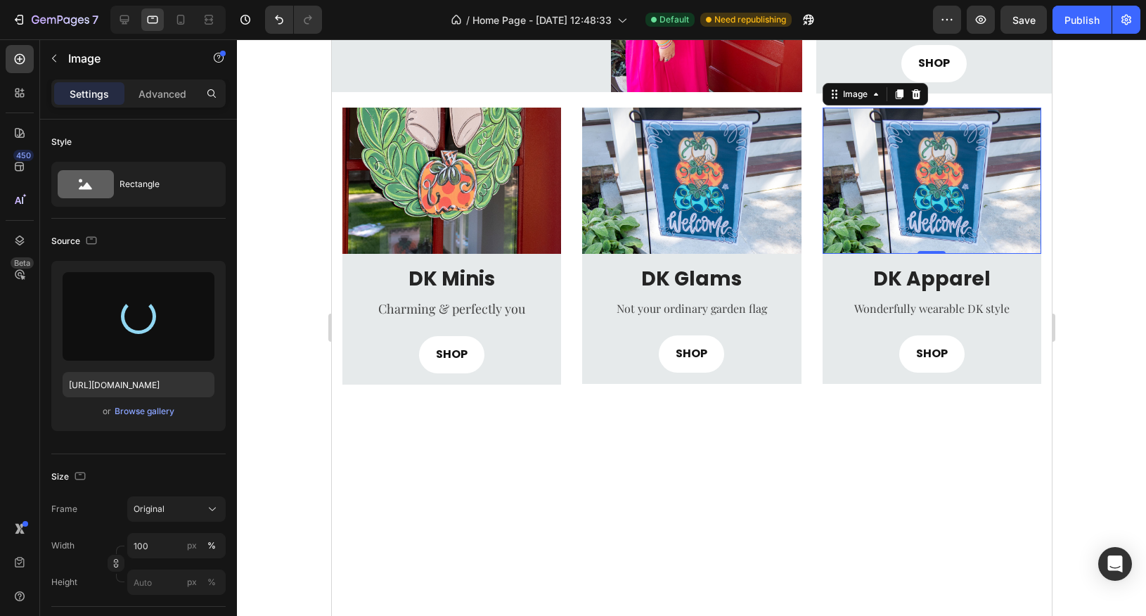
type input "https://cdn.shopify.com/s/files/1/0682/2835/0150/files/gempages_581678687787680…"
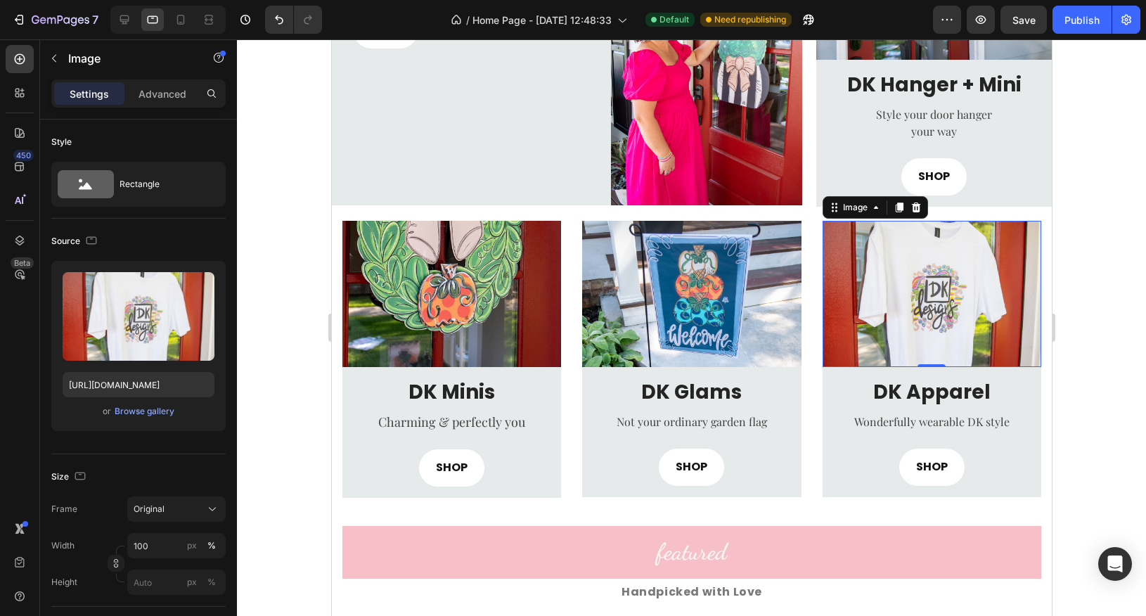
scroll to position [520, 0]
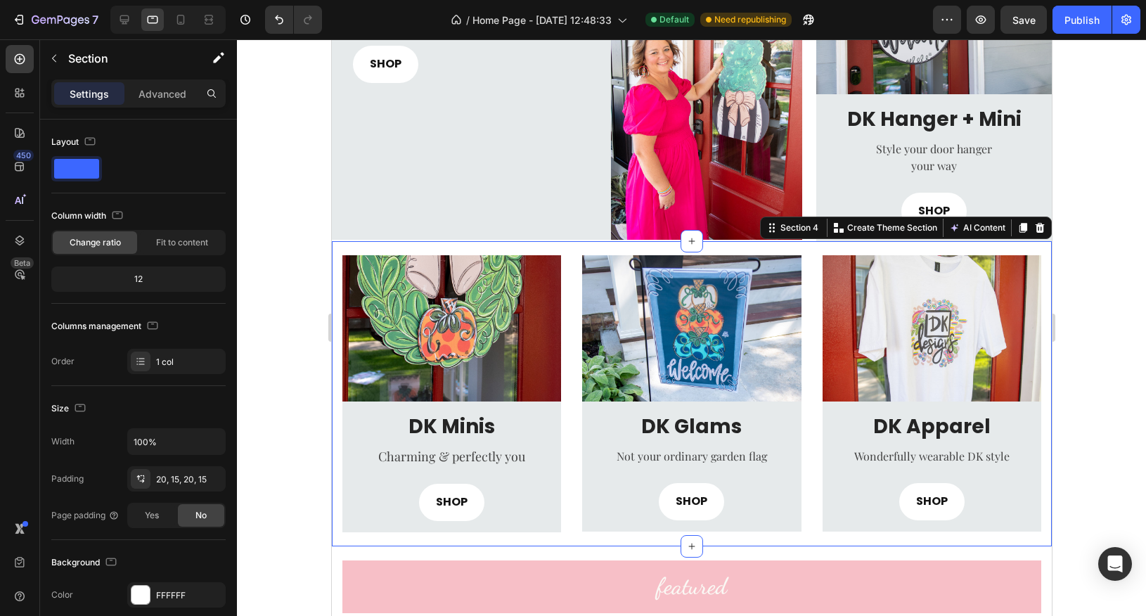
click at [335, 338] on div "Image DK Minis Heading Charming & perfectly you Text block SHOP Button Row Row …" at bounding box center [691, 393] width 720 height 305
click at [173, 480] on div "20, 15, 20, 15" at bounding box center [176, 479] width 41 height 13
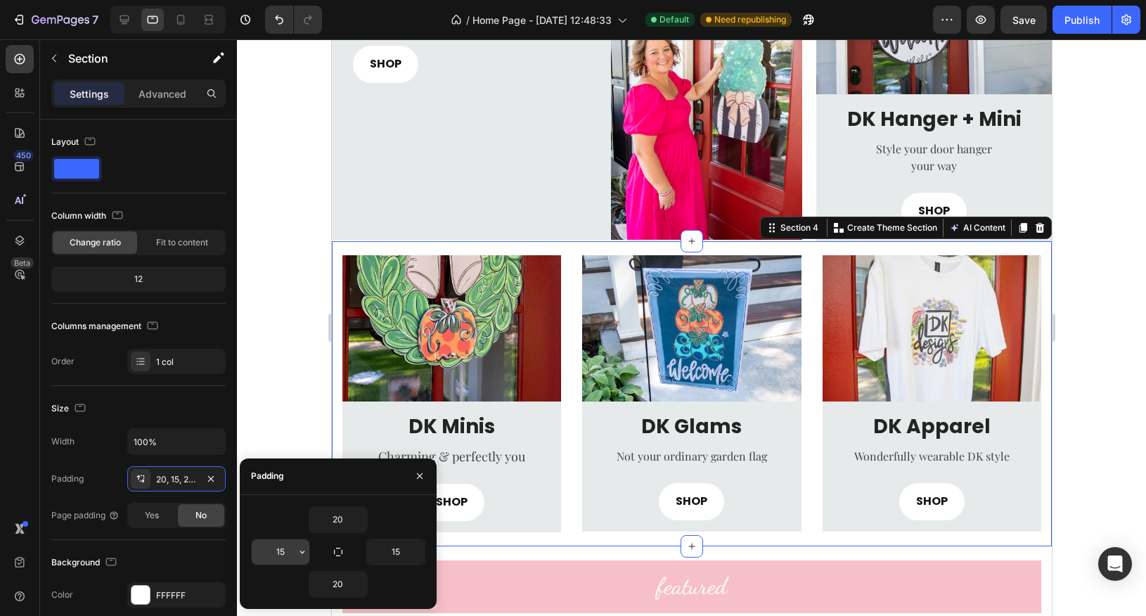
click at [287, 556] on input "15" at bounding box center [281, 551] width 58 height 25
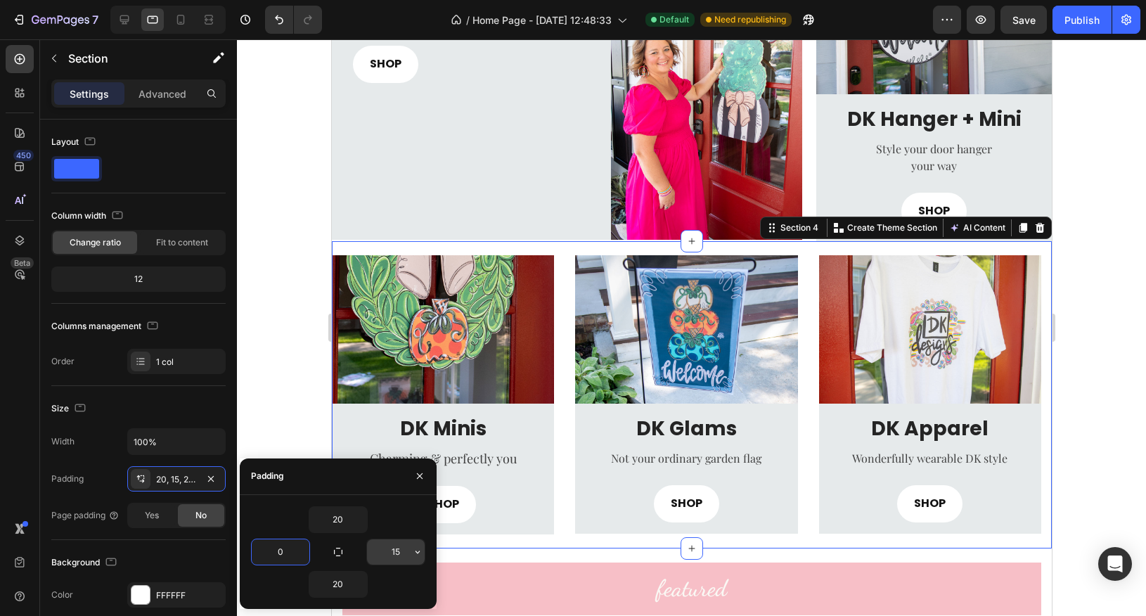
type input "0"
click at [398, 555] on input "15" at bounding box center [396, 551] width 58 height 25
type input "0"
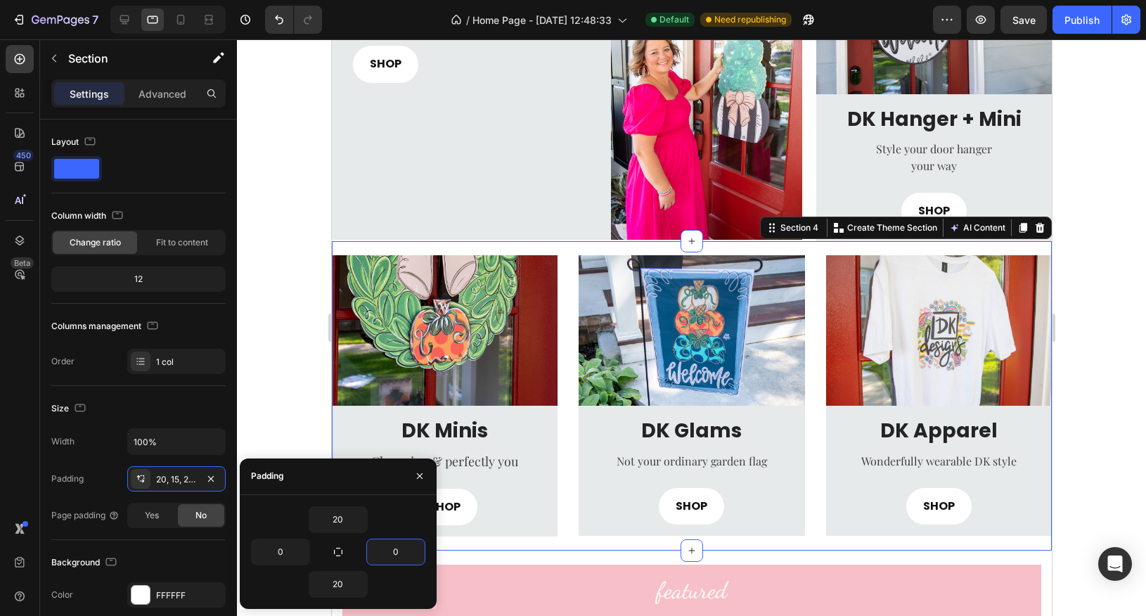
click at [295, 374] on div at bounding box center [691, 327] width 909 height 577
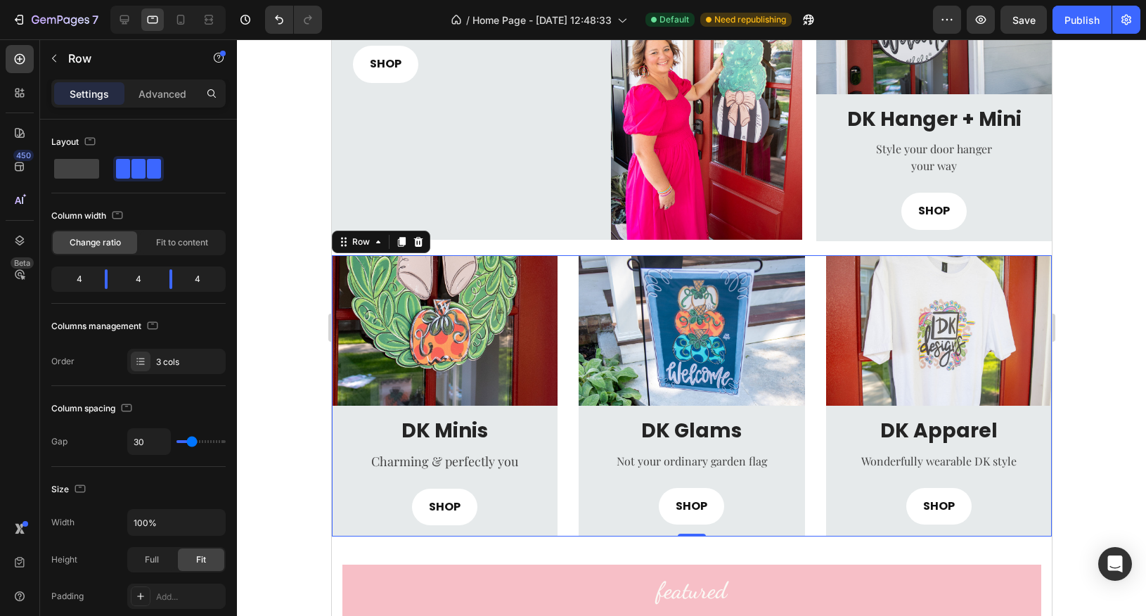
click at [565, 487] on div "Image DK Minis Heading Charming & perfectly you Text block SHOP Button Row Row …" at bounding box center [691, 396] width 720 height 282
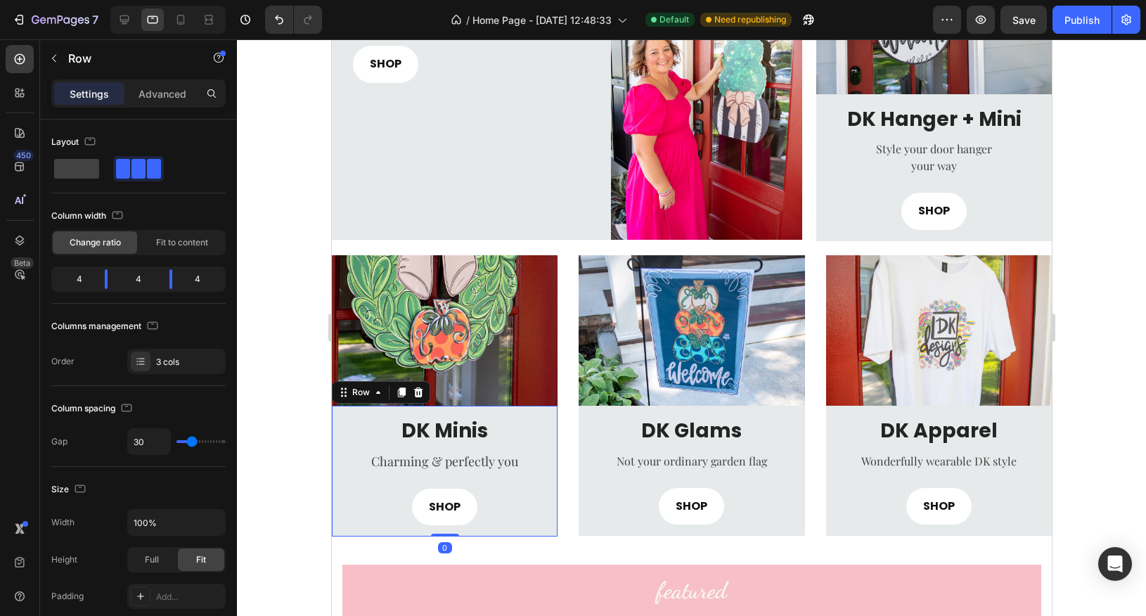
click at [546, 528] on div "DK Minis Heading Charming & perfectly you Text block SHOP Button Row 0" at bounding box center [444, 471] width 226 height 131
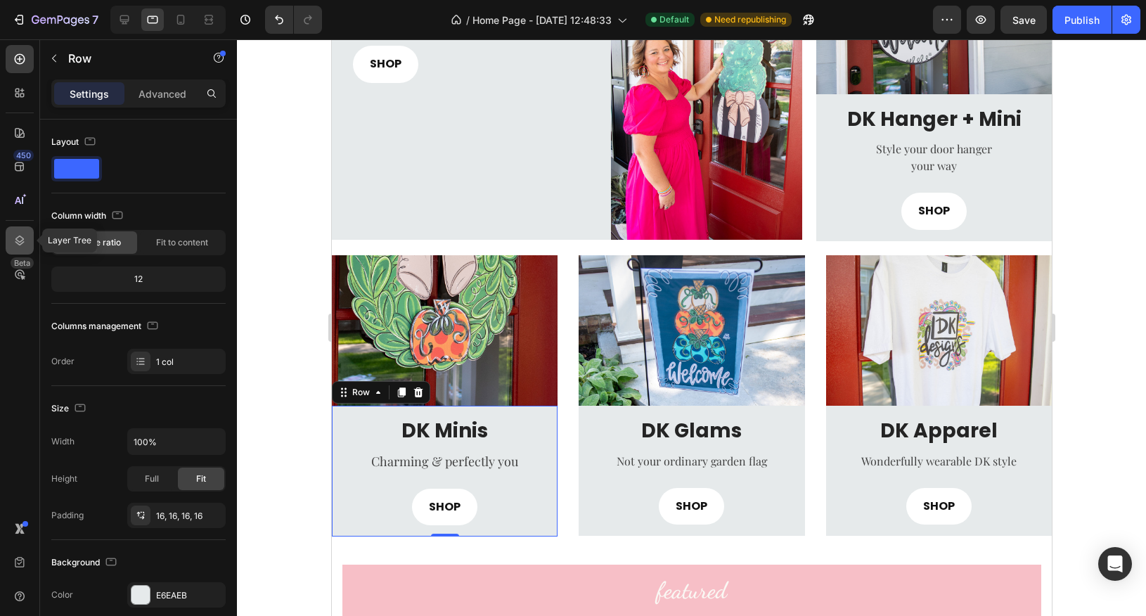
click at [23, 246] on icon at bounding box center [20, 240] width 14 height 14
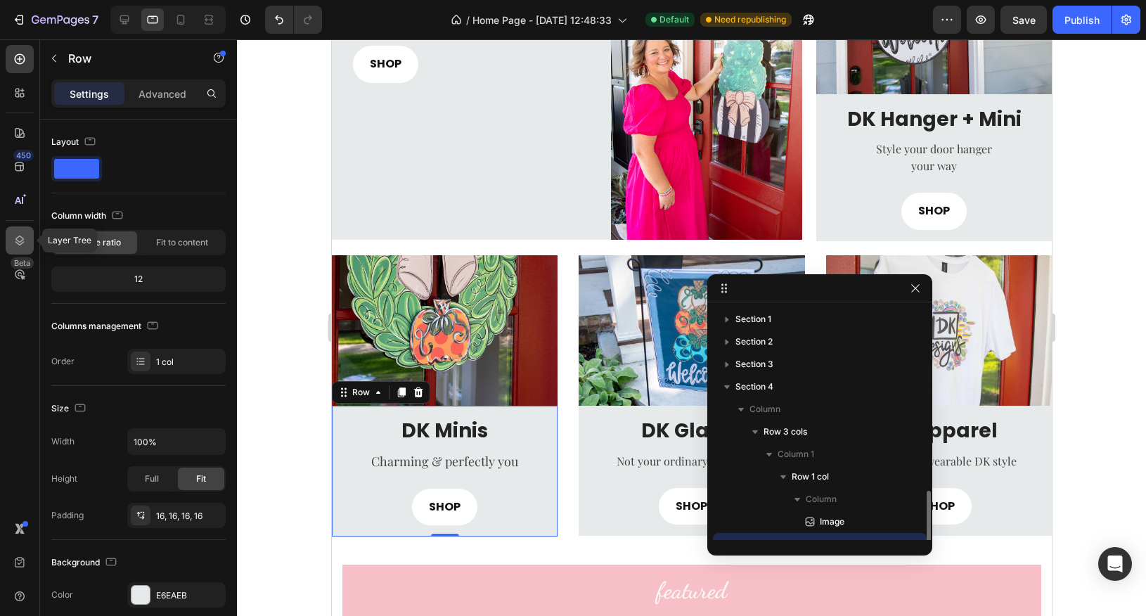
scroll to position [131, 0]
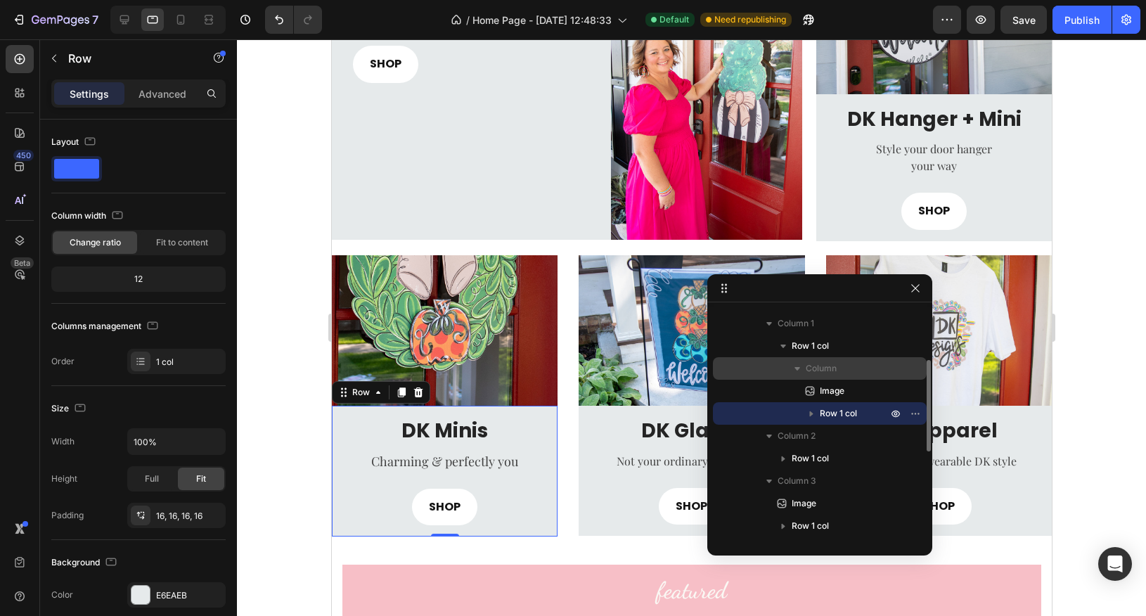
click at [840, 371] on p "Column" at bounding box center [848, 368] width 84 height 14
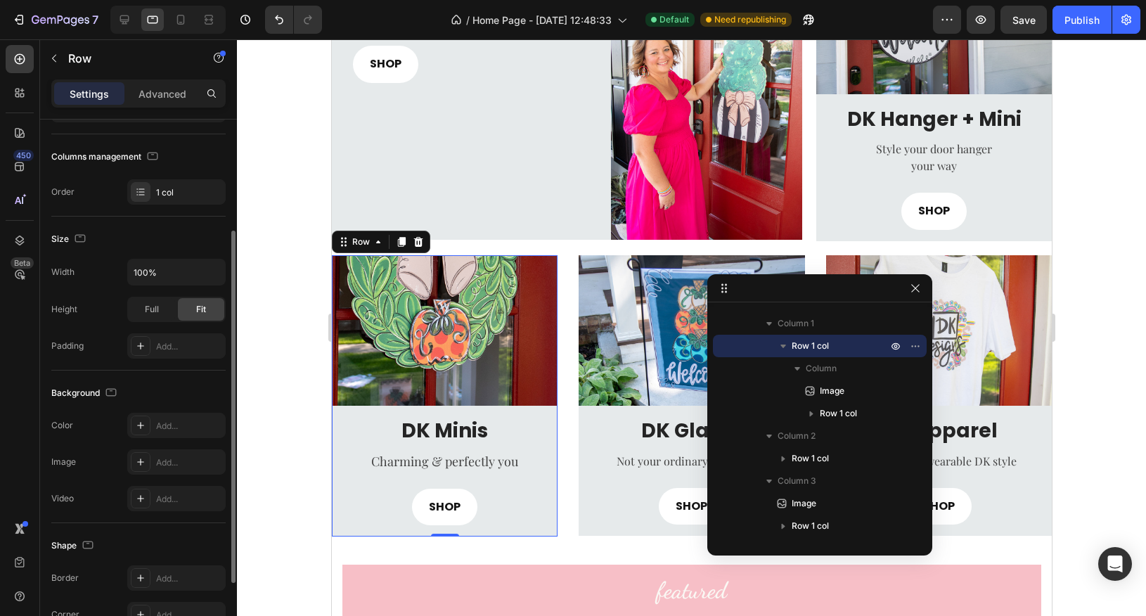
scroll to position [282, 0]
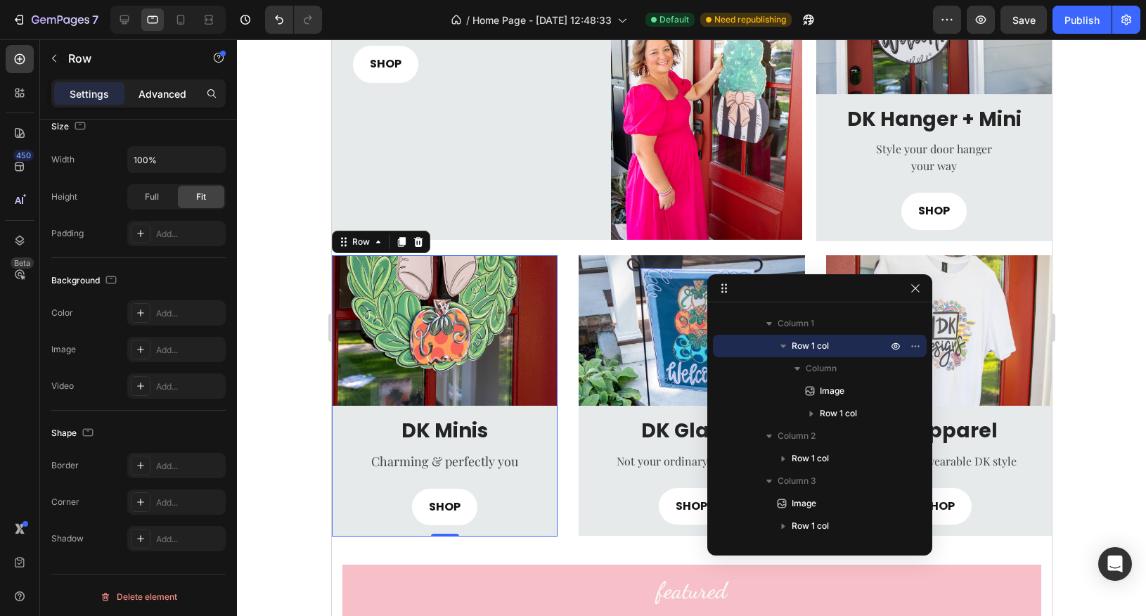
click at [172, 99] on p "Advanced" at bounding box center [163, 93] width 48 height 15
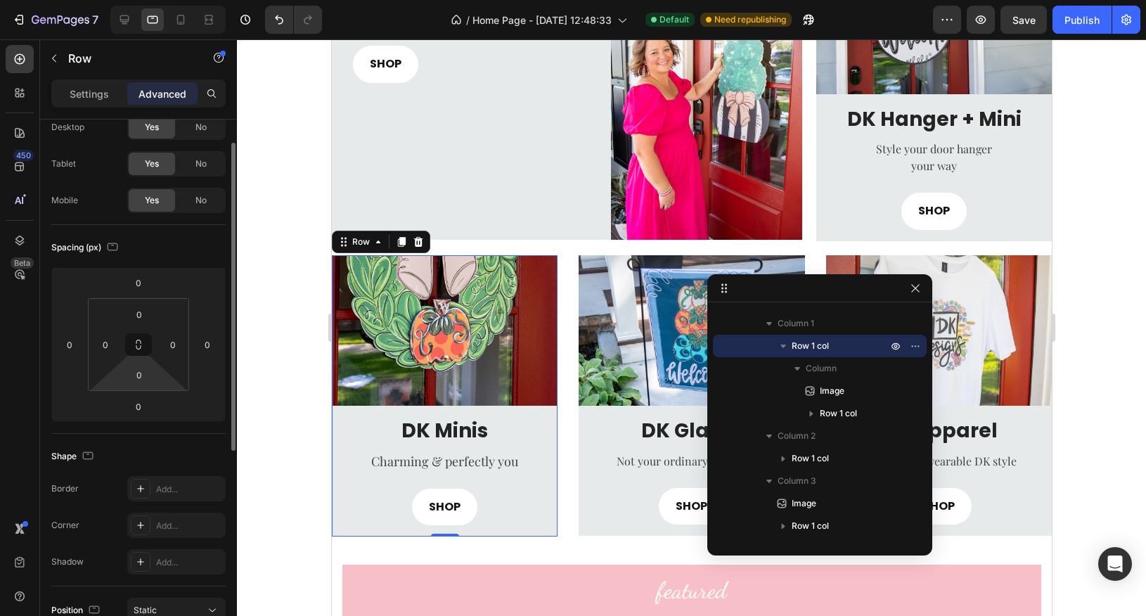
scroll to position [43, 0]
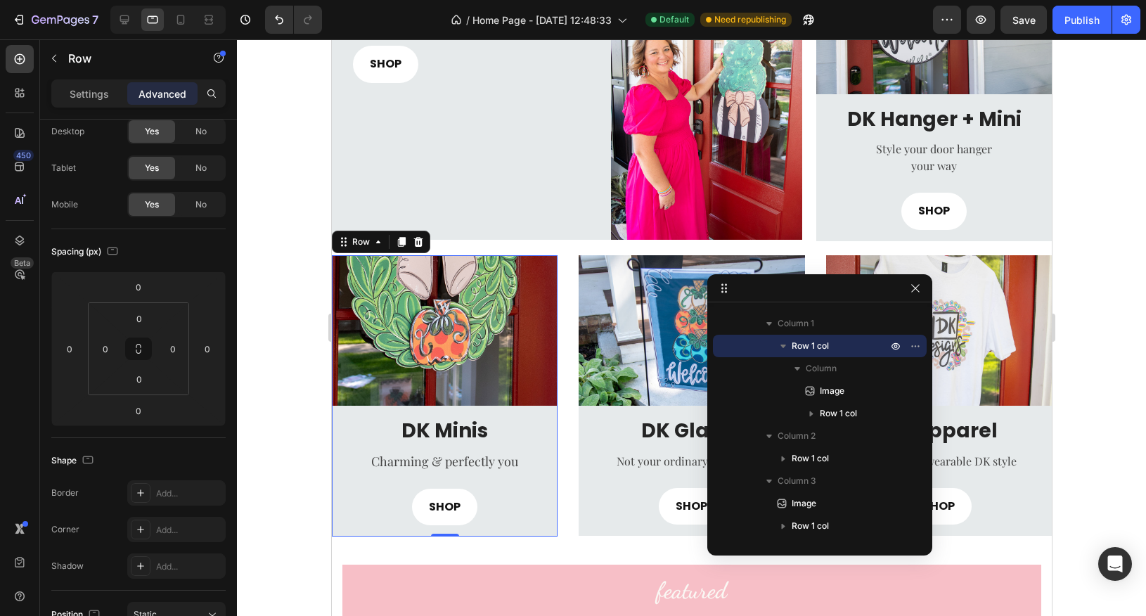
click at [1105, 269] on div at bounding box center [691, 327] width 909 height 577
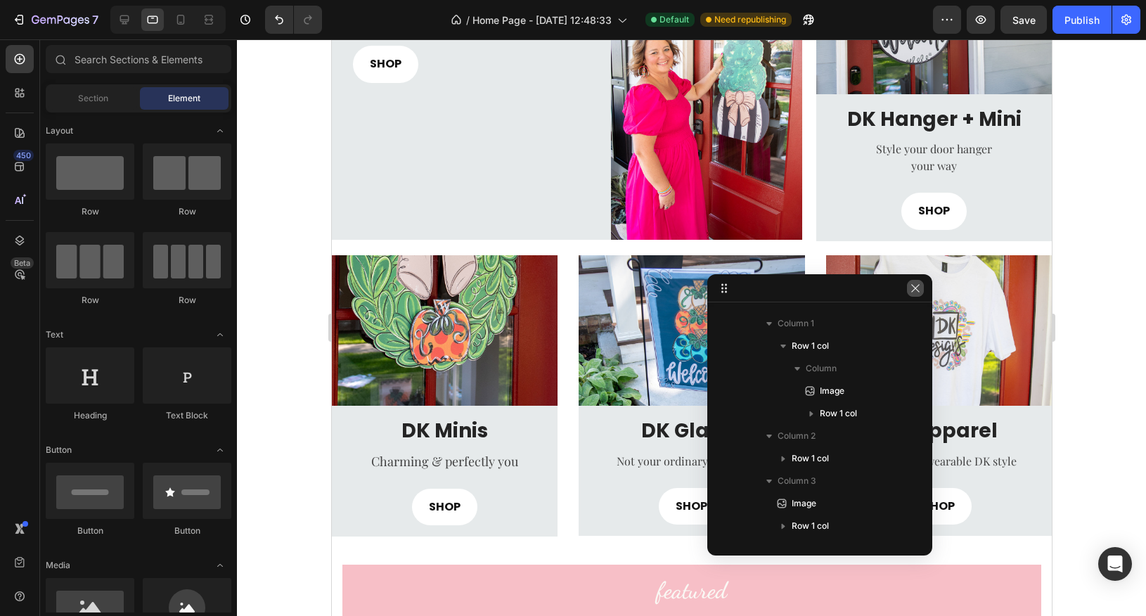
click at [918, 289] on icon "button" at bounding box center [915, 288] width 11 height 11
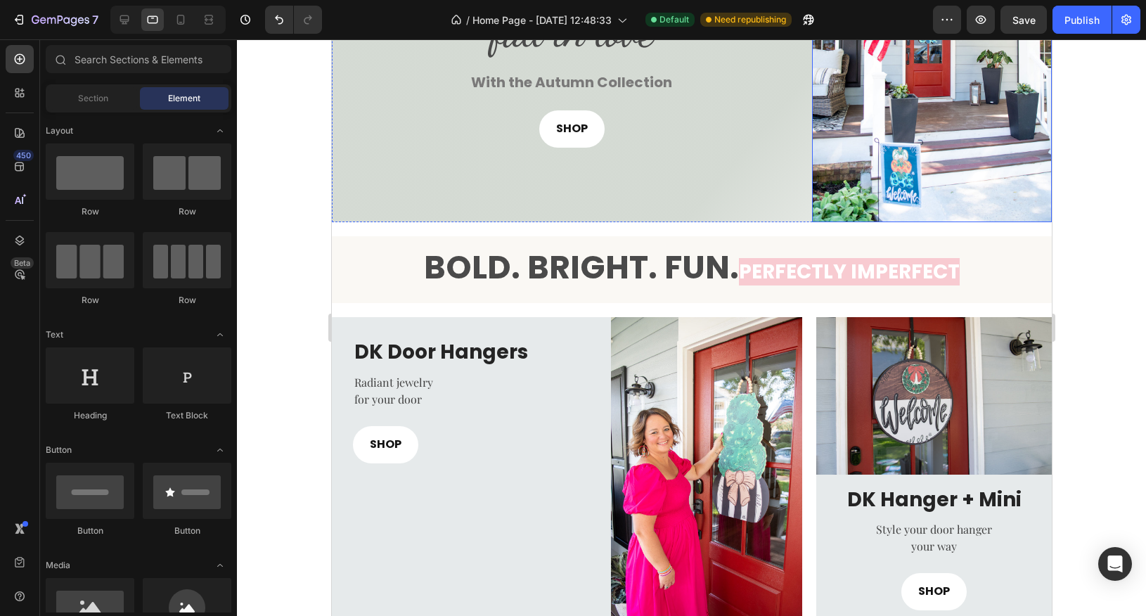
scroll to position [146, 0]
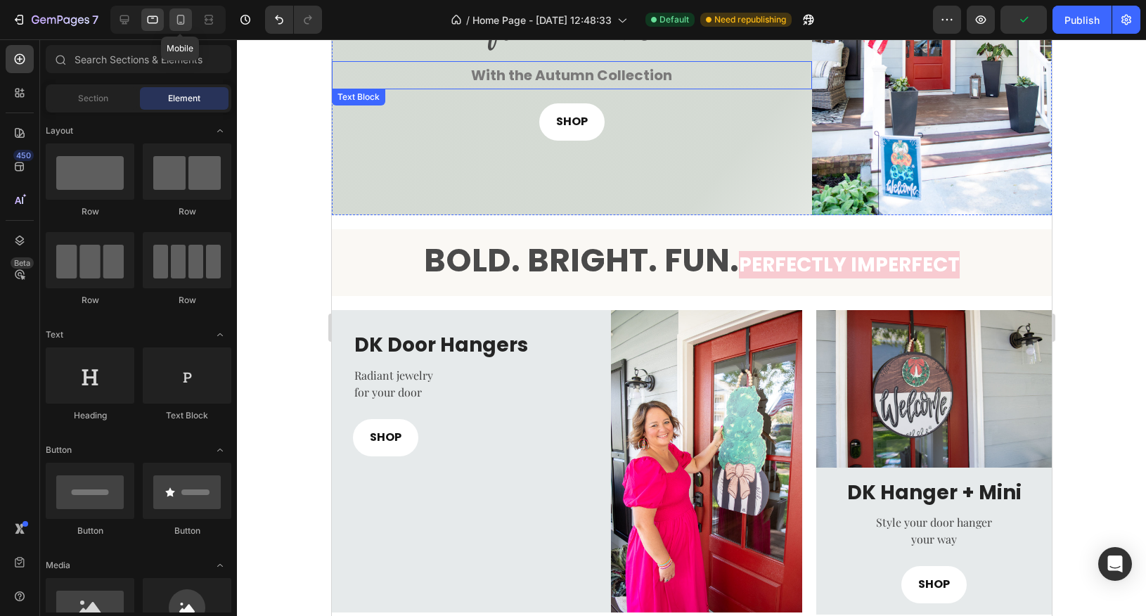
click at [185, 27] on div at bounding box center [180, 19] width 23 height 23
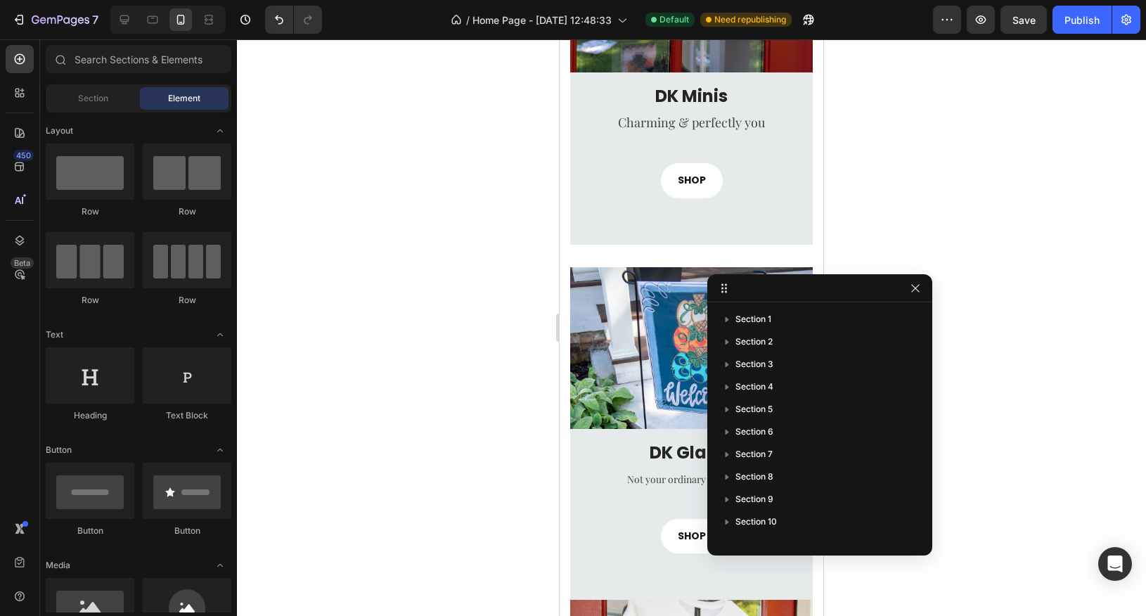
scroll to position [1648, 0]
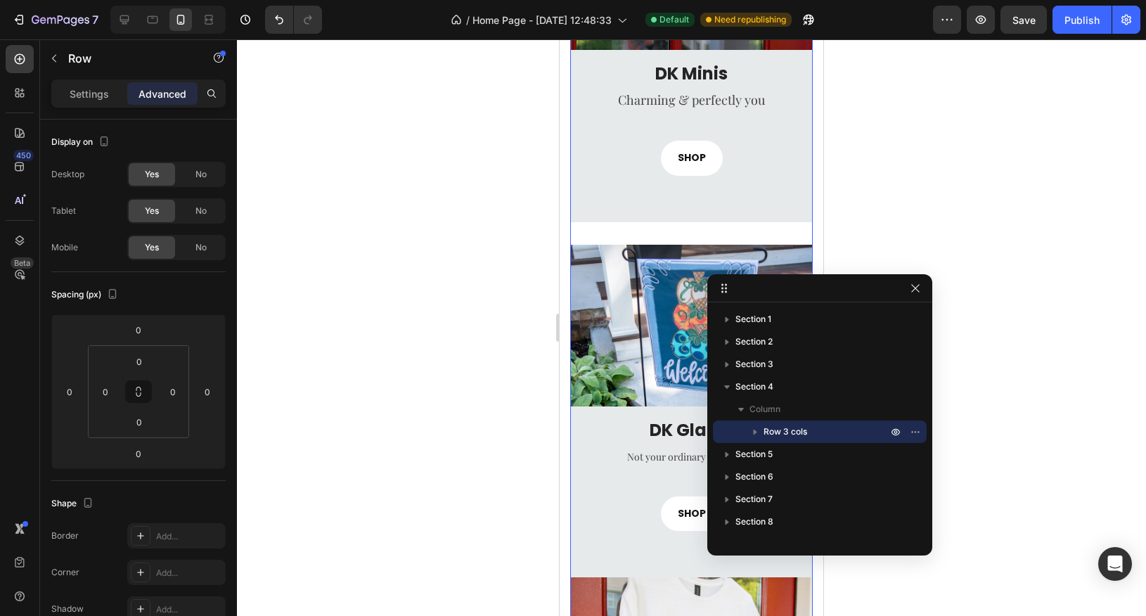
click at [634, 238] on div "Image DK Minis Heading Charming & perfectly you Text block SHOP Button Row Row" at bounding box center [691, 66] width 243 height 356
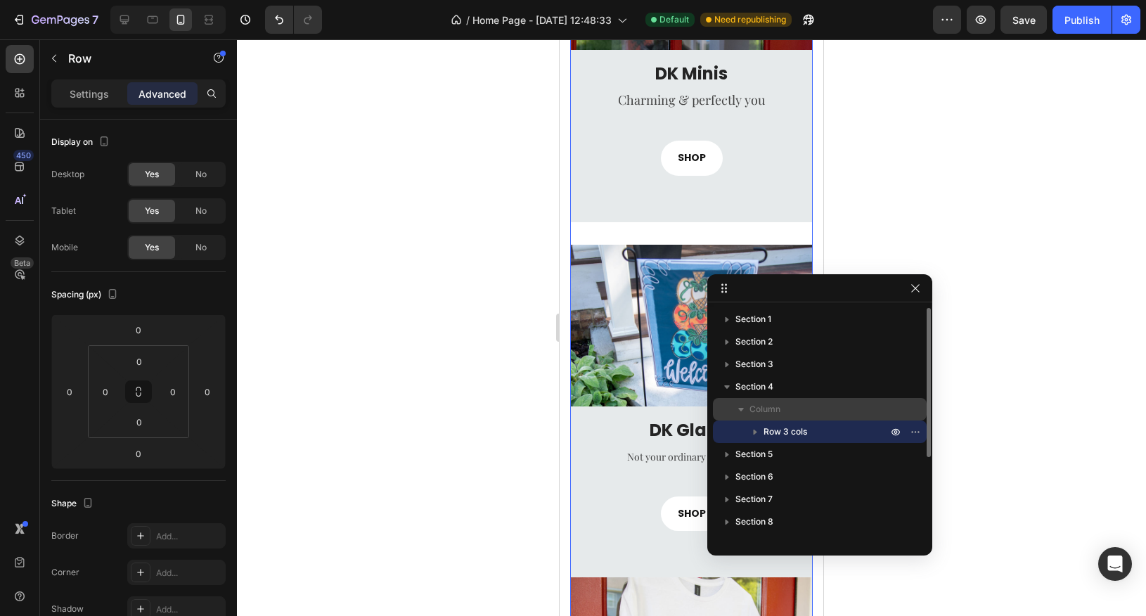
click at [771, 407] on span "Column" at bounding box center [765, 409] width 31 height 14
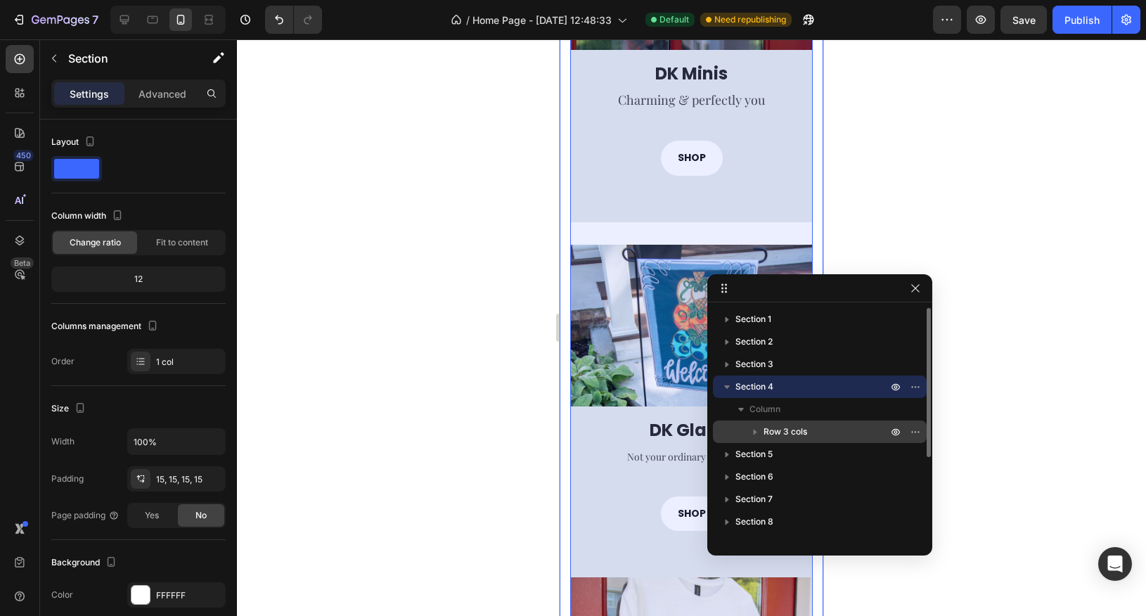
click at [757, 432] on icon "button" at bounding box center [755, 432] width 14 height 14
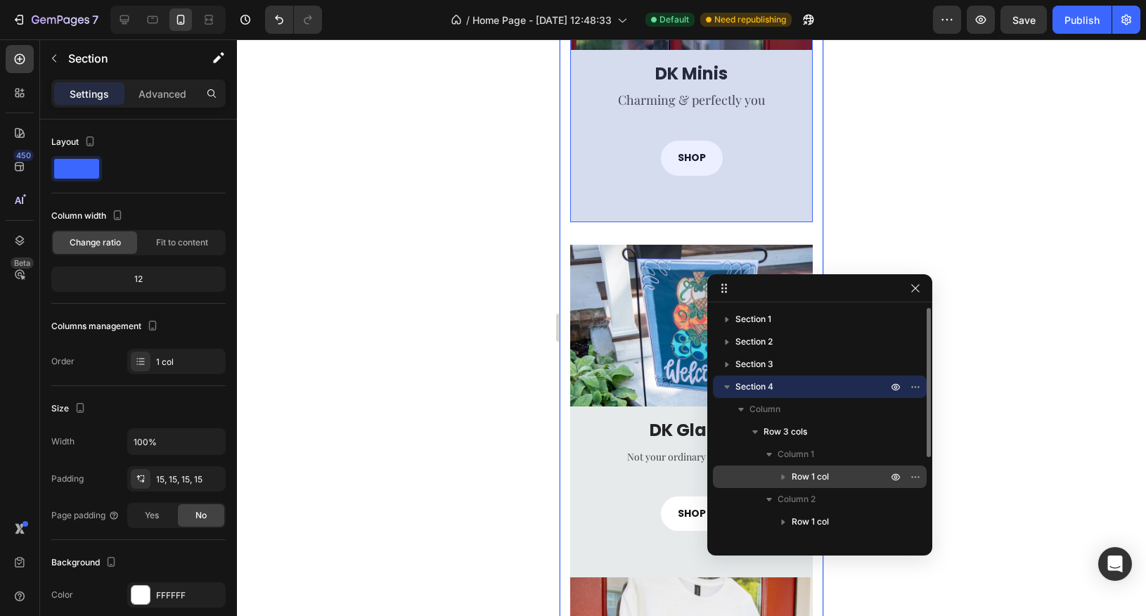
click at [801, 475] on span "Row 1 col" at bounding box center [810, 477] width 37 height 14
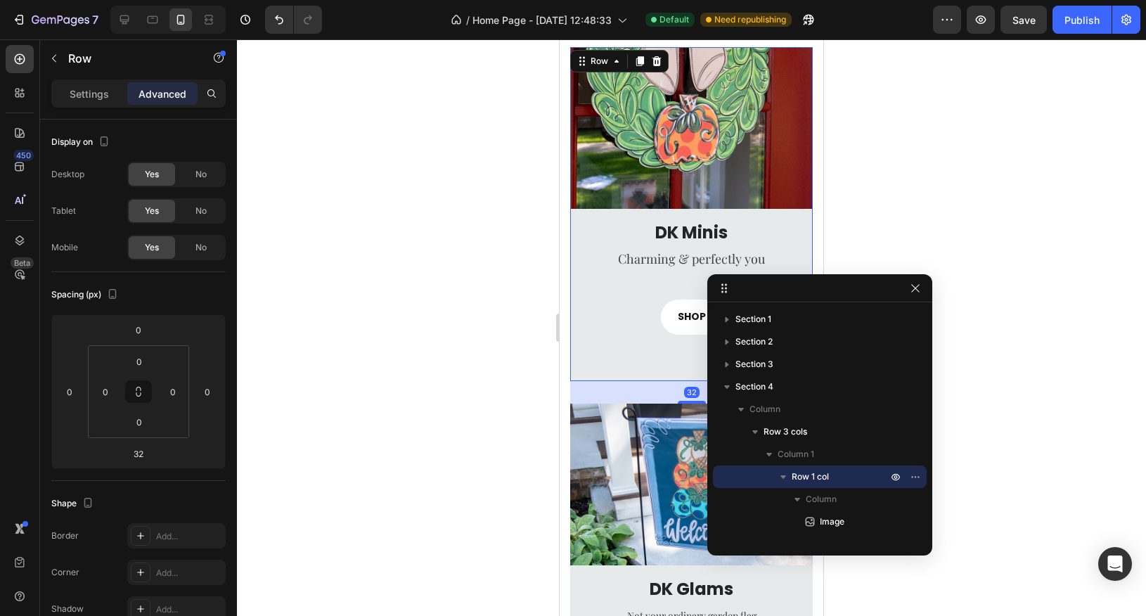
scroll to position [1447, 0]
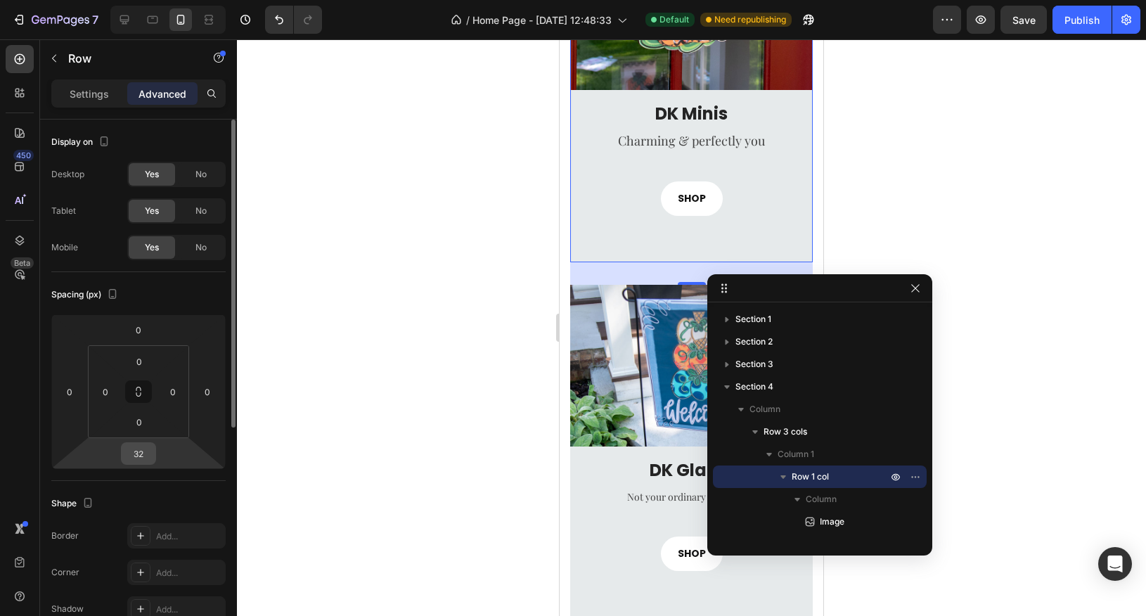
click at [144, 452] on input "32" at bounding box center [138, 453] width 28 height 21
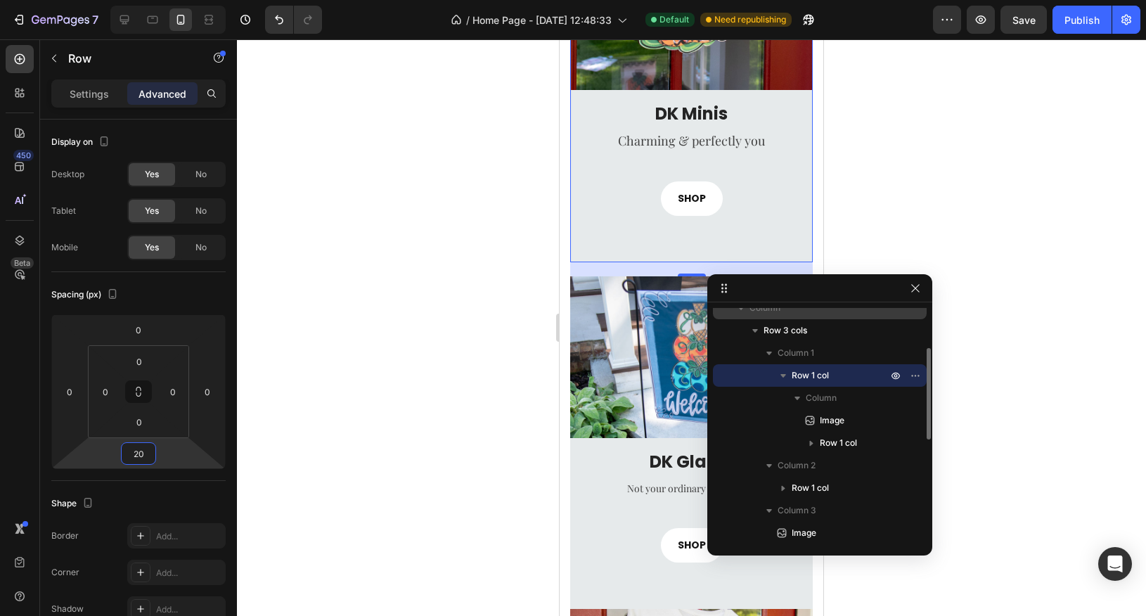
scroll to position [103, 0]
click at [153, 23] on icon at bounding box center [153, 20] width 11 height 8
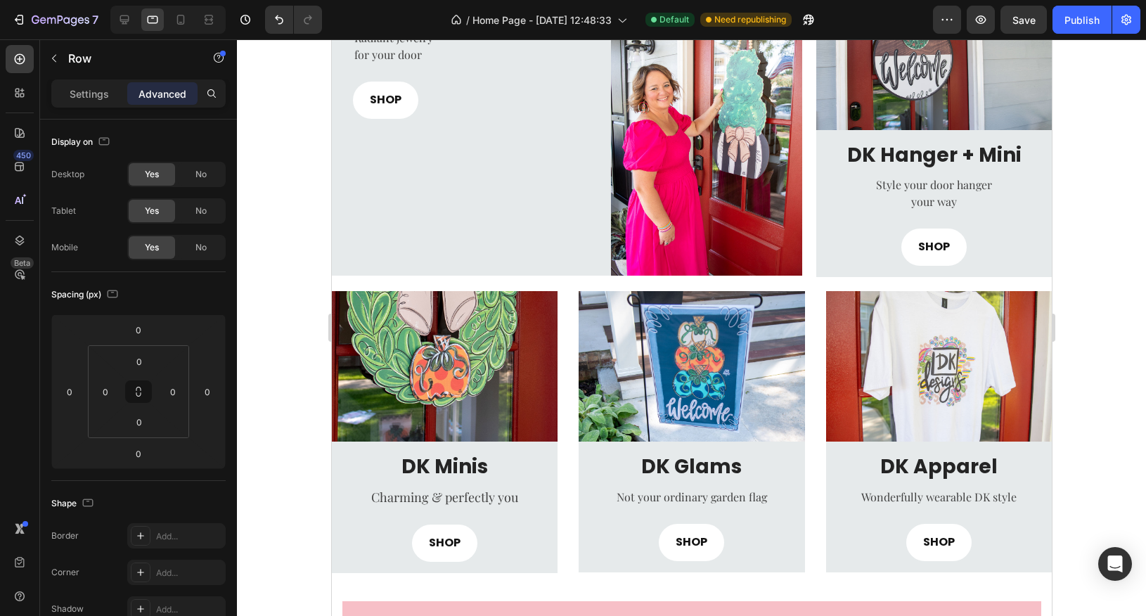
scroll to position [773, 0]
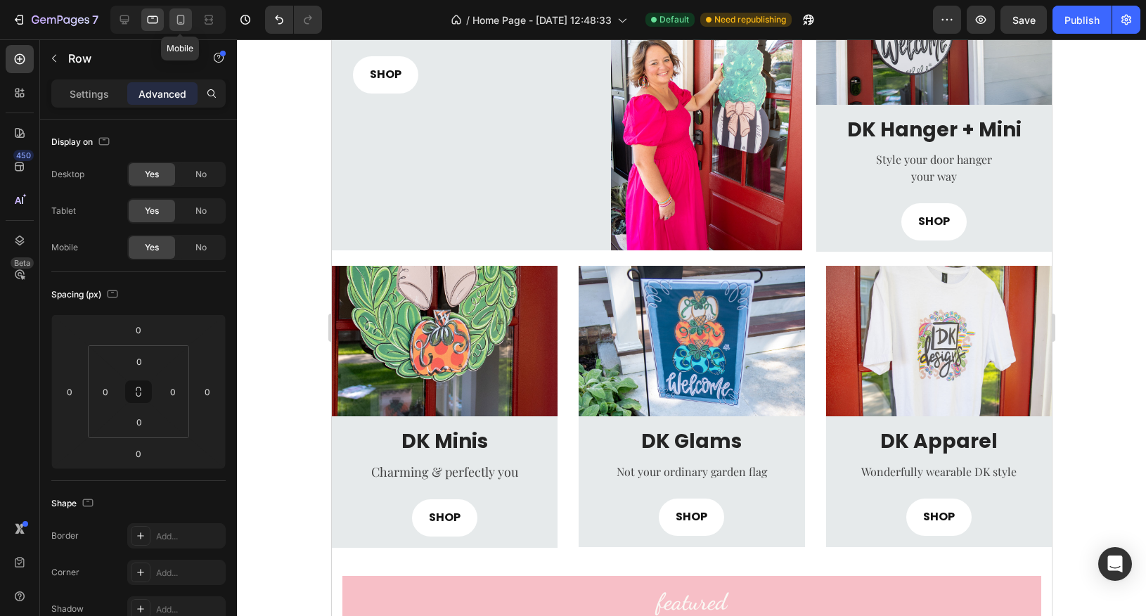
click at [179, 25] on icon at bounding box center [181, 20] width 14 height 14
type input "20"
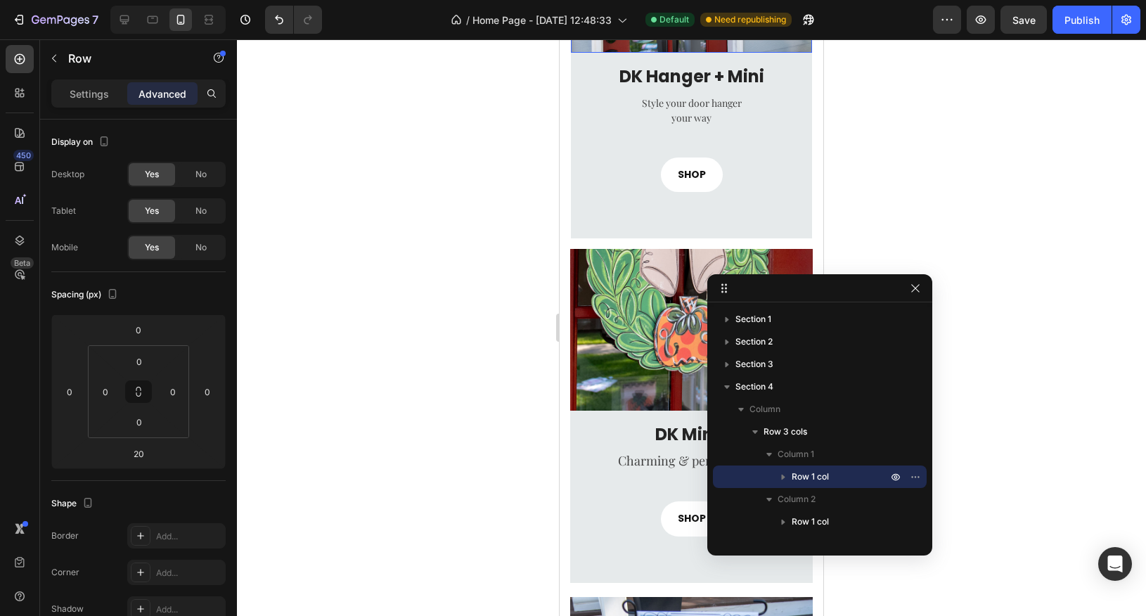
scroll to position [1293, 0]
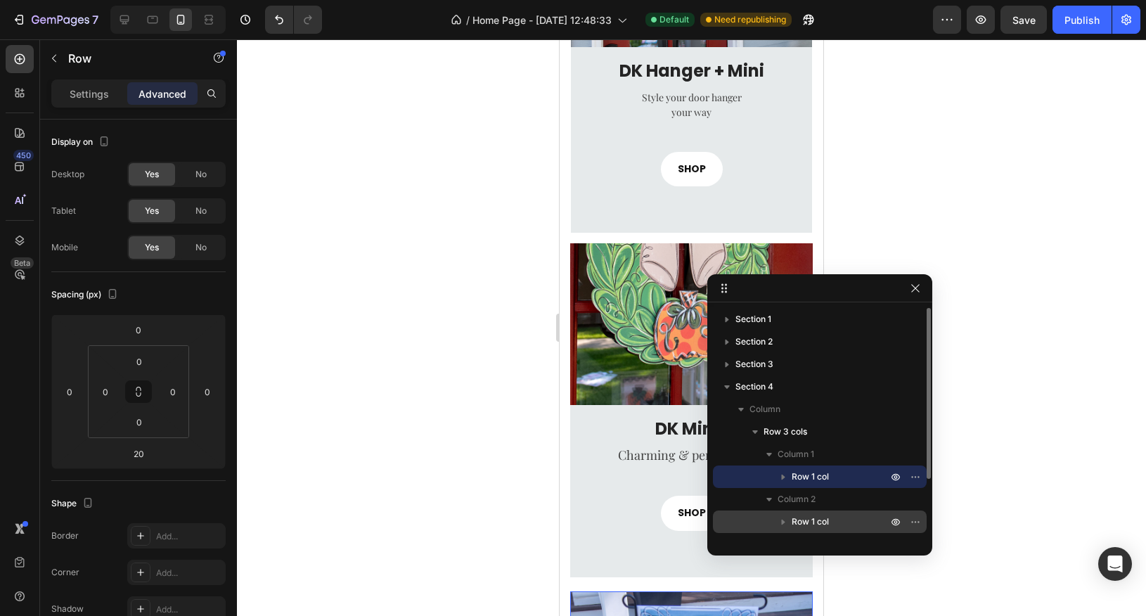
click at [812, 524] on span "Row 1 col" at bounding box center [810, 522] width 37 height 14
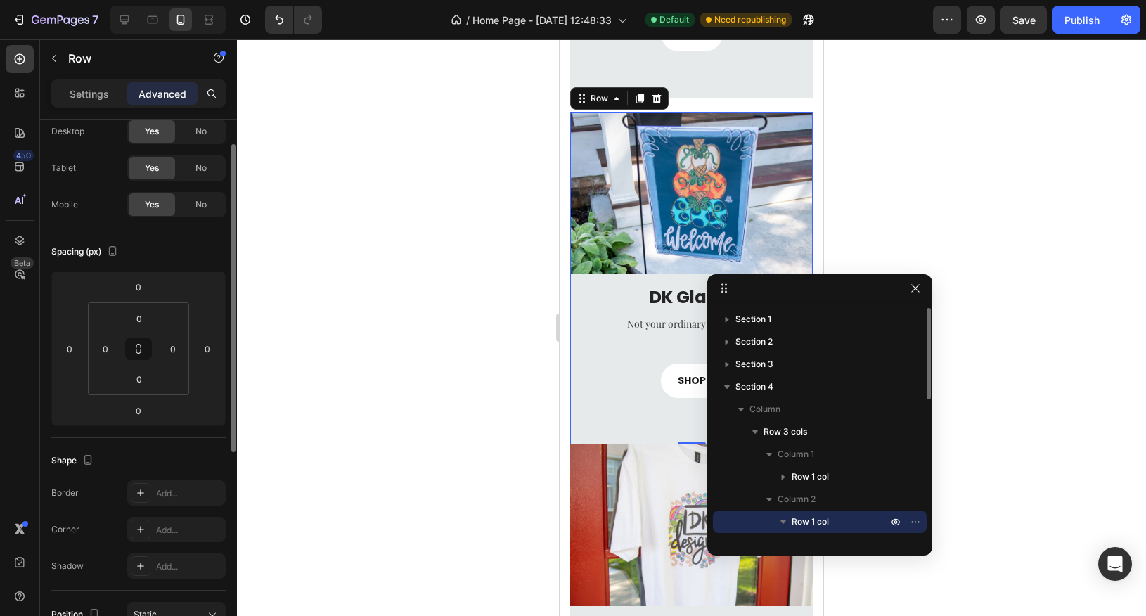
scroll to position [1795, 0]
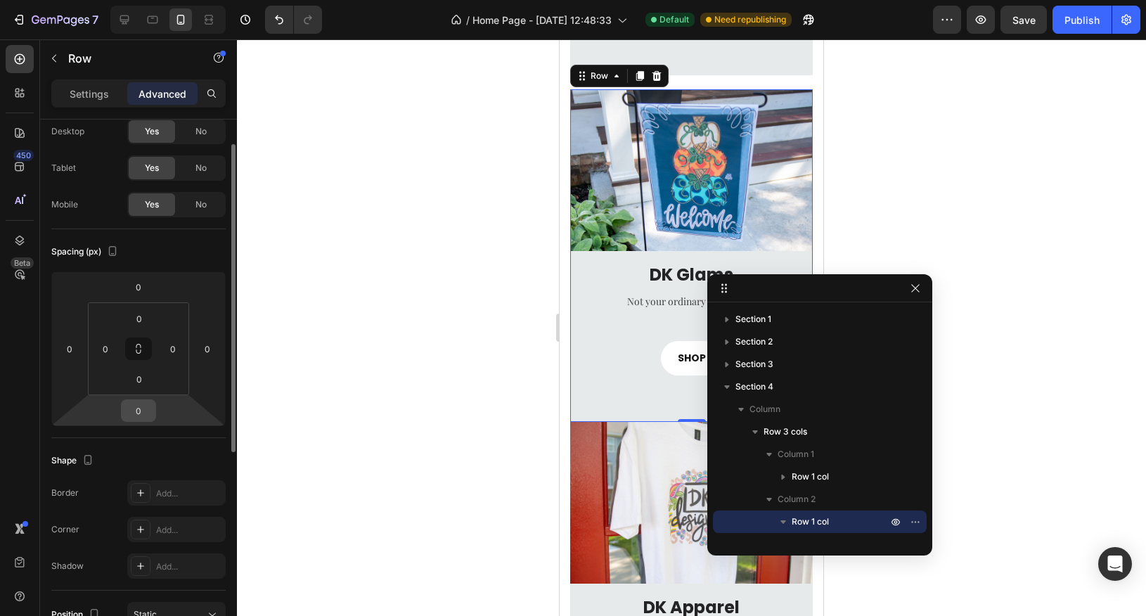
click at [149, 409] on input "0" at bounding box center [138, 410] width 28 height 21
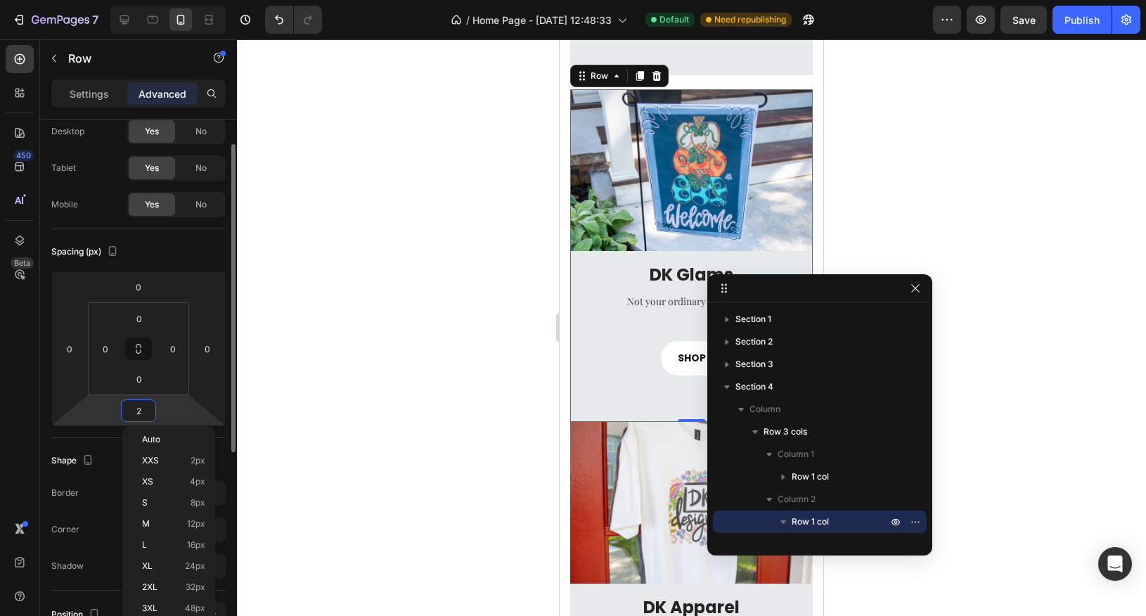
type input "20"
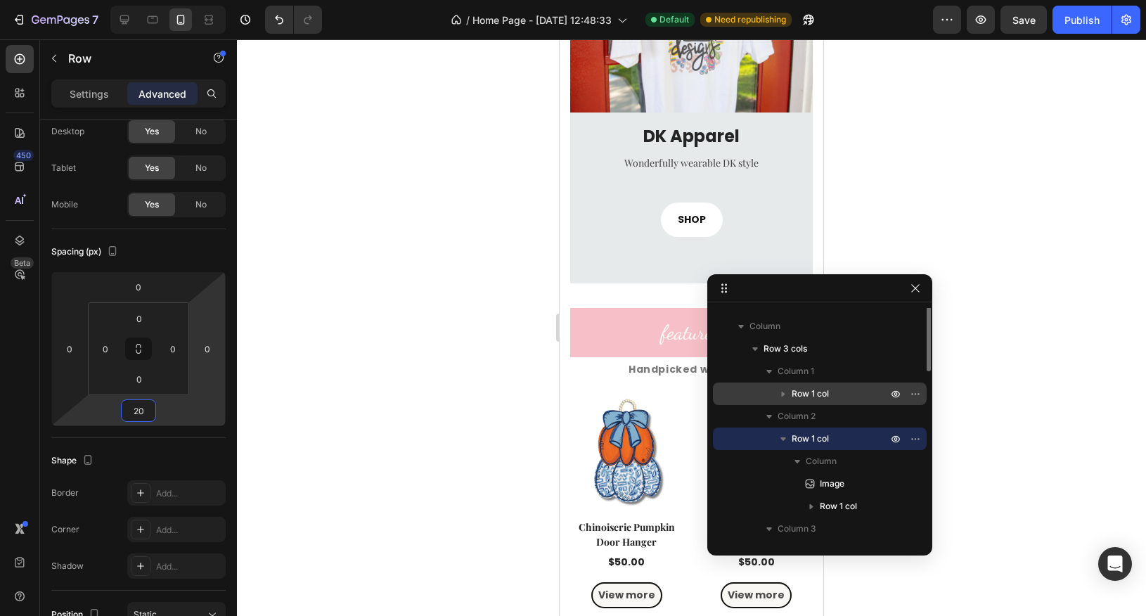
scroll to position [111, 0]
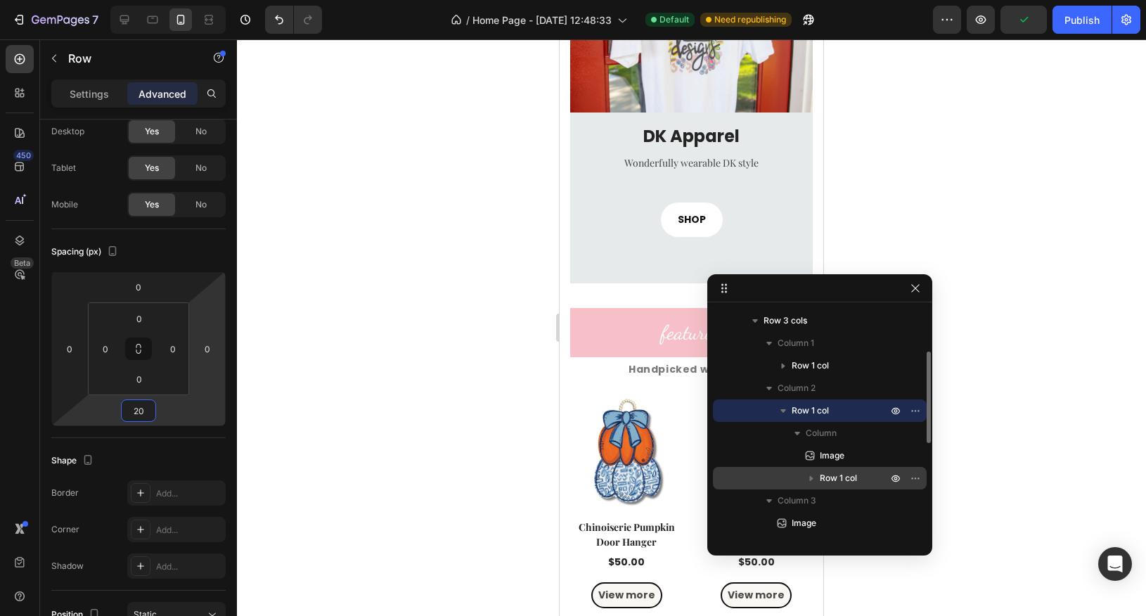
click at [837, 480] on span "Row 1 col" at bounding box center [838, 478] width 37 height 14
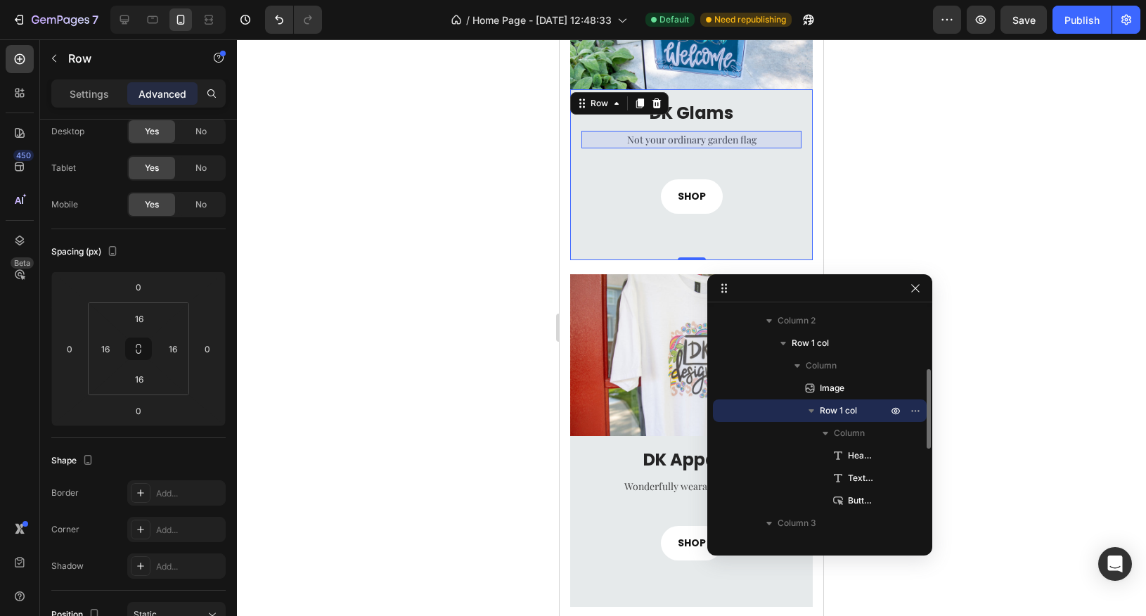
scroll to position [198, 0]
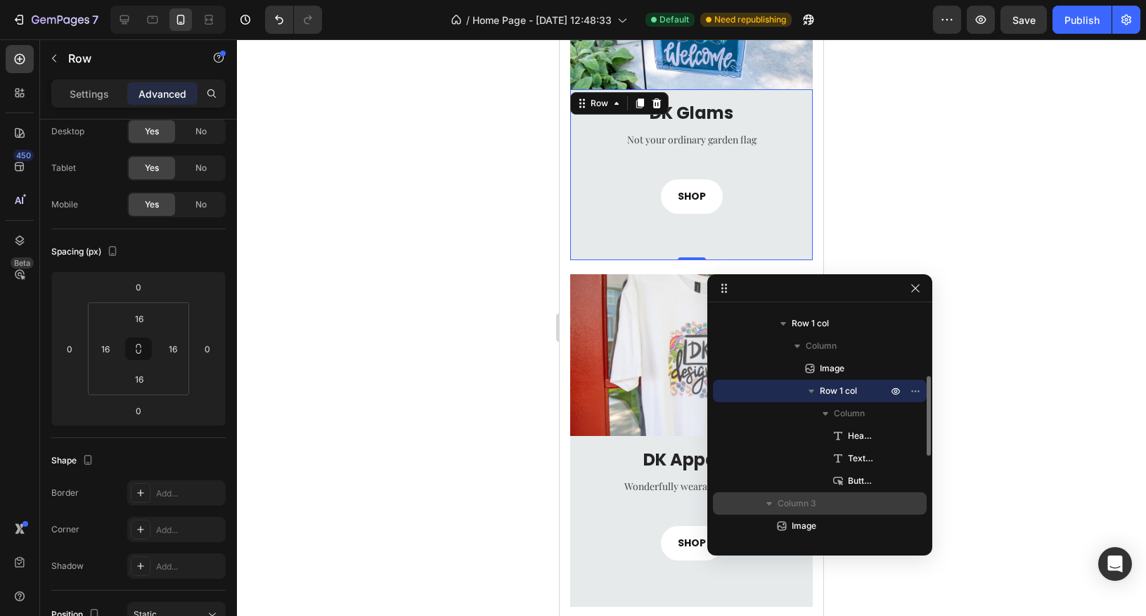
click at [822, 502] on p "Column 3" at bounding box center [834, 503] width 113 height 14
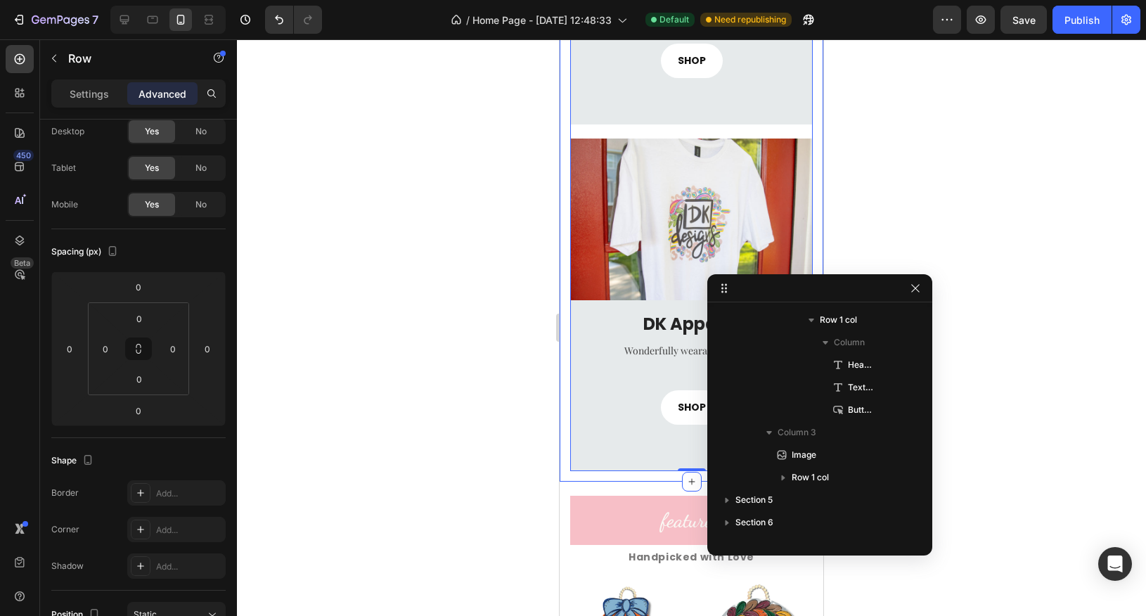
scroll to position [2094, 0]
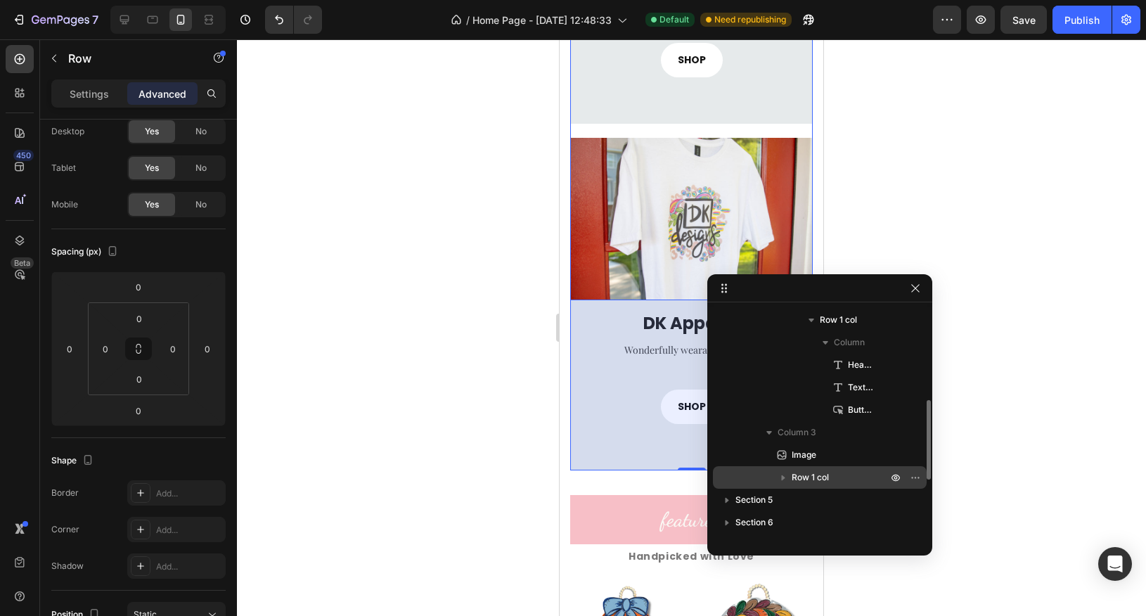
click at [833, 475] on p "Row 1 col" at bounding box center [841, 477] width 98 height 14
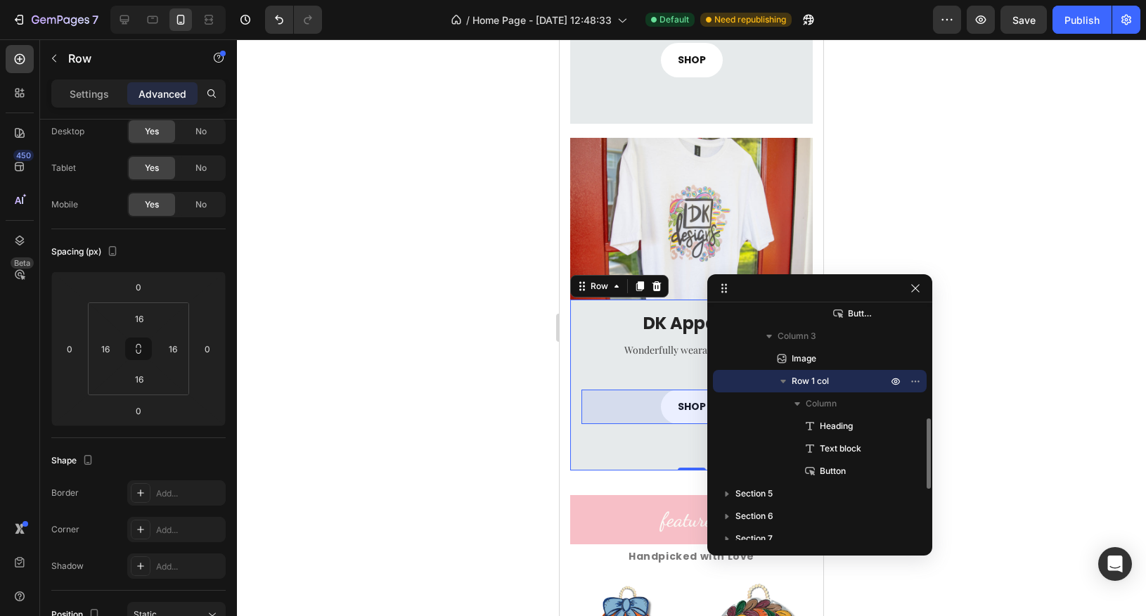
scroll to position [371, 0]
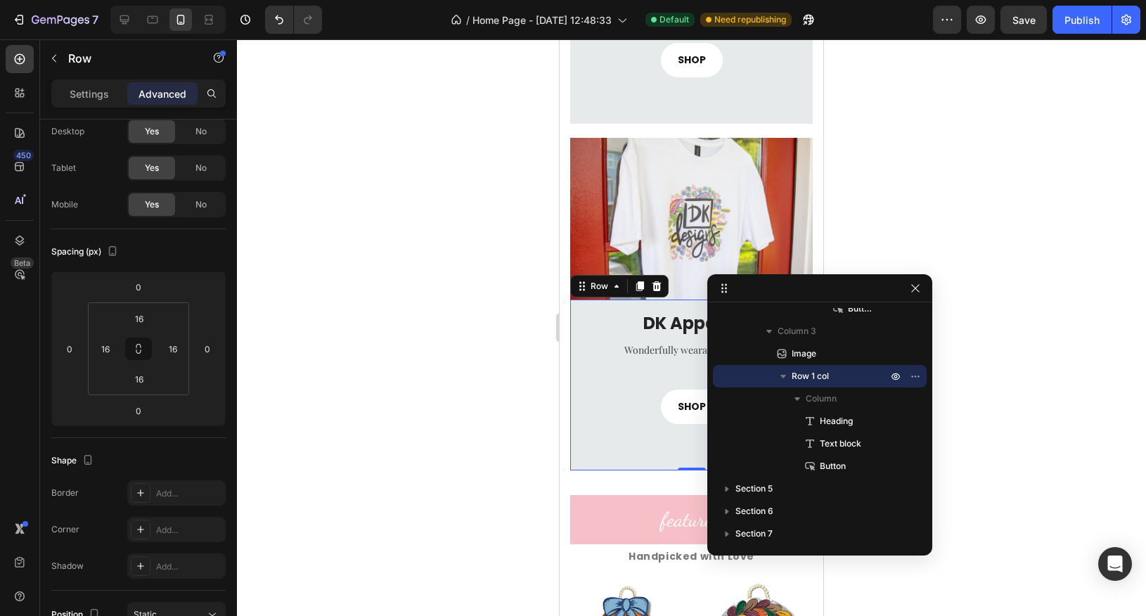
click at [490, 404] on div at bounding box center [691, 327] width 909 height 577
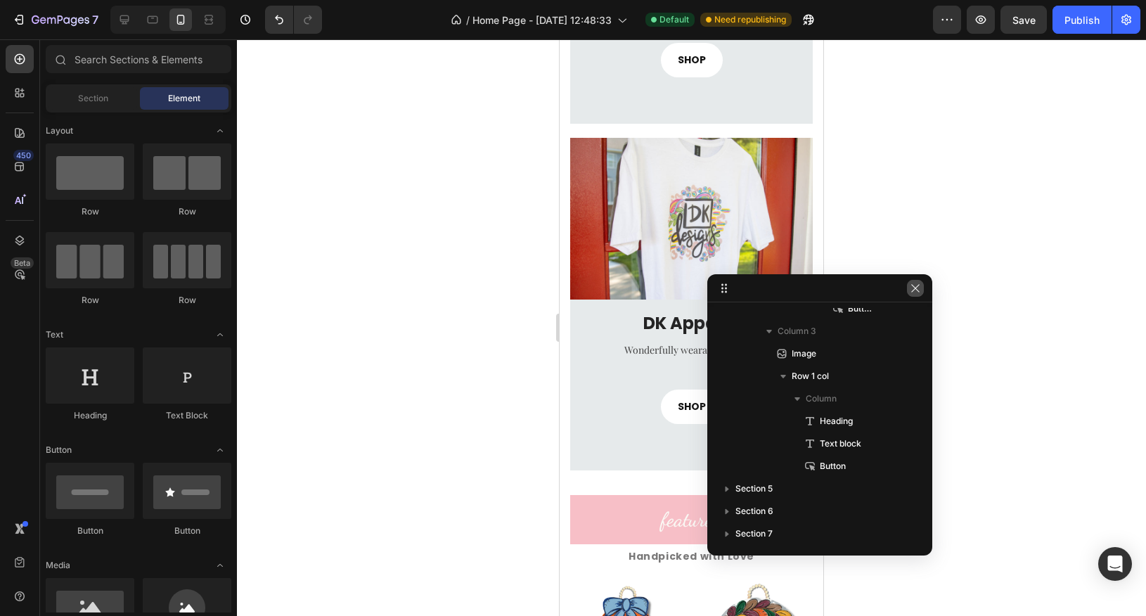
click at [919, 287] on icon "button" at bounding box center [915, 288] width 11 height 11
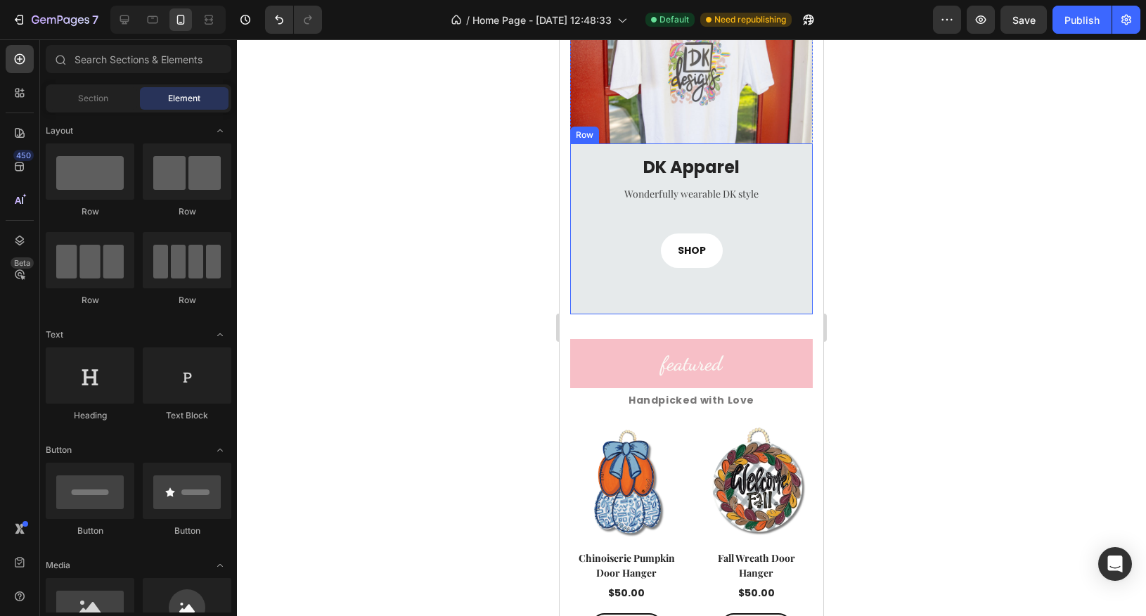
scroll to position [2255, 0]
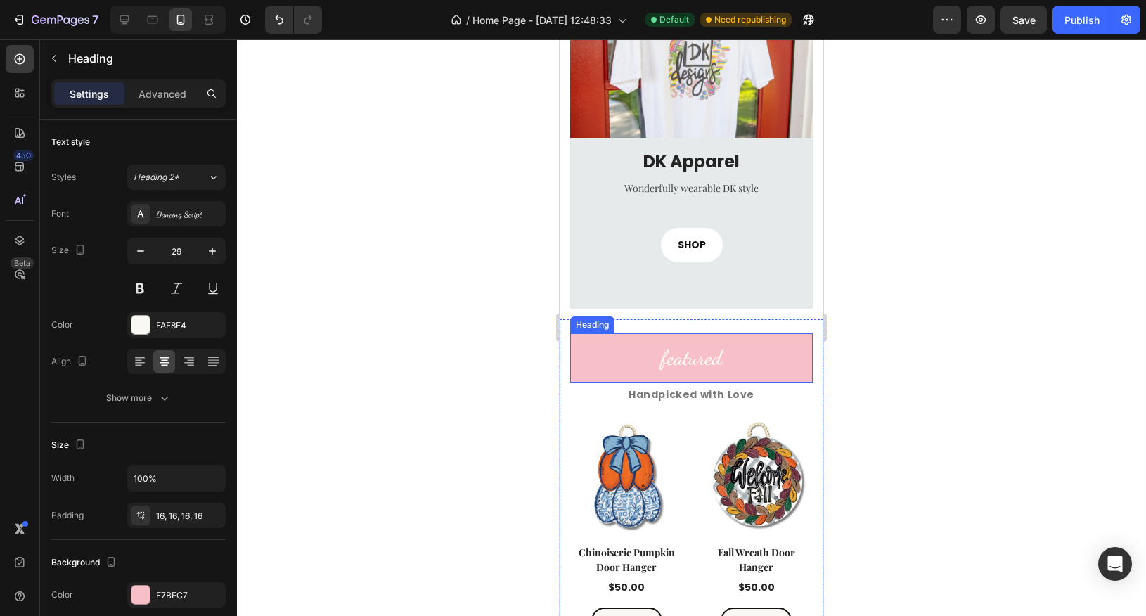
click at [703, 359] on h2 "featured" at bounding box center [691, 357] width 243 height 49
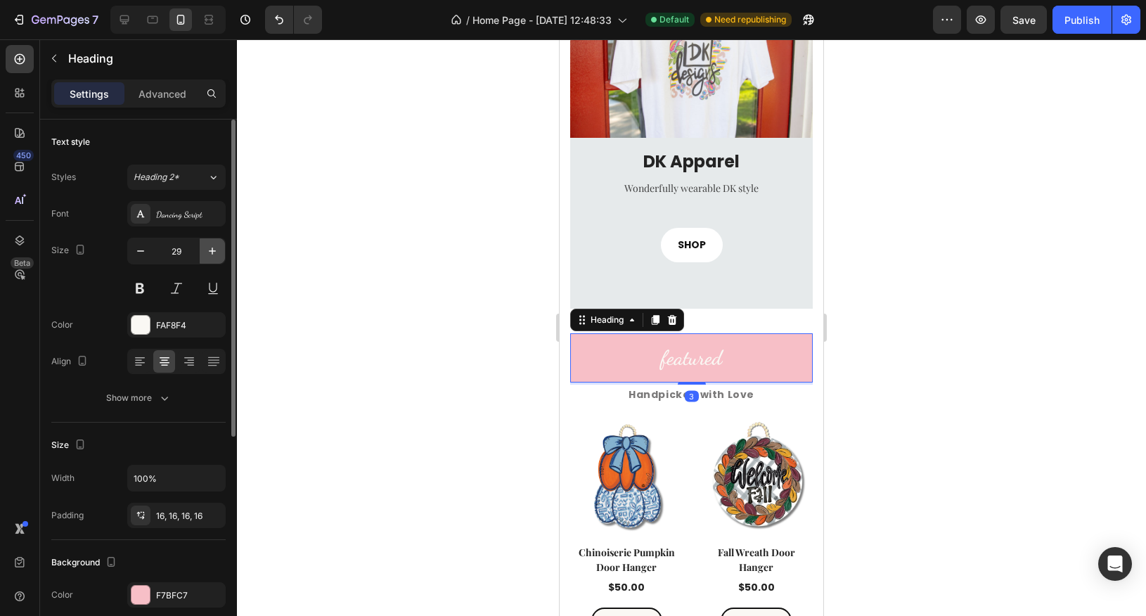
click at [208, 247] on icon "button" at bounding box center [212, 251] width 14 height 14
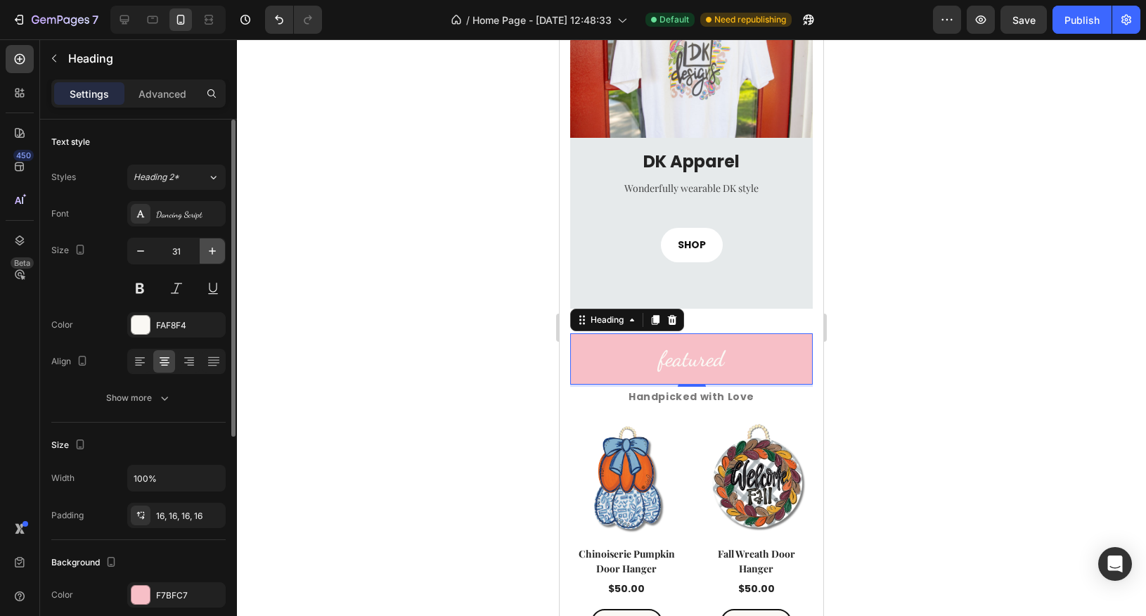
click at [208, 247] on icon "button" at bounding box center [212, 251] width 14 height 14
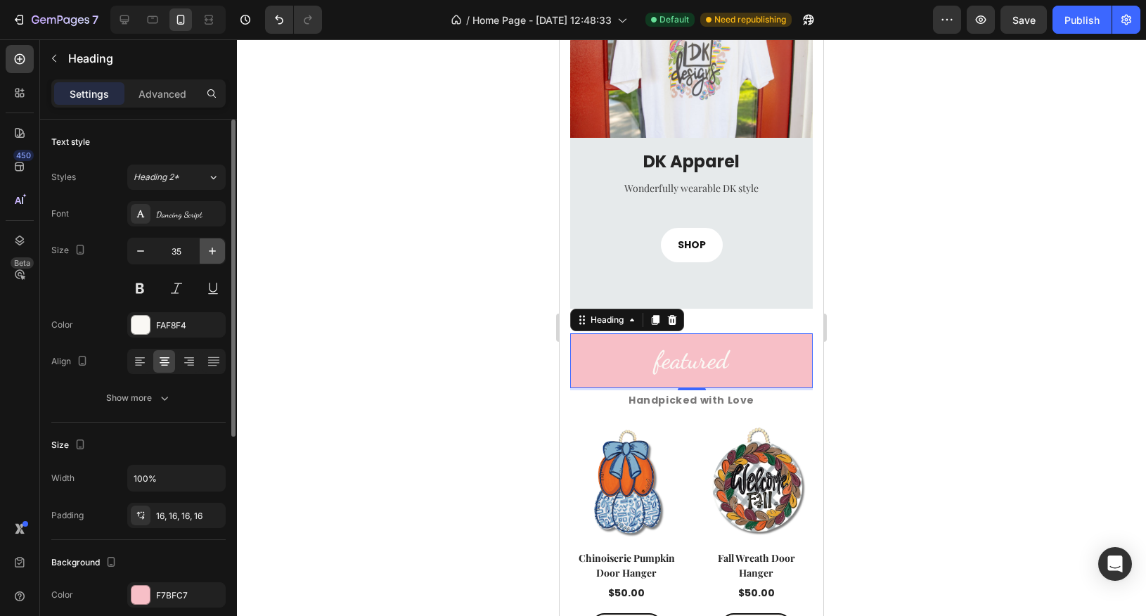
click at [208, 247] on icon "button" at bounding box center [212, 251] width 14 height 14
click at [210, 247] on icon "button" at bounding box center [212, 251] width 14 height 14
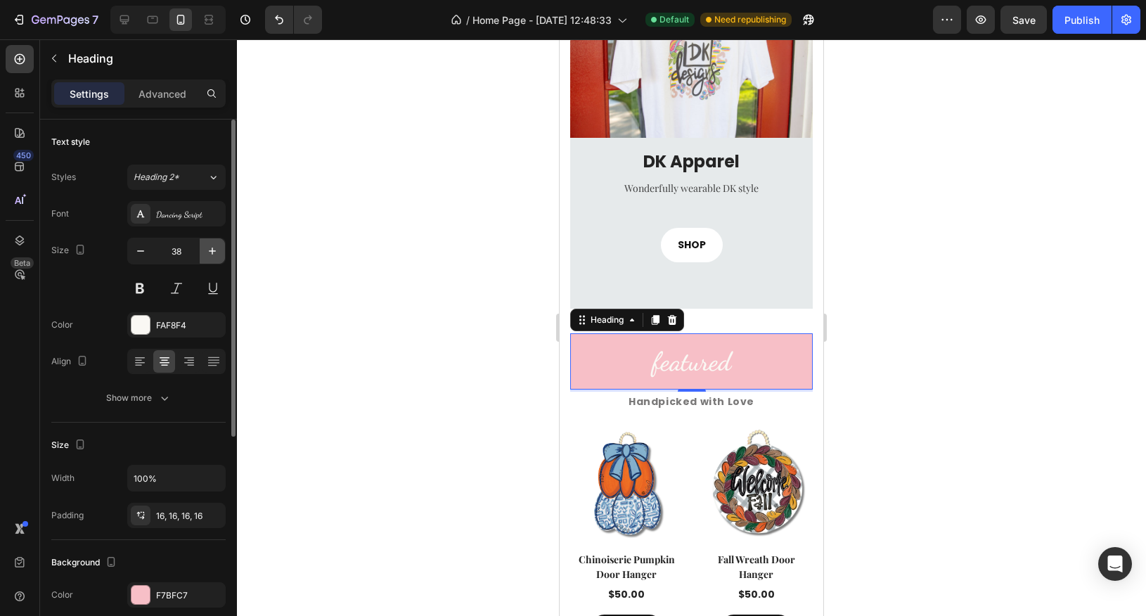
click at [210, 247] on icon "button" at bounding box center [212, 251] width 14 height 14
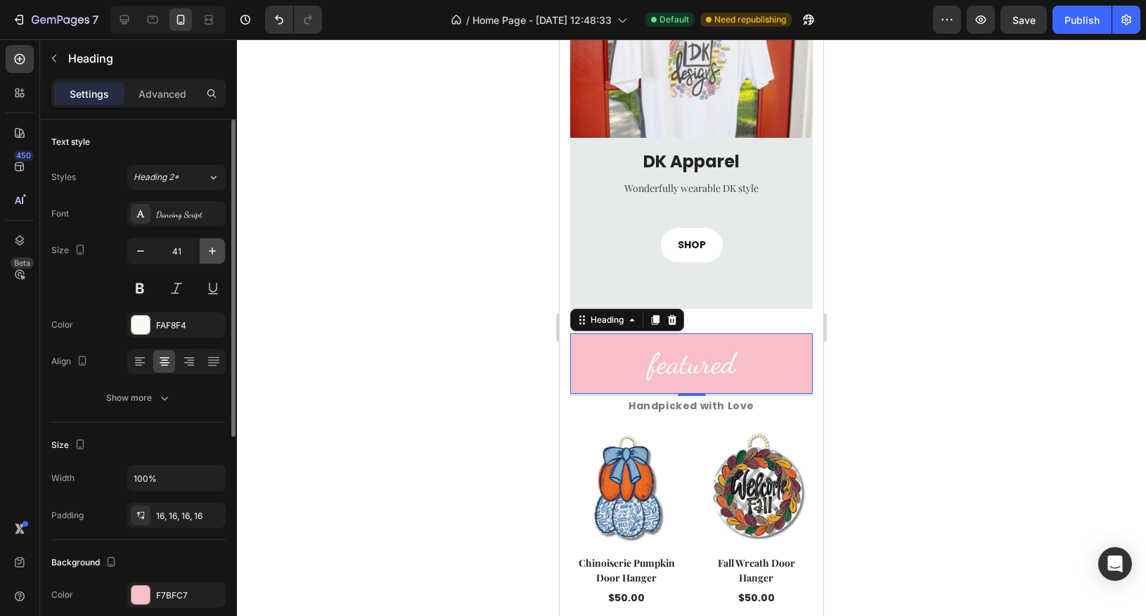
click at [210, 247] on icon "button" at bounding box center [212, 251] width 14 height 14
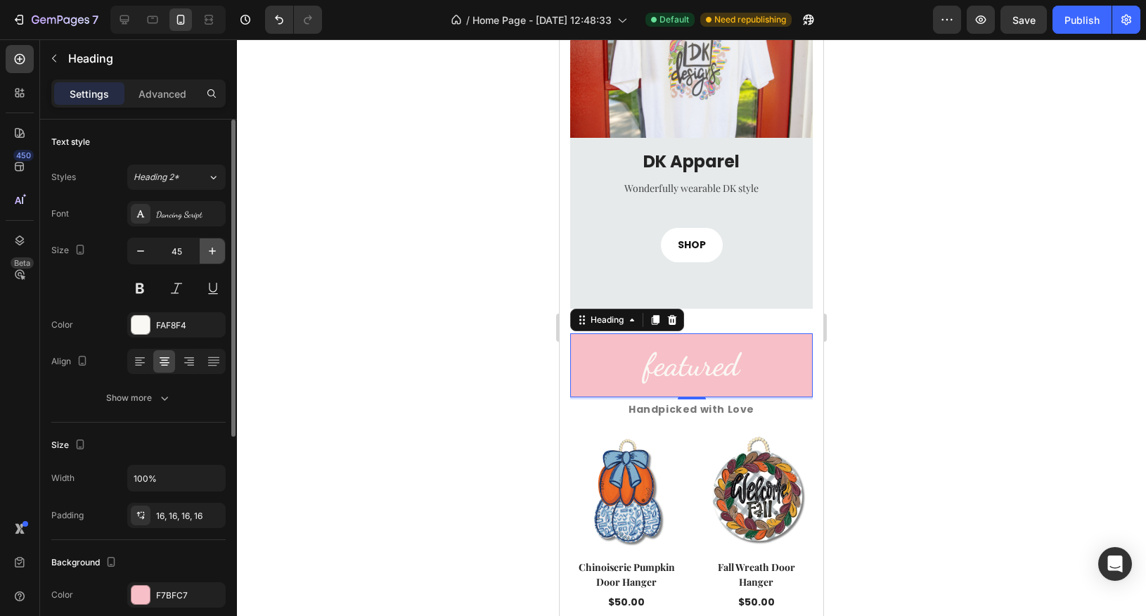
click at [210, 247] on icon "button" at bounding box center [212, 251] width 14 height 14
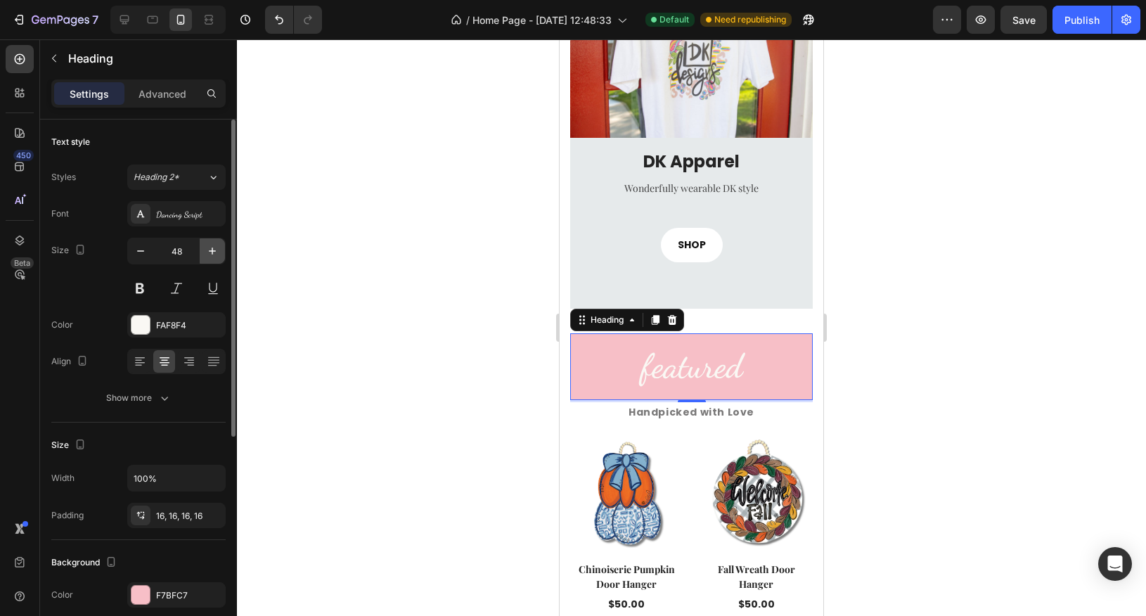
click at [210, 247] on icon "button" at bounding box center [212, 251] width 14 height 14
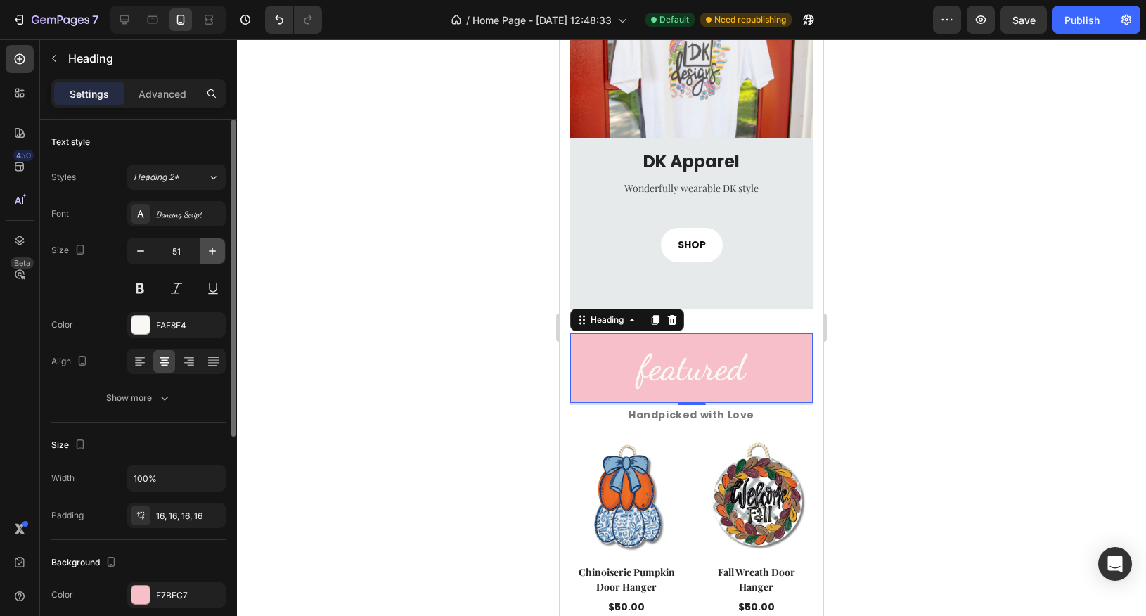
click at [210, 247] on icon "button" at bounding box center [212, 251] width 14 height 14
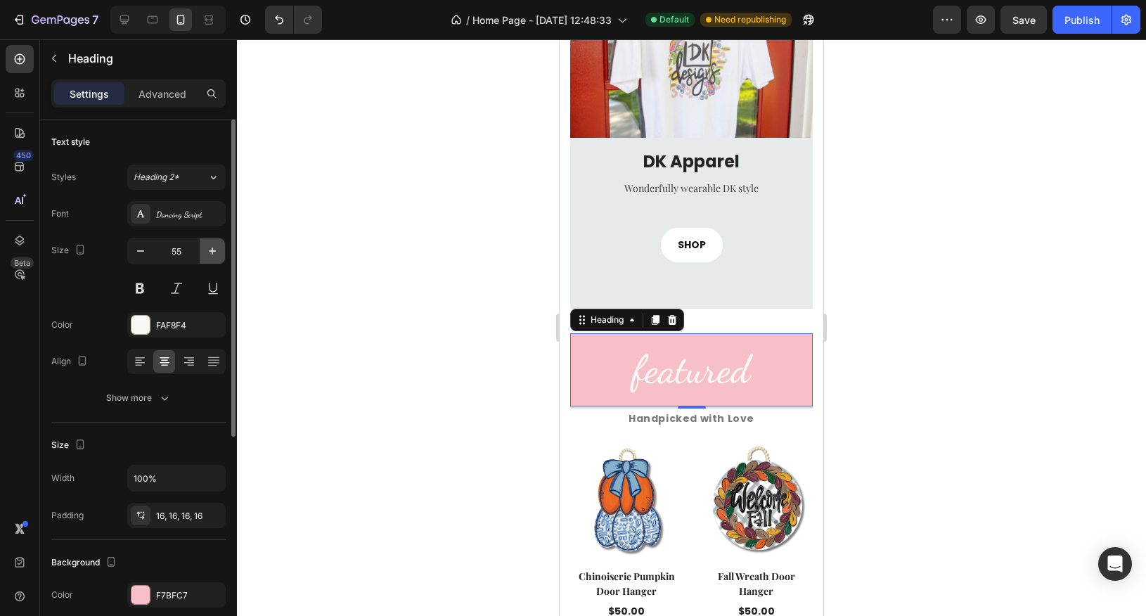
click at [210, 247] on icon "button" at bounding box center [212, 251] width 14 height 14
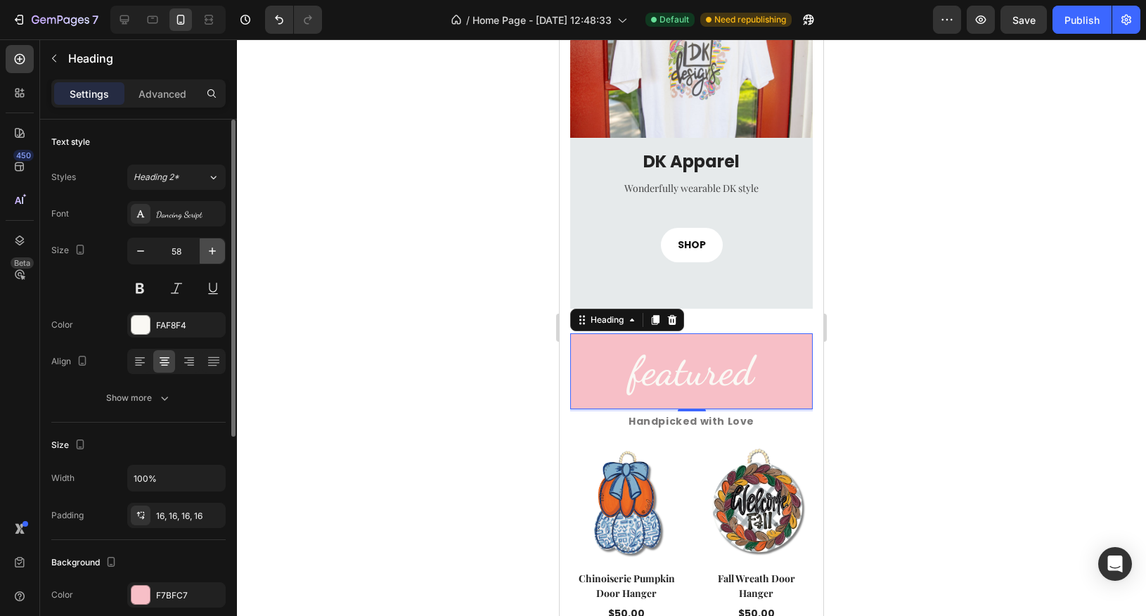
click at [210, 247] on icon "button" at bounding box center [212, 251] width 14 height 14
type input "61"
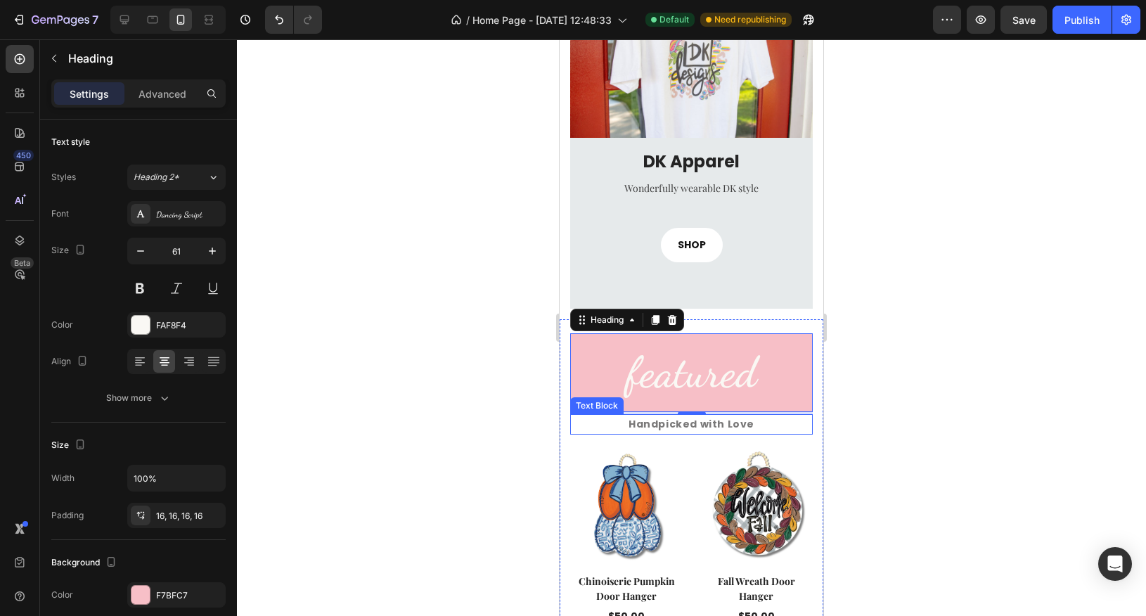
click at [658, 429] on p "Handpicked with Love" at bounding box center [692, 425] width 240 height 18
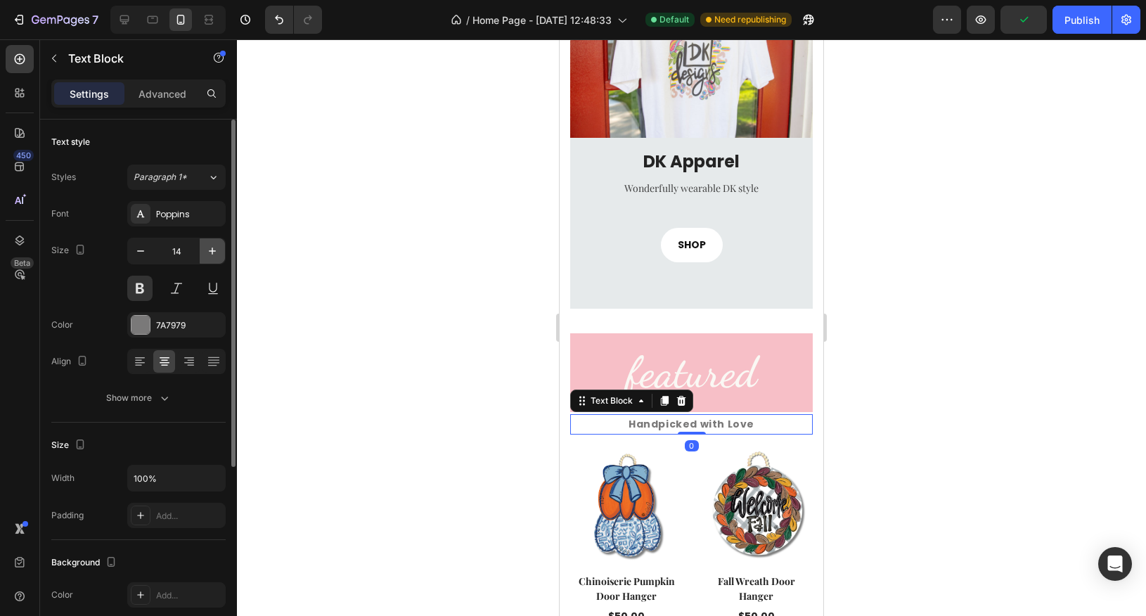
click at [212, 248] on icon "button" at bounding box center [212, 251] width 7 height 7
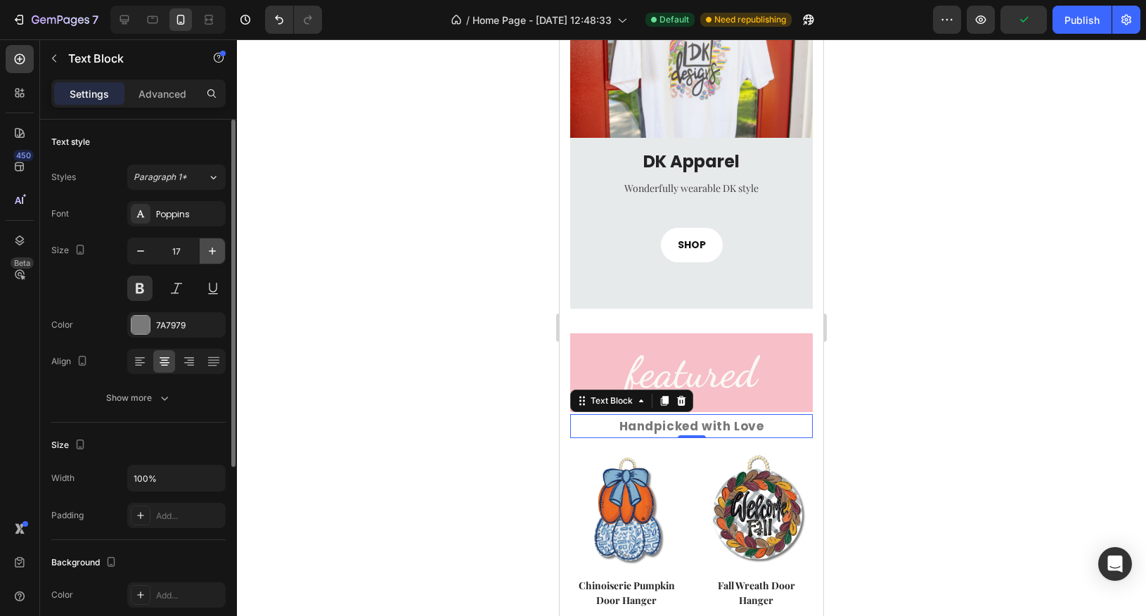
click at [212, 248] on icon "button" at bounding box center [212, 251] width 7 height 7
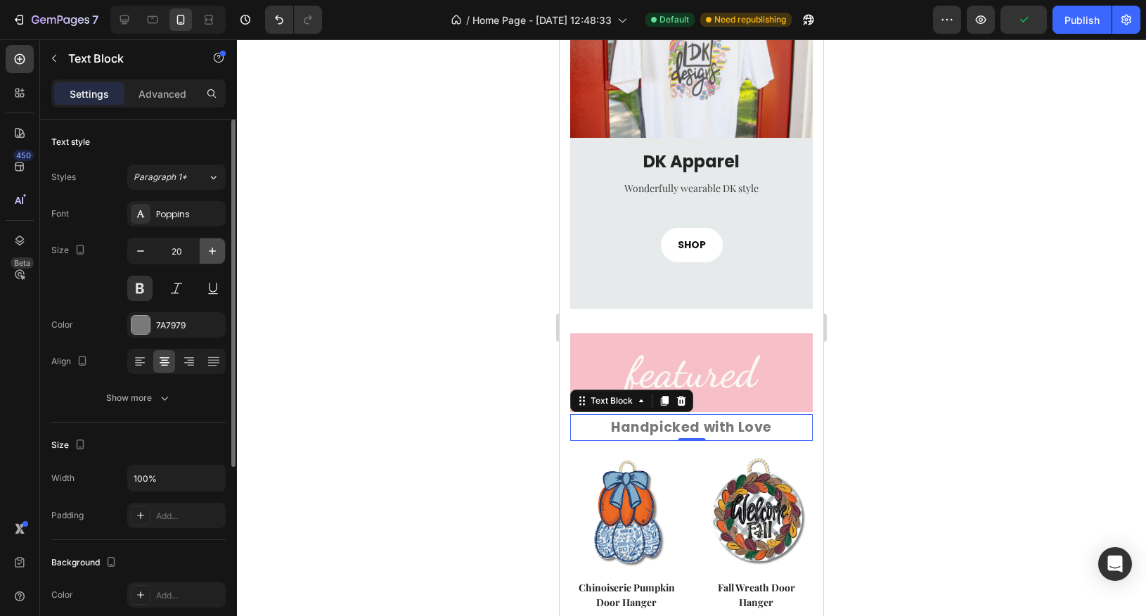
click at [212, 248] on icon "button" at bounding box center [212, 251] width 7 height 7
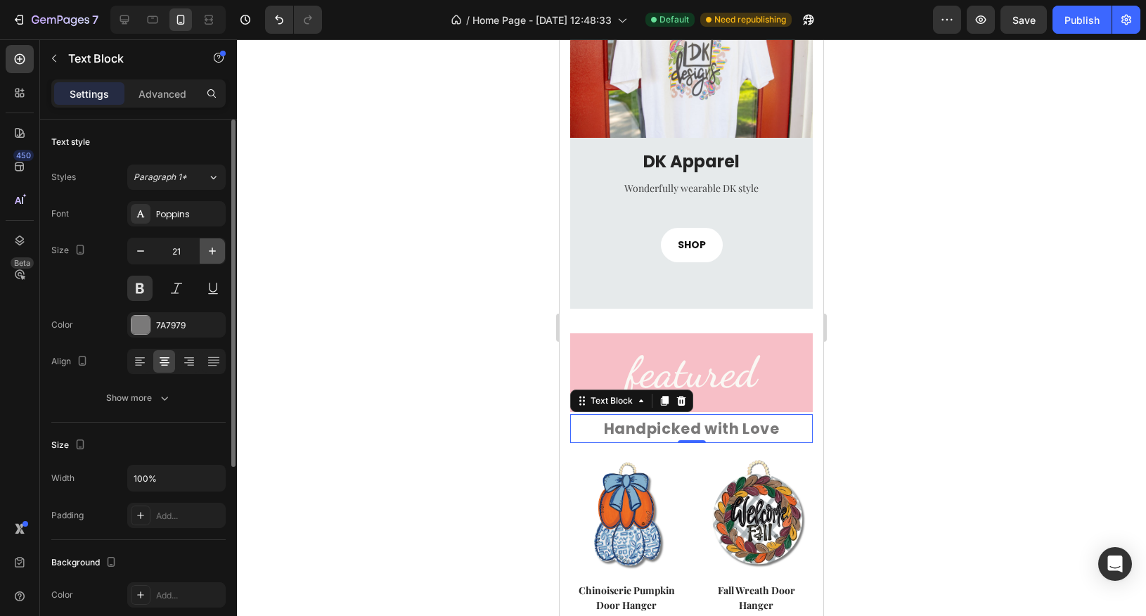
click at [212, 248] on icon "button" at bounding box center [212, 251] width 7 height 7
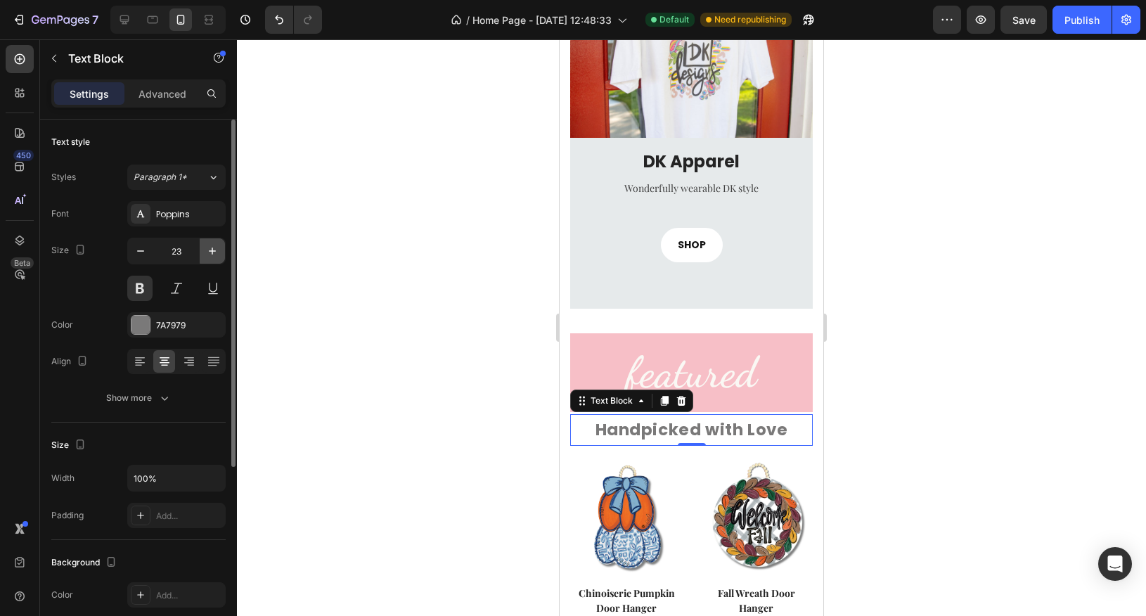
click at [212, 248] on icon "button" at bounding box center [212, 251] width 7 height 7
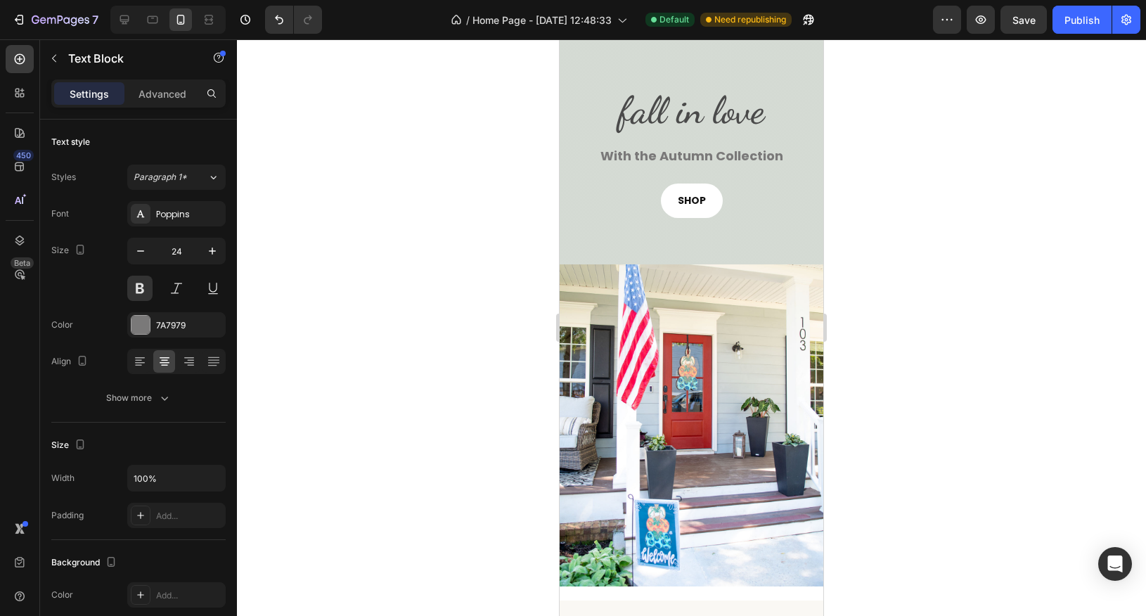
scroll to position [0, 0]
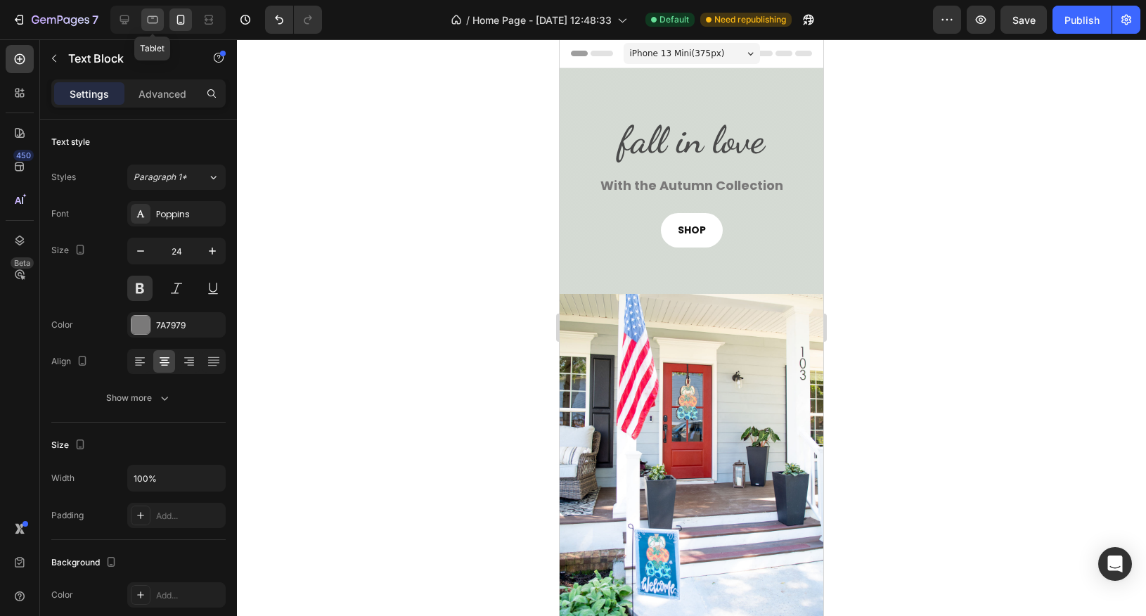
click at [154, 21] on icon at bounding box center [153, 20] width 14 height 14
type input "16"
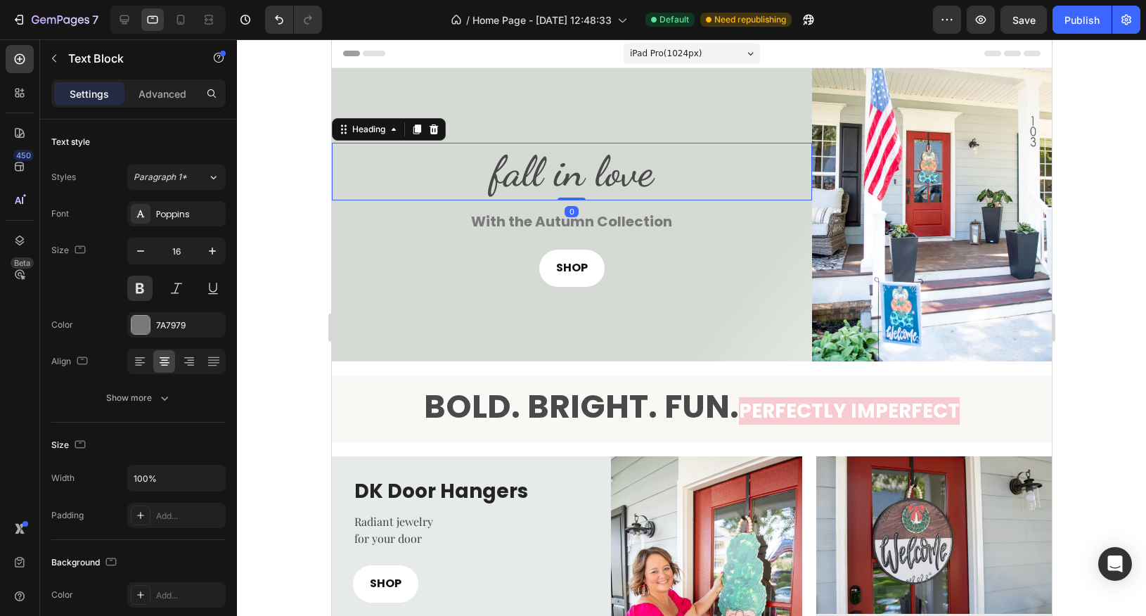
click at [544, 175] on h2 "fall in love" at bounding box center [571, 172] width 480 height 58
click at [214, 245] on icon "button" at bounding box center [212, 251] width 14 height 14
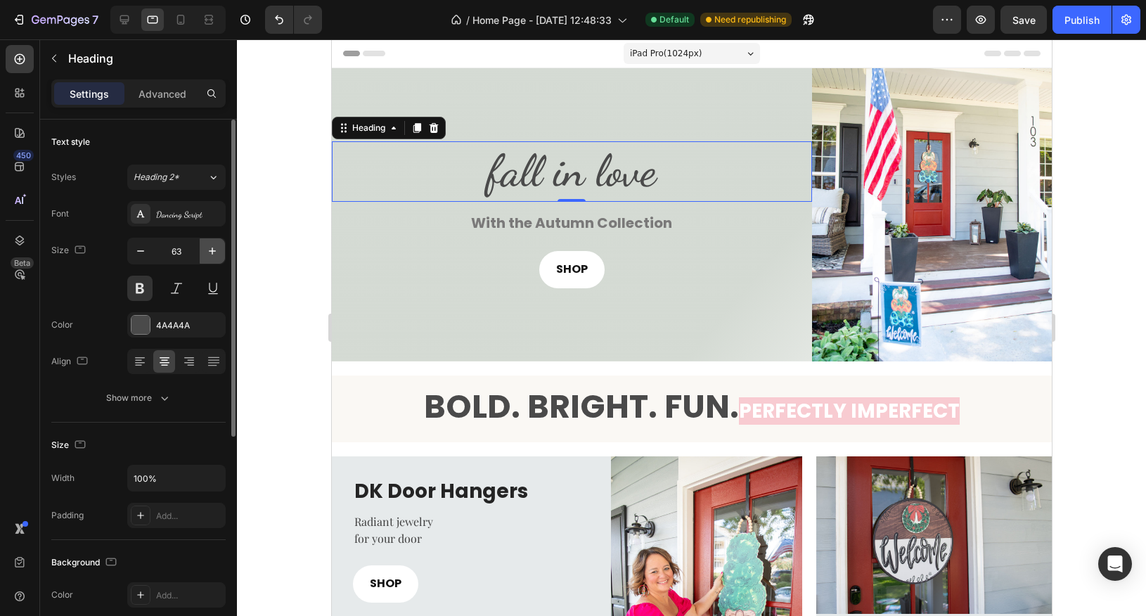
click at [214, 245] on icon "button" at bounding box center [212, 251] width 14 height 14
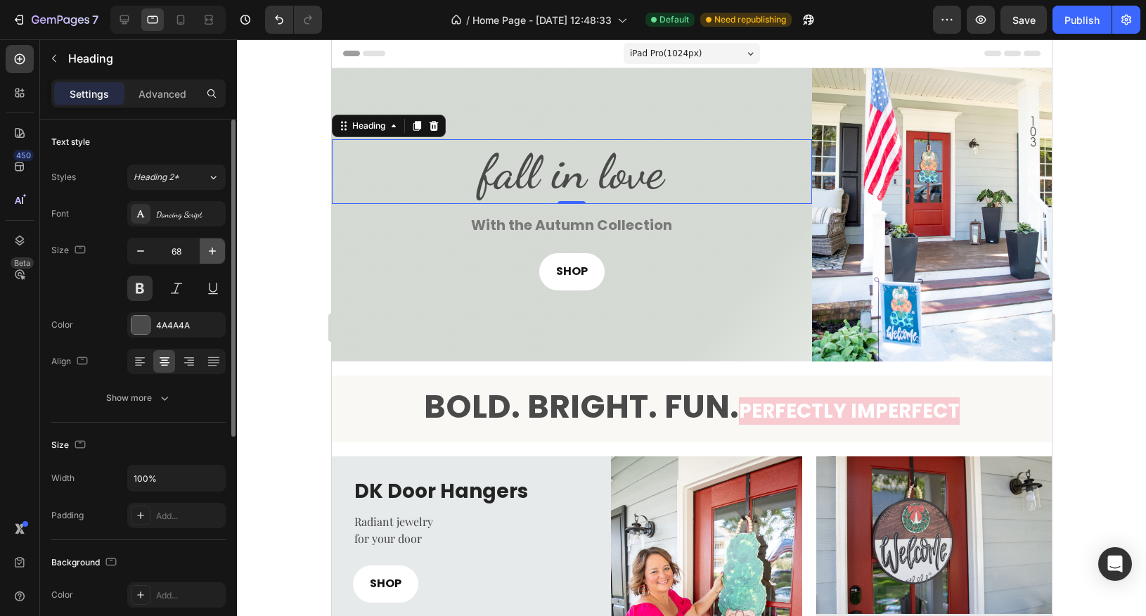
click at [214, 245] on icon "button" at bounding box center [212, 251] width 14 height 14
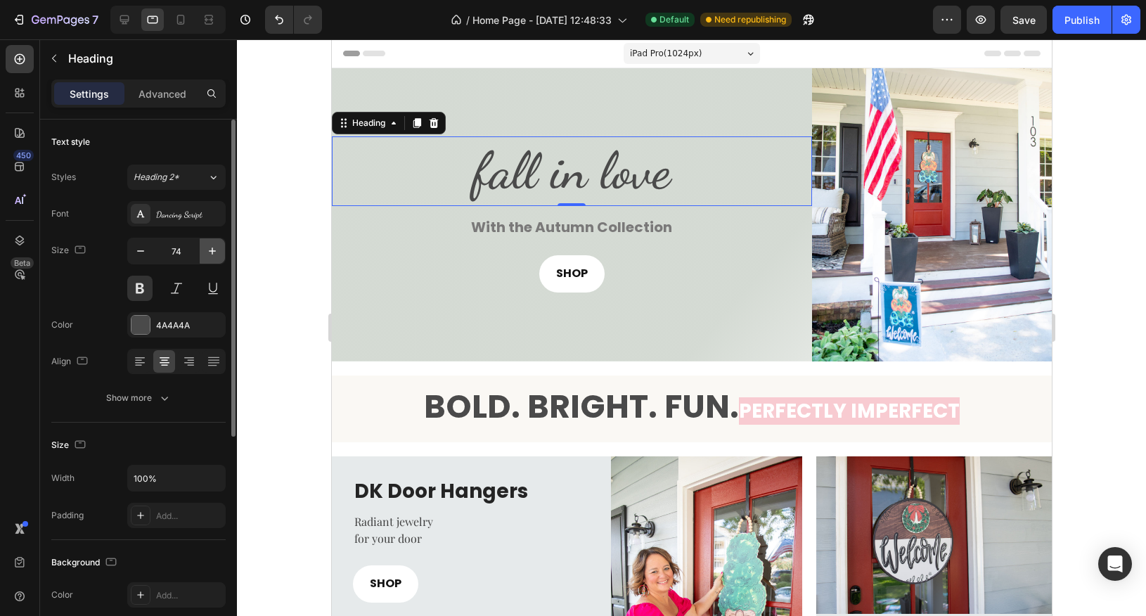
click at [214, 245] on icon "button" at bounding box center [212, 251] width 14 height 14
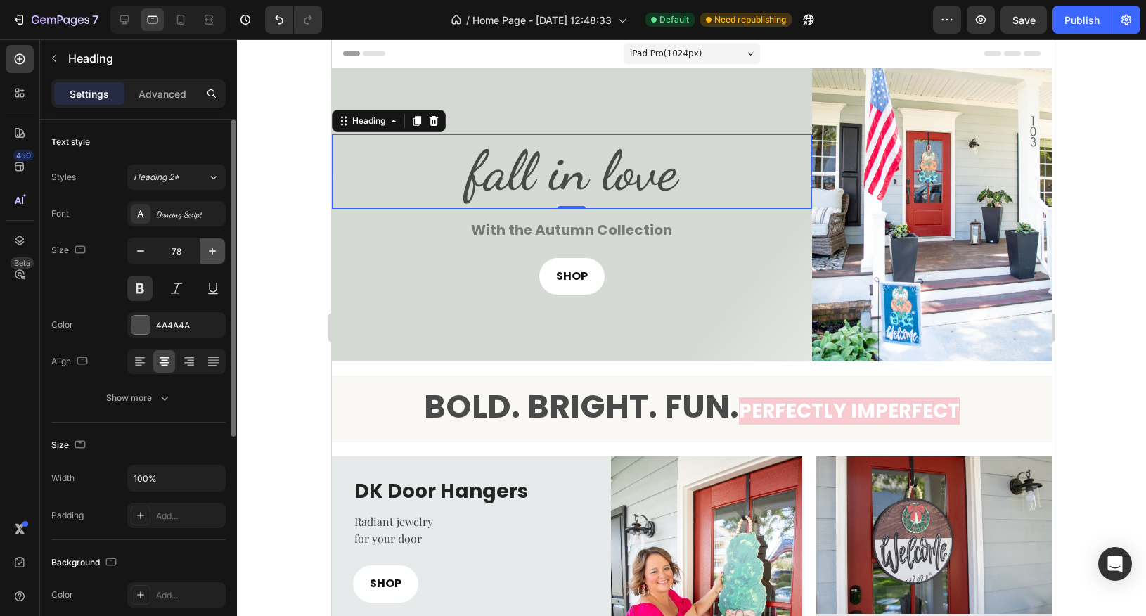
click at [214, 245] on icon "button" at bounding box center [212, 251] width 14 height 14
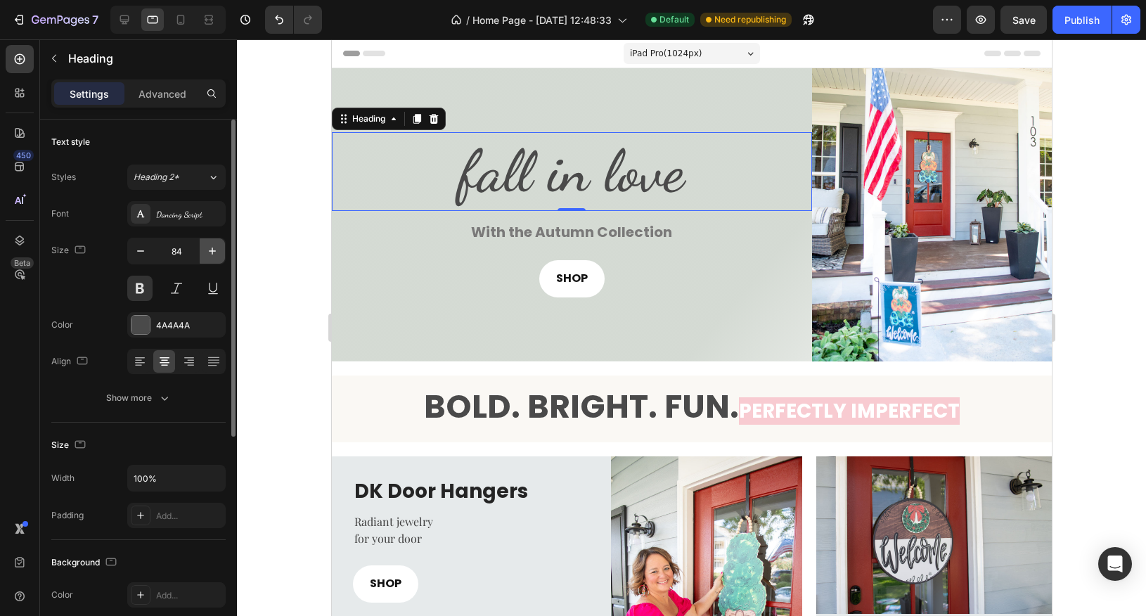
click at [214, 245] on icon "button" at bounding box center [212, 251] width 14 height 14
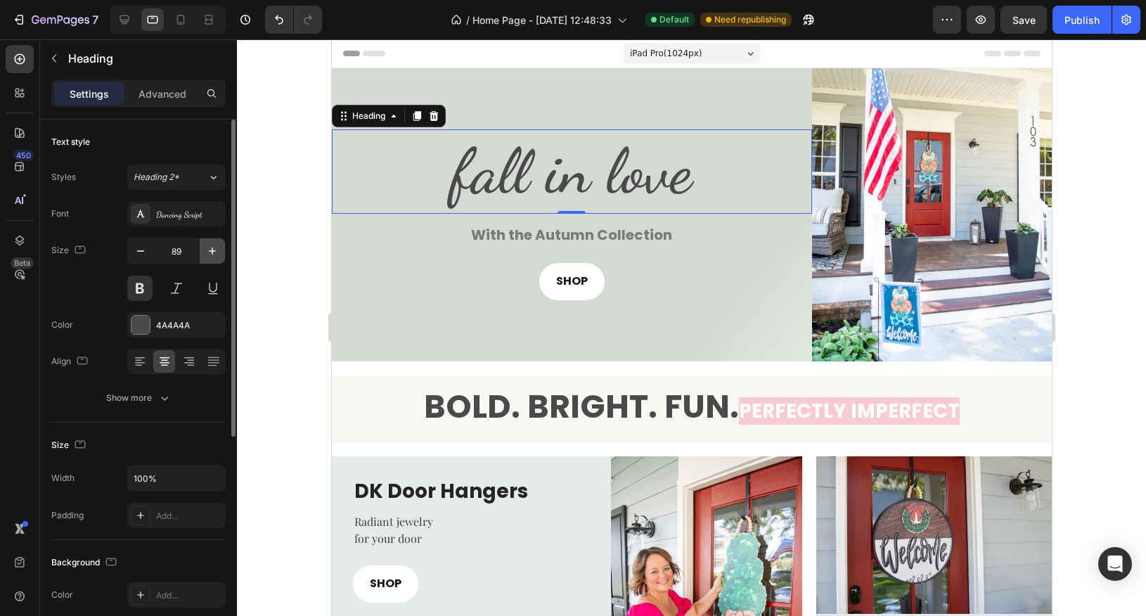
click at [214, 245] on icon "button" at bounding box center [212, 251] width 14 height 14
type input "90"
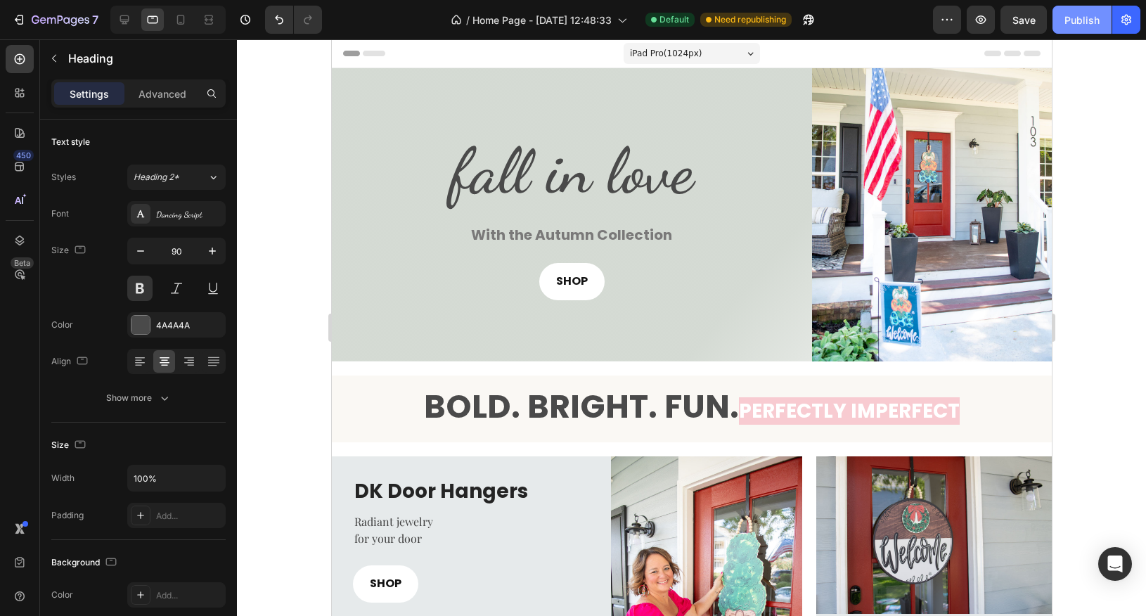
click at [1082, 28] on button "Publish" at bounding box center [1082, 20] width 59 height 28
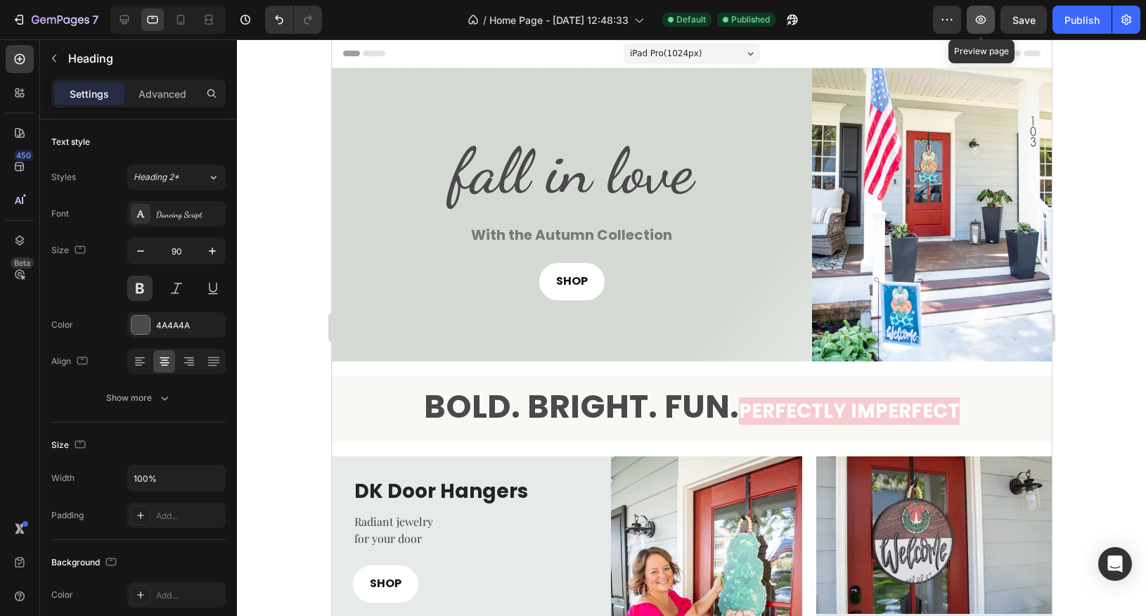
click at [985, 16] on icon "button" at bounding box center [981, 20] width 14 height 14
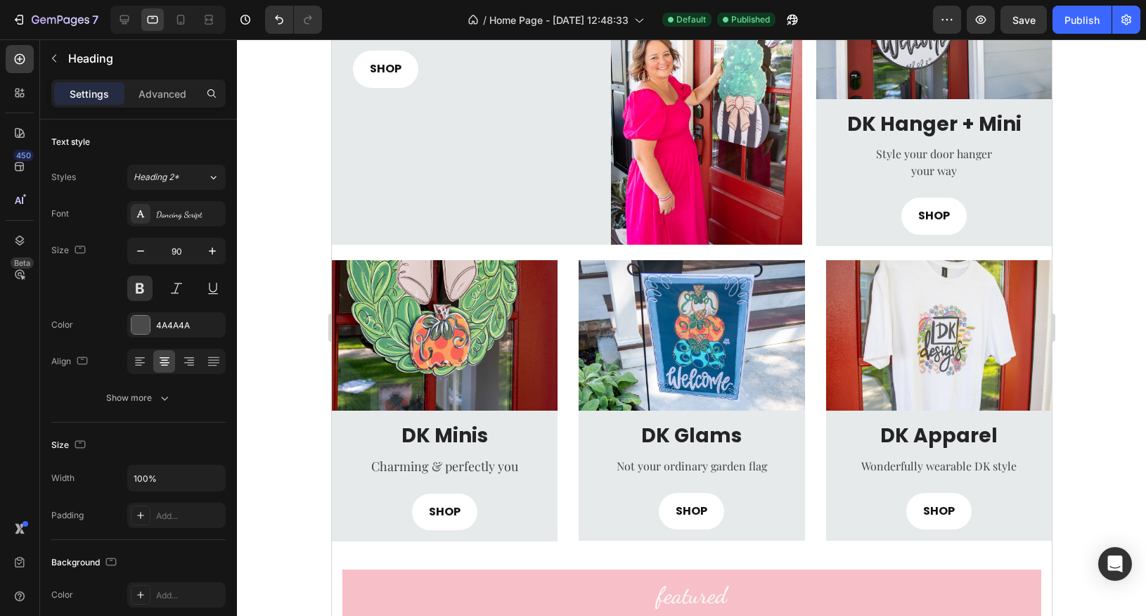
scroll to position [525, 0]
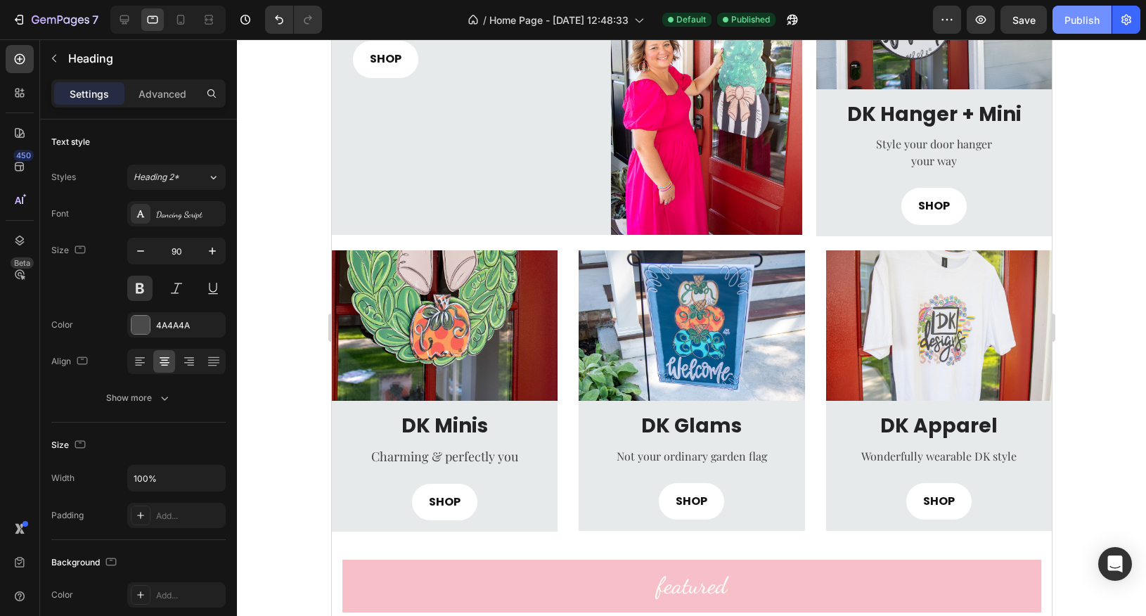
click at [1089, 20] on div "Publish" at bounding box center [1082, 20] width 35 height 15
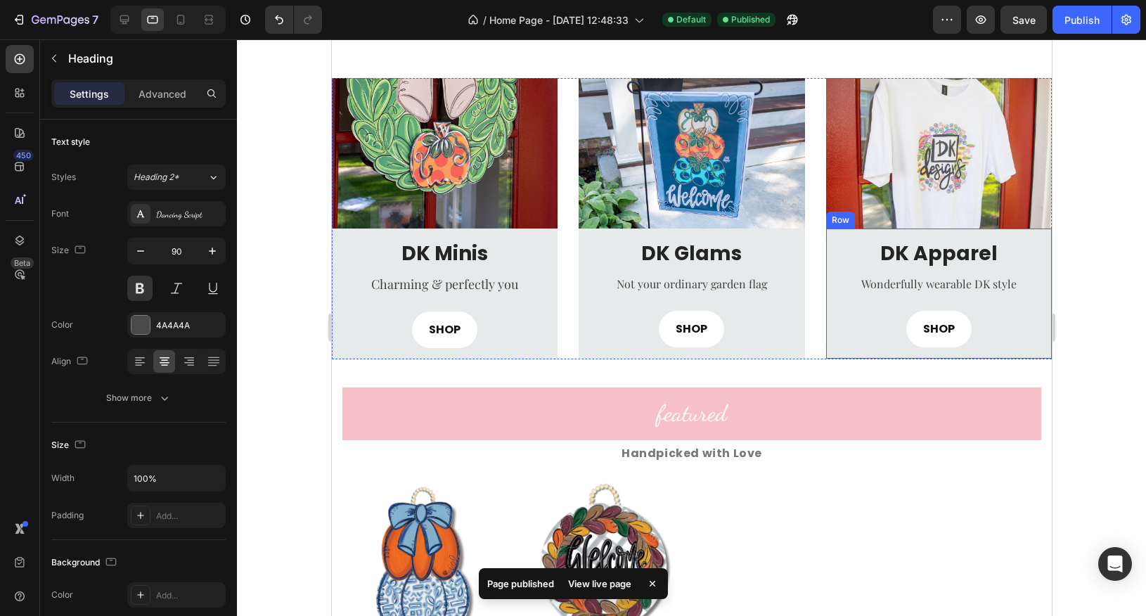
scroll to position [740, 0]
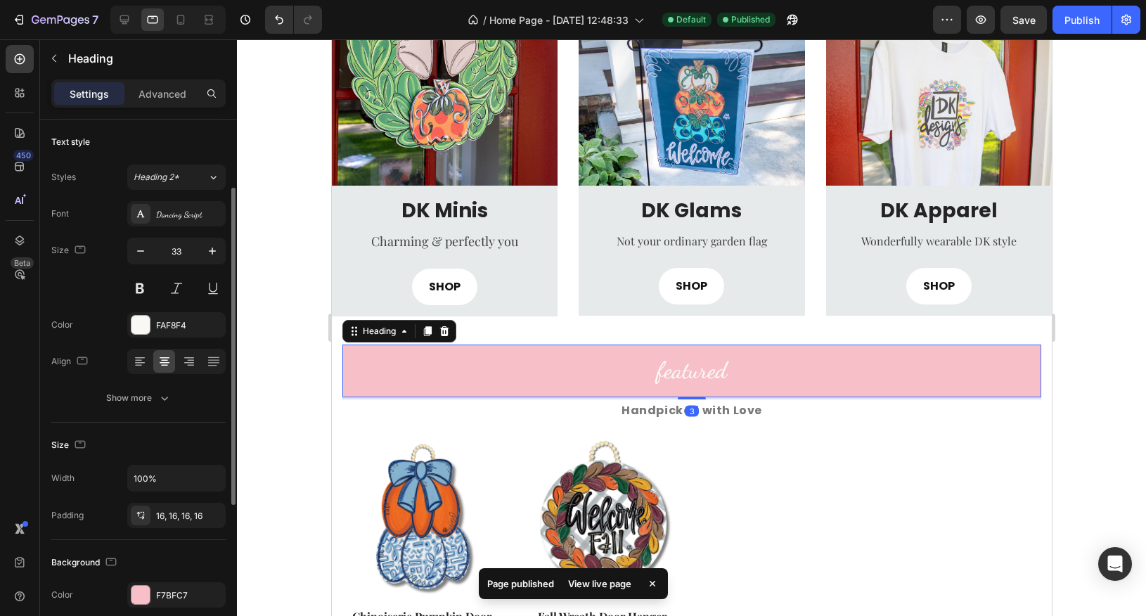
click at [717, 378] on h2 "featured" at bounding box center [691, 371] width 699 height 53
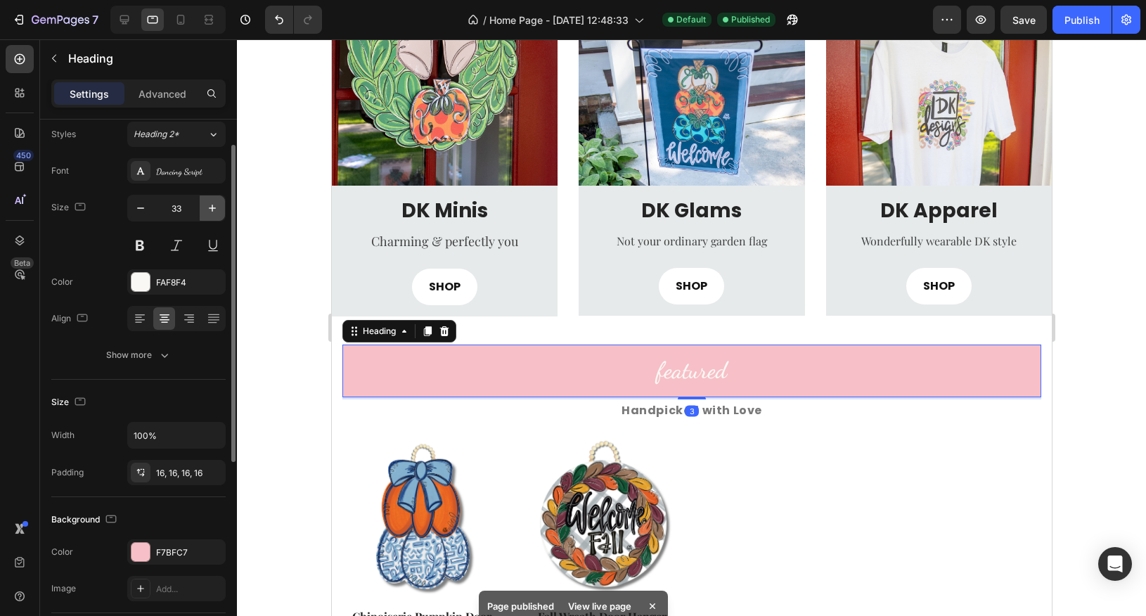
click at [214, 211] on icon "button" at bounding box center [212, 208] width 14 height 14
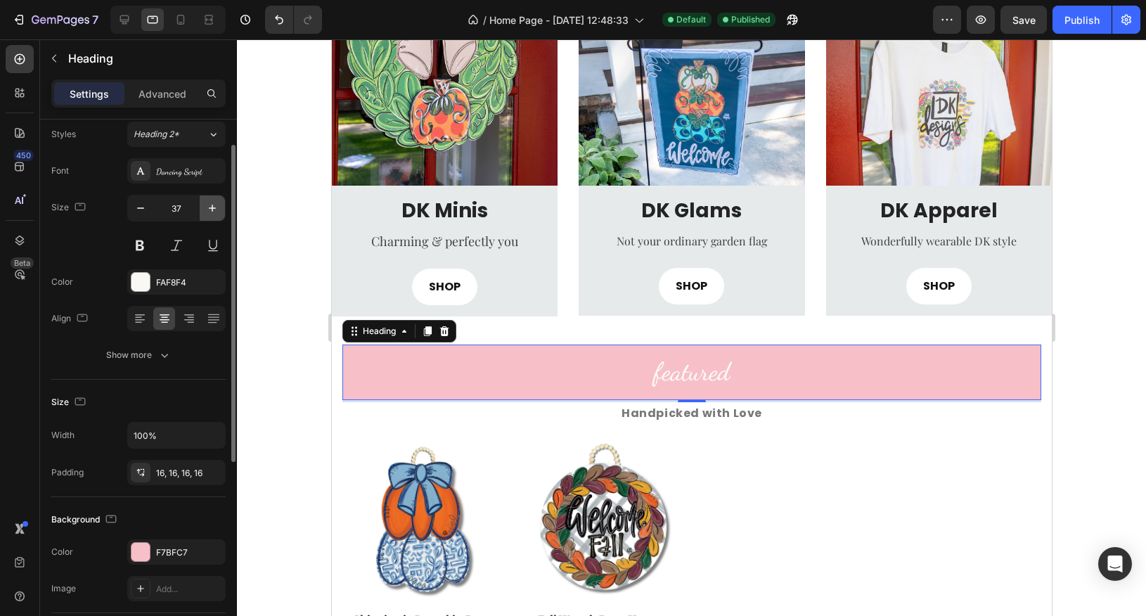
click at [214, 211] on icon "button" at bounding box center [212, 208] width 14 height 14
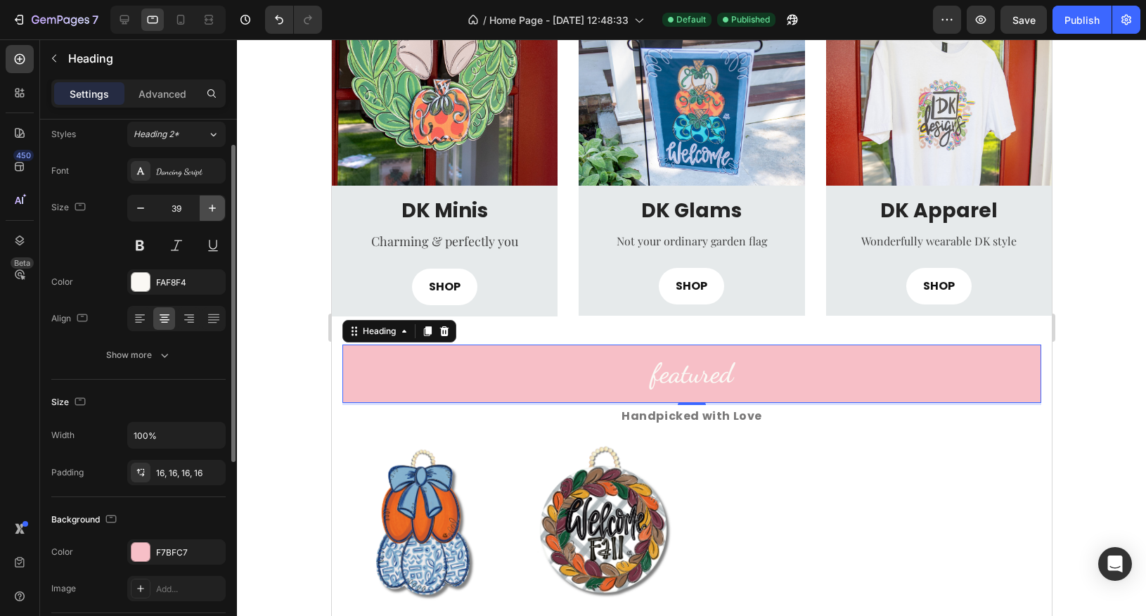
click at [214, 211] on icon "button" at bounding box center [212, 208] width 14 height 14
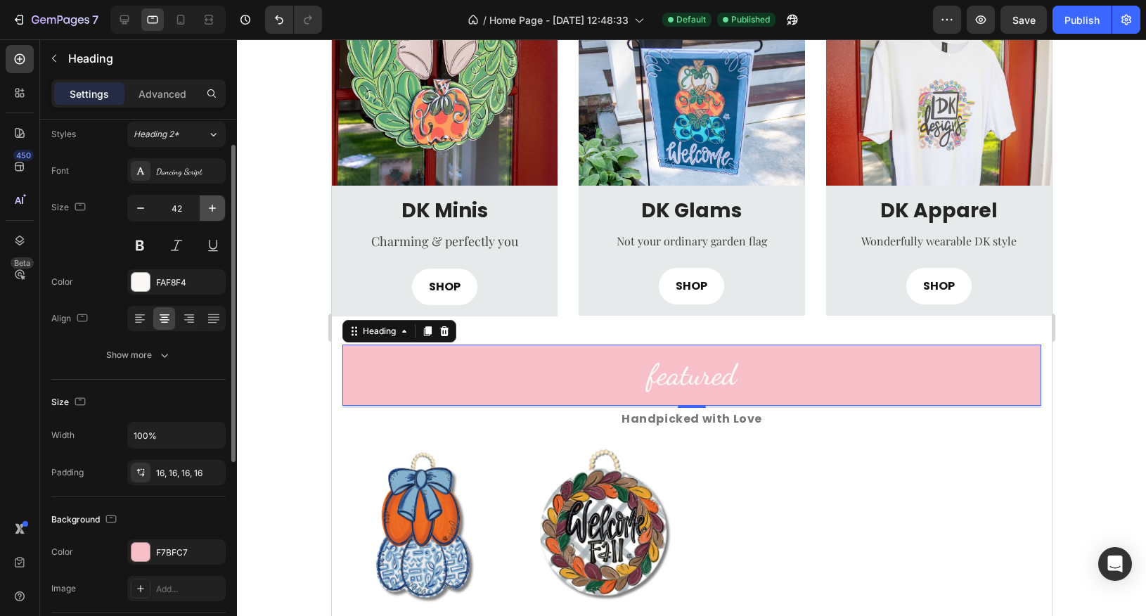
click at [214, 211] on icon "button" at bounding box center [212, 208] width 14 height 14
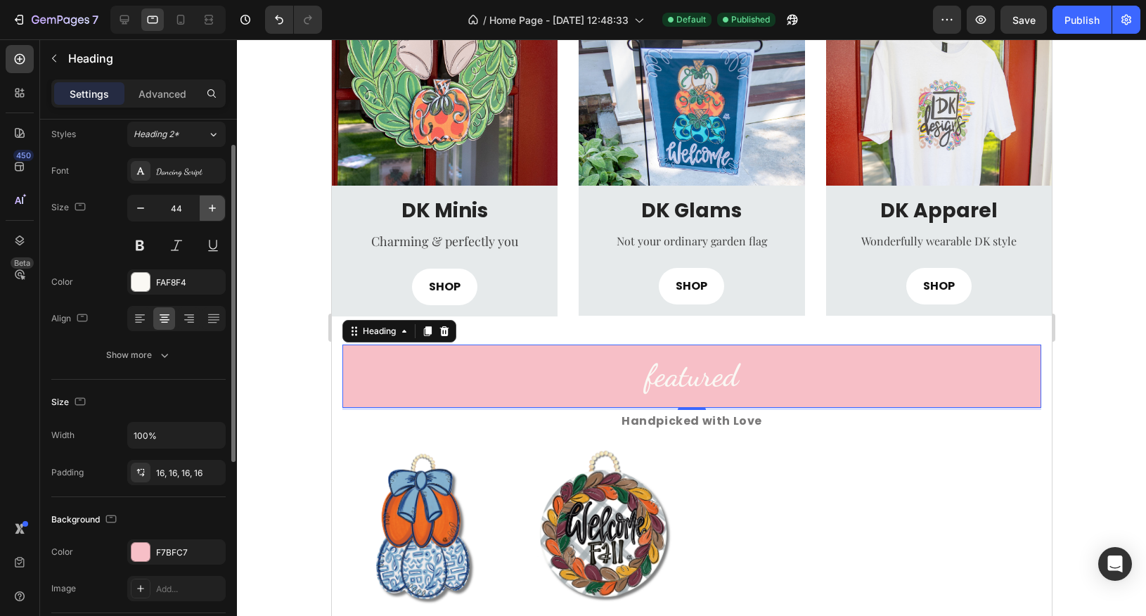
click at [214, 211] on icon "button" at bounding box center [212, 208] width 14 height 14
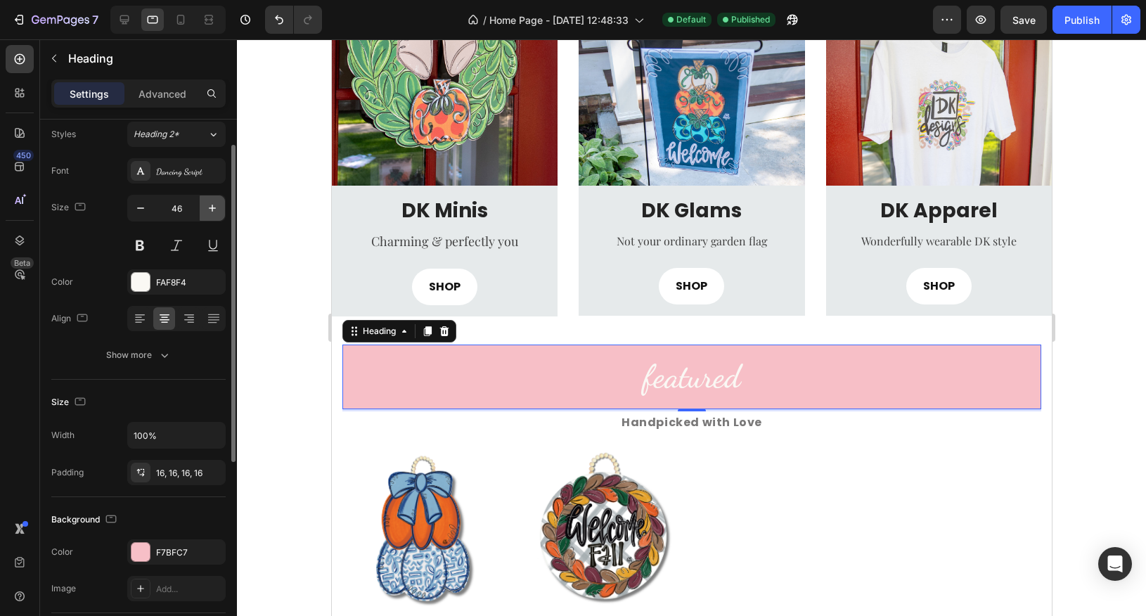
click at [214, 211] on icon "button" at bounding box center [212, 208] width 14 height 14
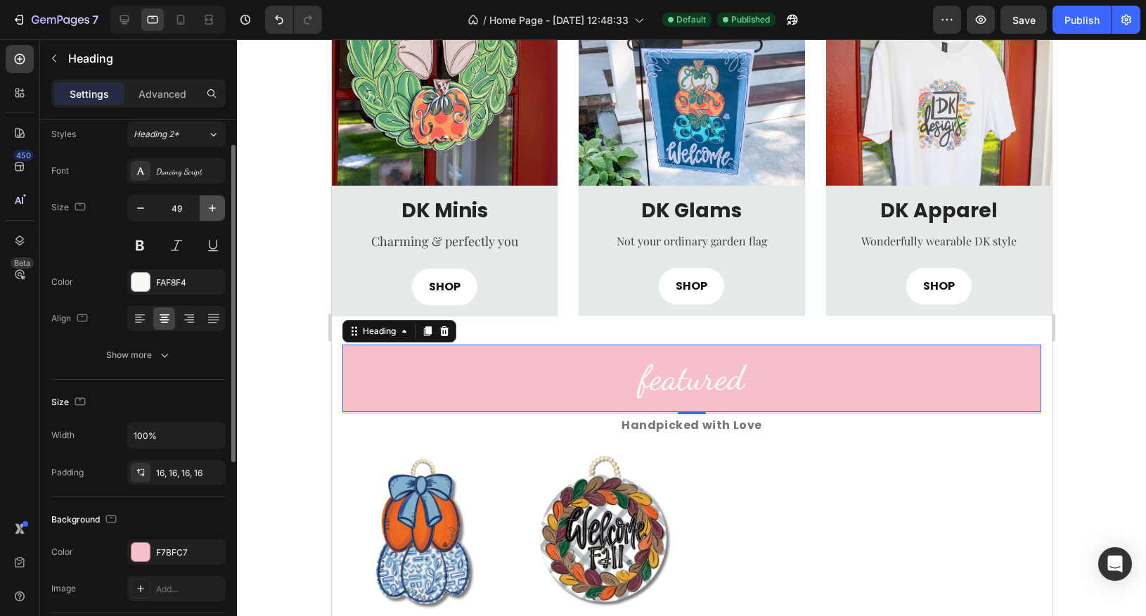
click at [214, 211] on icon "button" at bounding box center [212, 208] width 14 height 14
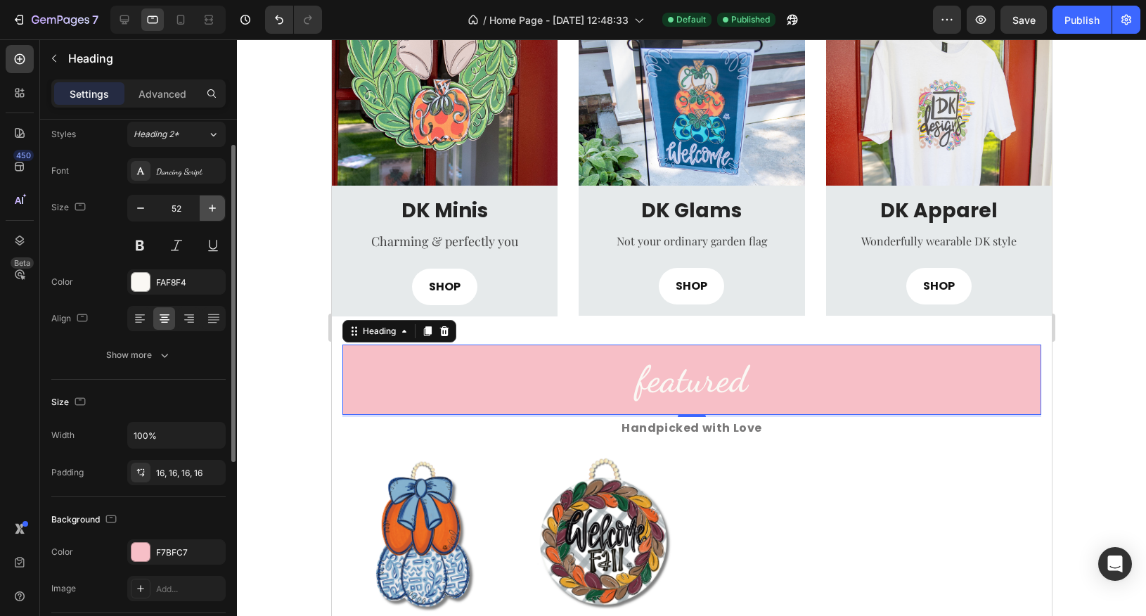
click at [214, 211] on icon "button" at bounding box center [212, 208] width 14 height 14
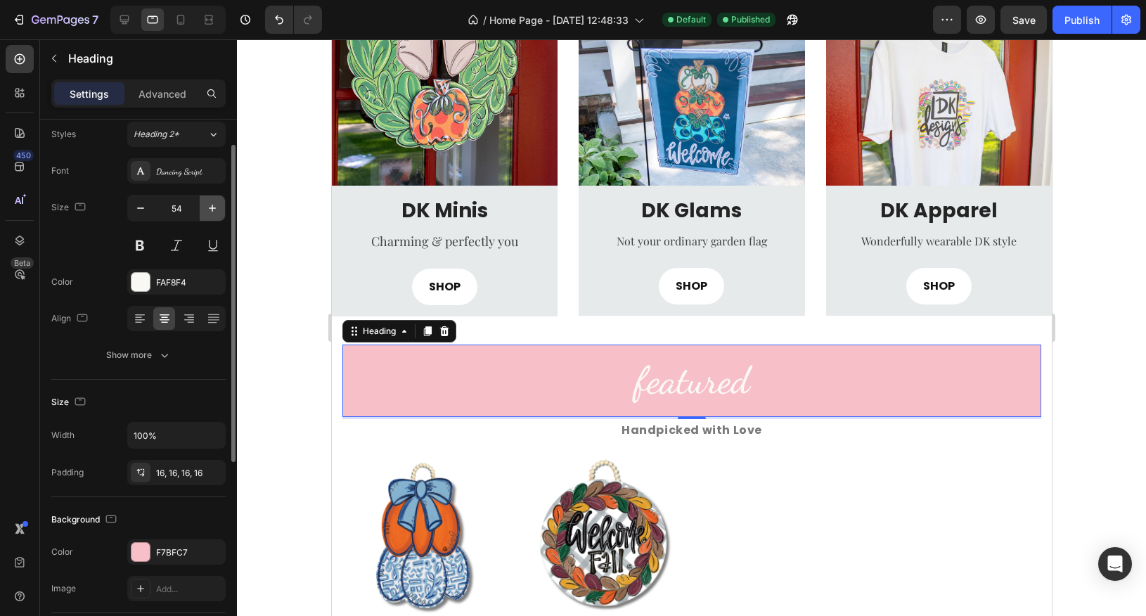
click at [214, 211] on icon "button" at bounding box center [212, 208] width 14 height 14
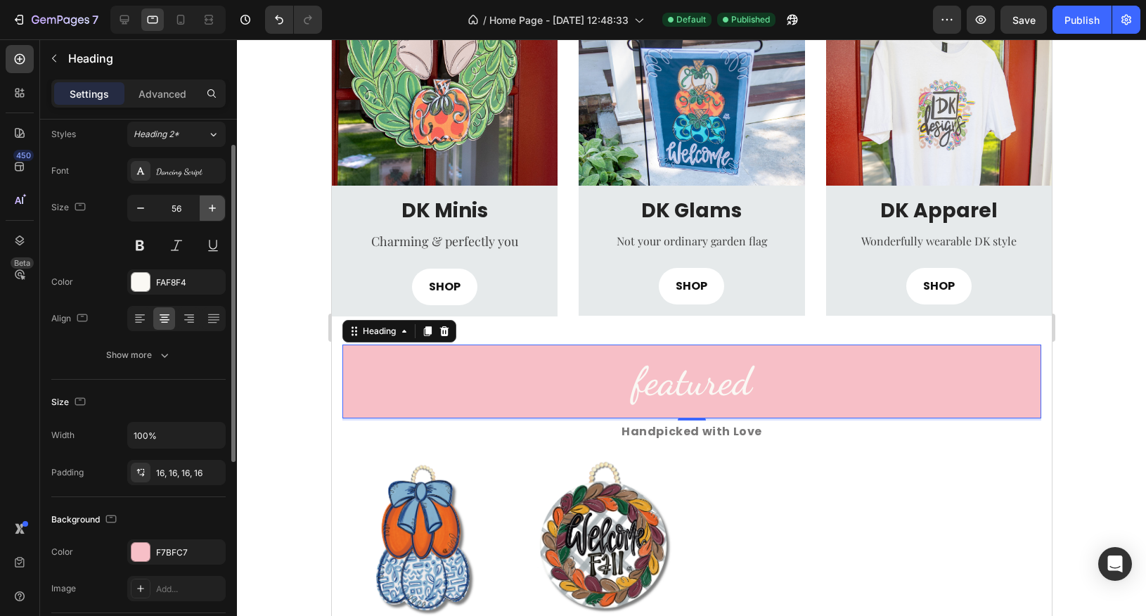
click at [214, 211] on icon "button" at bounding box center [212, 208] width 14 height 14
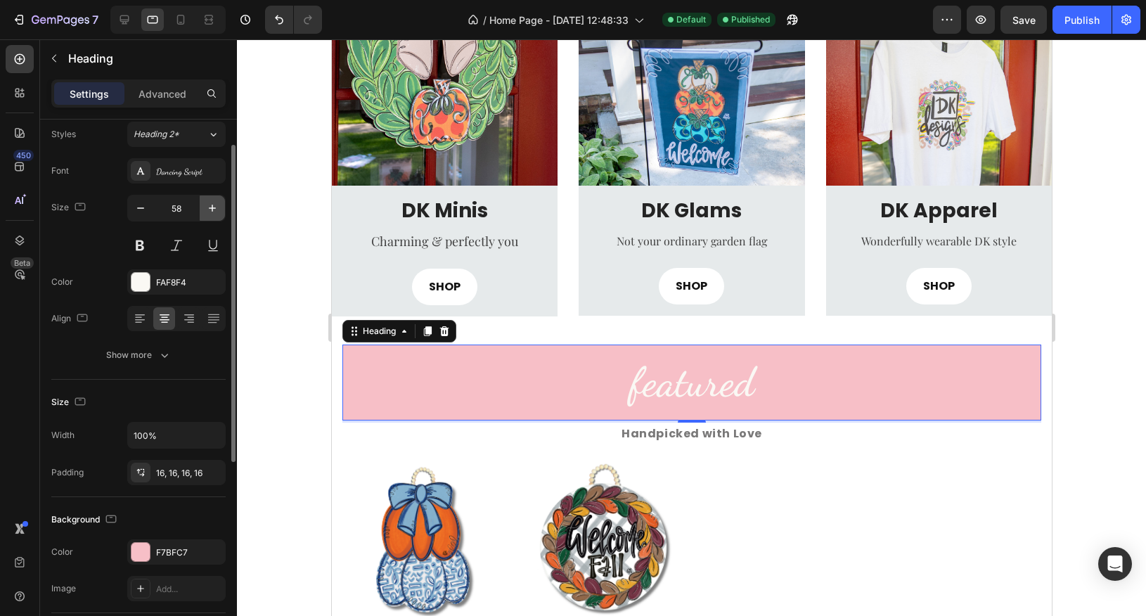
click at [214, 211] on icon "button" at bounding box center [212, 208] width 14 height 14
type input "60"
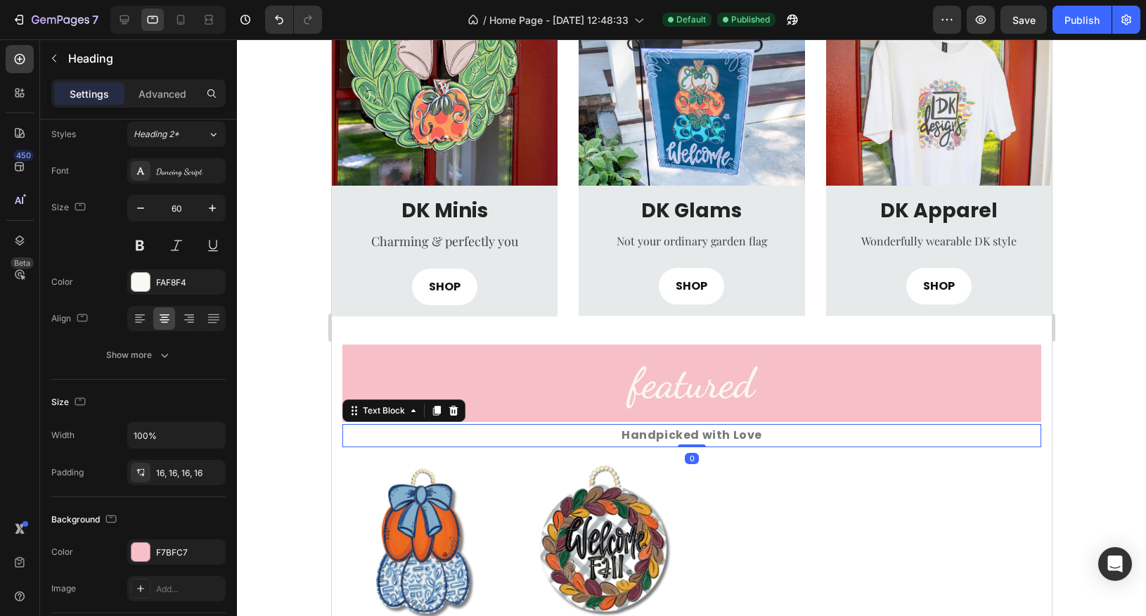
click at [649, 439] on p "Handpicked with Love" at bounding box center [691, 435] width 696 height 20
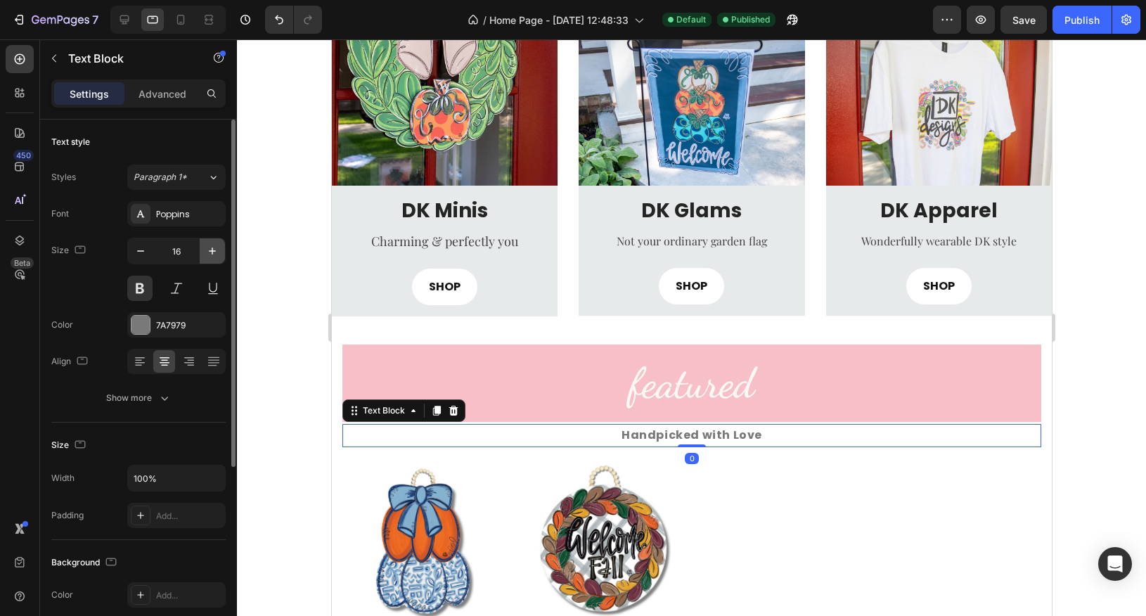
click at [211, 252] on icon "button" at bounding box center [212, 251] width 14 height 14
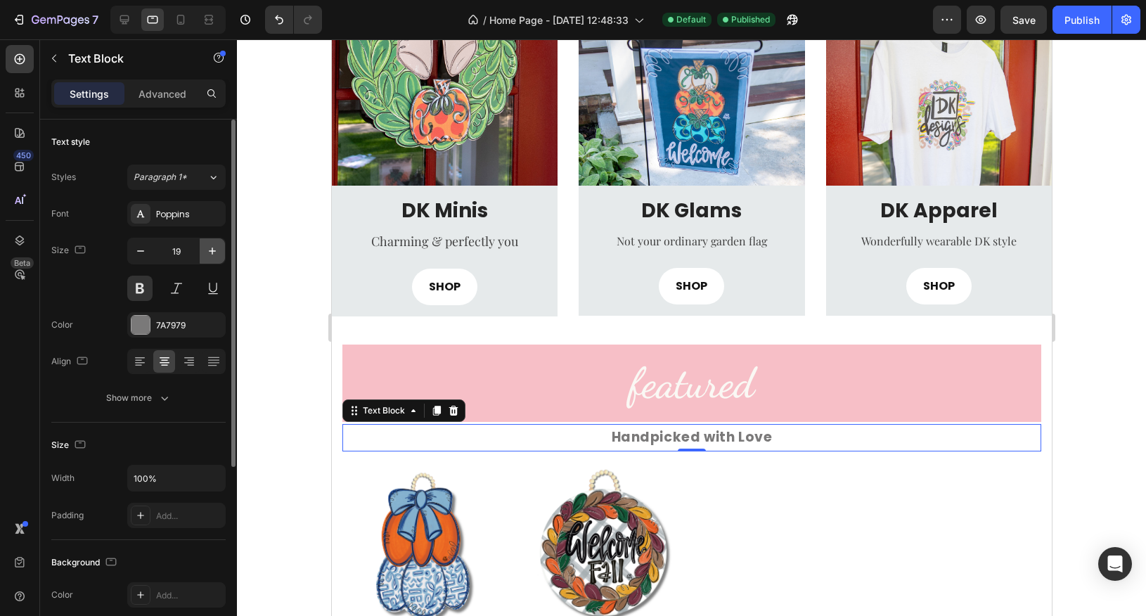
click at [211, 252] on icon "button" at bounding box center [212, 251] width 14 height 14
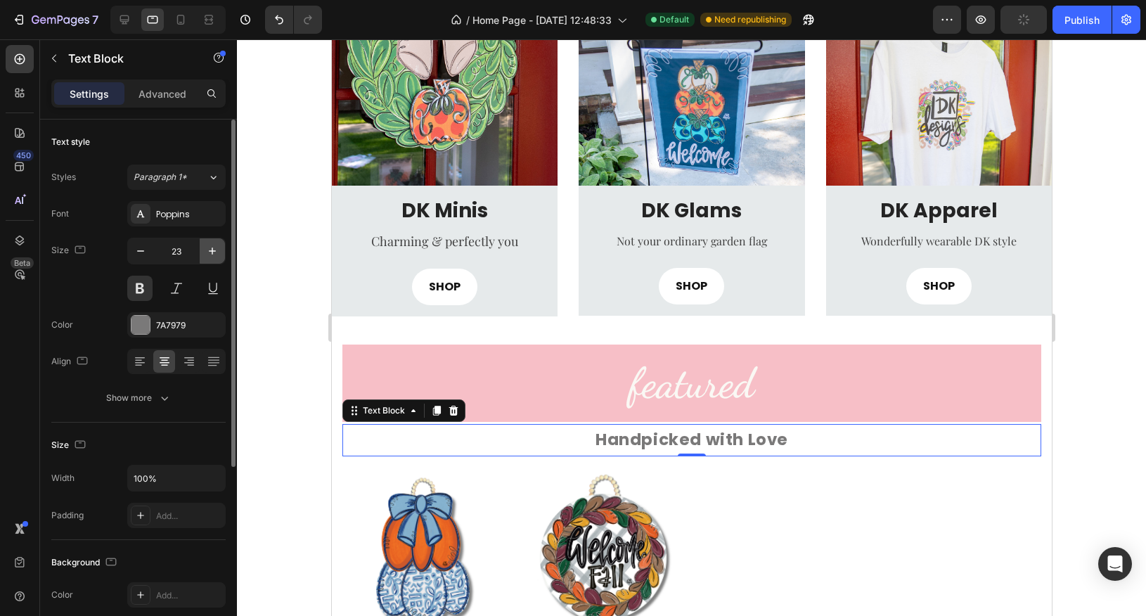
click at [211, 252] on icon "button" at bounding box center [212, 251] width 14 height 14
type input "24"
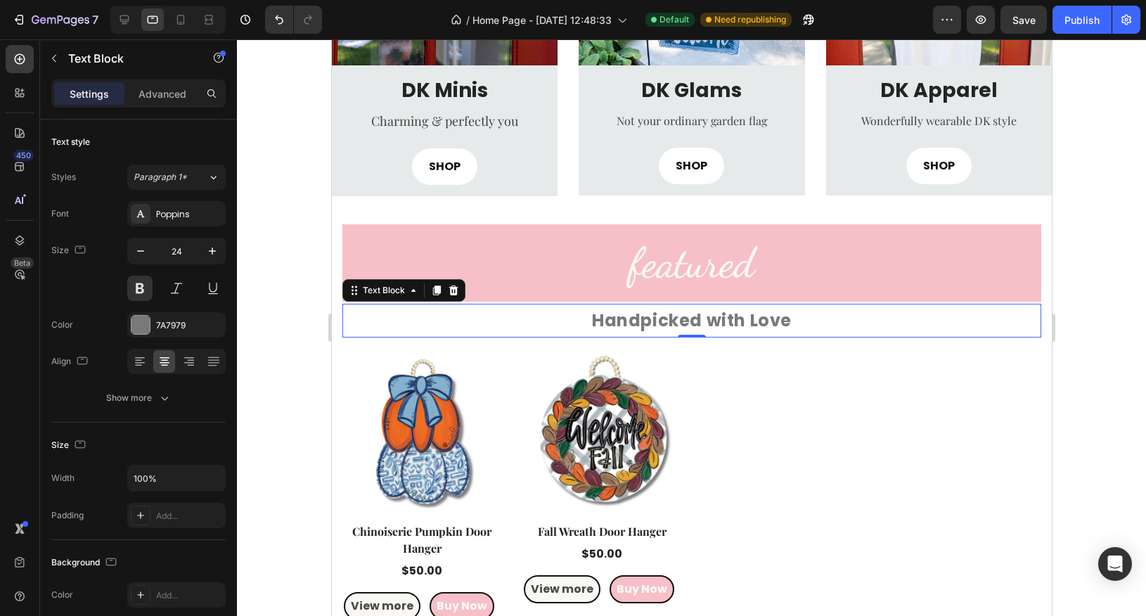
scroll to position [831, 0]
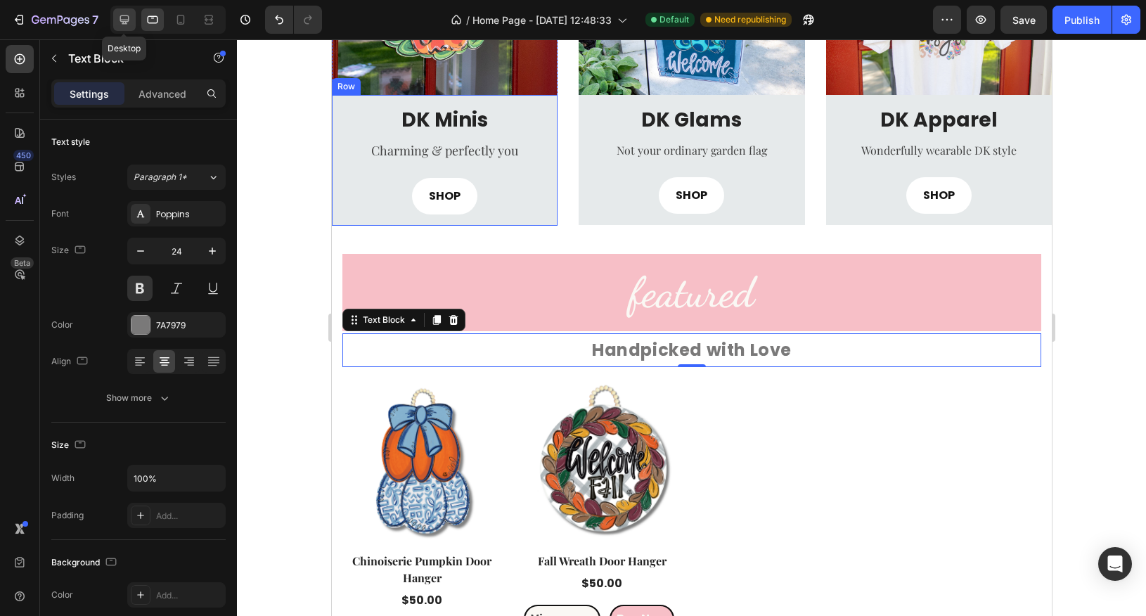
click at [129, 24] on icon at bounding box center [124, 20] width 14 height 14
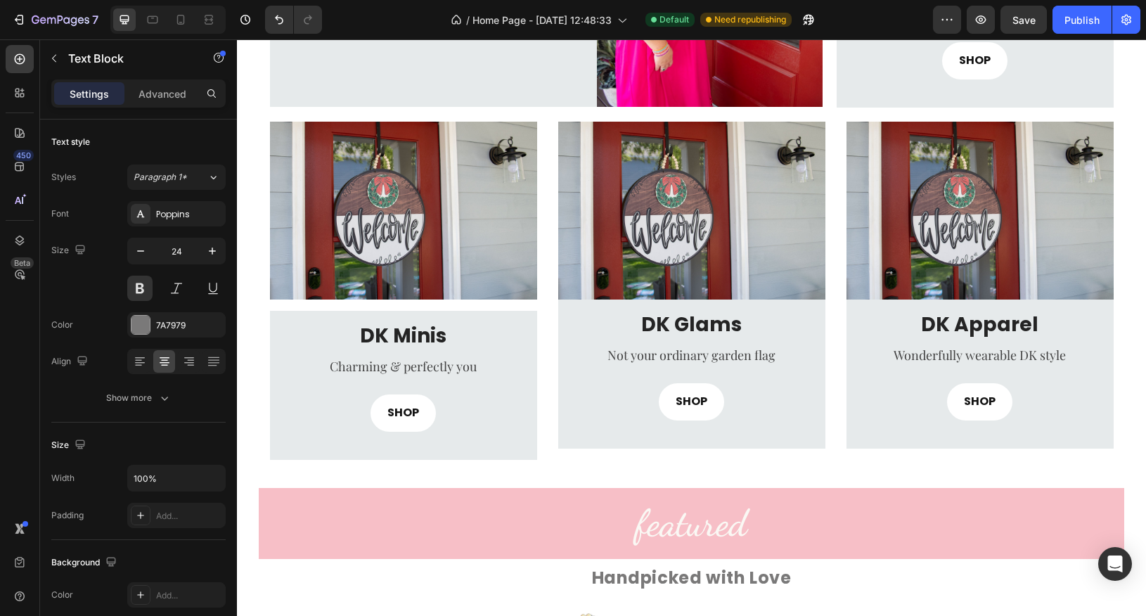
scroll to position [760, 0]
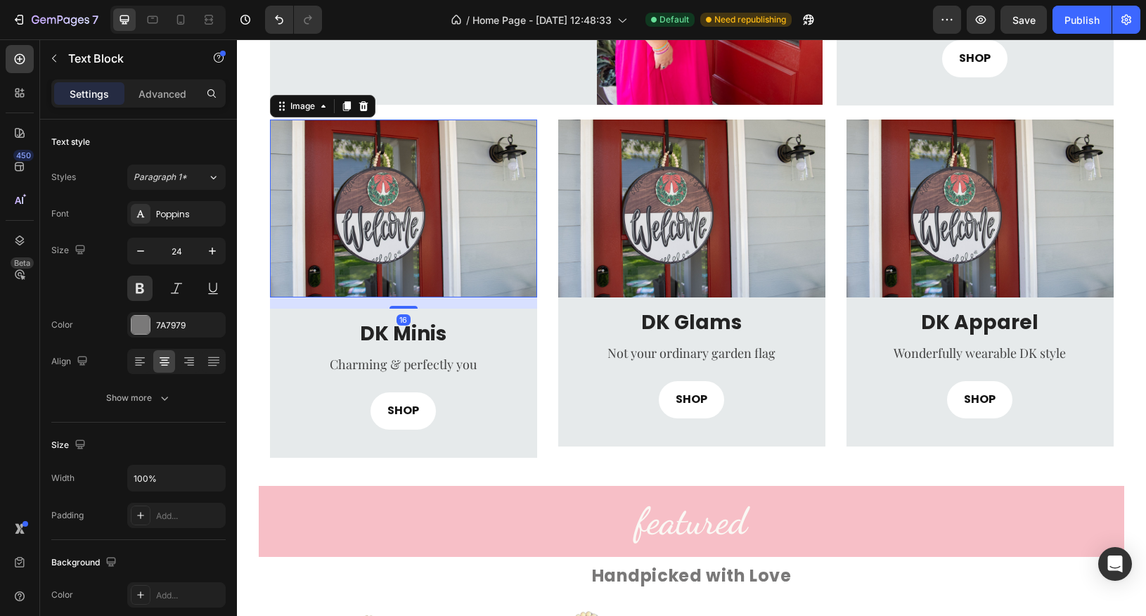
click at [495, 275] on img at bounding box center [403, 209] width 267 height 178
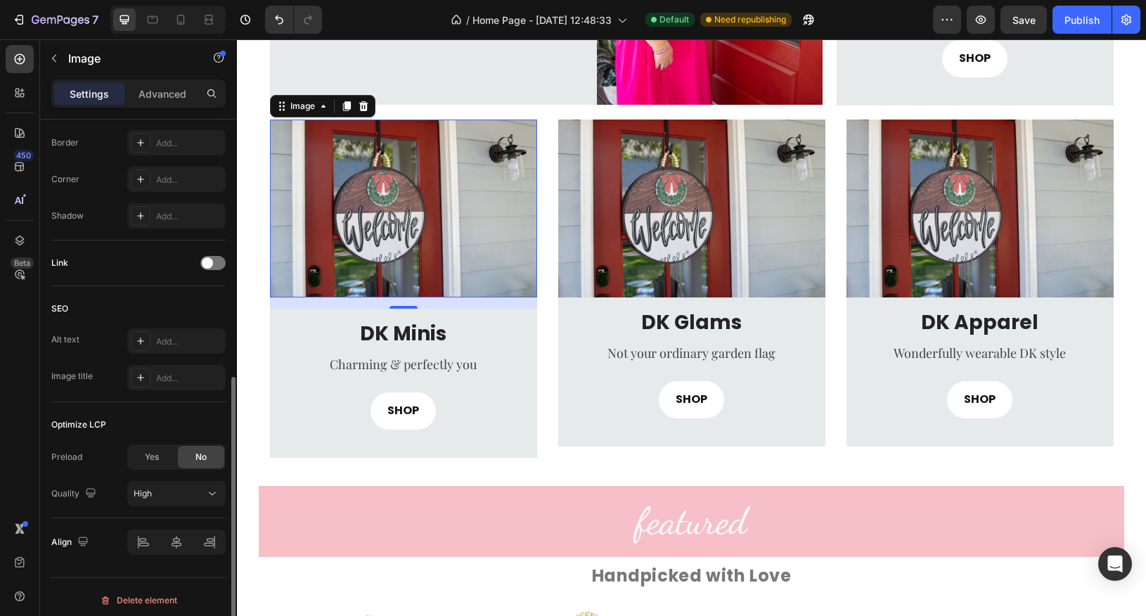
scroll to position [522, 0]
click at [153, 100] on p "Advanced" at bounding box center [163, 93] width 48 height 15
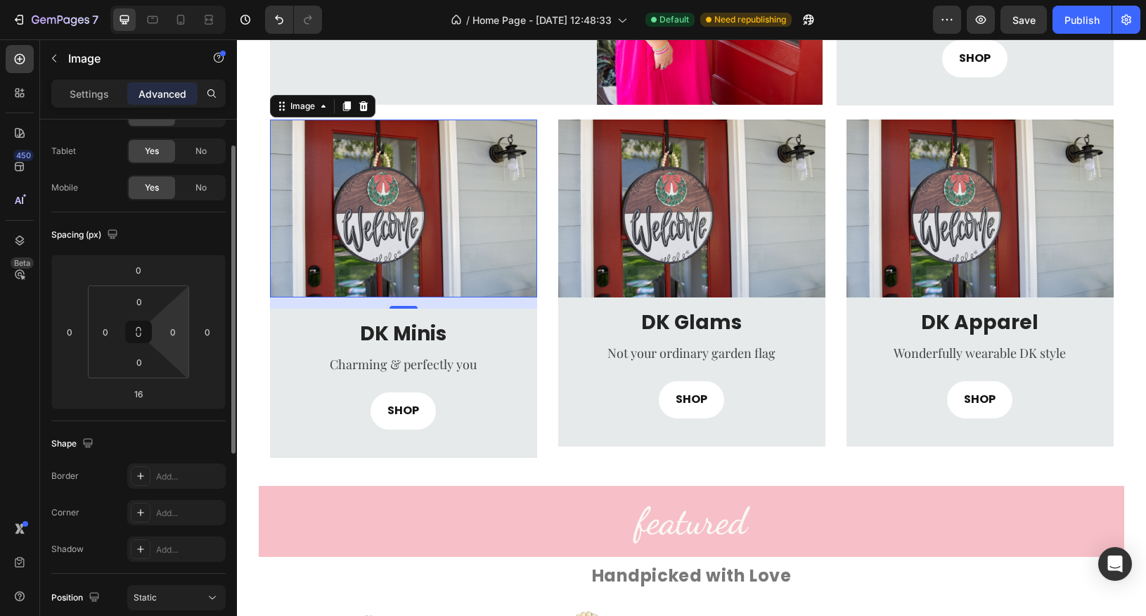
scroll to position [0, 0]
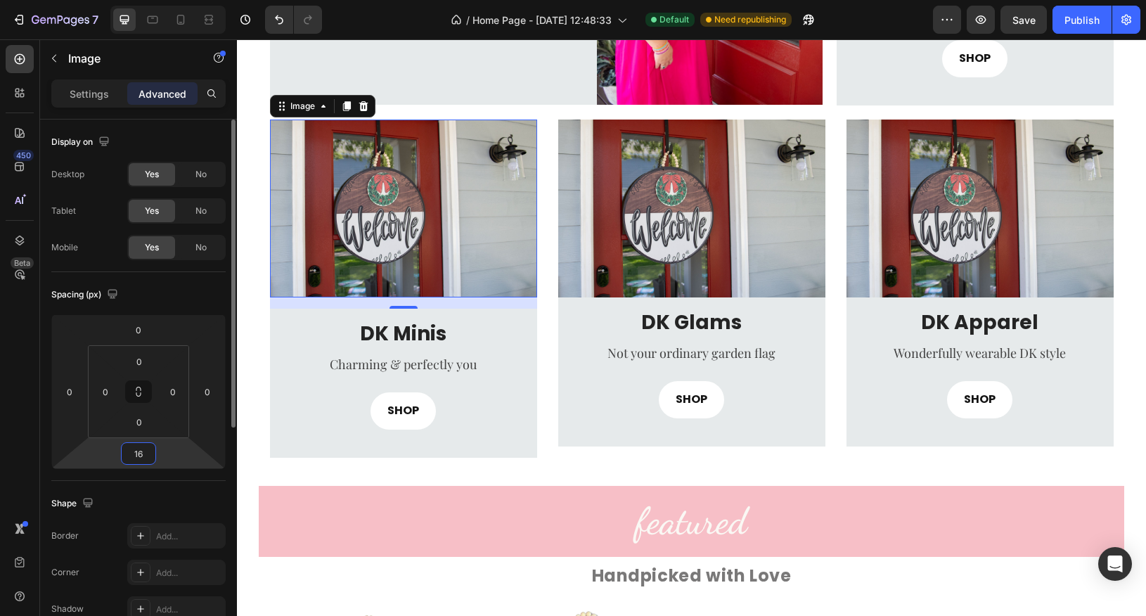
click at [140, 454] on input "16" at bounding box center [138, 453] width 28 height 21
type input "0"
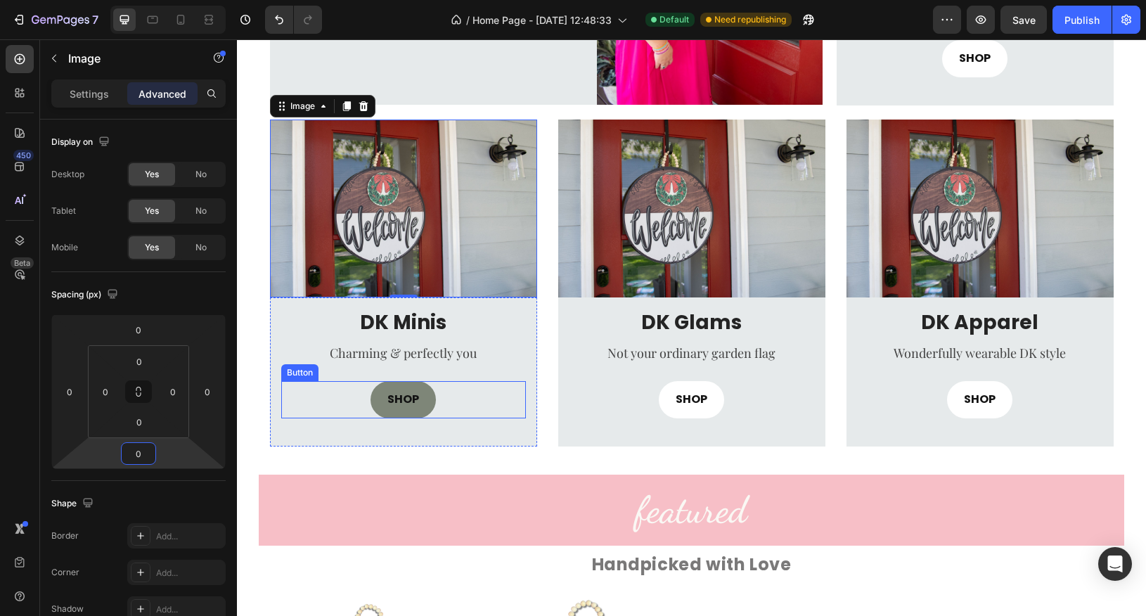
click at [422, 405] on link "SHOP" at bounding box center [403, 399] width 65 height 37
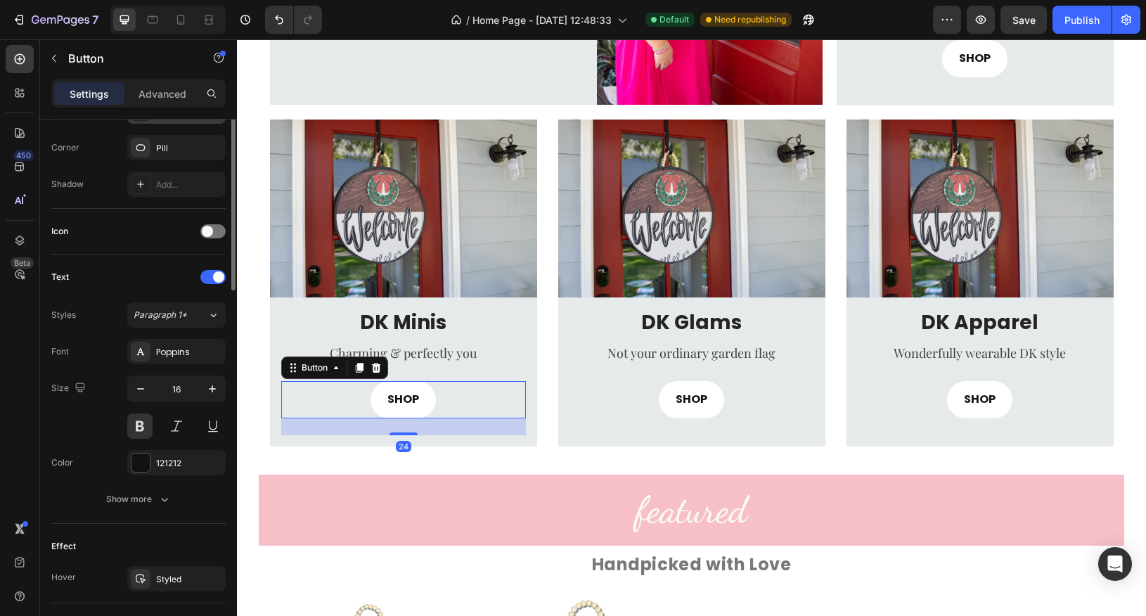
scroll to position [577, 0]
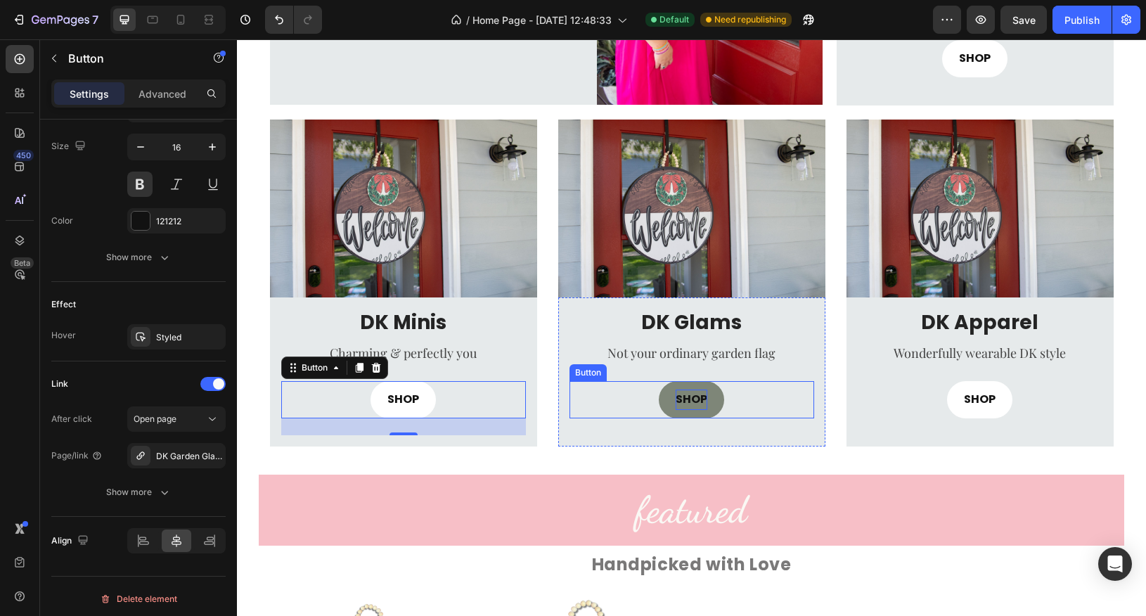
click at [700, 407] on p "SHOP" at bounding box center [692, 400] width 32 height 20
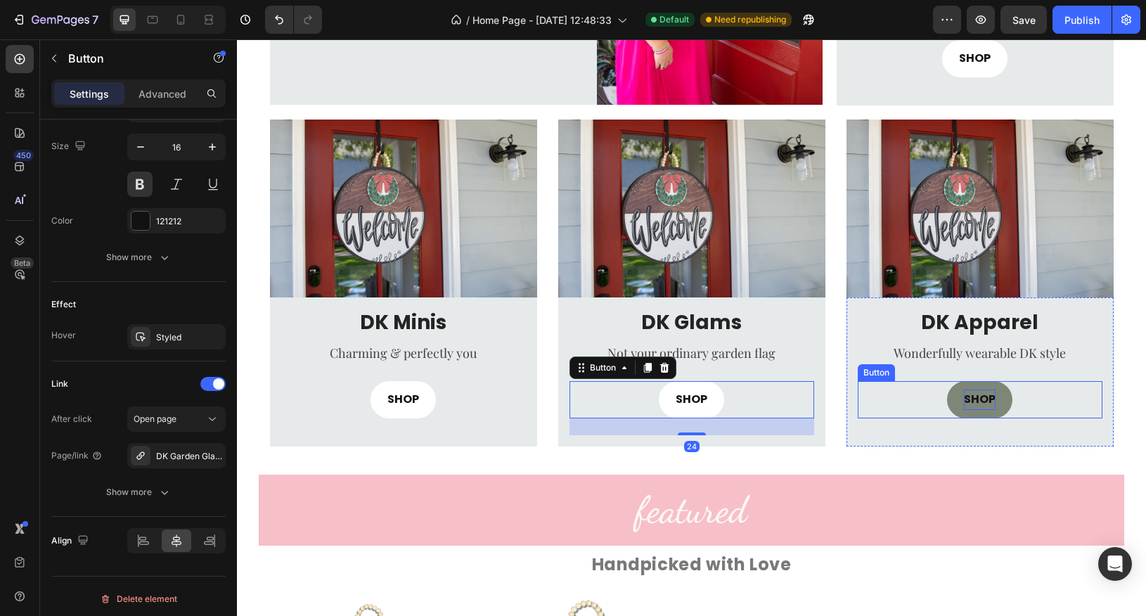
click at [985, 404] on p "SHOP" at bounding box center [980, 400] width 32 height 20
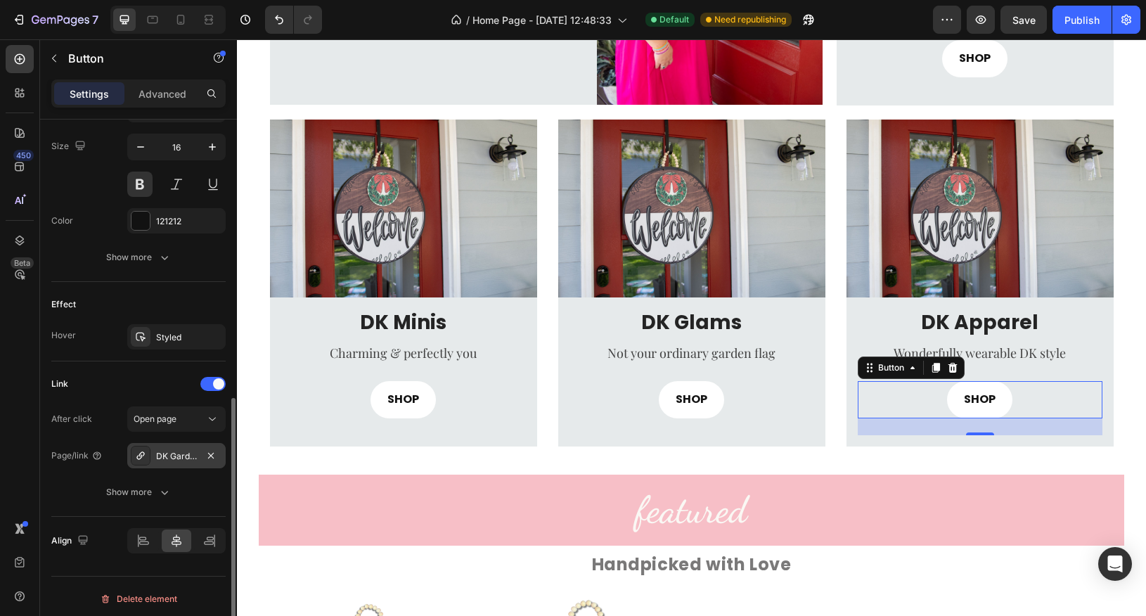
click at [147, 460] on div at bounding box center [141, 456] width 20 height 20
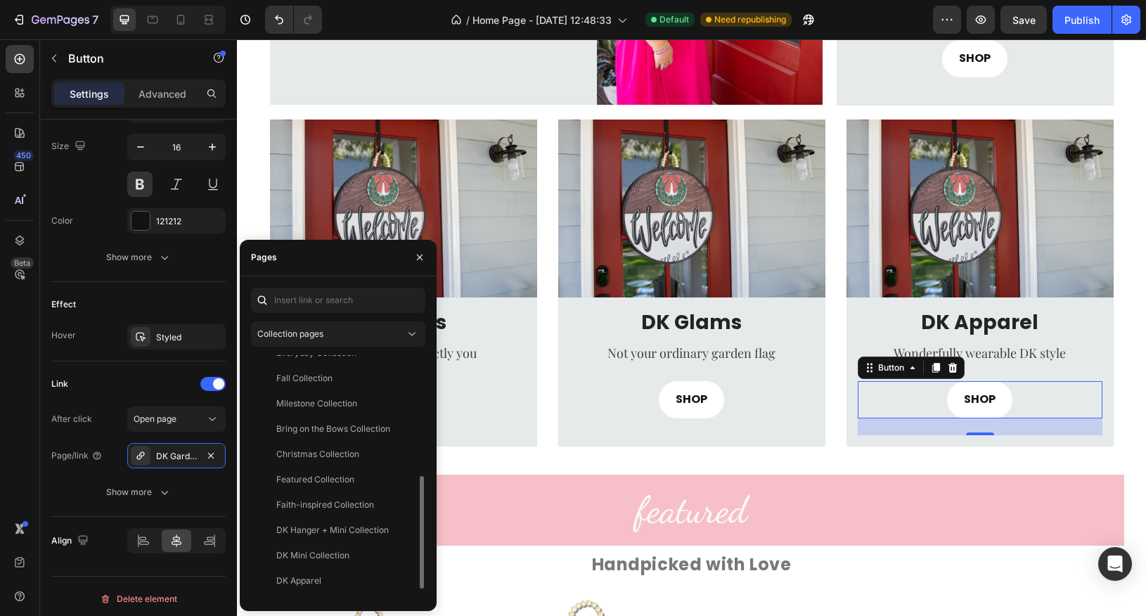
scroll to position [287, 0]
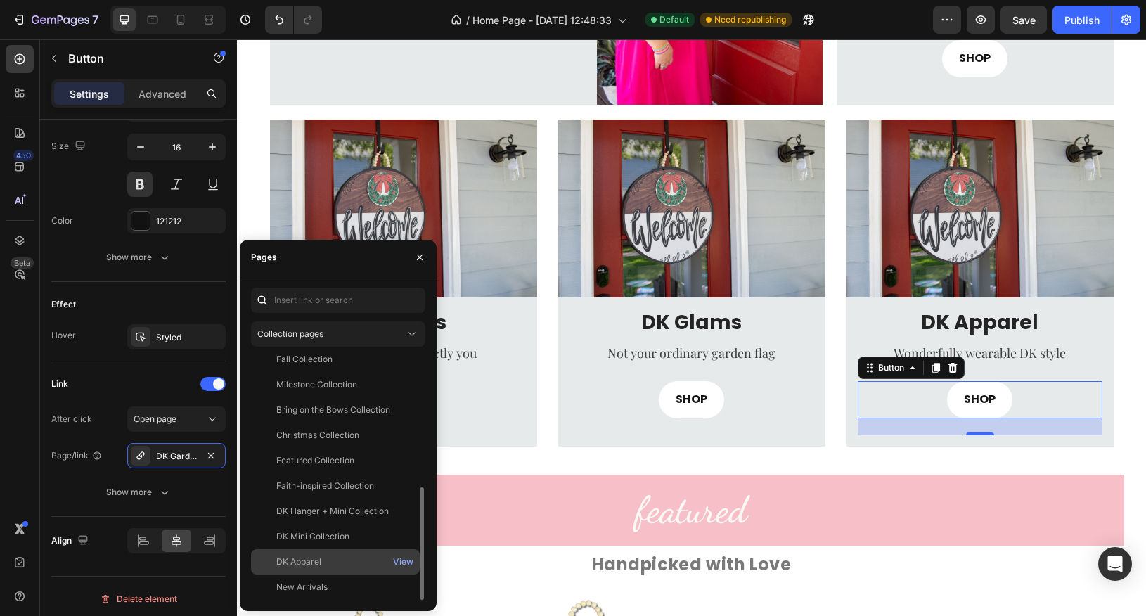
click at [338, 565] on div "DK Apparel" at bounding box center [336, 562] width 158 height 13
click at [417, 262] on icon "button" at bounding box center [419, 257] width 11 height 11
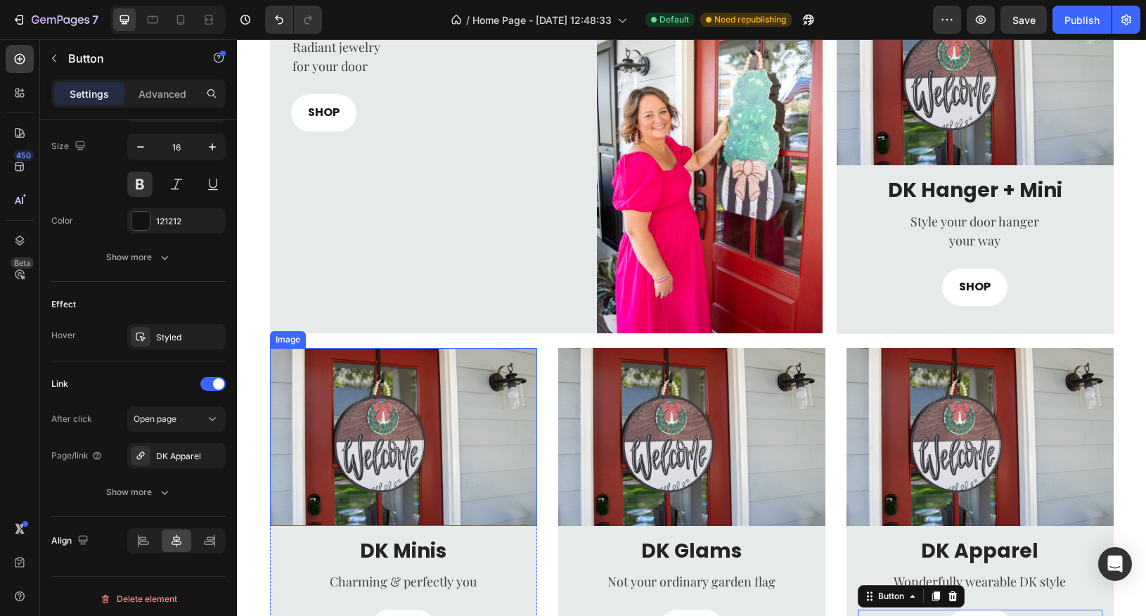
scroll to position [531, 0]
click at [462, 410] on img at bounding box center [403, 438] width 267 height 178
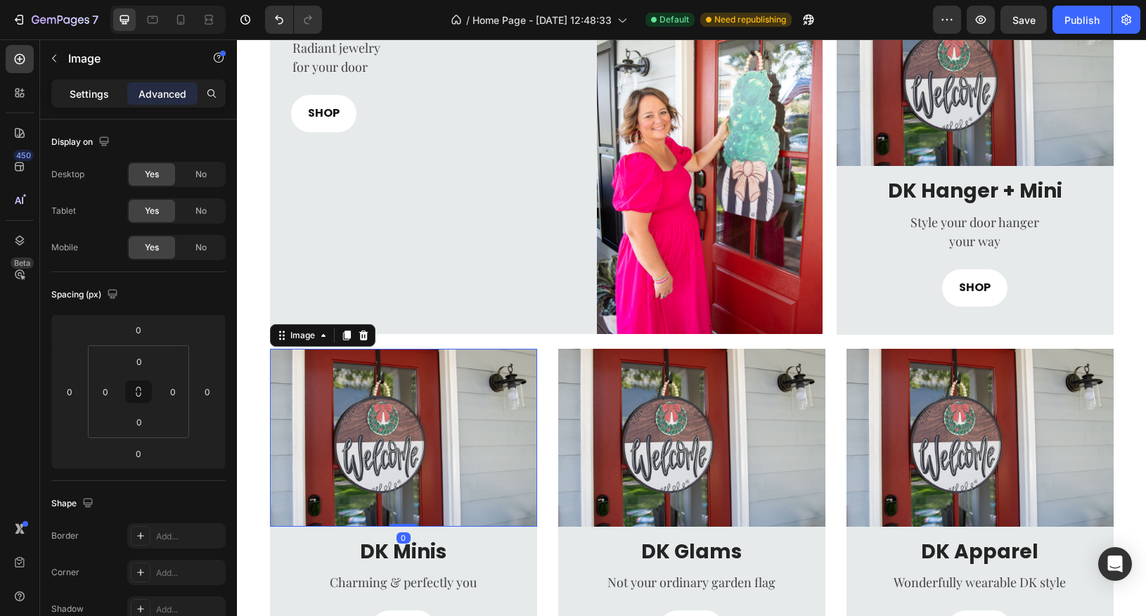
click at [86, 91] on p "Settings" at bounding box center [89, 93] width 39 height 15
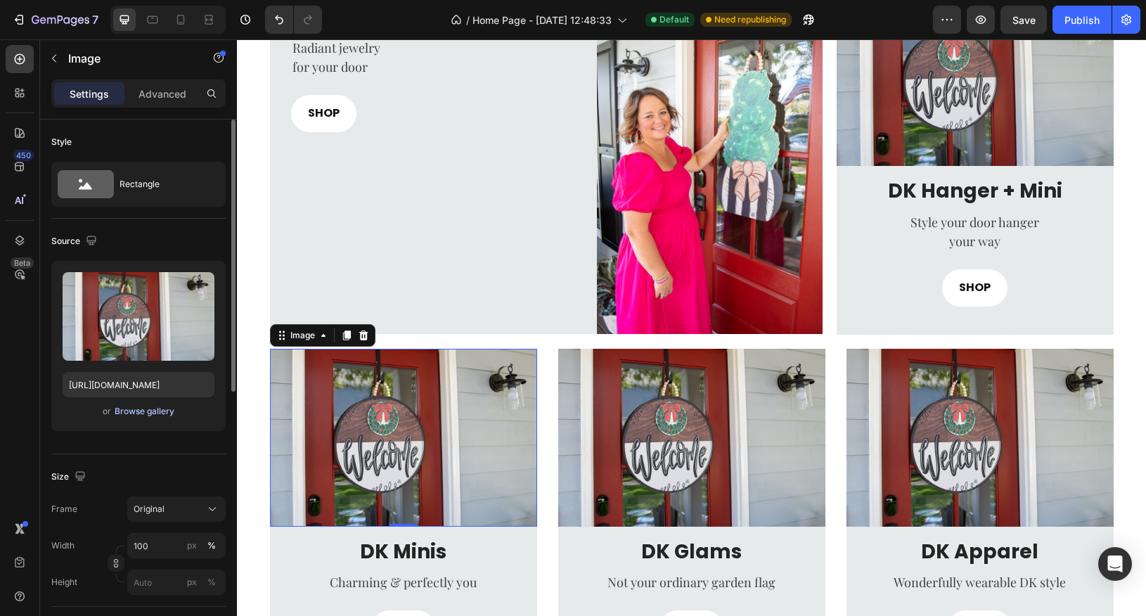
click at [144, 416] on button "Browse gallery" at bounding box center [144, 411] width 61 height 14
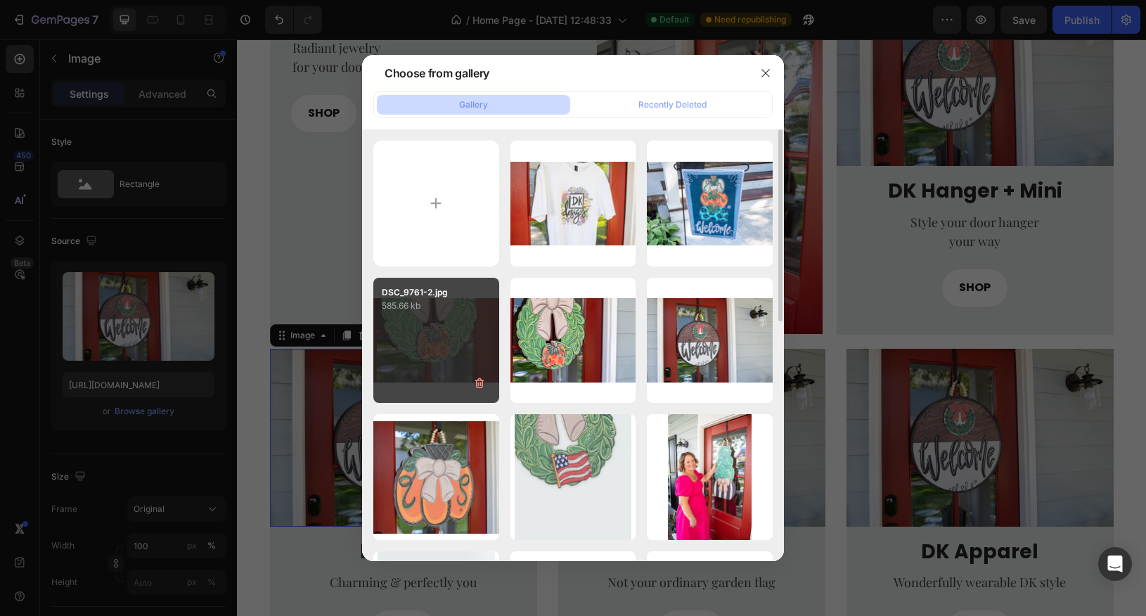
click at [430, 340] on div "DSC_9761-2.jpg 585.66 kb" at bounding box center [436, 341] width 126 height 126
type input "https://cdn.shopify.com/s/files/1/0682/2835/0150/files/gempages_581678687787680…"
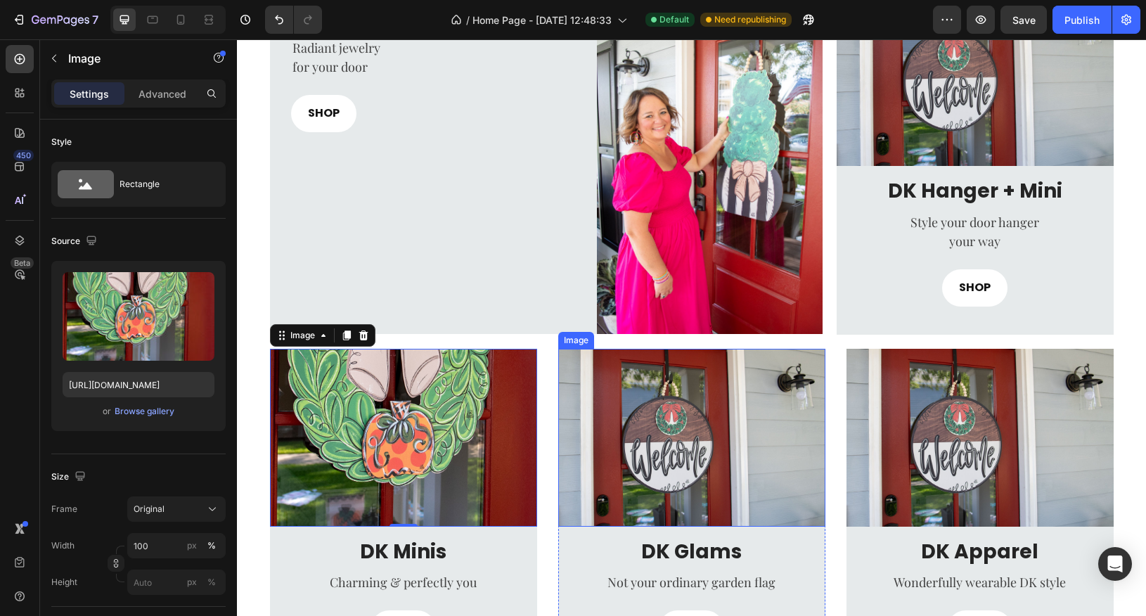
click at [677, 479] on img at bounding box center [691, 438] width 267 height 178
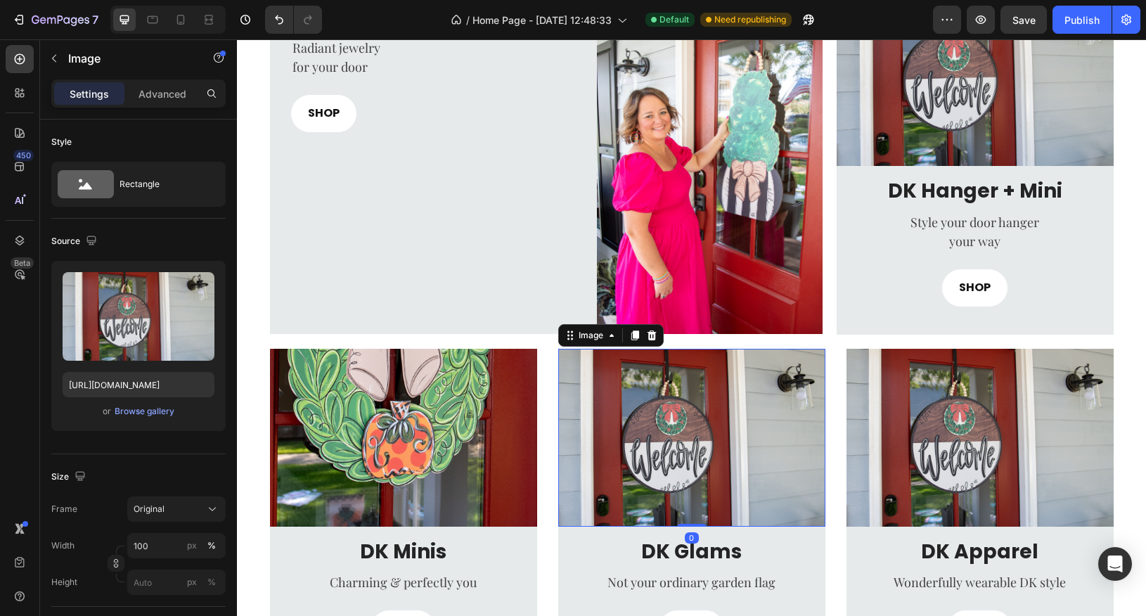
click at [672, 463] on img at bounding box center [691, 438] width 267 height 178
click at [136, 408] on div "Browse gallery" at bounding box center [145, 411] width 60 height 13
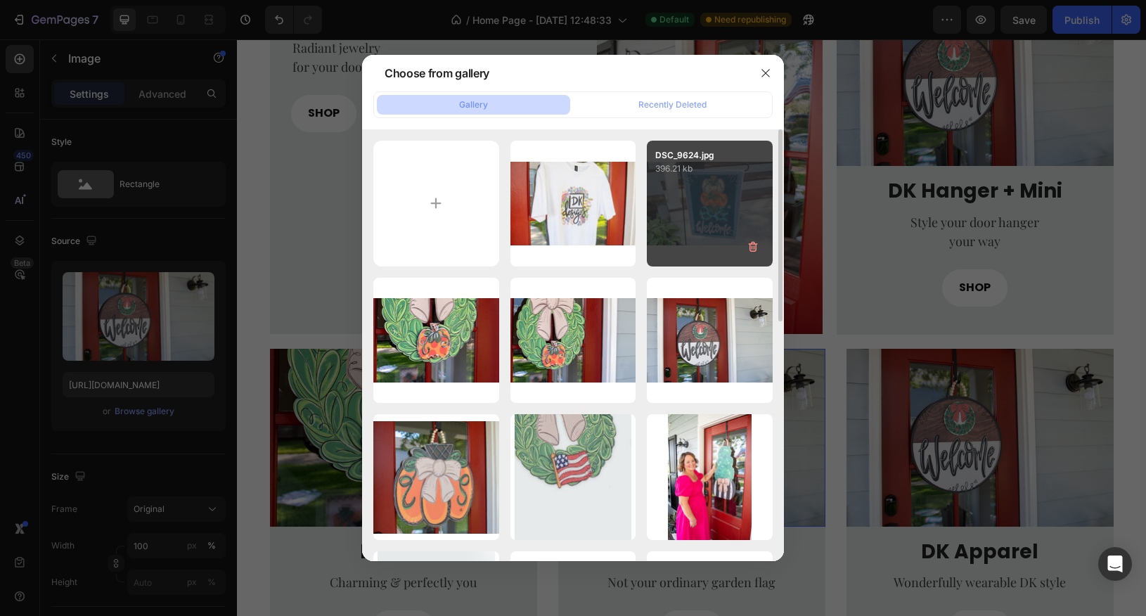
click at [703, 196] on div "DSC_9624.jpg 396.21 kb" at bounding box center [710, 204] width 126 height 126
type input "https://cdn.shopify.com/s/files/1/0682/2835/0150/files/gempages_581678687787680…"
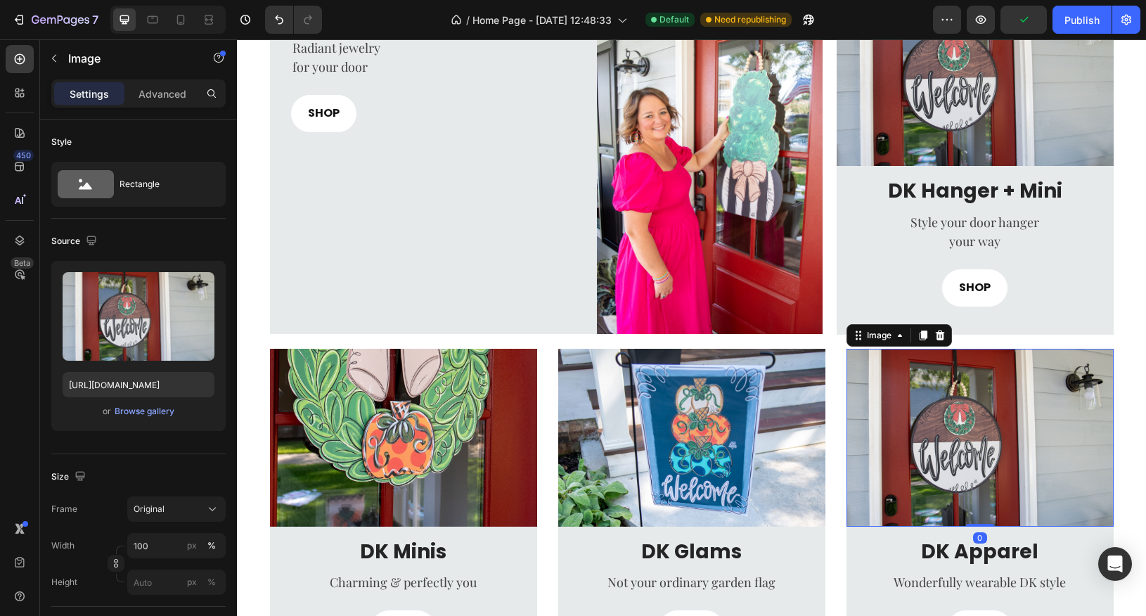
click at [957, 456] on img at bounding box center [980, 438] width 267 height 178
click at [136, 412] on div "Browse gallery" at bounding box center [145, 411] width 60 height 13
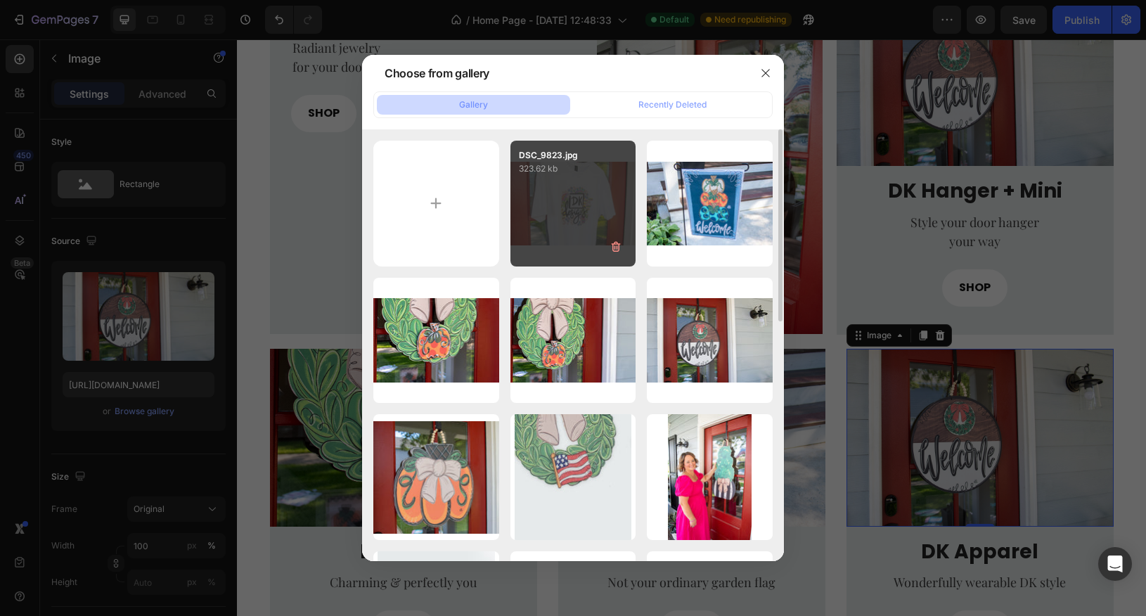
click at [560, 241] on div "DSC_9823.jpg 323.62 kb" at bounding box center [574, 204] width 126 height 126
type input "https://cdn.shopify.com/s/files/1/0682/2835/0150/files/gempages_581678687787680…"
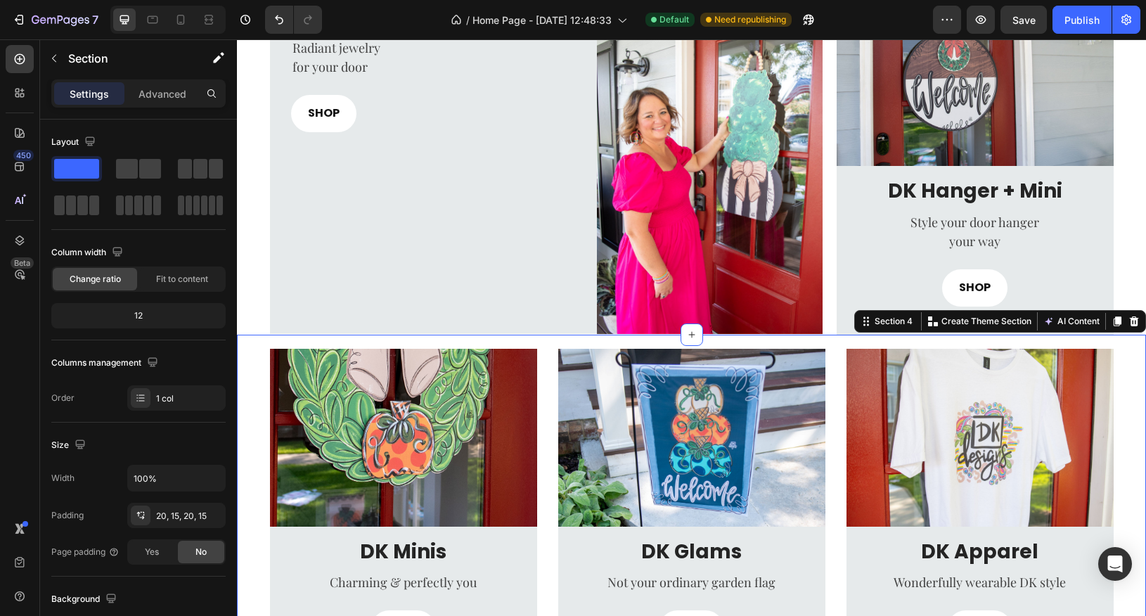
click at [1131, 366] on div "Image DK Minis Heading Charming & perfectly you Text block SHOP Button Row Row …" at bounding box center [692, 512] width 888 height 327
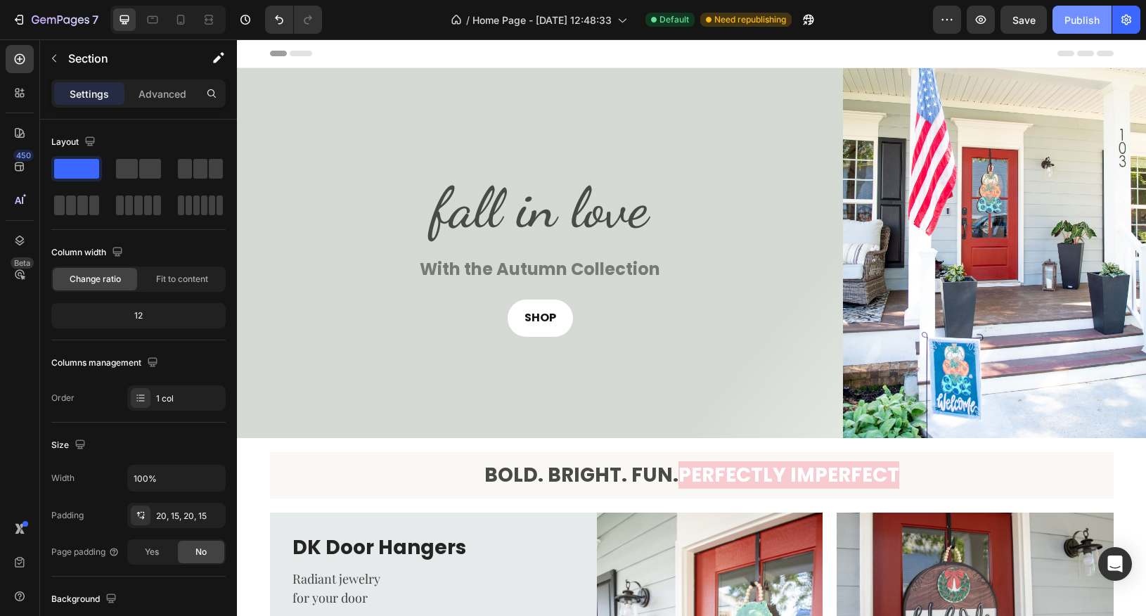
click at [1081, 24] on div "Publish" at bounding box center [1082, 20] width 35 height 15
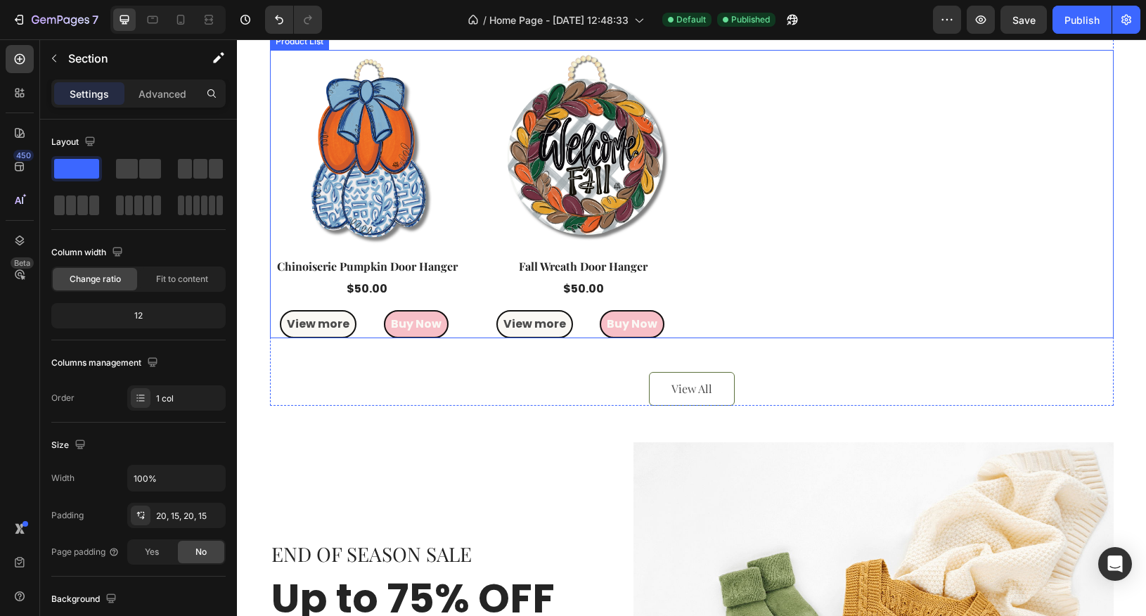
scroll to position [1309, 0]
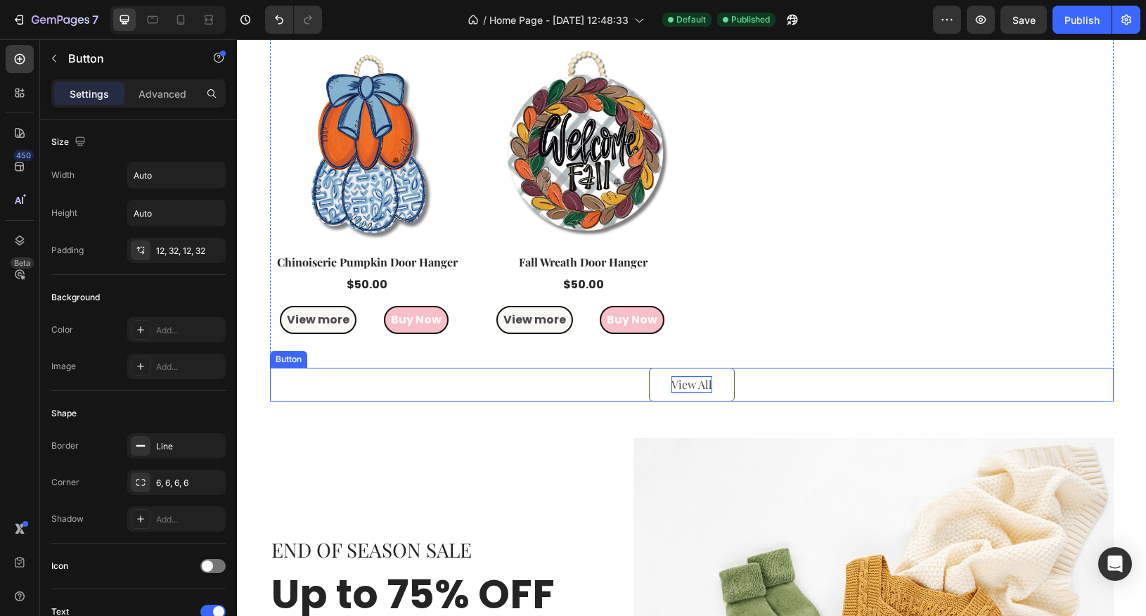
click at [696, 383] on div "View All" at bounding box center [692, 384] width 41 height 17
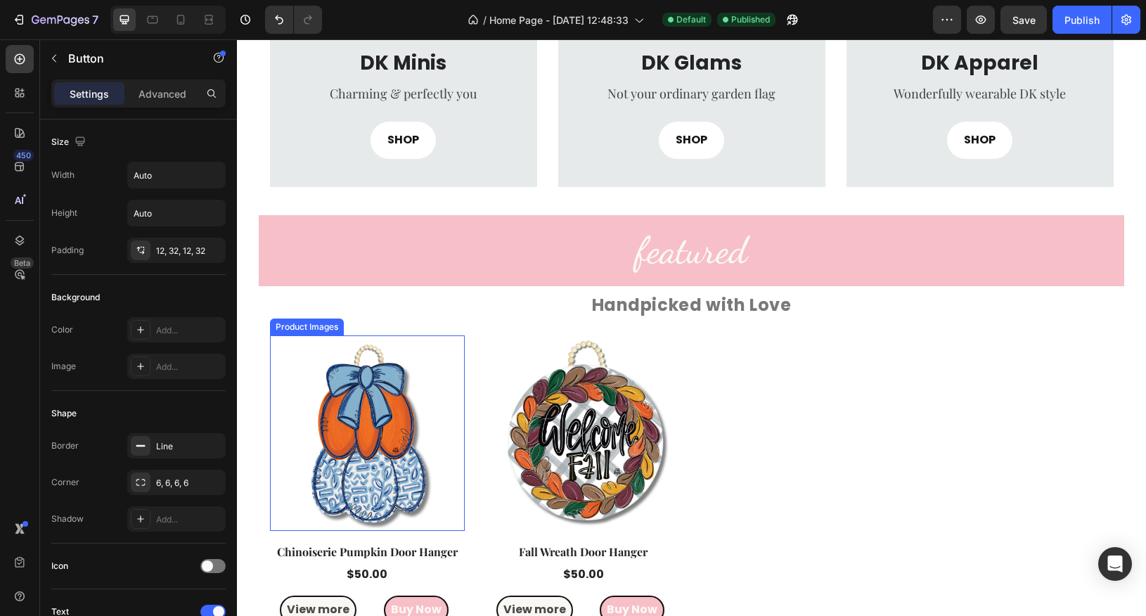
scroll to position [1060, 0]
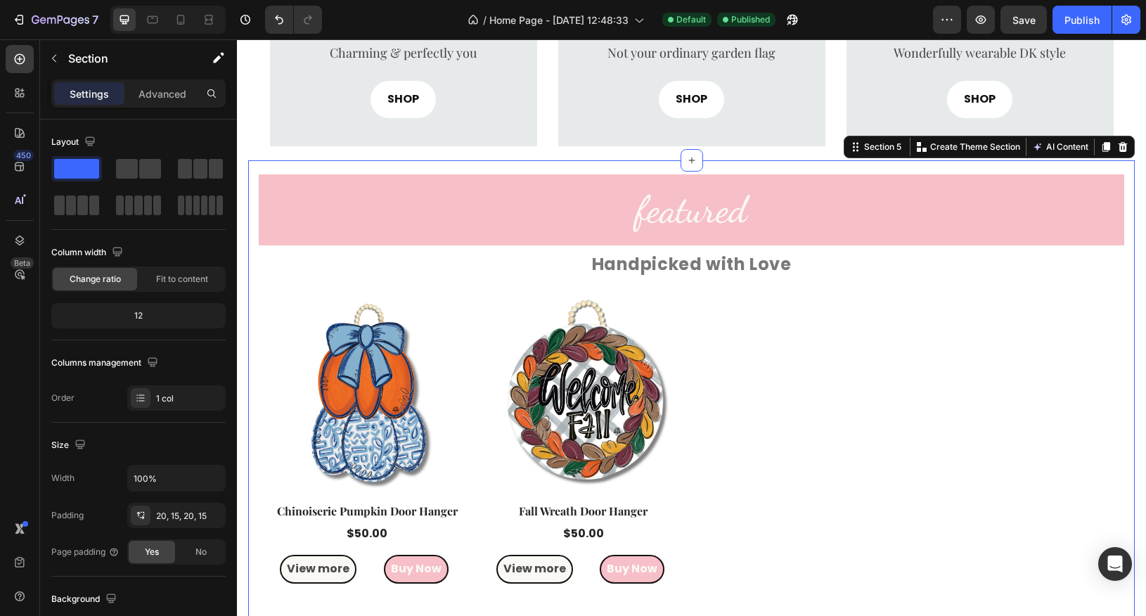
click at [262, 393] on div "featured Heading Handpicked with Love Text Block Product Images Row Chinoiserie…" at bounding box center [692, 412] width 866 height 476
click at [167, 512] on div "20, 15, 20, 15" at bounding box center [176, 516] width 41 height 13
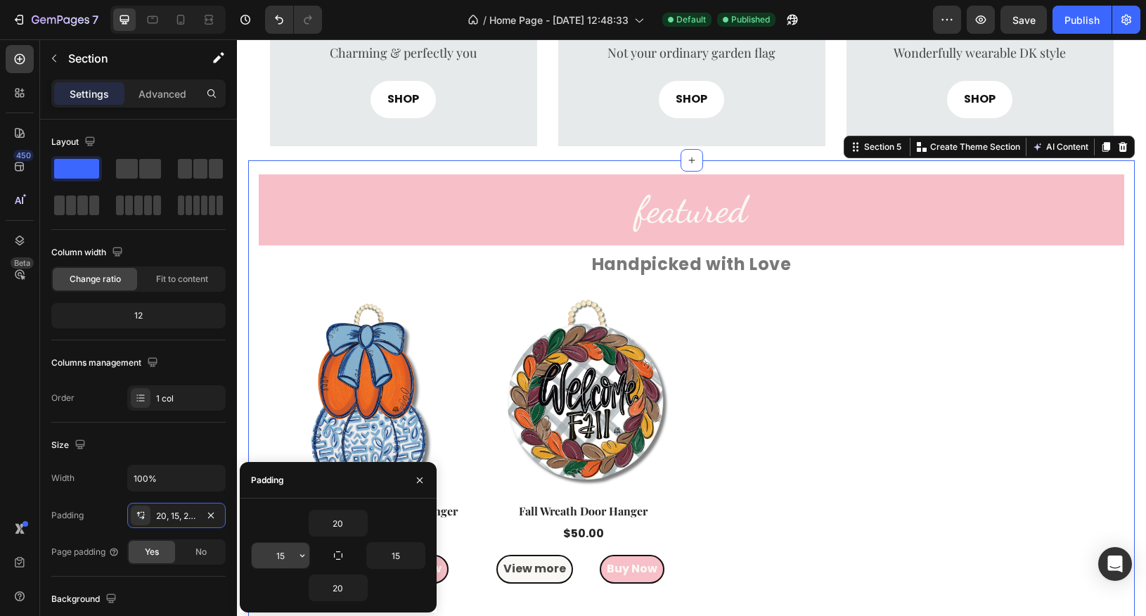
click at [277, 551] on input "15" at bounding box center [281, 555] width 58 height 25
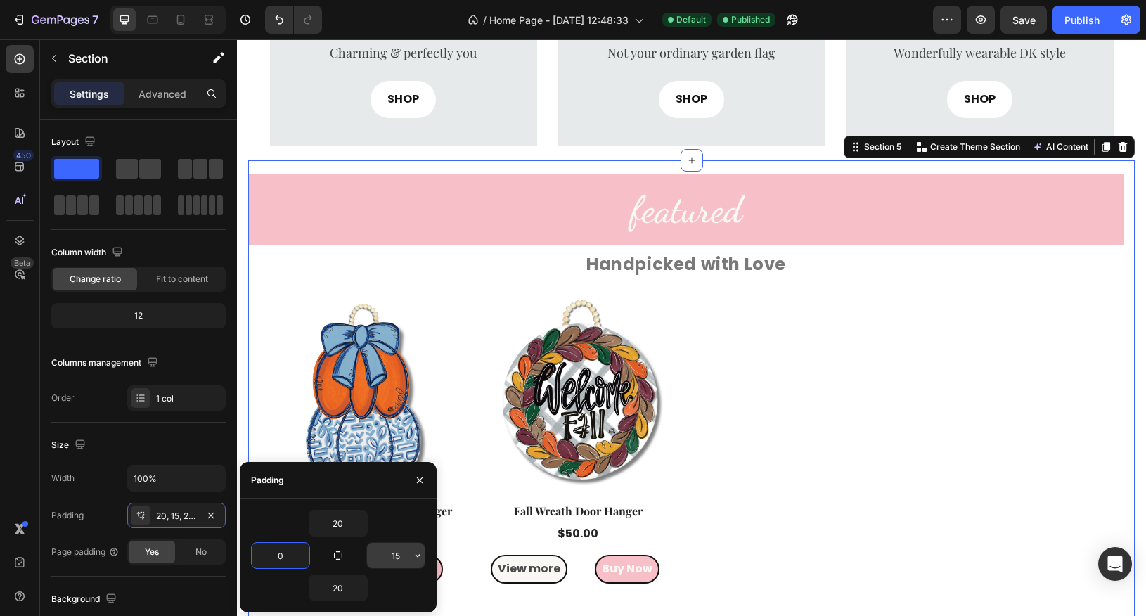
type input "0"
click at [394, 556] on input "15" at bounding box center [396, 555] width 58 height 25
type input "0"
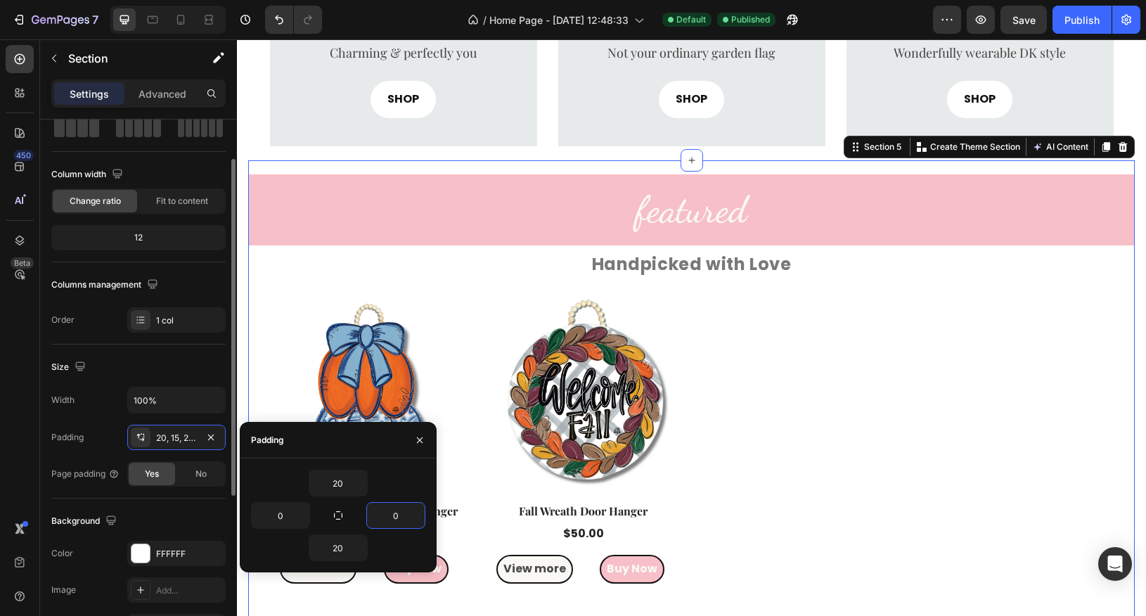
scroll to position [81, 0]
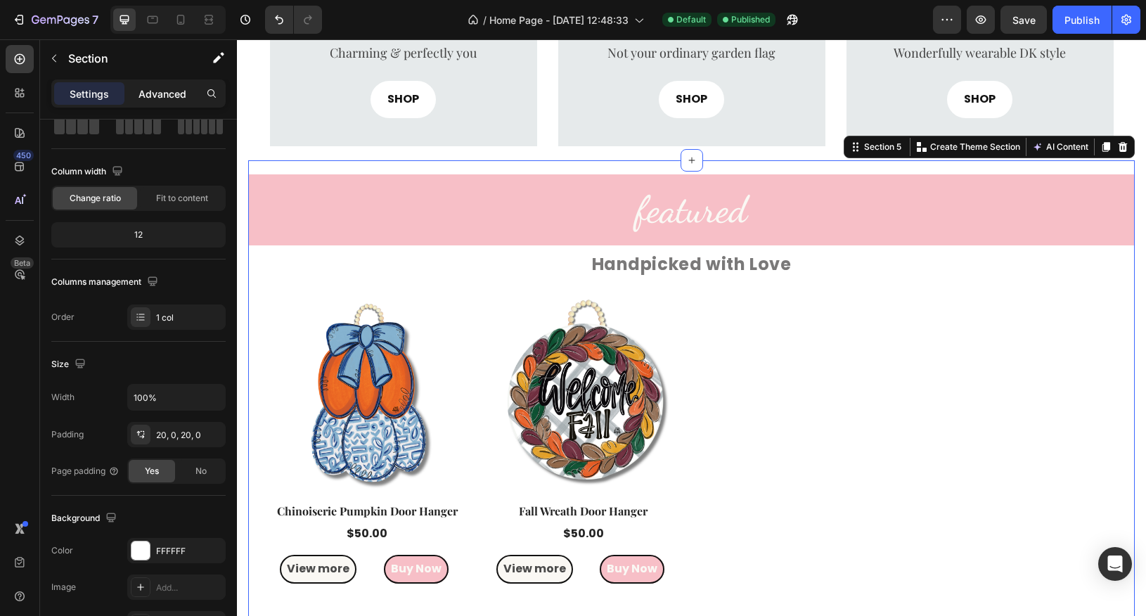
click at [160, 94] on p "Advanced" at bounding box center [163, 93] width 48 height 15
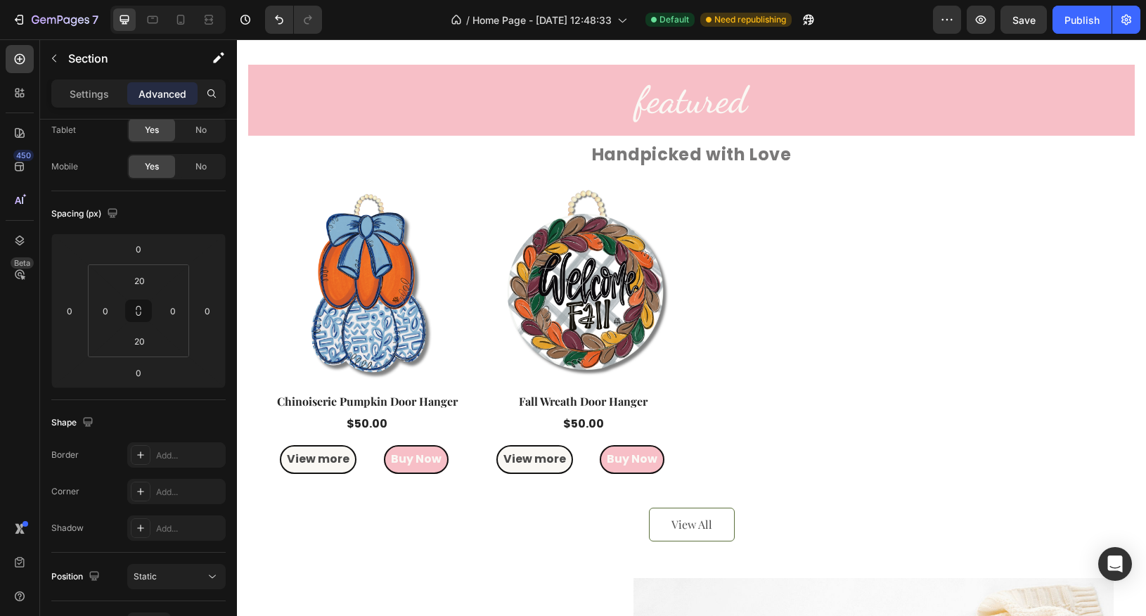
scroll to position [1183, 0]
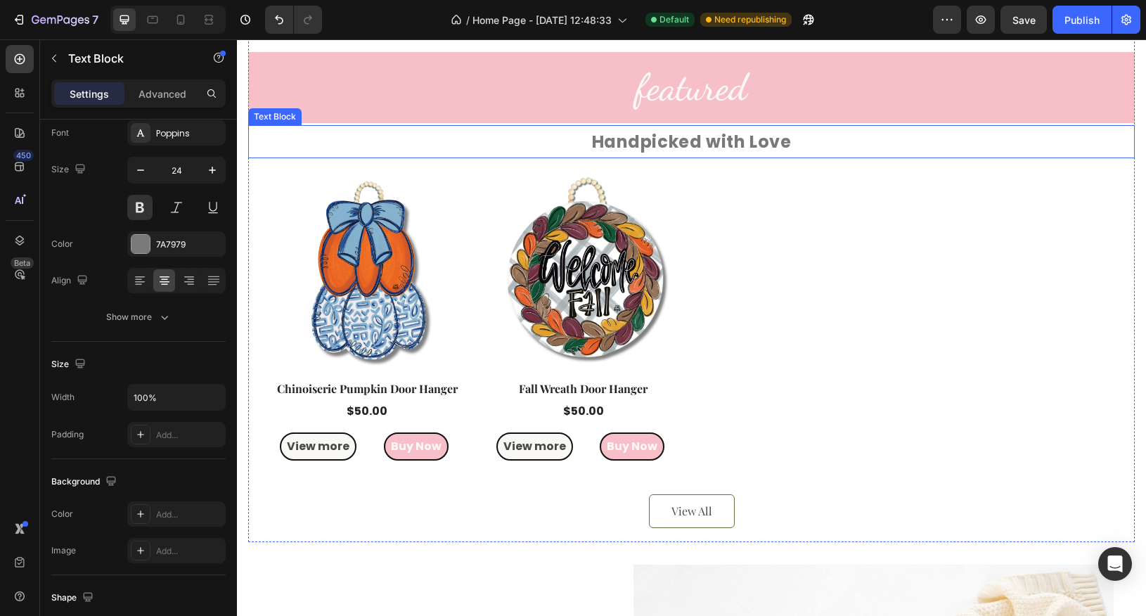
click at [254, 137] on p "Handpicked with Love" at bounding box center [692, 142] width 884 height 30
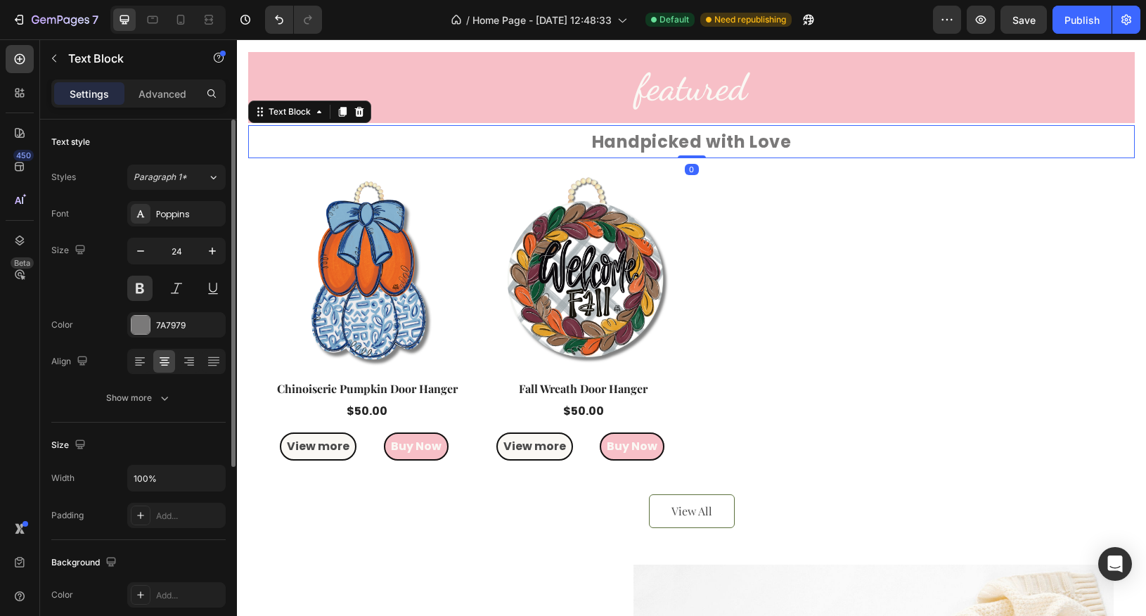
click at [244, 181] on section "featured Heading Handpicked with Love Text Block 0 Product Images Row Chinoiser…" at bounding box center [691, 290] width 909 height 504
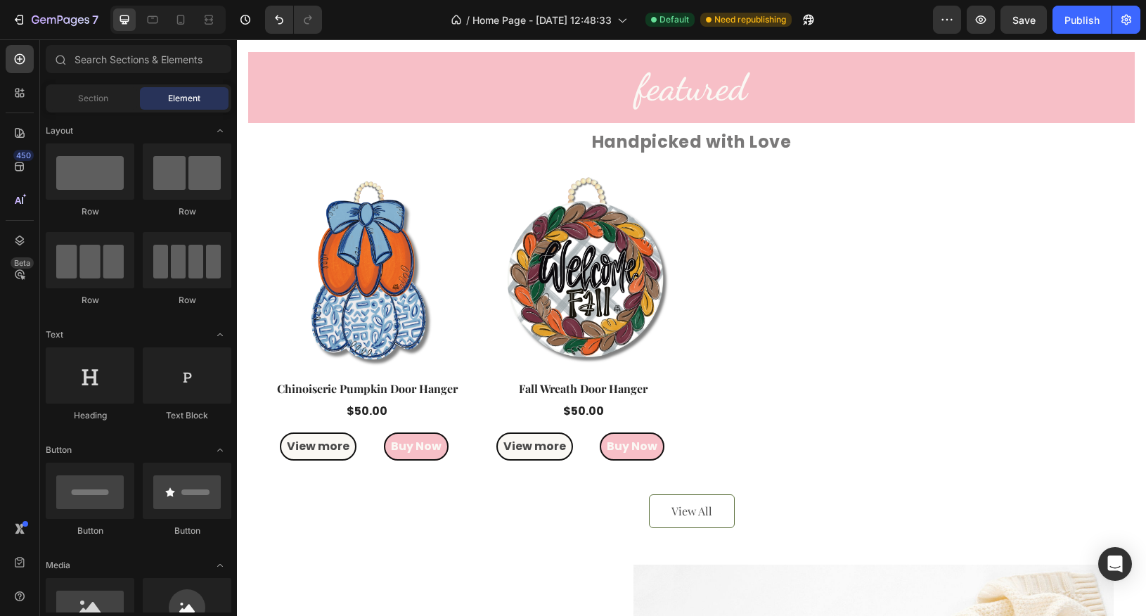
click at [245, 200] on section "featured Heading Handpicked with Love Text Block Product Images Row Chinoiserie…" at bounding box center [691, 290] width 909 height 504
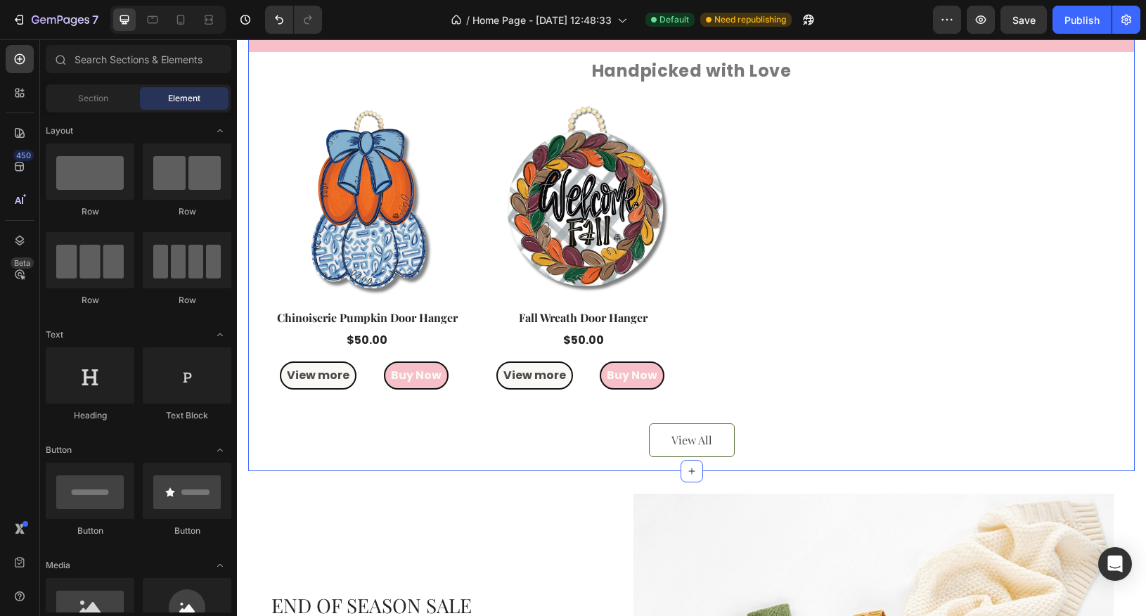
scroll to position [1252, 0]
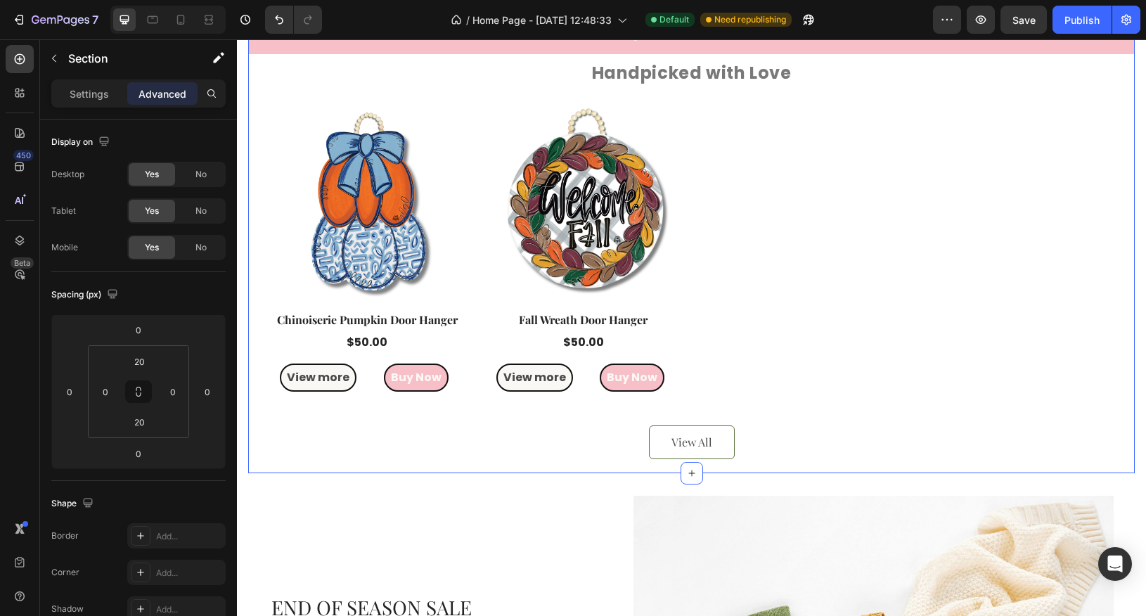
click at [262, 203] on div "featured Heading Handpicked with Love Text Block Product Images Row Chinoiserie…" at bounding box center [691, 221] width 887 height 476
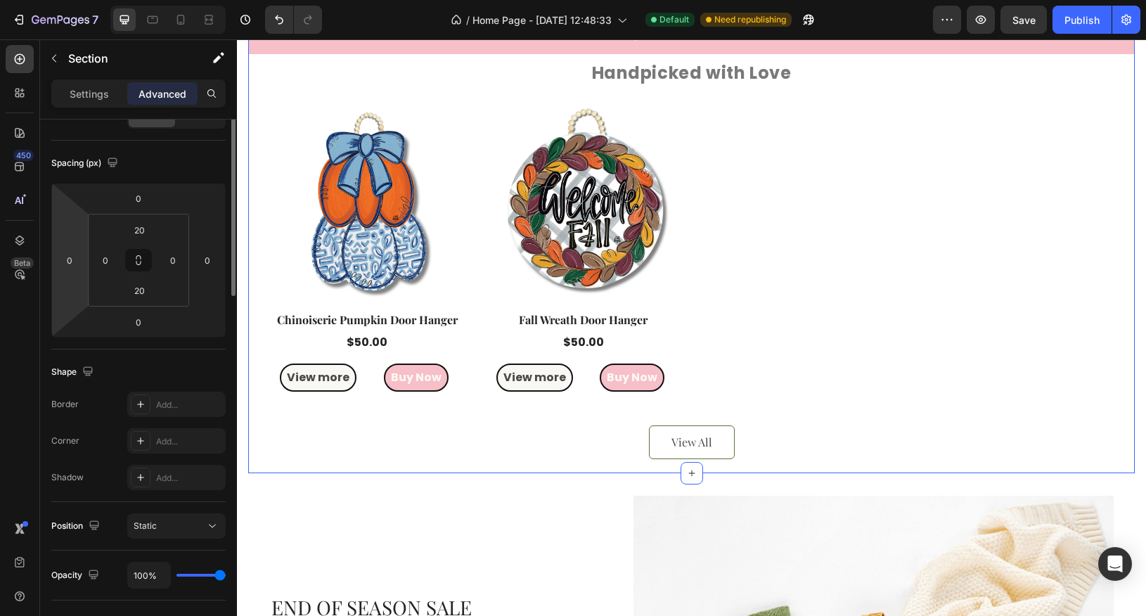
scroll to position [0, 0]
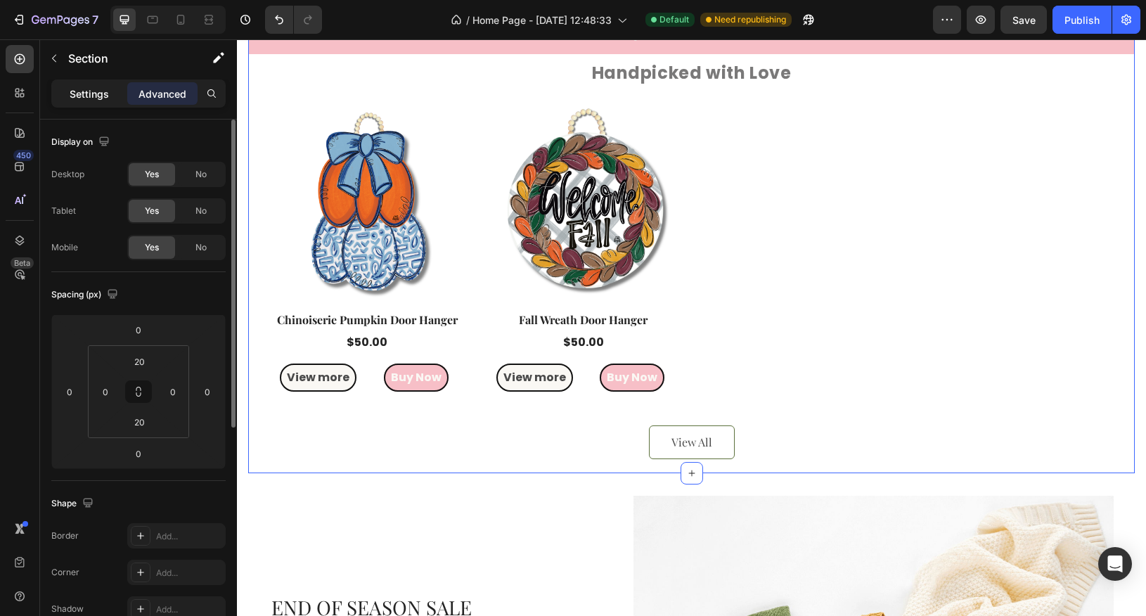
click at [96, 91] on p "Settings" at bounding box center [89, 93] width 39 height 15
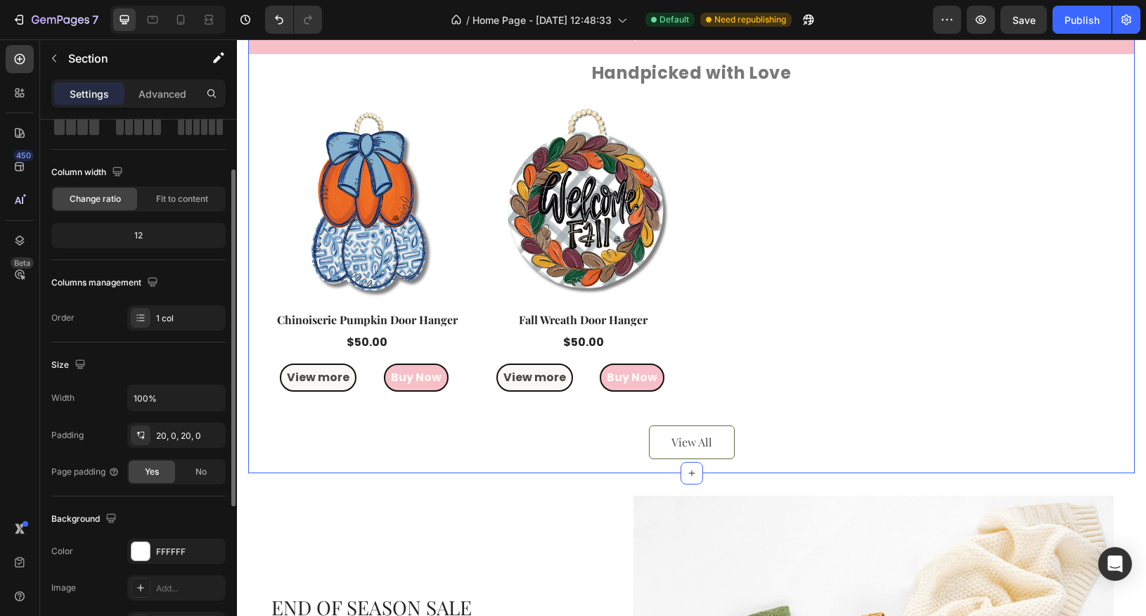
scroll to position [110, 0]
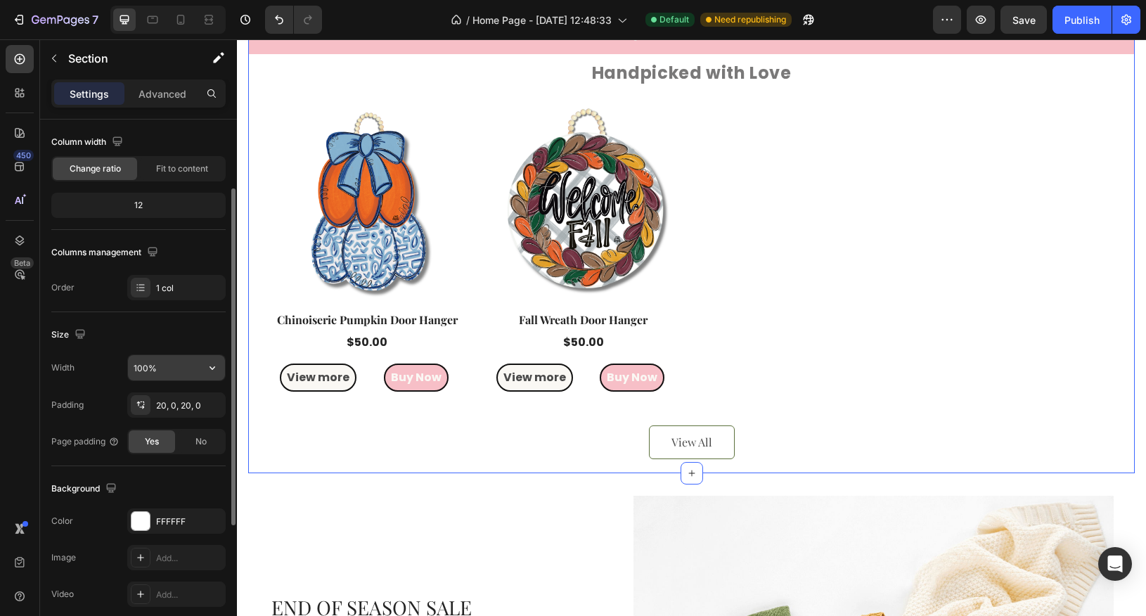
click at [157, 364] on input "100%" at bounding box center [176, 367] width 97 height 25
click at [208, 364] on icon "button" at bounding box center [212, 368] width 14 height 14
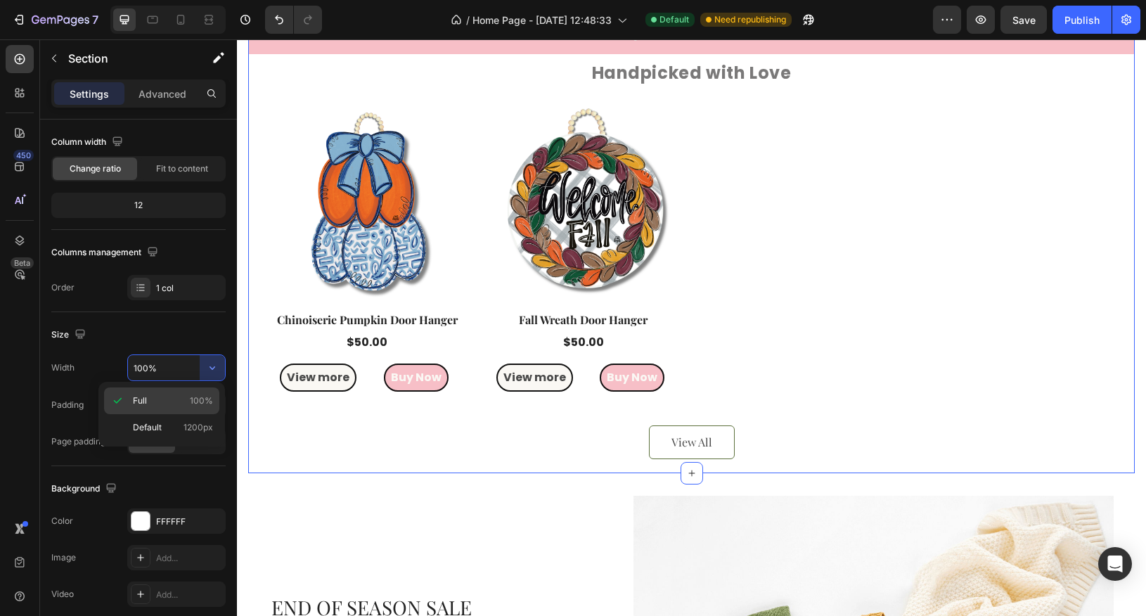
click at [196, 414] on div "Full 100%" at bounding box center [161, 427] width 115 height 27
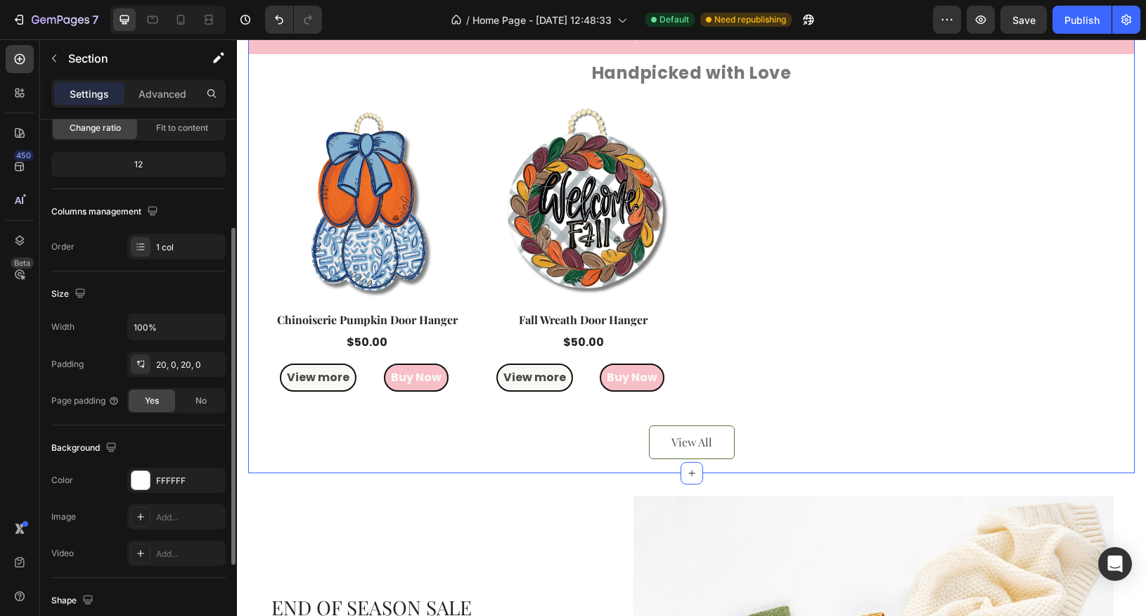
scroll to position [167, 0]
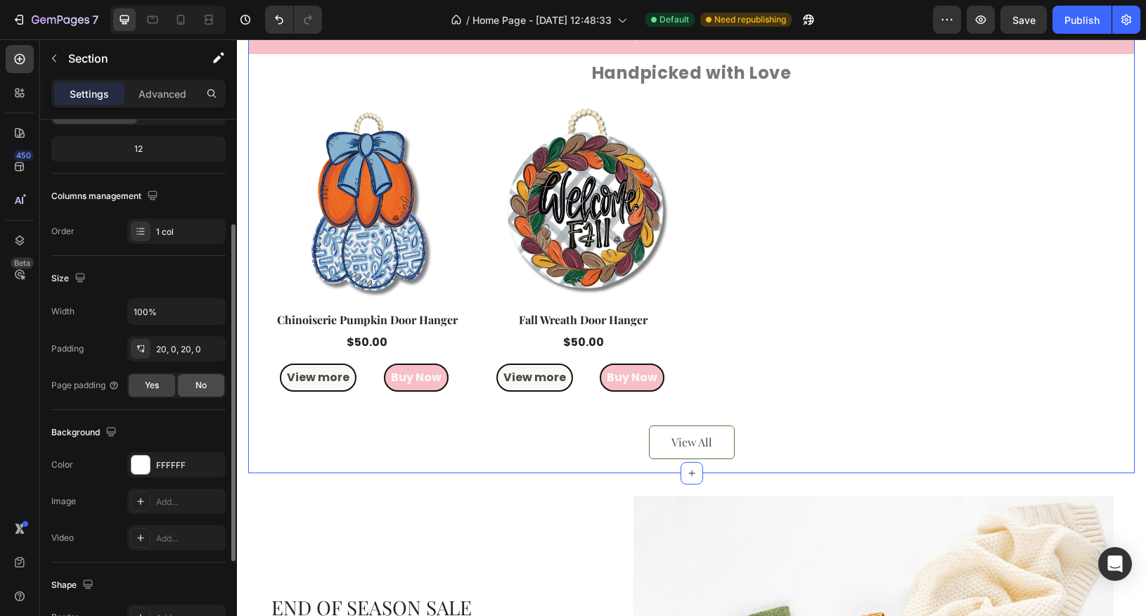
click at [193, 391] on div "No" at bounding box center [201, 385] width 46 height 23
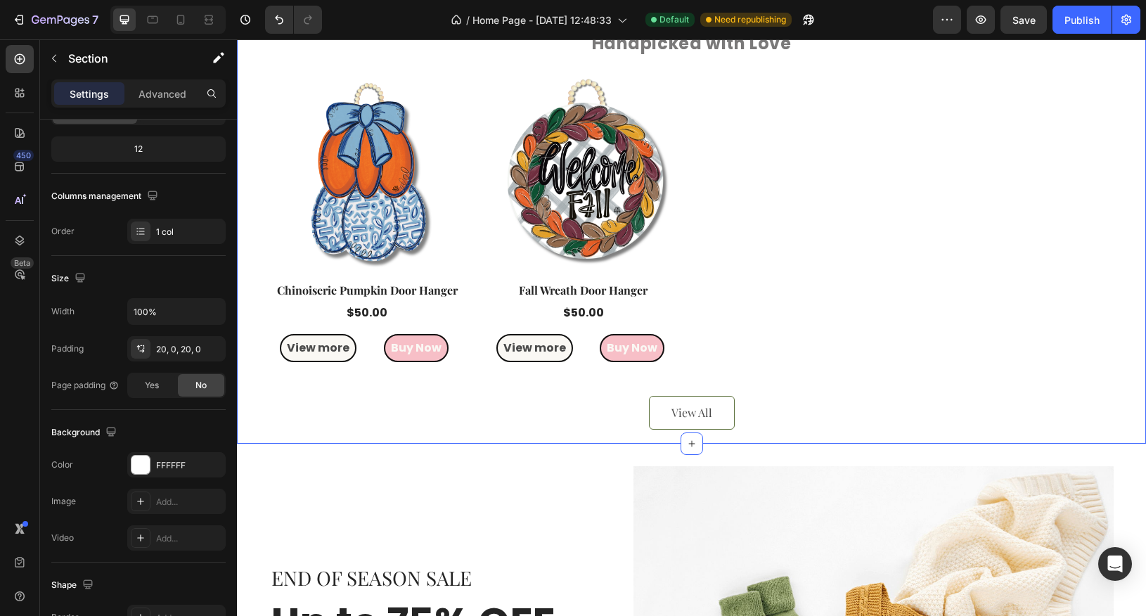
scroll to position [1249, 0]
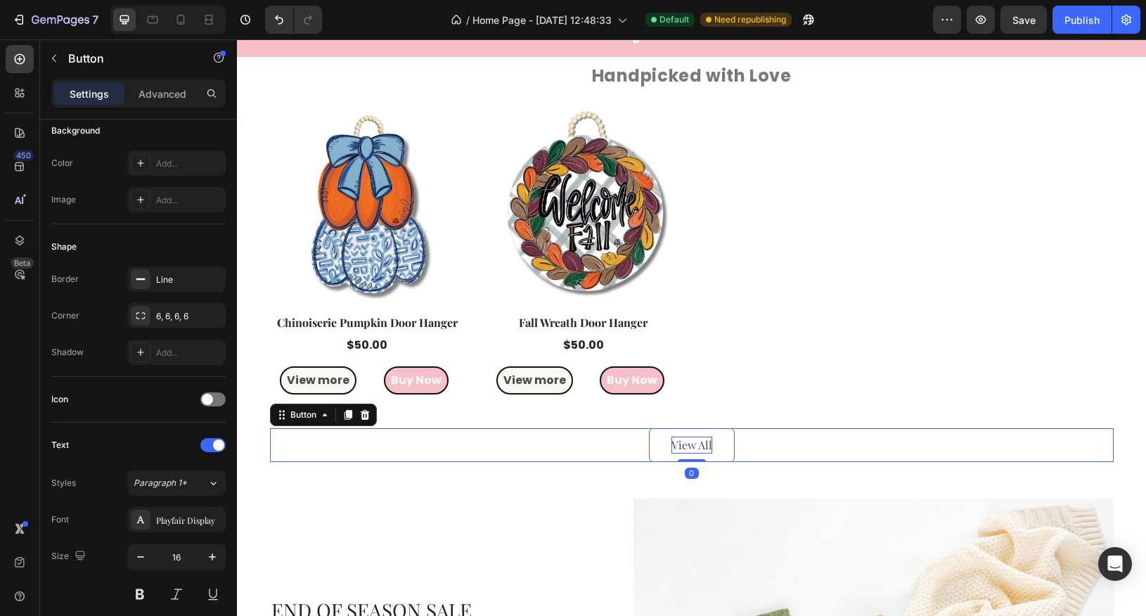
click at [686, 447] on div "View All" at bounding box center [692, 445] width 41 height 17
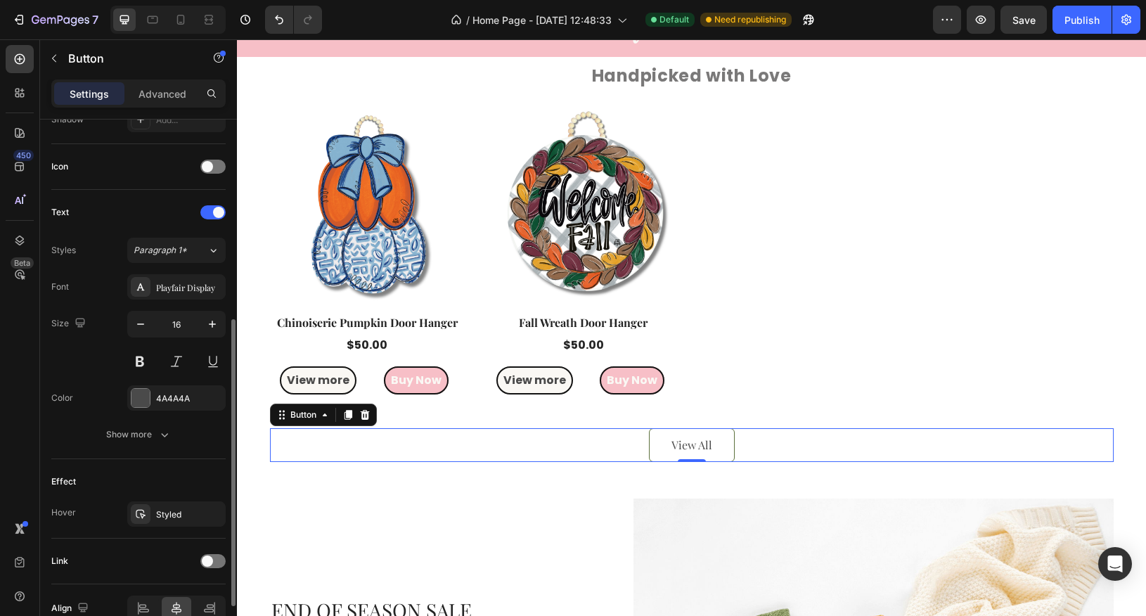
scroll to position [384, 0]
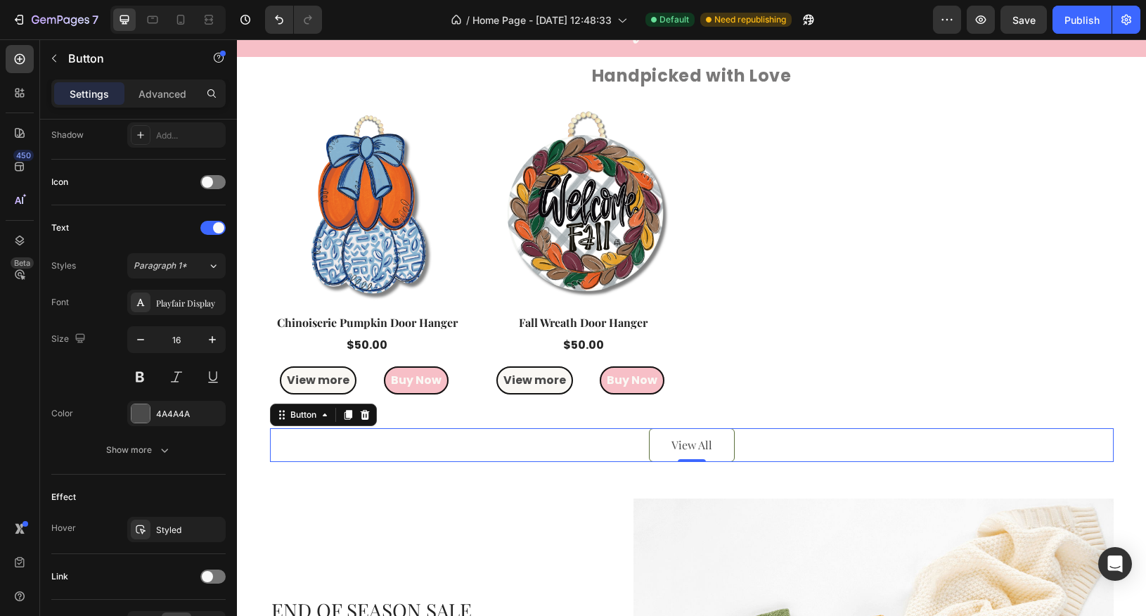
click at [601, 451] on div "View All Button 0" at bounding box center [692, 445] width 844 height 34
click at [678, 447] on div "View All" at bounding box center [692, 445] width 41 height 17
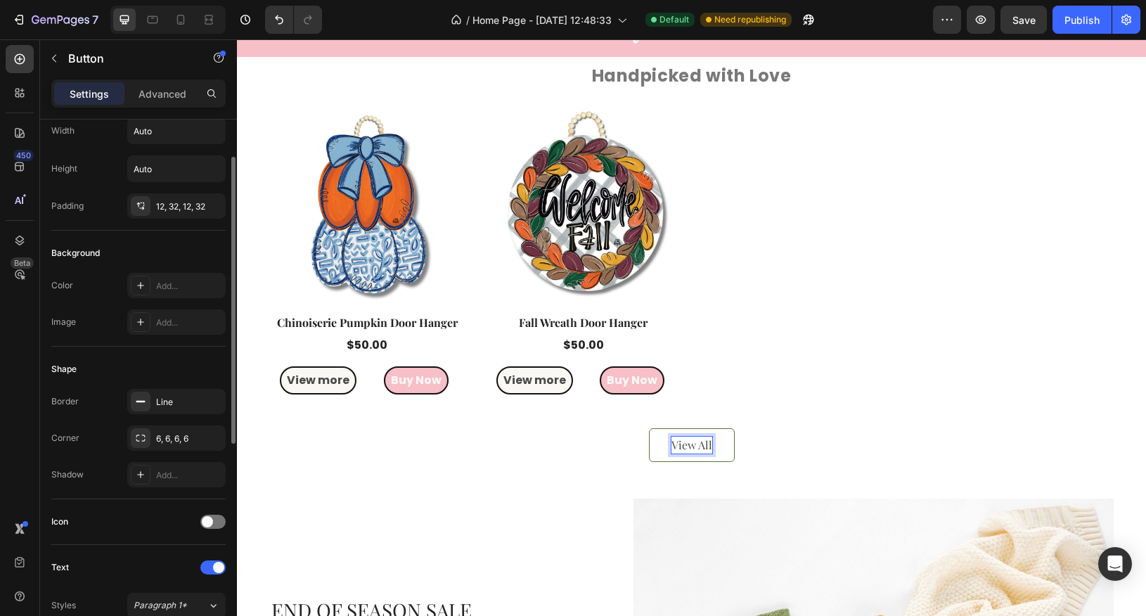
scroll to position [0, 0]
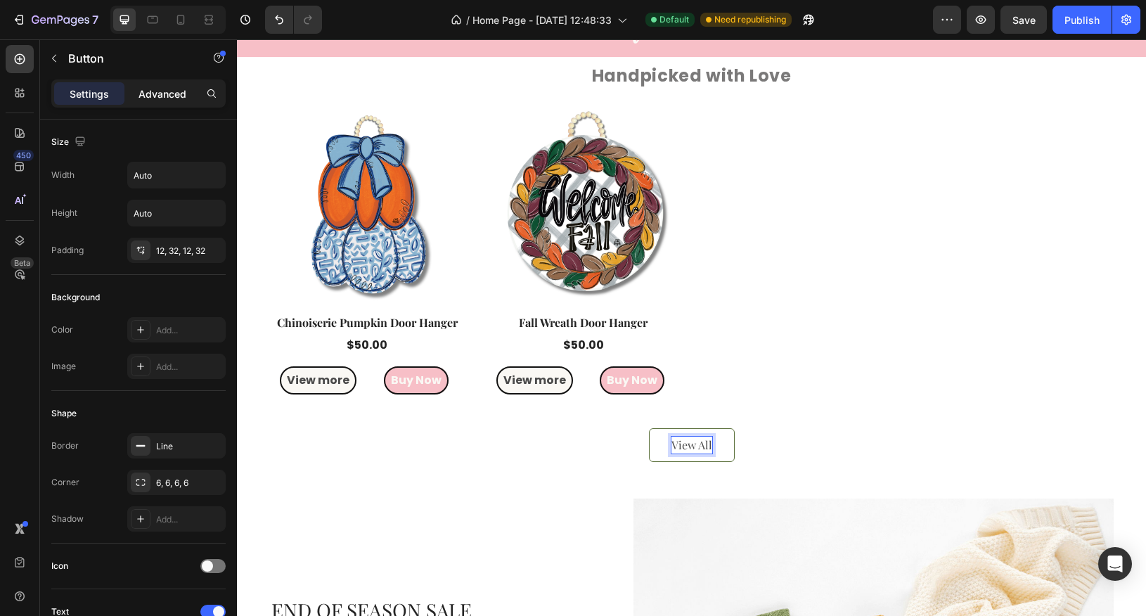
click at [167, 98] on p "Advanced" at bounding box center [163, 93] width 48 height 15
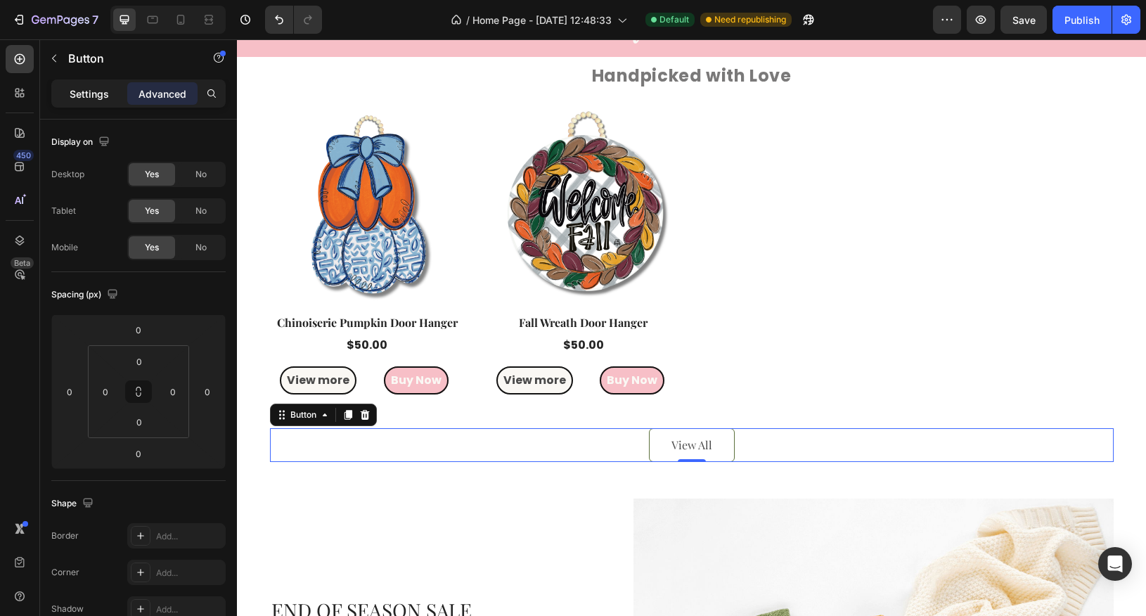
click at [84, 98] on p "Settings" at bounding box center [89, 93] width 39 height 15
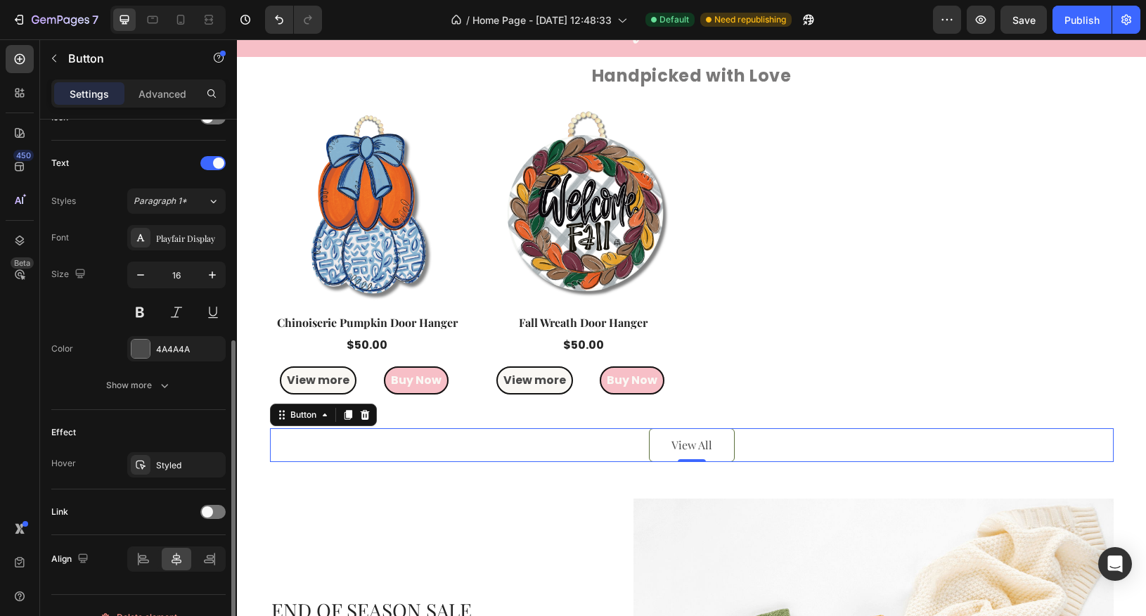
scroll to position [467, 0]
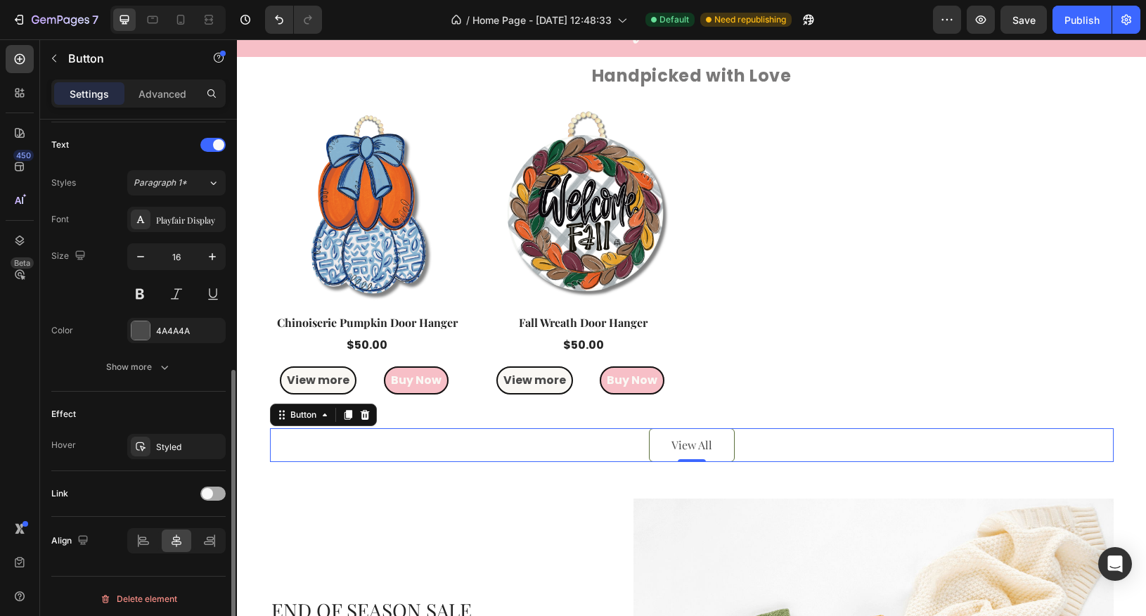
click at [209, 489] on span at bounding box center [207, 493] width 11 height 11
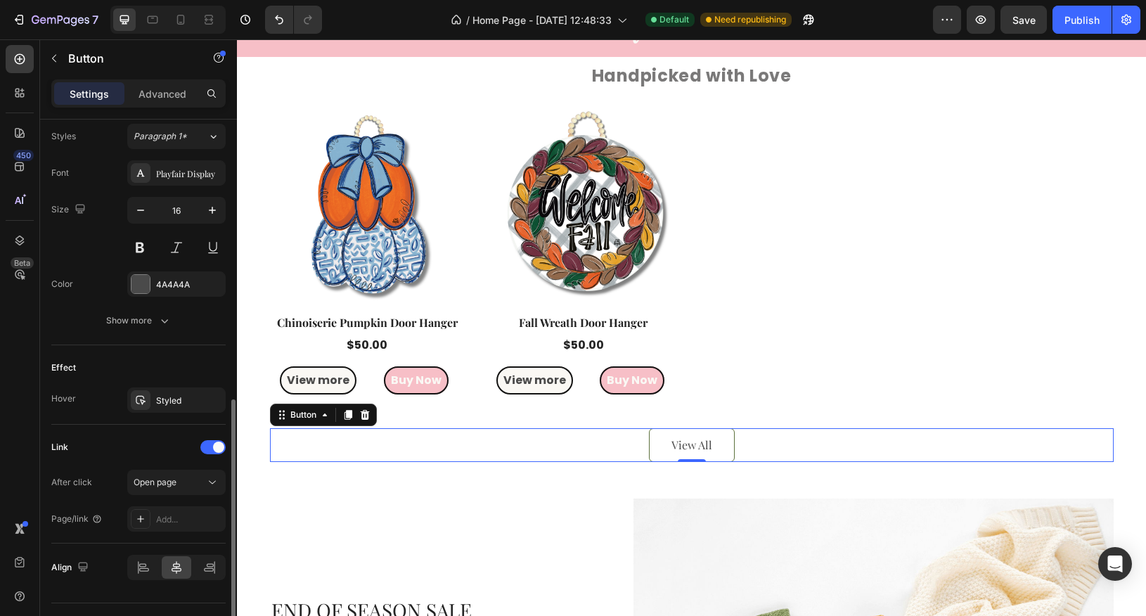
scroll to position [540, 0]
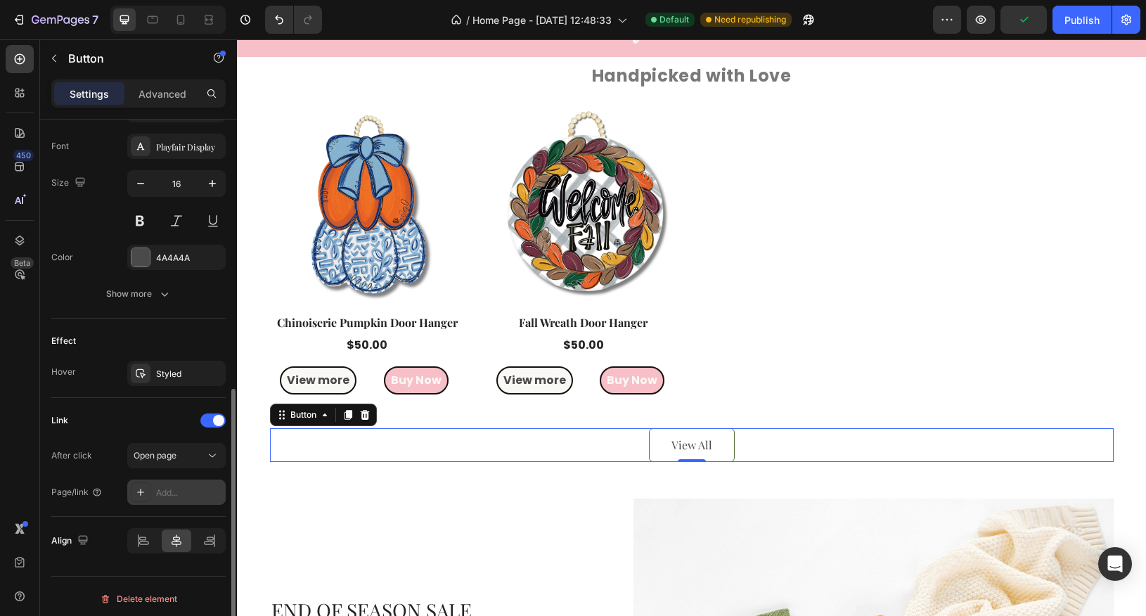
click at [171, 488] on div "Add..." at bounding box center [189, 493] width 66 height 13
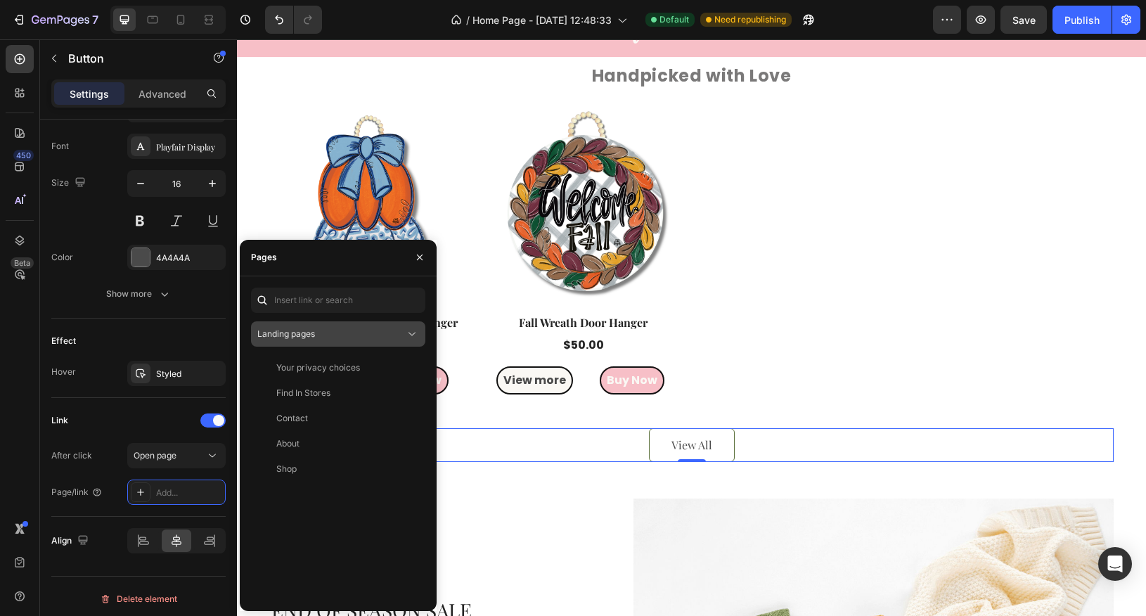
click at [361, 334] on div "Landing pages" at bounding box center [331, 334] width 148 height 13
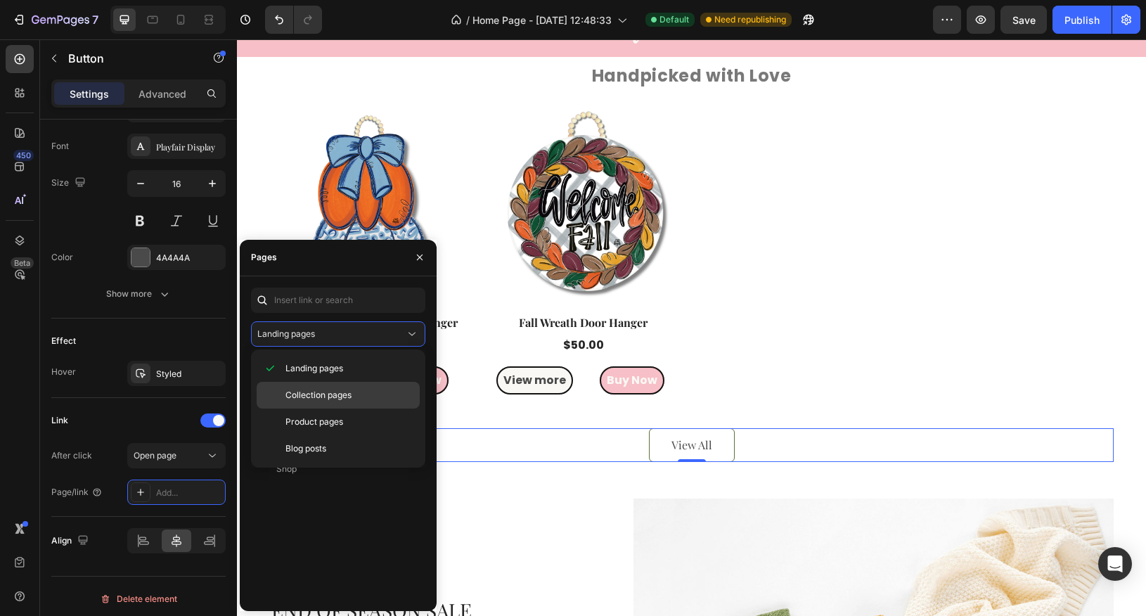
click at [349, 394] on span "Collection pages" at bounding box center [319, 395] width 66 height 13
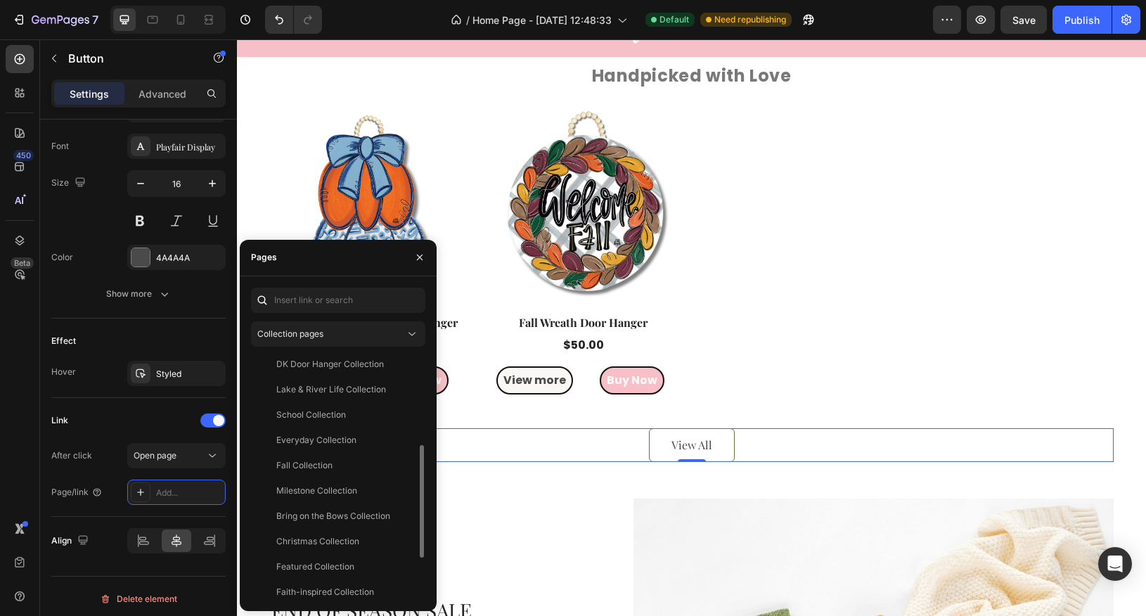
scroll to position [194, 0]
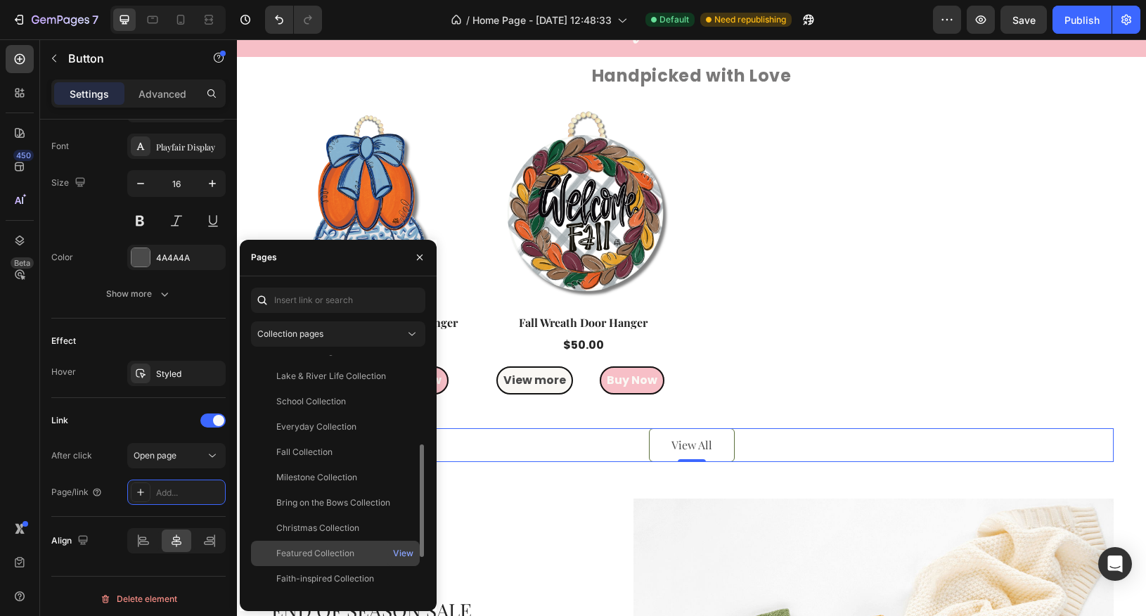
click at [346, 550] on div "Featured Collection" at bounding box center [315, 553] width 78 height 13
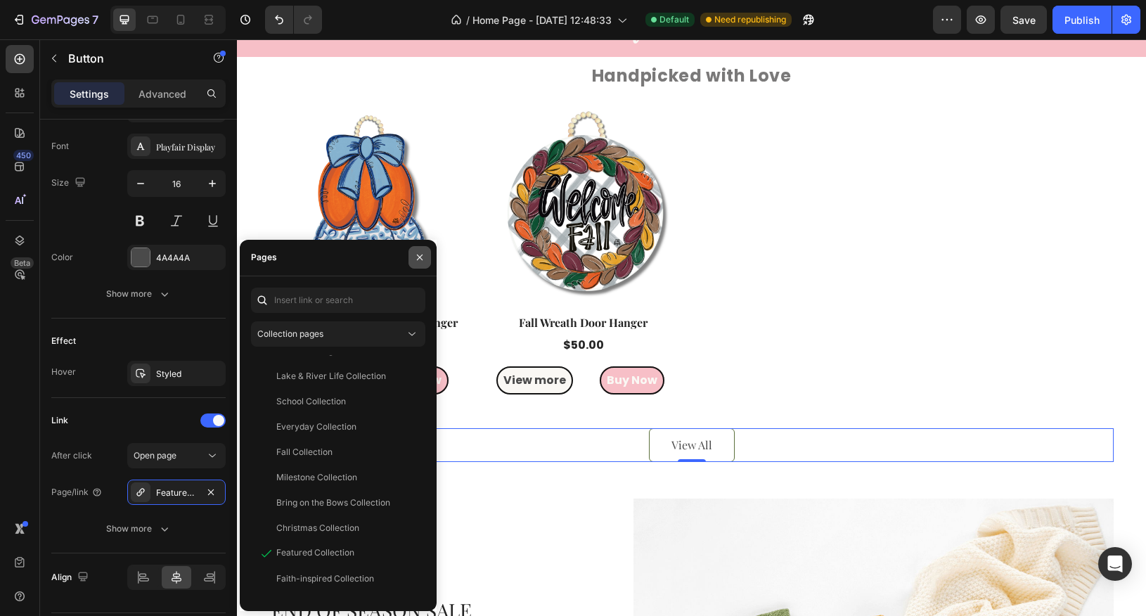
click at [418, 264] on button "button" at bounding box center [420, 257] width 23 height 23
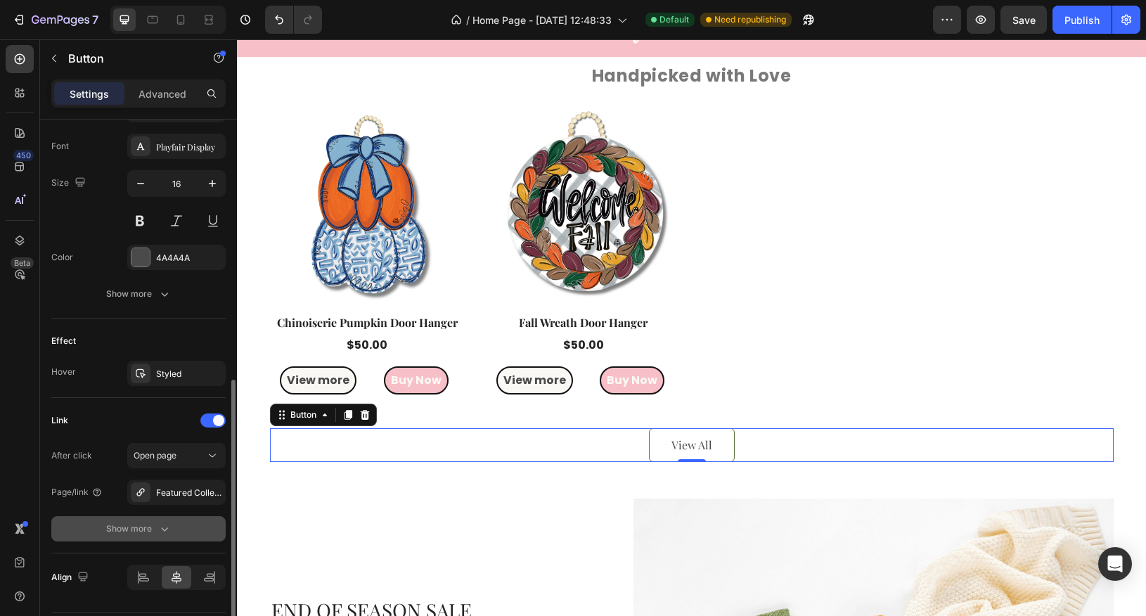
scroll to position [577, 0]
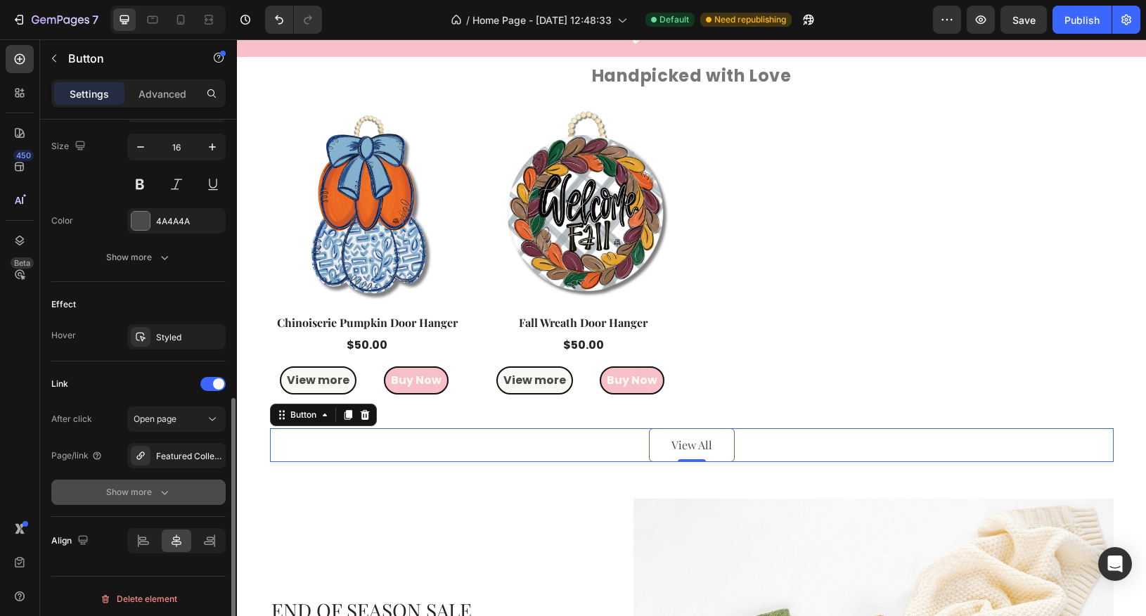
click at [150, 485] on div "Show more" at bounding box center [138, 492] width 65 height 14
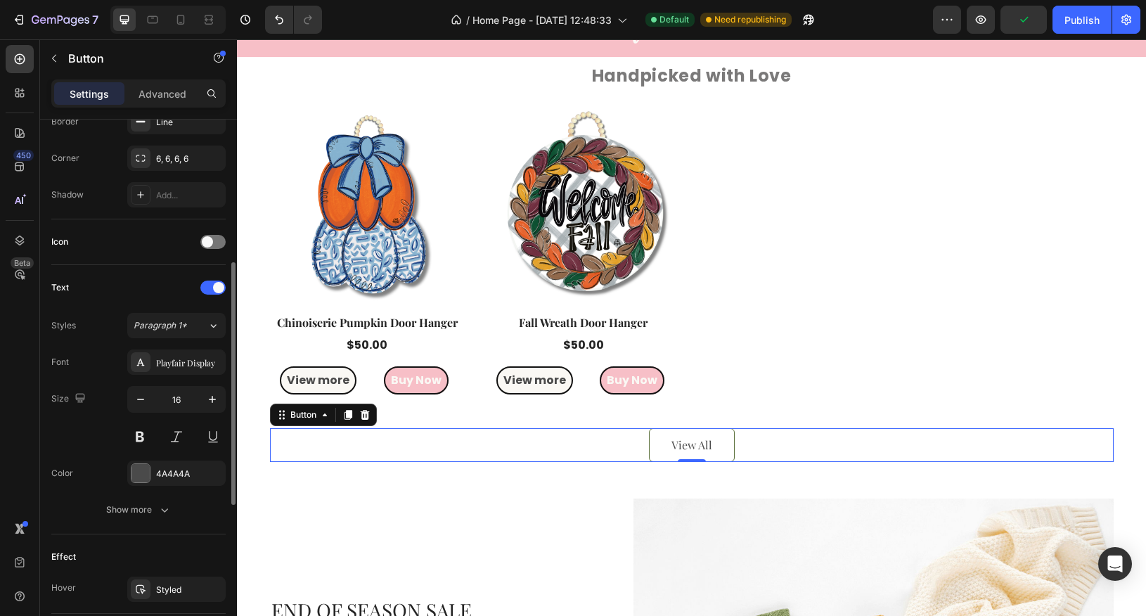
scroll to position [321, 0]
click at [143, 364] on icon at bounding box center [141, 364] width 8 height 7
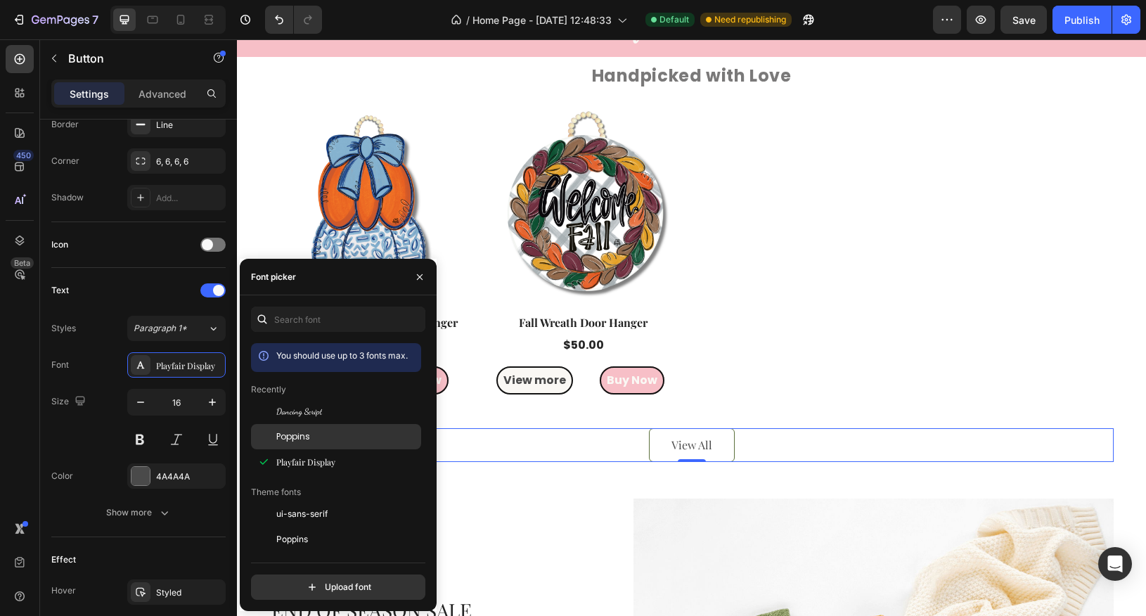
click at [326, 442] on div "Poppins" at bounding box center [347, 436] width 142 height 13
click at [207, 404] on icon "button" at bounding box center [212, 402] width 14 height 14
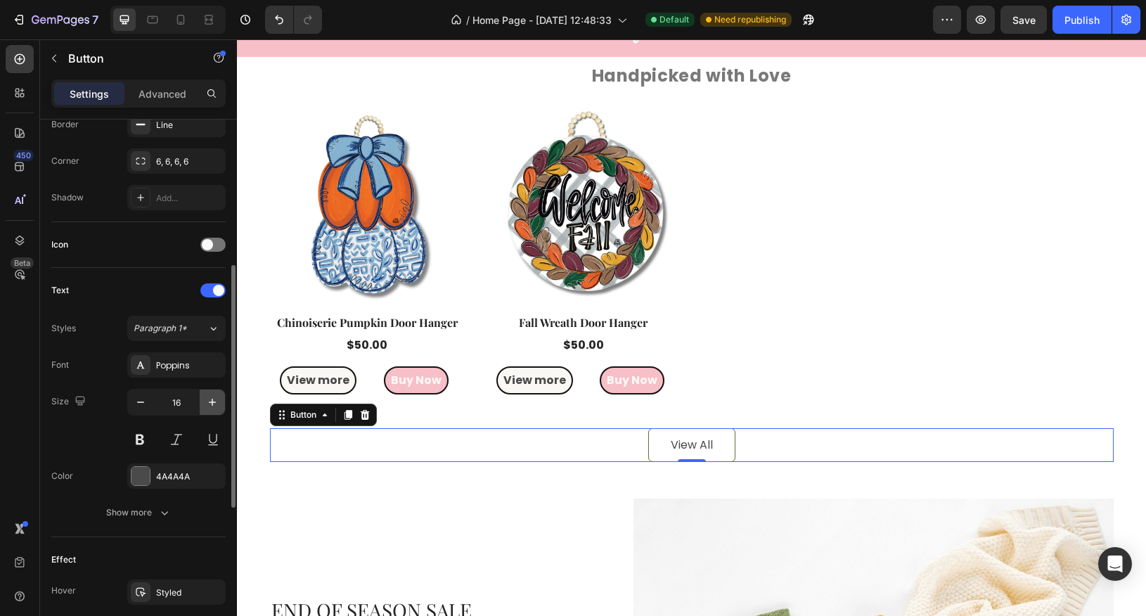
type input "17"
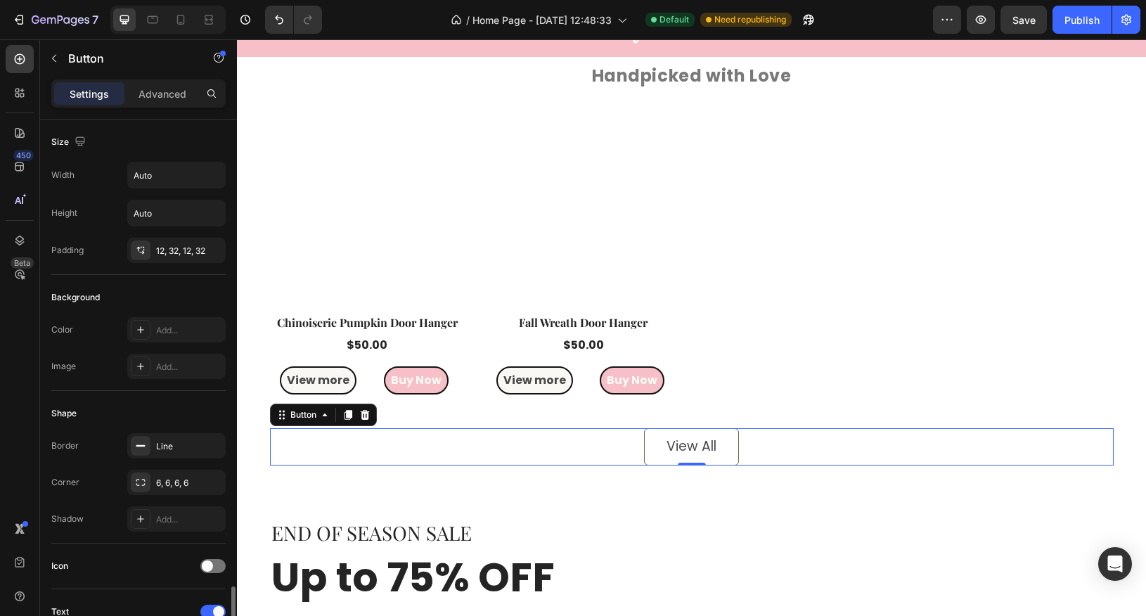
scroll to position [321, 0]
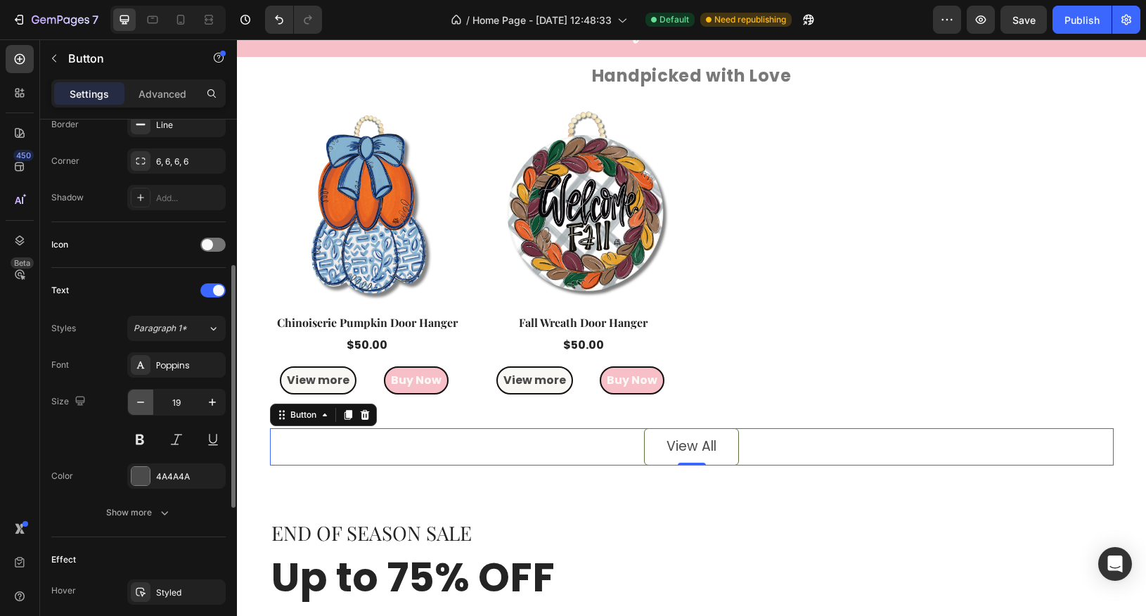
click at [141, 402] on icon "button" at bounding box center [141, 402] width 14 height 14
type input "18"
click at [141, 435] on button at bounding box center [139, 439] width 25 height 25
click at [138, 473] on div at bounding box center [141, 476] width 18 height 18
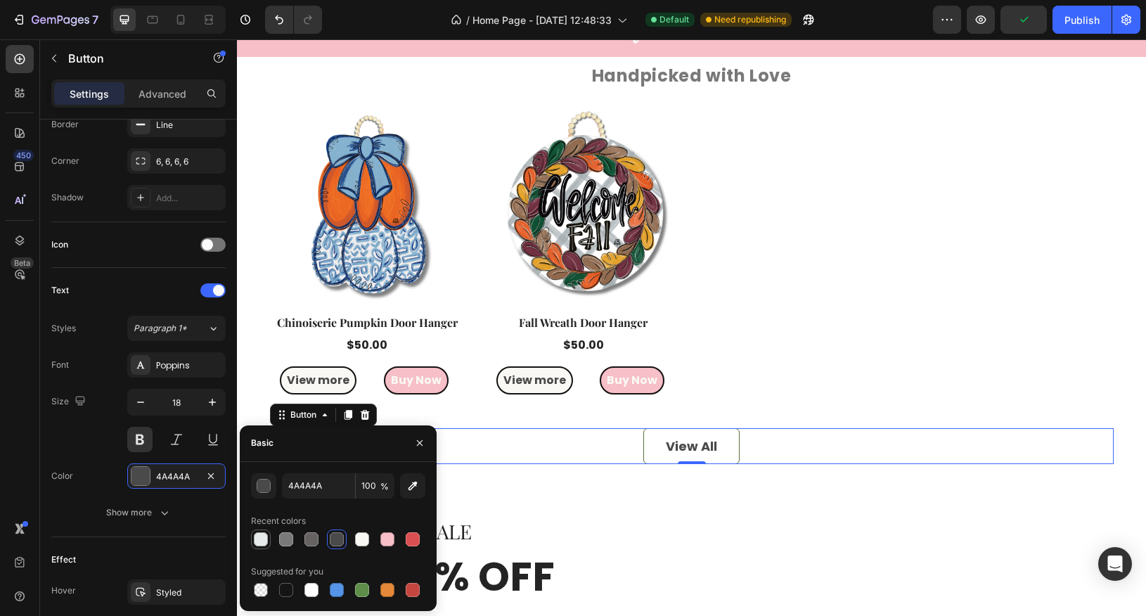
click at [260, 542] on div at bounding box center [261, 539] width 14 height 14
type input "E6EAEB"
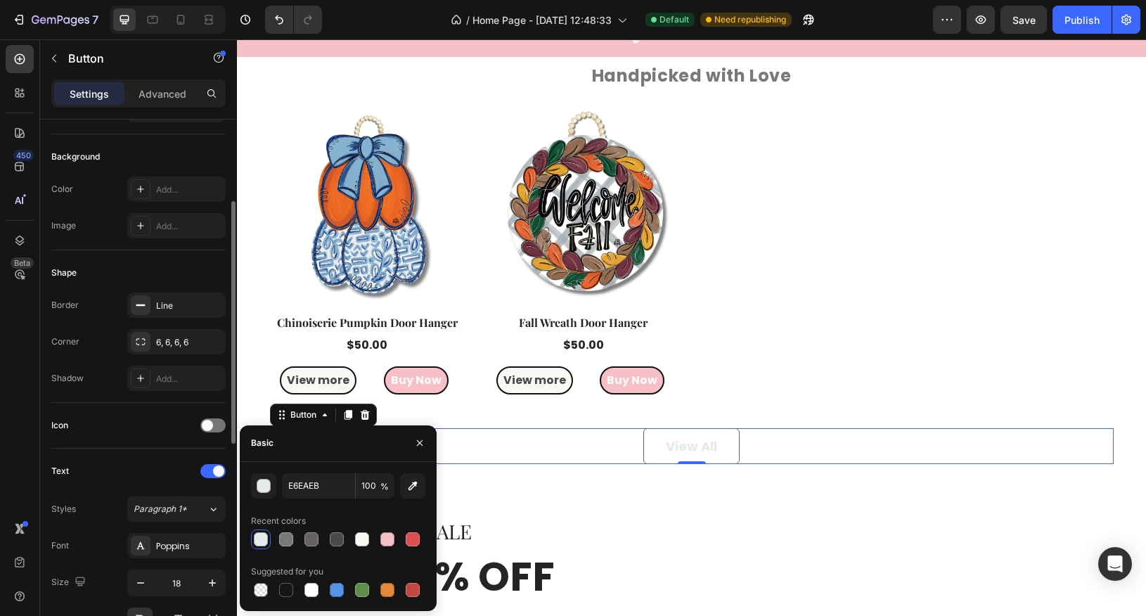
scroll to position [139, 0]
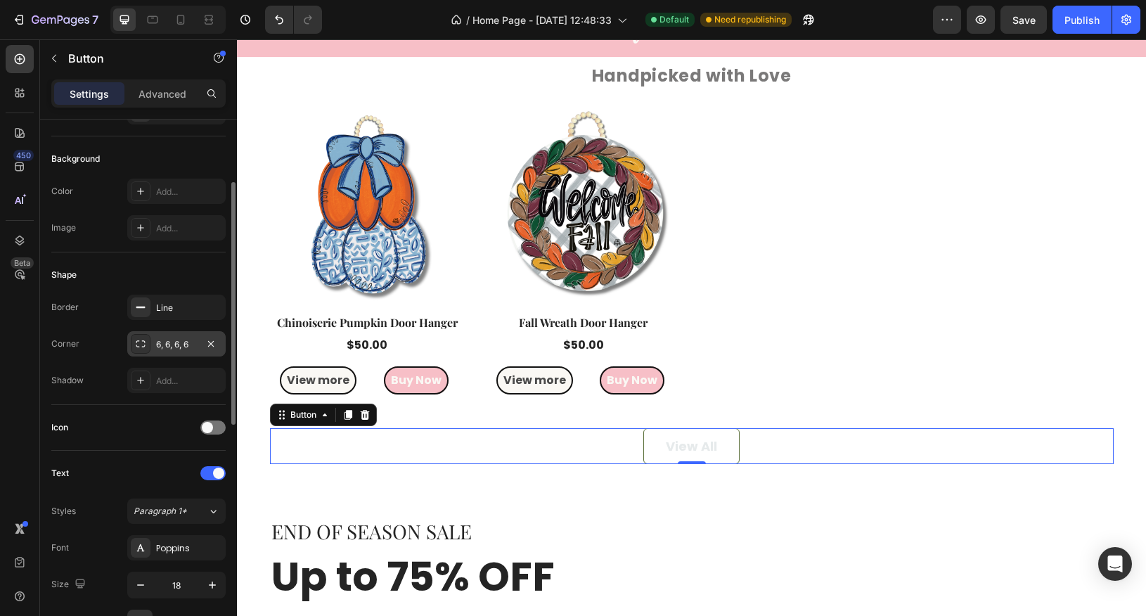
click at [188, 340] on div "6, 6, 6, 6" at bounding box center [176, 344] width 41 height 13
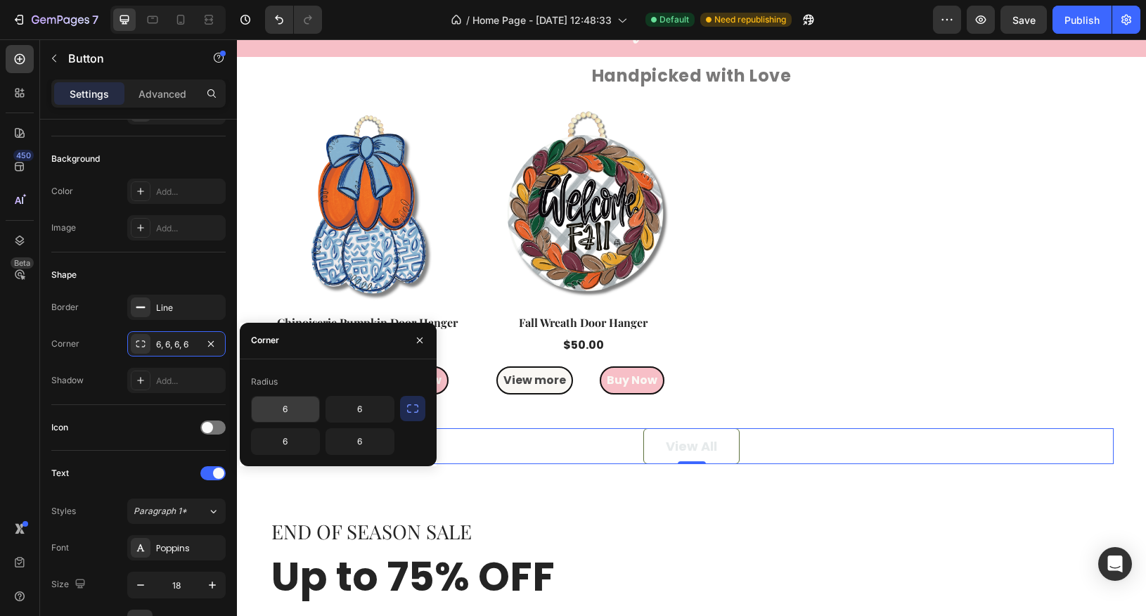
click at [293, 410] on input "6" at bounding box center [286, 409] width 68 height 25
type input "35"
click at [423, 409] on button "button" at bounding box center [412, 408] width 25 height 25
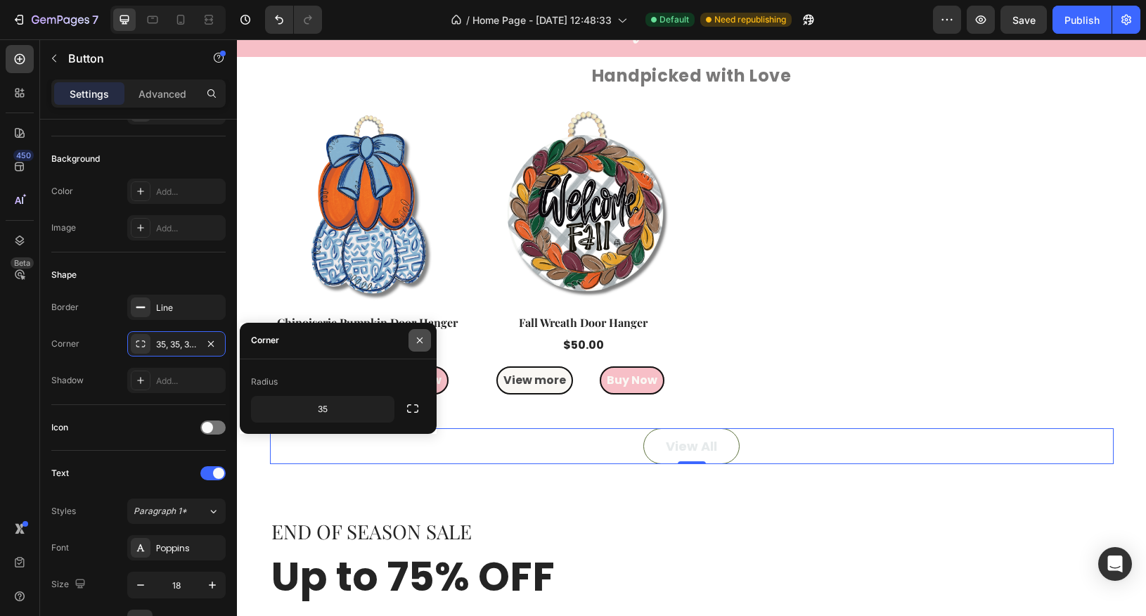
click at [419, 338] on icon "button" at bounding box center [419, 340] width 11 height 11
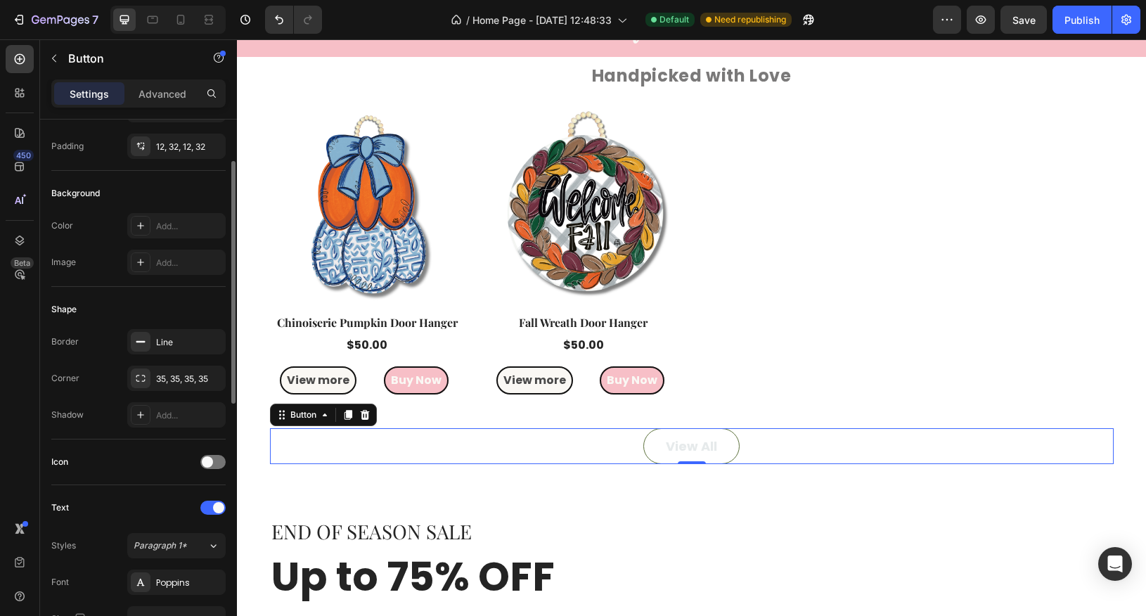
scroll to position [86, 0]
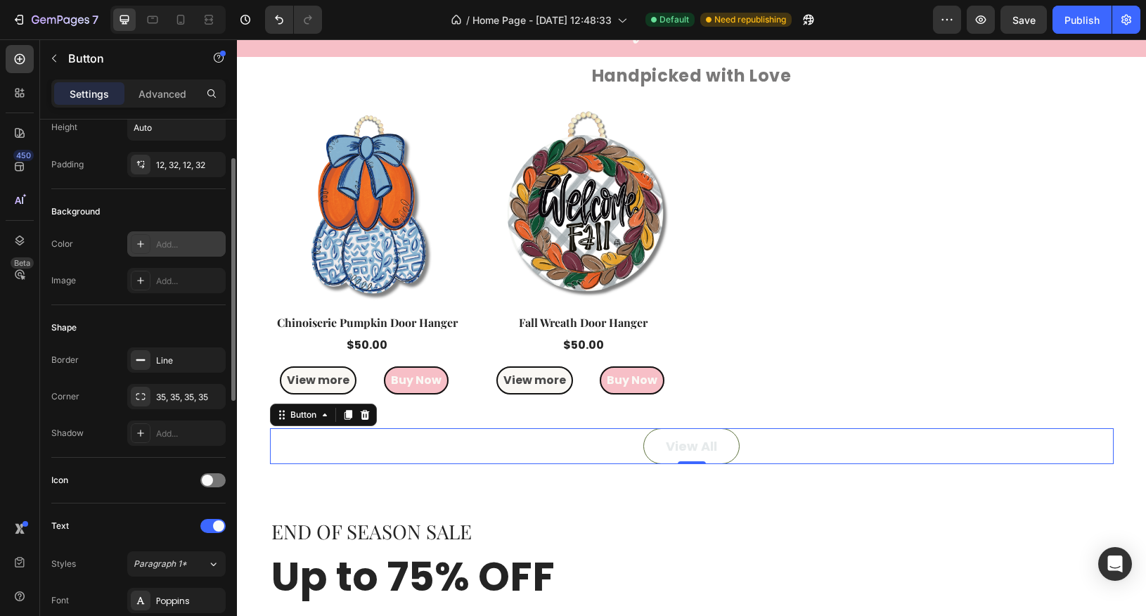
click at [139, 241] on icon at bounding box center [140, 244] width 7 height 7
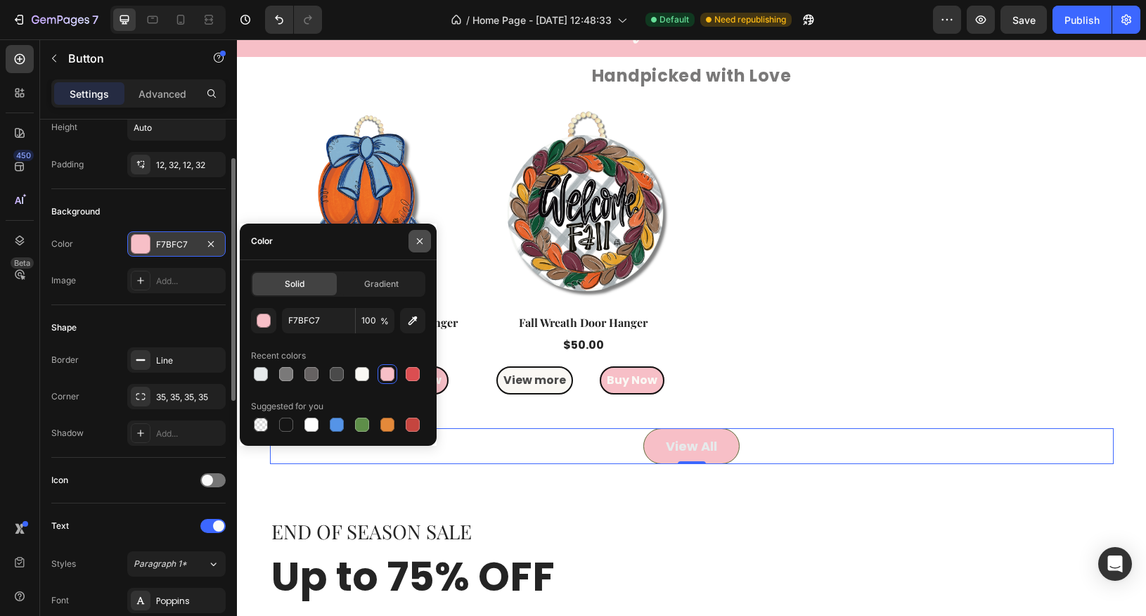
click at [416, 239] on icon "button" at bounding box center [419, 241] width 11 height 11
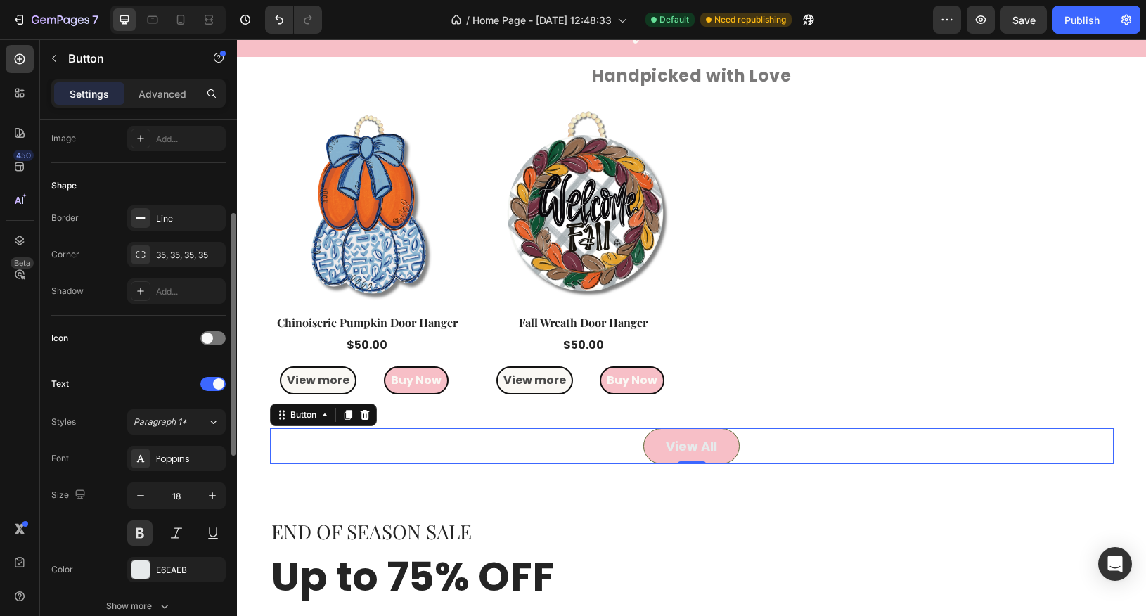
scroll to position [249, 0]
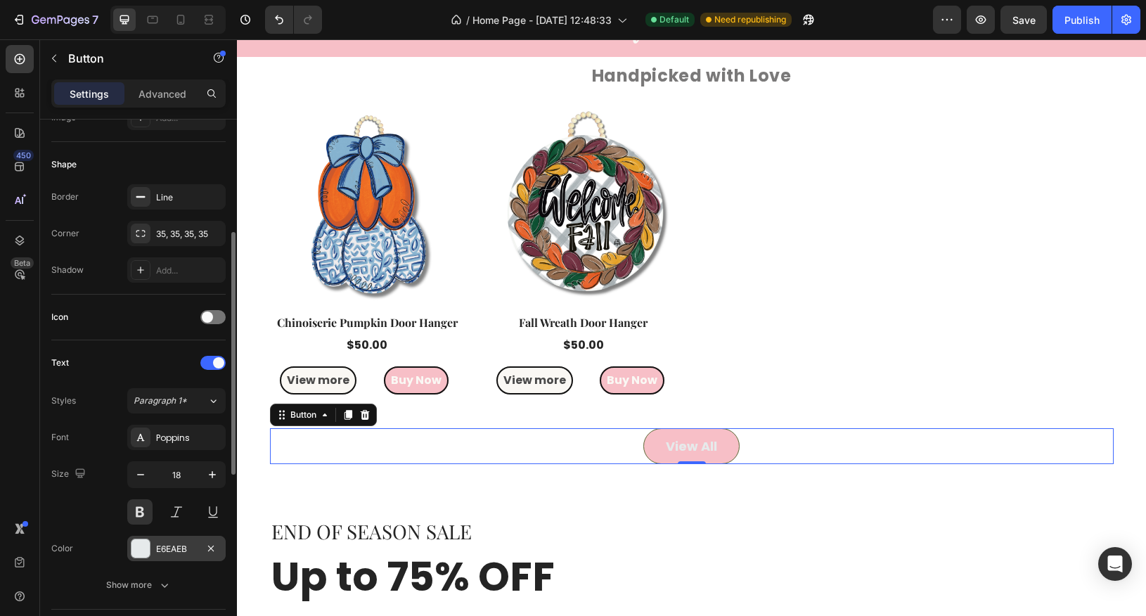
click at [135, 549] on div at bounding box center [141, 548] width 18 height 18
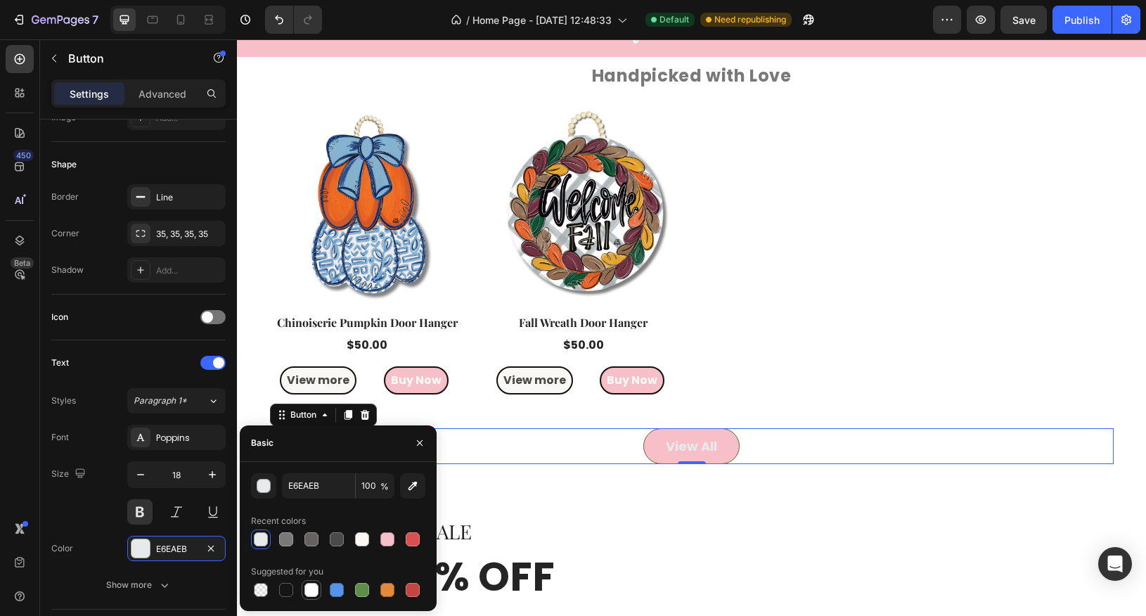
click at [311, 591] on div at bounding box center [312, 590] width 14 height 14
type input "FFFFFF"
click at [423, 444] on icon "button" at bounding box center [419, 442] width 11 height 11
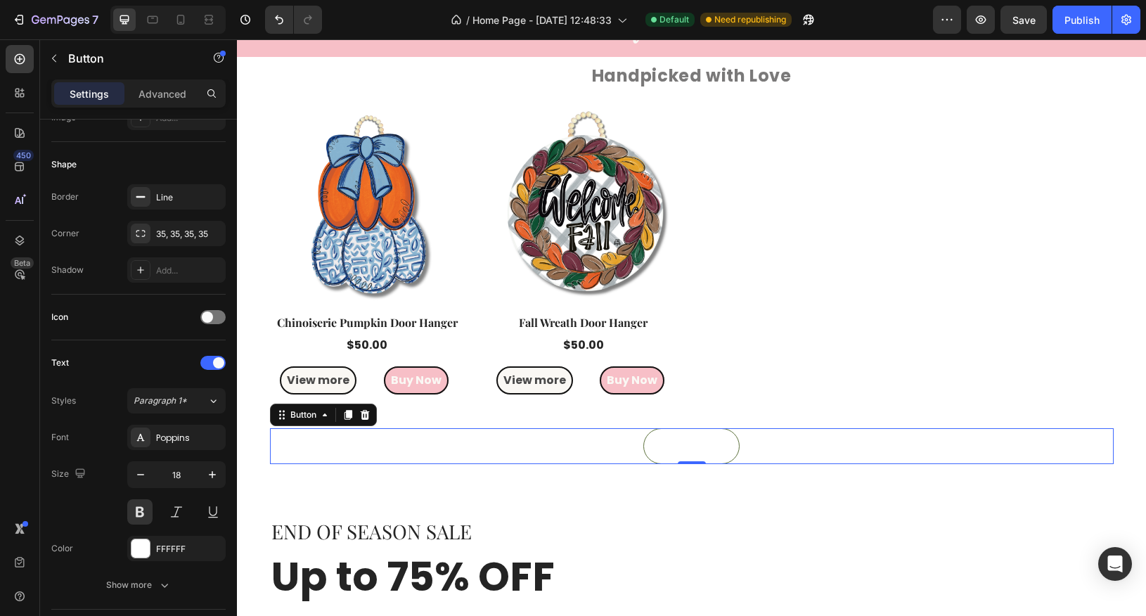
click at [658, 454] on link "View All" at bounding box center [691, 446] width 96 height 36
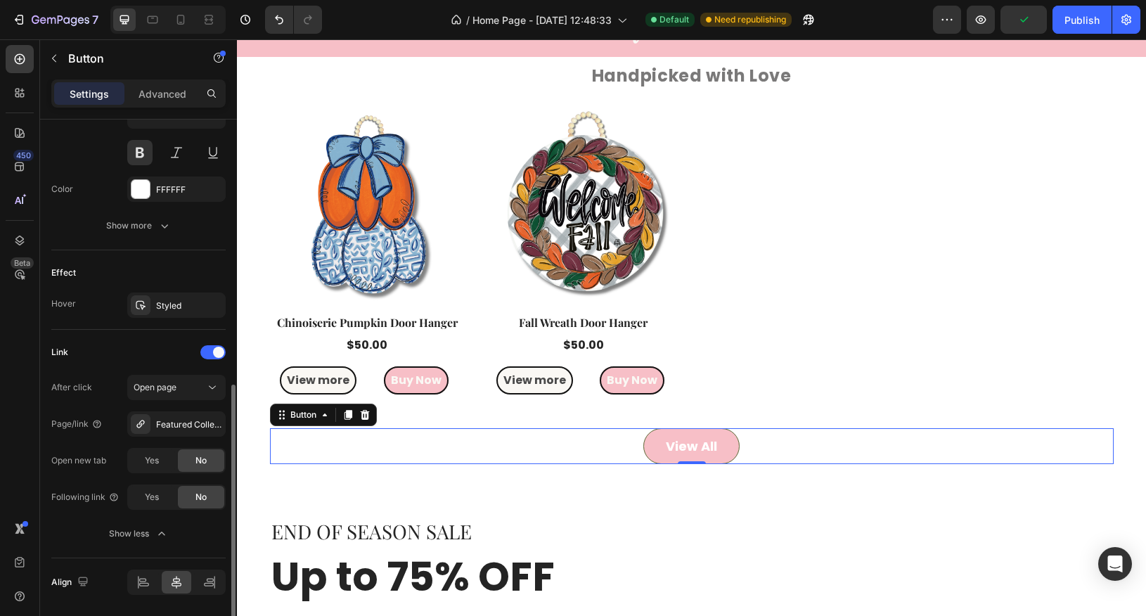
scroll to position [584, 0]
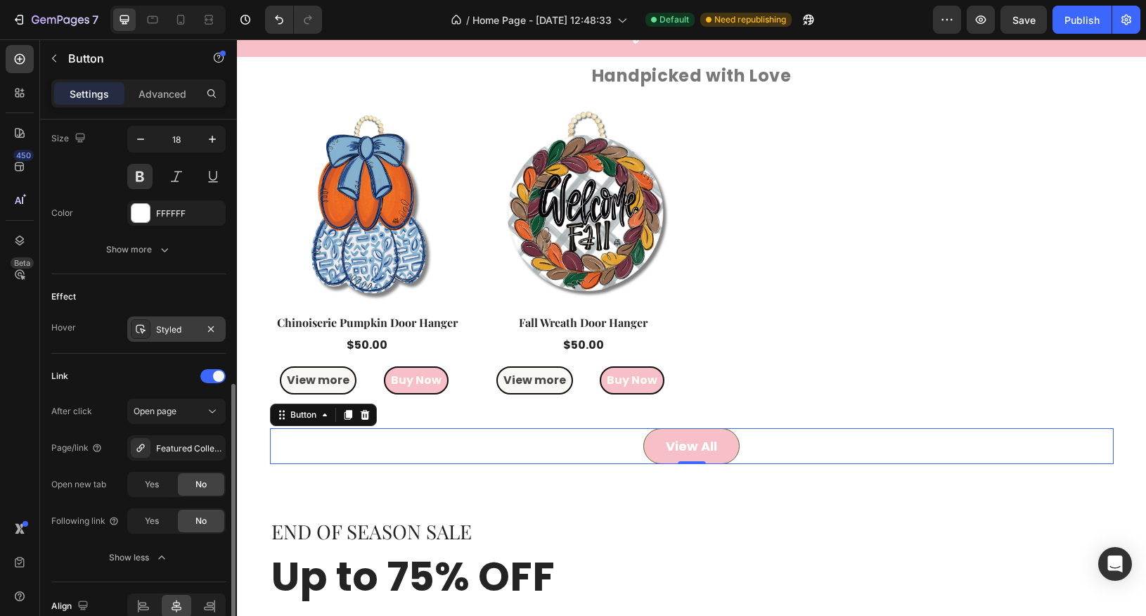
click at [136, 327] on icon at bounding box center [141, 329] width 10 height 9
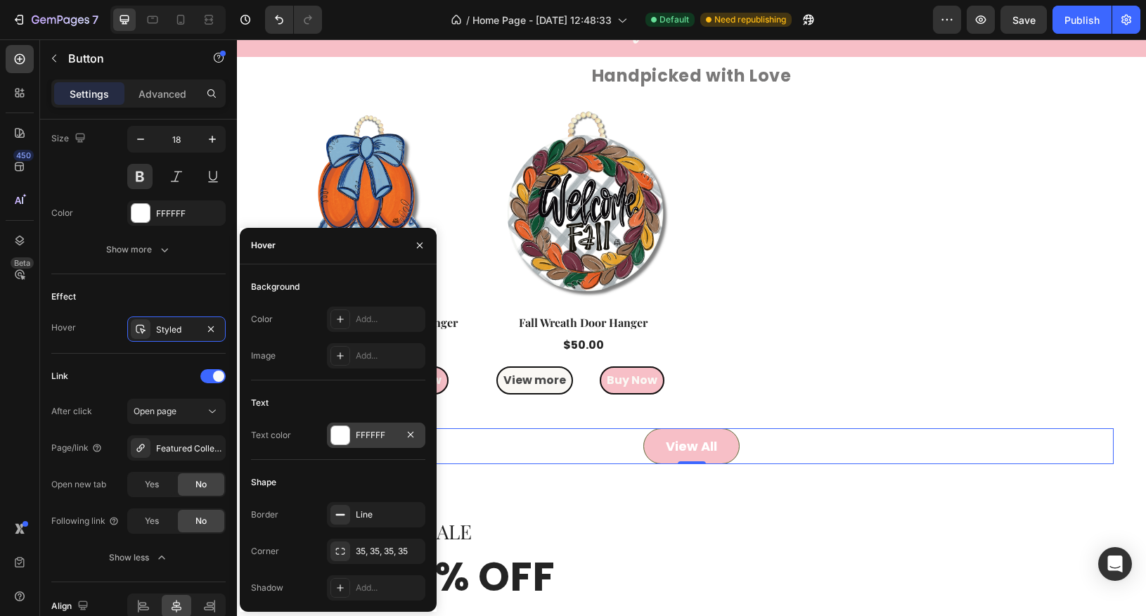
click at [344, 438] on div at bounding box center [340, 435] width 18 height 18
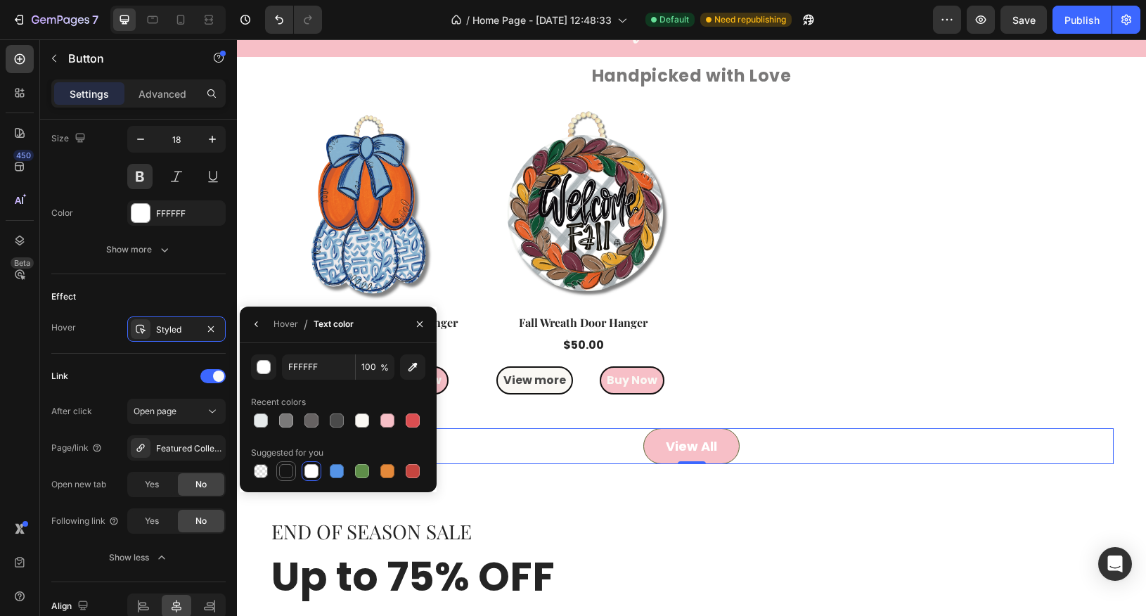
click at [289, 477] on div at bounding box center [286, 471] width 14 height 14
type input "151515"
click at [420, 331] on button "button" at bounding box center [420, 324] width 23 height 23
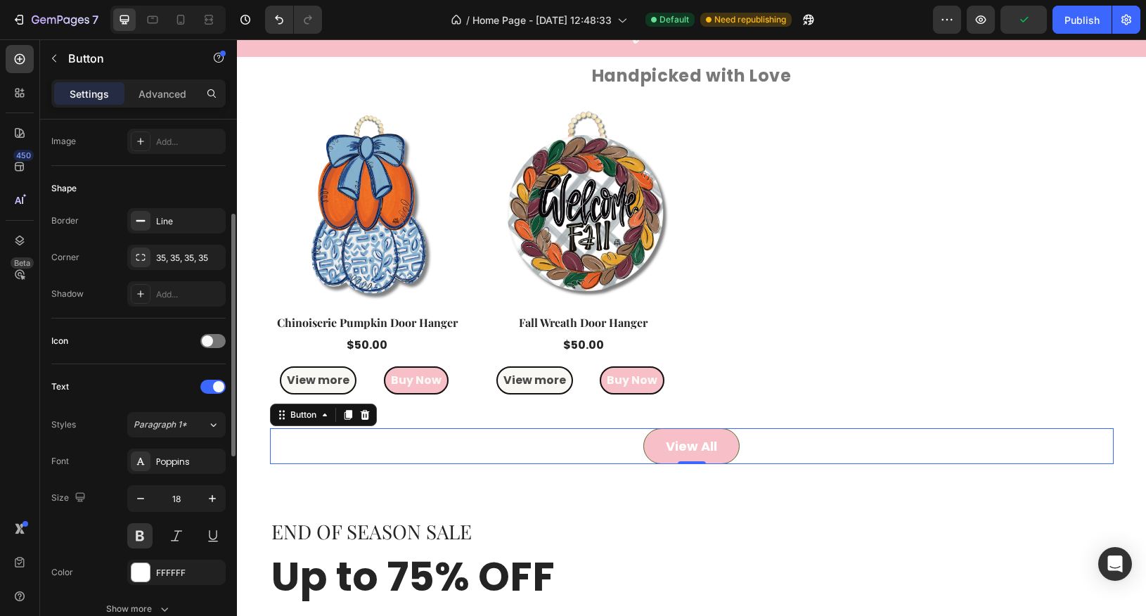
scroll to position [220, 0]
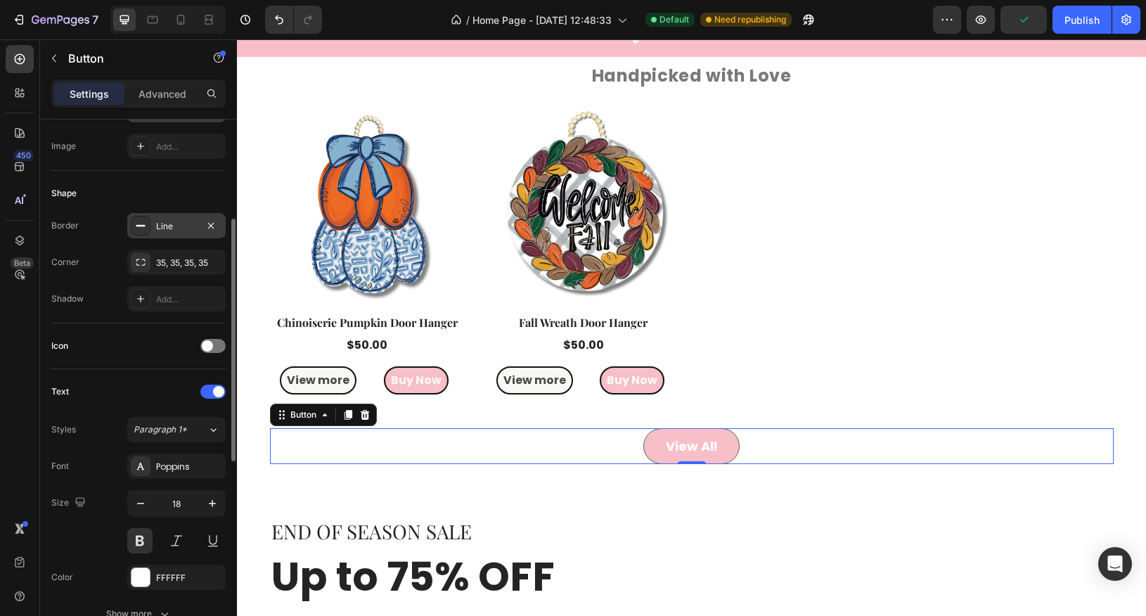
click at [154, 226] on div "Line" at bounding box center [176, 225] width 98 height 25
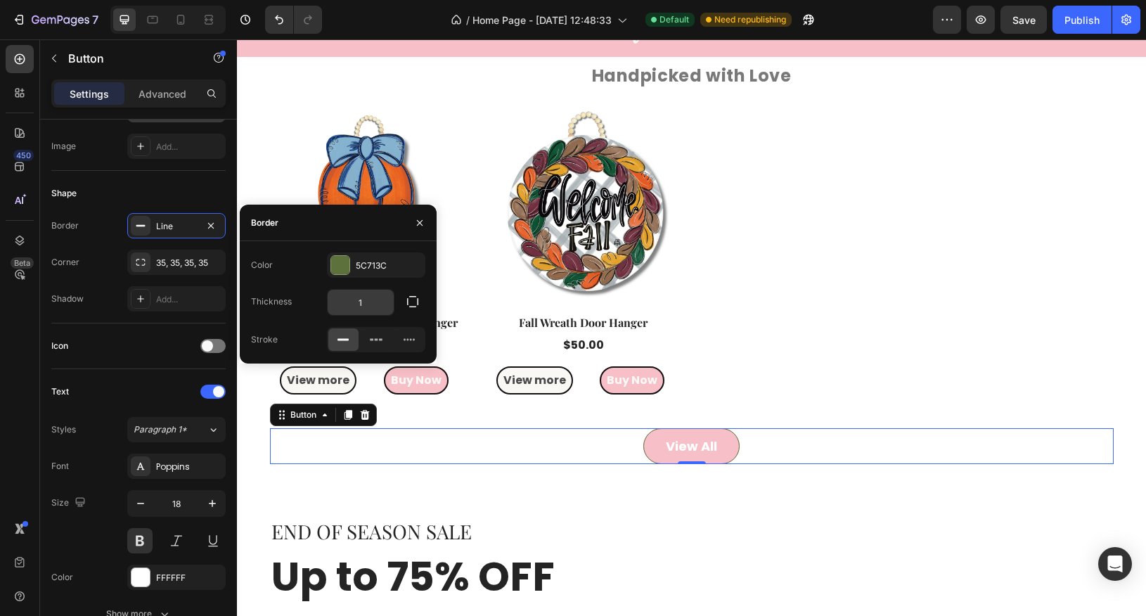
click at [366, 305] on input "1" at bounding box center [361, 302] width 66 height 25
type input "2"
click at [342, 271] on div at bounding box center [340, 265] width 18 height 18
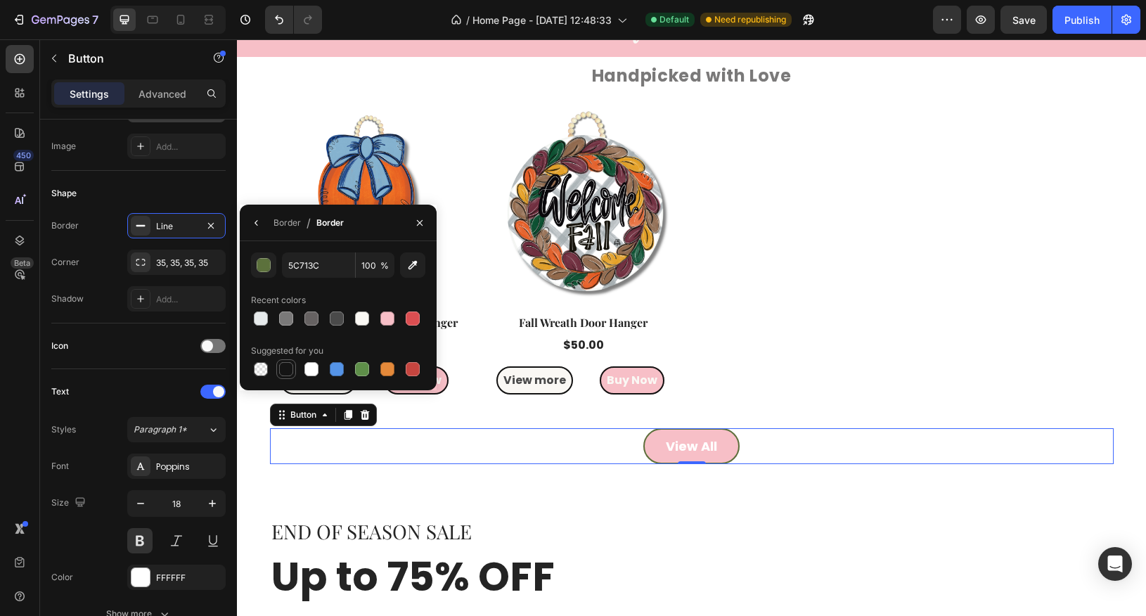
click at [281, 374] on div at bounding box center [286, 369] width 14 height 14
type input "151515"
click at [421, 222] on icon "button" at bounding box center [420, 222] width 6 height 6
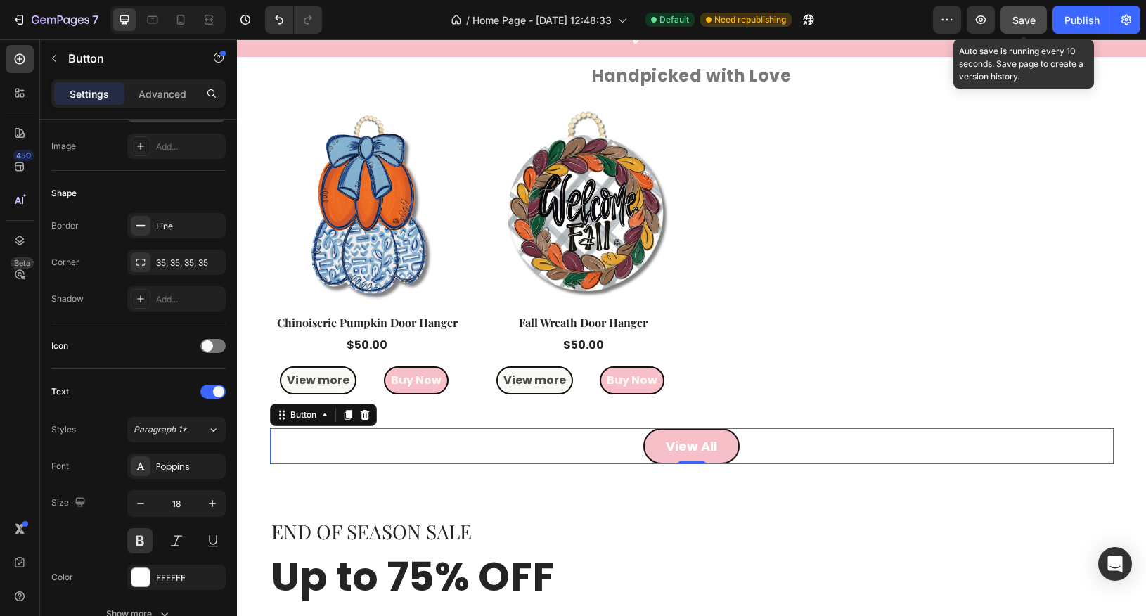
click at [1031, 19] on span "Save" at bounding box center [1024, 20] width 23 height 12
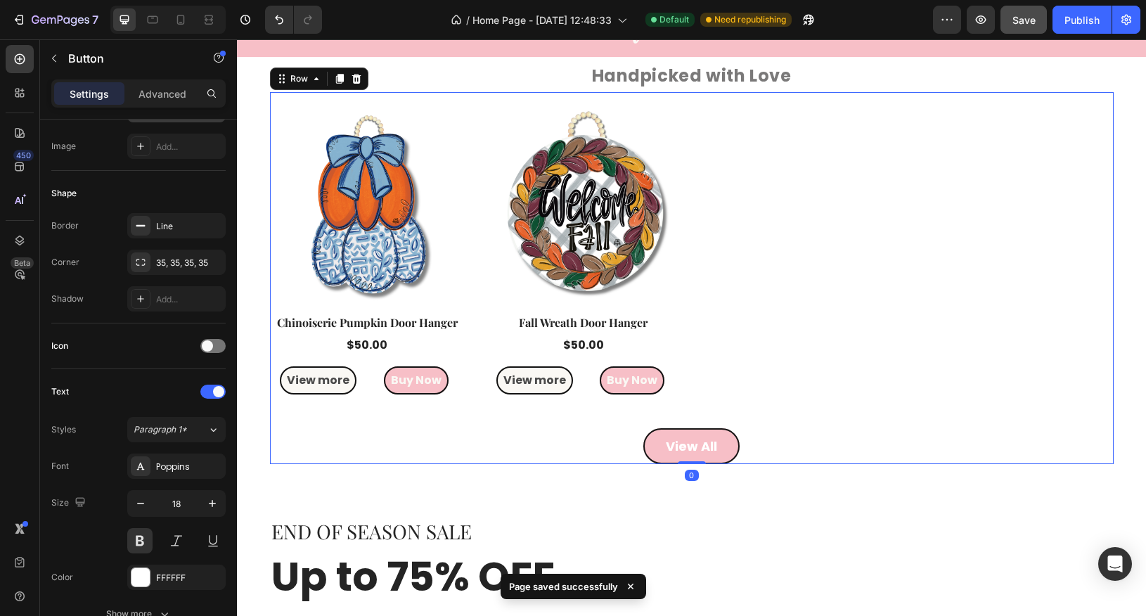
click at [733, 103] on div "Product Images Row Chinoiserie Pumpkin Door Hanger Product Title $50.00 Product…" at bounding box center [692, 278] width 844 height 372
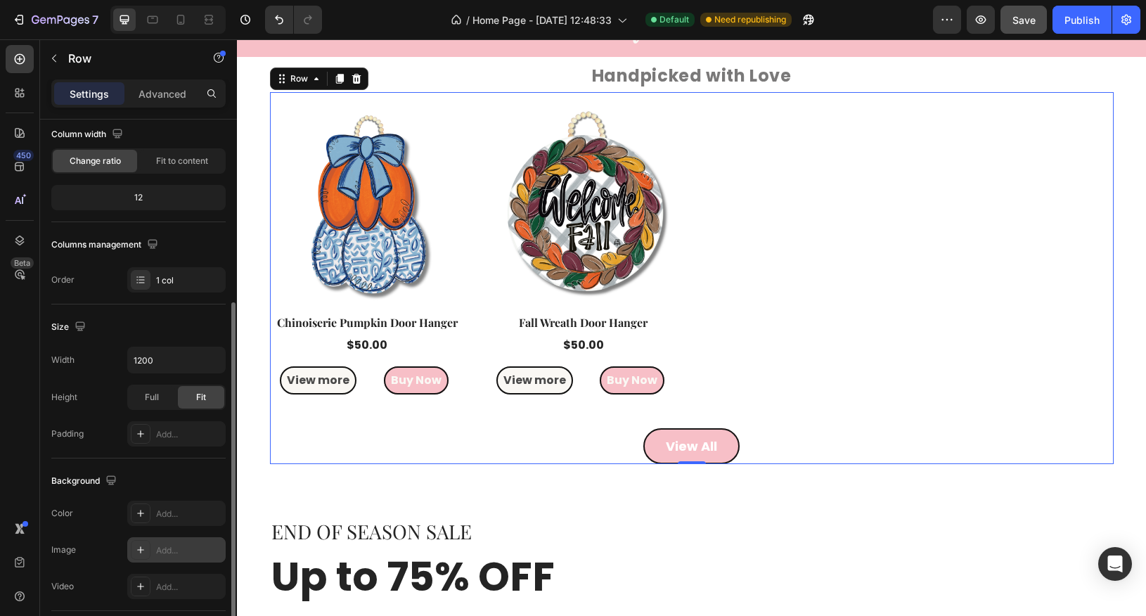
scroll to position [0, 0]
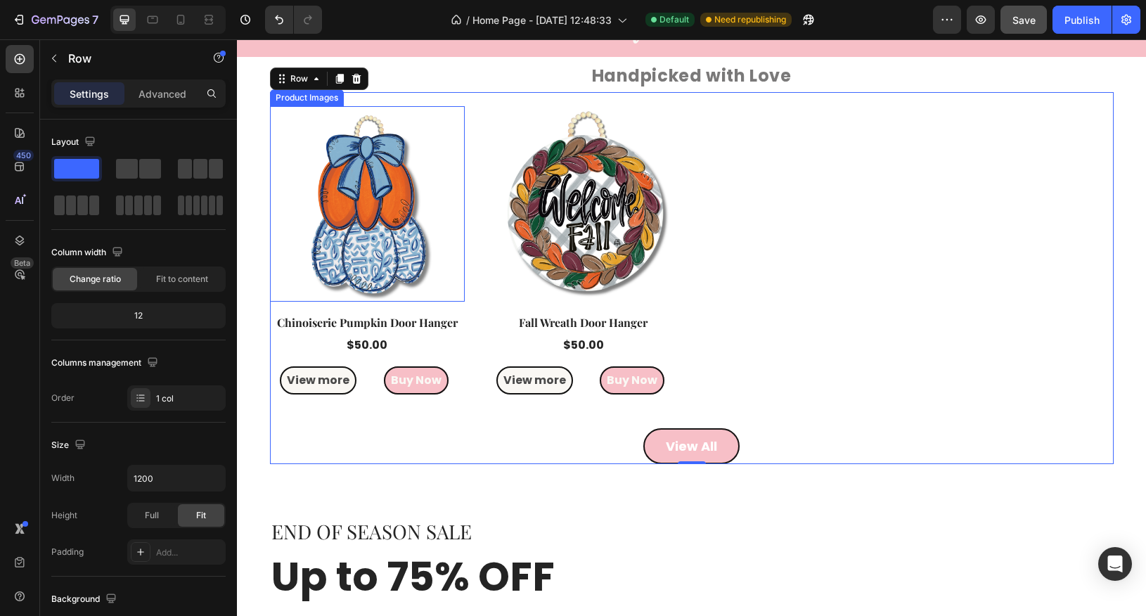
click at [371, 153] on img at bounding box center [368, 204] width 196 height 196
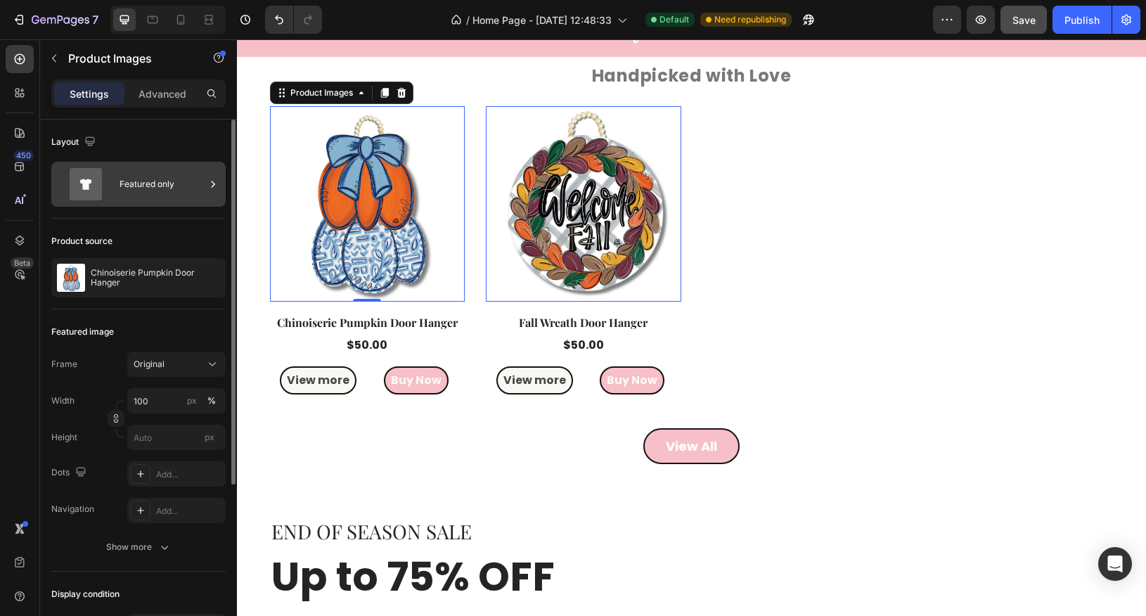
click at [169, 188] on div "Featured only" at bounding box center [163, 184] width 86 height 32
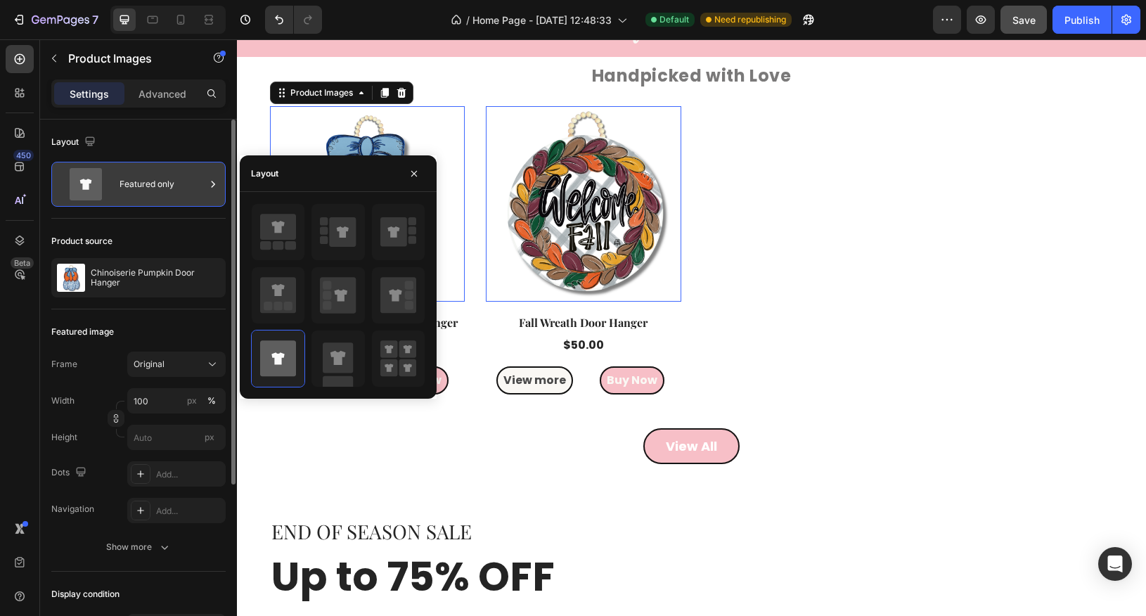
click at [172, 189] on div "Featured only" at bounding box center [163, 184] width 86 height 32
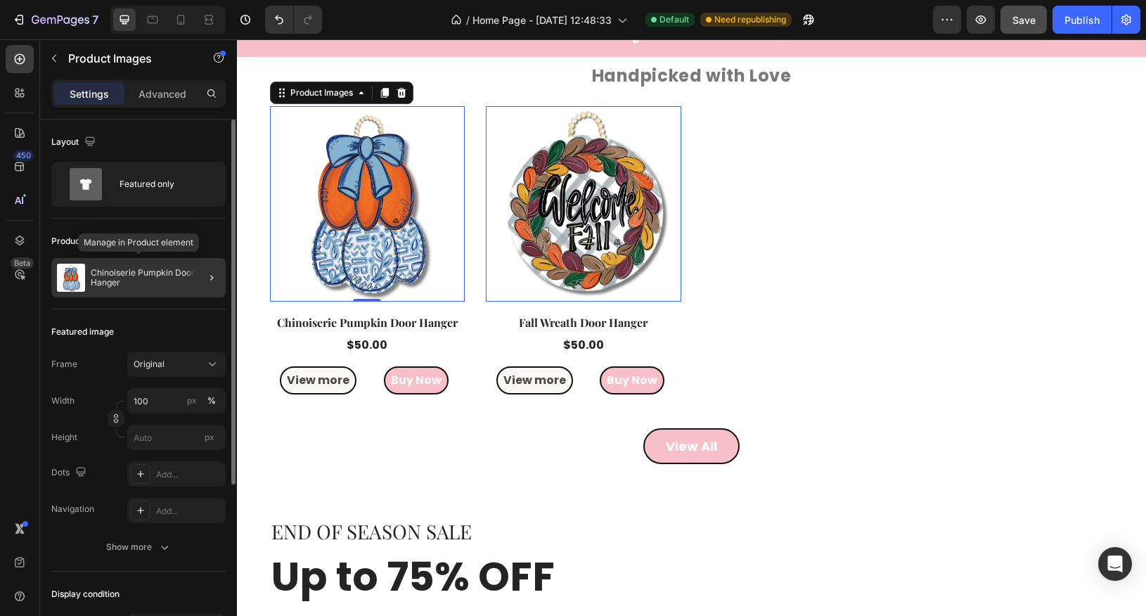
click at [151, 282] on p "Chinoiserie Pumpkin Door Hanger" at bounding box center [155, 278] width 129 height 20
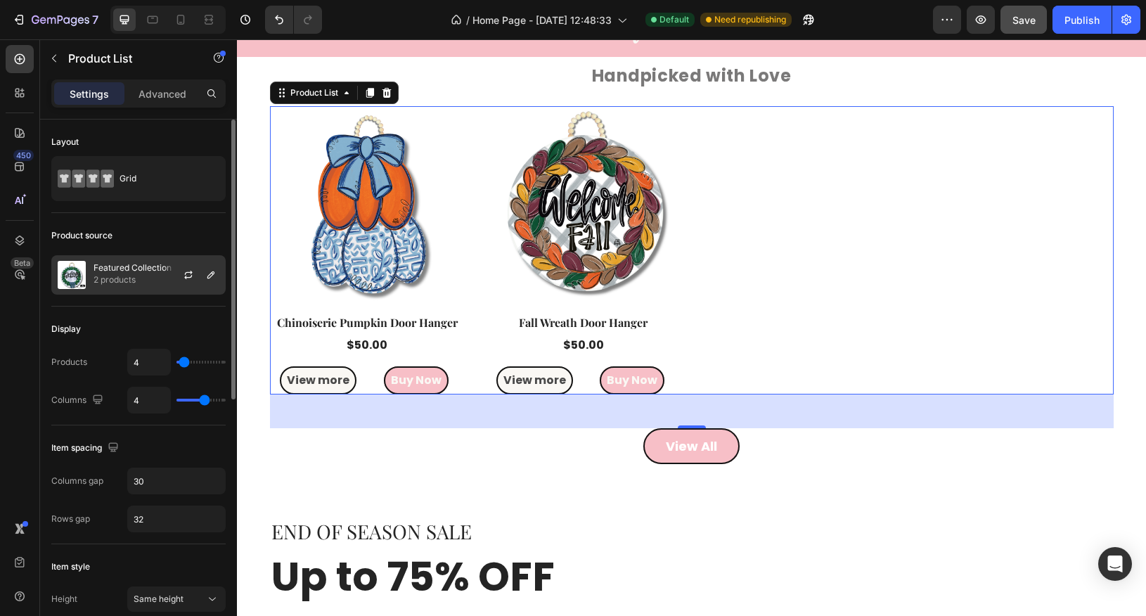
click at [129, 276] on p "2 products" at bounding box center [133, 280] width 78 height 14
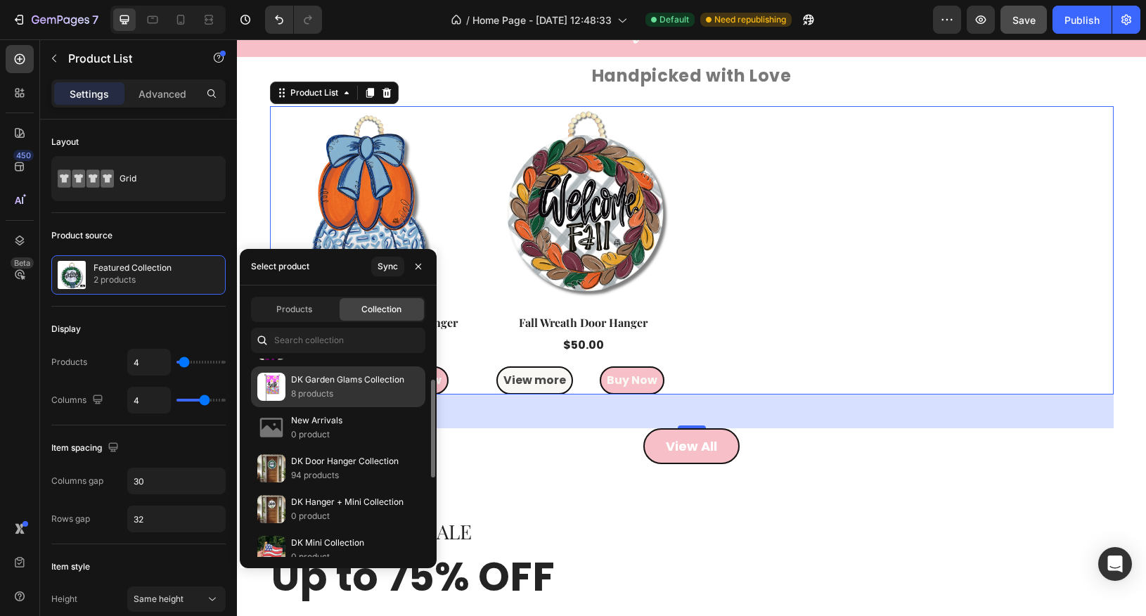
scroll to position [37, 0]
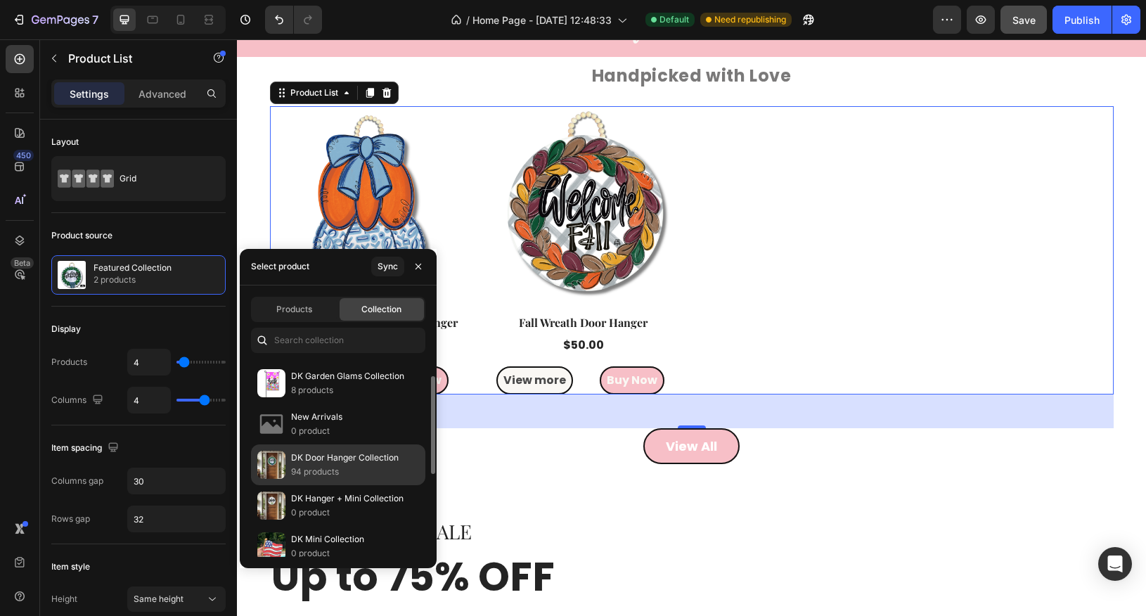
click at [340, 451] on p "DK Door Hanger Collection" at bounding box center [345, 458] width 108 height 14
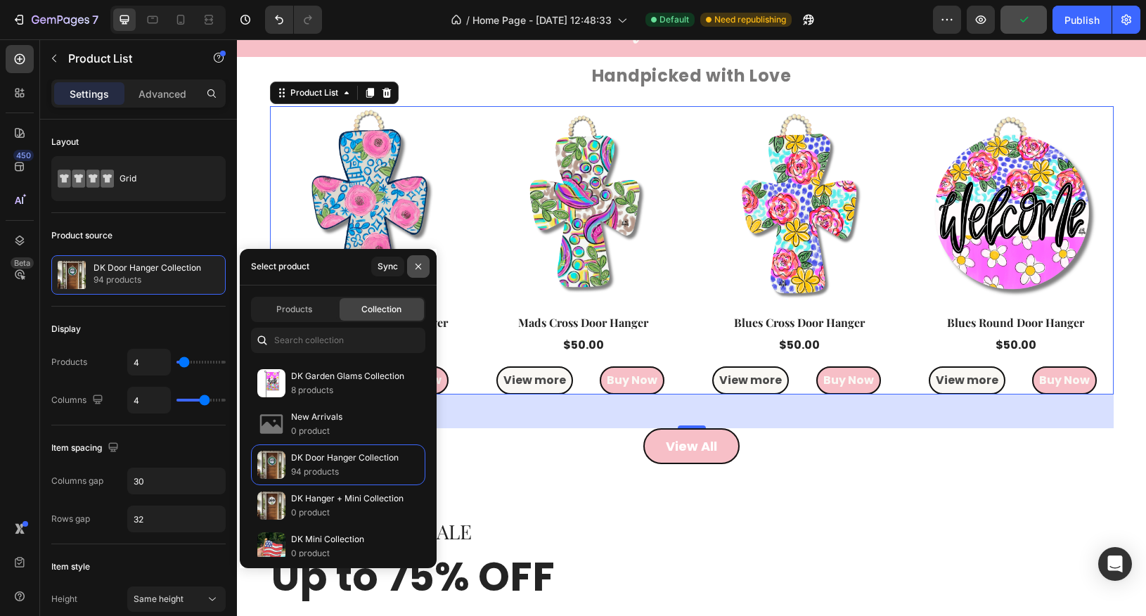
click at [421, 268] on icon "button" at bounding box center [418, 266] width 11 height 11
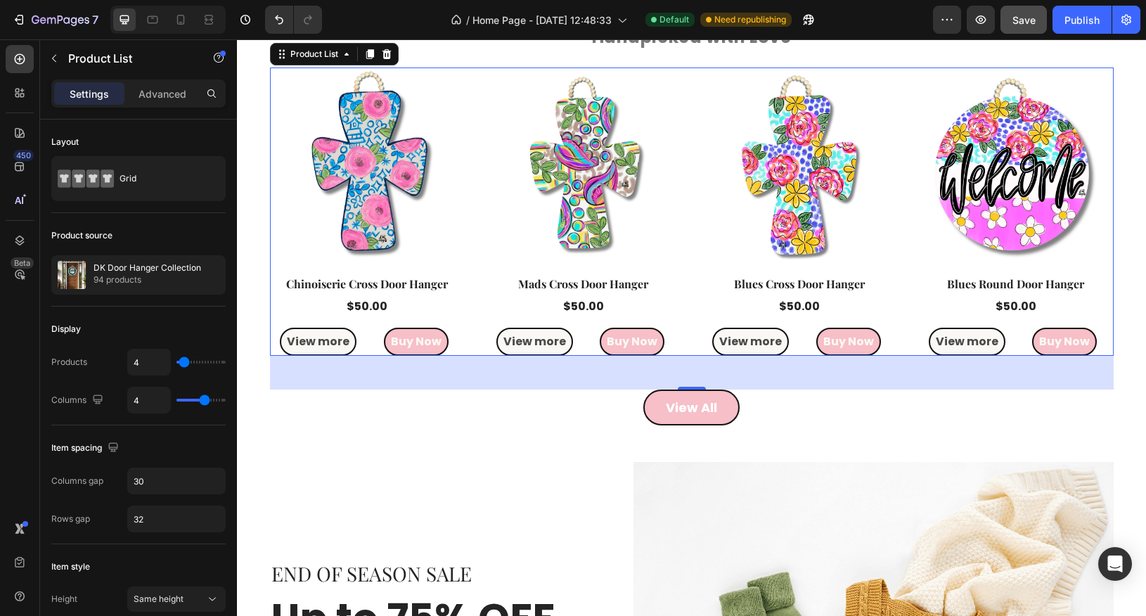
scroll to position [1290, 0]
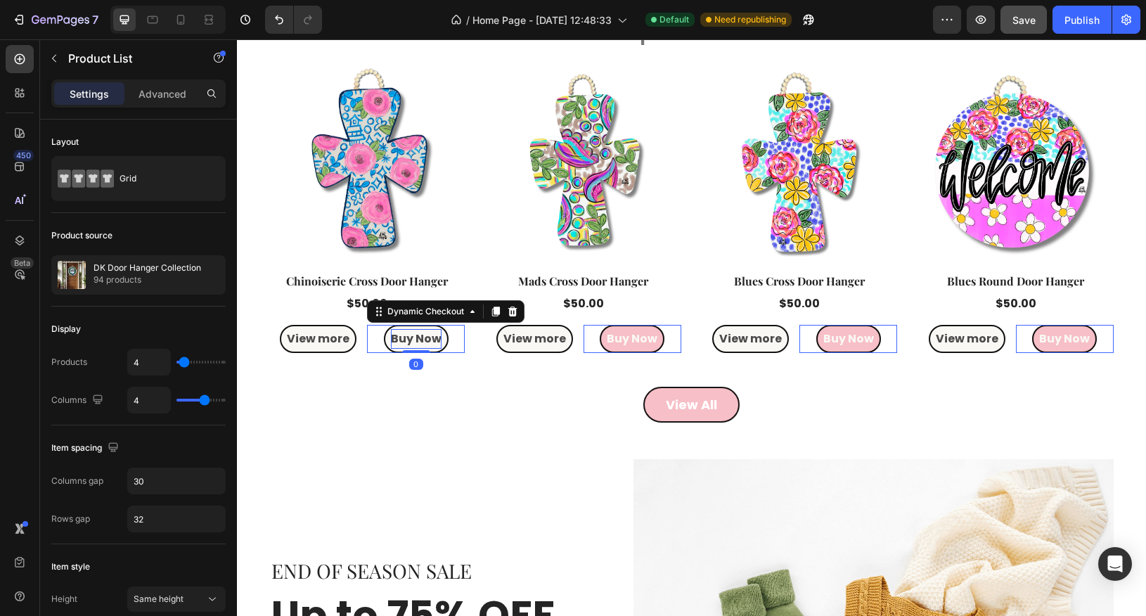
click at [428, 347] on p "Buy Now" at bounding box center [416, 339] width 51 height 20
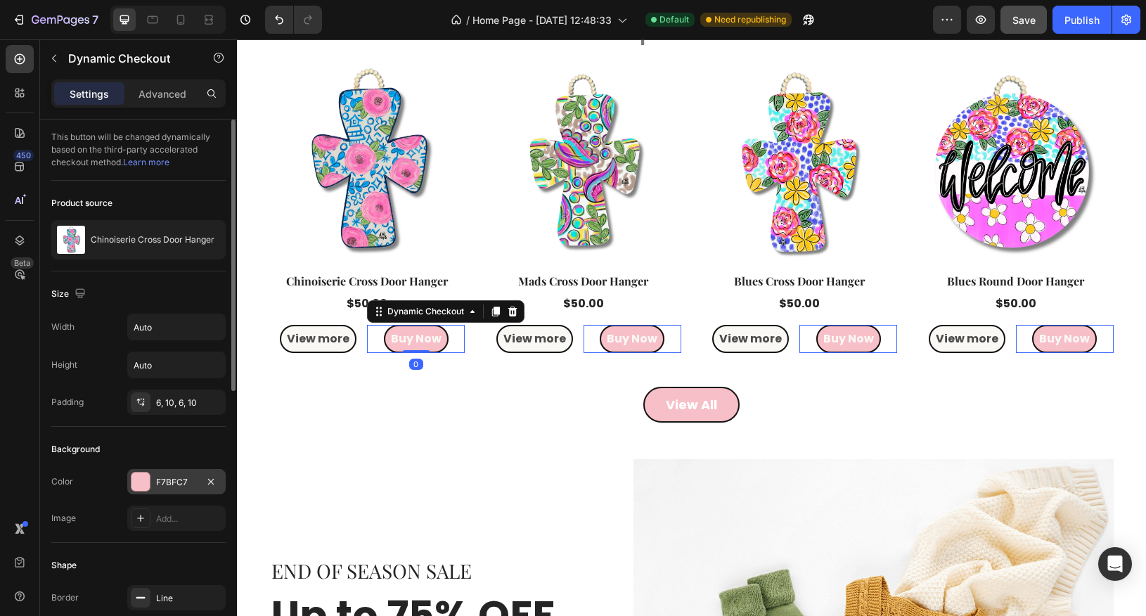
click at [140, 484] on div at bounding box center [141, 482] width 18 height 18
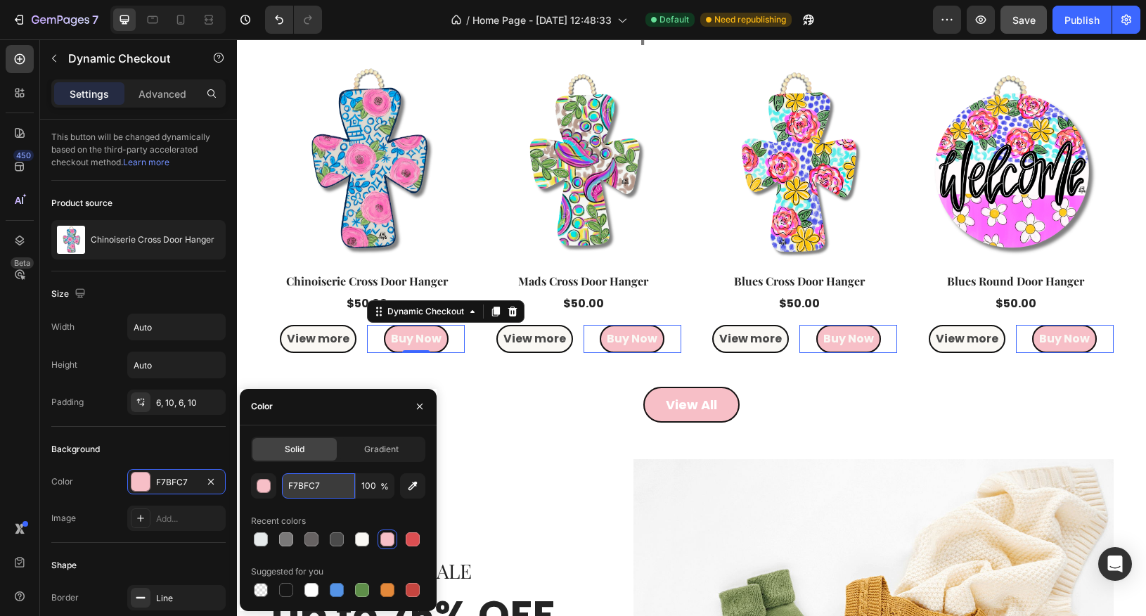
click at [306, 484] on input "F7BFC7" at bounding box center [318, 485] width 73 height 25
paste input "e6eaeb"
type input "e6eaeb"
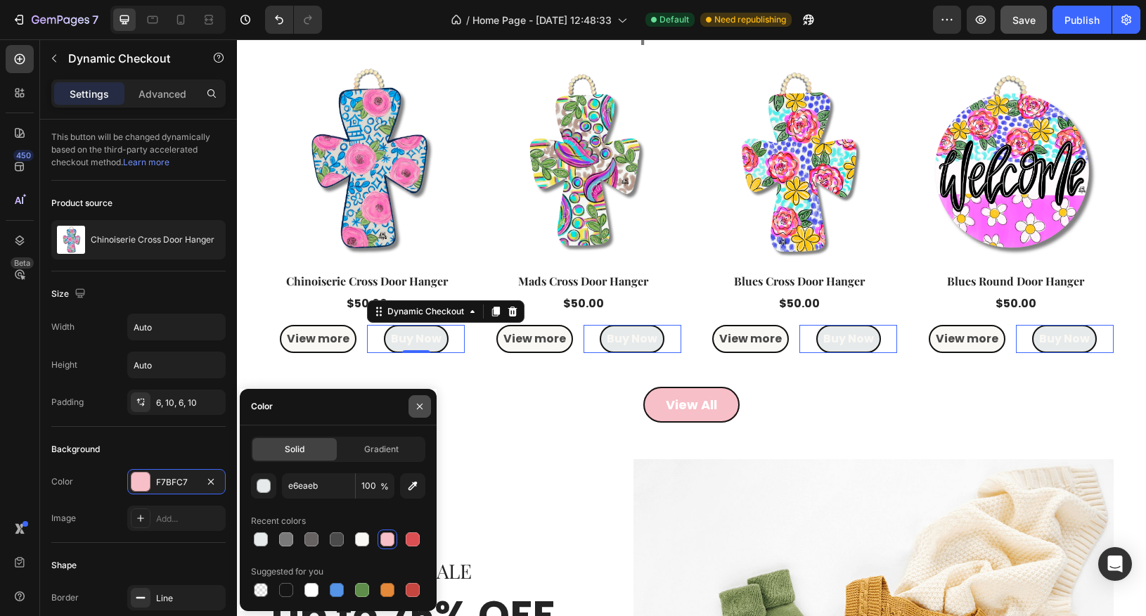
click at [415, 407] on icon "button" at bounding box center [419, 406] width 11 height 11
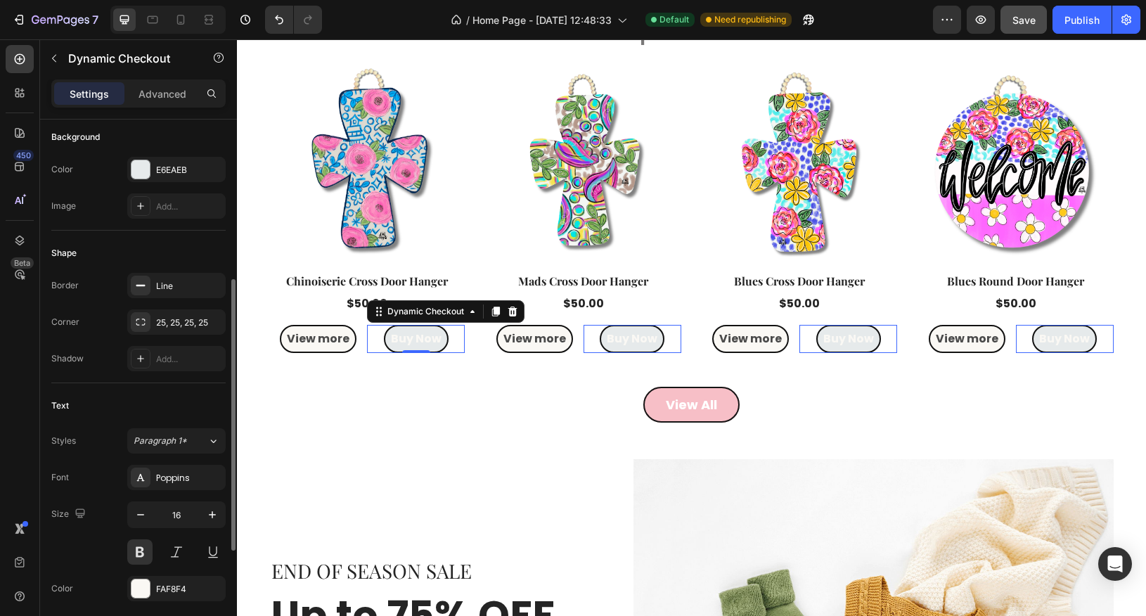
scroll to position [314, 0]
click at [143, 588] on div at bounding box center [141, 587] width 18 height 18
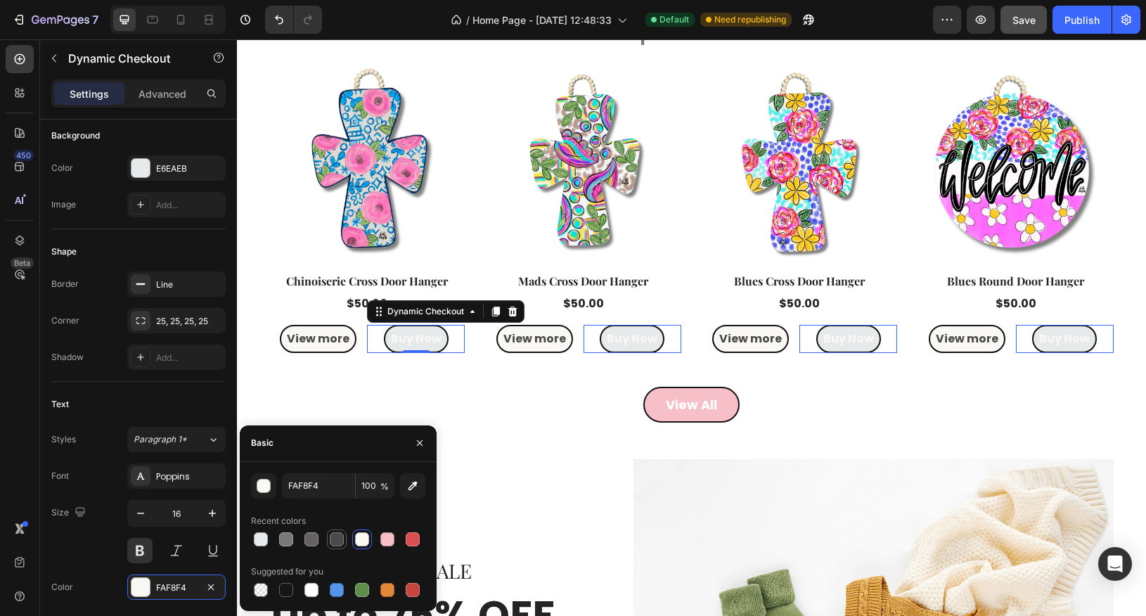
click at [335, 542] on div at bounding box center [337, 539] width 14 height 14
type input "4A4A4A"
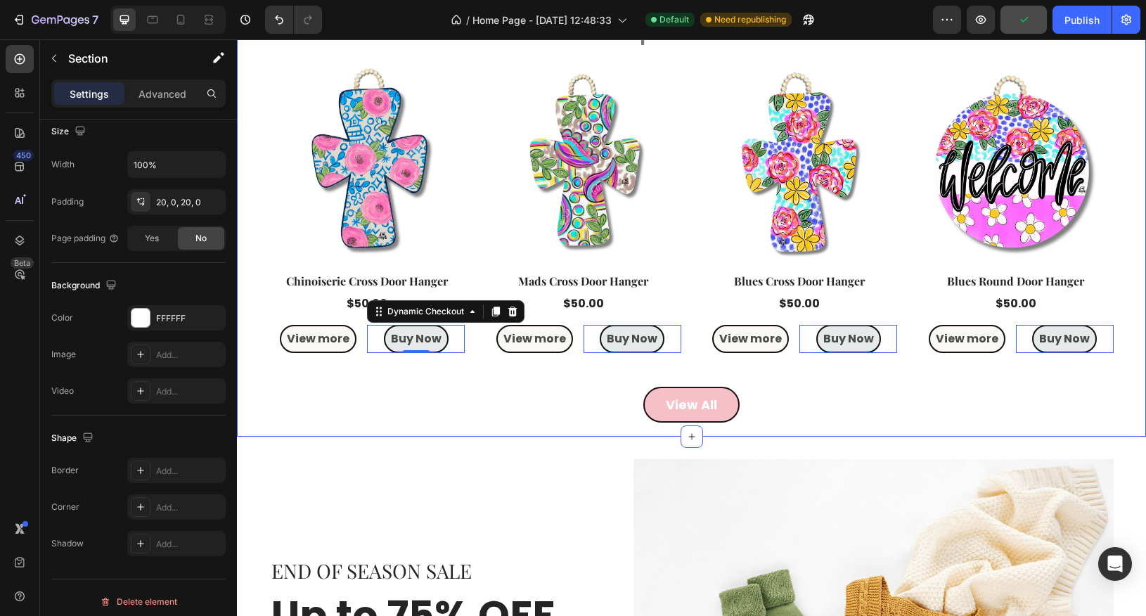
click at [254, 371] on div "featured Heading Handpicked with Love Text Block Product Images Row Chinoiserie…" at bounding box center [691, 183] width 909 height 478
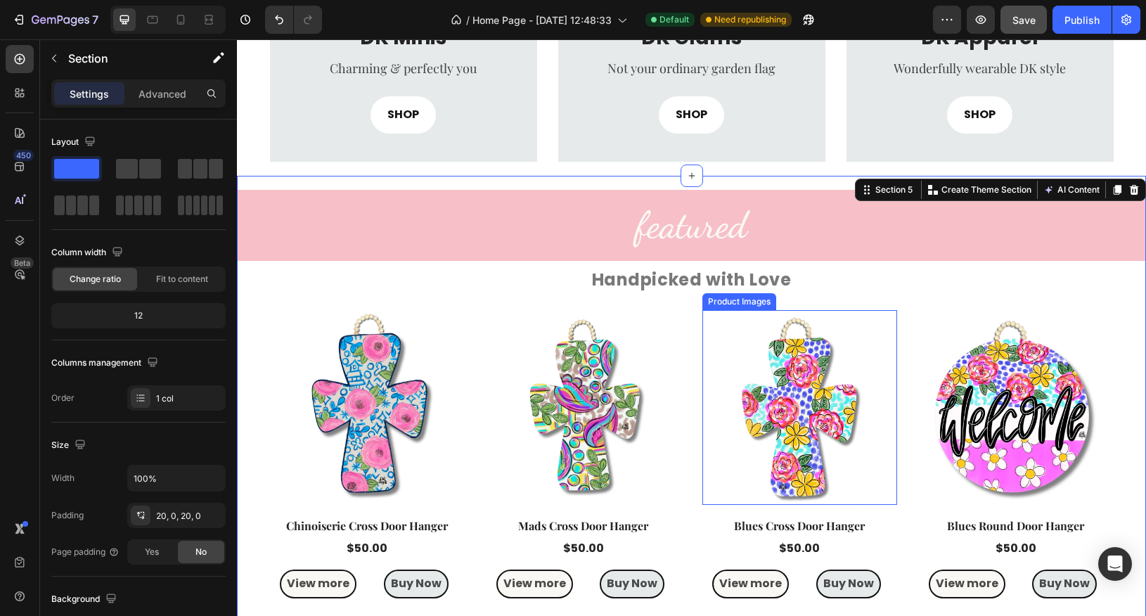
scroll to position [866, 0]
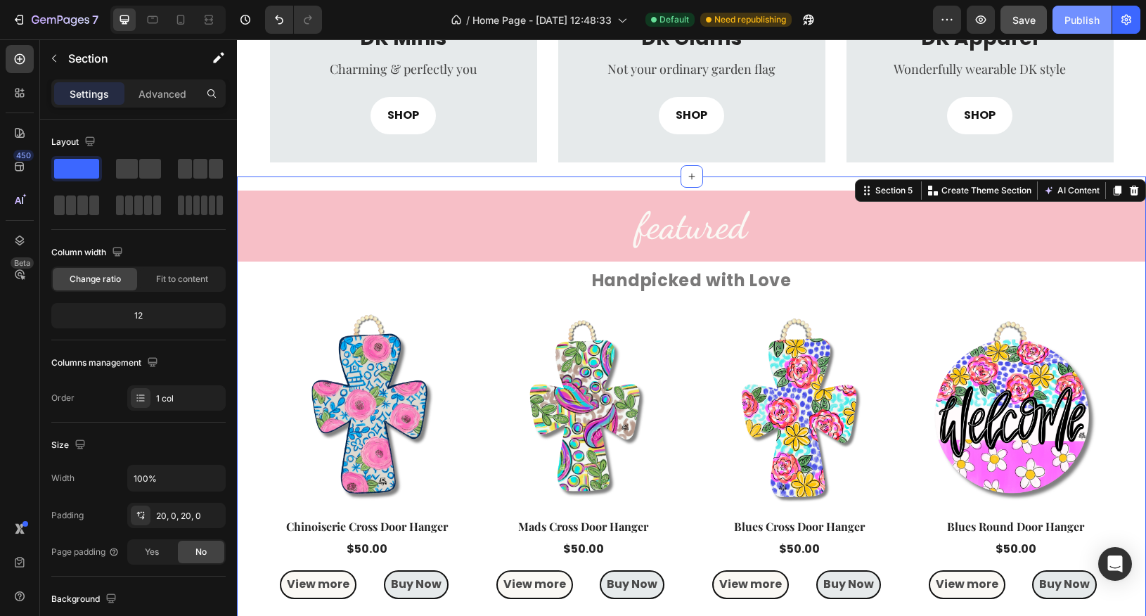
click at [1069, 15] on div "Publish" at bounding box center [1082, 20] width 35 height 15
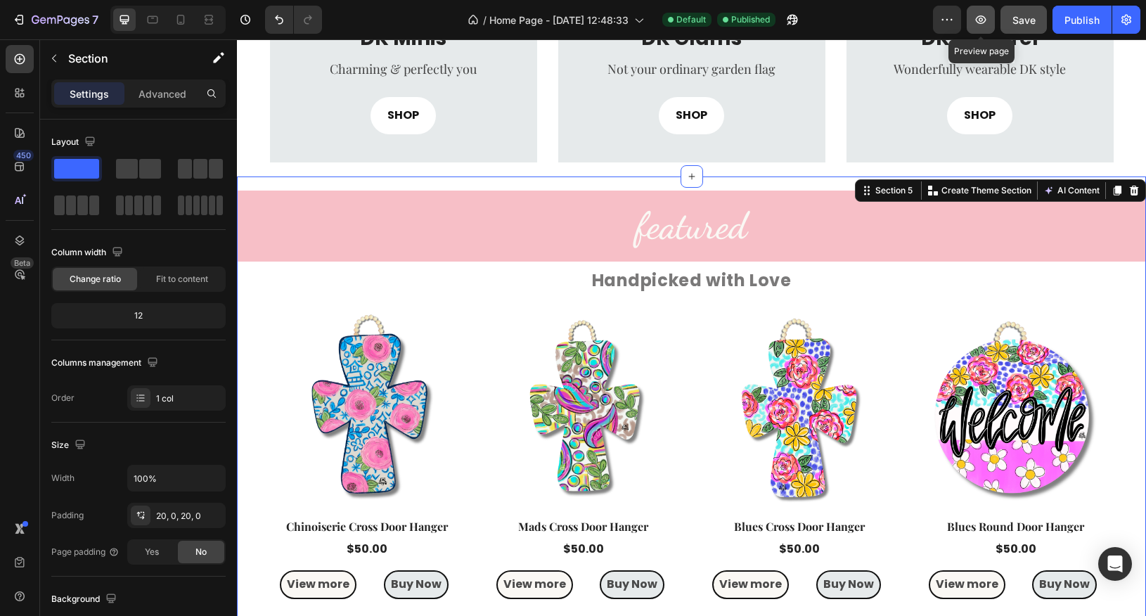
click at [980, 25] on icon "button" at bounding box center [981, 20] width 14 height 14
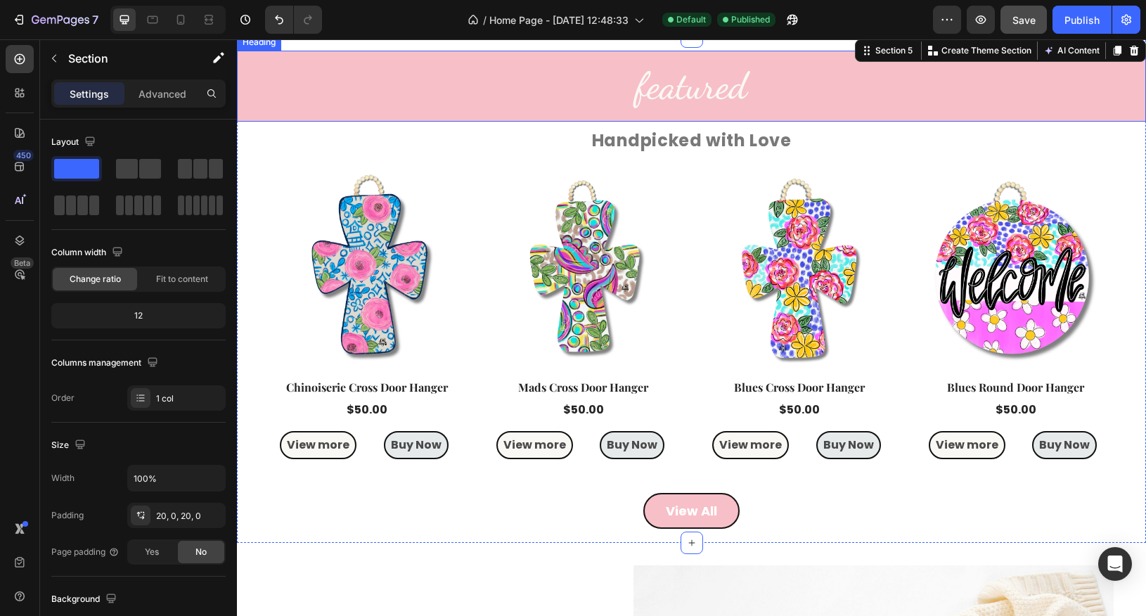
scroll to position [1192, 0]
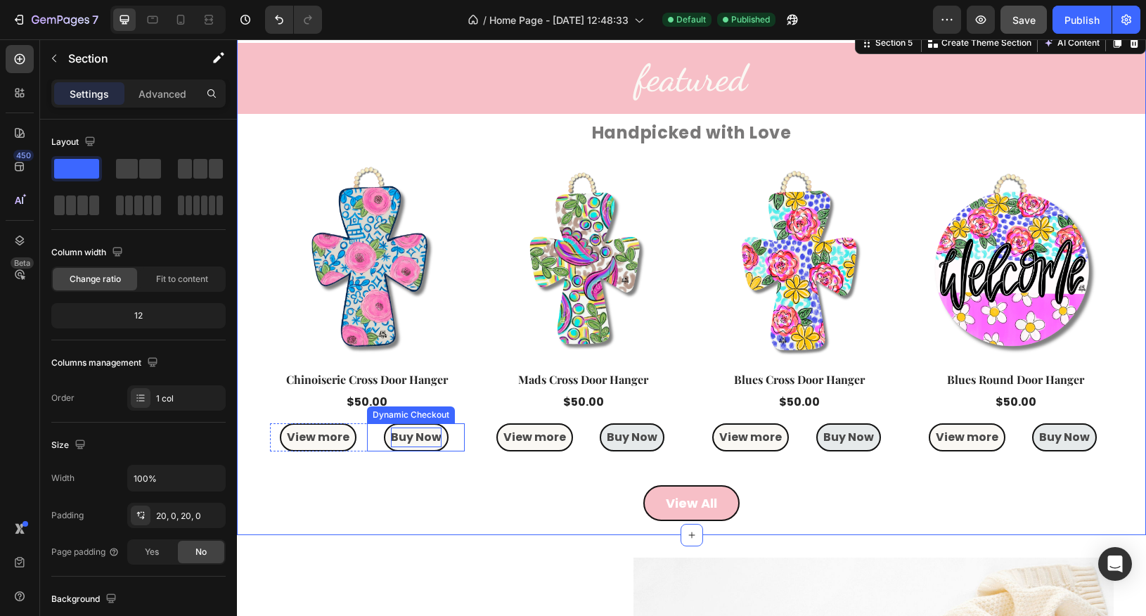
click at [425, 438] on p "Buy Now" at bounding box center [416, 438] width 51 height 20
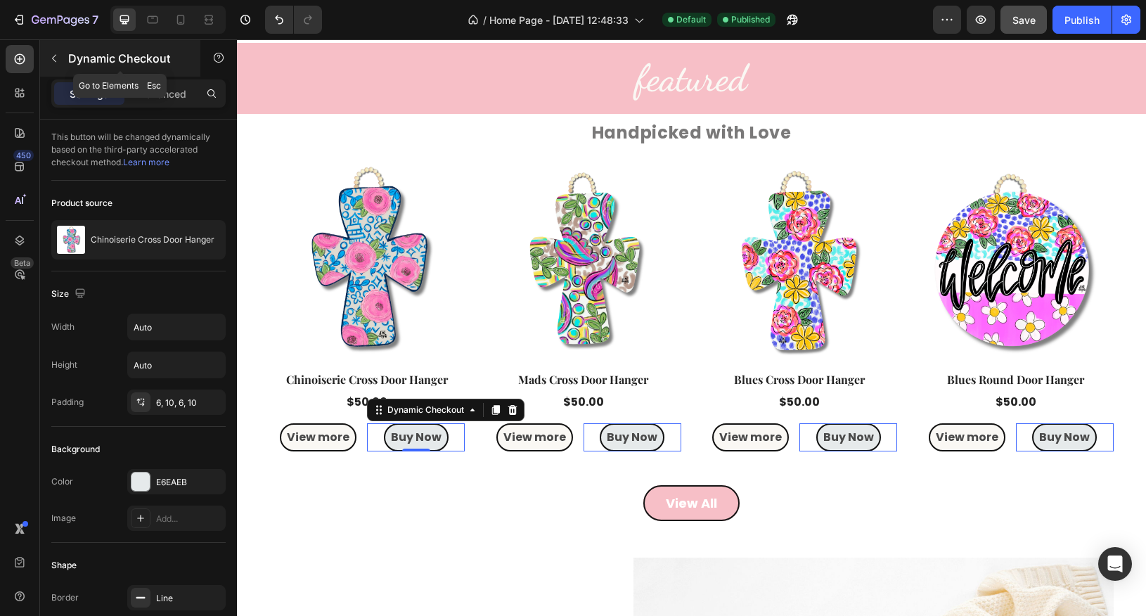
click at [51, 60] on icon "button" at bounding box center [54, 58] width 11 height 11
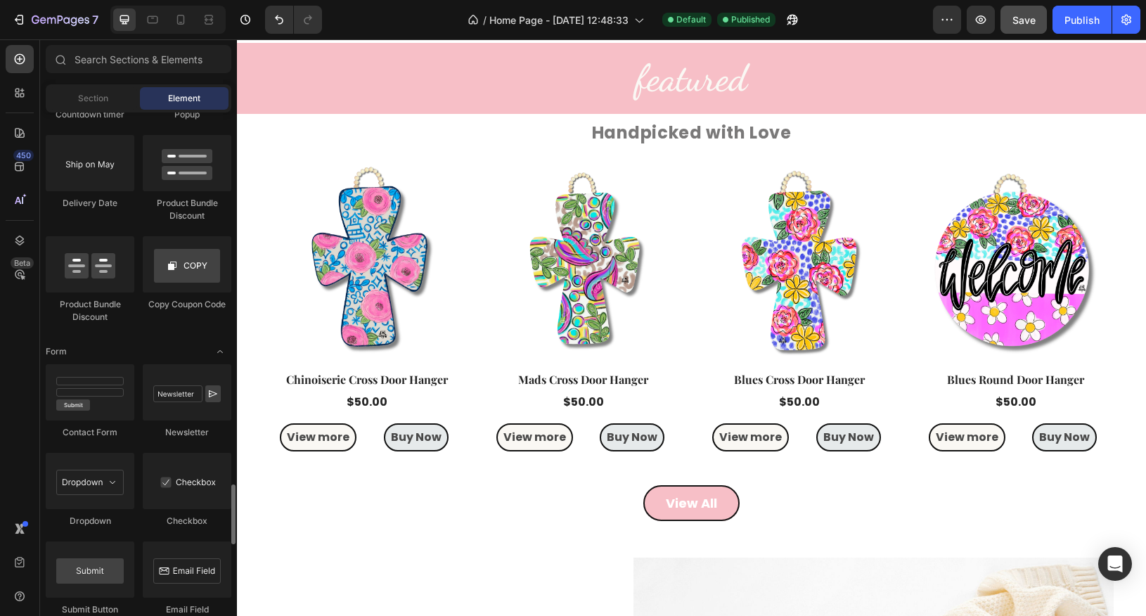
scroll to position [2998, 0]
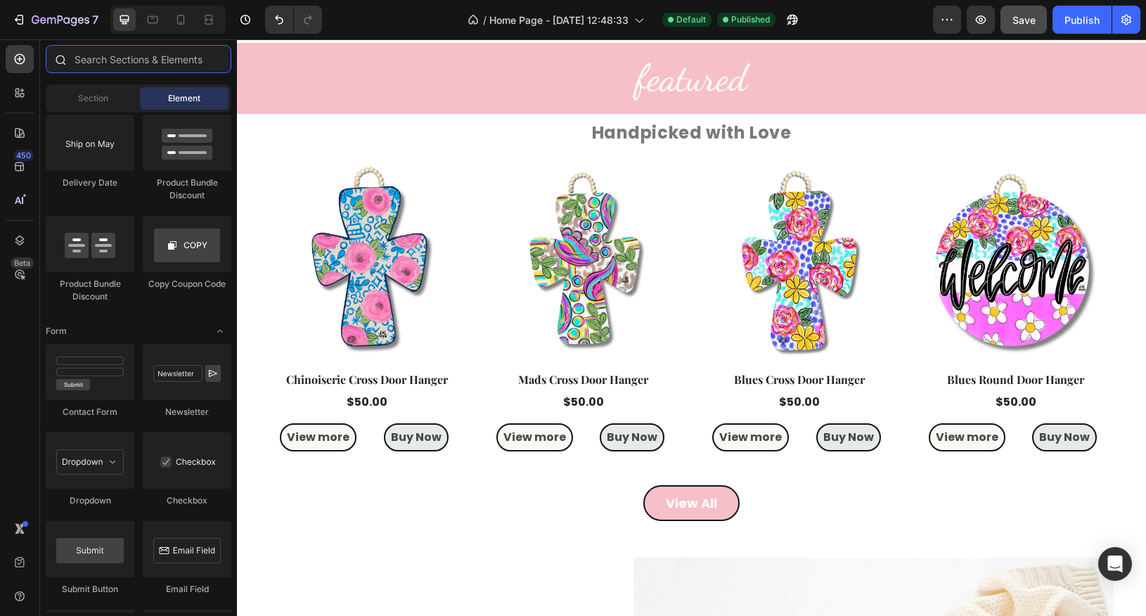
click at [127, 64] on input "text" at bounding box center [139, 59] width 186 height 28
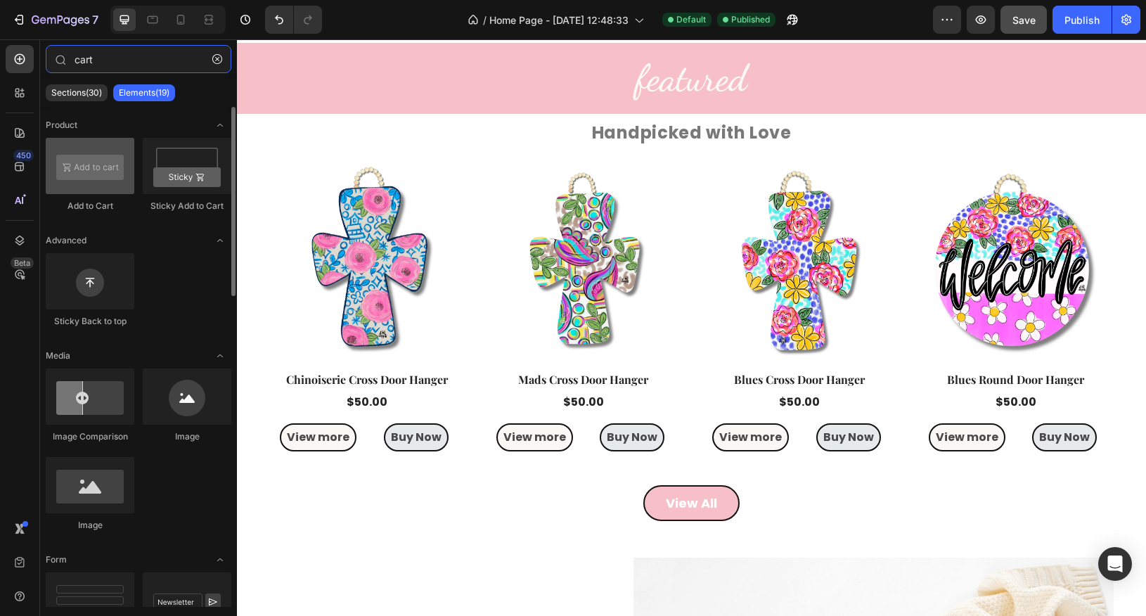
type input "cart"
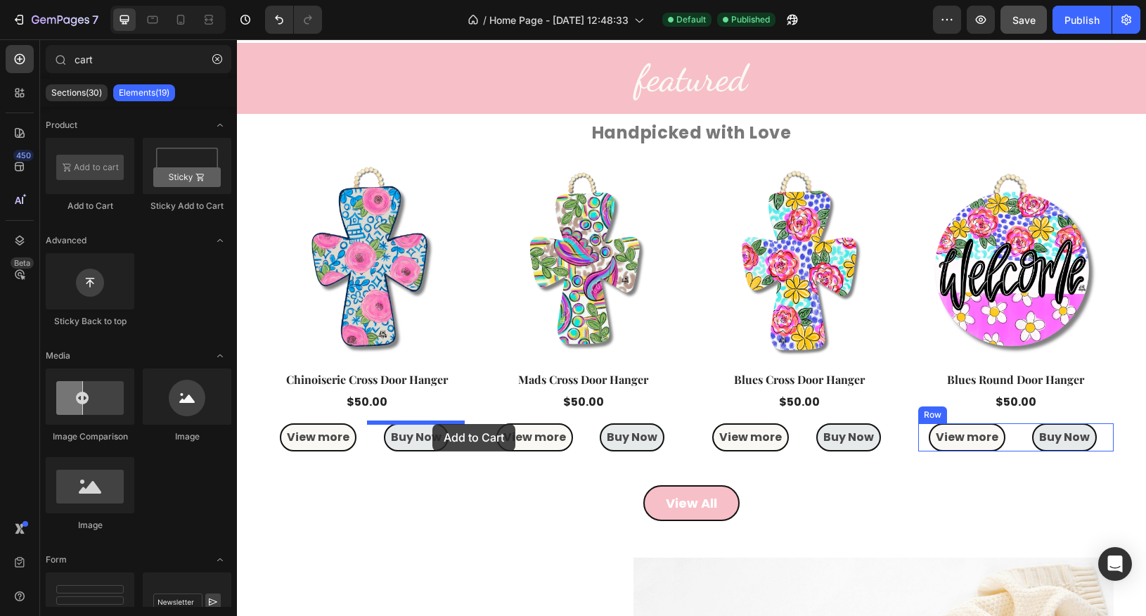
drag, startPoint x: 337, startPoint y: 200, endPoint x: 432, endPoint y: 424, distance: 243.2
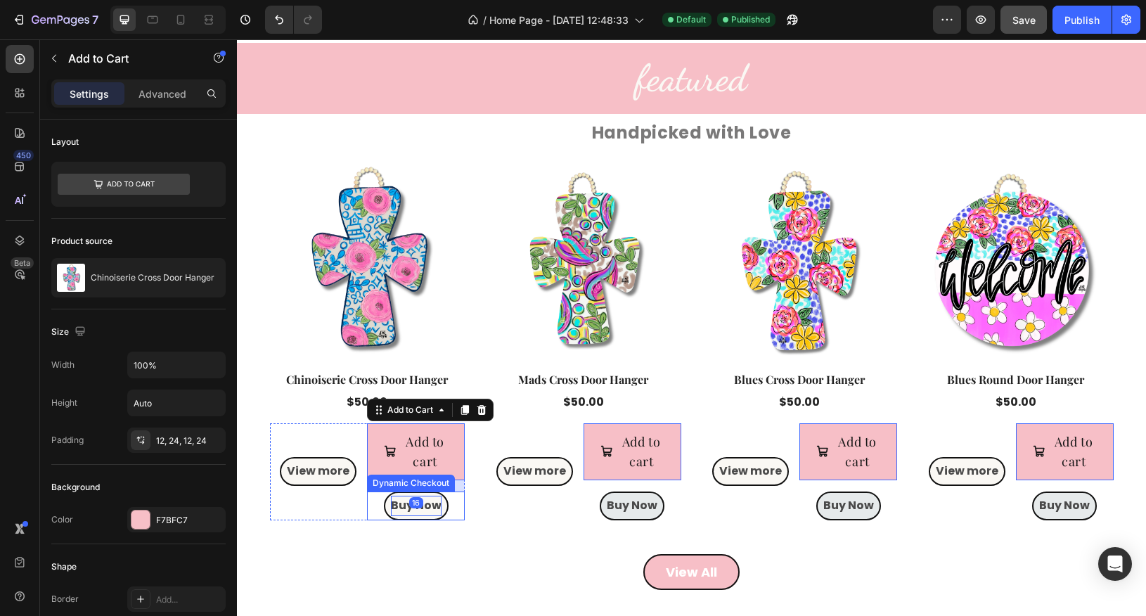
click at [435, 509] on p "Buy Now" at bounding box center [416, 506] width 51 height 20
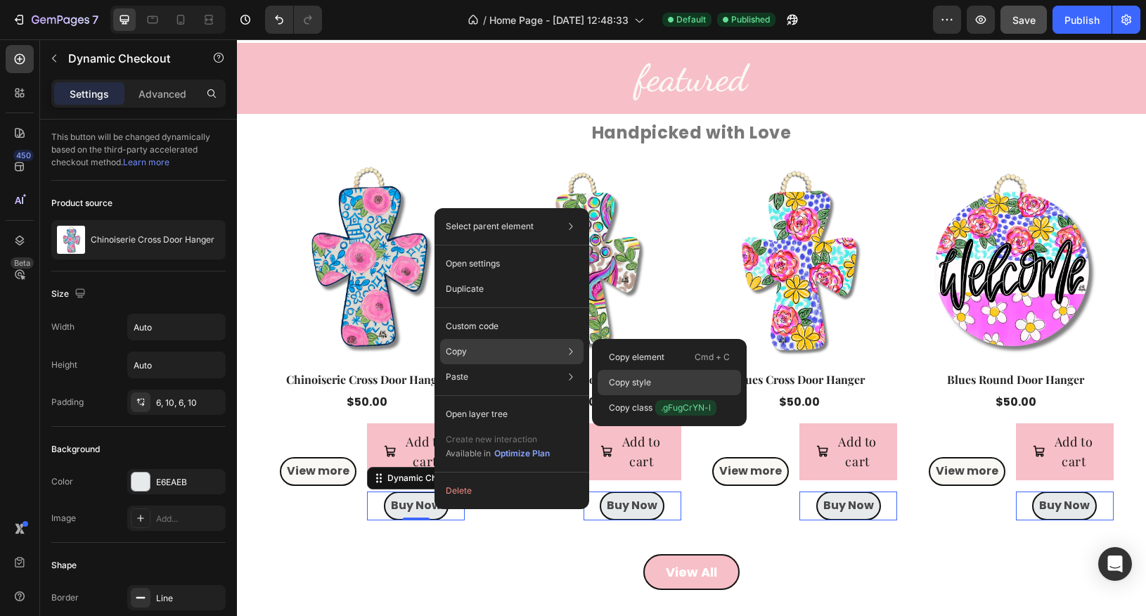
click at [630, 381] on p "Copy style" at bounding box center [630, 382] width 42 height 13
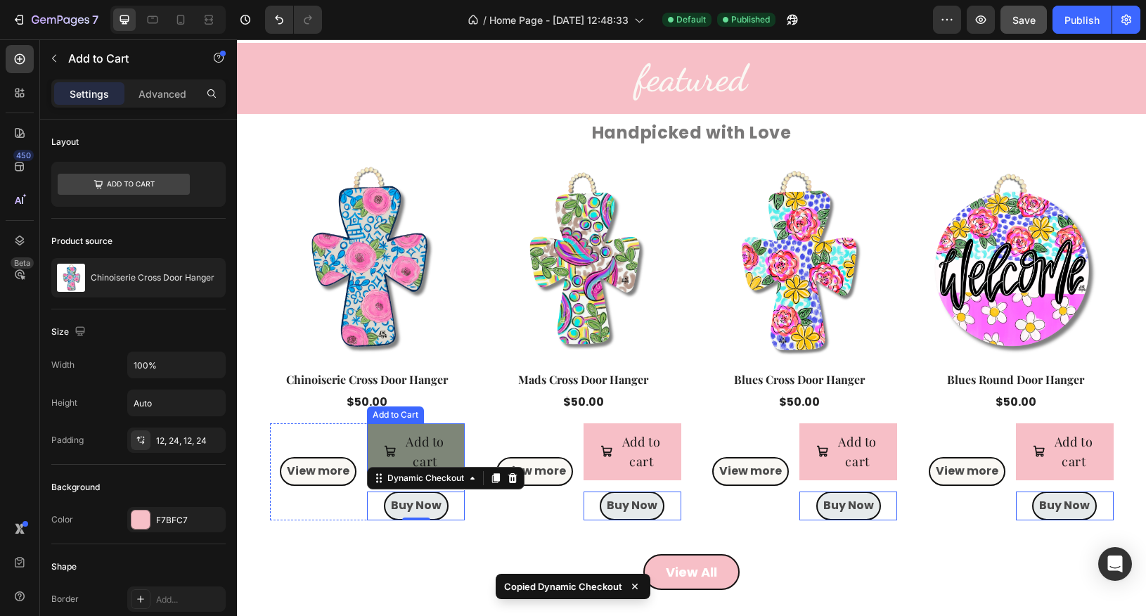
click at [451, 456] on button "Add to cart" at bounding box center [416, 452] width 98 height 58
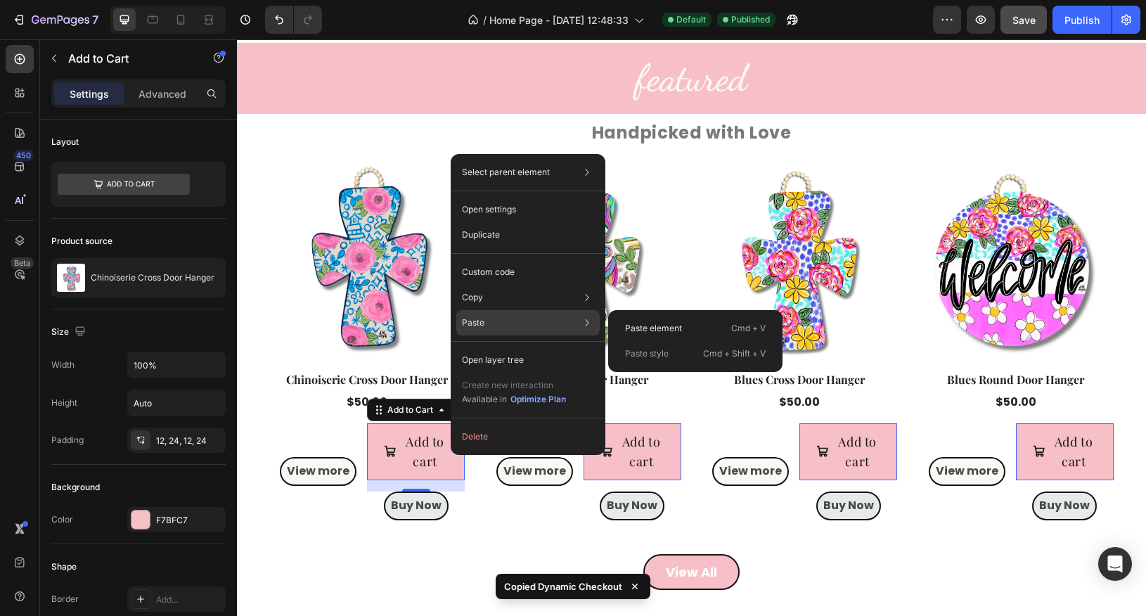
click at [673, 352] on div "Paste style Cmd + Shift + V" at bounding box center [695, 353] width 163 height 25
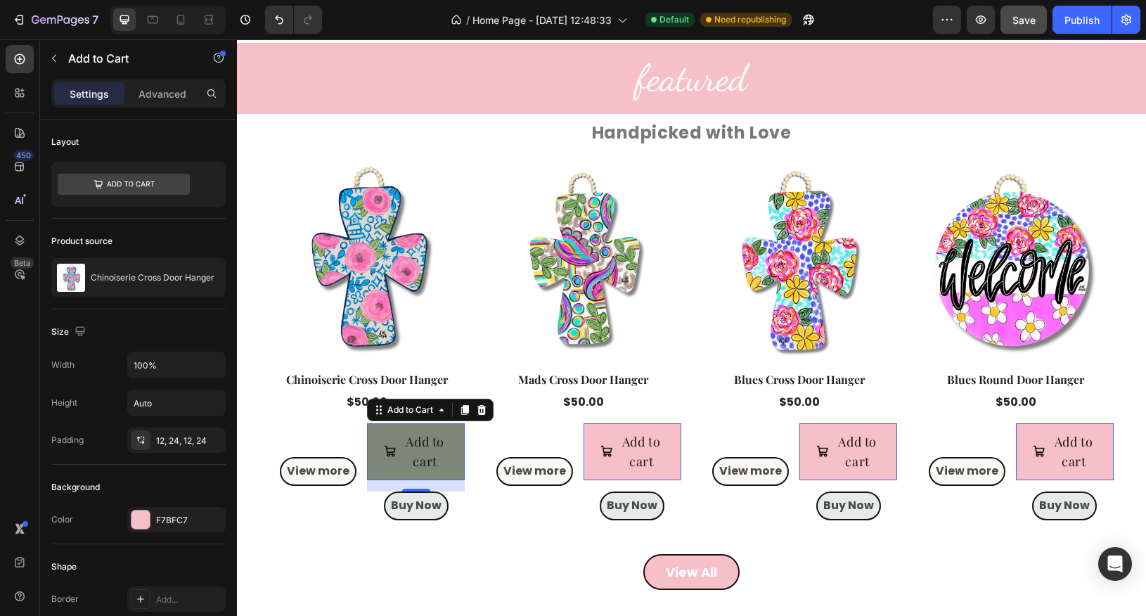
click at [454, 463] on button "Add to cart" at bounding box center [416, 452] width 98 height 58
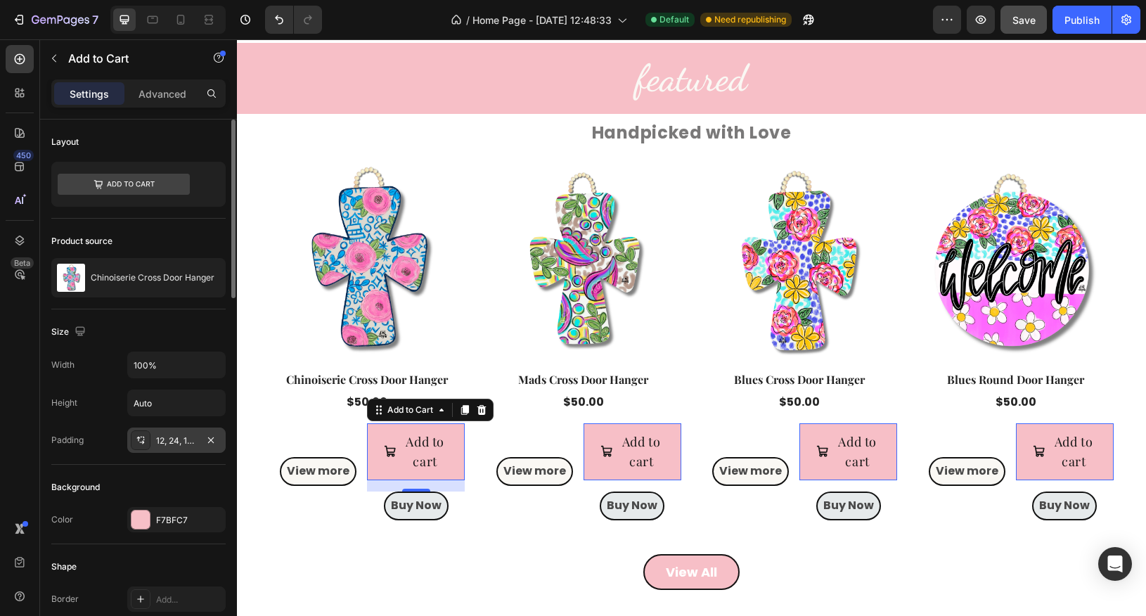
click at [177, 441] on div "12, 24, 12, 24" at bounding box center [176, 441] width 41 height 13
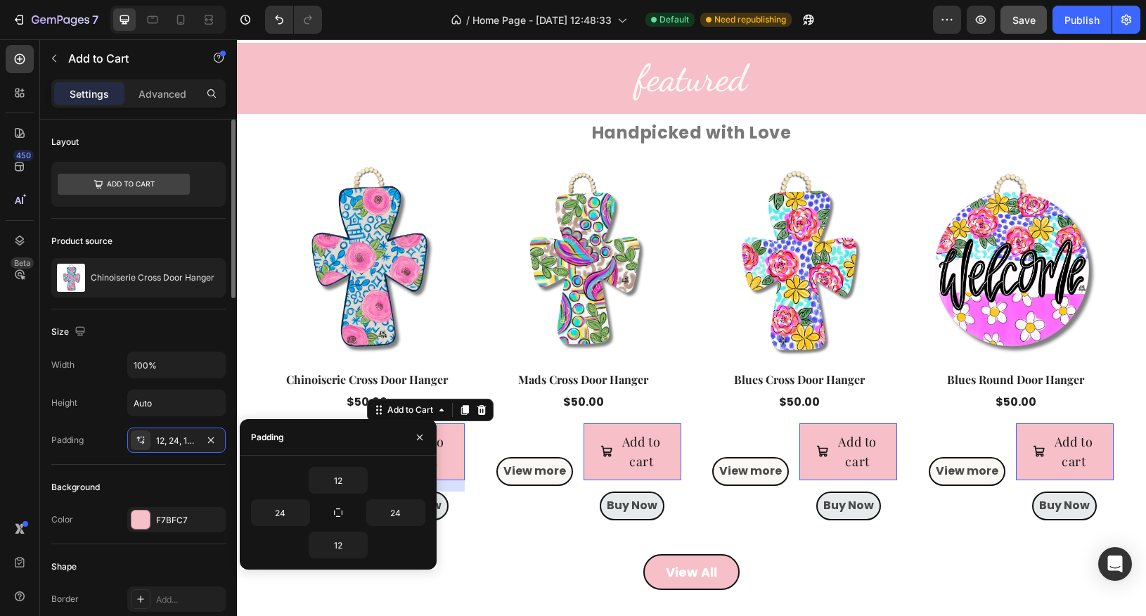
click at [101, 444] on div "Padding 12, 24, 12, 24" at bounding box center [138, 440] width 174 height 25
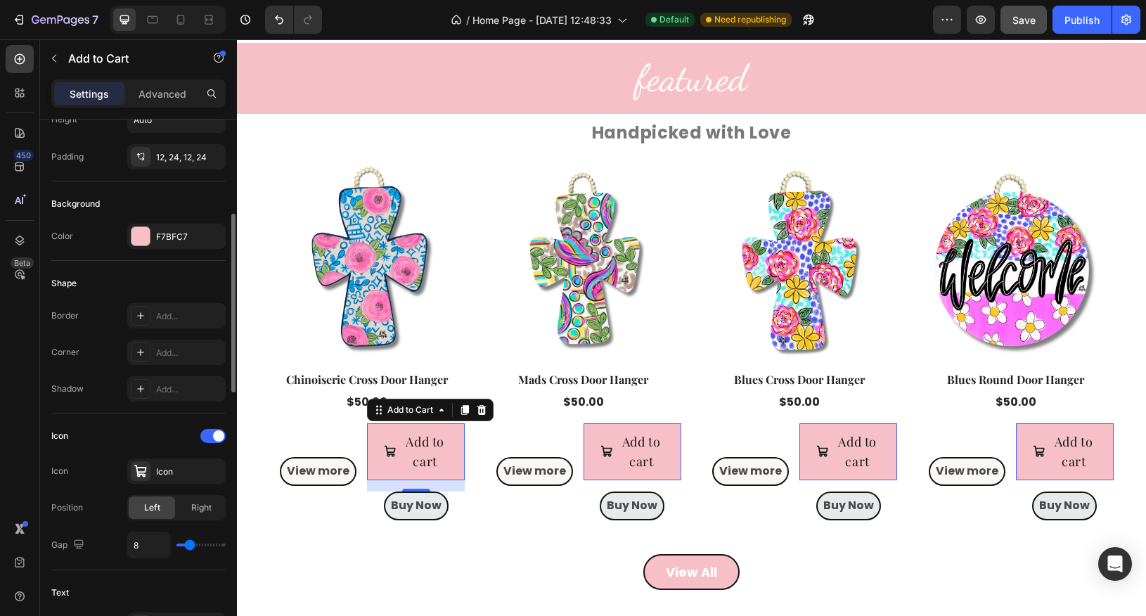
scroll to position [291, 0]
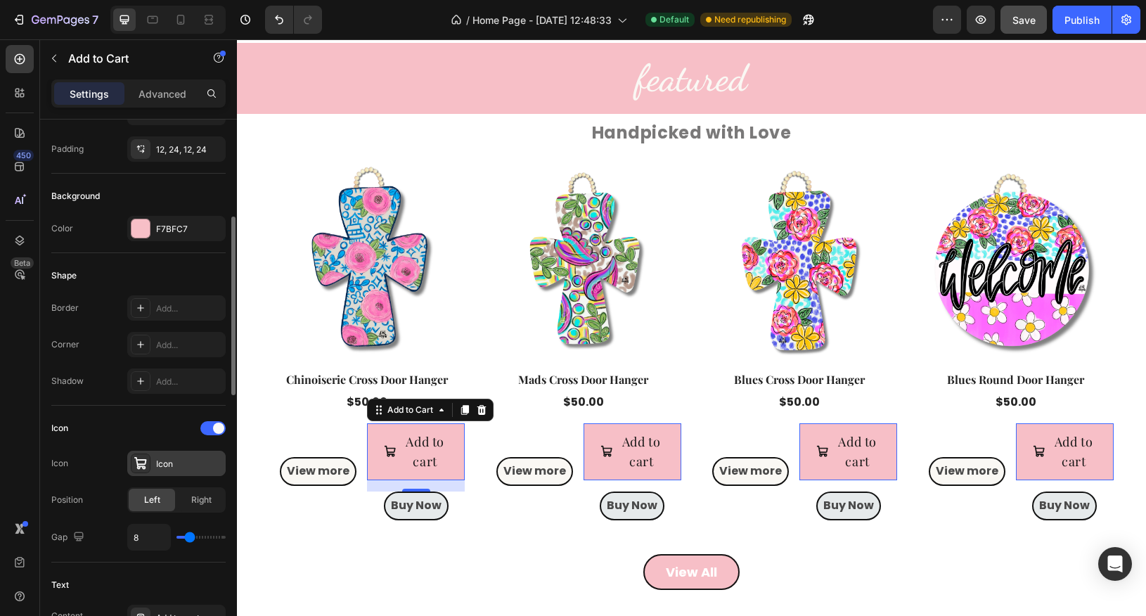
click at [150, 462] on div "Icon" at bounding box center [176, 463] width 98 height 25
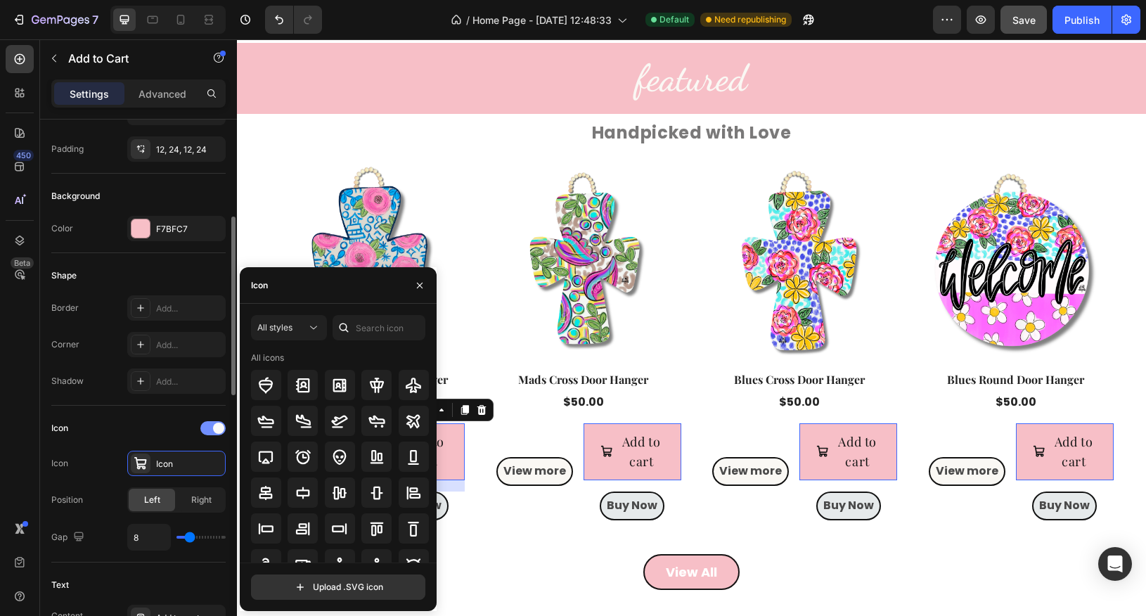
click at [207, 424] on div at bounding box center [212, 428] width 25 height 14
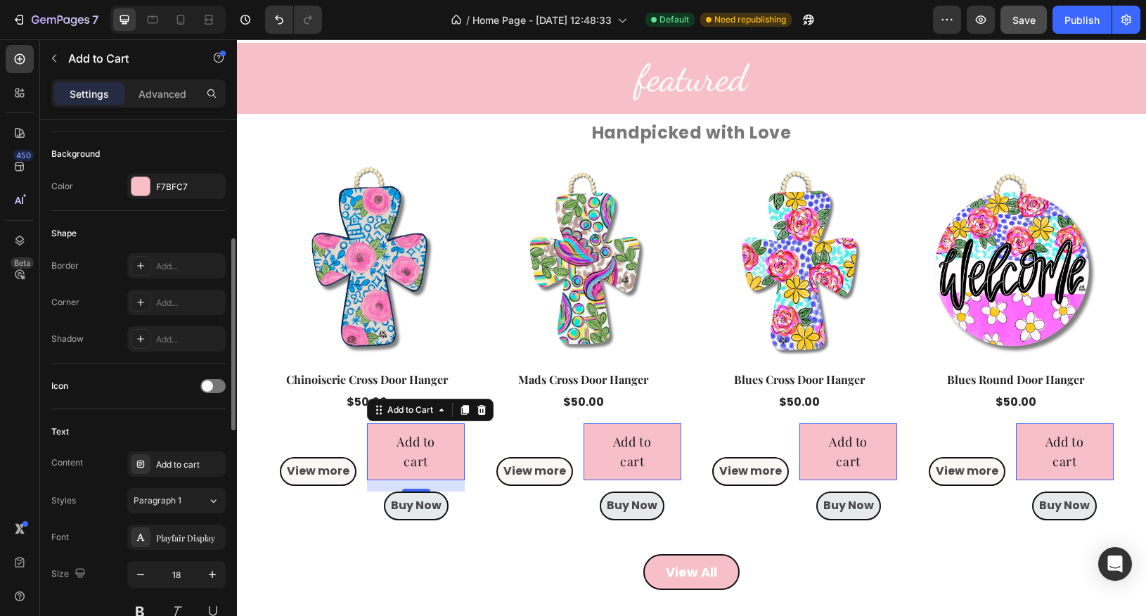
scroll to position [335, 0]
click at [172, 533] on div "Playfair Display" at bounding box center [189, 536] width 66 height 13
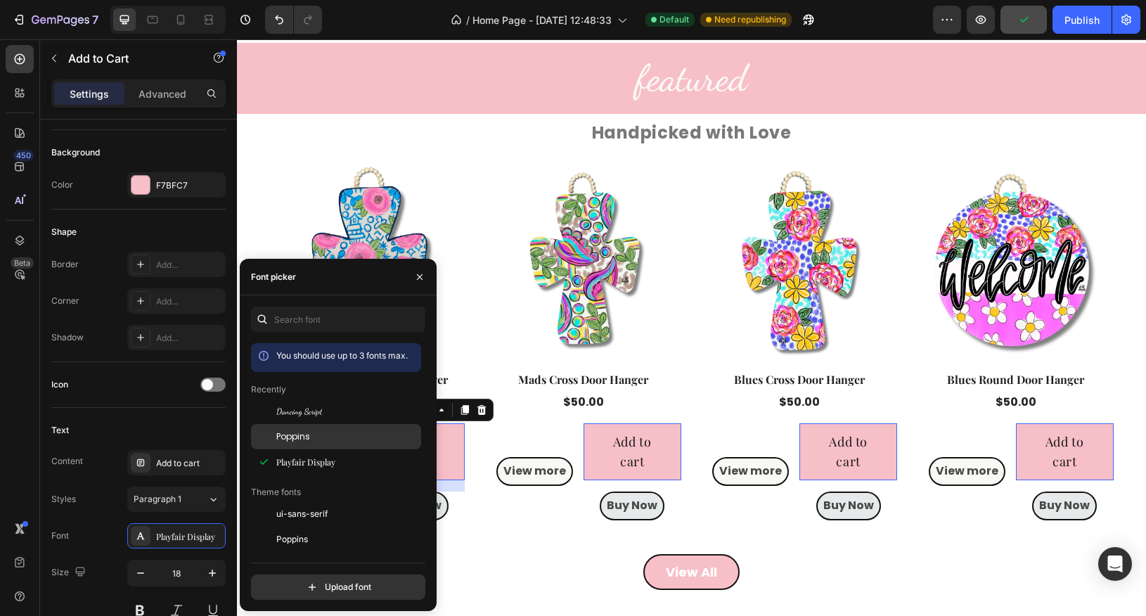
click at [286, 430] on span "Poppins" at bounding box center [293, 436] width 34 height 13
click at [143, 605] on button at bounding box center [139, 610] width 25 height 25
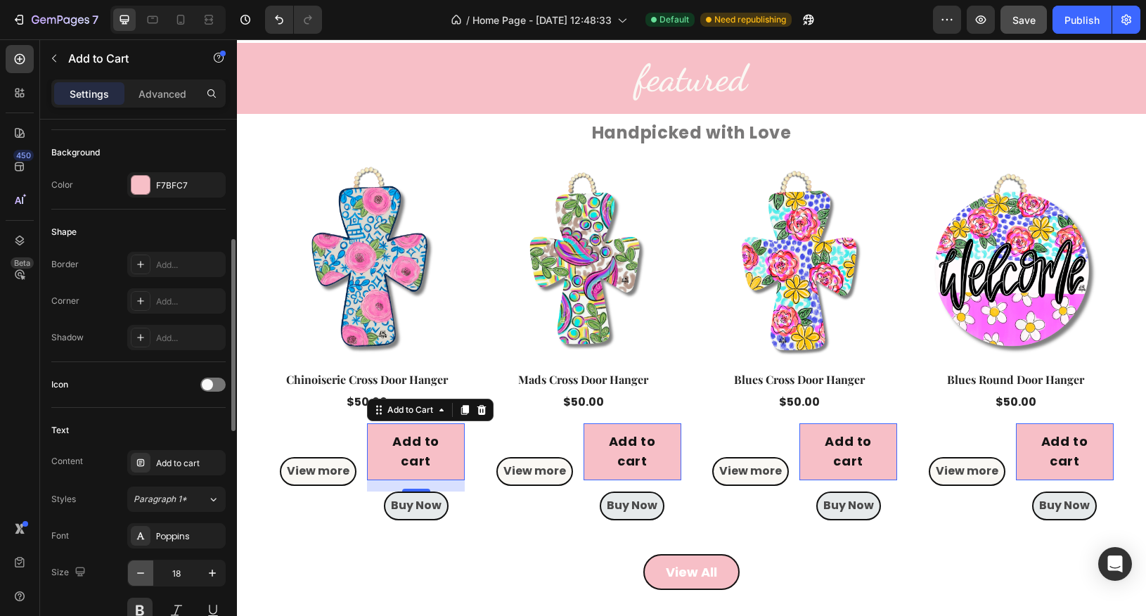
click at [141, 572] on icon "button" at bounding box center [141, 573] width 14 height 14
type input "16"
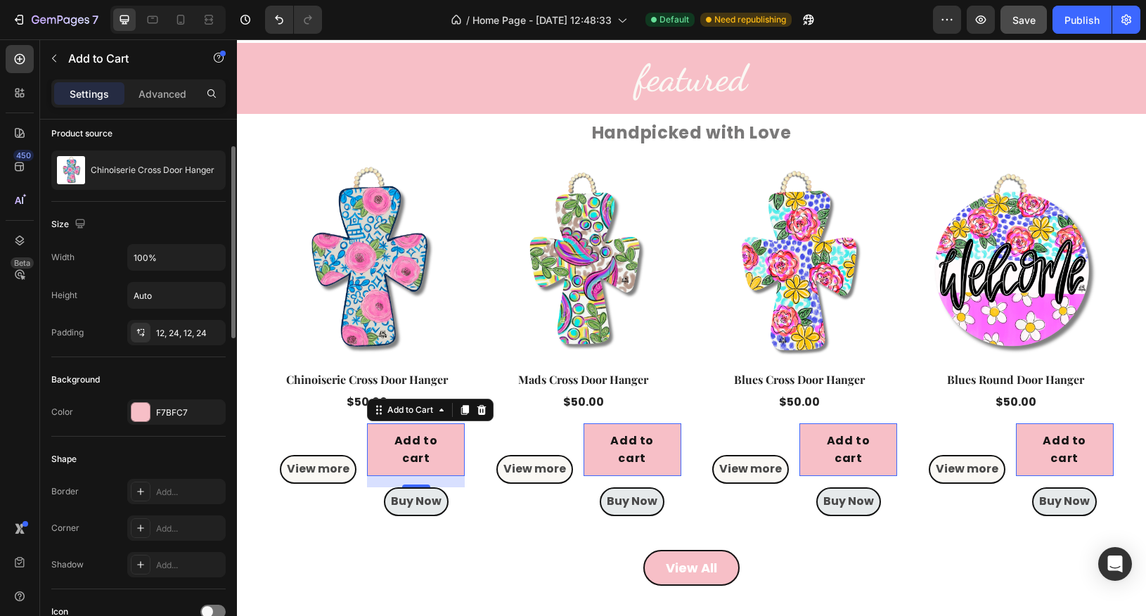
scroll to position [68, 0]
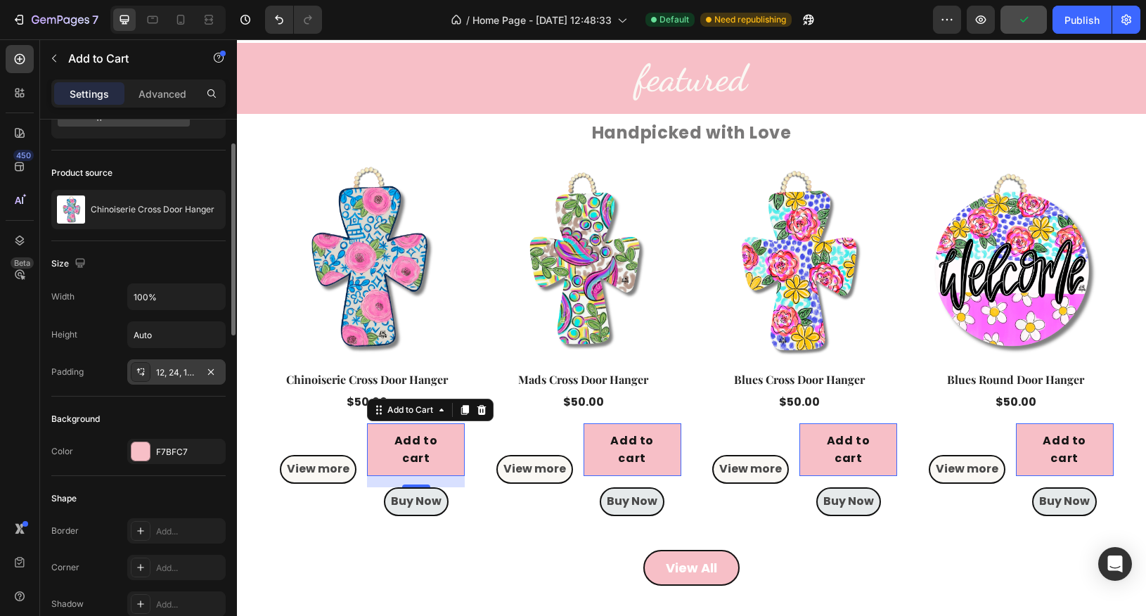
click at [188, 374] on div "12, 24, 12, 24" at bounding box center [176, 372] width 41 height 13
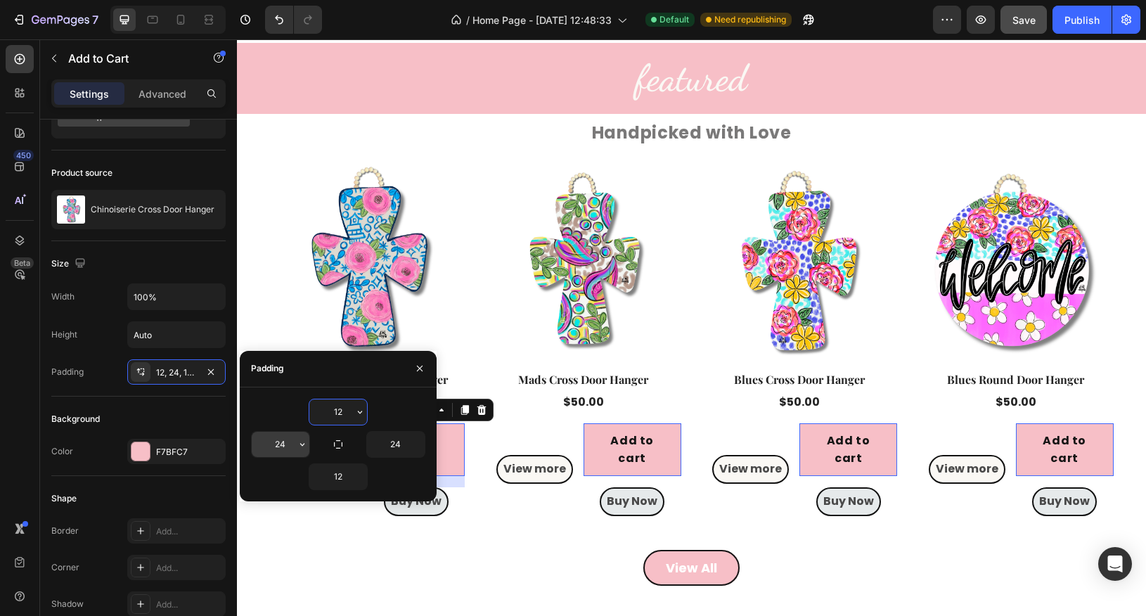
click at [278, 443] on input "24" at bounding box center [281, 444] width 58 height 25
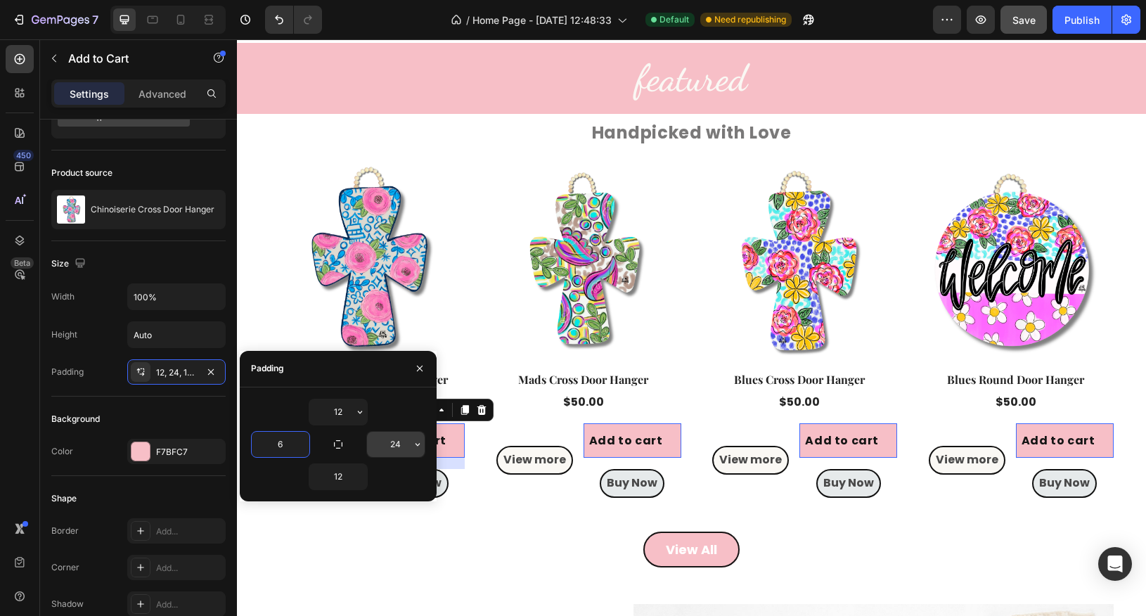
type input "6"
click at [395, 442] on input "24" at bounding box center [396, 444] width 58 height 25
type input "6"
click at [422, 366] on icon "button" at bounding box center [419, 368] width 11 height 11
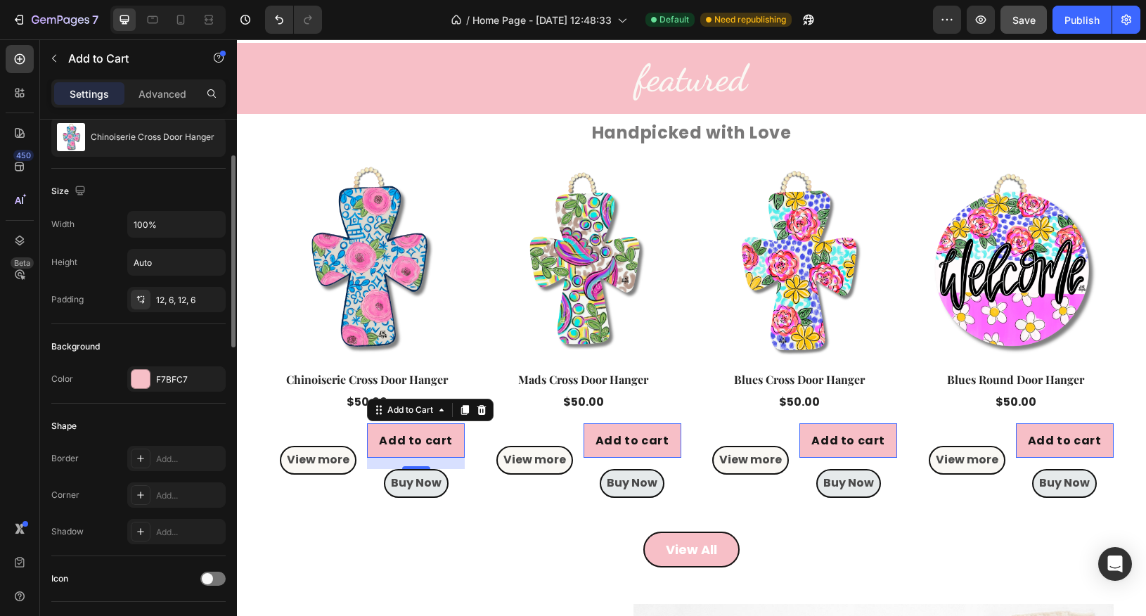
scroll to position [145, 0]
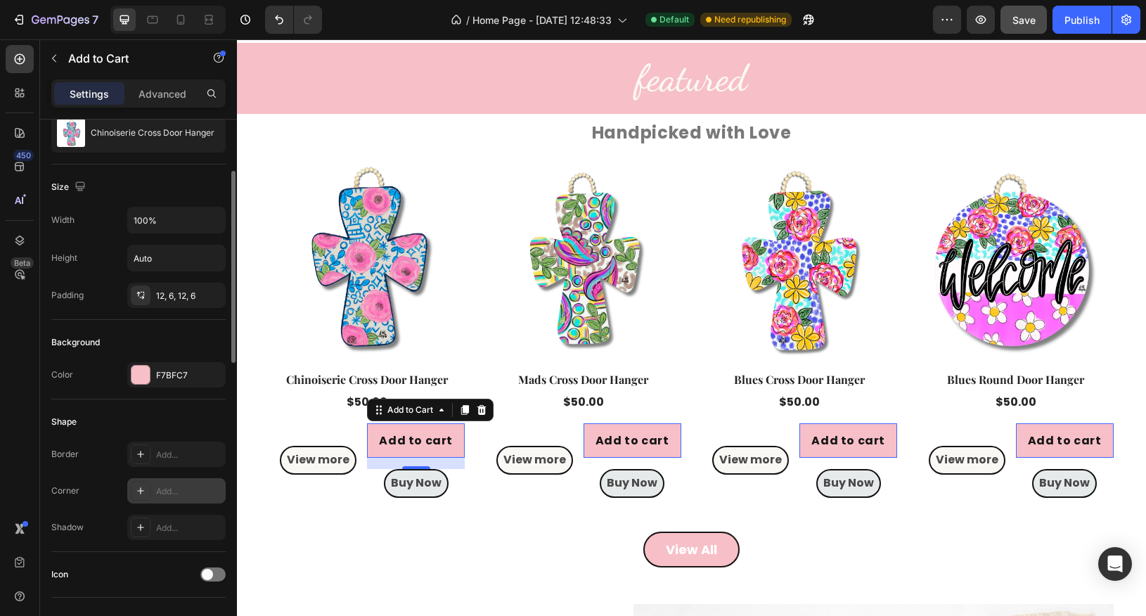
click at [153, 487] on div "Add..." at bounding box center [176, 490] width 98 height 25
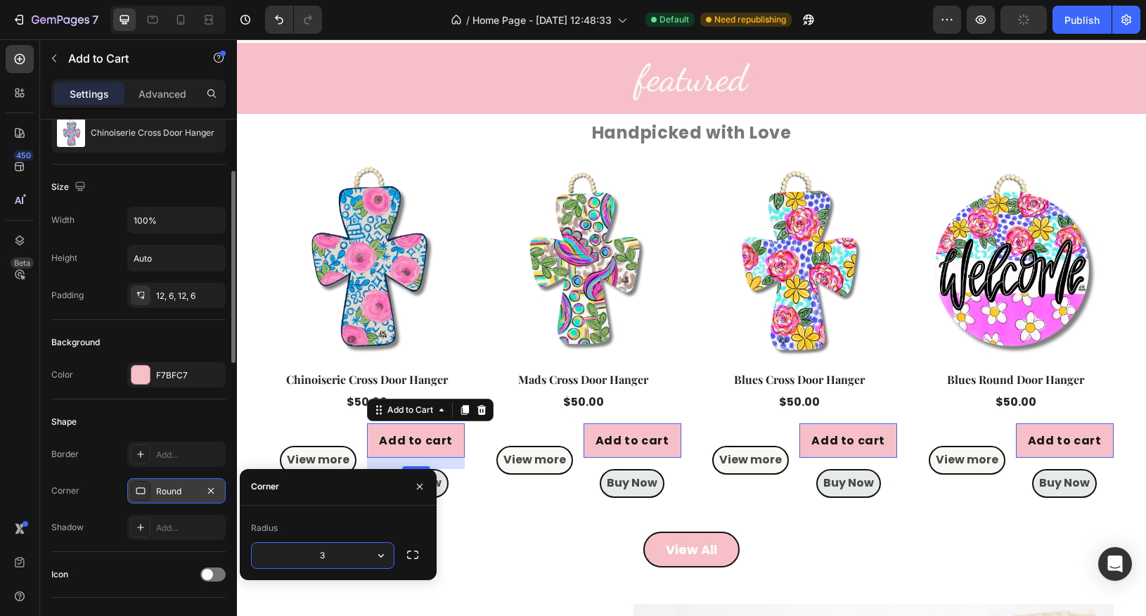
type input "35"
click at [417, 486] on icon "button" at bounding box center [419, 486] width 11 height 11
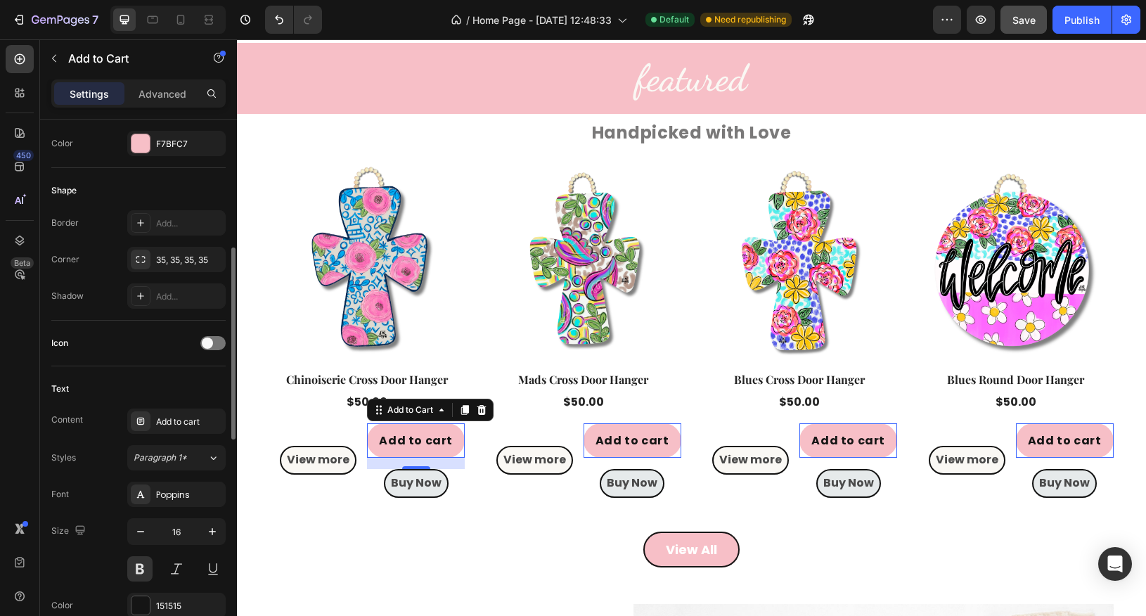
scroll to position [390, 0]
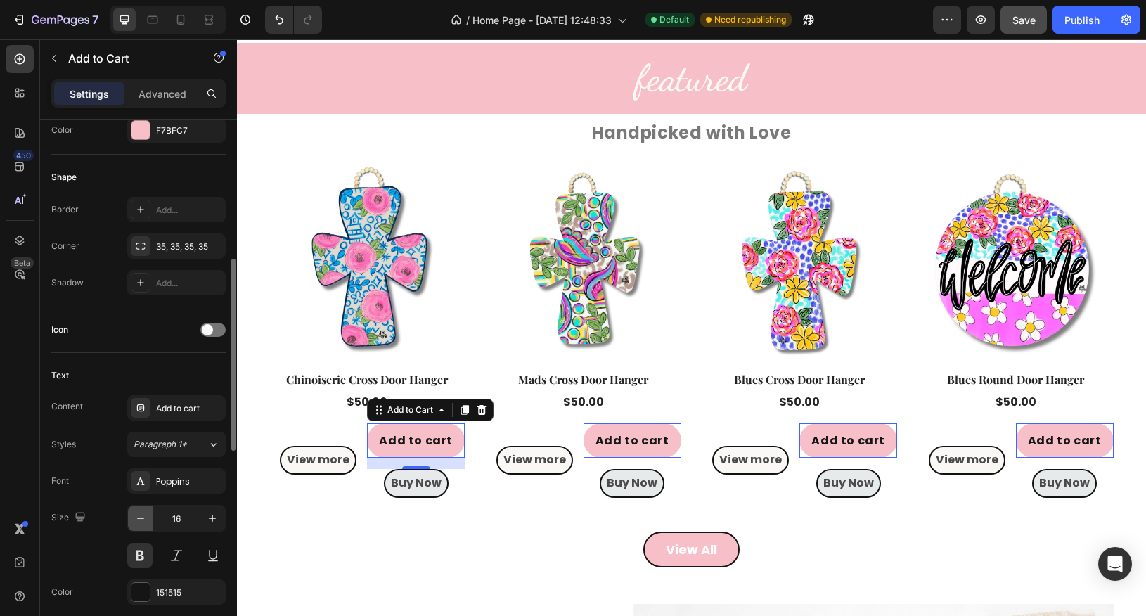
click at [141, 518] on icon "button" at bounding box center [140, 518] width 7 height 1
click at [211, 515] on icon "button" at bounding box center [212, 518] width 7 height 7
type input "16"
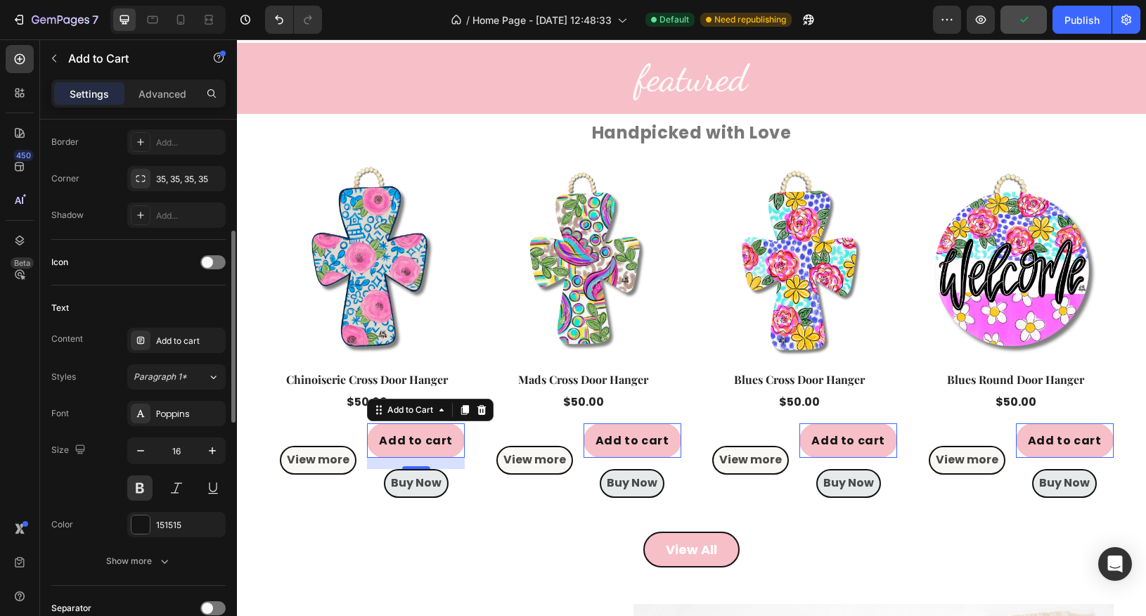
scroll to position [454, 0]
click at [143, 530] on div at bounding box center [141, 527] width 18 height 18
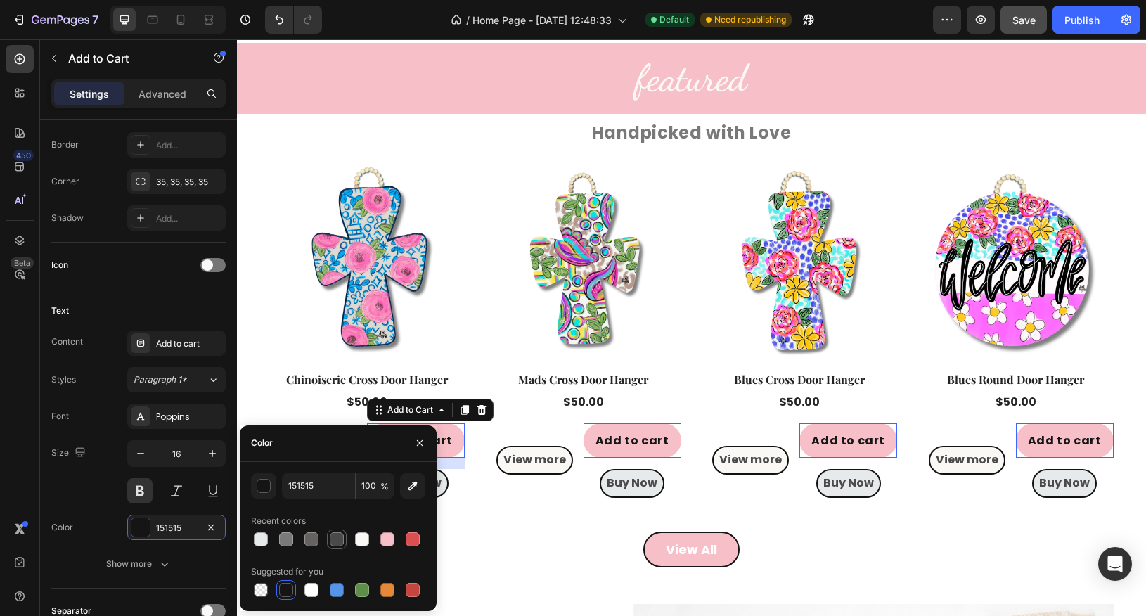
click at [338, 539] on div at bounding box center [337, 539] width 14 height 14
type input "4A4A4A"
click at [426, 444] on button "button" at bounding box center [420, 443] width 23 height 23
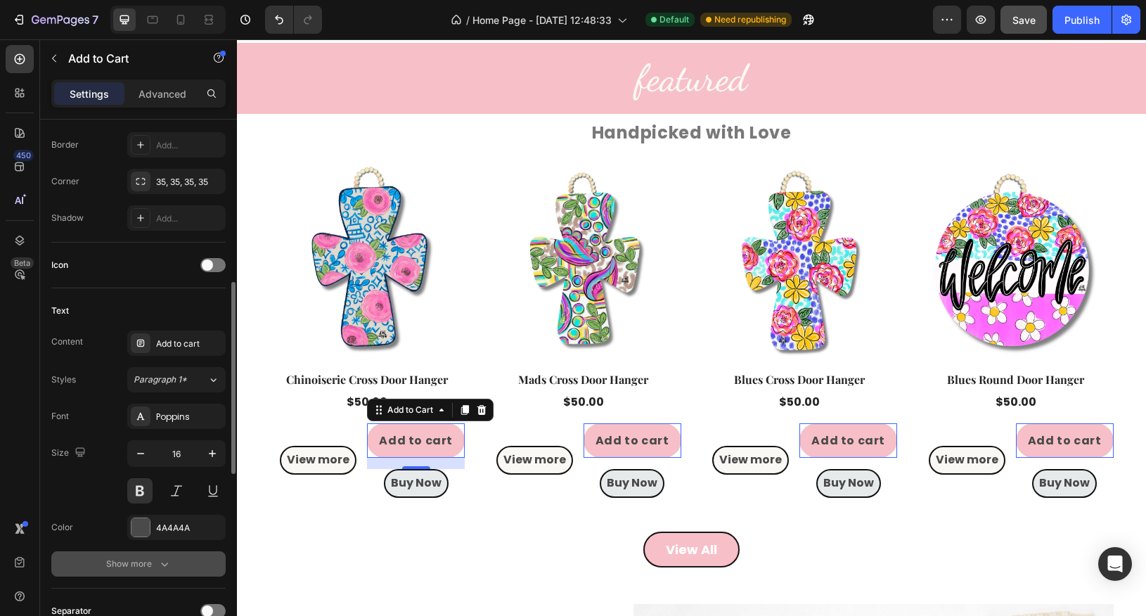
click at [148, 557] on div "Show more" at bounding box center [138, 564] width 65 height 14
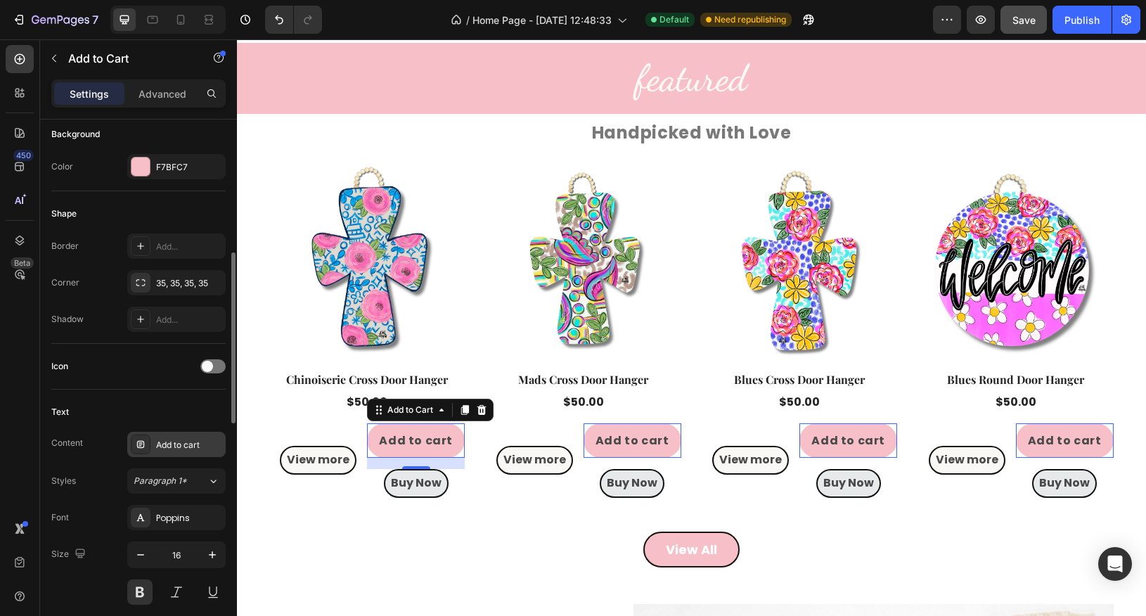
scroll to position [352, 0]
click at [162, 245] on div "Add..." at bounding box center [189, 247] width 66 height 13
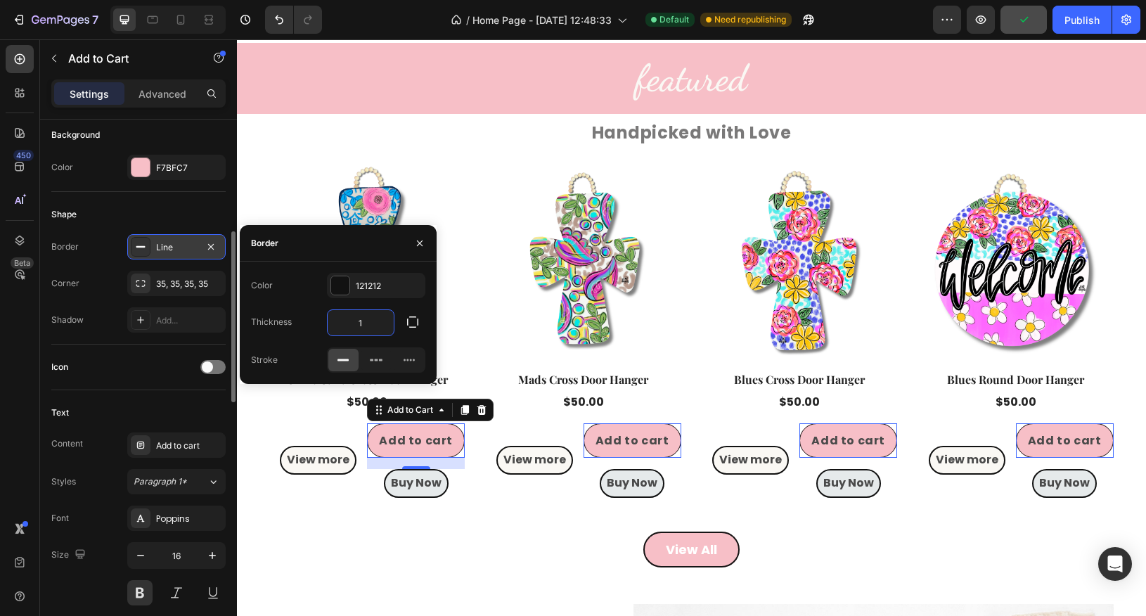
click at [354, 322] on input "1" at bounding box center [361, 322] width 66 height 25
type input "2"
click at [422, 247] on icon "button" at bounding box center [419, 243] width 11 height 11
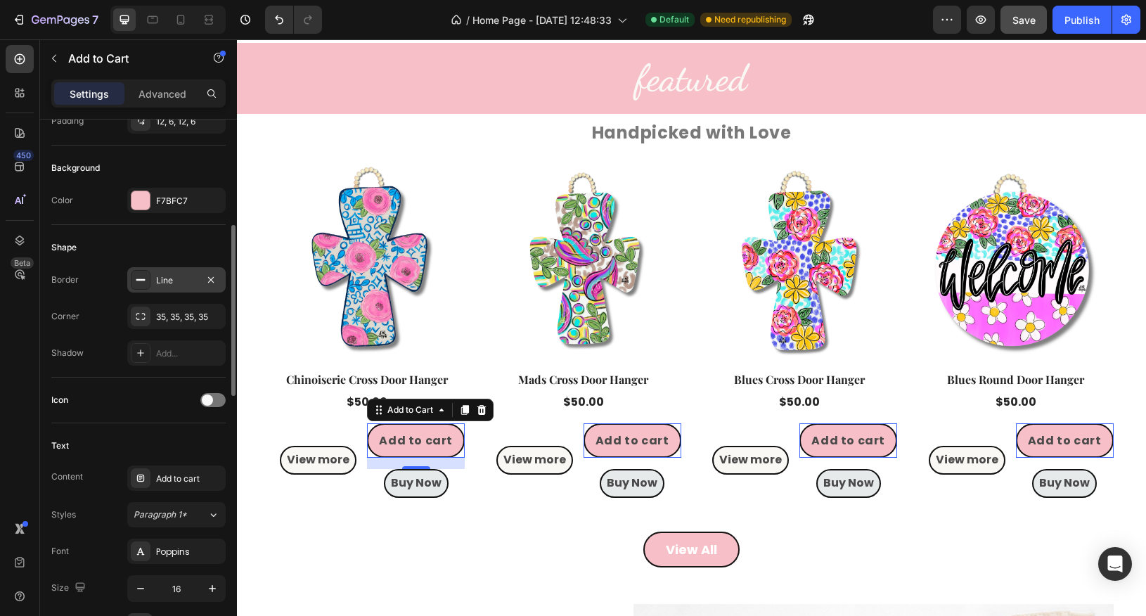
scroll to position [290, 0]
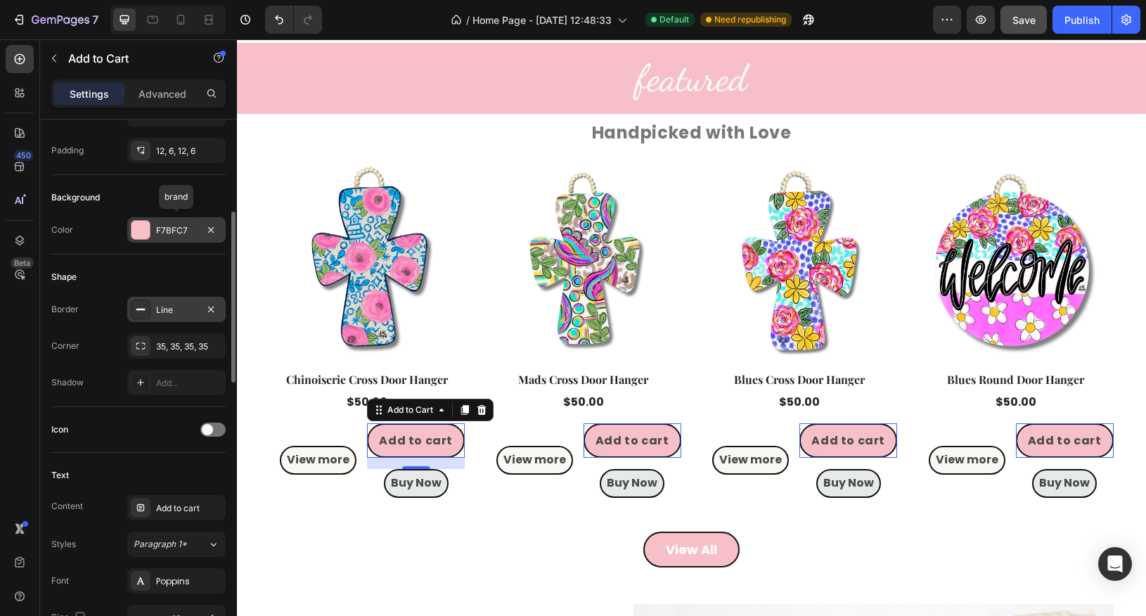
click at [140, 232] on div at bounding box center [141, 230] width 18 height 18
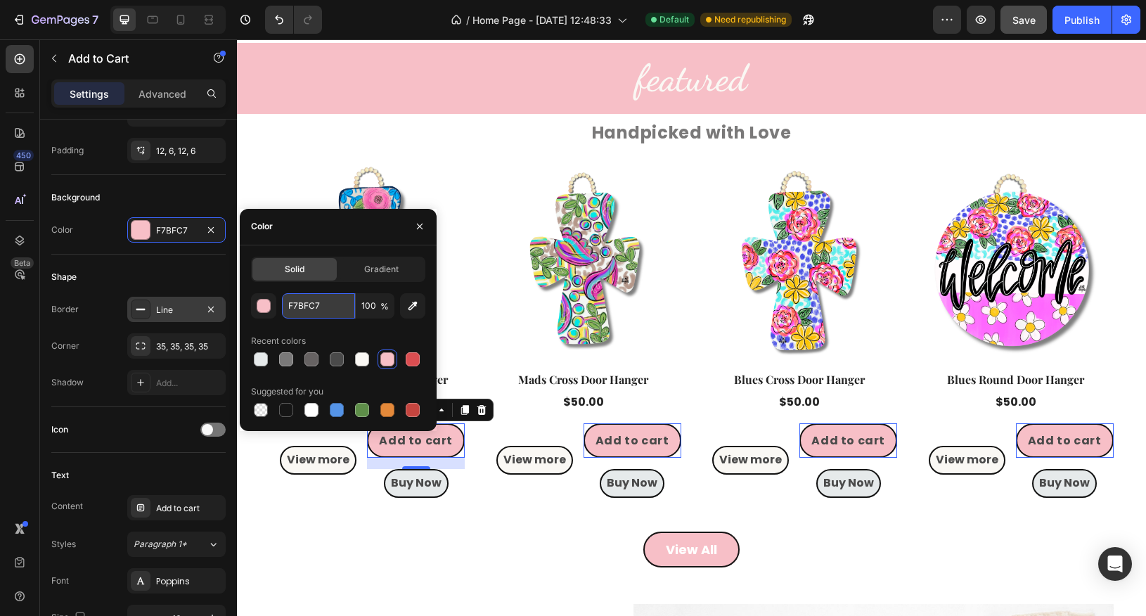
click at [313, 309] on input "F7BFC7" at bounding box center [318, 305] width 73 height 25
paste input "Copy element from Gempages!"
type input "Copy element from Gempages!"
click at [313, 309] on input "Copy element from Gempages!" at bounding box center [318, 305] width 73 height 25
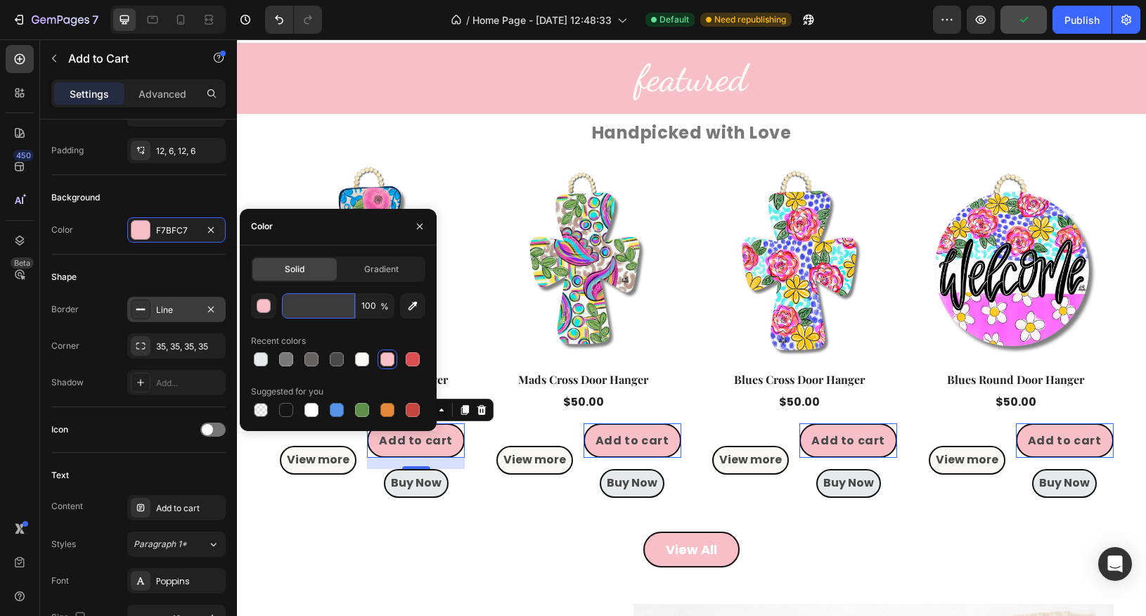
click at [313, 309] on input "Copy element from Gempages!" at bounding box center [318, 305] width 73 height 25
click at [321, 304] on input "F7BFC7" at bounding box center [318, 305] width 73 height 25
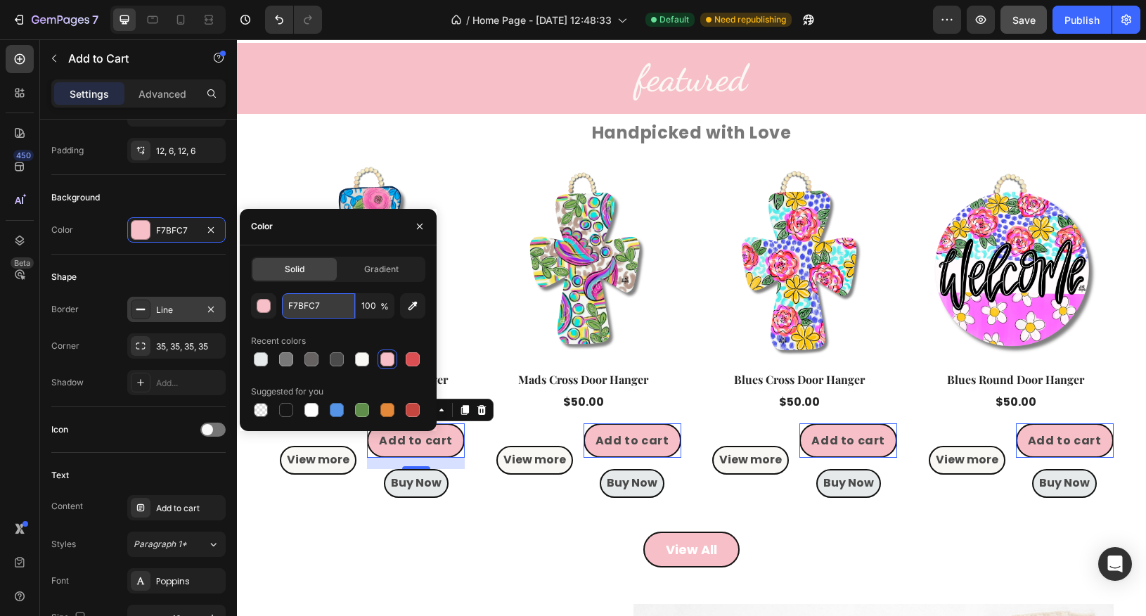
click at [321, 304] on input "F7BFC7" at bounding box center [318, 305] width 73 height 25
paste input "e6eaeb"
type input "e6eaeb"
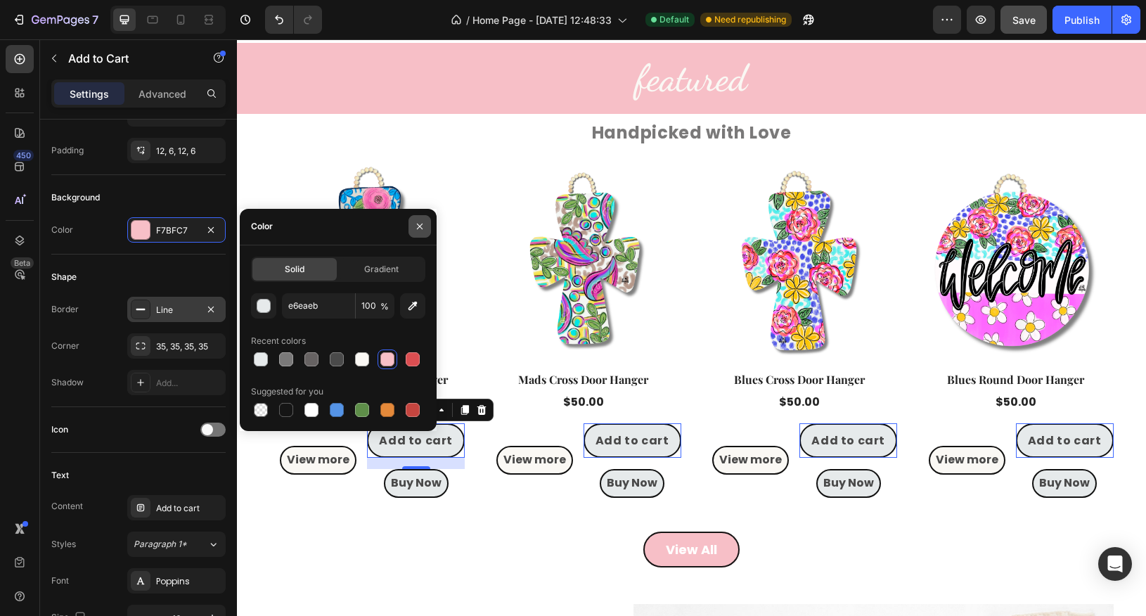
click at [421, 229] on icon "button" at bounding box center [419, 226] width 11 height 11
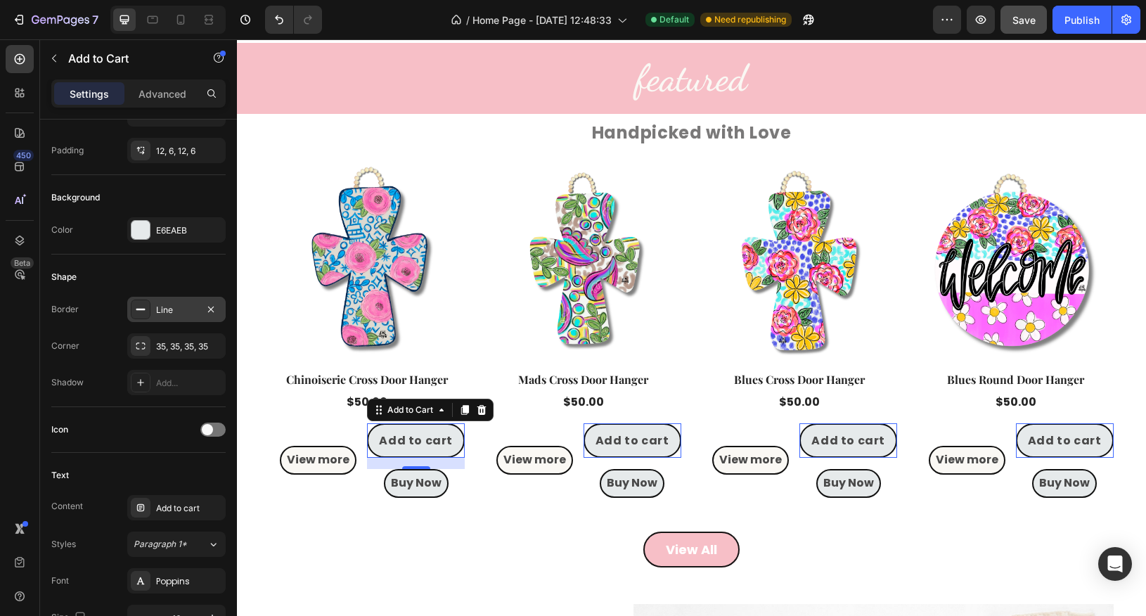
click at [412, 485] on div "16" at bounding box center [416, 480] width 14 height 11
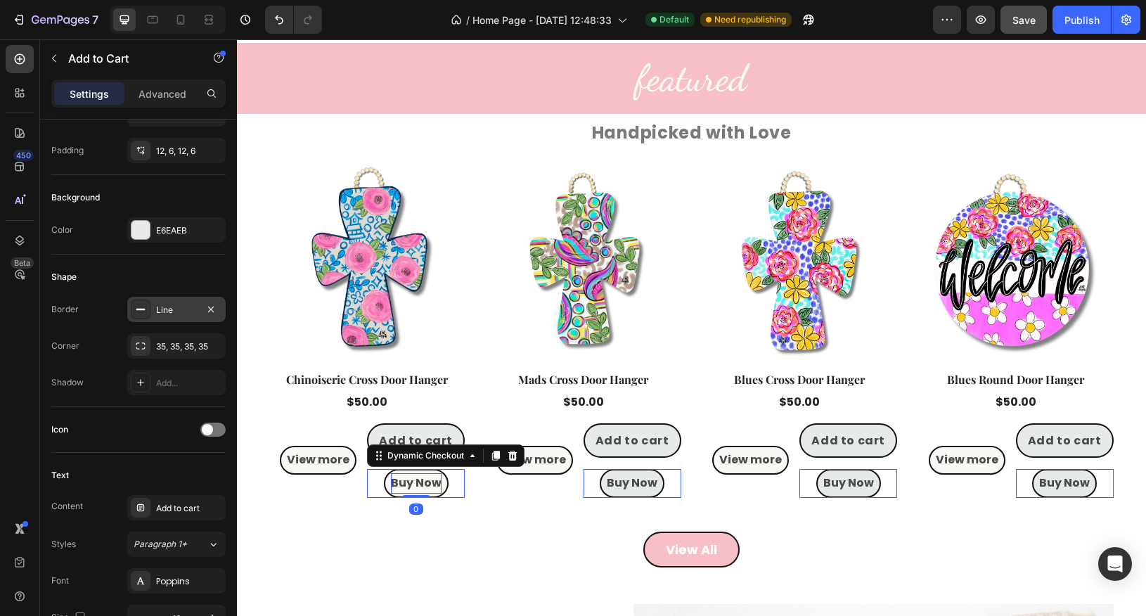
click at [414, 492] on p "Buy Now" at bounding box center [416, 483] width 51 height 20
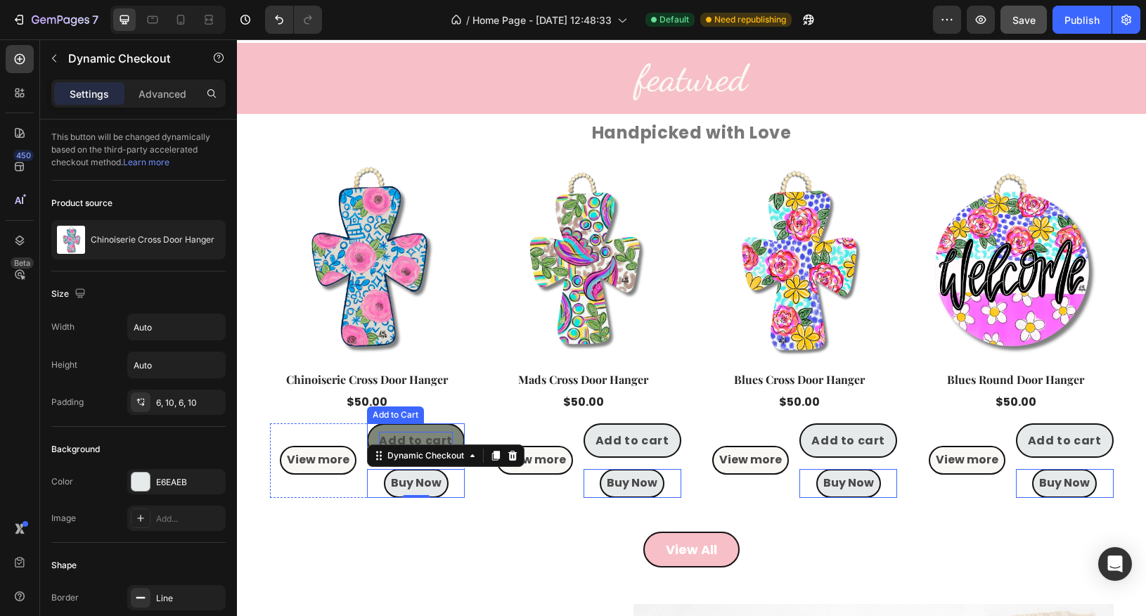
click at [419, 441] on div "Add to cart" at bounding box center [416, 441] width 74 height 18
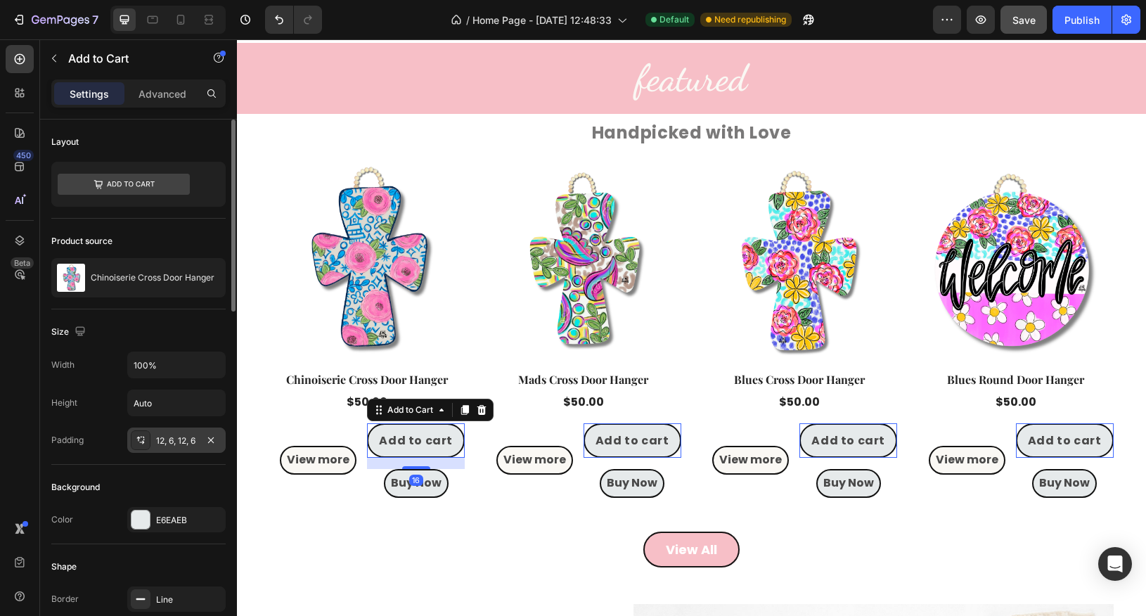
click at [175, 442] on div "12, 6, 12, 6" at bounding box center [176, 441] width 41 height 13
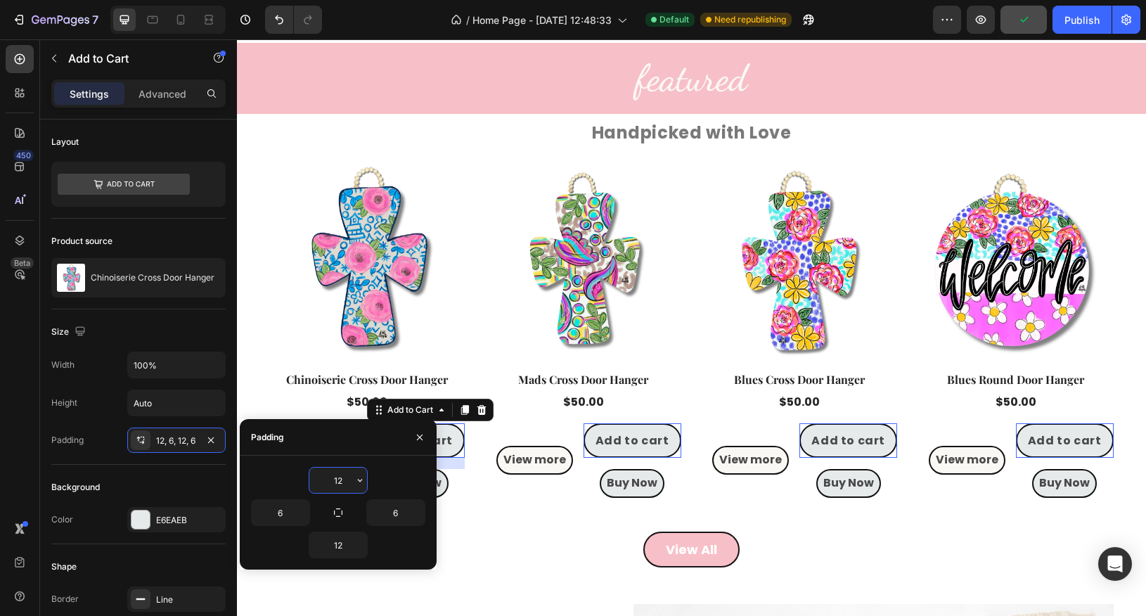
click at [335, 483] on input "12" at bounding box center [338, 480] width 58 height 25
type input "10"
click at [345, 546] on input "12" at bounding box center [338, 544] width 58 height 25
type input "10"
click at [418, 437] on icon "button" at bounding box center [420, 438] width 6 height 6
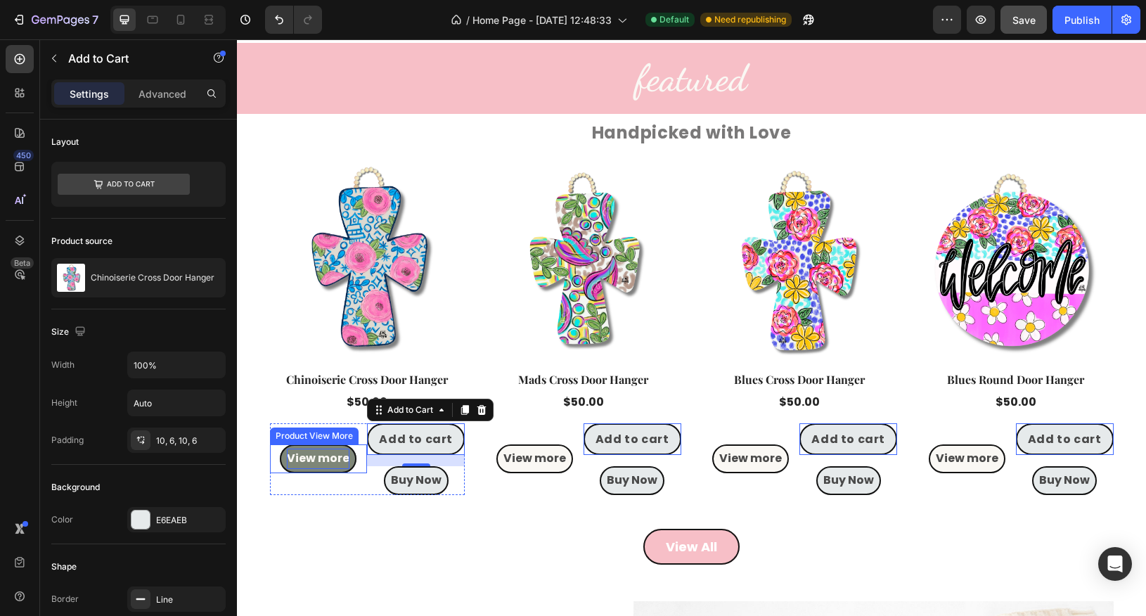
click at [333, 461] on p "View more" at bounding box center [318, 459] width 63 height 20
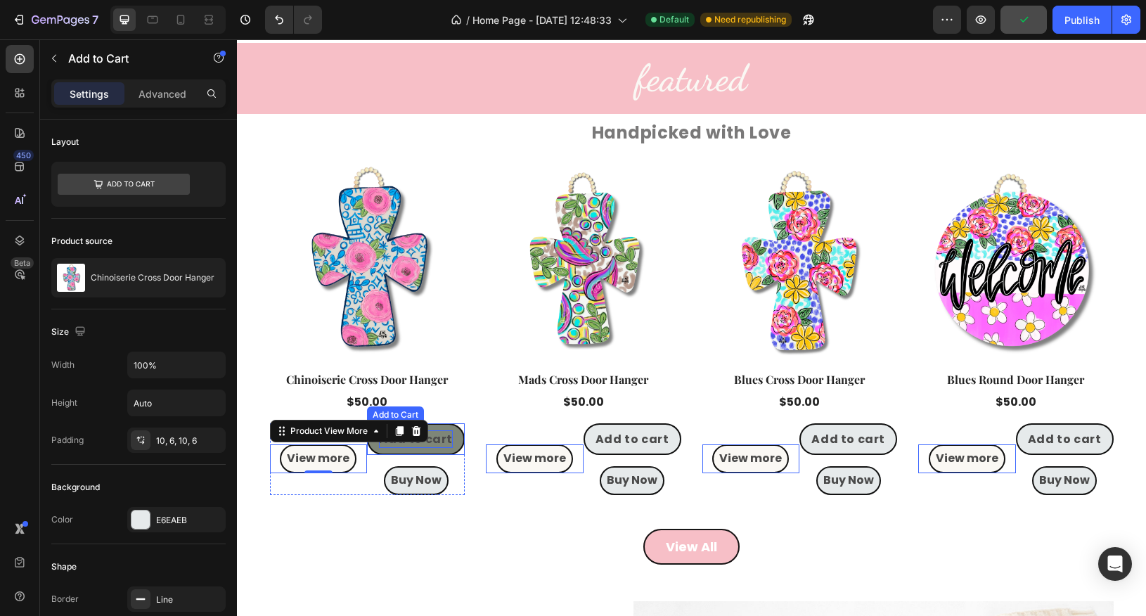
click at [427, 447] on div "Add to cart" at bounding box center [416, 439] width 74 height 18
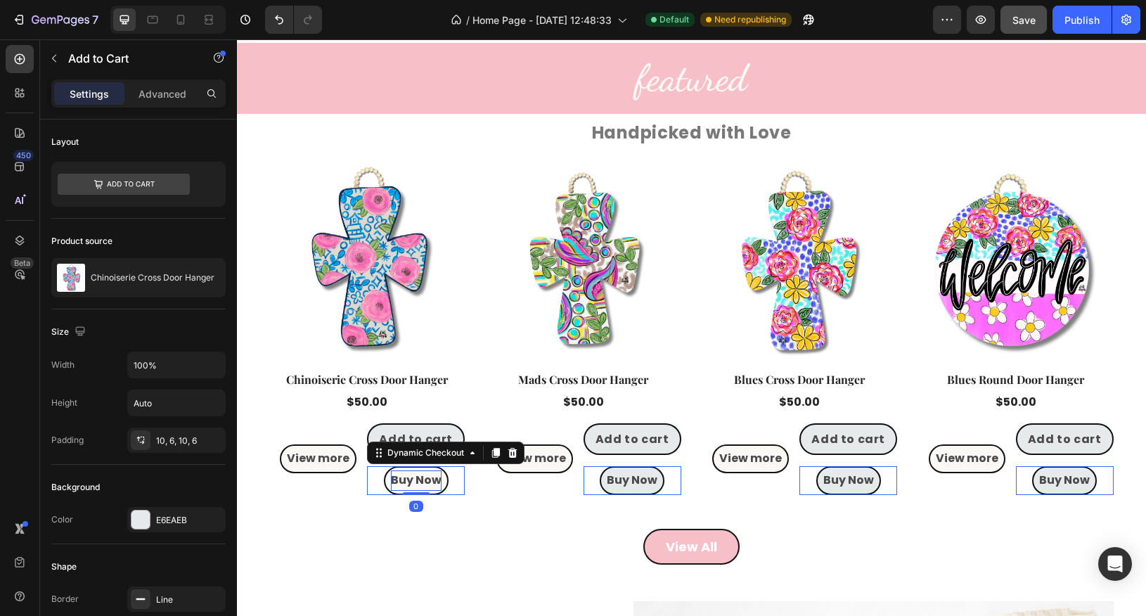
click at [430, 489] on p "Buy Now" at bounding box center [416, 480] width 51 height 20
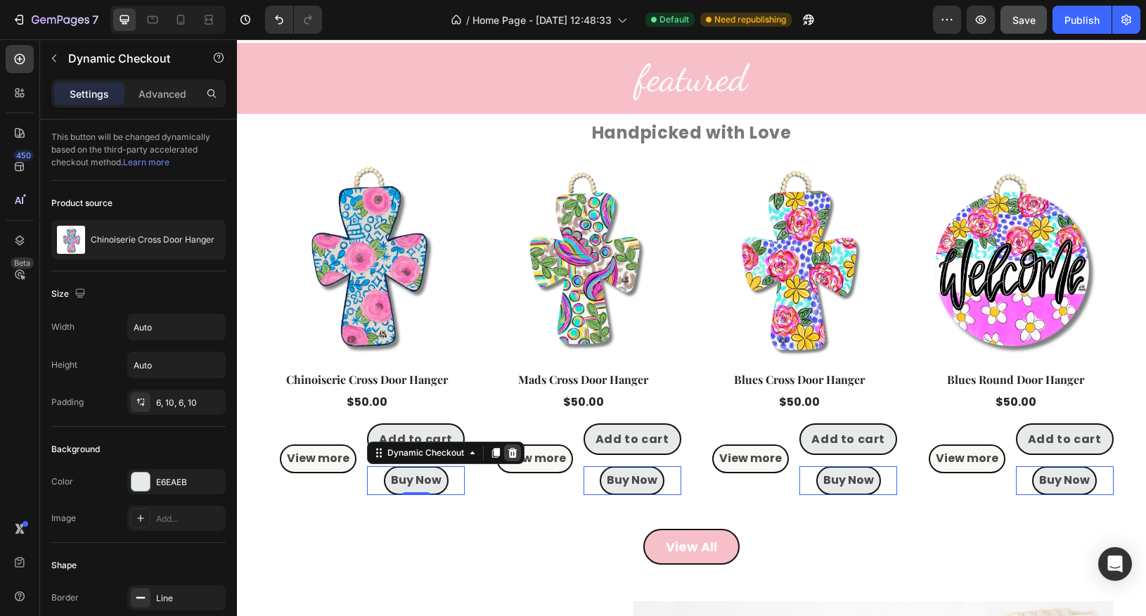
click at [516, 455] on icon at bounding box center [512, 452] width 11 height 11
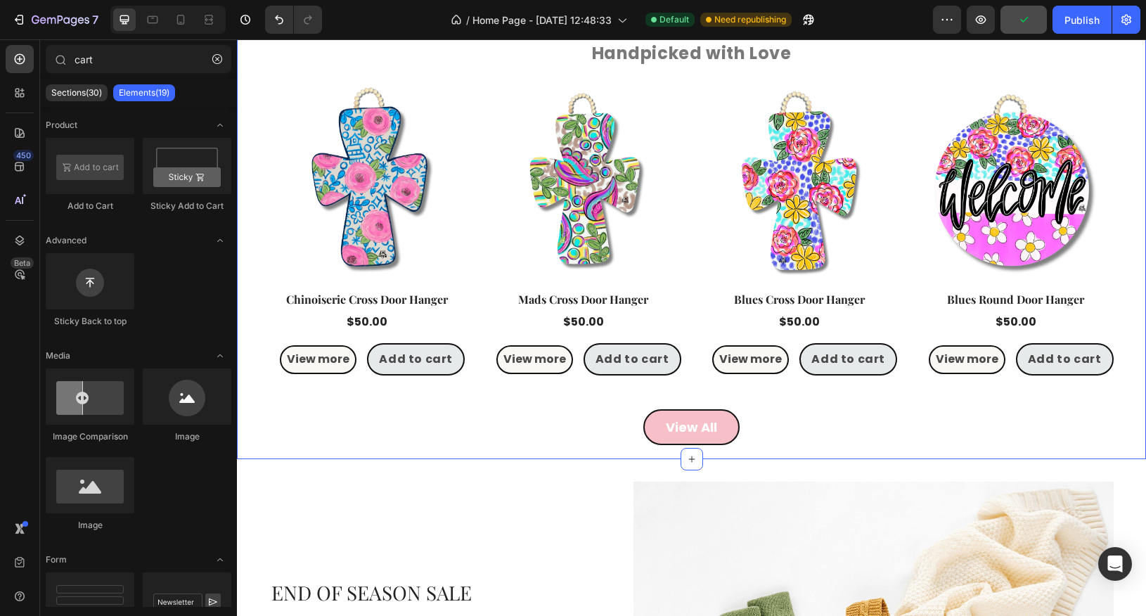
scroll to position [1096, 0]
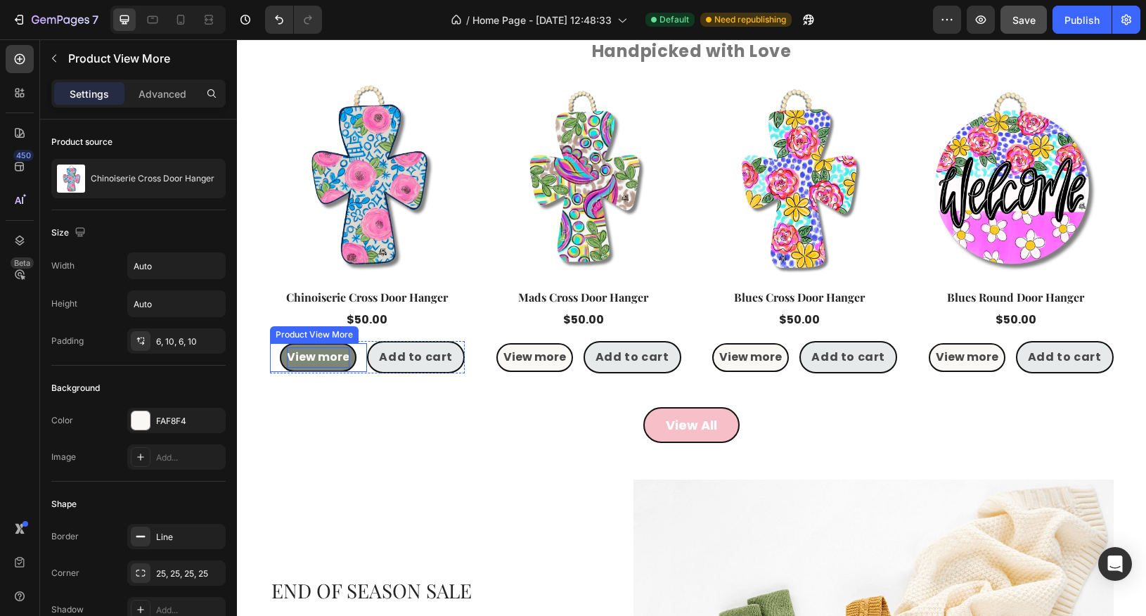
click at [340, 362] on p "View more" at bounding box center [318, 357] width 63 height 20
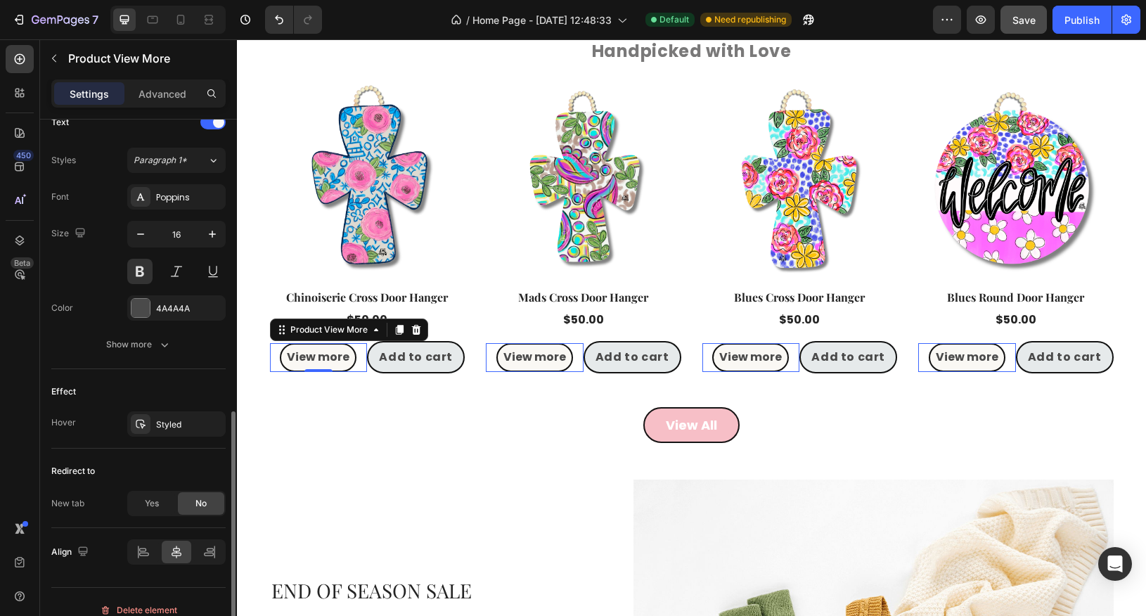
scroll to position [591, 0]
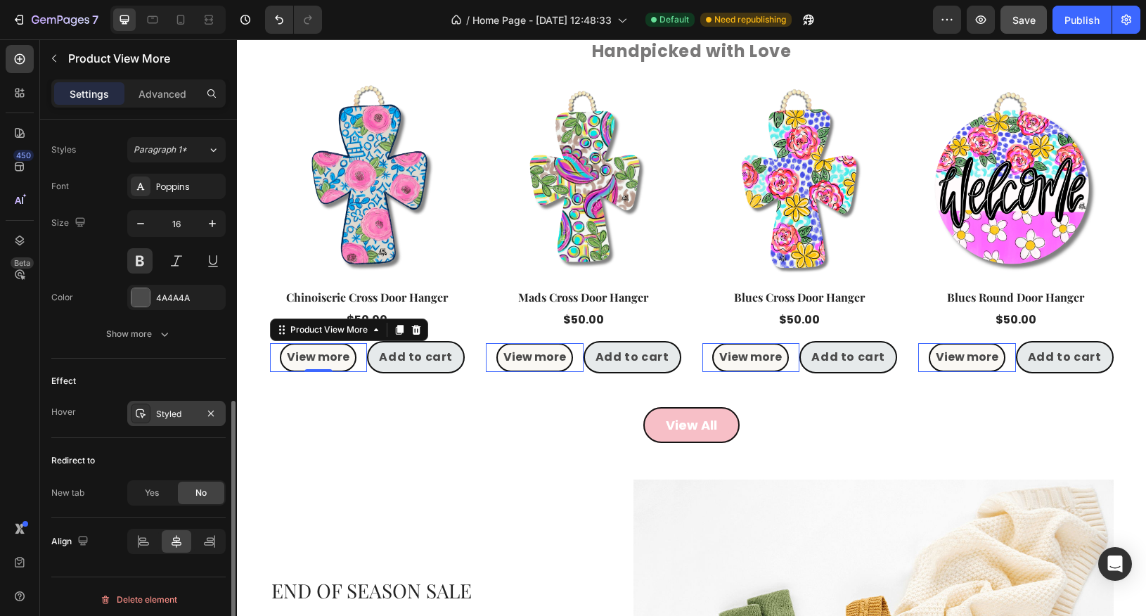
click at [145, 411] on icon at bounding box center [140, 413] width 11 height 11
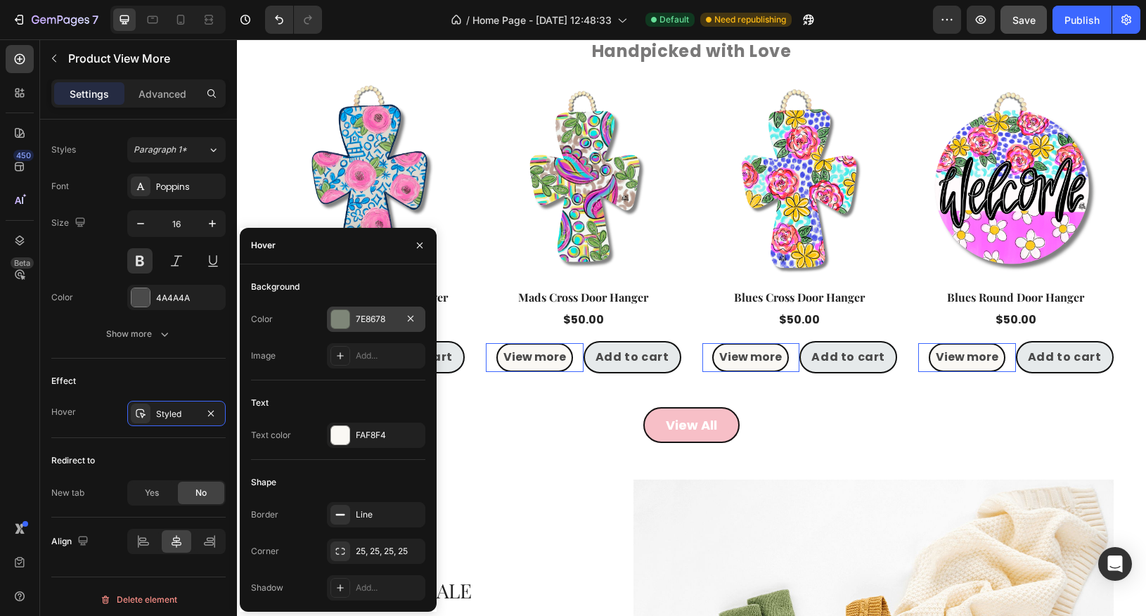
click at [339, 316] on div at bounding box center [340, 319] width 18 height 18
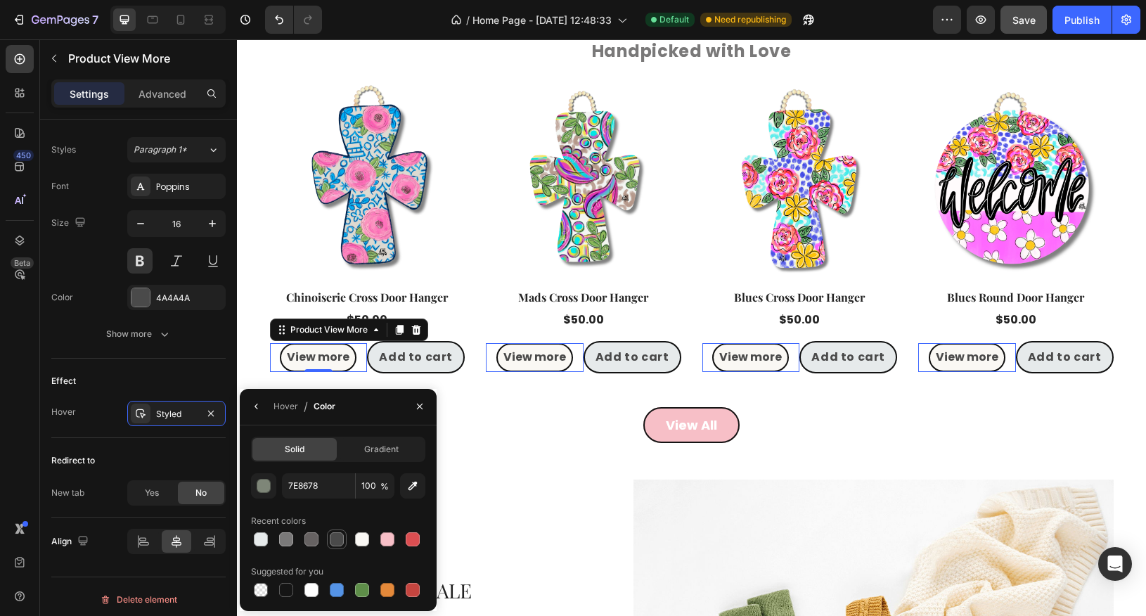
click at [337, 539] on div at bounding box center [337, 539] width 14 height 14
click at [387, 543] on div at bounding box center [387, 539] width 14 height 14
click at [409, 542] on div at bounding box center [413, 539] width 14 height 14
click at [333, 589] on div at bounding box center [337, 590] width 14 height 14
click at [335, 532] on div at bounding box center [337, 539] width 14 height 14
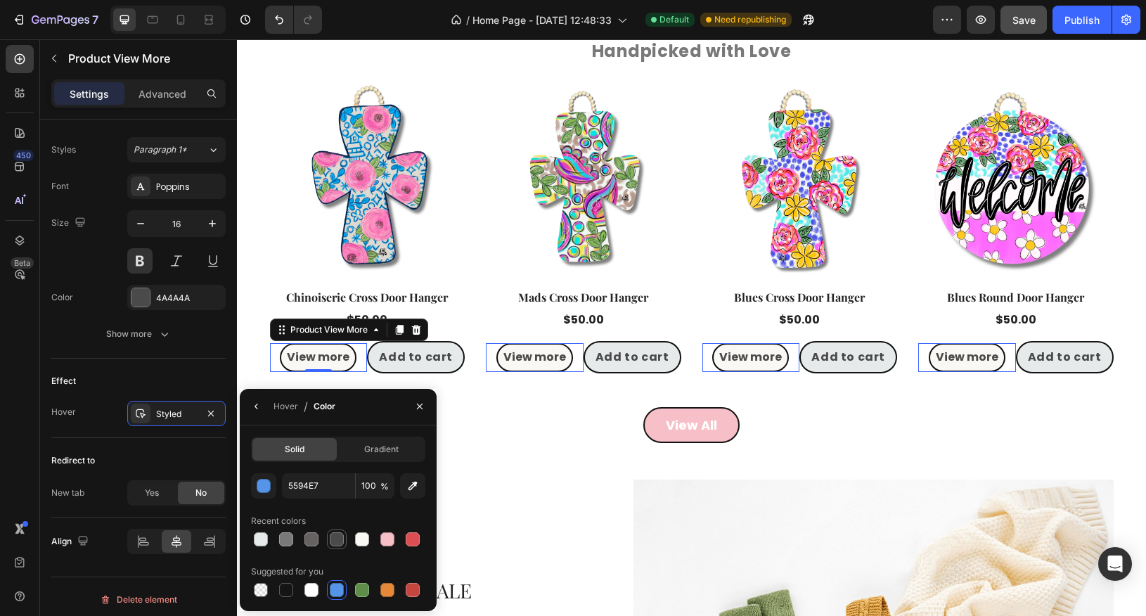
type input "4A4A4A"
click at [419, 409] on icon "button" at bounding box center [419, 406] width 11 height 11
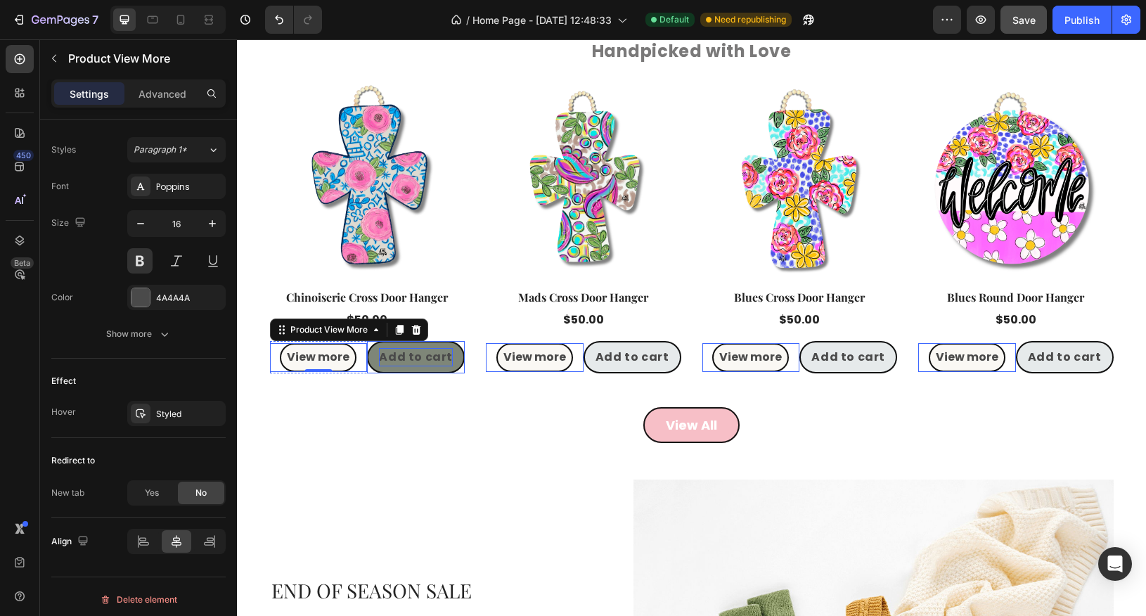
click at [424, 359] on div "Add to cart" at bounding box center [416, 357] width 74 height 18
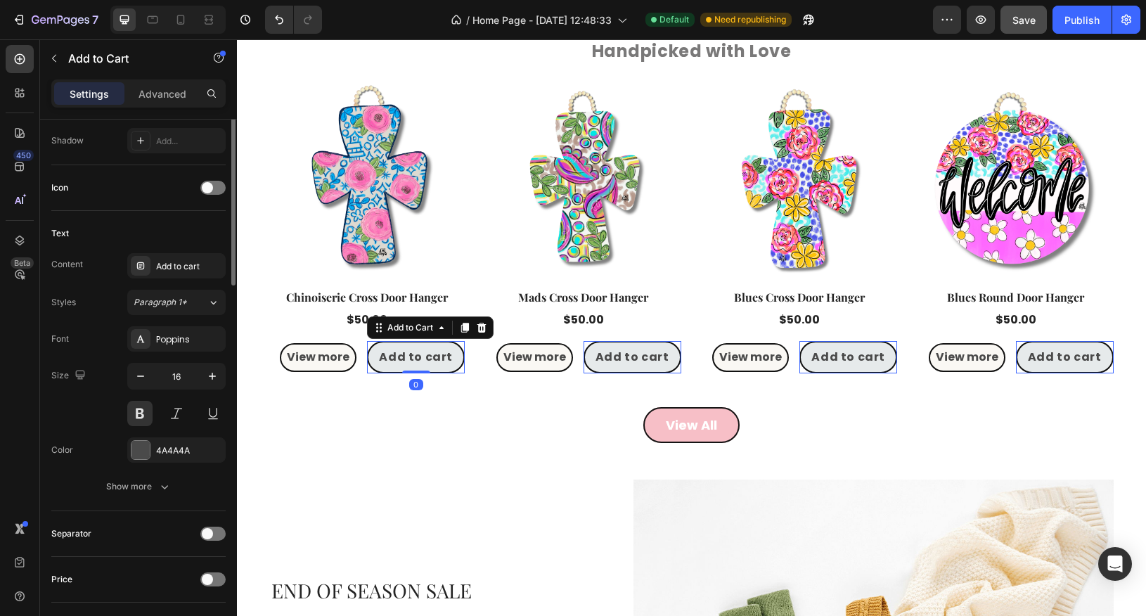
scroll to position [964, 0]
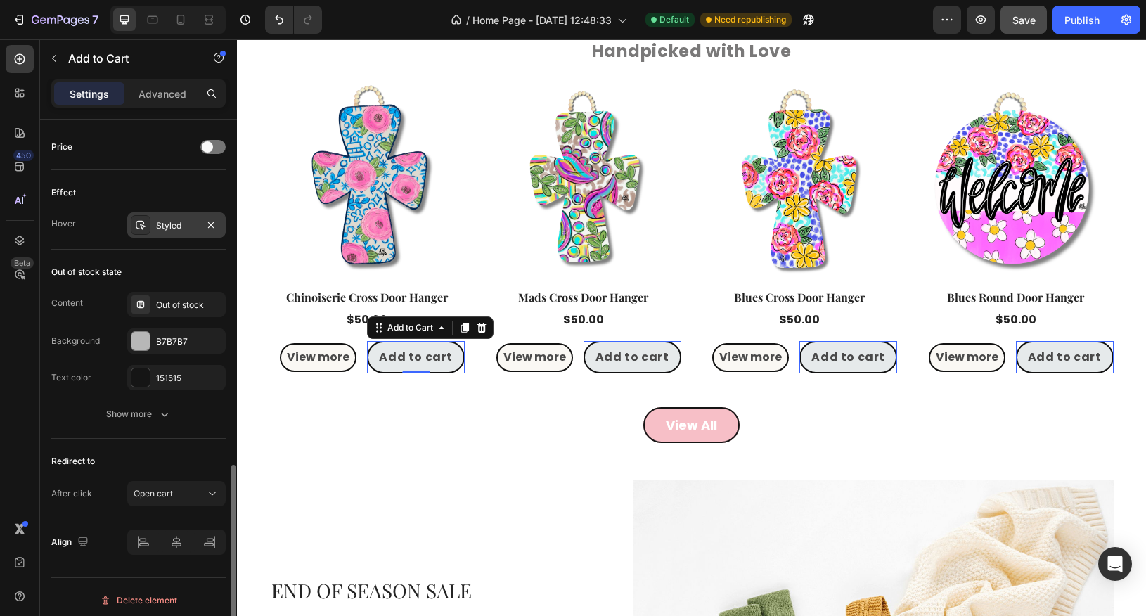
click at [141, 226] on div at bounding box center [141, 225] width 20 height 20
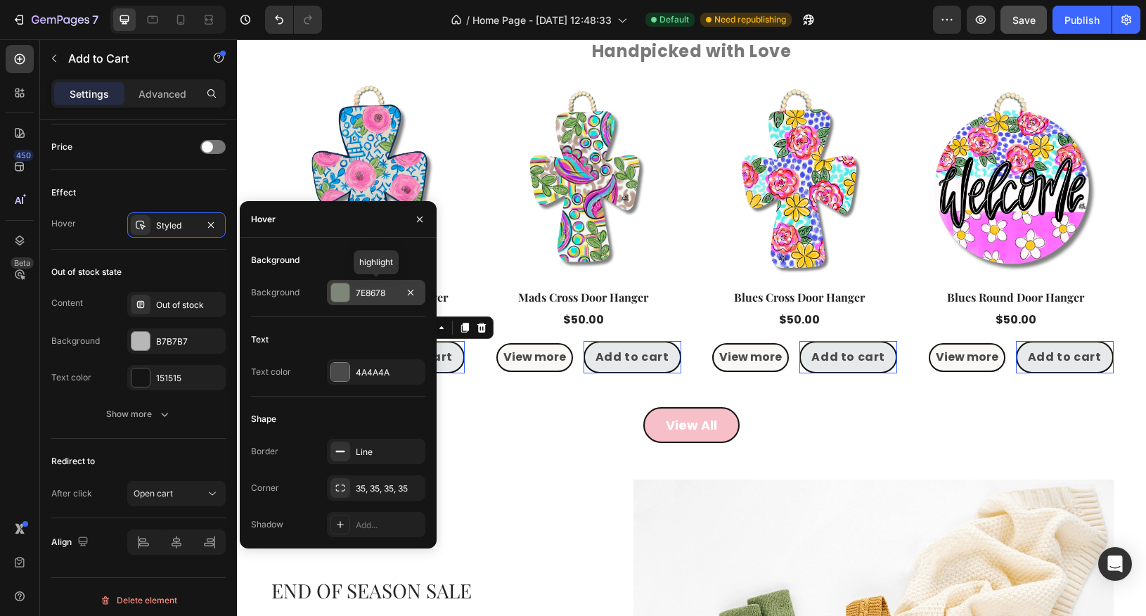
click at [338, 293] on div at bounding box center [340, 292] width 18 height 18
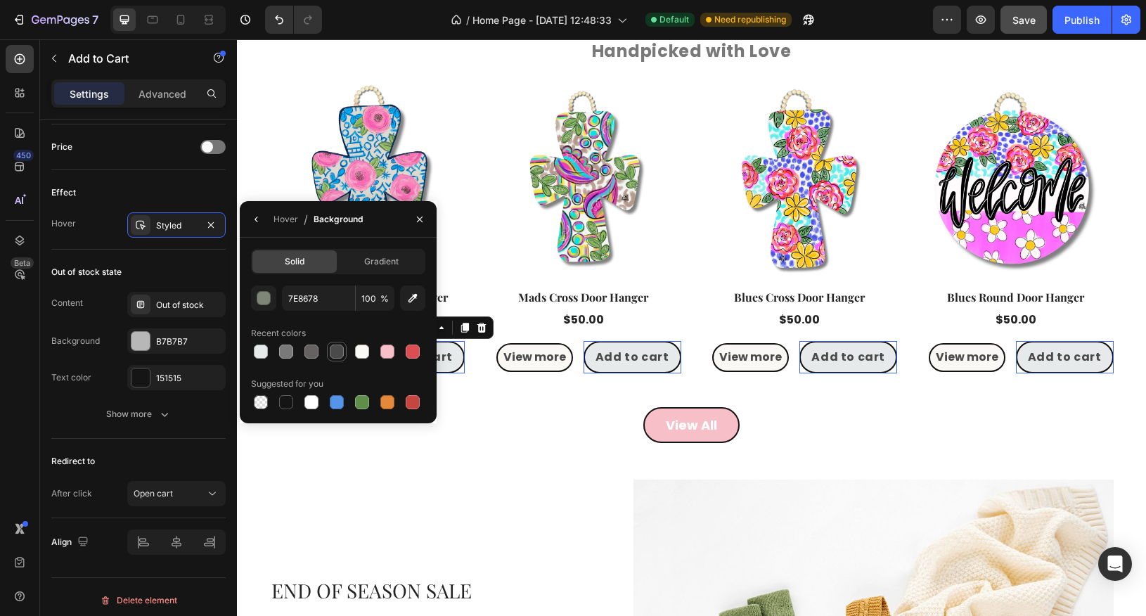
click at [338, 358] on div at bounding box center [337, 352] width 14 height 14
type input "4A4A4A"
click at [419, 222] on icon "button" at bounding box center [419, 219] width 11 height 11
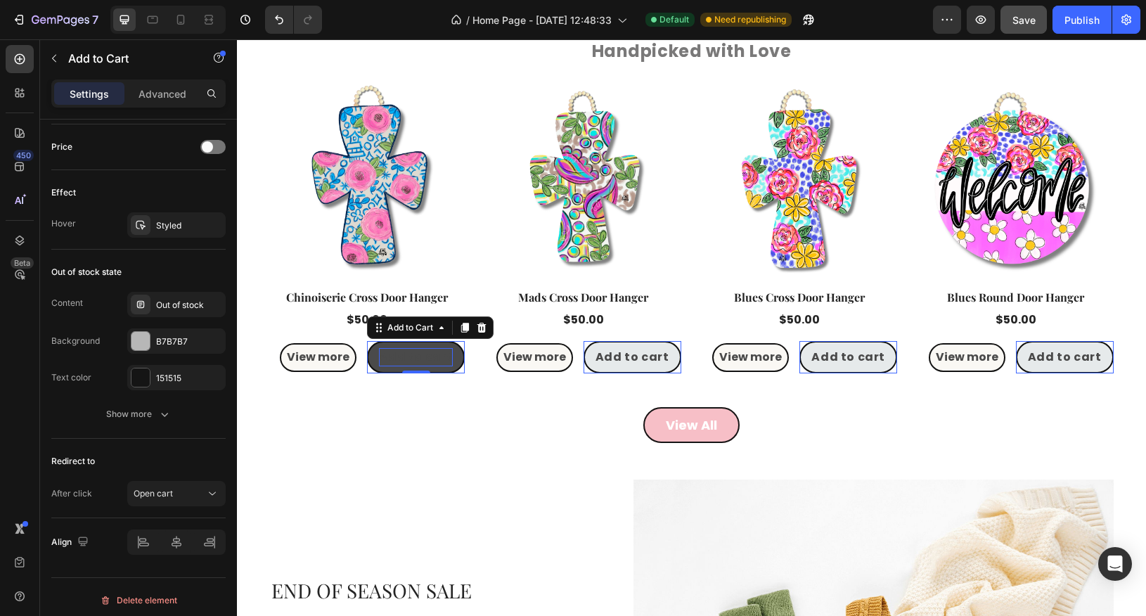
click at [425, 359] on div "Add to cart" at bounding box center [416, 357] width 74 height 18
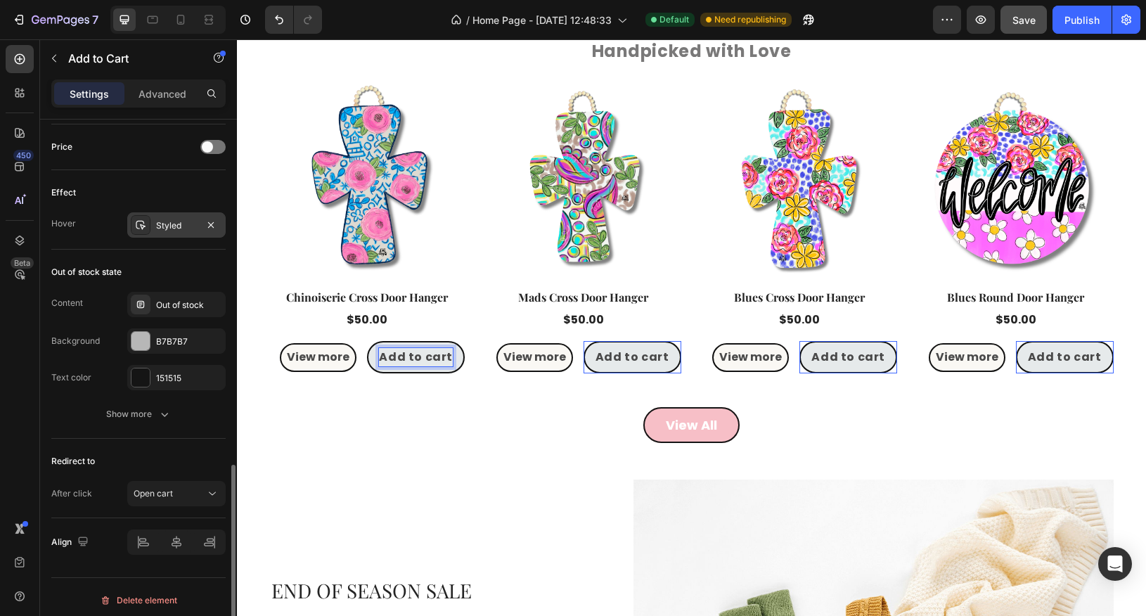
click at [143, 225] on div at bounding box center [141, 225] width 20 height 20
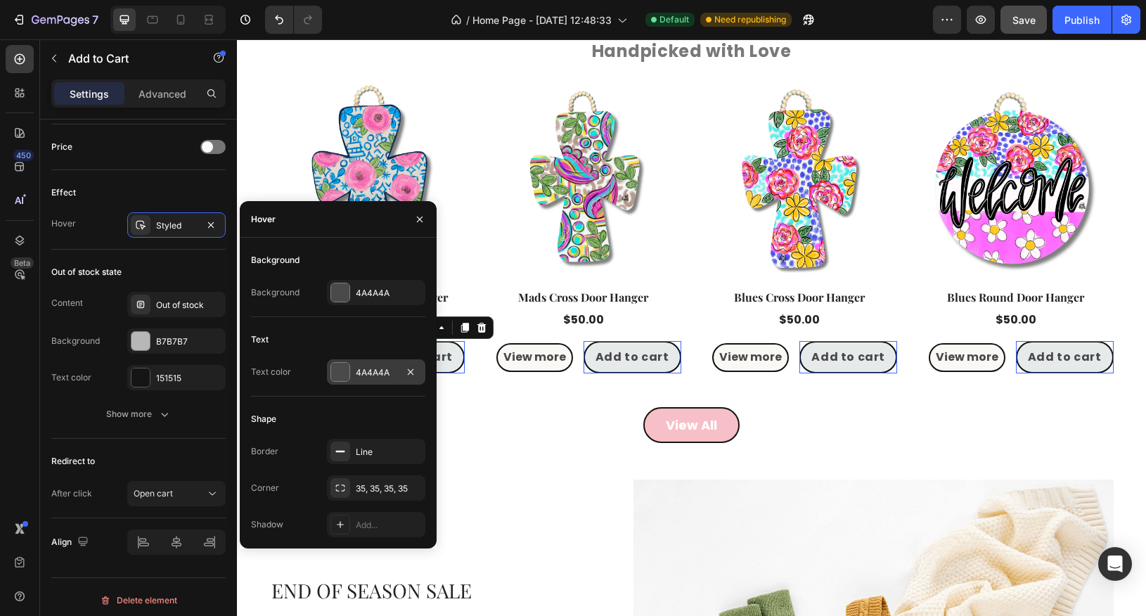
click at [343, 375] on div at bounding box center [340, 372] width 18 height 18
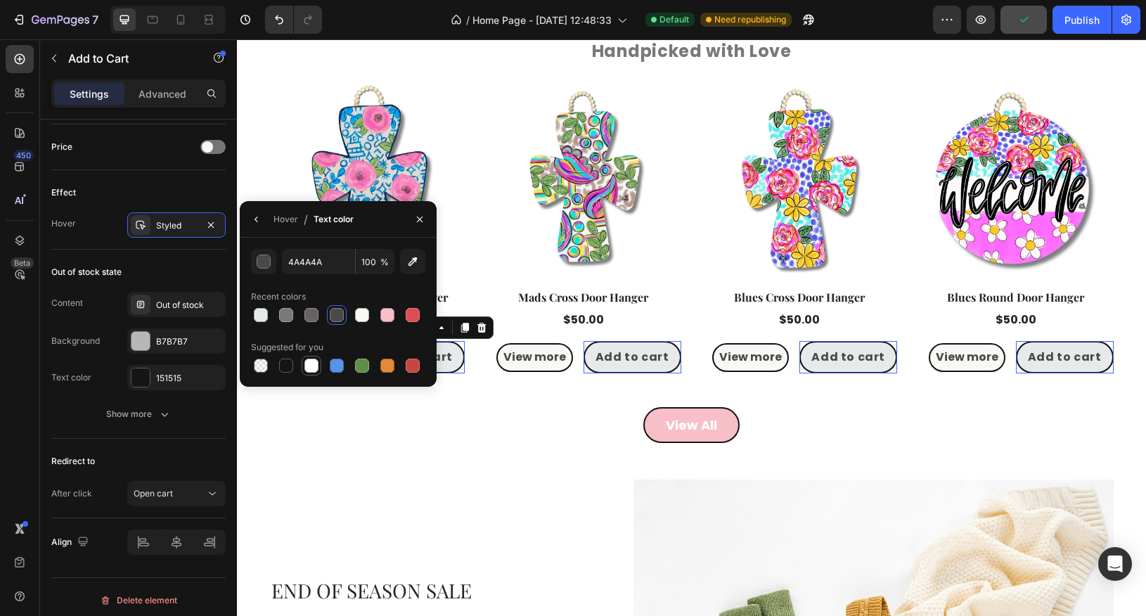
click at [316, 371] on div at bounding box center [312, 366] width 14 height 14
type input "FFFFFF"
click at [418, 222] on icon "button" at bounding box center [419, 219] width 11 height 11
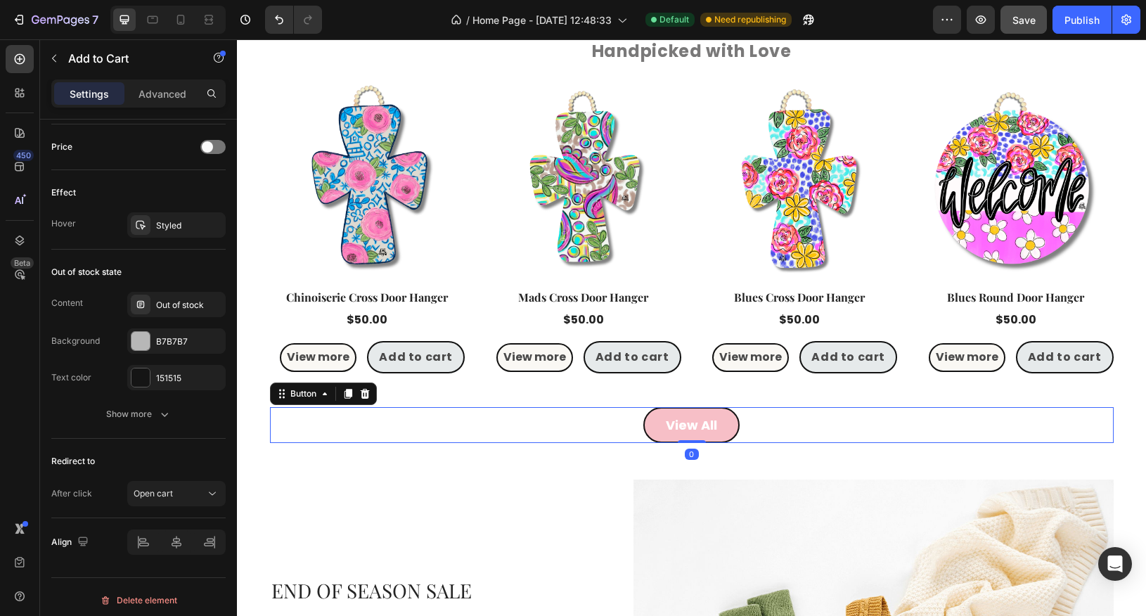
click at [453, 411] on div "View All Button 0" at bounding box center [692, 425] width 844 height 36
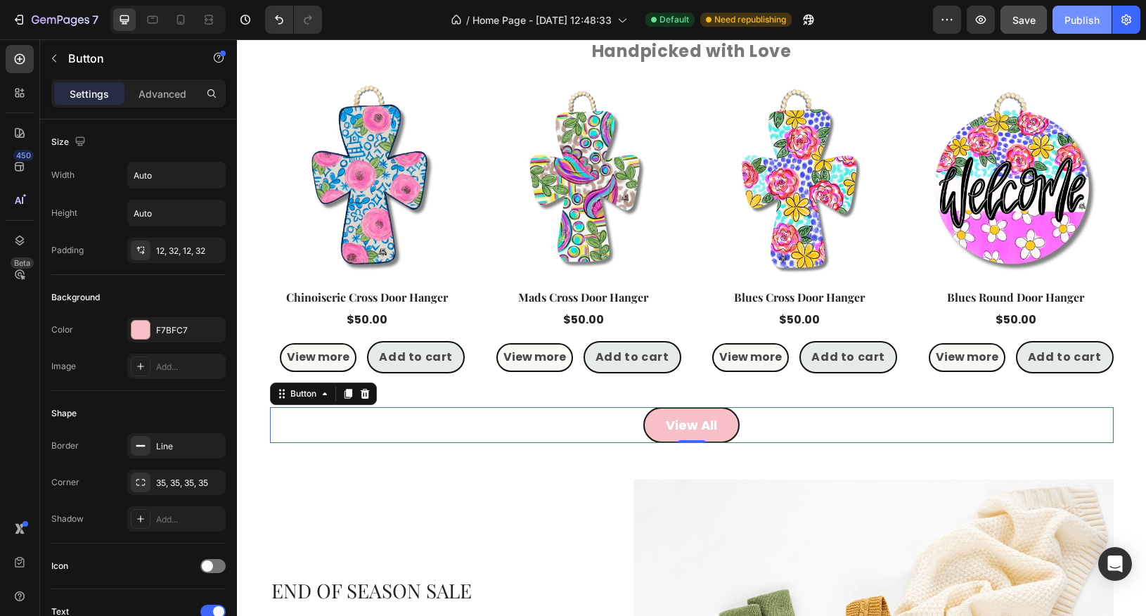
click at [1083, 17] on div "Publish" at bounding box center [1082, 20] width 35 height 15
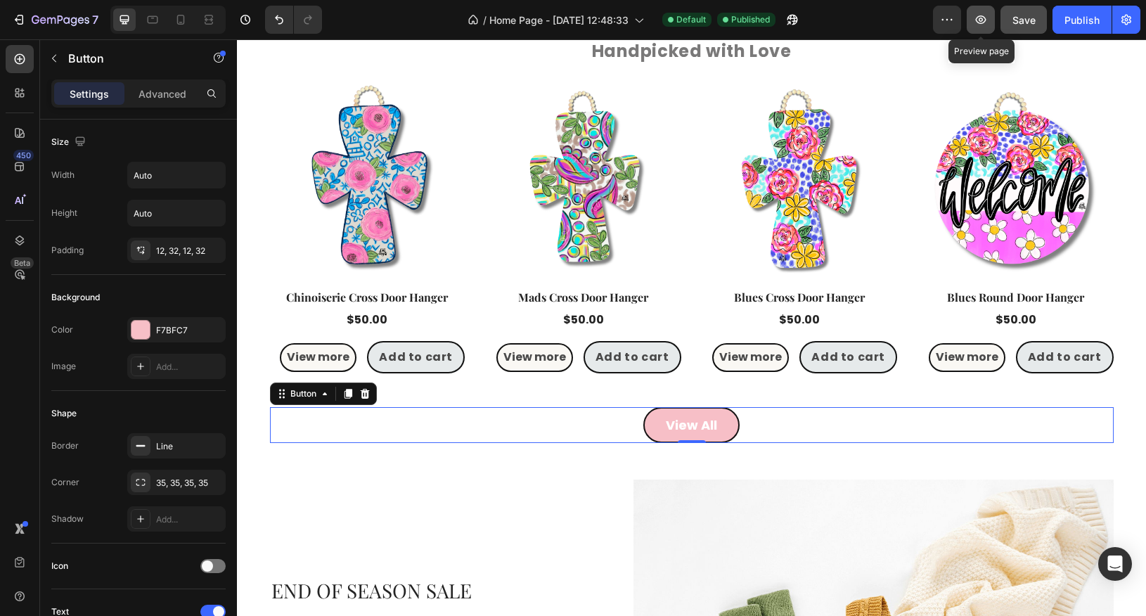
click at [980, 26] on icon "button" at bounding box center [981, 20] width 14 height 14
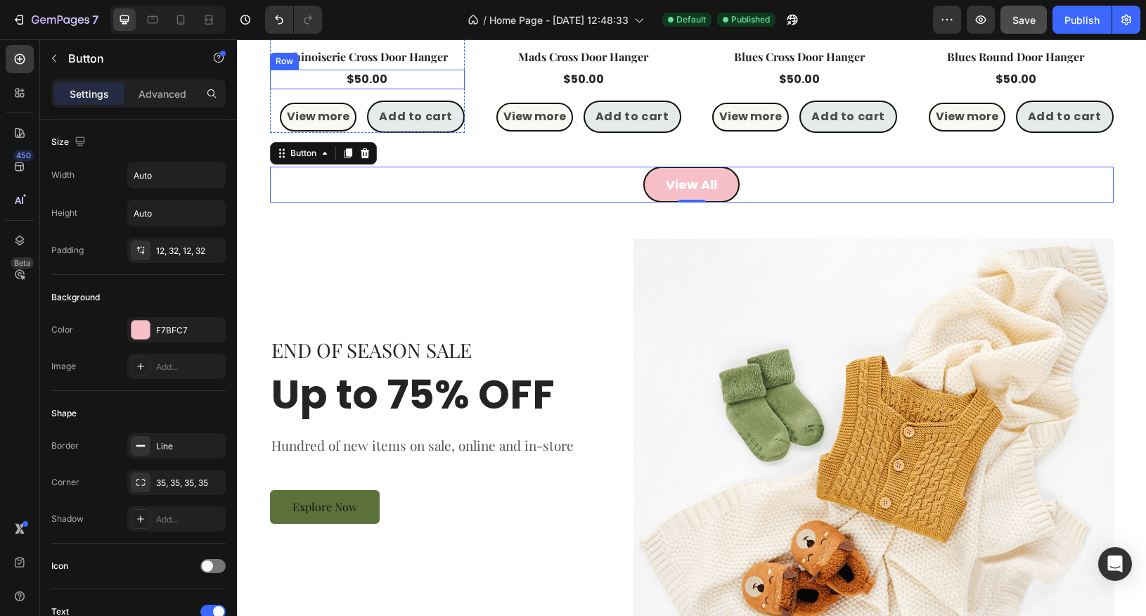
scroll to position [1345, 0]
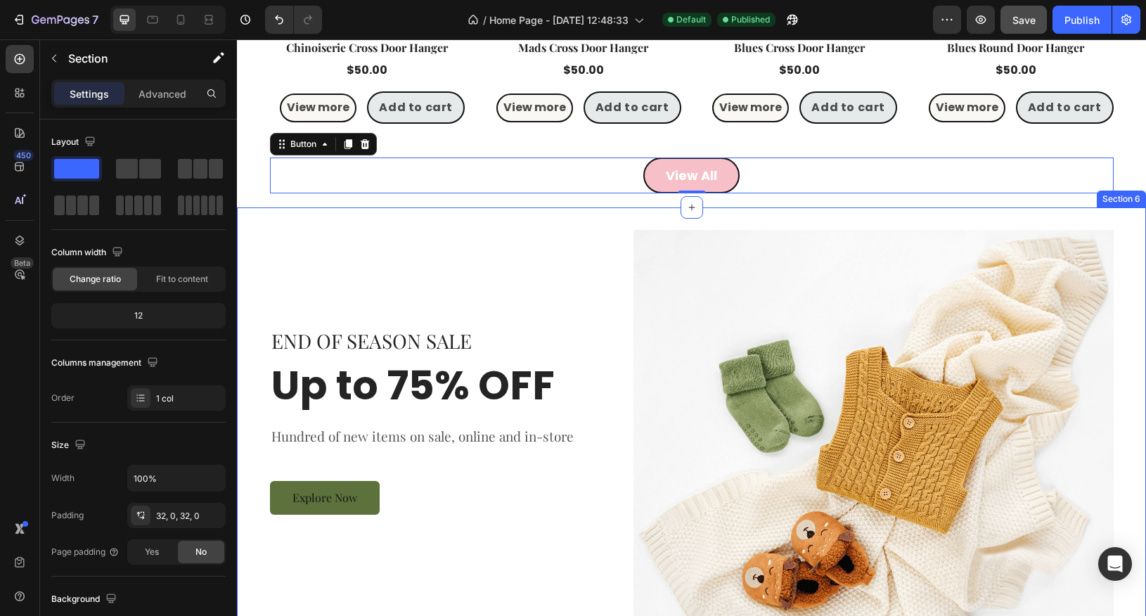
click at [567, 221] on div "END OF SEASON SALE Text block Up to 75% OFF Heading Hundred of new items on sal…" at bounding box center [691, 426] width 909 height 438
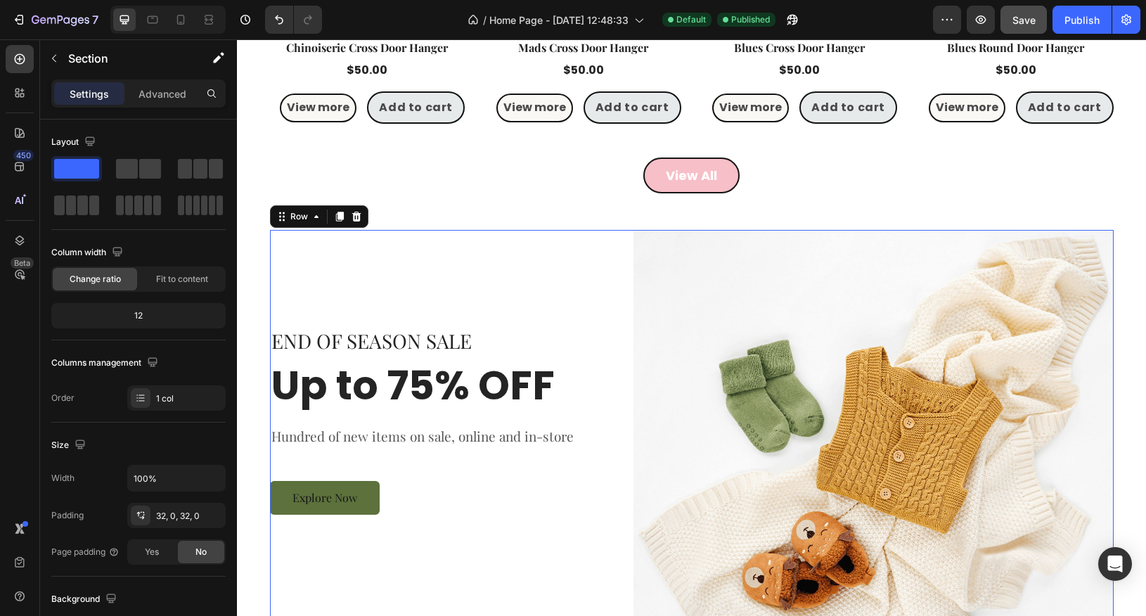
click at [596, 288] on div "END OF SEASON SALE Text block Up to 75% OFF Heading Hundred of new items on sal…" at bounding box center [441, 426] width 343 height 393
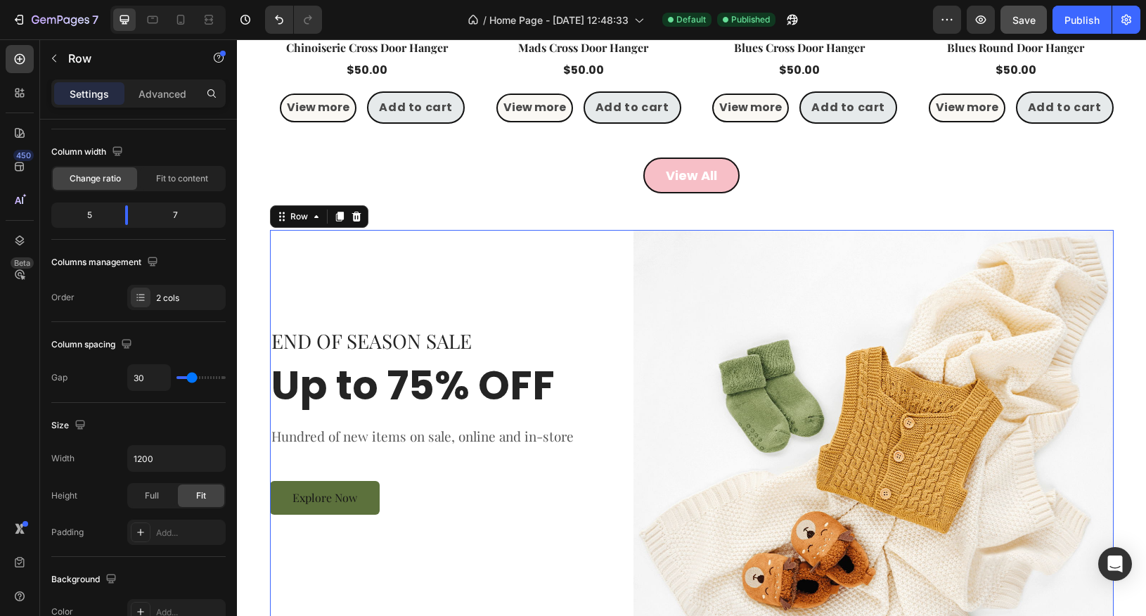
scroll to position [0, 0]
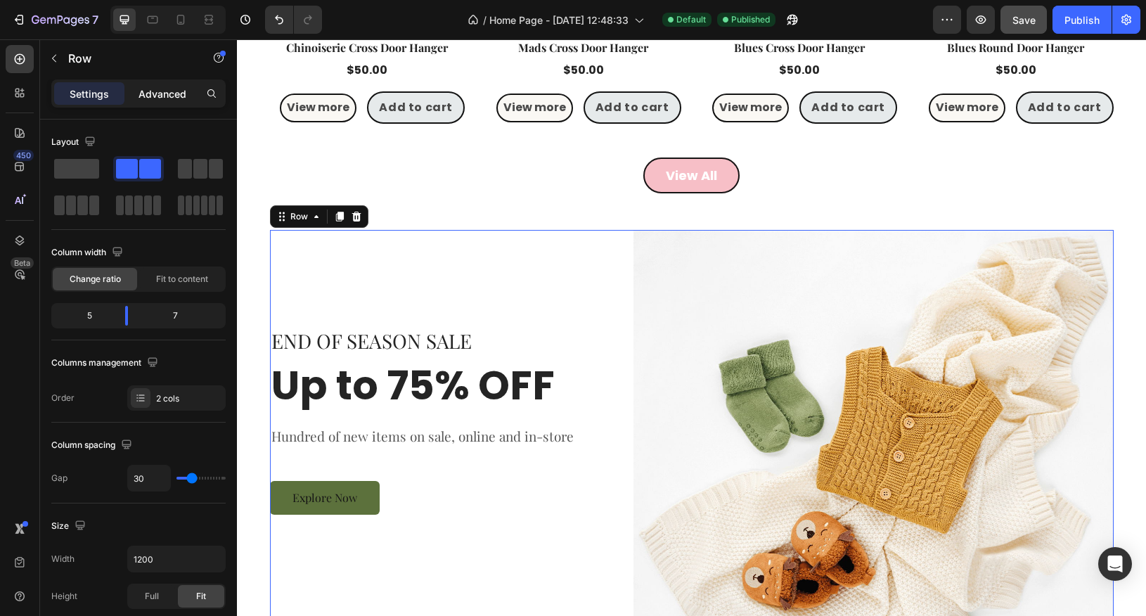
click at [174, 96] on p "Advanced" at bounding box center [163, 93] width 48 height 15
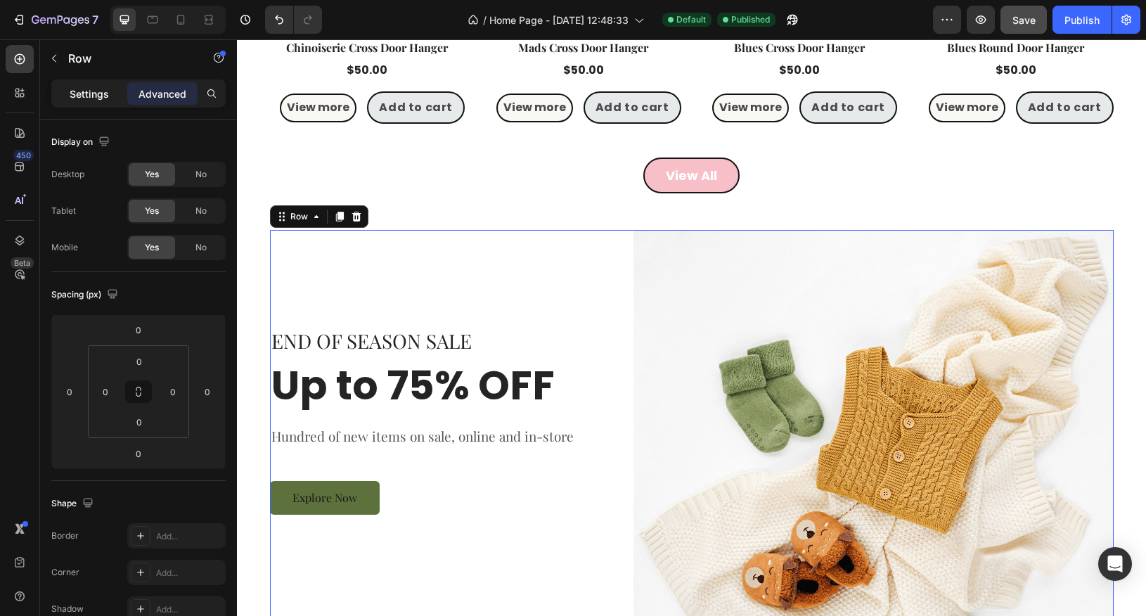
click at [103, 93] on p "Settings" at bounding box center [89, 93] width 39 height 15
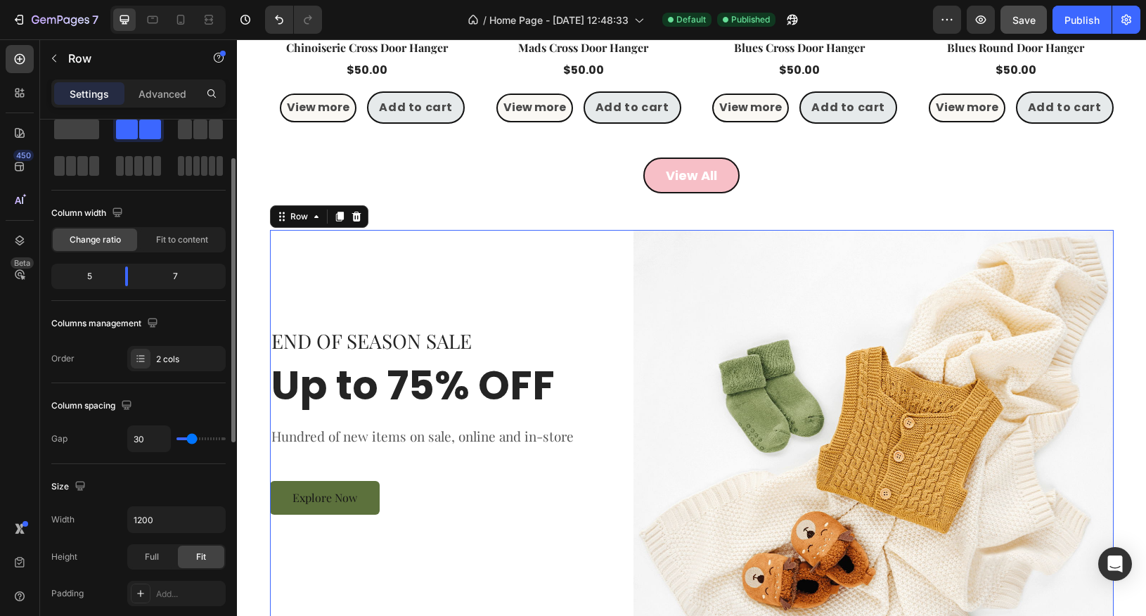
scroll to position [63, 0]
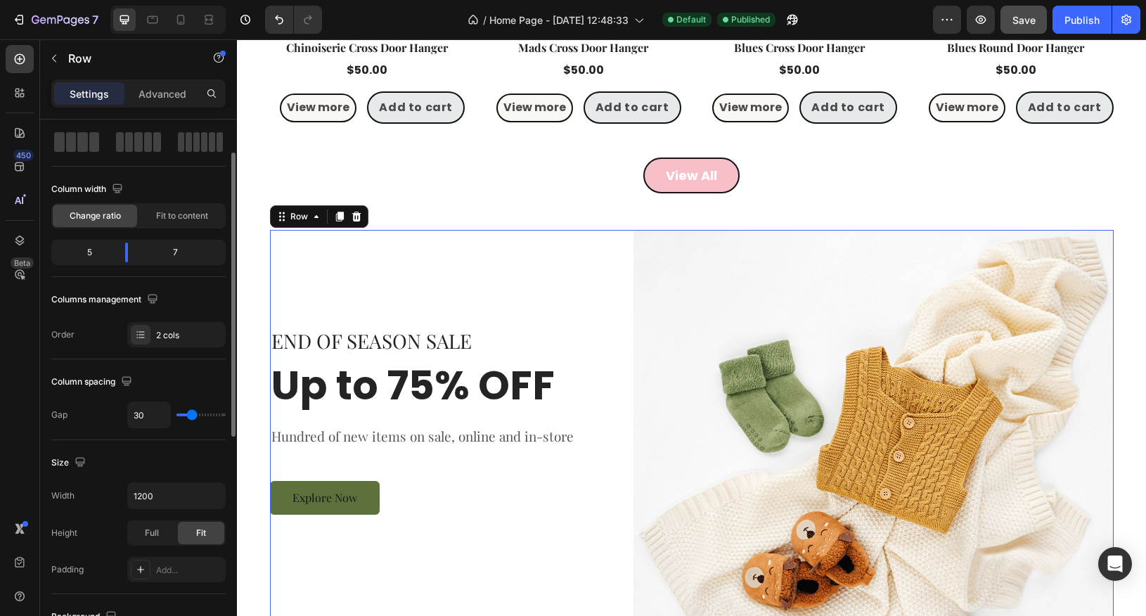
type input "19"
type input "16"
type input "13"
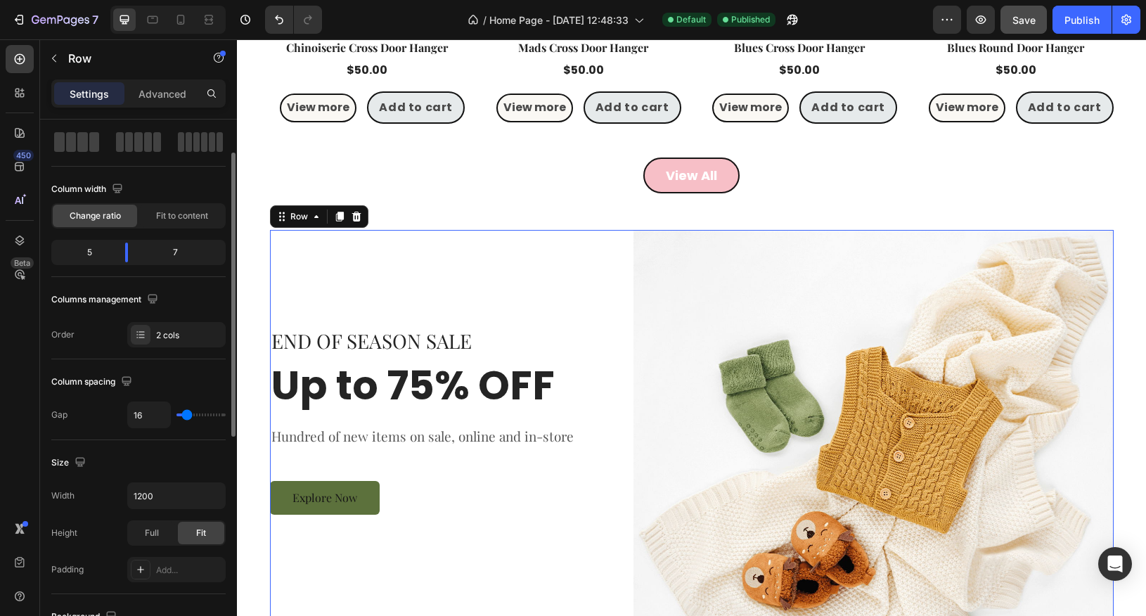
type input "13"
type input "11"
type input "0"
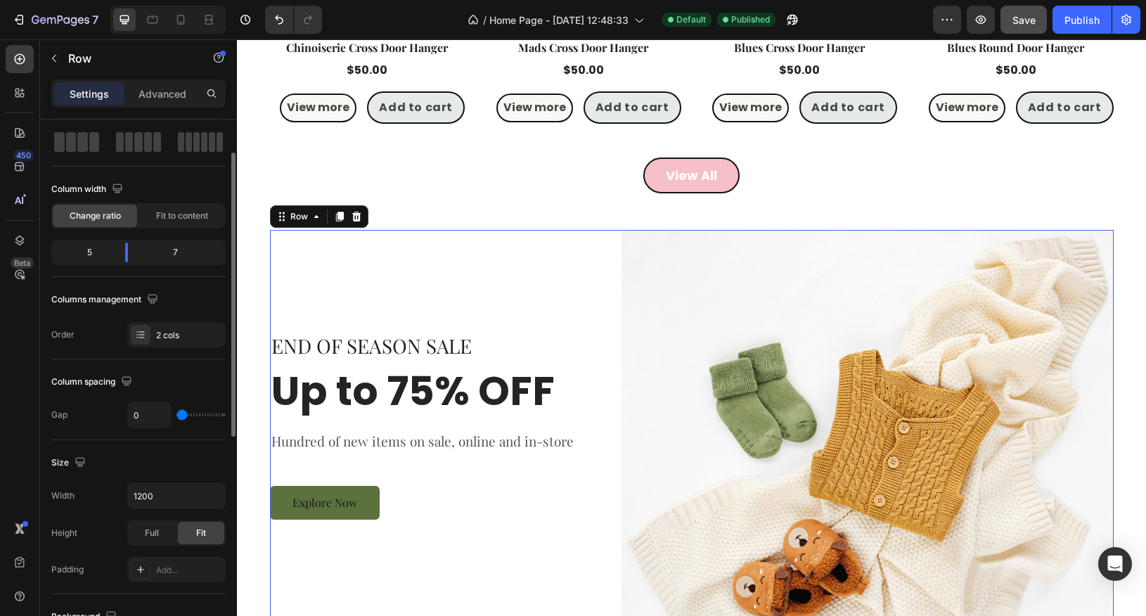
type input "27"
type input "39"
type input "56"
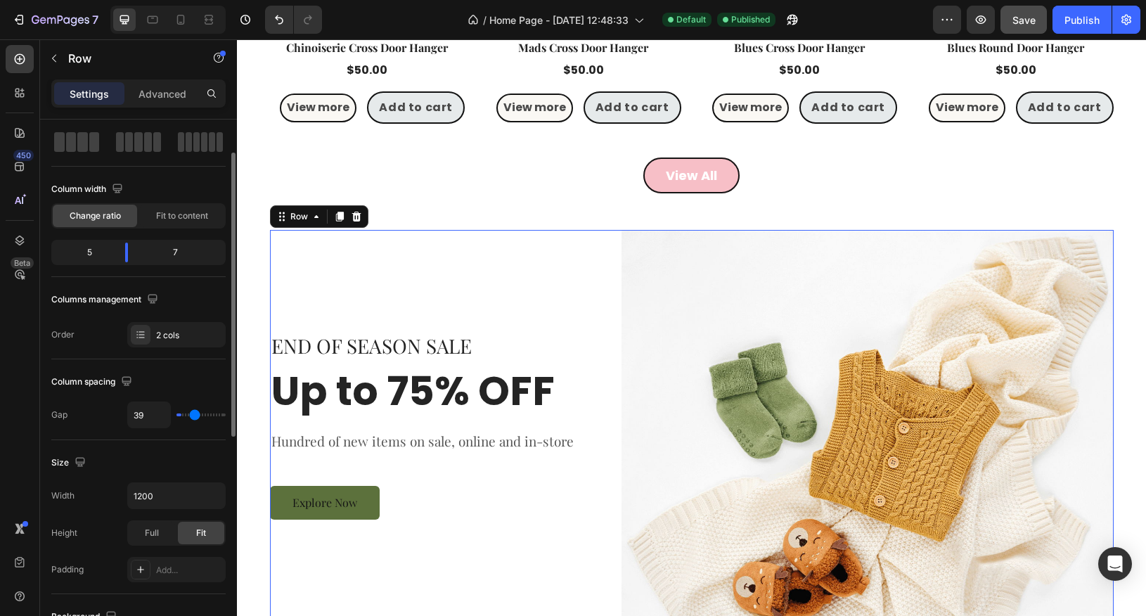
type input "56"
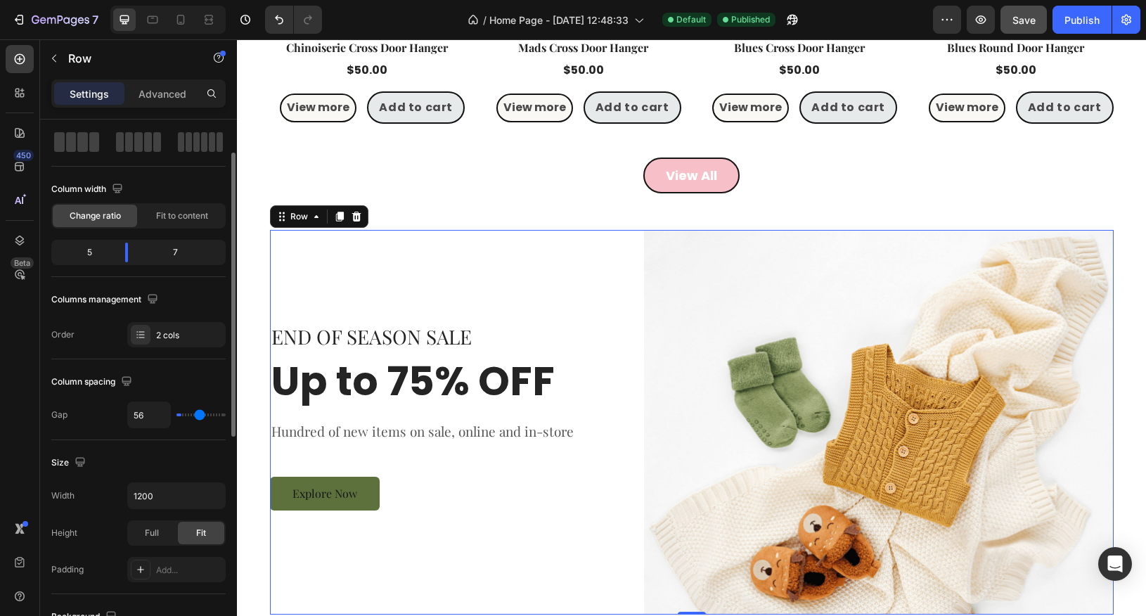
type input "57"
type input "60"
type input "62"
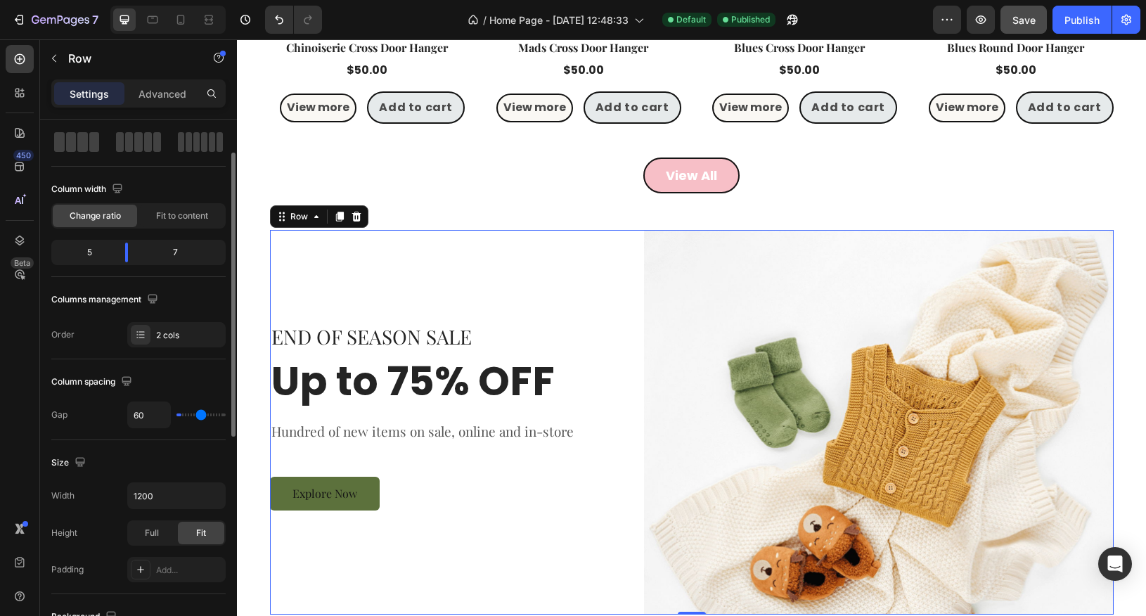
type input "62"
type input "63"
type input "64"
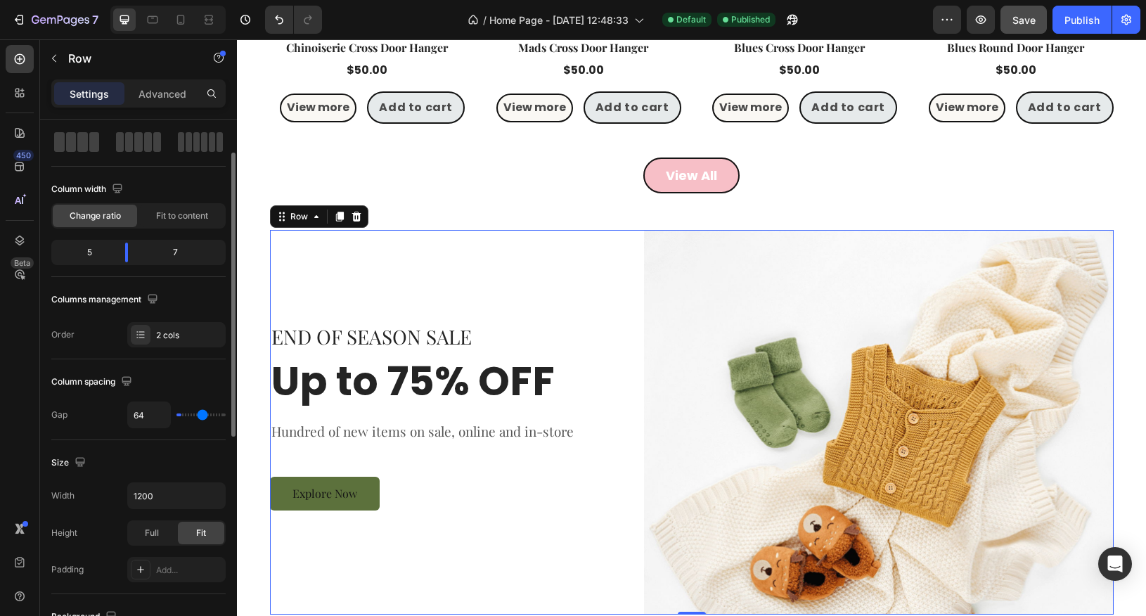
type input "65"
type input "66"
type input "67"
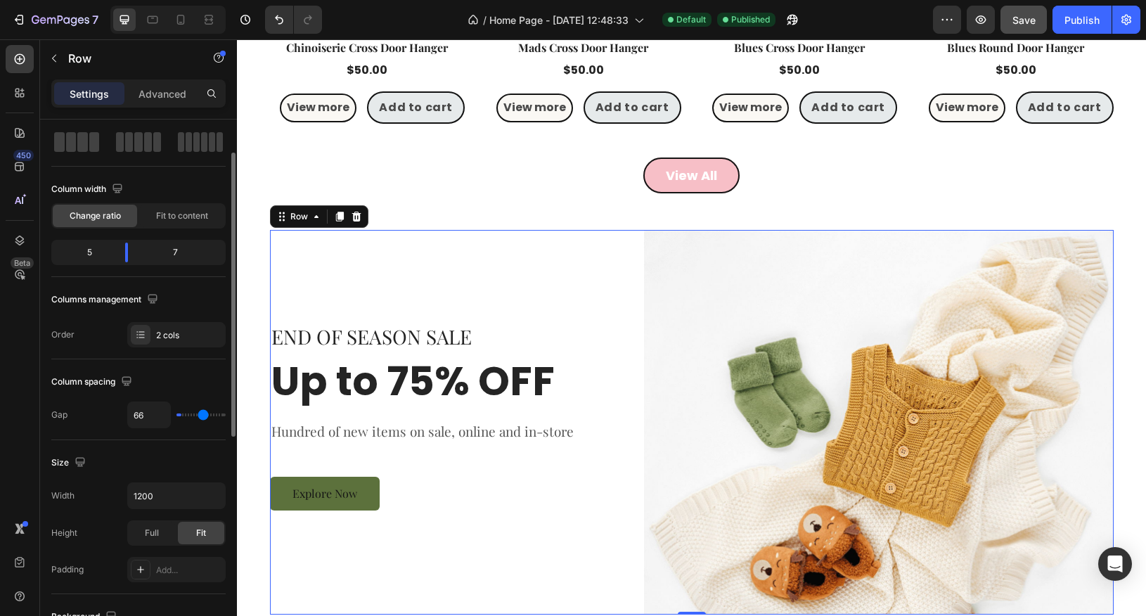
type input "67"
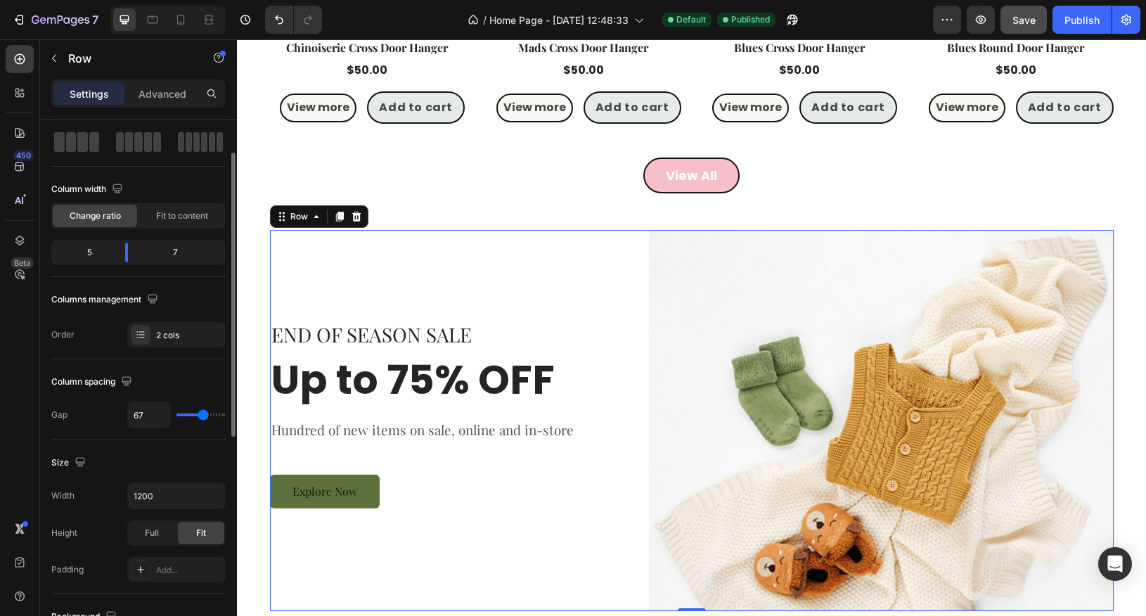
type input "66"
type input "65"
type input "64"
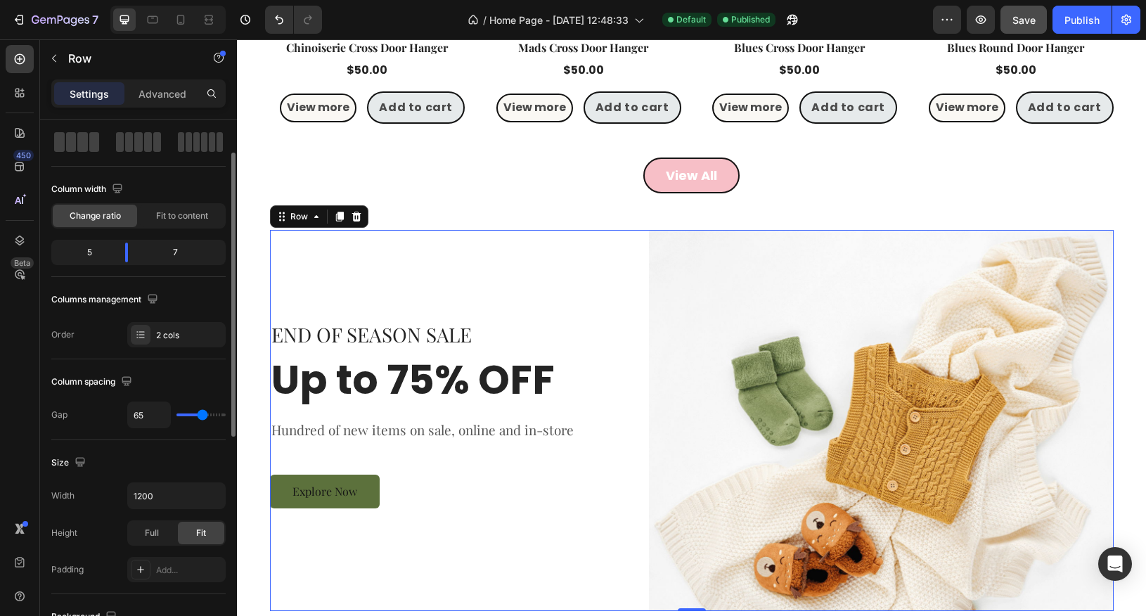
type input "64"
type input "63"
type input "61"
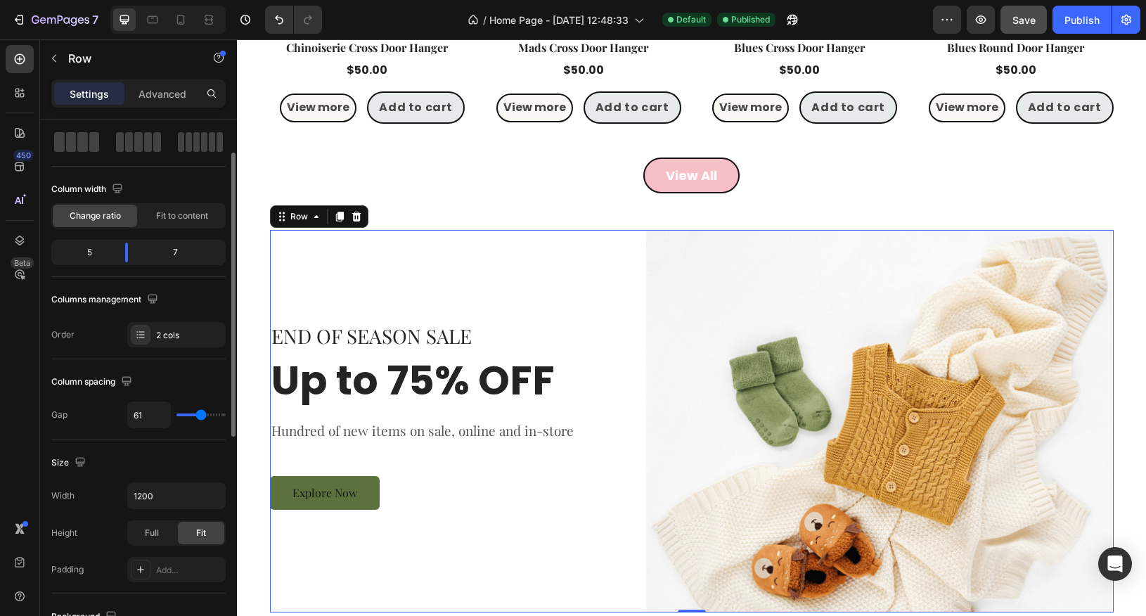
type input "60"
type input "58"
type input "57"
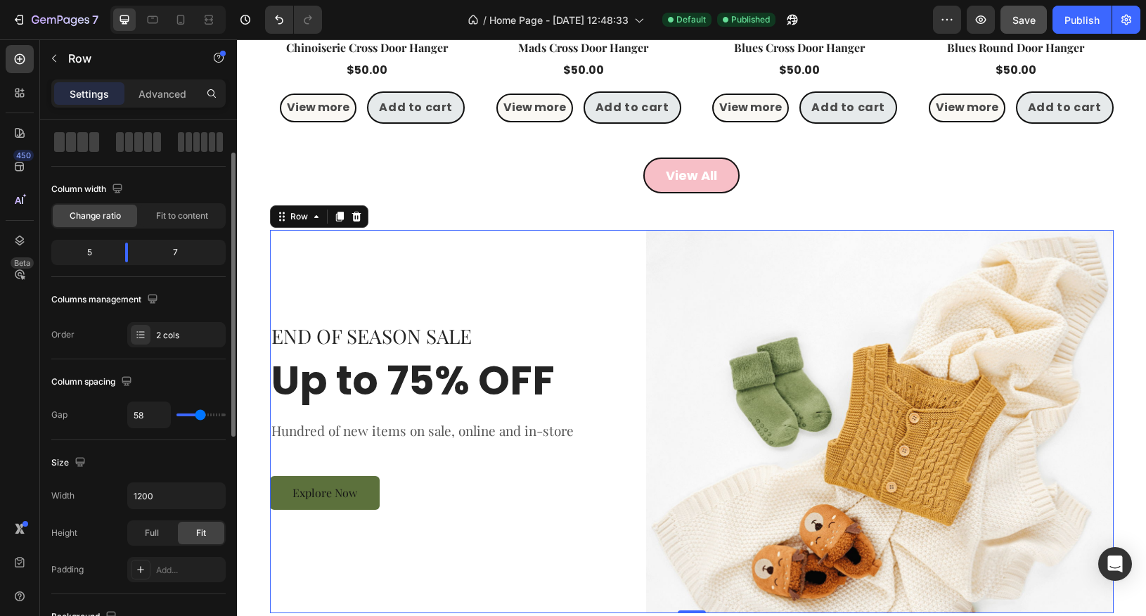
type input "57"
type input "56"
type input "52"
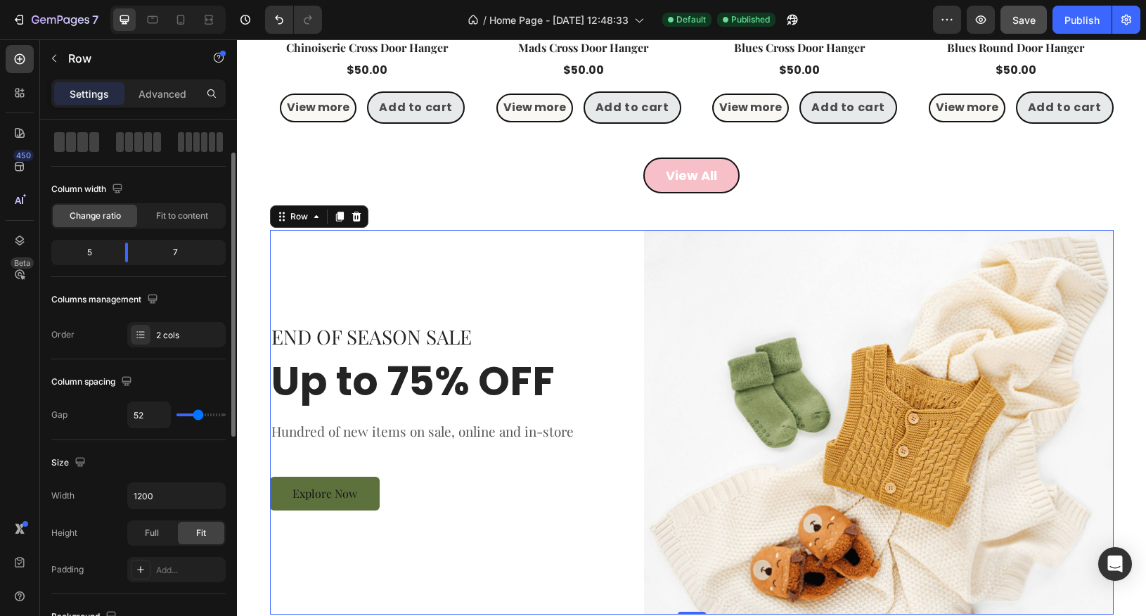
type input "51"
type input "50"
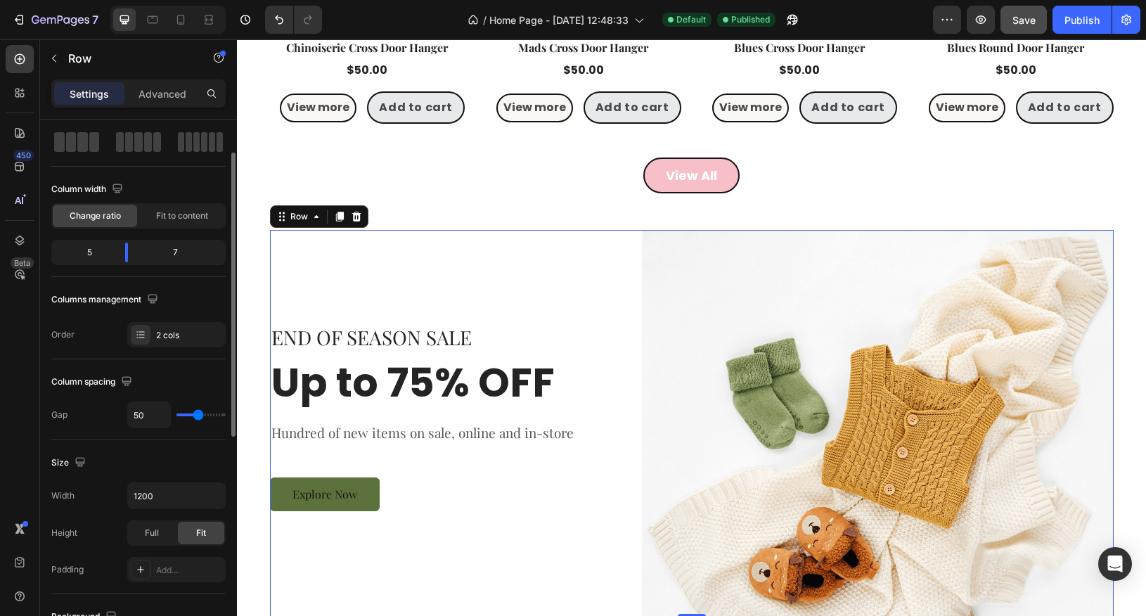
type input "49"
type input "47"
type input "46"
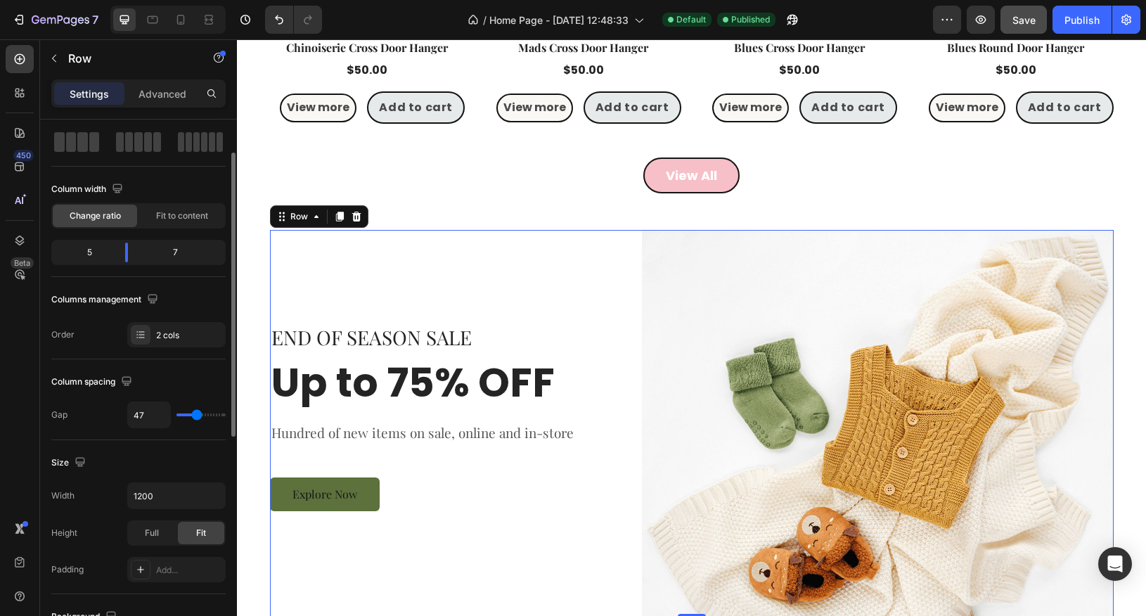
type input "46"
type input "45"
type input "44"
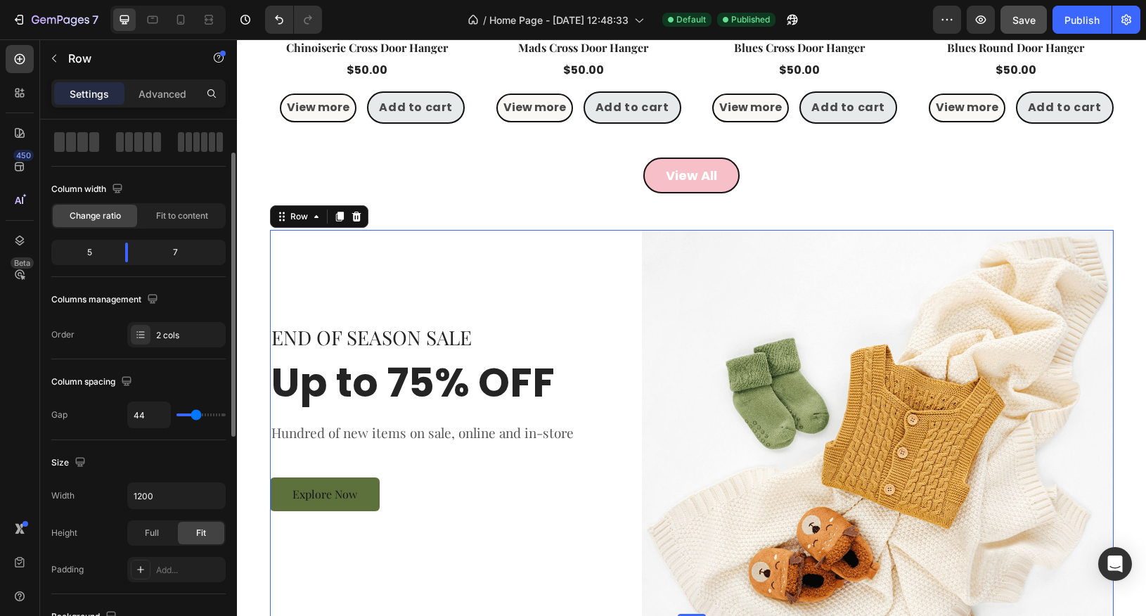
type input "43"
type input "42"
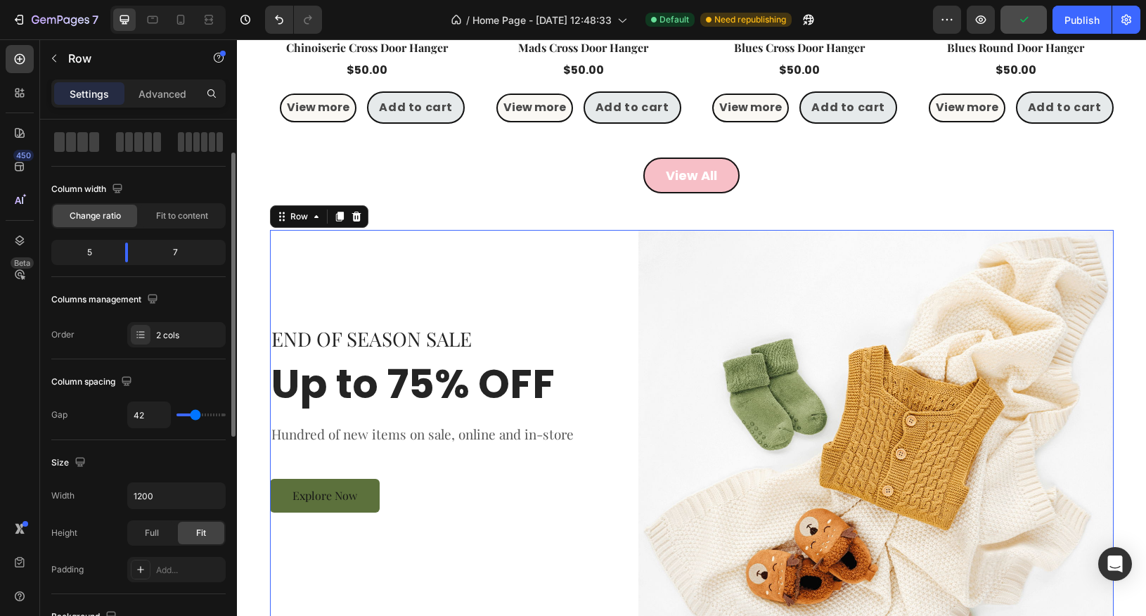
type input "40"
type input "39"
type input "38"
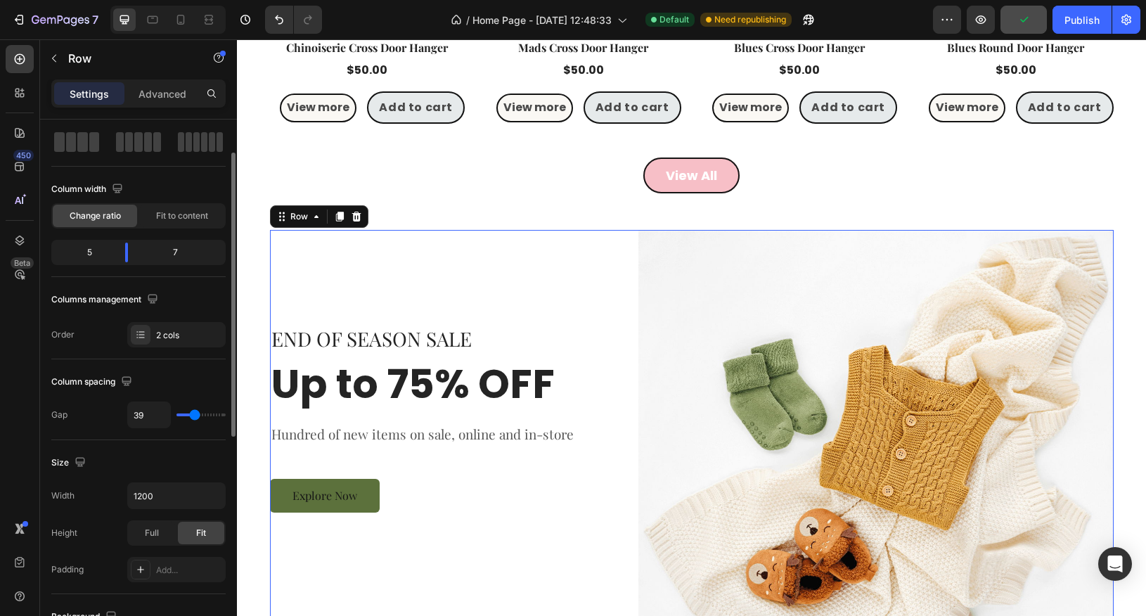
type input "38"
type input "37"
type input "36"
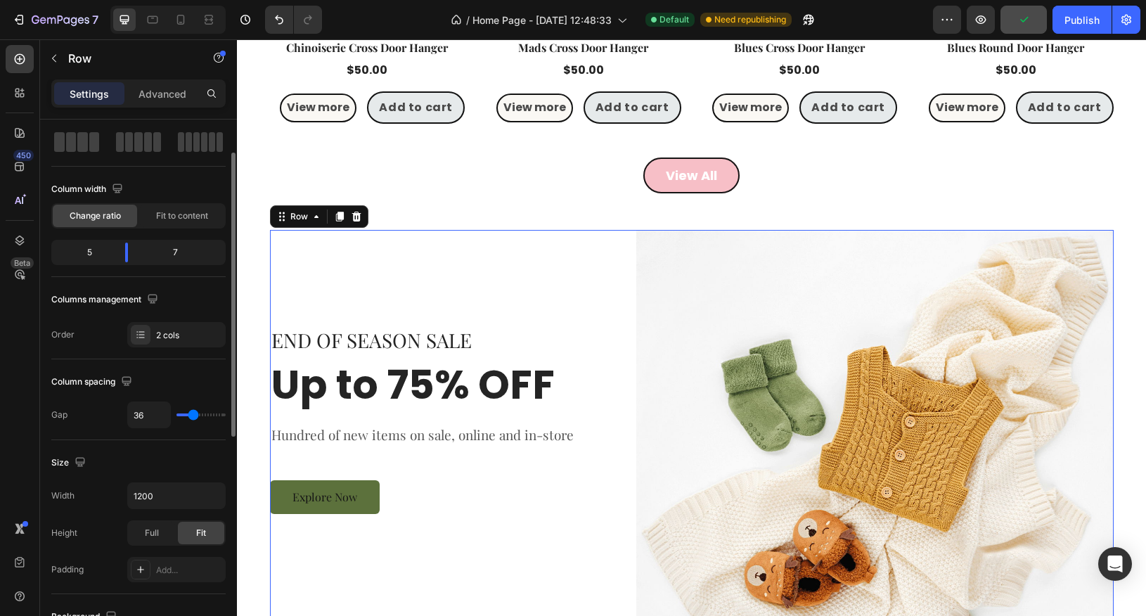
type input "35"
type input "34"
type input "33"
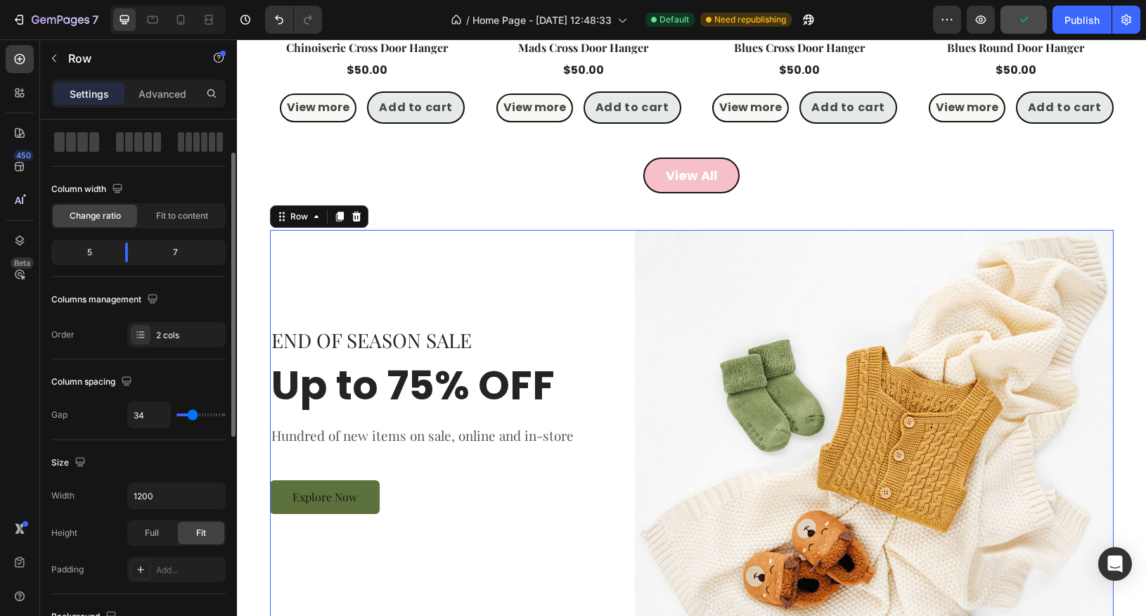
type input "33"
type input "32"
type input "31"
click at [191, 414] on input "range" at bounding box center [201, 415] width 49 height 3
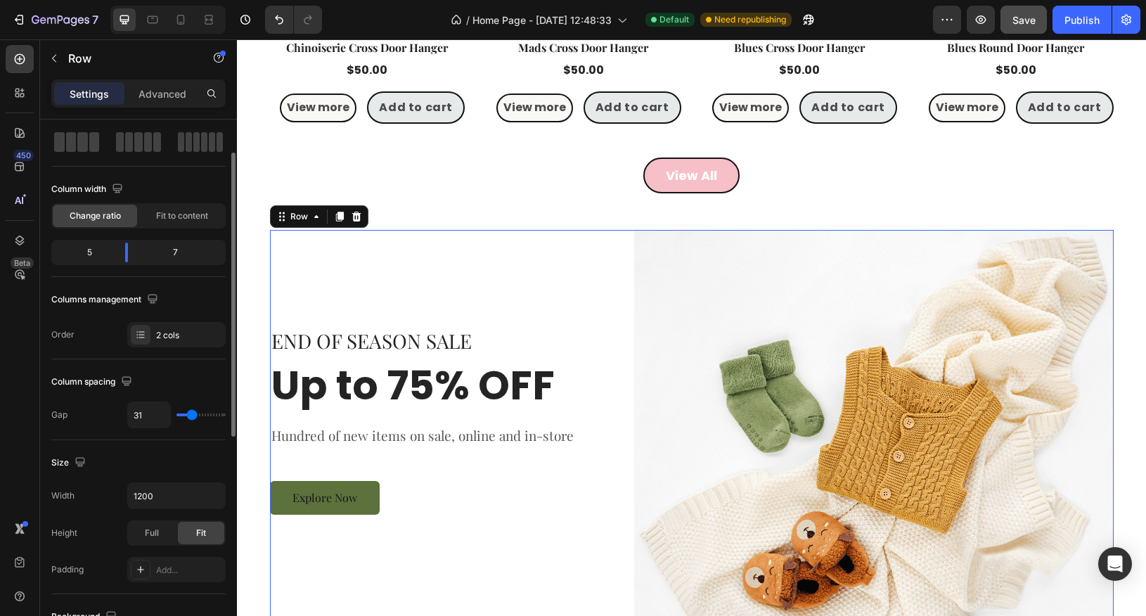
type input "30"
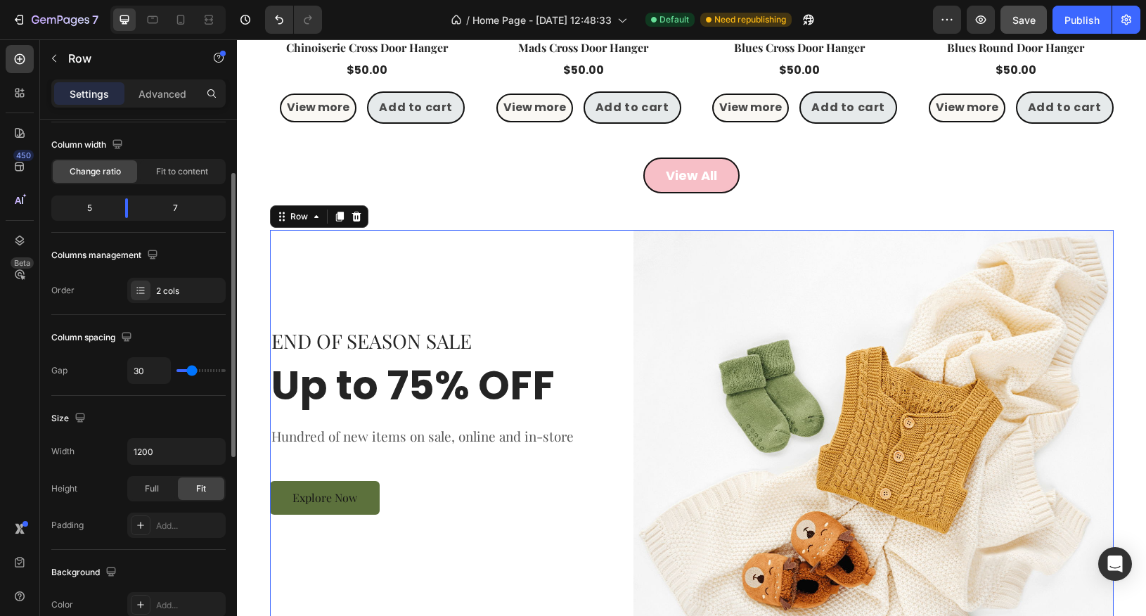
scroll to position [117, 0]
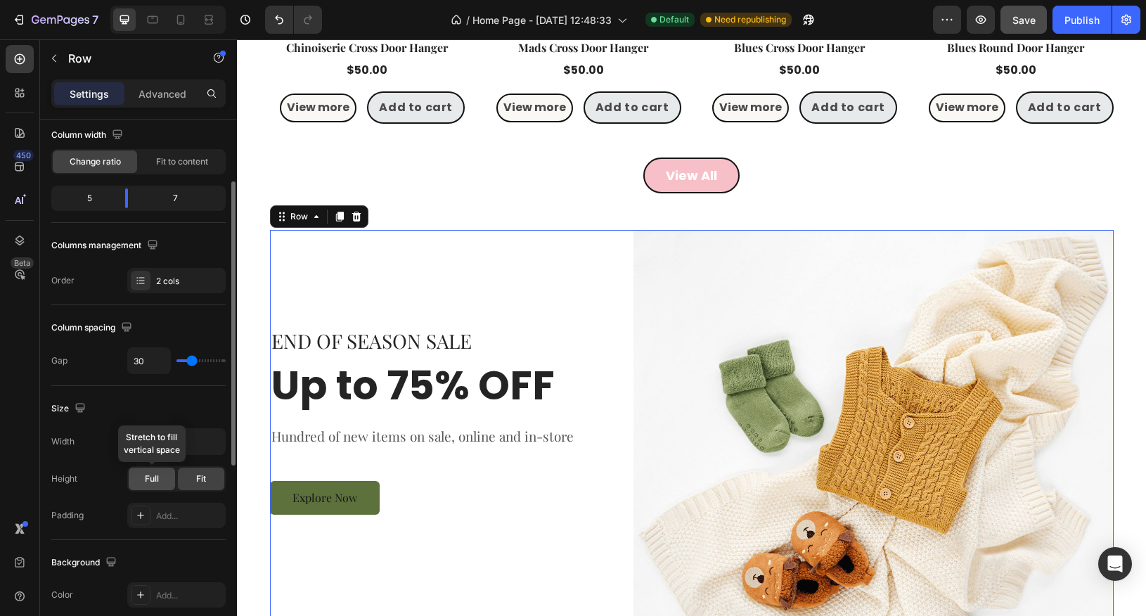
click at [146, 474] on span "Full" at bounding box center [152, 479] width 14 height 13
click at [198, 482] on div "Fit" at bounding box center [201, 479] width 46 height 23
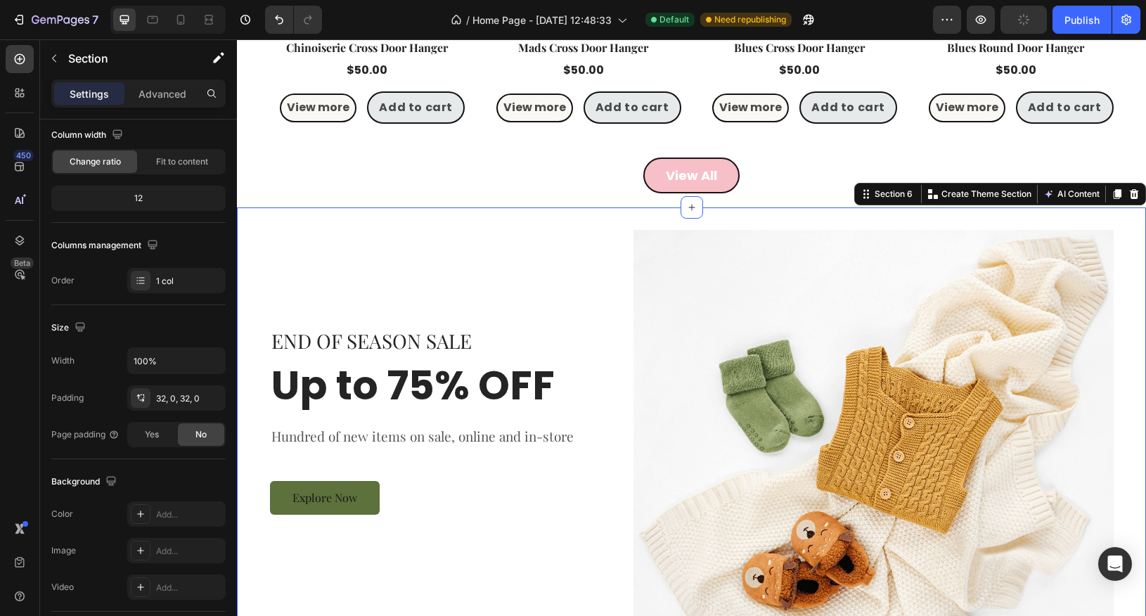
click at [392, 218] on div "END OF SEASON SALE Text block Up to 75% OFF Heading Hundred of new items on sal…" at bounding box center [691, 426] width 909 height 438
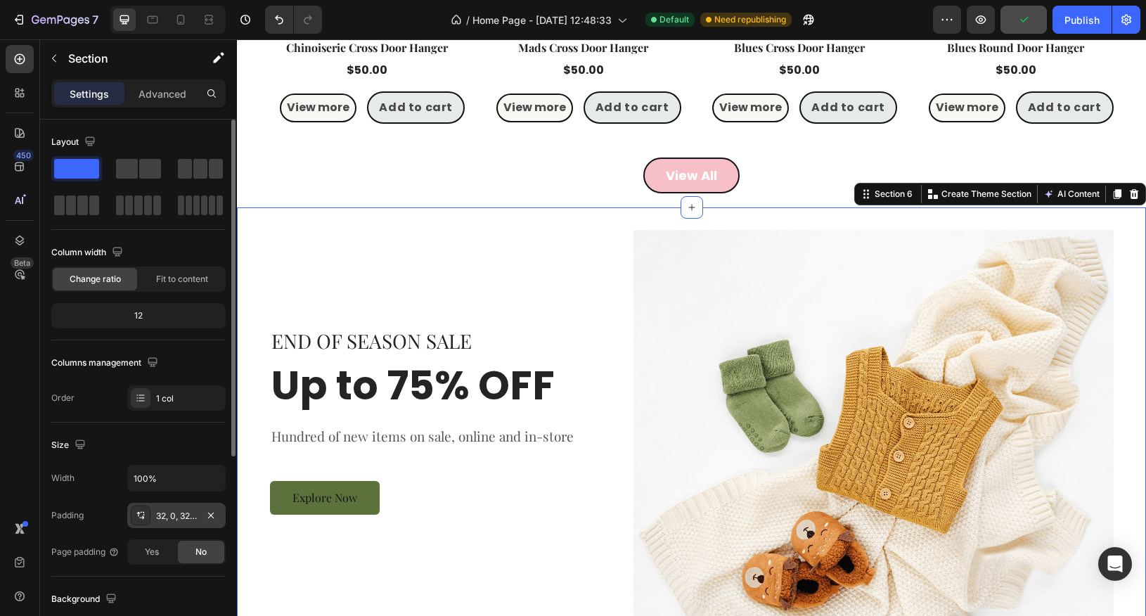
click at [168, 513] on div "32, 0, 32, 0" at bounding box center [176, 516] width 41 height 13
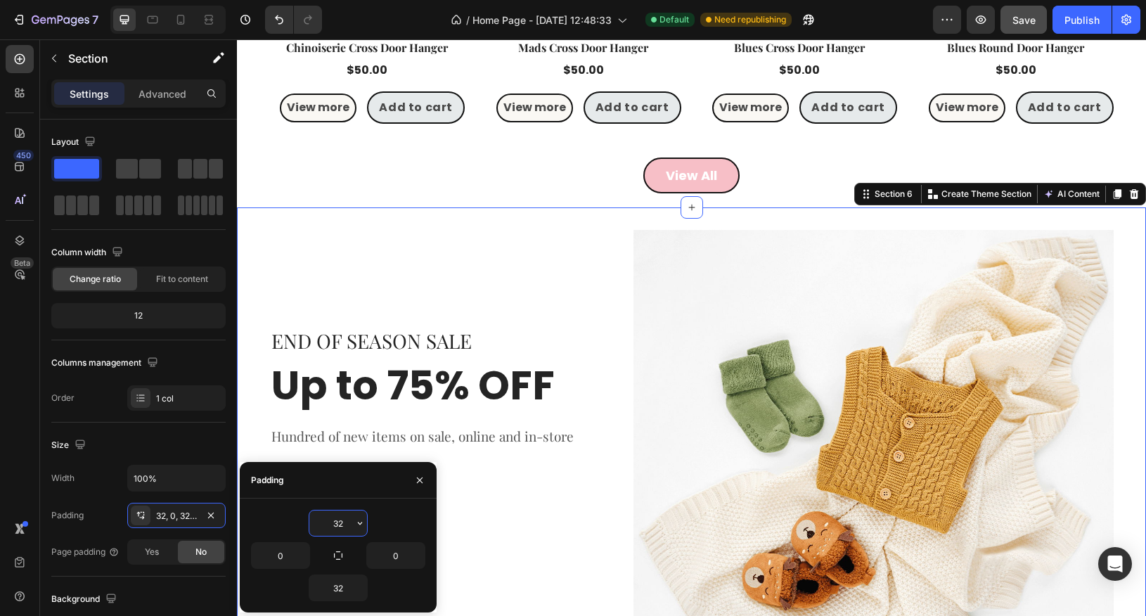
click at [338, 522] on input "32" at bounding box center [338, 523] width 58 height 25
type input "0"
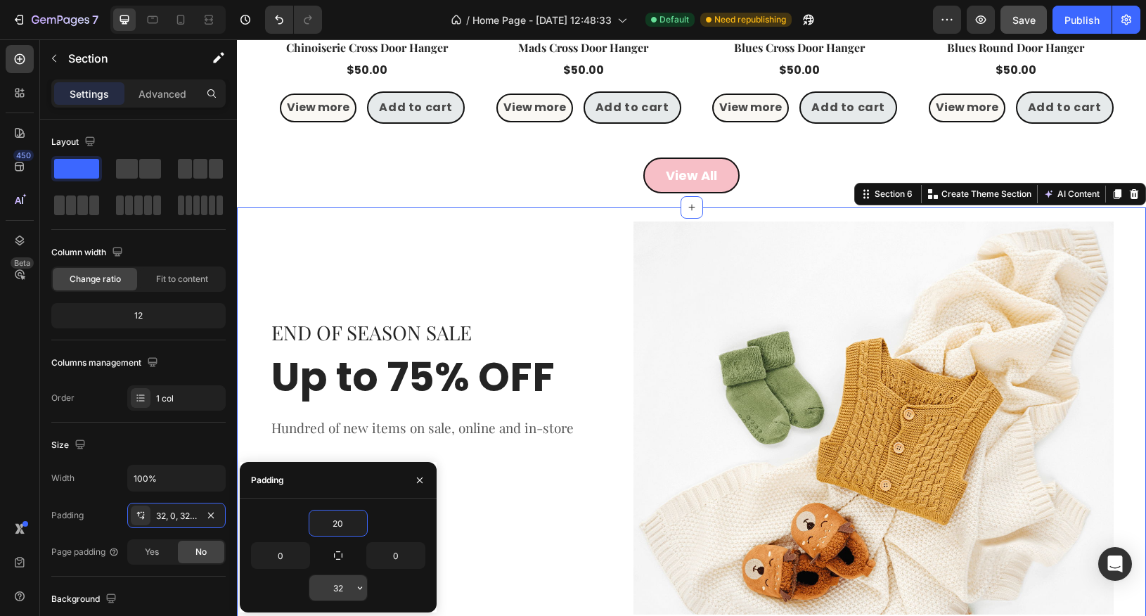
type input "20"
click at [342, 588] on input "32" at bounding box center [338, 587] width 58 height 25
type input "20"
click at [372, 334] on p "END OF SEASON SALE" at bounding box center [441, 332] width 340 height 25
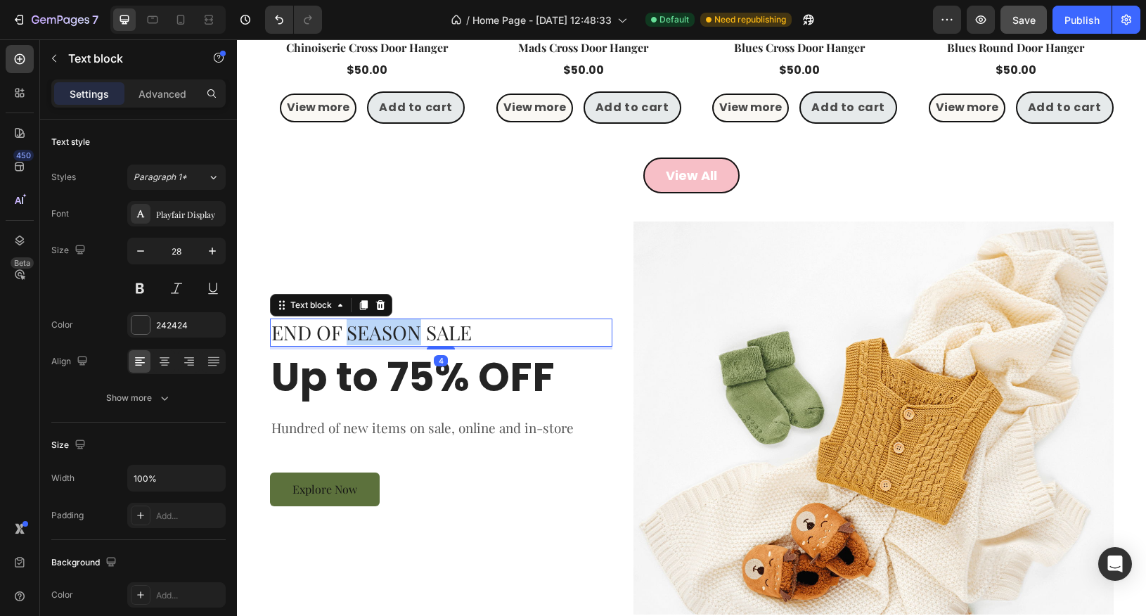
click at [372, 334] on p "END OF SEASON SALE" at bounding box center [441, 332] width 340 height 25
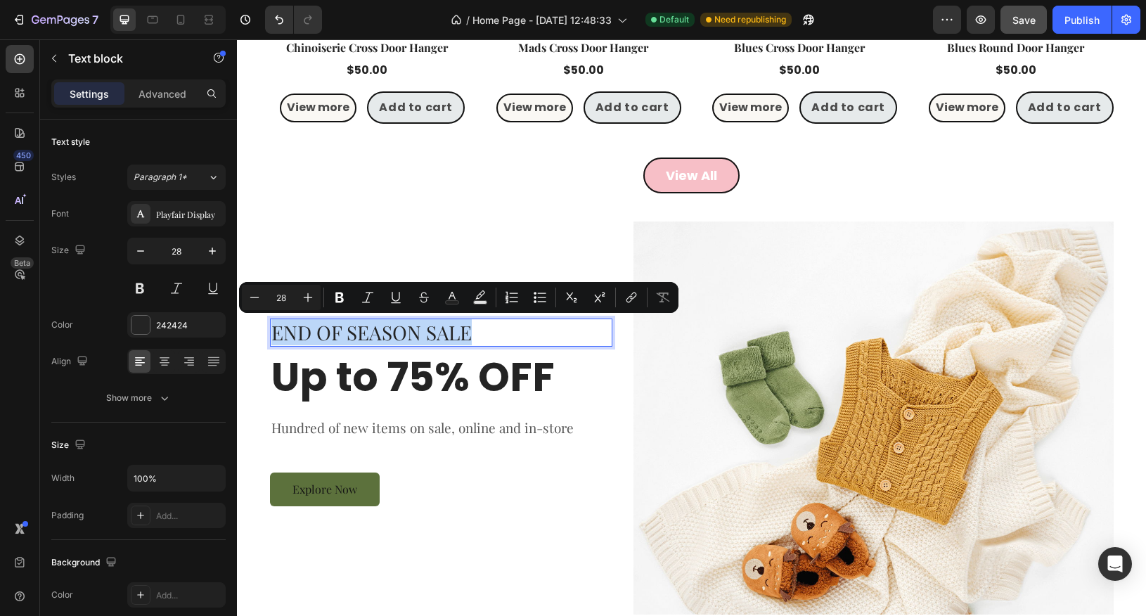
click at [342, 323] on p "END OF SEASON SALE" at bounding box center [441, 332] width 340 height 25
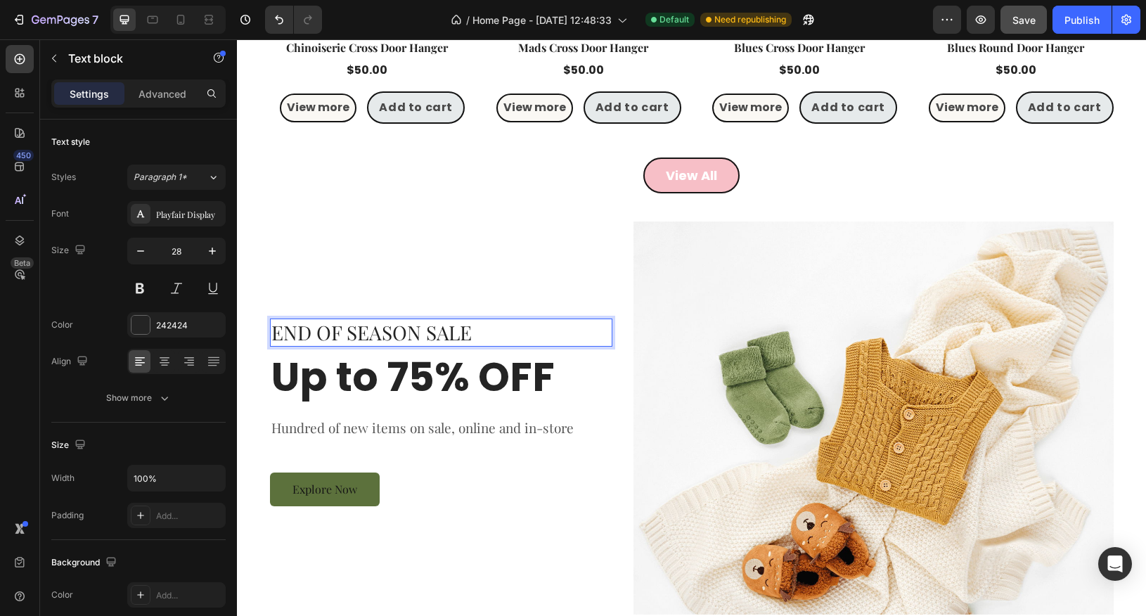
click at [347, 329] on p "END OF SEASON SALE" at bounding box center [441, 332] width 340 height 25
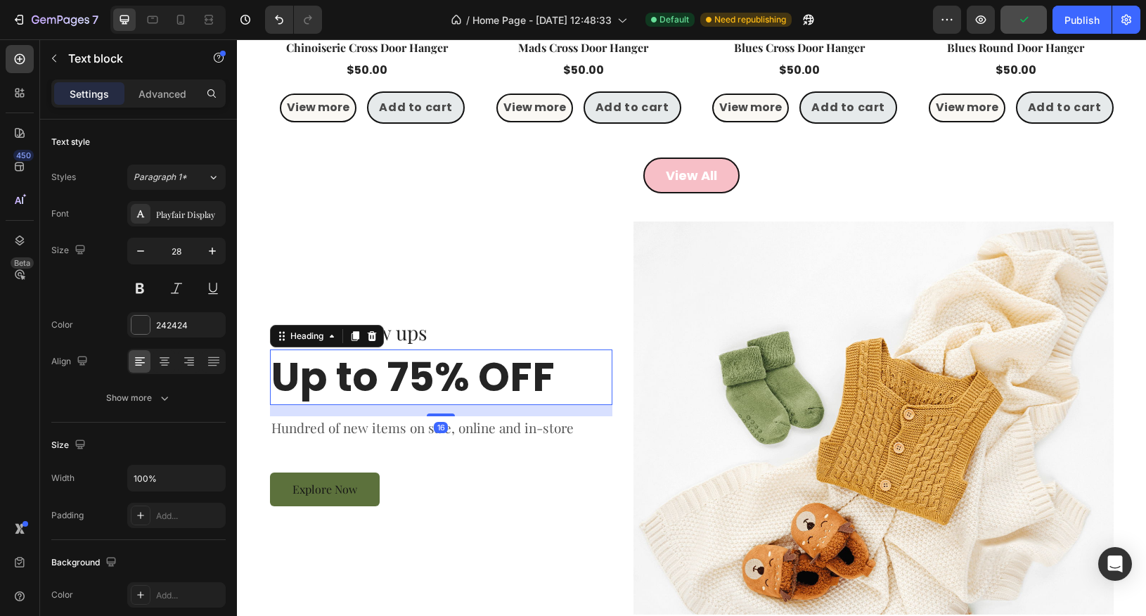
click at [395, 385] on p "Up to 75% OFF" at bounding box center [441, 377] width 340 height 52
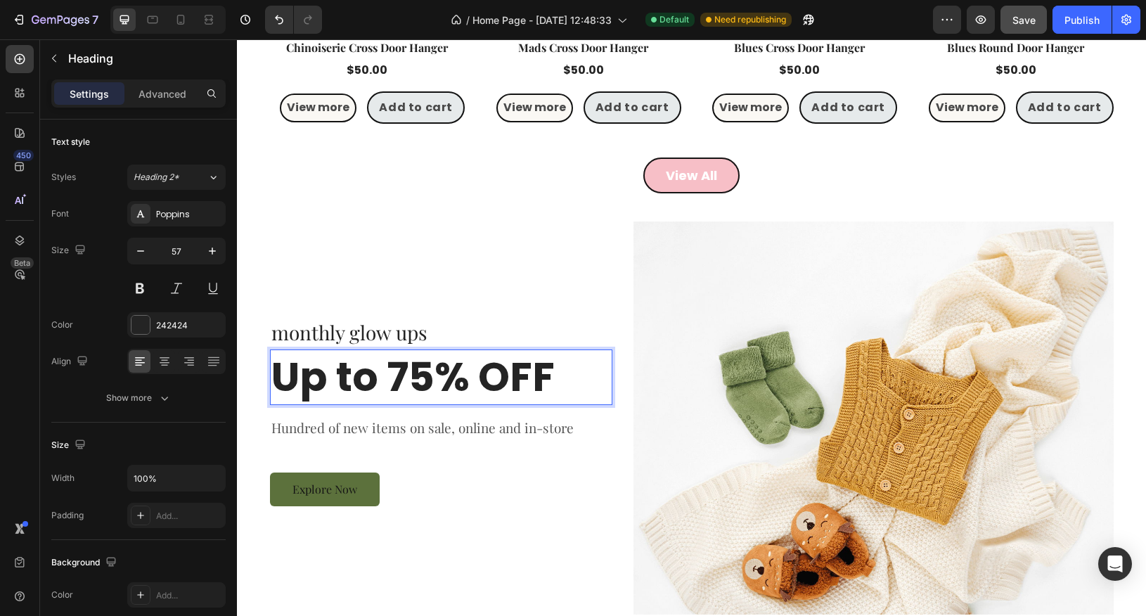
click at [478, 382] on p "Up to 75% OFF" at bounding box center [441, 377] width 340 height 52
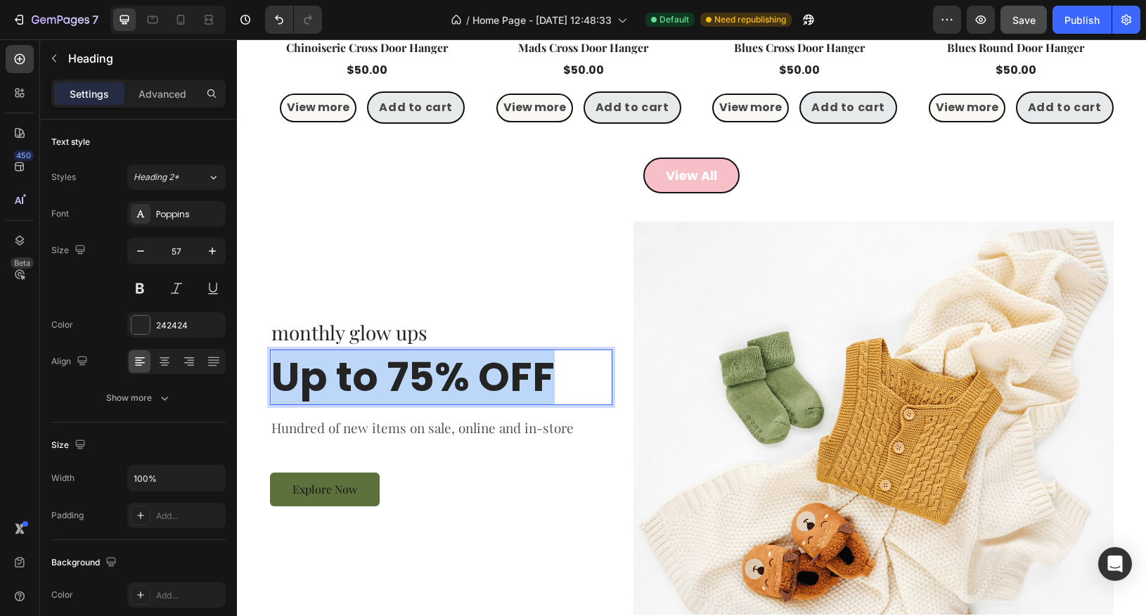
click at [478, 382] on p "Up to 75% OFF" at bounding box center [441, 377] width 340 height 52
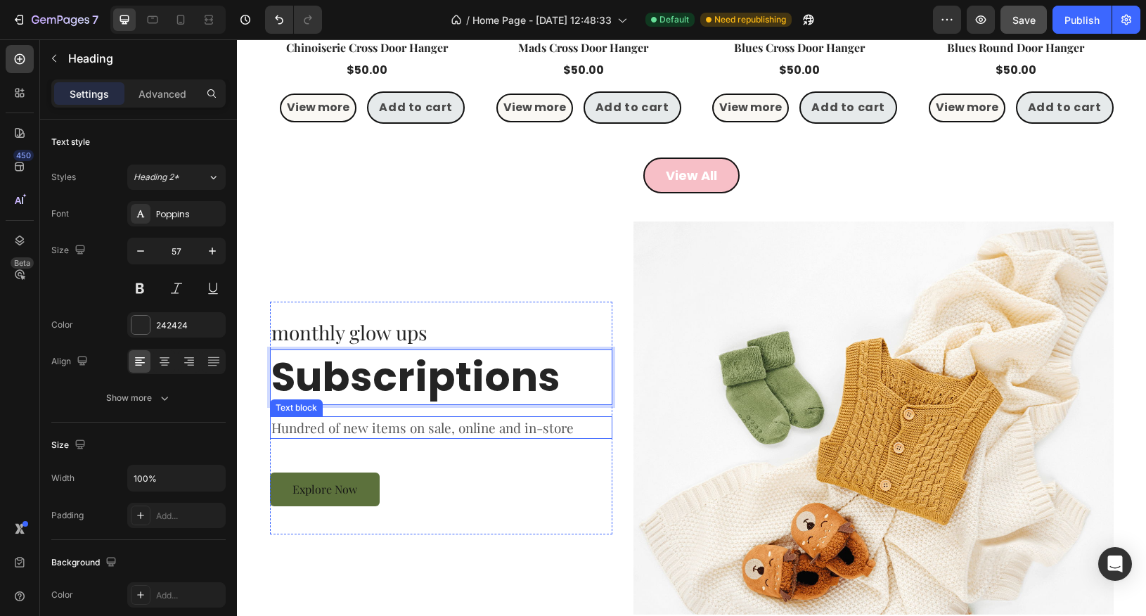
click at [354, 423] on p "Hundred of new items on sale, online and in-store" at bounding box center [441, 428] width 340 height 20
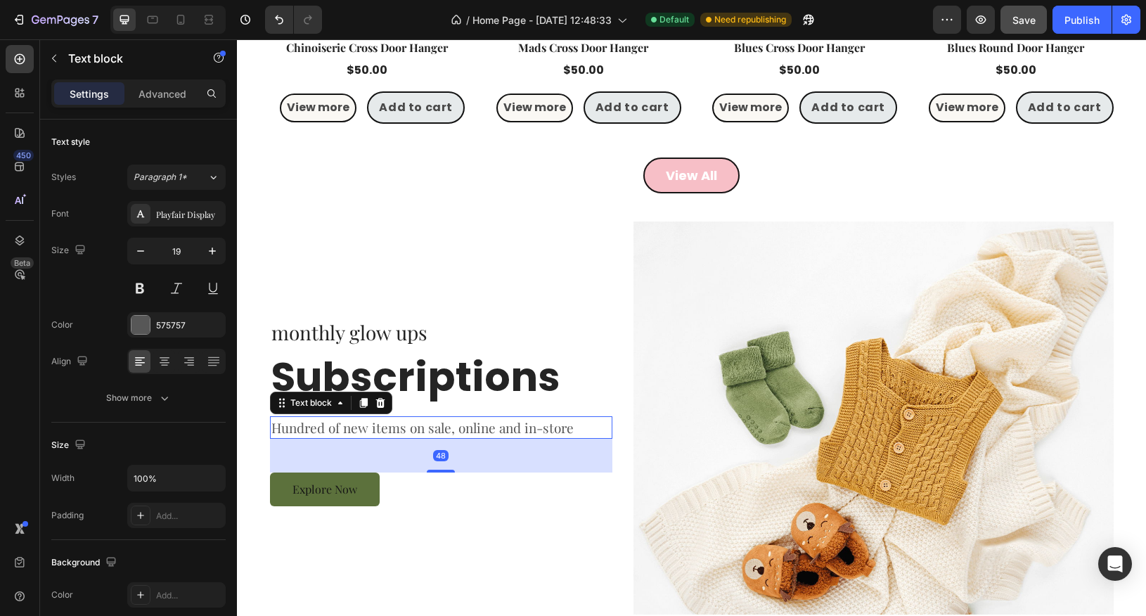
click at [354, 423] on p "Hundred of new items on sale, online and in-store" at bounding box center [441, 428] width 340 height 20
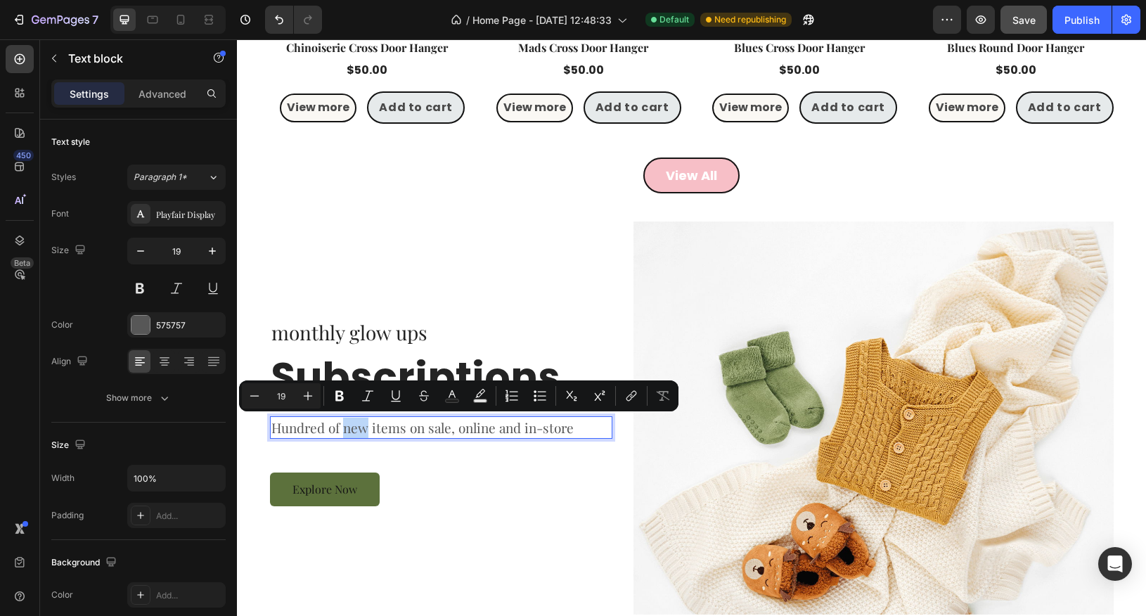
click at [354, 423] on p "Hundred of new items on sale, online and in-store" at bounding box center [441, 428] width 340 height 20
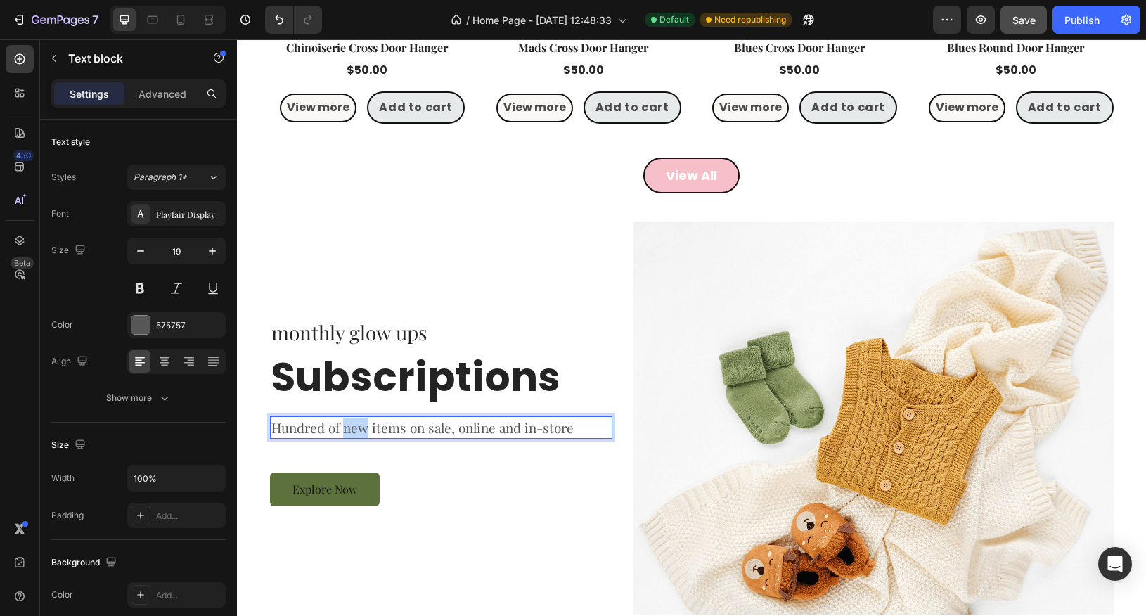
click at [354, 423] on p "Hundred of new items on sale, online and in-store" at bounding box center [441, 428] width 340 height 20
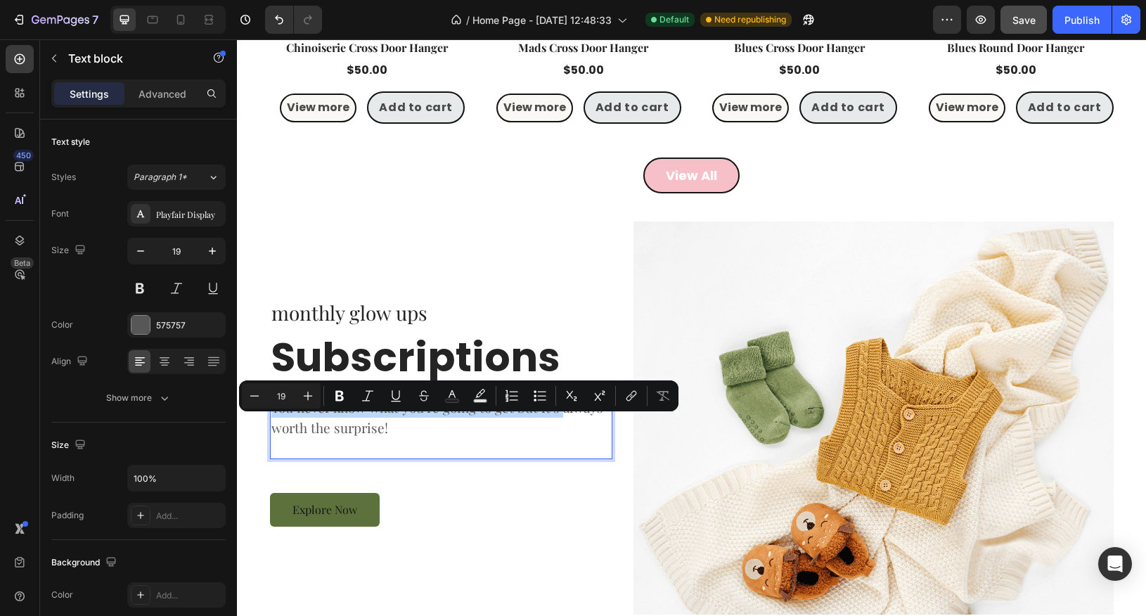
scroll to position [1325, 0]
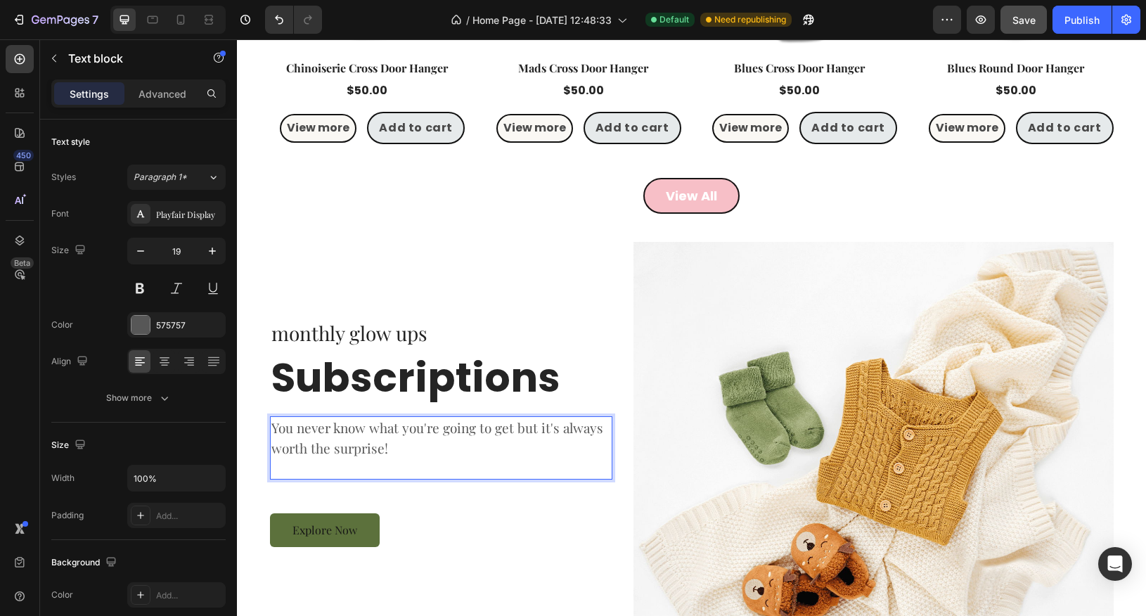
click at [388, 444] on p "You never know what you're going to get but it's always worth the surprise!" at bounding box center [441, 438] width 340 height 40
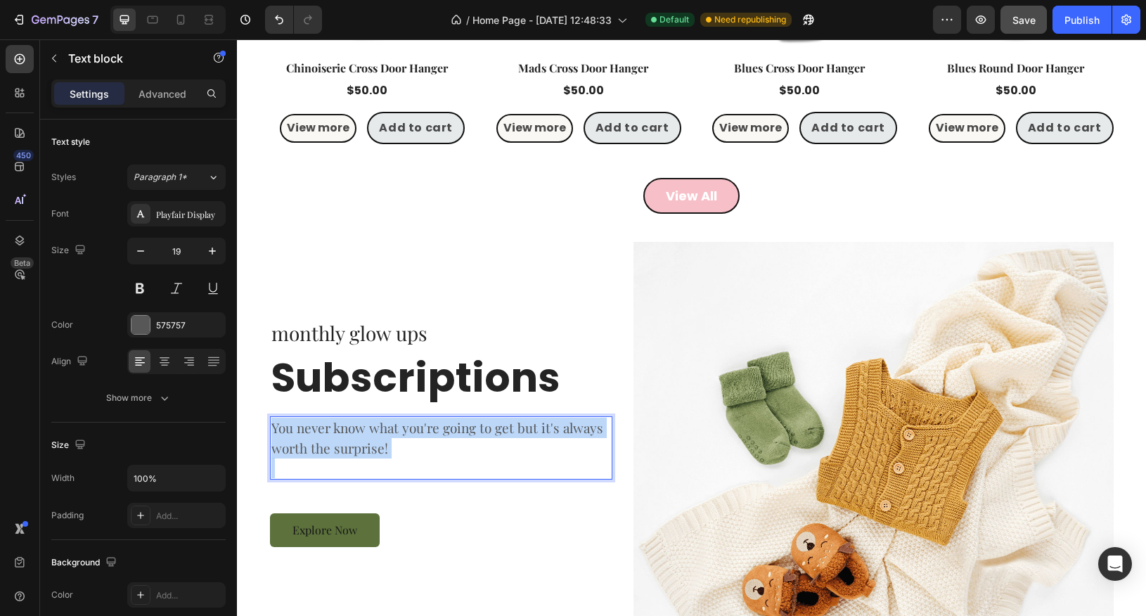
click at [388, 444] on p "You never know what you're going to get but it's always worth the surprise!" at bounding box center [441, 438] width 340 height 40
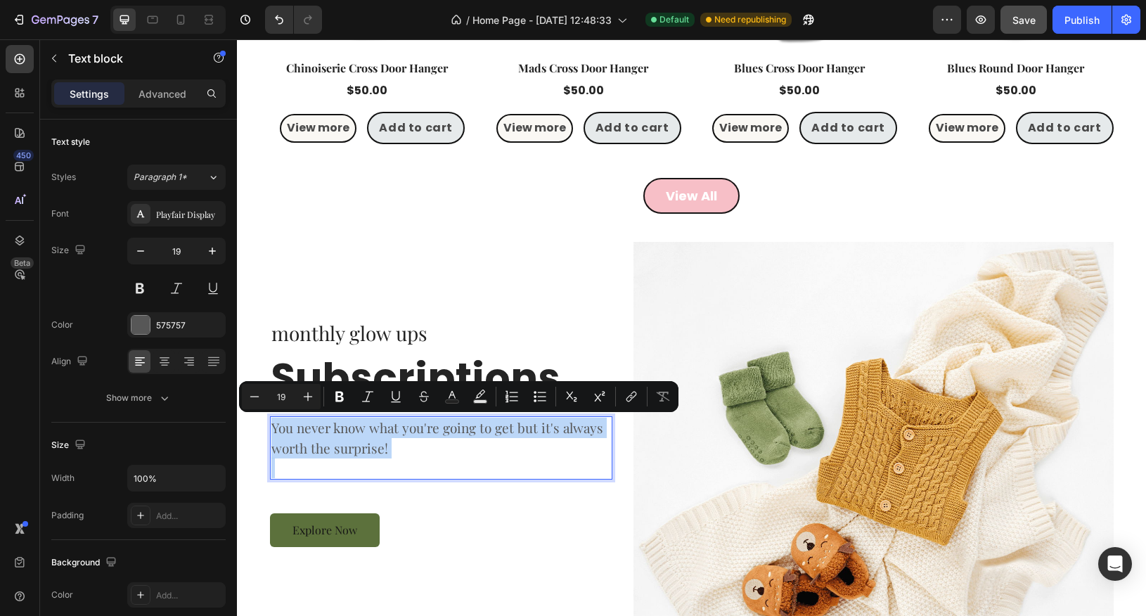
copy p "You never know what you're going to get but it's always worth the surprise!"
click at [325, 434] on p "You never know what you're going to get but it's always worth the surprise!" at bounding box center [441, 438] width 340 height 40
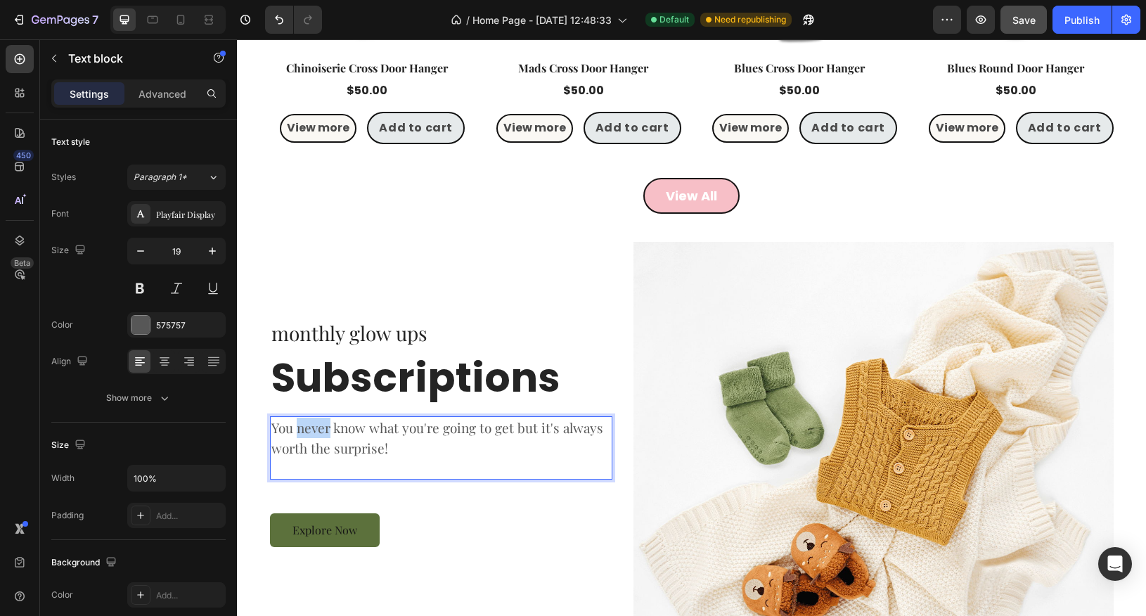
click at [325, 434] on p "You never know what you're going to get but it's always worth the surprise!" at bounding box center [441, 438] width 340 height 40
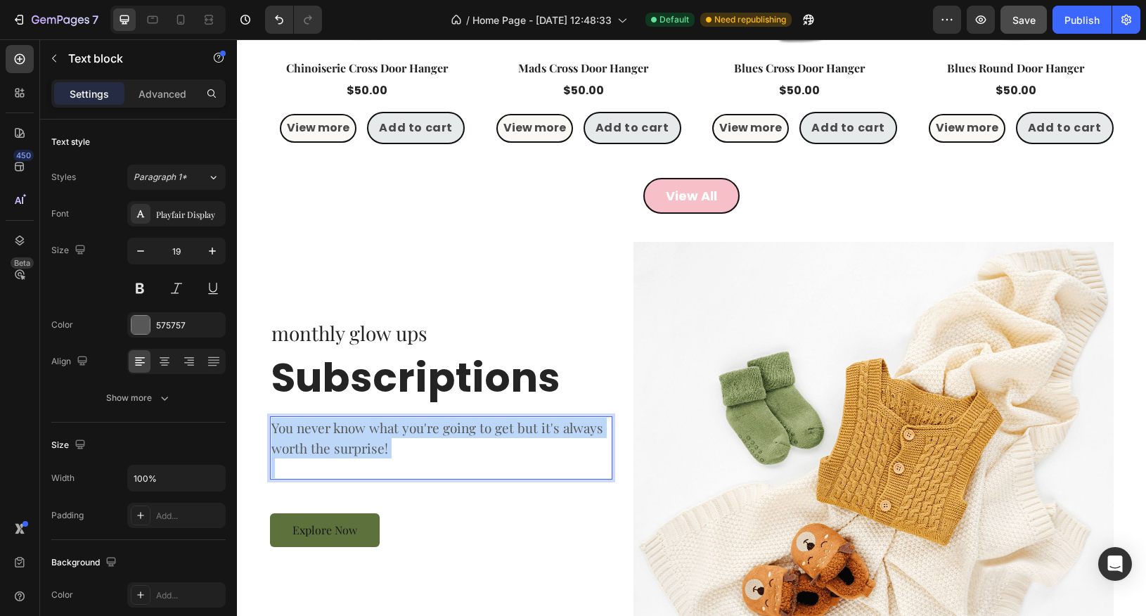
click at [325, 434] on p "You never know what you're going to get but it's always worth the surprise!" at bounding box center [441, 438] width 340 height 40
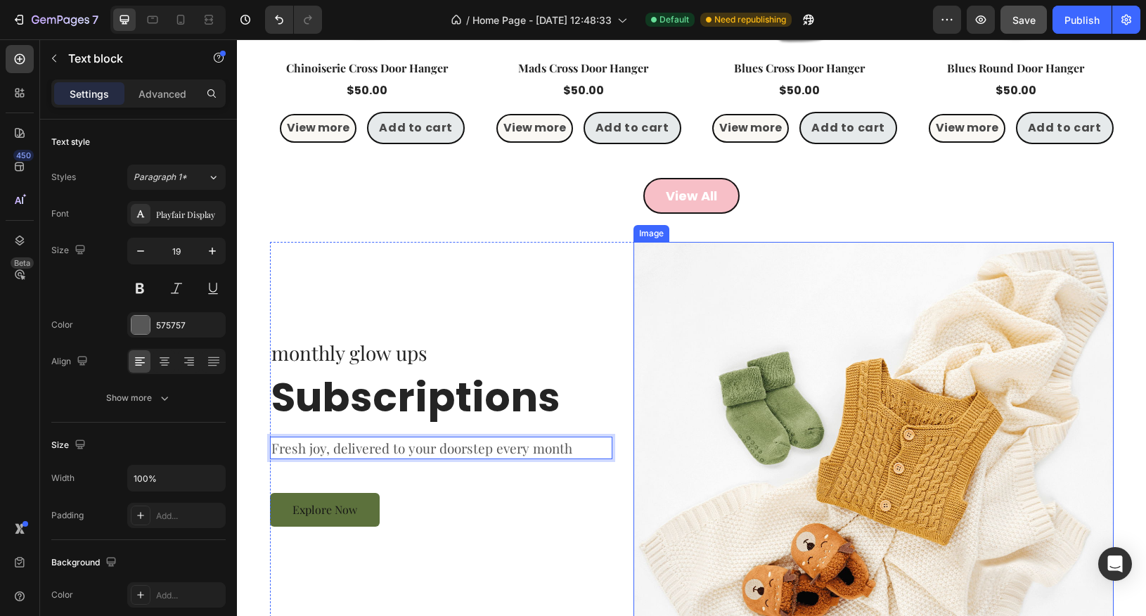
click at [735, 320] on img at bounding box center [874, 438] width 480 height 393
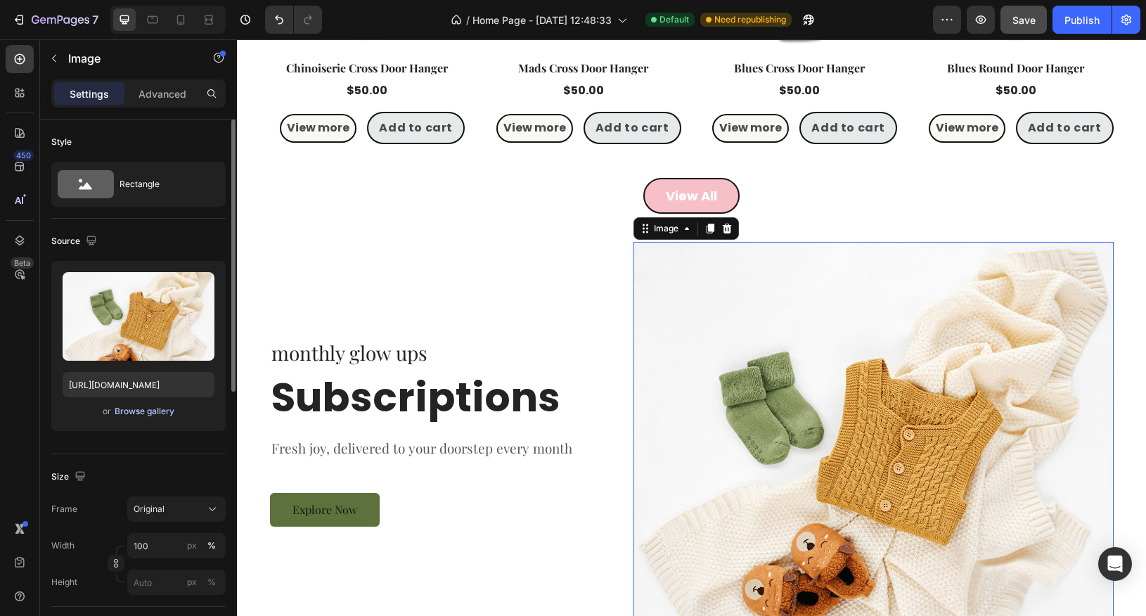
click at [140, 414] on div "Browse gallery" at bounding box center [145, 411] width 60 height 13
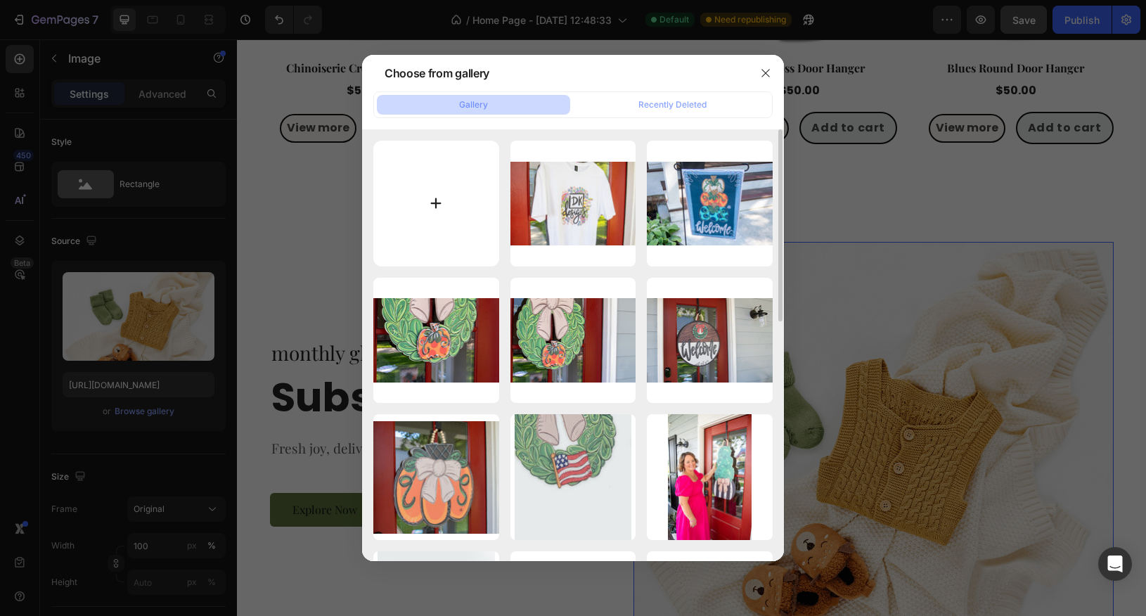
click at [420, 206] on input "file" at bounding box center [436, 204] width 126 height 126
type input "C:\fakepath\pexels-arthousestudio-6017739.jpg"
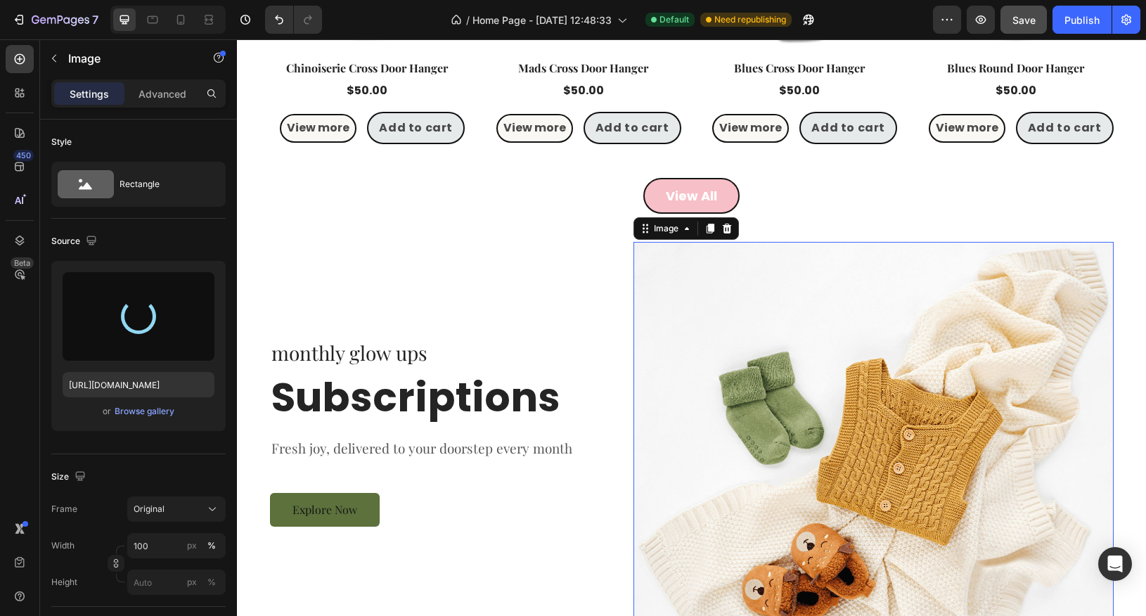
type input "[URL][DOMAIN_NAME]"
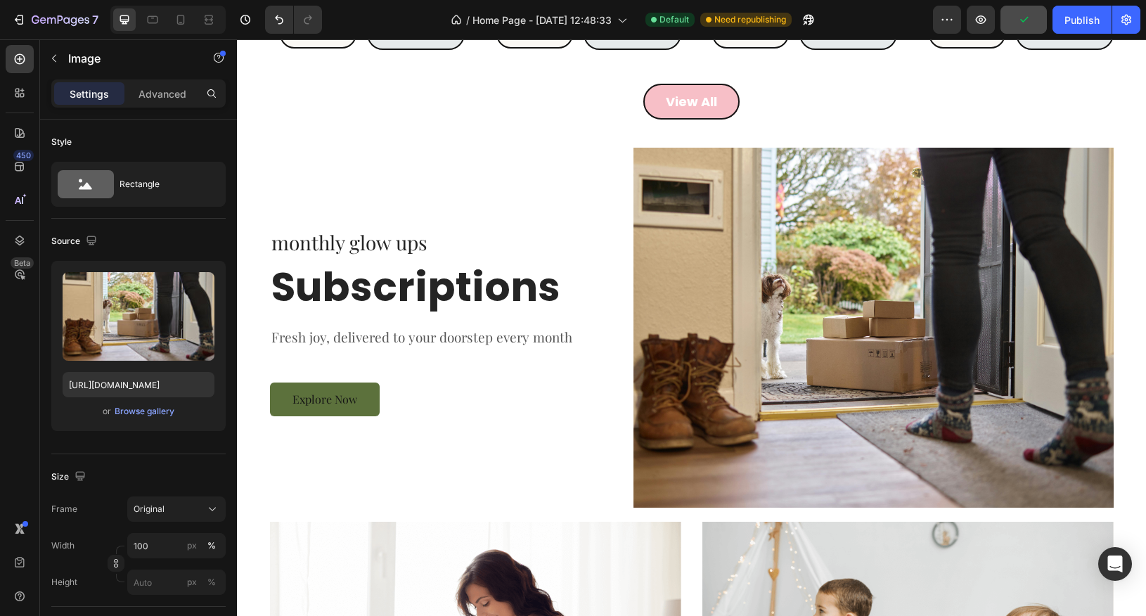
scroll to position [1598, 0]
click at [357, 298] on h2 "Subscriptions" at bounding box center [441, 286] width 343 height 55
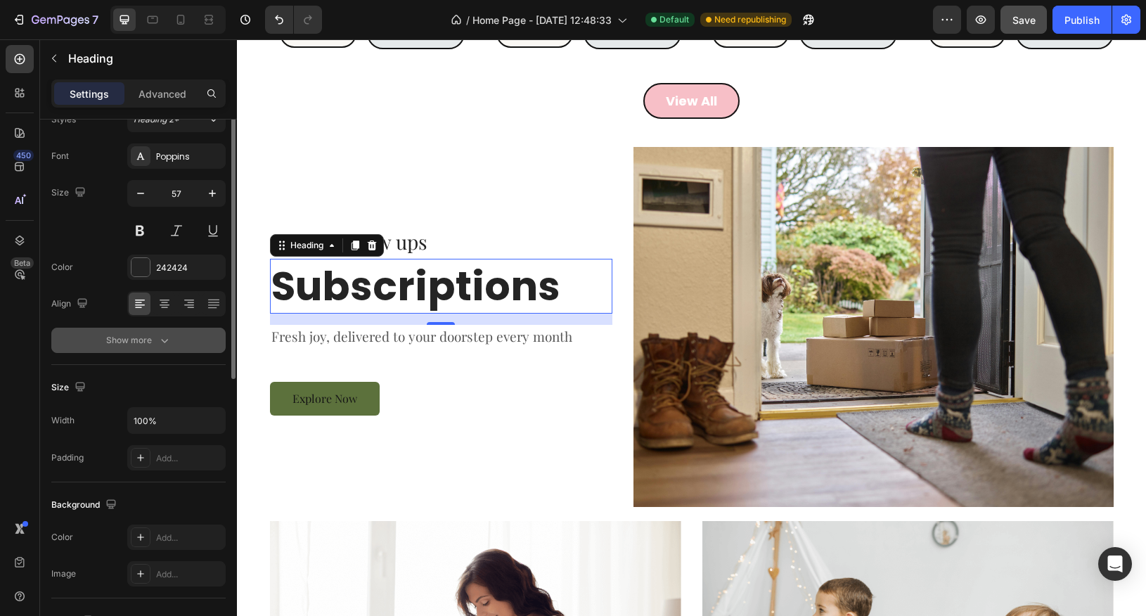
scroll to position [0, 0]
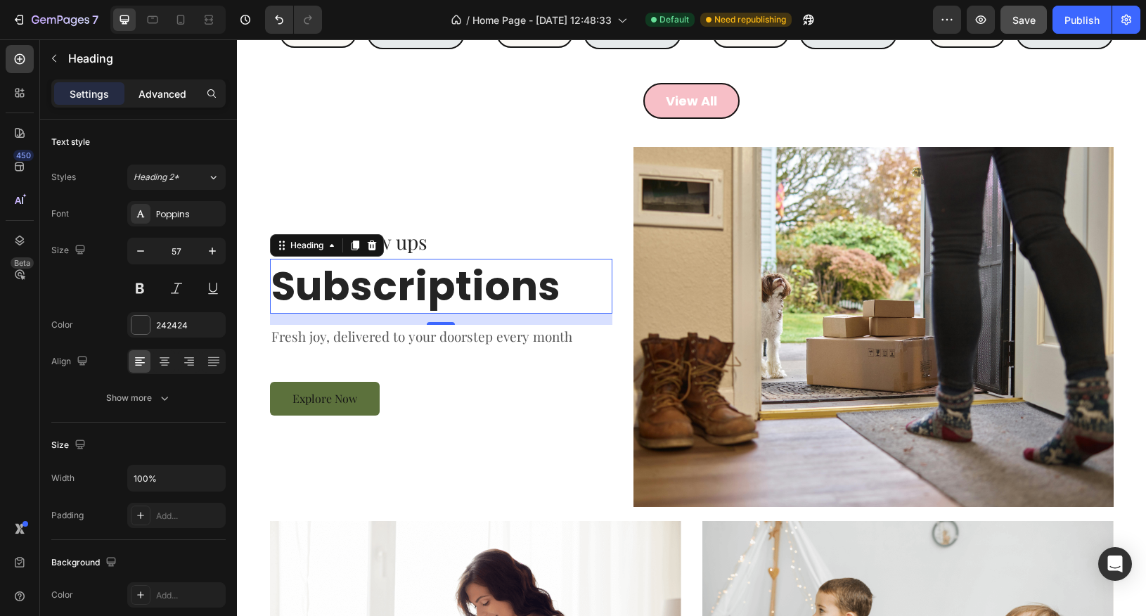
click at [167, 100] on p "Advanced" at bounding box center [163, 93] width 48 height 15
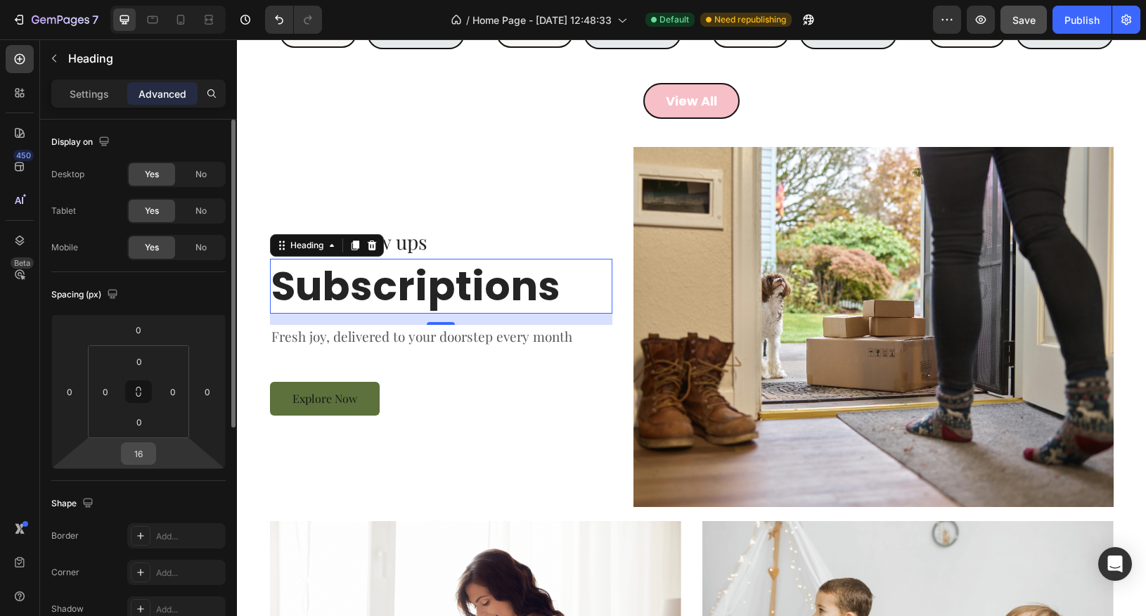
click at [150, 454] on input "16" at bounding box center [138, 453] width 28 height 21
type input "0"
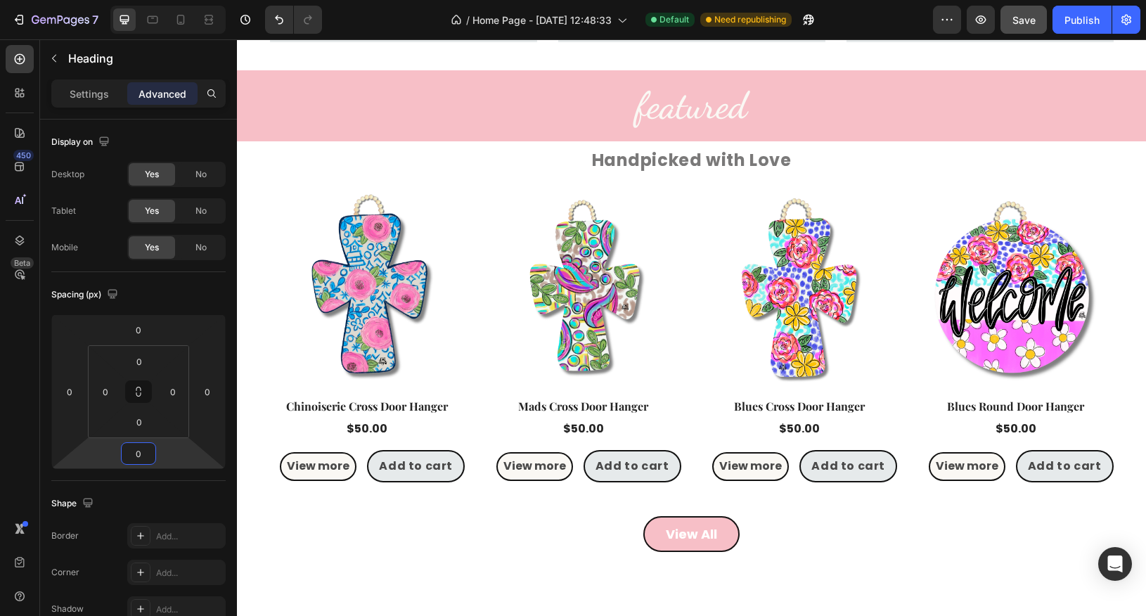
scroll to position [1001, 0]
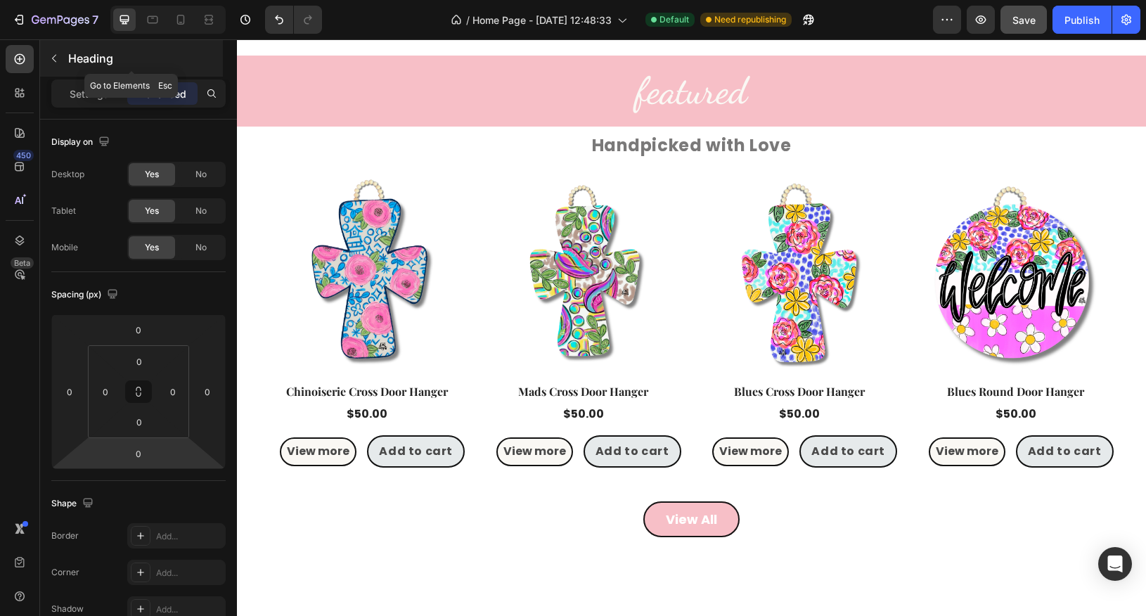
click at [53, 61] on icon "button" at bounding box center [54, 58] width 11 height 11
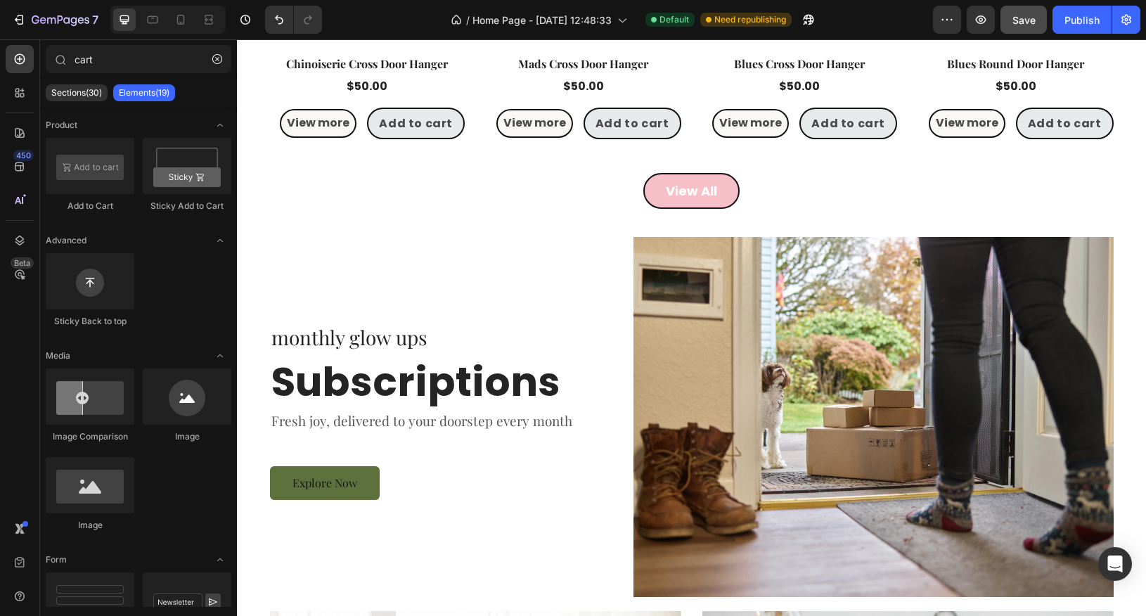
scroll to position [1506, 0]
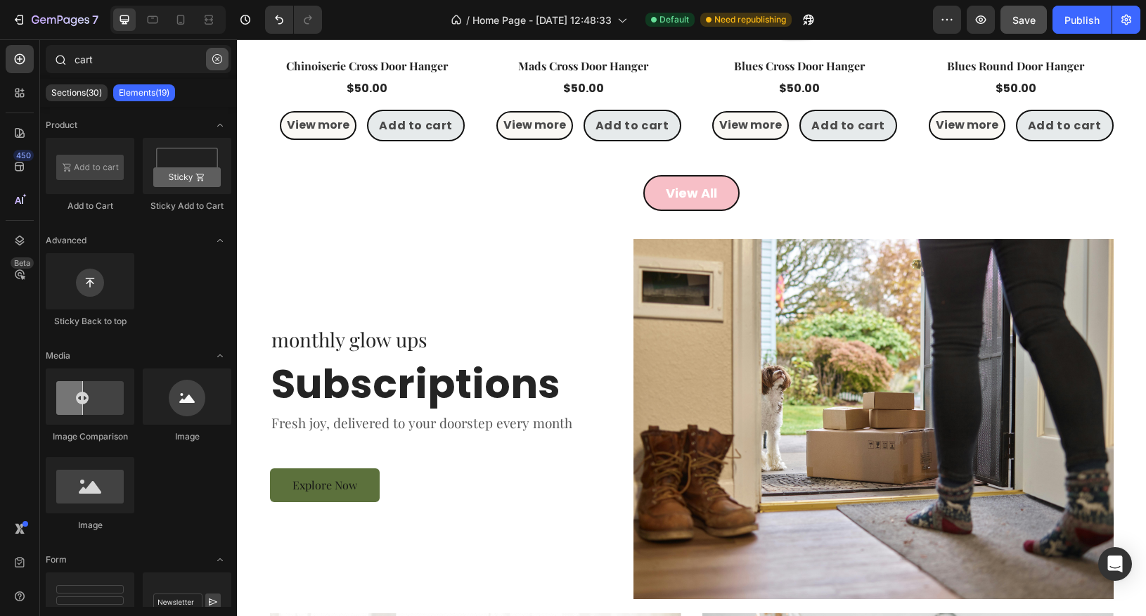
click at [217, 63] on icon "button" at bounding box center [217, 59] width 10 height 10
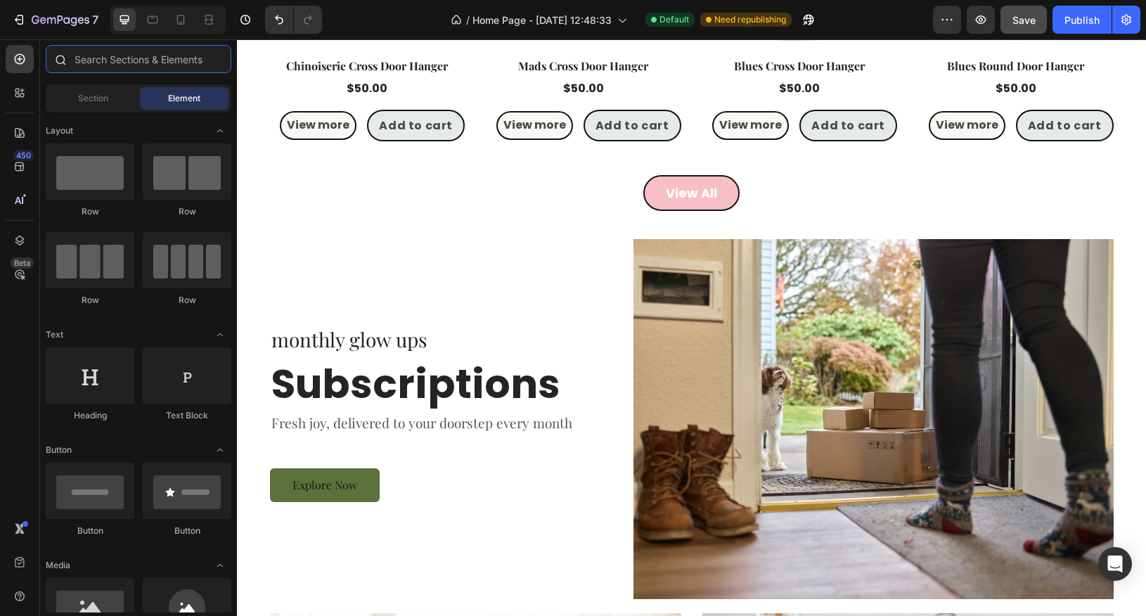
click at [171, 64] on input "text" at bounding box center [139, 59] width 186 height 28
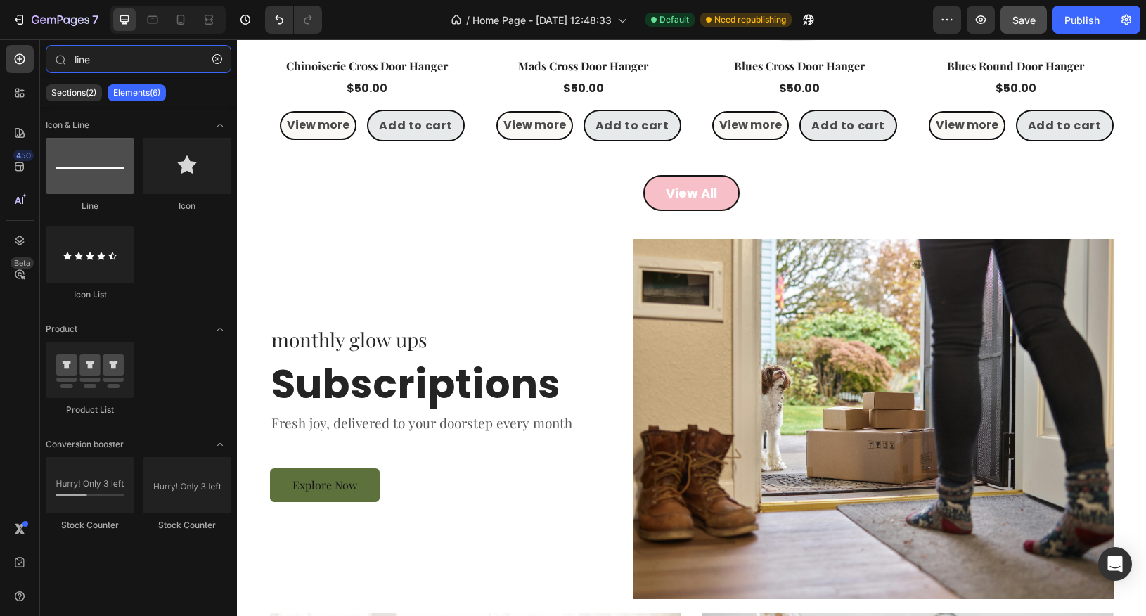
type input "line"
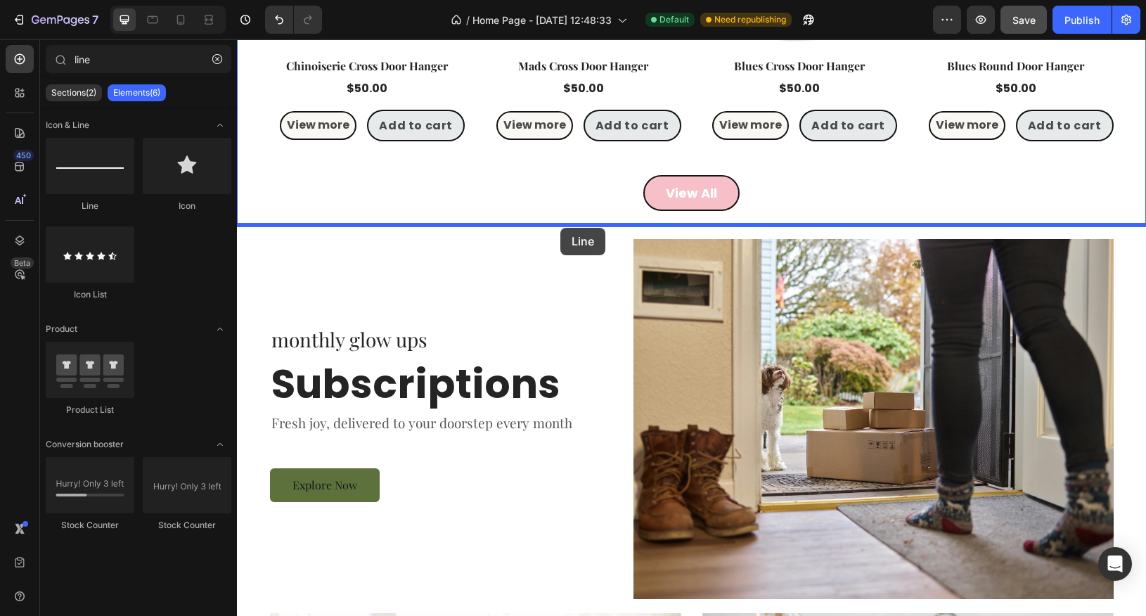
drag, startPoint x: 341, startPoint y: 210, endPoint x: 560, endPoint y: 228, distance: 220.2
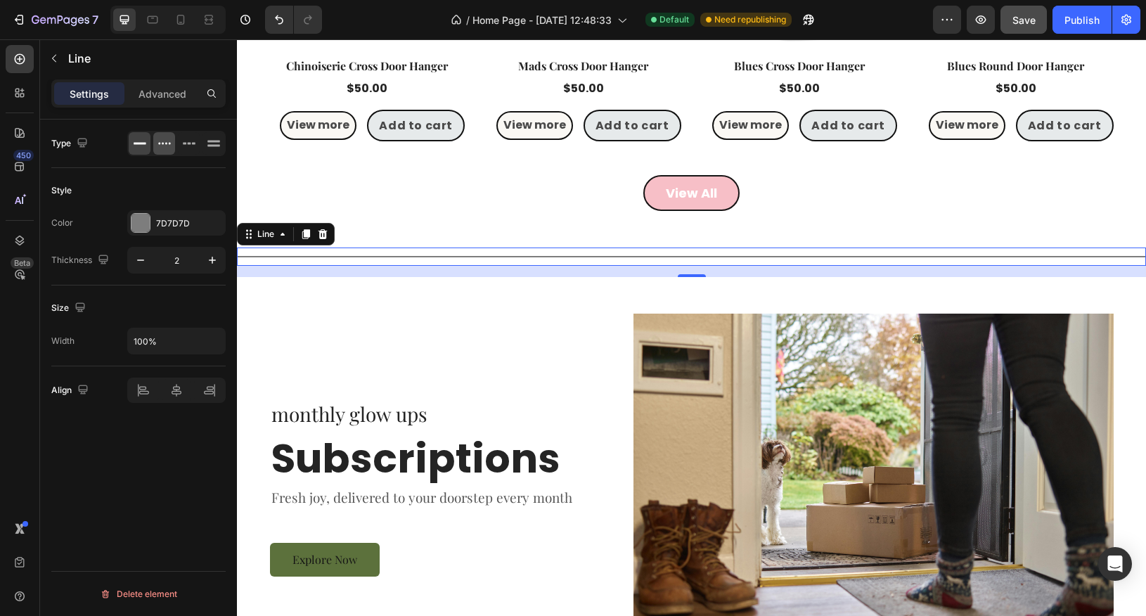
click at [166, 150] on div at bounding box center [164, 143] width 22 height 23
click at [144, 228] on div at bounding box center [141, 223] width 18 height 18
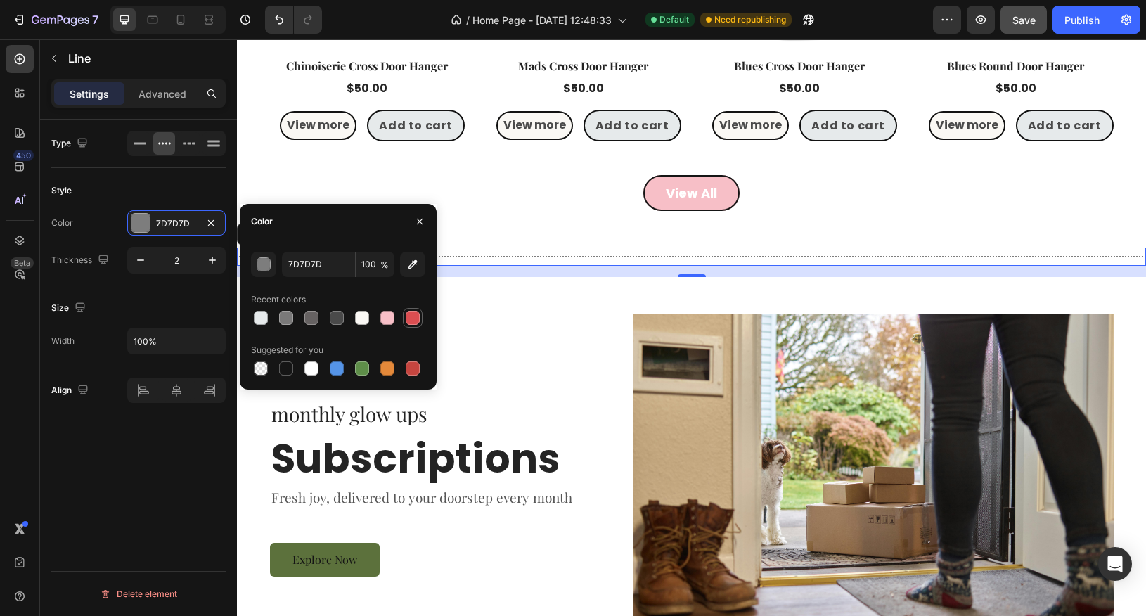
click at [415, 322] on div at bounding box center [413, 318] width 14 height 14
type input "DB4E51"
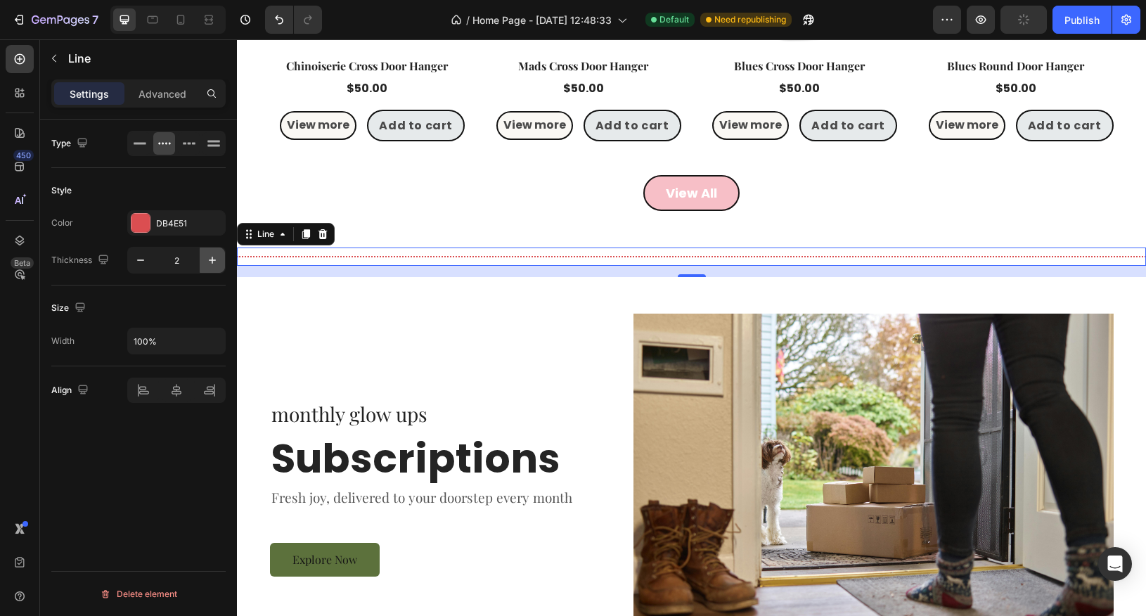
click at [214, 260] on icon "button" at bounding box center [212, 260] width 14 height 14
type input "4"
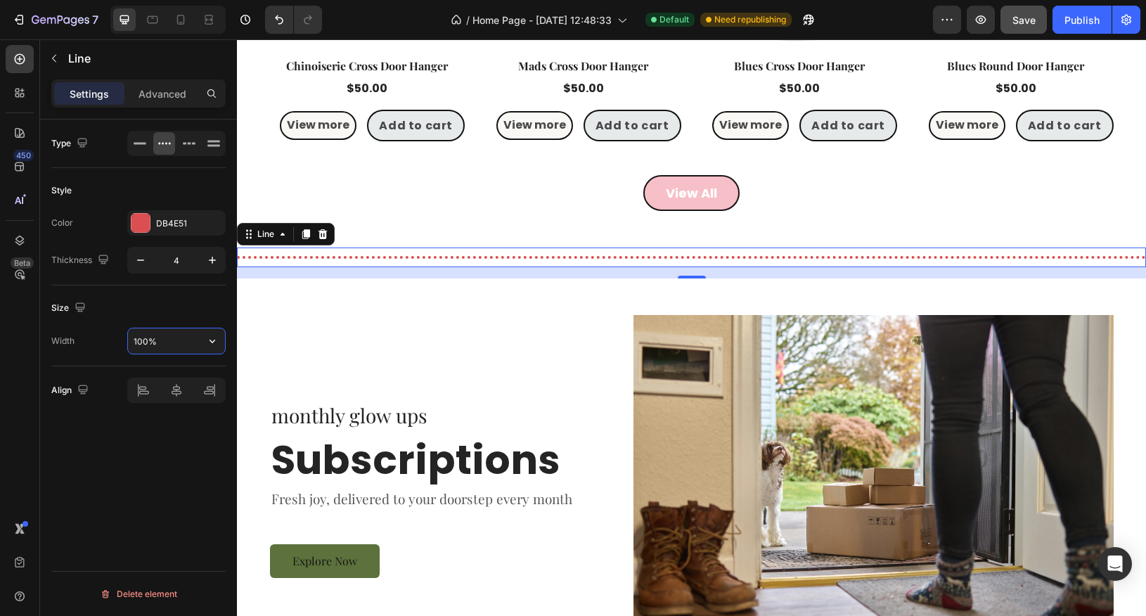
click at [160, 347] on input "100%" at bounding box center [176, 340] width 97 height 25
type input "80%"
click at [177, 494] on div "Type Style Color DB4E51 Thickness 4 Size Width 80% Align Delete element" at bounding box center [138, 388] width 197 height 537
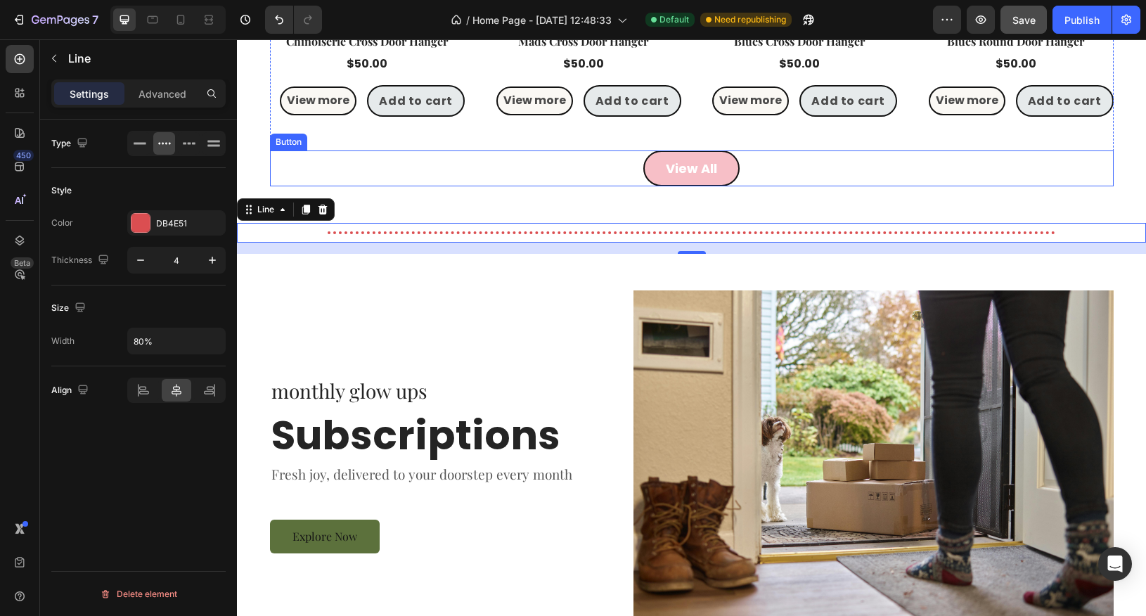
scroll to position [1551, 0]
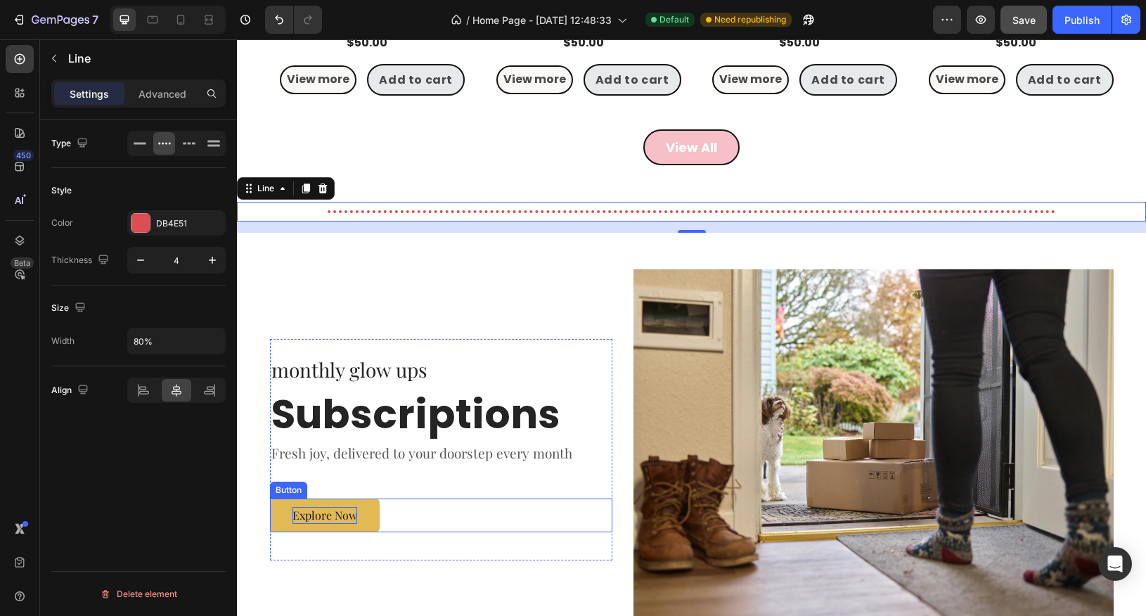
click at [355, 515] on div "Explore Now" at bounding box center [325, 515] width 65 height 17
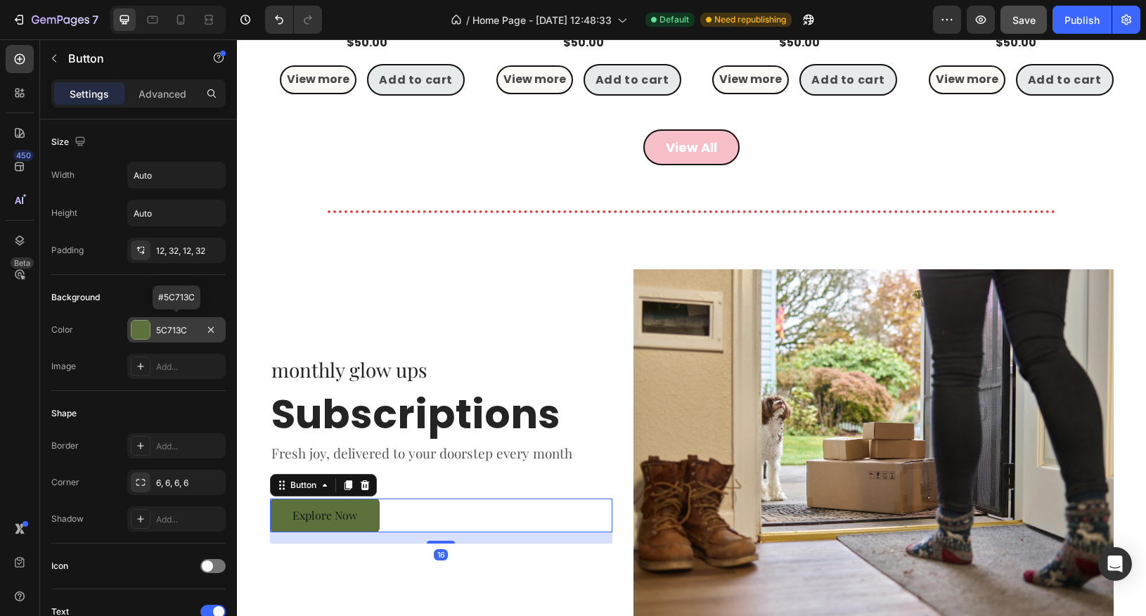
click at [145, 327] on div at bounding box center [141, 330] width 18 height 18
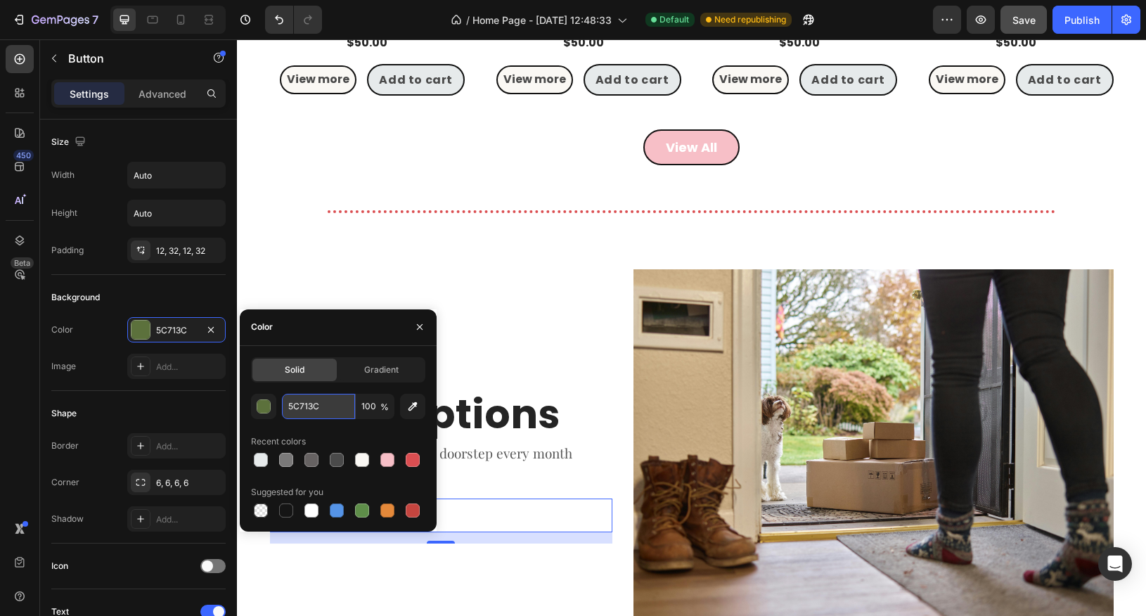
click at [327, 413] on input "5C713C" at bounding box center [318, 406] width 73 height 25
paste input "F8C471"
type input "F8C471"
click at [418, 327] on icon "button" at bounding box center [419, 326] width 11 height 11
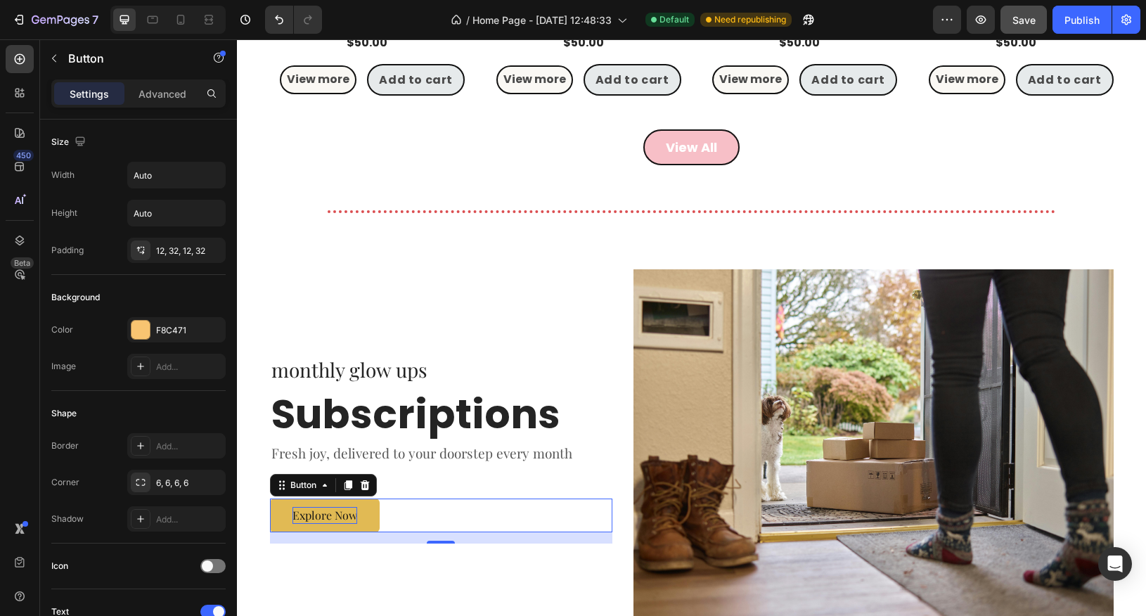
click at [326, 514] on div "Explore Now" at bounding box center [325, 515] width 65 height 17
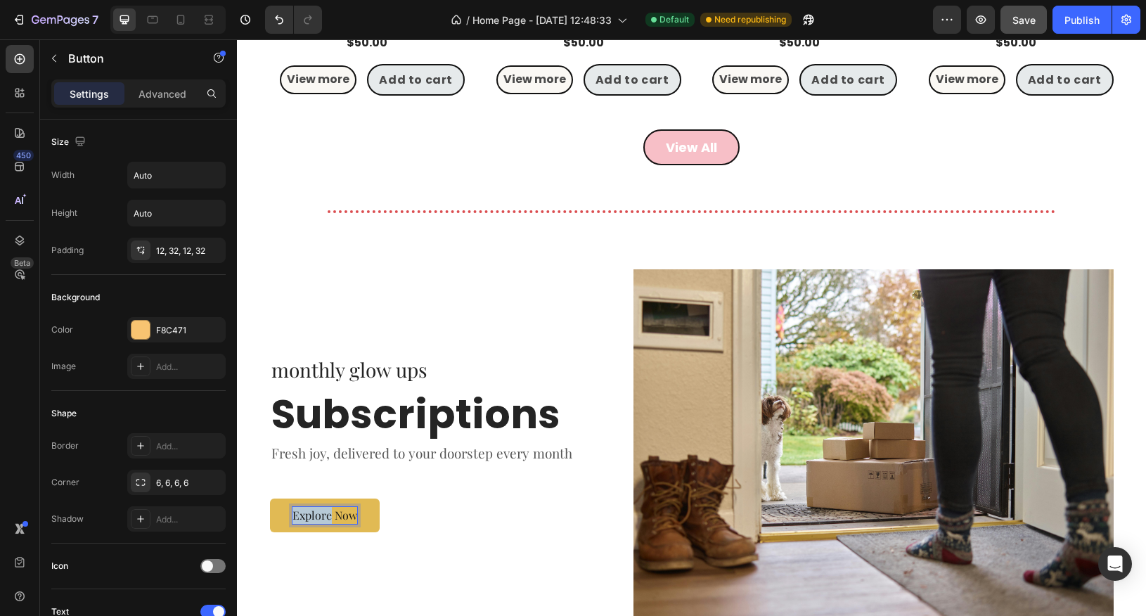
click at [326, 514] on p "Explore Now" at bounding box center [325, 515] width 65 height 17
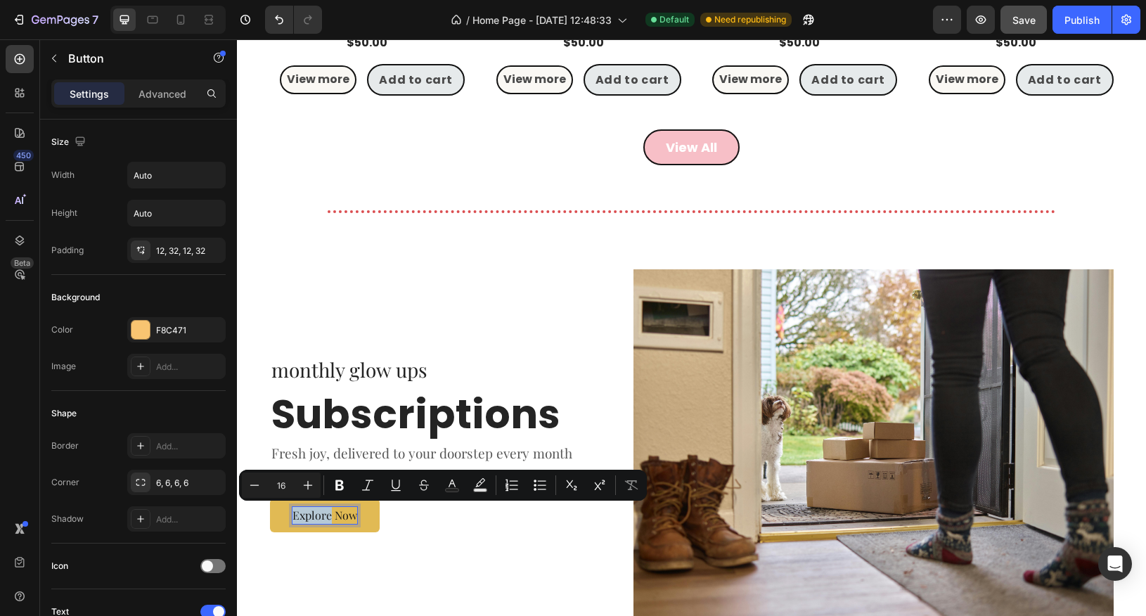
click at [326, 514] on p "Explore Now" at bounding box center [325, 515] width 65 height 17
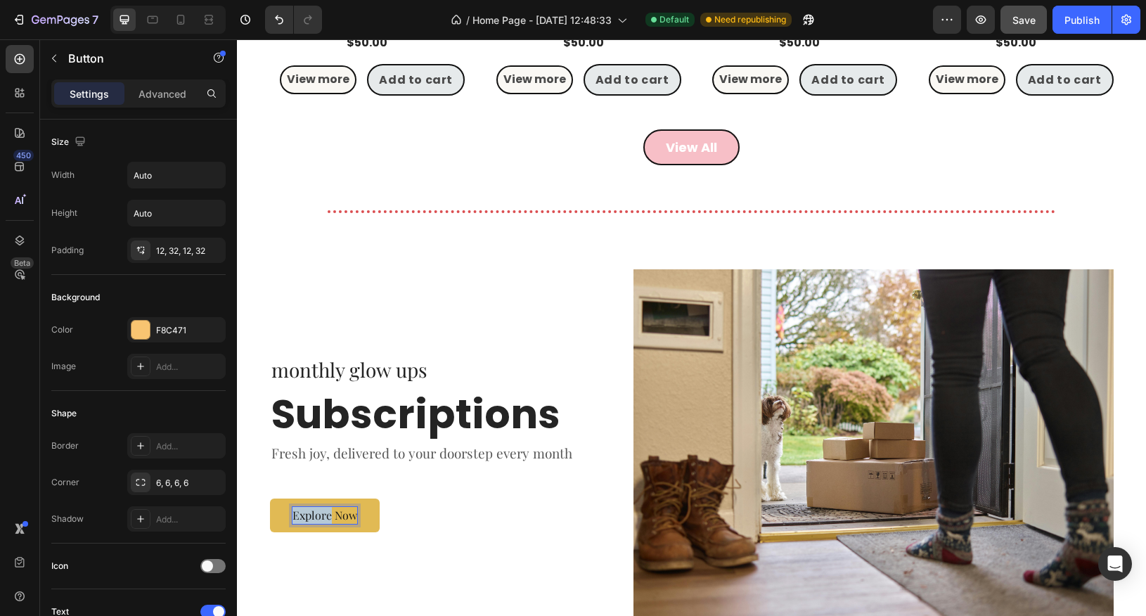
click at [326, 514] on p "Explore Now" at bounding box center [325, 515] width 65 height 17
click at [270, 499] on button "Check" at bounding box center [308, 516] width 77 height 34
click at [270, 499] on button "Check it" at bounding box center [313, 516] width 87 height 34
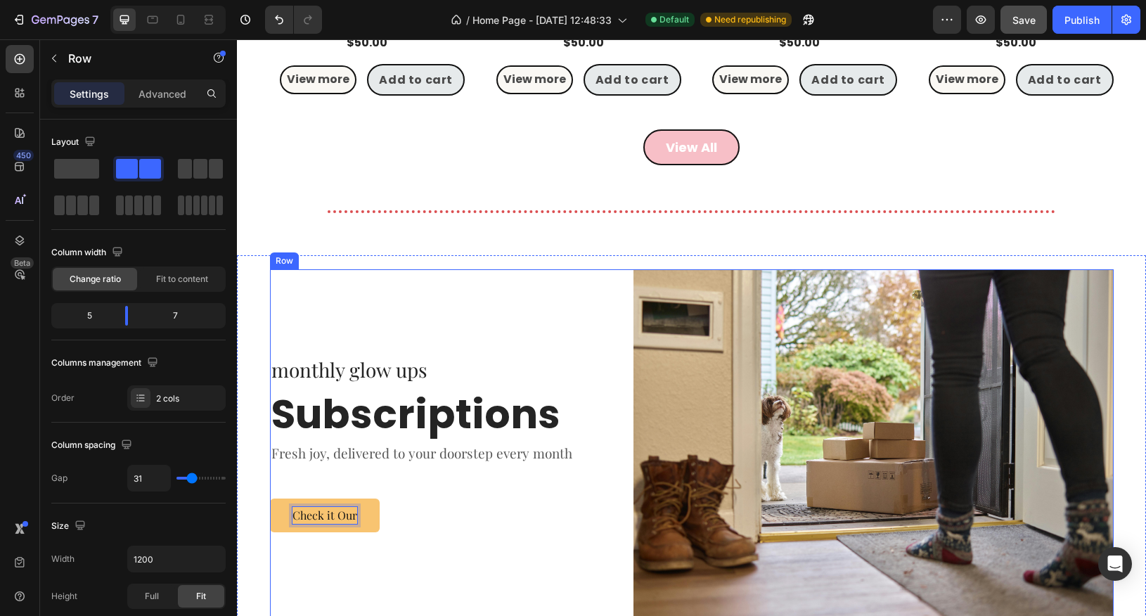
click at [473, 594] on div "monthly glow ups Text block Subscriptions Heading Fresh joy, delivered to your …" at bounding box center [441, 449] width 343 height 360
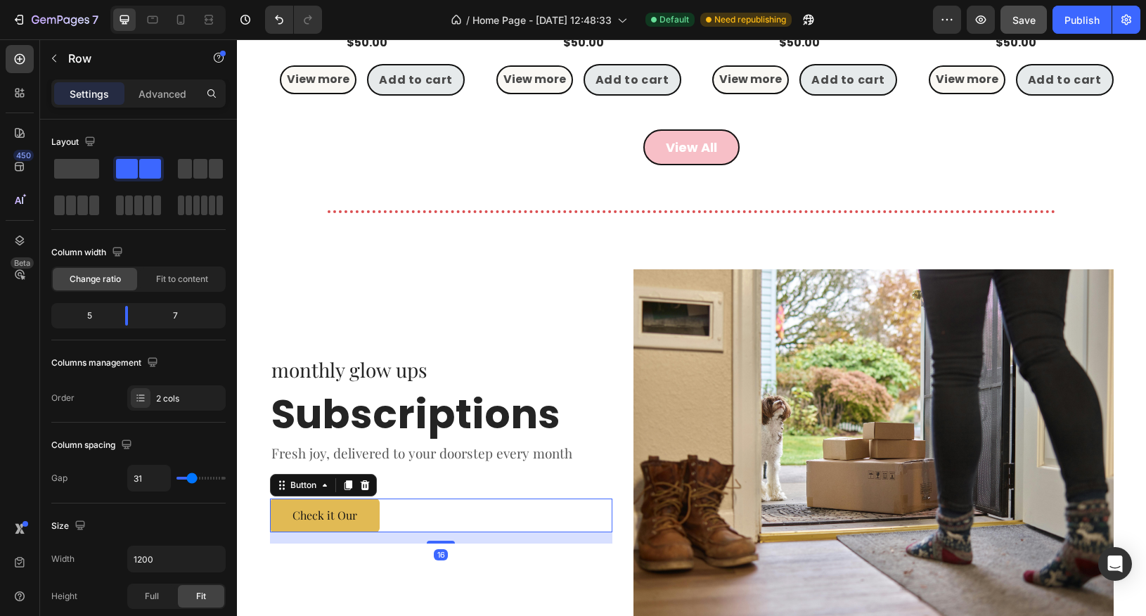
click at [368, 520] on button "Check it Our" at bounding box center [325, 516] width 110 height 34
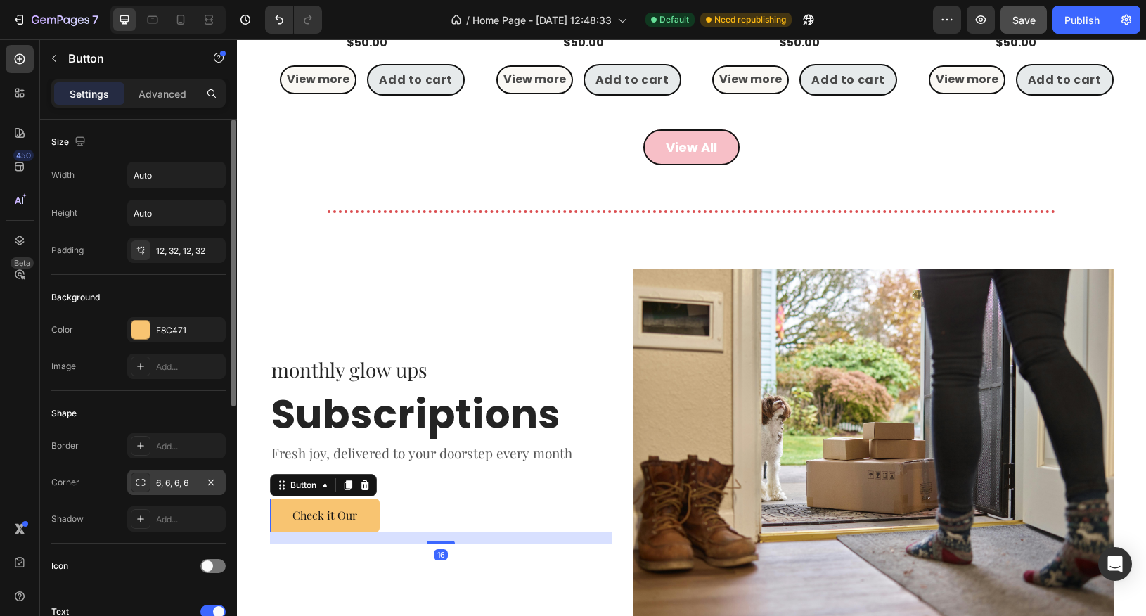
click at [173, 485] on div "6, 6, 6, 6" at bounding box center [176, 483] width 41 height 13
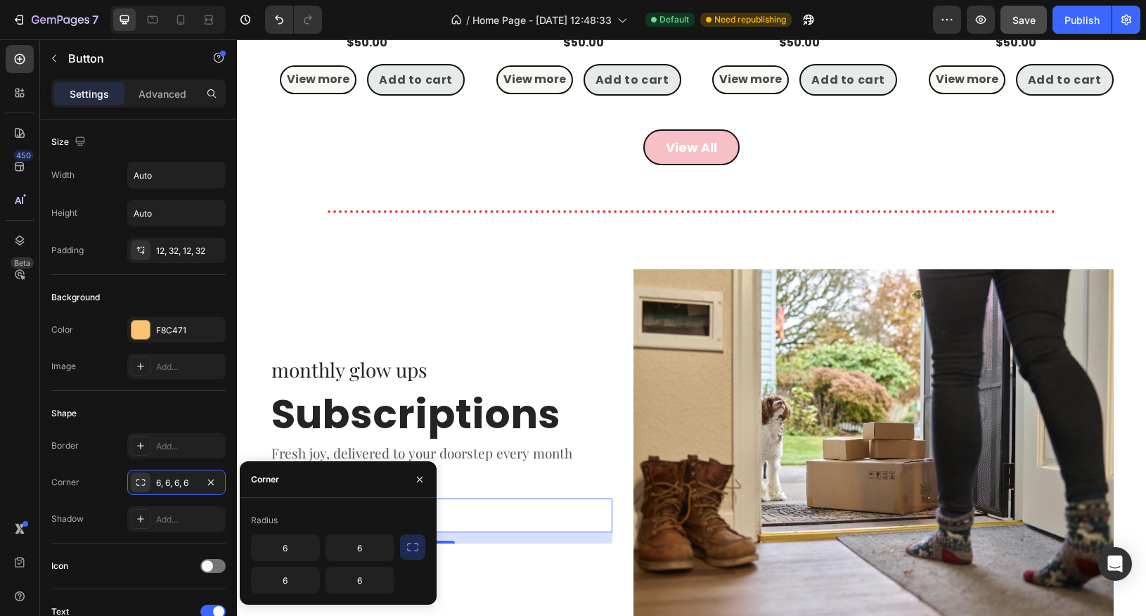
click at [418, 549] on icon "button" at bounding box center [413, 547] width 14 height 14
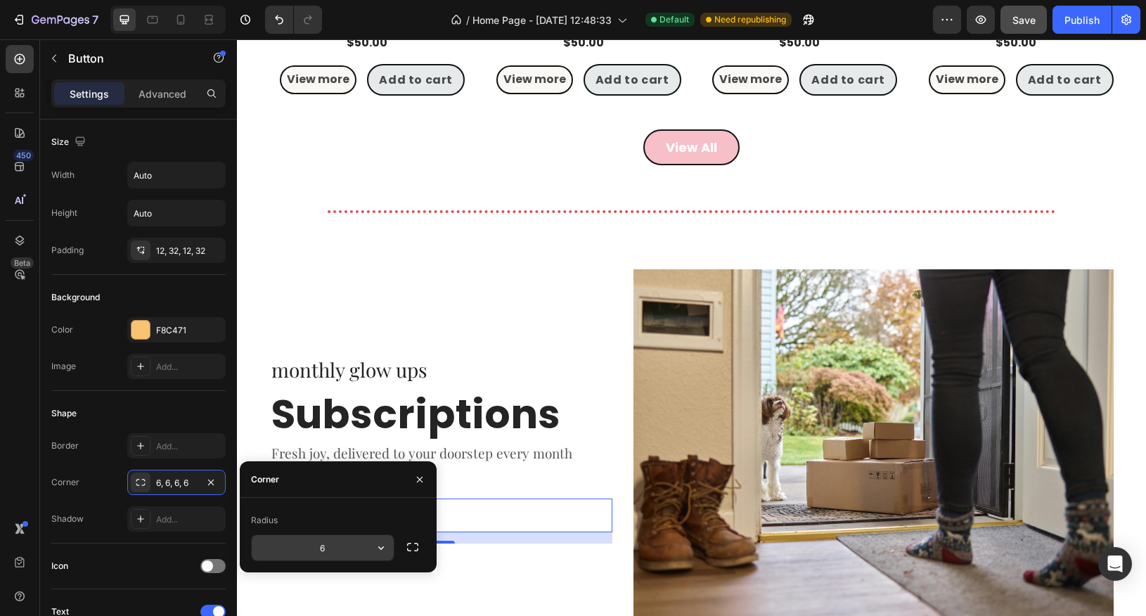
click at [328, 554] on input "6" at bounding box center [323, 547] width 142 height 25
type input "35"
click at [421, 481] on icon "button" at bounding box center [420, 480] width 6 height 6
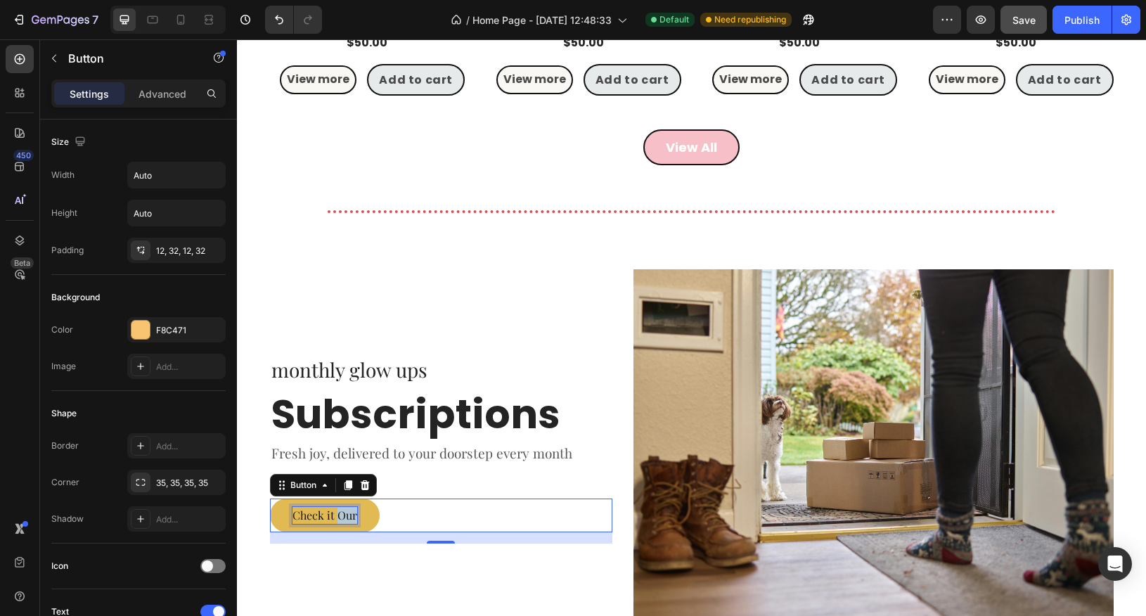
click at [352, 515] on p "Check it Our" at bounding box center [325, 515] width 65 height 17
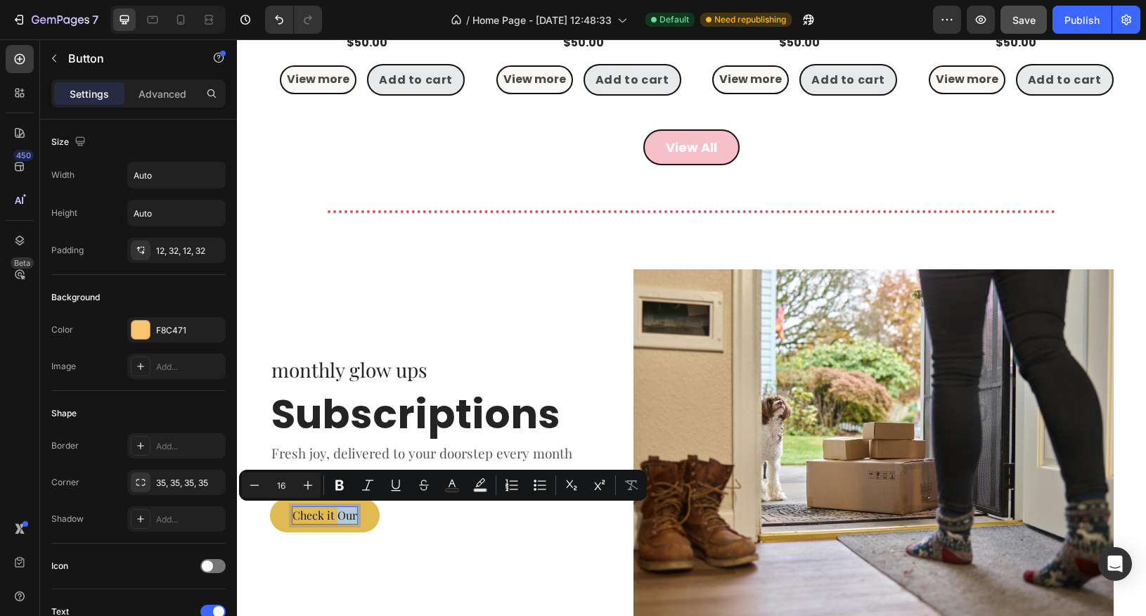
click at [352, 515] on p "Check it Our" at bounding box center [325, 515] width 65 height 17
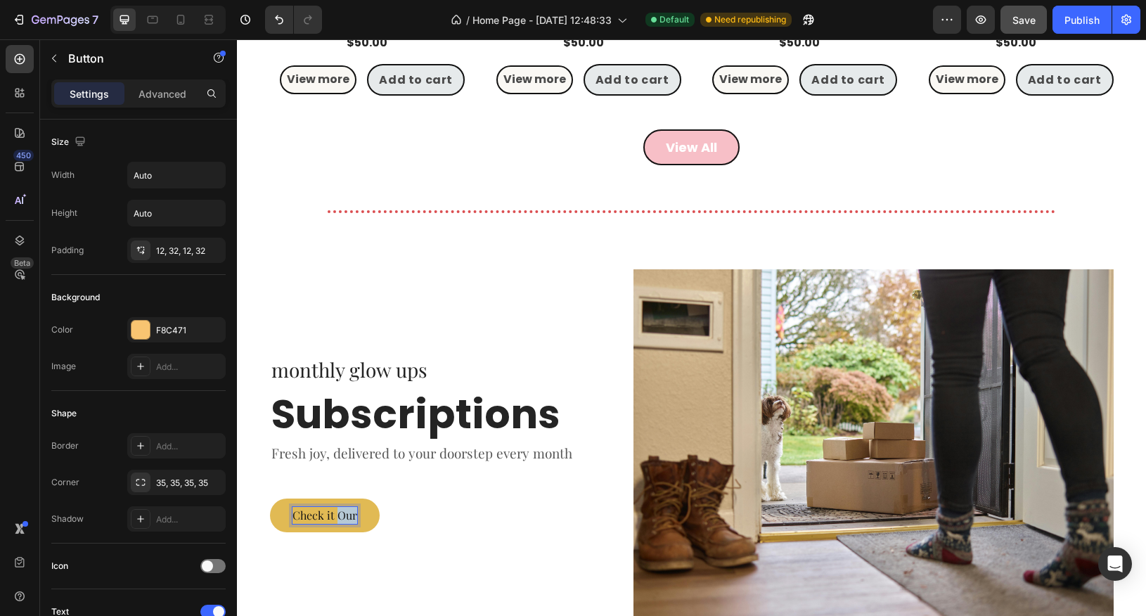
click at [352, 515] on p "Check it Our" at bounding box center [325, 515] width 65 height 17
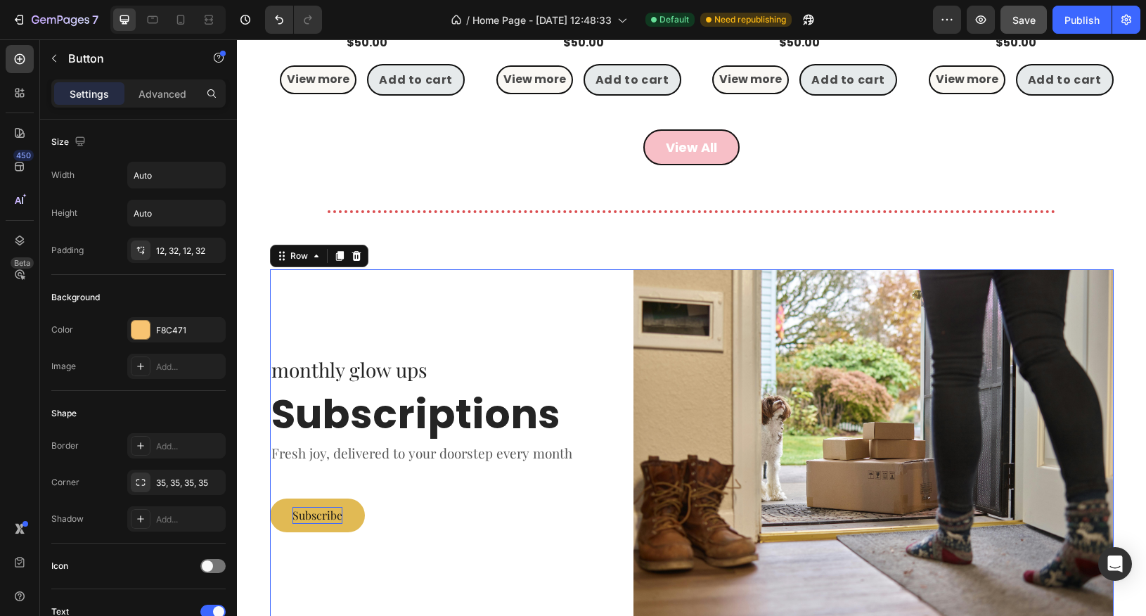
click at [477, 599] on div "monthly glow ups Text block Subscriptions Heading Fresh joy, delivered to your …" at bounding box center [441, 449] width 343 height 360
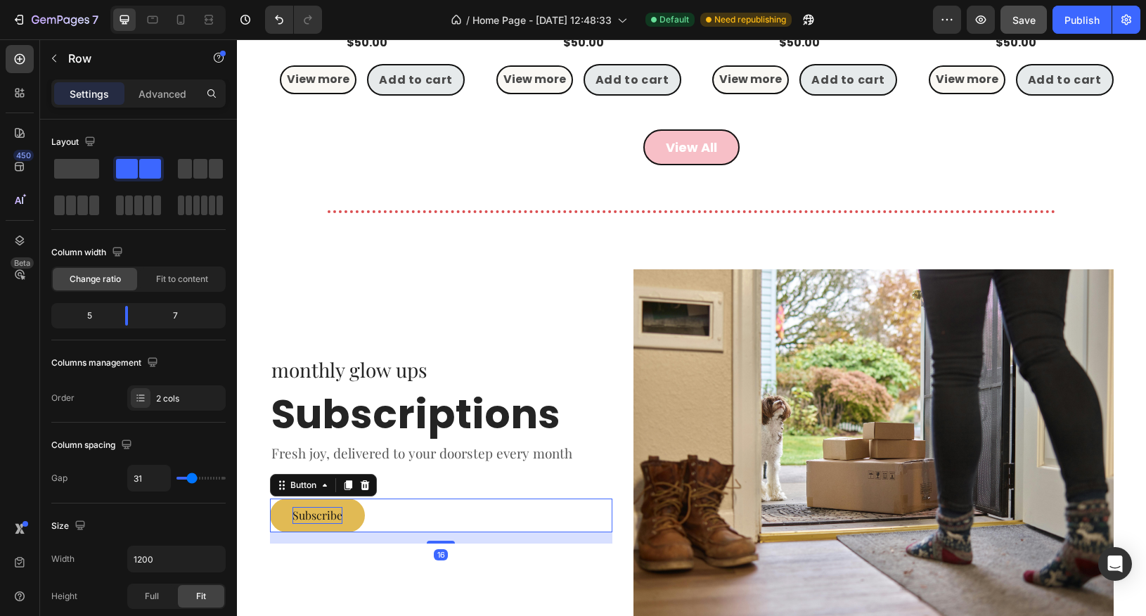
click at [345, 511] on button "Subscribe" at bounding box center [317, 516] width 95 height 34
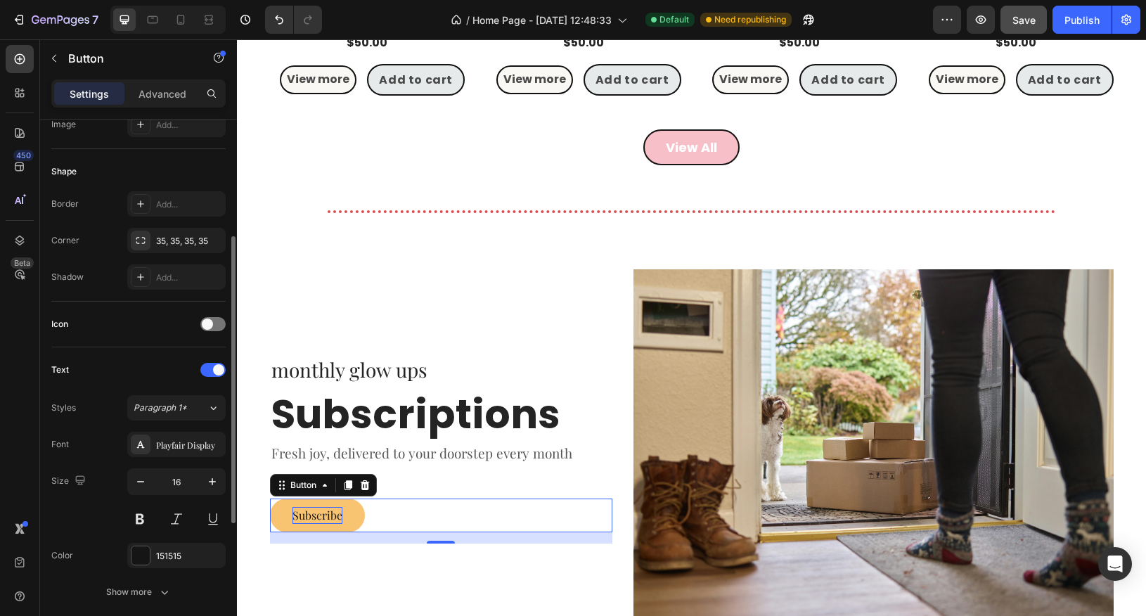
scroll to position [248, 0]
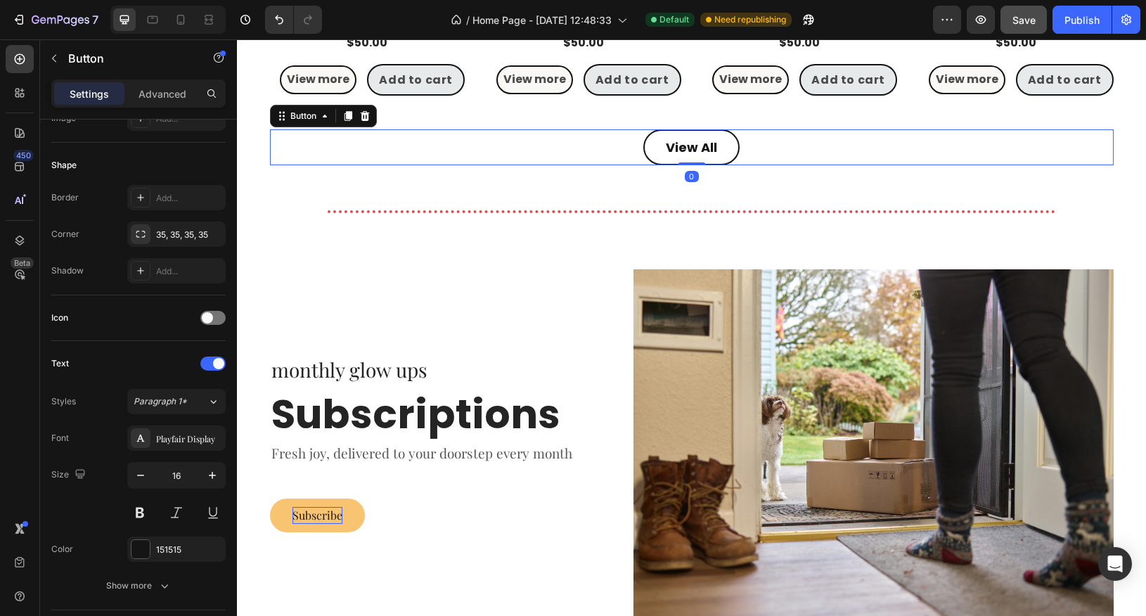
click at [684, 156] on link "View All" at bounding box center [691, 147] width 96 height 36
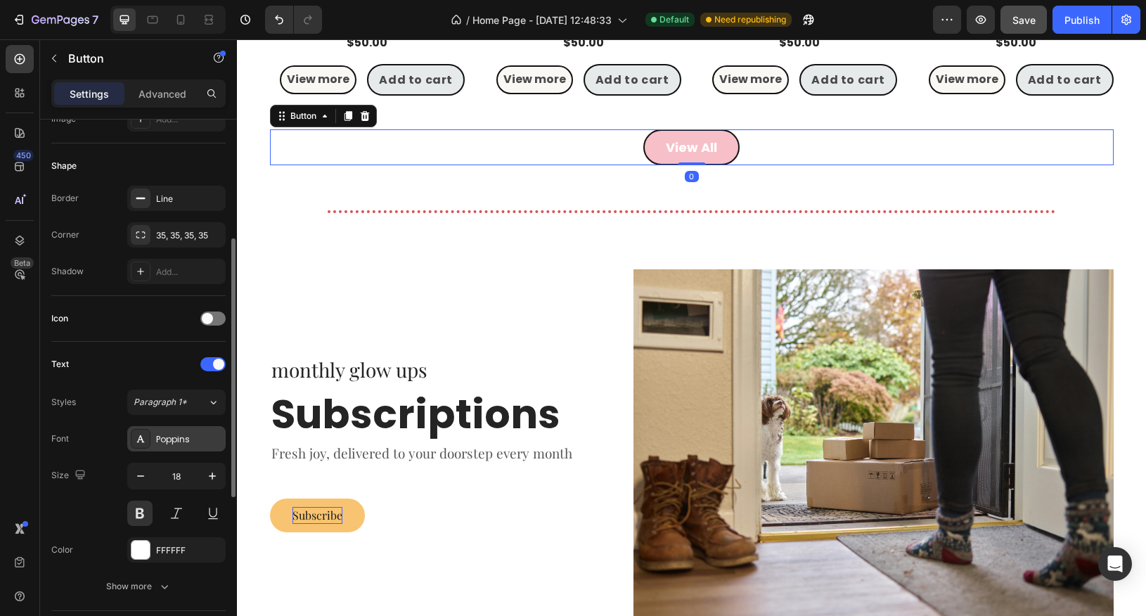
click at [185, 434] on div "Poppins" at bounding box center [189, 439] width 66 height 13
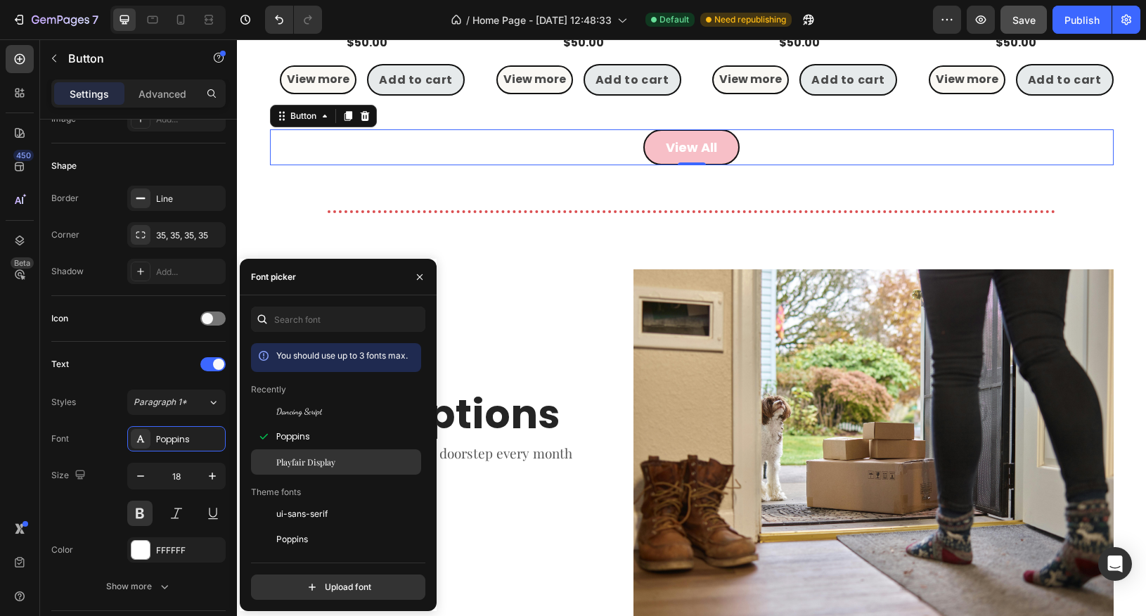
click at [297, 466] on span "Playfair Display" at bounding box center [305, 462] width 59 height 13
click at [134, 511] on button at bounding box center [139, 513] width 25 height 25
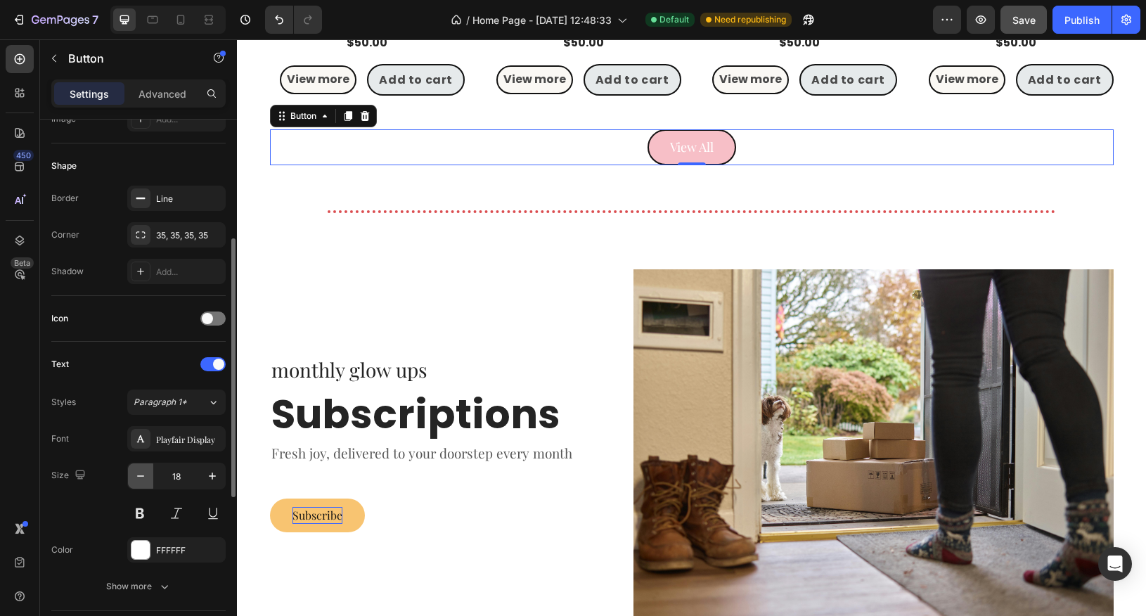
click at [143, 475] on icon "button" at bounding box center [140, 475] width 7 height 1
type input "16"
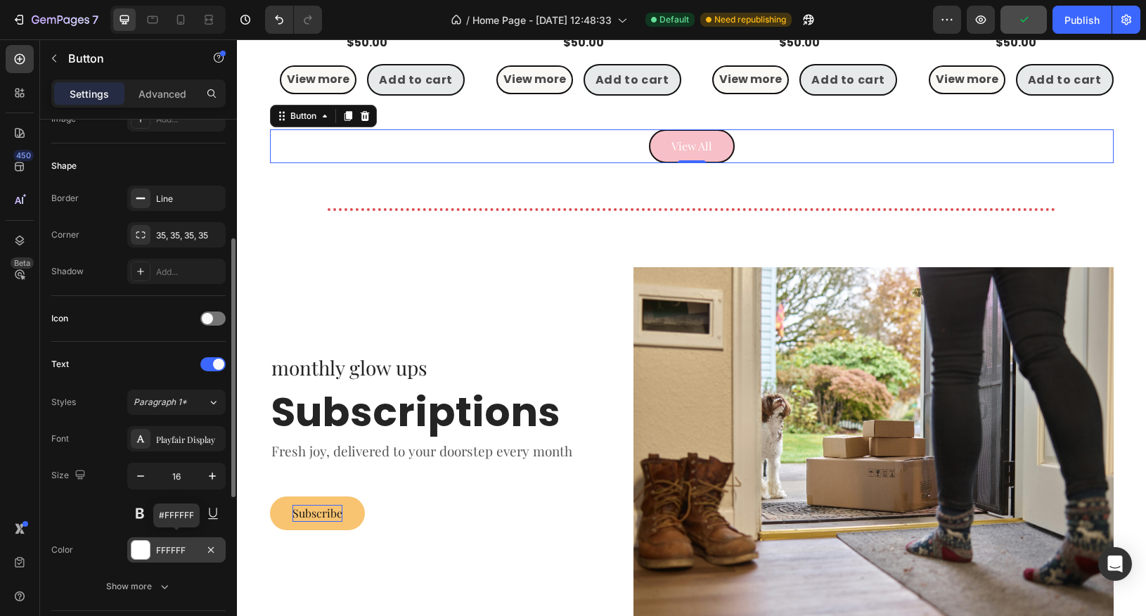
click at [144, 552] on div at bounding box center [141, 550] width 18 height 18
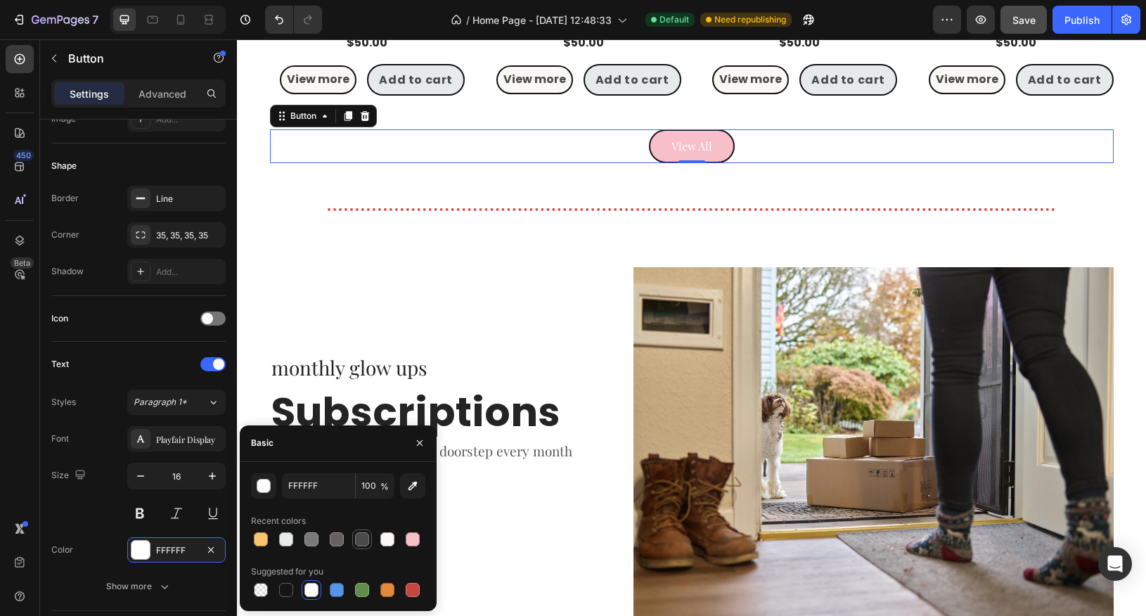
click at [357, 539] on div at bounding box center [362, 539] width 14 height 14
type input "4A4A4A"
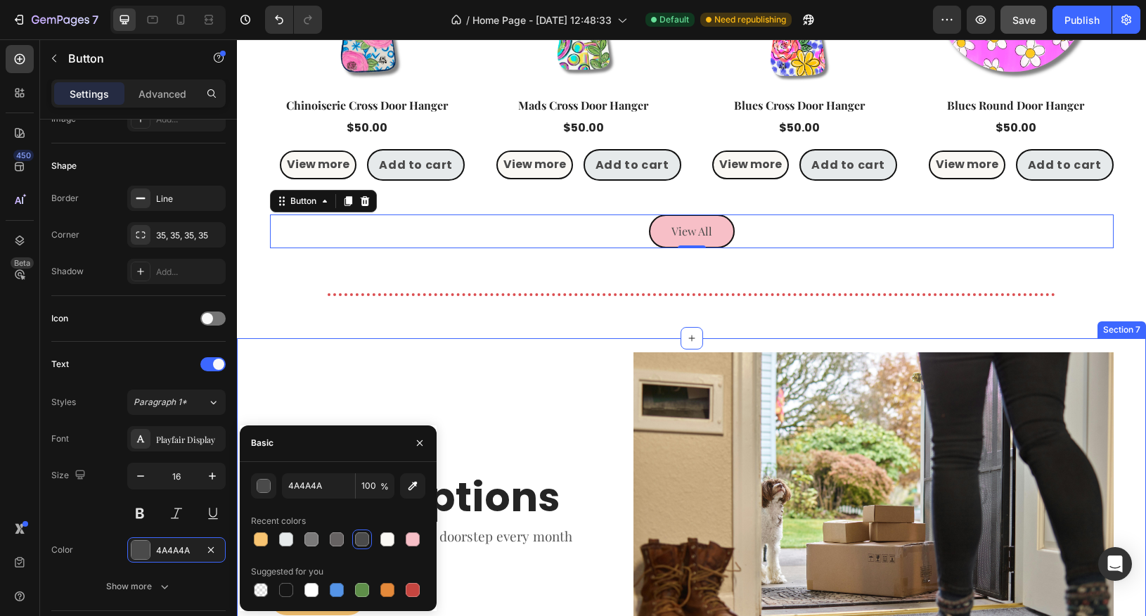
scroll to position [1459, 0]
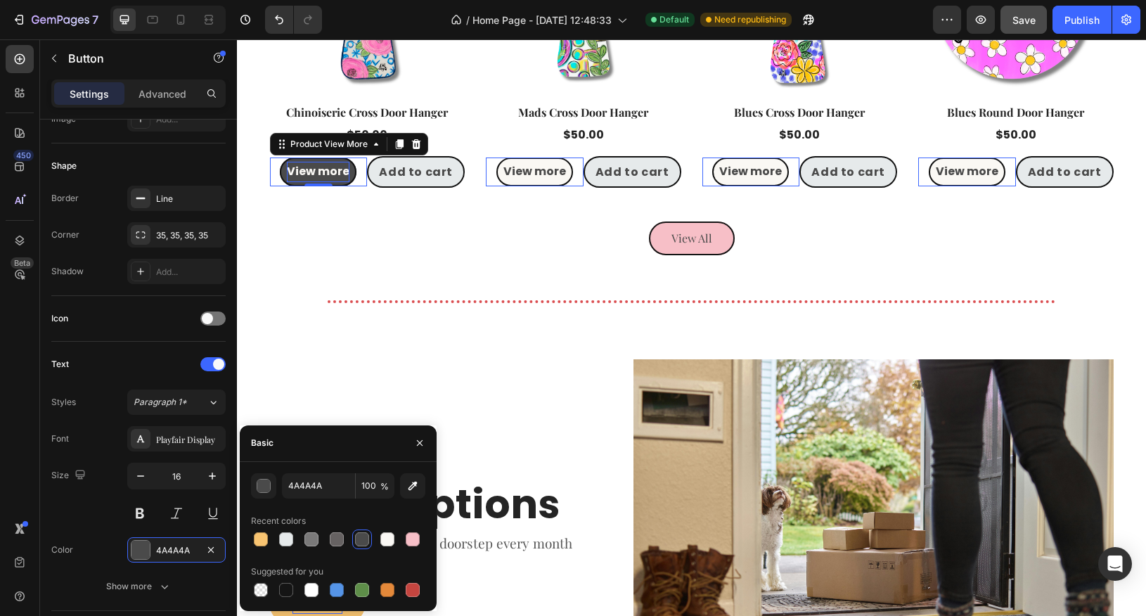
click at [318, 172] on p "View more" at bounding box center [318, 172] width 63 height 20
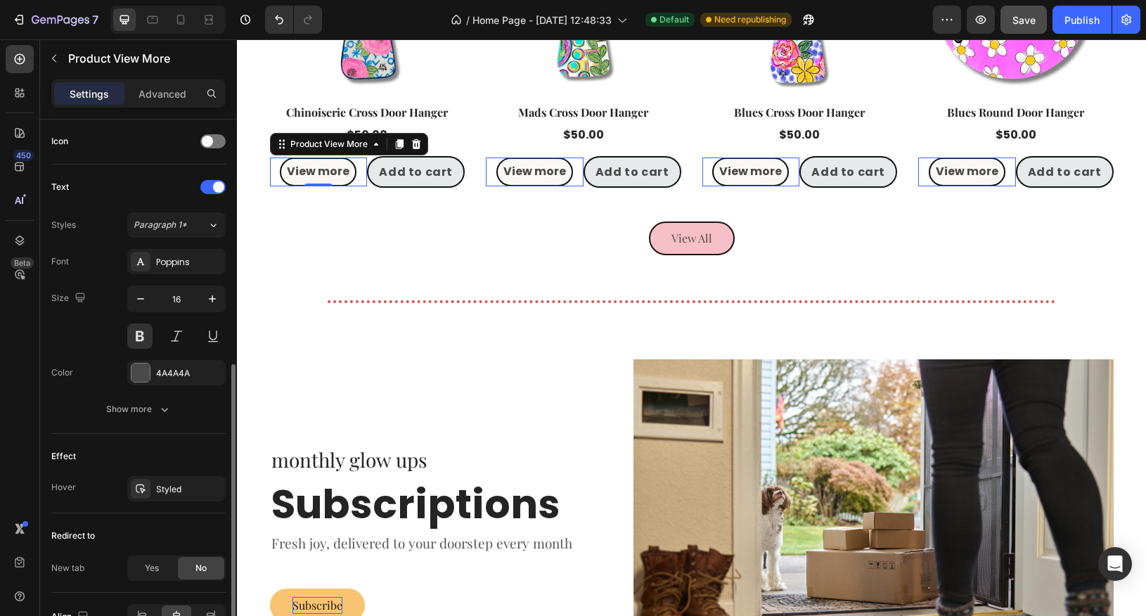
scroll to position [514, 0]
click at [169, 266] on div "Poppins" at bounding box center [176, 262] width 98 height 25
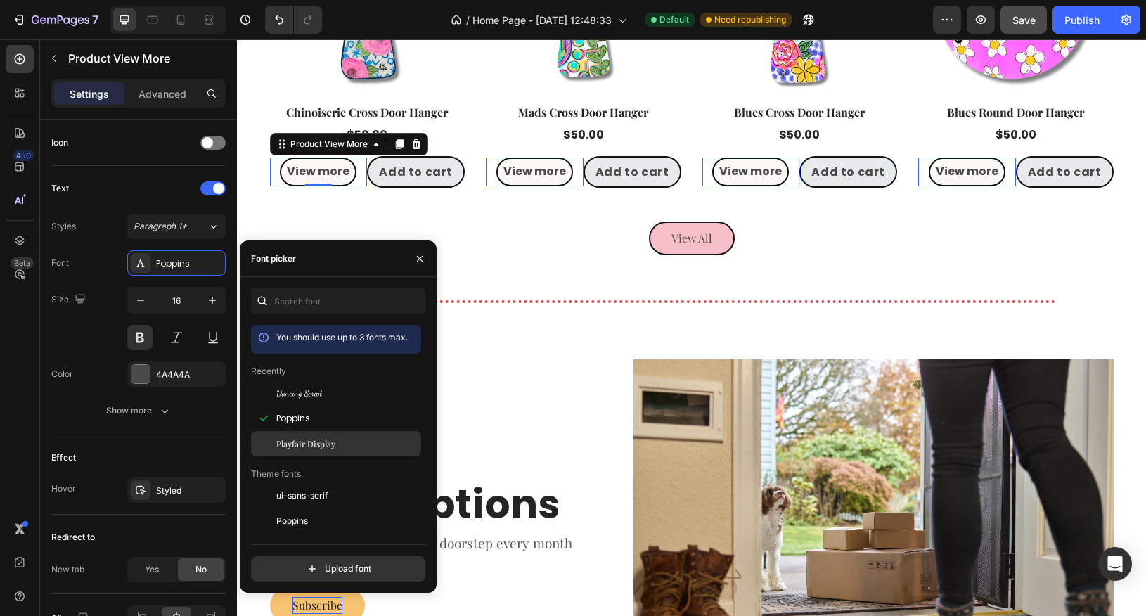
click at [285, 439] on span "Playfair Display" at bounding box center [305, 443] width 59 height 13
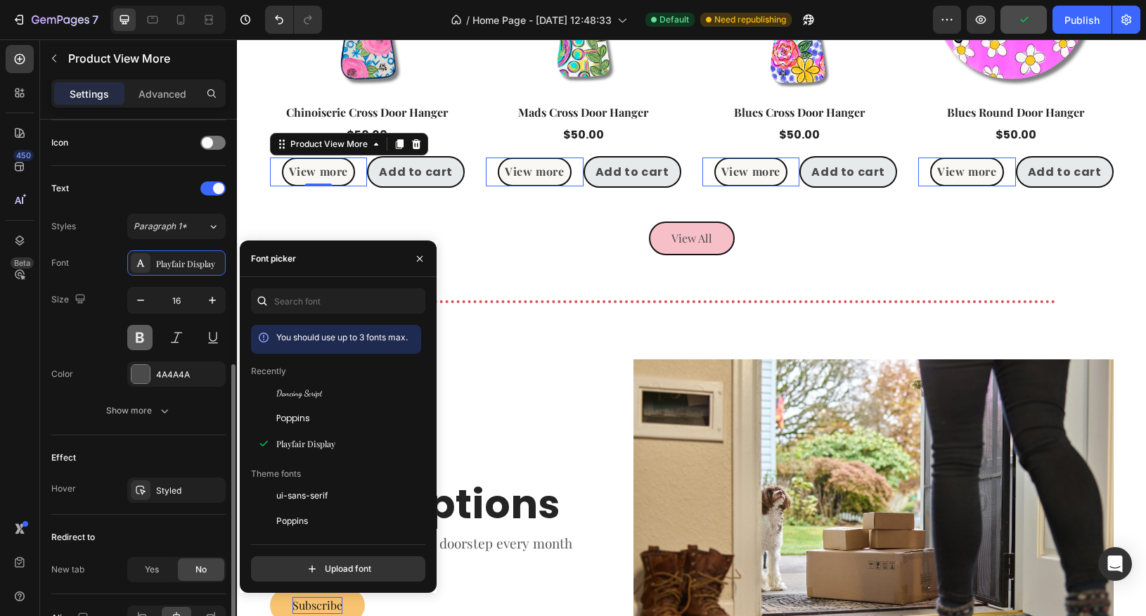
click at [135, 333] on button at bounding box center [139, 337] width 25 height 25
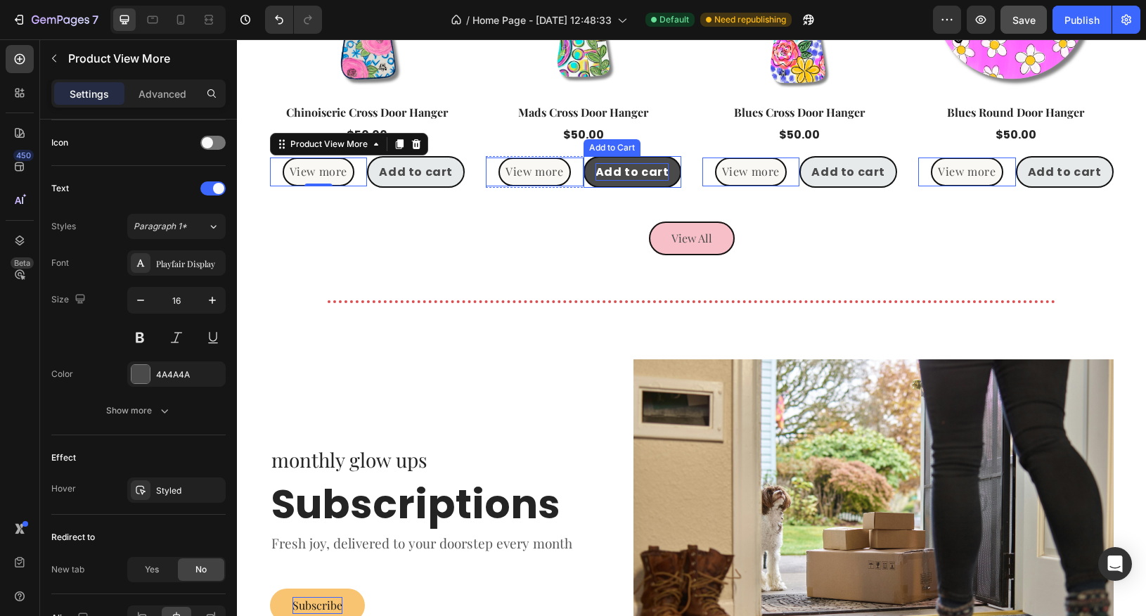
click at [453, 176] on div "Add to cart" at bounding box center [416, 172] width 74 height 18
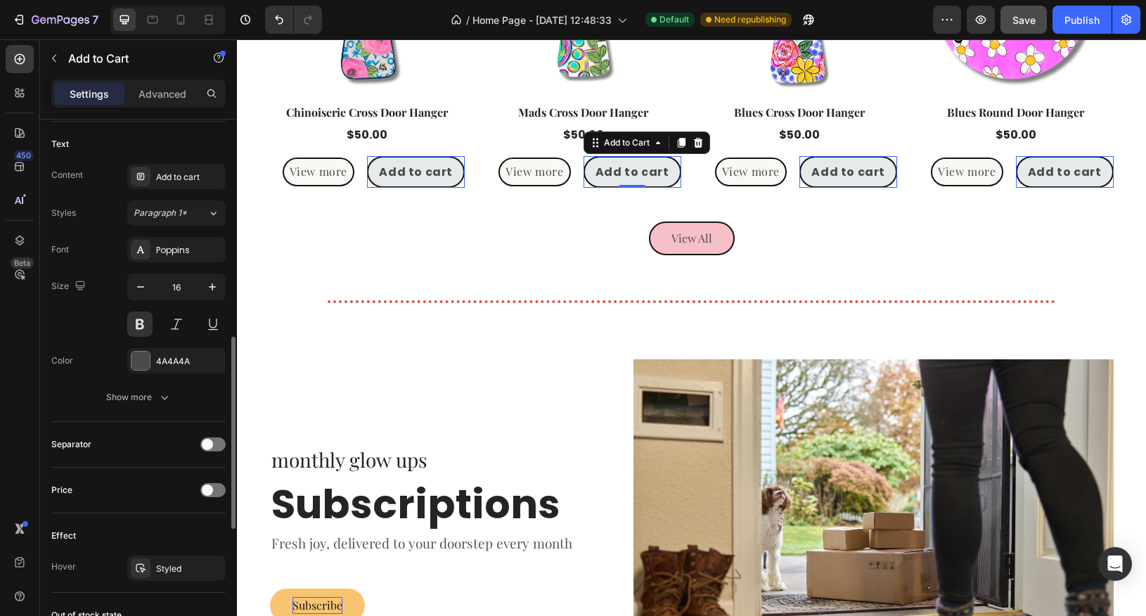
scroll to position [612, 0]
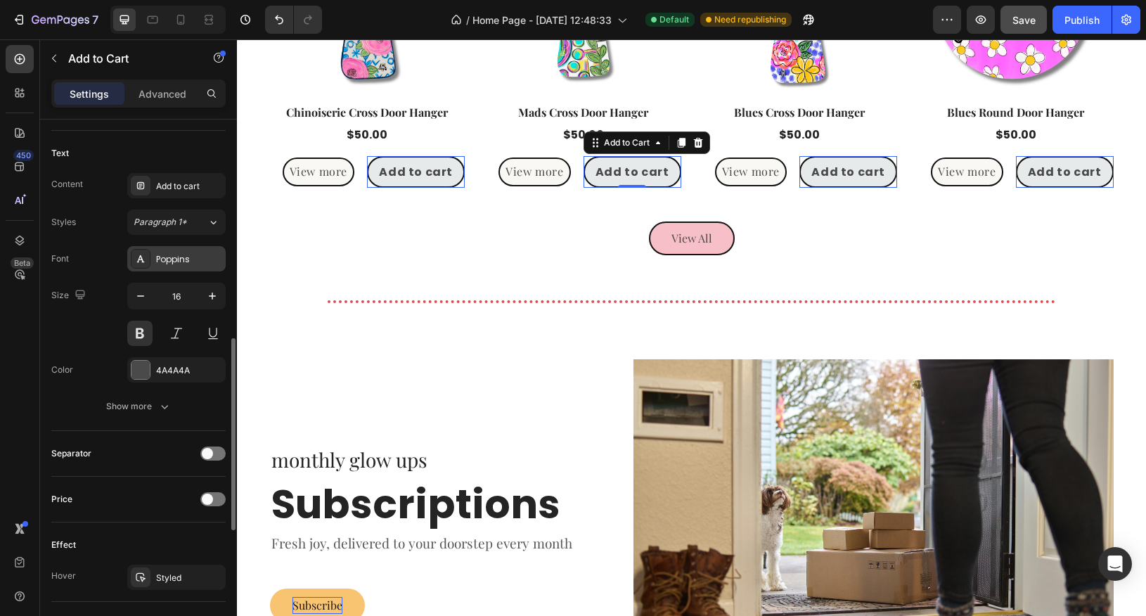
click at [168, 253] on div "Poppins" at bounding box center [189, 259] width 66 height 13
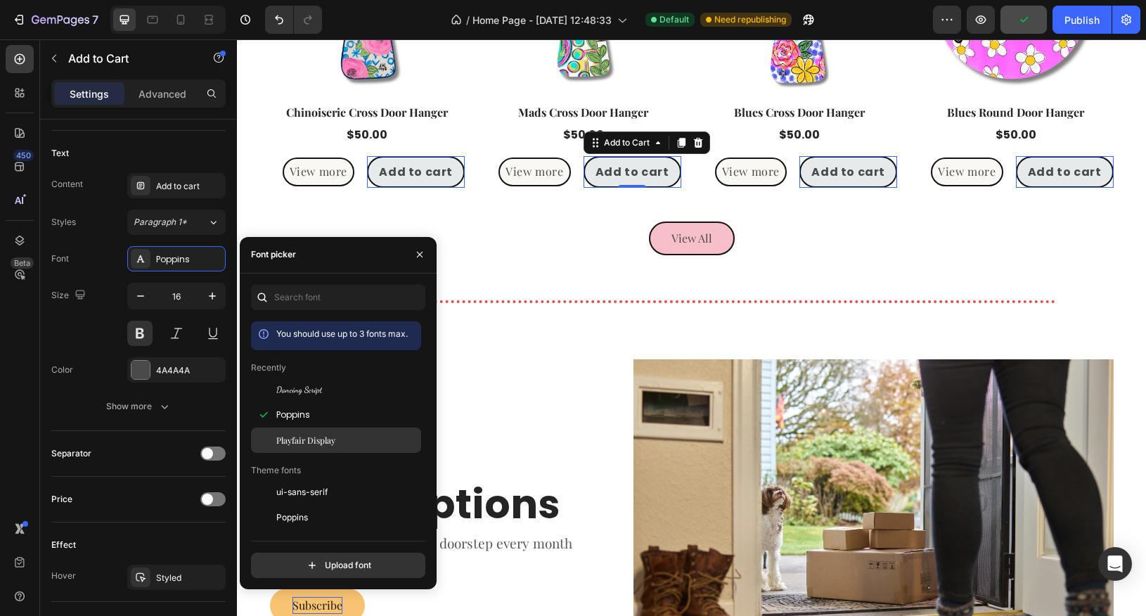
click at [295, 436] on span "Playfair Display" at bounding box center [305, 440] width 59 height 13
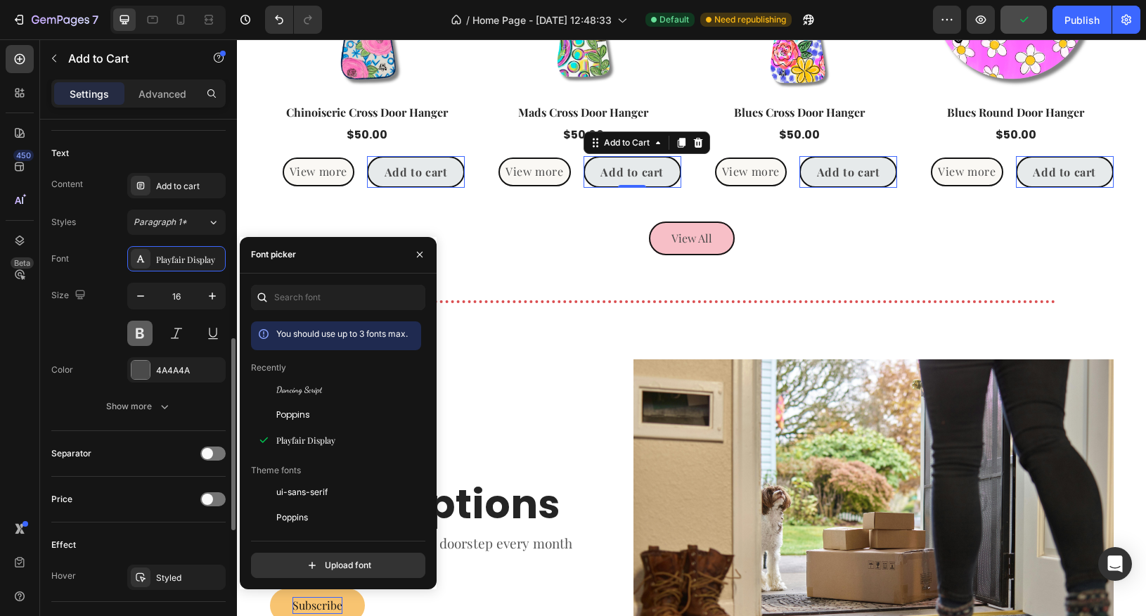
click at [143, 330] on button at bounding box center [139, 333] width 25 height 25
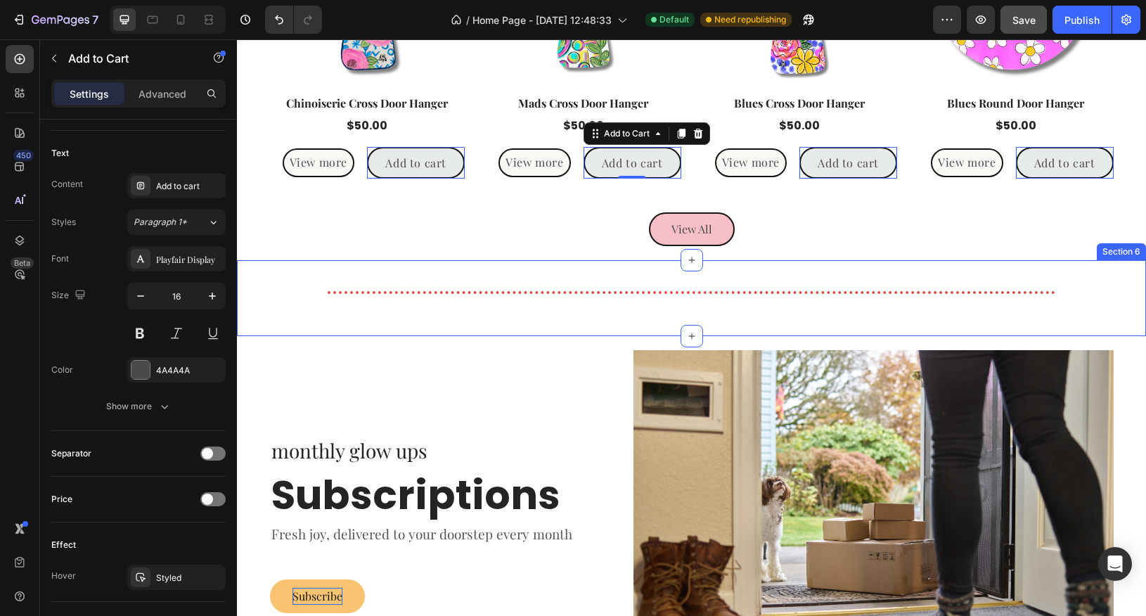
scroll to position [1503, 0]
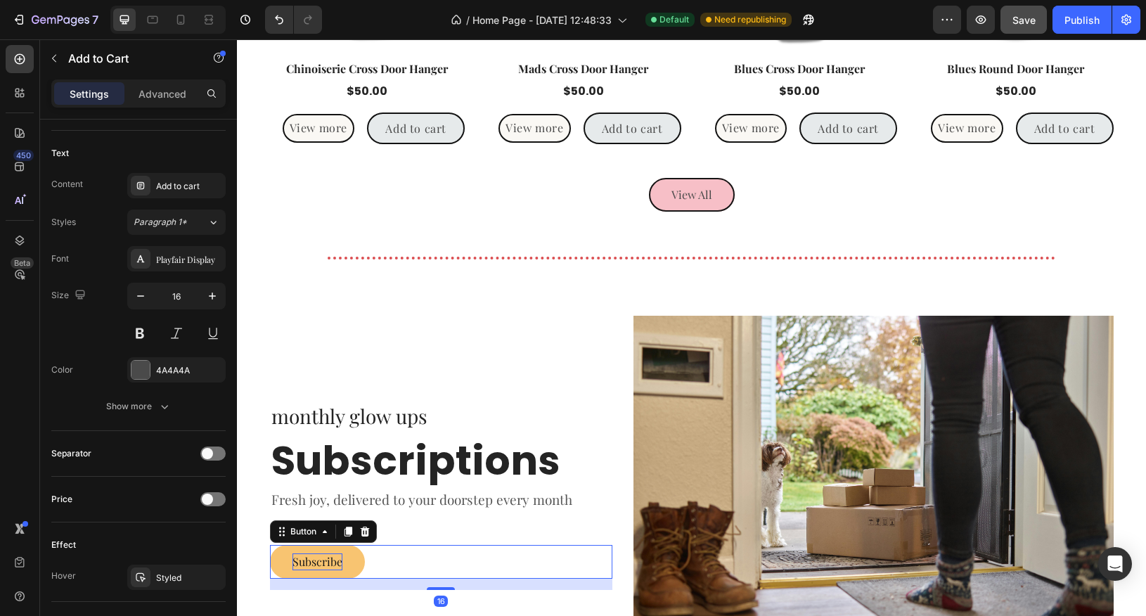
click at [318, 567] on p "Subscribe" at bounding box center [318, 561] width 50 height 17
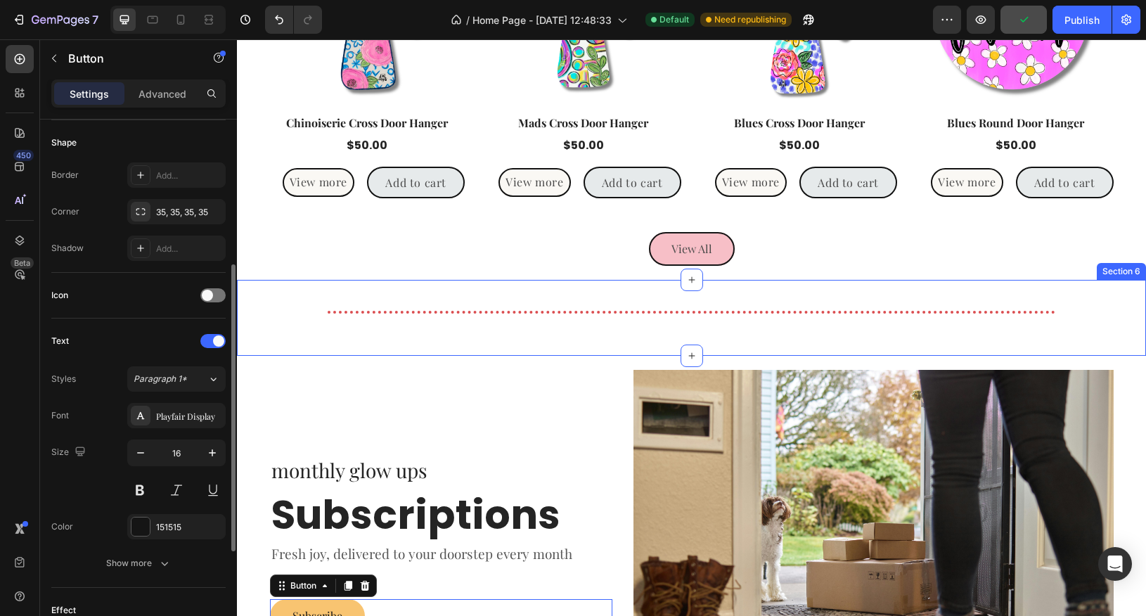
scroll to position [1423, 0]
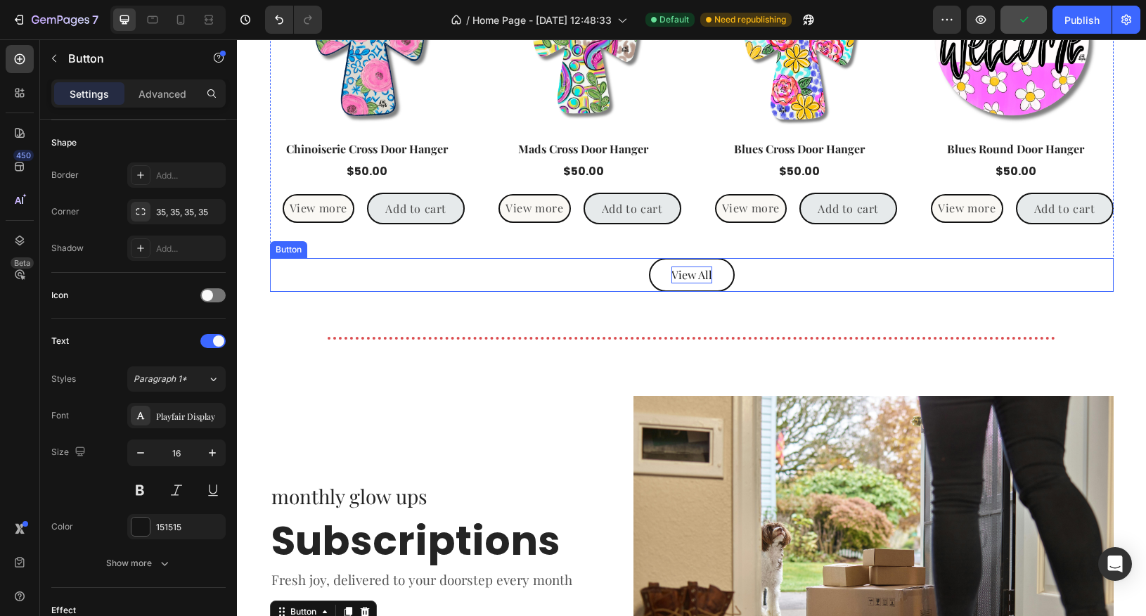
click at [686, 276] on div "View All" at bounding box center [692, 275] width 41 height 17
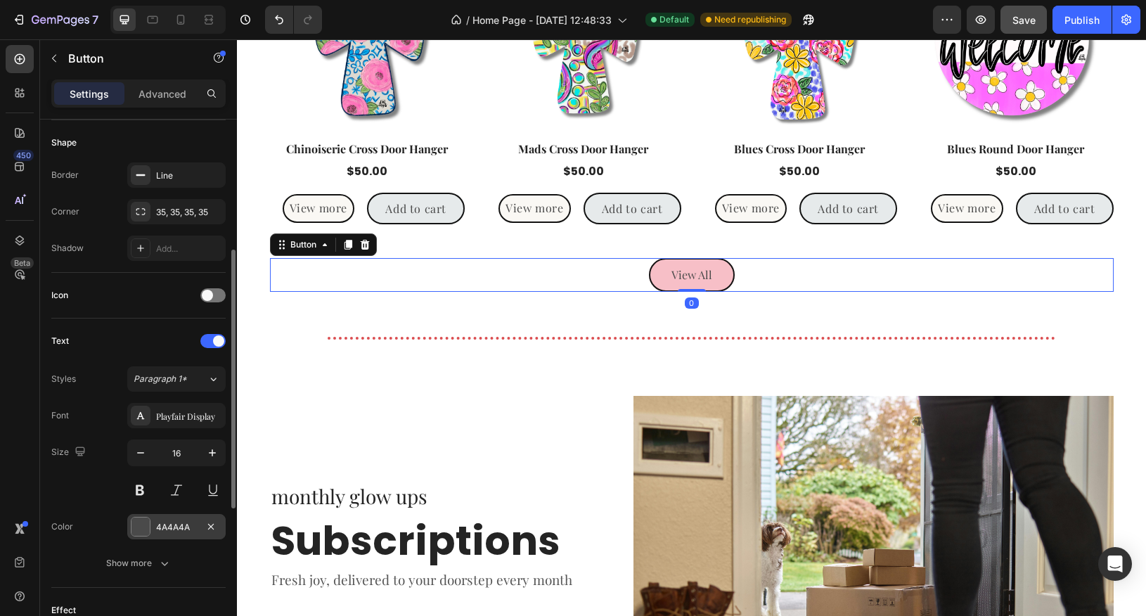
click at [143, 526] on div at bounding box center [141, 527] width 18 height 18
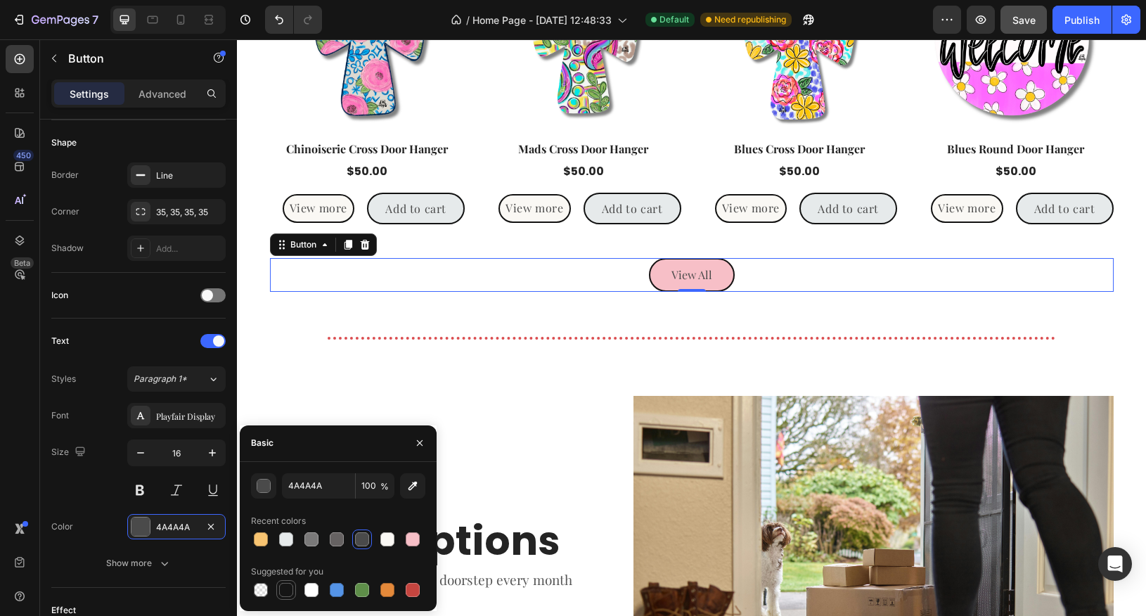
click at [286, 590] on div at bounding box center [286, 590] width 14 height 14
type input "151515"
click at [424, 442] on icon "button" at bounding box center [419, 442] width 11 height 11
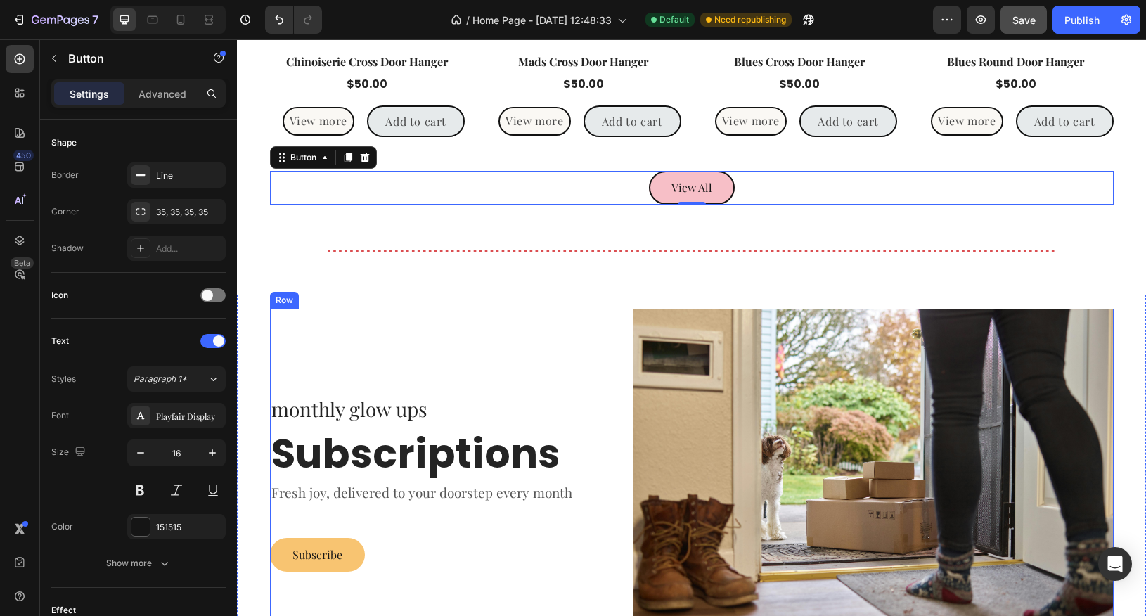
scroll to position [1534, 0]
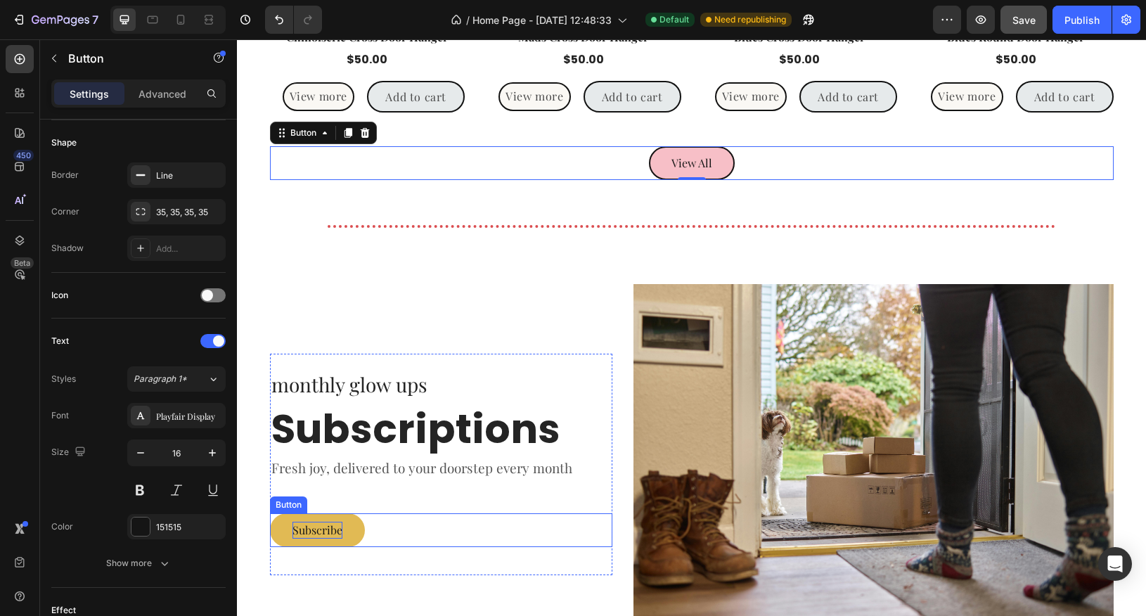
click at [336, 535] on p "Subscribe" at bounding box center [318, 530] width 50 height 17
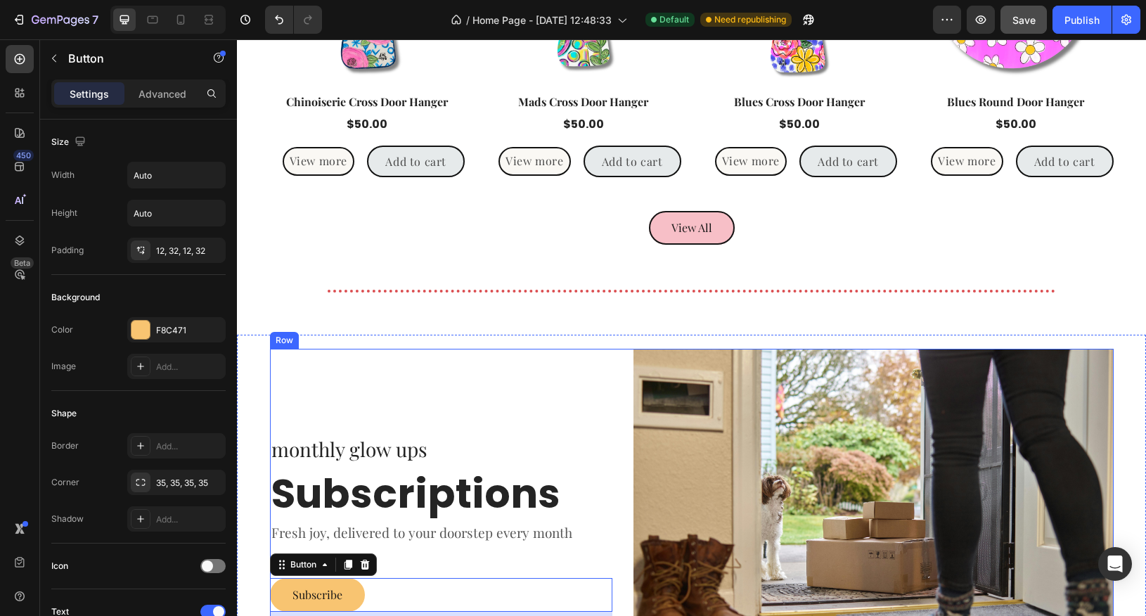
scroll to position [1460, 0]
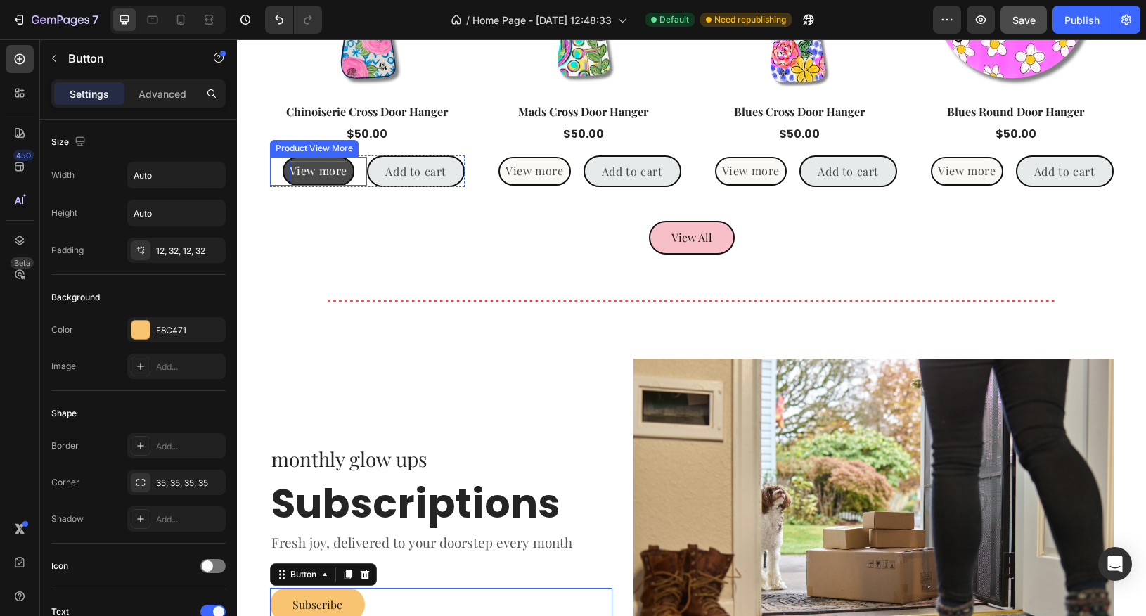
click at [332, 177] on p "View more" at bounding box center [319, 171] width 58 height 20
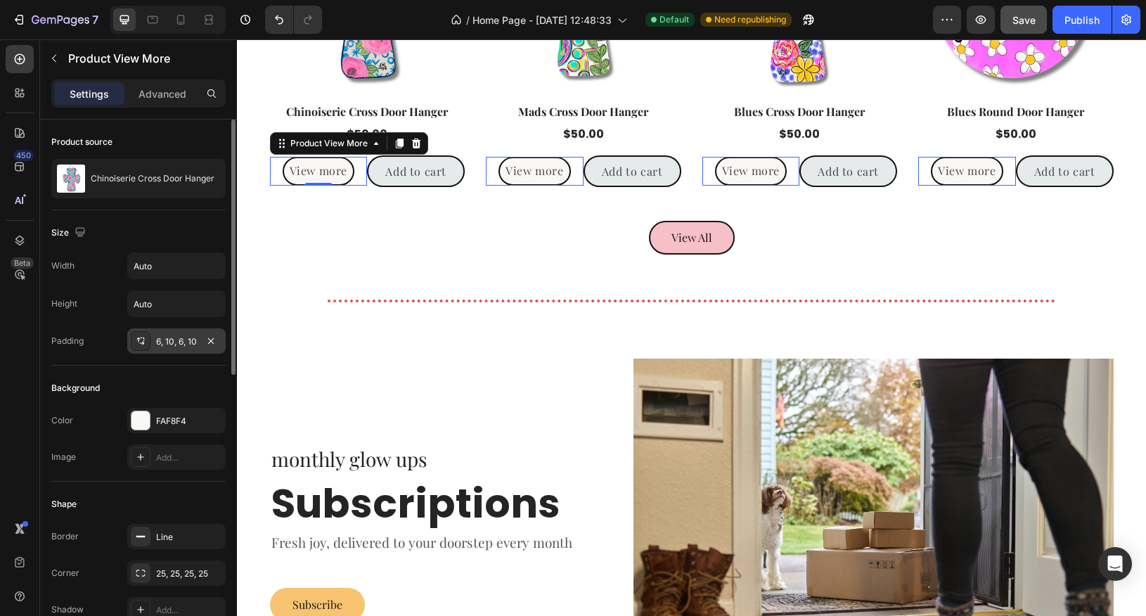
click at [192, 342] on div "6, 10, 6, 10" at bounding box center [176, 341] width 41 height 13
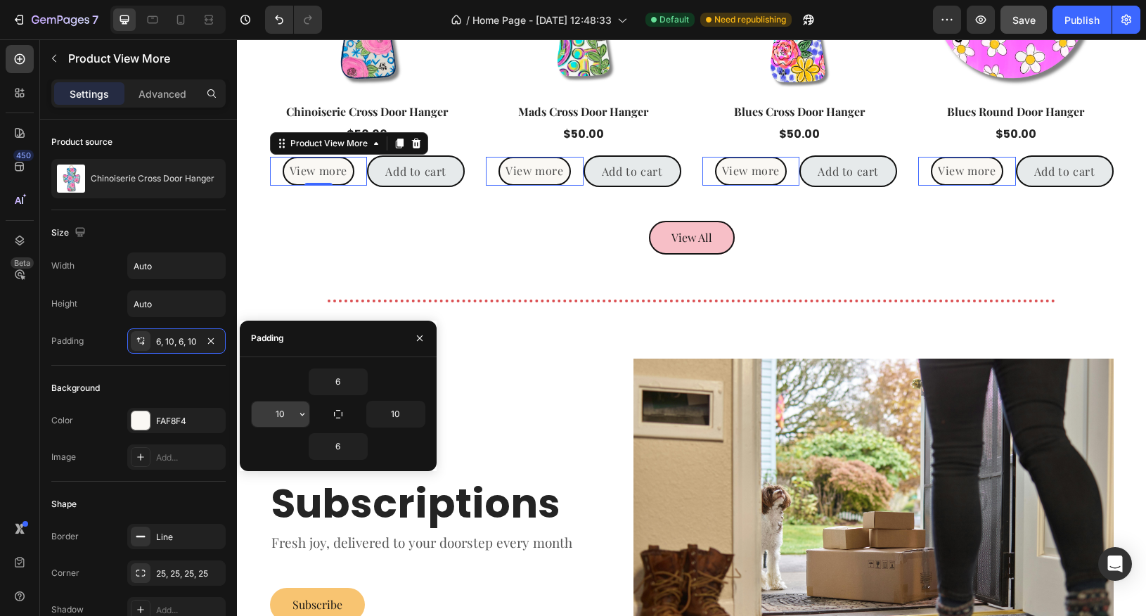
click at [288, 423] on input "10" at bounding box center [281, 414] width 58 height 25
type input "12"
click at [339, 385] on input "6" at bounding box center [338, 381] width 58 height 25
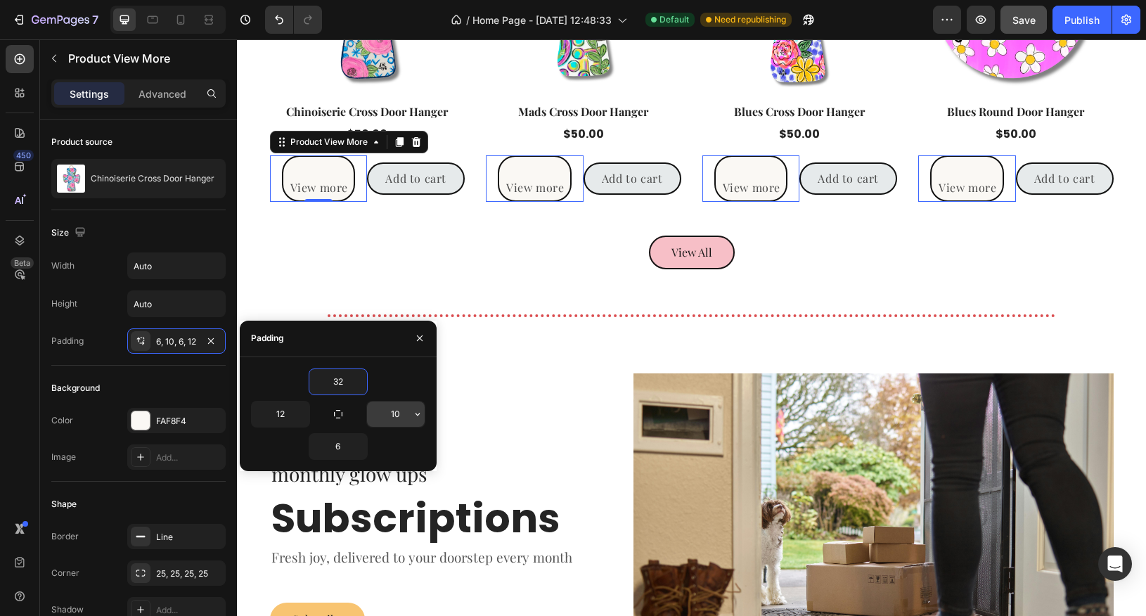
type input "32"
click at [385, 418] on input "10" at bounding box center [396, 414] width 58 height 25
type input "12"
click at [341, 447] on input "6" at bounding box center [338, 446] width 58 height 25
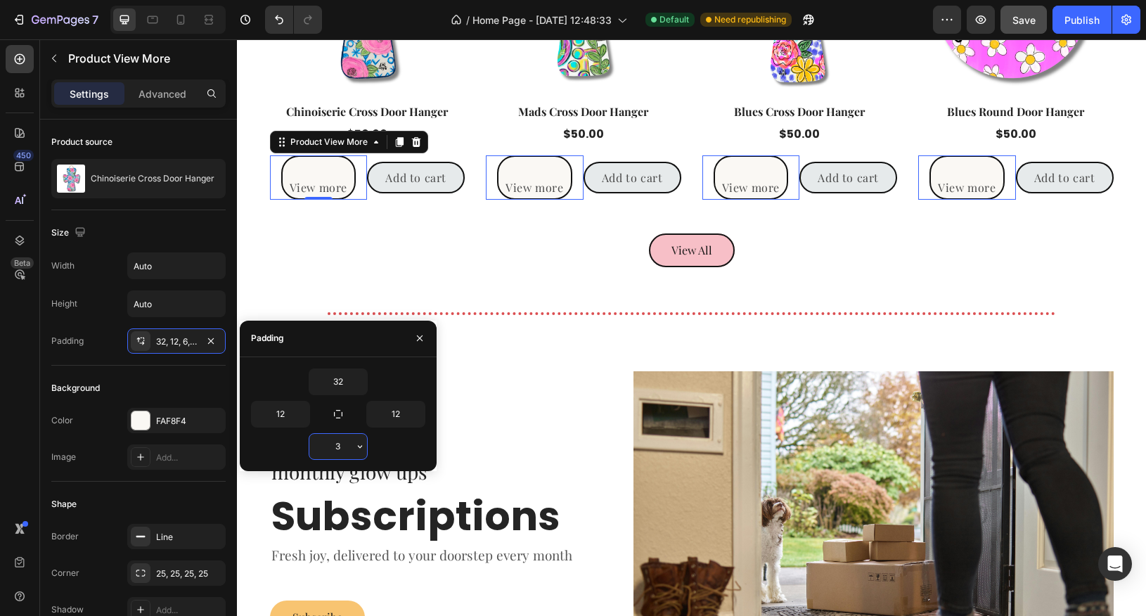
type input "32"
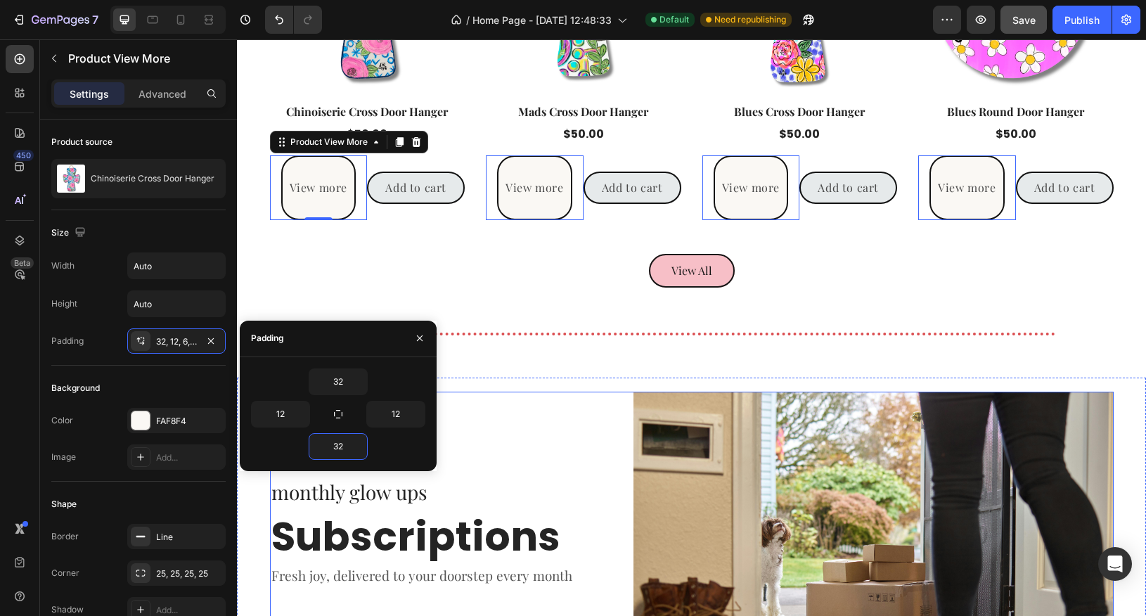
click at [521, 424] on div "monthly glow ups Text block Subscriptions Heading Fresh joy, delivered to your …" at bounding box center [441, 572] width 343 height 360
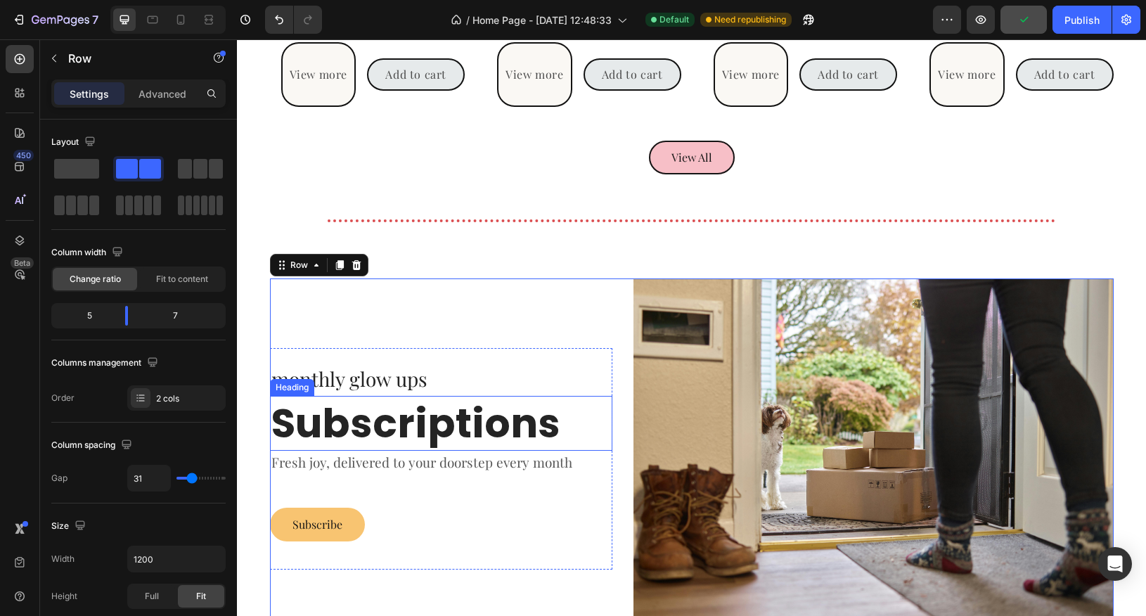
scroll to position [1570, 0]
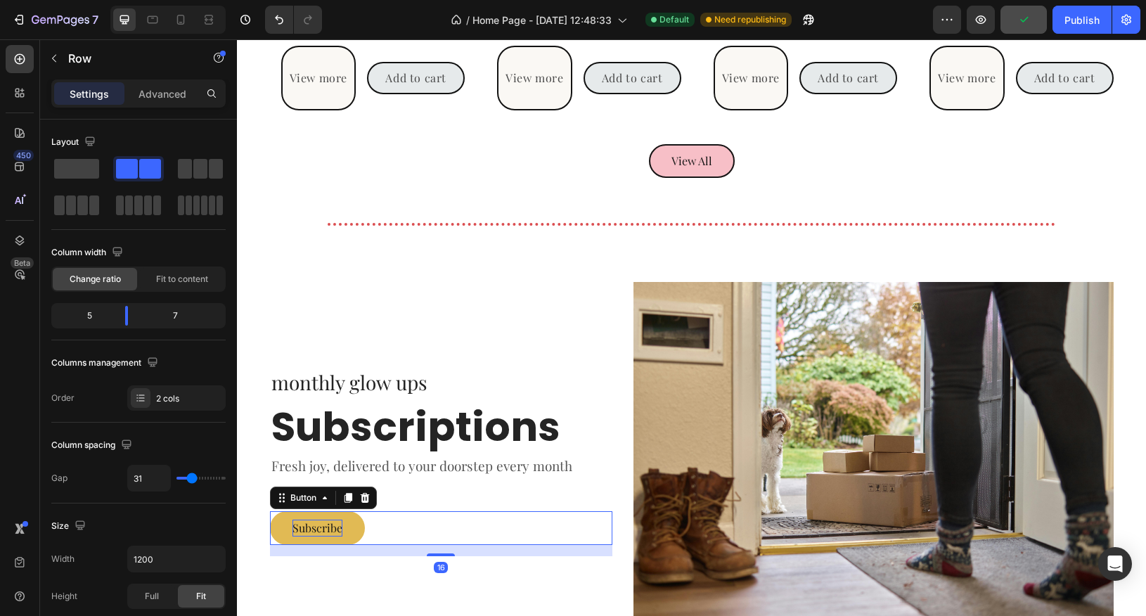
click at [335, 533] on p "Subscribe" at bounding box center [318, 528] width 50 height 17
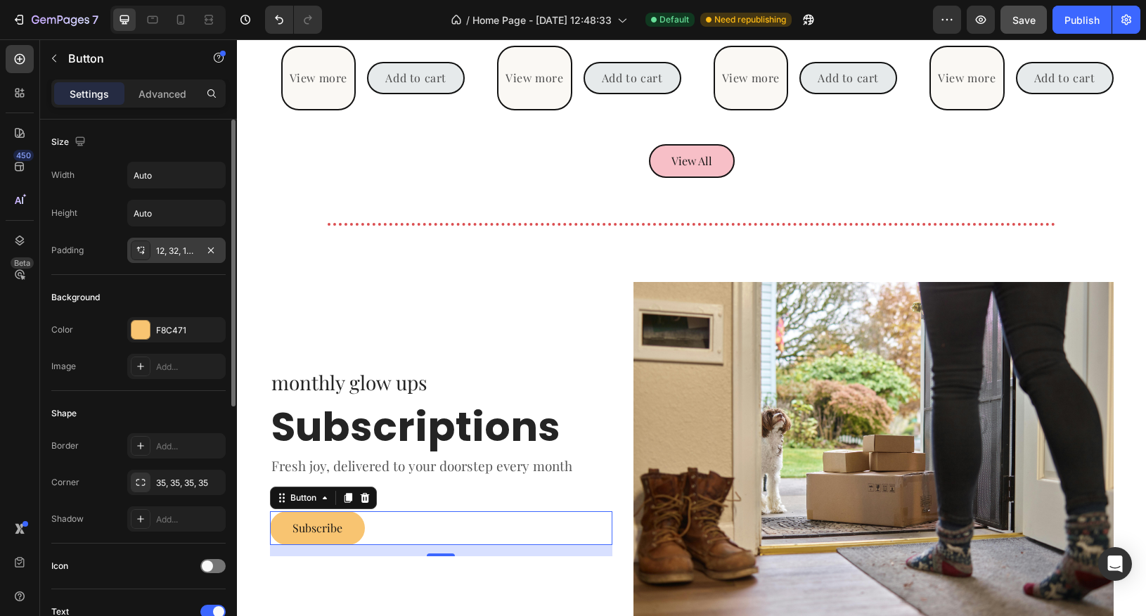
click at [165, 253] on div "12, 32, 12, 32" at bounding box center [176, 251] width 41 height 13
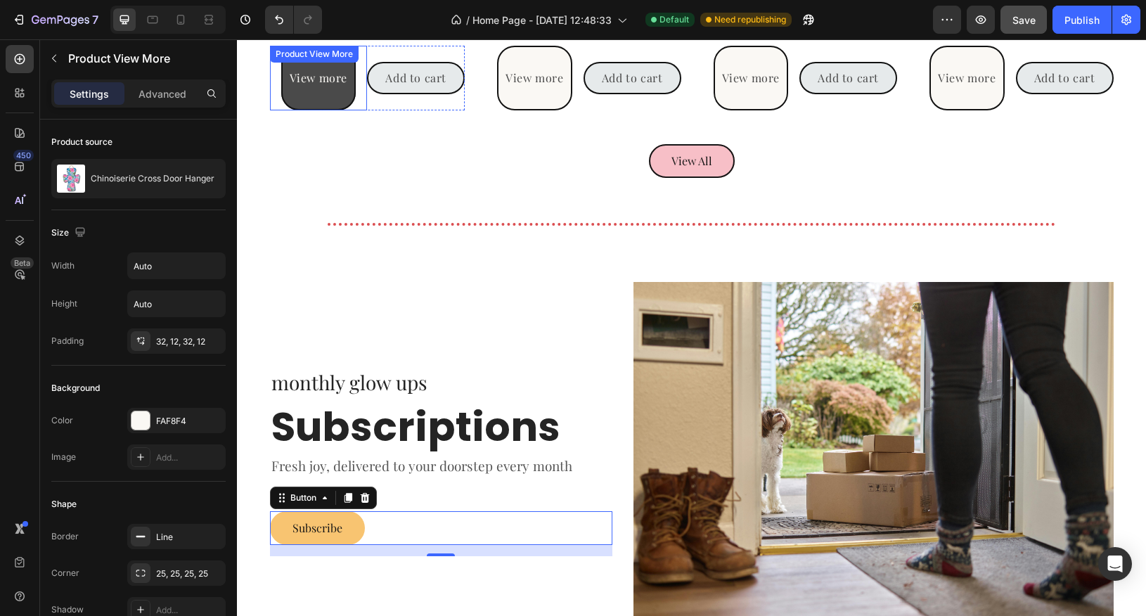
click at [319, 91] on button "View more" at bounding box center [318, 78] width 75 height 65
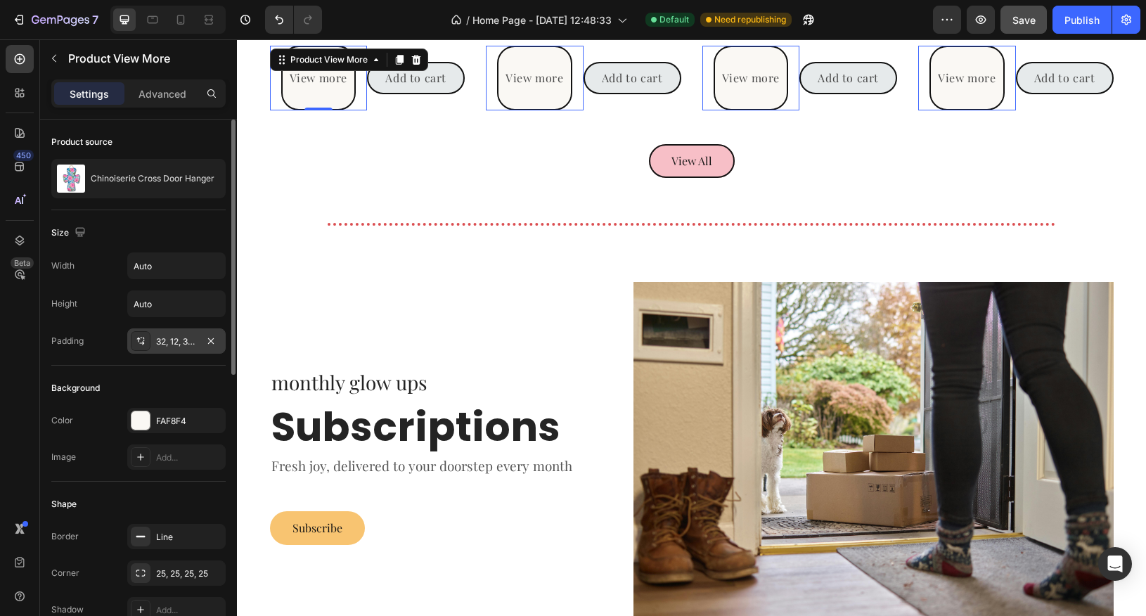
click at [183, 337] on div "32, 12, 32, 12" at bounding box center [176, 341] width 41 height 13
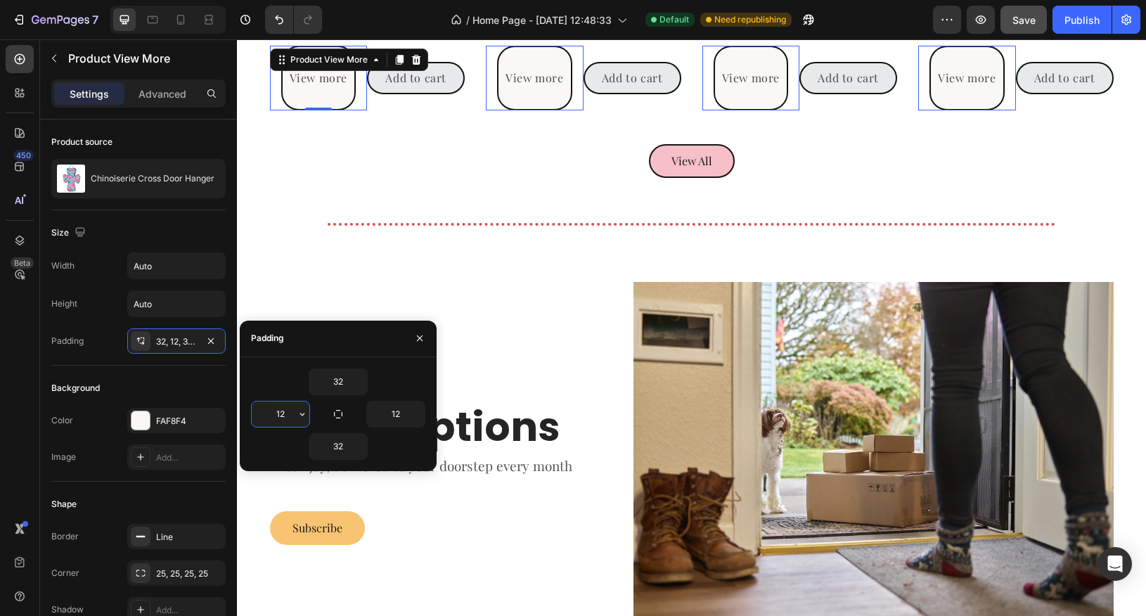
click at [278, 412] on input "12" at bounding box center [281, 414] width 58 height 25
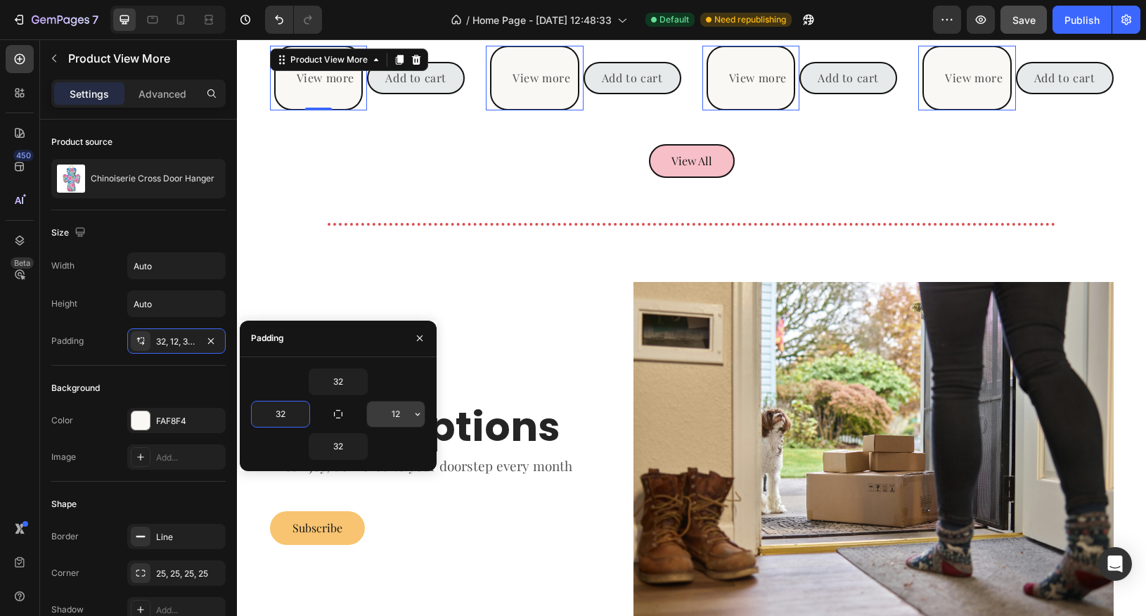
type input "32"
click at [397, 415] on input "12" at bounding box center [396, 414] width 58 height 25
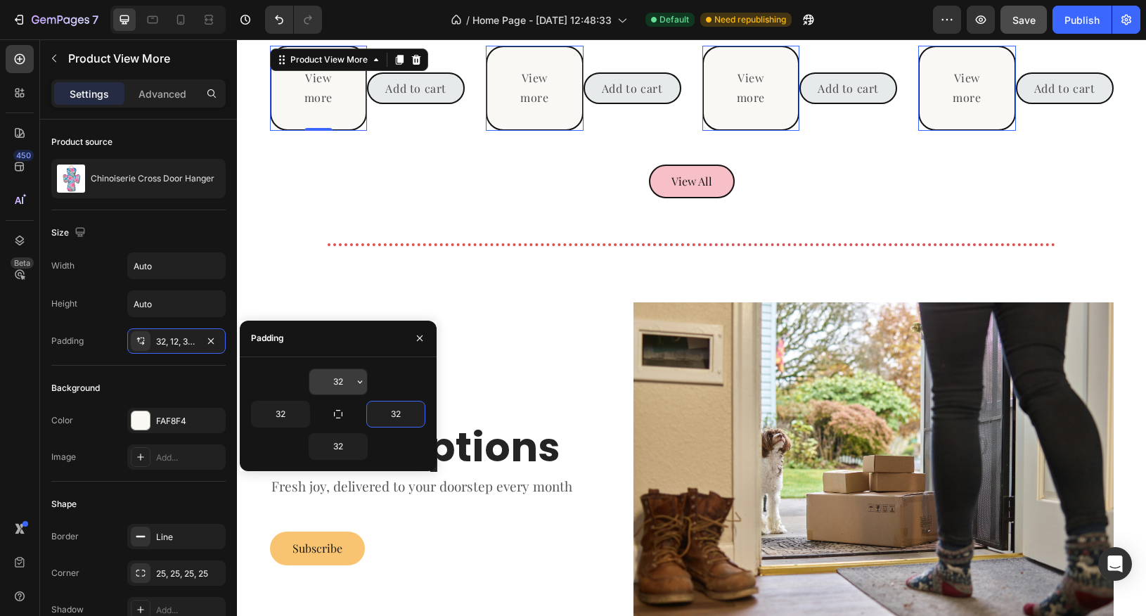
type input "32"
click at [344, 383] on input "32" at bounding box center [338, 381] width 58 height 25
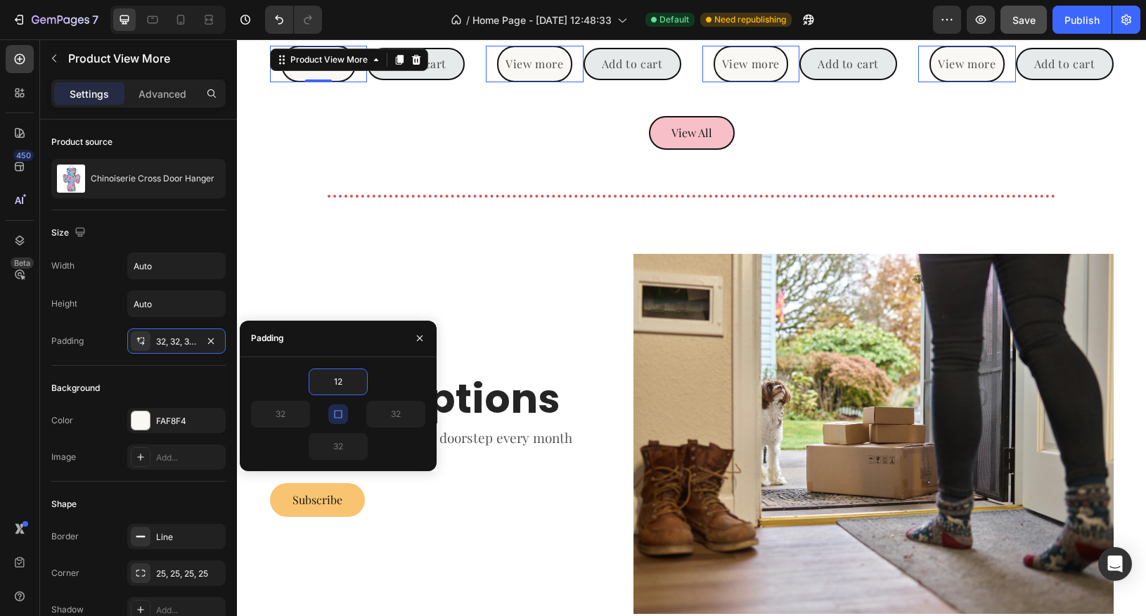
type input "12"
click at [342, 414] on icon "button" at bounding box center [338, 414] width 11 height 11
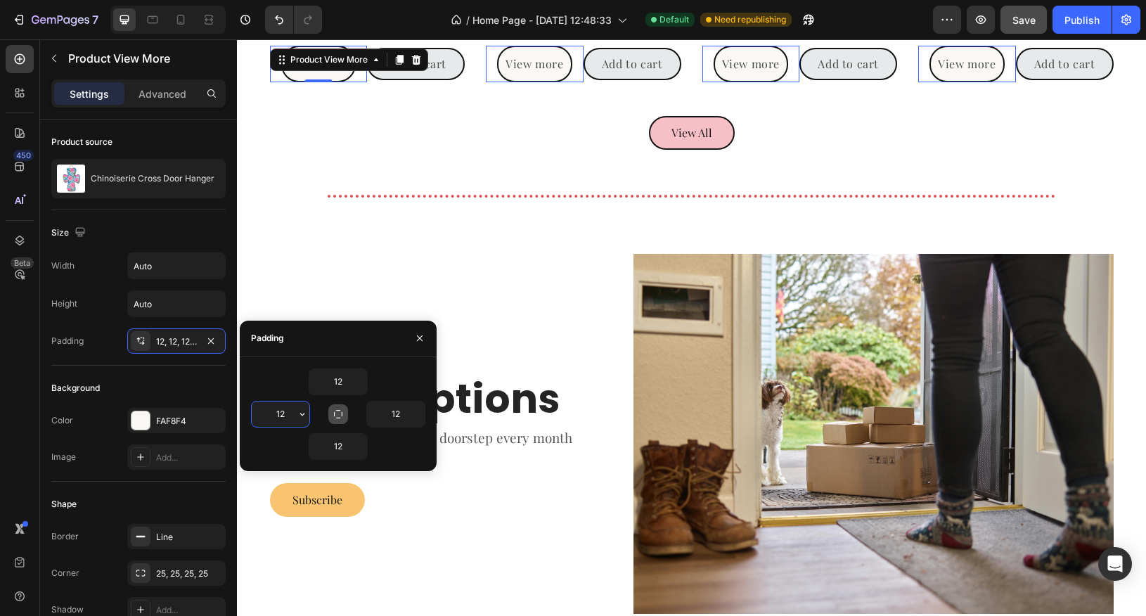
click at [284, 418] on input "12" at bounding box center [281, 414] width 58 height 25
type input "32"
click at [390, 416] on input "12" at bounding box center [396, 414] width 58 height 25
type input "32"
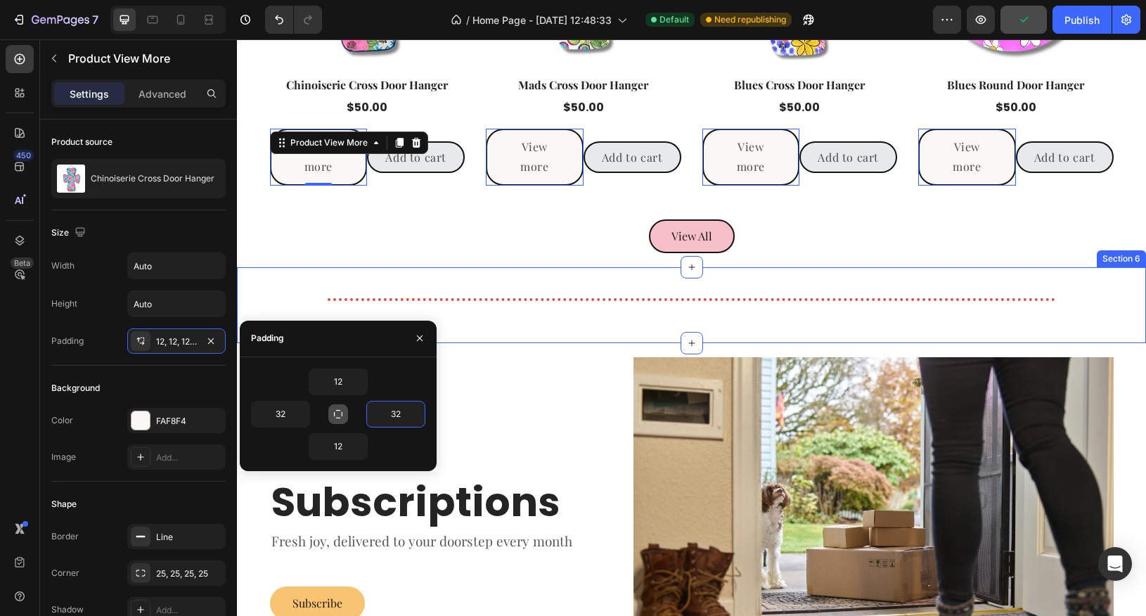
scroll to position [1485, 0]
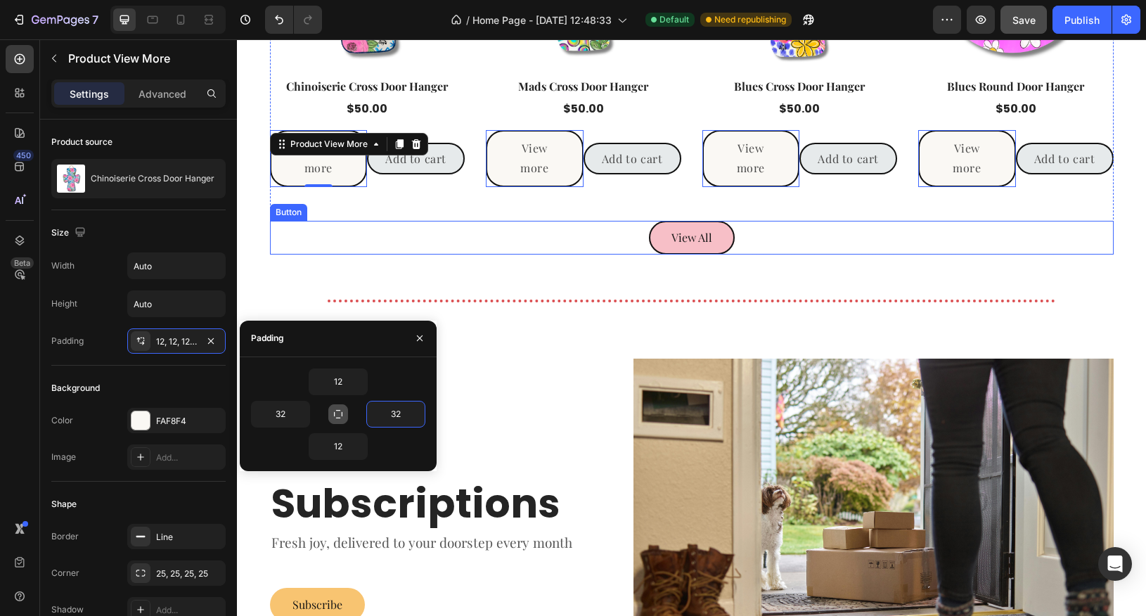
click at [404, 231] on div "View All Button" at bounding box center [692, 238] width 844 height 34
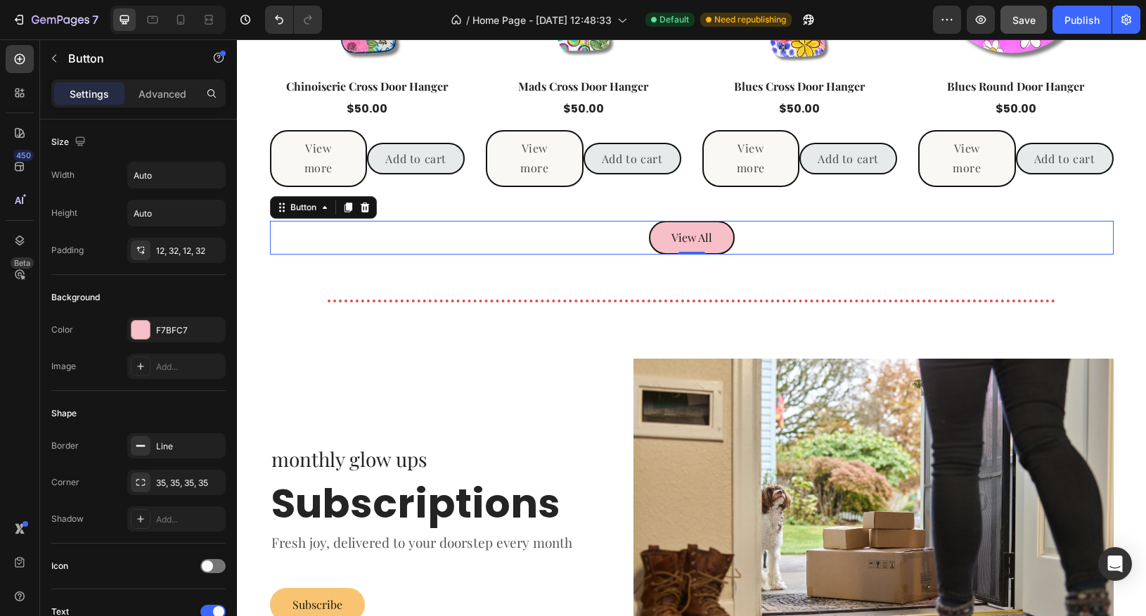
scroll to position [1503, 0]
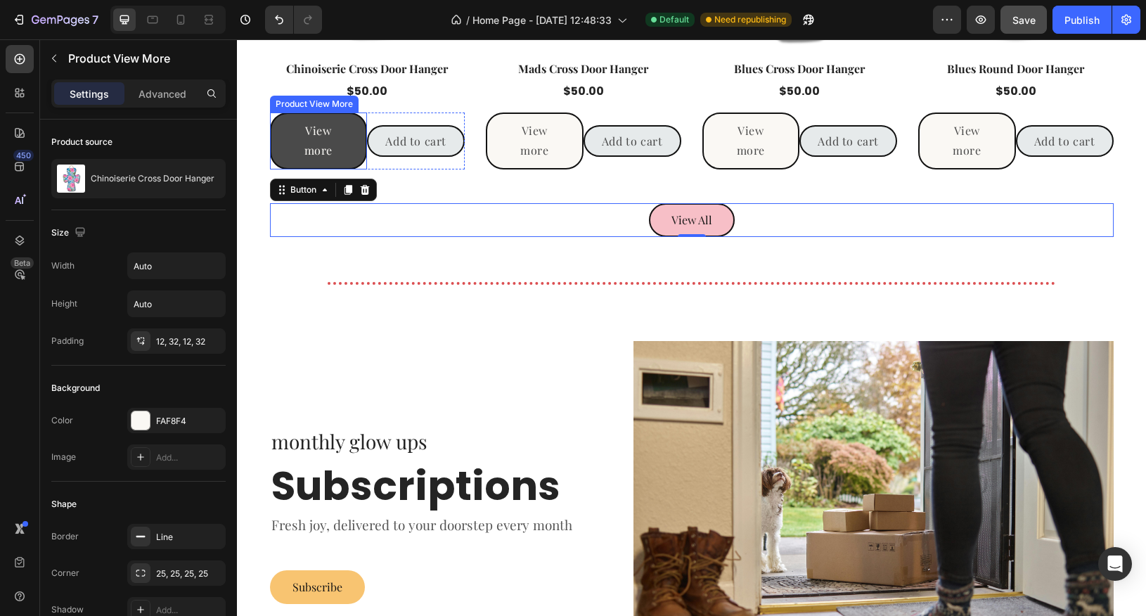
click at [353, 148] on button "View more" at bounding box center [319, 142] width 98 height 58
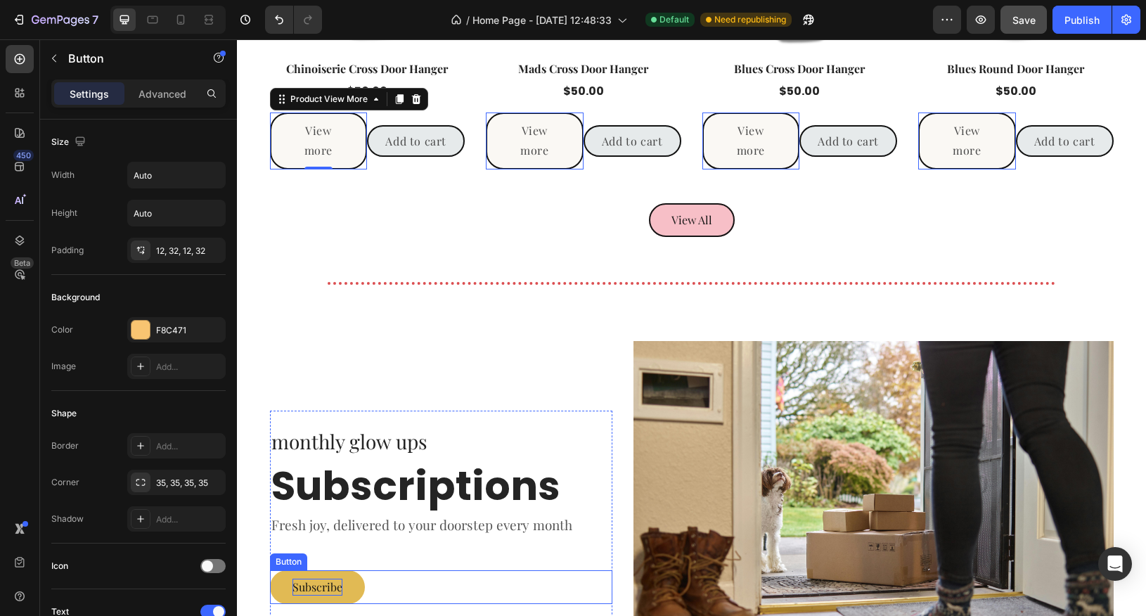
click at [334, 584] on p "Subscribe" at bounding box center [318, 587] width 50 height 17
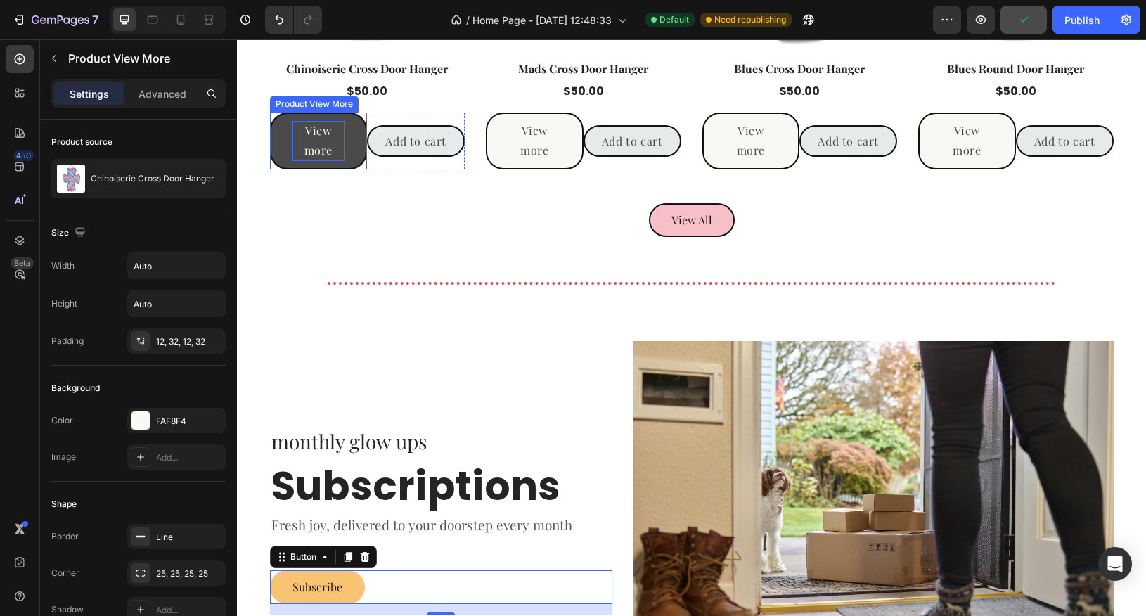
click at [304, 136] on p "View more" at bounding box center [319, 141] width 53 height 41
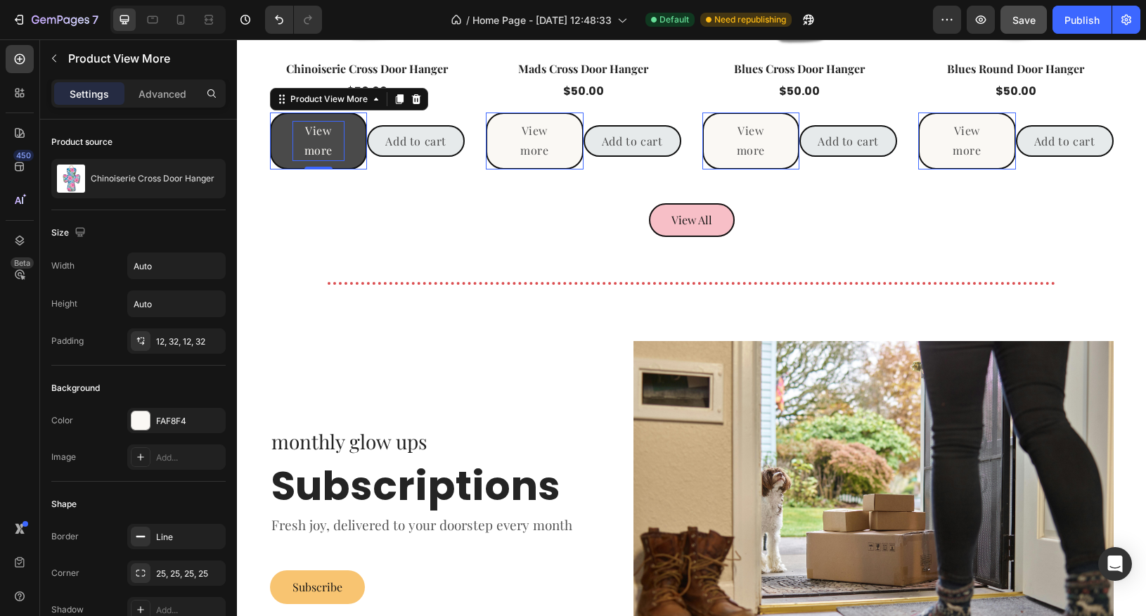
click at [322, 141] on p "View more" at bounding box center [319, 141] width 53 height 41
click at [276, 155] on button "View more" at bounding box center [319, 142] width 98 height 58
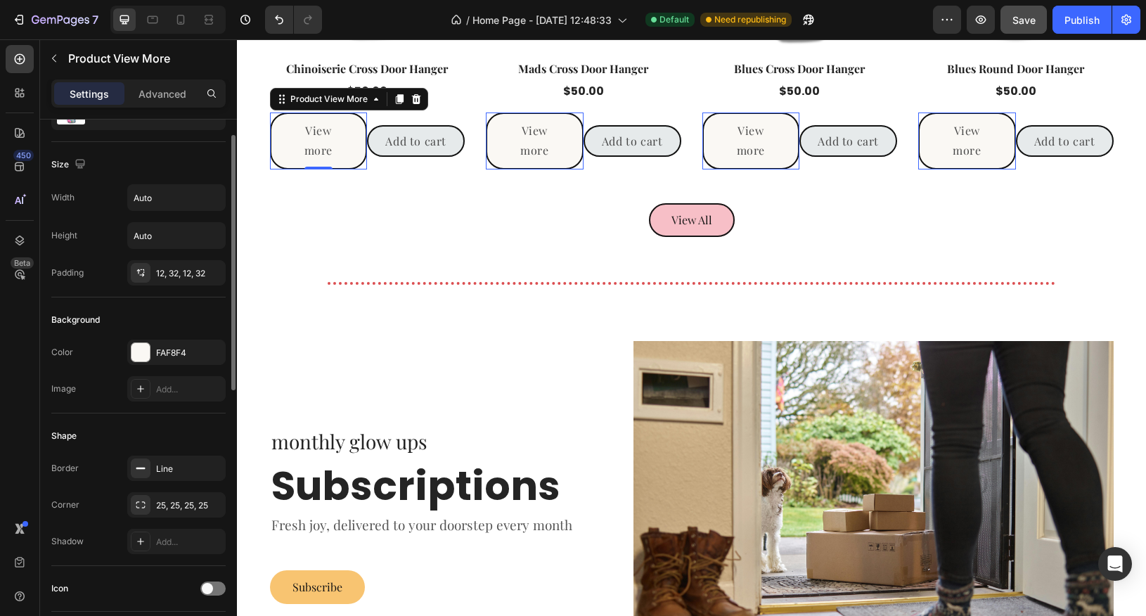
scroll to position [74, 0]
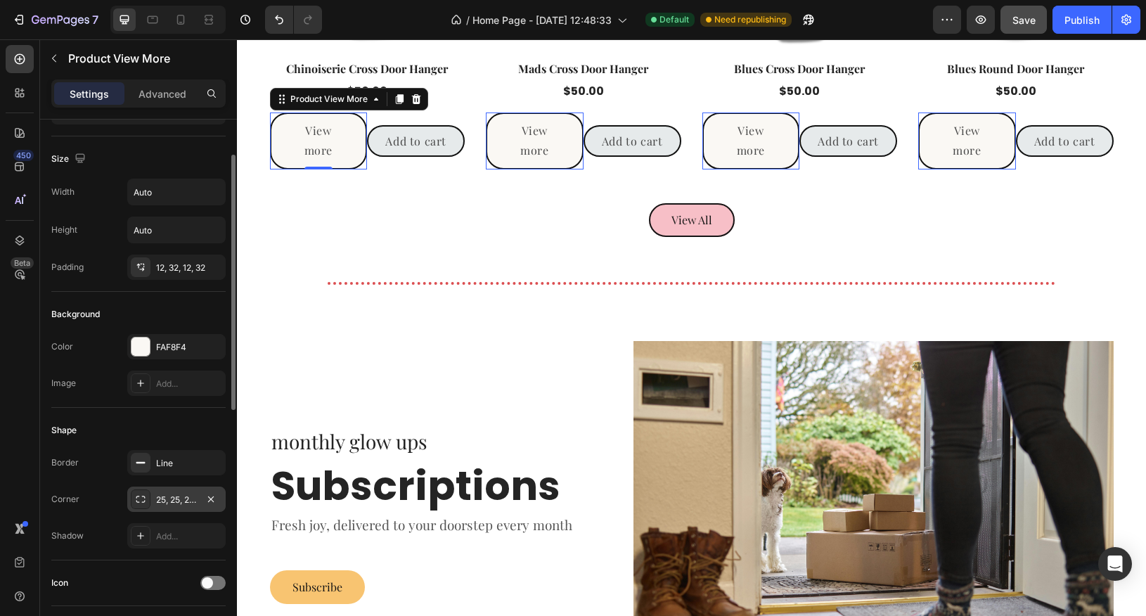
click at [160, 494] on div "25, 25, 25, 25" at bounding box center [176, 500] width 41 height 13
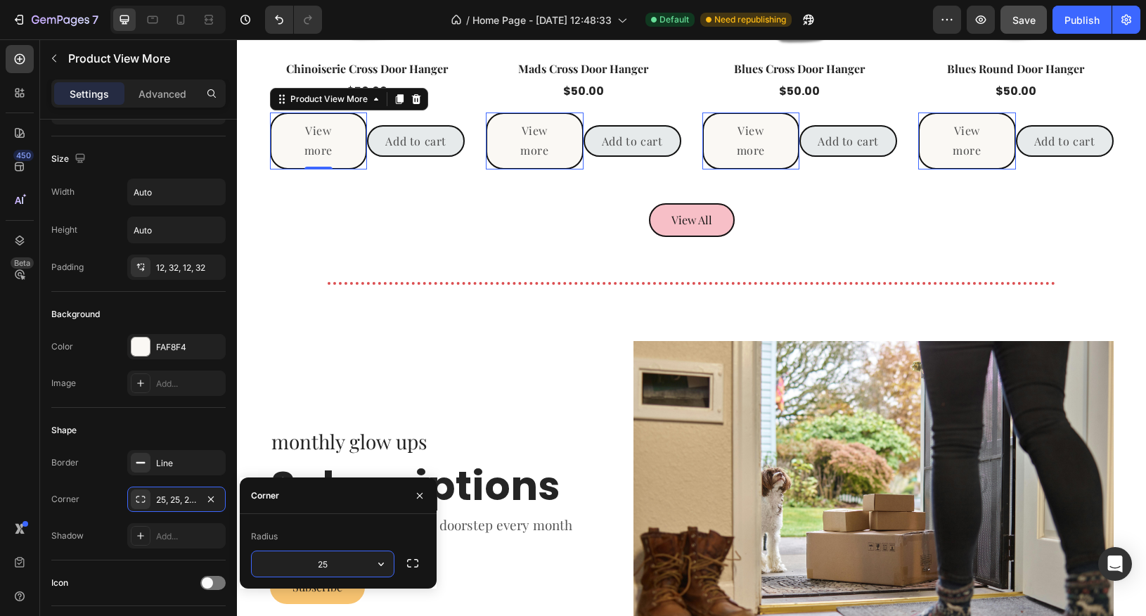
click at [328, 569] on input "25" at bounding box center [323, 563] width 142 height 25
type input "35"
click at [444, 392] on div "monthly glow ups Text block Subscriptions Heading Fresh joy, delivered to your …" at bounding box center [441, 521] width 343 height 360
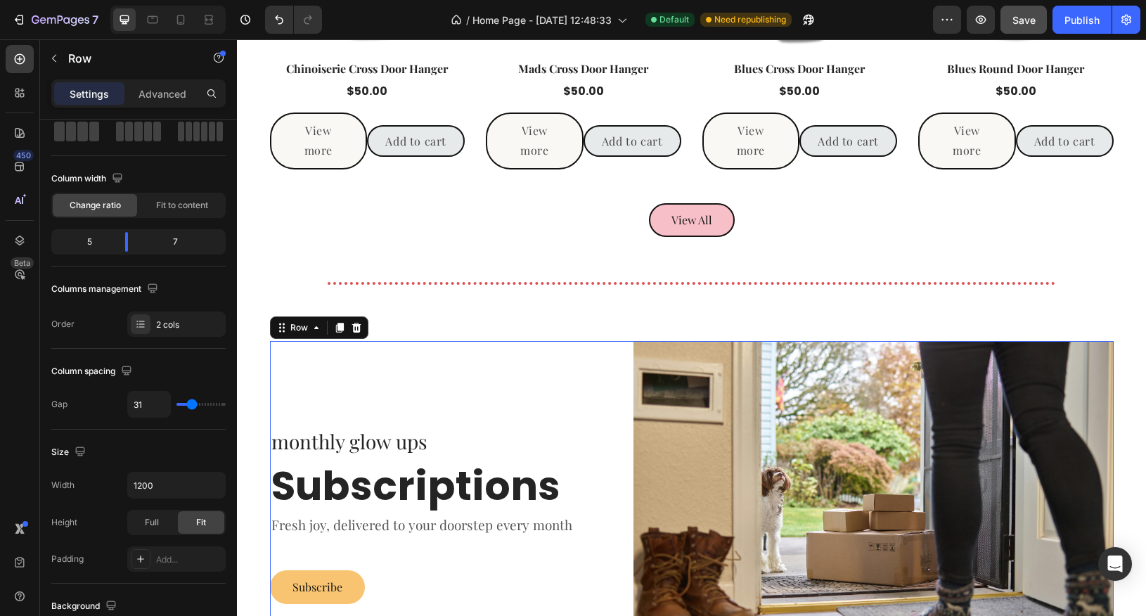
scroll to position [0, 0]
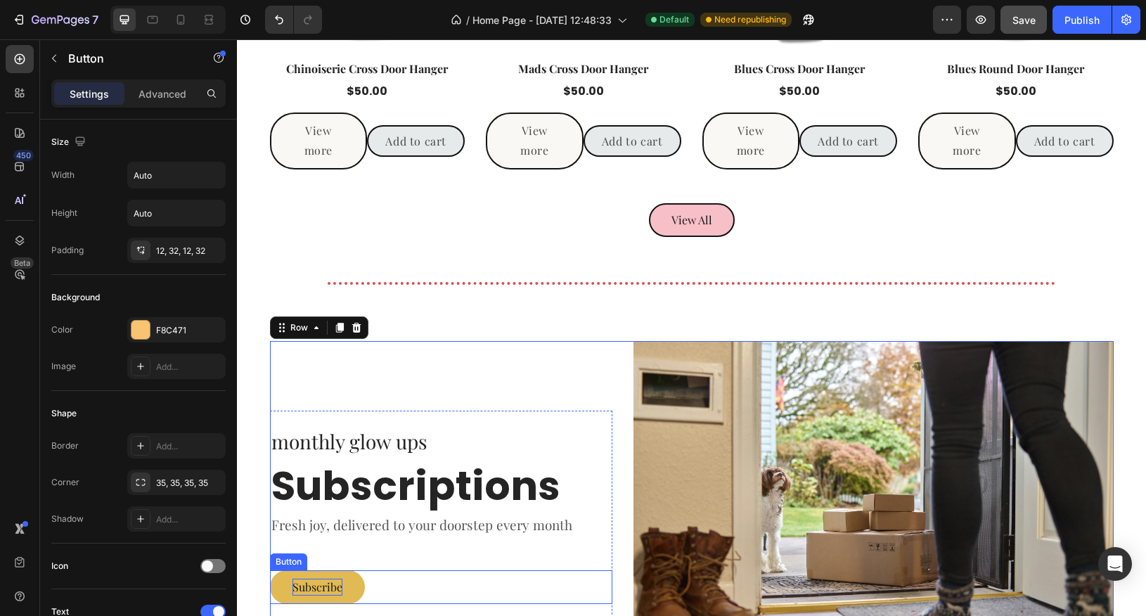
click at [335, 585] on p "Subscribe" at bounding box center [318, 587] width 50 height 17
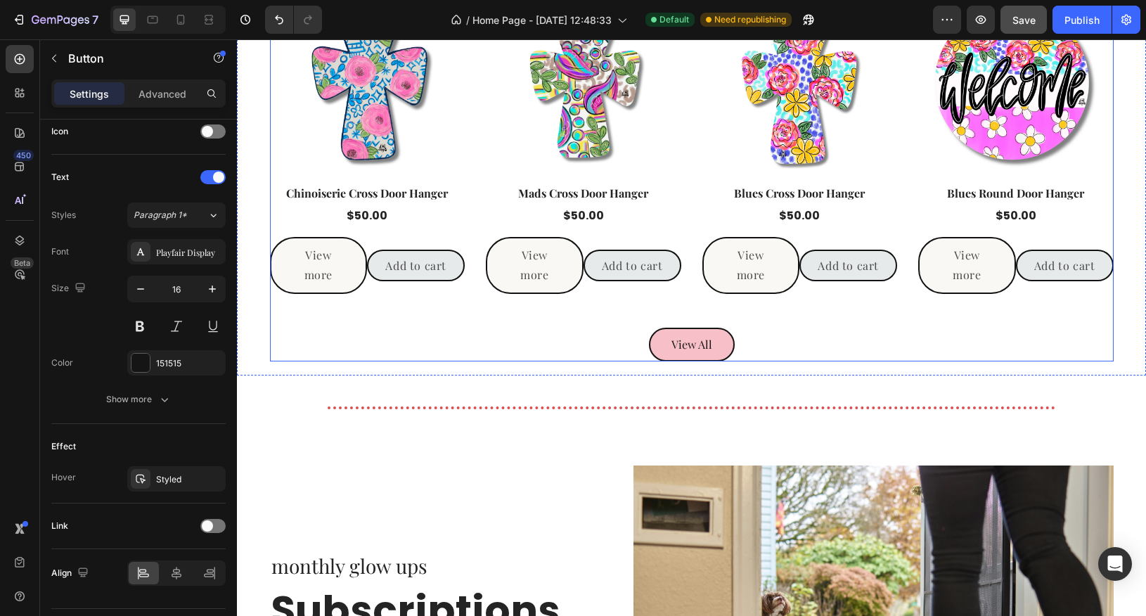
scroll to position [1374, 0]
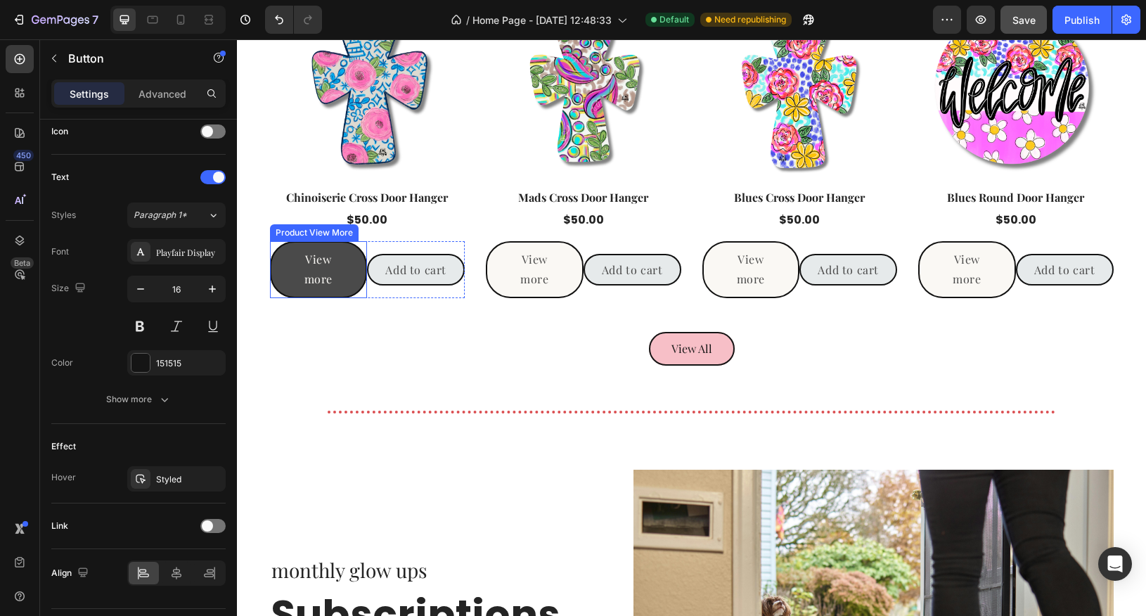
click at [346, 273] on button "View more" at bounding box center [319, 270] width 98 height 58
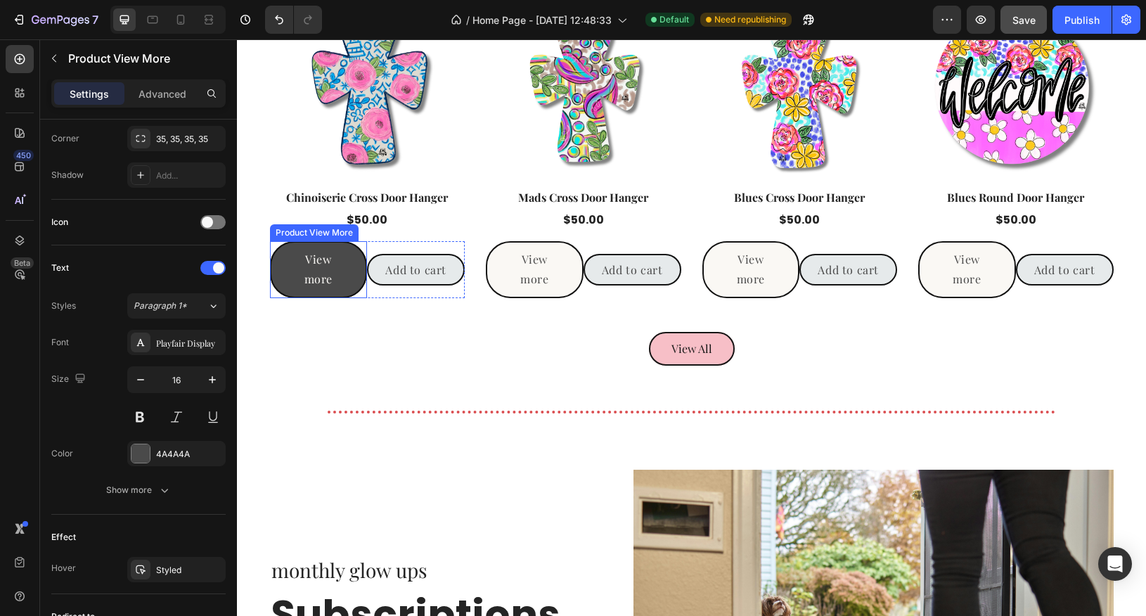
scroll to position [0, 0]
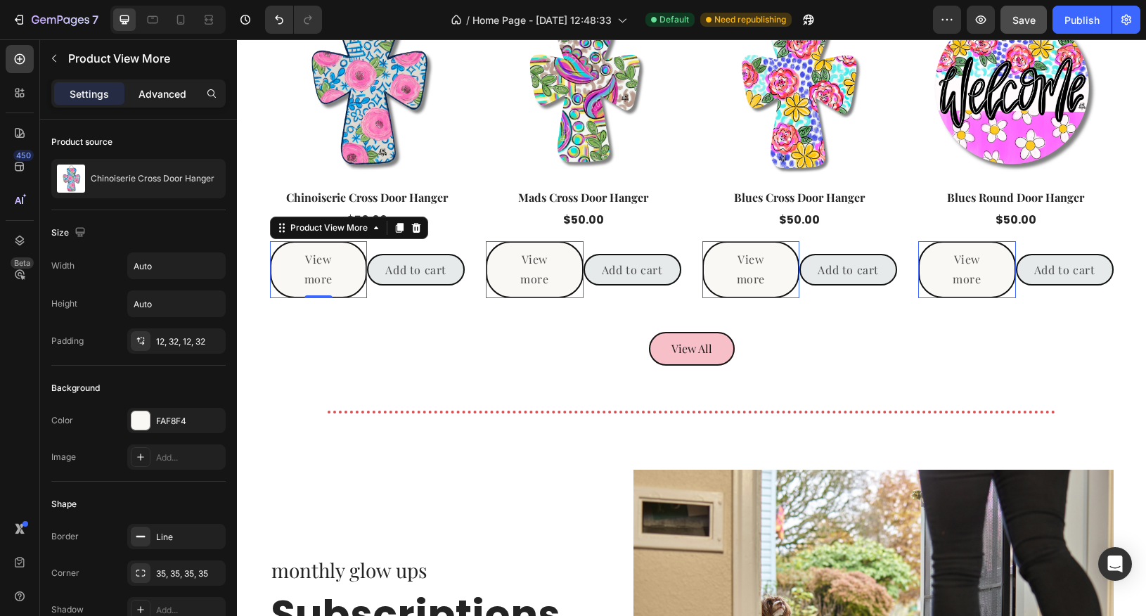
click at [152, 98] on p "Advanced" at bounding box center [163, 93] width 48 height 15
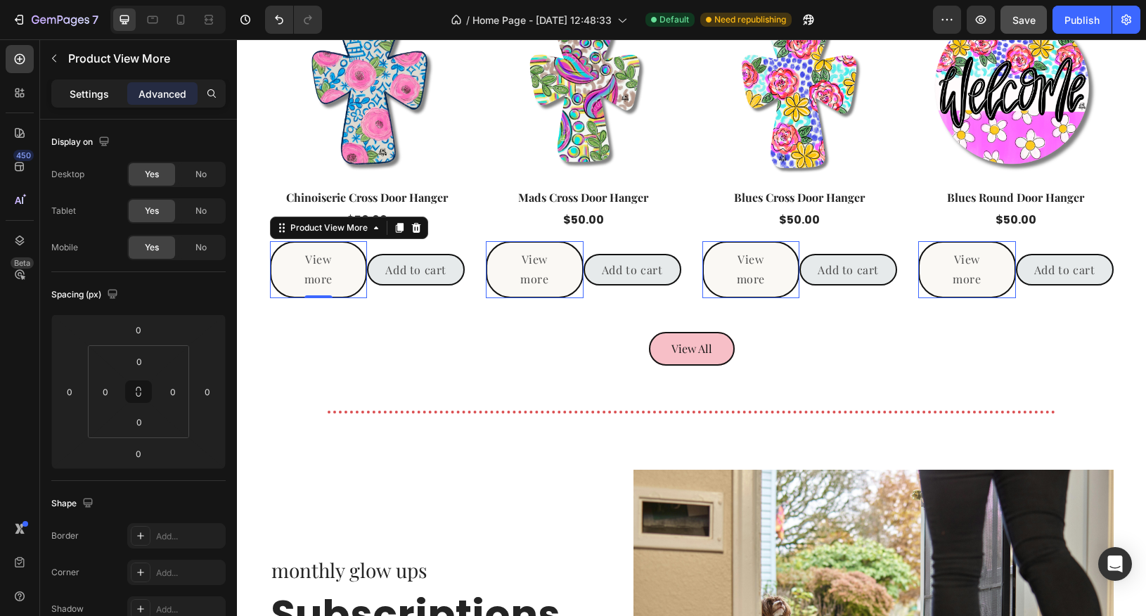
click at [94, 92] on p "Settings" at bounding box center [89, 93] width 39 height 15
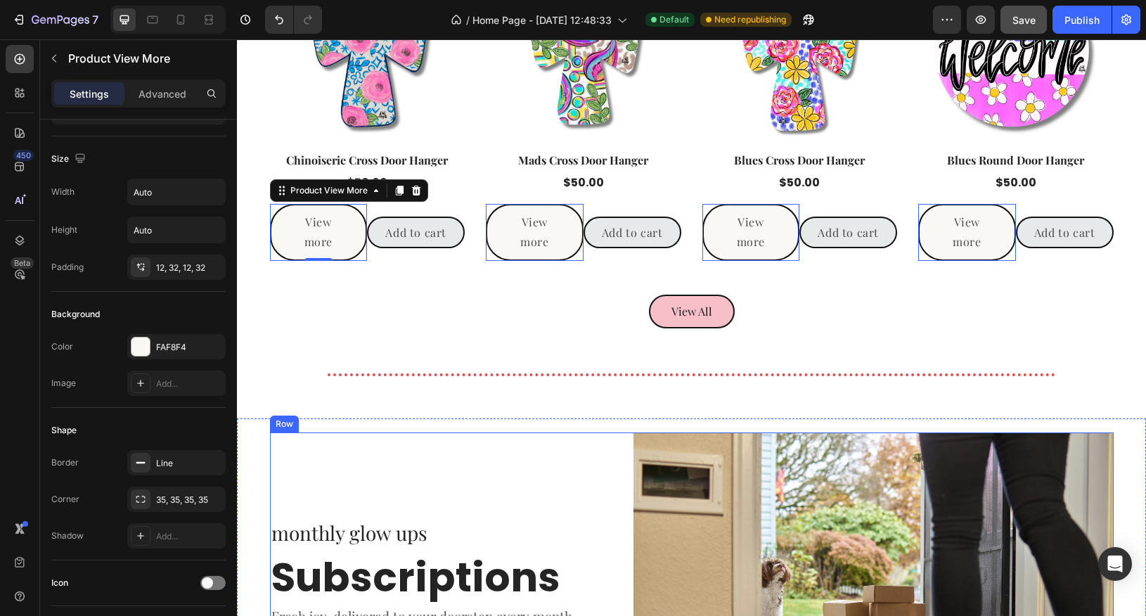
scroll to position [1399, 0]
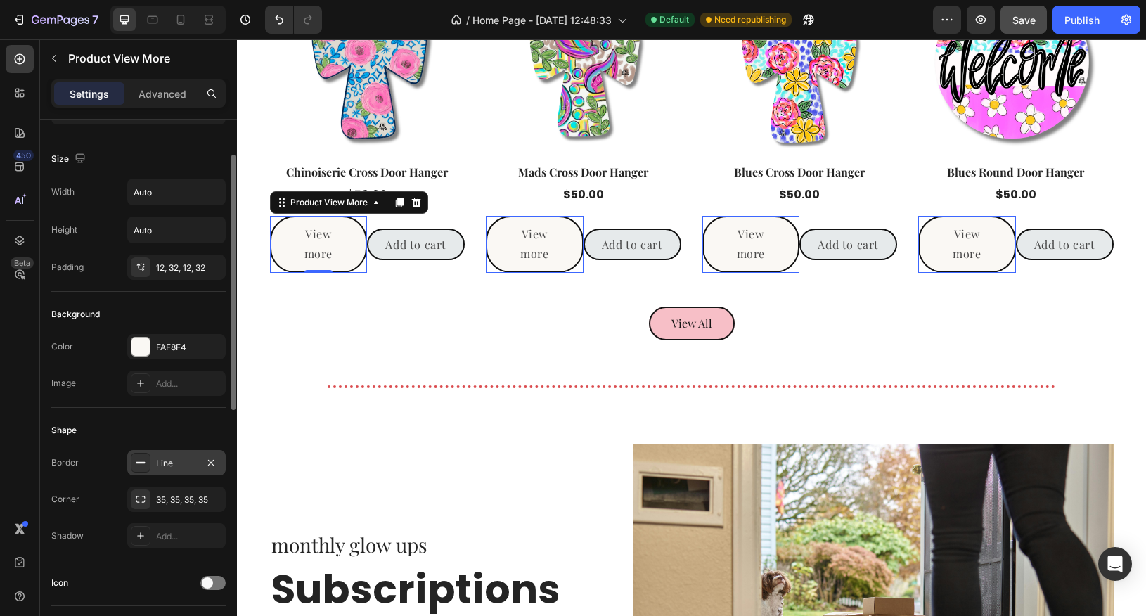
click at [167, 462] on div "Line" at bounding box center [176, 463] width 41 height 13
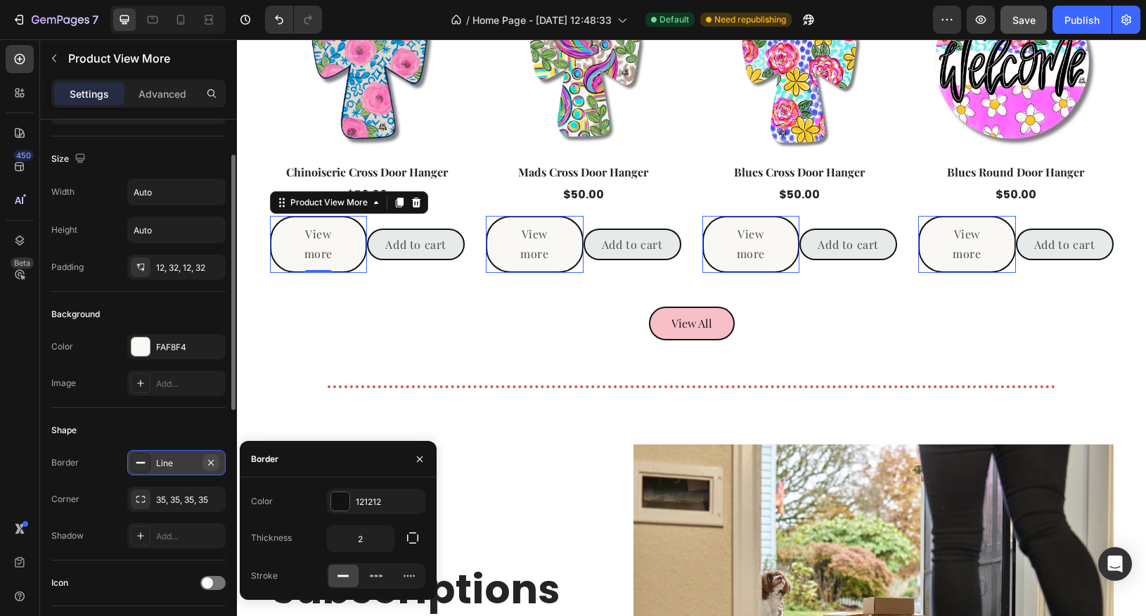
click at [214, 459] on icon "button" at bounding box center [210, 462] width 11 height 11
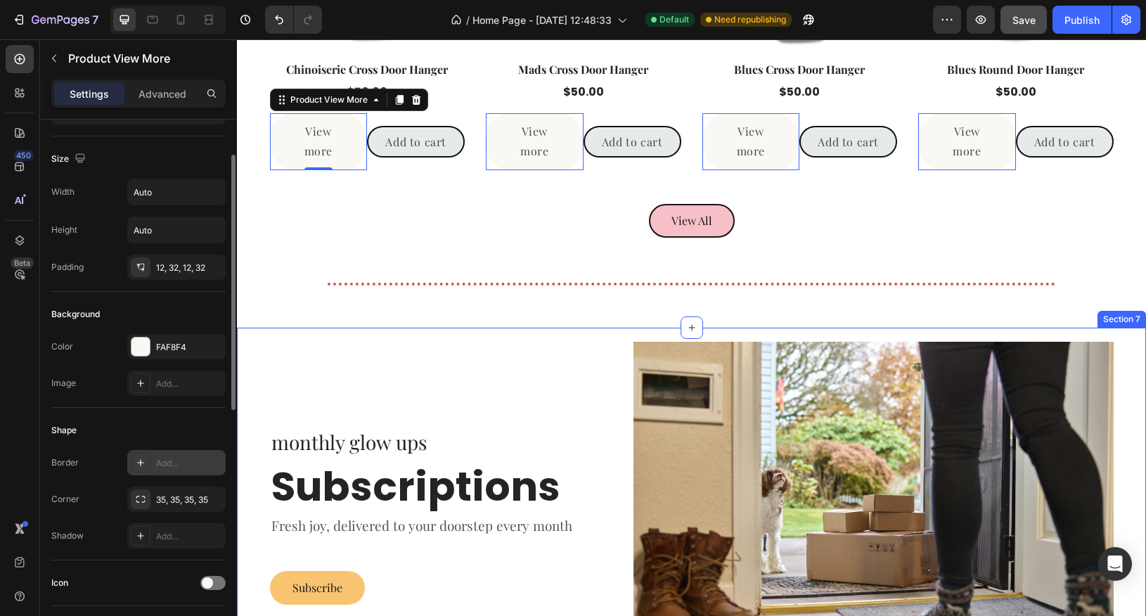
scroll to position [1515, 0]
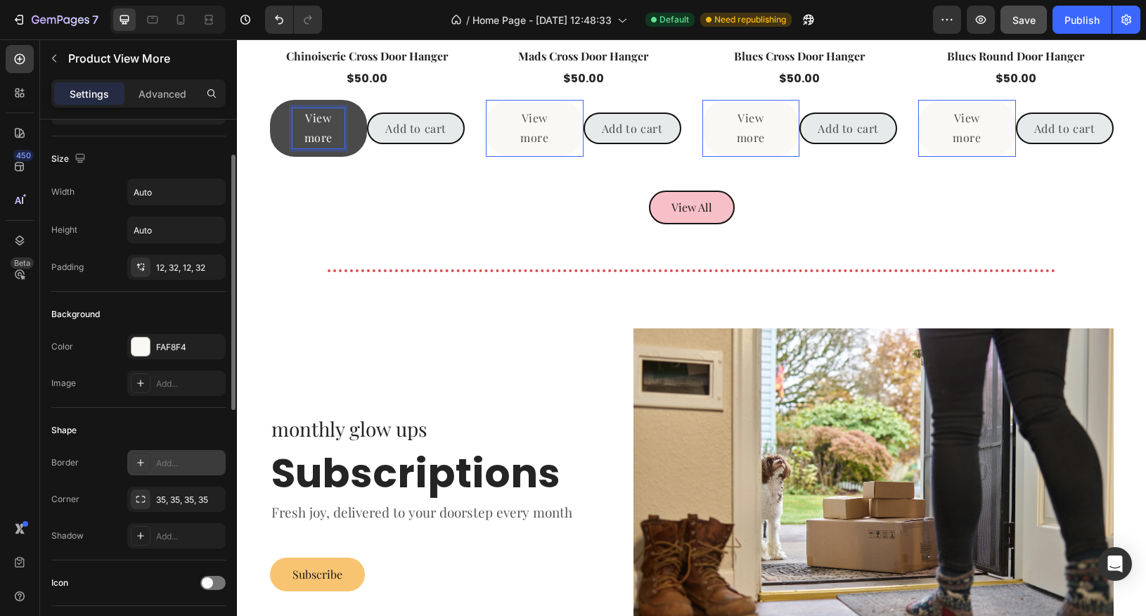
click at [328, 140] on p "View more" at bounding box center [319, 128] width 53 height 41
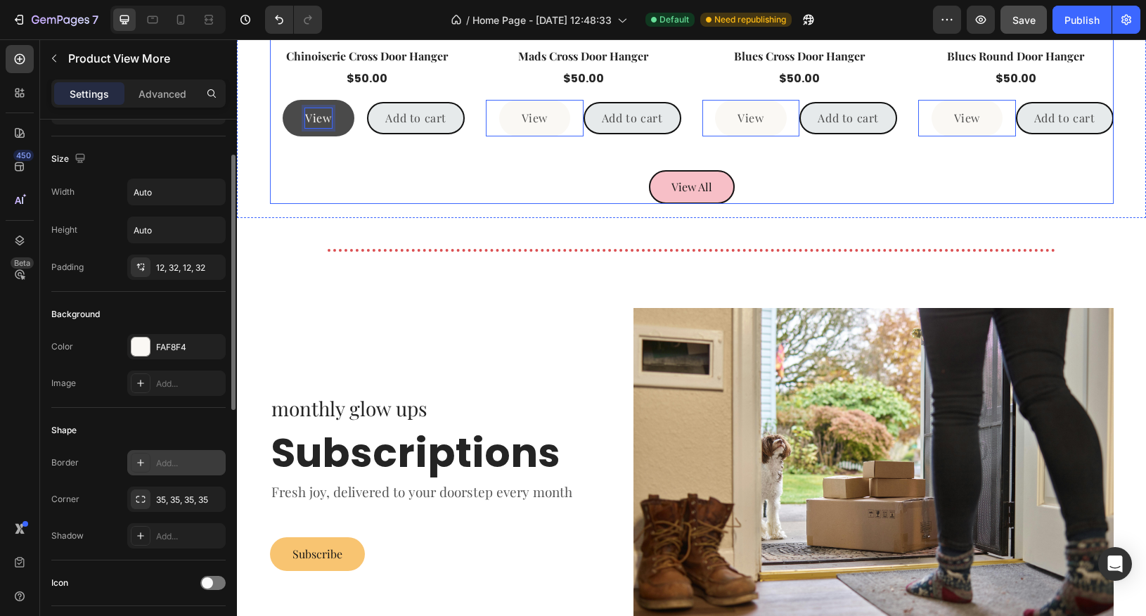
click at [283, 100] on button "View" at bounding box center [318, 118] width 71 height 37
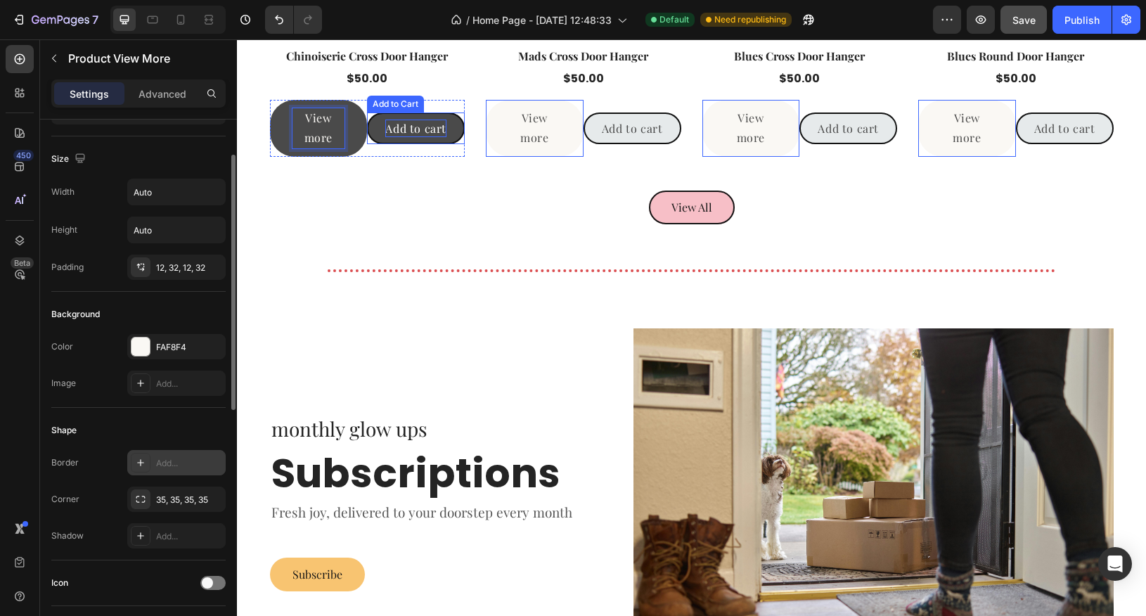
click at [423, 131] on div "Add to cart" at bounding box center [415, 129] width 61 height 18
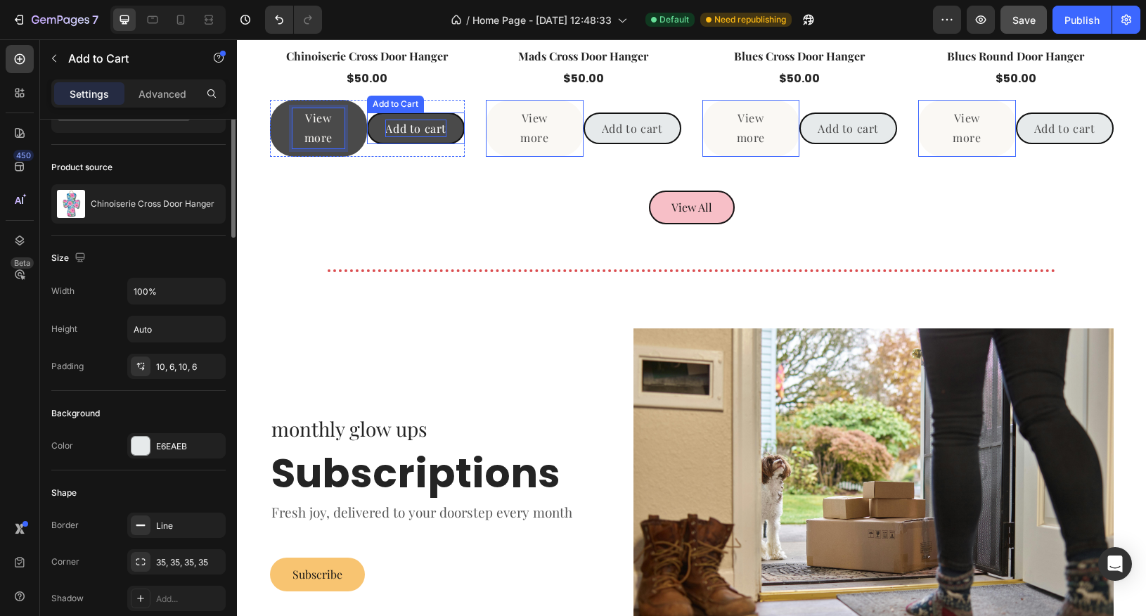
scroll to position [0, 0]
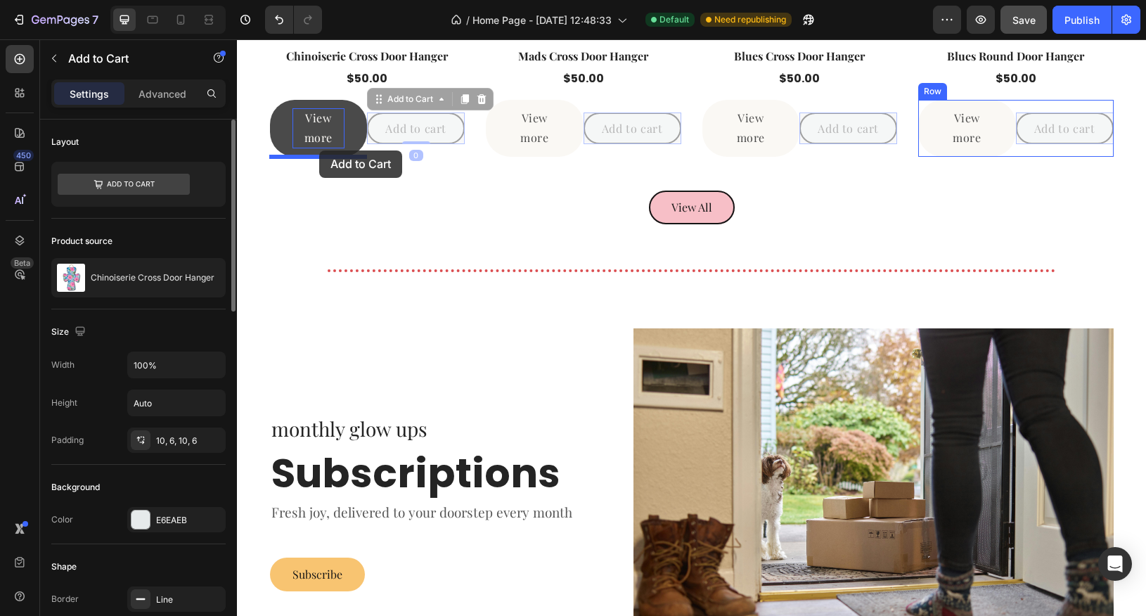
drag, startPoint x: 379, startPoint y: 97, endPoint x: 319, endPoint y: 150, distance: 80.2
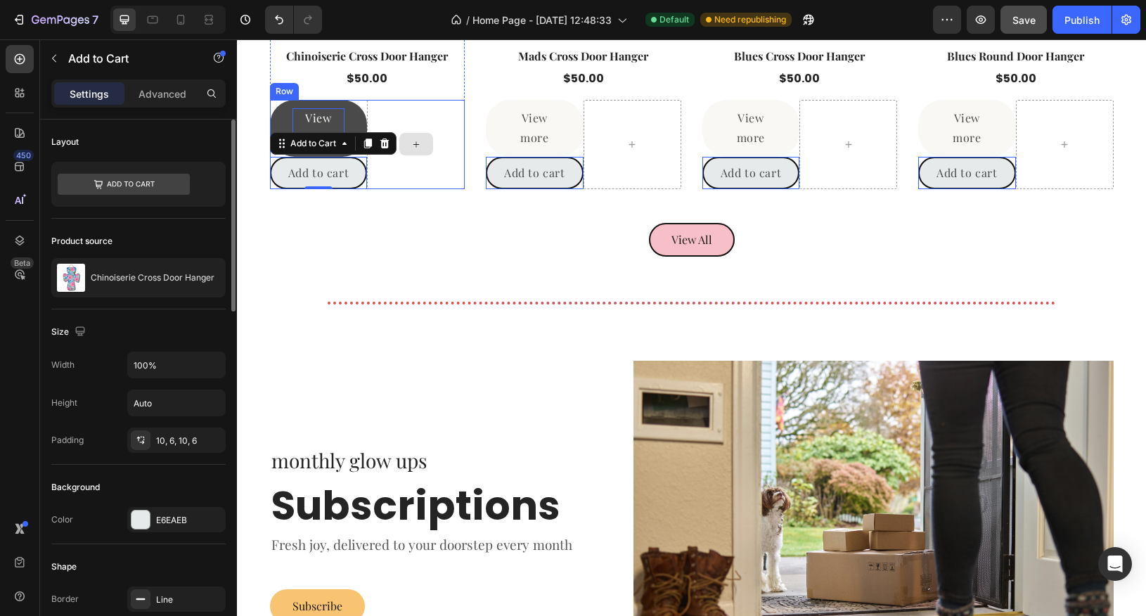
click at [399, 117] on div at bounding box center [416, 144] width 98 height 89
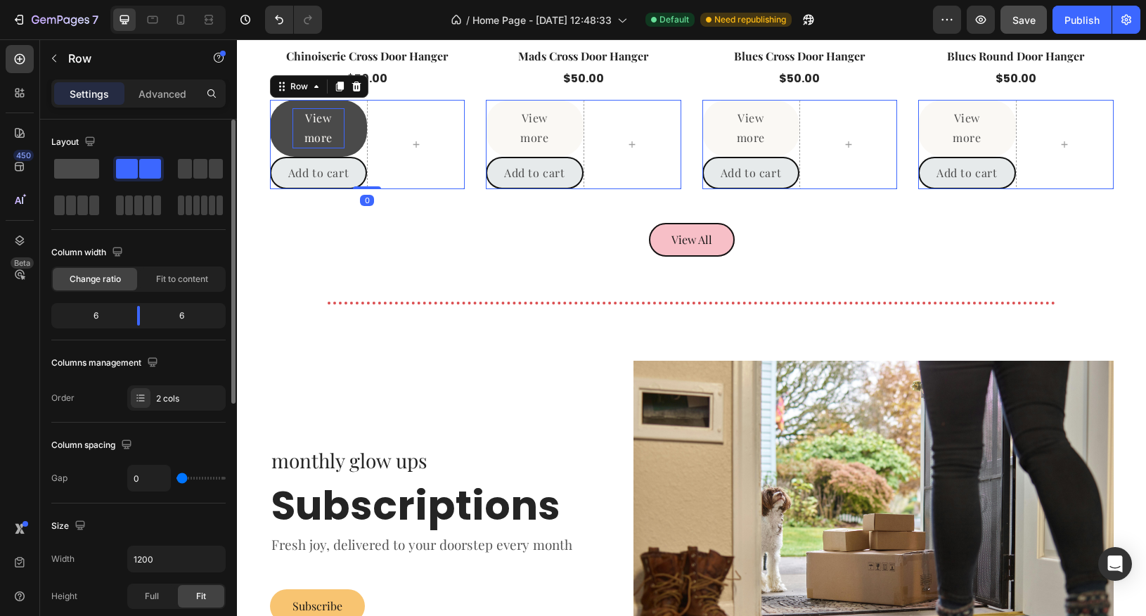
click at [83, 172] on span at bounding box center [76, 169] width 45 height 20
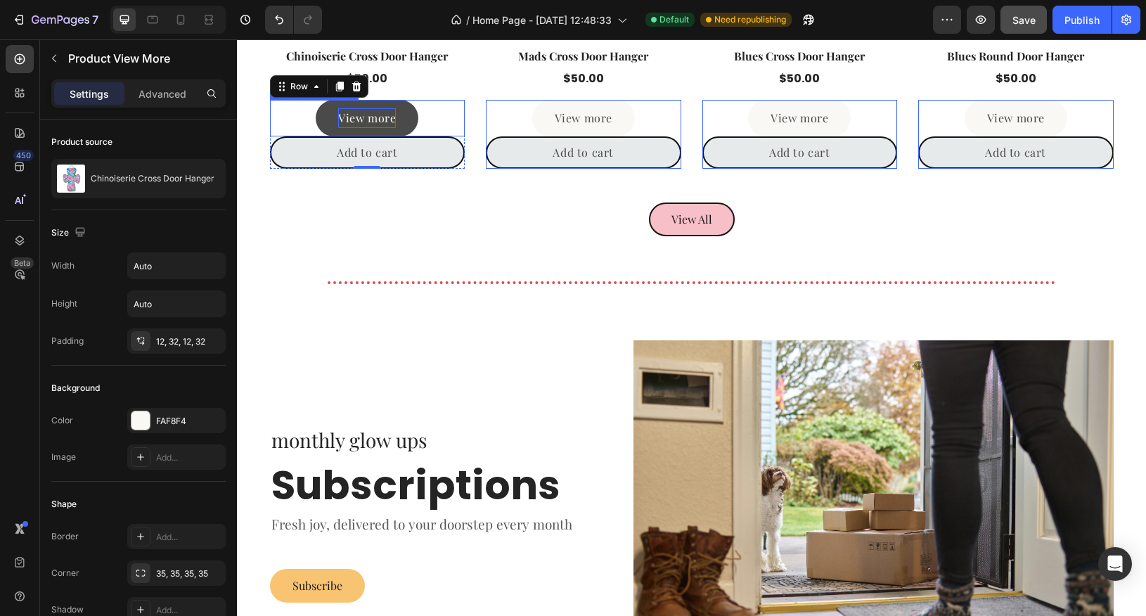
click at [407, 112] on button "View more" at bounding box center [367, 118] width 103 height 37
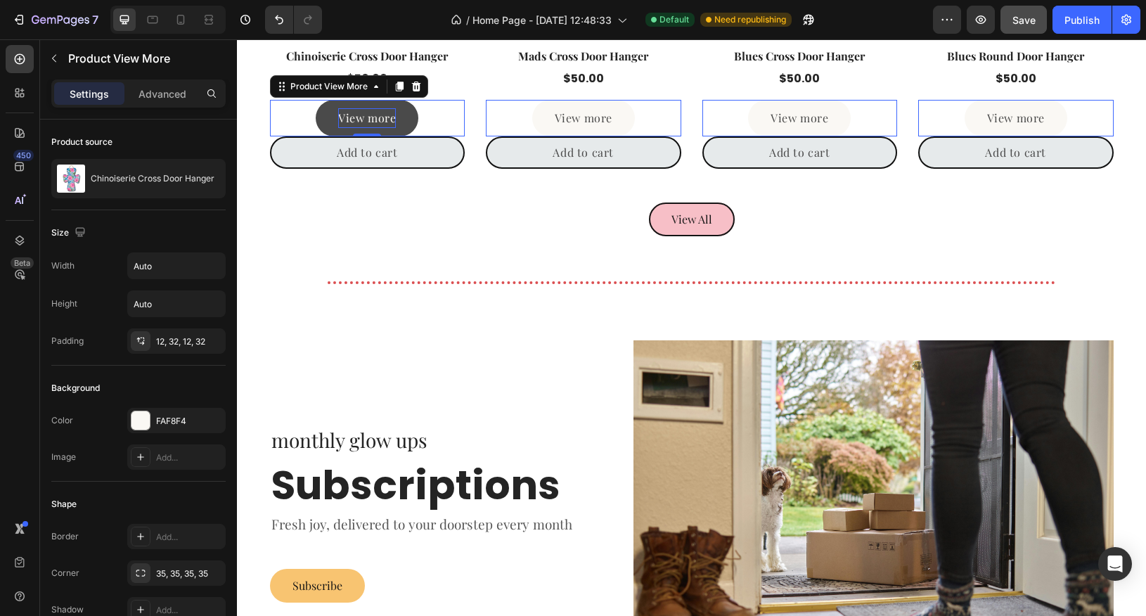
click at [405, 121] on button "View more" at bounding box center [367, 118] width 103 height 37
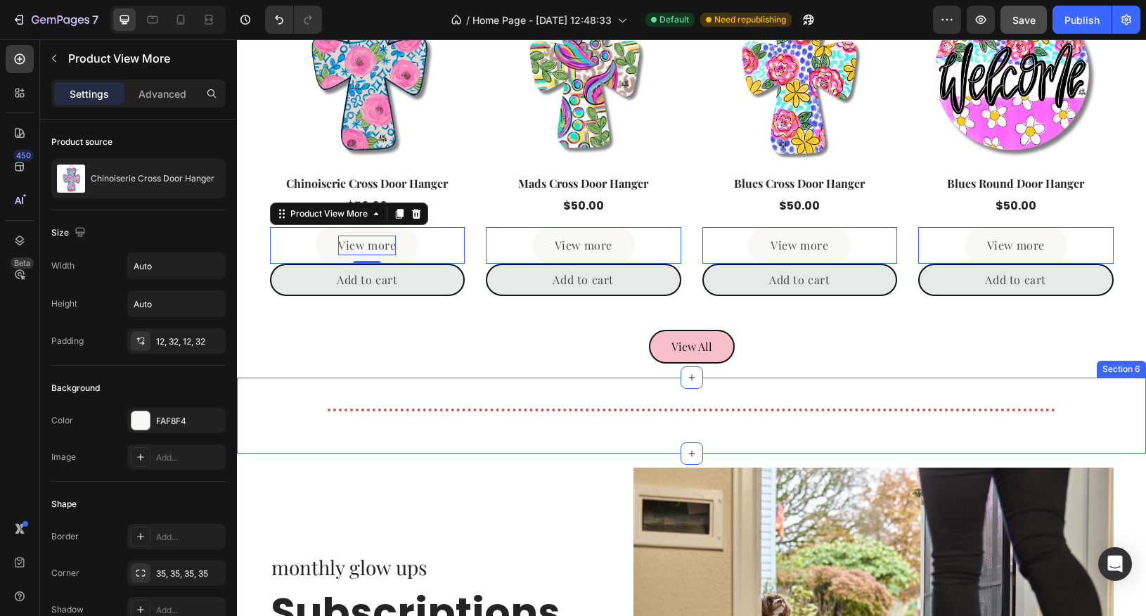
scroll to position [1396, 0]
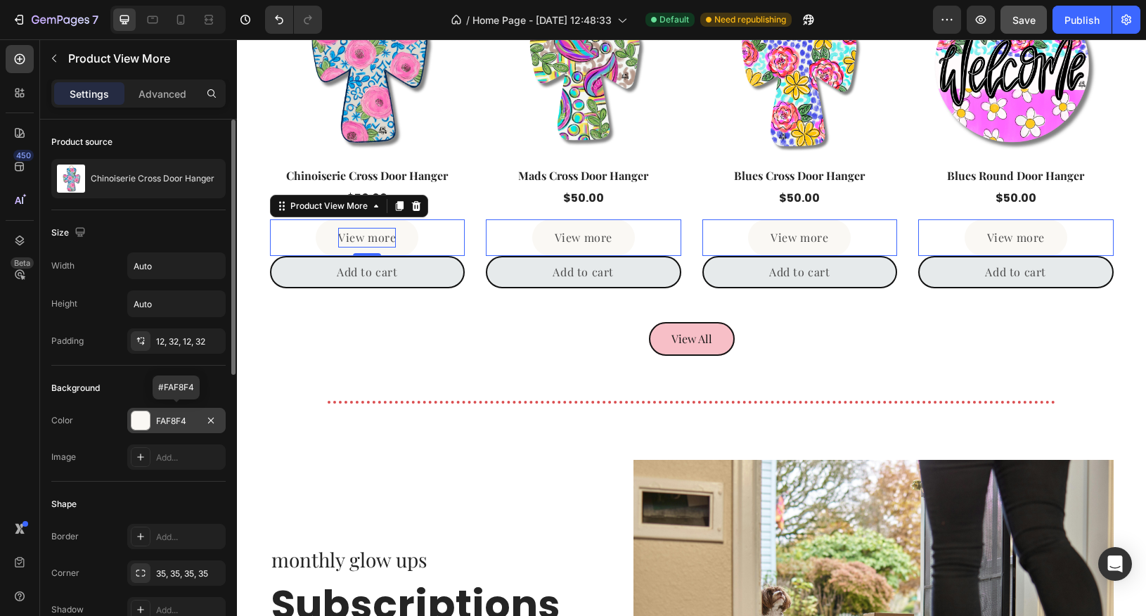
click at [136, 421] on div at bounding box center [141, 420] width 18 height 18
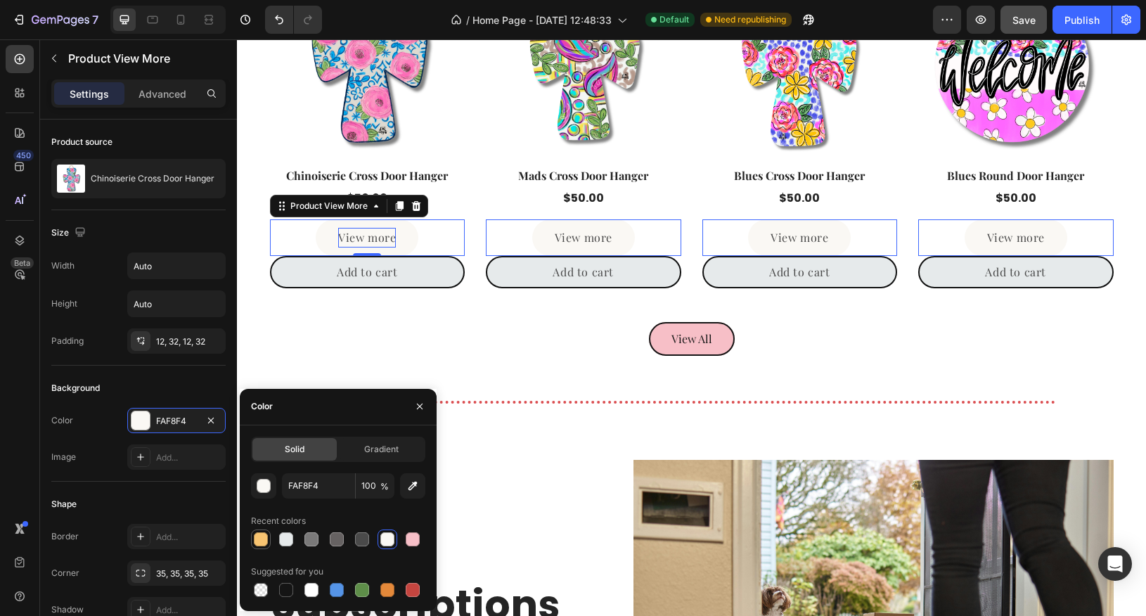
click at [262, 542] on div at bounding box center [261, 539] width 14 height 14
type input "F8C471"
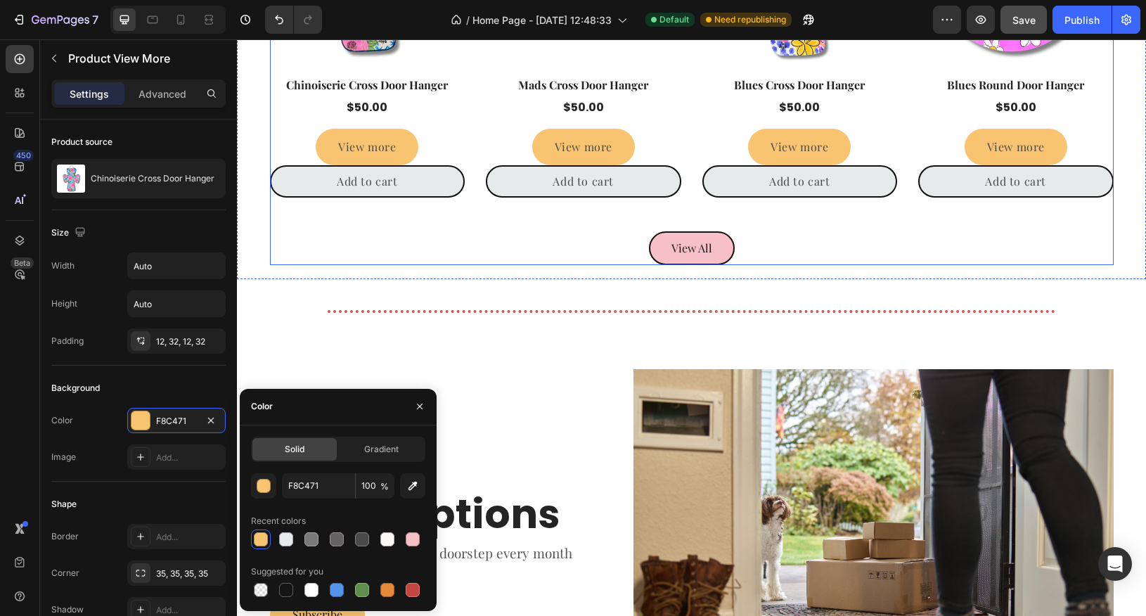
scroll to position [1502, 0]
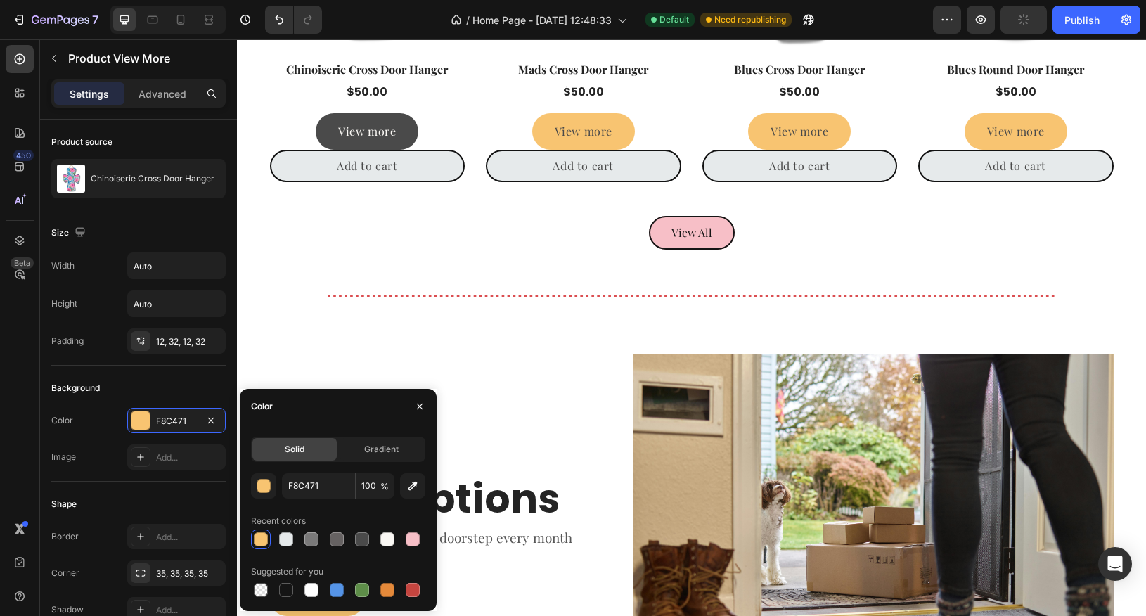
click at [399, 132] on button "View more" at bounding box center [367, 131] width 103 height 37
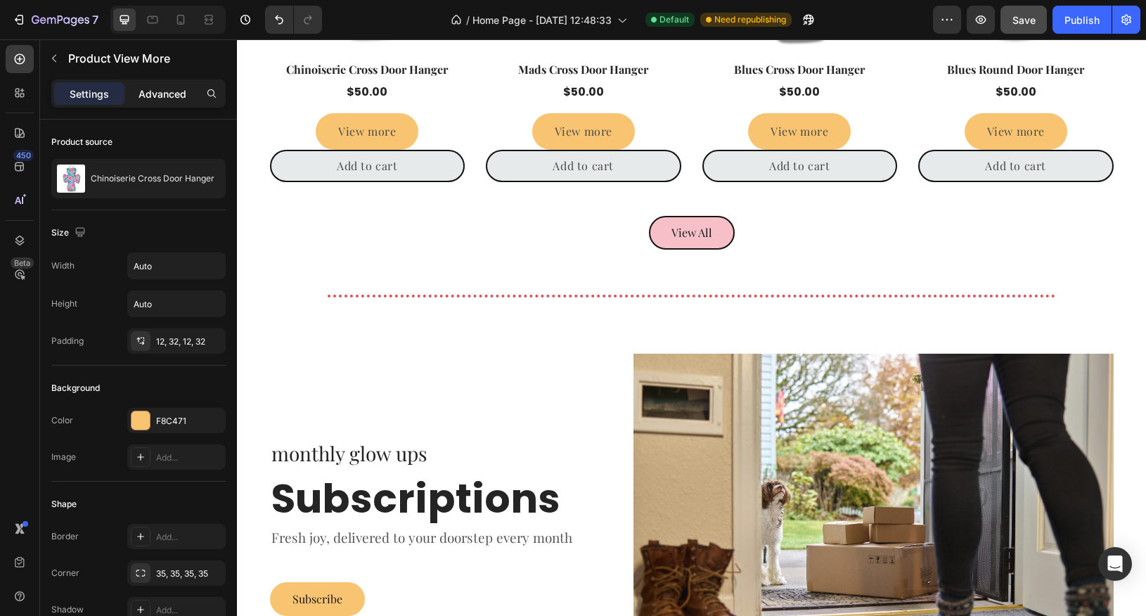
click at [165, 96] on p "Advanced" at bounding box center [163, 93] width 48 height 15
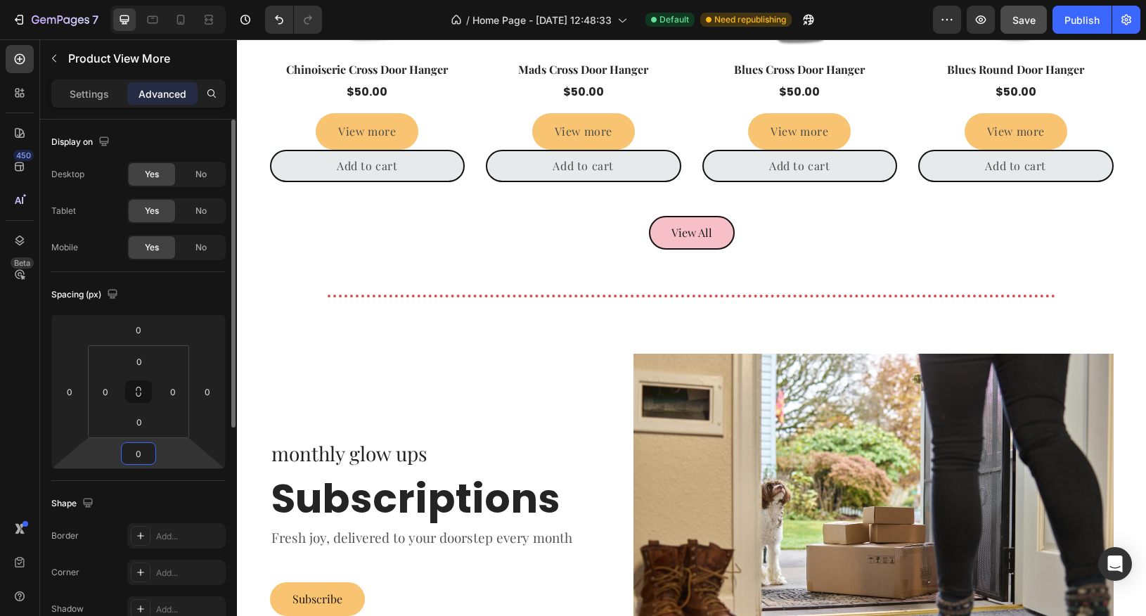
click at [144, 454] on input "0" at bounding box center [138, 453] width 28 height 21
type input "20"
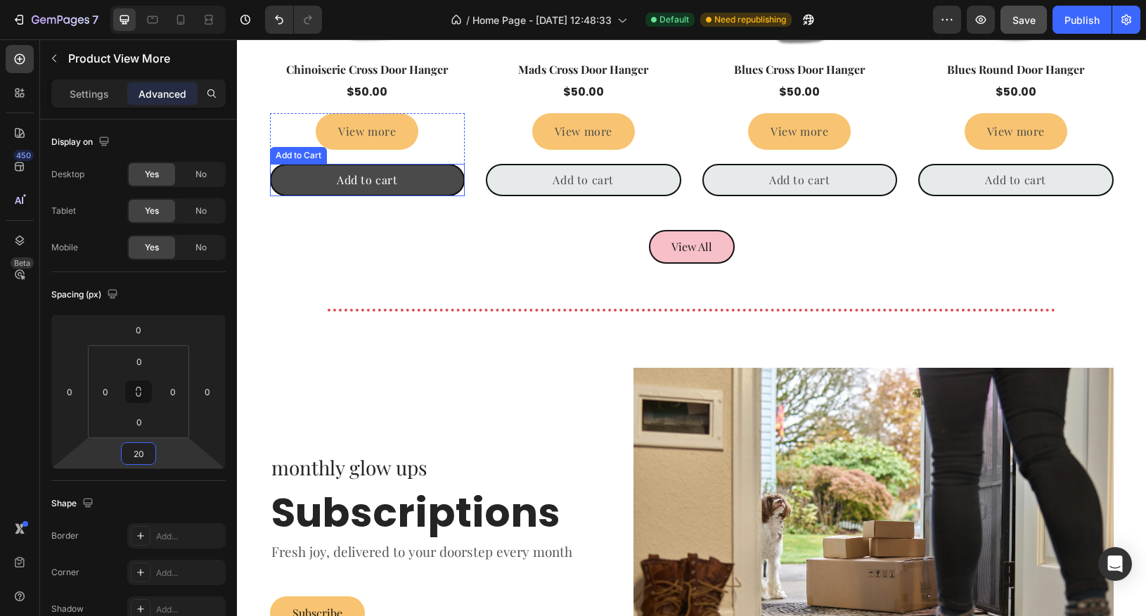
click at [406, 174] on button "Add to cart" at bounding box center [368, 180] width 196 height 32
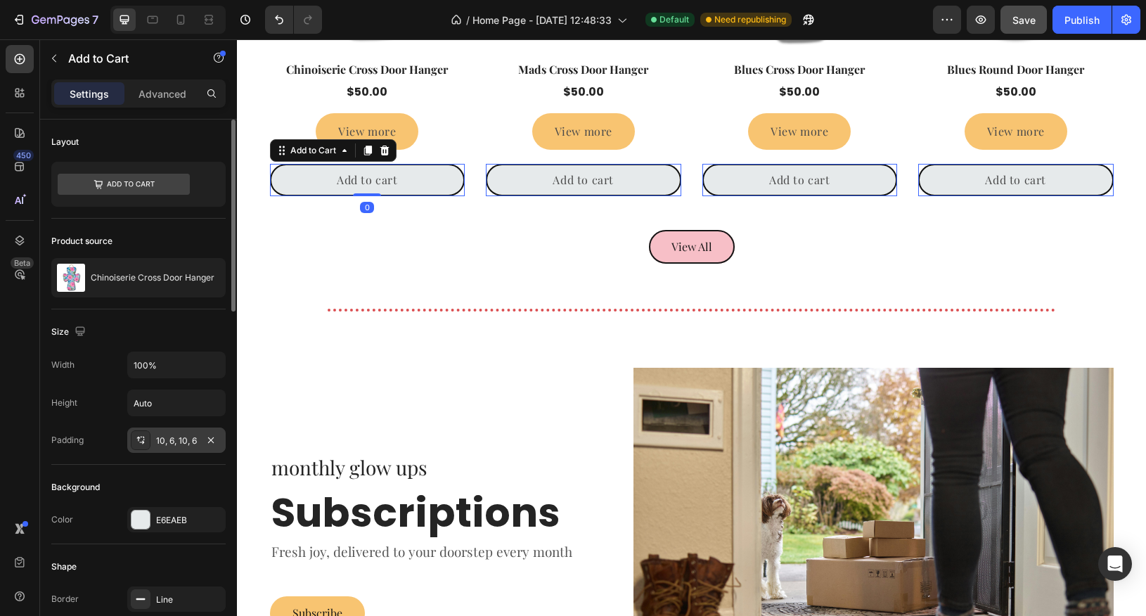
click at [175, 444] on div "10, 6, 10, 6" at bounding box center [176, 440] width 98 height 25
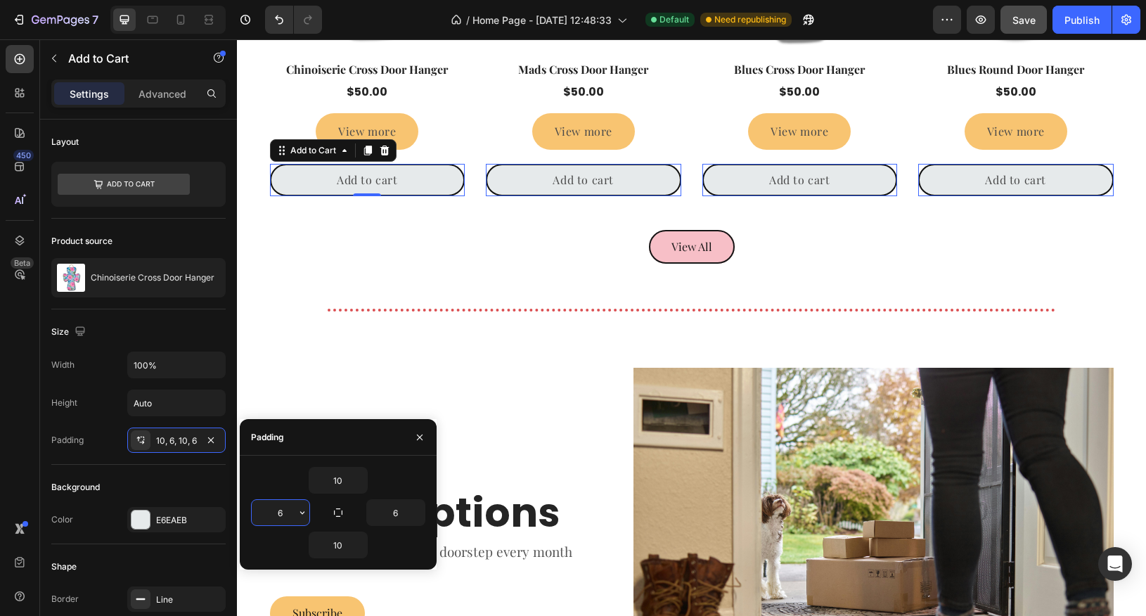
click at [278, 518] on input "6" at bounding box center [281, 512] width 58 height 25
type input "12"
click at [397, 509] on input "6" at bounding box center [396, 512] width 58 height 25
type input "12"
click at [340, 484] on input "10" at bounding box center [338, 480] width 58 height 25
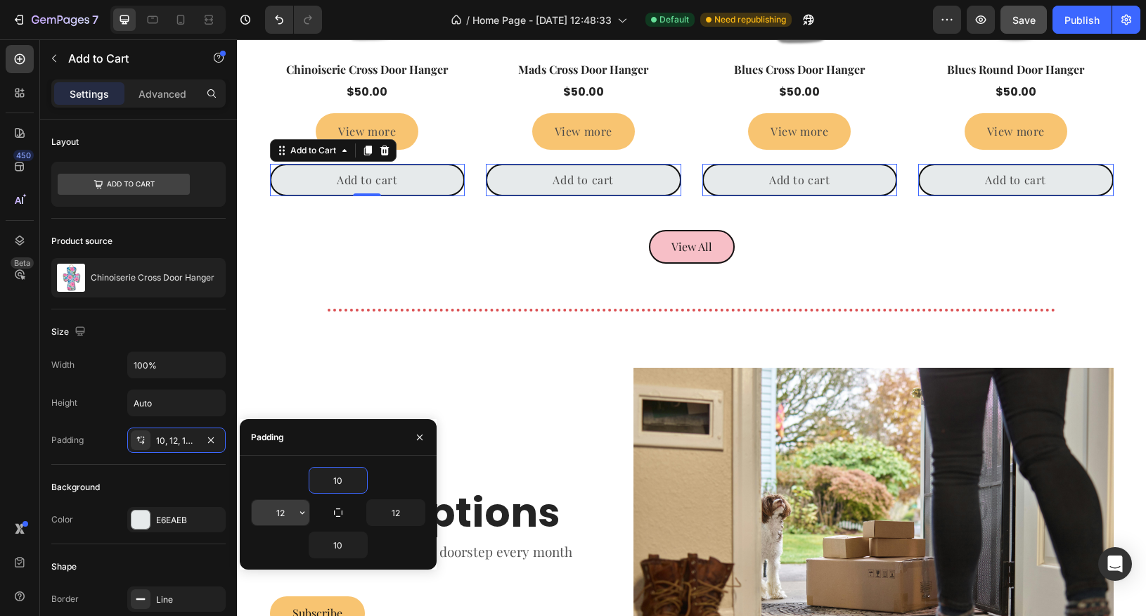
click at [281, 513] on input "12" at bounding box center [281, 512] width 58 height 25
type input "32"
click at [396, 515] on input "12" at bounding box center [396, 512] width 58 height 25
type input "32"
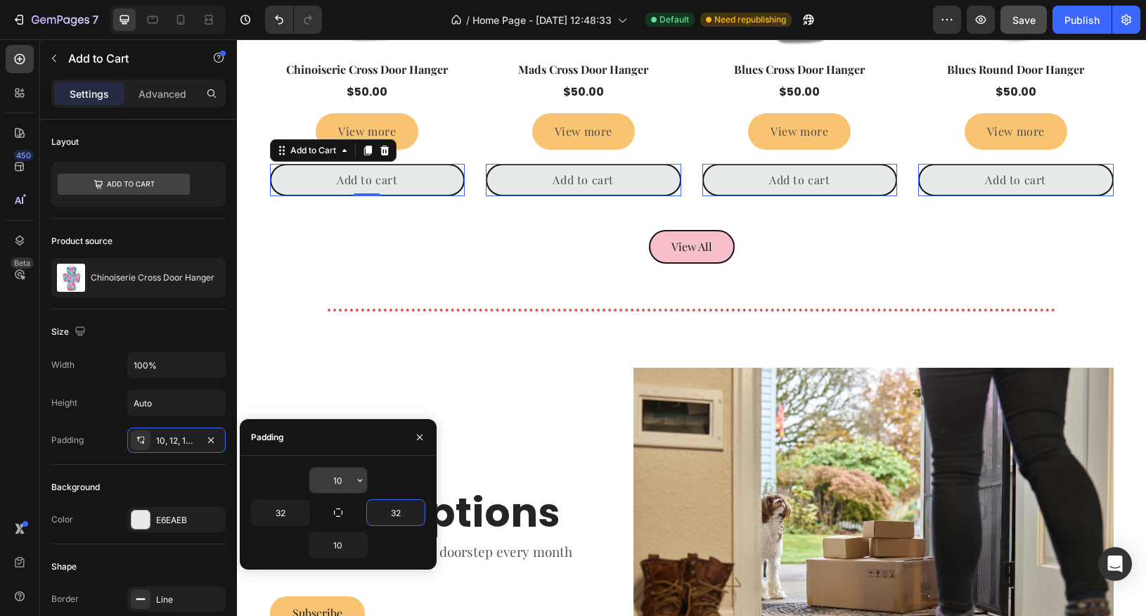
click at [338, 483] on input "10" at bounding box center [338, 480] width 58 height 25
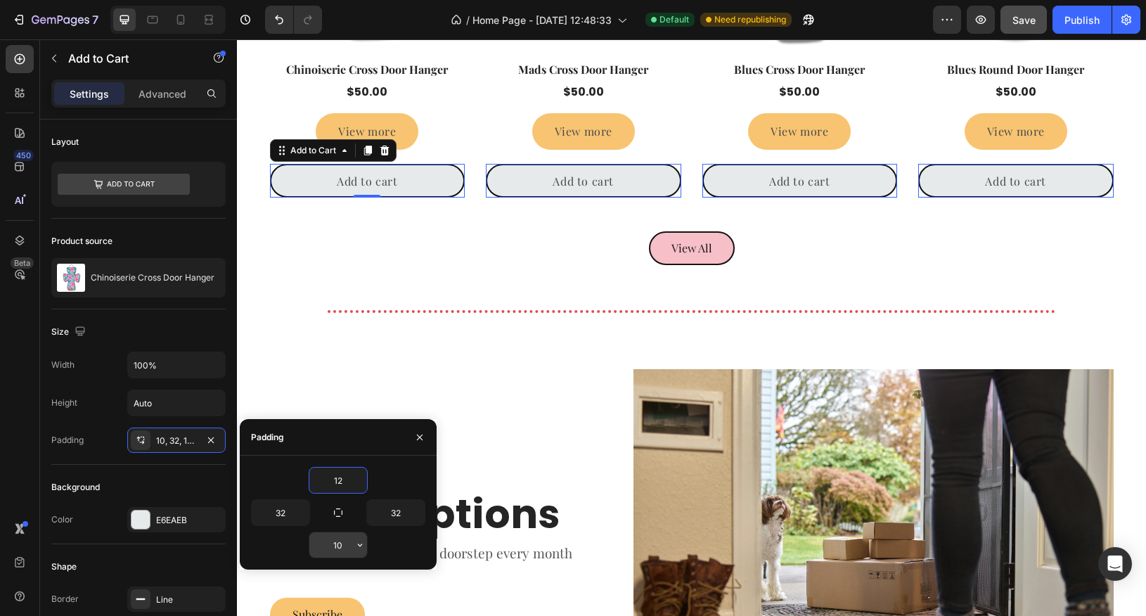
type input "12"
click at [338, 550] on input "10" at bounding box center [338, 544] width 58 height 25
type input "12"
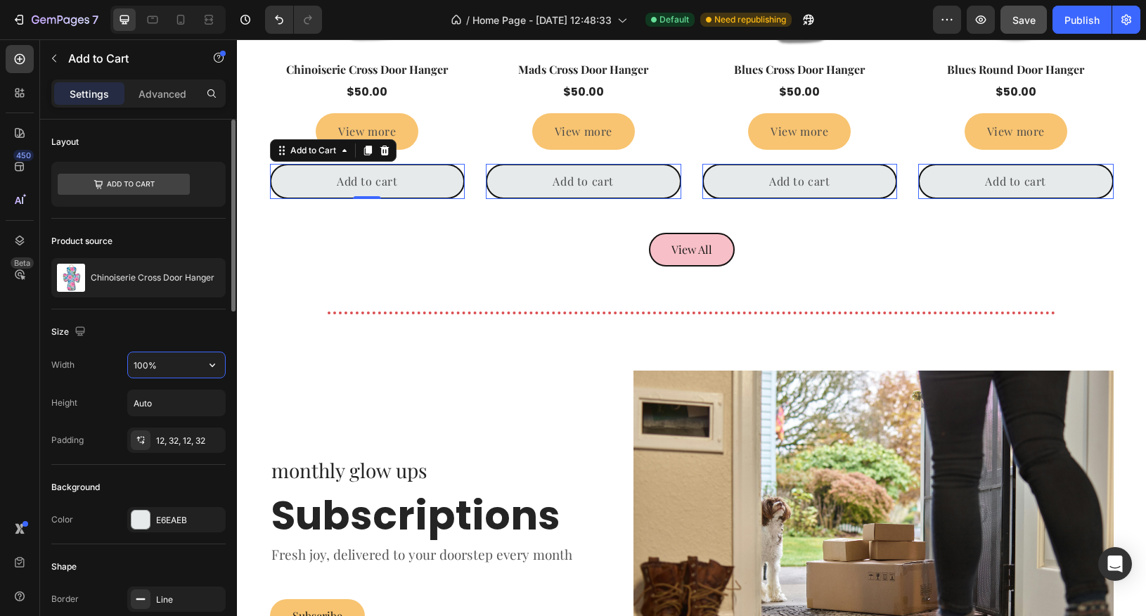
click at [186, 364] on input "100%" at bounding box center [176, 364] width 97 height 25
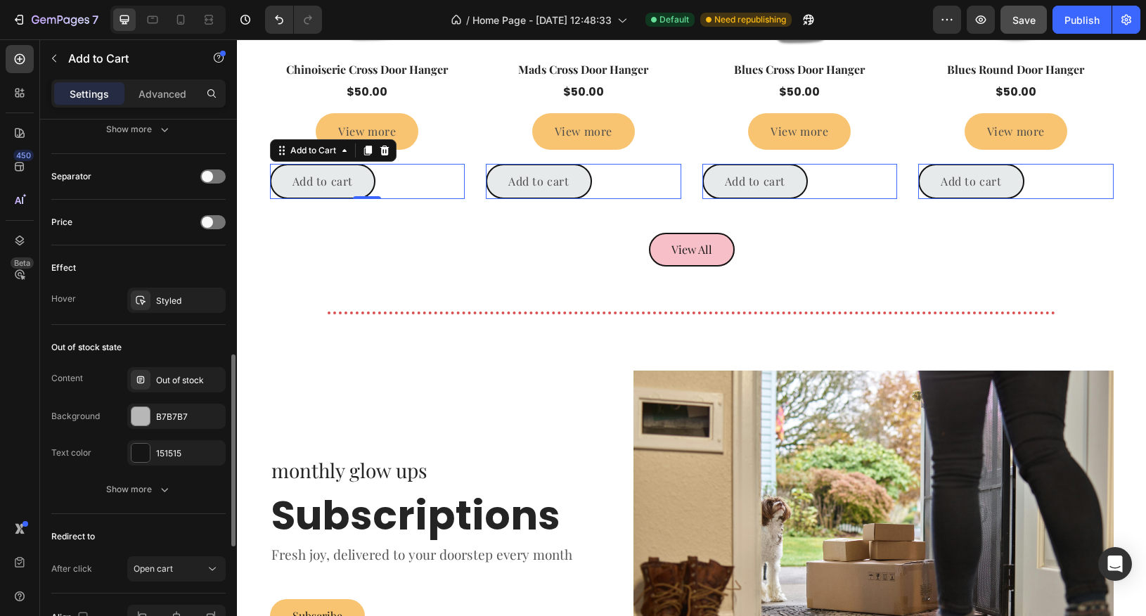
scroll to position [964, 0]
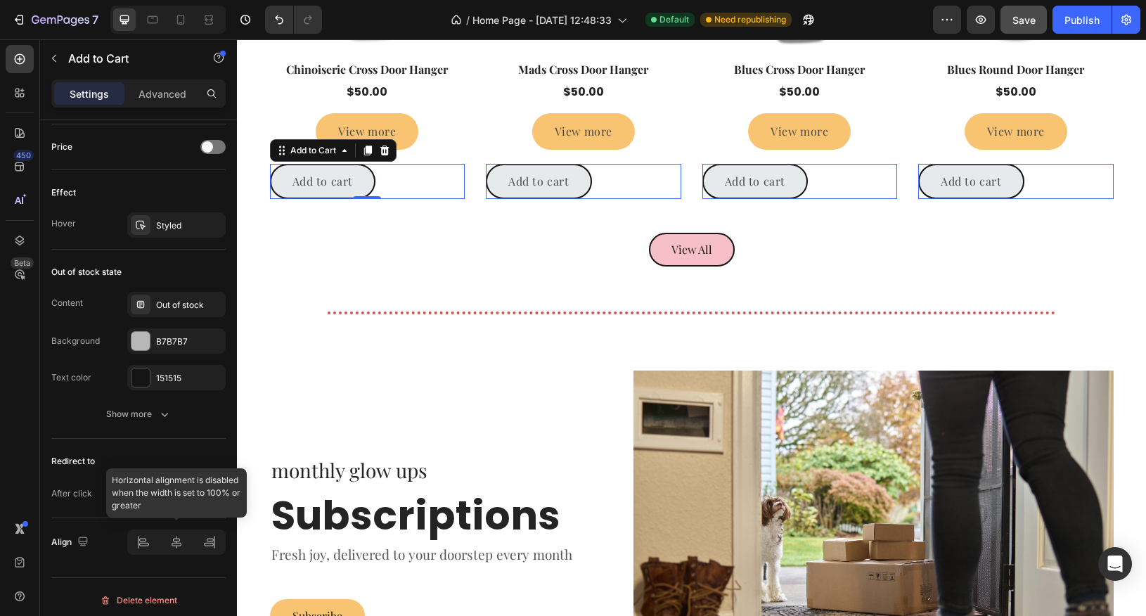
type input "Auto"
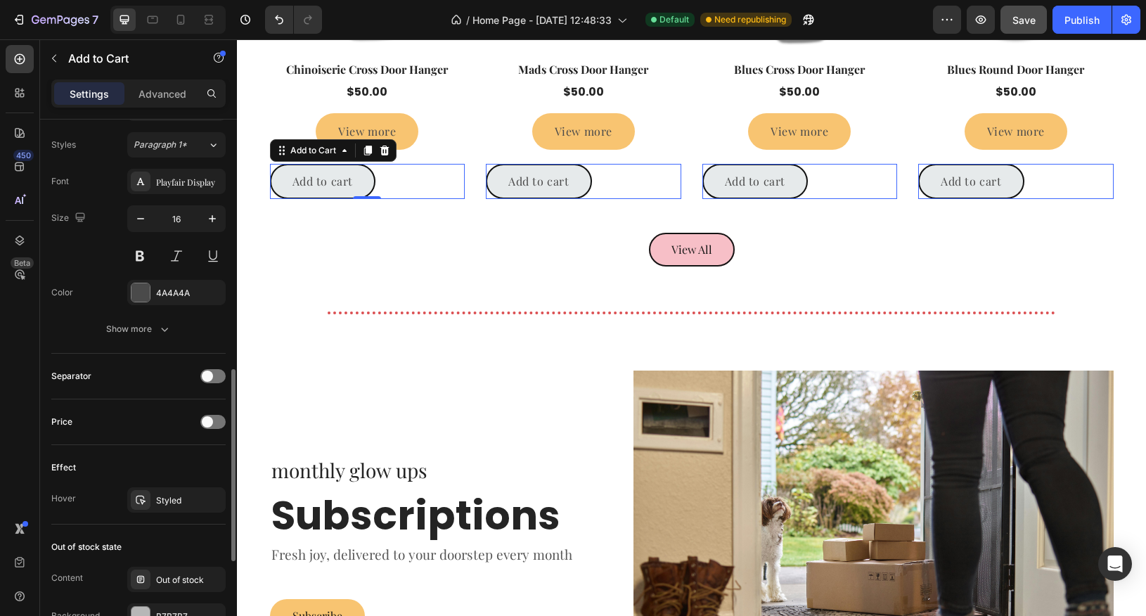
scroll to position [697, 0]
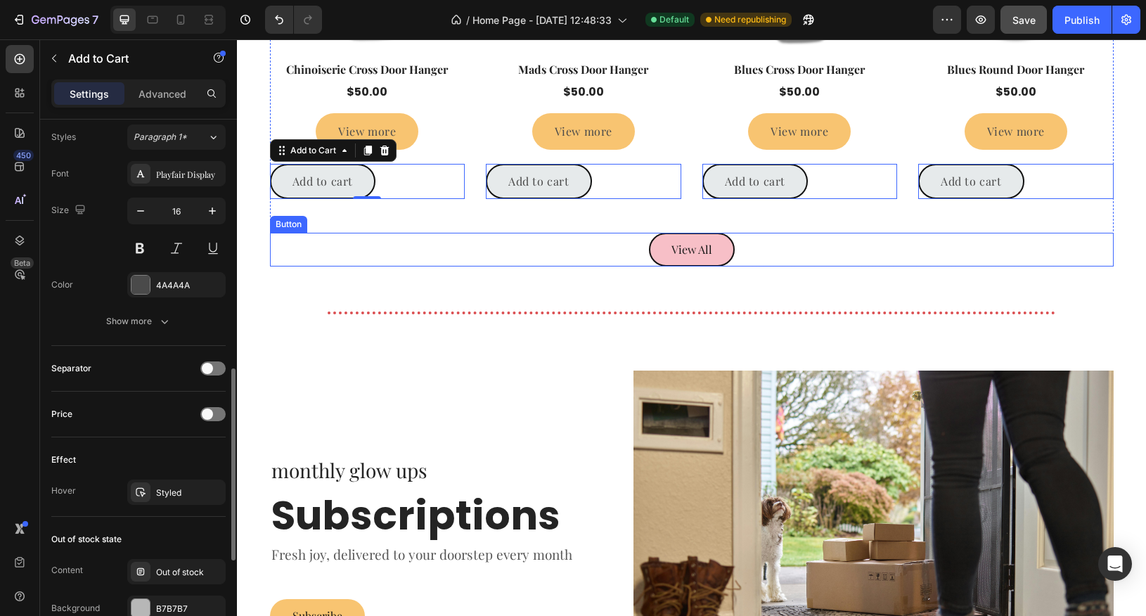
click at [367, 242] on div "View All Button" at bounding box center [692, 250] width 844 height 34
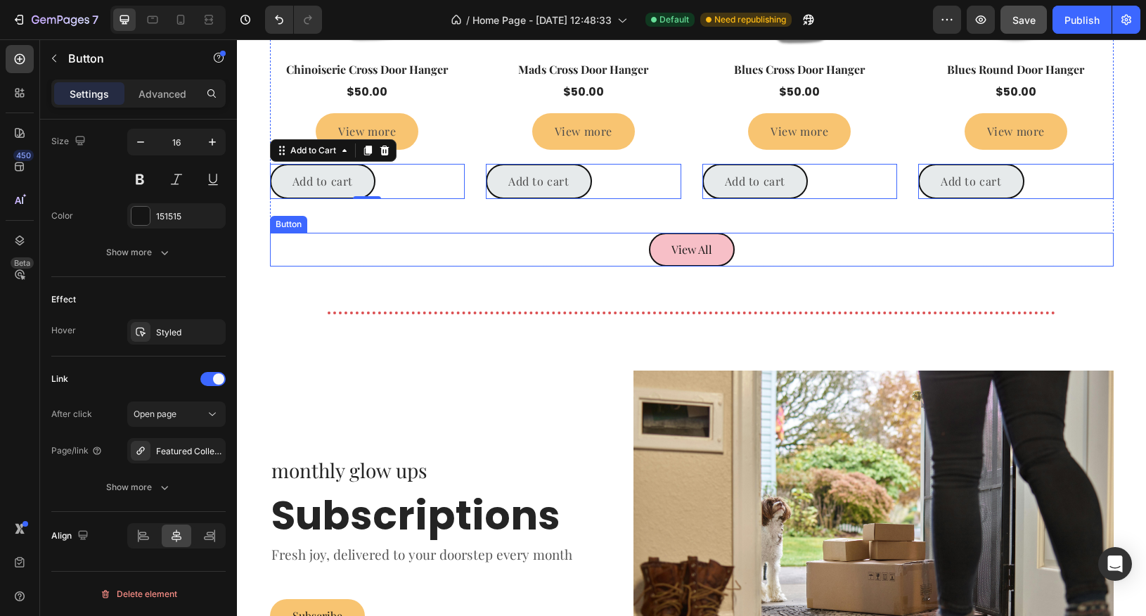
scroll to position [0, 0]
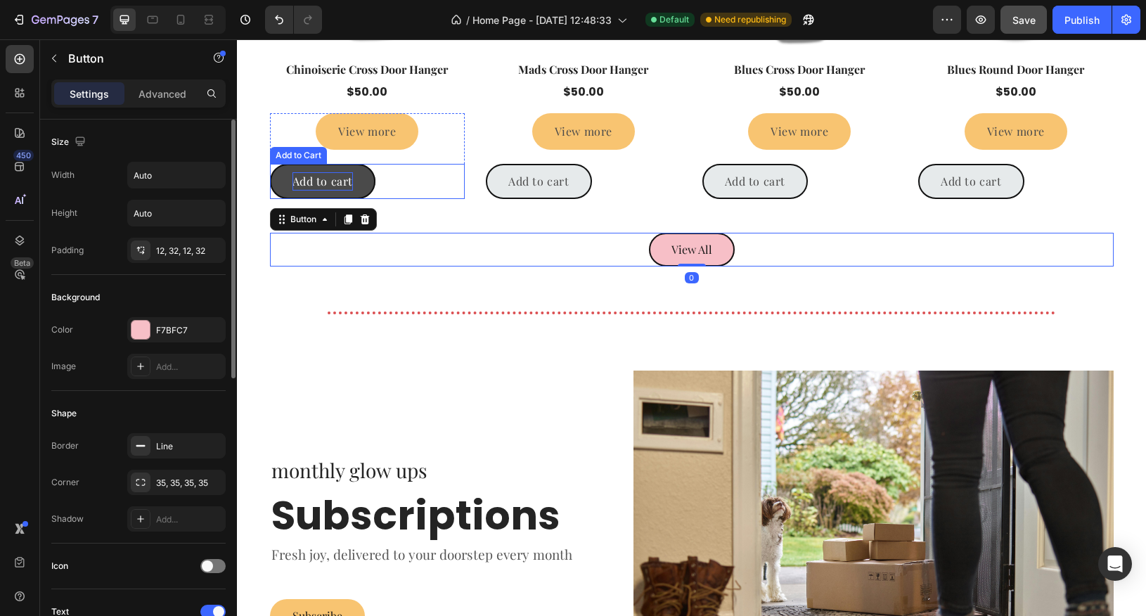
click at [347, 183] on div "Add to cart" at bounding box center [323, 181] width 61 height 18
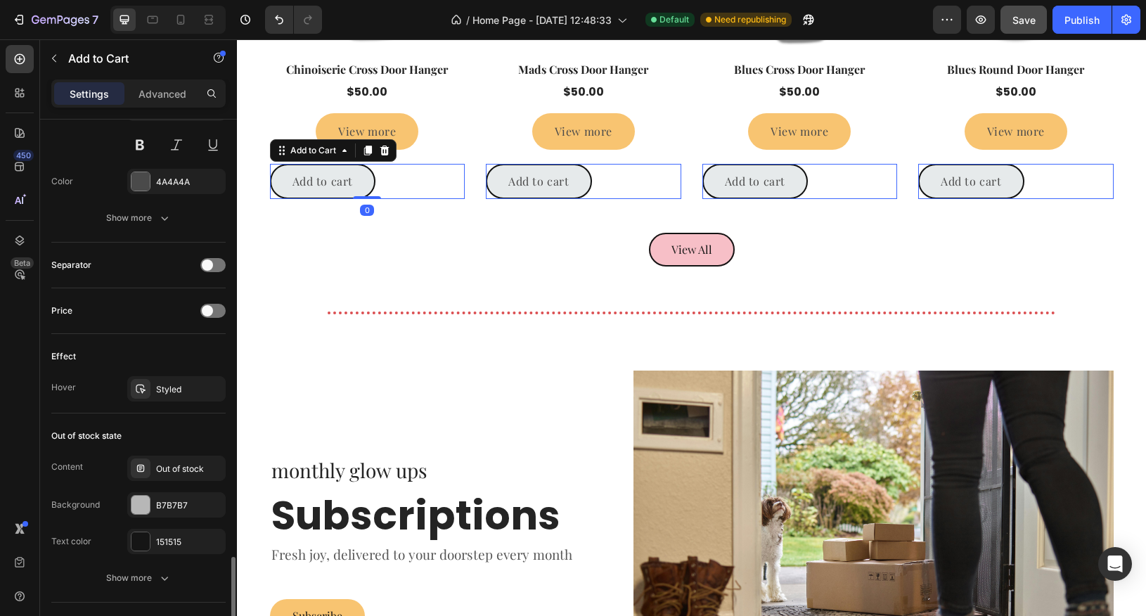
scroll to position [964, 0]
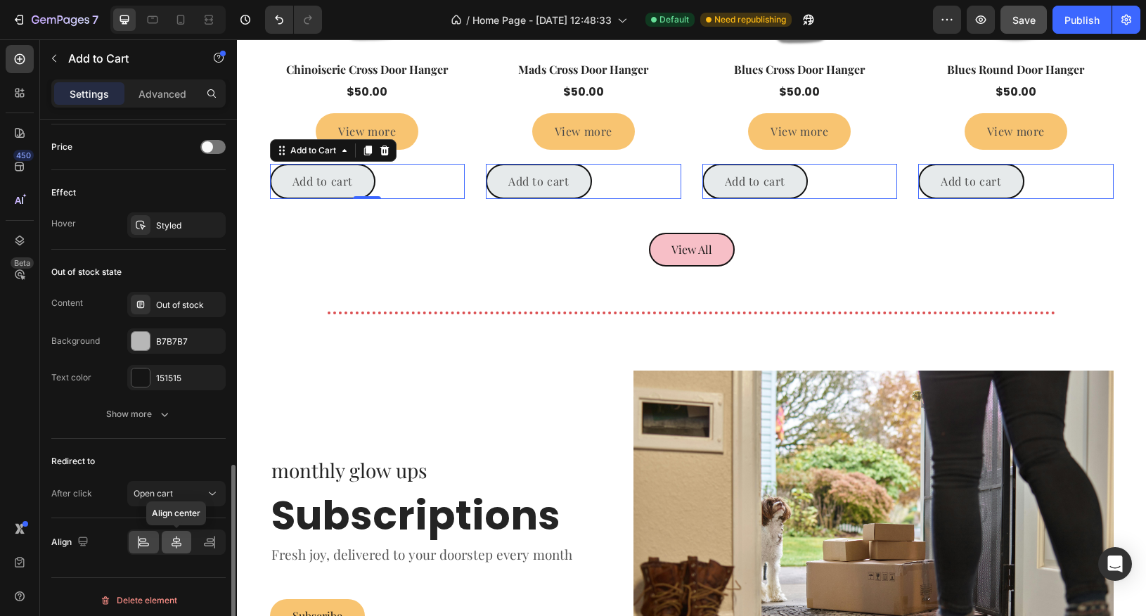
click at [172, 541] on icon at bounding box center [176, 542] width 14 height 14
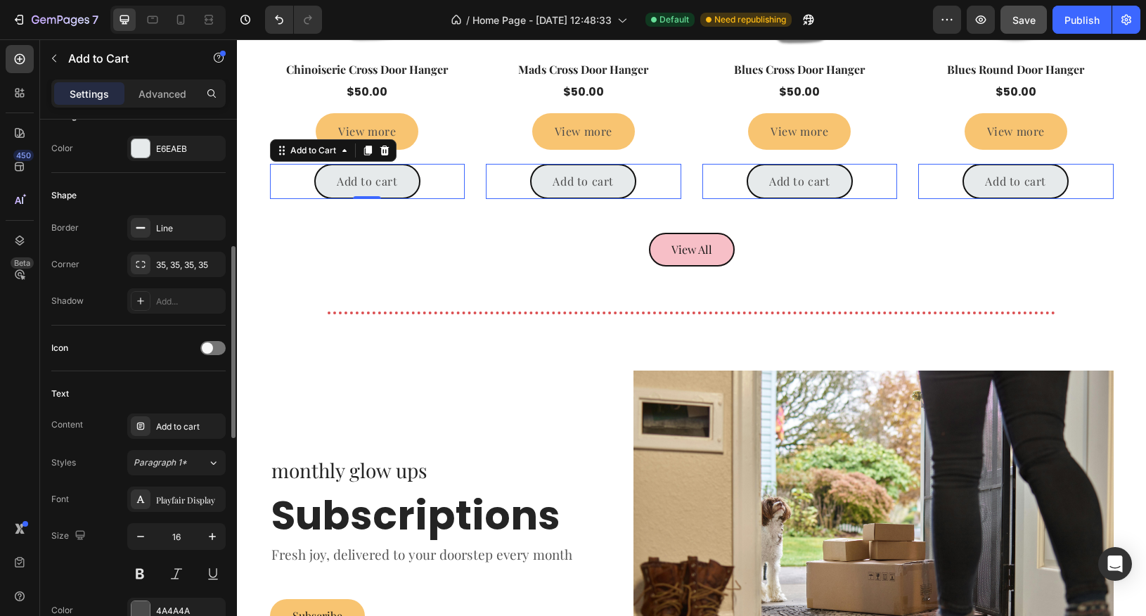
scroll to position [362, 0]
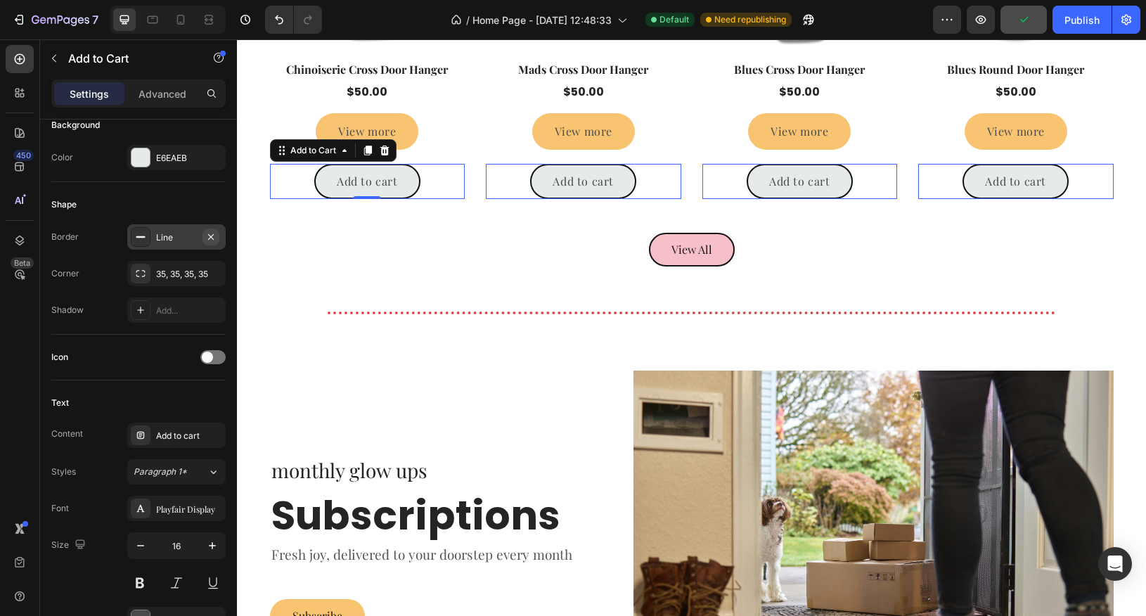
click at [215, 233] on icon "button" at bounding box center [210, 236] width 11 height 11
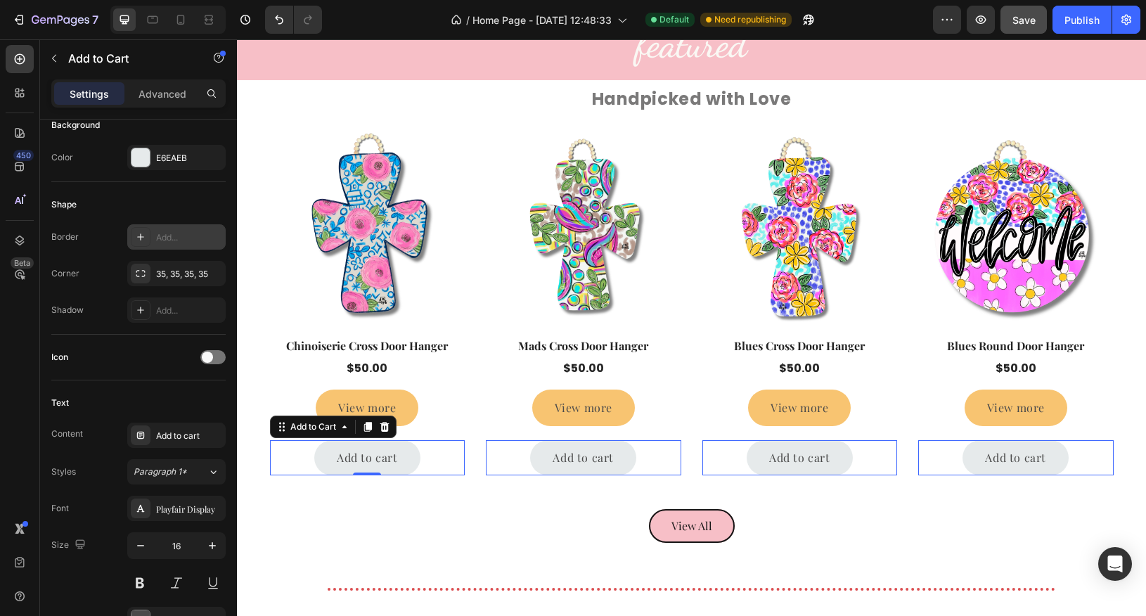
scroll to position [1225, 0]
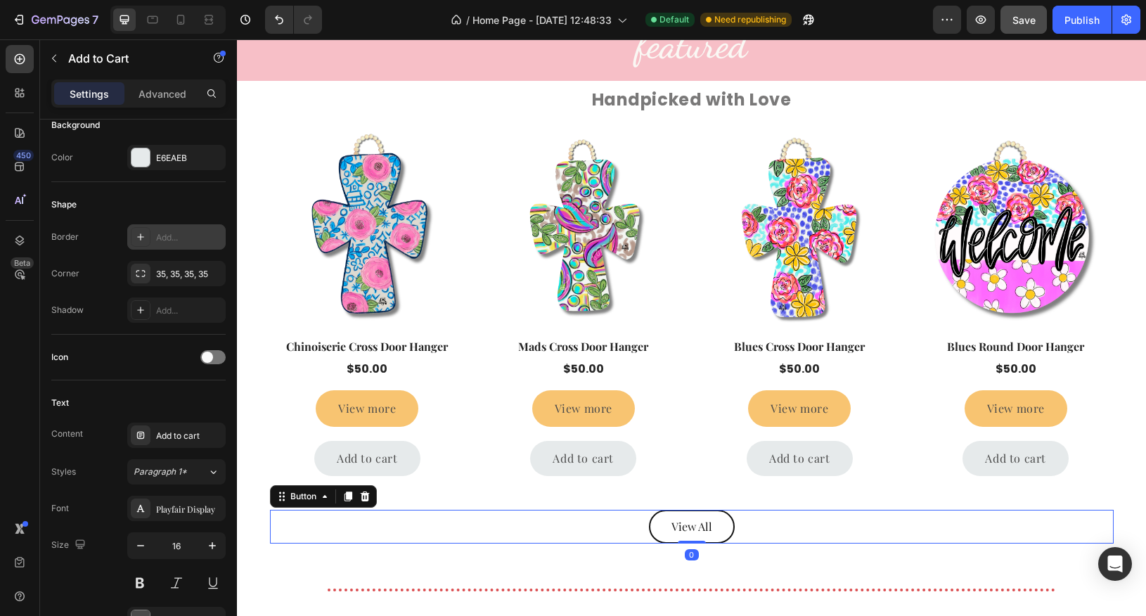
click at [723, 527] on link "View All" at bounding box center [692, 527] width 86 height 34
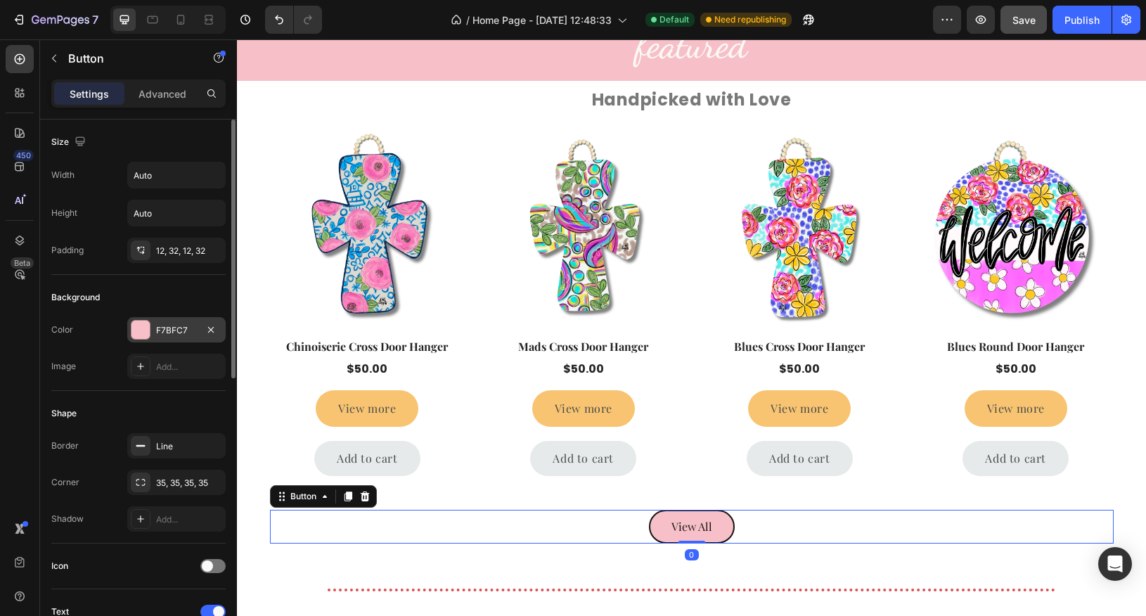
click at [140, 326] on div at bounding box center [141, 330] width 18 height 18
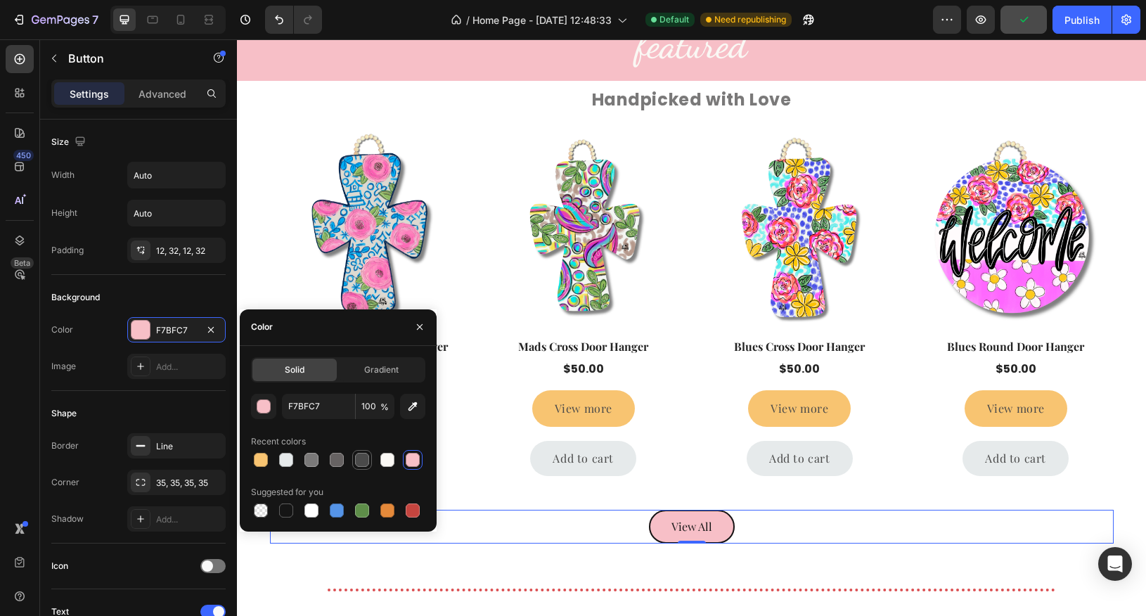
click at [359, 462] on div at bounding box center [362, 460] width 14 height 14
type input "4A4A4A"
click at [418, 330] on icon "button" at bounding box center [419, 326] width 11 height 11
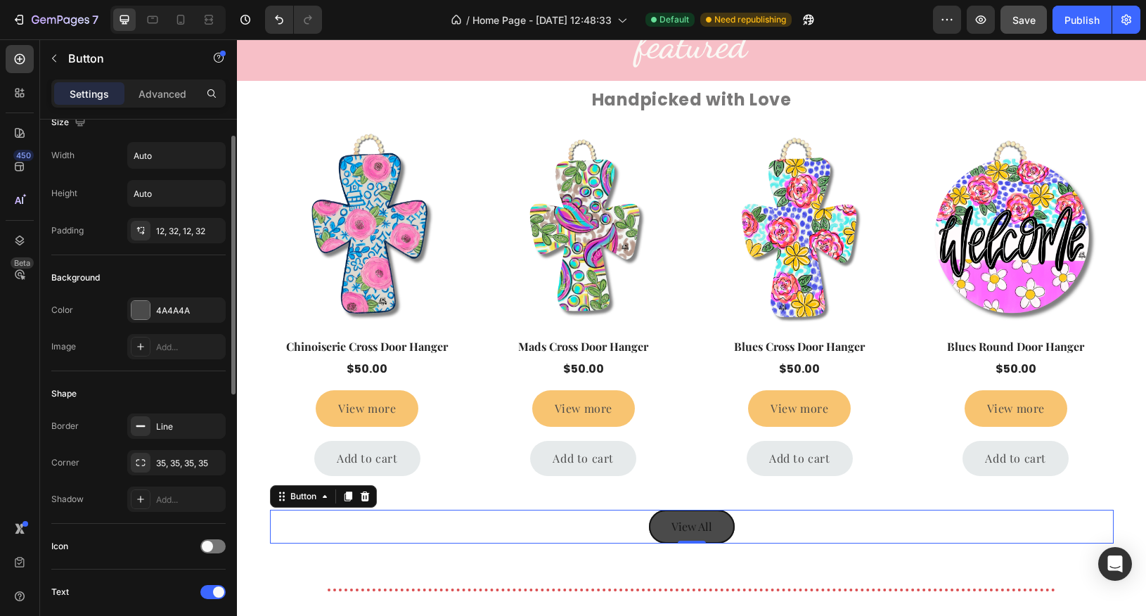
scroll to position [26, 0]
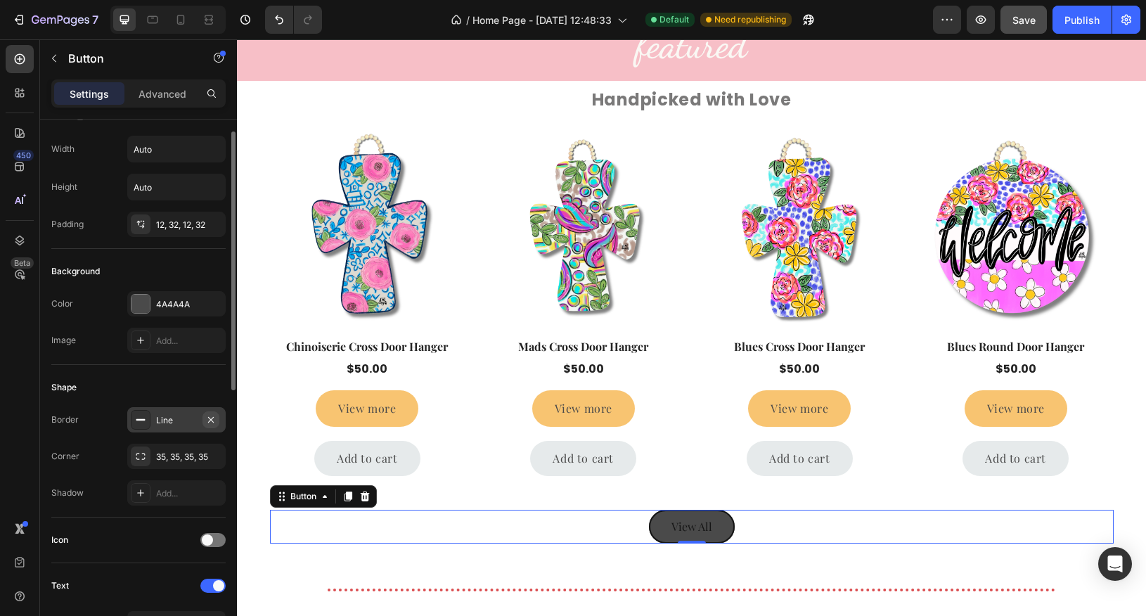
click at [212, 418] on icon "button" at bounding box center [211, 419] width 6 height 6
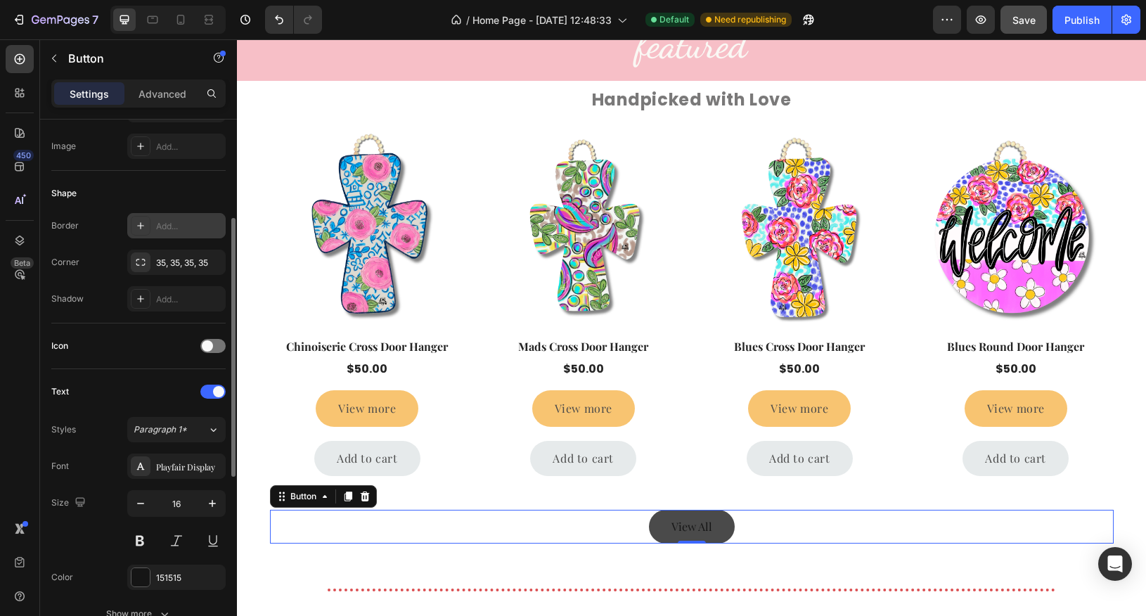
scroll to position [243, 0]
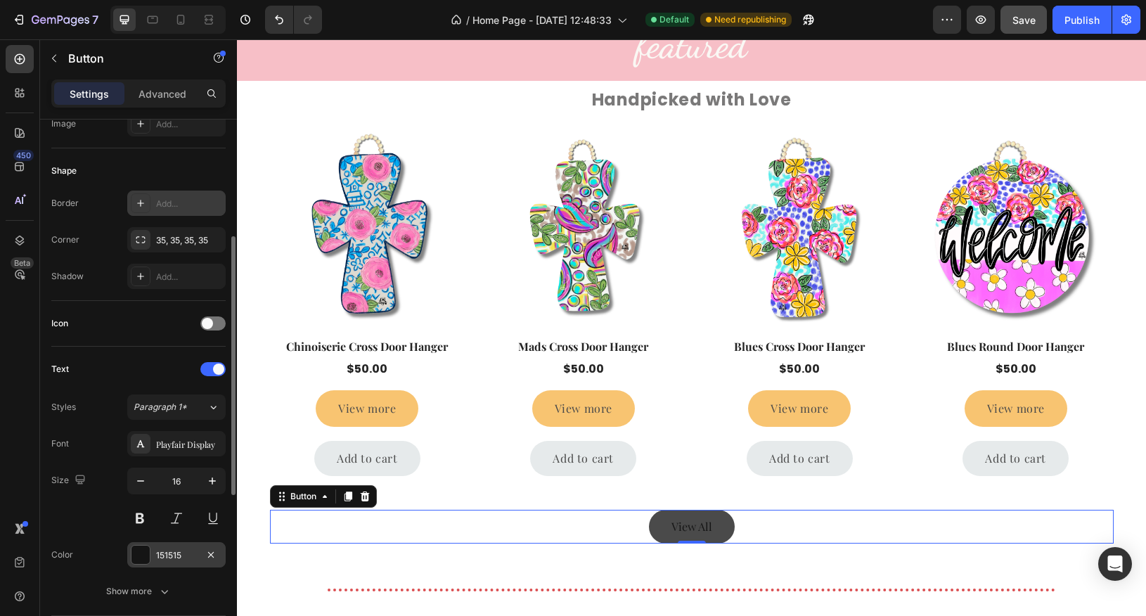
click at [141, 555] on div at bounding box center [141, 555] width 18 height 18
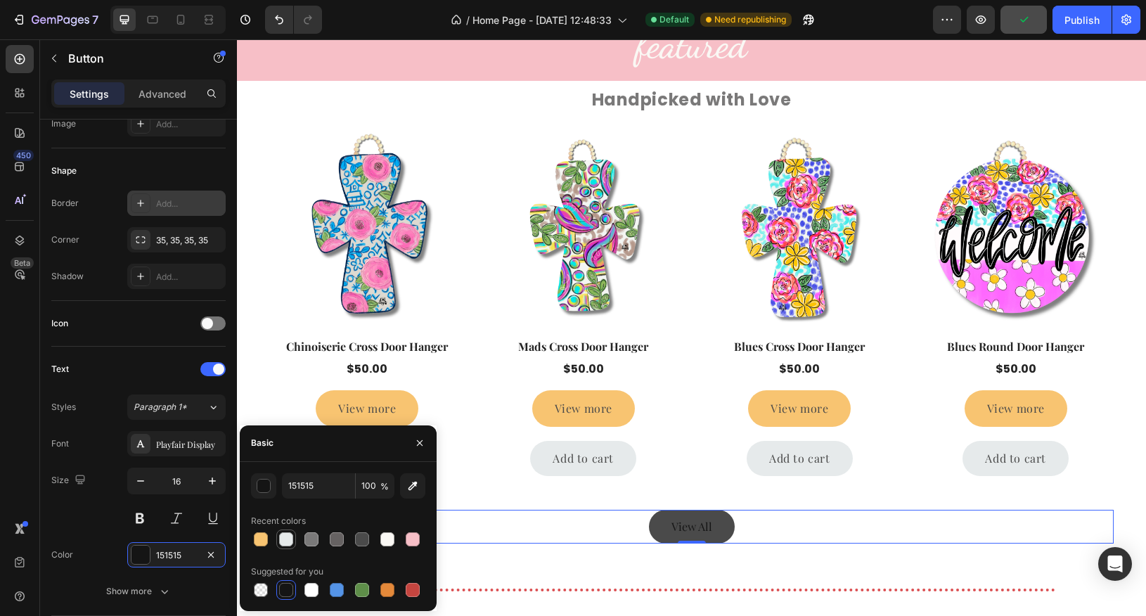
click at [288, 537] on div at bounding box center [286, 539] width 14 height 14
type input "E6EAEB"
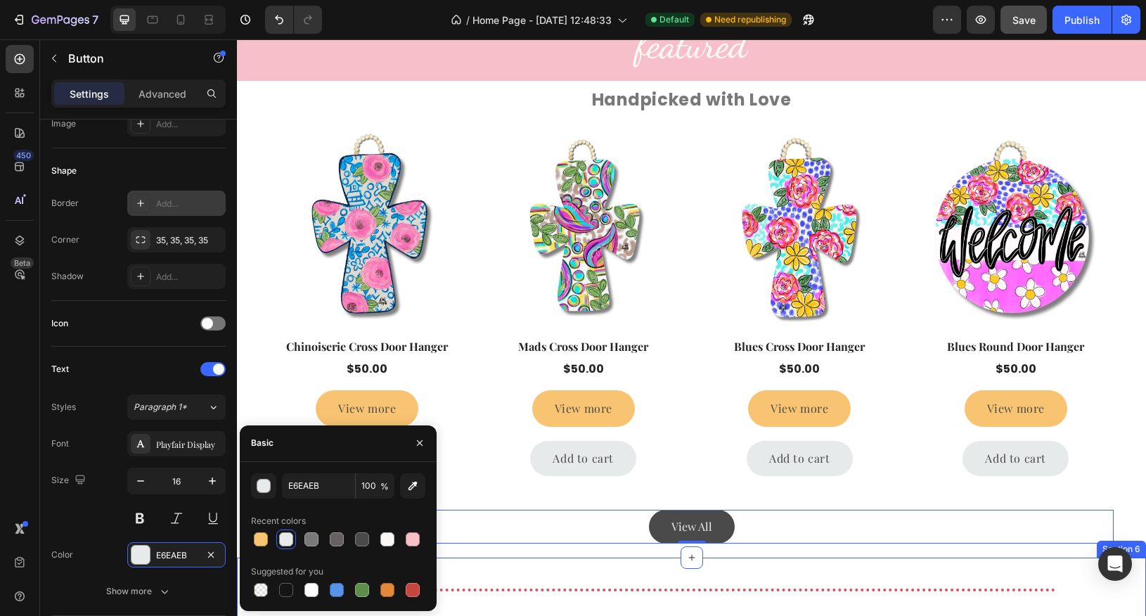
click at [614, 568] on div "Title Line Section 6" at bounding box center [691, 596] width 909 height 76
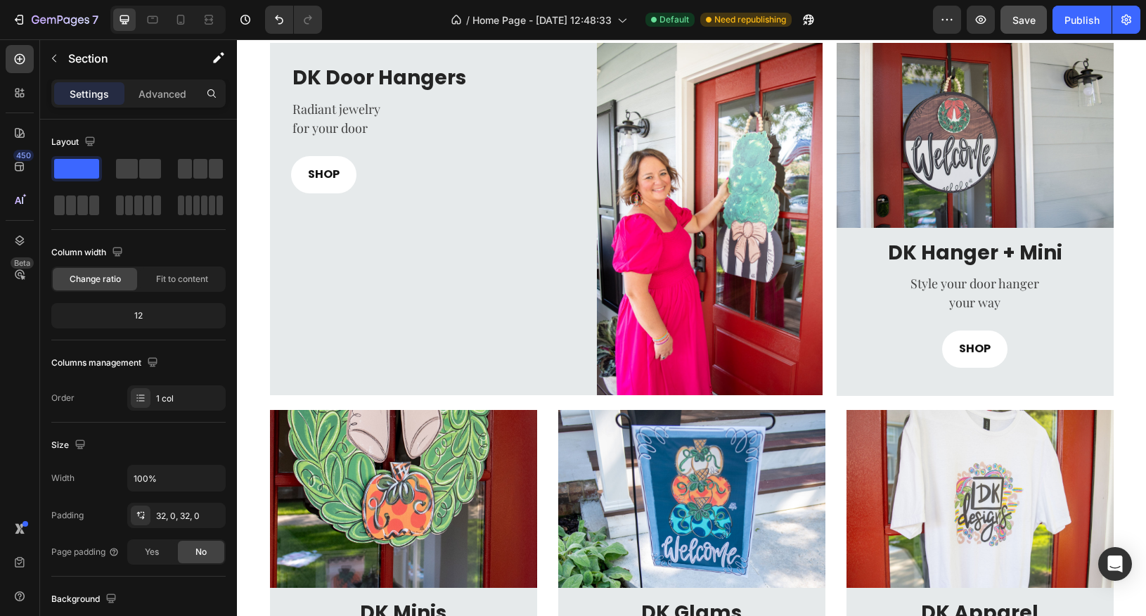
scroll to position [241, 0]
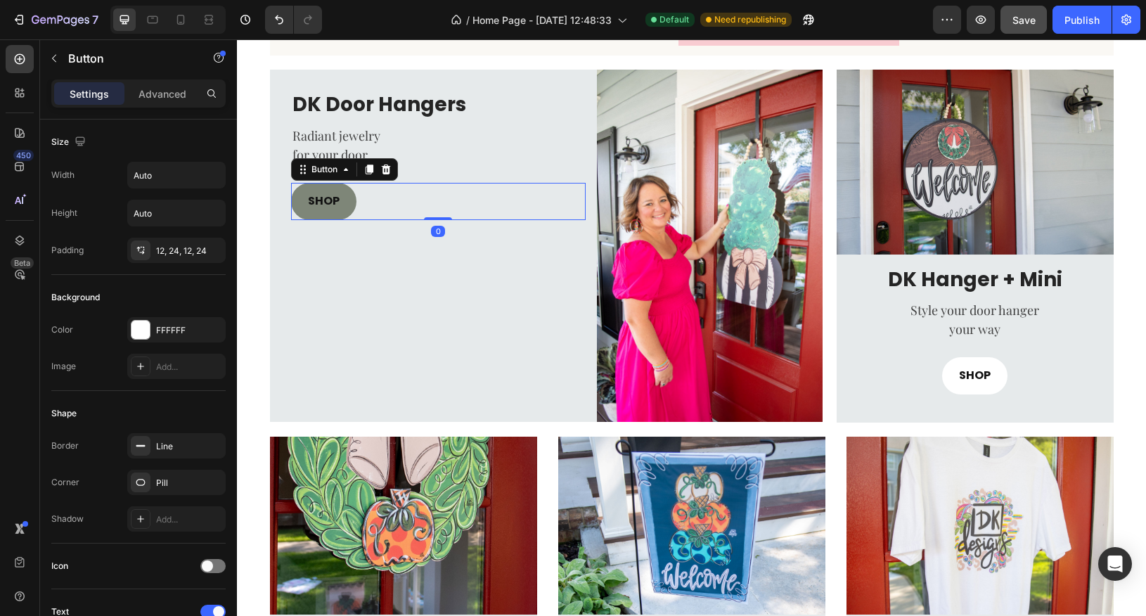
click at [339, 206] on link "SHOP" at bounding box center [323, 201] width 65 height 37
click at [193, 253] on div "12, 24, 12, 24" at bounding box center [176, 251] width 41 height 13
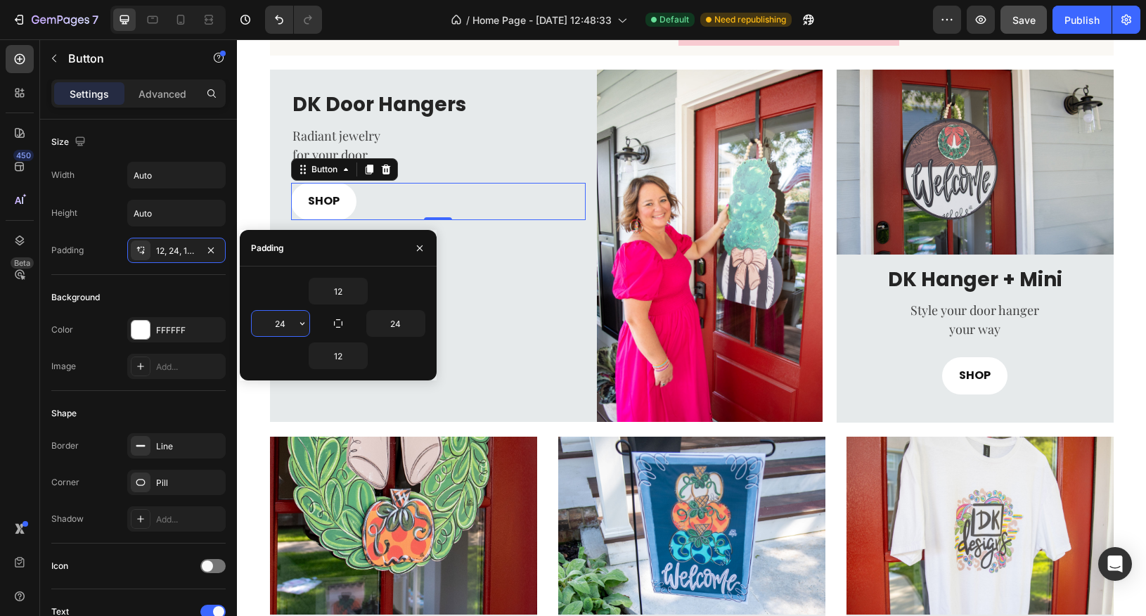
click at [281, 321] on input "24" at bounding box center [281, 323] width 58 height 25
type input "32"
click at [394, 325] on input "24" at bounding box center [396, 323] width 58 height 25
type input "32"
click at [423, 252] on icon "button" at bounding box center [419, 248] width 11 height 11
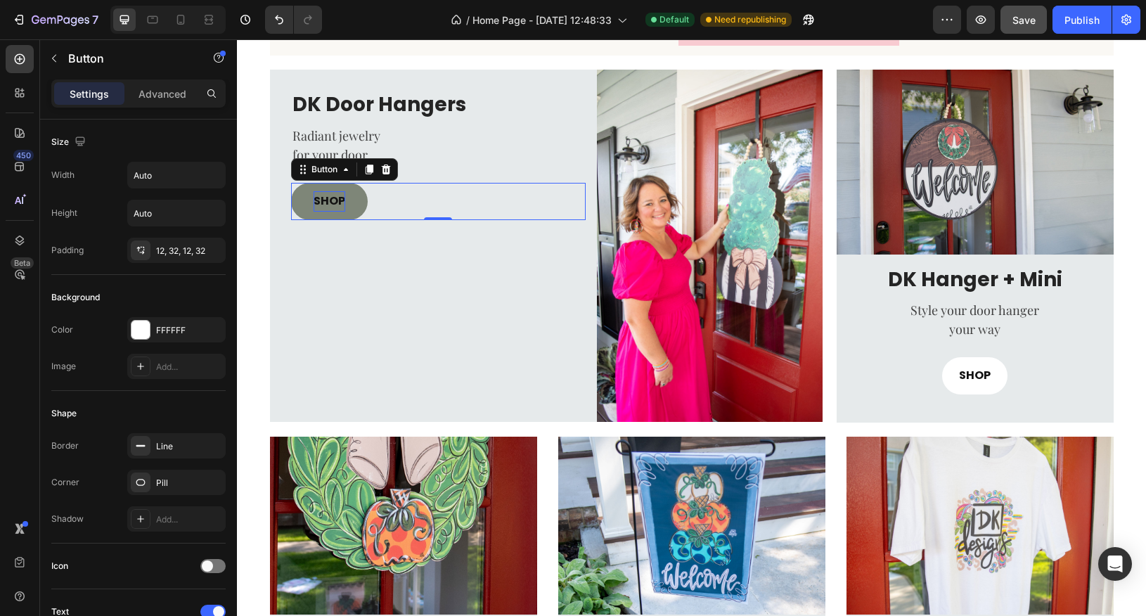
click at [333, 207] on p "SHOP" at bounding box center [330, 201] width 32 height 20
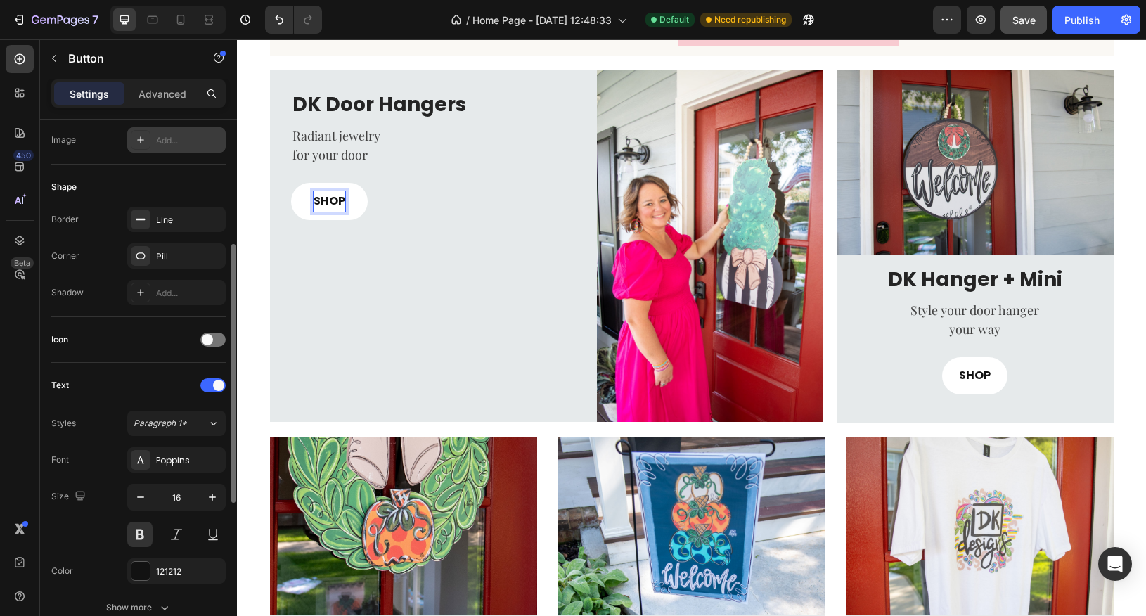
scroll to position [237, 0]
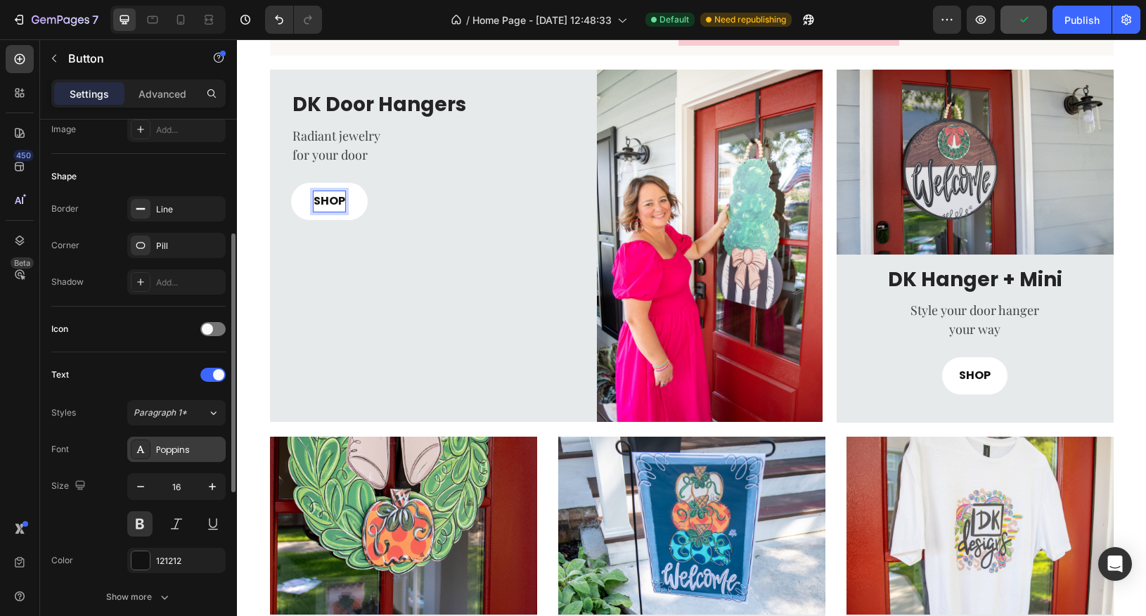
click at [150, 451] on div "Poppins" at bounding box center [176, 449] width 98 height 25
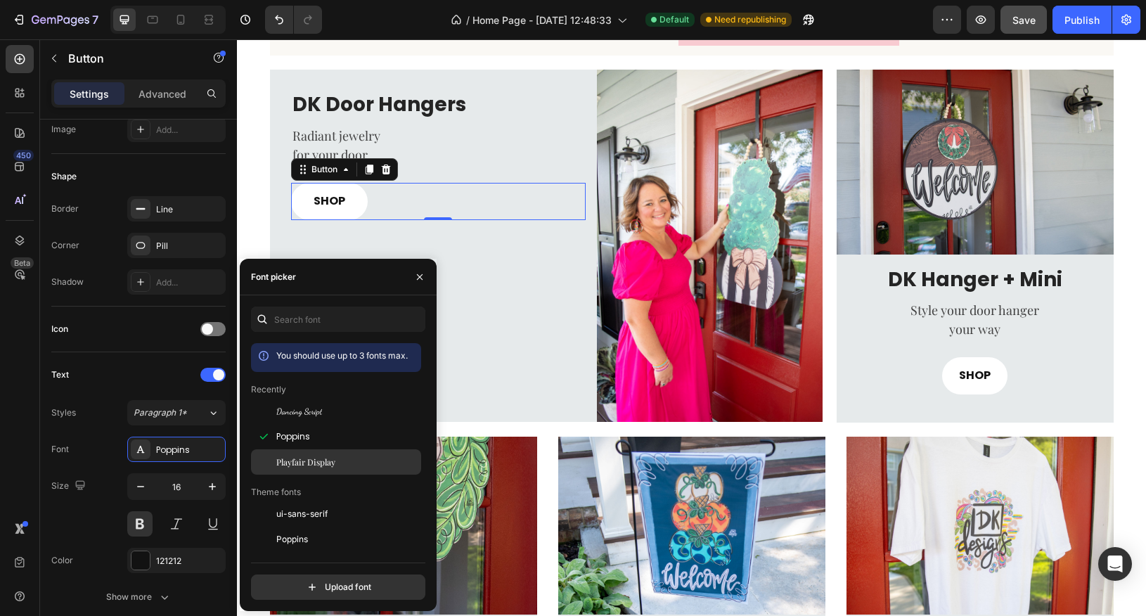
click at [293, 462] on span "Playfair Display" at bounding box center [305, 462] width 59 height 13
click at [141, 522] on button at bounding box center [139, 523] width 25 height 25
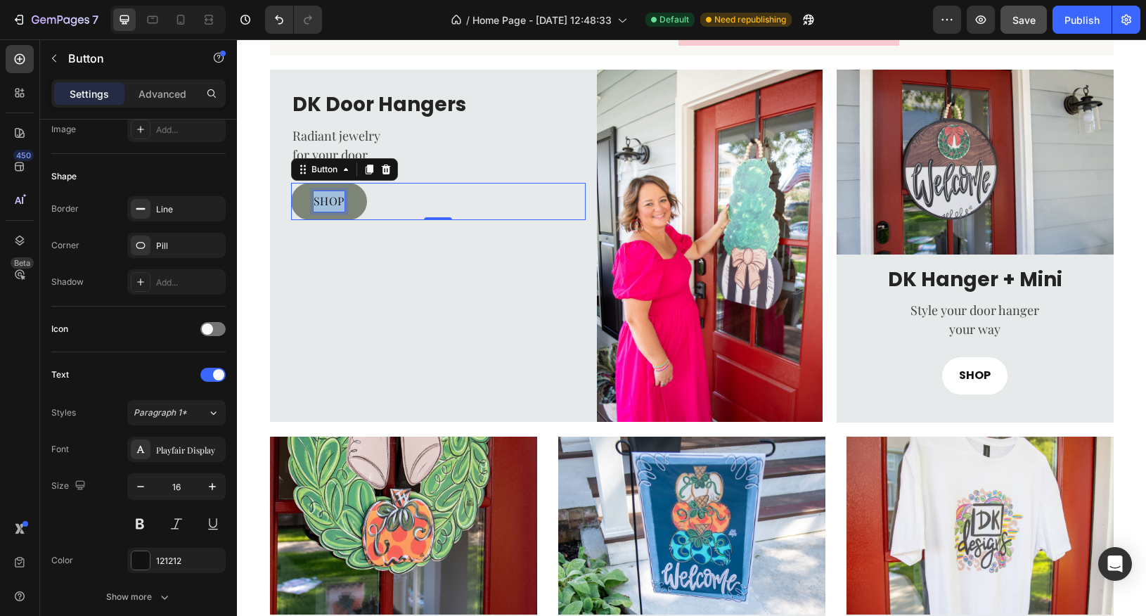
click at [331, 204] on p "SHOP" at bounding box center [329, 201] width 31 height 20
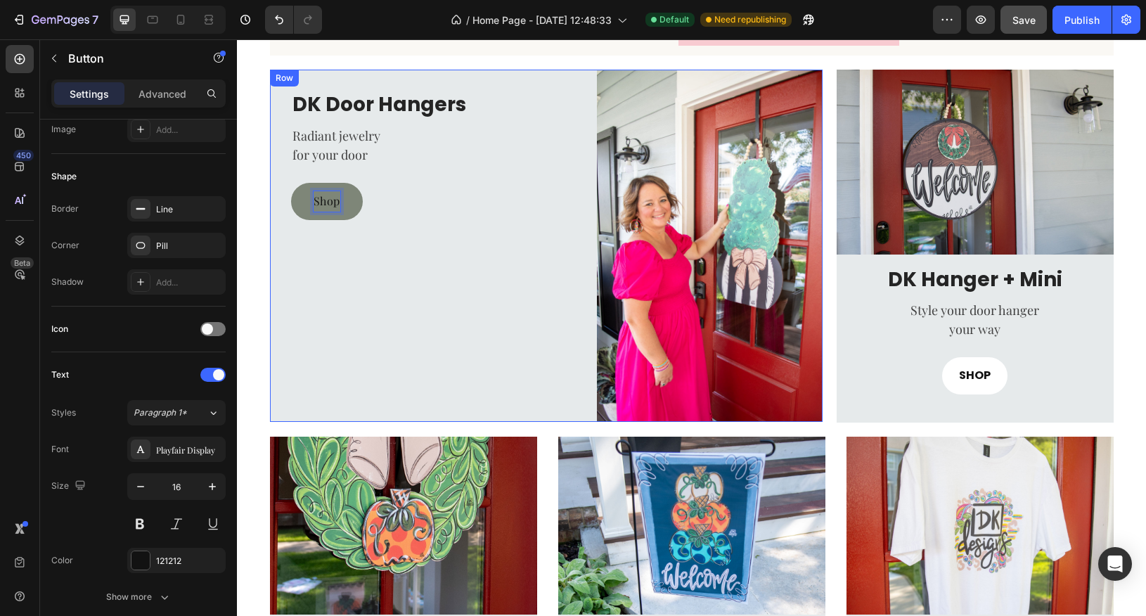
click at [437, 301] on div "DK Door Hangers Heading Radiant jewelry for your door Text block Shop Button 0" at bounding box center [428, 246] width 316 height 352
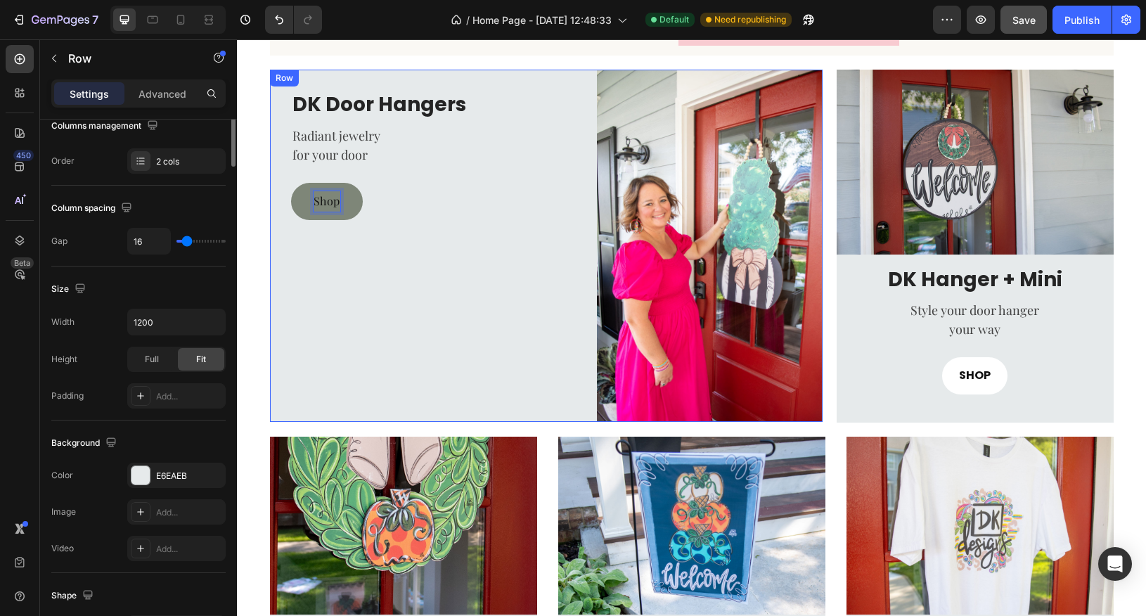
scroll to position [0, 0]
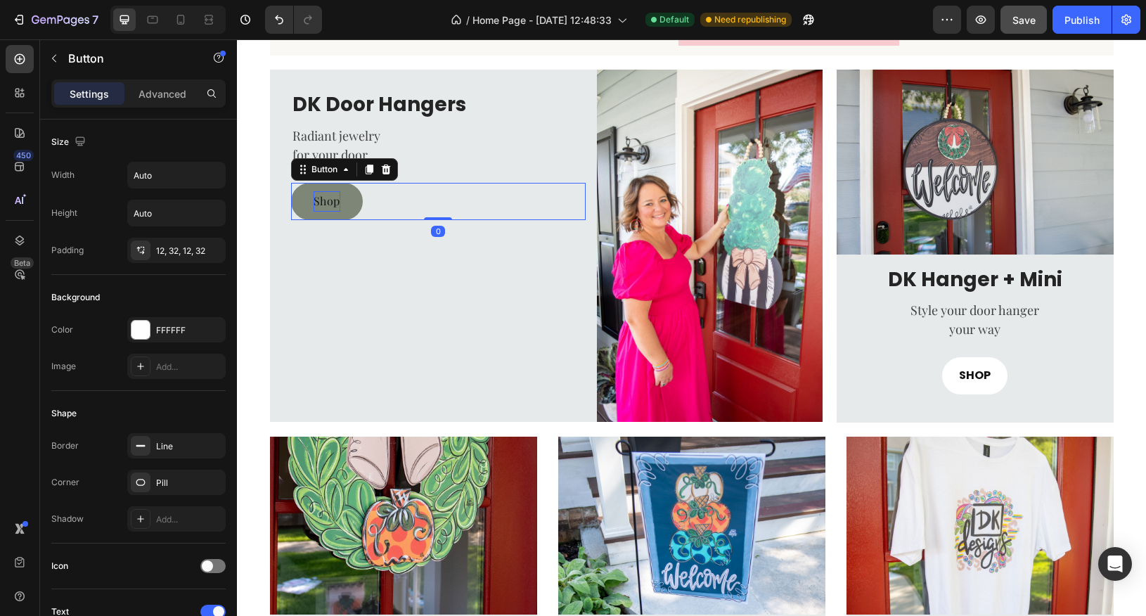
click at [345, 202] on link "Shop" at bounding box center [327, 201] width 72 height 37
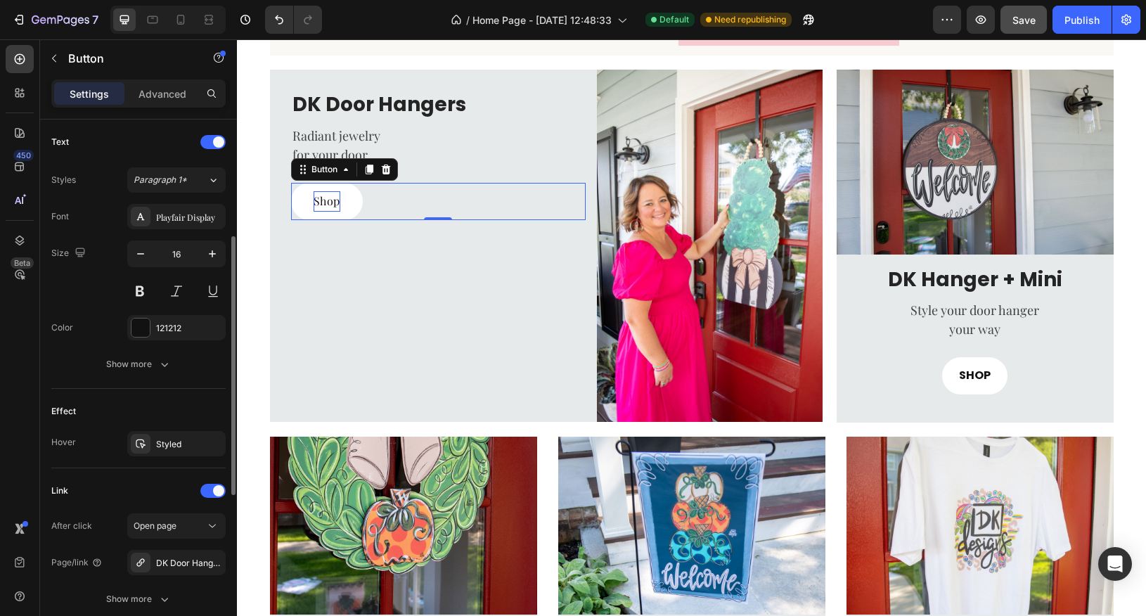
scroll to position [577, 0]
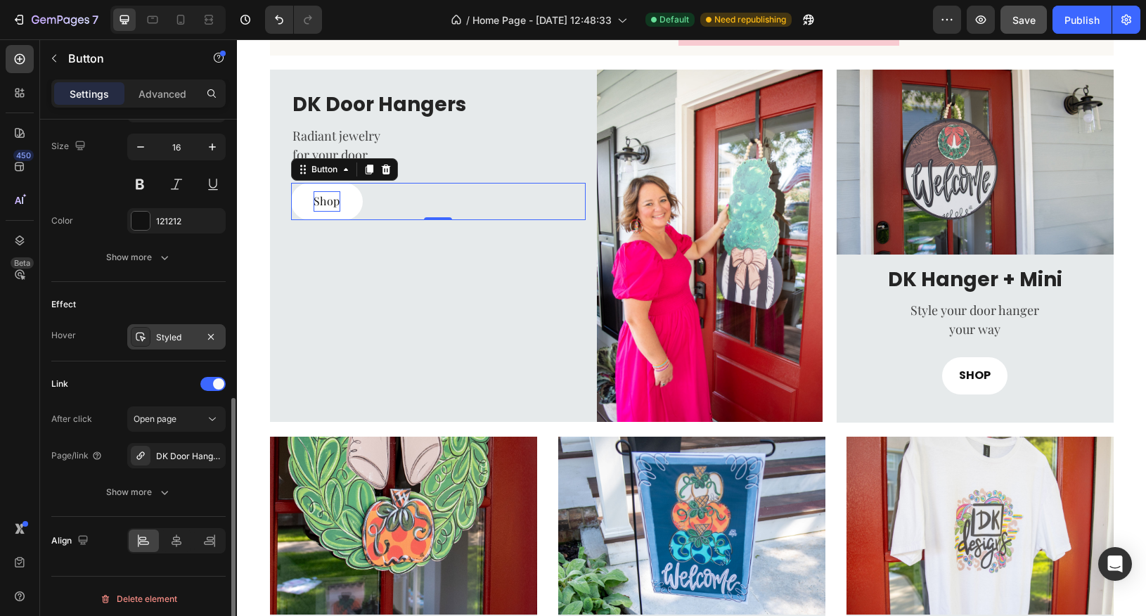
click at [148, 334] on div at bounding box center [141, 337] width 20 height 20
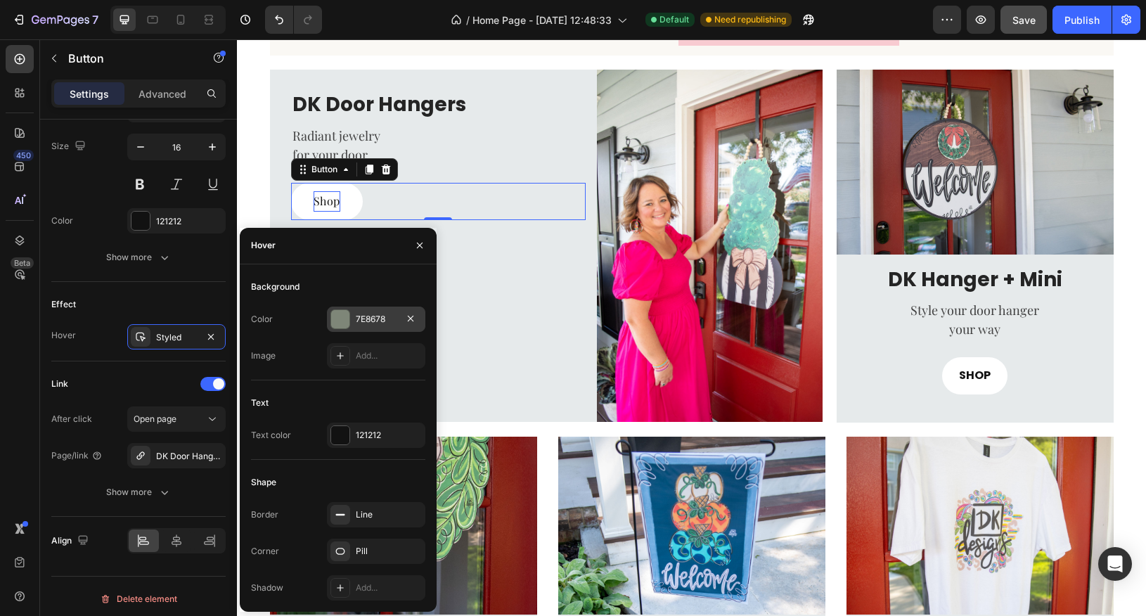
click at [344, 320] on div at bounding box center [340, 319] width 18 height 18
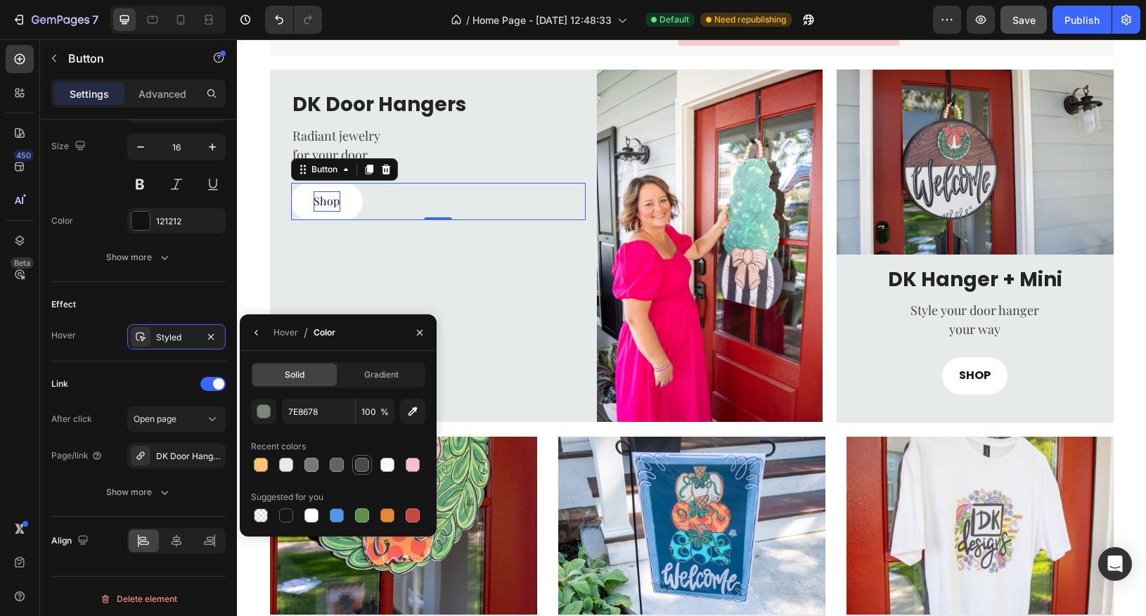
click at [361, 469] on div at bounding box center [362, 465] width 14 height 14
type input "4A4A4A"
click at [255, 331] on icon "button" at bounding box center [256, 332] width 11 height 11
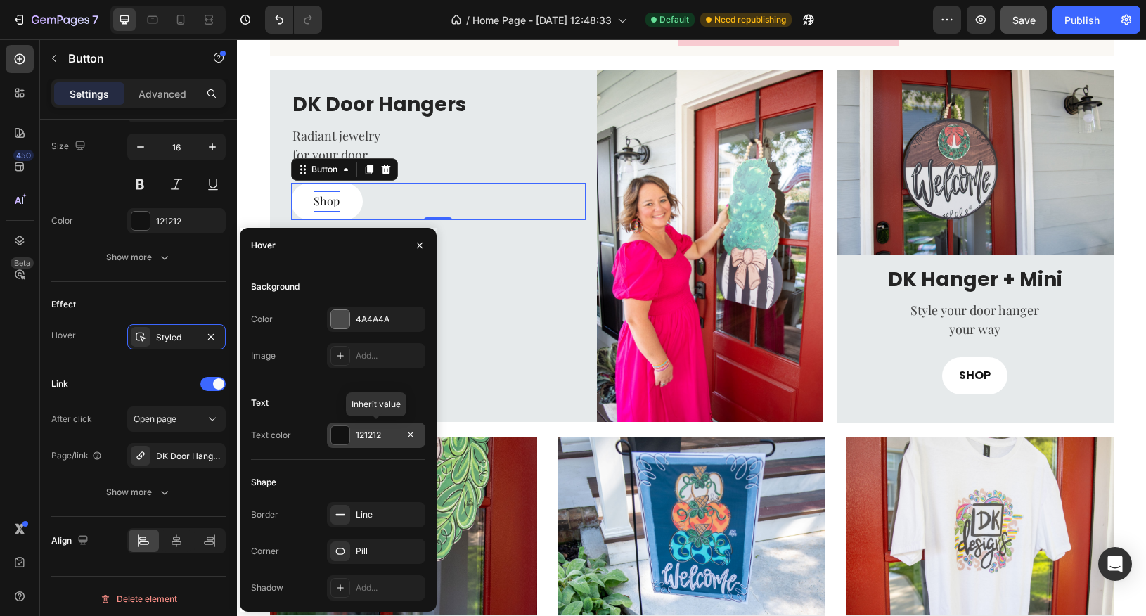
click at [344, 439] on div at bounding box center [340, 435] width 18 height 18
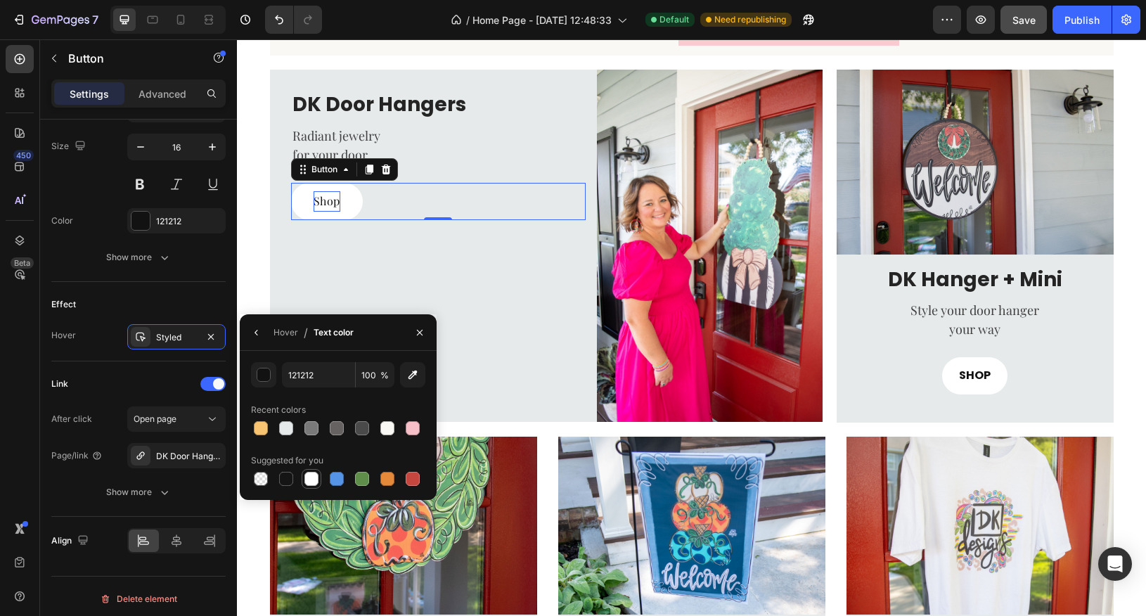
click at [314, 481] on div at bounding box center [312, 479] width 14 height 14
type input "FFFFFF"
click at [420, 335] on icon "button" at bounding box center [419, 332] width 11 height 11
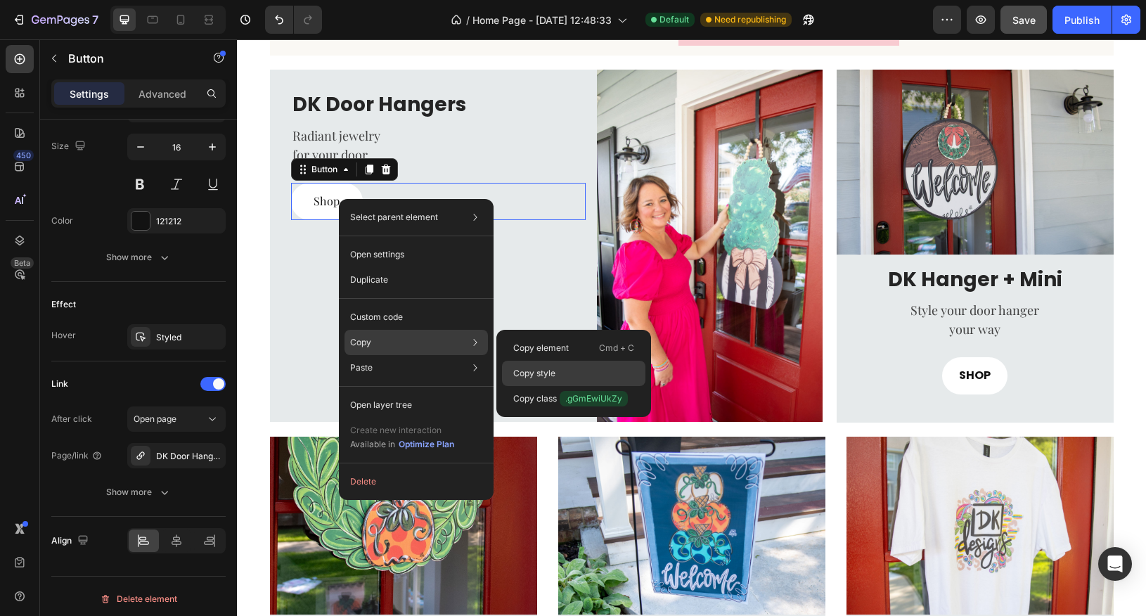
click at [544, 376] on p "Copy style" at bounding box center [534, 373] width 42 height 13
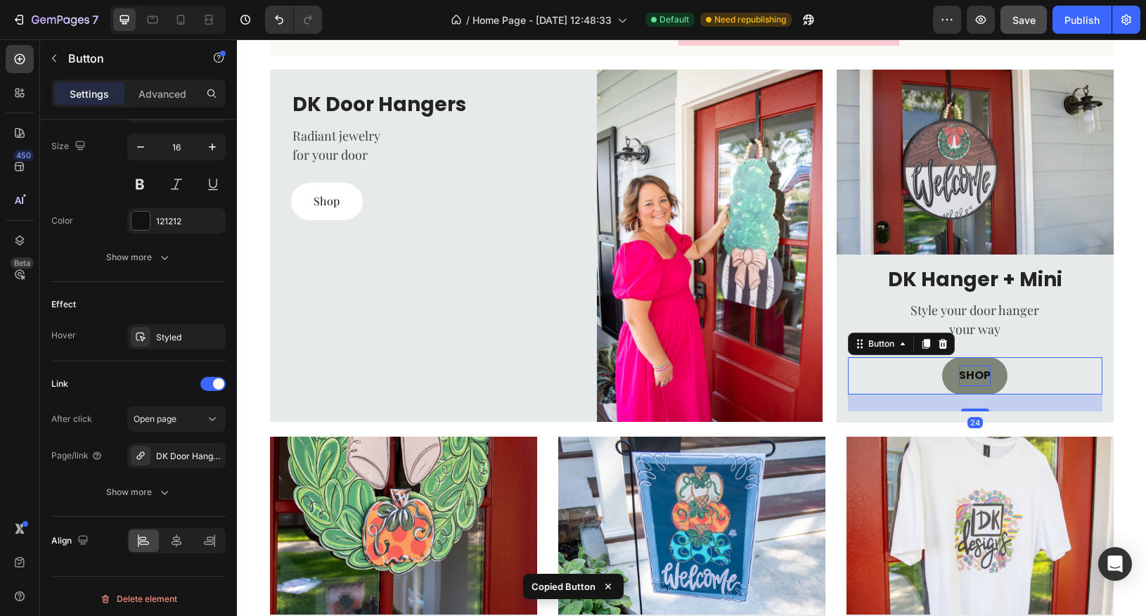
click at [976, 383] on p "SHOP" at bounding box center [975, 376] width 32 height 20
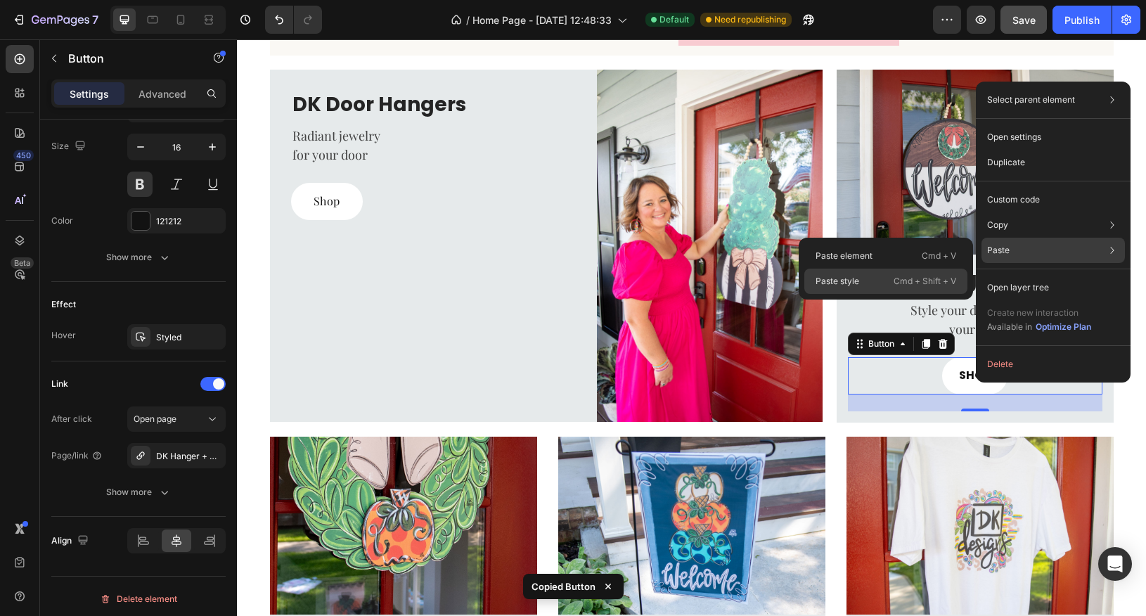
click at [922, 284] on p "Cmd + Shift + V" at bounding box center [925, 281] width 63 height 14
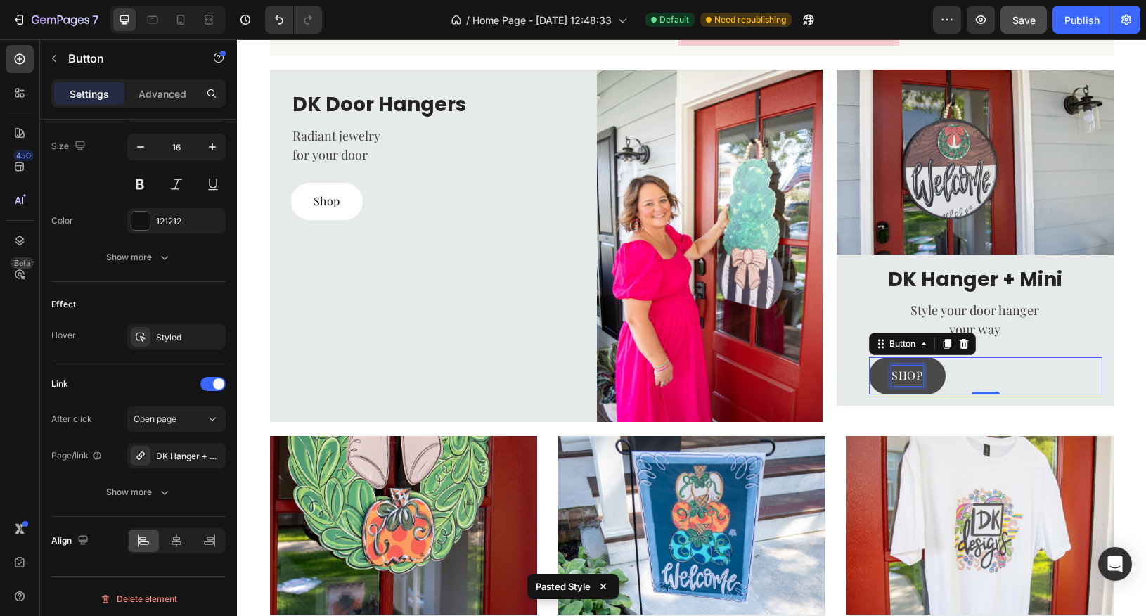
click at [921, 375] on p "SHOP" at bounding box center [907, 376] width 31 height 20
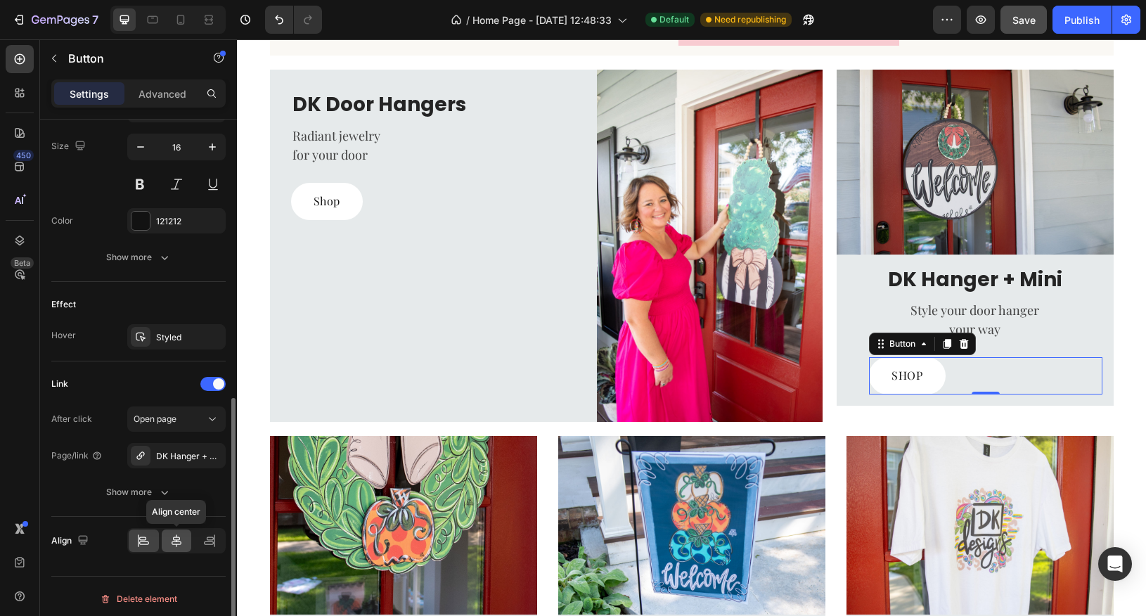
click at [172, 538] on icon at bounding box center [177, 540] width 10 height 13
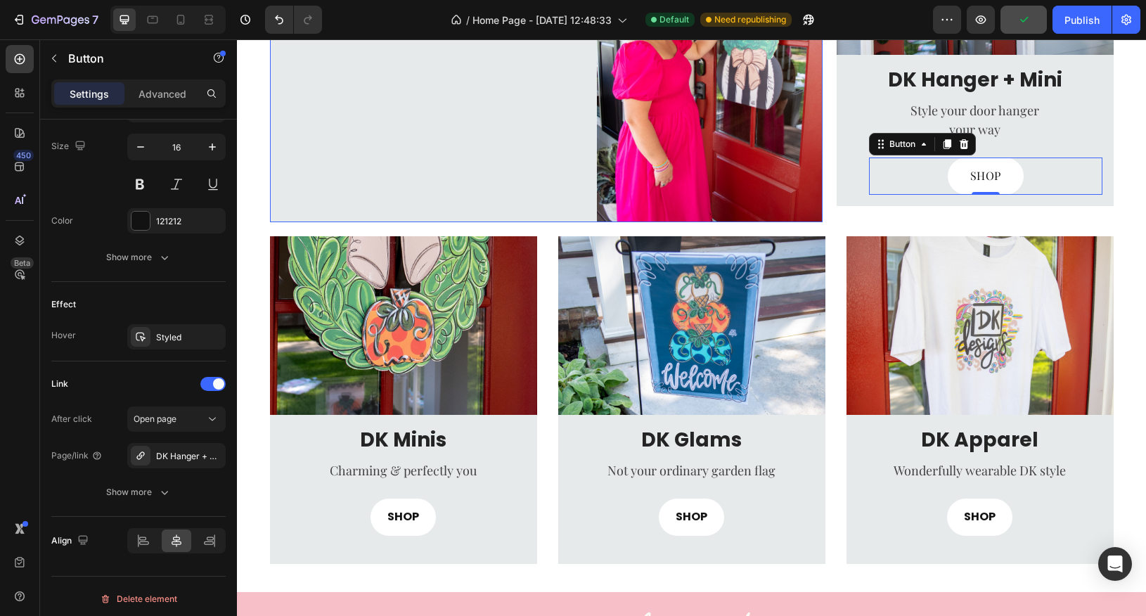
scroll to position [463, 0]
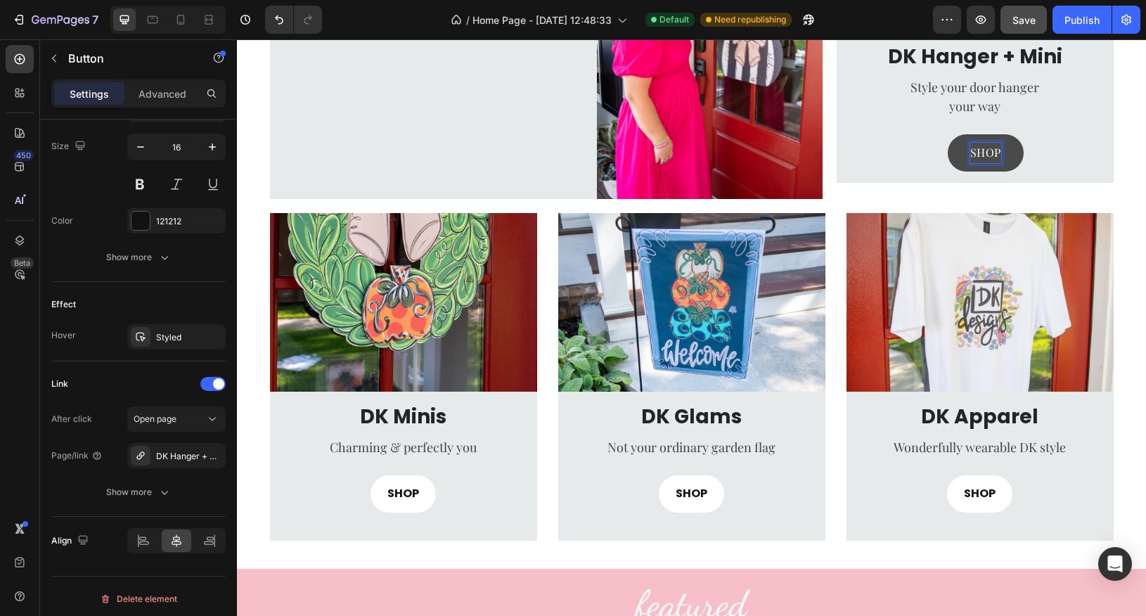
click at [981, 155] on p "SHOP" at bounding box center [985, 153] width 31 height 20
click at [1079, 150] on div "Shop Button 0" at bounding box center [985, 152] width 233 height 37
click at [1005, 153] on link "Shop" at bounding box center [986, 152] width 72 height 37
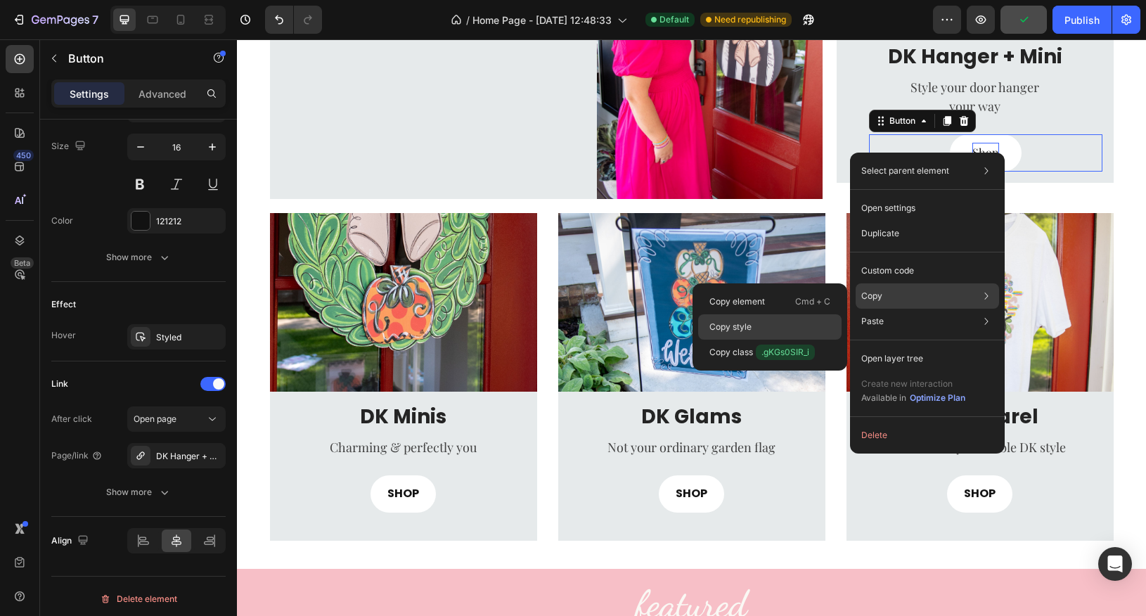
click at [772, 340] on div "Copy style" at bounding box center [769, 352] width 143 height 25
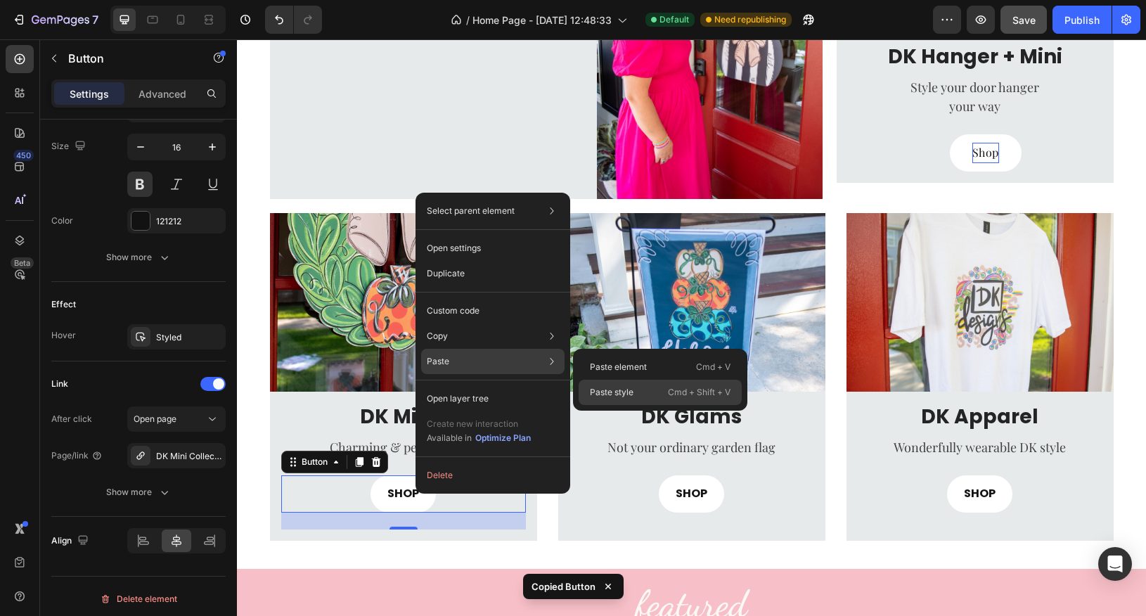
click at [602, 389] on p "Paste style" at bounding box center [612, 392] width 44 height 13
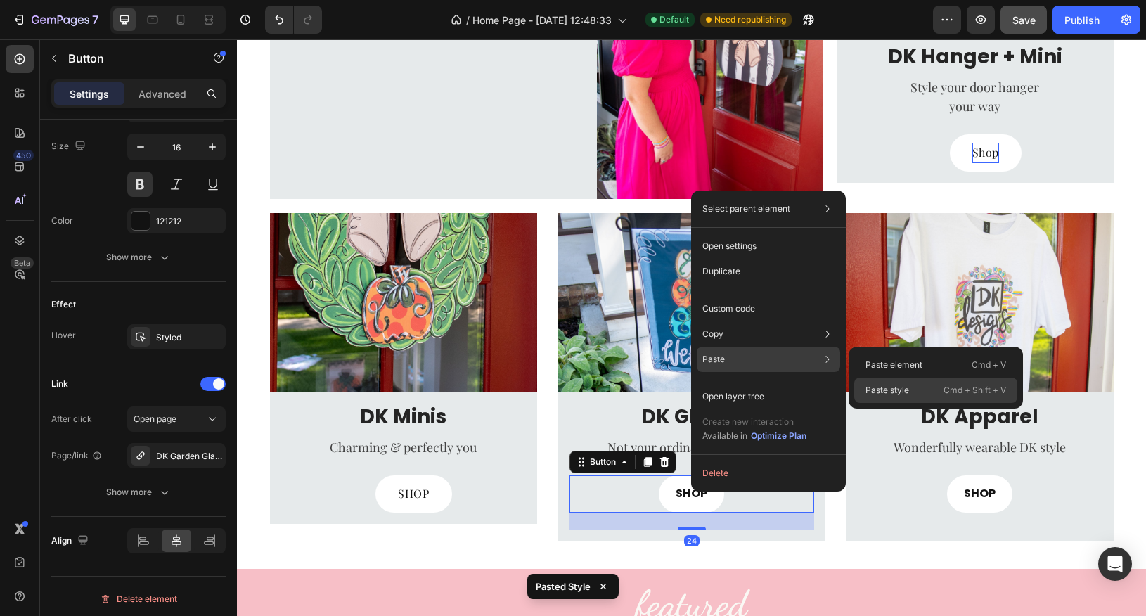
click at [899, 388] on p "Paste style" at bounding box center [888, 390] width 44 height 13
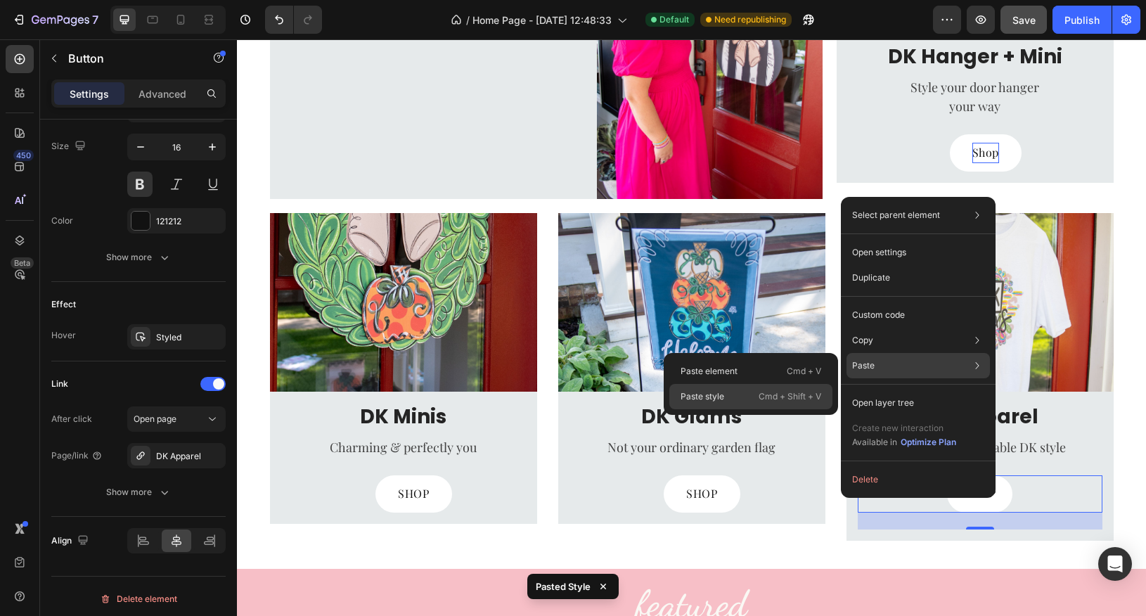
click at [799, 394] on p "Cmd + Shift + V" at bounding box center [790, 397] width 63 height 14
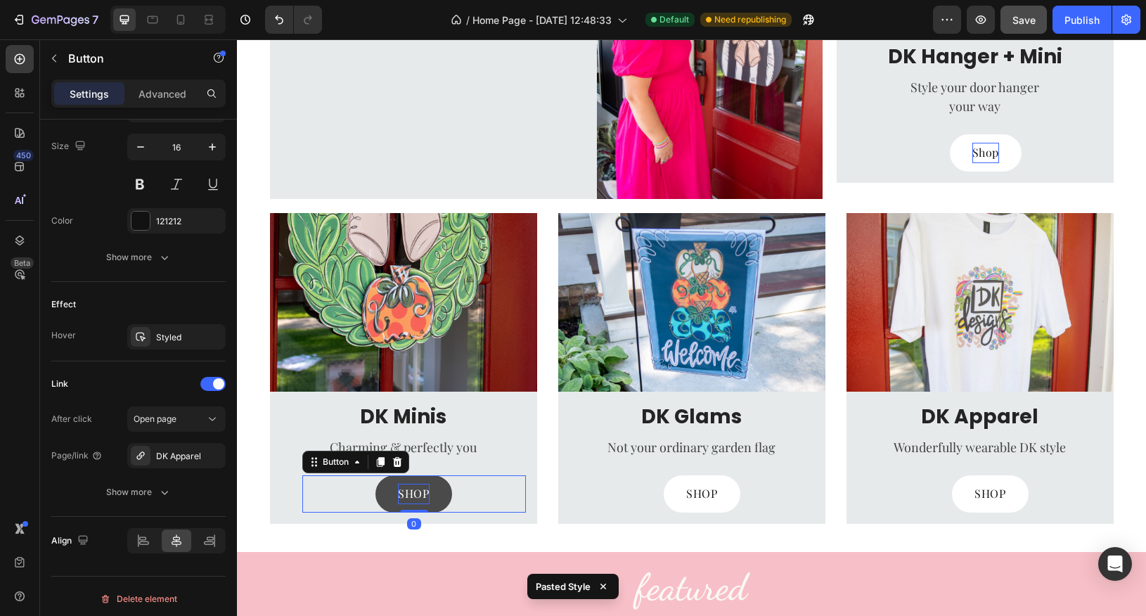
click at [418, 494] on p "SHOP" at bounding box center [413, 494] width 31 height 20
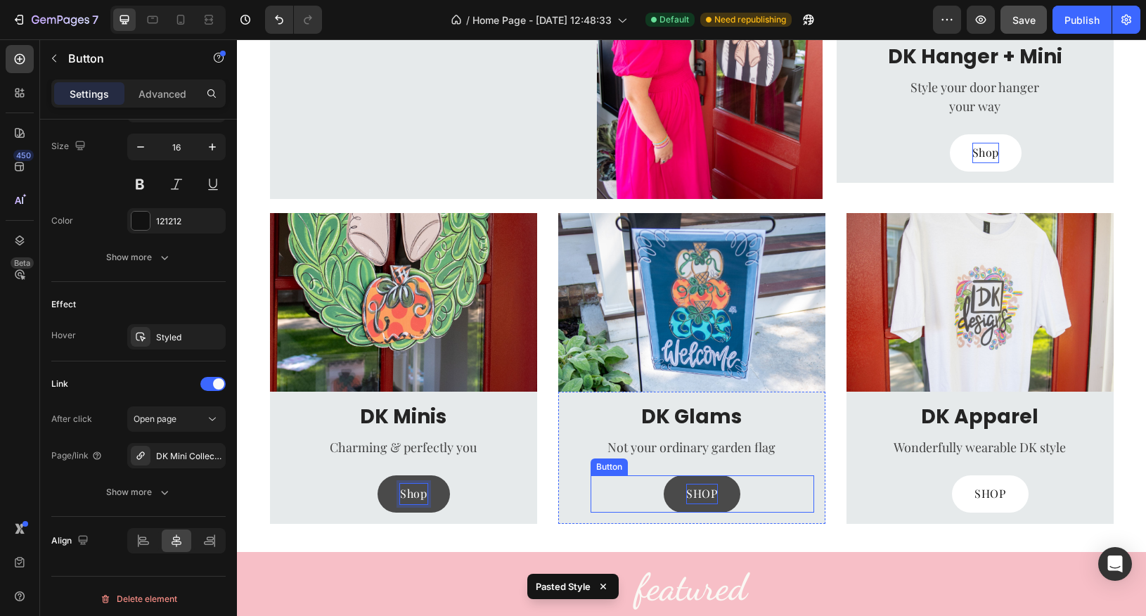
click at [710, 494] on p "SHOP" at bounding box center [701, 494] width 31 height 20
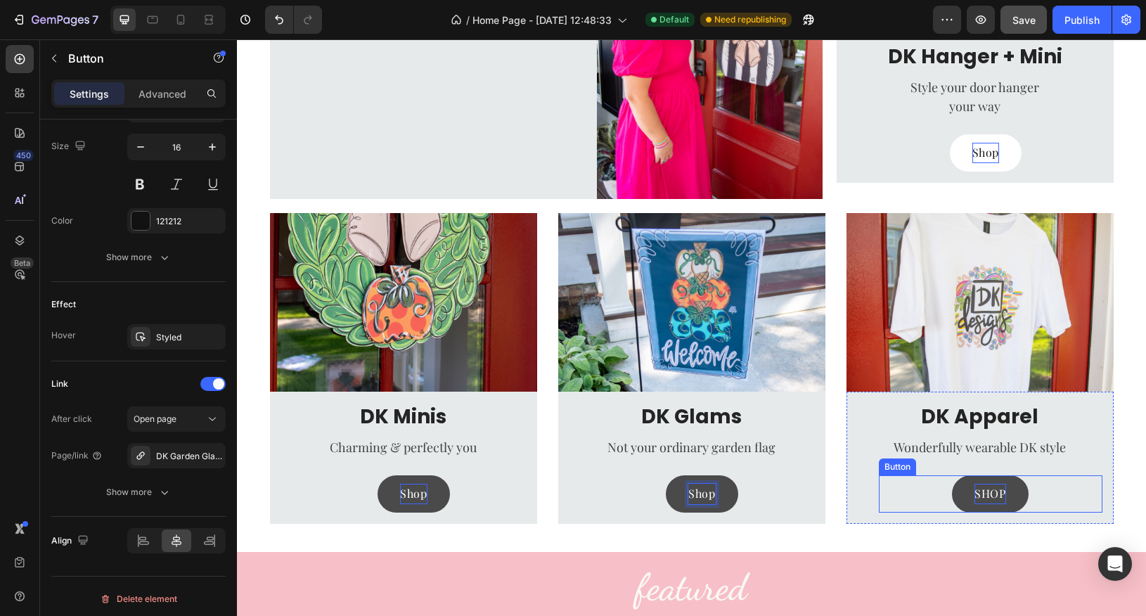
click at [997, 496] on p "SHOP" at bounding box center [990, 494] width 31 height 20
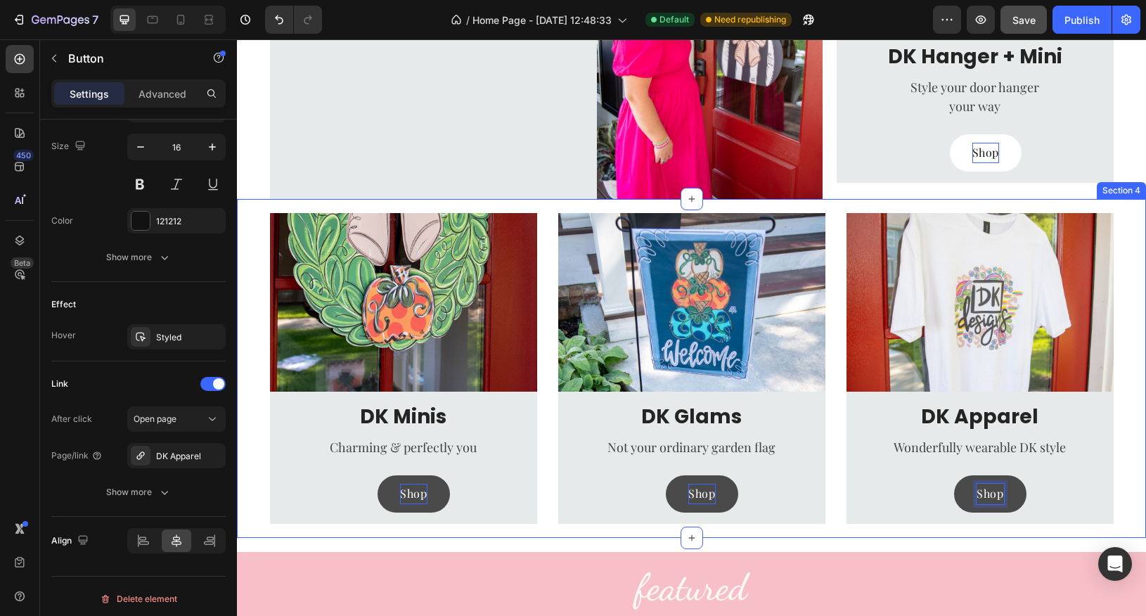
click at [1129, 395] on div "Image DK Minis Heading Charming & perfectly you Text block Shop Button Row Row …" at bounding box center [692, 368] width 888 height 310
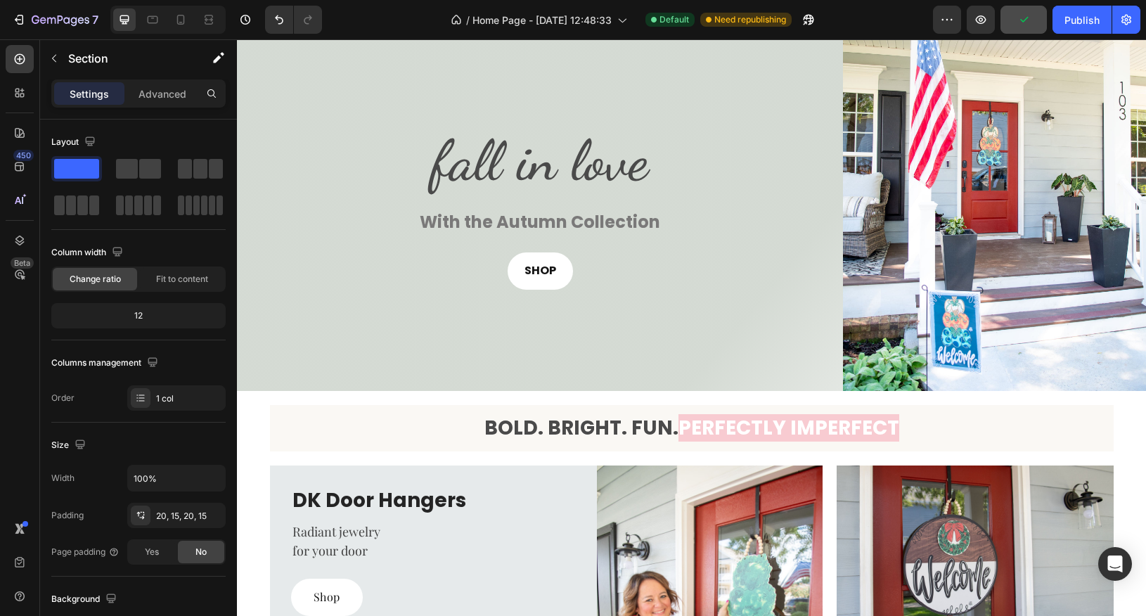
scroll to position [28, 0]
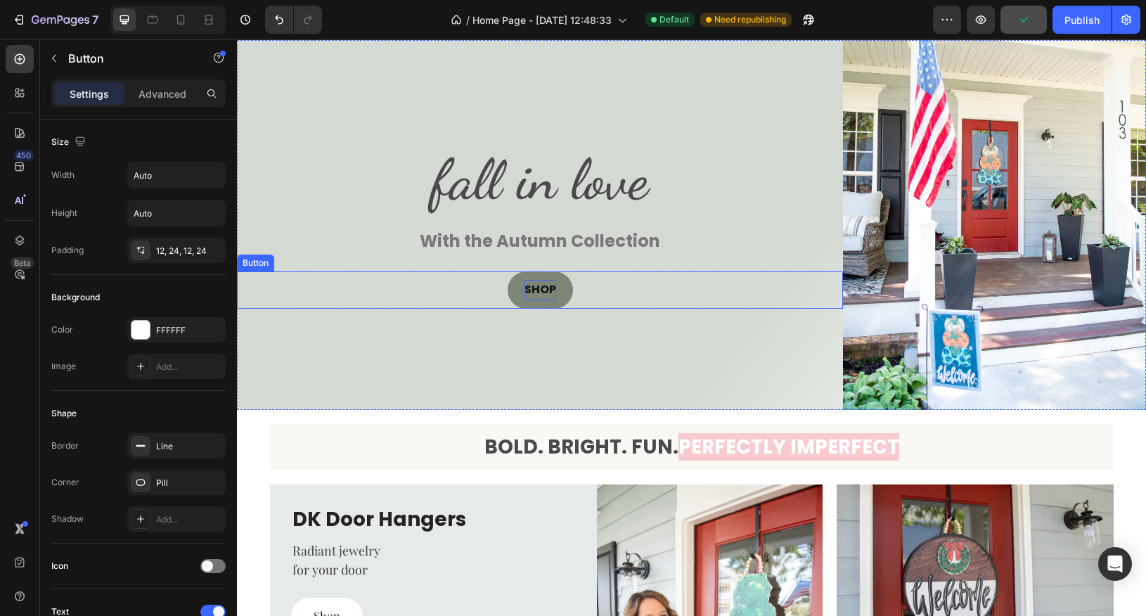
click at [542, 285] on p "SHOP" at bounding box center [541, 290] width 32 height 20
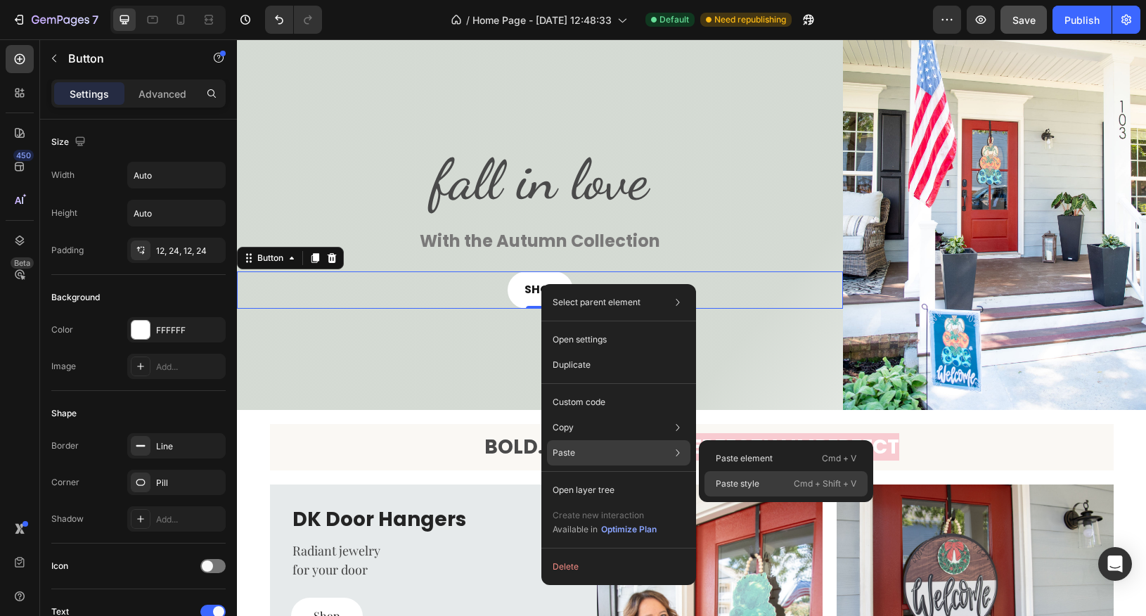
click at [772, 484] on div "Paste style Cmd + Shift + V" at bounding box center [786, 483] width 163 height 25
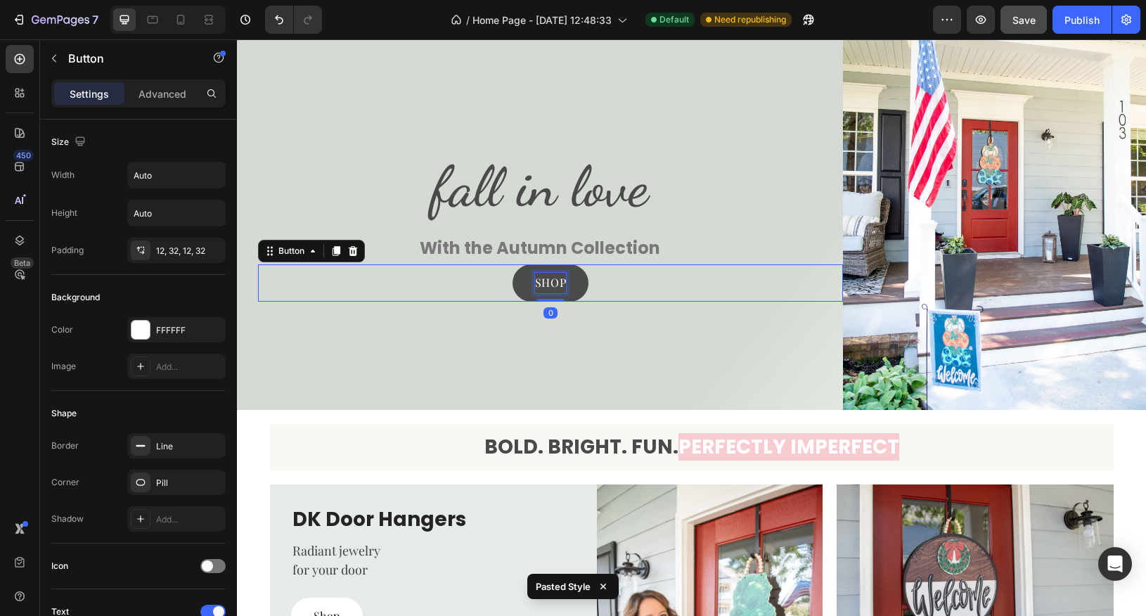
click at [553, 286] on p "SHOP" at bounding box center [550, 283] width 31 height 20
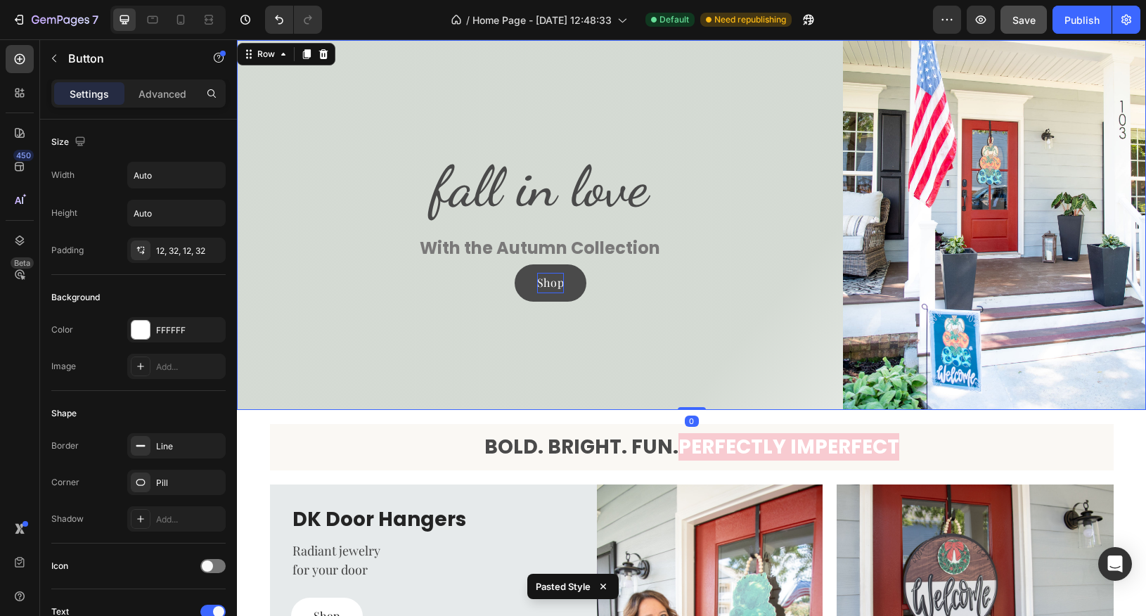
click at [642, 358] on div "fall in love Heading With the Autumn Collection Text Block Shop Button" at bounding box center [540, 225] width 606 height 370
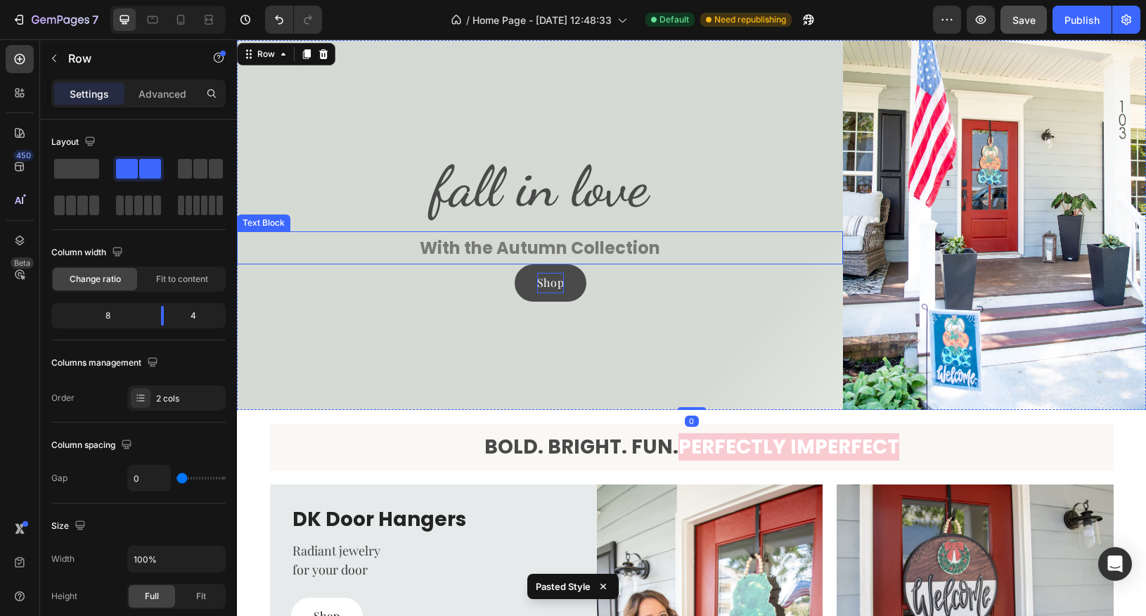
click at [572, 244] on p "With the Autumn Collection" at bounding box center [539, 248] width 603 height 30
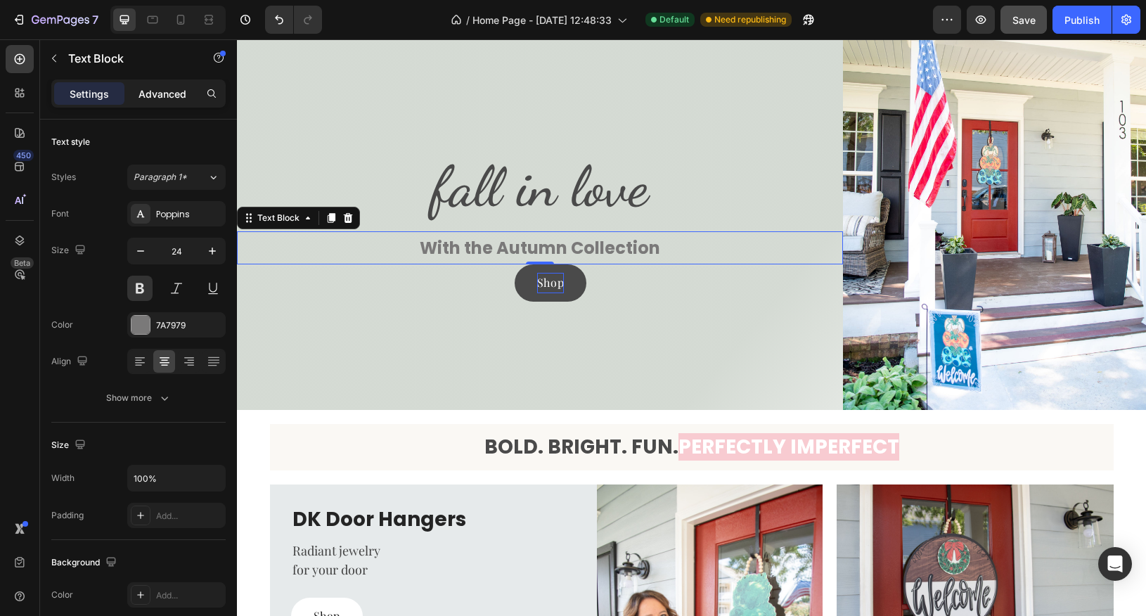
click at [172, 92] on p "Advanced" at bounding box center [163, 93] width 48 height 15
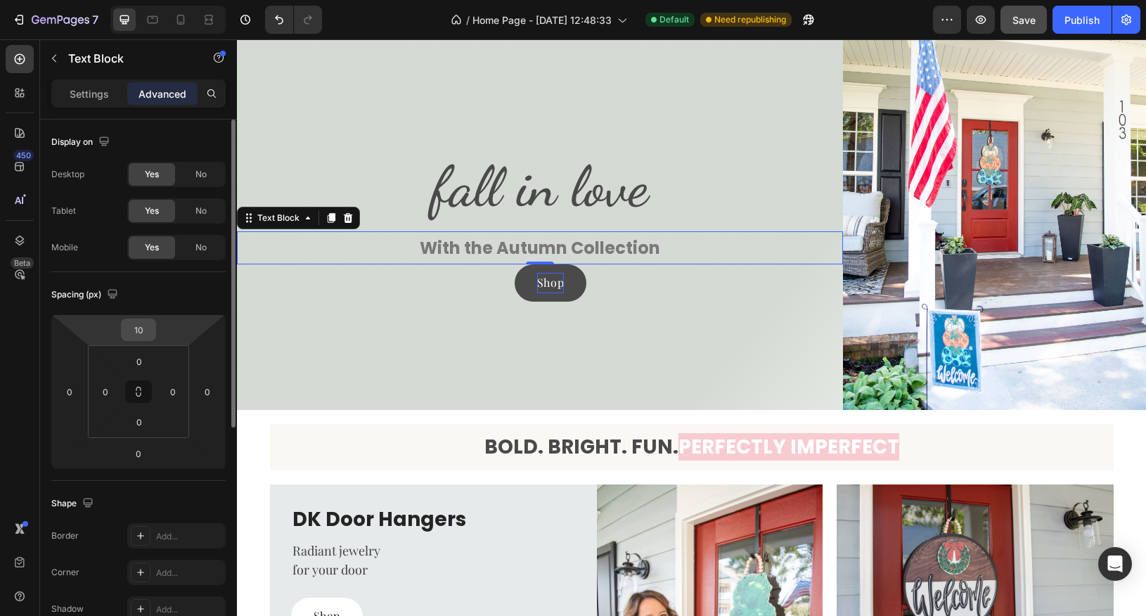
click at [137, 332] on input "10" at bounding box center [138, 329] width 28 height 21
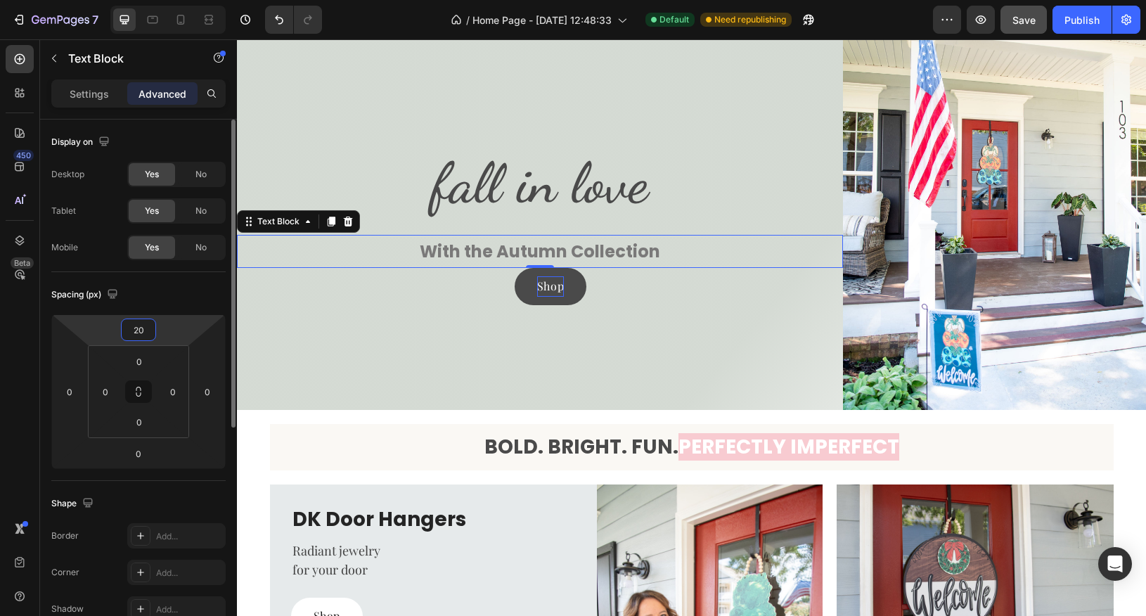
type input "2"
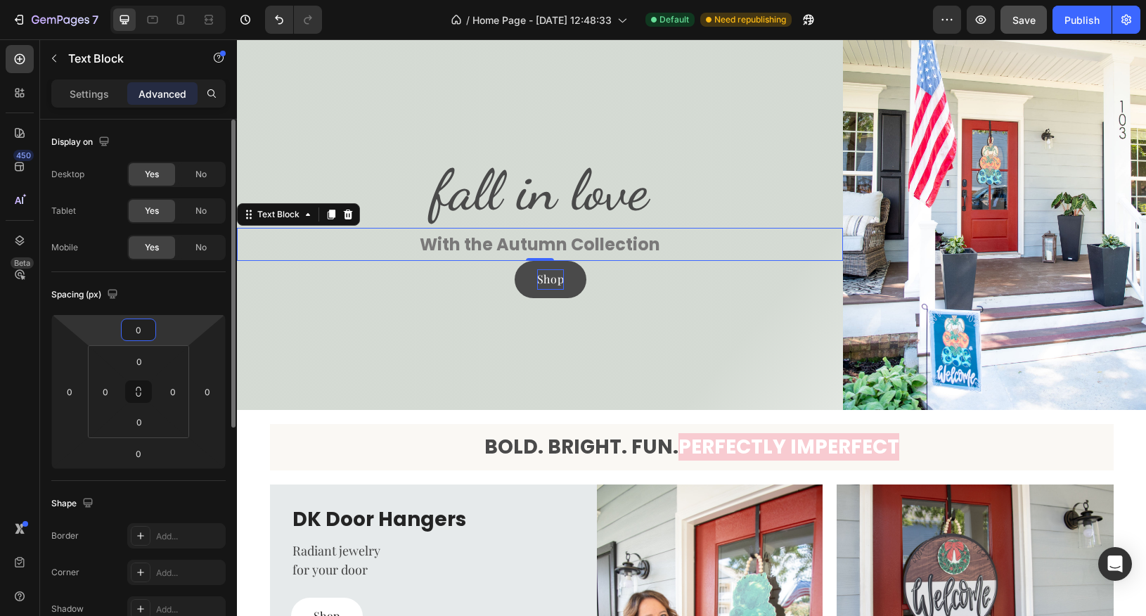
type input "0"
click at [141, 454] on input "0" at bounding box center [138, 453] width 28 height 21
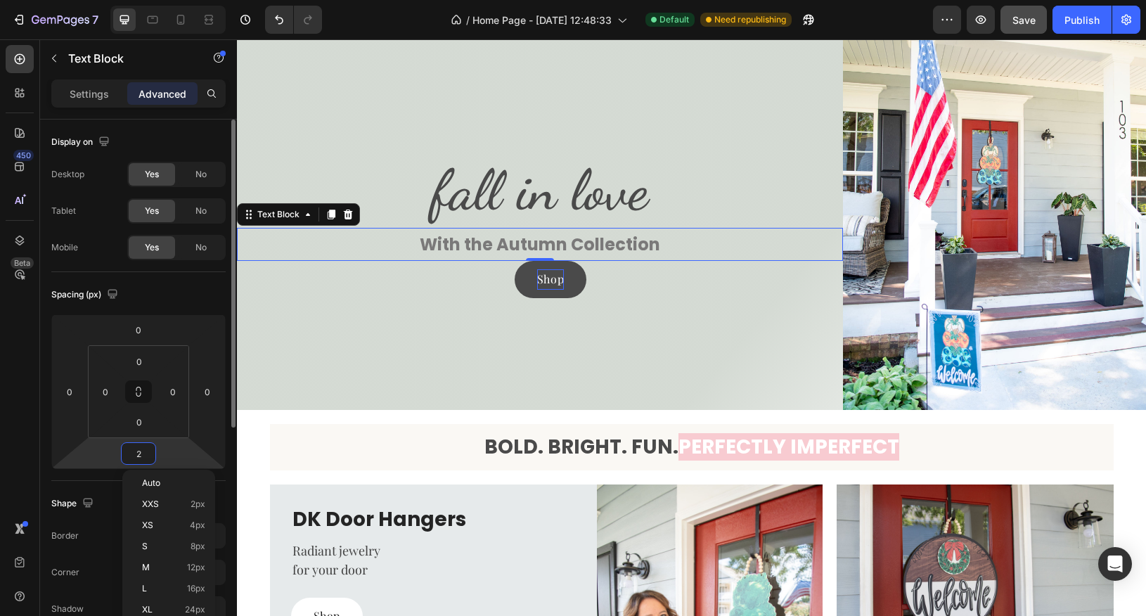
type input "20"
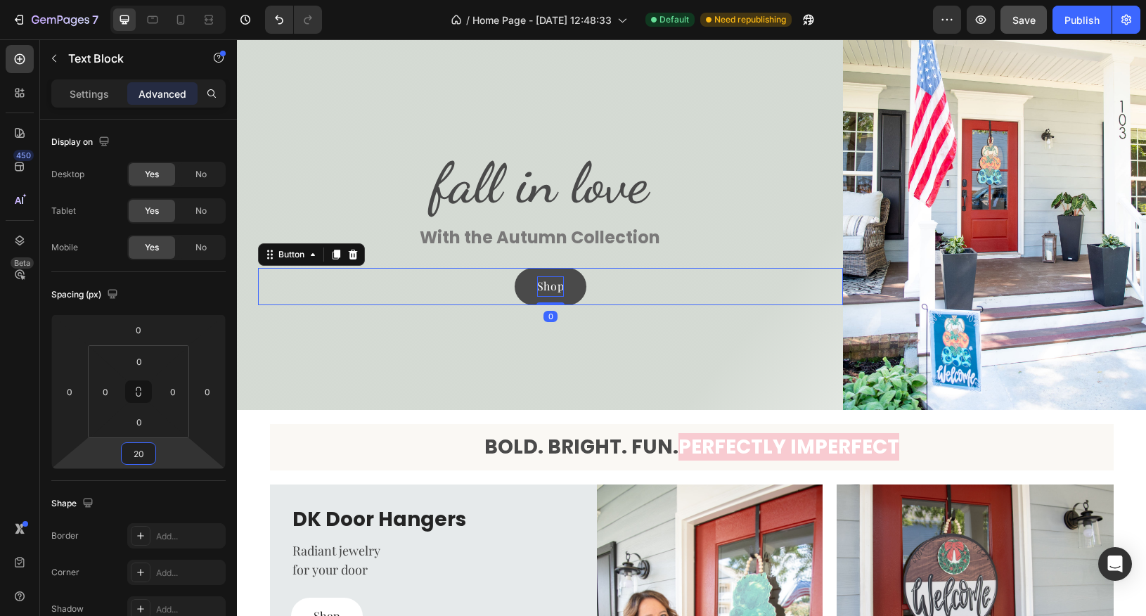
click at [527, 294] on link "Shop" at bounding box center [551, 286] width 72 height 37
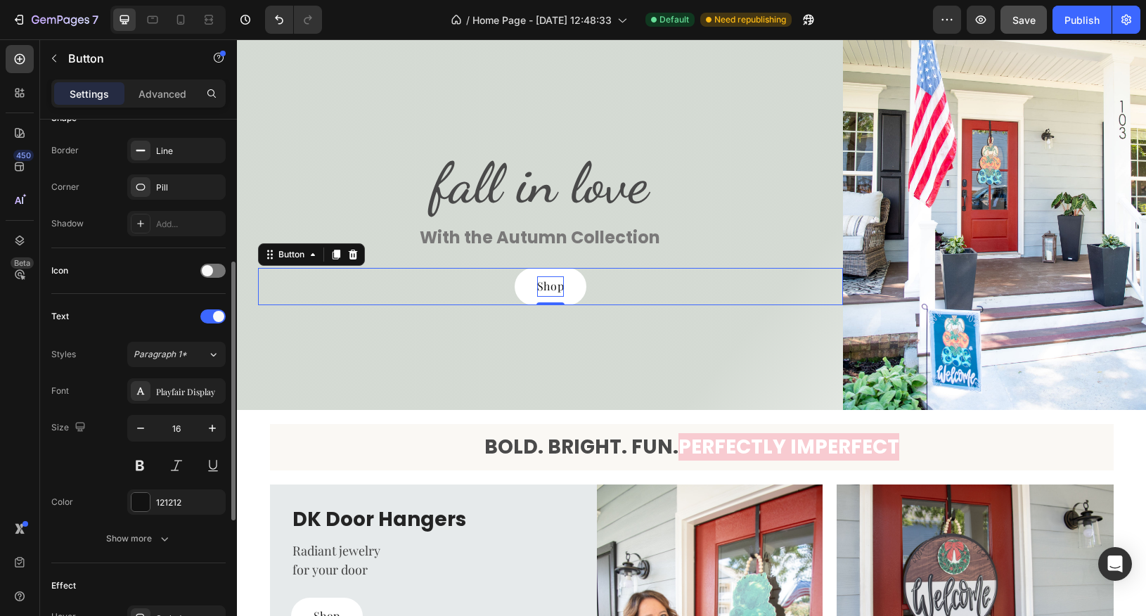
scroll to position [296, 0]
click at [167, 99] on p "Advanced" at bounding box center [163, 93] width 48 height 15
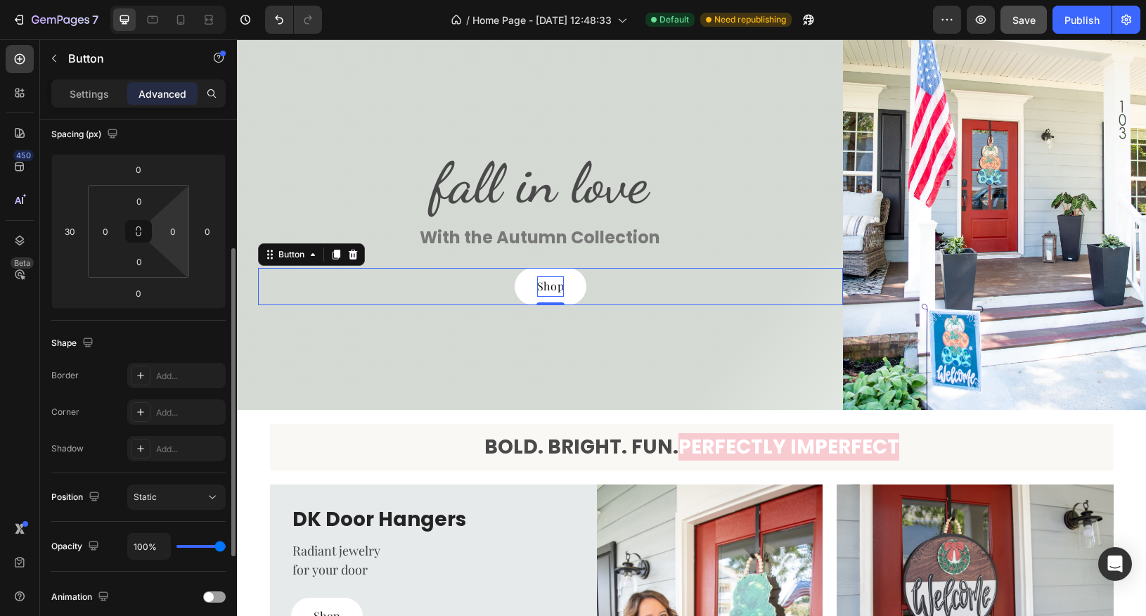
scroll to position [0, 0]
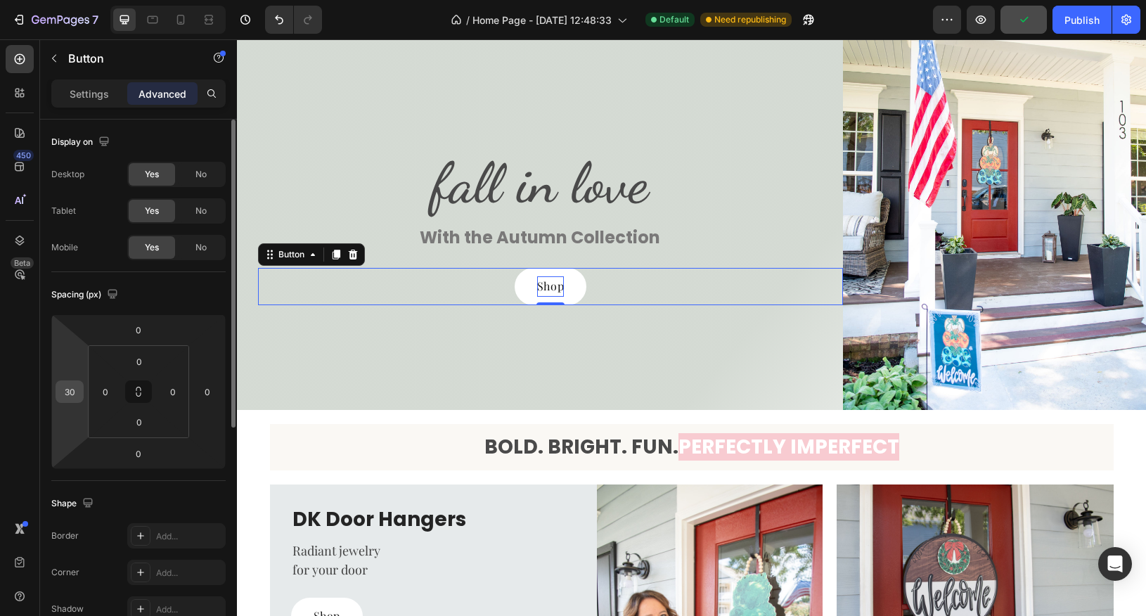
click at [77, 387] on input "30" at bounding box center [69, 391] width 21 height 21
type input "0"
click at [205, 487] on div "Shape Border Add... Corner Add... Shadow Add..." at bounding box center [138, 557] width 174 height 153
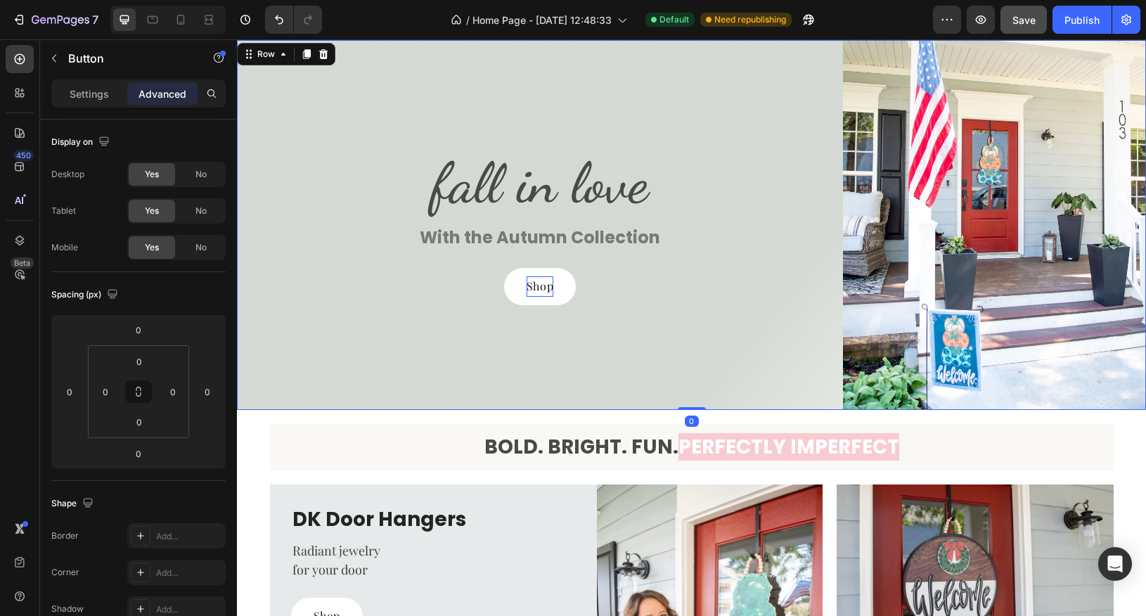
click at [477, 347] on div "fall in love Heading With the Autumn Collection Text Block Shop Button" at bounding box center [540, 225] width 606 height 370
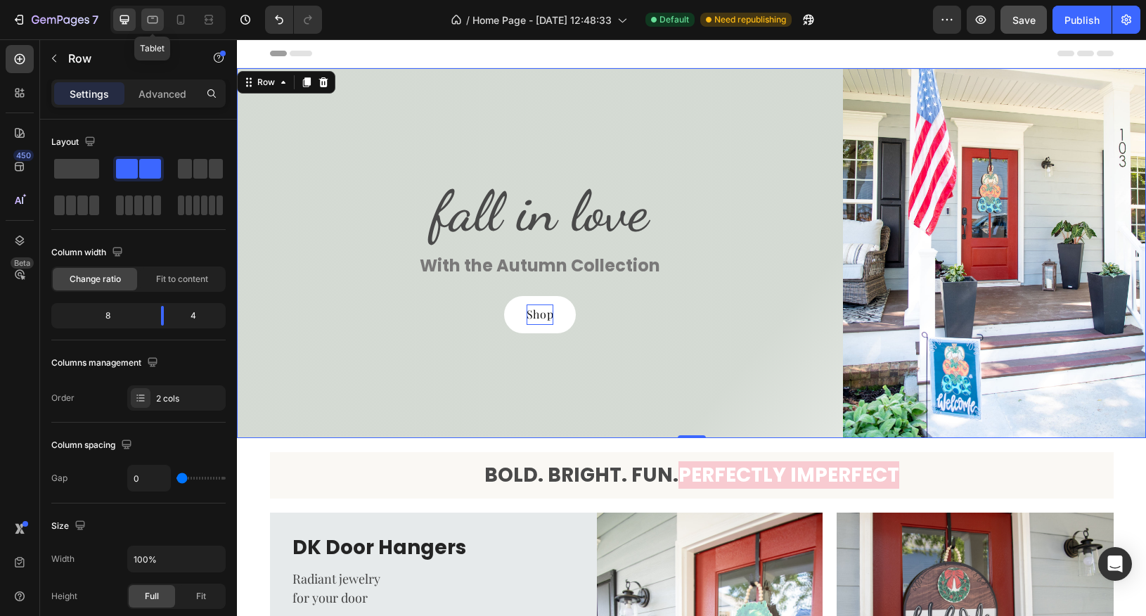
click at [156, 23] on icon at bounding box center [153, 20] width 11 height 8
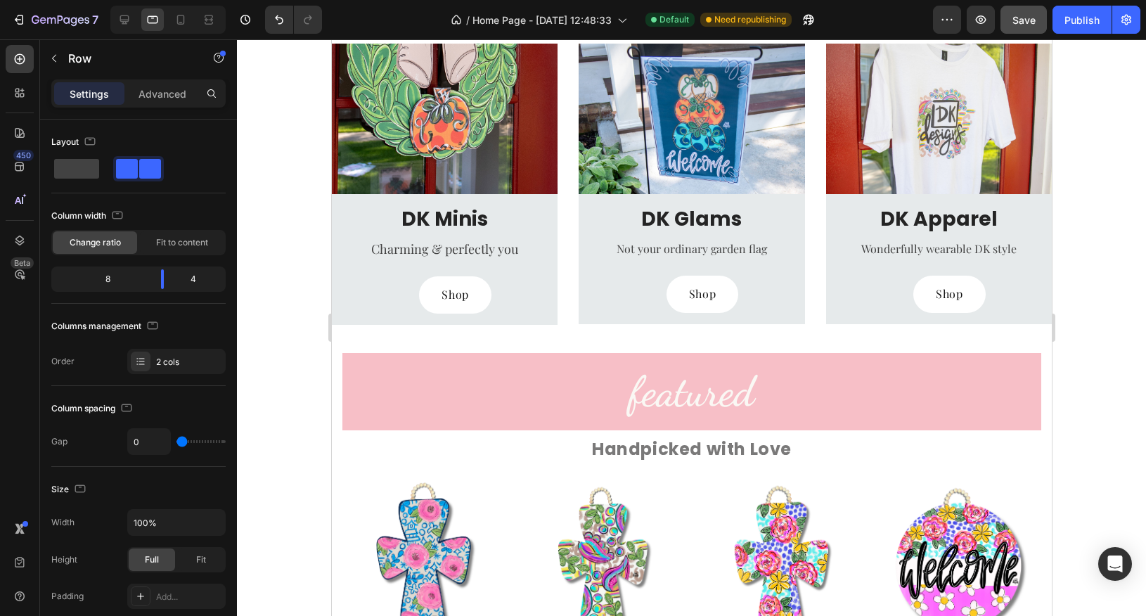
scroll to position [720, 0]
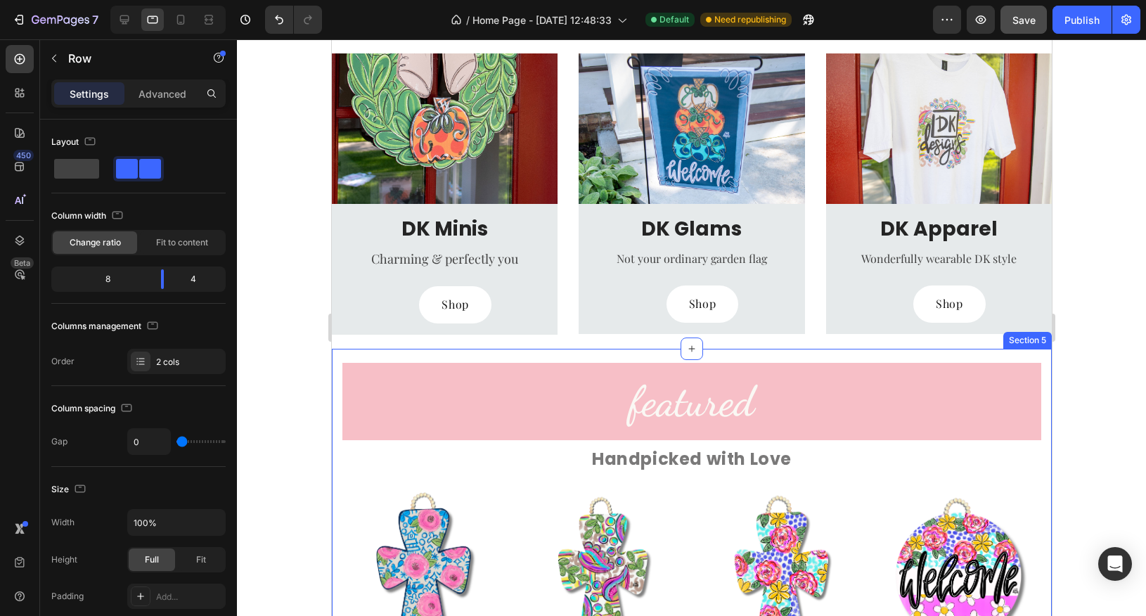
click at [629, 358] on div "featured Heading Handpicked with Love Text Block Product Images Row Chinoiserie…" at bounding box center [691, 623] width 720 height 549
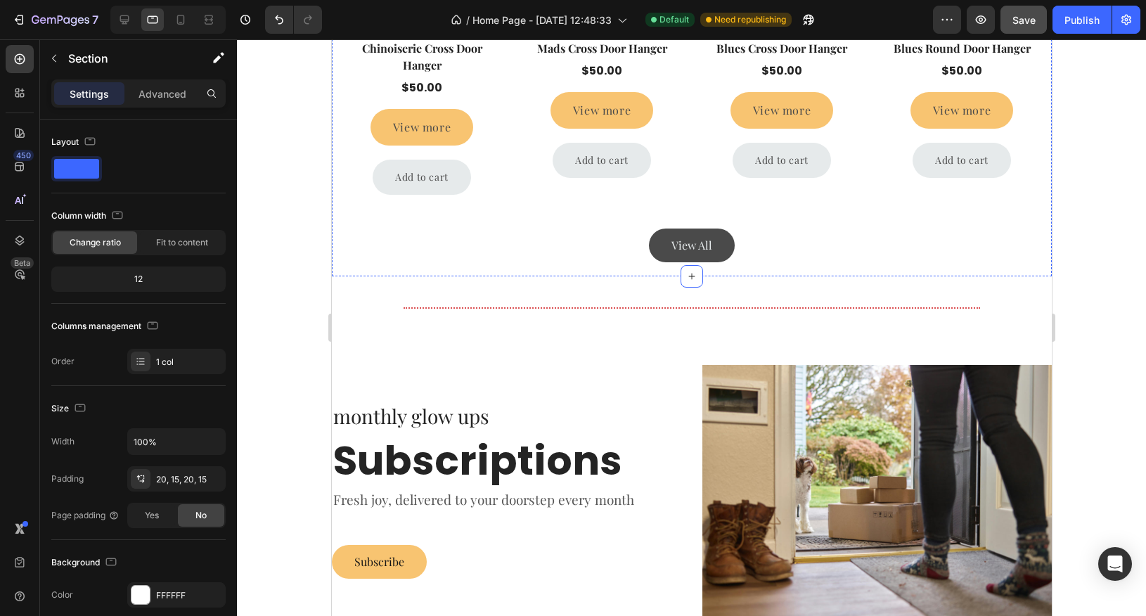
scroll to position [1358, 0]
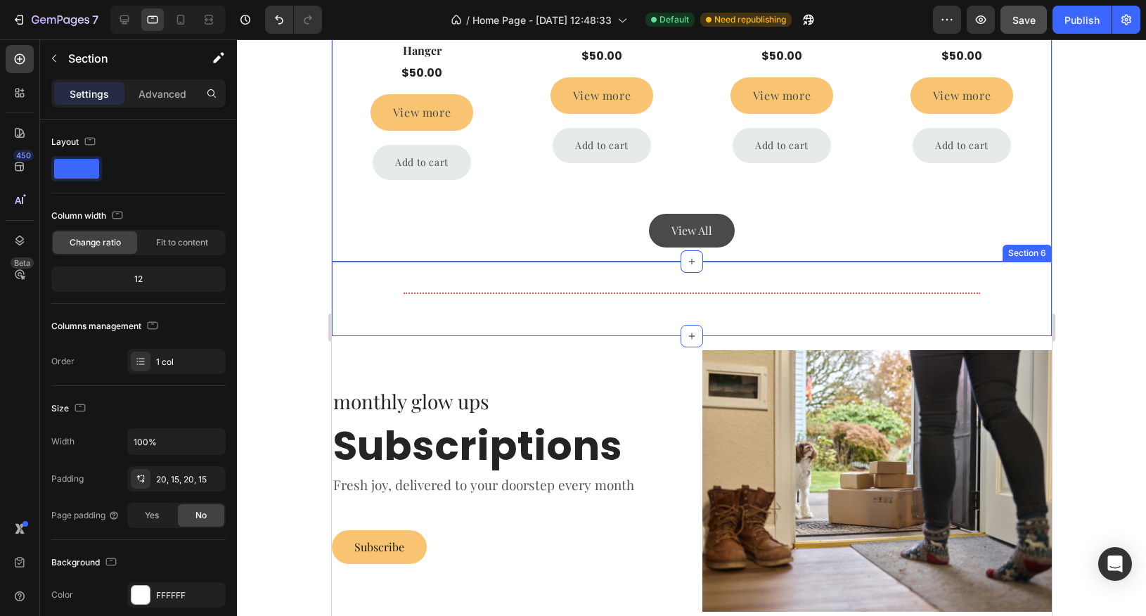
click at [649, 325] on div "Title Line Section 6" at bounding box center [691, 299] width 720 height 75
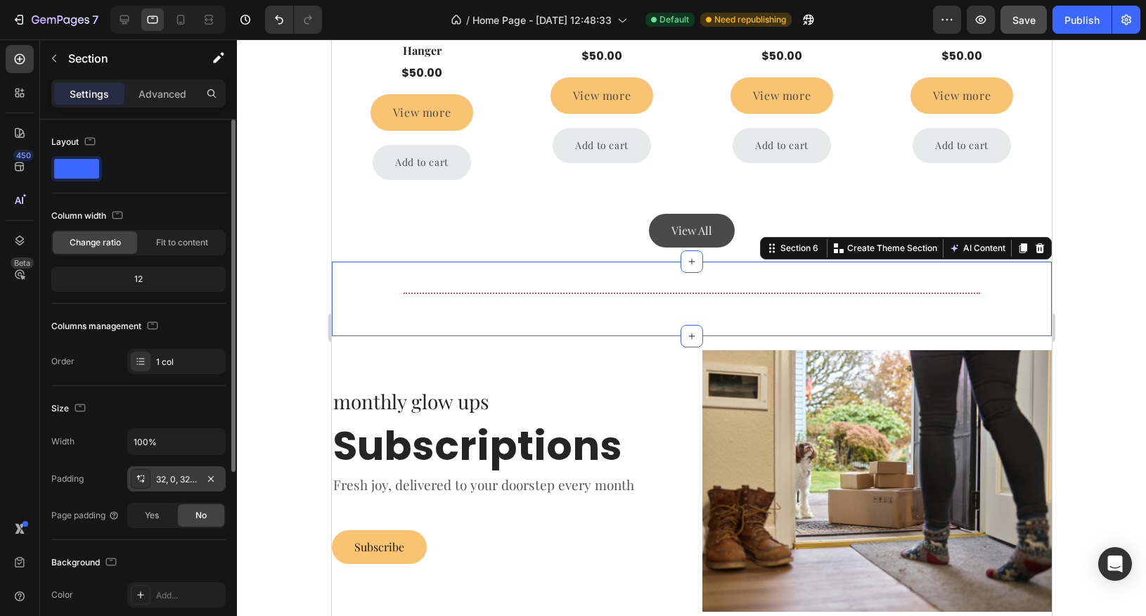
click at [183, 482] on div "32, 0, 32, 0" at bounding box center [176, 479] width 41 height 13
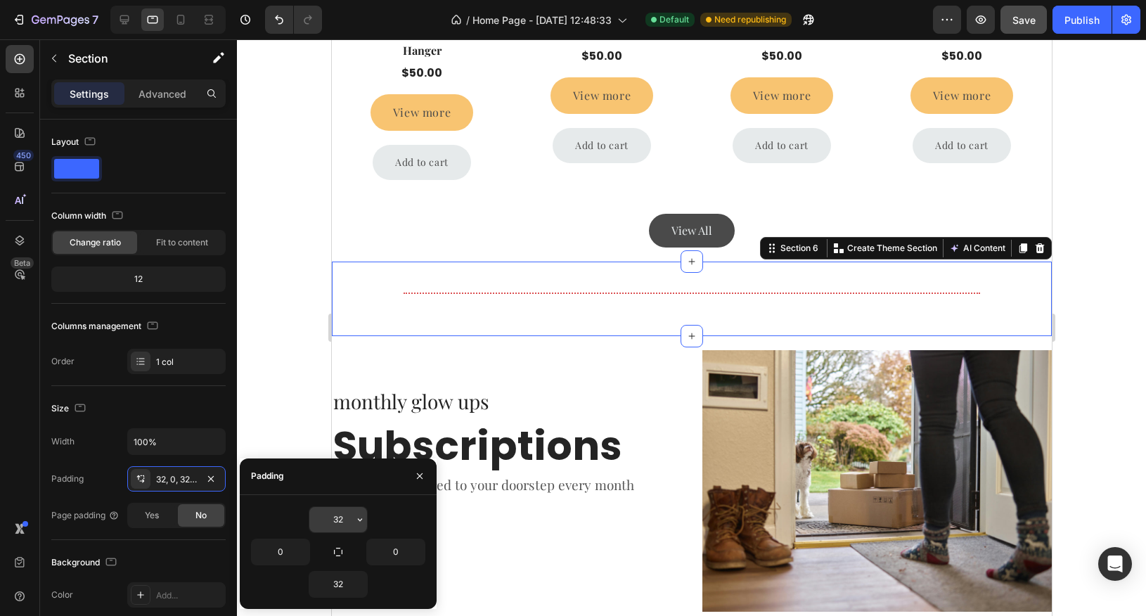
click at [342, 522] on input "32" at bounding box center [338, 519] width 58 height 25
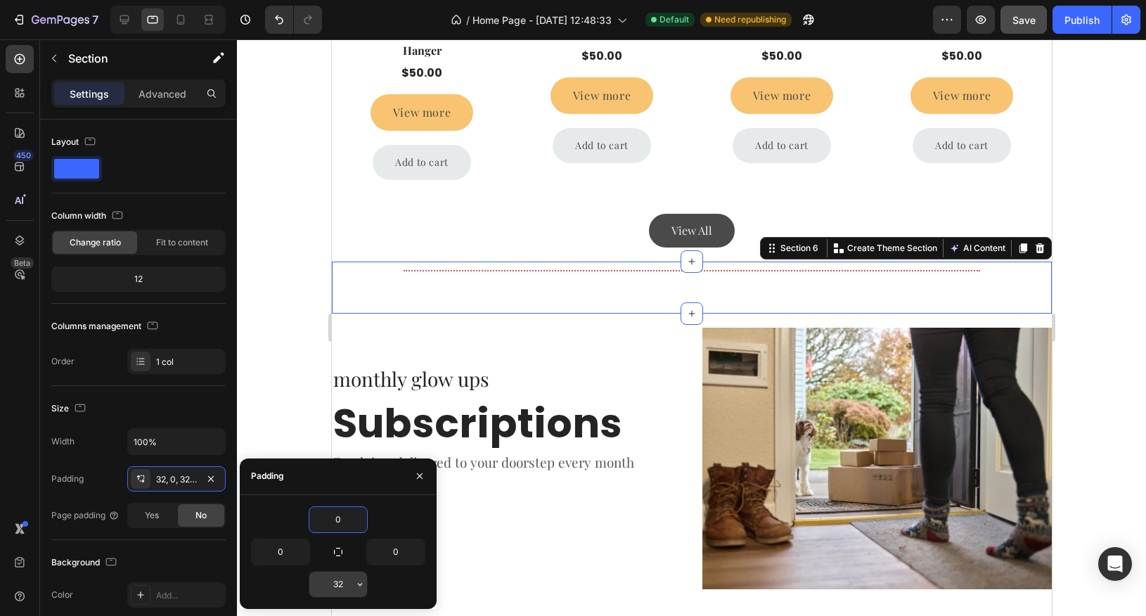
type input "0"
click at [340, 587] on input "32" at bounding box center [338, 584] width 58 height 25
type input "0"
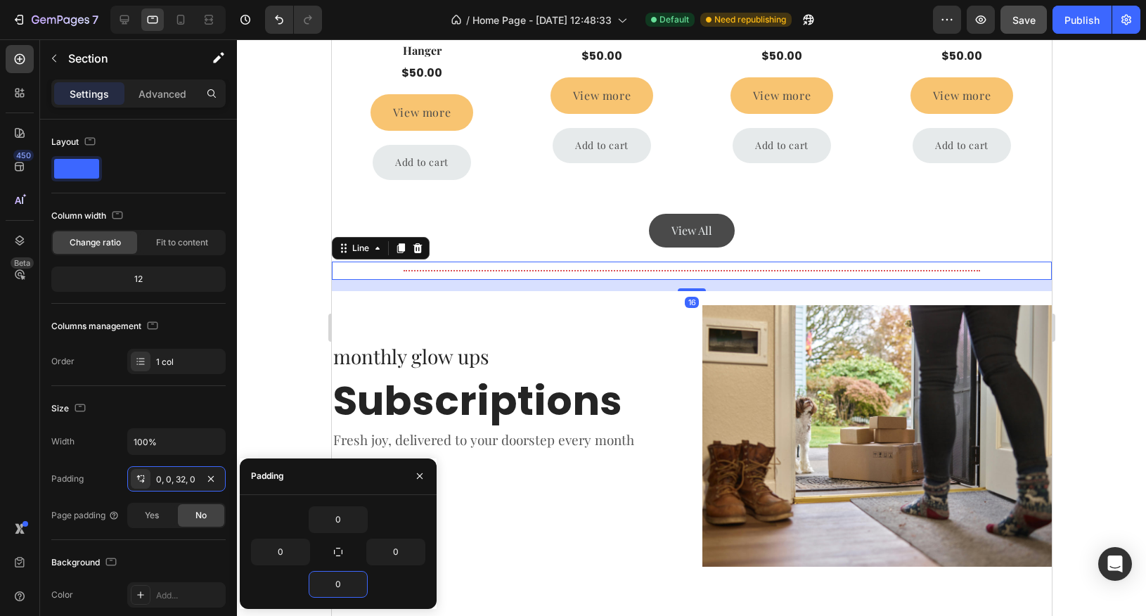
click at [568, 271] on div "Title Line 16" at bounding box center [691, 271] width 720 height 18
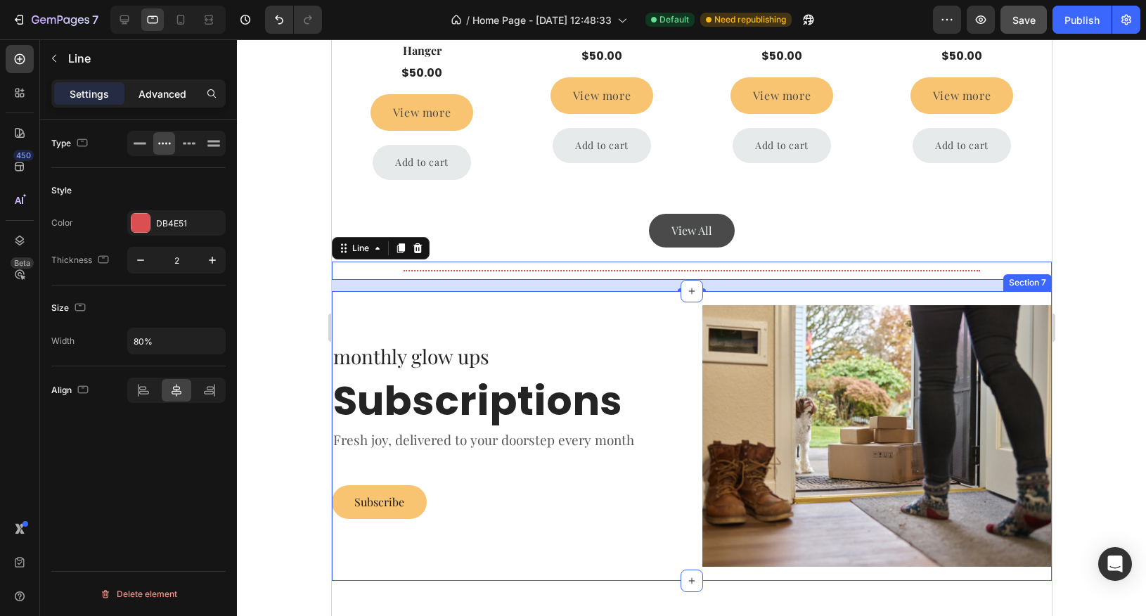
click at [162, 98] on p "Advanced" at bounding box center [163, 93] width 48 height 15
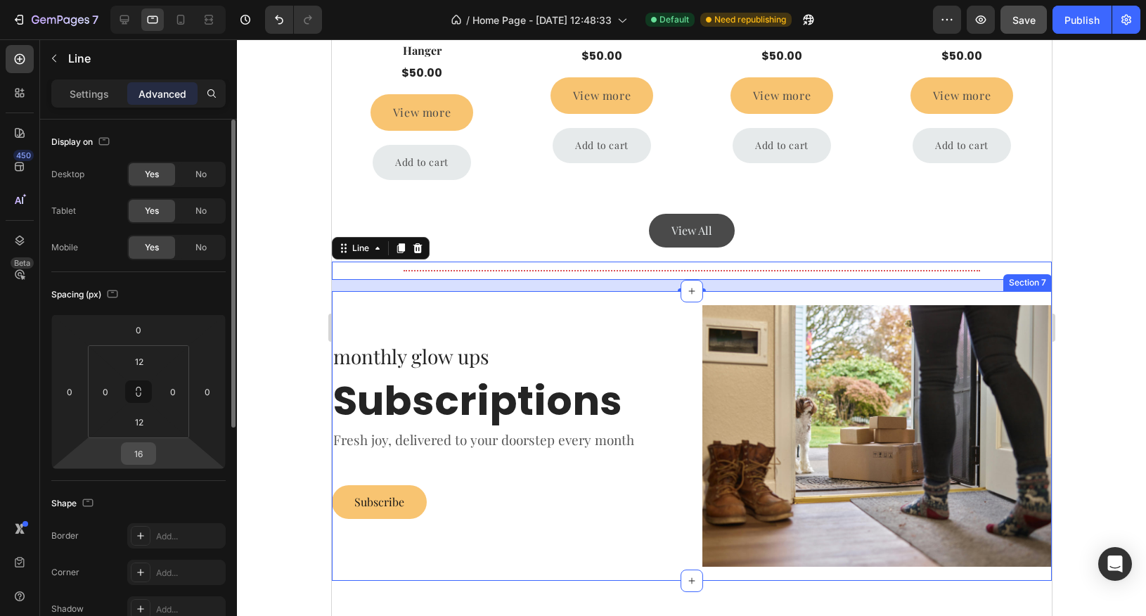
click at [138, 461] on input "16" at bounding box center [138, 453] width 28 height 21
type input "0"
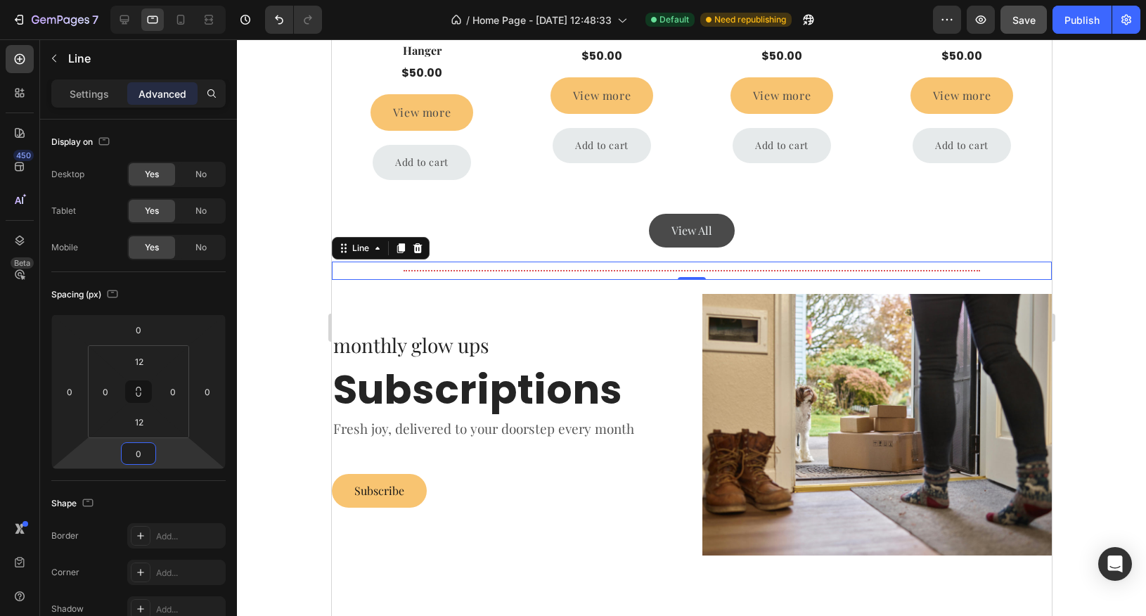
click at [1094, 323] on div at bounding box center [691, 327] width 909 height 577
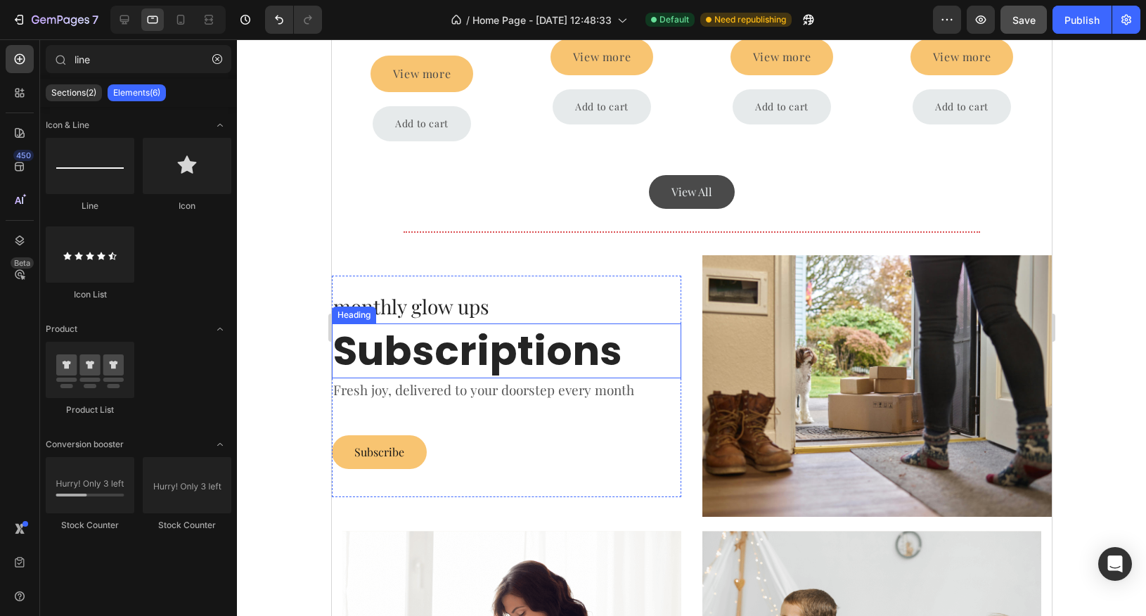
scroll to position [1402, 0]
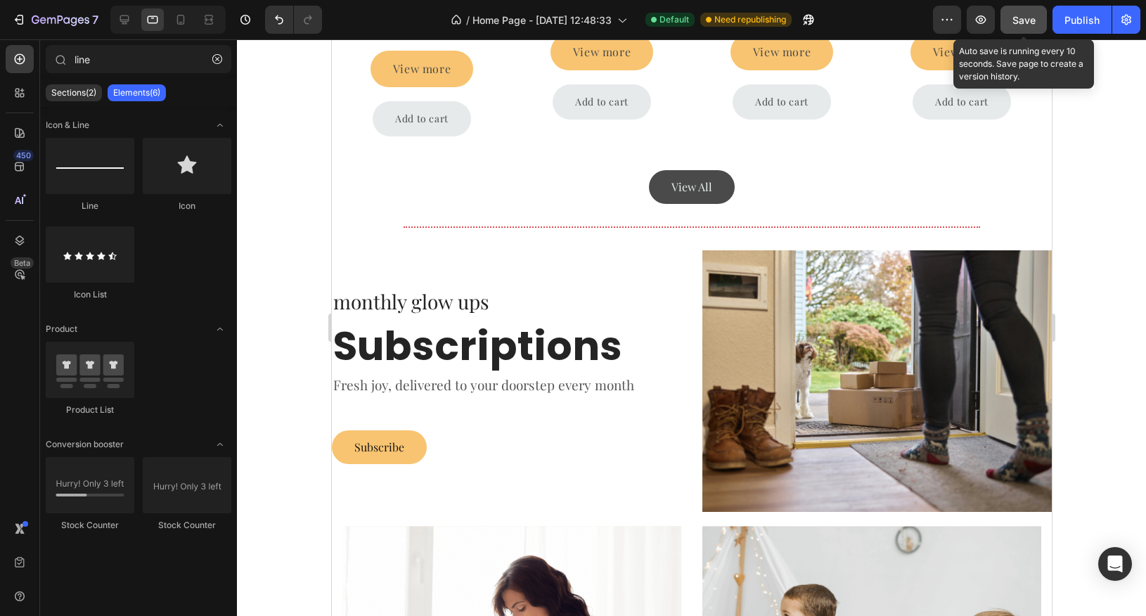
click at [1019, 23] on span "Save" at bounding box center [1024, 20] width 23 height 12
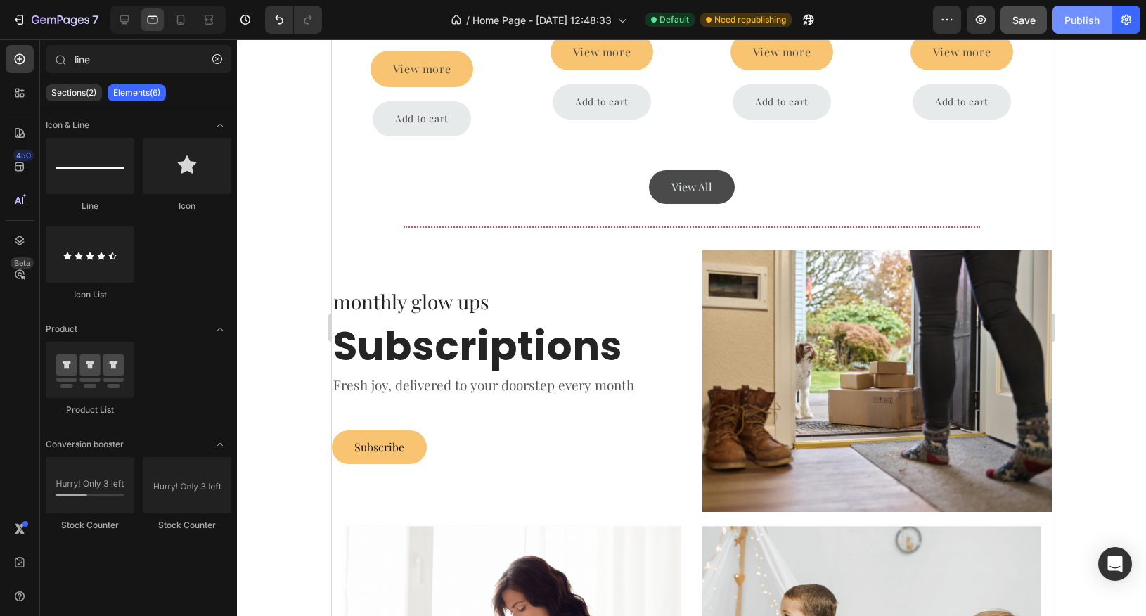
click at [1085, 24] on div "Publish" at bounding box center [1082, 20] width 35 height 15
